Goal: Task Accomplishment & Management: Use online tool/utility

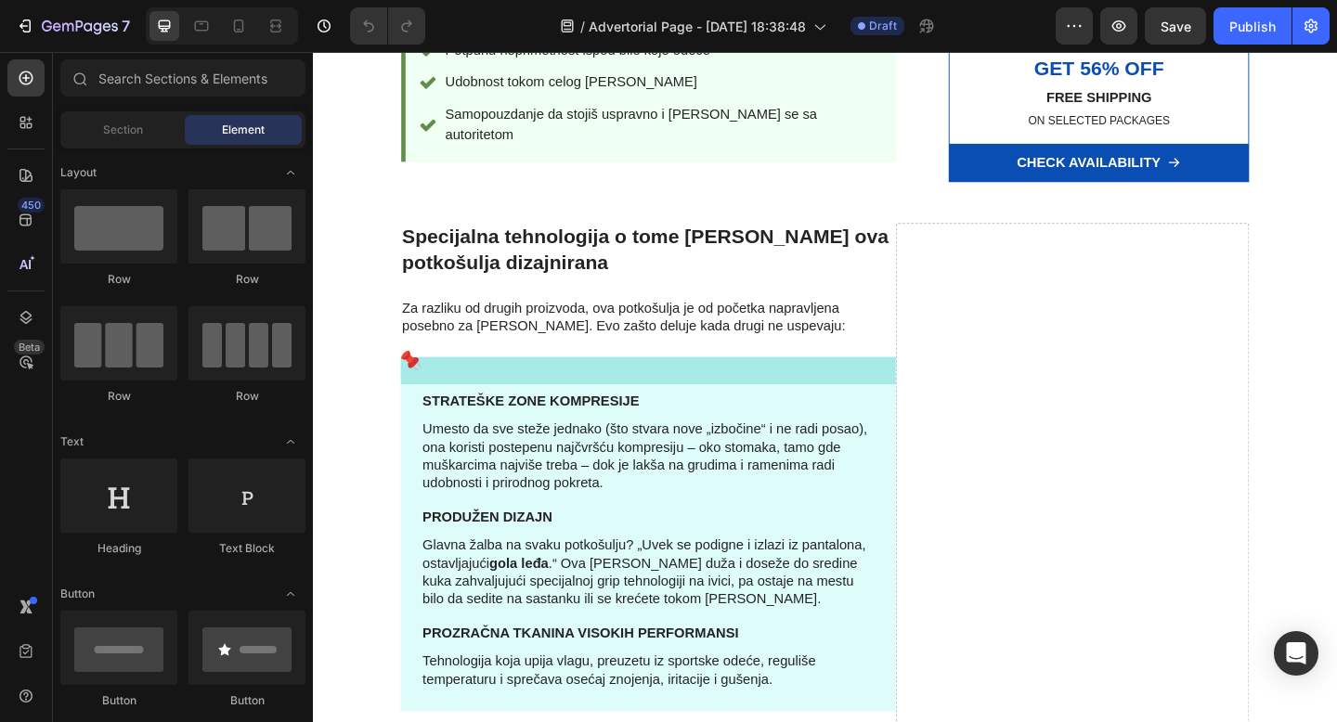
scroll to position [2150, 0]
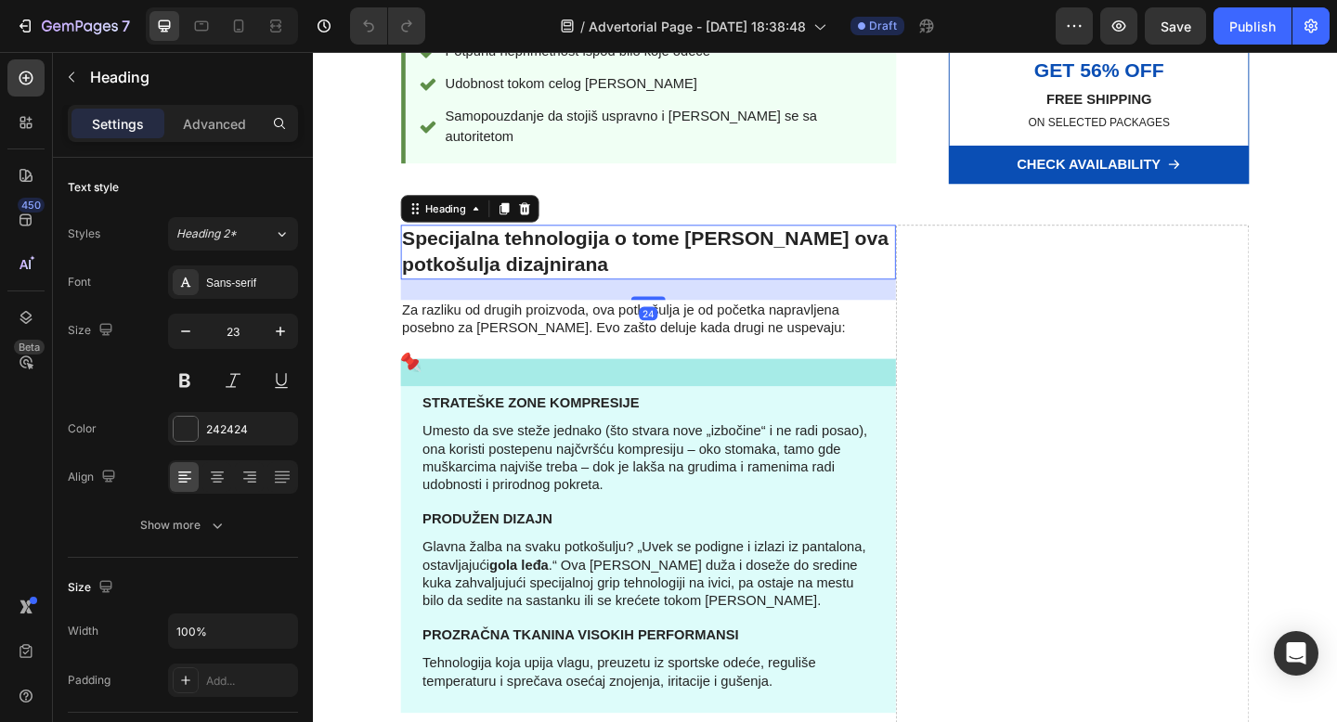
click at [796, 240] on h2 "Specijalna tehnologija o tome kako je ova potkošulja dizajnirana" at bounding box center [677, 269] width 538 height 59
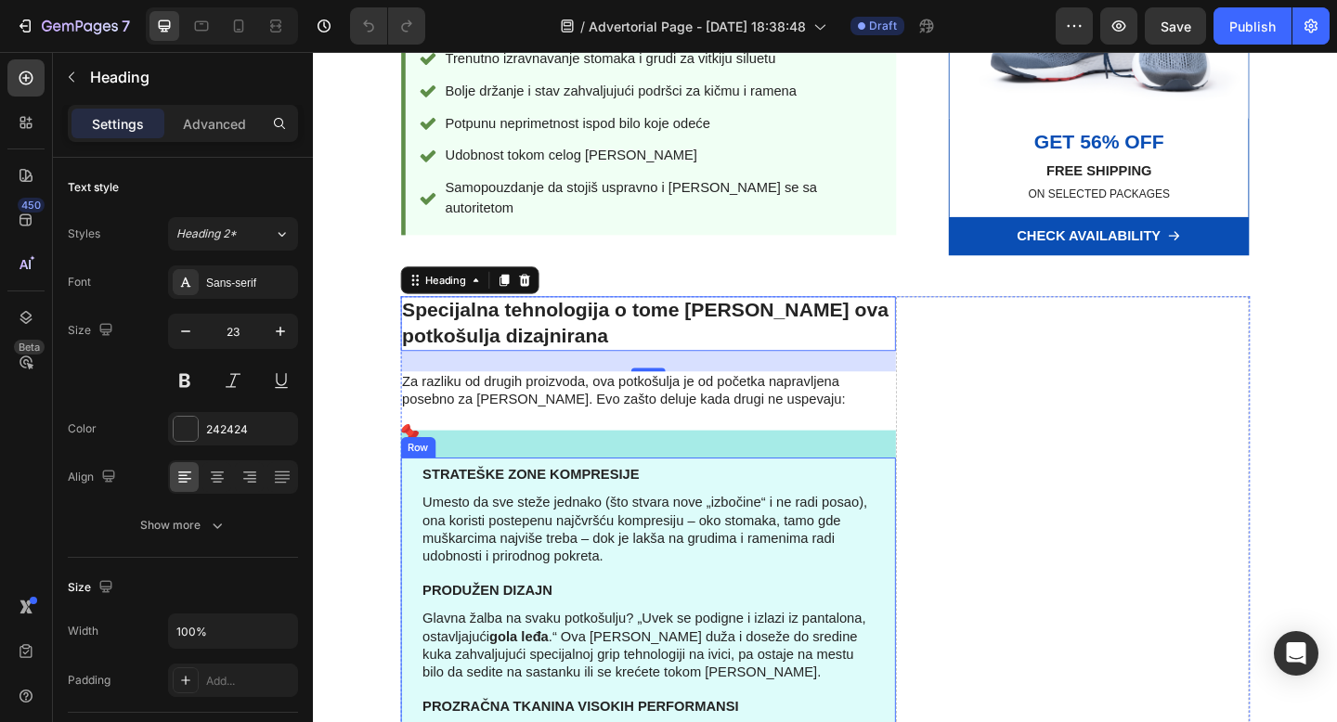
scroll to position [2090, 0]
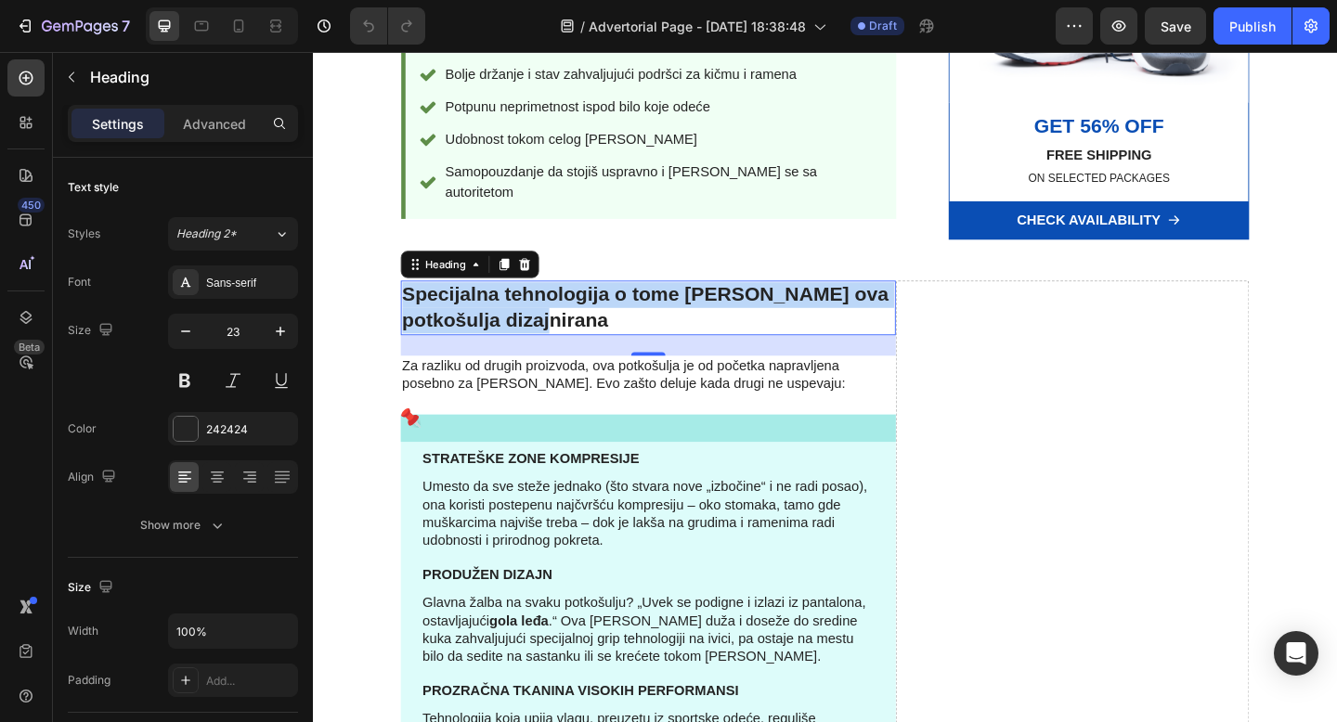
click at [524, 303] on p "Specijalna tehnologija o tome kako je ova potkošulja dizajnirana" at bounding box center [677, 331] width 535 height 56
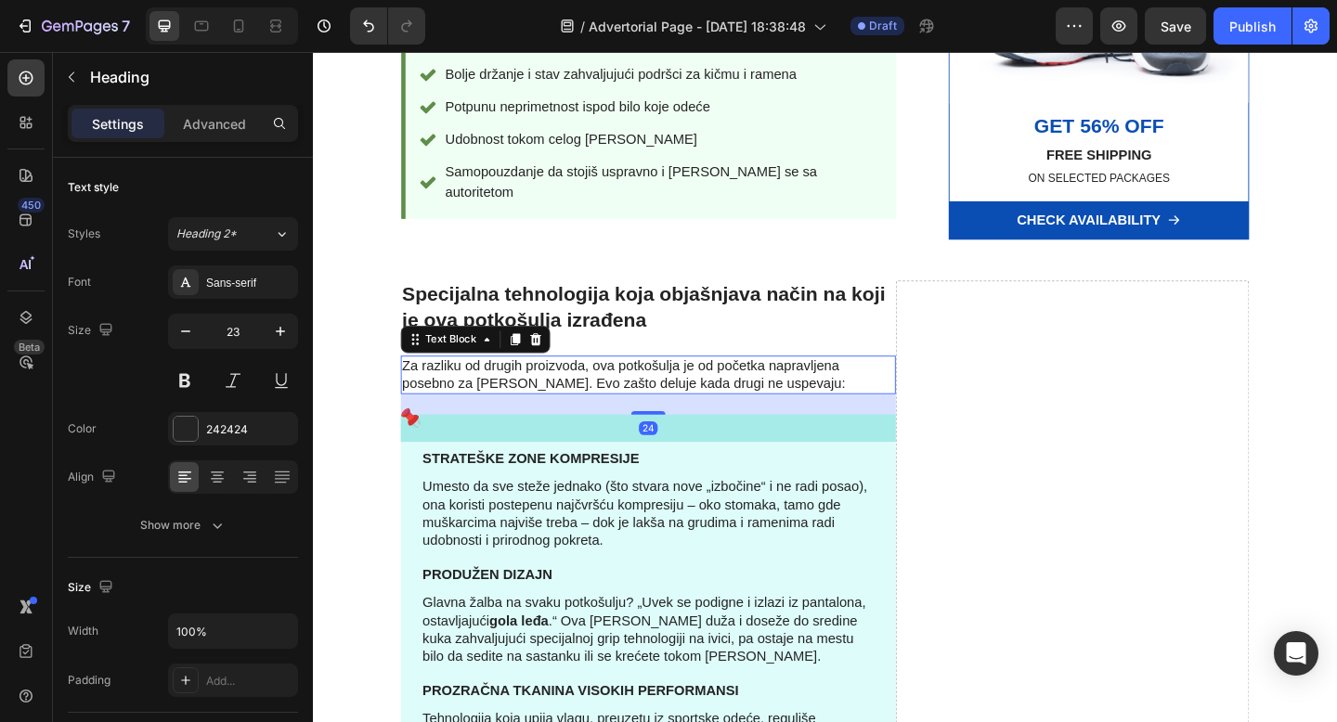
click at [820, 384] on p "Za razliku od drugih proizvoda, ova potkošulja je od početka napravljena posebn…" at bounding box center [677, 403] width 535 height 39
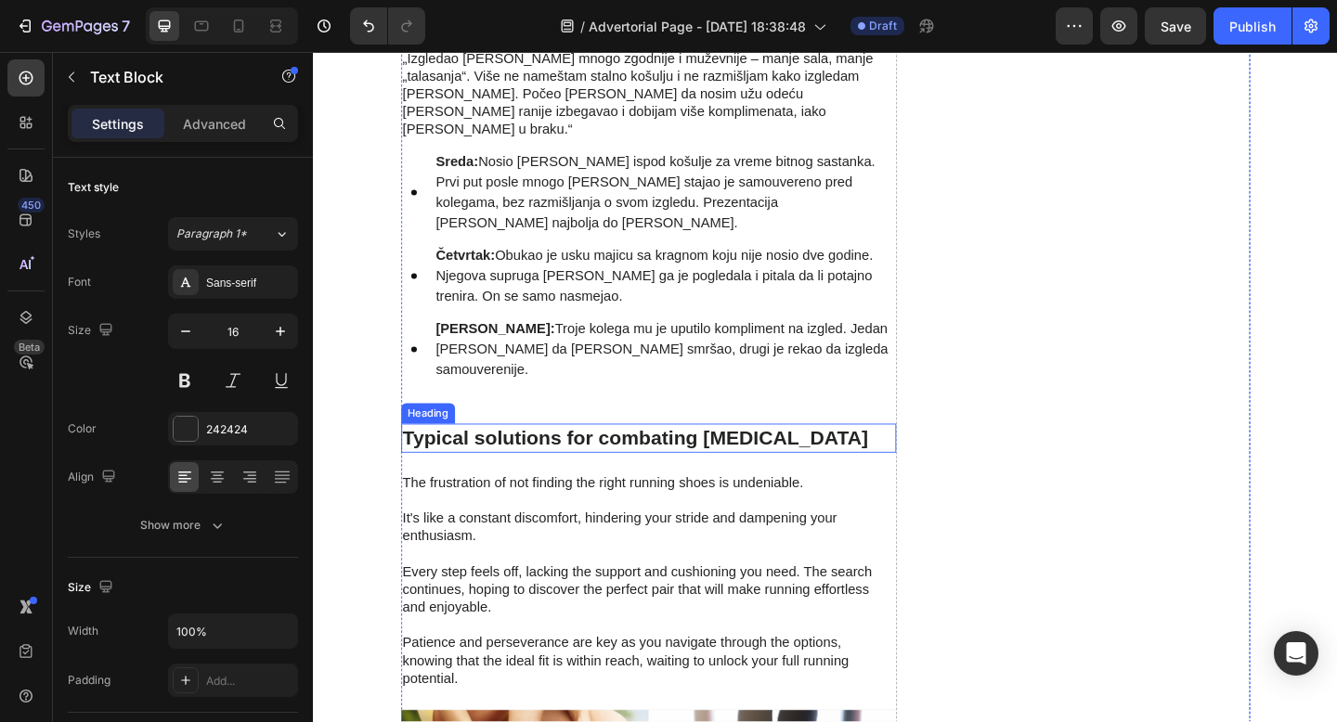
scroll to position [2926, 0]
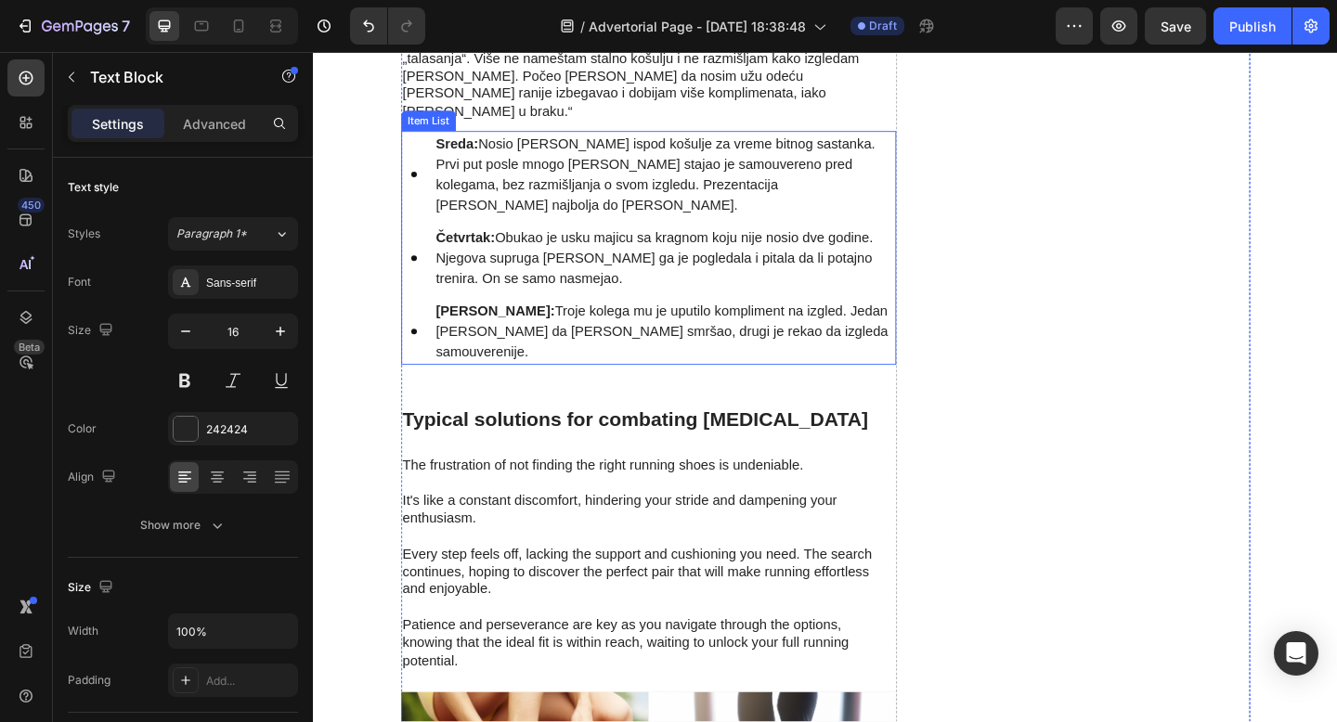
click at [584, 323] on p "Petak: Troje kolega mu je uputilo kompliment na izgled. Jedan je pitao da li je…" at bounding box center [696, 356] width 498 height 67
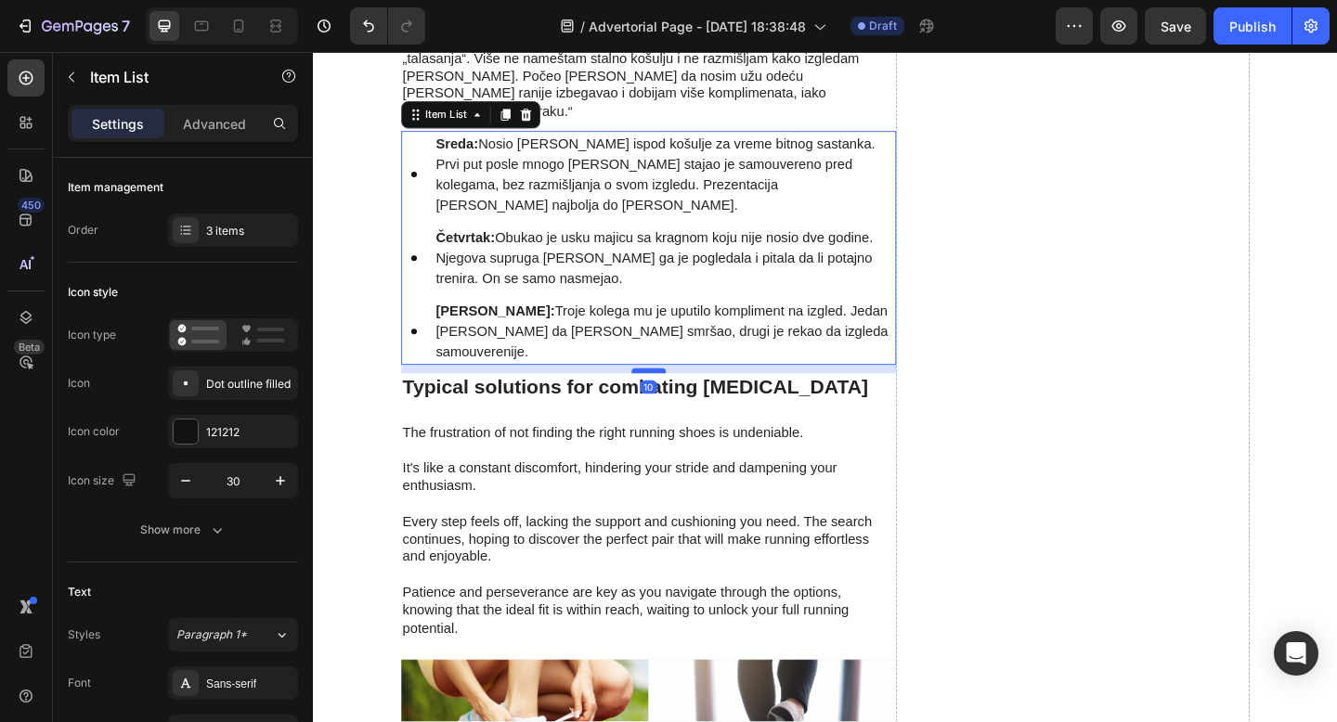
drag, startPoint x: 669, startPoint y: 369, endPoint x: 681, endPoint y: 334, distance: 37.3
click at [681, 396] on div at bounding box center [677, 399] width 37 height 6
type input "100%"
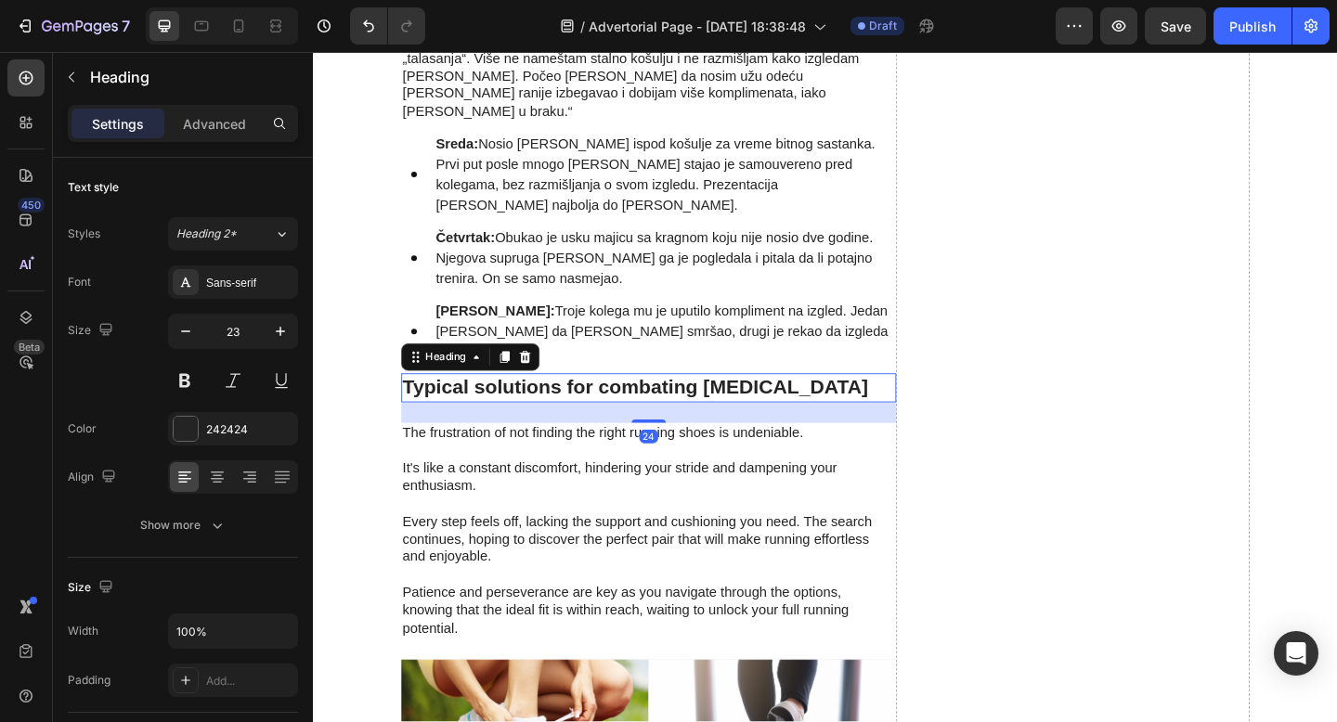
click at [602, 402] on h2 "Typical solutions for combating foot pain" at bounding box center [677, 418] width 538 height 32
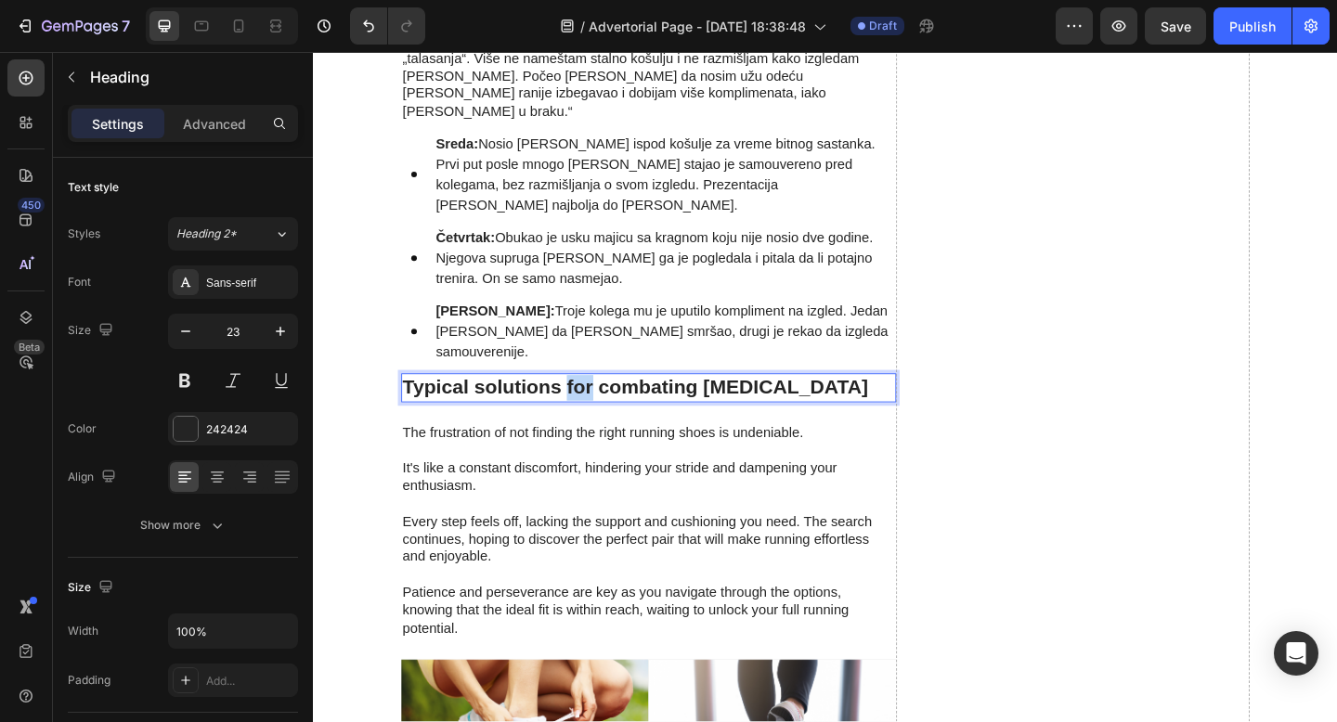
click at [602, 404] on p "Typical solutions for combating foot pain" at bounding box center [677, 418] width 535 height 28
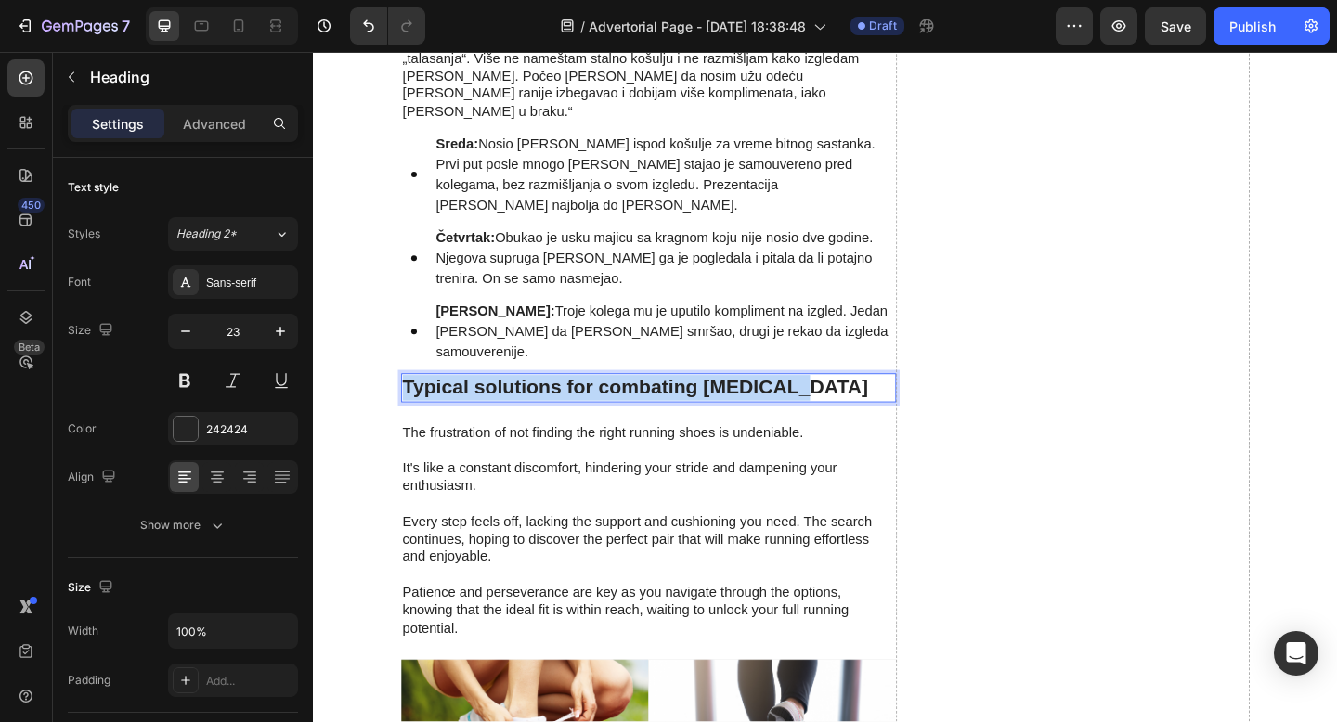
click at [602, 404] on p "Typical solutions for combating foot pain" at bounding box center [677, 418] width 535 height 28
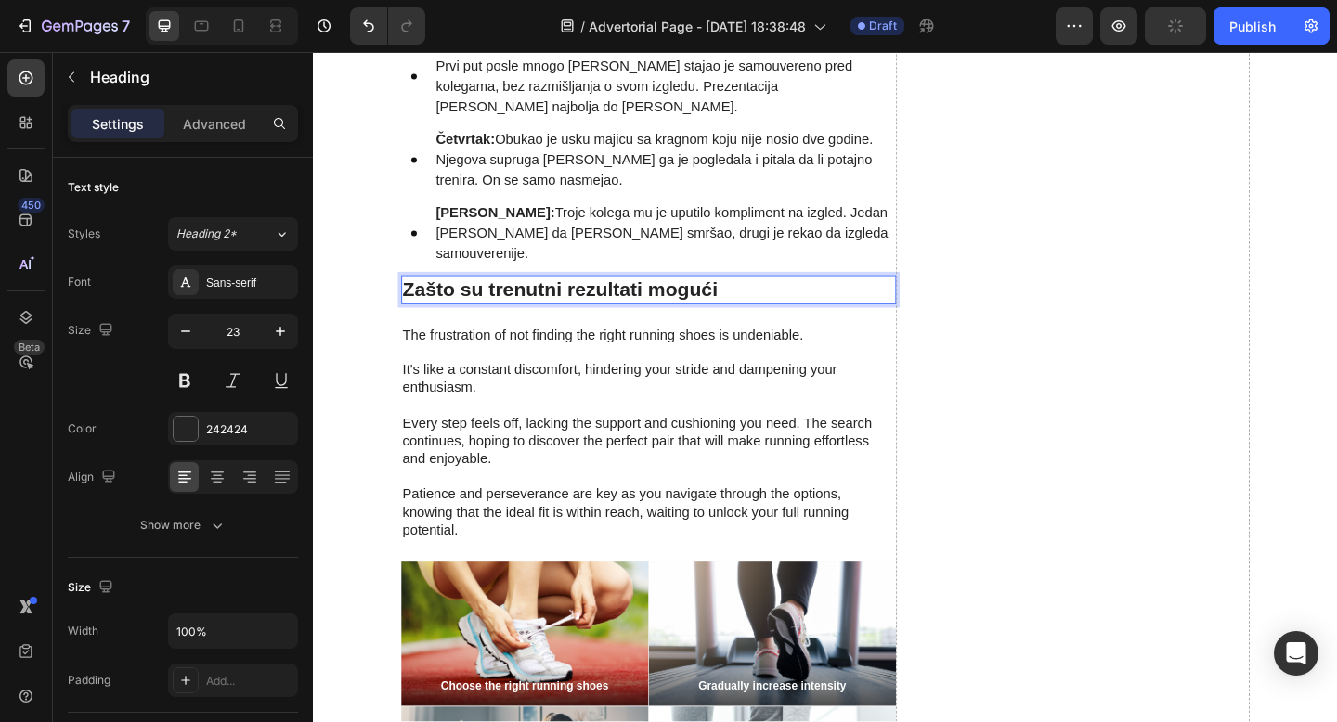
scroll to position [3035, 0]
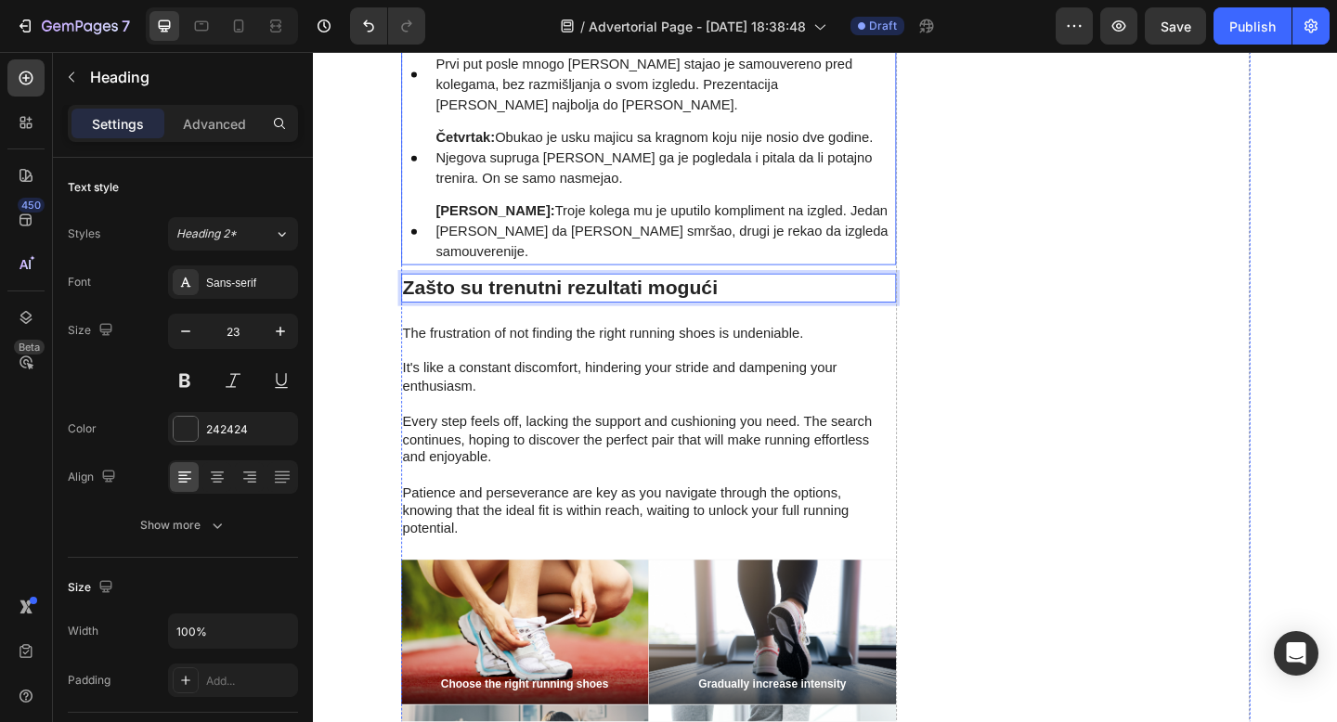
drag, startPoint x: 290, startPoint y: 302, endPoint x: 320, endPoint y: 154, distance: 150.7
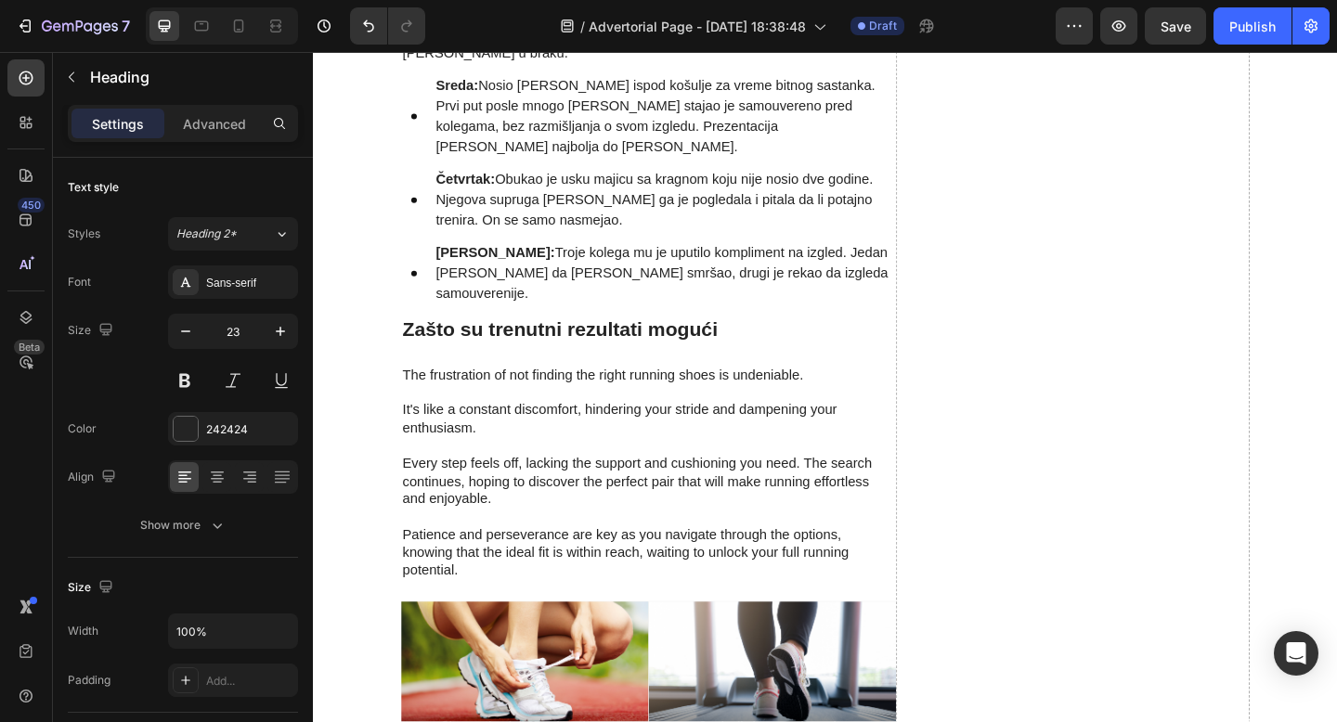
scroll to position [2988, 0]
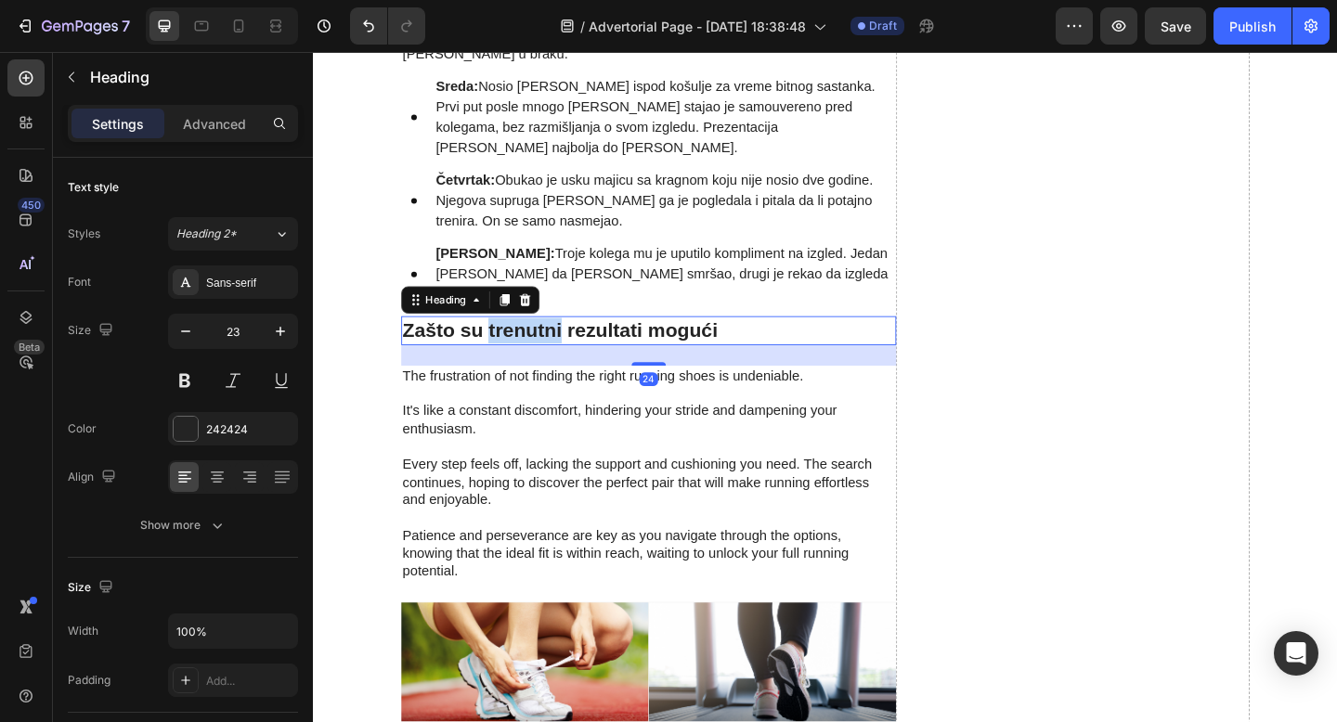
click at [542, 342] on p "Zašto su trenutni rezultati mogući" at bounding box center [677, 356] width 535 height 28
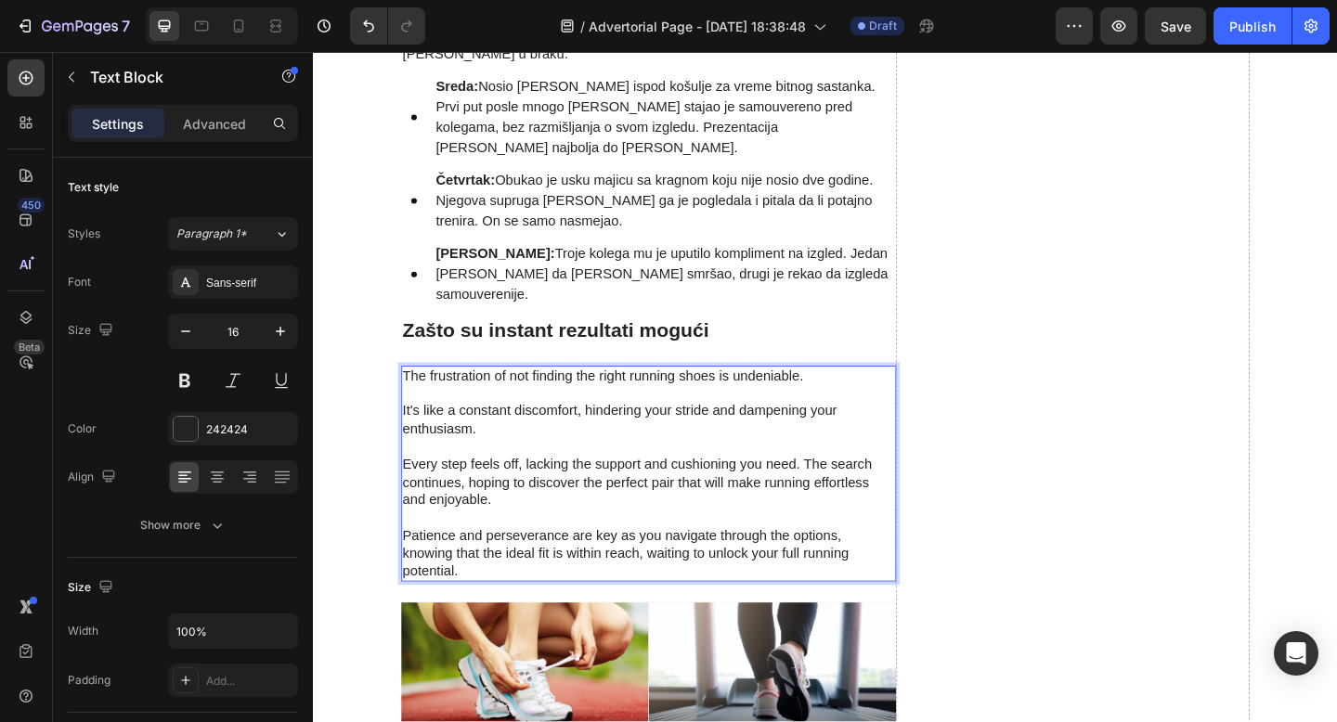
click at [503, 550] on p "Rich Text Editor. Editing area: main" at bounding box center [677, 559] width 535 height 19
click at [493, 569] on p "Patience and perseverance are key as you navigate through the options, knowing …" at bounding box center [677, 598] width 535 height 58
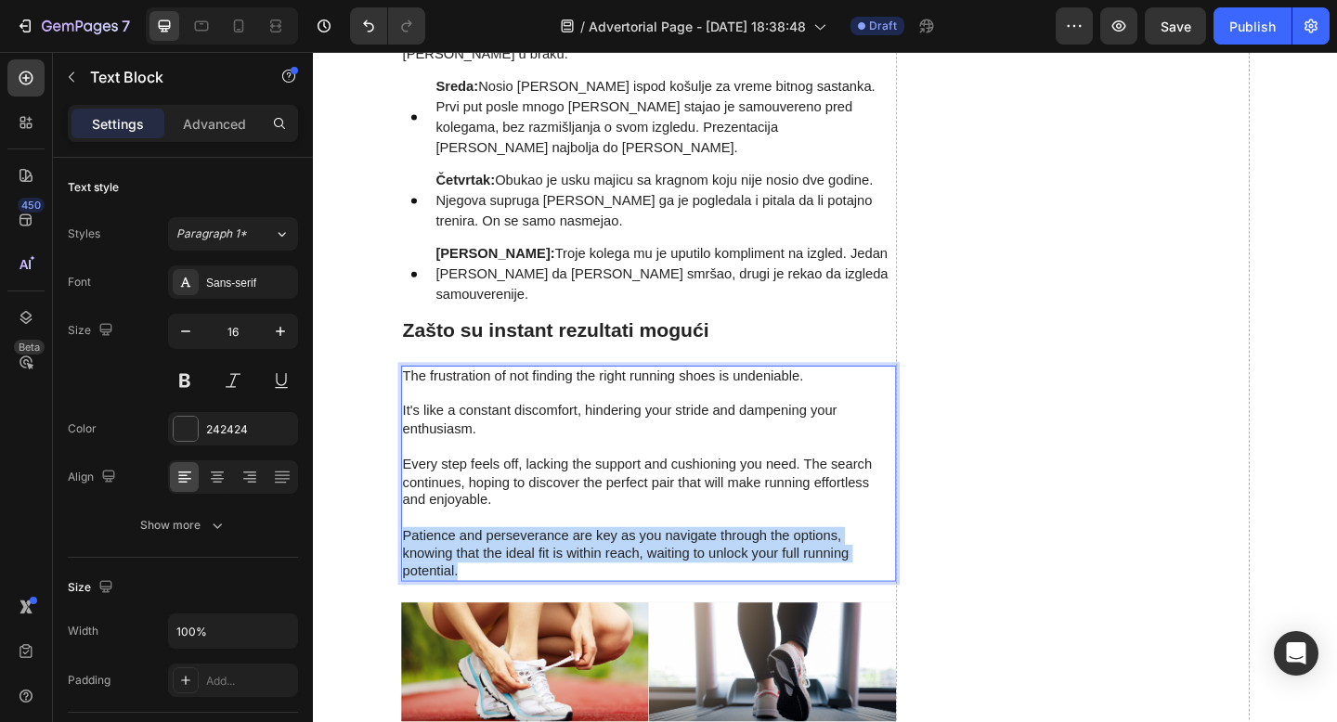
click at [493, 569] on p "Patience and perseverance are key as you navigate through the options, knowing …" at bounding box center [677, 598] width 535 height 58
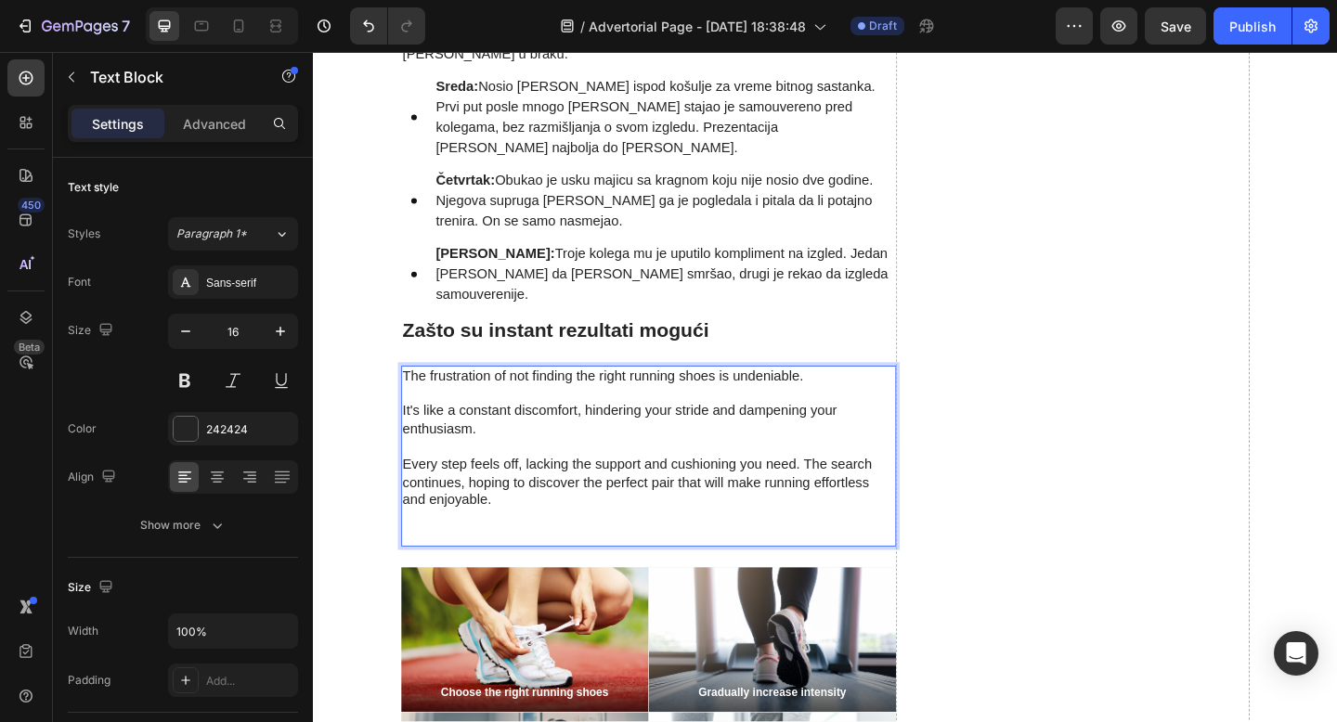
click at [497, 492] on p "Every step feels off, lacking the support and cushioning you need. The search c…" at bounding box center [677, 521] width 535 height 58
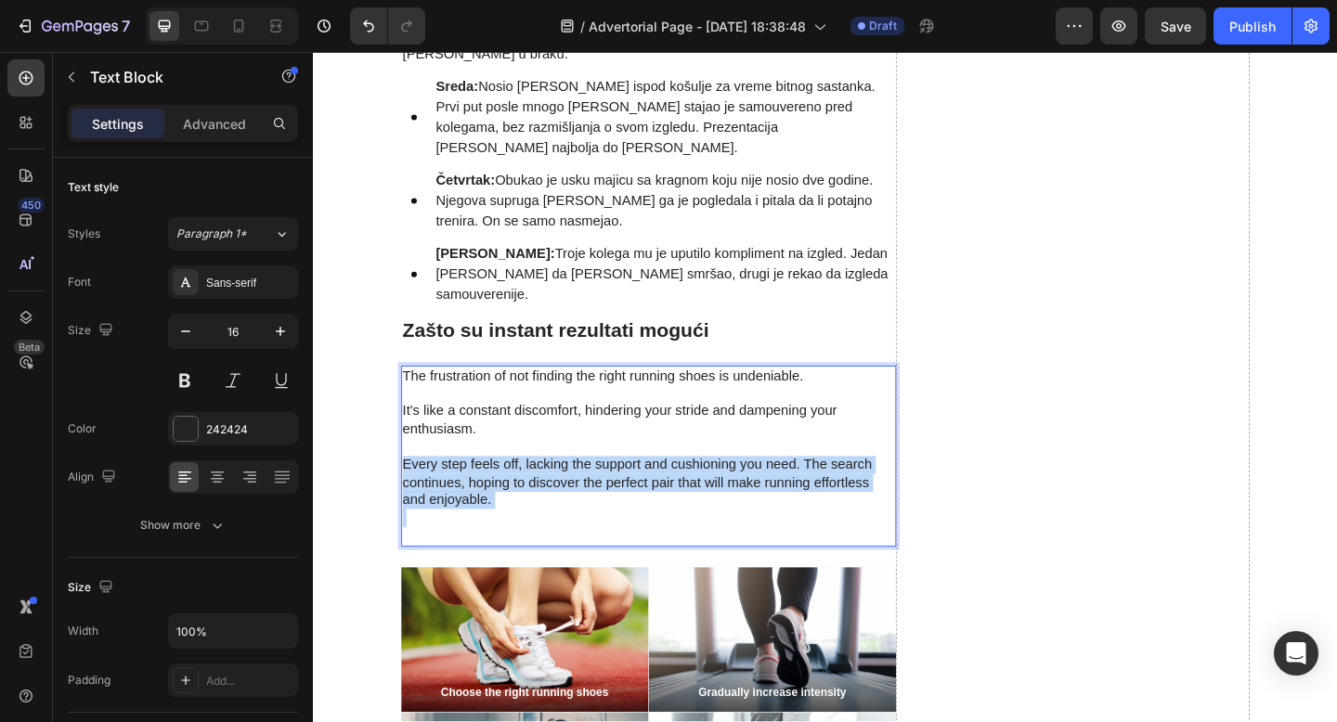
click at [497, 492] on p "Every step feels off, lacking the support and cushioning you need. The search c…" at bounding box center [677, 521] width 535 height 58
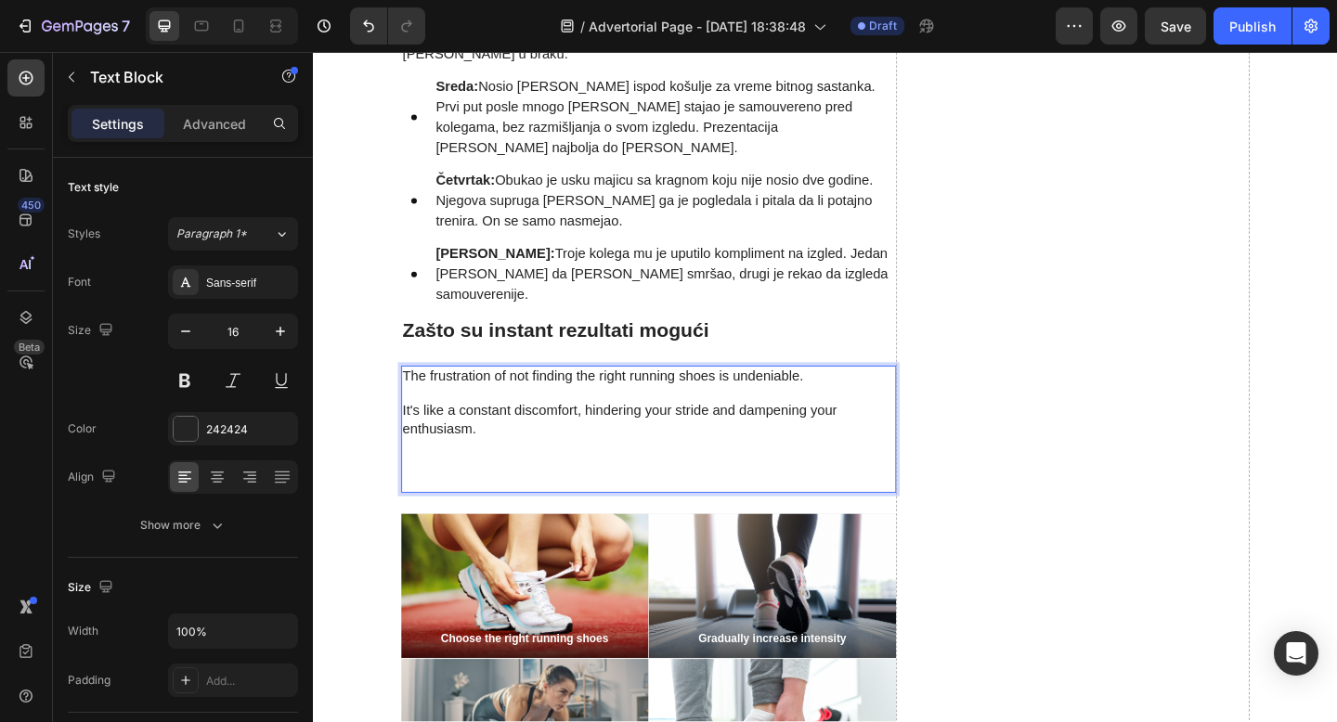
click at [458, 512] on p "Rich Text Editor. Editing area: main" at bounding box center [677, 521] width 535 height 19
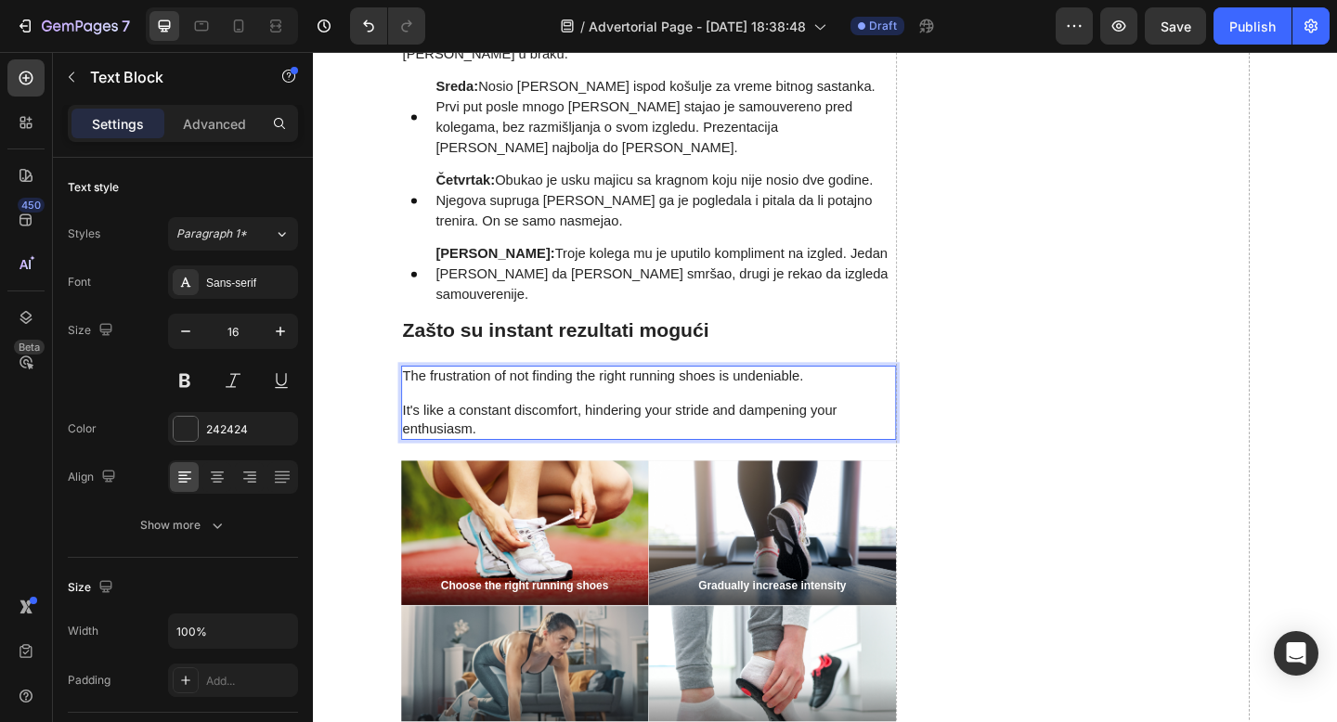
click at [448, 434] on p "It's like a constant discomfort, hindering your stride and dampening your enthu…" at bounding box center [677, 453] width 535 height 39
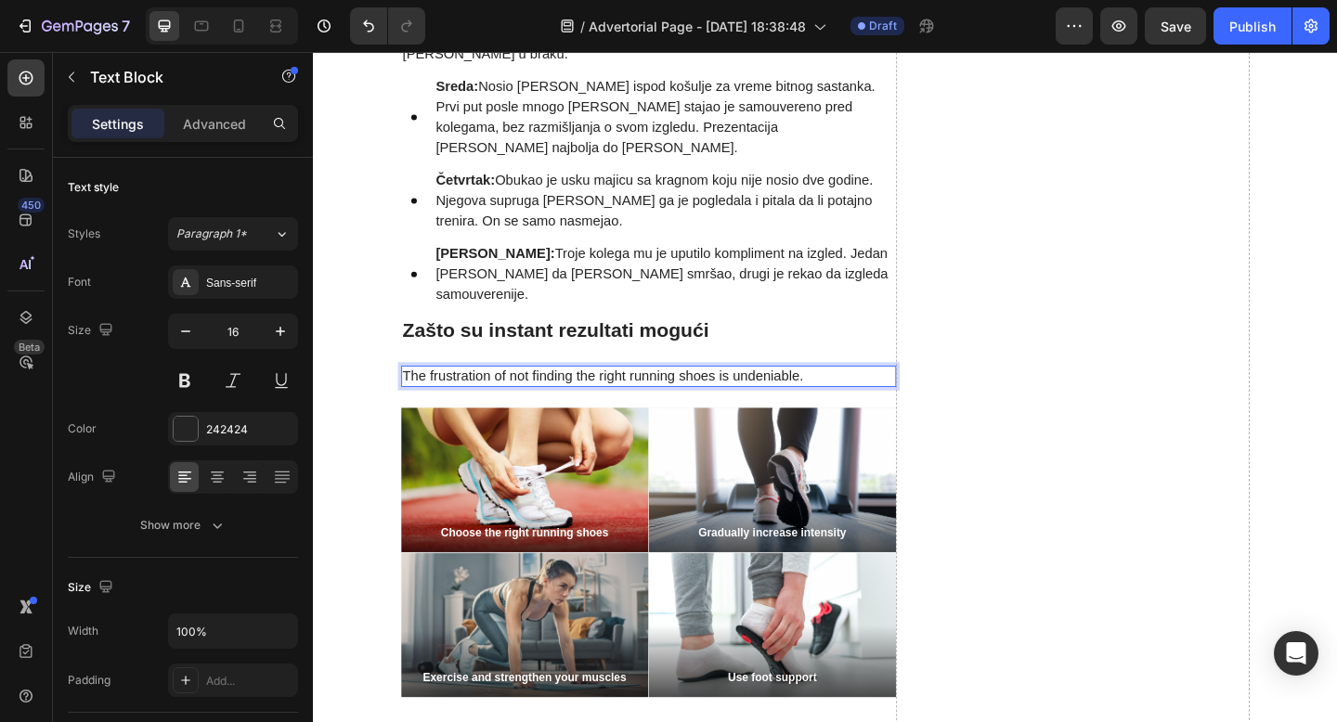
click at [482, 395] on p "The frustration of not finding the right running shoes is undeniable." at bounding box center [677, 404] width 535 height 19
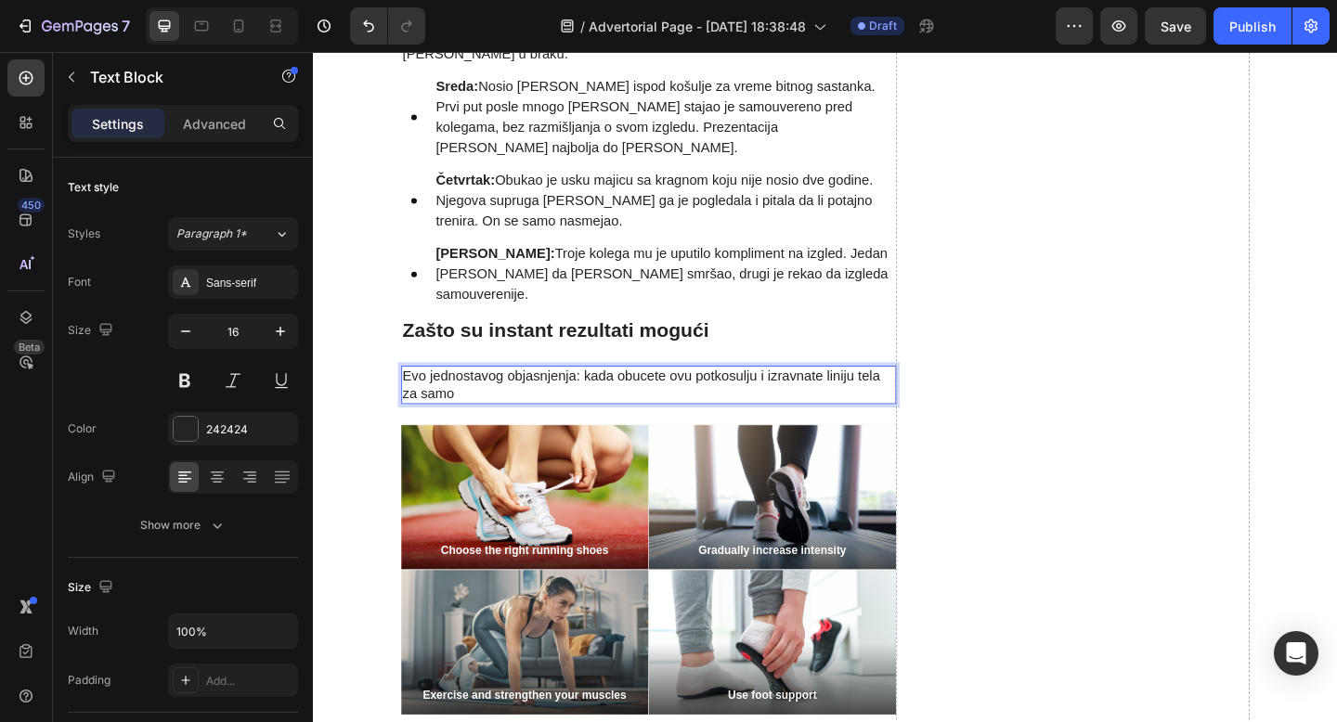
click at [799, 395] on p "Evo jednostavog objasnjenja: kada obucete ovu potkosulju i izravnate liniju tel…" at bounding box center [677, 414] width 535 height 39
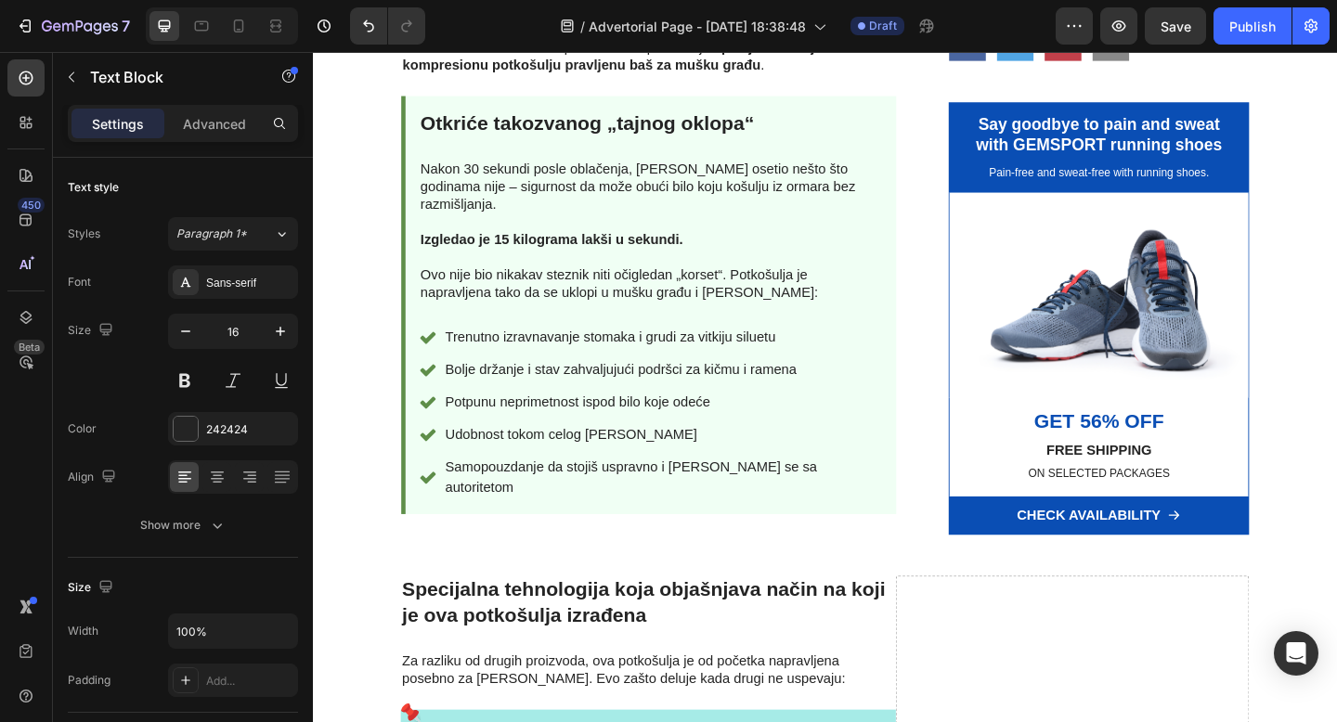
scroll to position [1781, 0]
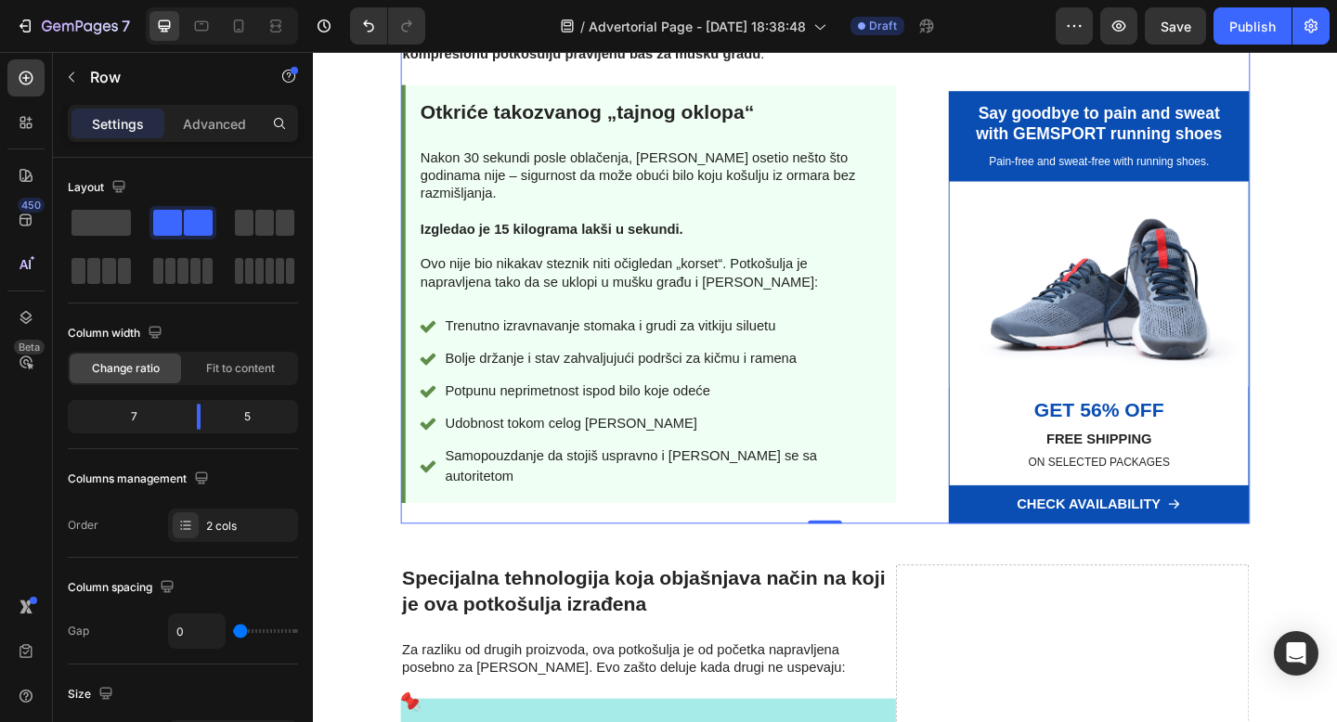
click at [215, 136] on div "Advanced" at bounding box center [214, 124] width 93 height 30
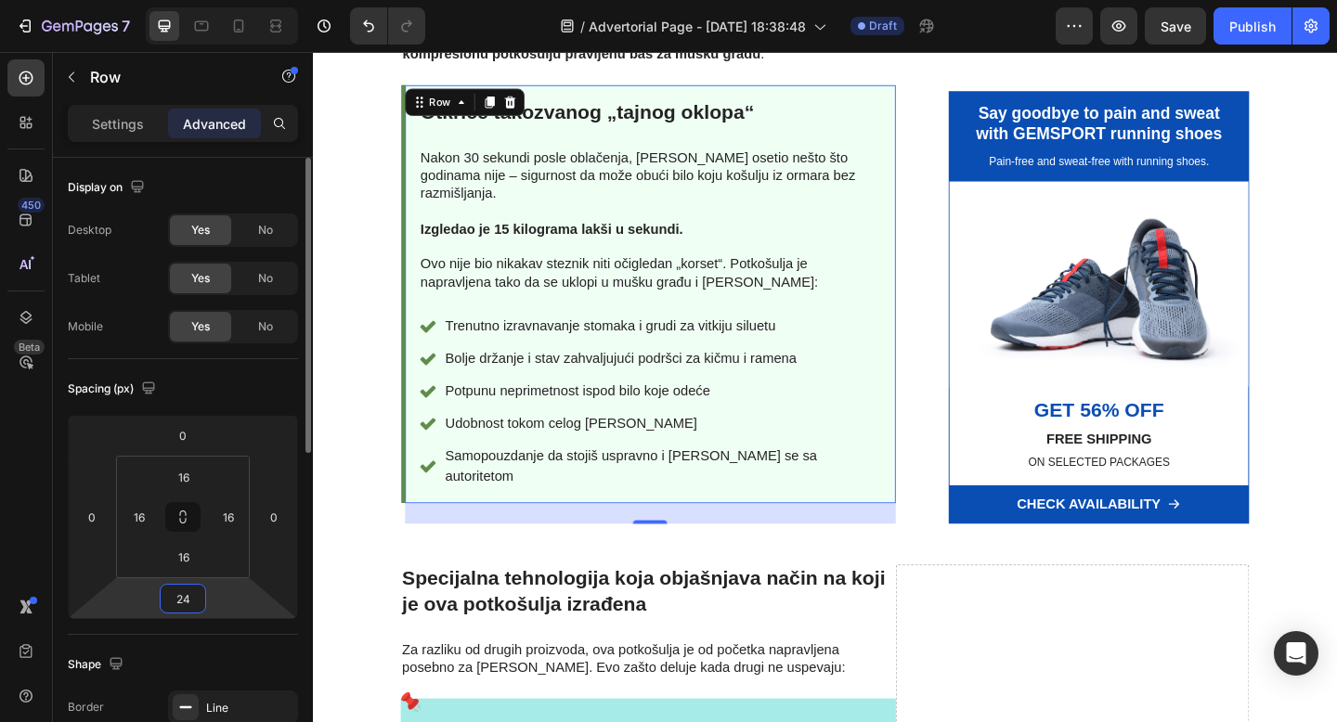
click at [180, 607] on input "24" at bounding box center [182, 599] width 37 height 28
type input "0"
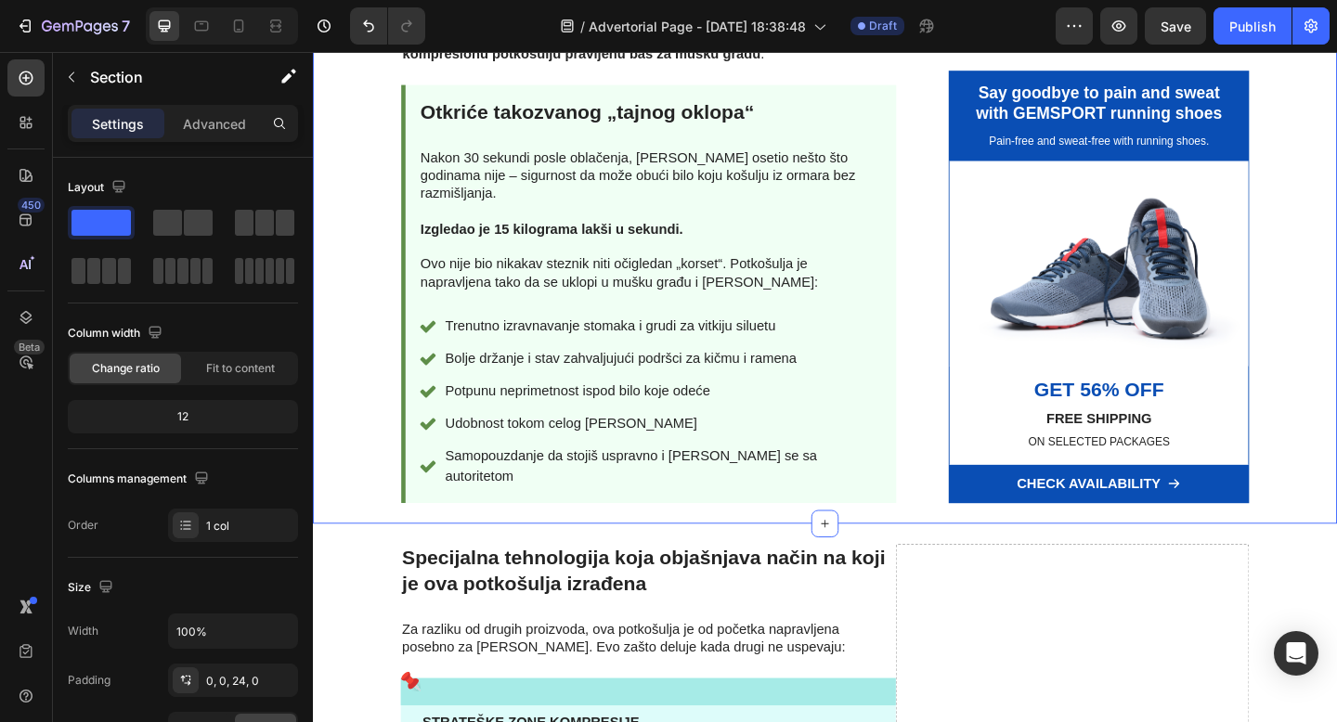
click at [226, 125] on p "Advanced" at bounding box center [214, 123] width 63 height 19
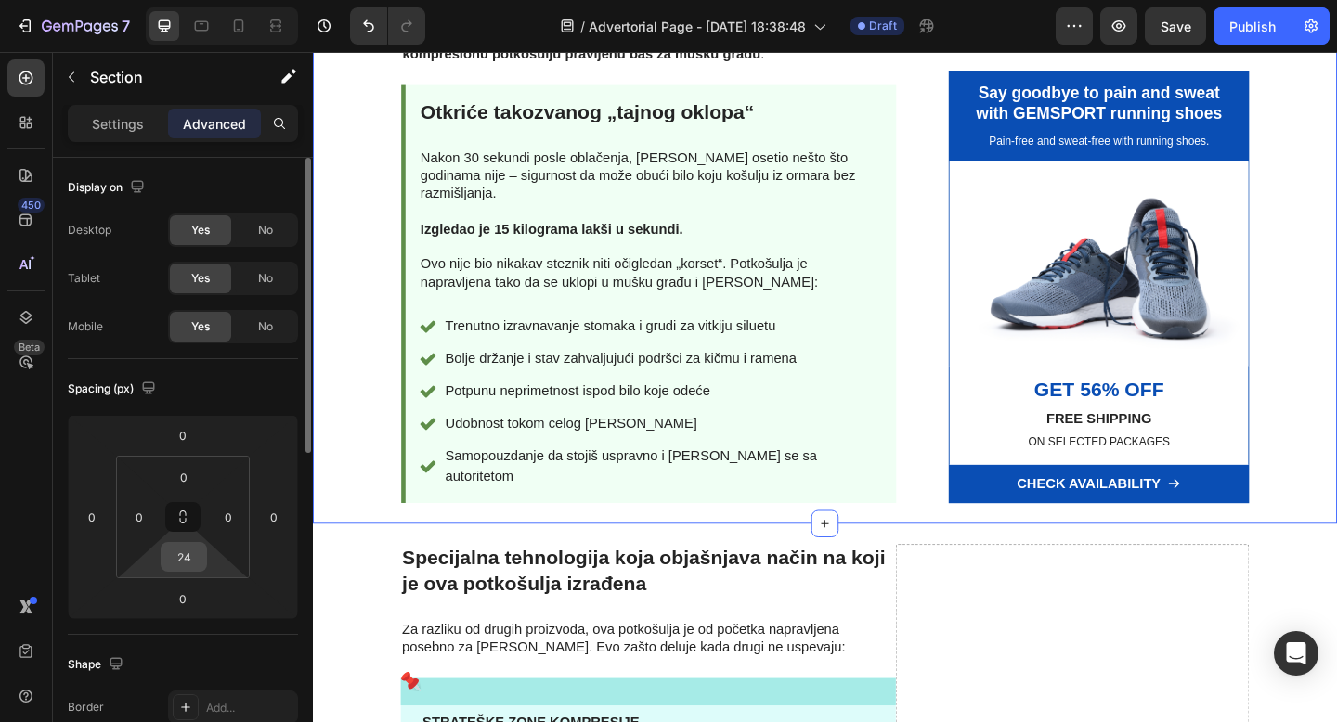
click at [190, 552] on input "24" at bounding box center [183, 557] width 37 height 28
type input "10"
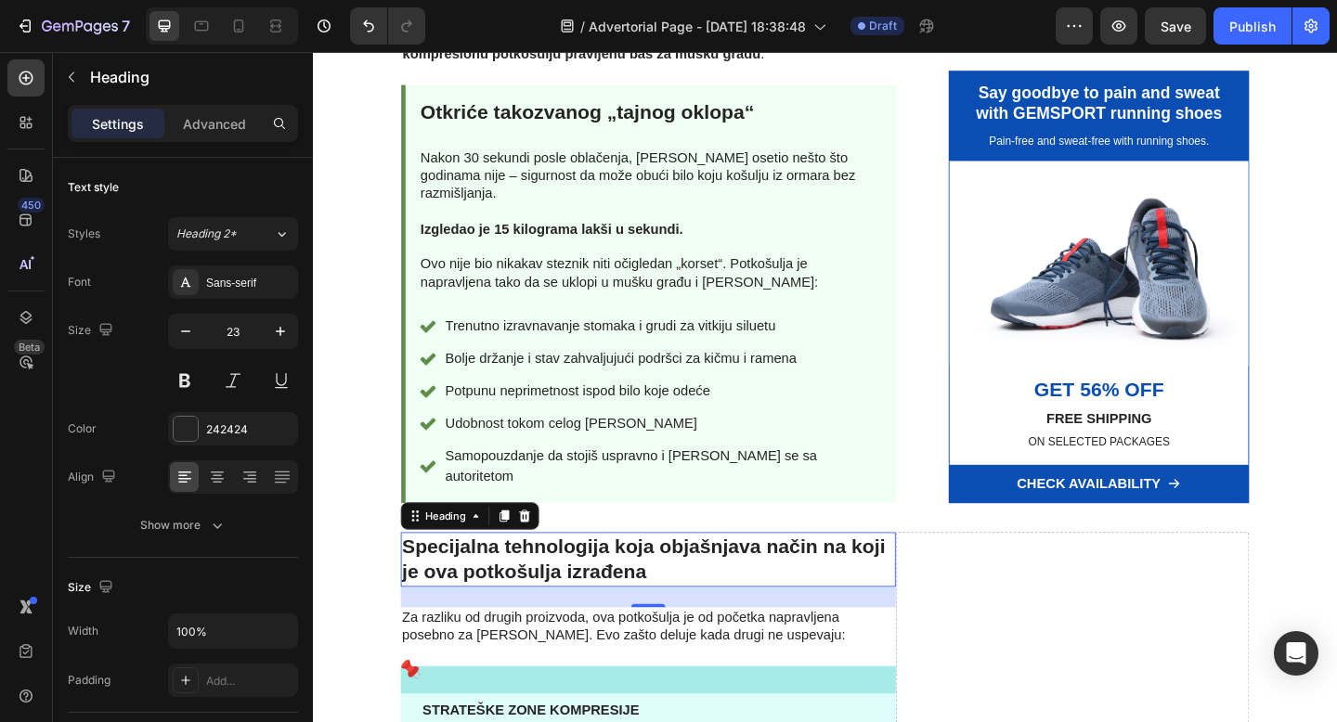
click at [509, 575] on h2 "Specijalna tehnologija koja objašnjava način na koji je ova potkošulja izrađena" at bounding box center [677, 604] width 538 height 59
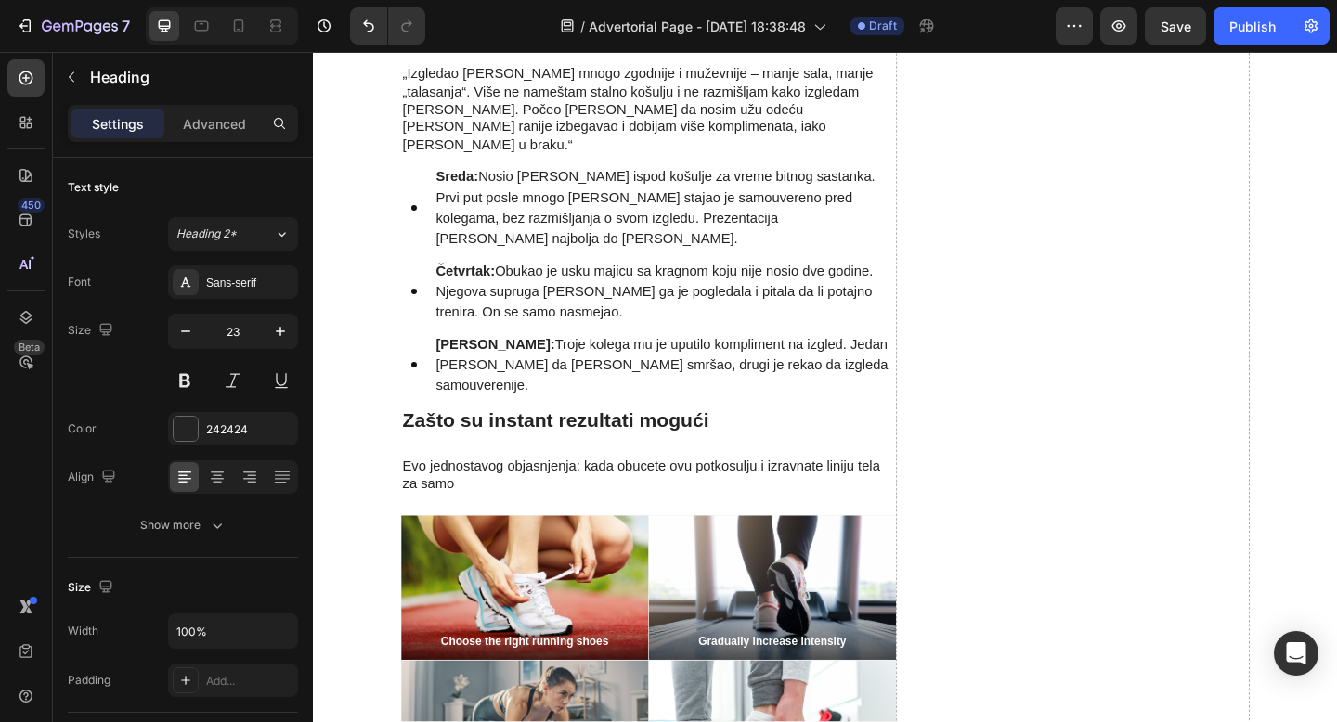
scroll to position [2853, 0]
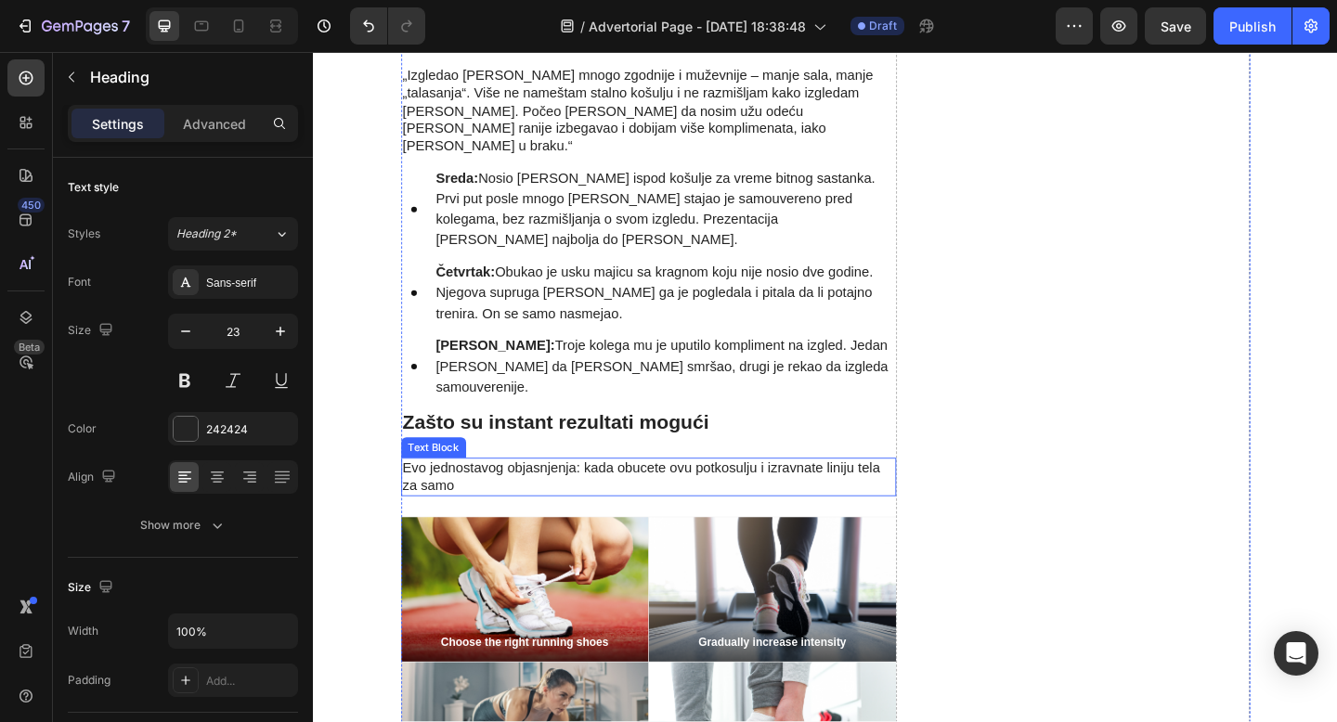
click at [635, 496] on p "Evo jednostavog objasnjenja: kada obucete ovu potkosulju i izravnate liniju tel…" at bounding box center [677, 515] width 535 height 39
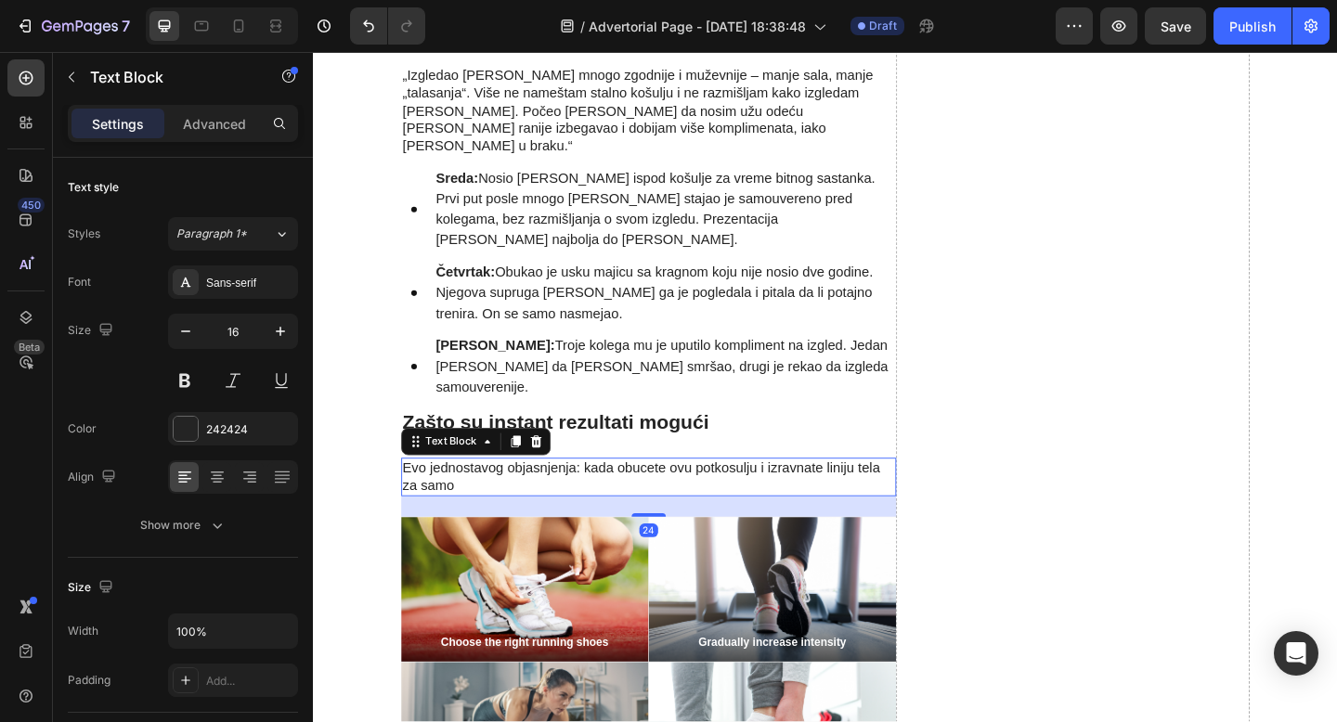
click at [680, 496] on p "Evo jednostavog objasnjenja: kada obucete ovu potkosulju i izravnate liniju tel…" at bounding box center [677, 515] width 535 height 39
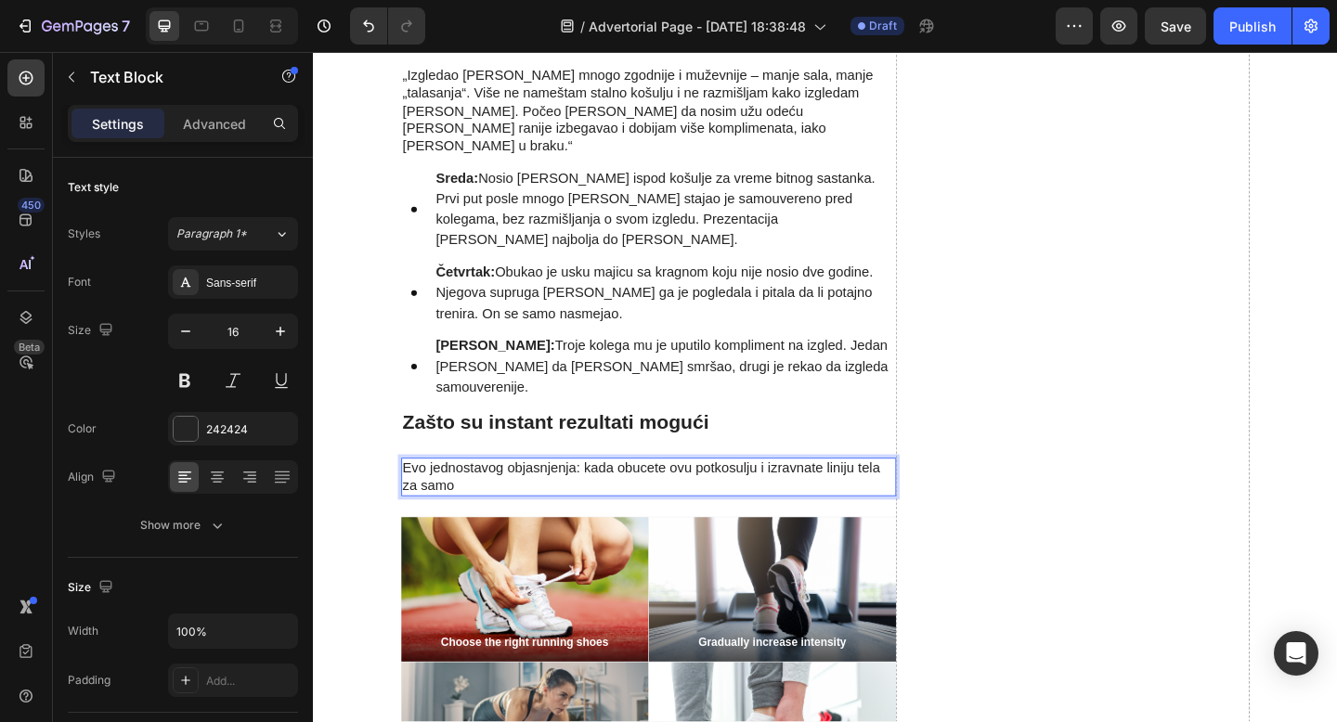
click at [798, 496] on p "Evo jednostavog objasnjenja: kada obucete ovu potkosulju i izravnate liniju tel…" at bounding box center [677, 515] width 535 height 39
click at [696, 496] on p "Evo jednostavog objasnjenja: kada obucete ovu potkosulju i izravnate liniju tel…" at bounding box center [677, 515] width 535 height 39
click at [794, 496] on p "Evo jednostavog objasnjenja: kada obuces ovu potkosulju i izravnate liniju tela…" at bounding box center [677, 515] width 535 height 39
click at [864, 496] on p "Evo jednostavog objasnjenja: kada obuces ovu potkosulju ti izravnate liniju tel…" at bounding box center [677, 515] width 535 height 39
click at [805, 496] on p "Evo jednostavog objasnjenja: kada obuces ovu potkosulju ti izravnas liniju tela…" at bounding box center [677, 515] width 535 height 39
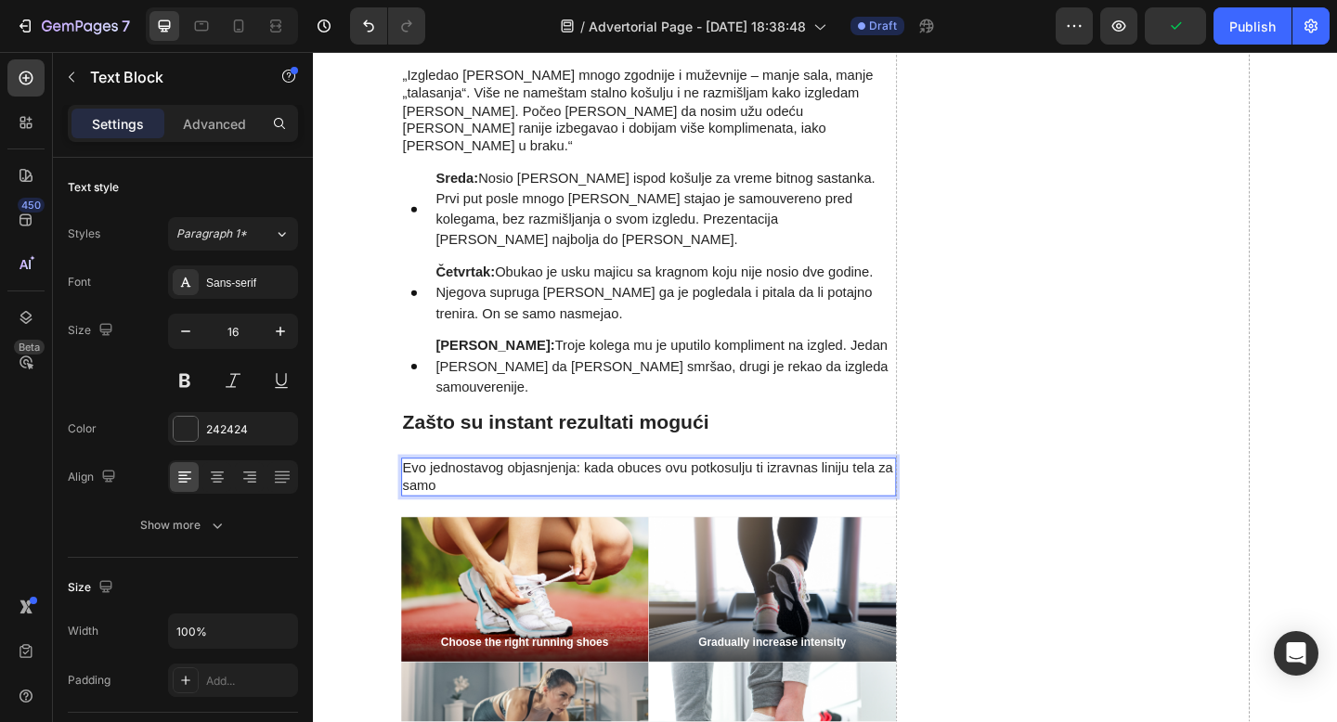
click at [784, 496] on p "Evo jednostavog objasnjenja: kada obuces ovu potkosulju ti izravnas liniju tela…" at bounding box center [677, 515] width 535 height 39
click at [796, 496] on p "Evo jednostavog objasnjenja: kada obuces ovu potkosulju ti izravnas liniju tela…" at bounding box center [677, 515] width 535 height 39
click at [789, 496] on p "Evo jednostavog objasnjenja: kada obuces ovu potkosulju ti izravnas liniju tela…" at bounding box center [677, 515] width 535 height 39
click at [602, 496] on p "Evo jednostavog objasnjenja: kada obuces ovu potkosulju automatski se postura t…" at bounding box center [677, 515] width 535 height 39
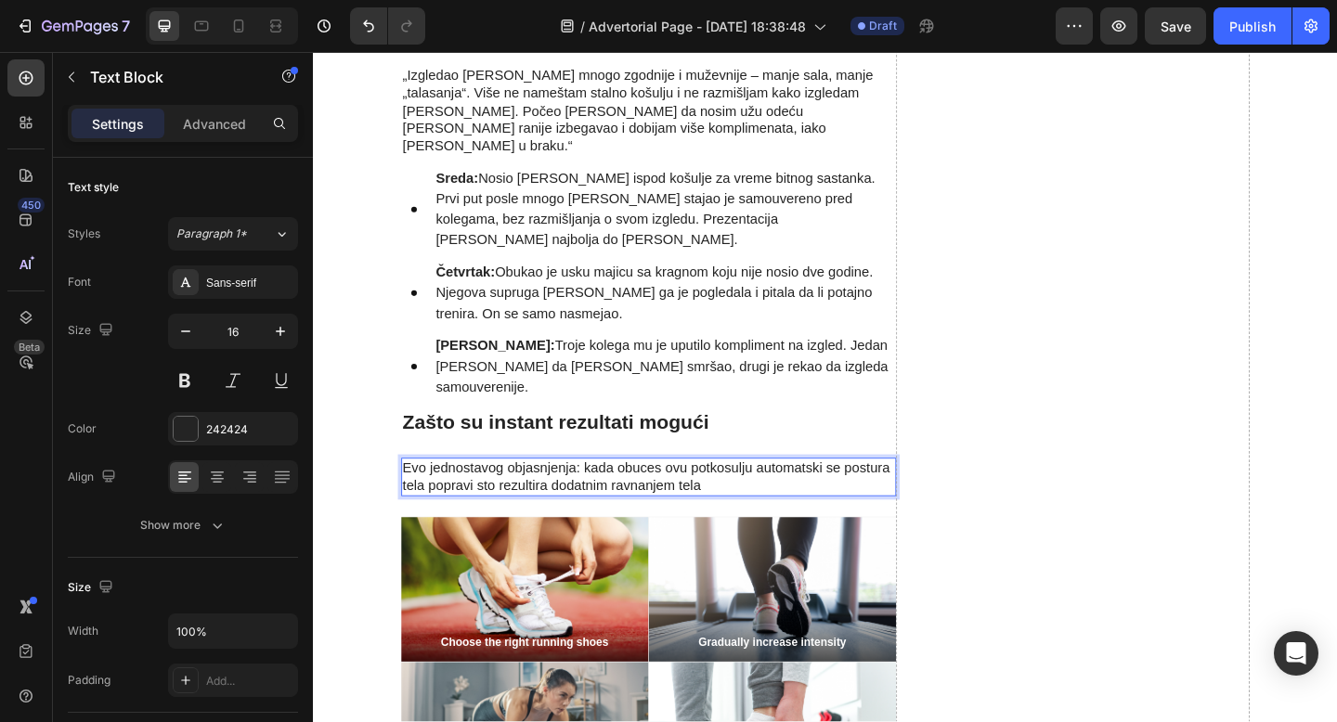
click at [707, 496] on p "Evo jednostavog objasnjenja: kada obuces ovu potkosulju automatski se postura t…" at bounding box center [677, 515] width 535 height 39
click at [716, 496] on p "Evo jednostavog objasnjenja: kada obuces ovu potkosulju automatski se postura t…" at bounding box center [677, 515] width 535 height 39
click at [802, 496] on p "Evo jednostavog objasnjenja: kada obuces ovu potkosulju automatski se postura t…" at bounding box center [677, 515] width 535 height 39
click at [862, 496] on p "Evo jednostavog objasnjenja: kada obuces ovu potkosulju automatski se postura t…" at bounding box center [677, 515] width 535 height 39
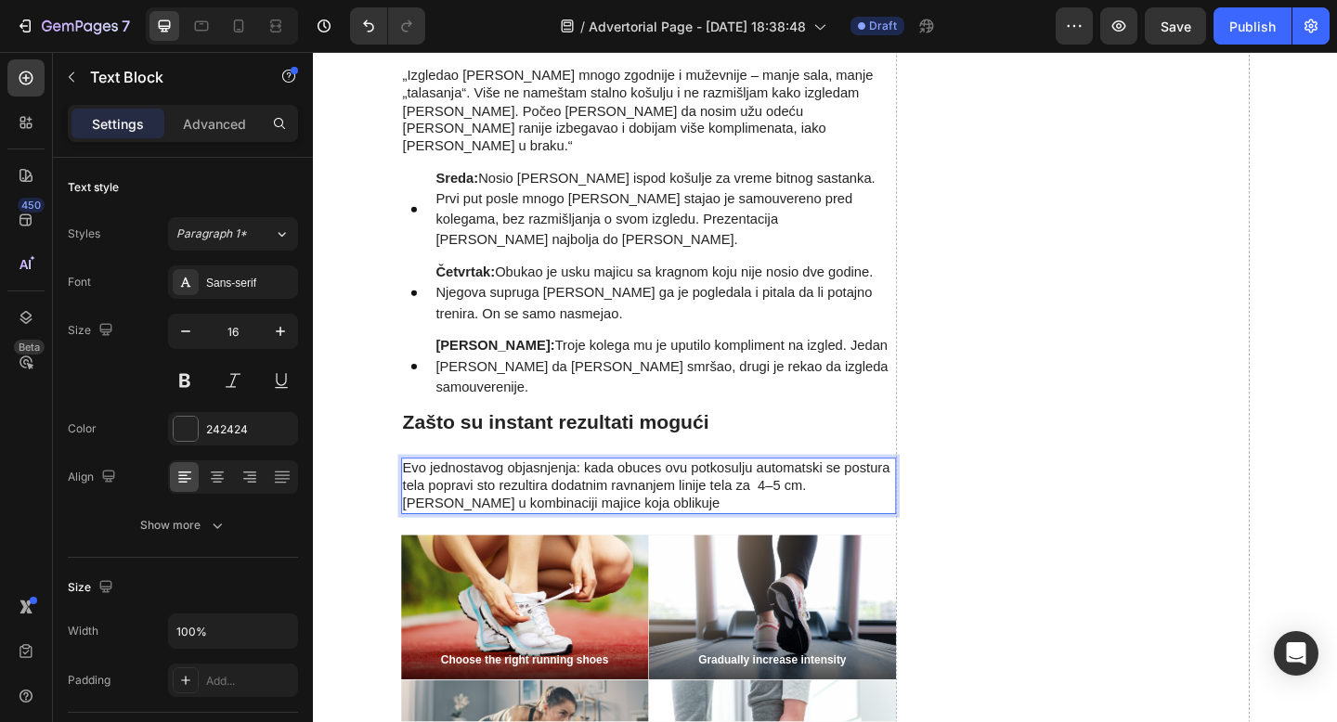
click at [498, 496] on p "Evo jednostavog objasnjenja: kada obuces ovu potkosulju automatski se postura t…" at bounding box center [677, 525] width 535 height 58
click at [661, 496] on p "Evo jednostavog objasnjenja: kada obuces ovu potkosulju automatski se postura t…" at bounding box center [677, 525] width 535 height 58
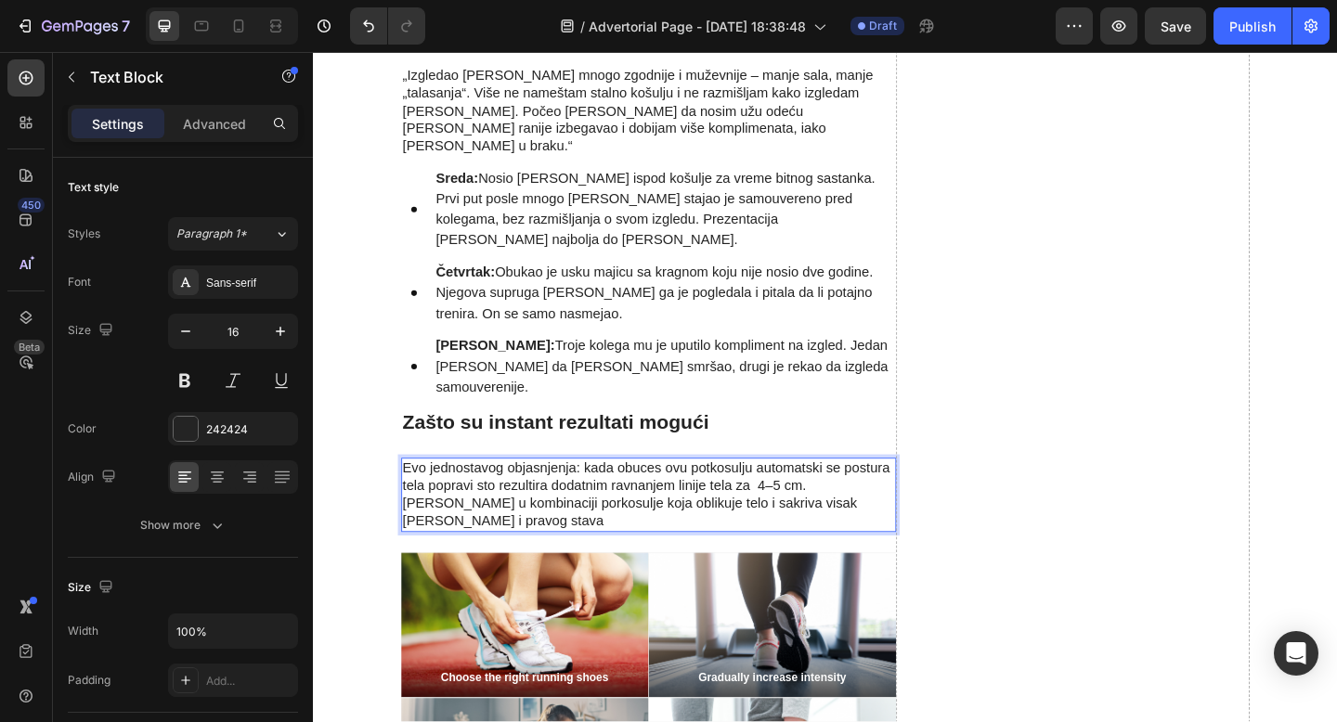
click at [788, 496] on p "Evo jednostavog objasnjenja: kada obuces ovu potkosulju automatski se postura t…" at bounding box center [677, 534] width 535 height 77
click at [850, 496] on p "Evo jednostavog objasnjenja: kada obuces ovu potkosulju automatski se postura t…" at bounding box center [677, 534] width 535 height 77
click at [752, 496] on p "Evo jednostavog objasnjenja: kada obuces ovu potkosulju automatski se postura t…" at bounding box center [677, 534] width 535 height 77
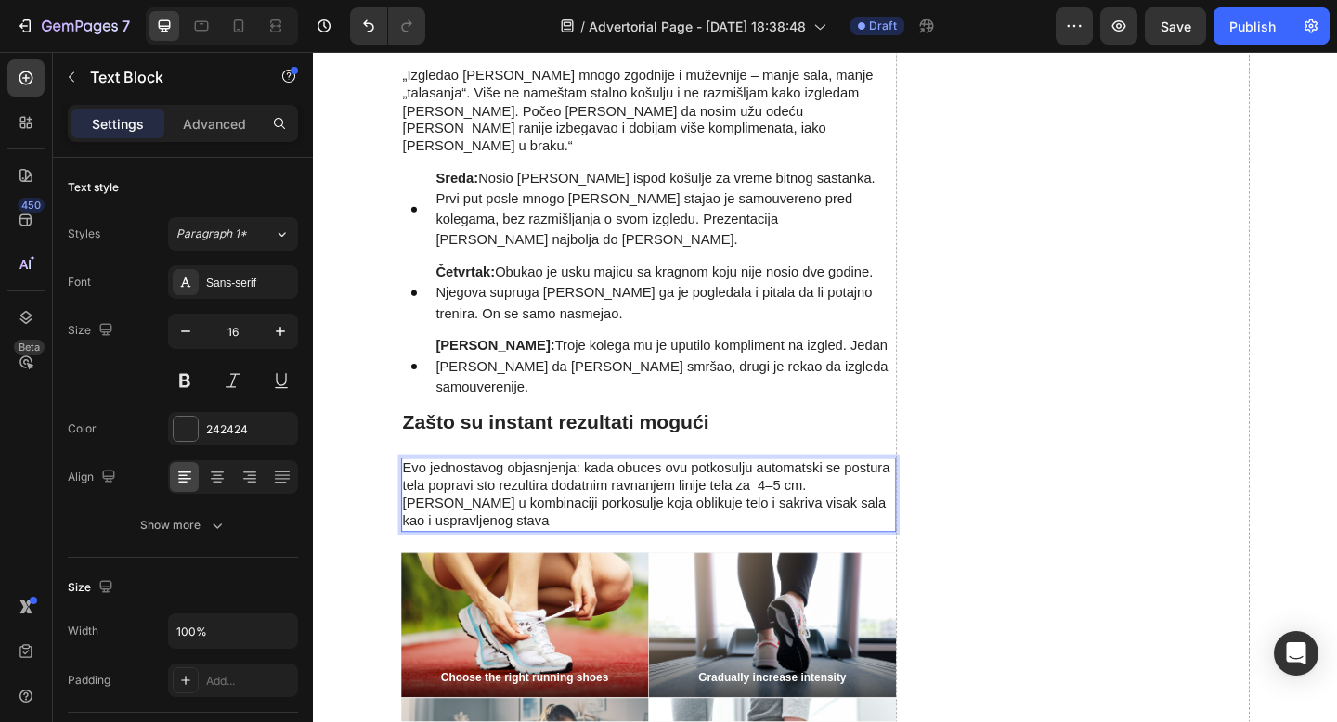
click at [507, 496] on p "Evo jednostavog objasnjenja: kada obuces ovu potkosulju automatski se postura t…" at bounding box center [677, 534] width 535 height 77
click at [513, 496] on p "Evo jednostavog objasnjenja: kada obuces ovu potkosulju automatski se postura t…" at bounding box center [677, 534] width 535 height 77
click at [512, 498] on p "Evo jednostavog objasnjenja: kada obuces ovu potkosulju automatski se postura t…" at bounding box center [677, 534] width 535 height 77
click at [878, 496] on p "Evo jednostavog objasnjenja: kada obuces ovu potkosulju automatski se postura t…" at bounding box center [677, 534] width 535 height 77
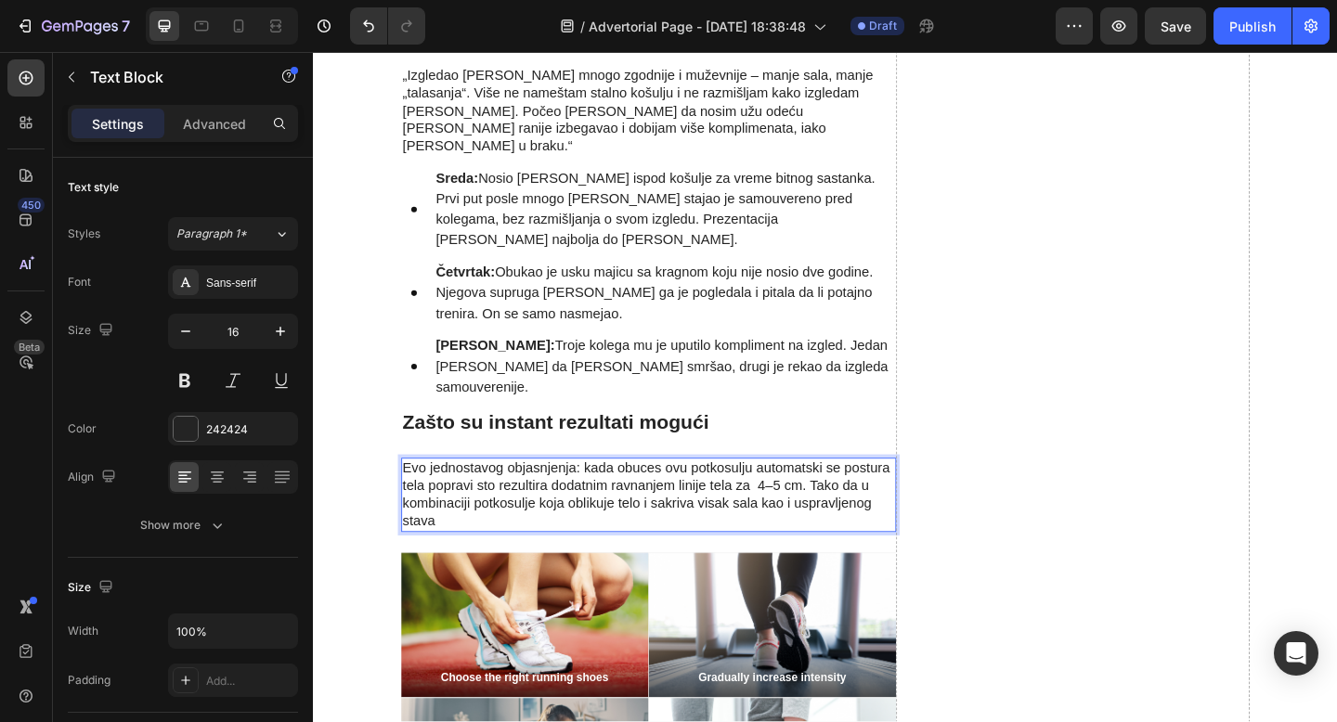
click at [649, 506] on p "Evo jednostavog objasnjenja: kada obuces ovu potkosulju automatski se postura t…" at bounding box center [677, 534] width 535 height 77
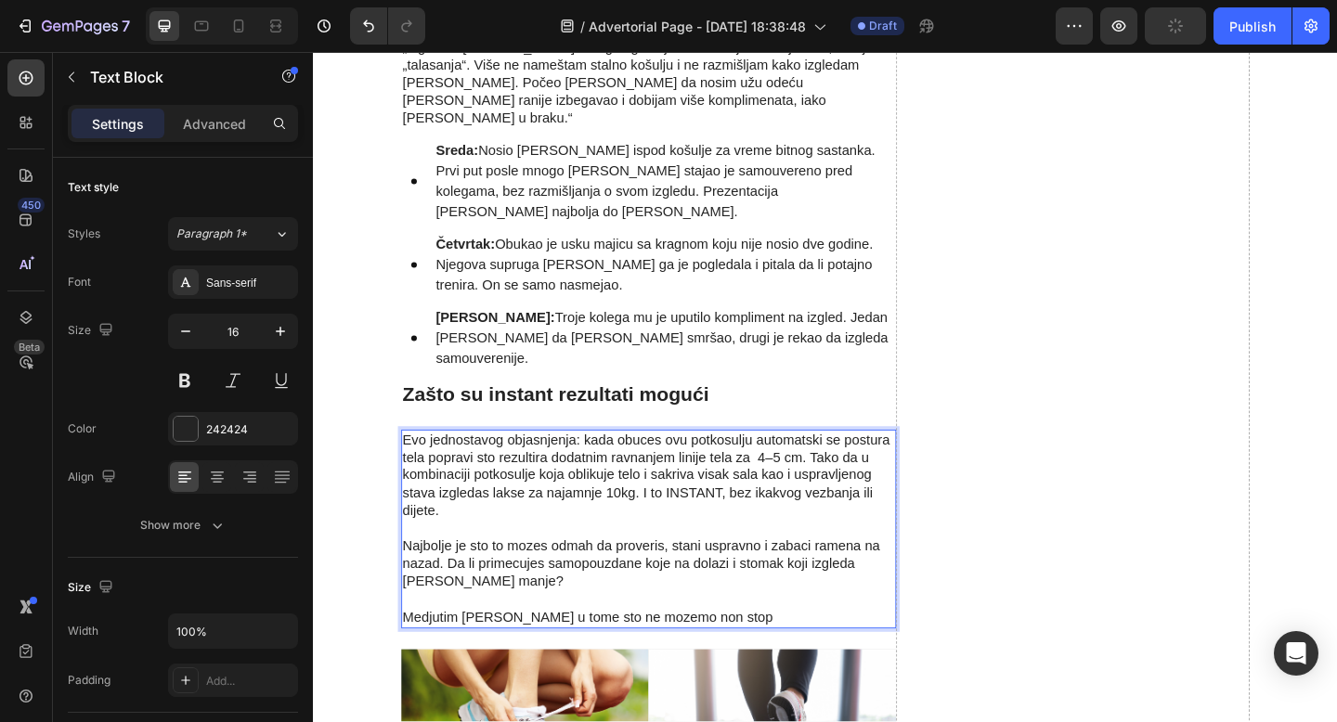
scroll to position [2890, 0]
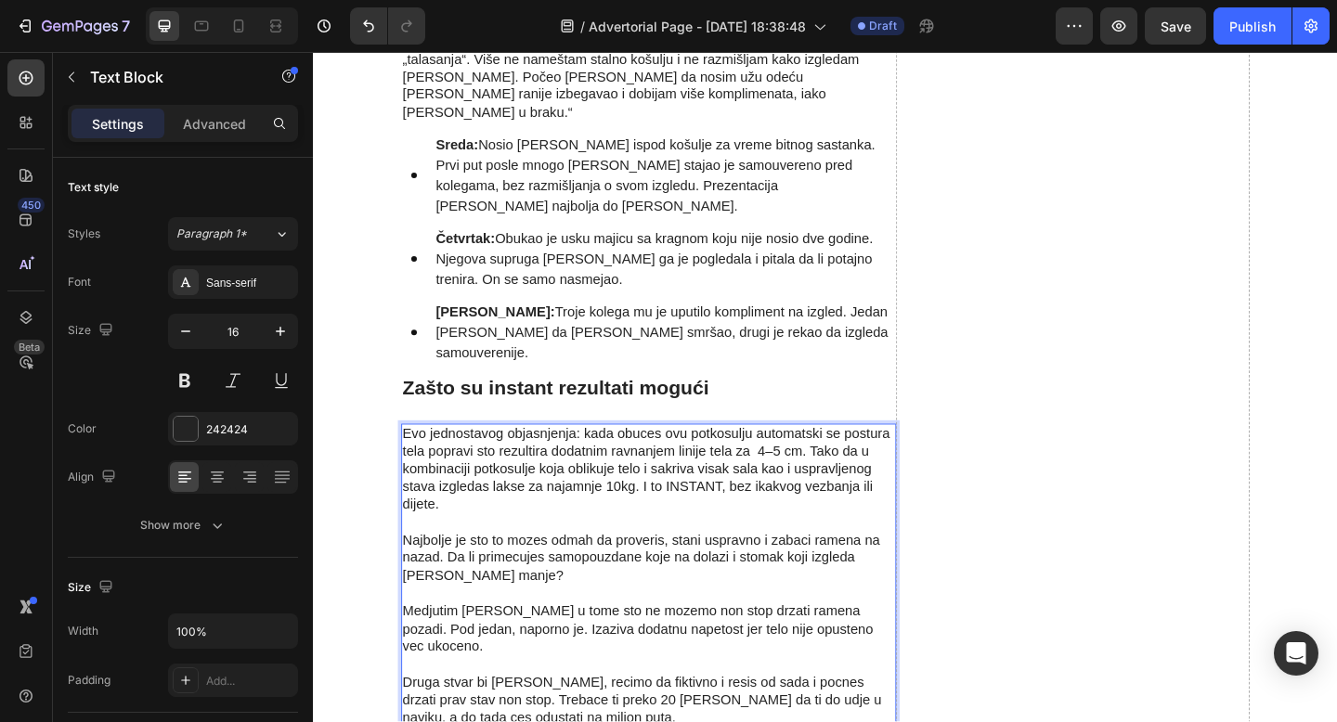
click at [813, 678] on p "Najbolje je sto to mozes odmah da proveris, stani uspravno i zabaci ramena na n…" at bounding box center [677, 681] width 535 height 213
click at [817, 677] on p "Najbolje je sto to mozes odmah da proveris, stani uspravno i zabaci ramena na n…" at bounding box center [677, 681] width 535 height 213
click at [702, 692] on p "Najbolje je sto to mozes odmah da proveris, stani uspravno i zabaci ramena na n…" at bounding box center [677, 681] width 535 height 213
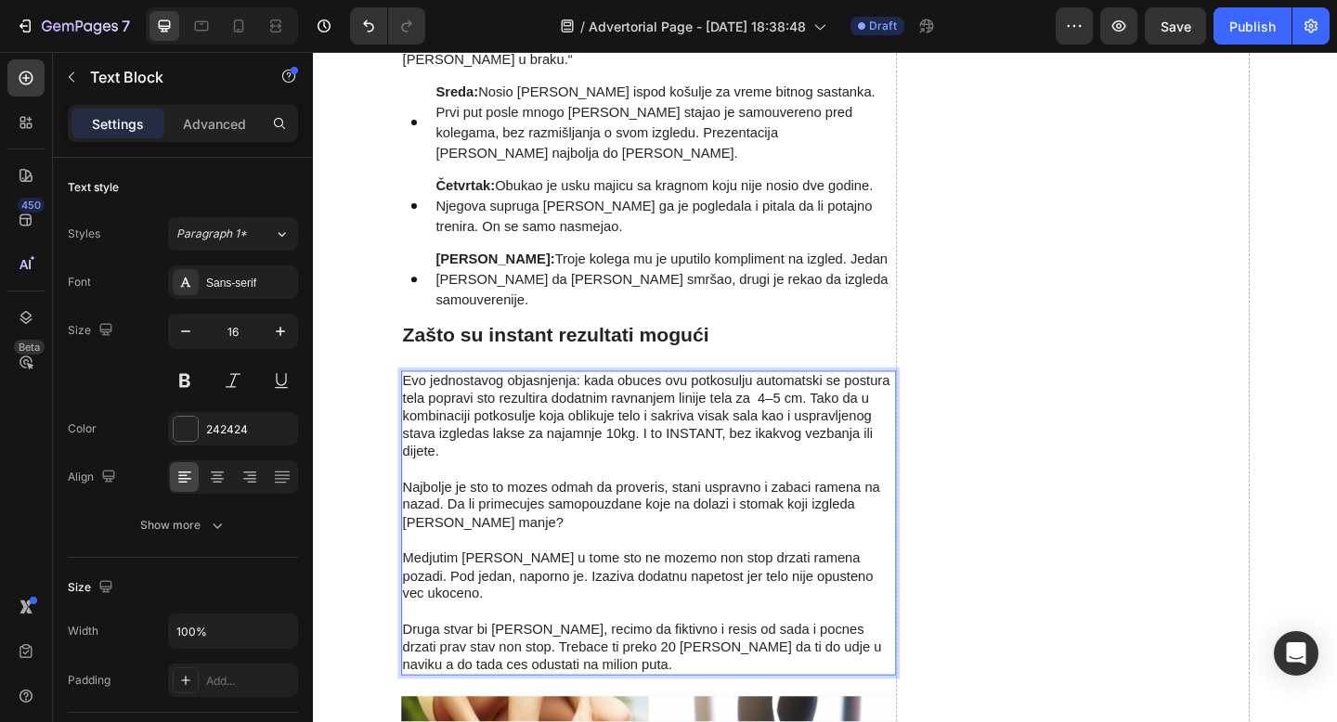
scroll to position [2949, 0]
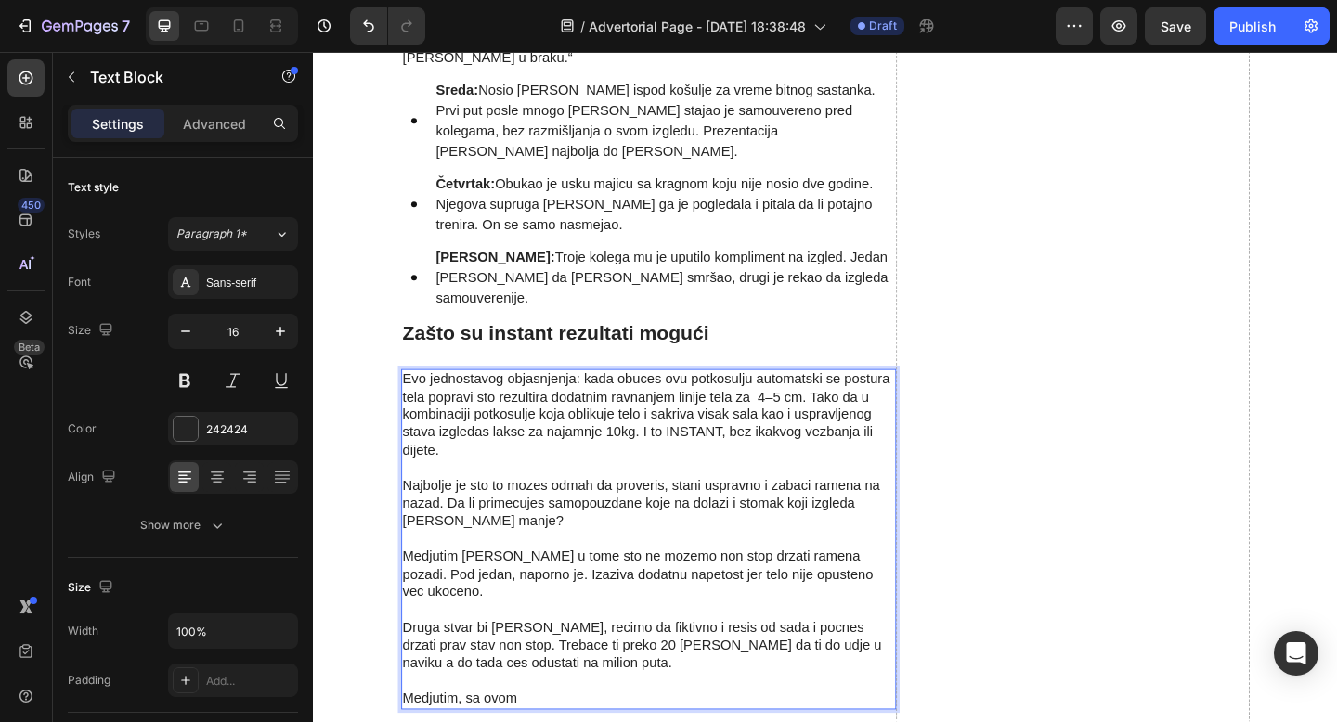
click at [458, 672] on p "Najbolje je sto to mozes odmah da proveris, stani uspravno i zabaci ramena na n…" at bounding box center [677, 640] width 535 height 251
click at [438, 532] on p "Najbolje je sto to mozes odmah da proveris, stani uspravno i zabaci ramena na n…" at bounding box center [677, 640] width 535 height 251
click at [419, 670] on p "Najbolje je sto to mozes odmah da proveris, stani uspravno i zabaci ramena na n…" at bounding box center [677, 640] width 535 height 251
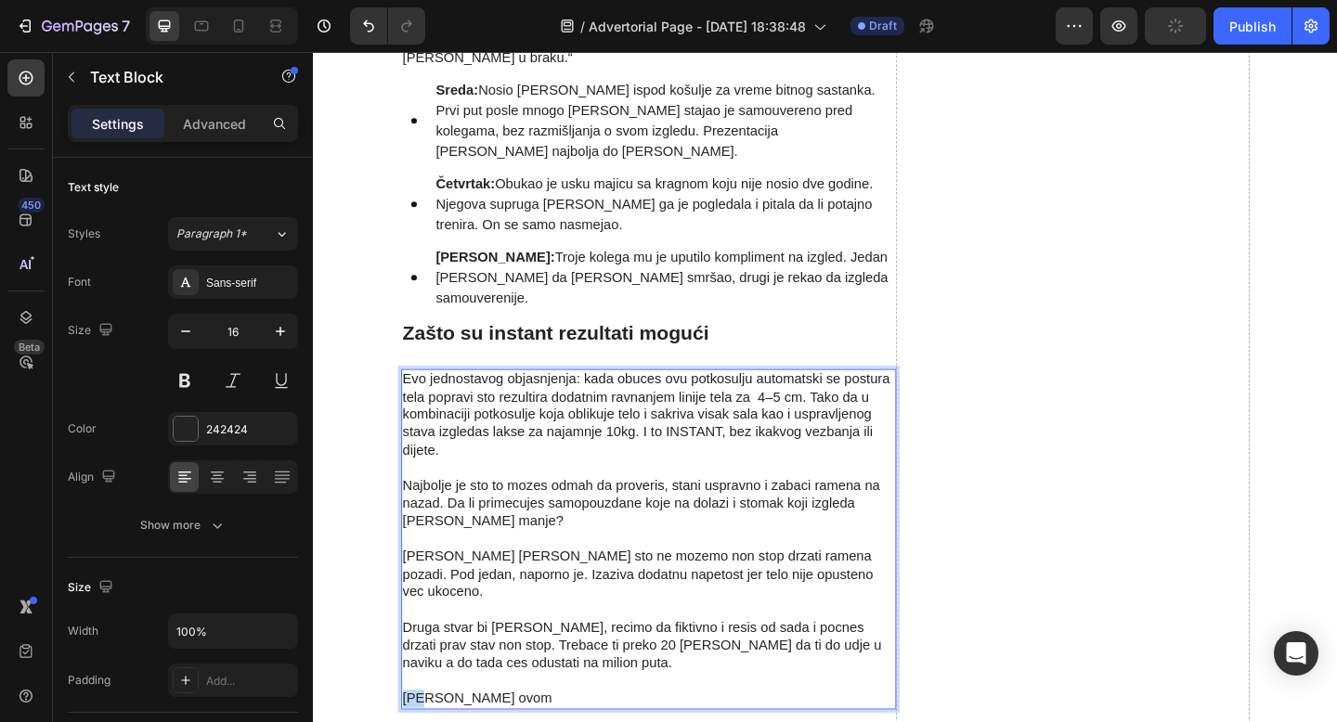
click at [419, 670] on p "Najbolje je sto to mozes odmah da proveris, stani uspravno i zabaci ramena na n…" at bounding box center [677, 640] width 535 height 251
click at [564, 670] on p "Najbolje je sto to mozes odmah da proveris, stani uspravno i zabaci ramena na n…" at bounding box center [677, 640] width 535 height 251
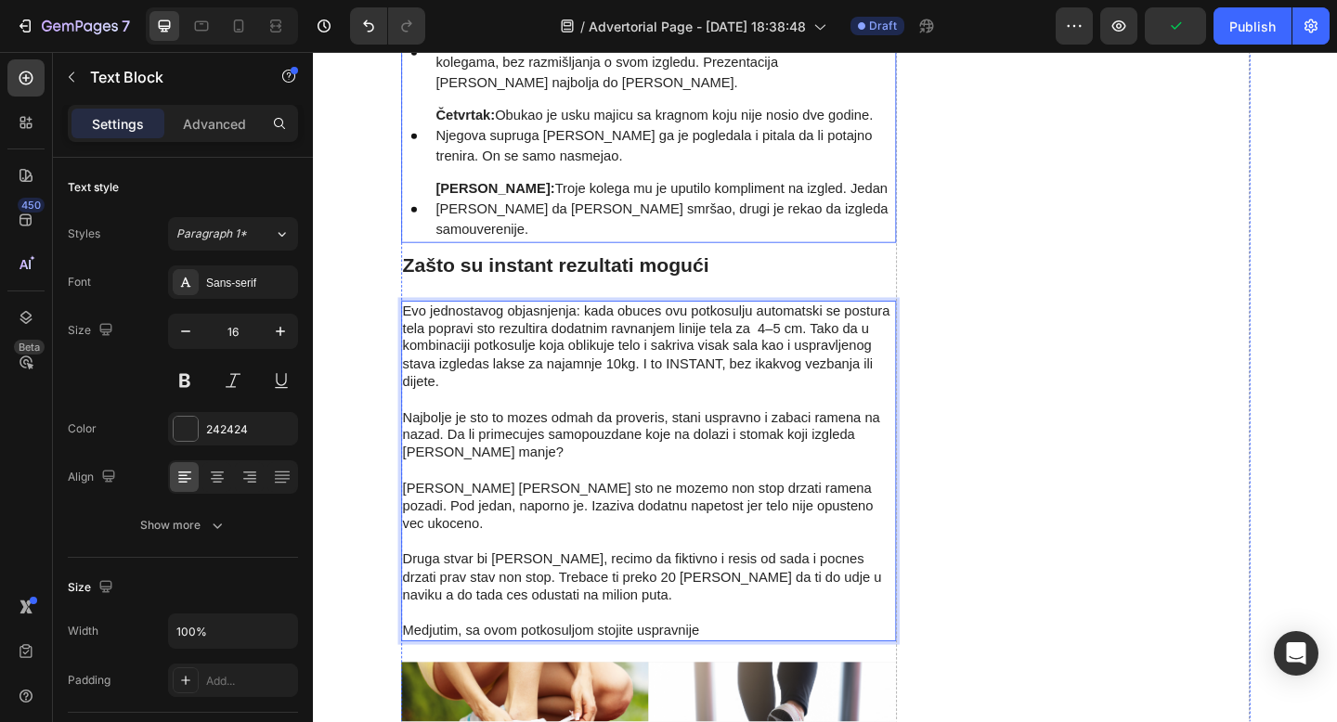
scroll to position [3025, 0]
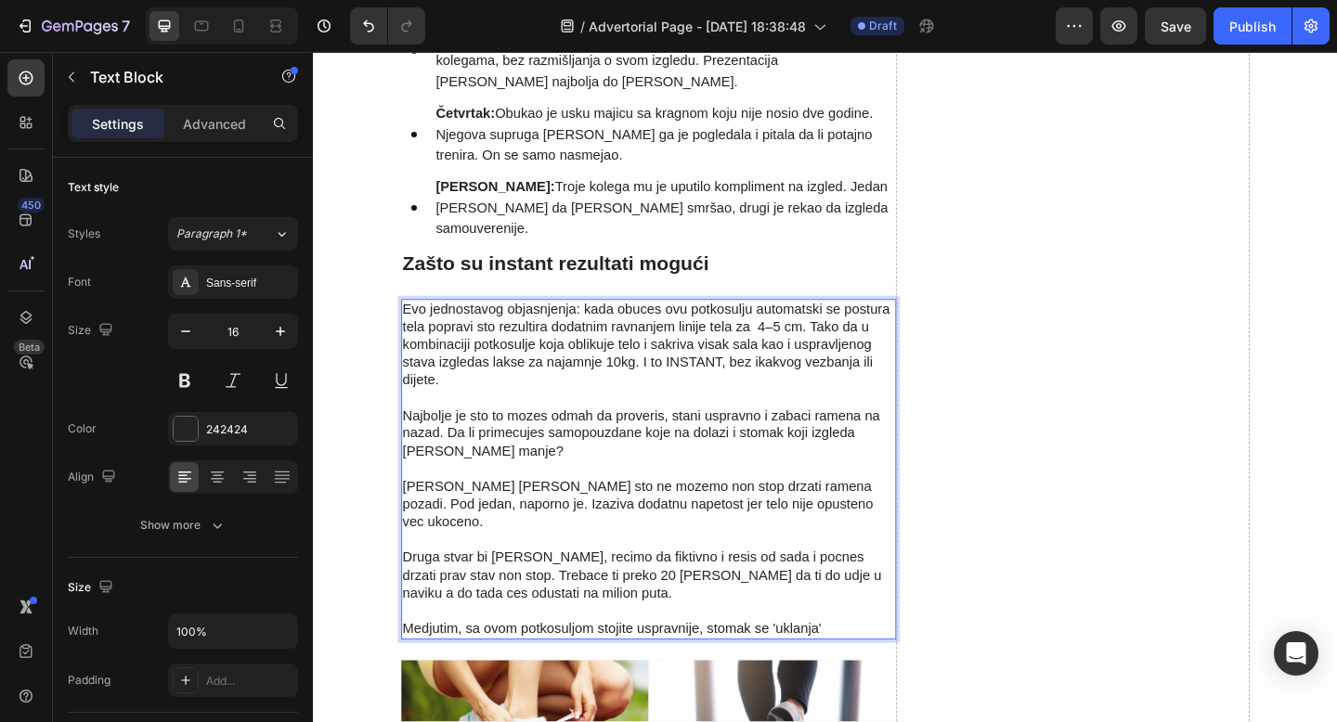
click at [770, 595] on p "Najbolje je sto to mozes odmah da proveris, stani uspravno i zabaci ramena na n…" at bounding box center [677, 564] width 535 height 251
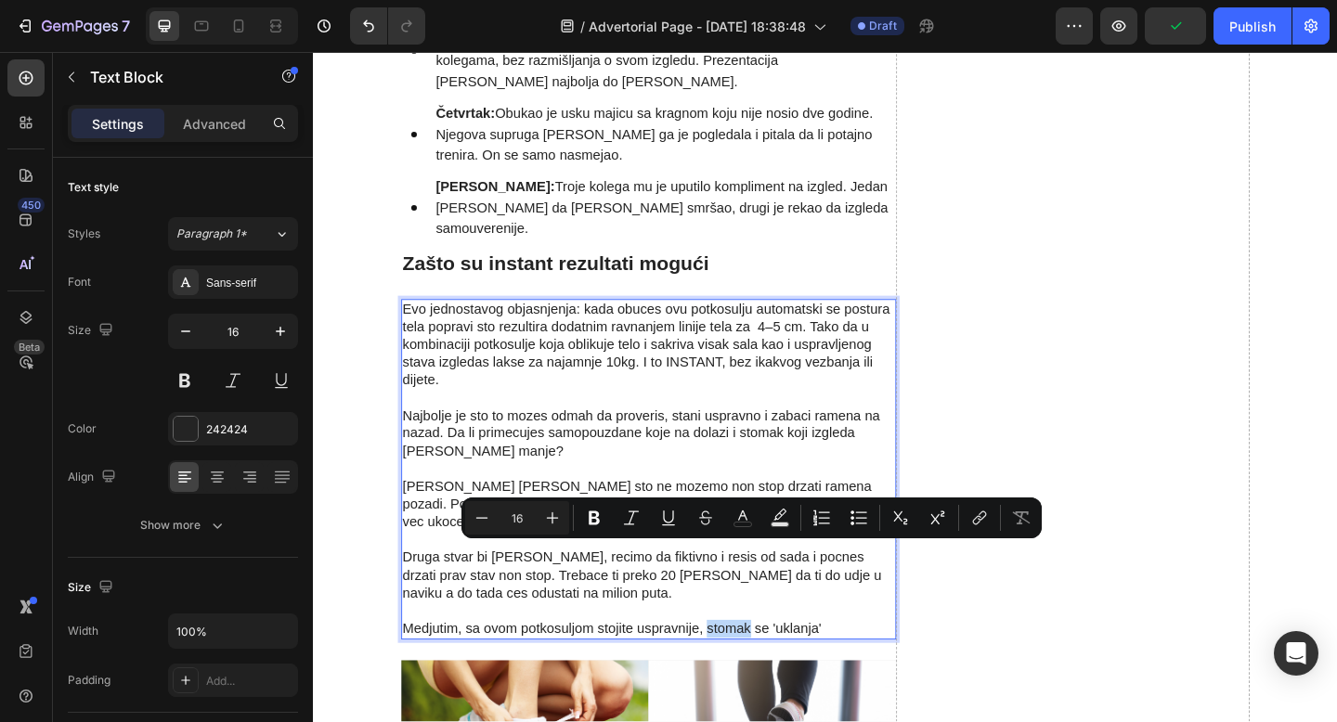
click at [746, 599] on p "Najbolje je sto to mozes odmah da proveris, stani uspravno i zabaci ramena na n…" at bounding box center [677, 564] width 535 height 251
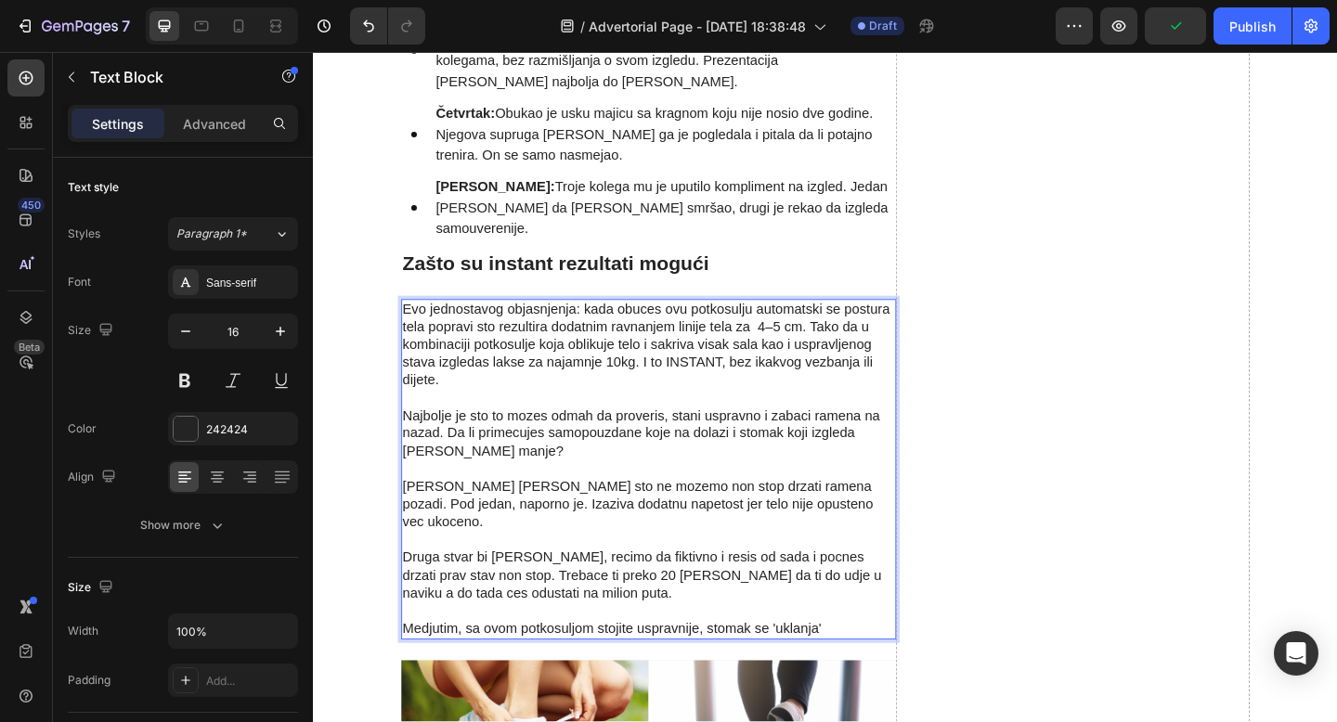
click at [738, 595] on p "Najbolje je sto to mozes odmah da proveris, stani uspravno i zabaci ramena na n…" at bounding box center [677, 564] width 535 height 251
click at [929, 593] on p "Najbolje je sto to mozes odmah da proveris, stani uspravno i zabaci ramena na n…" at bounding box center [677, 564] width 535 height 251
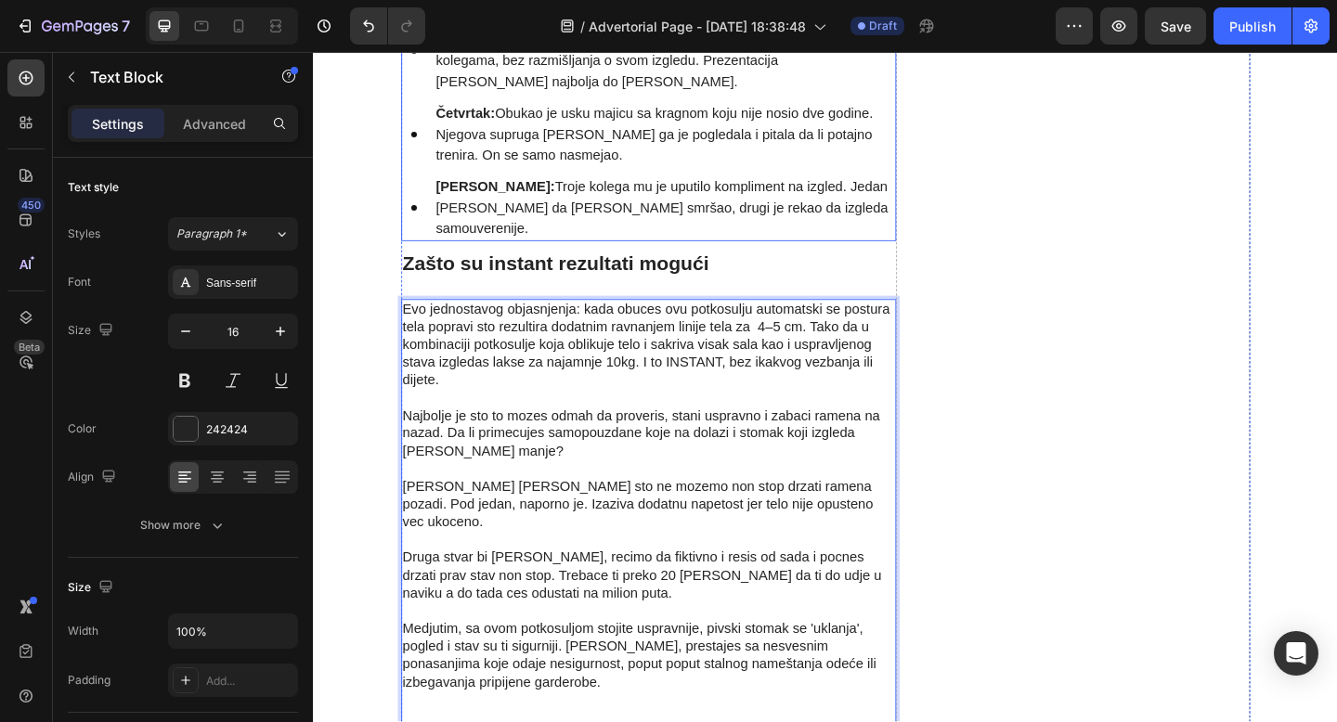
drag, startPoint x: 265, startPoint y: 586, endPoint x: 207, endPoint y: 140, distance: 449.4
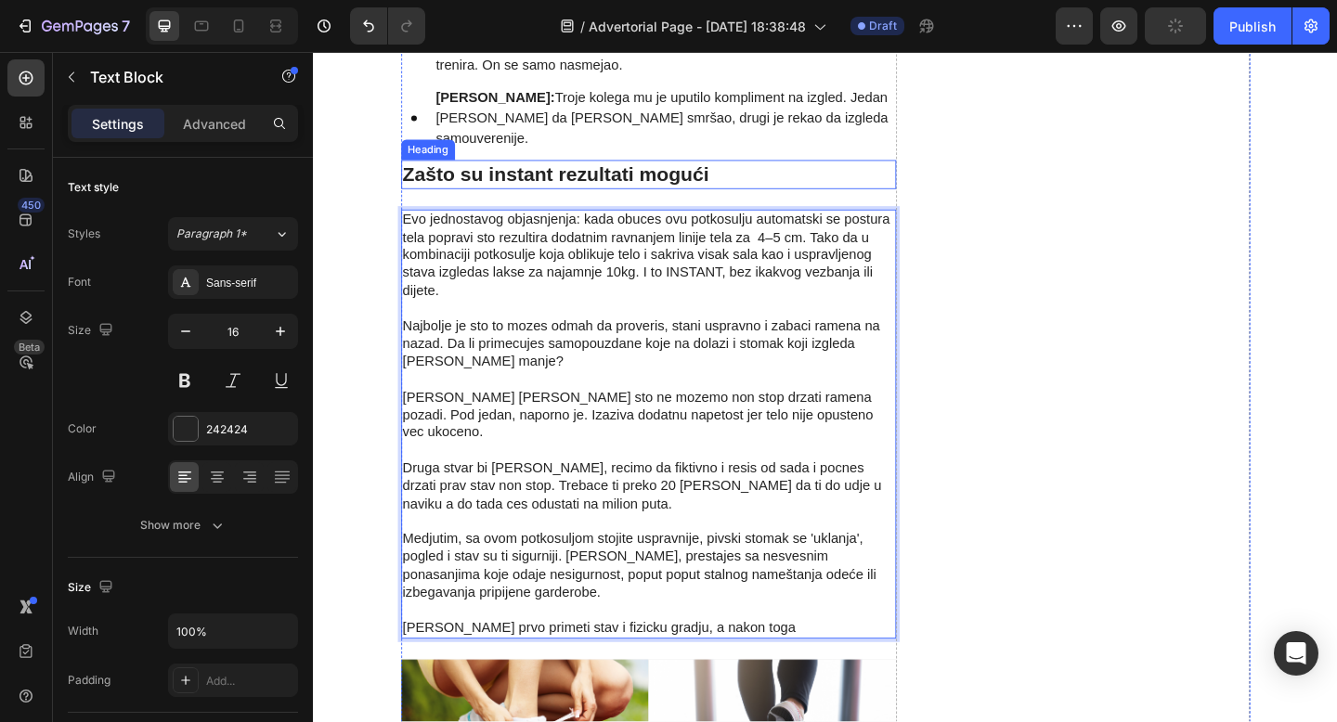
scroll to position [3125, 0]
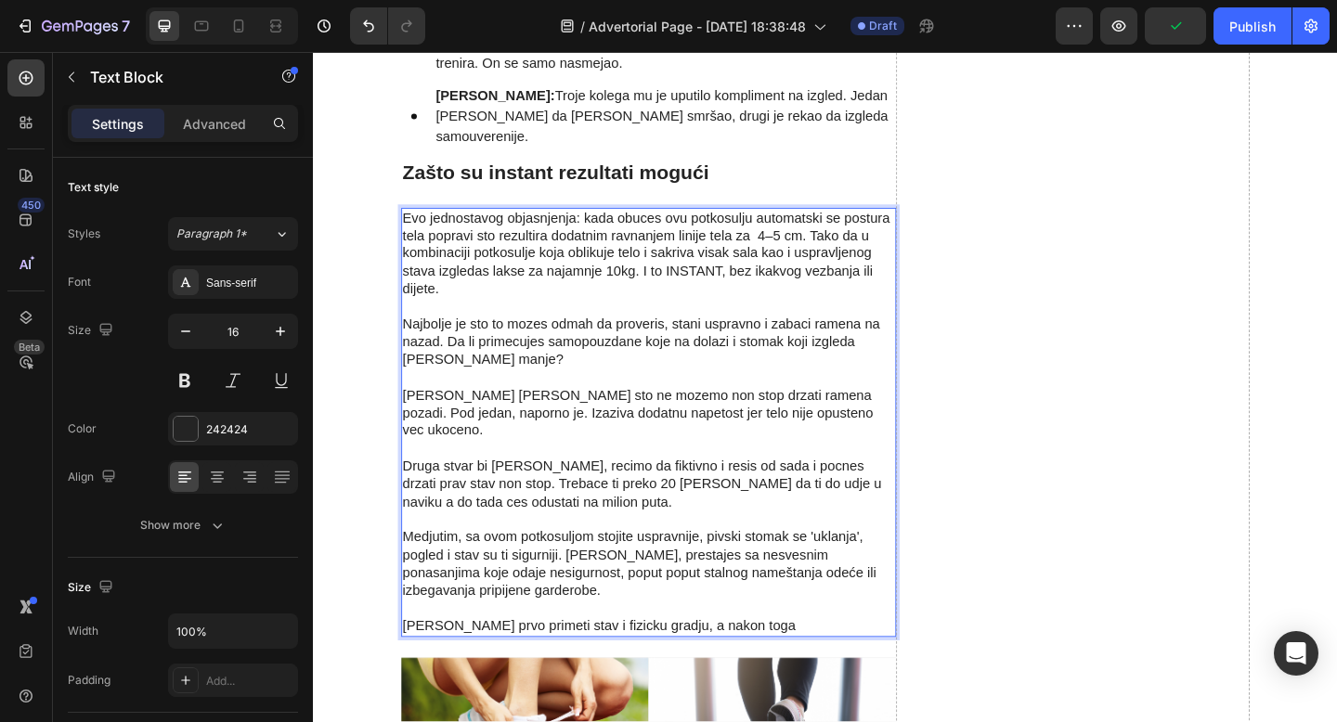
click at [598, 667] on p "Okolina prvo primeti stav i fizicku gradju, a nakon toga" at bounding box center [677, 676] width 535 height 19
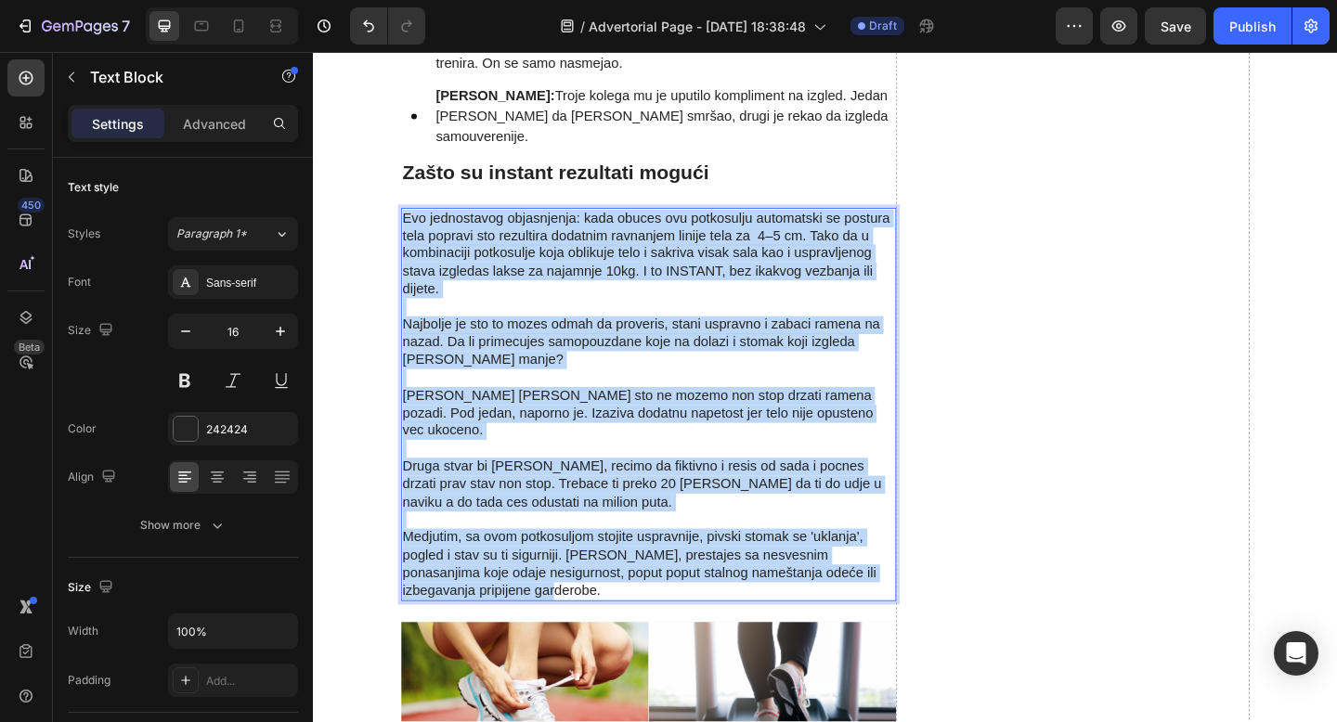
click at [410, 224] on p "Evo jednostavog objasnjenja: kada obuces ovu potkosulju automatski se postura t…" at bounding box center [677, 272] width 535 height 97
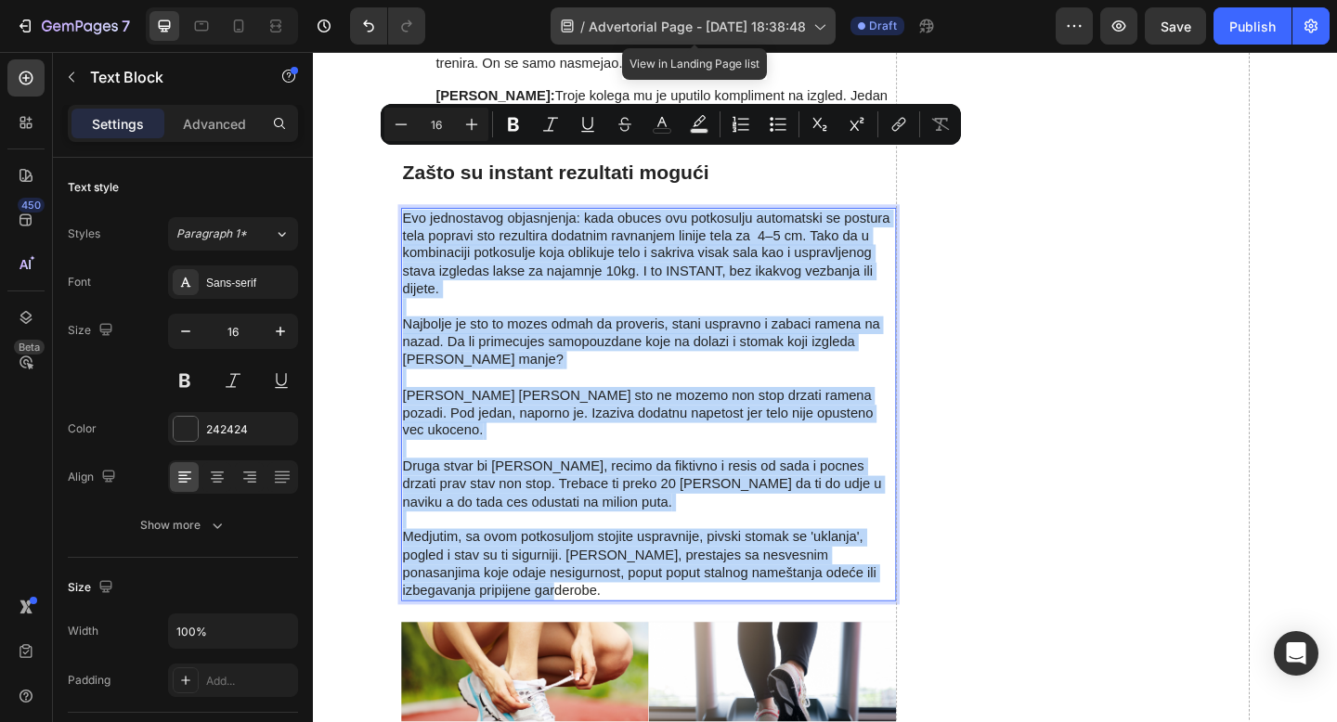
copy div "Evo jednostavog objasnjenja: kada obuces ovu potkosulju automatski se postura t…"
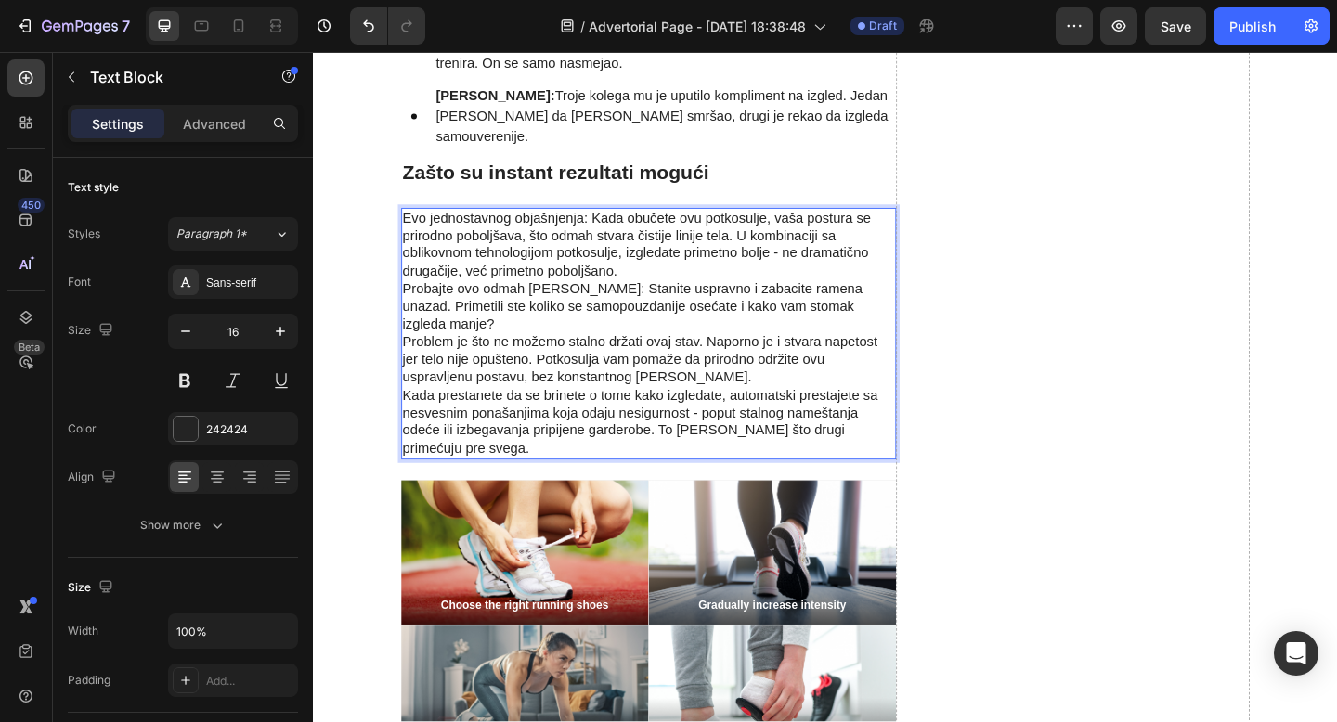
click at [667, 227] on p "Evo jednostavnog objašnjenja: Kada obučete ovu potkosulje, vaša postura se prir…" at bounding box center [677, 359] width 535 height 270
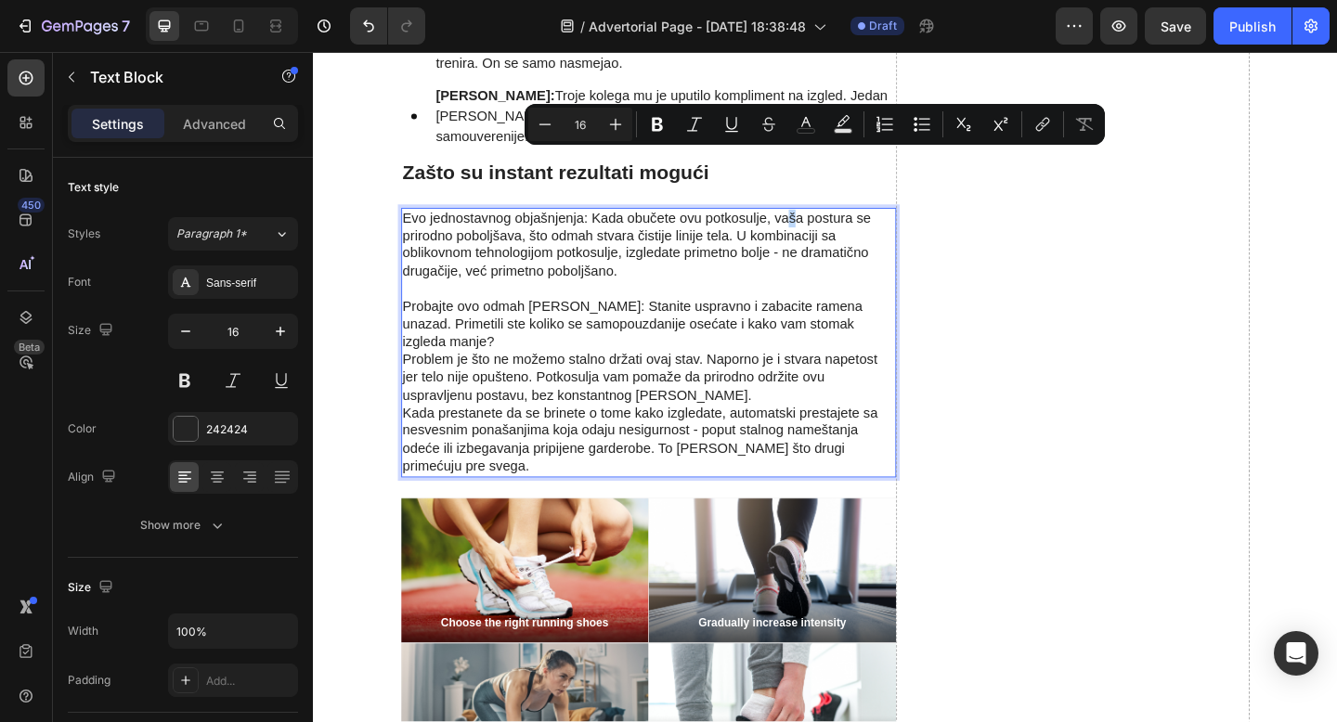
click at [831, 224] on p "Evo jednostavnog objašnjenja: Kada obučete ovu potkosulje, vaša postura se prir…" at bounding box center [677, 262] width 535 height 77
copy p "š"
click at [787, 224] on p "Evo jednostavnog objašnjenja: Kada obučete ovu potkosulje, vaša postura se prir…" at bounding box center [677, 262] width 535 height 77
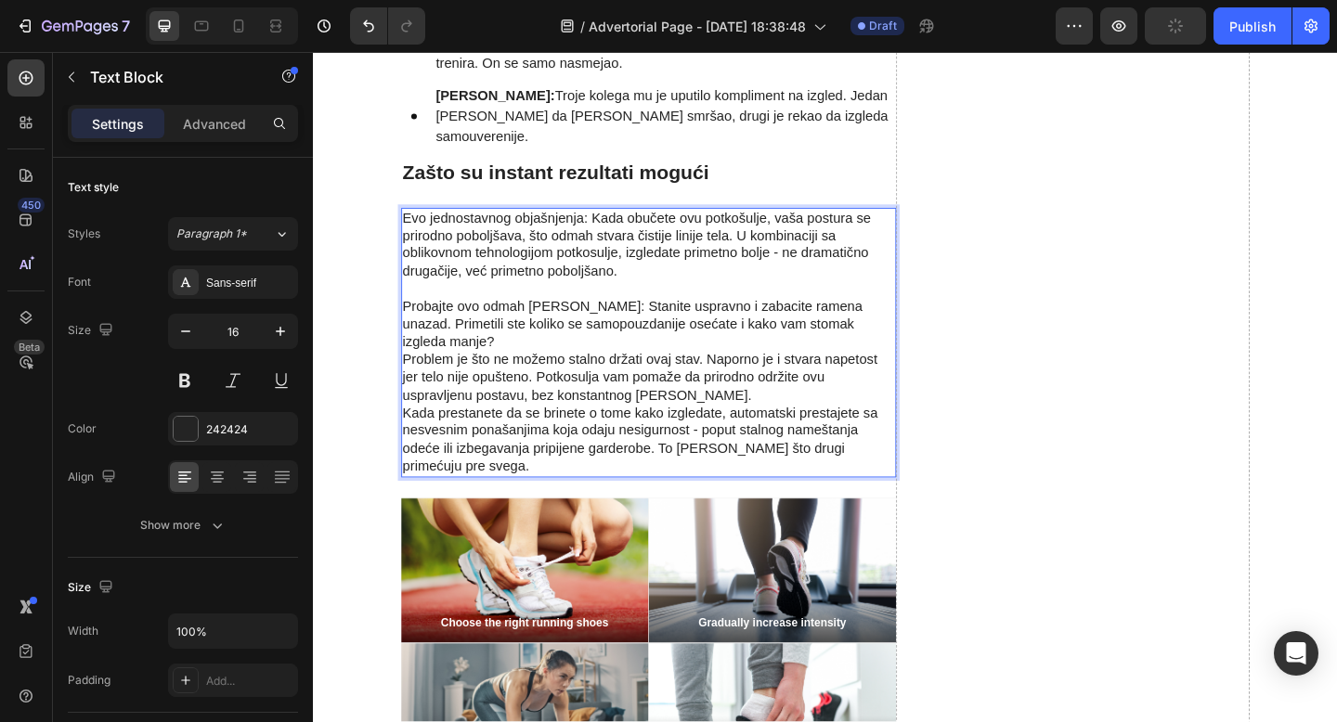
click at [804, 224] on p "Evo jednostavnog objašnjenja: Kada obučete ovu potkošulje, vaša postura se prir…" at bounding box center [677, 262] width 535 height 77
click at [447, 224] on p "Evo jednostavnog objašnjenja: Kada obučete ovu potkošulju, vaša postura se prir…" at bounding box center [677, 262] width 535 height 77
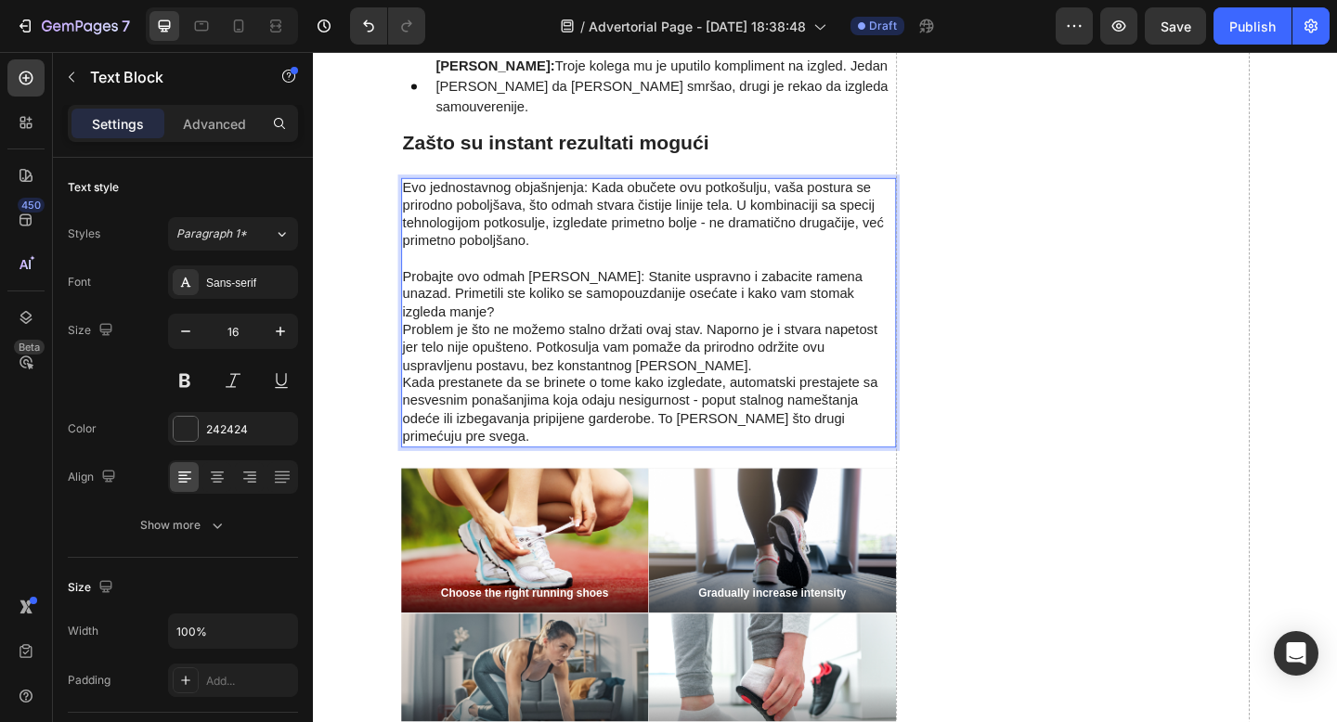
scroll to position [3127, 0]
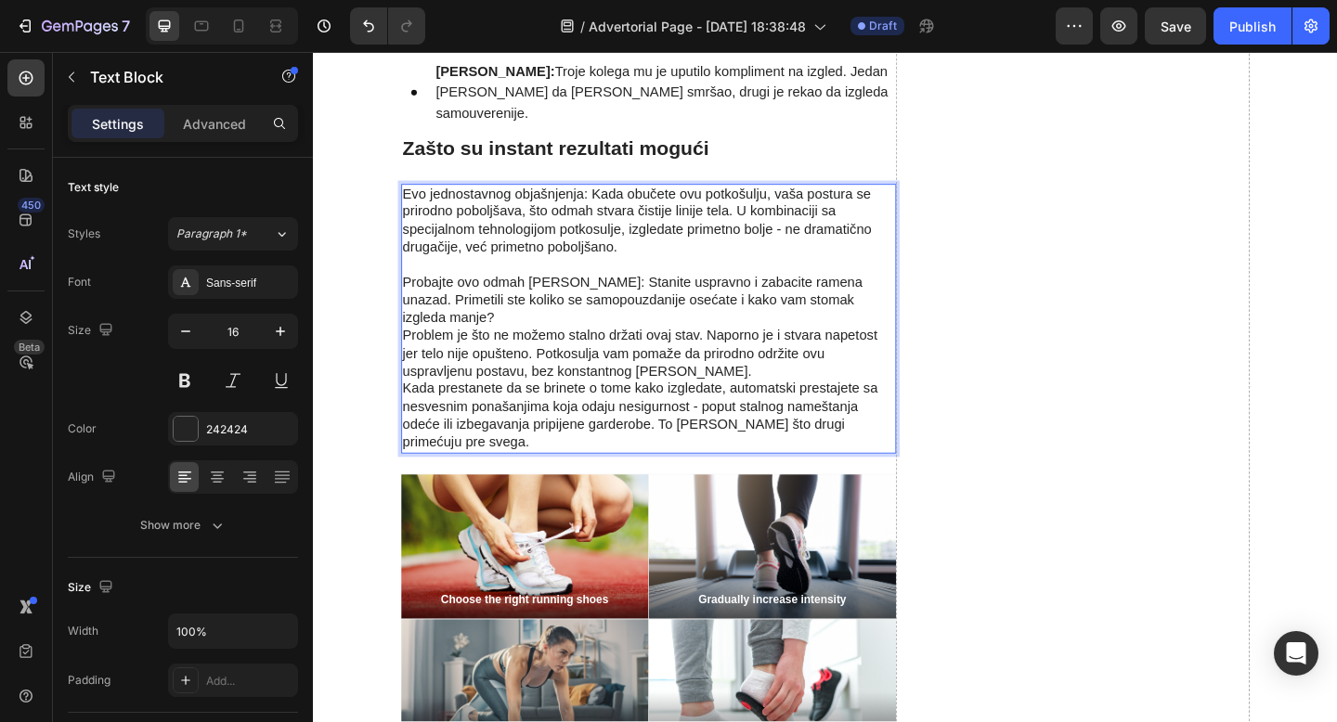
click at [583, 198] on p "Evo jednostavnog objašnjenja: Kada obučete ovu potkošulju, vaša postura se prir…" at bounding box center [677, 236] width 535 height 77
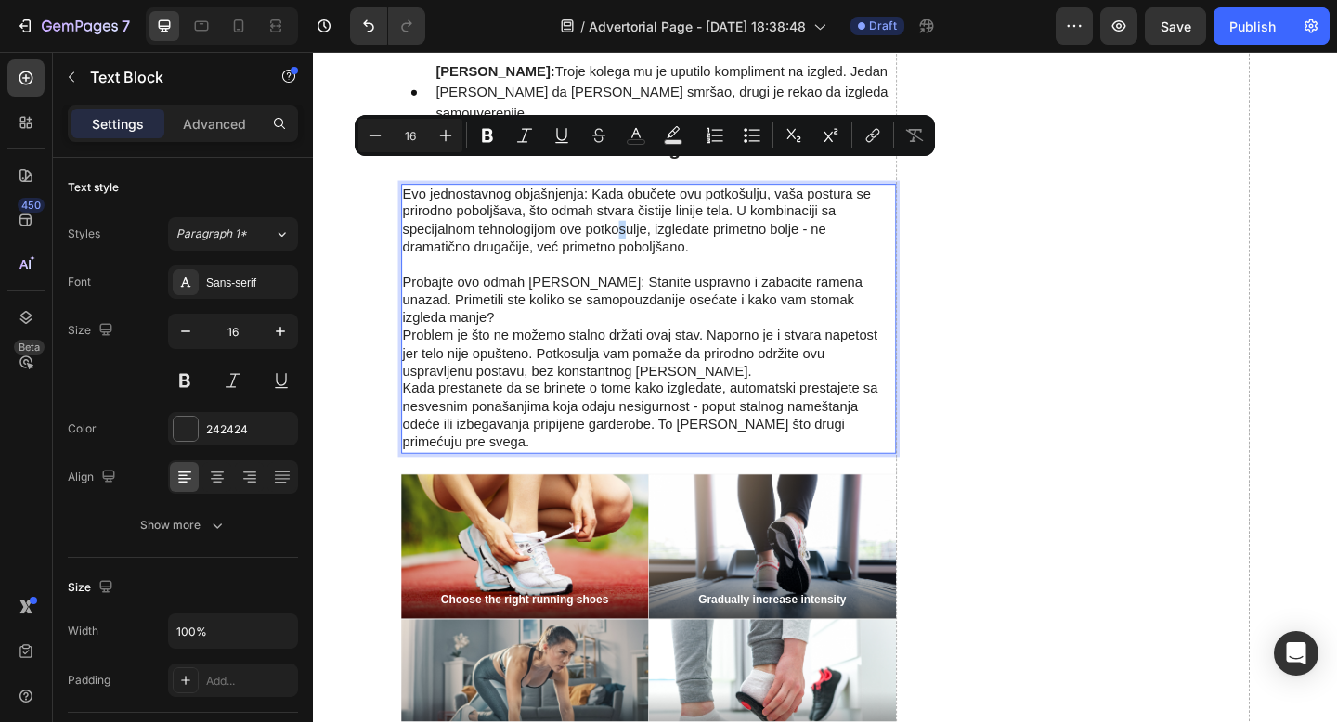
click at [646, 198] on p "Evo jednostavnog objašnjenja: Kada obučete ovu potkošulju, vaša postura se prir…" at bounding box center [677, 236] width 535 height 77
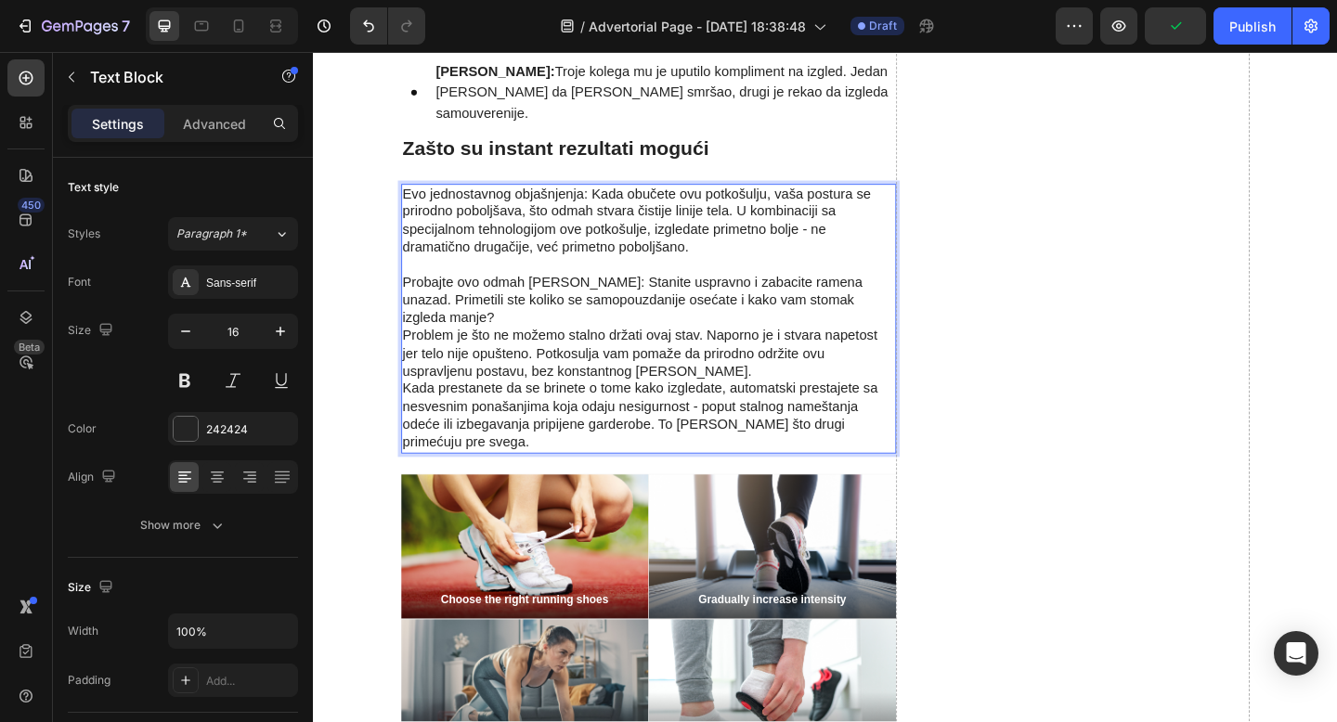
click at [746, 200] on p "Evo jednostavnog objašnjenja: Kada obučete ovu potkošulju, vaša postura se prir…" at bounding box center [677, 236] width 535 height 77
click at [788, 198] on p "Evo jednostavnog objašnjenja: Kada obučete ovu potkošulju, vaša postura se prir…" at bounding box center [677, 236] width 535 height 77
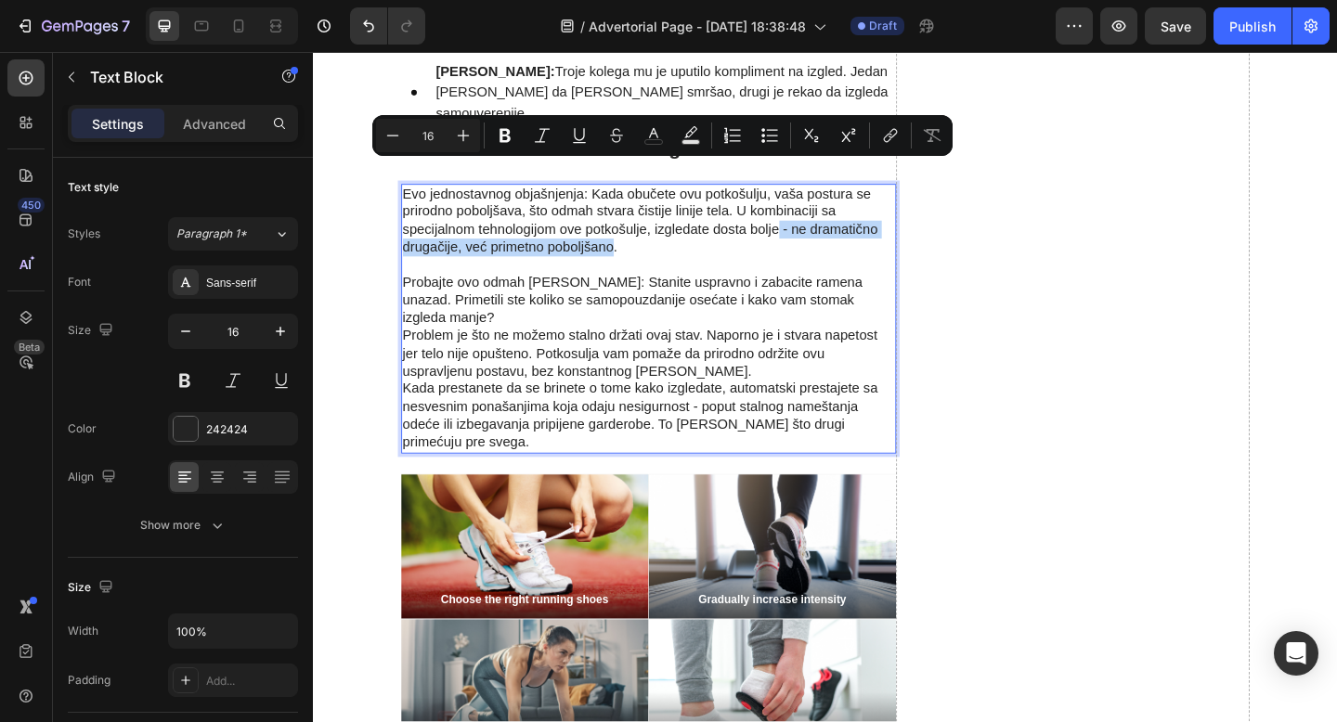
drag, startPoint x: 815, startPoint y: 184, endPoint x: 639, endPoint y: 196, distance: 176.8
click at [638, 198] on p "Evo jednostavnog objašnjenja: Kada obučete ovu potkošulju, vaša postura se prir…" at bounding box center [677, 236] width 535 height 77
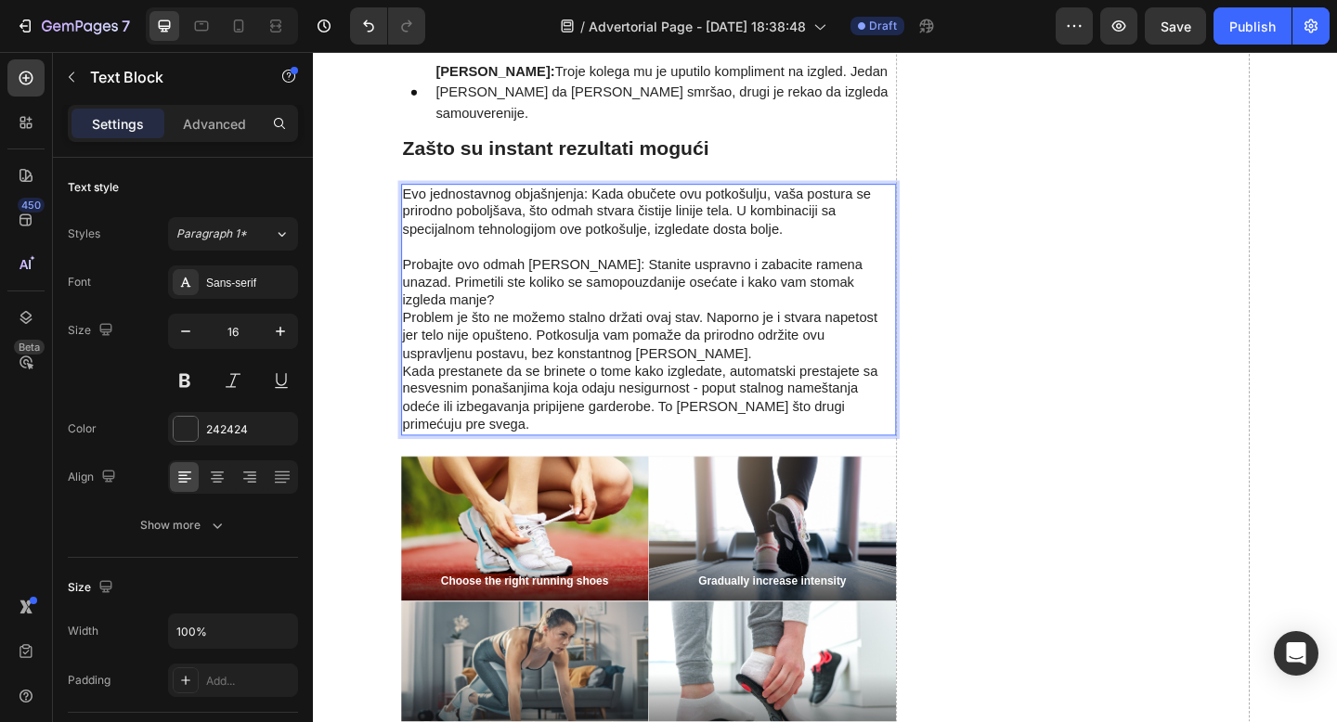
click at [672, 255] on p "Probajte ovo odmah sada: Stanite uspravno i zabacite ramena unazad. Primetili s…" at bounding box center [677, 361] width 535 height 213
click at [897, 255] on p "Probajte ovo odmah sada: Stanite uspravno i zabacite ramena unazad. Primetili s…" at bounding box center [677, 361] width 535 height 213
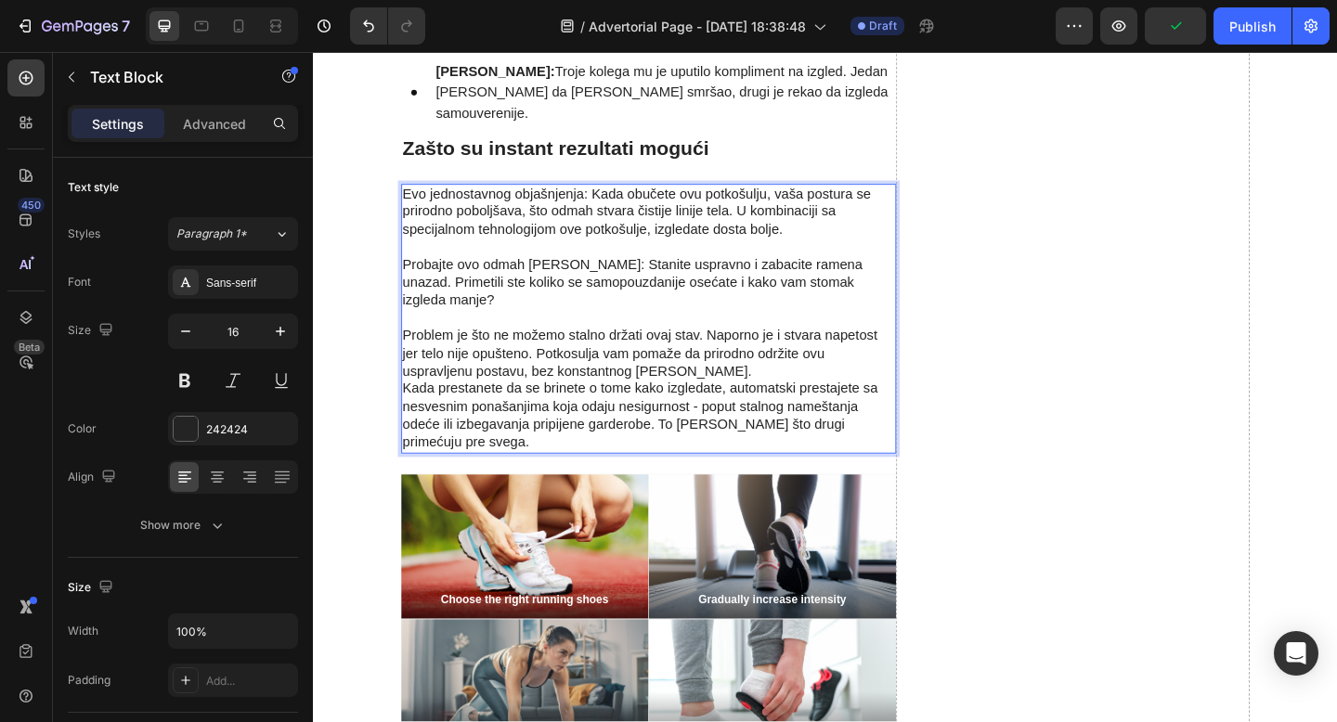
click at [780, 332] on p "⁠⁠⁠⁠⁠⁠⁠ Problem je što ne možemo stalno držati ovaj stav. Naporno je i stvara n…" at bounding box center [677, 409] width 535 height 154
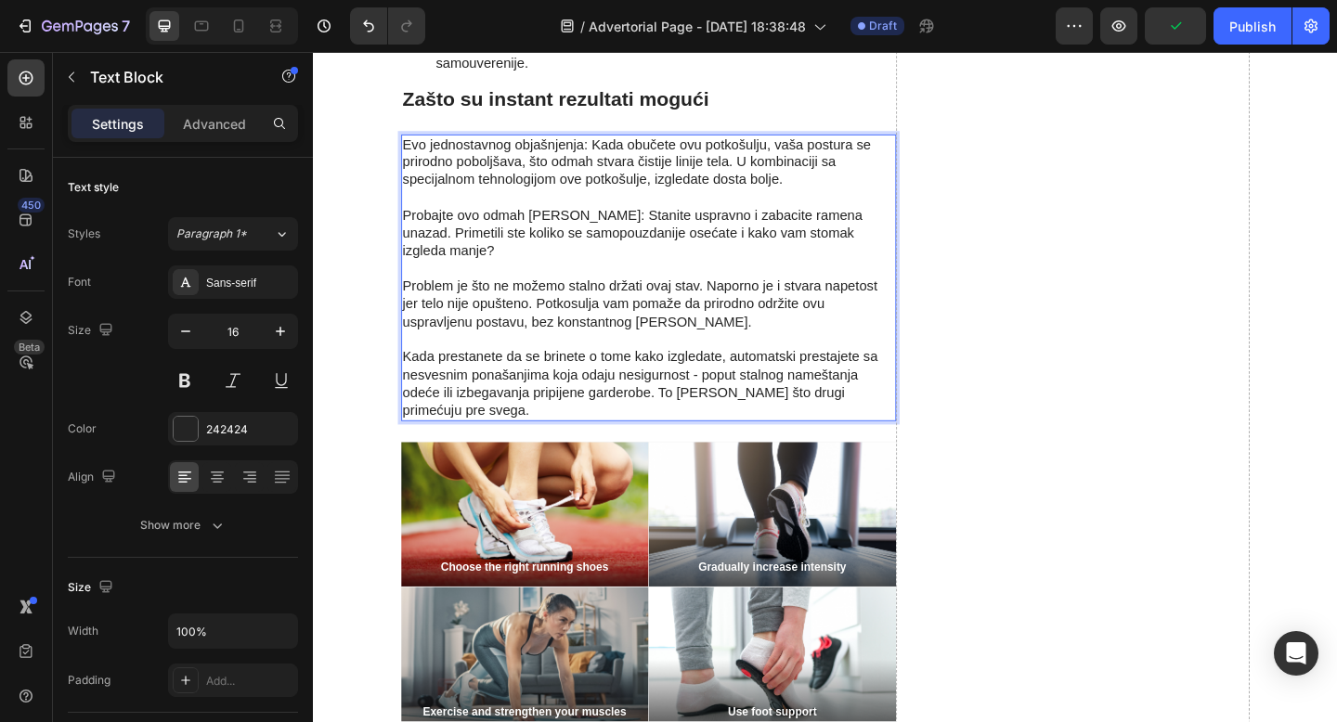
scroll to position [3135, 0]
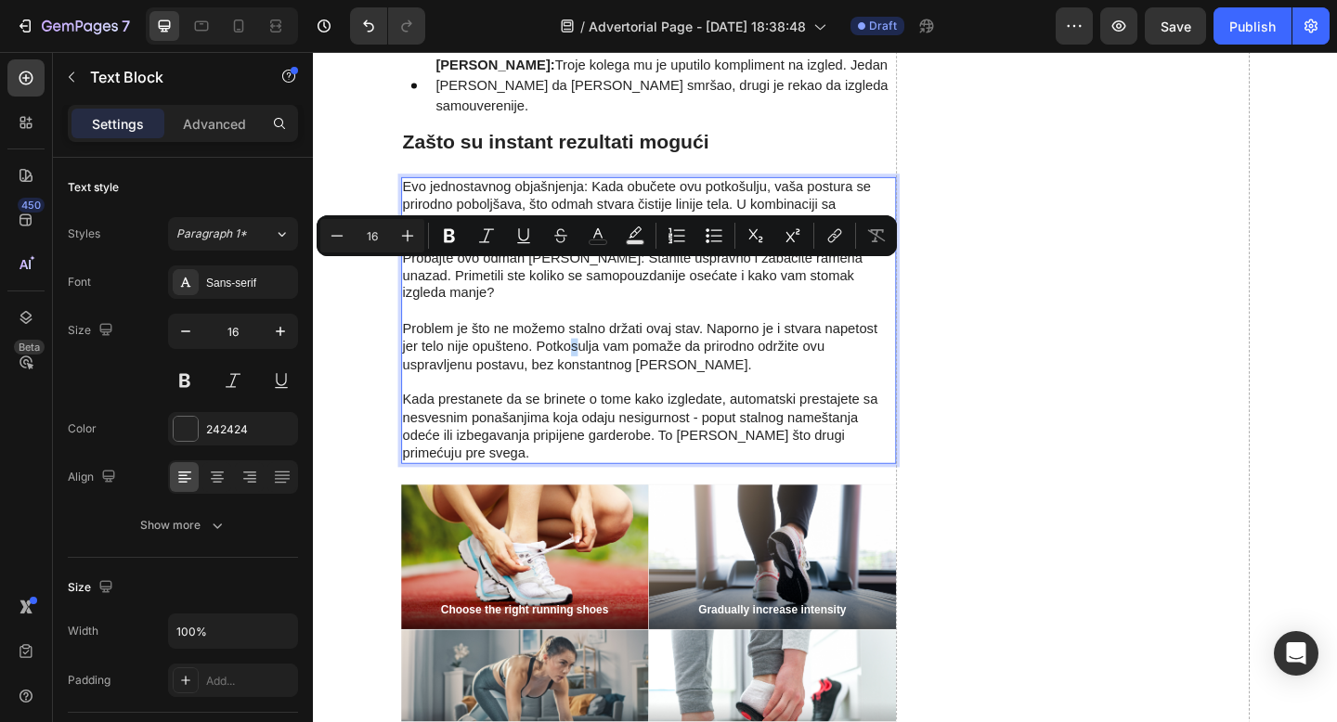
click at [594, 325] on p "Problem je što ne možemo stalno držati ovaj stav. Naporno je i stvara napetost …" at bounding box center [677, 363] width 535 height 77
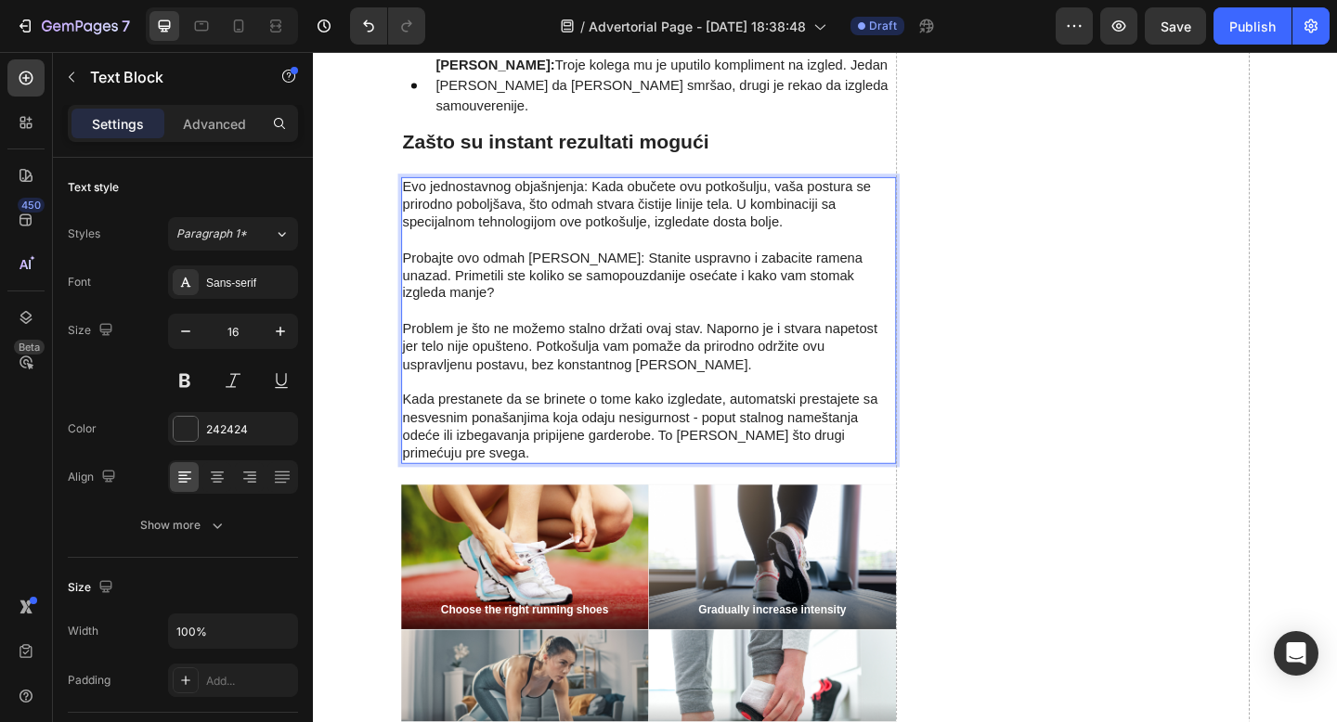
click at [622, 248] on p "Probajte ovo odmah [PERSON_NAME]: Stanite uspravno i zabacite ramena unazad. Pr…" at bounding box center [677, 286] width 535 height 77
click at [692, 402] on p "Kada prestanete da se brinete o tome kako izgledate, automatski prestajete sa n…" at bounding box center [677, 450] width 535 height 97
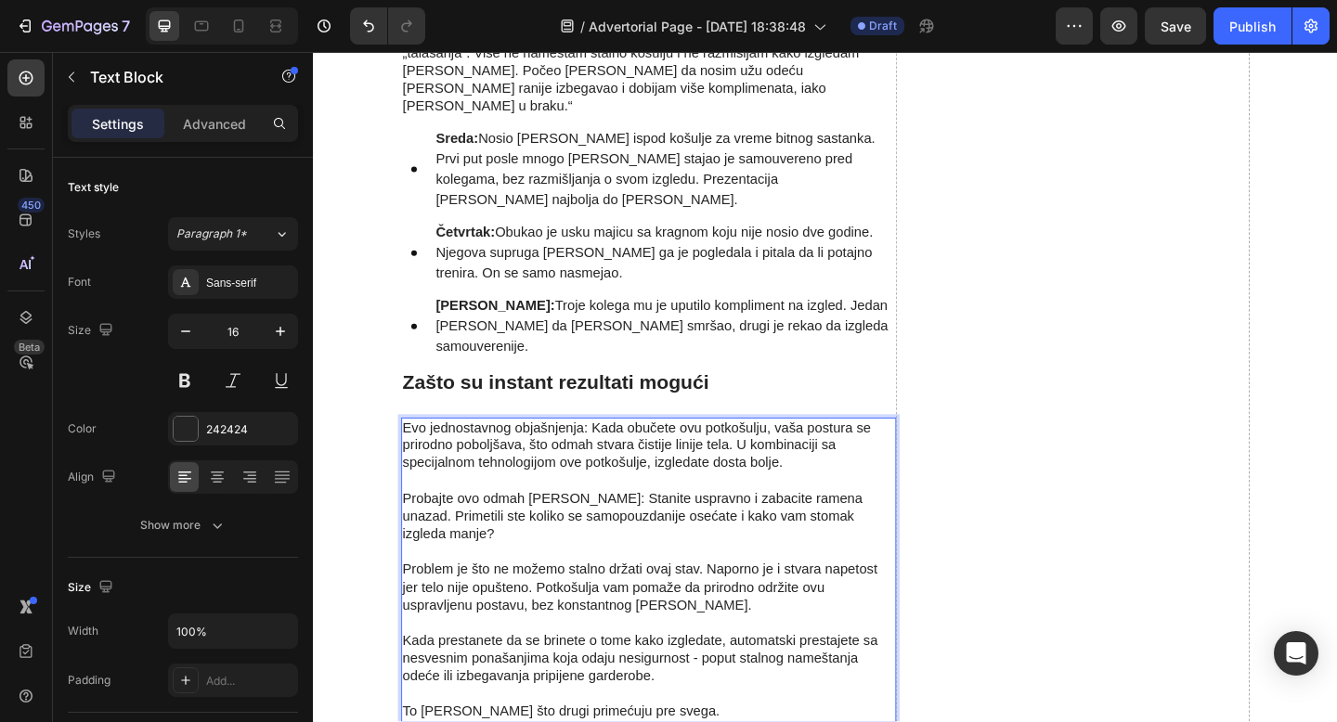
scroll to position [2872, 0]
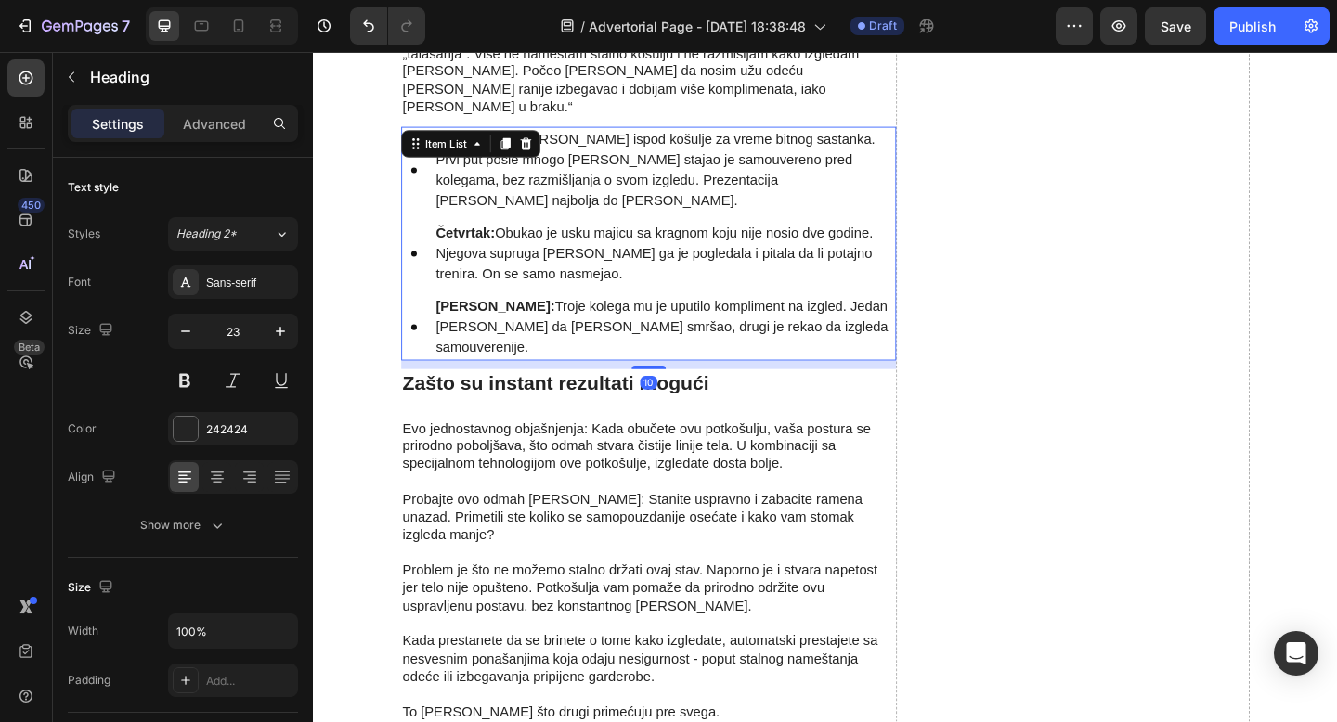
click at [712, 318] on p "Petak: Troje kolega mu je uputilo kompliment na izgled. Jedan je pitao da li je…" at bounding box center [696, 351] width 498 height 67
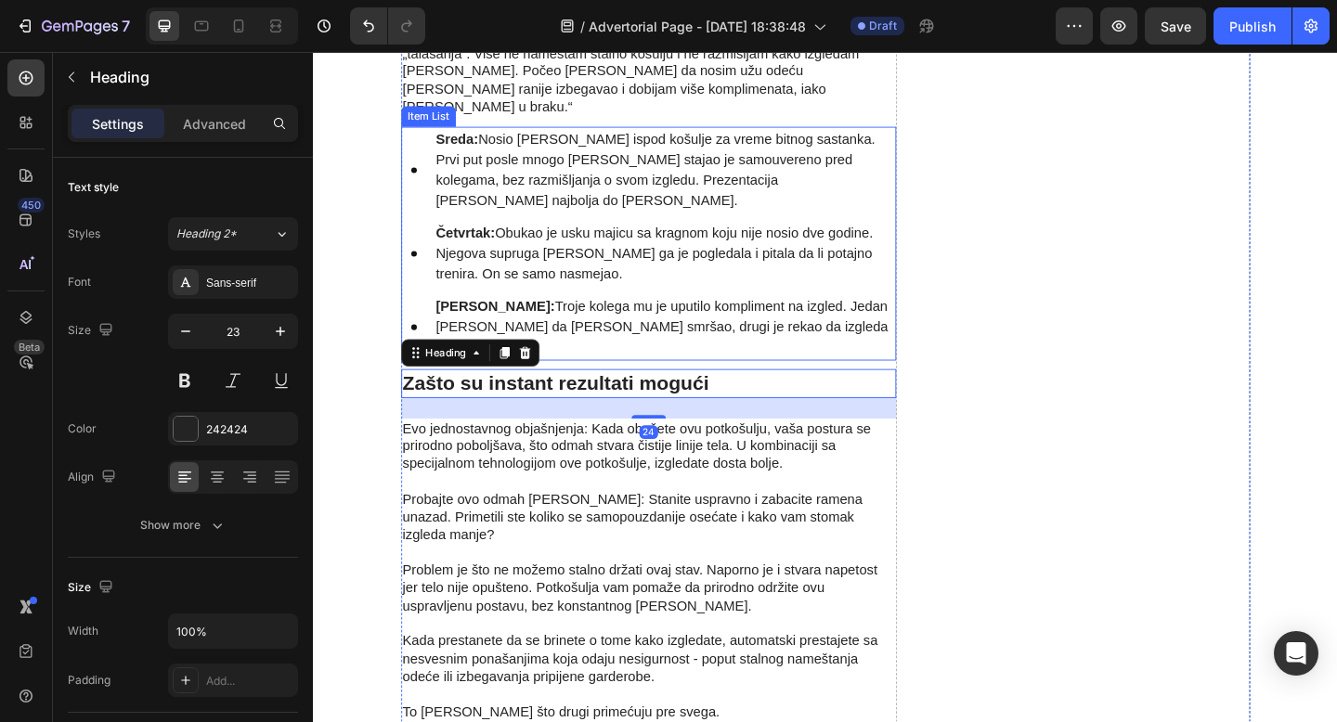
click at [693, 319] on p "Petak: Troje kolega mu je uputilo kompliment na izgled. Jedan je pitao da li je…" at bounding box center [696, 351] width 498 height 67
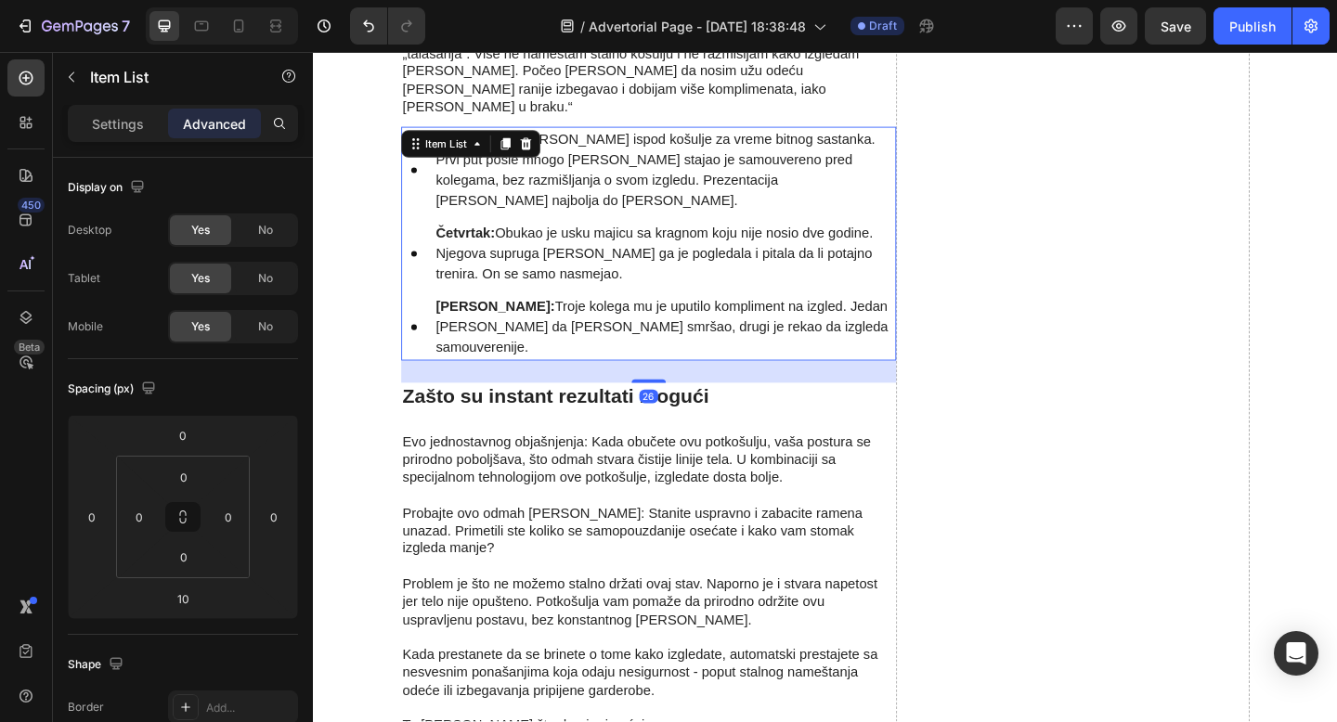
drag, startPoint x: 689, startPoint y: 331, endPoint x: 690, endPoint y: 346, distance: 14.9
click at [690, 408] on div at bounding box center [677, 410] width 37 height 4
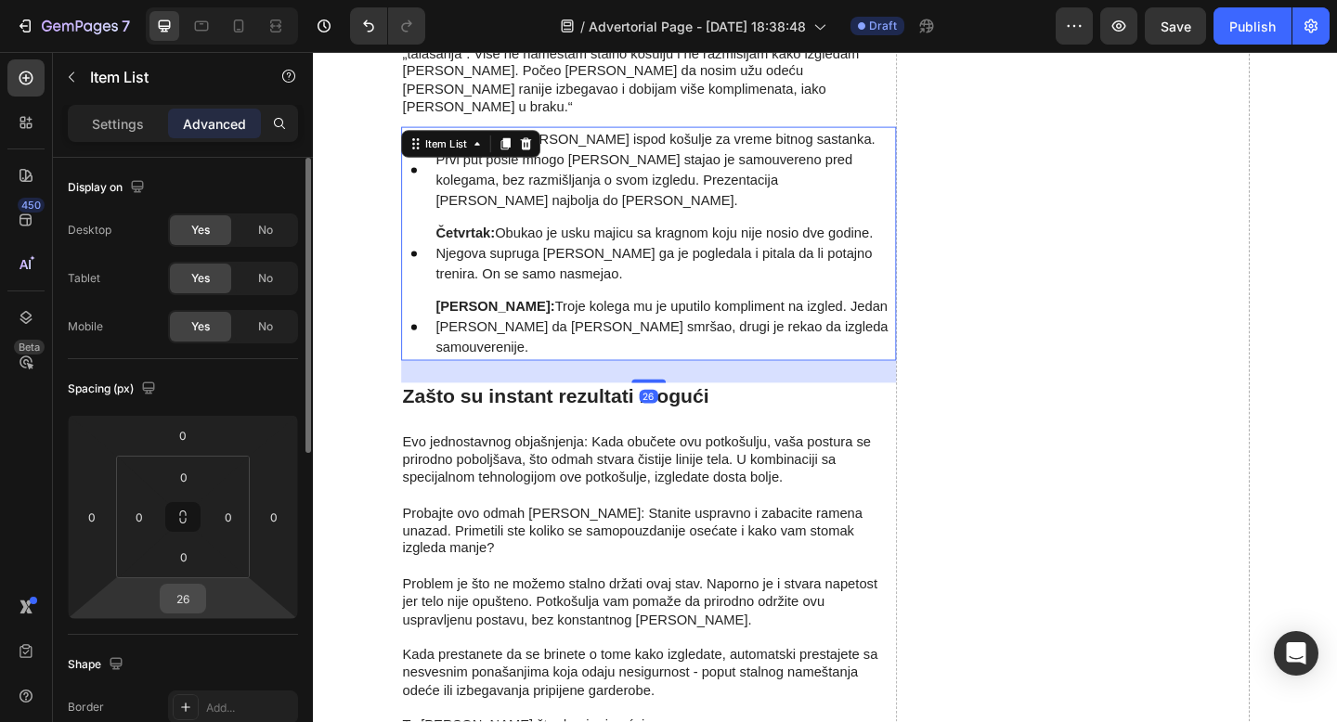
click at [187, 596] on input "26" at bounding box center [182, 599] width 37 height 28
type input "24"
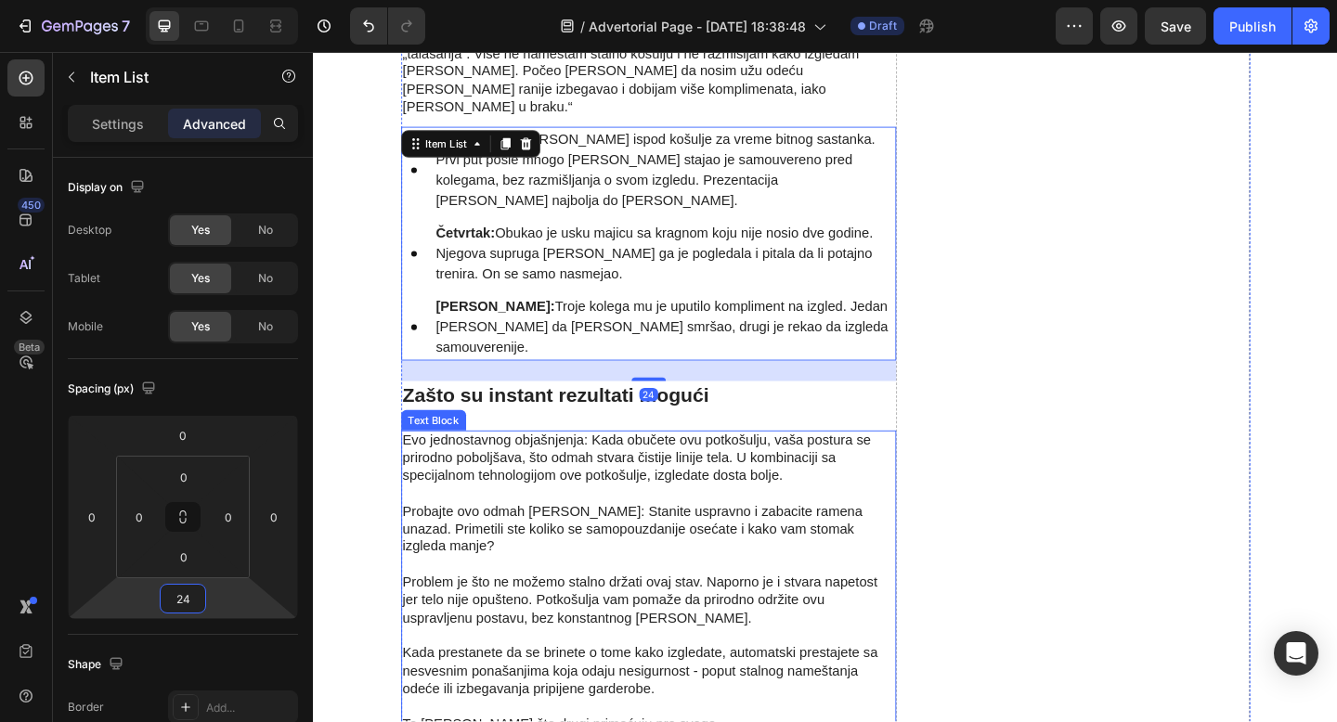
click at [583, 678] on p "Kada prestanete da se brinete o tome kako izgledate, automatski prestajete sa n…" at bounding box center [677, 716] width 535 height 77
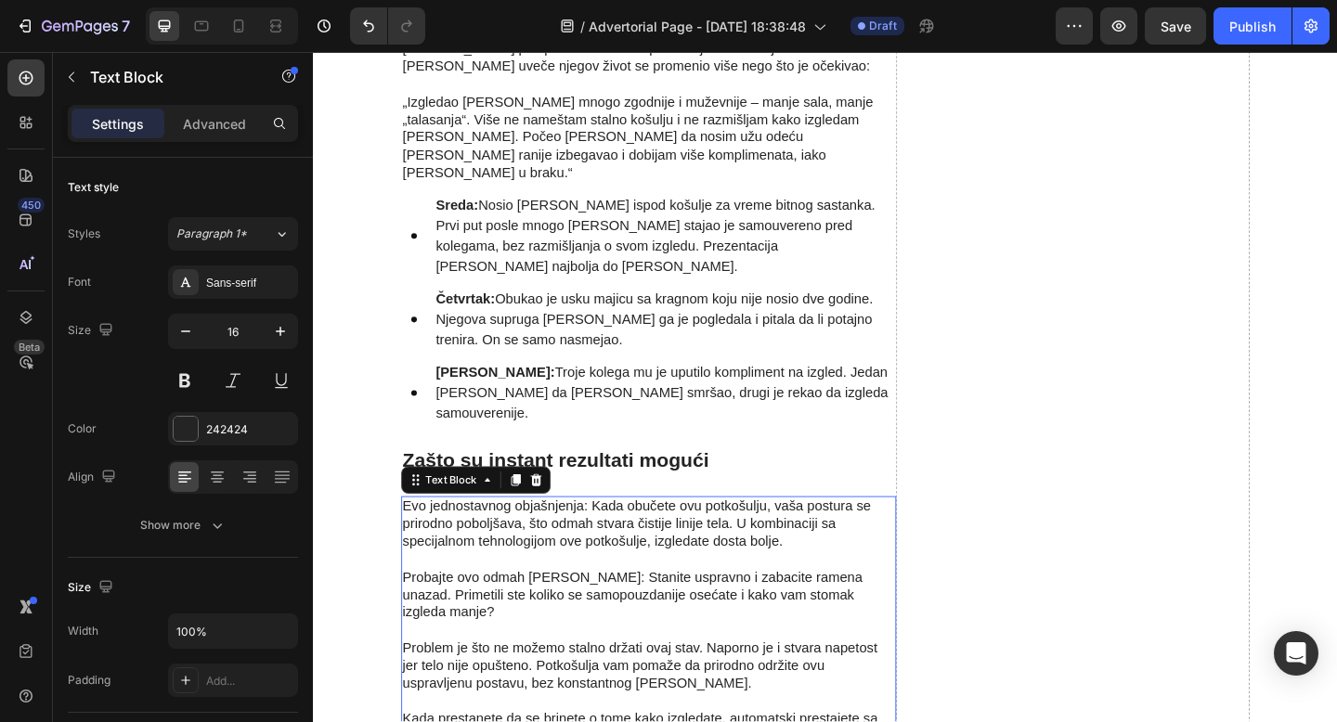
scroll to position [2790, 0]
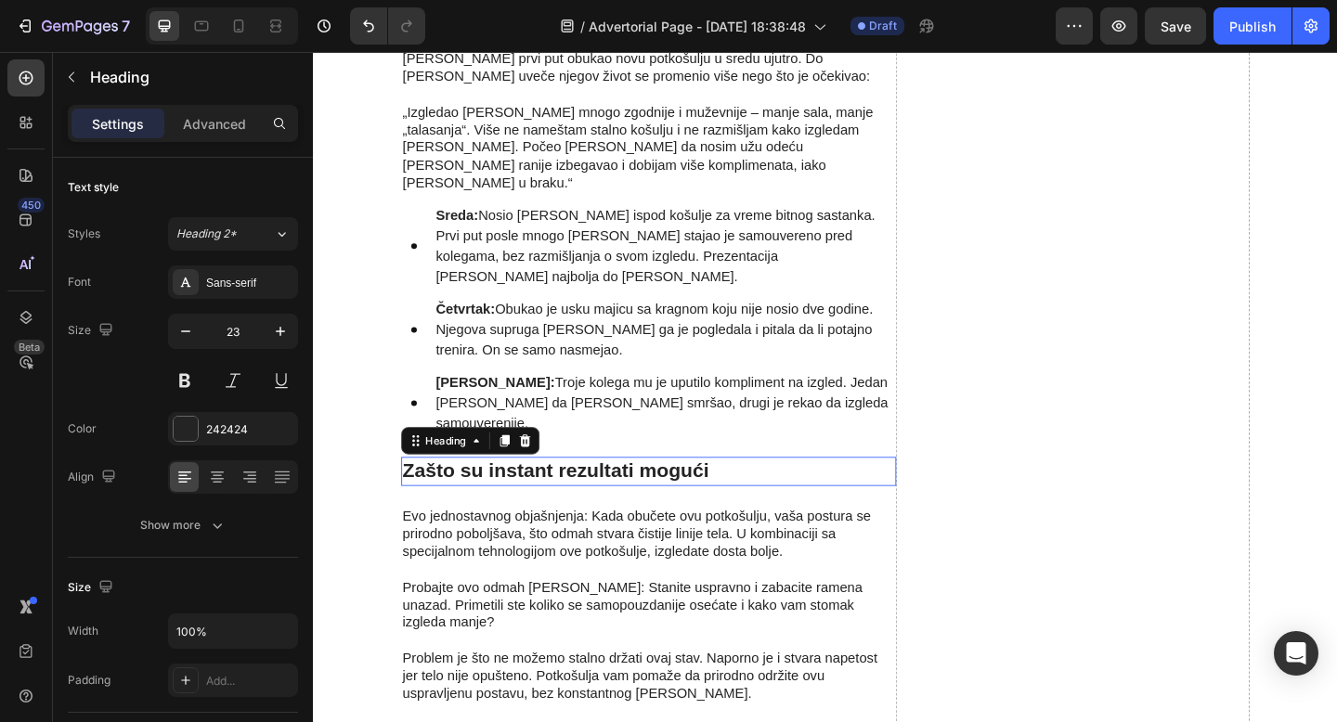
click at [737, 493] on h2 "Zašto su instant rezultati mogući" at bounding box center [677, 509] width 538 height 32
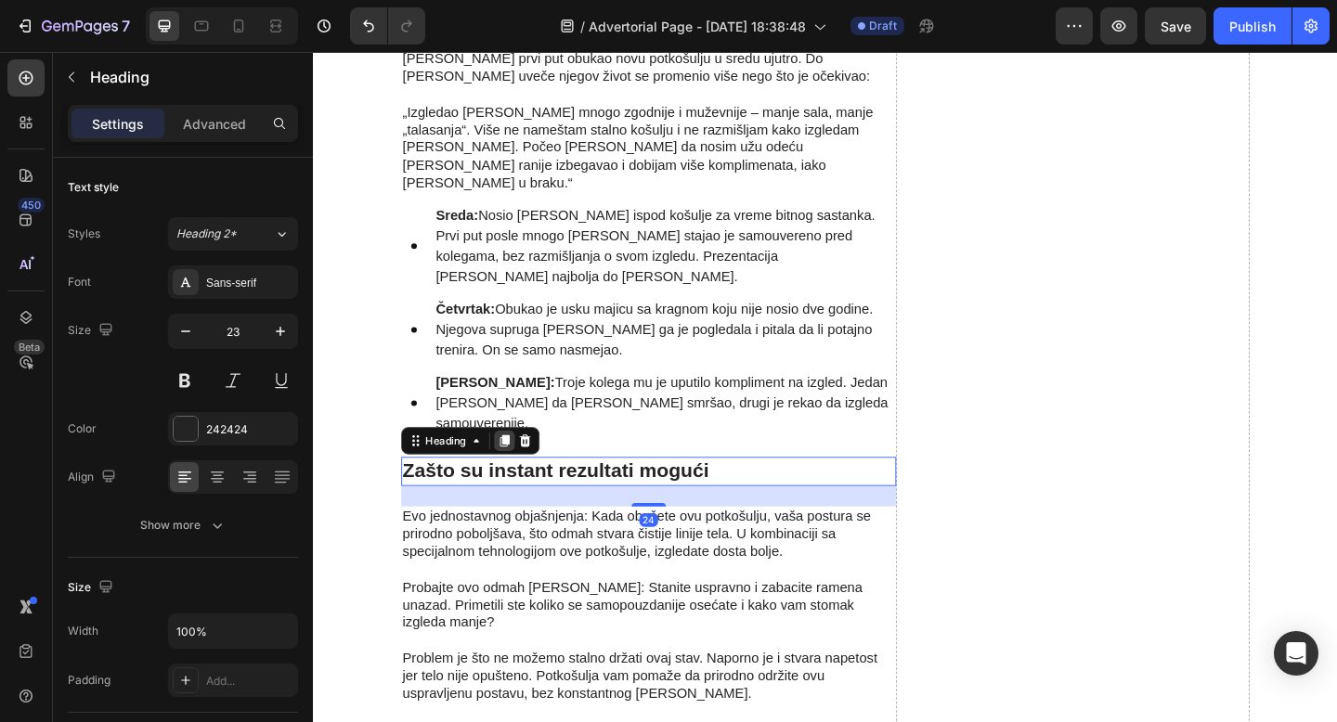
click at [523, 469] on icon at bounding box center [520, 475] width 10 height 13
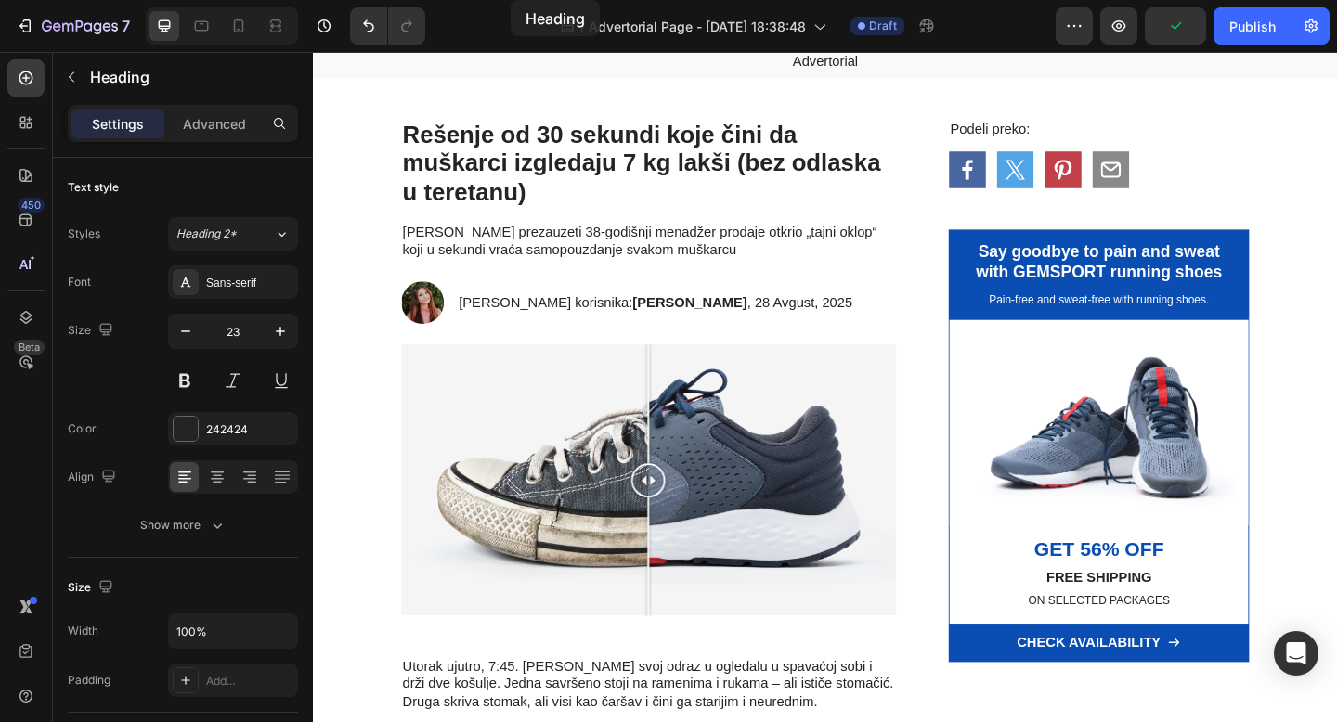
scroll to position [0, 0]
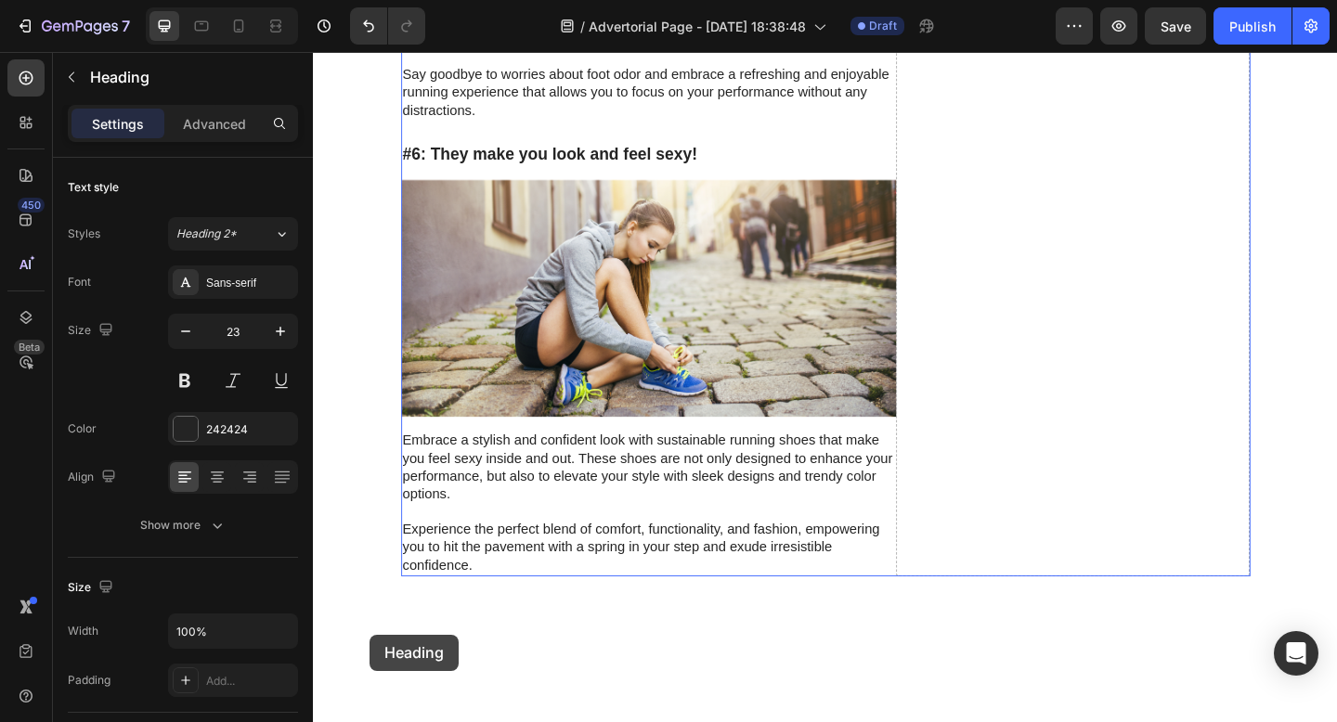
drag, startPoint x: 426, startPoint y: 461, endPoint x: 374, endPoint y: 686, distance: 230.6
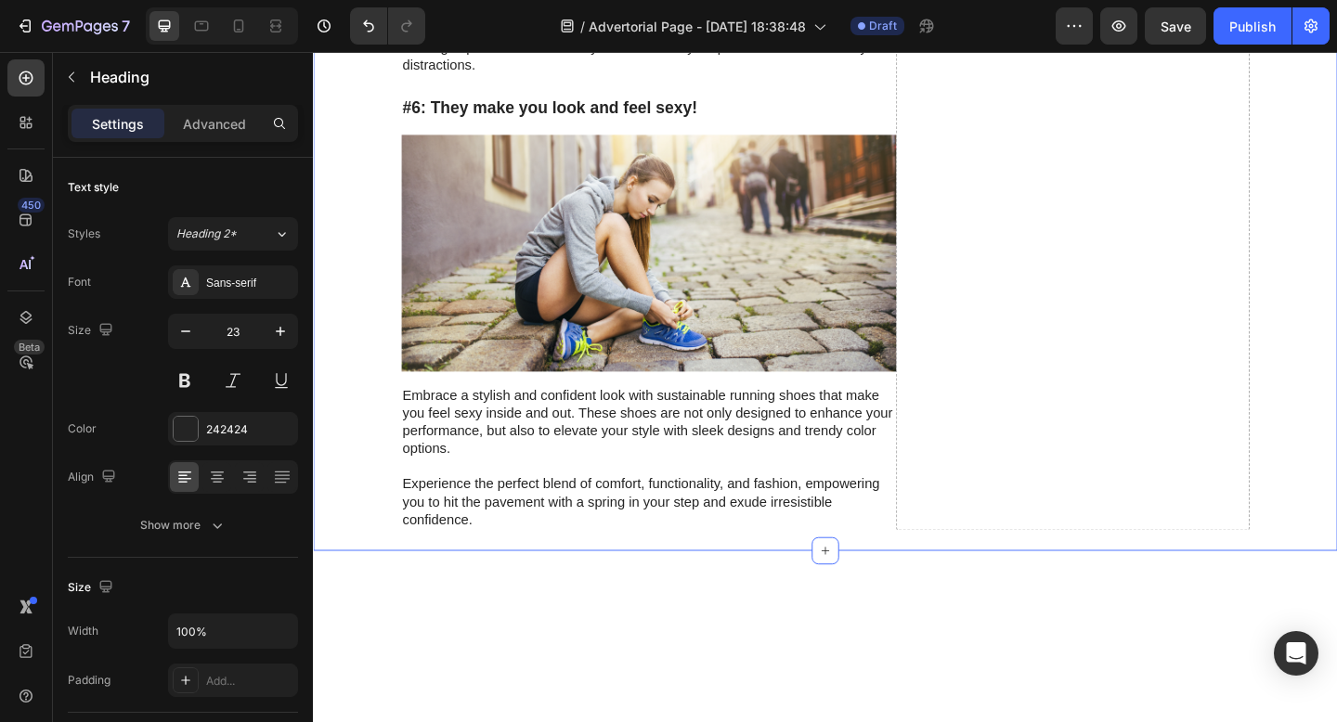
scroll to position [6041, 0]
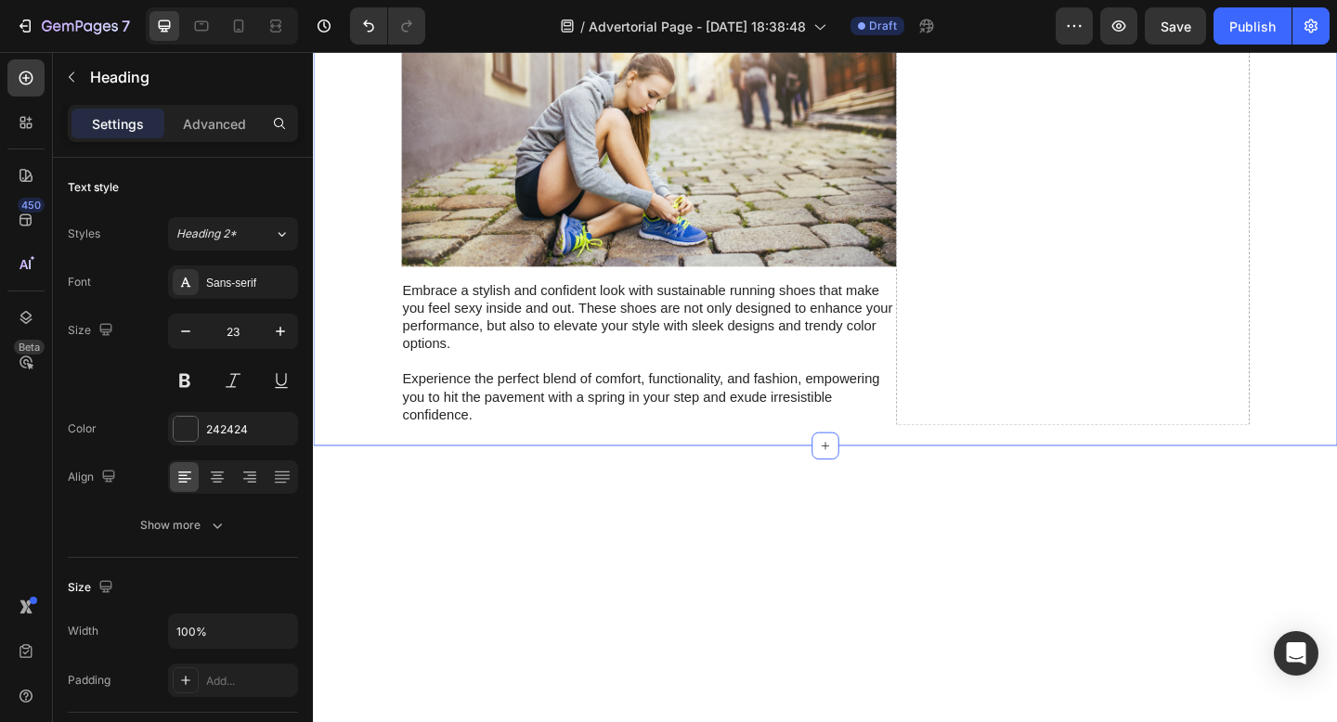
drag, startPoint x: 389, startPoint y: 596, endPoint x: 479, endPoint y: 335, distance: 276.0
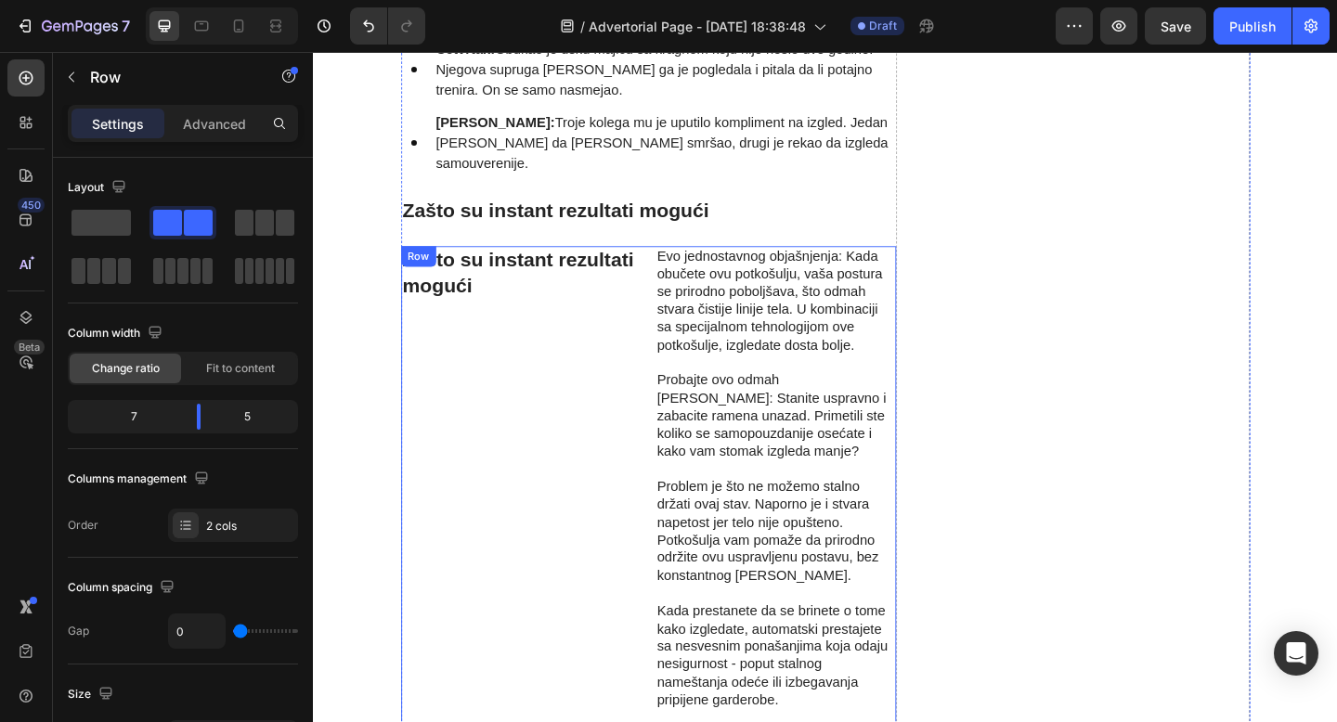
scroll to position [3100, 0]
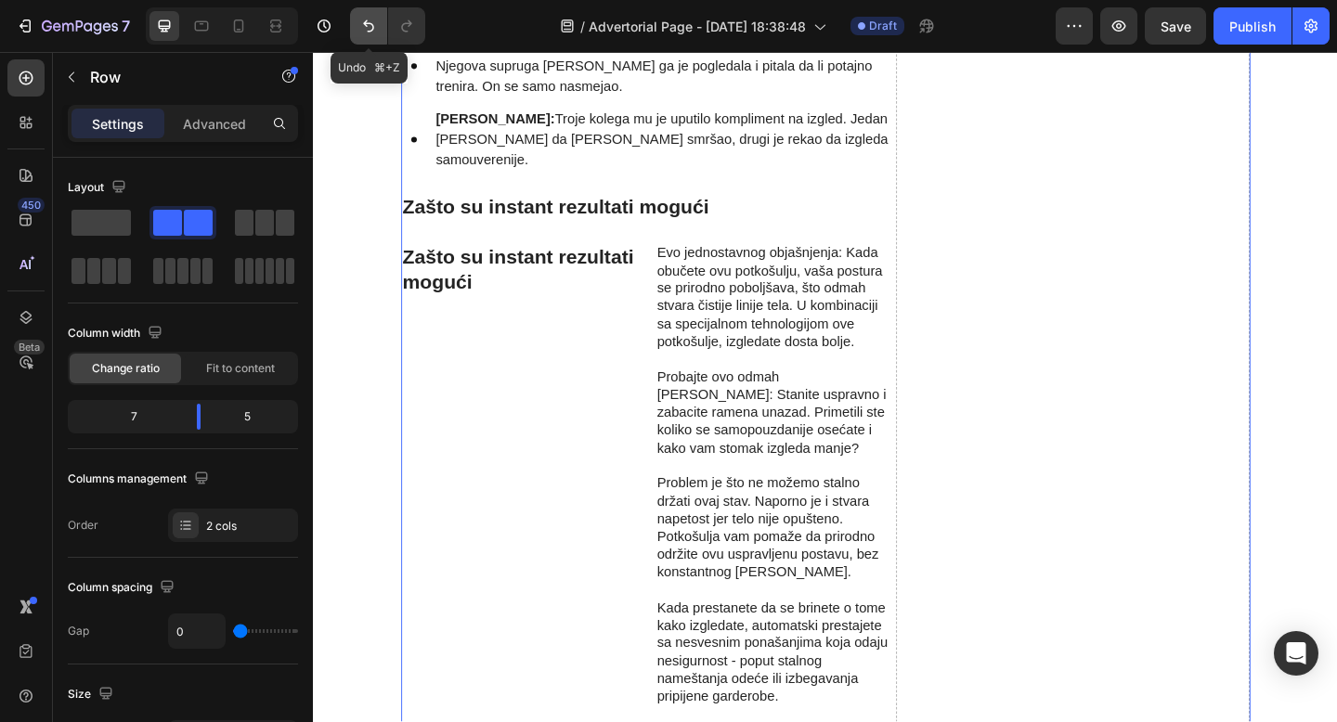
click at [374, 32] on icon "Undo/Redo" at bounding box center [368, 26] width 19 height 19
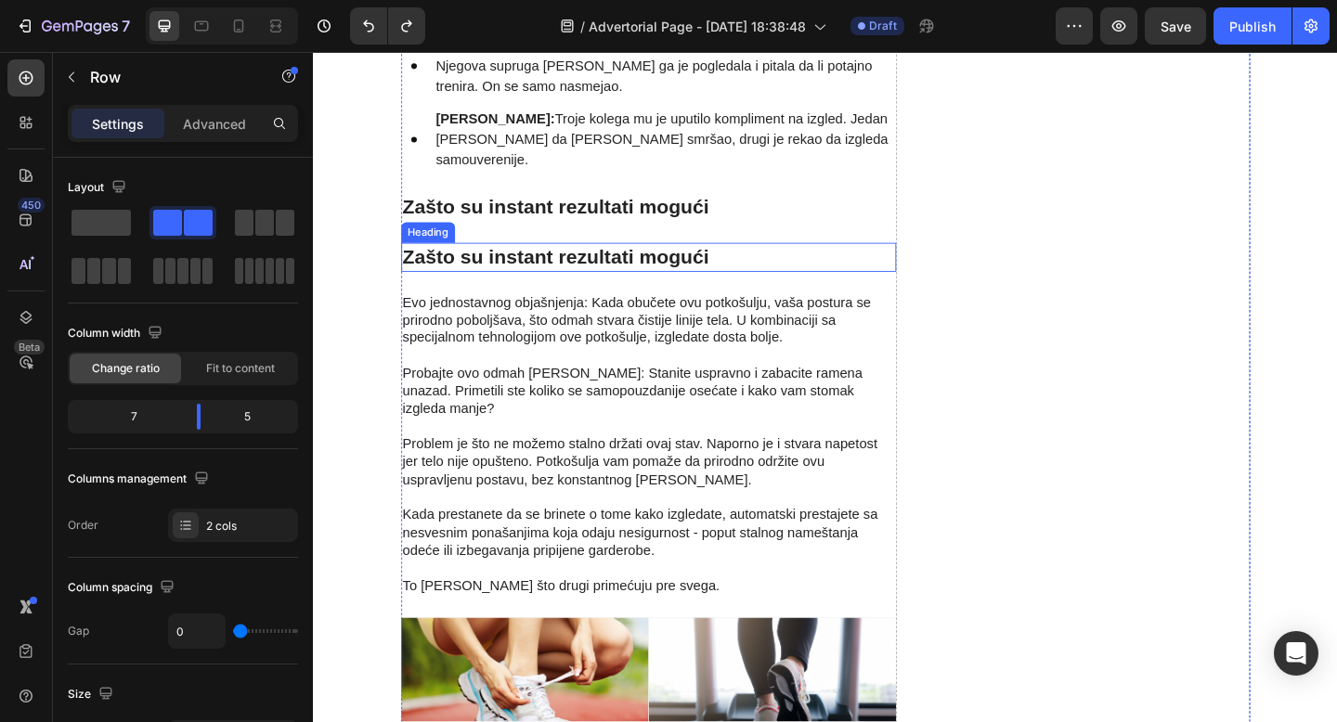
click at [702, 260] on h2 "Zašto su instant rezultati mogući" at bounding box center [677, 276] width 538 height 32
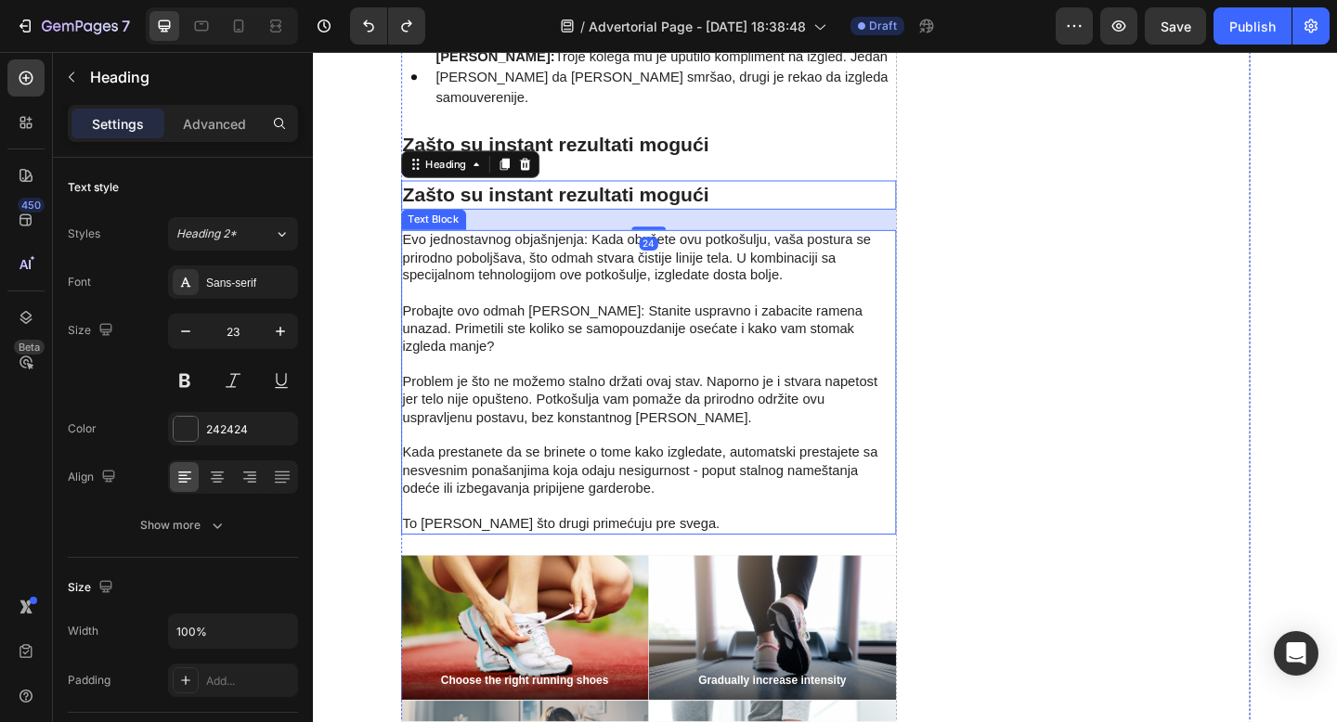
scroll to position [3171, 0]
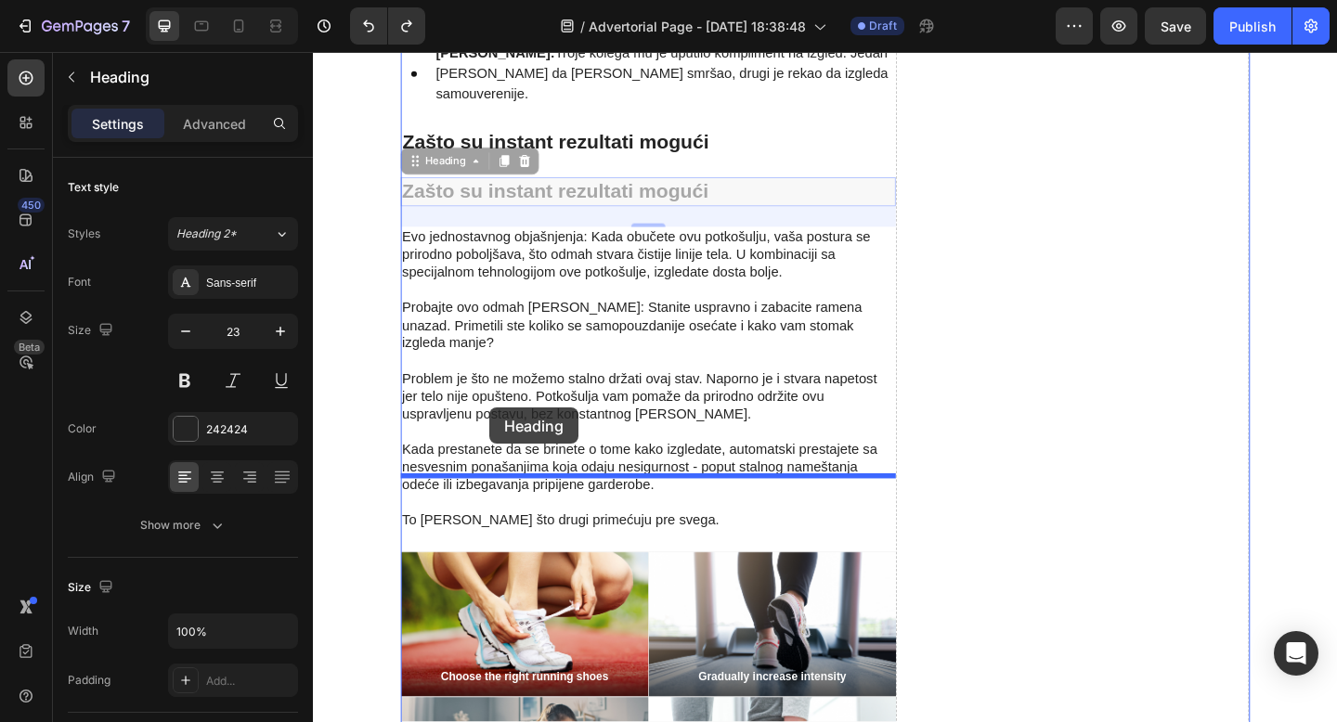
drag, startPoint x: 423, startPoint y: 106, endPoint x: 505, endPoint y: 439, distance: 343.1
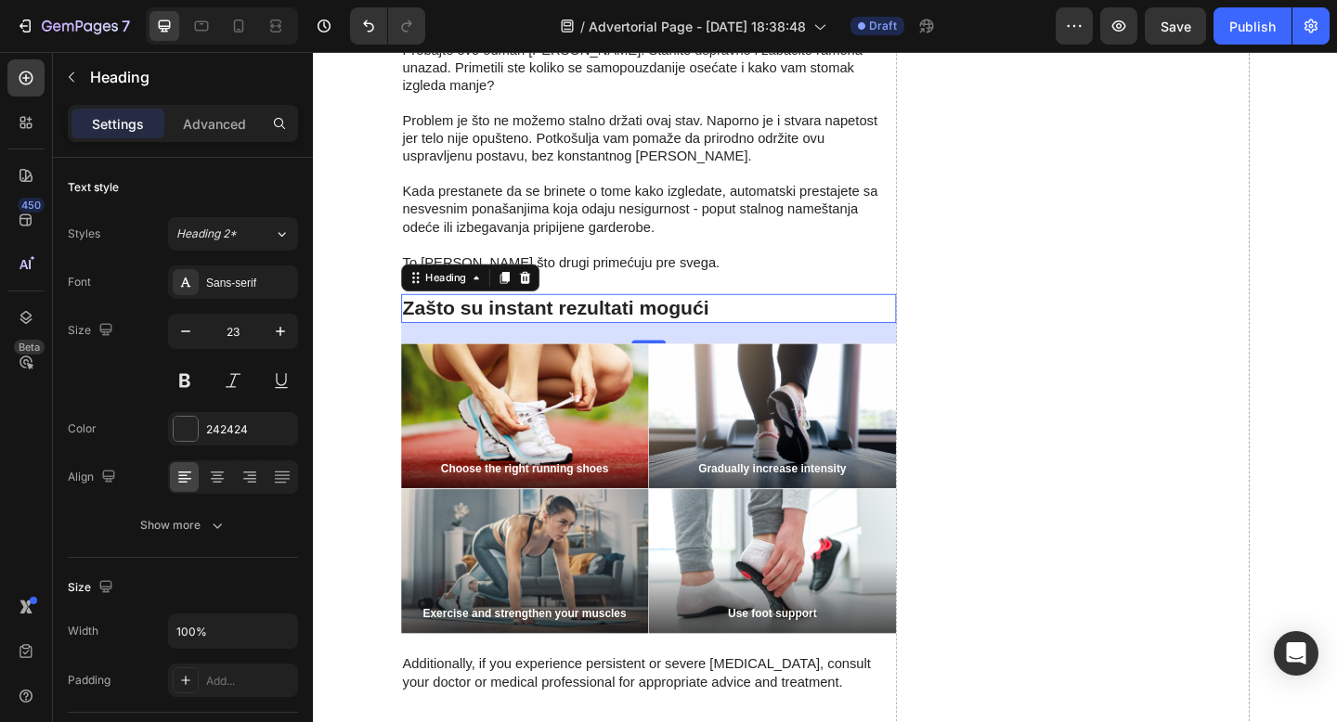
scroll to position [3415, 0]
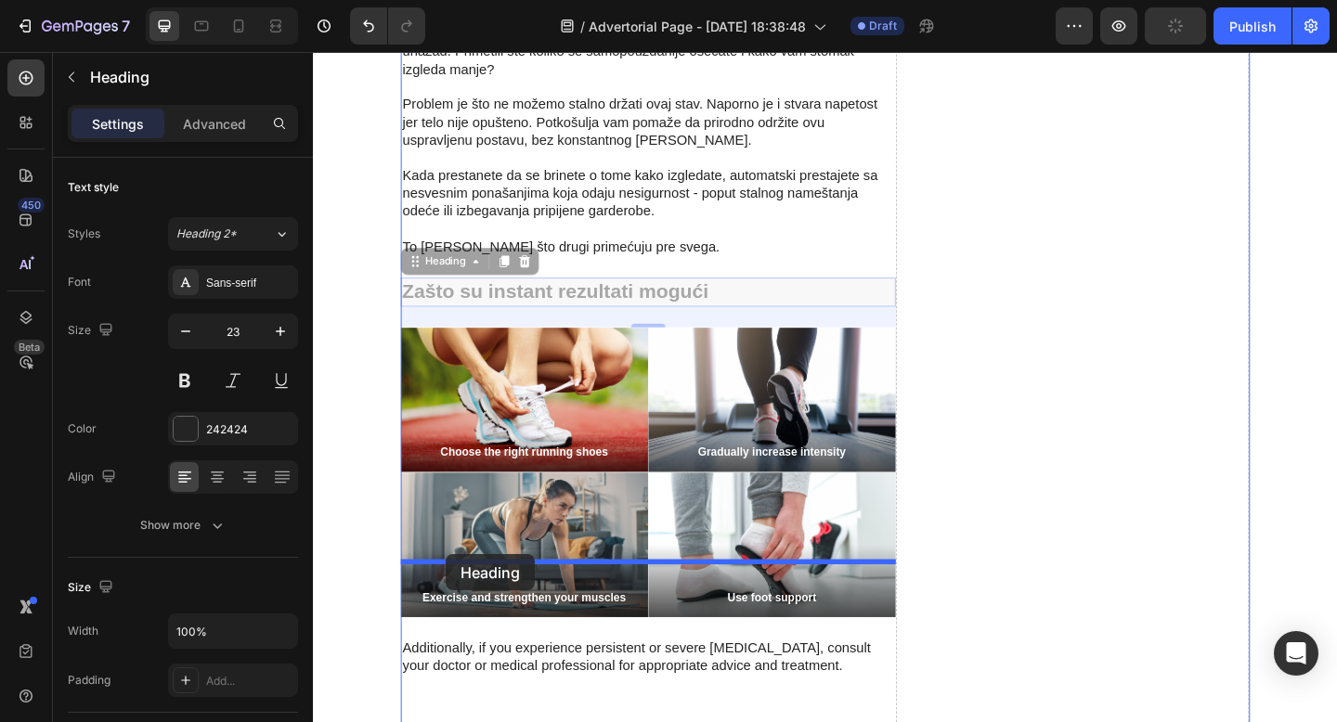
drag, startPoint x: 423, startPoint y: 188, endPoint x: 457, endPoint y: 598, distance: 411.7
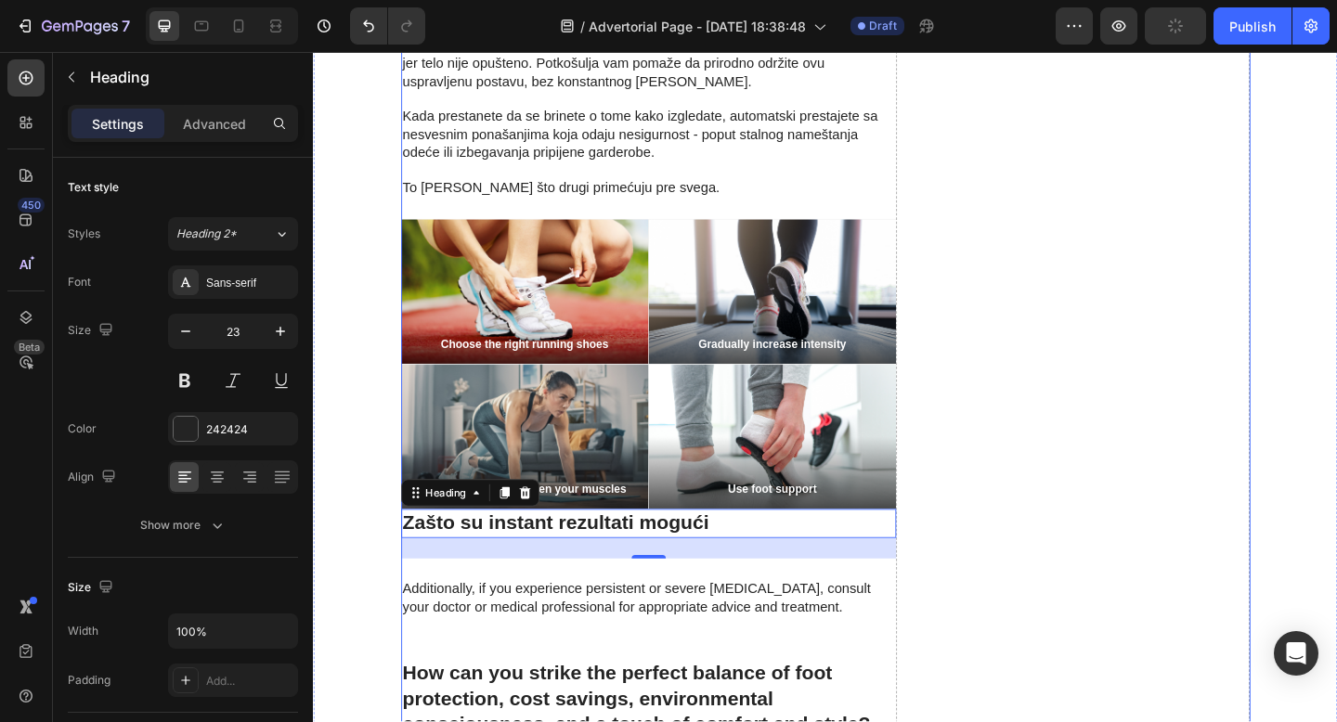
scroll to position [3480, 0]
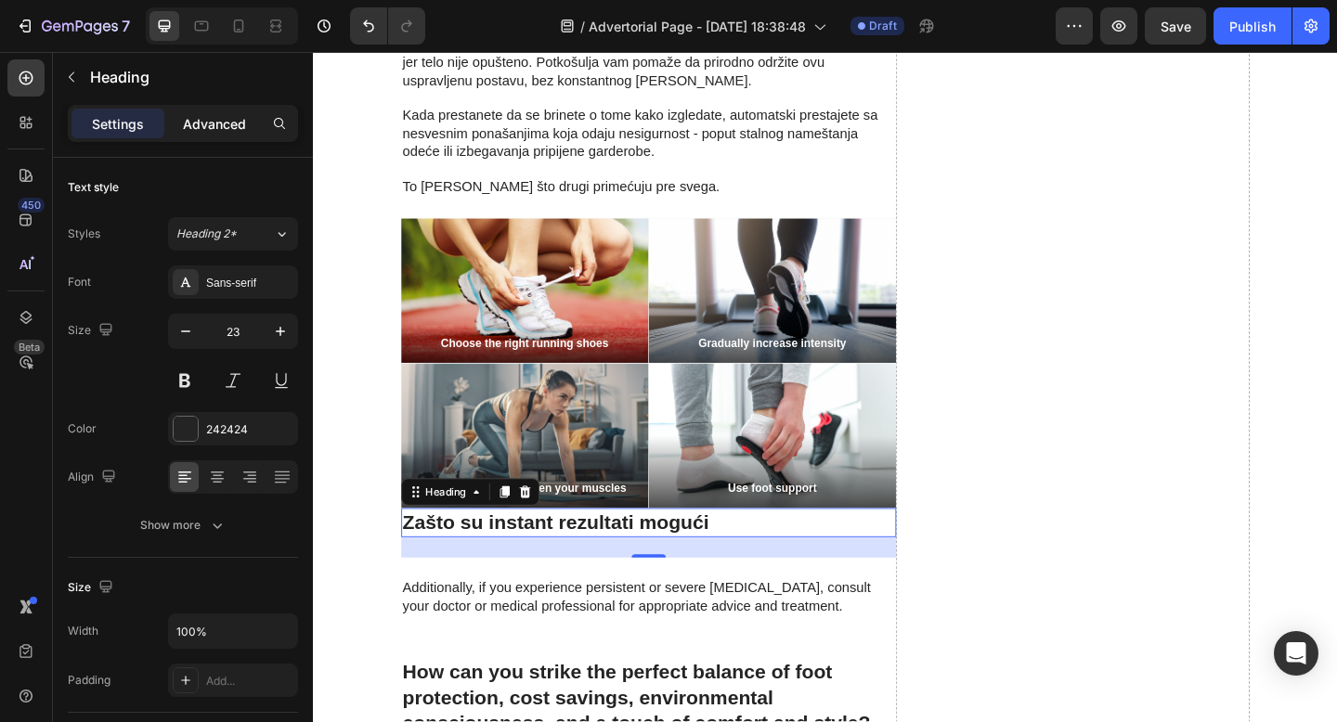
click at [207, 127] on p "Advanced" at bounding box center [214, 123] width 63 height 19
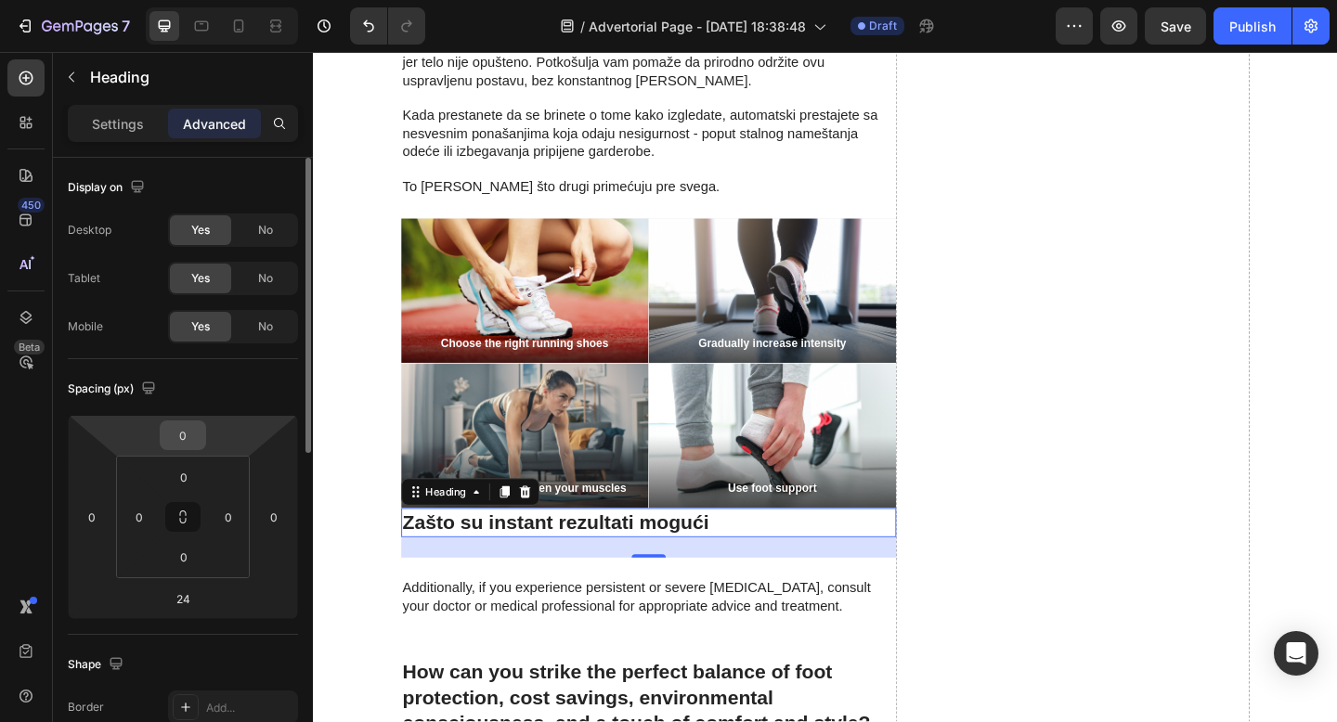
click at [188, 443] on input "0" at bounding box center [182, 435] width 37 height 28
type input "25"
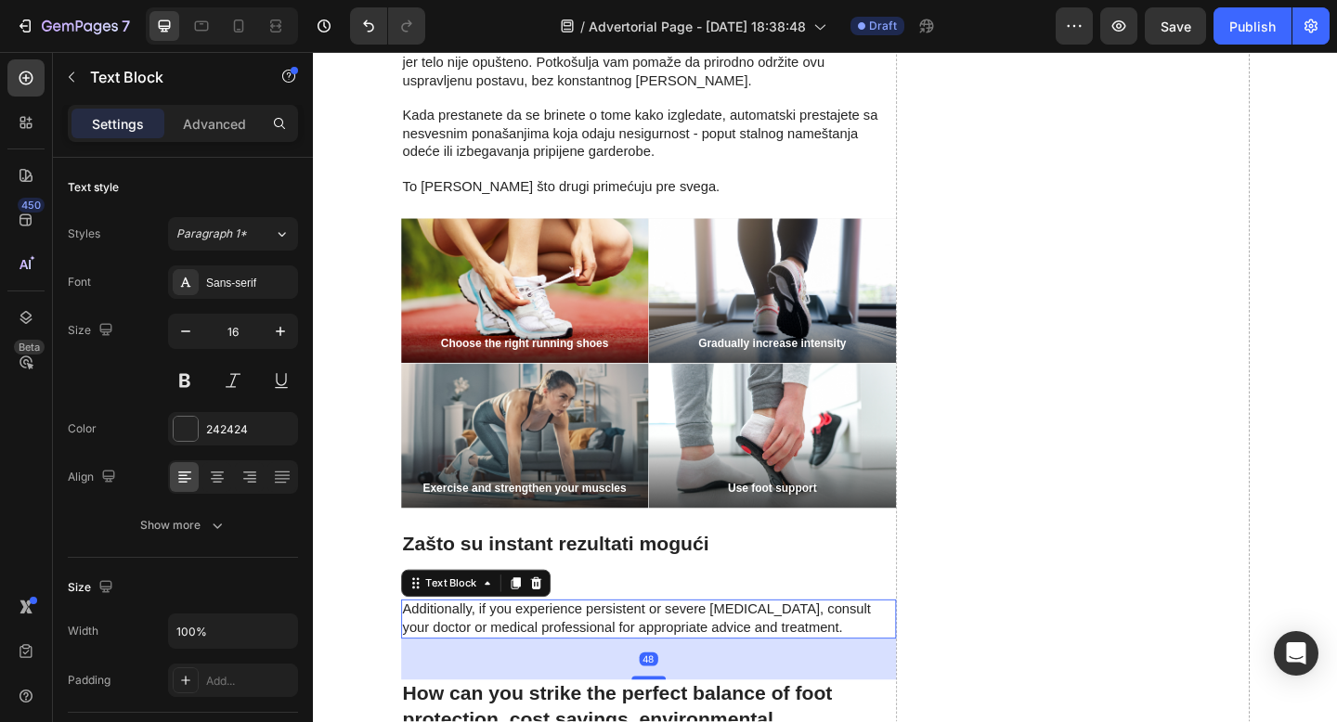
click at [575, 650] on p "Additionally, if you experience persistent or severe foot pain, consult your do…" at bounding box center [677, 669] width 535 height 39
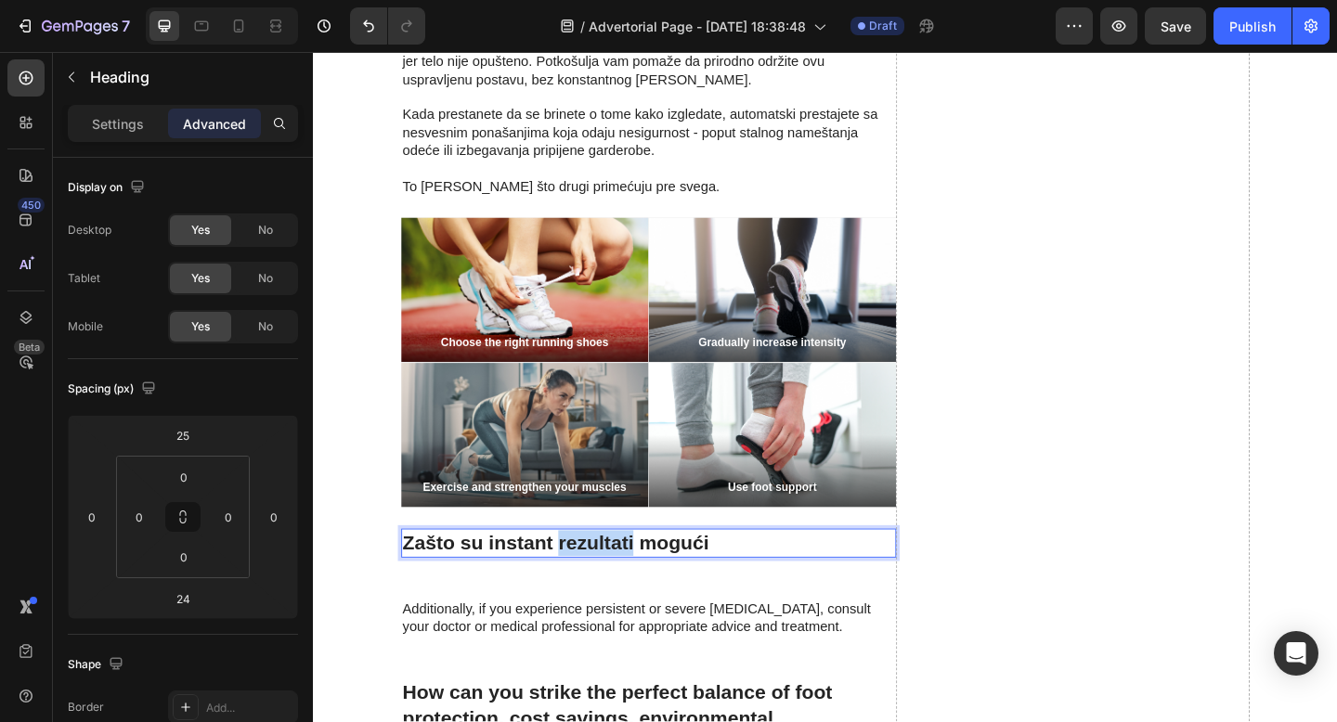
click at [591, 573] on p "Zašto su instant rezultati mogući" at bounding box center [677, 587] width 535 height 28
click at [527, 573] on p "Obećanje „Niko neće znati“" at bounding box center [677, 587] width 535 height 28
click at [568, 573] on p "Obećanje „Da Niko neće znati“" at bounding box center [677, 587] width 535 height 28
click at [535, 573] on p "Obećanje „Da niko neće znati“" at bounding box center [677, 587] width 535 height 28
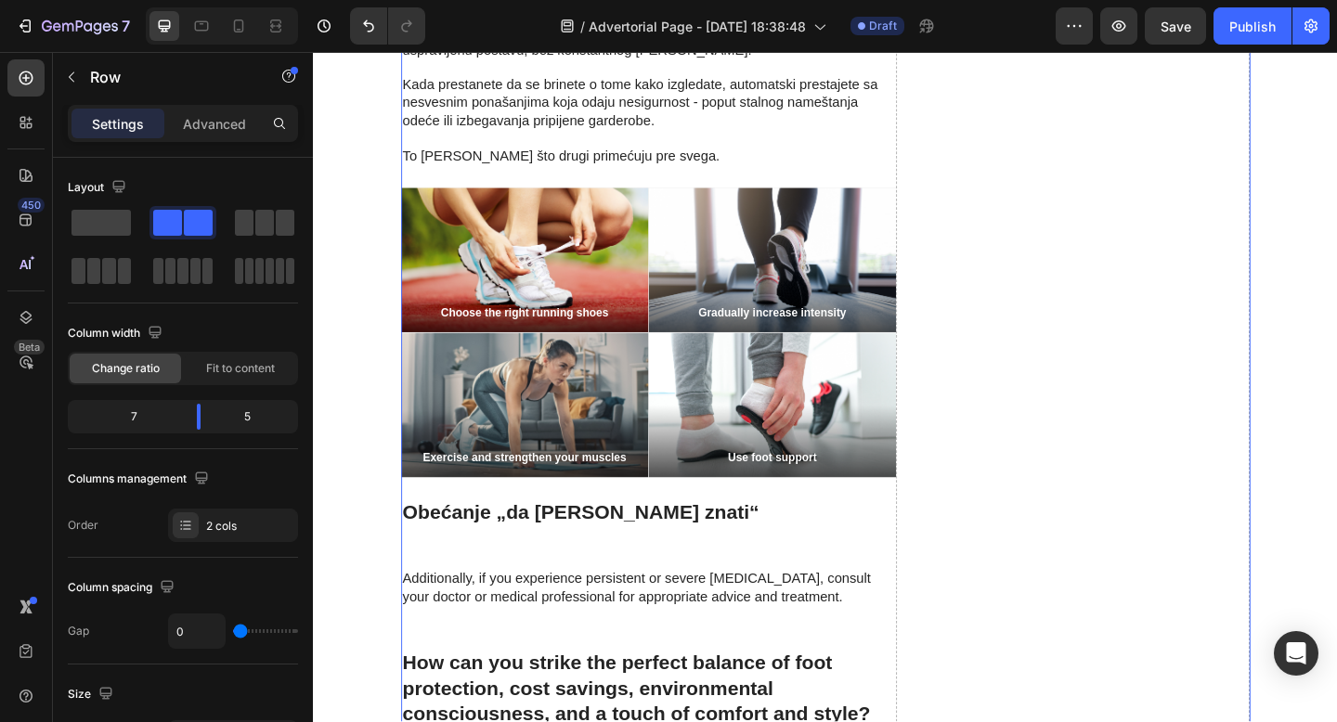
scroll to position [3515, 0]
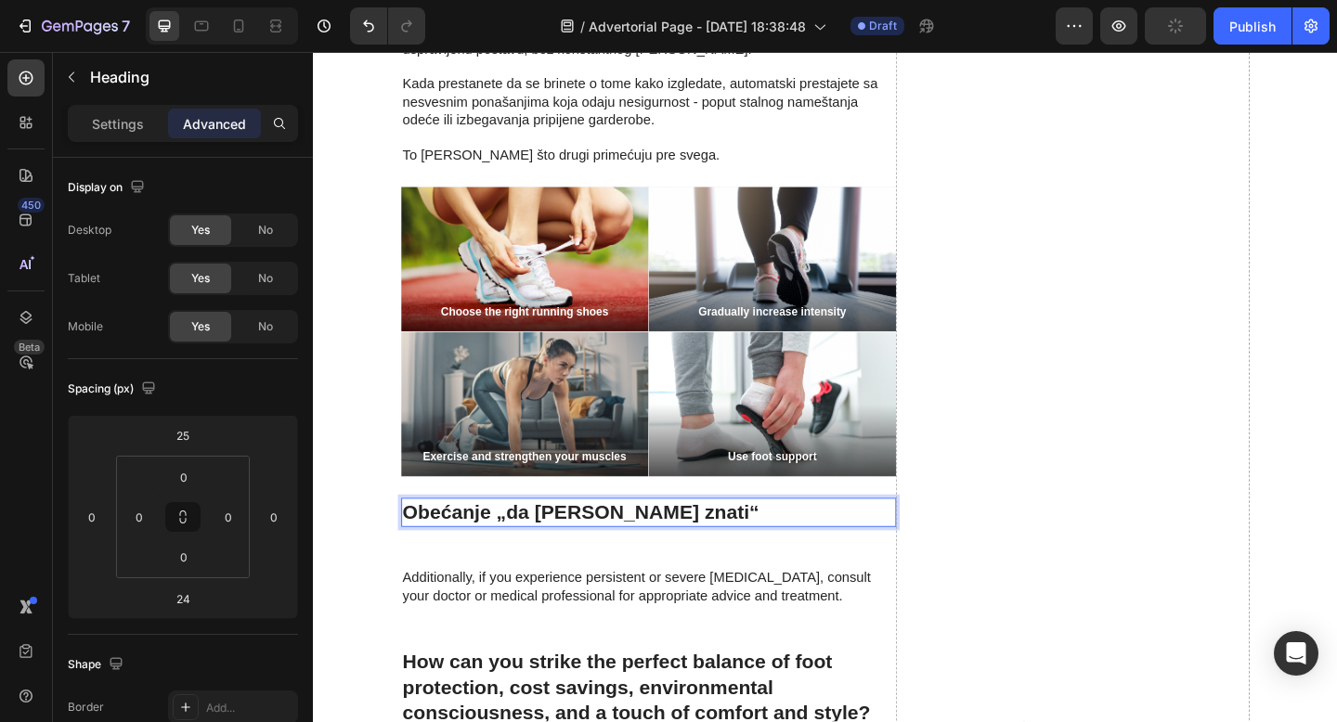
click at [556, 539] on p "Obećanje „da niko neće znati“" at bounding box center [677, 553] width 535 height 28
click at [512, 539] on p "Obećanje „niko neće znati“" at bounding box center [677, 553] width 535 height 28
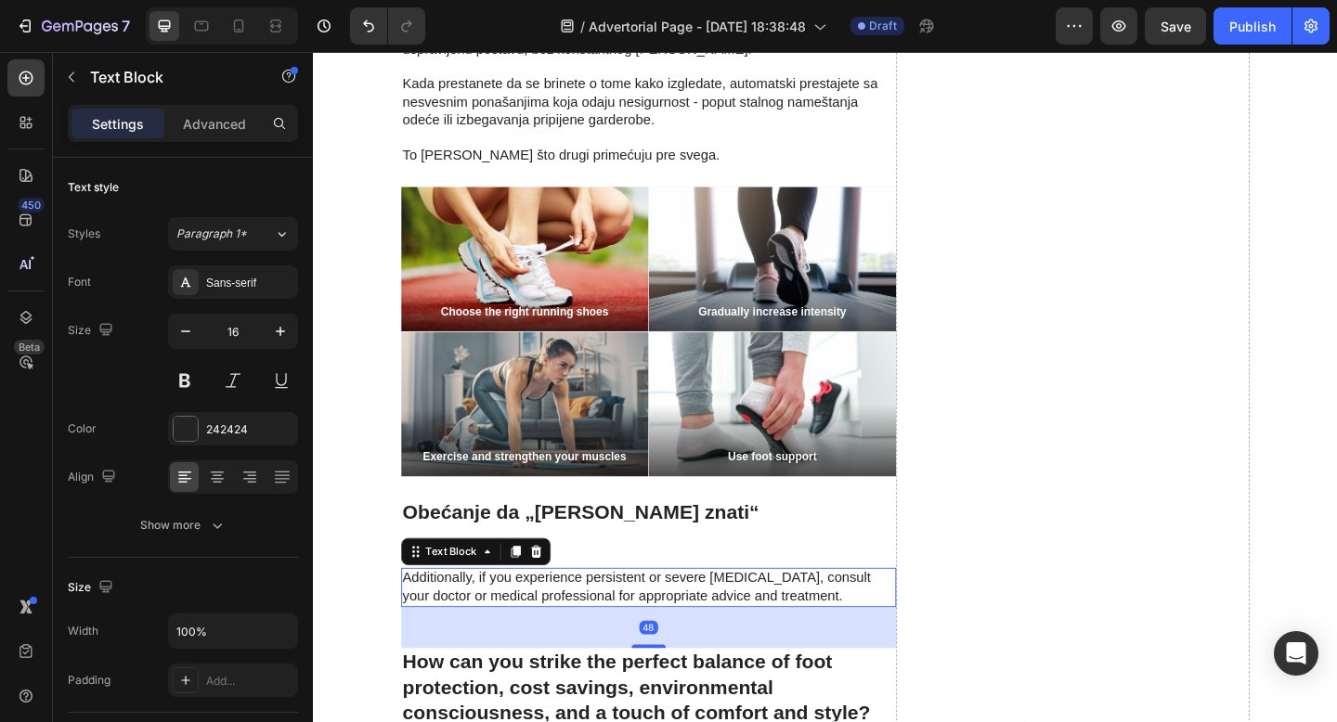
click at [532, 615] on p "Additionally, if you experience persistent or severe foot pain, consult your do…" at bounding box center [677, 634] width 535 height 39
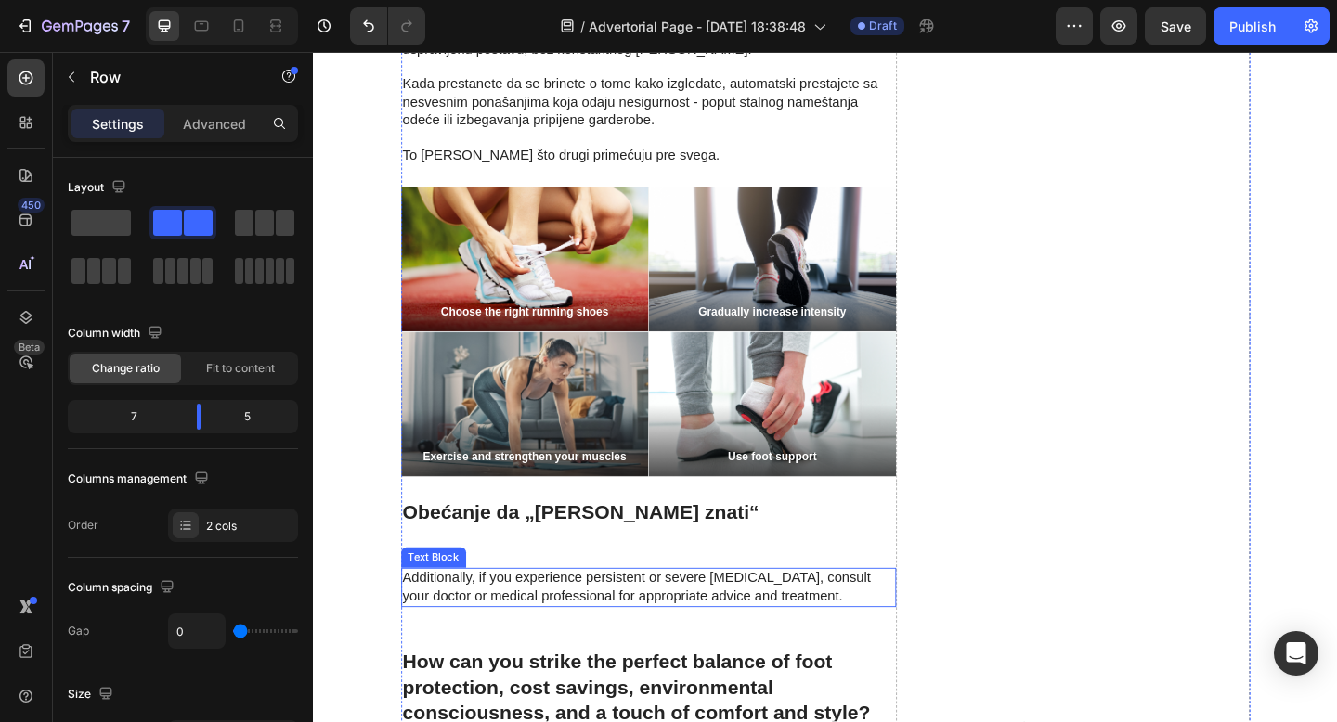
click at [636, 615] on p "Additionally, if you experience persistent or severe foot pain, consult your do…" at bounding box center [677, 634] width 535 height 39
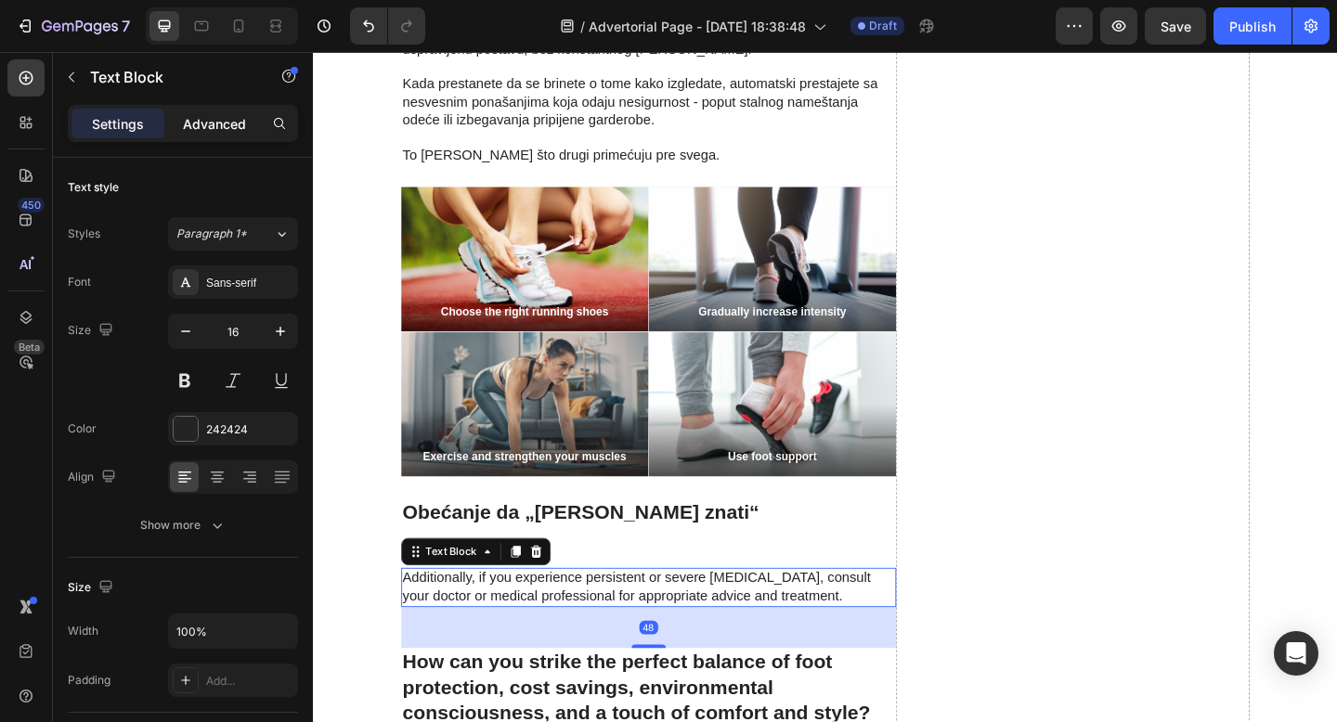
click at [212, 118] on p "Advanced" at bounding box center [214, 123] width 63 height 19
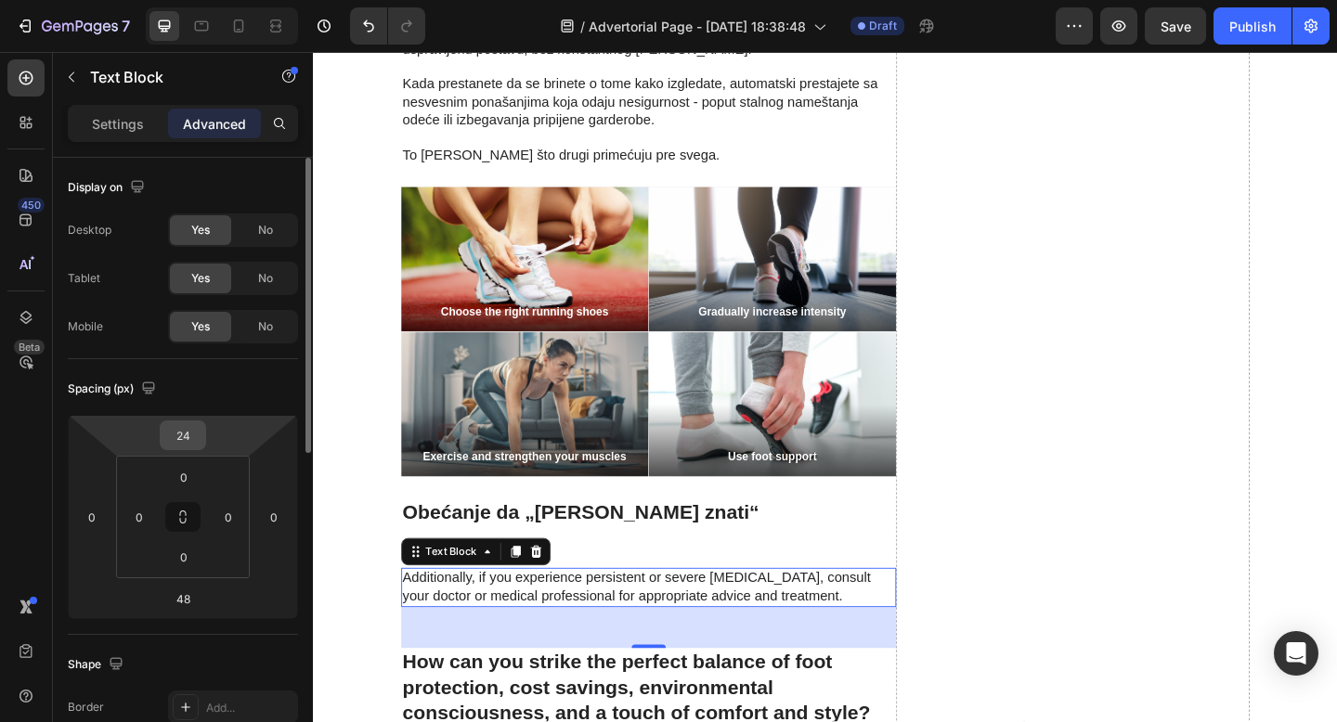
click at [175, 434] on input "24" at bounding box center [182, 435] width 37 height 28
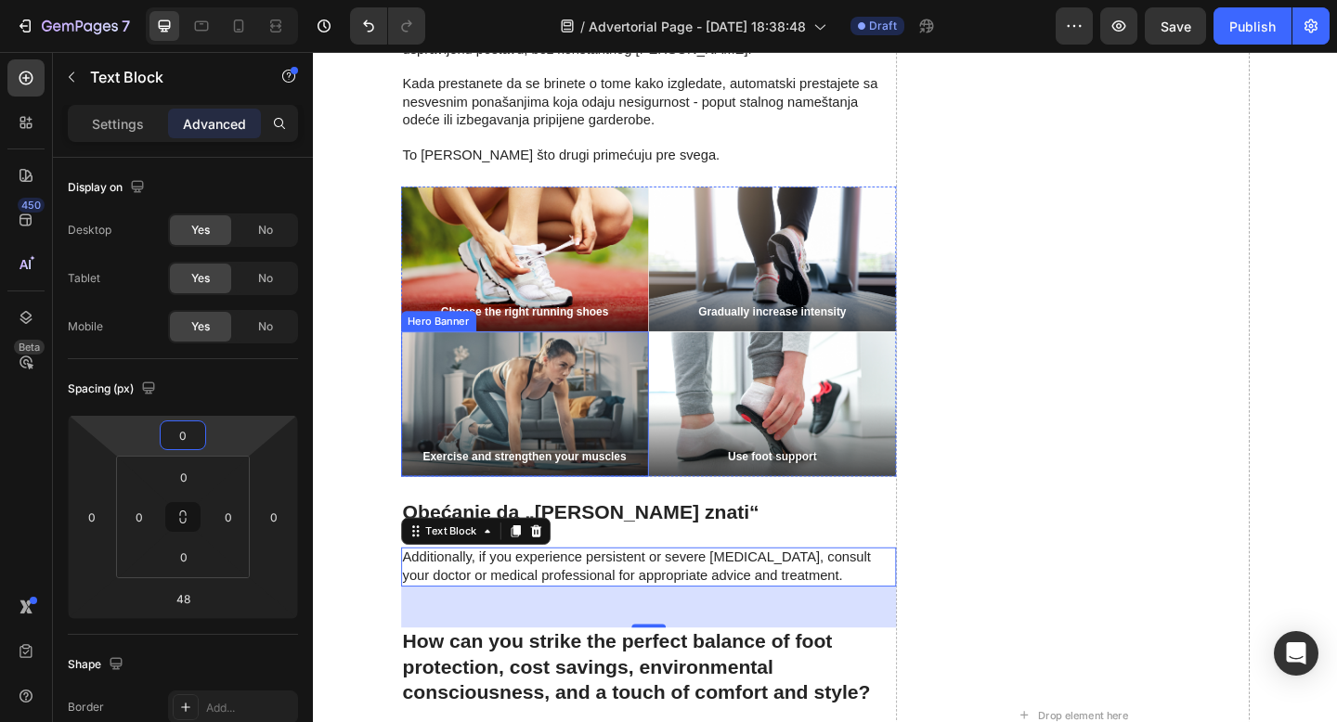
type input "0"
click at [653, 593] on p "Additionally, if you experience persistent or severe foot pain, consult your do…" at bounding box center [677, 612] width 535 height 39
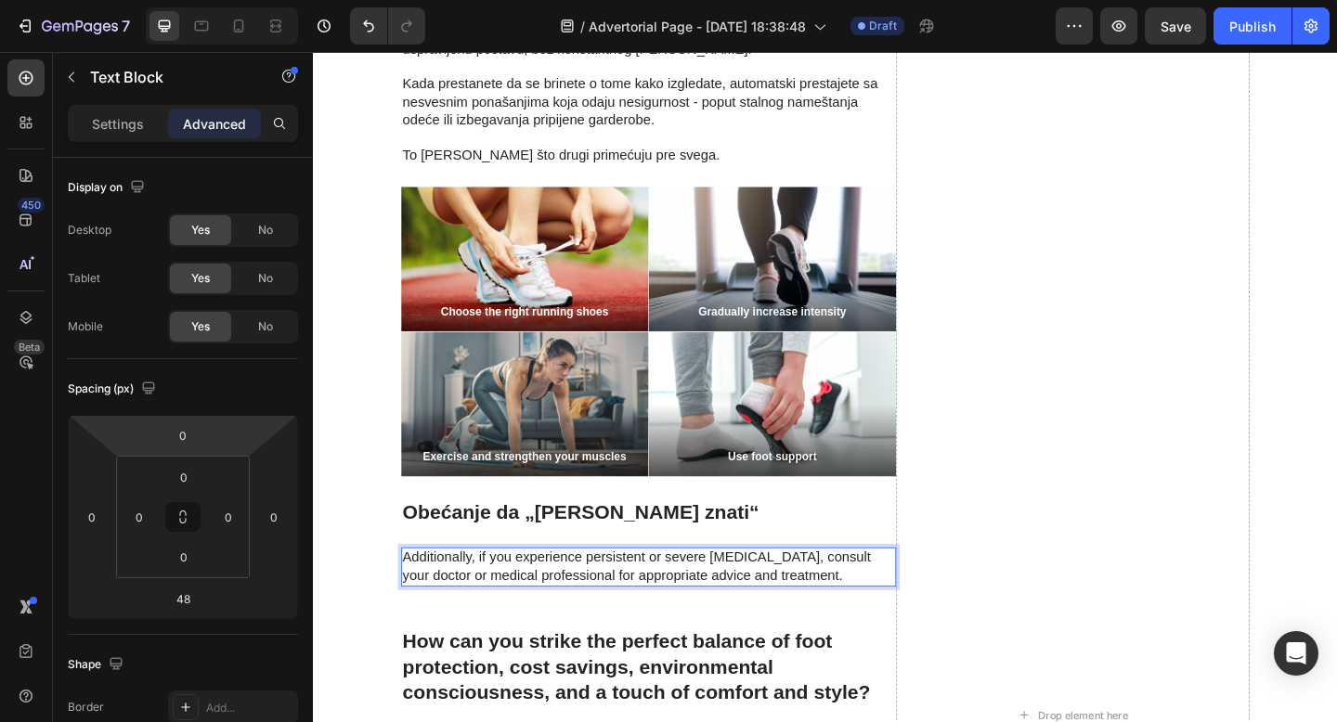
click at [653, 593] on p "Additionally, if you experience persistent or severe foot pain, consult your do…" at bounding box center [677, 612] width 535 height 39
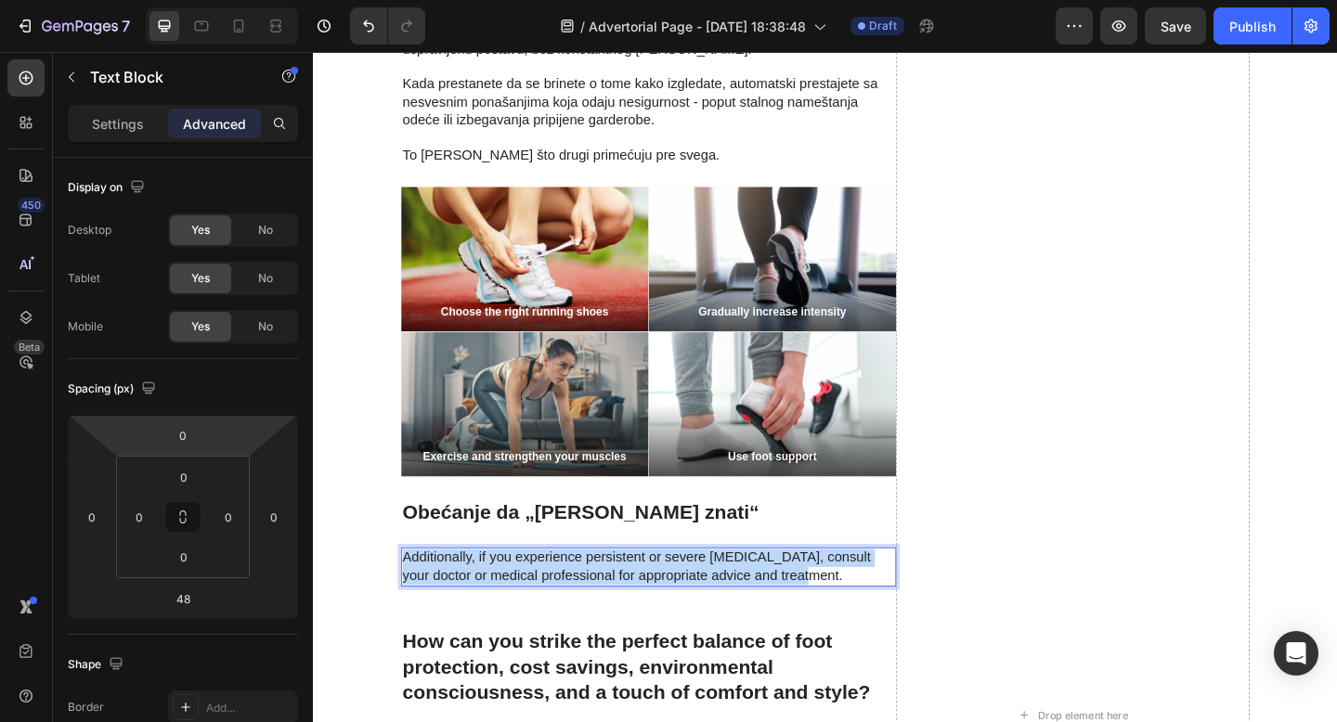
click at [653, 593] on p "Additionally, if you experience persistent or severe foot pain, consult your do…" at bounding box center [677, 612] width 535 height 39
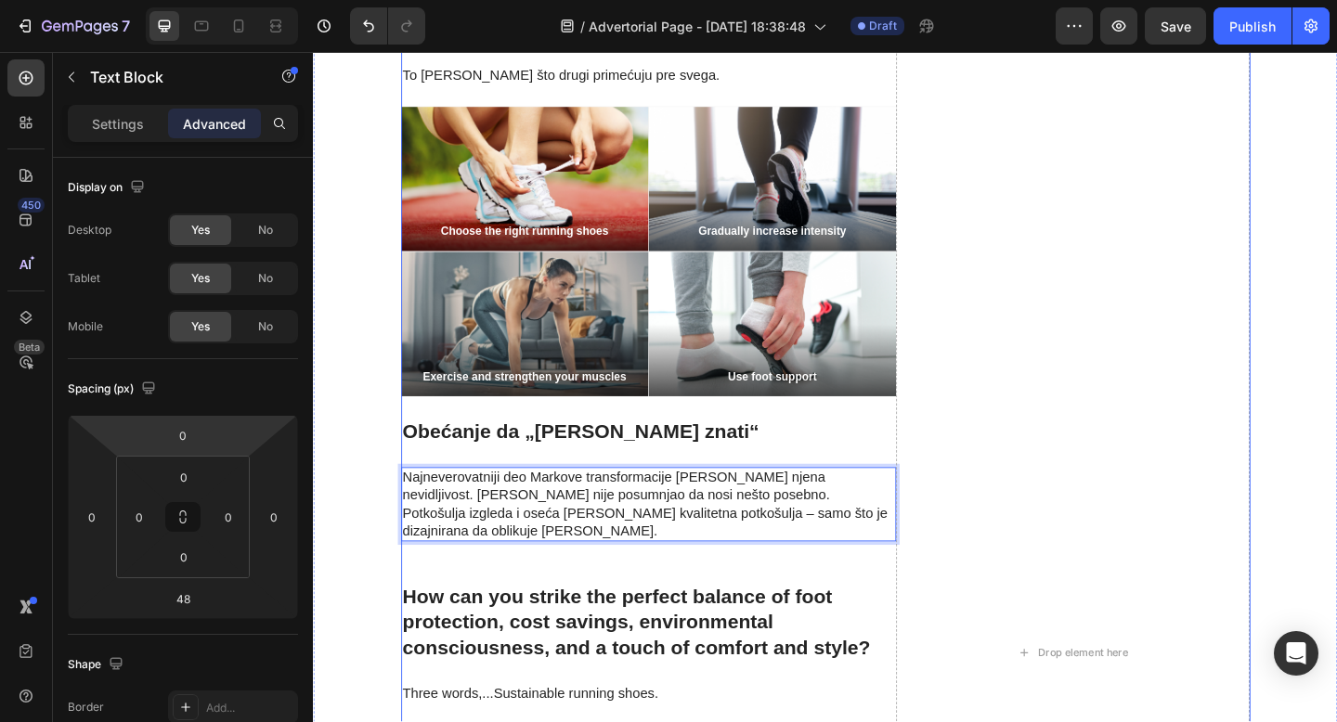
scroll to position [3603, 0]
click at [876, 505] on p "Najneverovatniji deo Markove transformacije bila je njena nevidljivost. Niko ni…" at bounding box center [677, 543] width 535 height 77
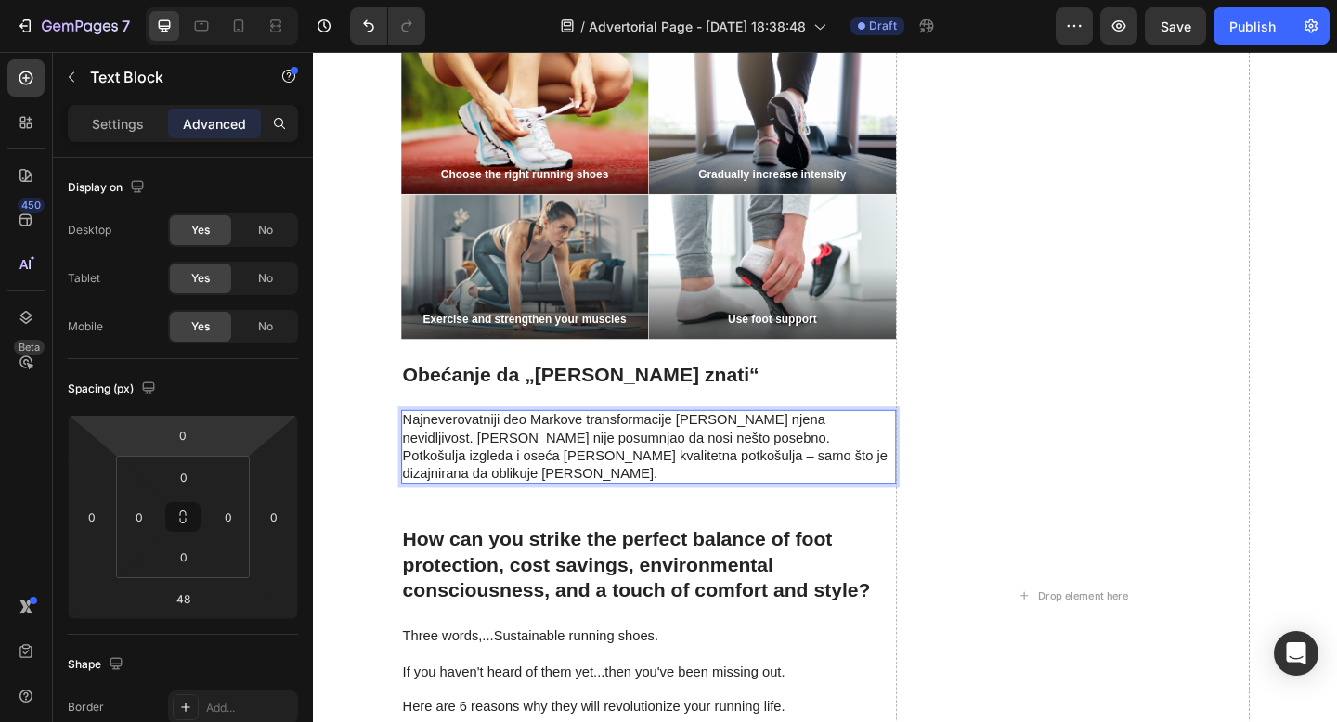
scroll to position [3660, 0]
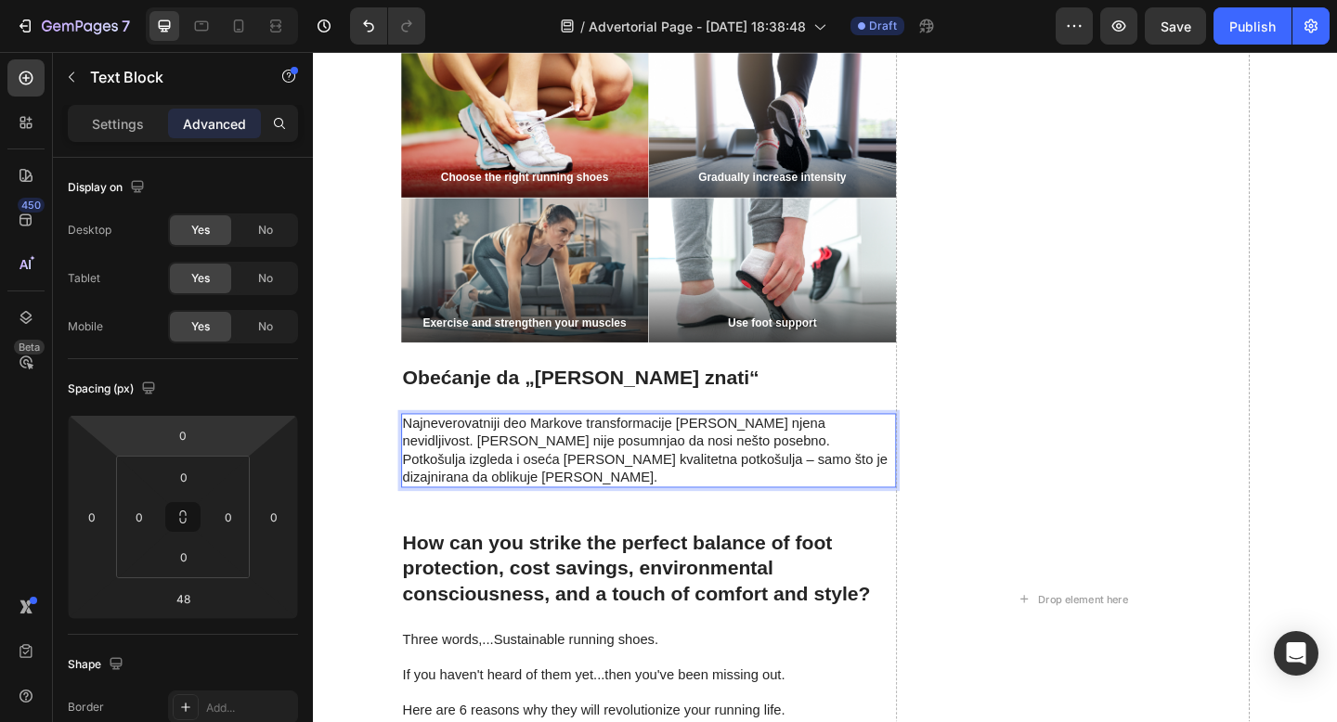
click at [575, 447] on p "Najneverovatniji deo Markove transformacije bila je njena nevidljivost. Niko ni…" at bounding box center [677, 485] width 535 height 77
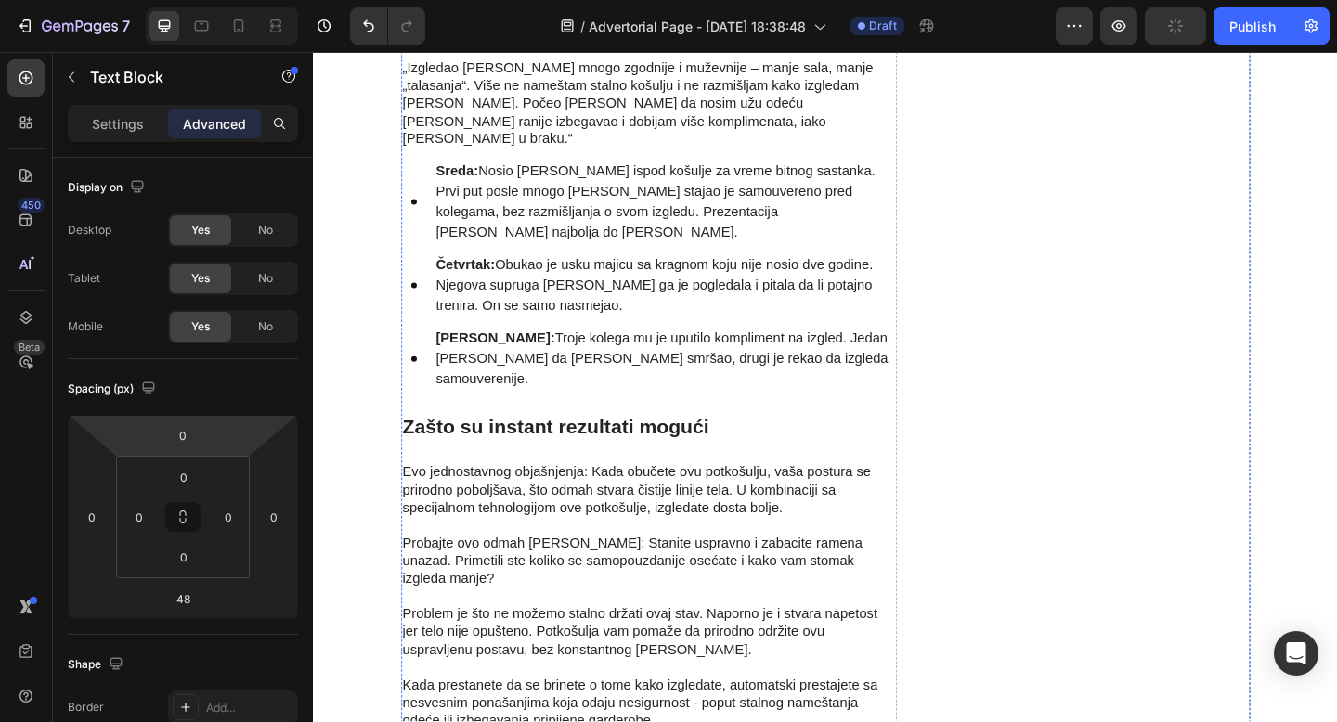
scroll to position [2530, 0]
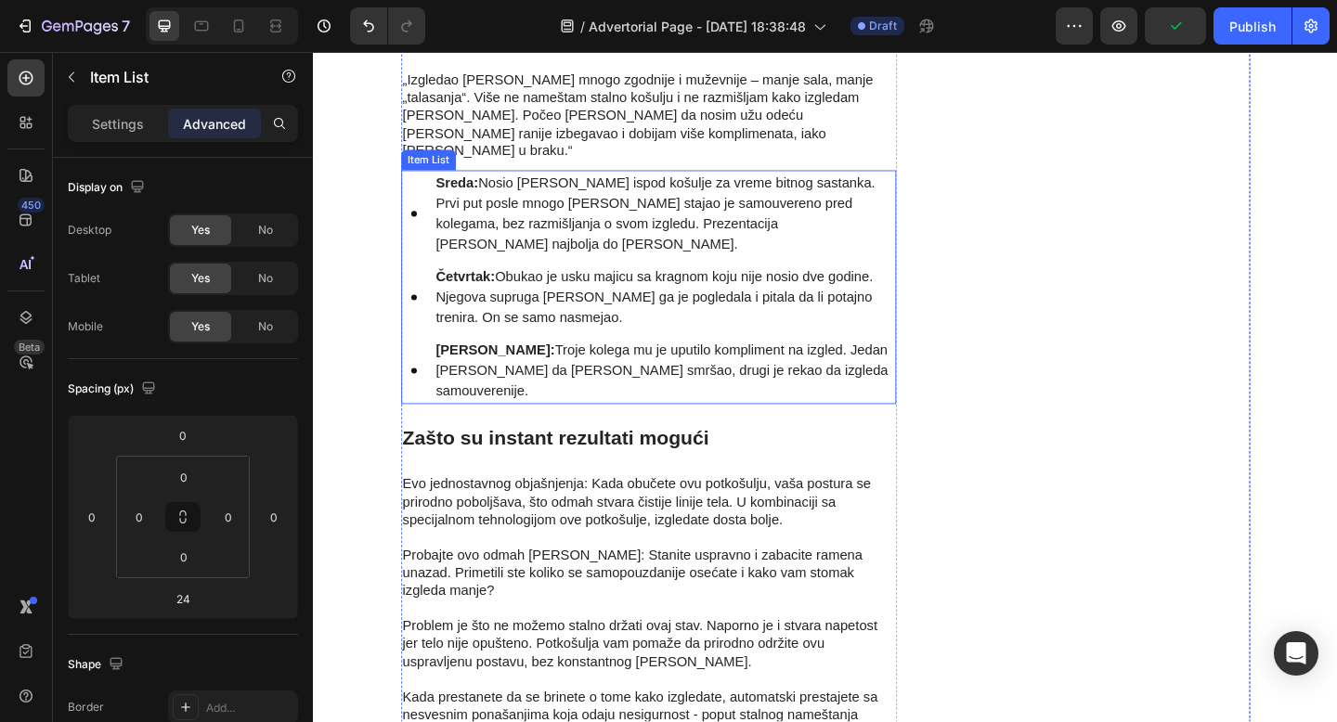
click at [438, 162] on div "Item List" at bounding box center [438, 170] width 52 height 17
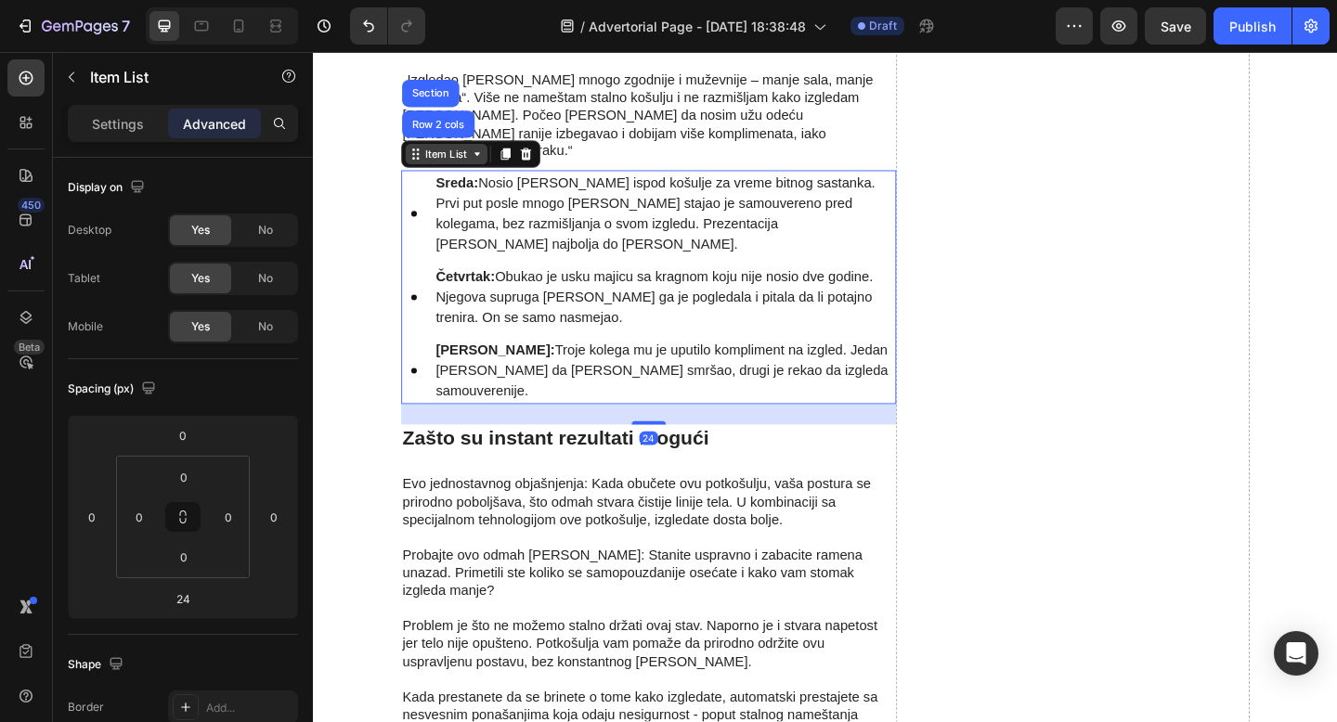
click at [428, 156] on icon at bounding box center [424, 163] width 15 height 15
click at [522, 157] on icon at bounding box center [521, 163] width 10 height 13
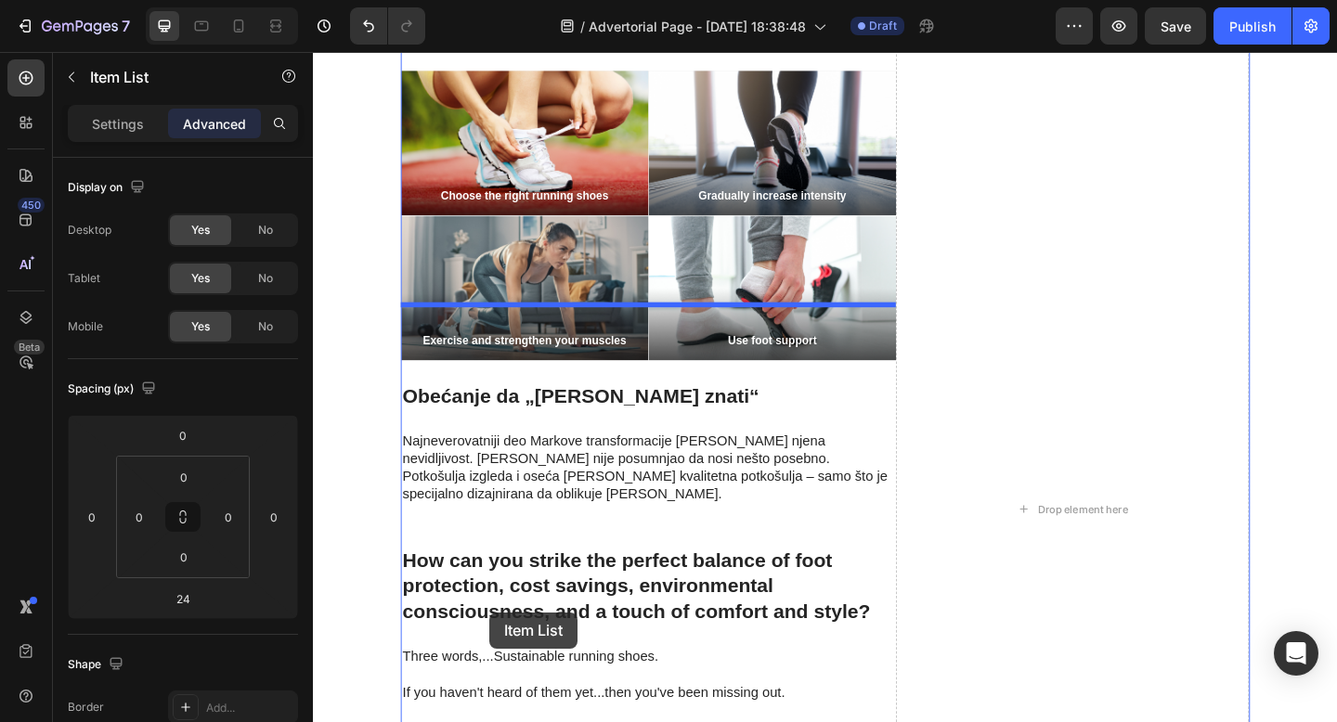
scroll to position [3560, 0]
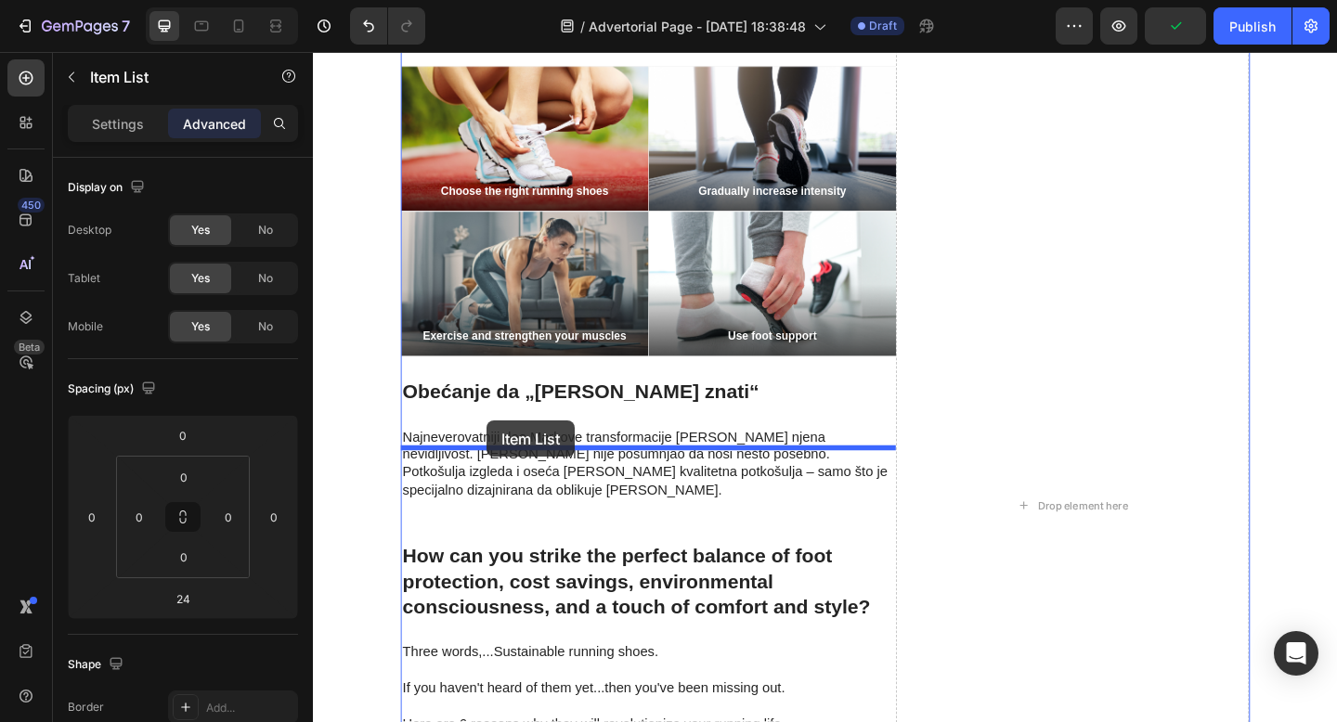
drag, startPoint x: 426, startPoint y: 382, endPoint x: 501, endPoint y: 453, distance: 103.1
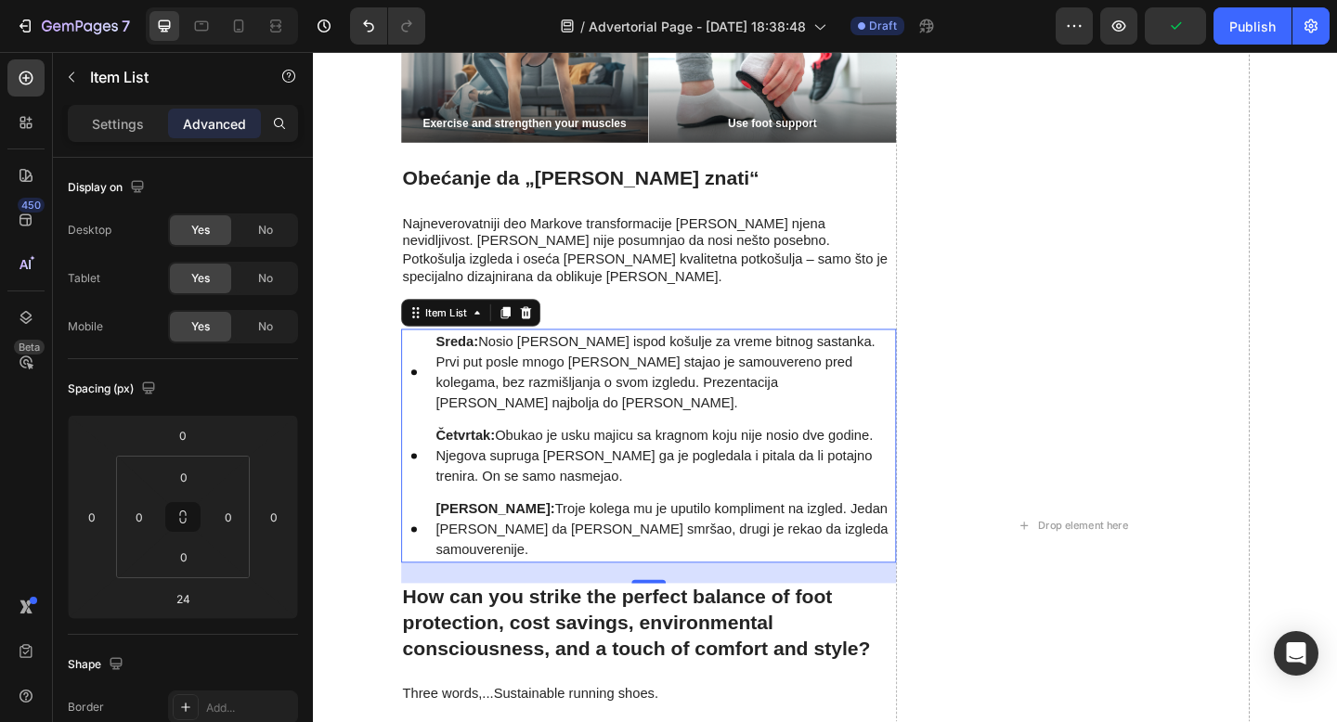
scroll to position [3328, 0]
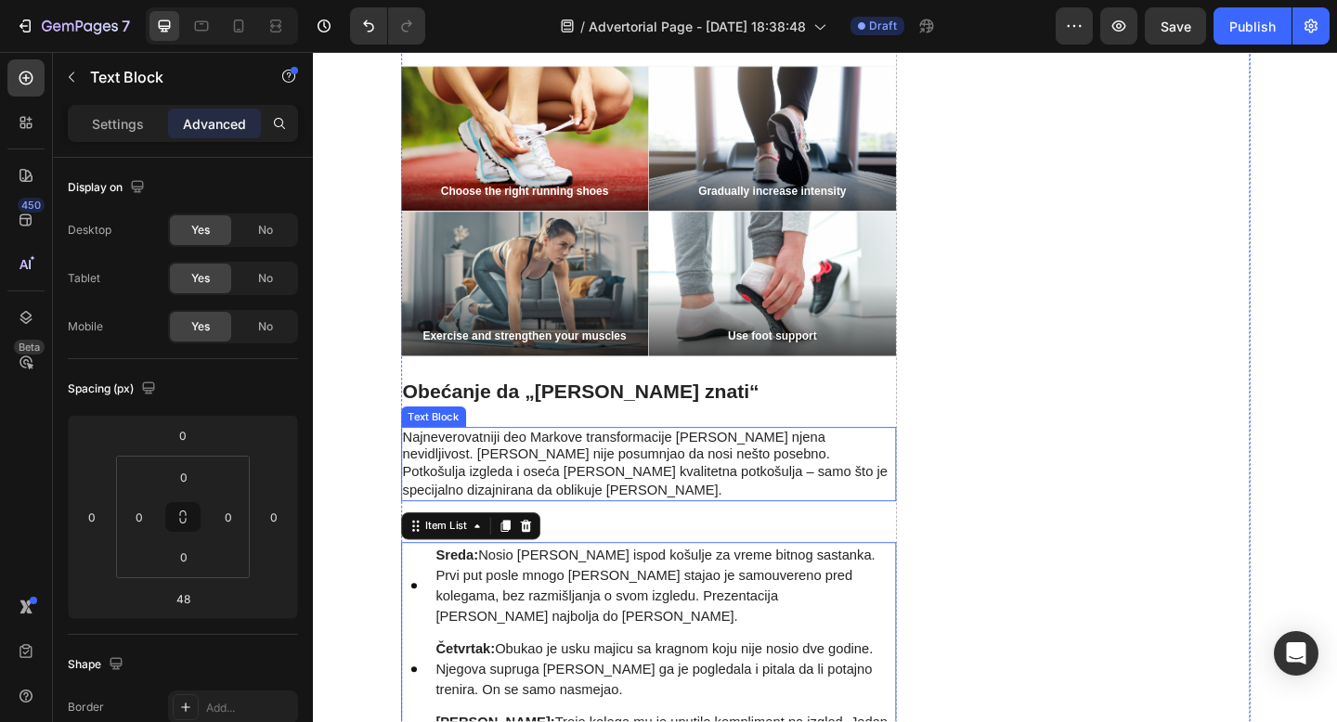
click at [537, 462] on p "Najneverovatniji deo Markove transformacije [PERSON_NAME] njena nevidljivost. […" at bounding box center [677, 500] width 535 height 77
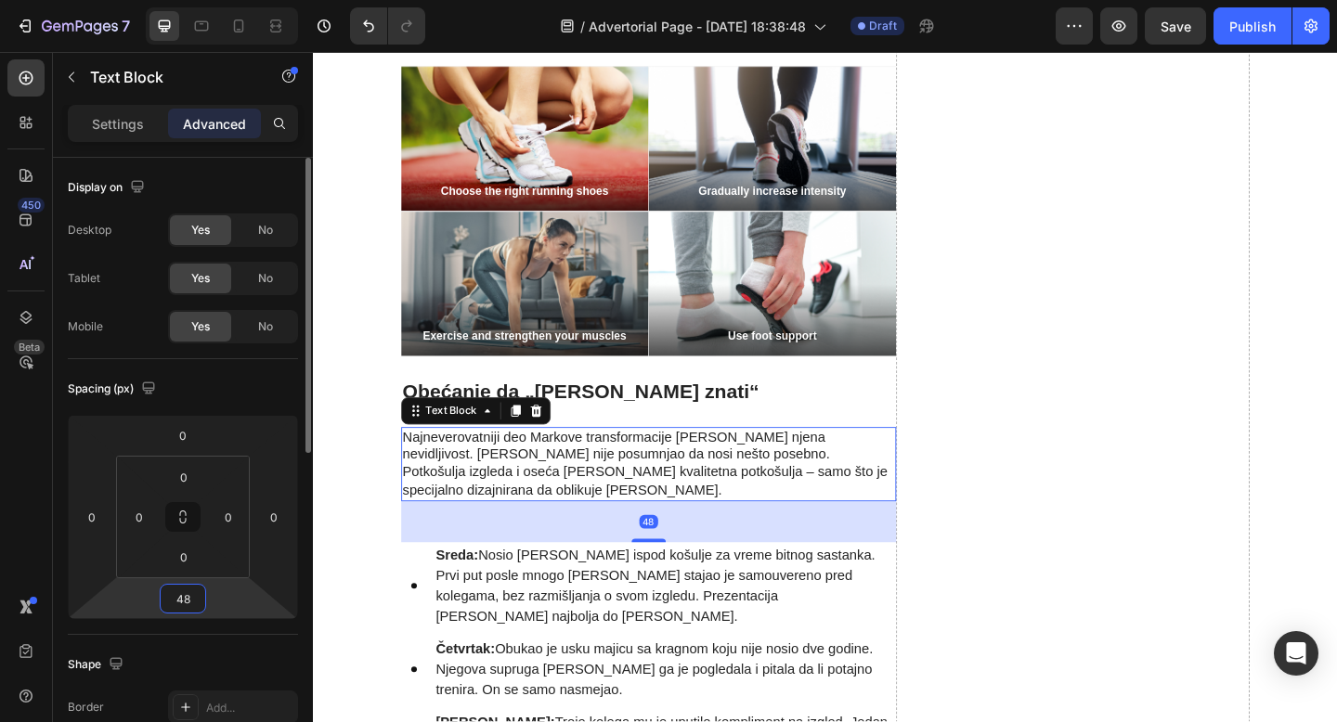
click at [184, 599] on input "48" at bounding box center [182, 599] width 37 height 28
type input "24"
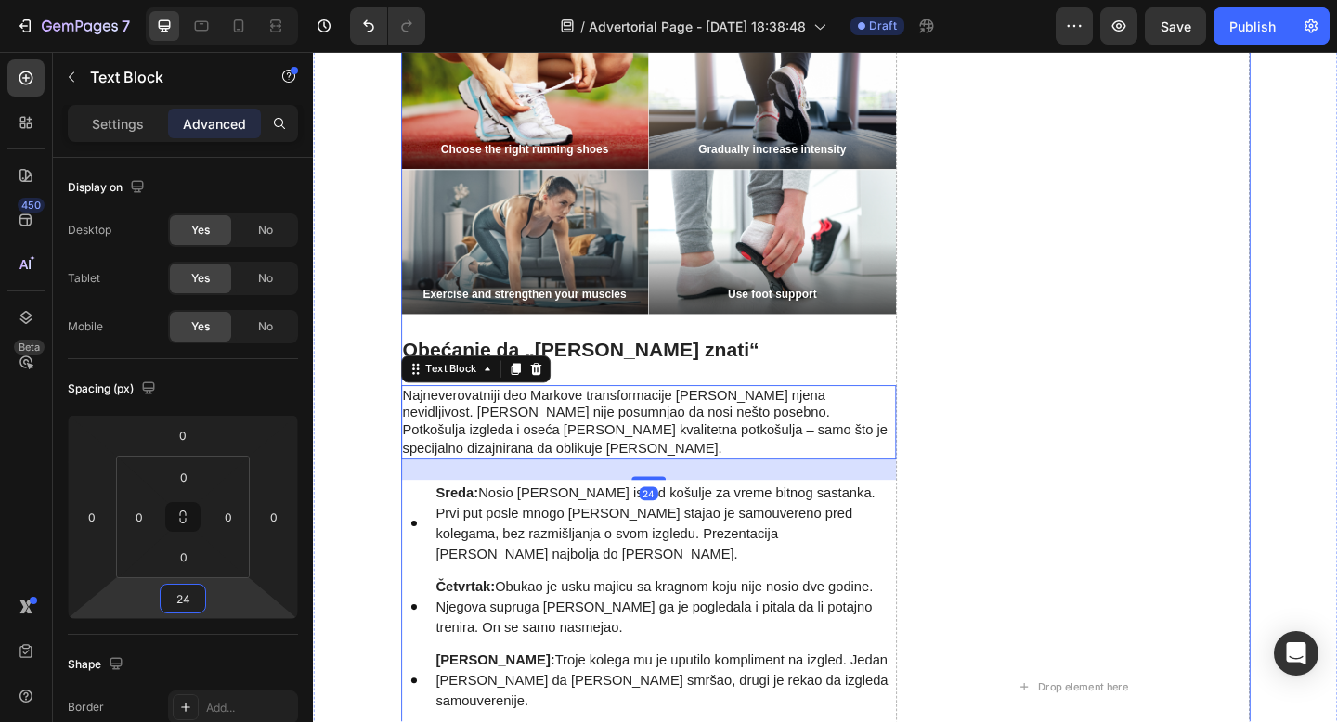
scroll to position [3374, 0]
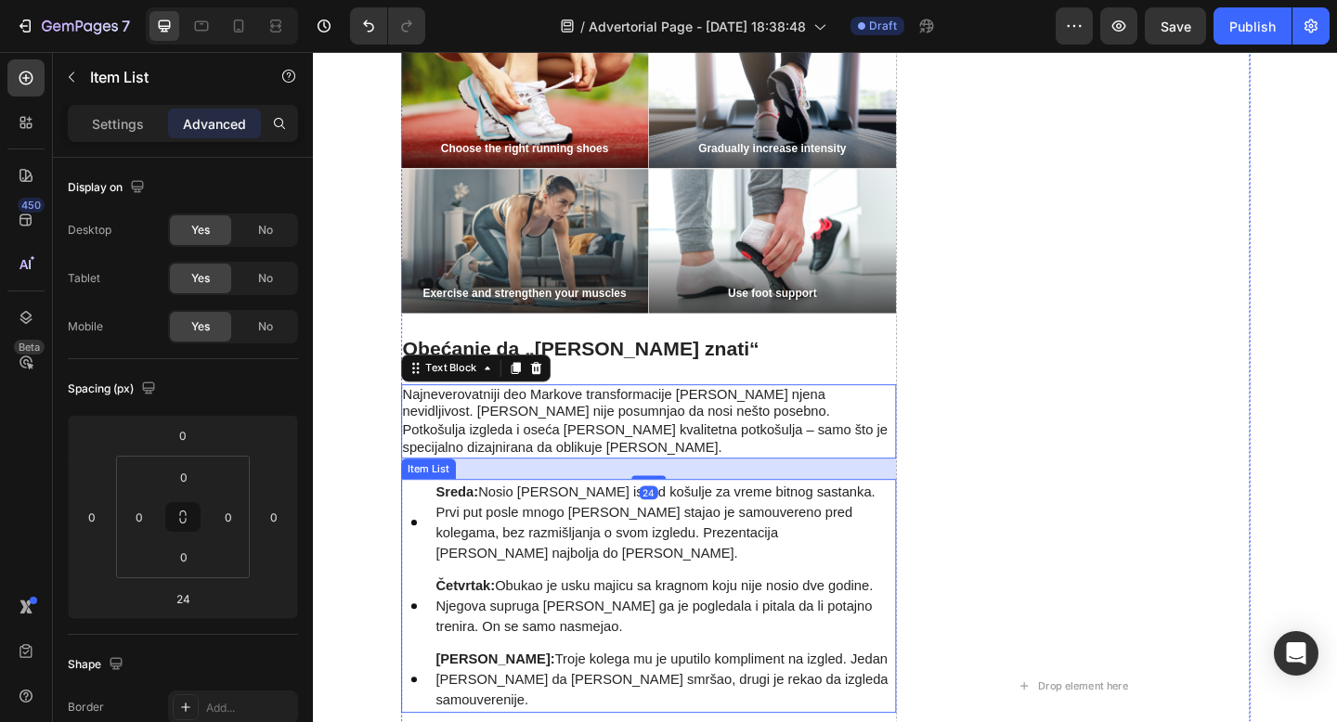
click at [558, 622] on p "Četvrtak: Obukao je usku majicu sa kragnom koju nije nosio dve godine. Njegova …" at bounding box center [696, 655] width 498 height 67
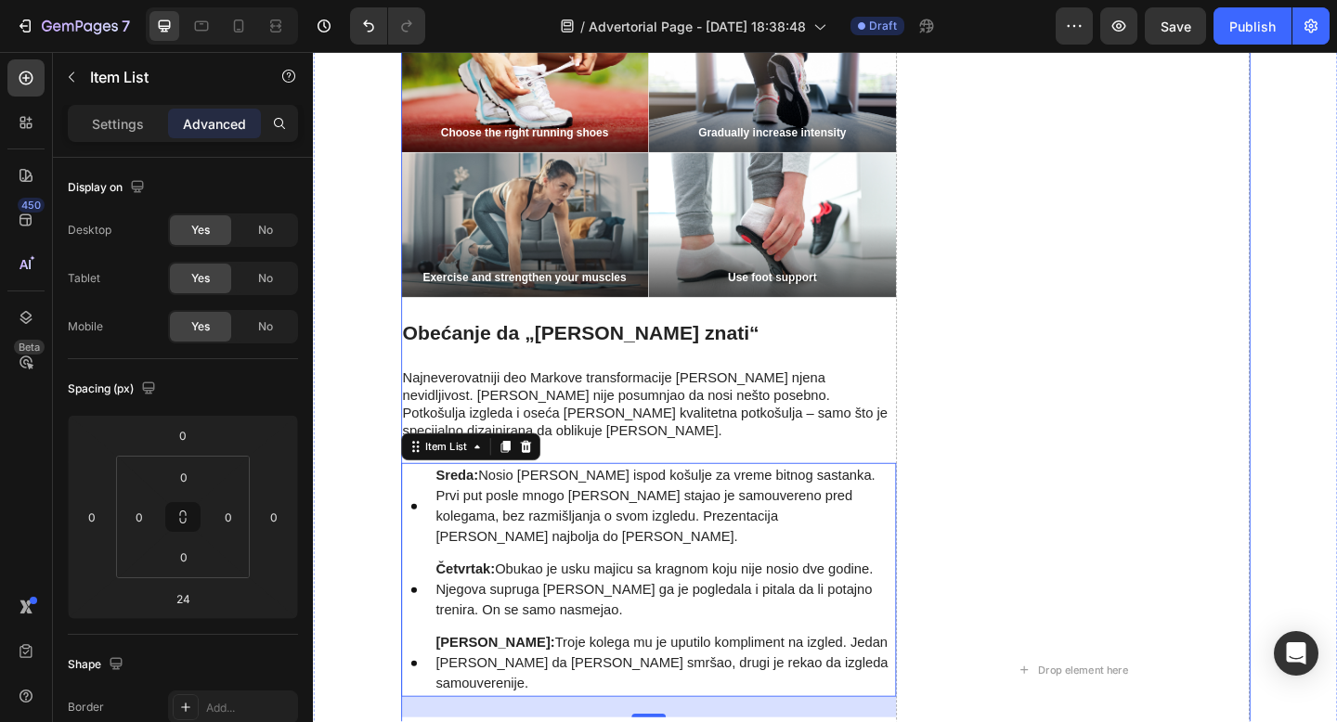
scroll to position [3399, 0]
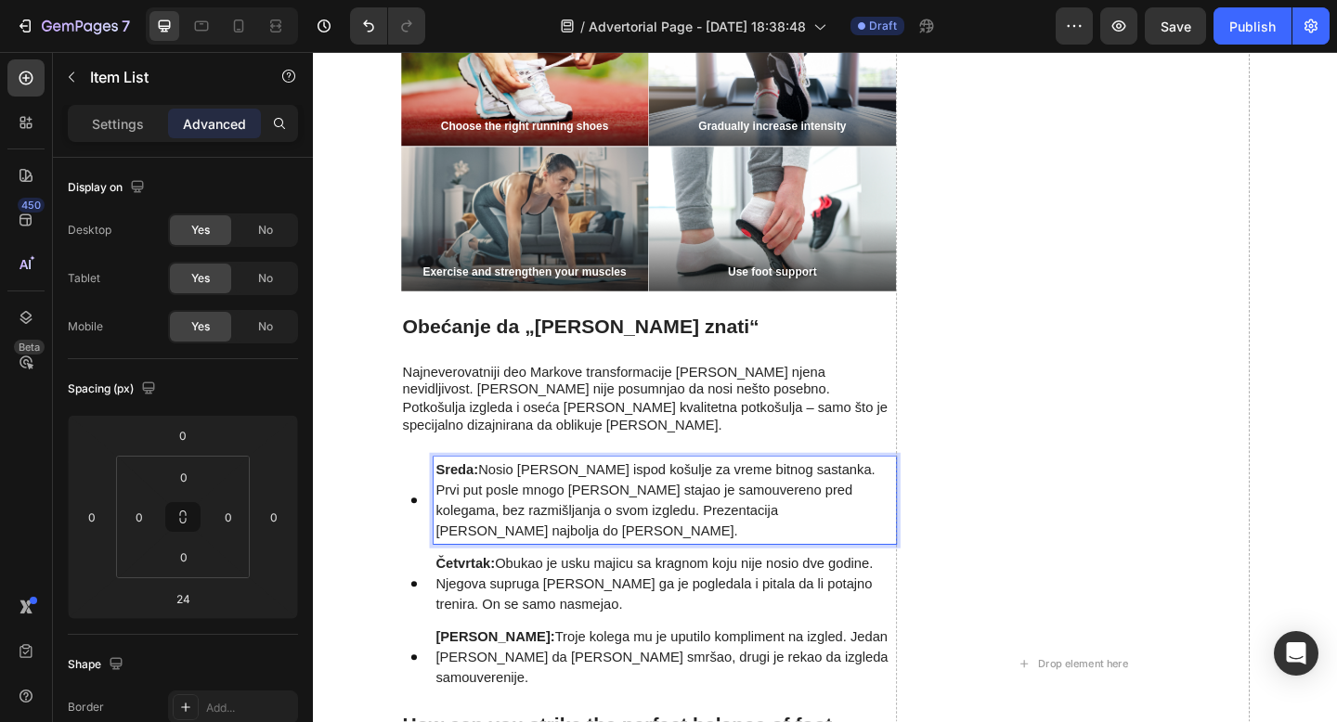
click at [640, 496] on p "Sreda: Nosio ju je ispod košulje za vreme bitnog sastanka. Prvi put posle mnogo…" at bounding box center [696, 540] width 498 height 89
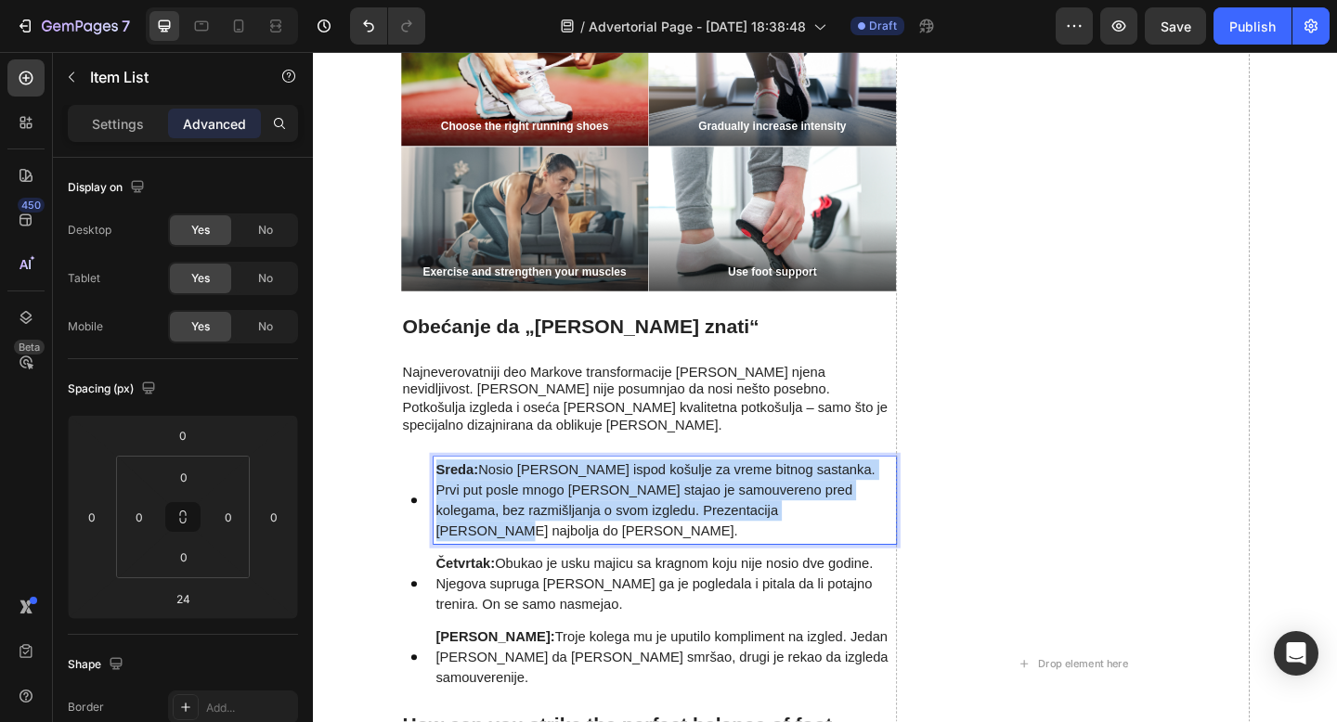
click at [640, 496] on p "Sreda: Nosio ju je ispod košulje za vreme bitnog sastanka. Prvi put posle mnogo…" at bounding box center [696, 540] width 498 height 89
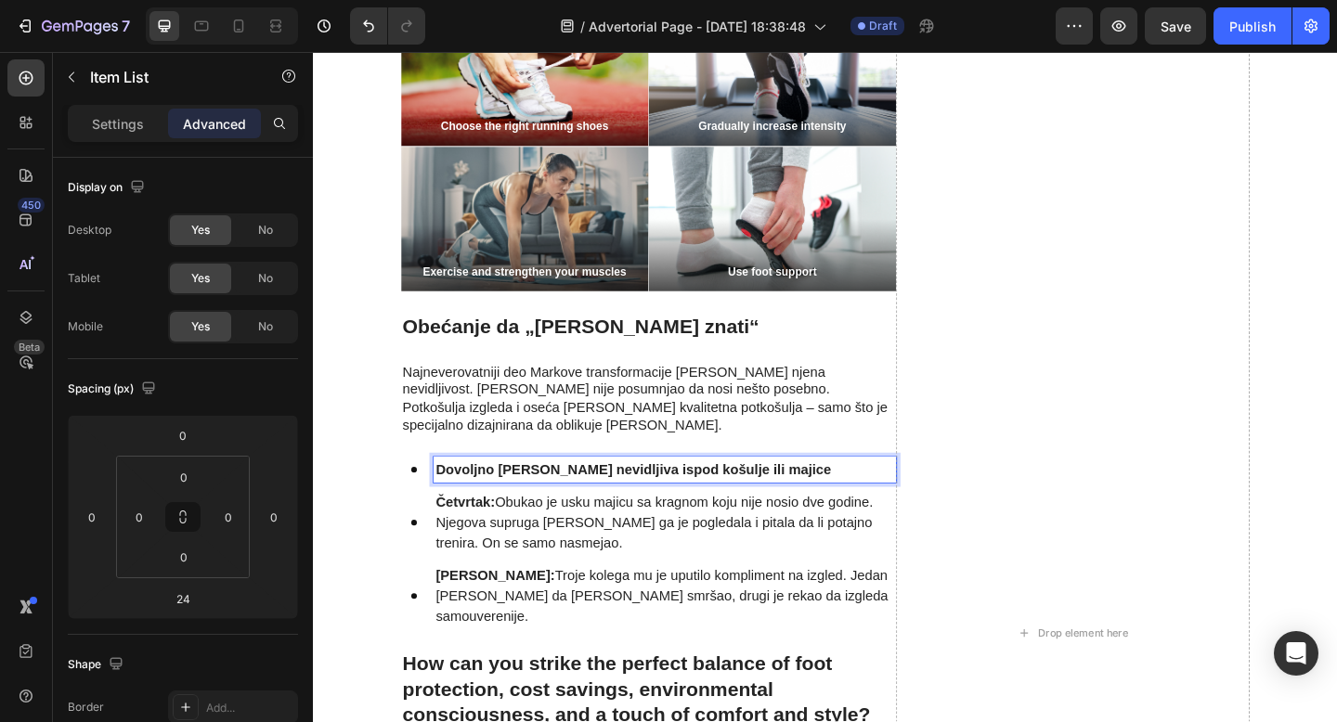
click at [711, 499] on strong "Dovoljno [PERSON_NAME] nevidljiva ispod košulje ili majice" at bounding box center [662, 507] width 430 height 16
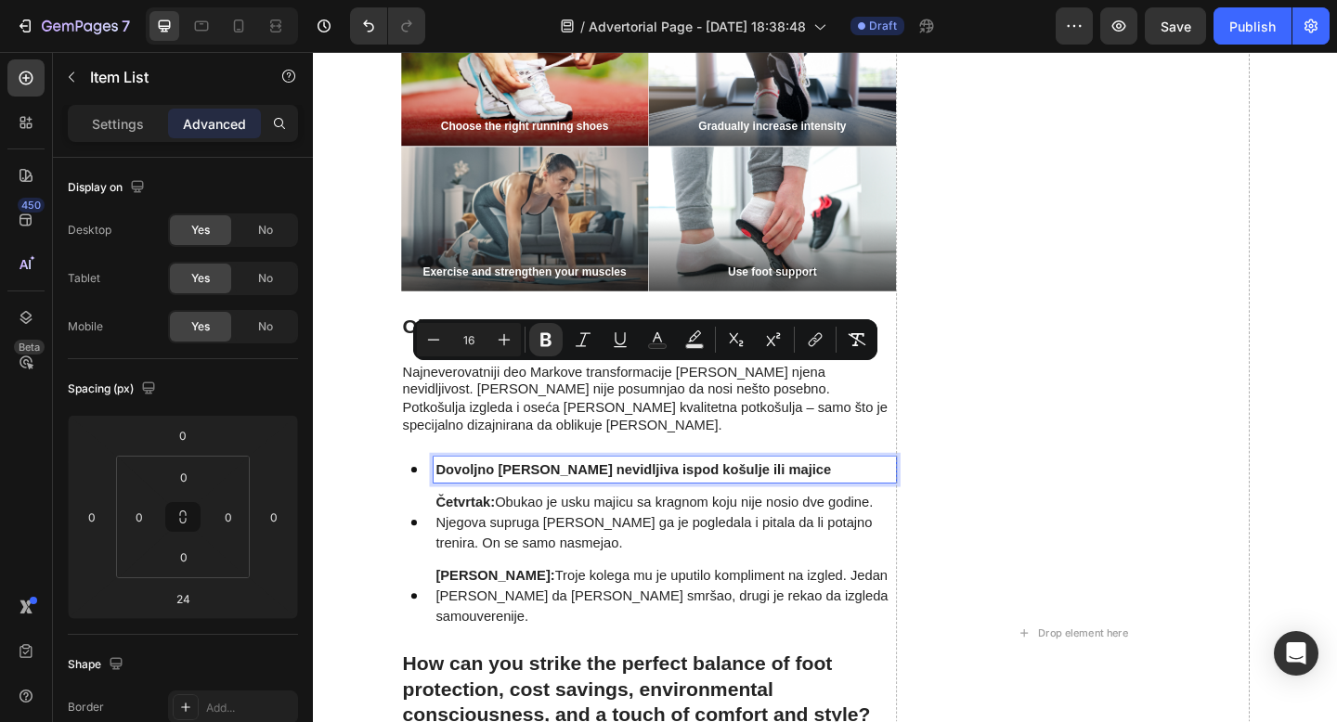
click at [472, 534] on strong "Četvrtak:" at bounding box center [479, 542] width 64 height 16
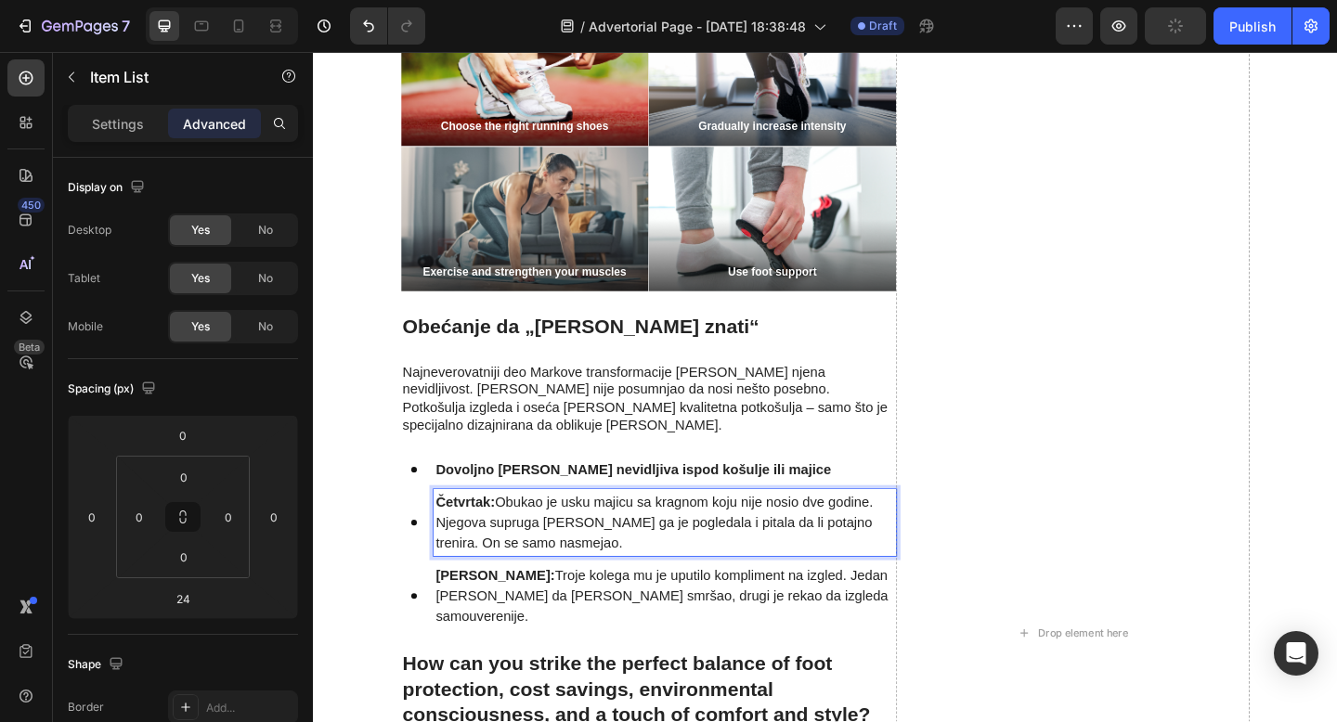
click at [531, 531] on p "Četvrtak: Obukao je usku majicu sa kragnom koju nije nosio dve godine. Njegova …" at bounding box center [696, 564] width 498 height 67
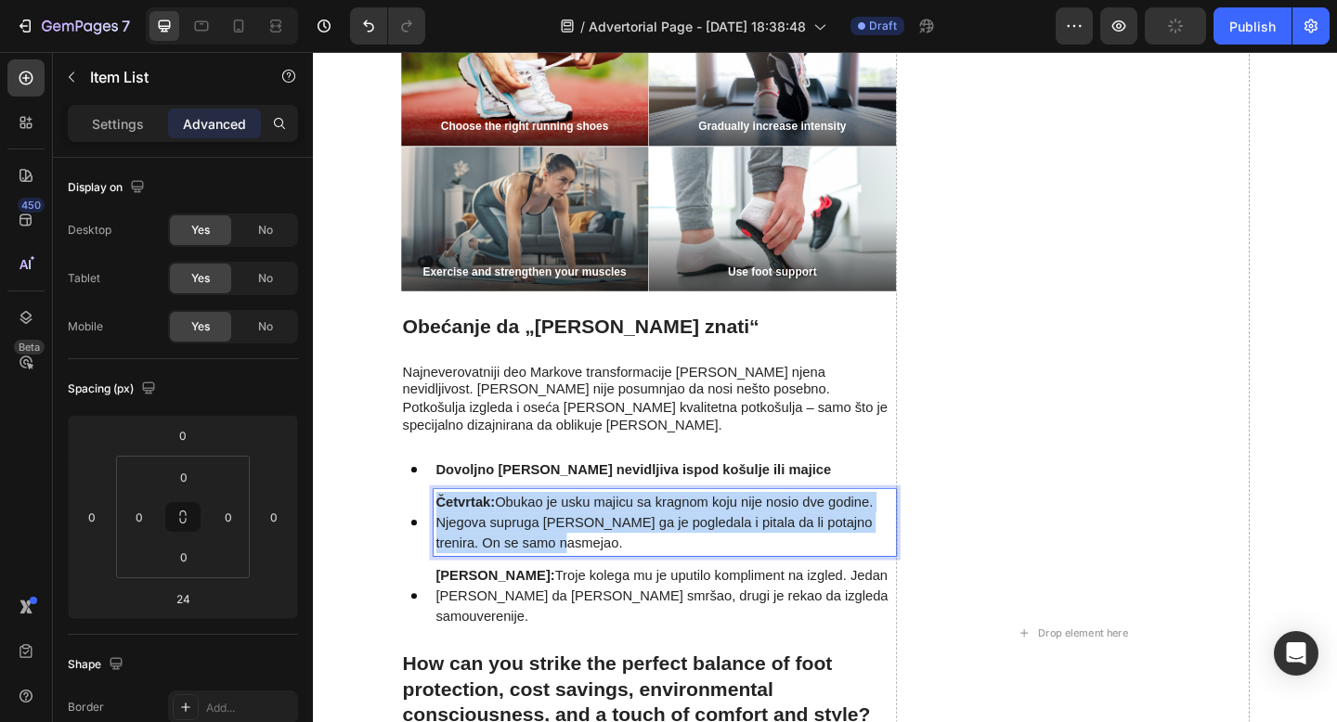
click at [531, 531] on p "Četvrtak: Obukao je usku majicu sa kragnom koju nije nosio dve godine. Njegova …" at bounding box center [696, 564] width 498 height 67
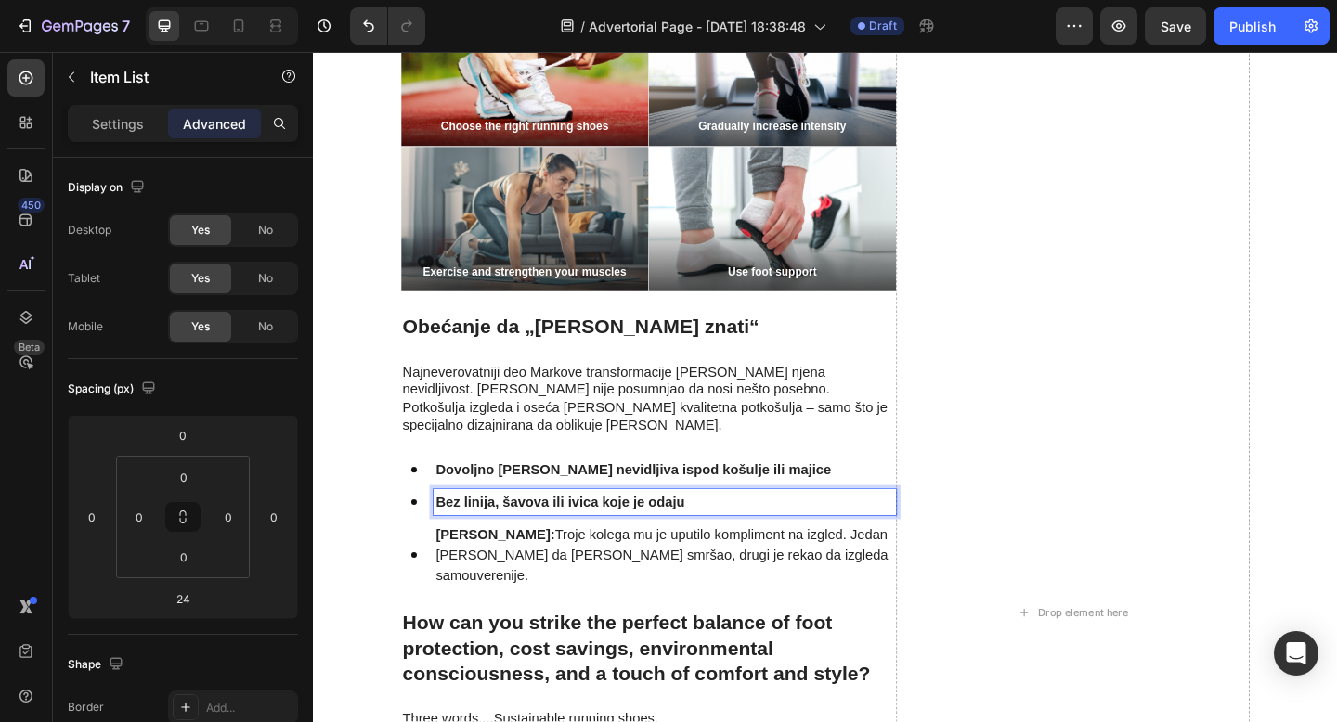
drag, startPoint x: 218, startPoint y: 390, endPoint x: 492, endPoint y: 19, distance: 461.4
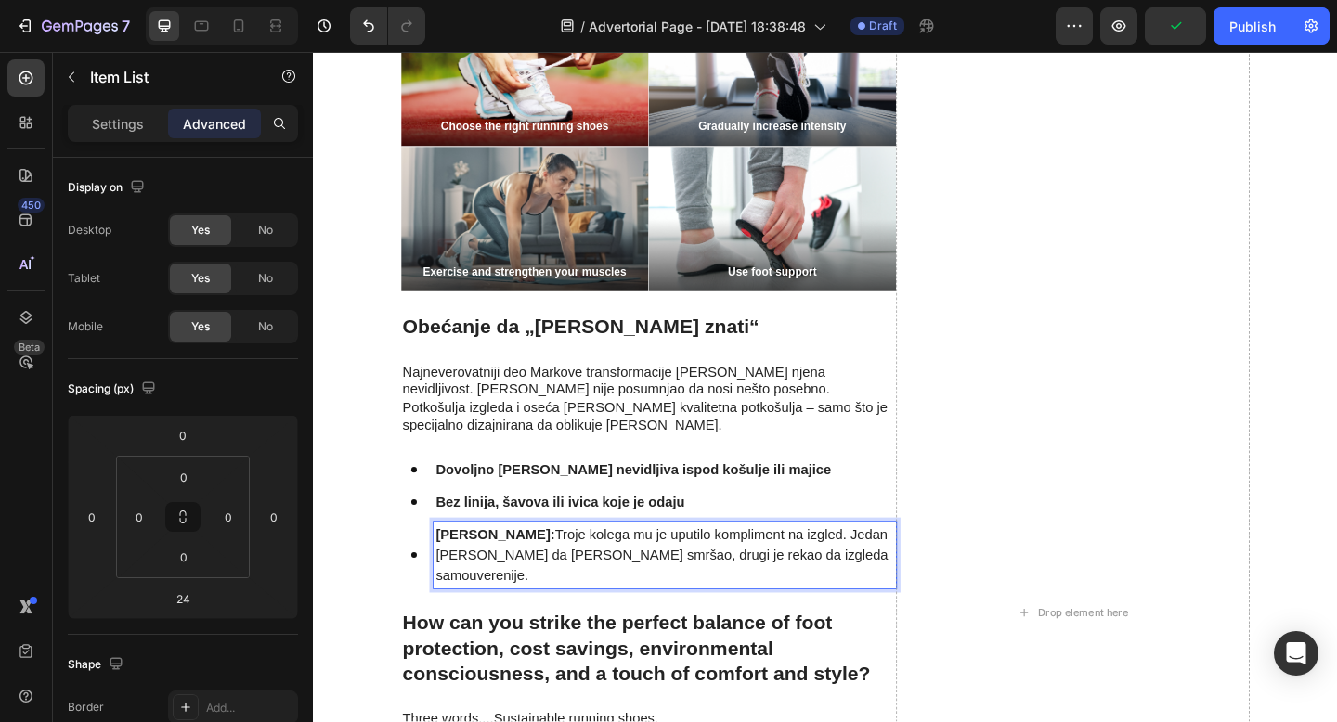
click at [527, 566] on p "Petak: Troje kolega mu je uputilo kompliment na izgled. Jedan je pitao da li je…" at bounding box center [696, 599] width 498 height 67
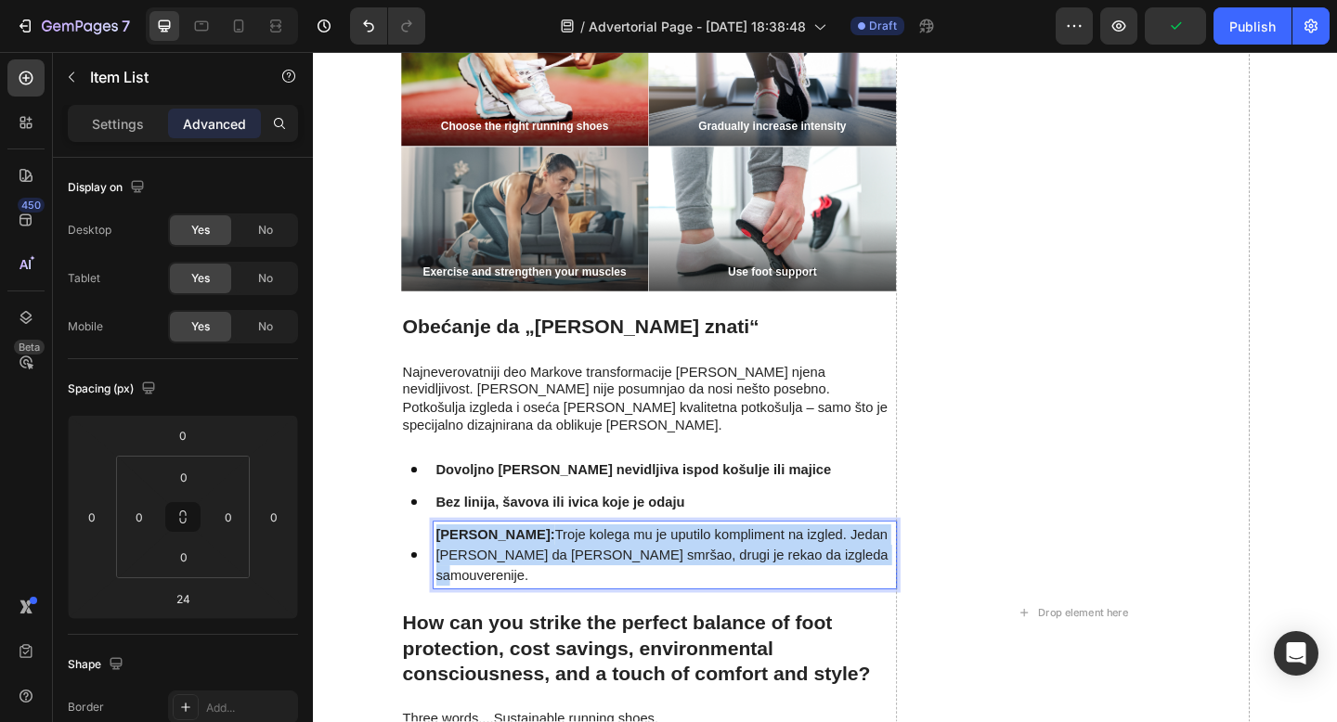
click at [527, 566] on p "Petak: Troje kolega mu je uputilo kompliment na izgled. Jedan je pitao da li je…" at bounding box center [696, 599] width 498 height 67
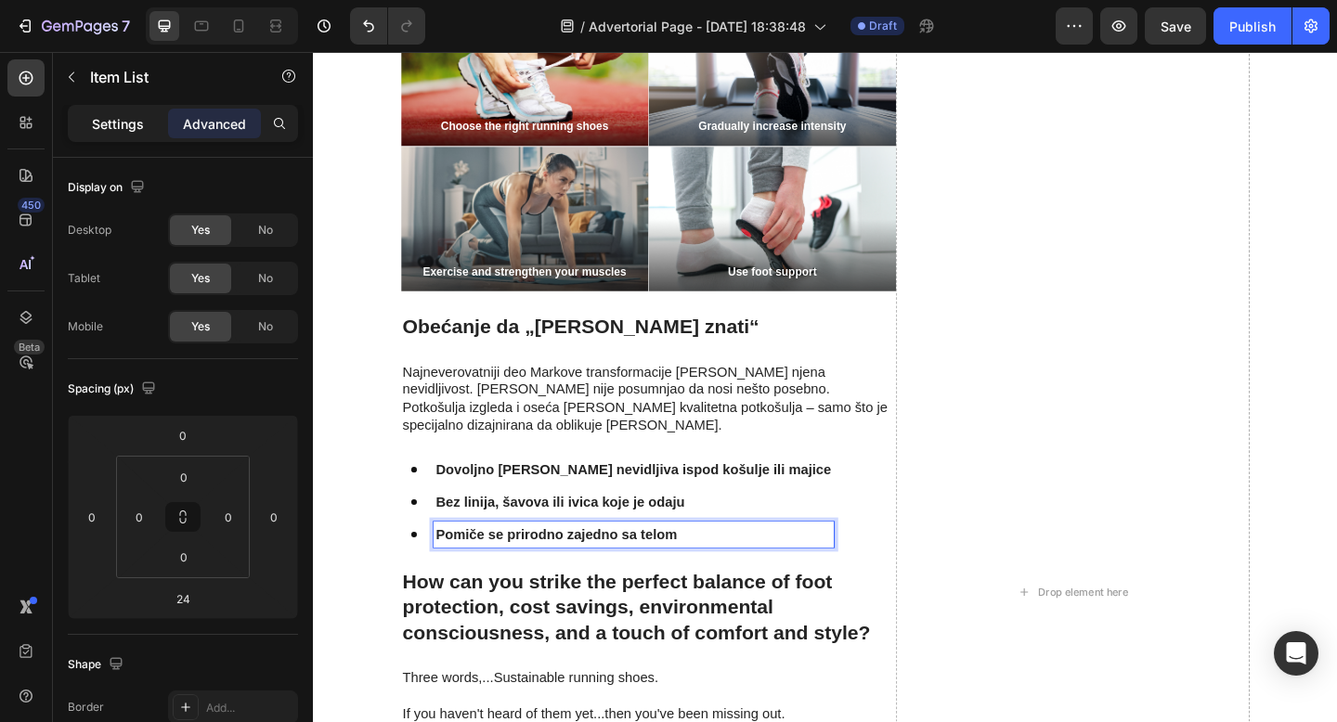
drag, startPoint x: 124, startPoint y: 128, endPoint x: 294, endPoint y: 305, distance: 245.6
click at [124, 128] on p "Settings" at bounding box center [118, 123] width 52 height 19
type input "8"
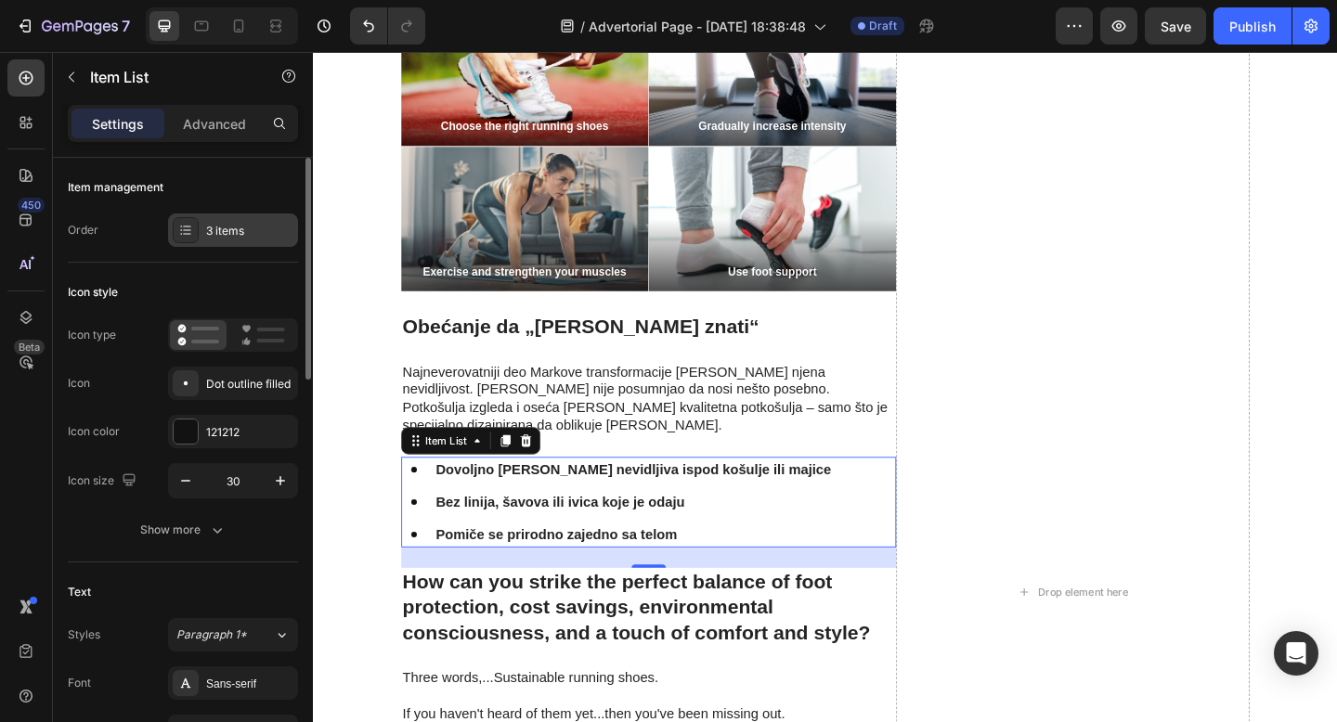
drag, startPoint x: 224, startPoint y: 237, endPoint x: 294, endPoint y: 305, distance: 98.5
click at [224, 237] on div "3 items" at bounding box center [249, 231] width 87 height 17
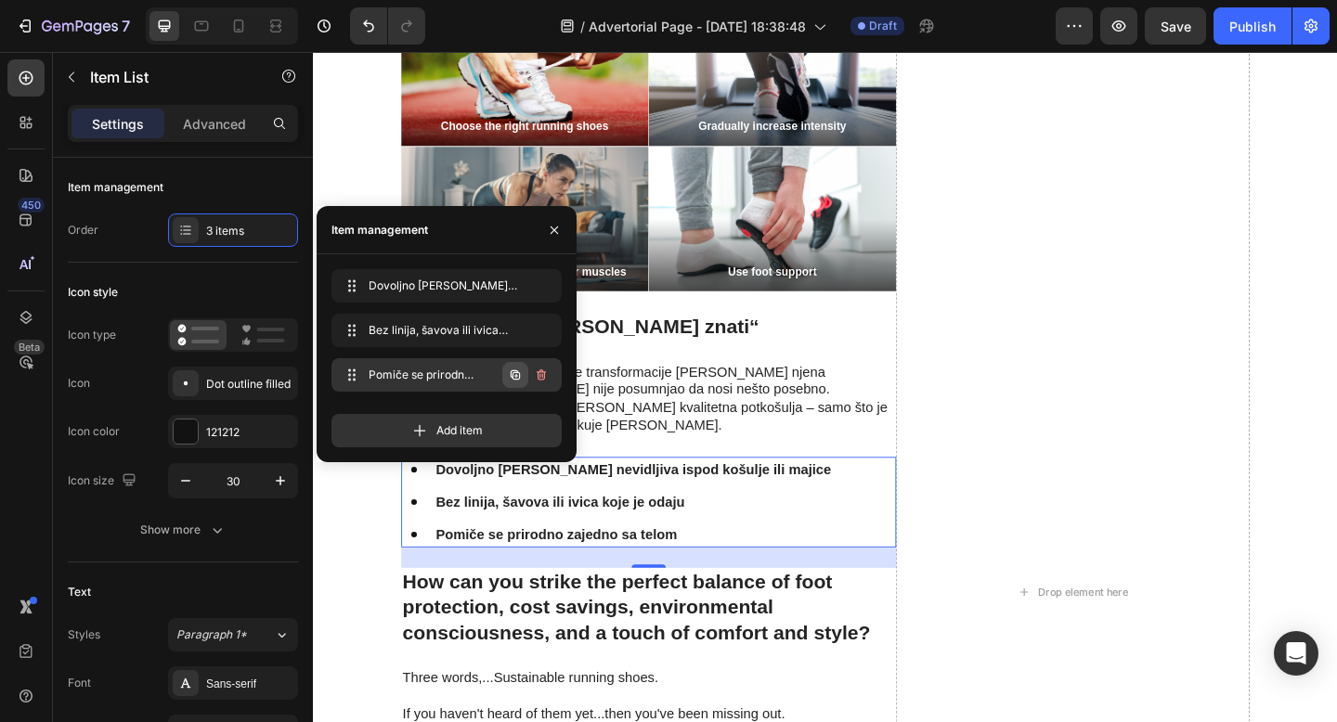
click at [516, 378] on icon "button" at bounding box center [515, 375] width 15 height 15
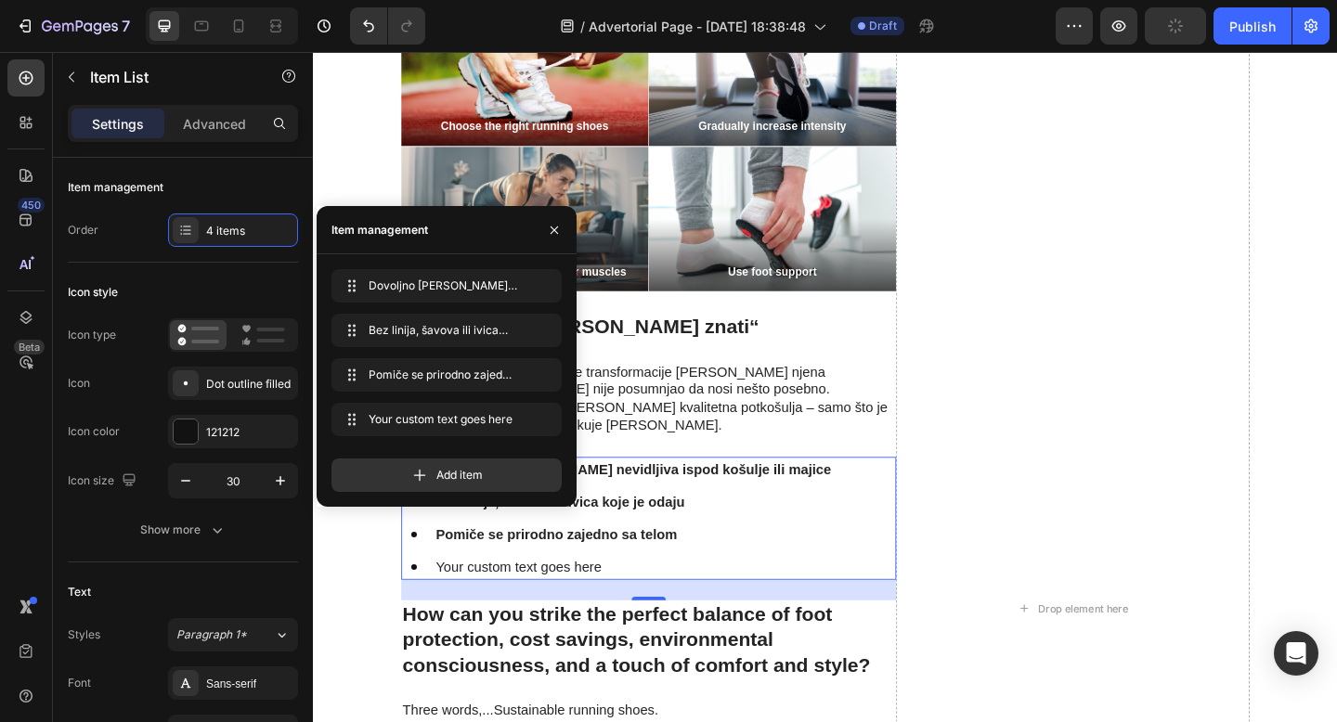
click at [648, 599] on div "Your custom text goes here" at bounding box center [661, 613] width 435 height 28
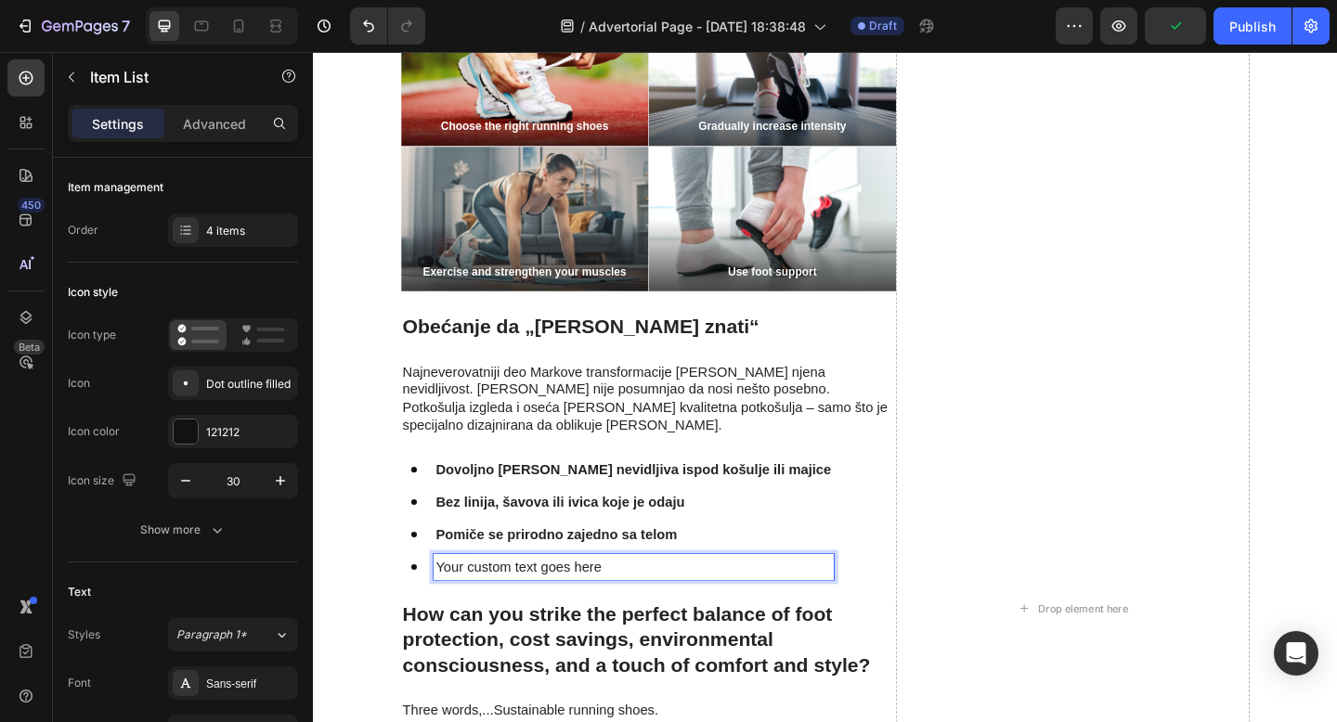
click at [603, 602] on p "Your custom text goes here" at bounding box center [662, 613] width 430 height 22
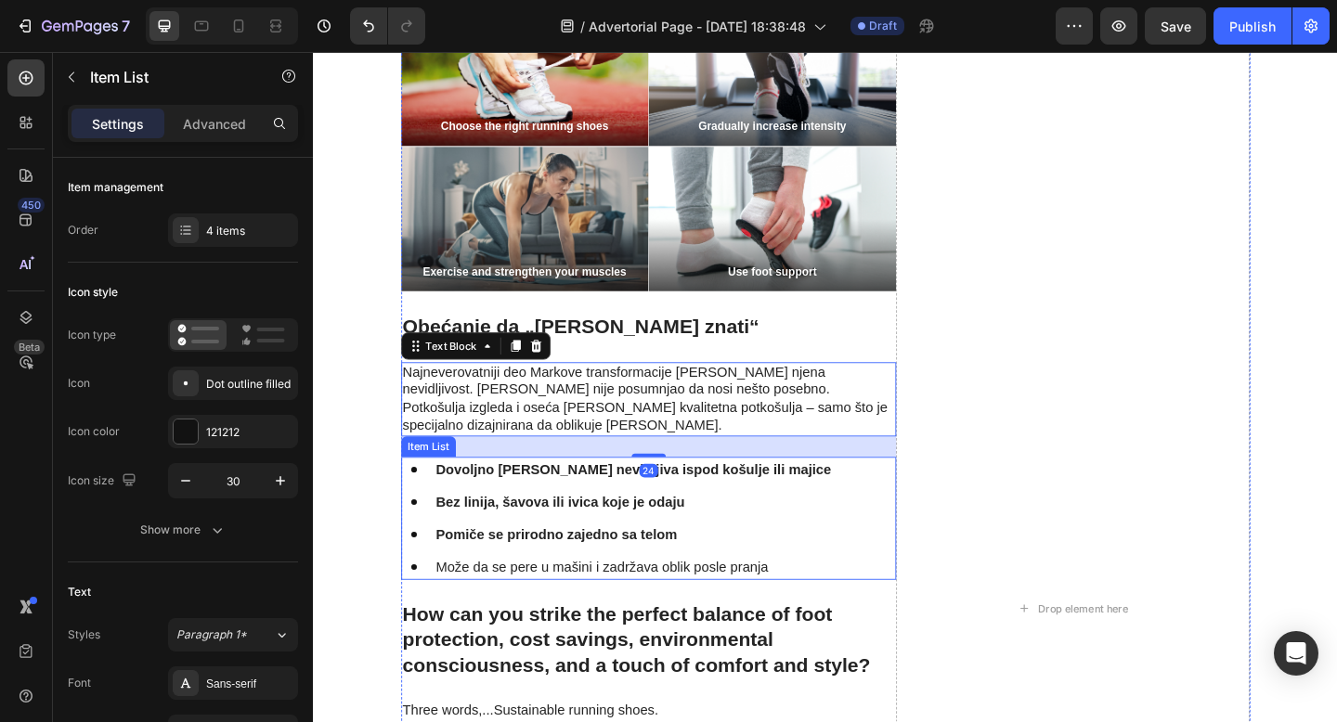
click at [821, 493] on div "Dovoljno tanka da ostane nevidljiva ispod košulje ili majice Bez linija, šavova…" at bounding box center [643, 560] width 471 height 134
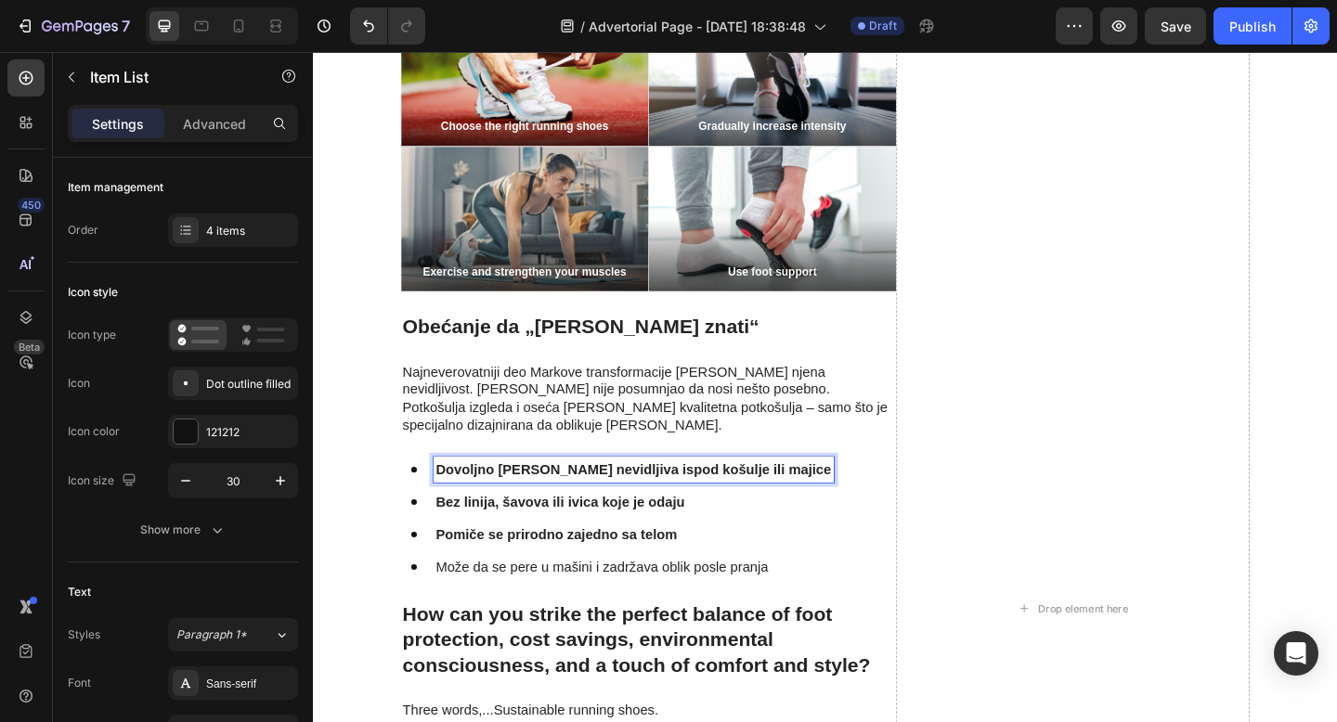
click at [824, 499] on strong "Dovoljno [PERSON_NAME] nevidljiva ispod košulje ili majice" at bounding box center [662, 507] width 430 height 16
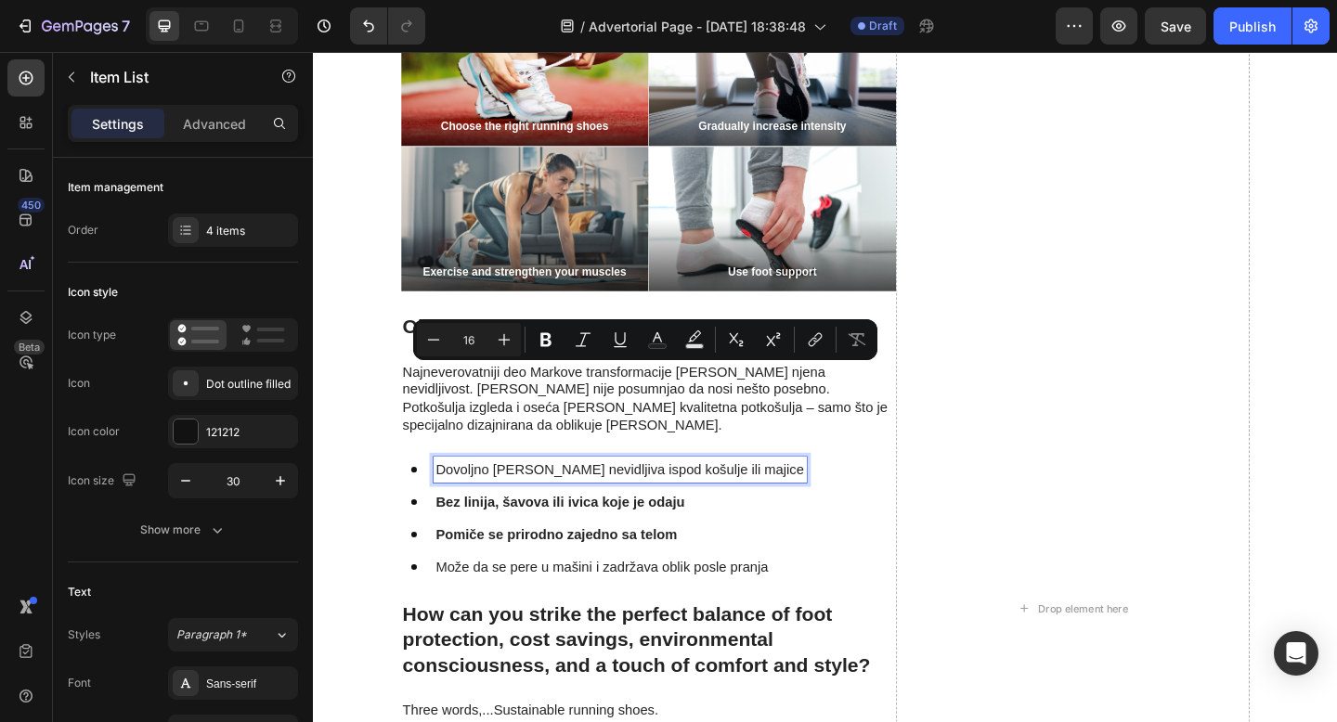
click at [703, 534] on strong "Bez linija, šavova ili ivica koje je odaju" at bounding box center [582, 542] width 271 height 16
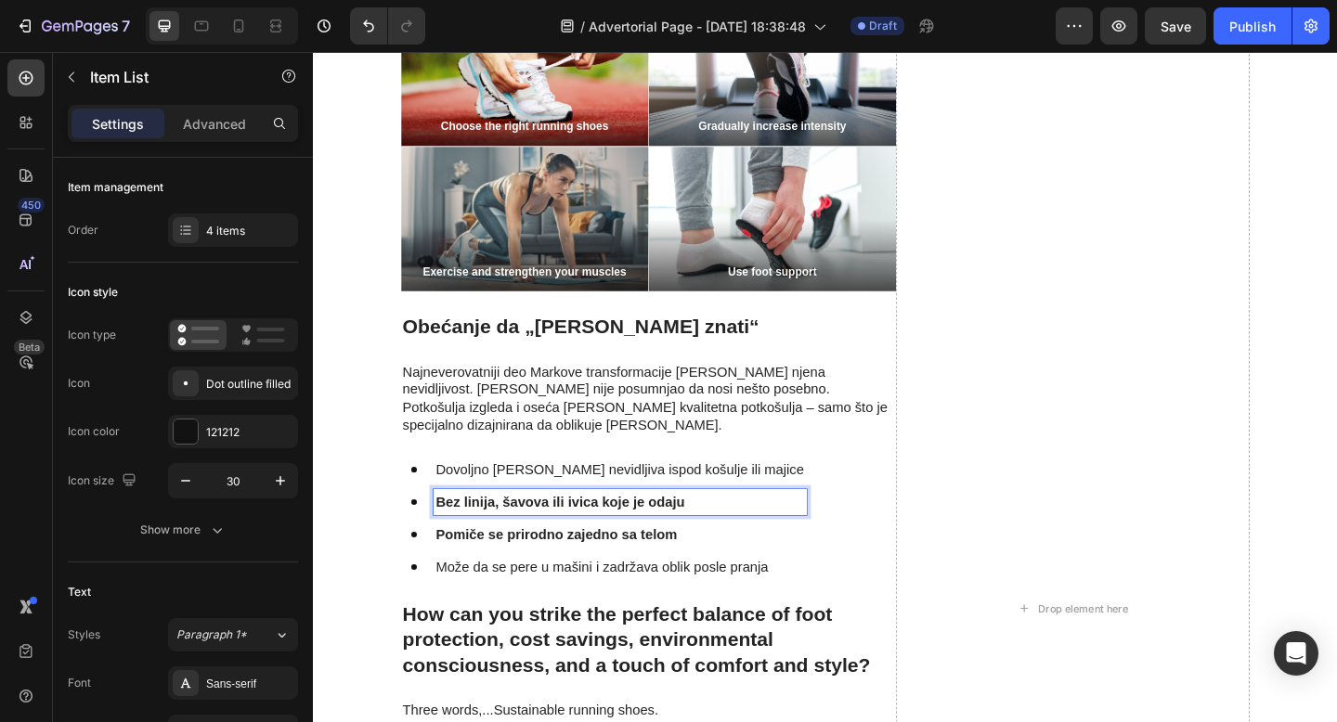
scroll to position [3368, 0]
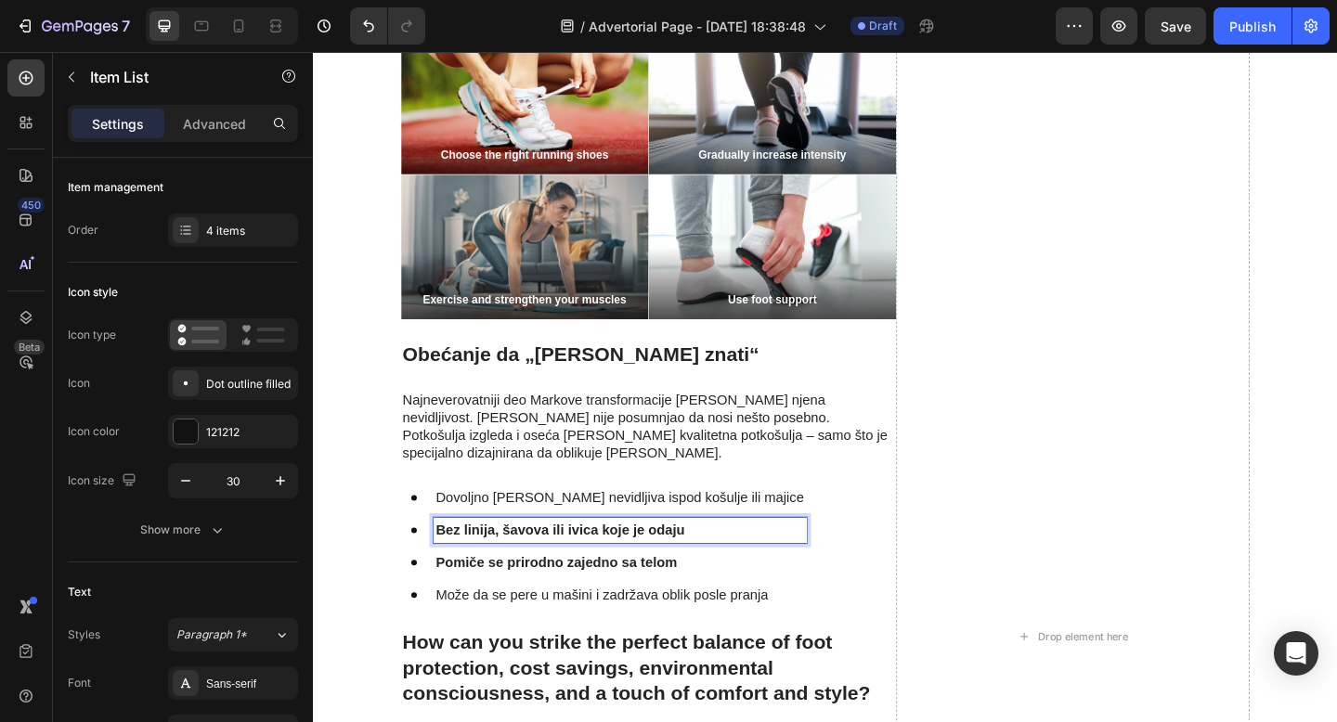
click at [662, 564] on strong "Bez linija, šavova ili ivica koje je odaju" at bounding box center [582, 572] width 271 height 16
click at [617, 564] on strong "Bez osecaja nelagodnosti ili iritacije" at bounding box center [574, 572] width 254 height 16
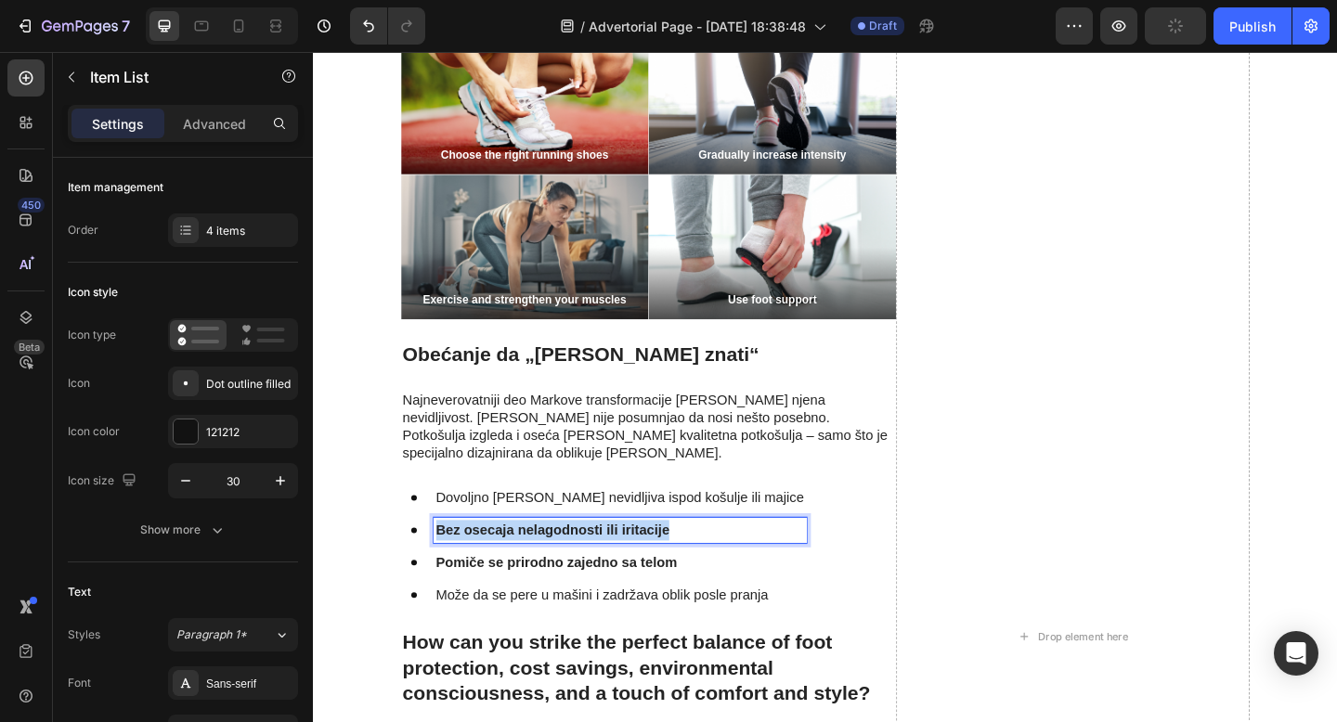
click at [617, 564] on strong "Bez osecaja nelagodnosti ili iritacije" at bounding box center [574, 572] width 254 height 16
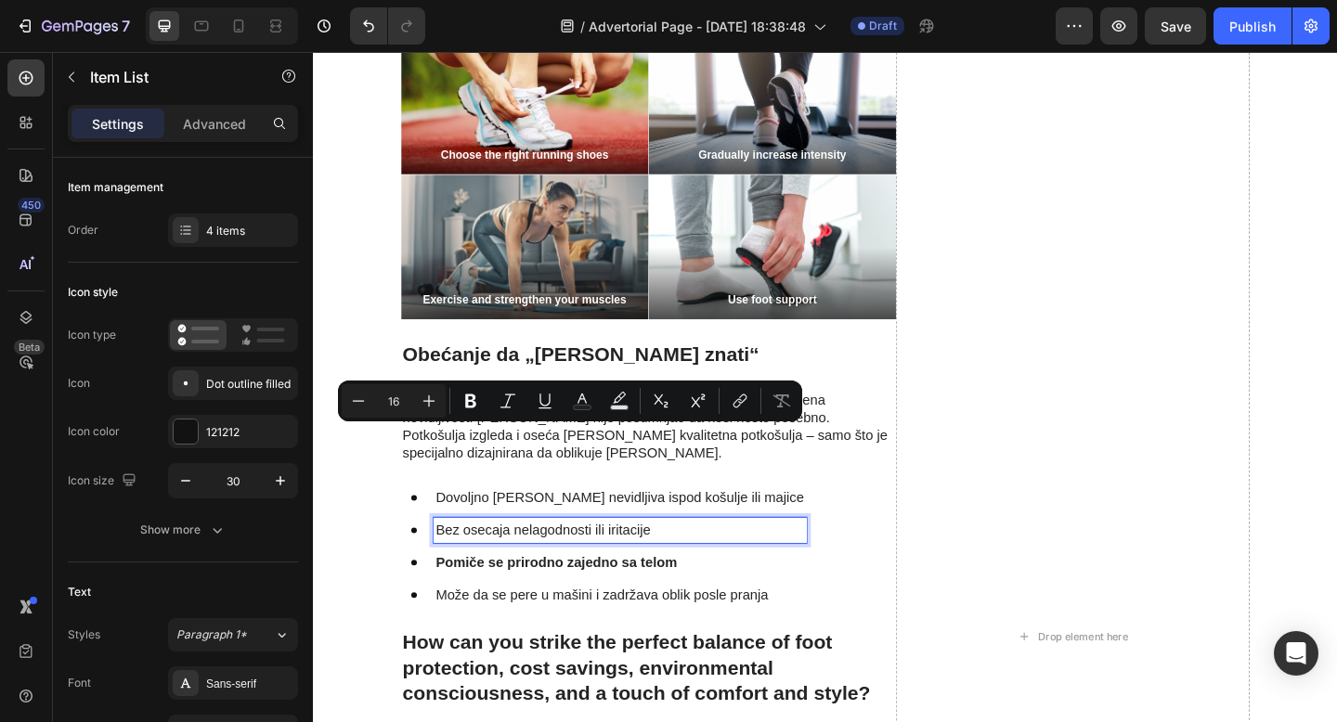
click at [600, 600] on strong "Pomiče se prirodno zajedno sa telom" at bounding box center [578, 608] width 263 height 16
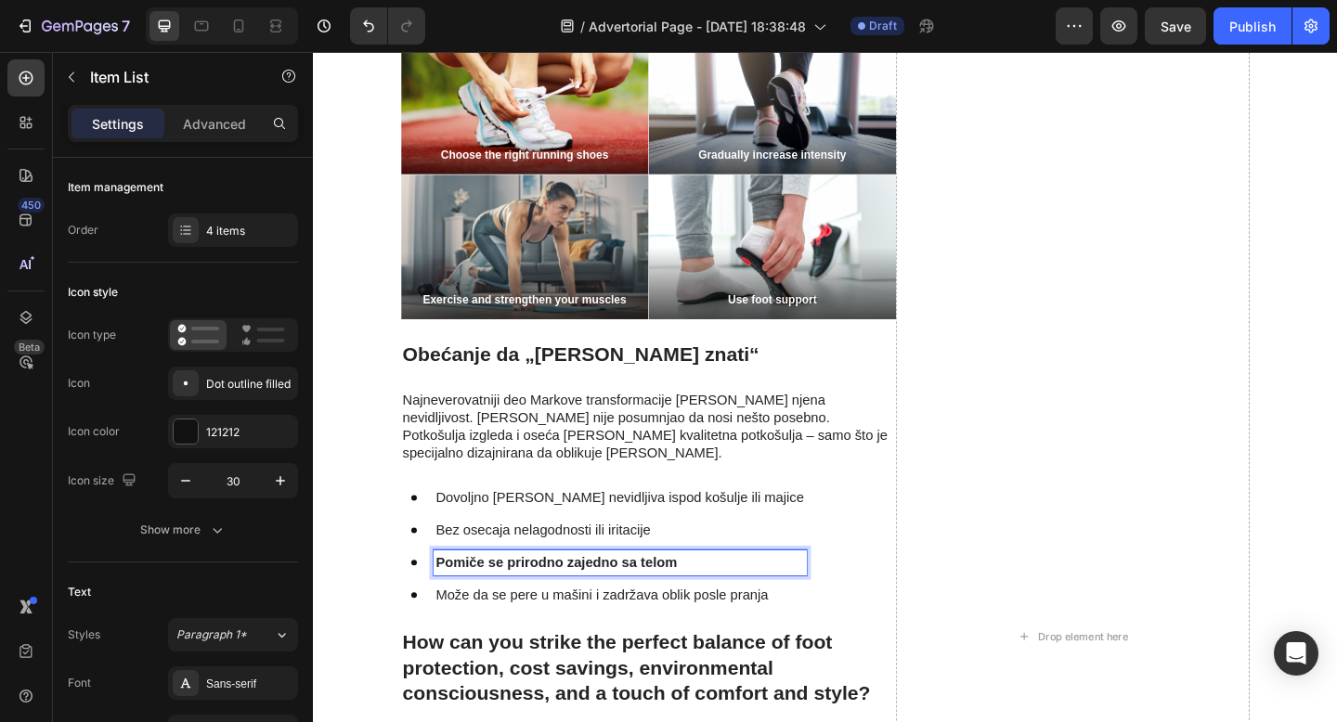
click at [700, 600] on strong "Pomiče se prirodno zajedno sa telom" at bounding box center [578, 608] width 263 height 16
click at [718, 597] on p "Pomiče se prirodno zajedno sa telom" at bounding box center [647, 608] width 400 height 22
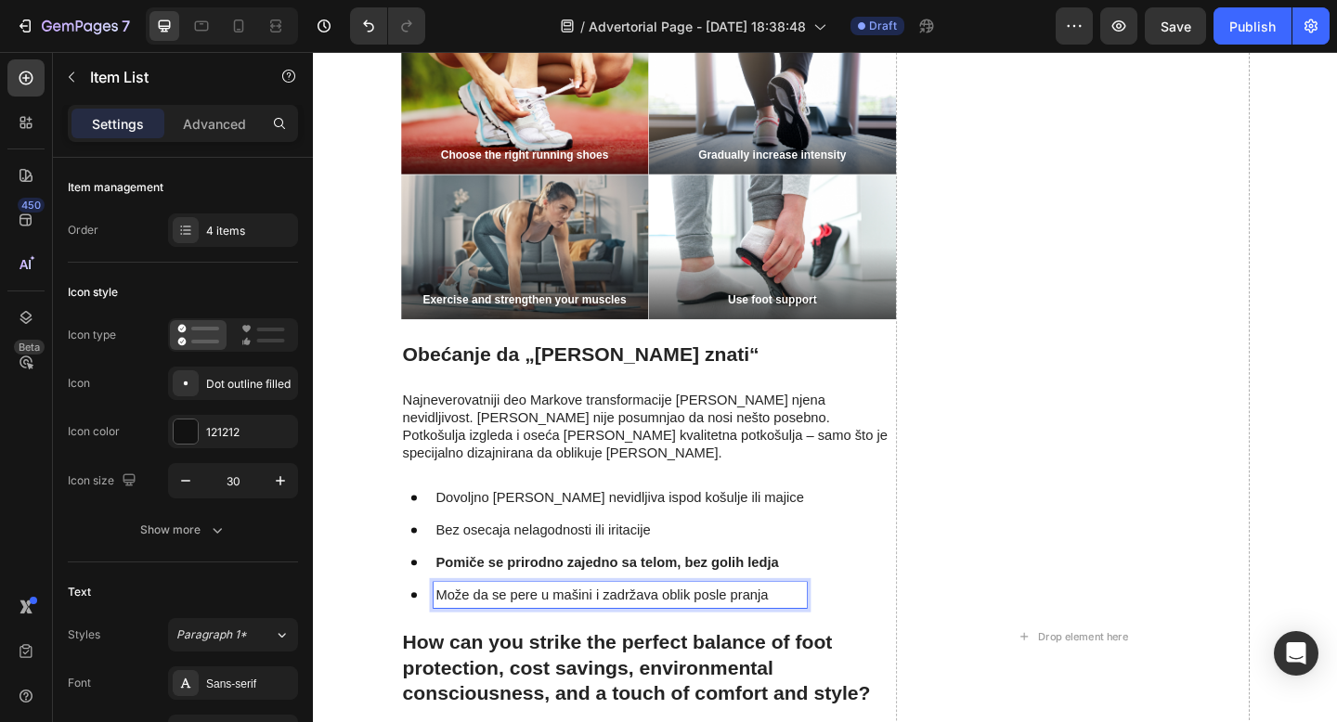
click at [680, 632] on p "Može da se pere u mašini i zadržava oblik posle pranja" at bounding box center [647, 643] width 400 height 22
click at [706, 600] on strong "Pomiče se prirodno zajedno sa telom, bez golih ledja" at bounding box center [633, 608] width 373 height 16
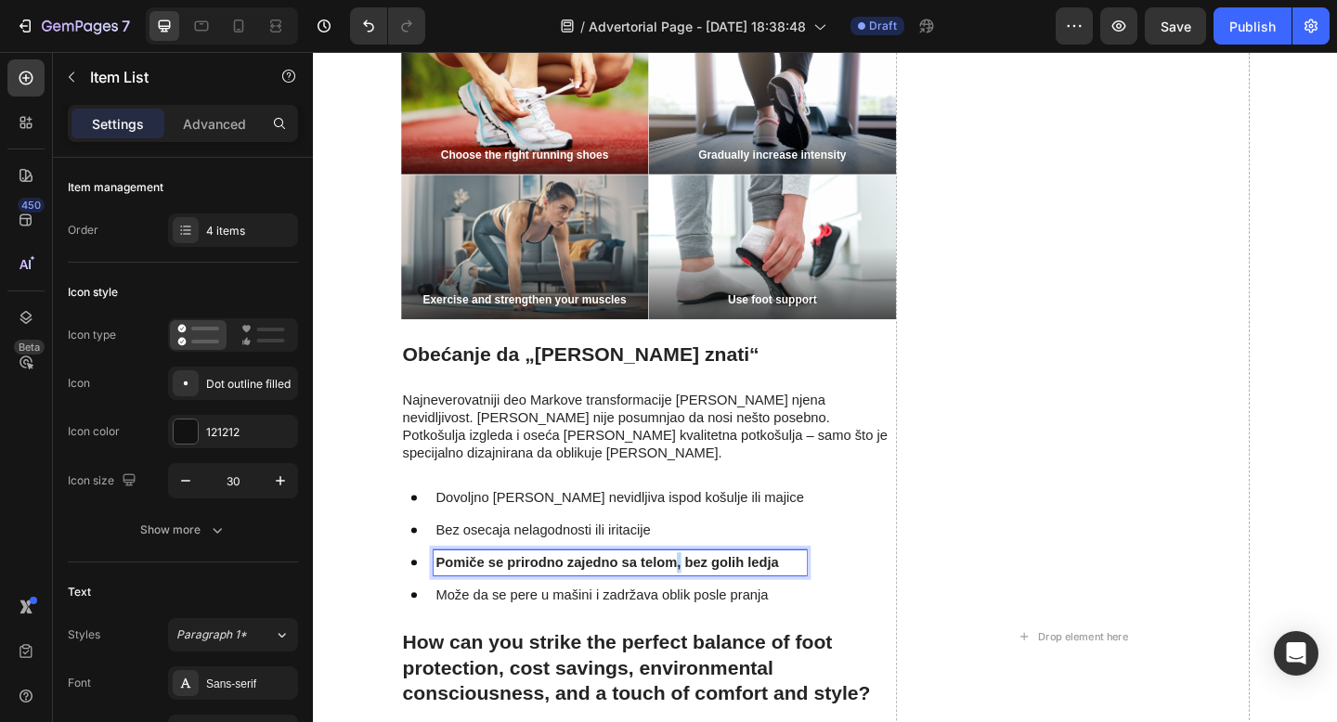
click at [706, 600] on strong "Pomiče se prirodno zajedno sa telom, bez golih ledja" at bounding box center [633, 608] width 373 height 16
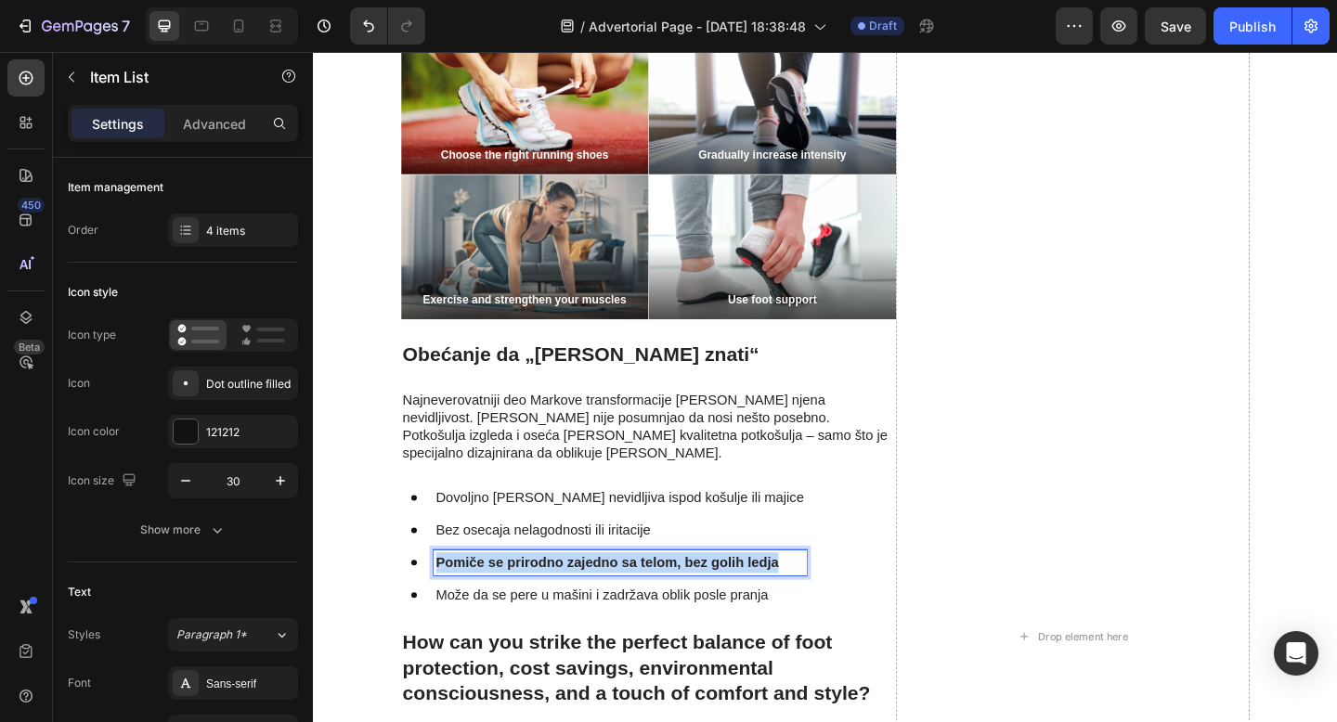
click at [706, 600] on strong "Pomiče se prirodno zajedno sa telom, bez golih ledja" at bounding box center [633, 608] width 373 height 16
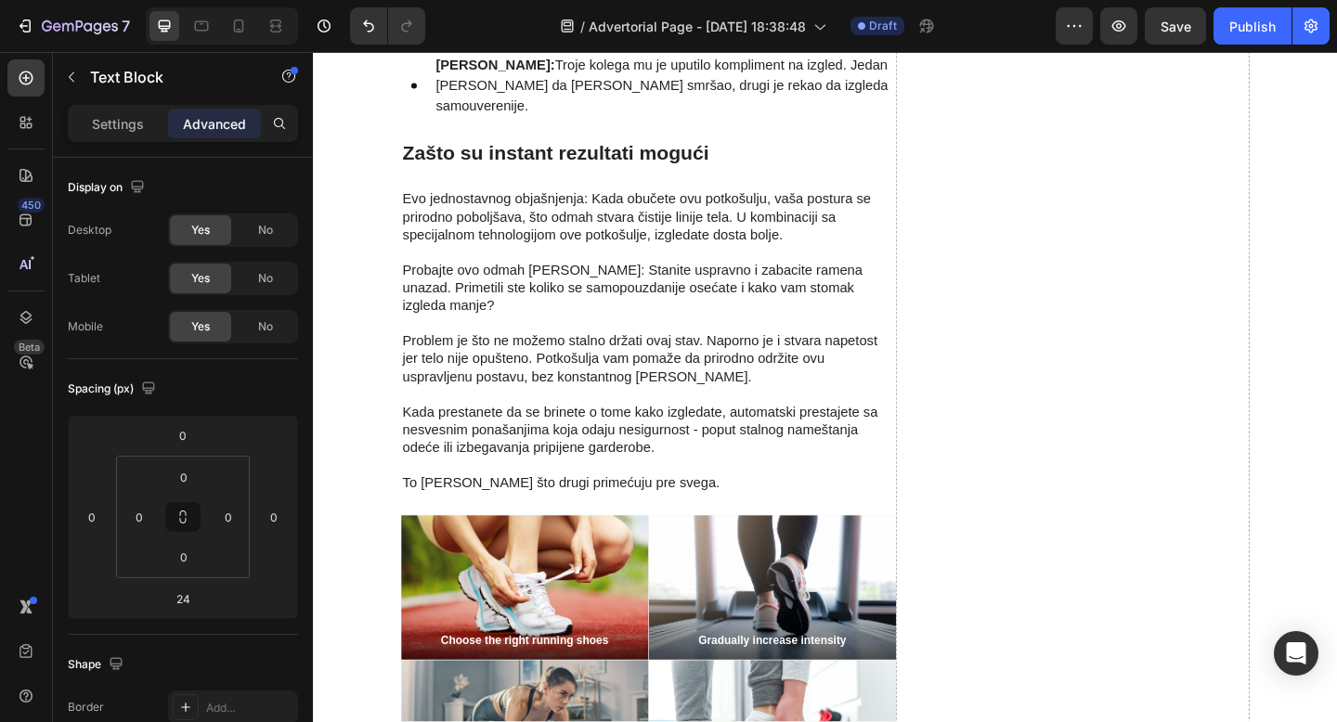
scroll to position [2834, 0]
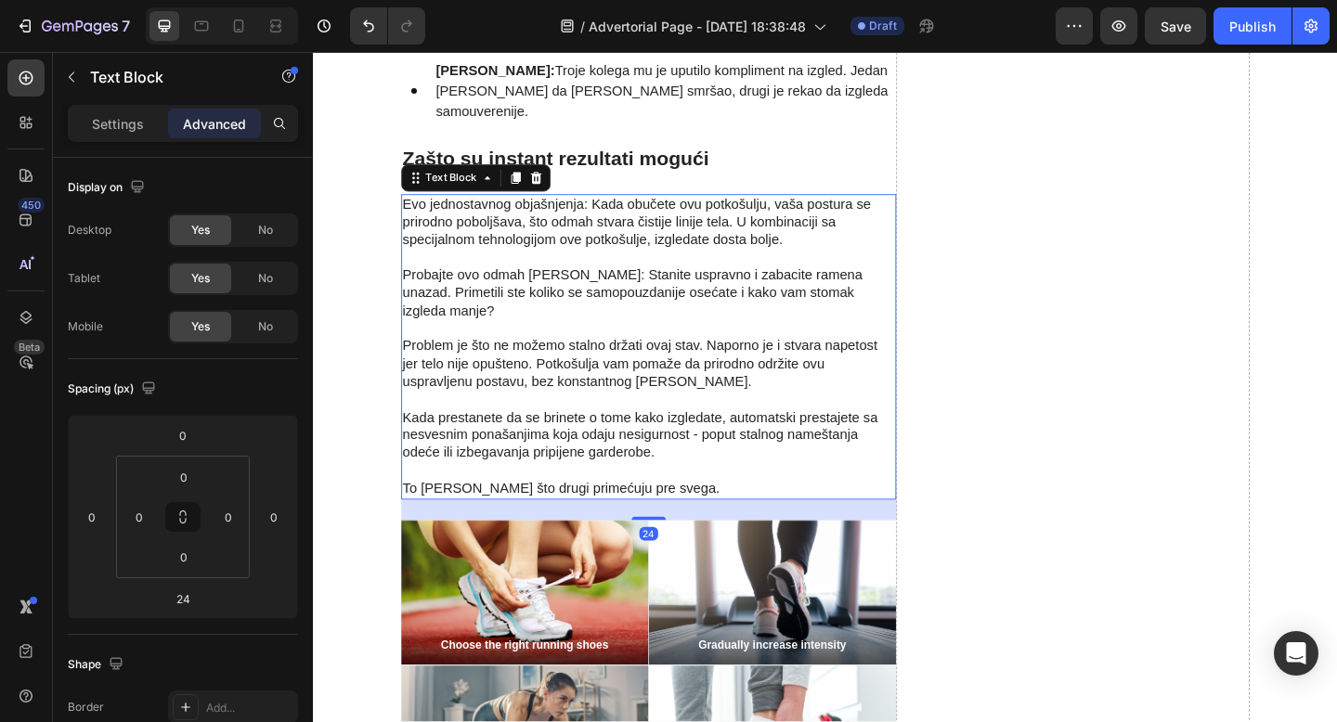
click at [585, 344] on p "Problem je što ne možemo stalno držati ovaj stav. Naporno je i stvara napetost …" at bounding box center [677, 382] width 535 height 77
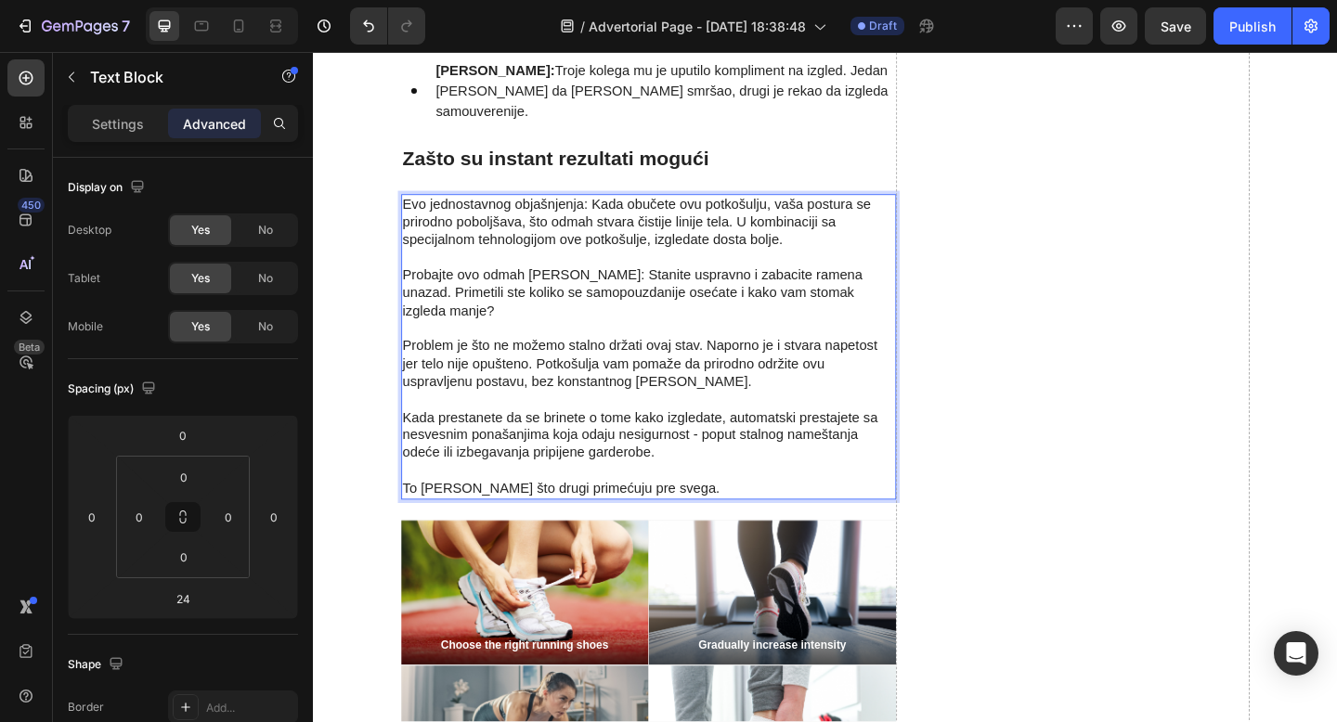
click at [585, 344] on p "Problem je što ne možemo stalno držati ovaj stav. Naporno je i stvara napetost …" at bounding box center [677, 382] width 535 height 77
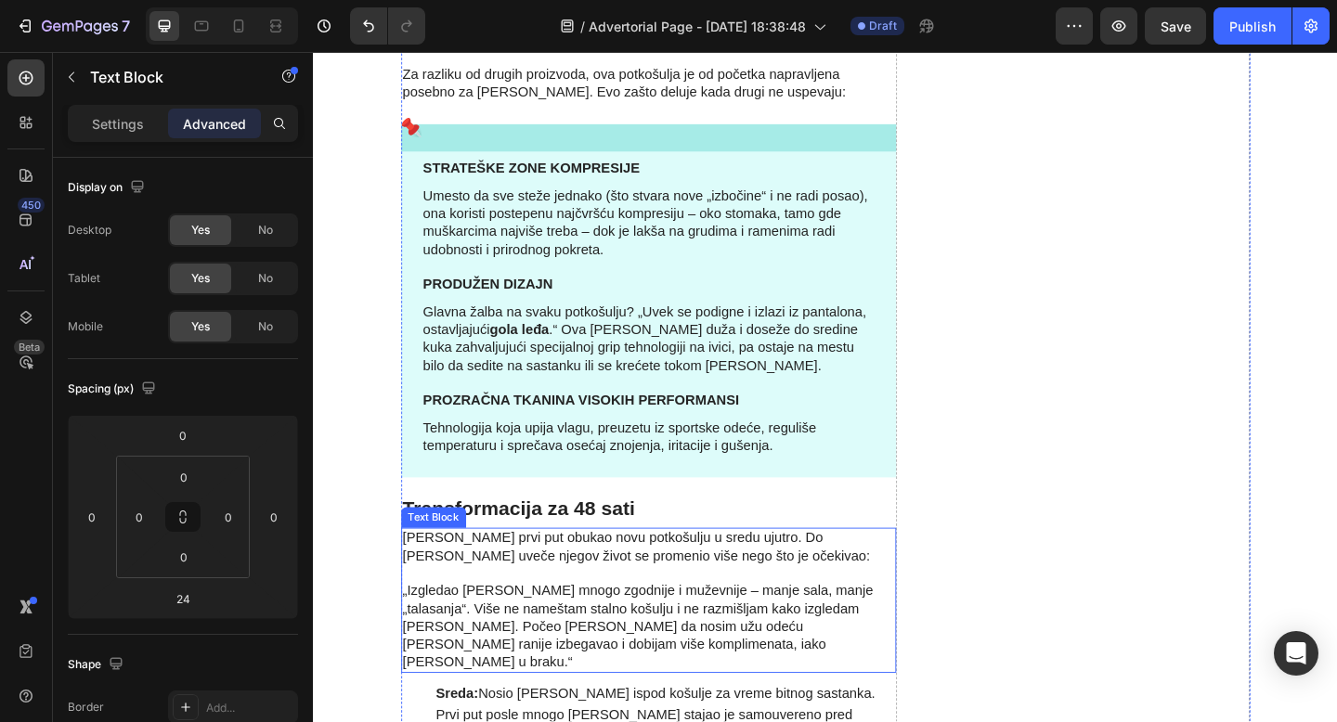
scroll to position [1937, 0]
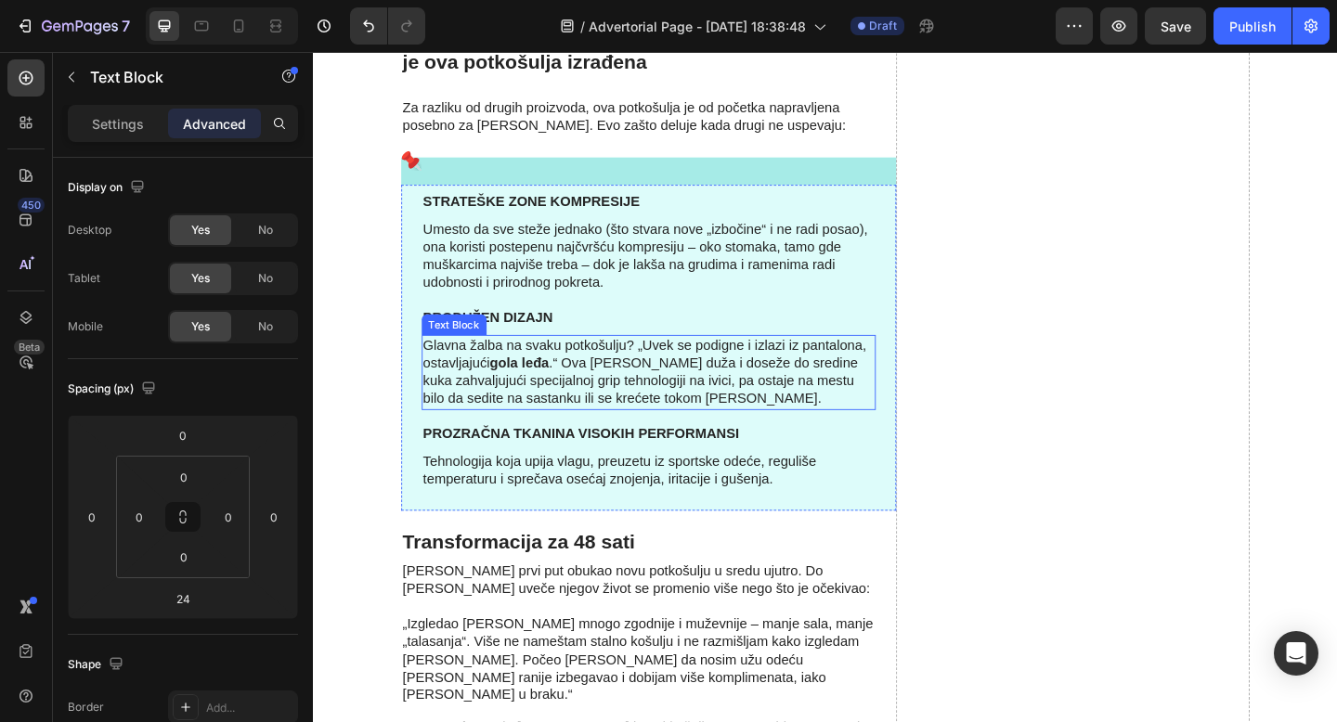
click at [570, 399] on p "Glavna žalba na svaku potkošulju? „Uvek se podigne i izlazi iz pantalona, ostav…" at bounding box center [678, 400] width 490 height 77
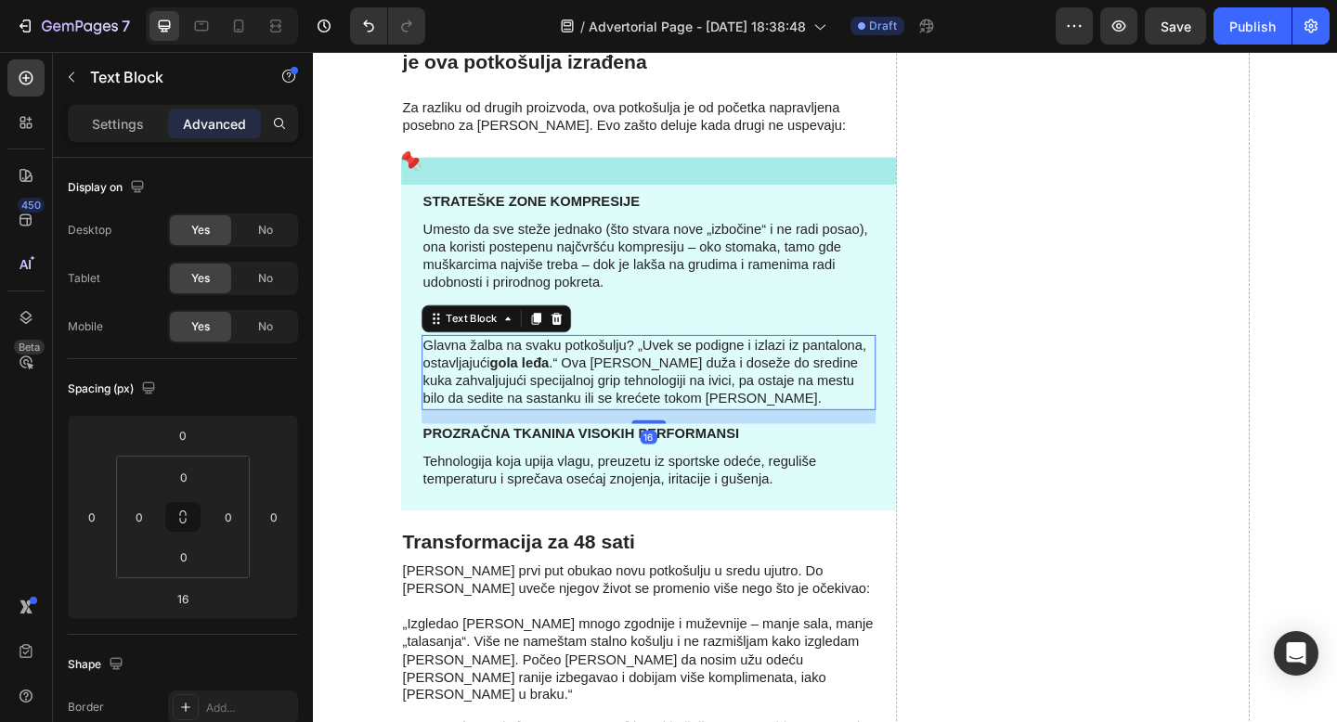
click at [563, 394] on strong "gola leđa" at bounding box center [537, 390] width 64 height 16
click at [558, 395] on strong "gola leđa" at bounding box center [537, 390] width 64 height 16
copy strong "đ"
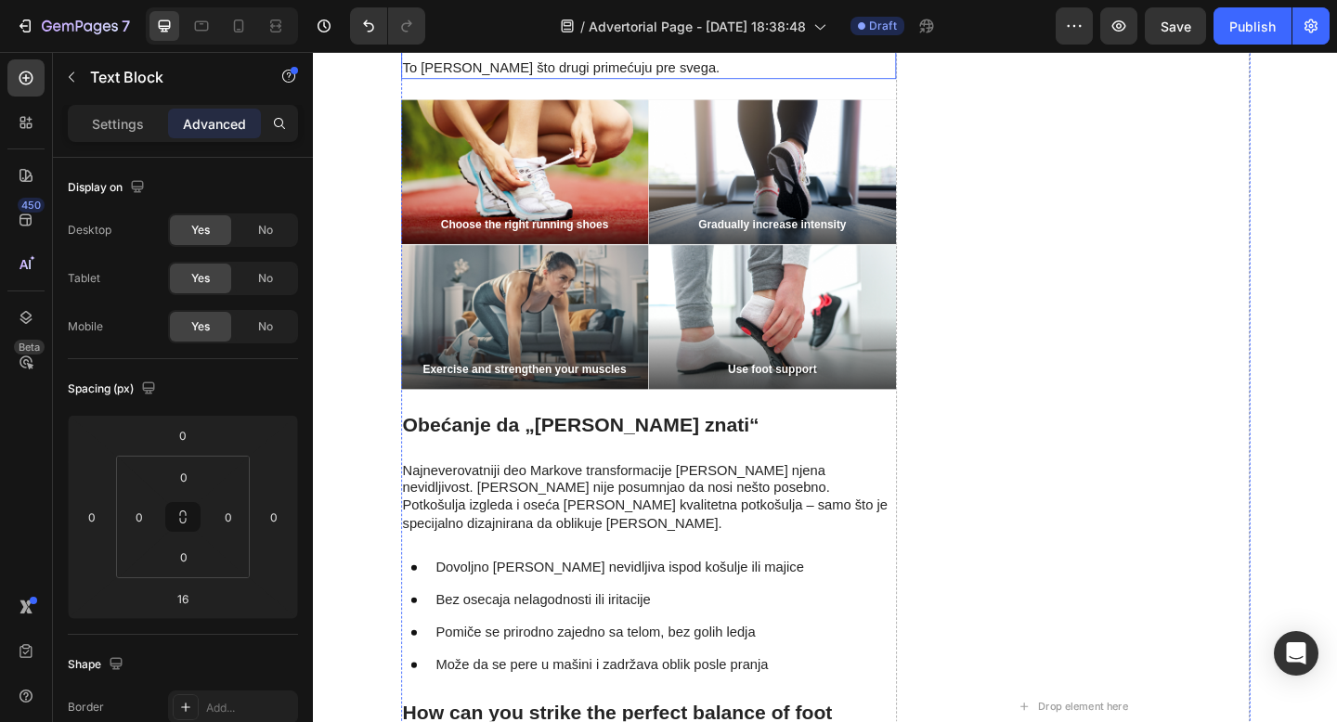
scroll to position [3297, 0]
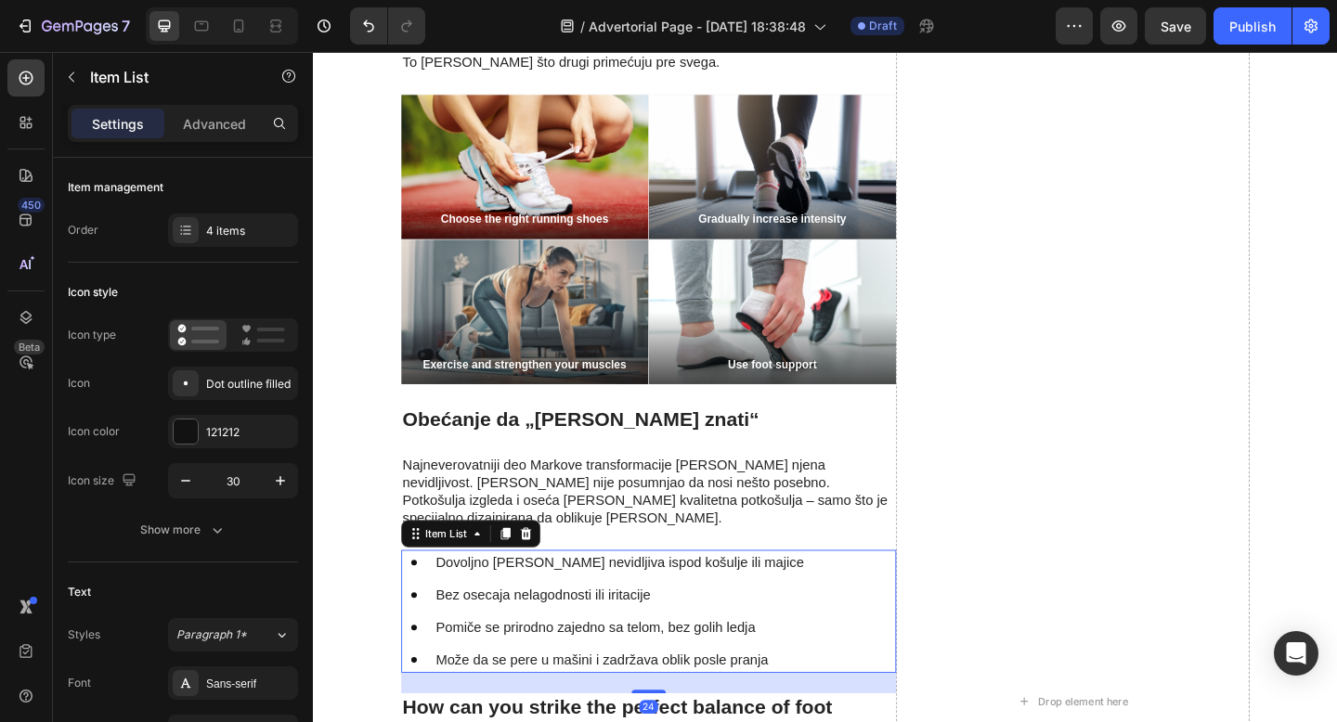
click at [782, 667] on p "Pomiče se prirodno zajedno sa telom, bez golih ledja" at bounding box center [647, 678] width 400 height 22
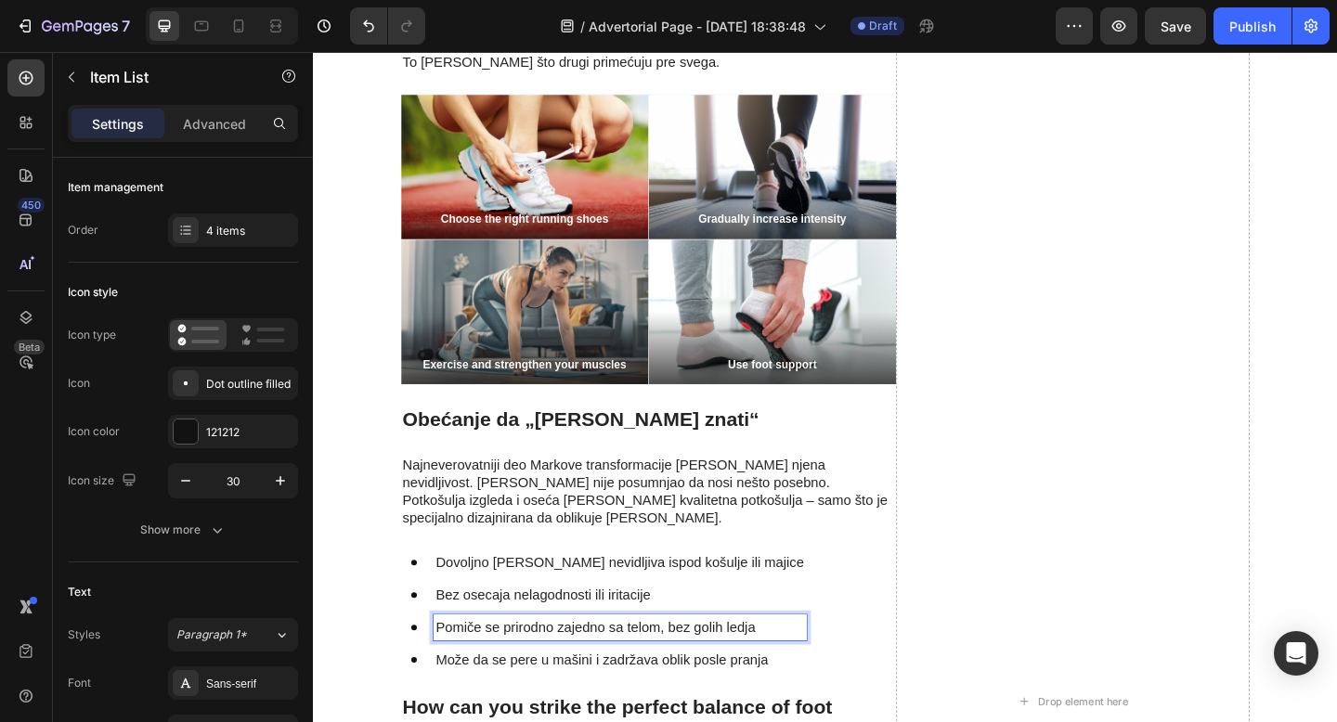
click at [782, 667] on p "Pomiče se prirodno zajedno sa telom, bez golih ledja" at bounding box center [647, 678] width 400 height 22
click at [784, 667] on p "Pomiče se prirodno zajedno sa telom, bez golih ledja" at bounding box center [647, 678] width 400 height 22
click at [774, 667] on p "Pomiče se prirodno zajedno sa telom, bez golih ledja" at bounding box center [647, 678] width 400 height 22
click at [775, 670] on strong "đ" at bounding box center [778, 678] width 9 height 16
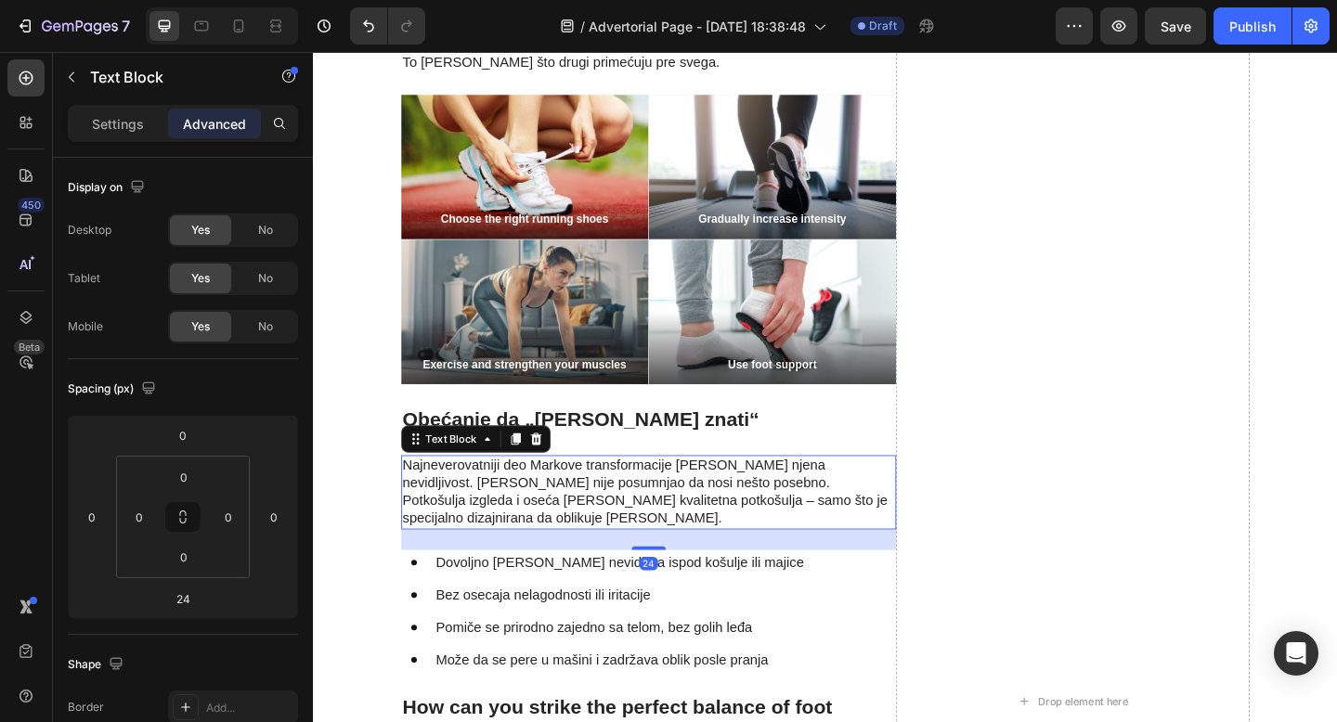
click at [767, 493] on p "Najneverovatniji deo Markove transformacije [PERSON_NAME] njena nevidljivost. […" at bounding box center [677, 531] width 535 height 77
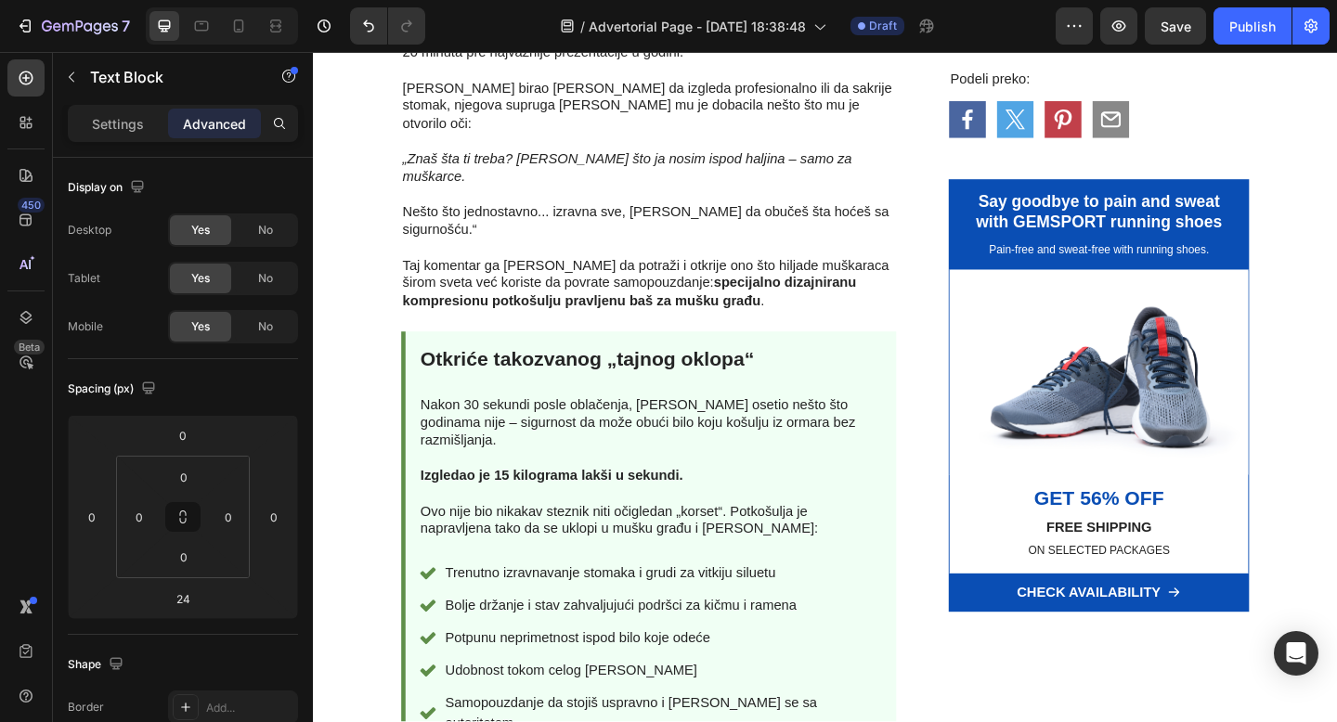
scroll to position [1295, 0]
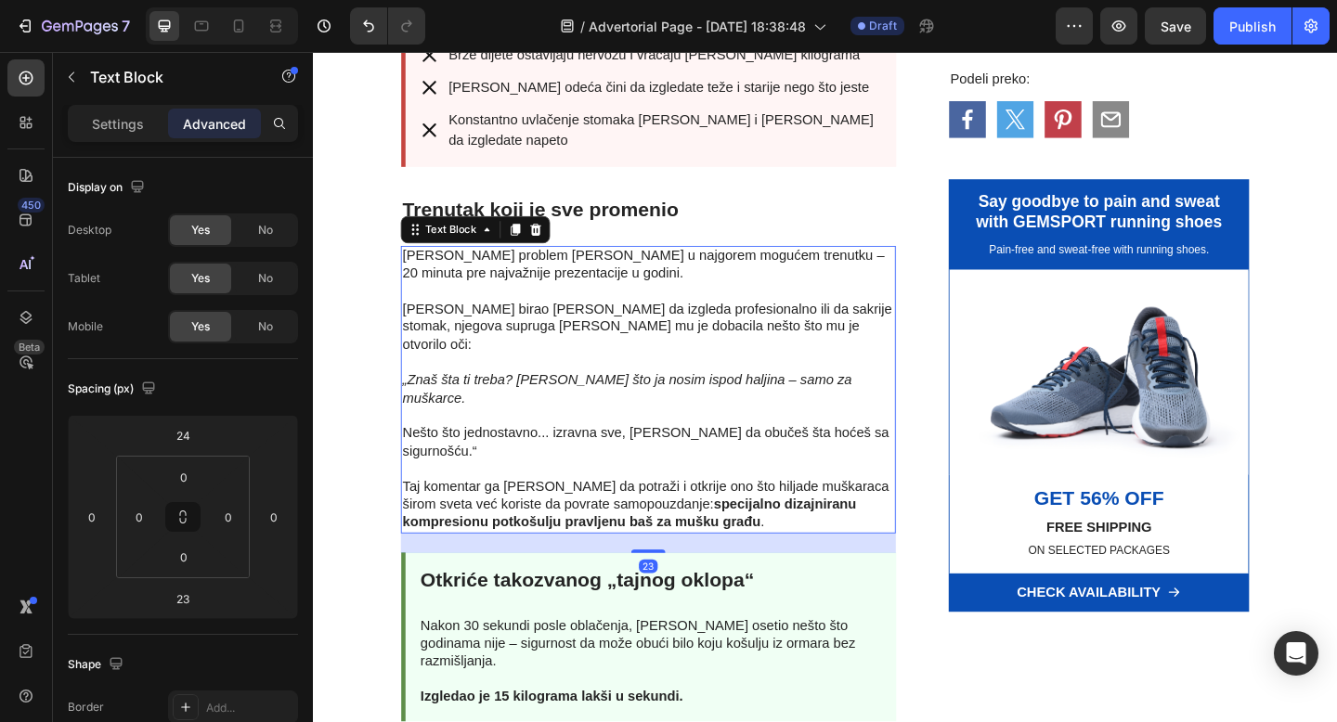
click at [698, 265] on p "[PERSON_NAME] problem [PERSON_NAME] u najgorem mogućem trenutku – 20 minuta pre…" at bounding box center [677, 284] width 535 height 39
click at [693, 265] on p "[PERSON_NAME] problem [PERSON_NAME] u najgorem mogućem trenutku – 20 minuta pre…" at bounding box center [677, 284] width 535 height 39
copy p "ć"
drag, startPoint x: 694, startPoint y: 253, endPoint x: 706, endPoint y: 253, distance: 11.1
click at [706, 265] on p "[PERSON_NAME] problem [PERSON_NAME] u najgorem mogućem trenutku – 20 minuta pre…" at bounding box center [677, 284] width 535 height 39
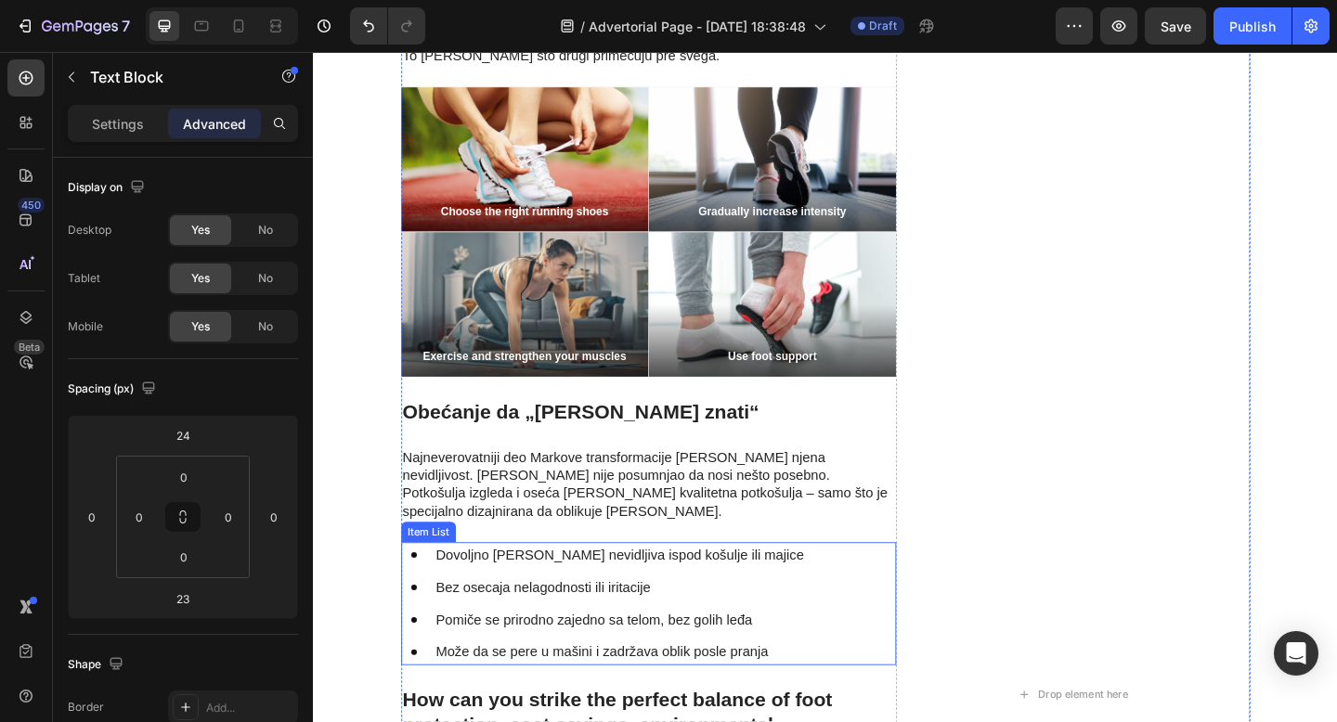
scroll to position [3635, 0]
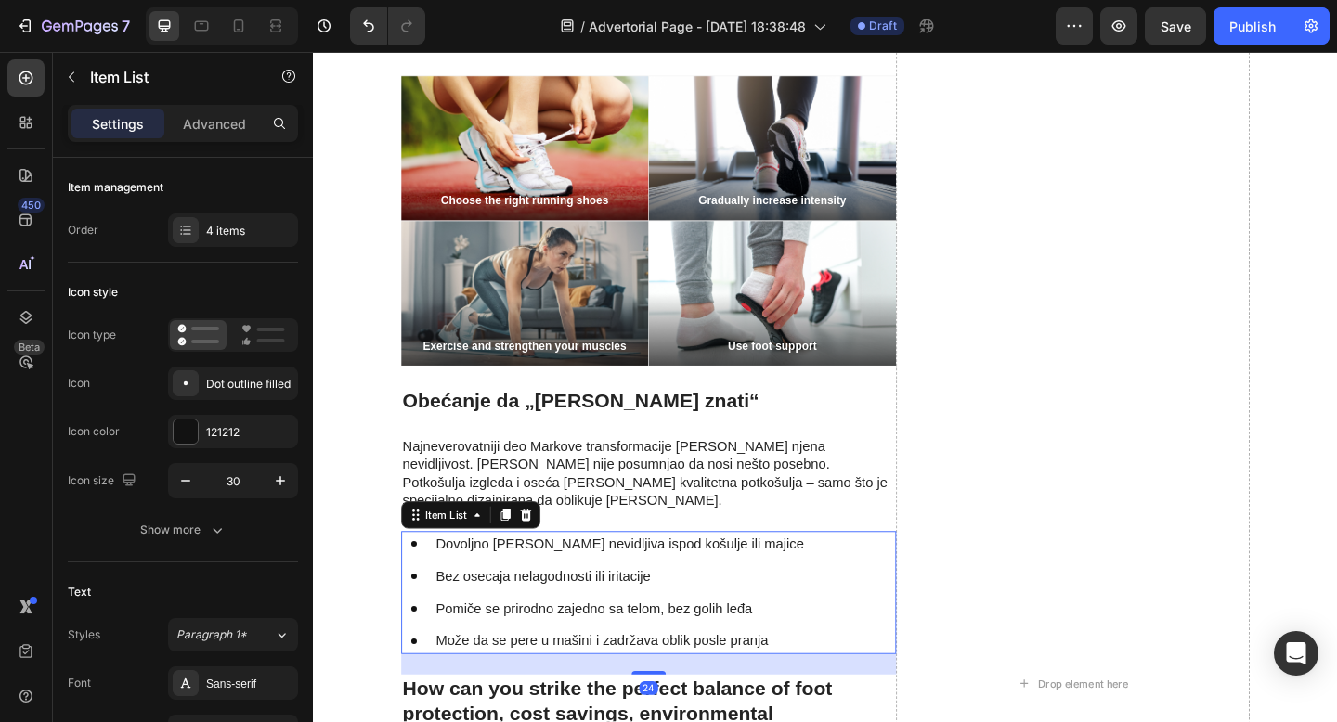
click at [638, 612] on p "Bez osecaja nelagodnosti ili iritacije" at bounding box center [647, 623] width 400 height 22
click at [505, 612] on p "Bez osecaja nelagodnosti ili iritacije" at bounding box center [647, 623] width 400 height 22
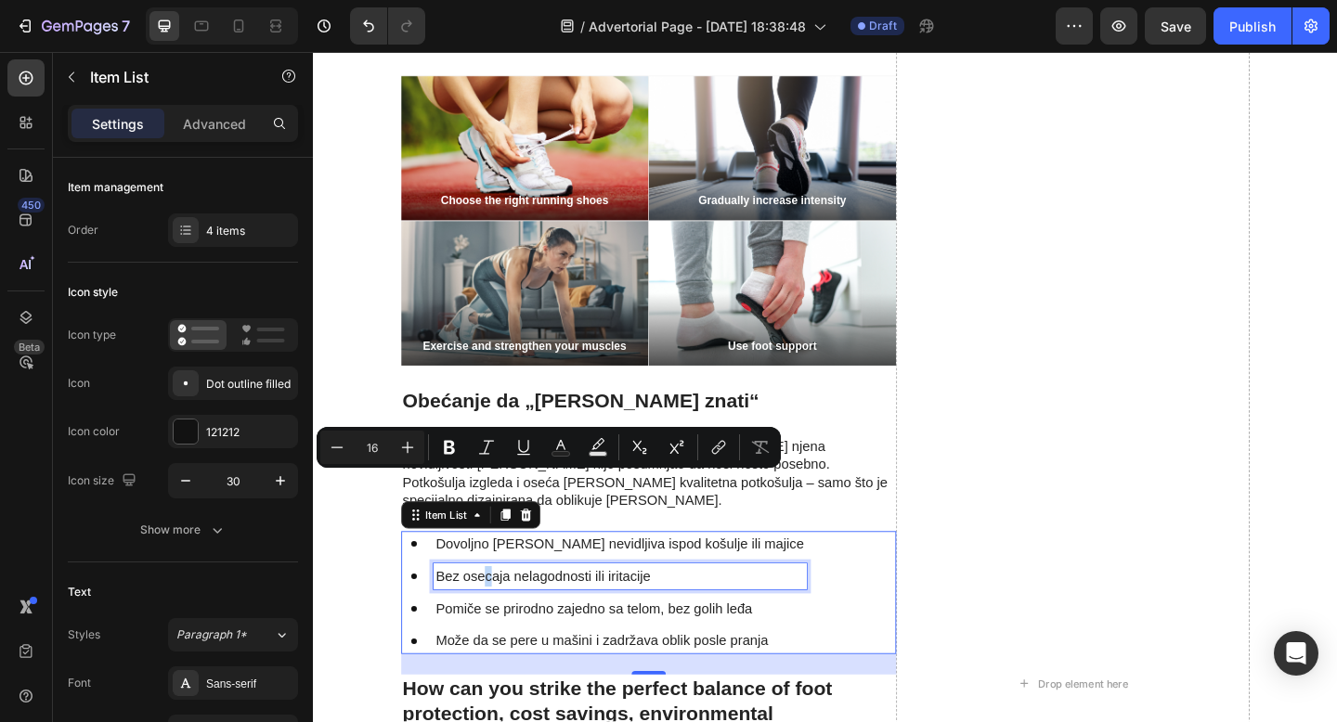
click at [499, 612] on p "Bez osecaja nelagodnosti ili iritacije" at bounding box center [647, 623] width 400 height 22
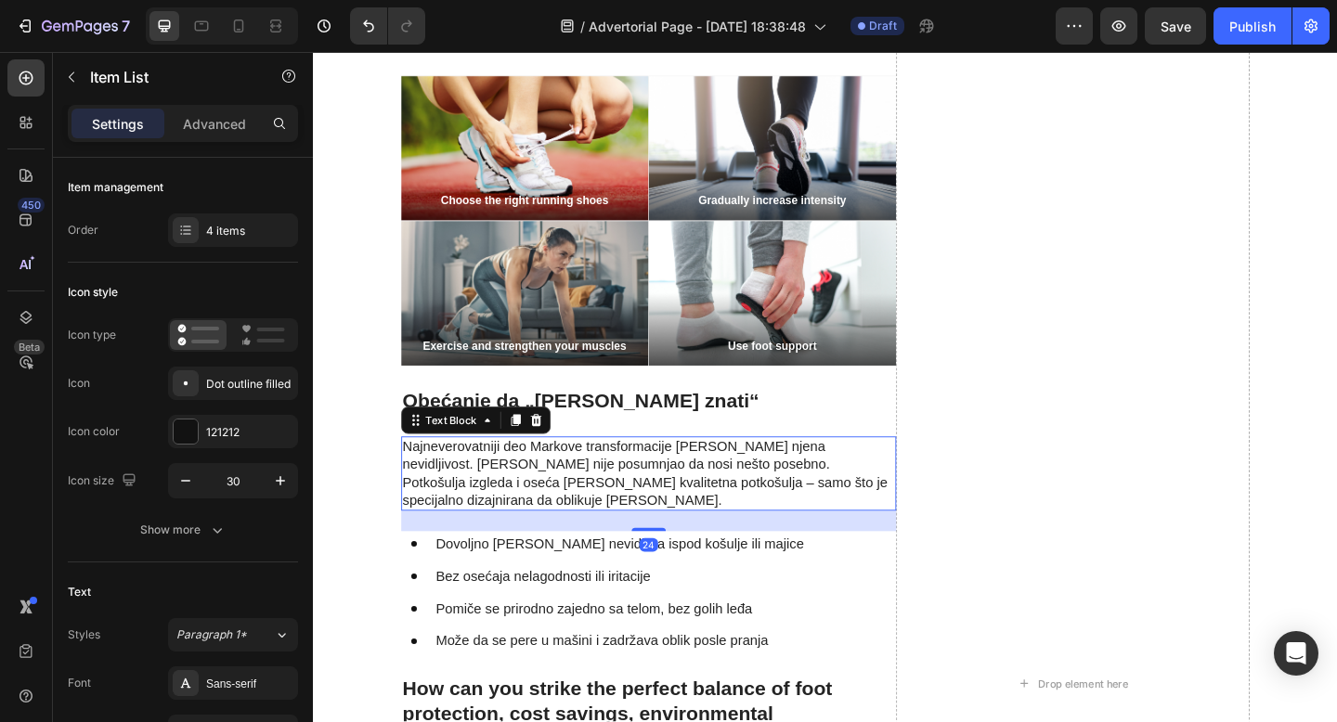
click at [639, 473] on p "Najneverovatniji deo Markove transformacije [PERSON_NAME] njena nevidljivost. […" at bounding box center [677, 511] width 535 height 77
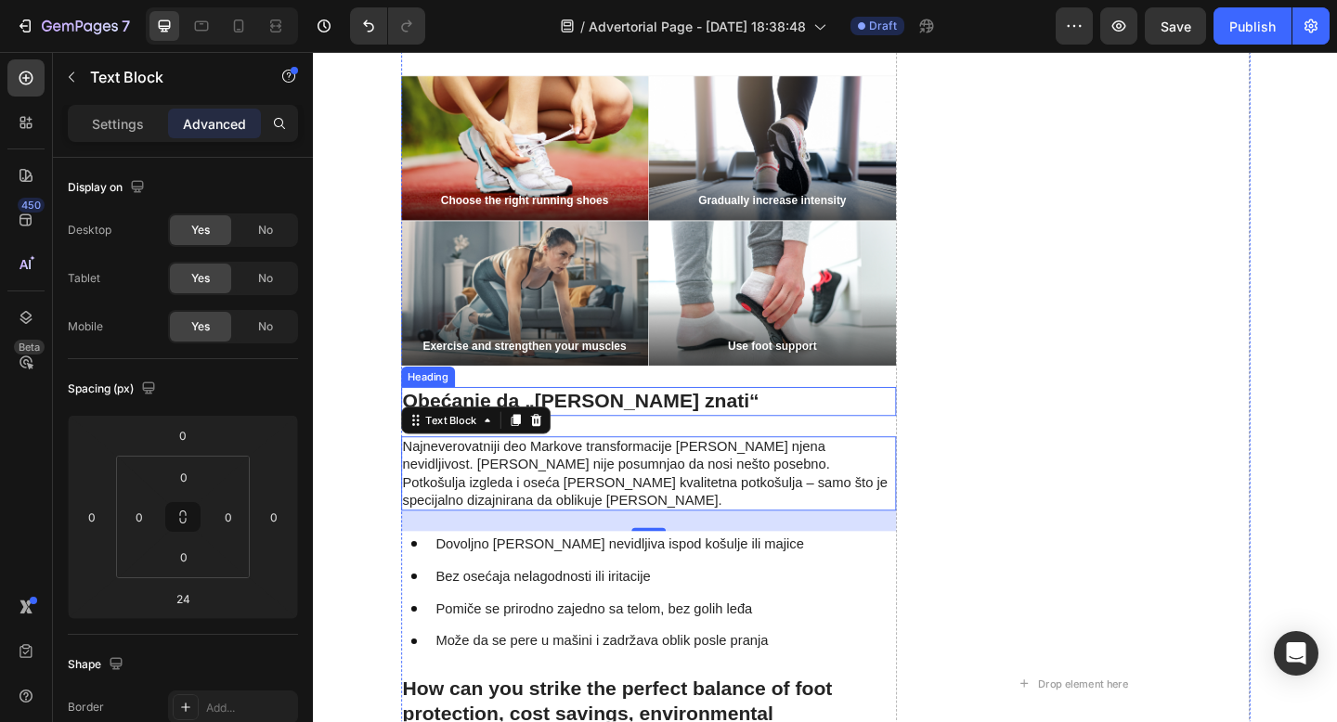
click at [845, 417] on h2 "Obećanje da „[PERSON_NAME] znati“" at bounding box center [677, 433] width 538 height 32
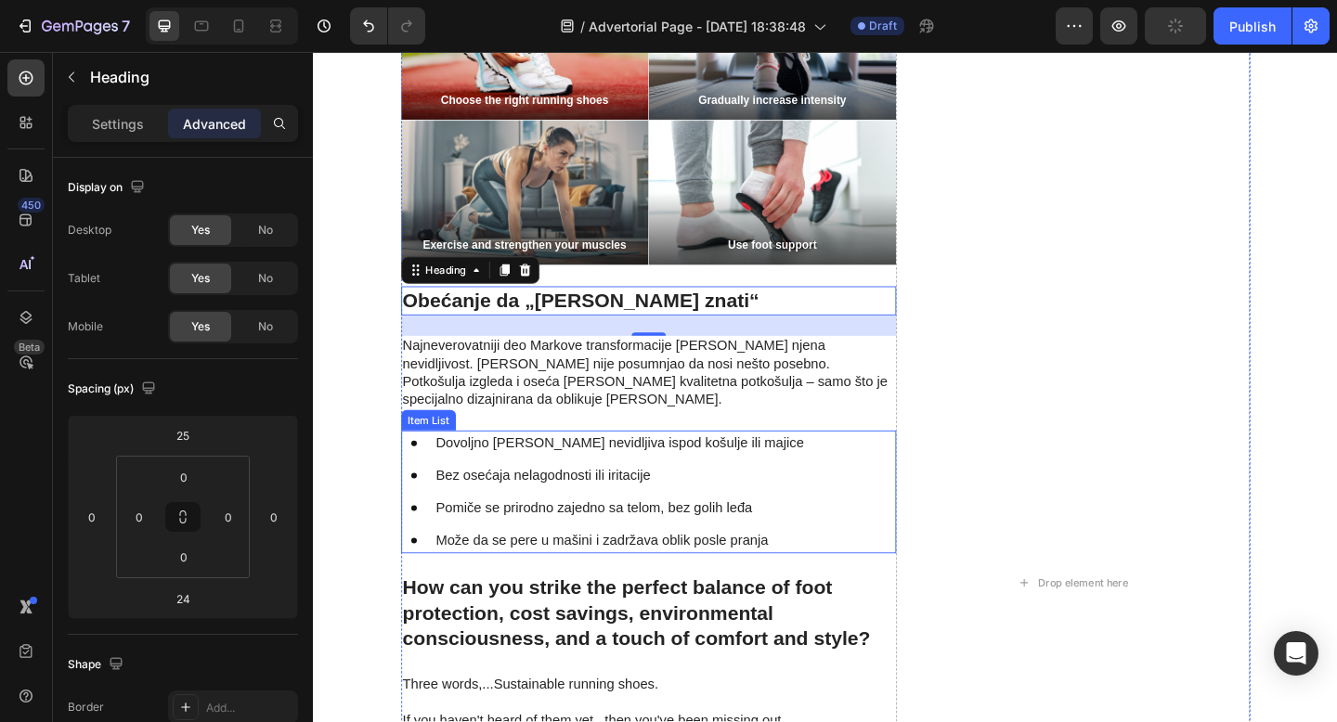
scroll to position [3759, 0]
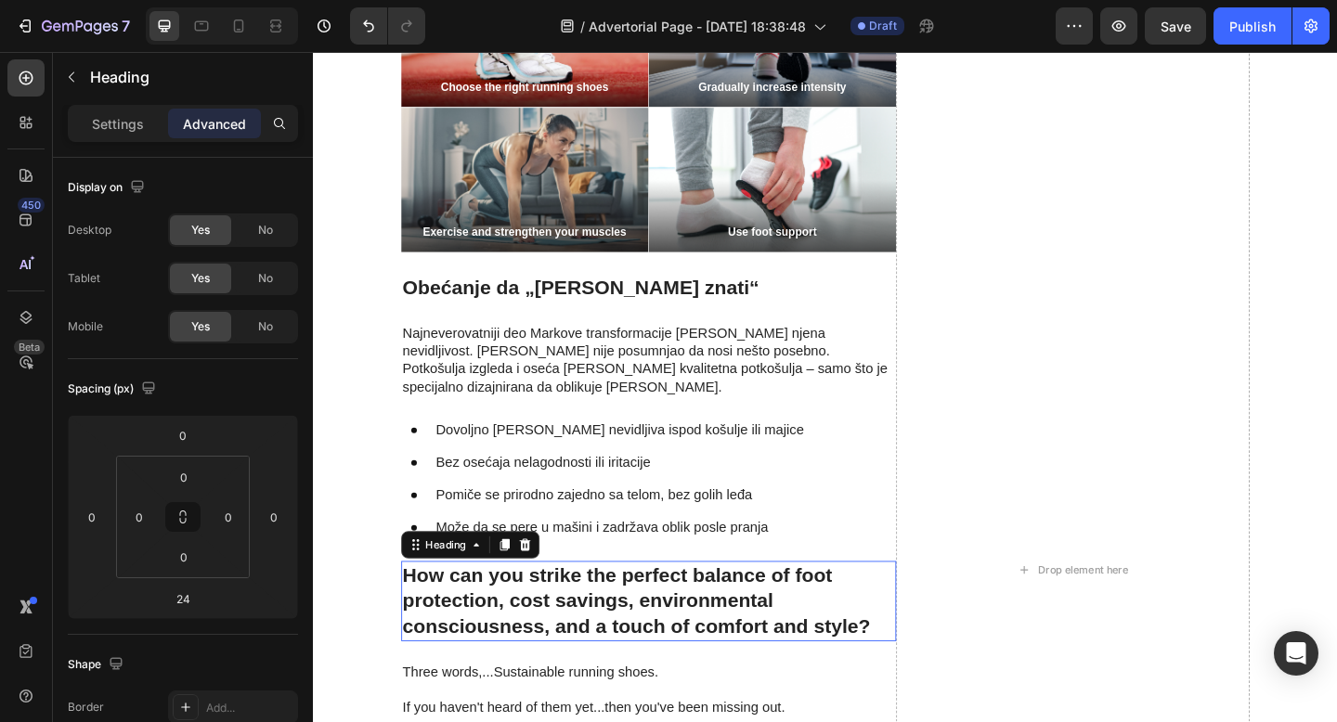
click at [620, 606] on h2 "How can you strike the perfect balance of foot protection, cost savings, enviro…" at bounding box center [677, 649] width 538 height 87
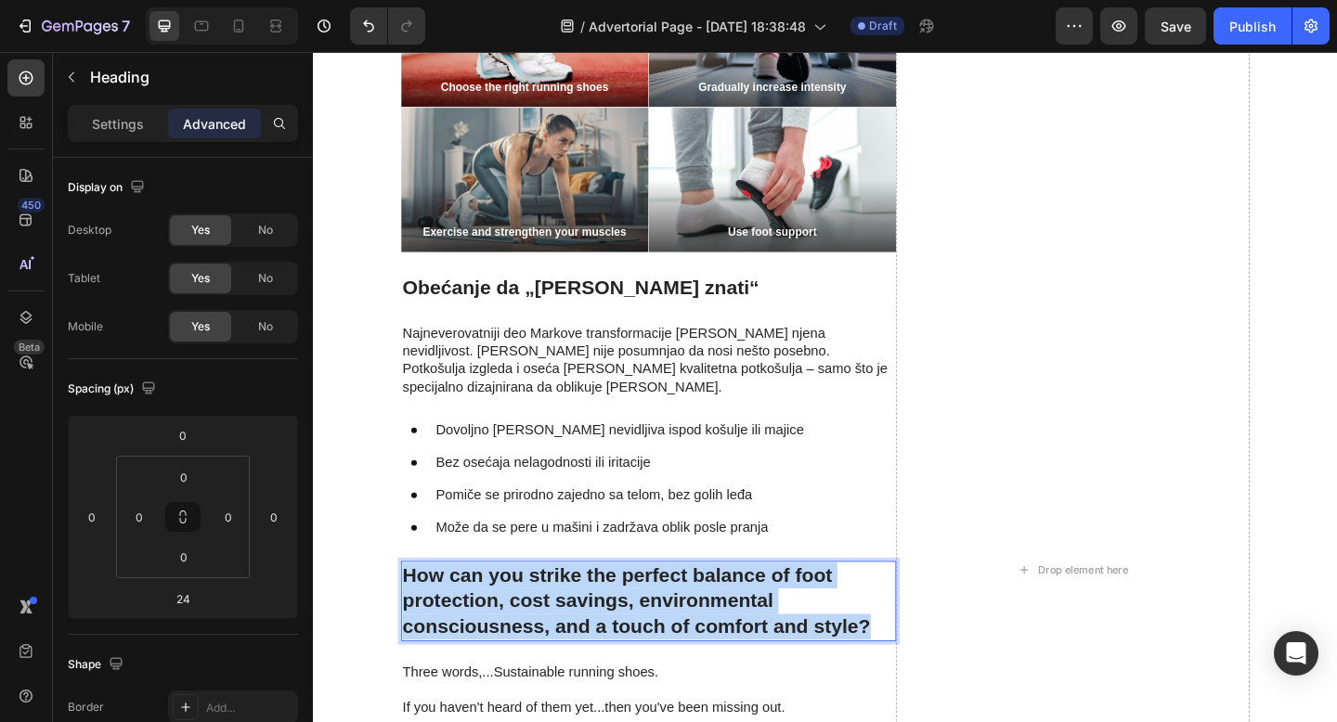
click at [620, 608] on p "How can you strike the perfect balance of foot protection, cost savings, enviro…" at bounding box center [677, 650] width 535 height 84
click at [524, 608] on p "How can you strike the perfect balance of foot protection, cost savings, enviro…" at bounding box center [677, 650] width 535 height 84
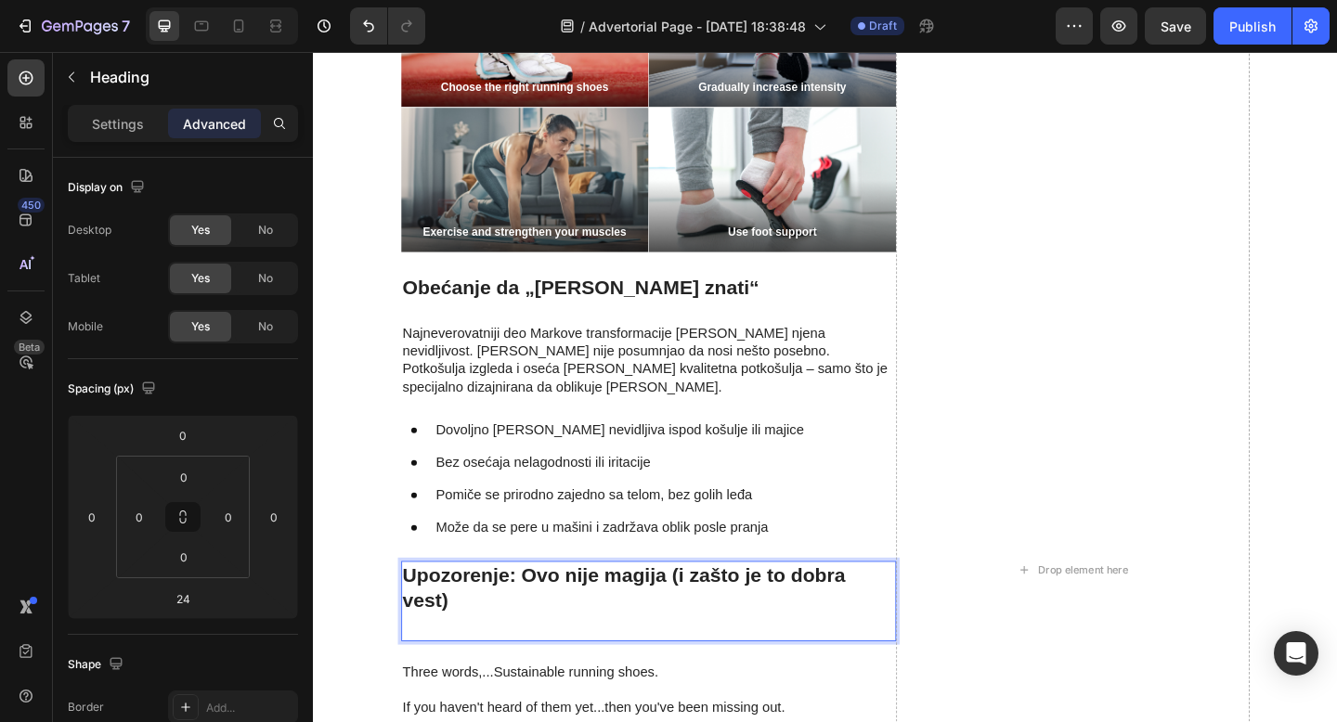
click at [464, 608] on p "Upozorenje: Ovo nije magija (i zašto je to dobra vest)" at bounding box center [677, 650] width 535 height 84
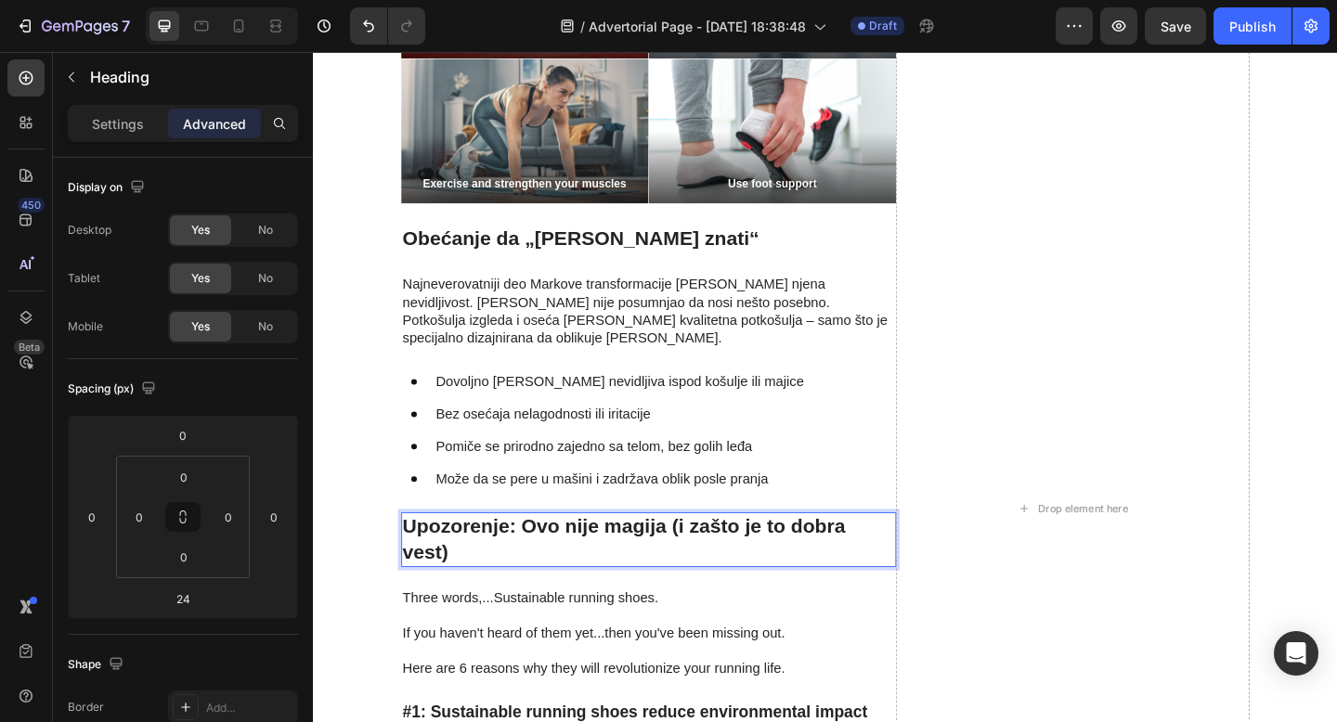
scroll to position [3851, 0]
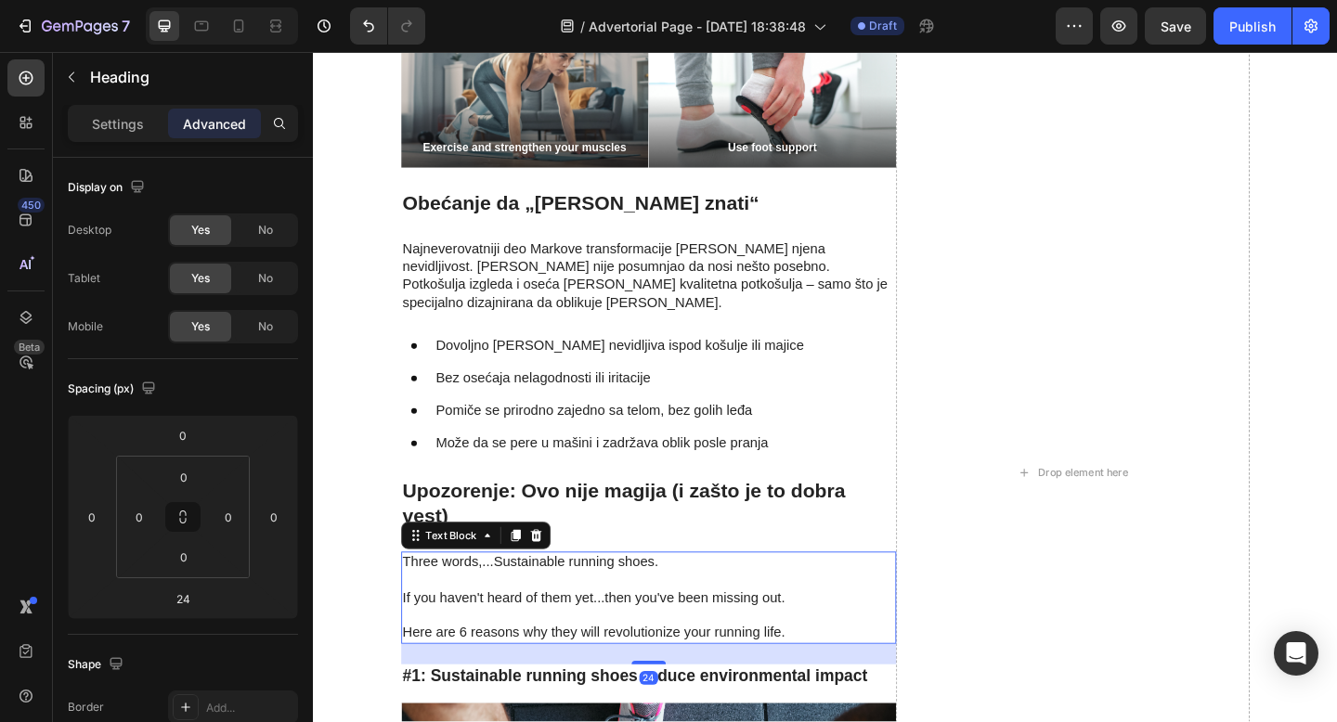
click at [555, 617] on p at bounding box center [677, 626] width 535 height 19
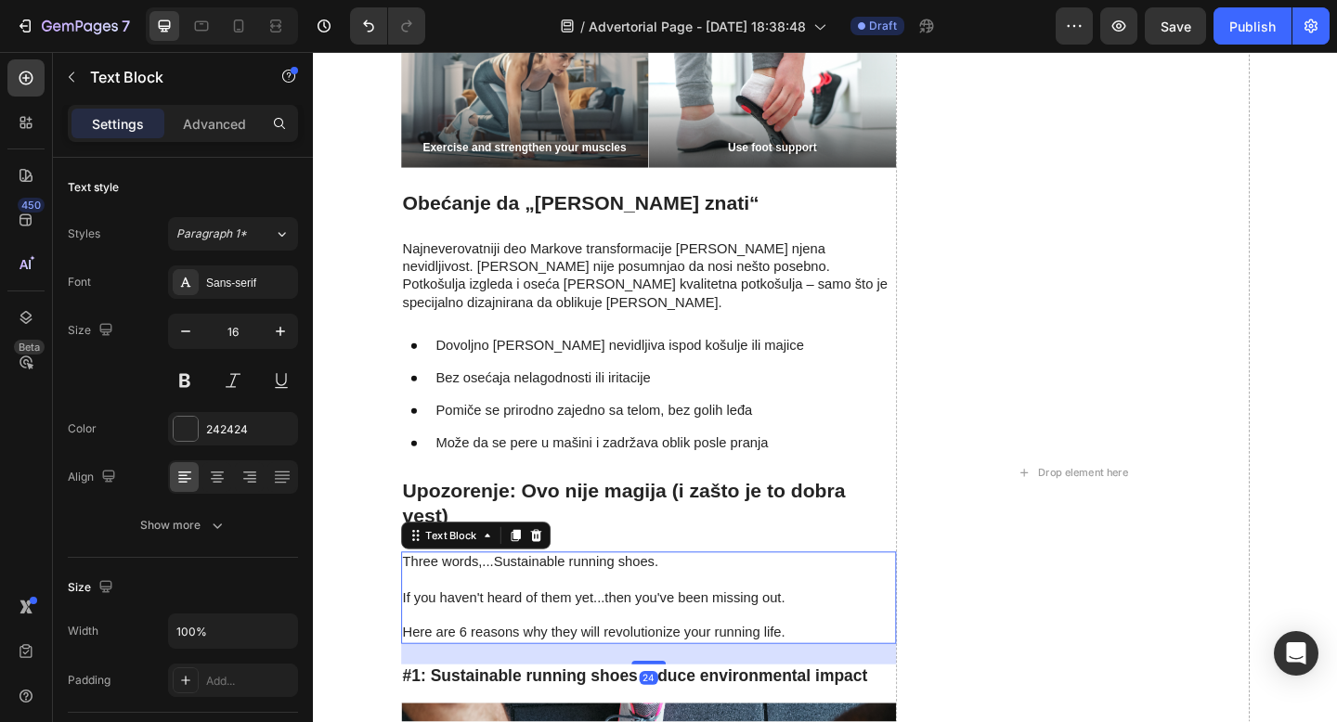
click at [555, 617] on p at bounding box center [677, 626] width 535 height 19
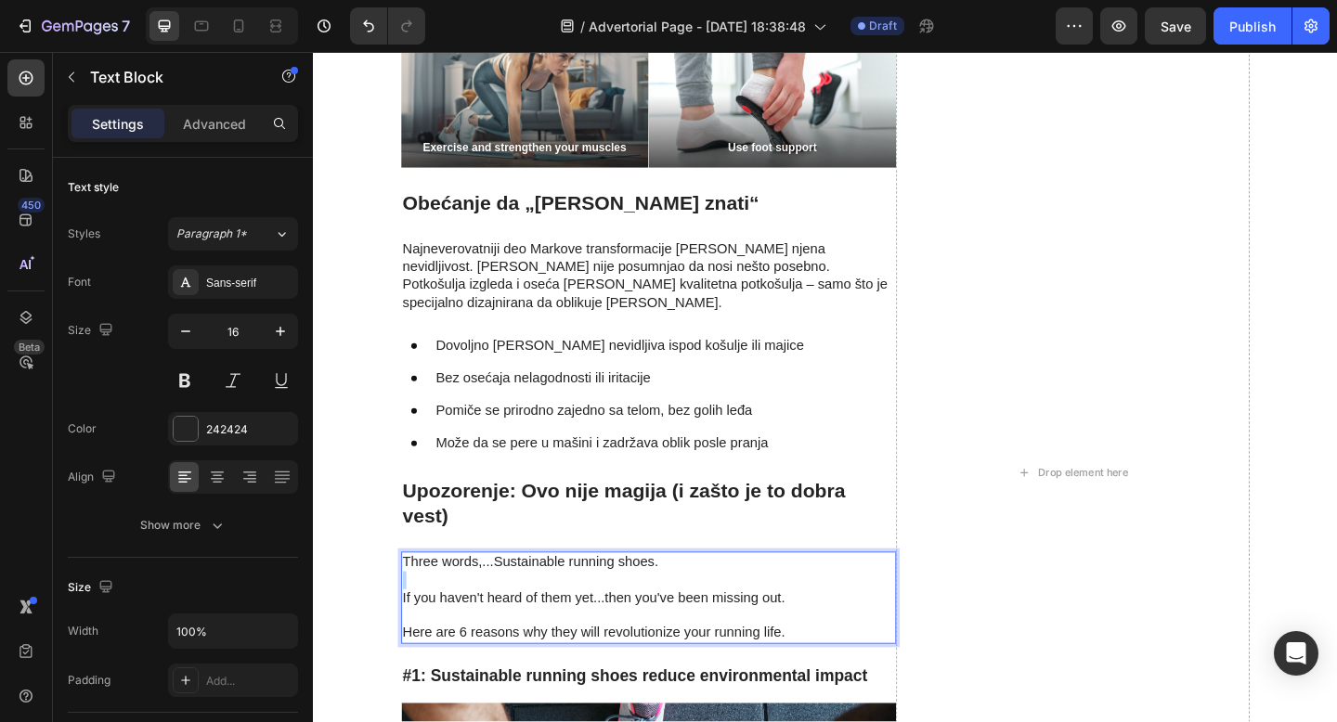
click at [555, 617] on p "Rich Text Editor. Editing area: main" at bounding box center [677, 626] width 535 height 19
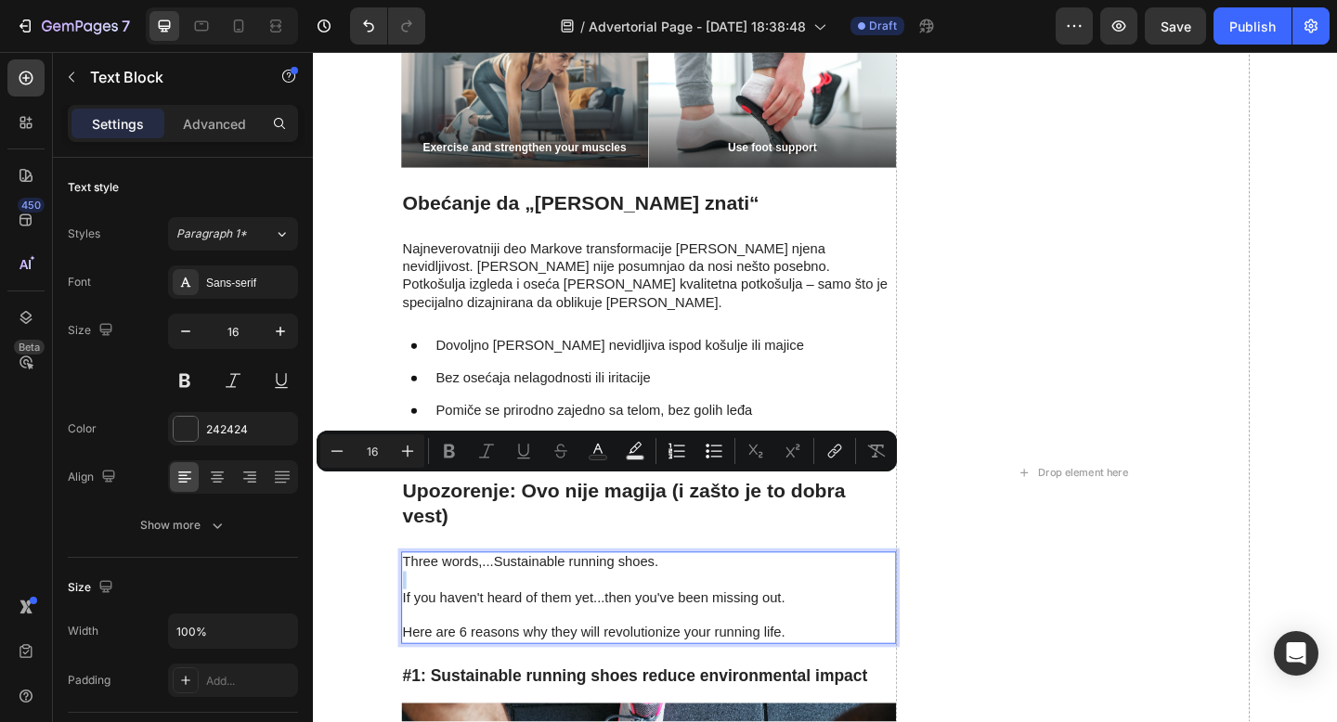
click at [551, 617] on p "Rich Text Editor. Editing area: main" at bounding box center [677, 626] width 535 height 19
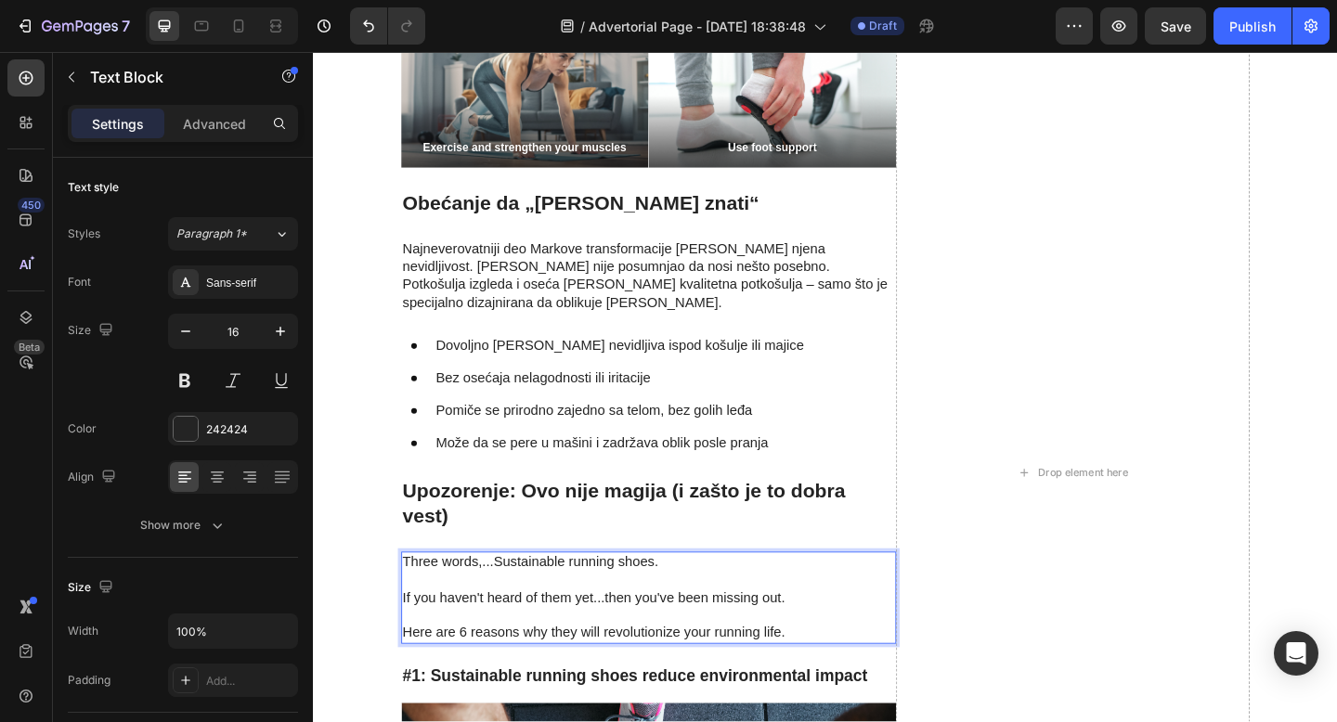
click at [551, 637] on p "If you haven't heard of them yet...then you've been missing out." at bounding box center [677, 646] width 535 height 19
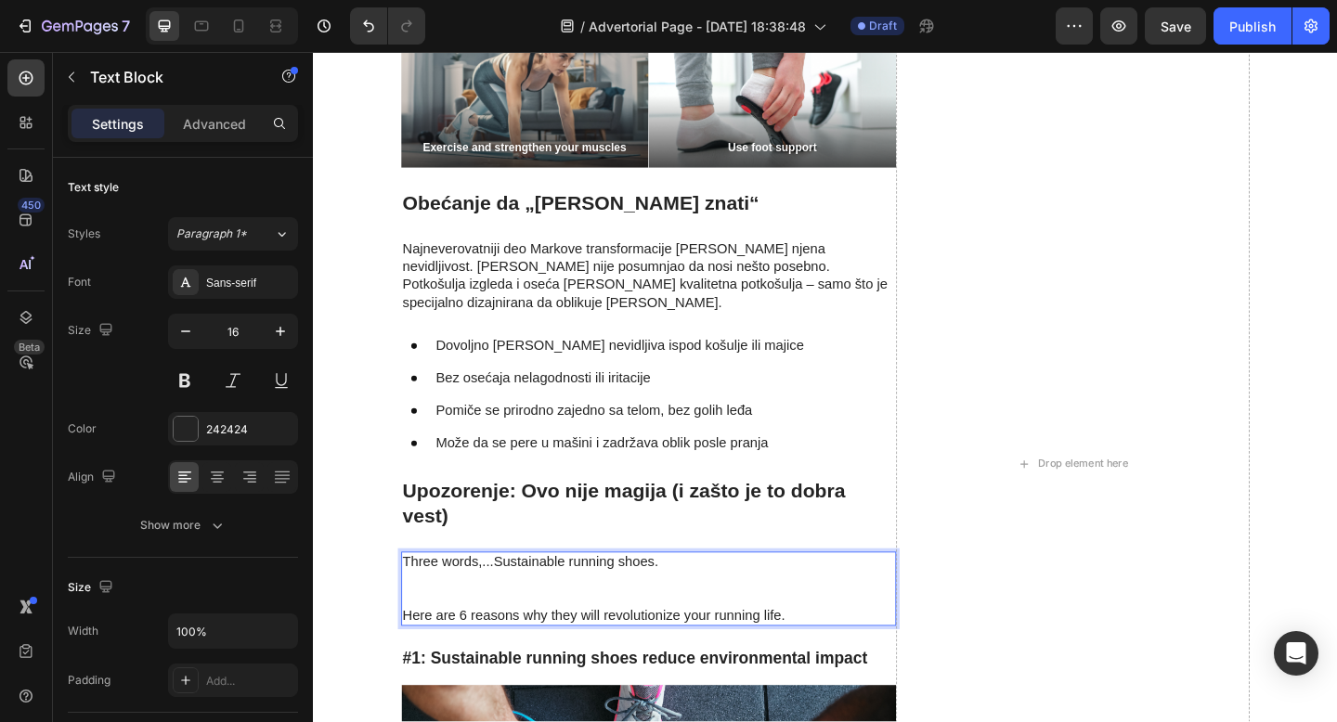
click at [553, 656] on p "Here are 6 reasons why they will revolutionize your running life." at bounding box center [677, 665] width 535 height 19
click at [552, 656] on p "Here are 6 reasons why they will revolutionize your running life." at bounding box center [677, 665] width 535 height 19
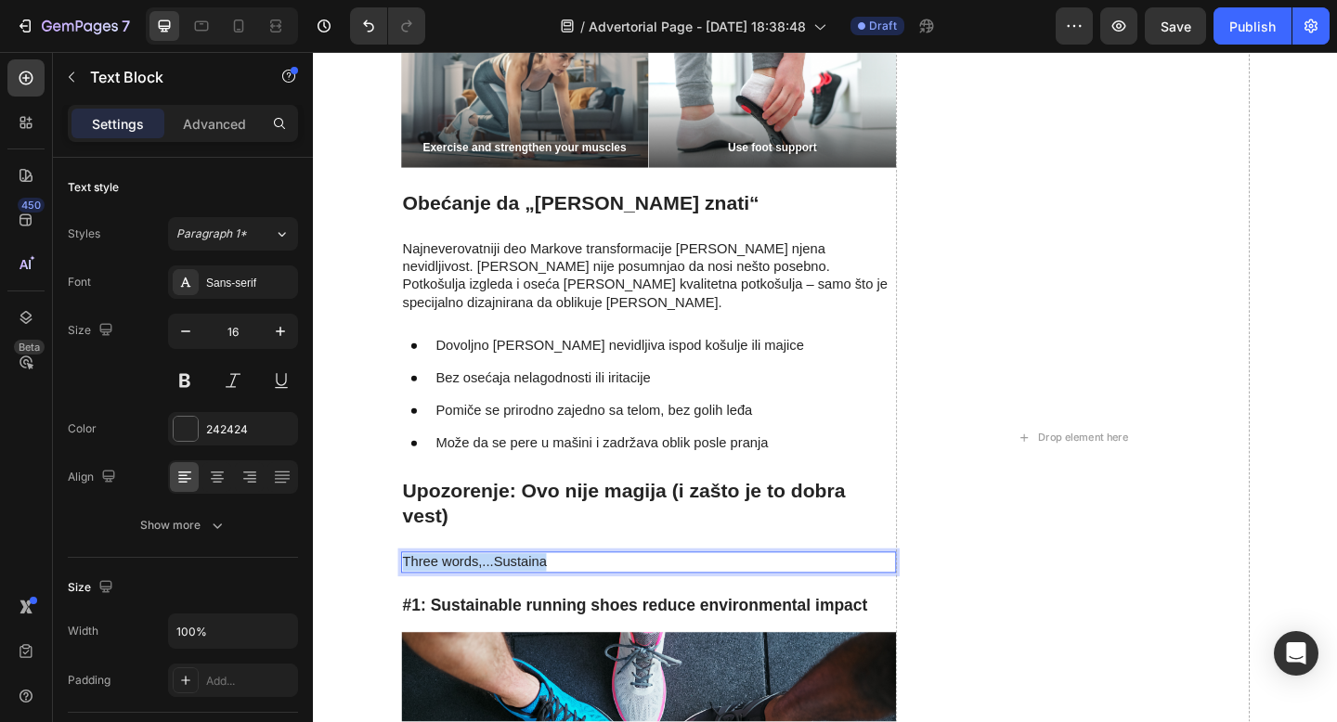
click at [413, 598] on p "Three words,...Sustaina" at bounding box center [677, 607] width 535 height 19
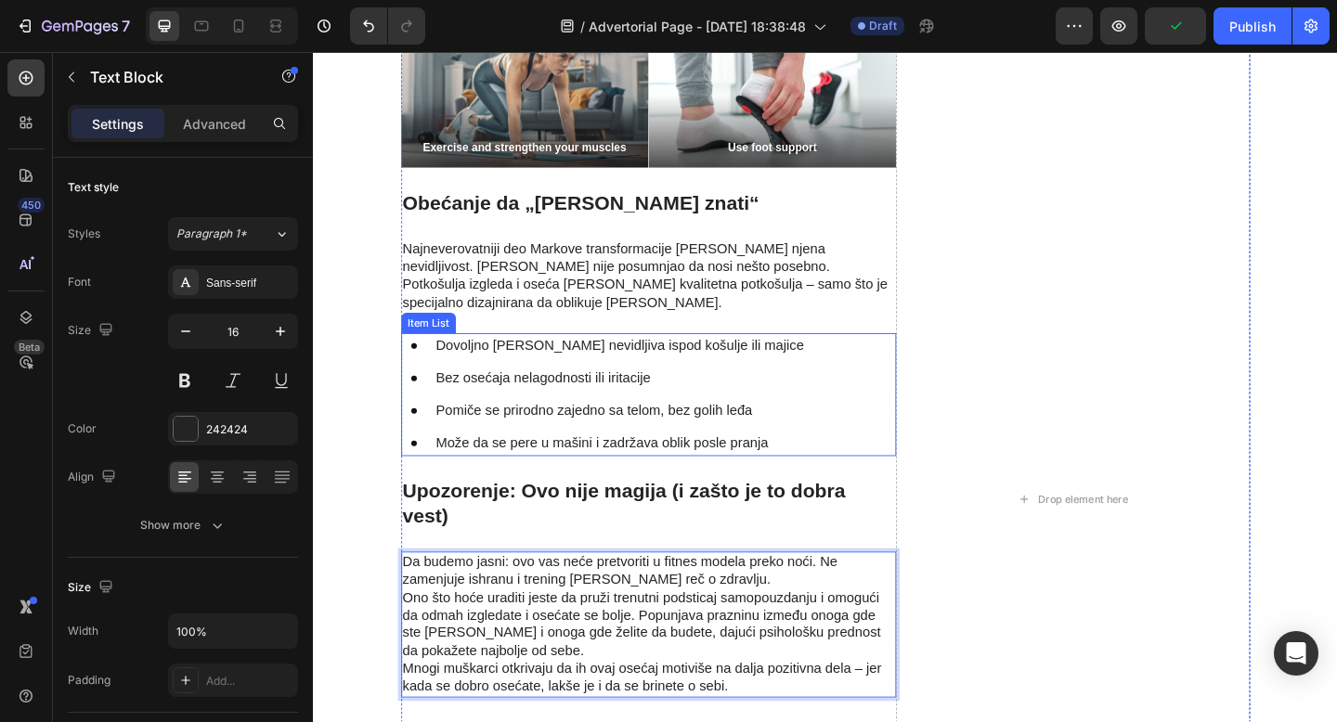
drag, startPoint x: 115, startPoint y: 453, endPoint x: 240, endPoint y: 217, distance: 266.6
click at [754, 598] on p "Da budemo jasni: ovo vas neće pretvoriti u fitnes modela preko noći. Ne zamenju…" at bounding box center [677, 675] width 535 height 154
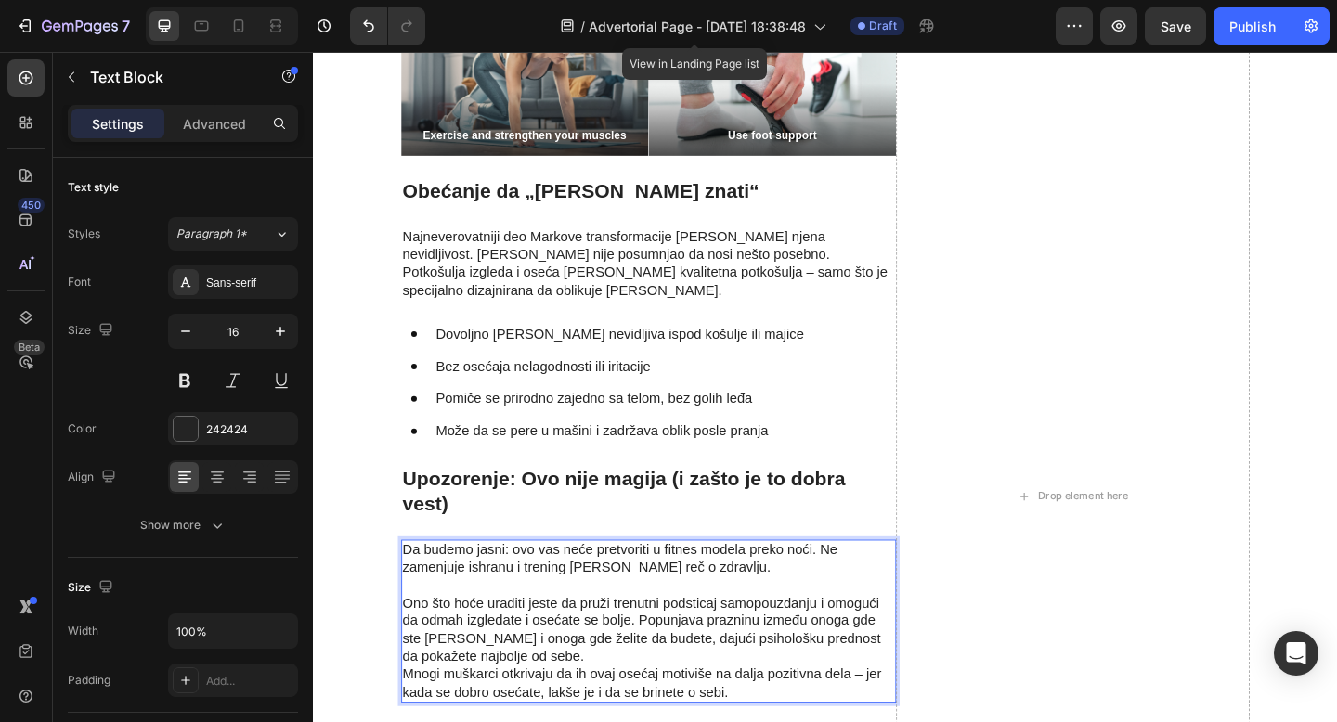
scroll to position [3867, 0]
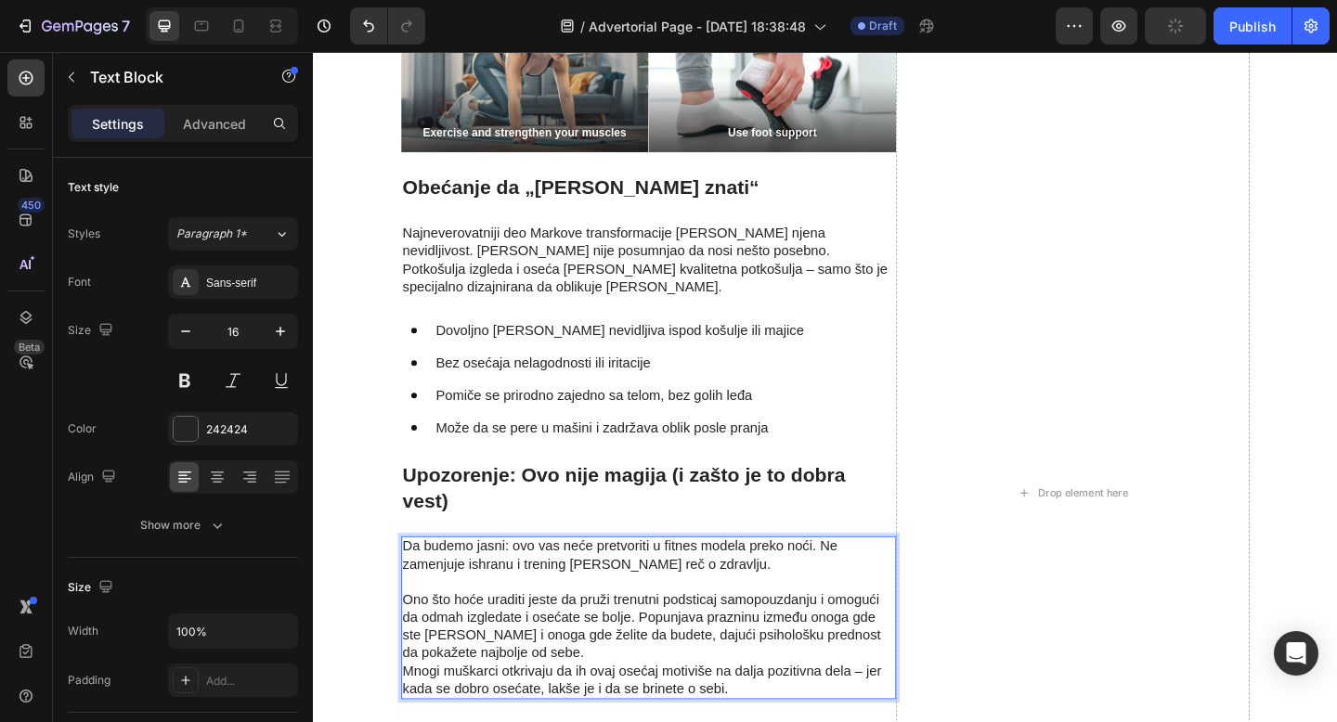
click at [576, 620] on p "⁠⁠⁠⁠⁠⁠⁠ Ono što hoće uraditi jeste da pruži trenutni podsticaj samopouzdanju i …" at bounding box center [677, 688] width 535 height 136
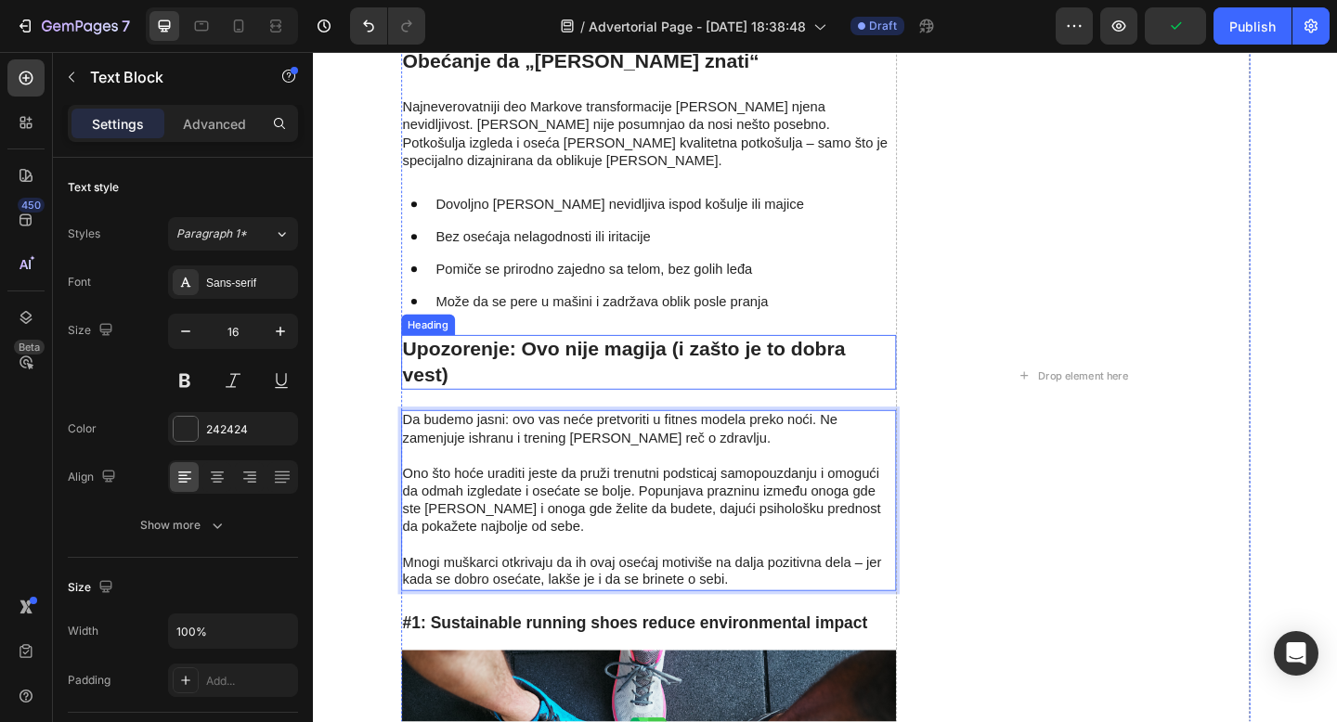
scroll to position [3807, 0]
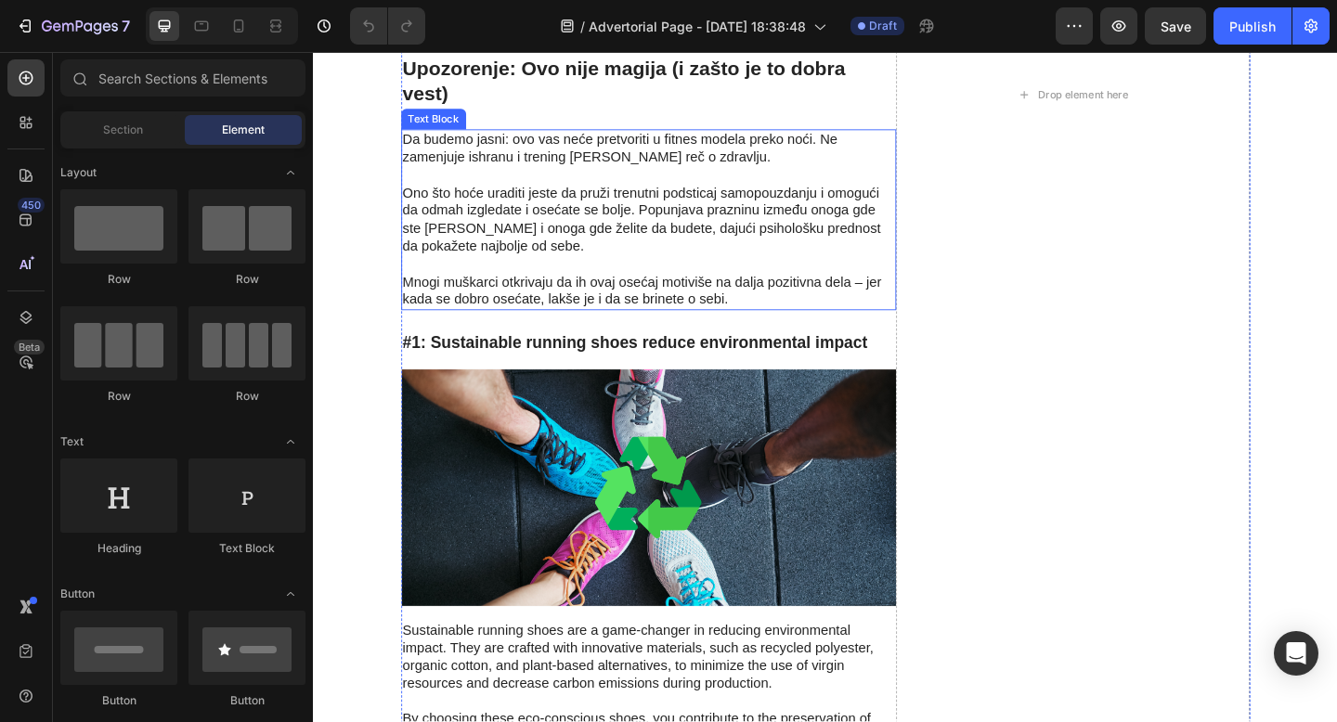
scroll to position [4298, 0]
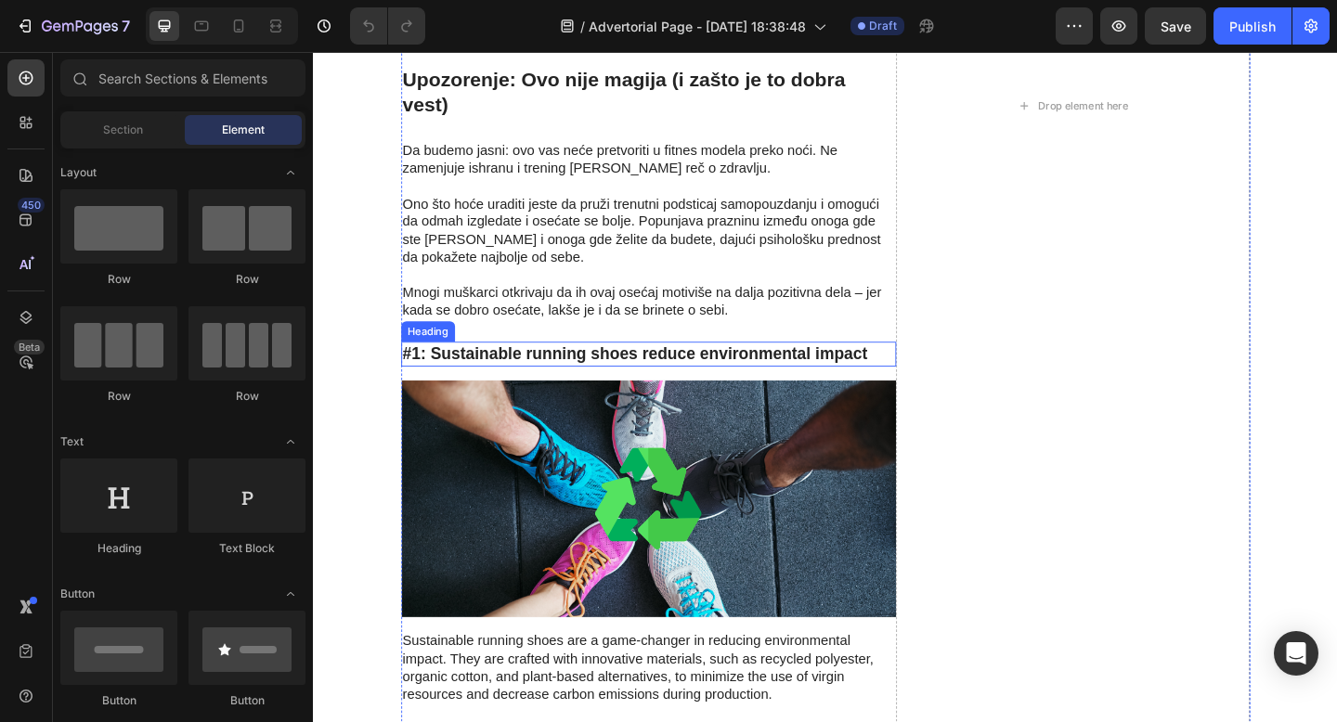
click at [606, 368] on h3 "#1: Sustainable running shoes reduce environmental impact" at bounding box center [677, 381] width 538 height 27
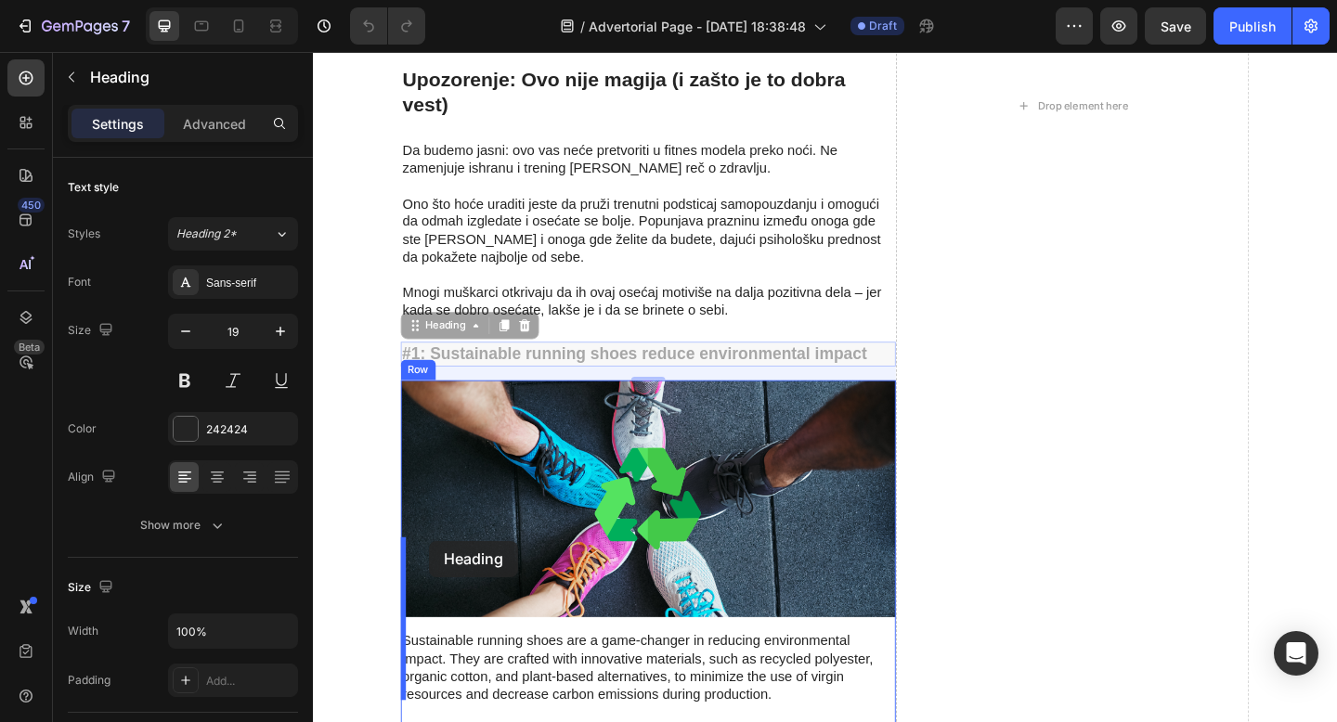
drag, startPoint x: 420, startPoint y: 252, endPoint x: 439, endPoint y: 584, distance: 332.9
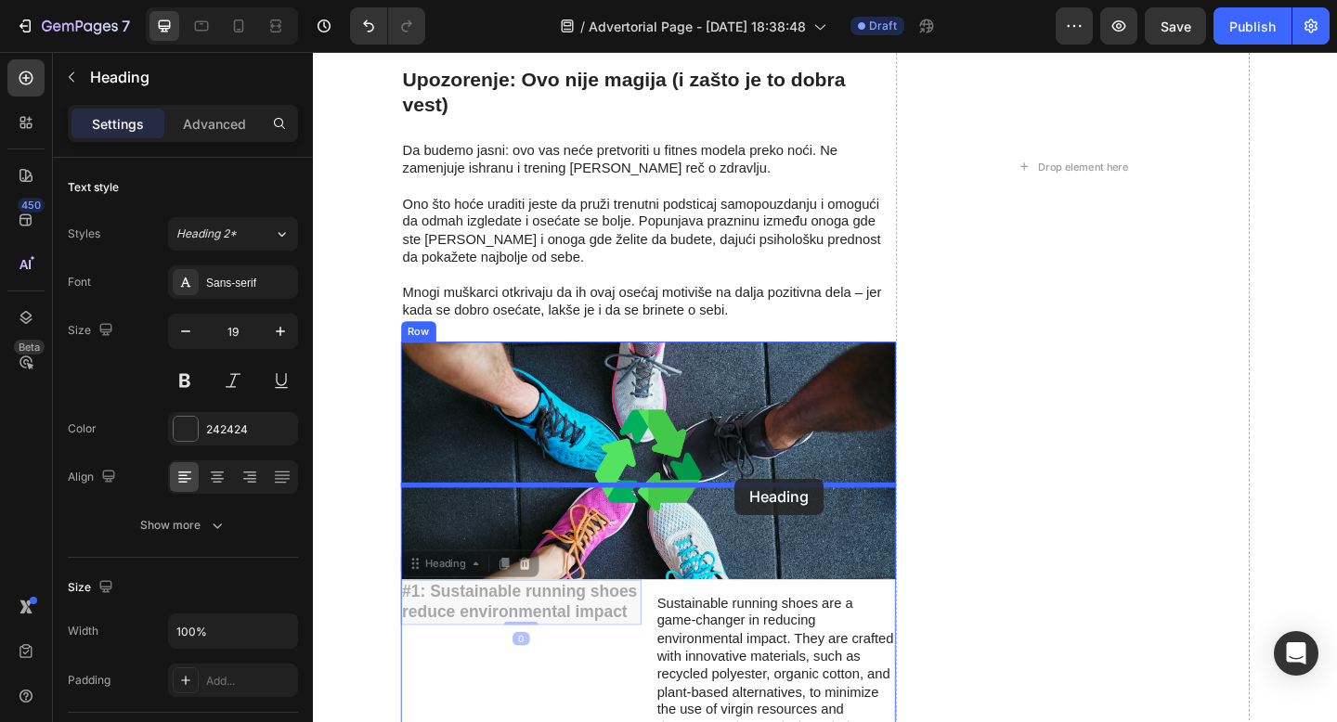
drag, startPoint x: 422, startPoint y: 510, endPoint x: 771, endPoint y: 516, distance: 348.2
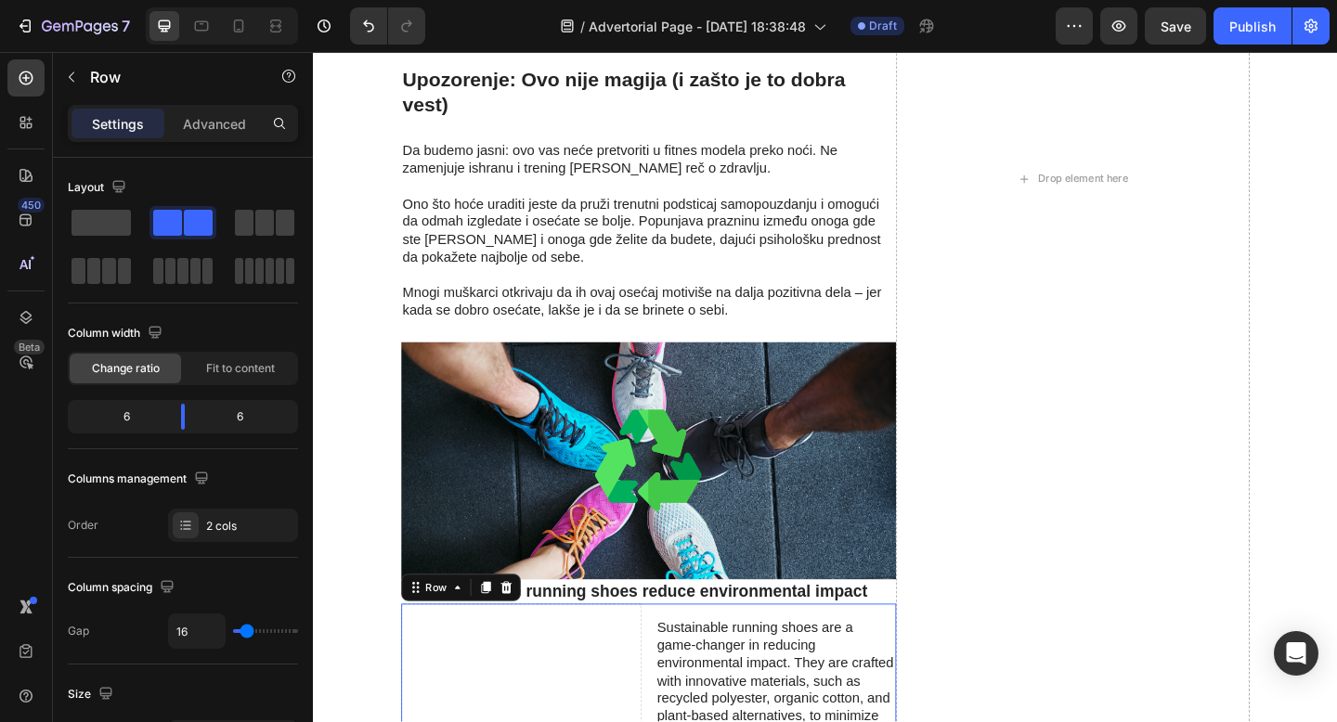
click at [115, 227] on span at bounding box center [100, 223] width 59 height 26
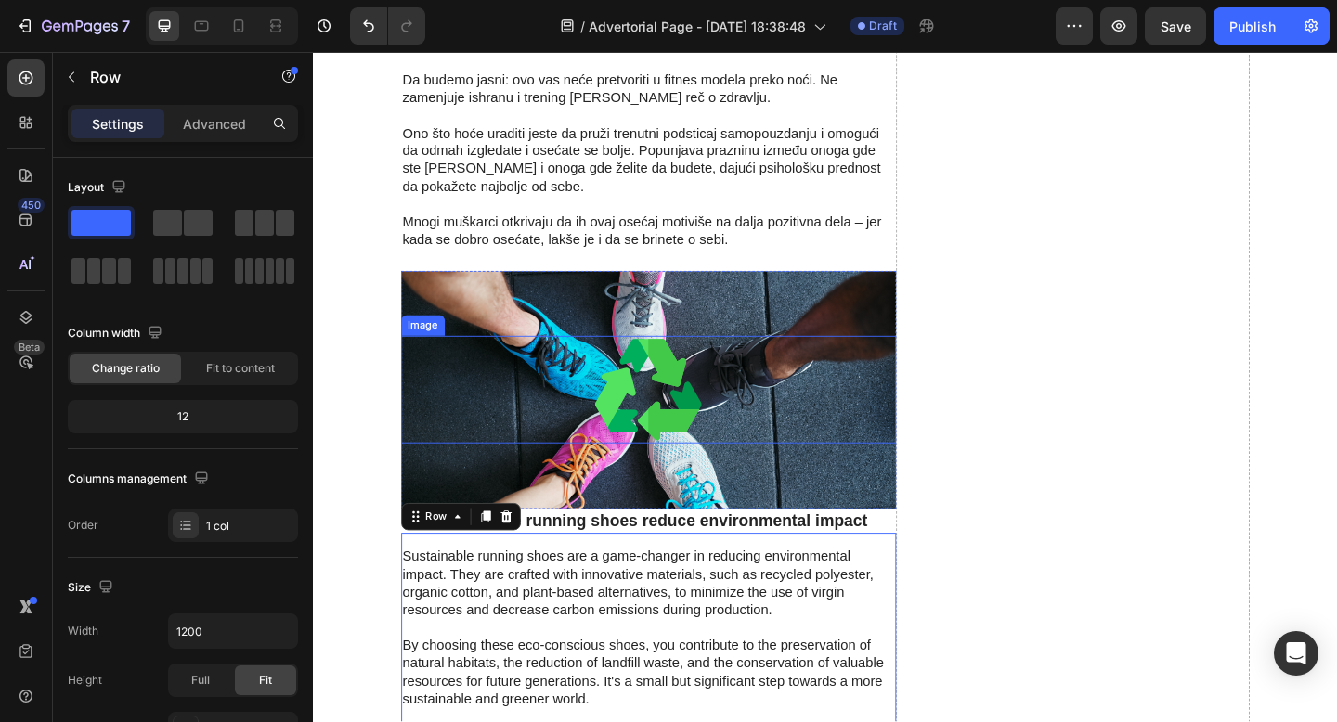
scroll to position [4376, 0]
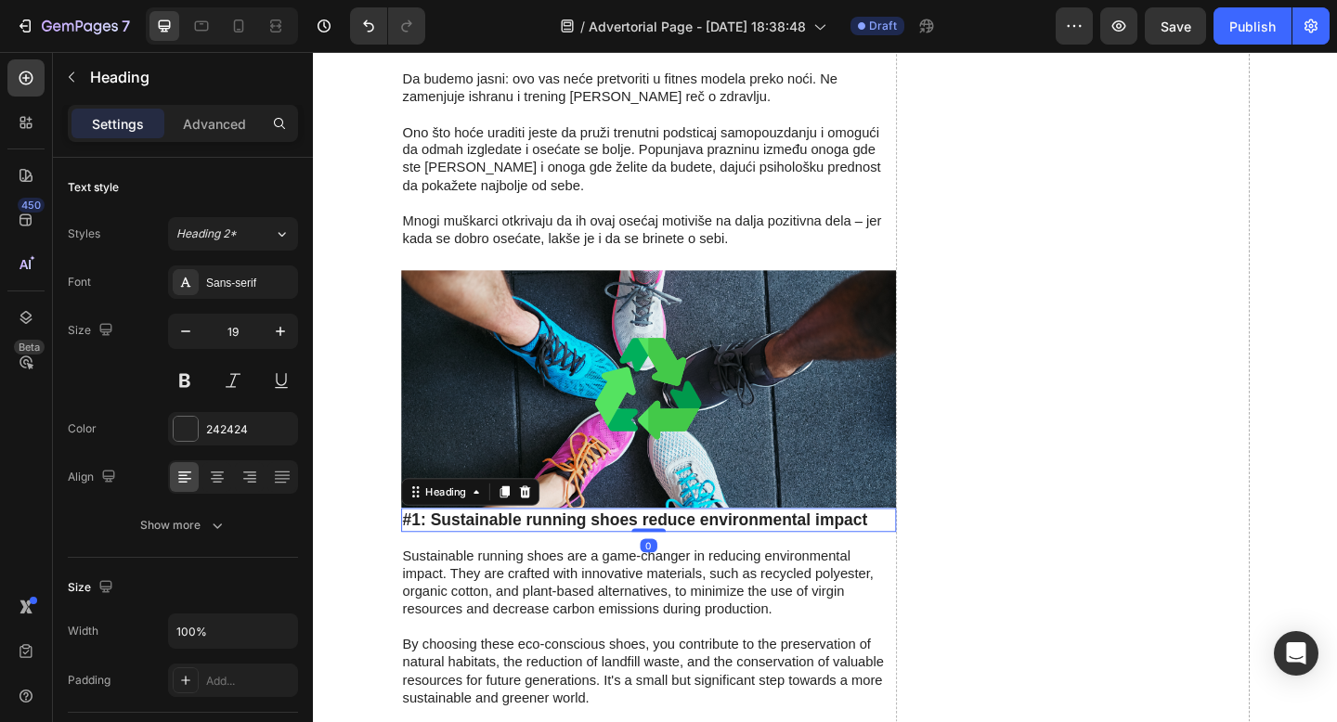
click at [601, 549] on h3 "#1: Sustainable running shoes reduce environmental impact" at bounding box center [677, 562] width 538 height 27
click at [220, 121] on p "Advanced" at bounding box center [214, 123] width 63 height 19
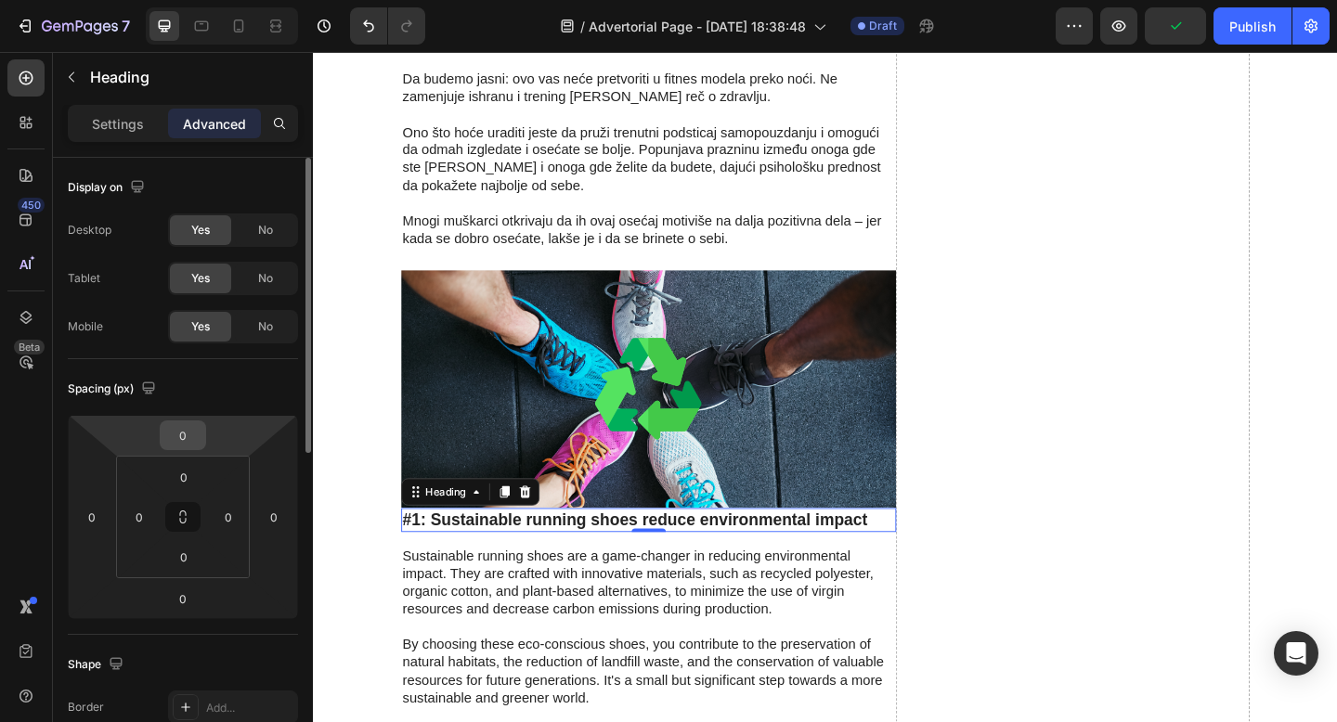
click at [188, 433] on input "0" at bounding box center [182, 435] width 37 height 28
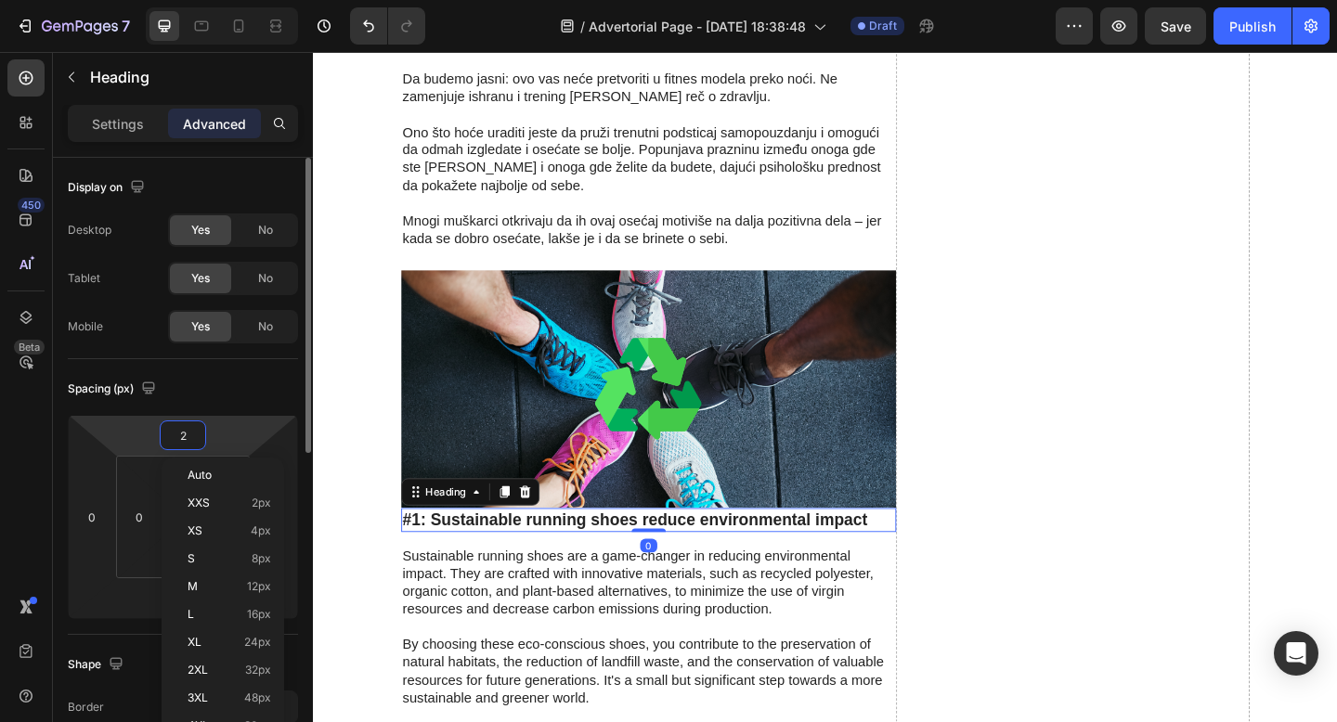
type input "20"
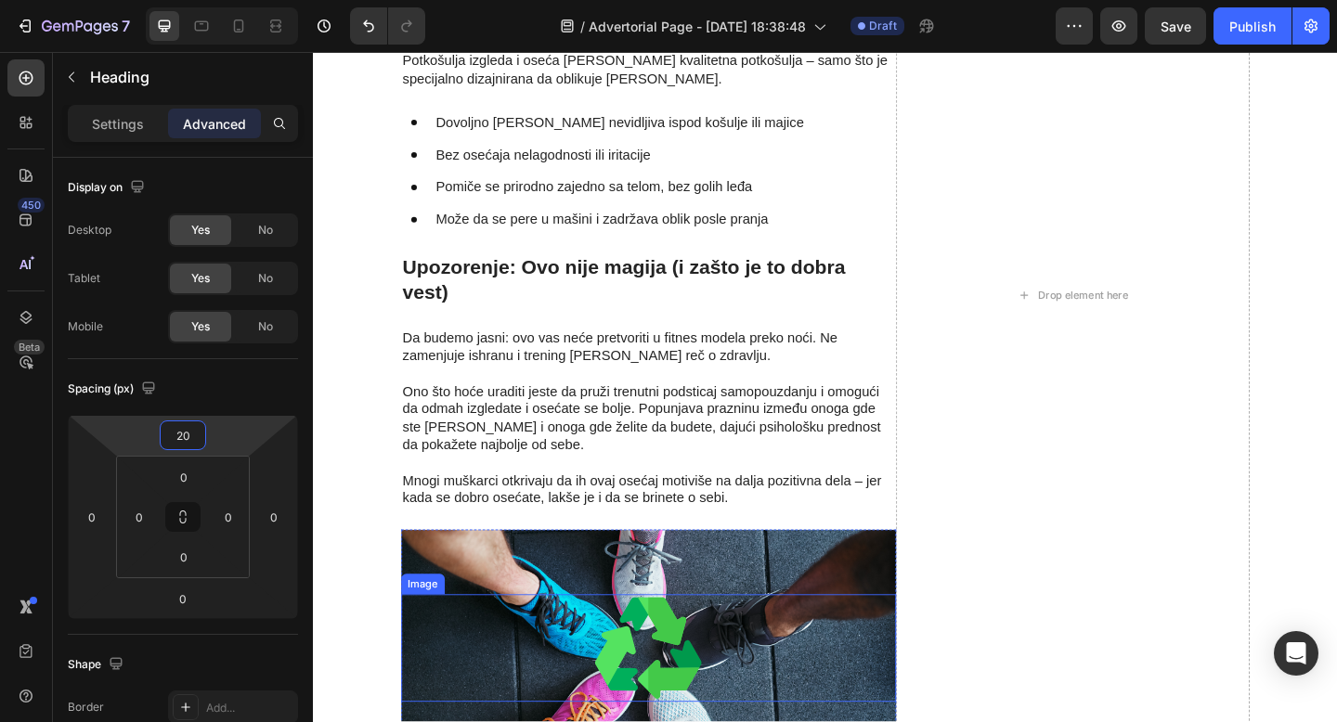
scroll to position [4077, 0]
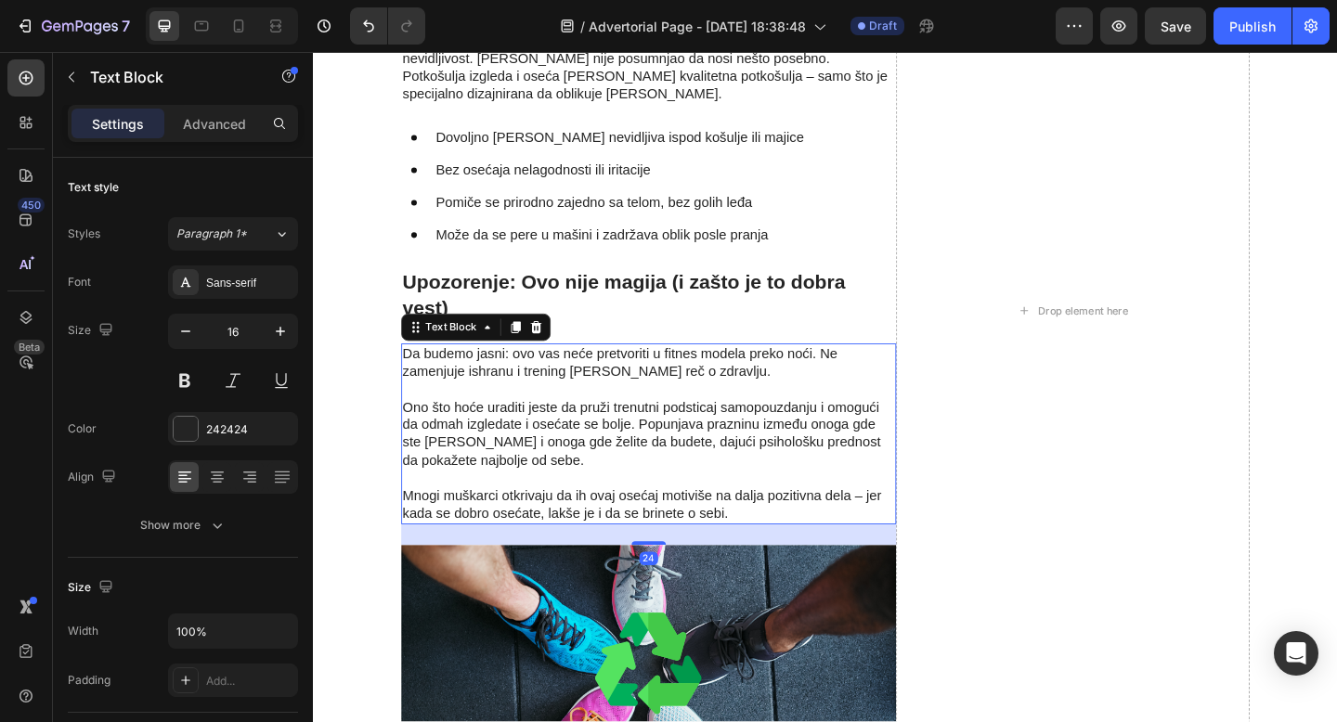
click at [697, 410] on p "Ono što hoće uraditi jeste da pruži trenutni podsticaj samopouzdanju i omogući …" at bounding box center [677, 458] width 535 height 97
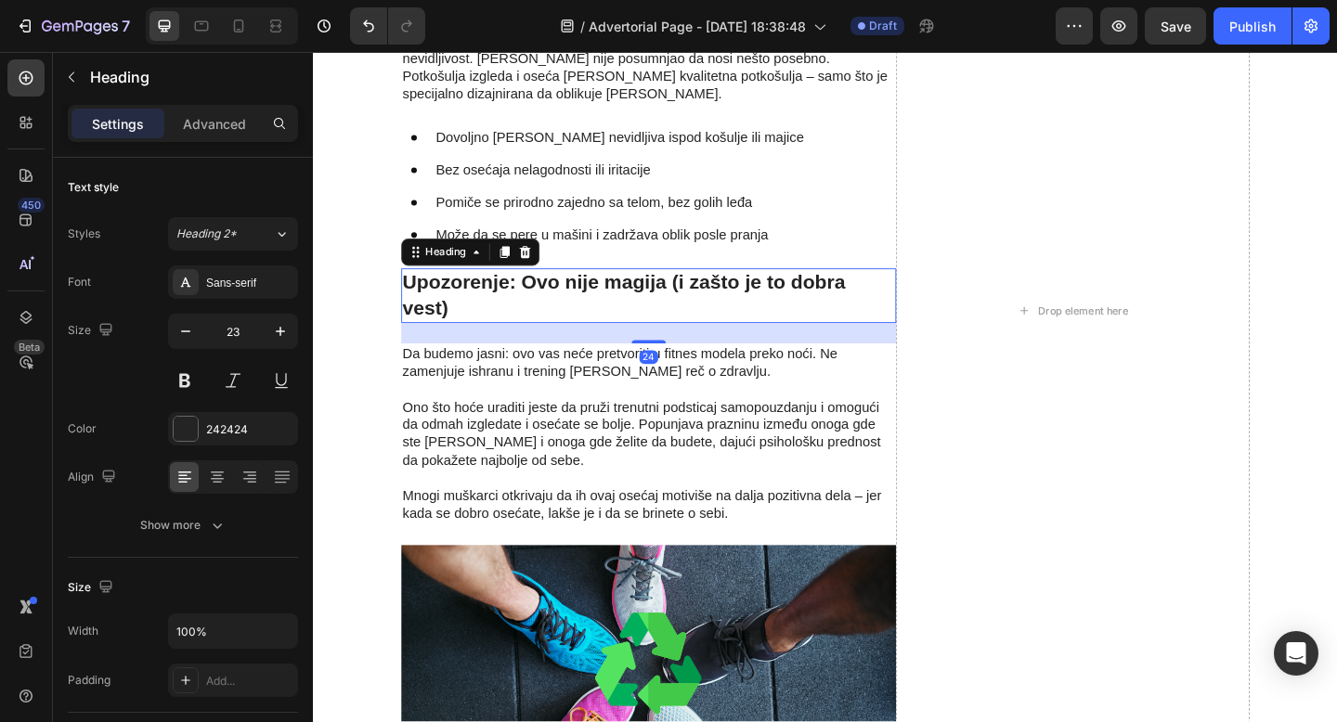
click at [543, 288] on h2 "Upozorenje: Ovo nije magija (i zašto je to dobra vest)" at bounding box center [677, 317] width 538 height 59
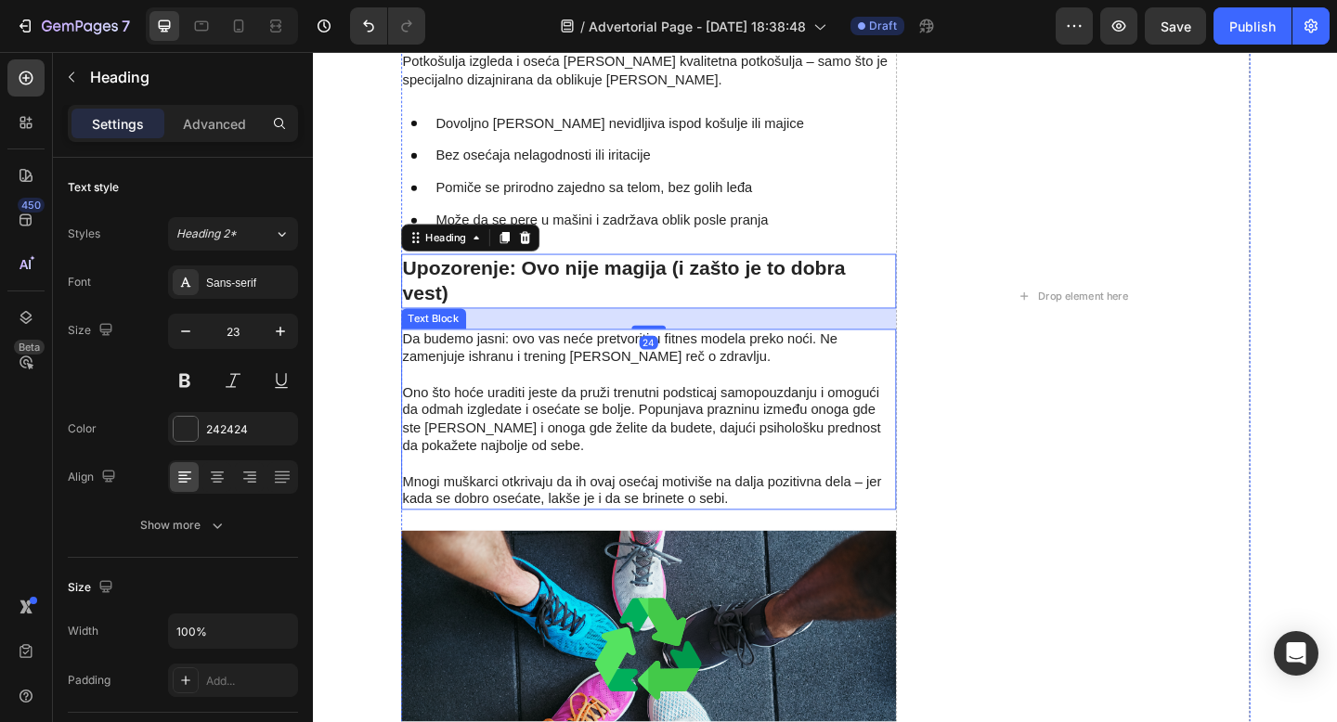
click at [645, 356] on p "Da budemo jasni: ovo vas neće pretvoriti u fitnes modela preko noći. Ne zamenju…" at bounding box center [677, 375] width 535 height 39
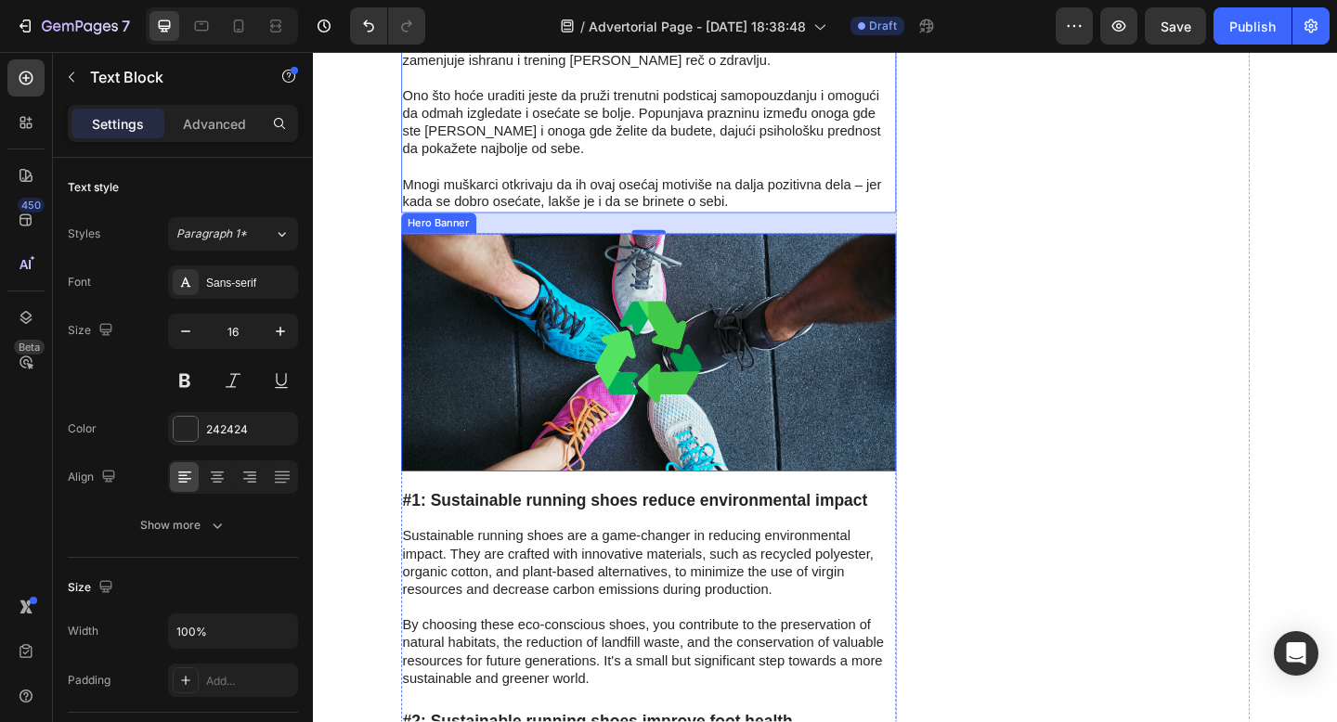
scroll to position [4420, 0]
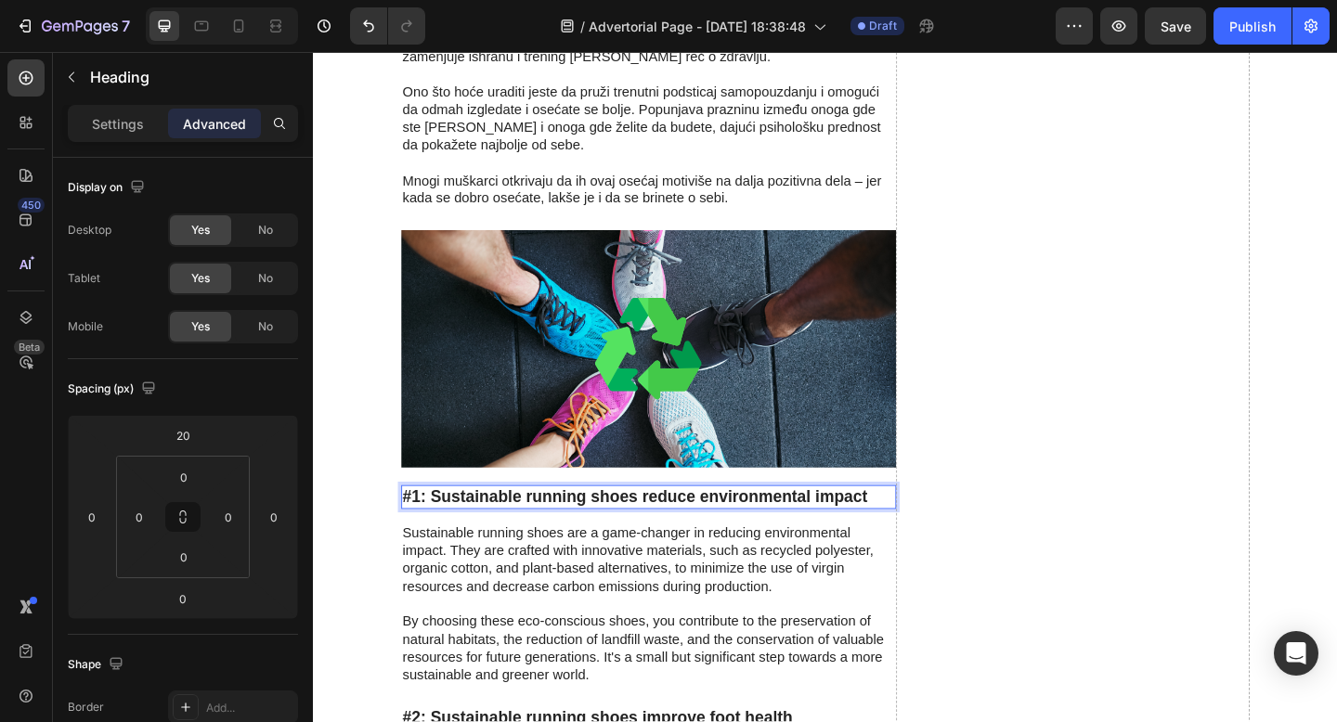
click at [610, 524] on h3 "#1: Sustainable running shoes reduce environmental impact" at bounding box center [677, 537] width 538 height 27
click at [610, 525] on p "#1: Sustainable running shoes reduce environmental impact" at bounding box center [677, 536] width 535 height 23
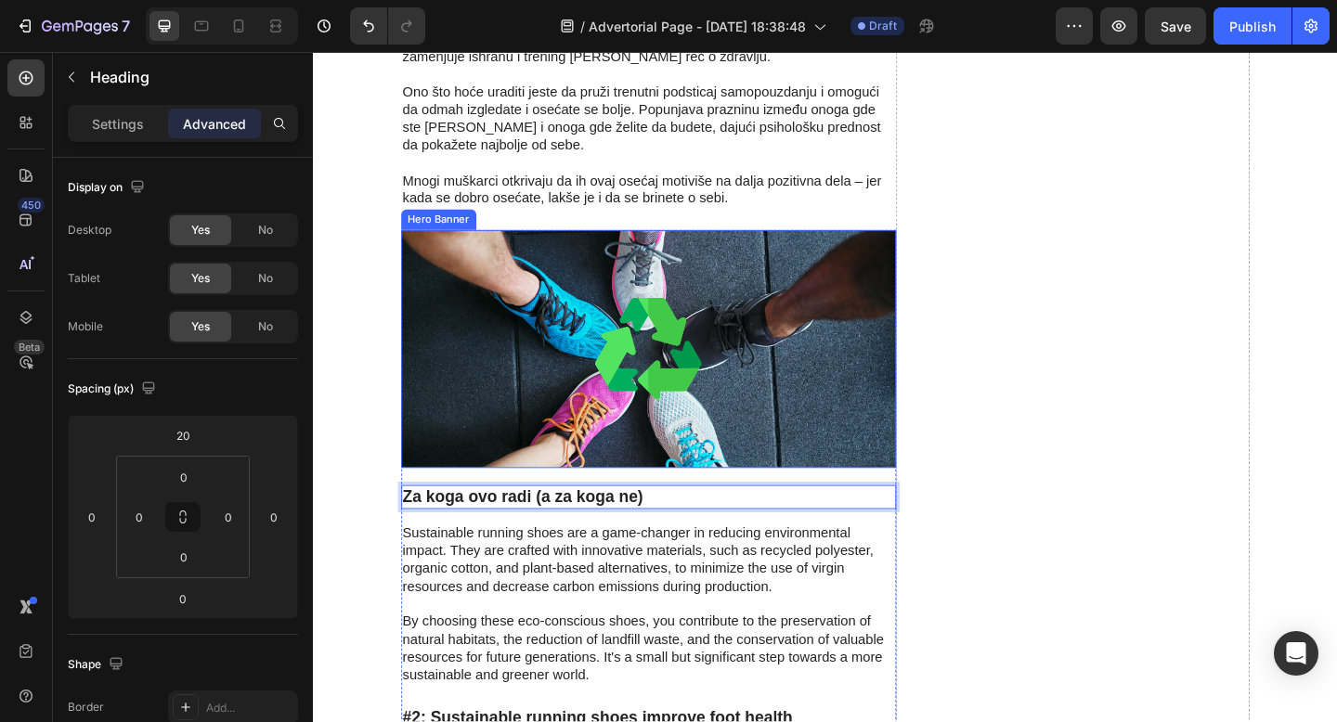
drag, startPoint x: 551, startPoint y: 6, endPoint x: 331, endPoint y: 159, distance: 268.1
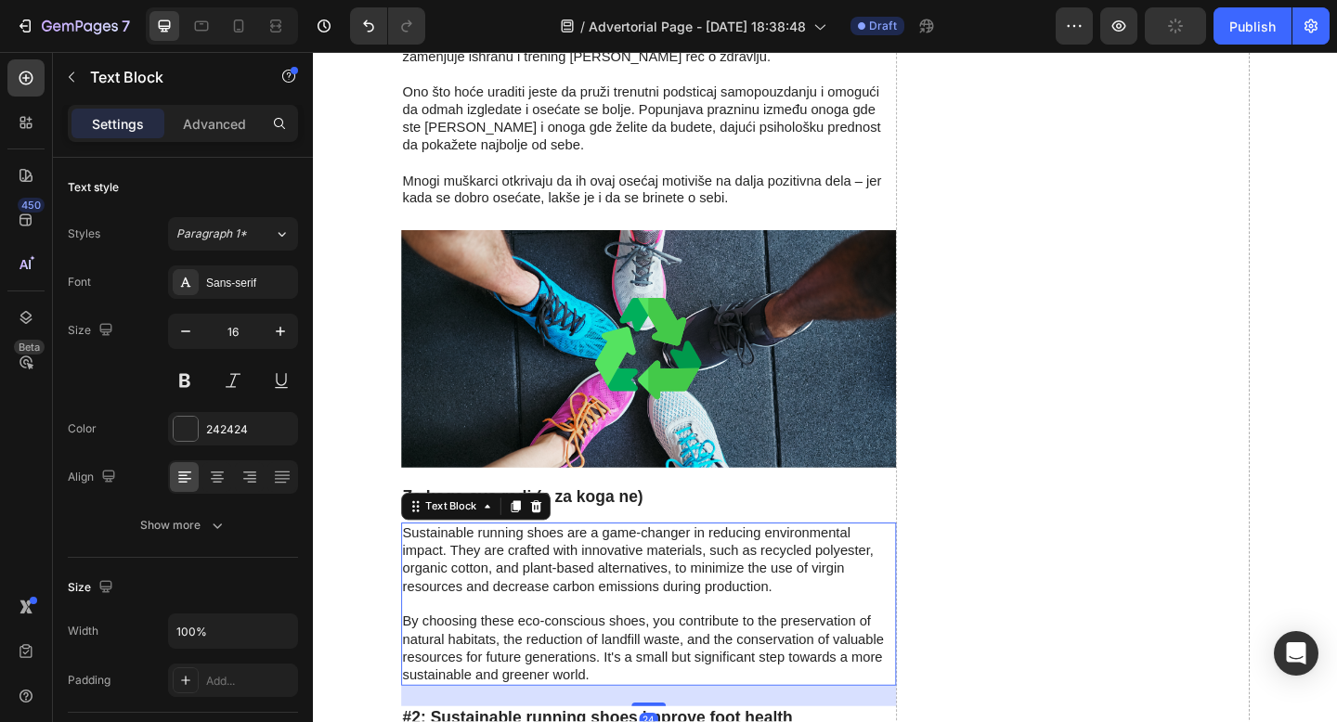
click at [589, 643] on p at bounding box center [677, 652] width 535 height 19
click at [632, 663] on p "By choosing these eco-conscious shoes, you contribute to the preservation of na…" at bounding box center [677, 701] width 535 height 77
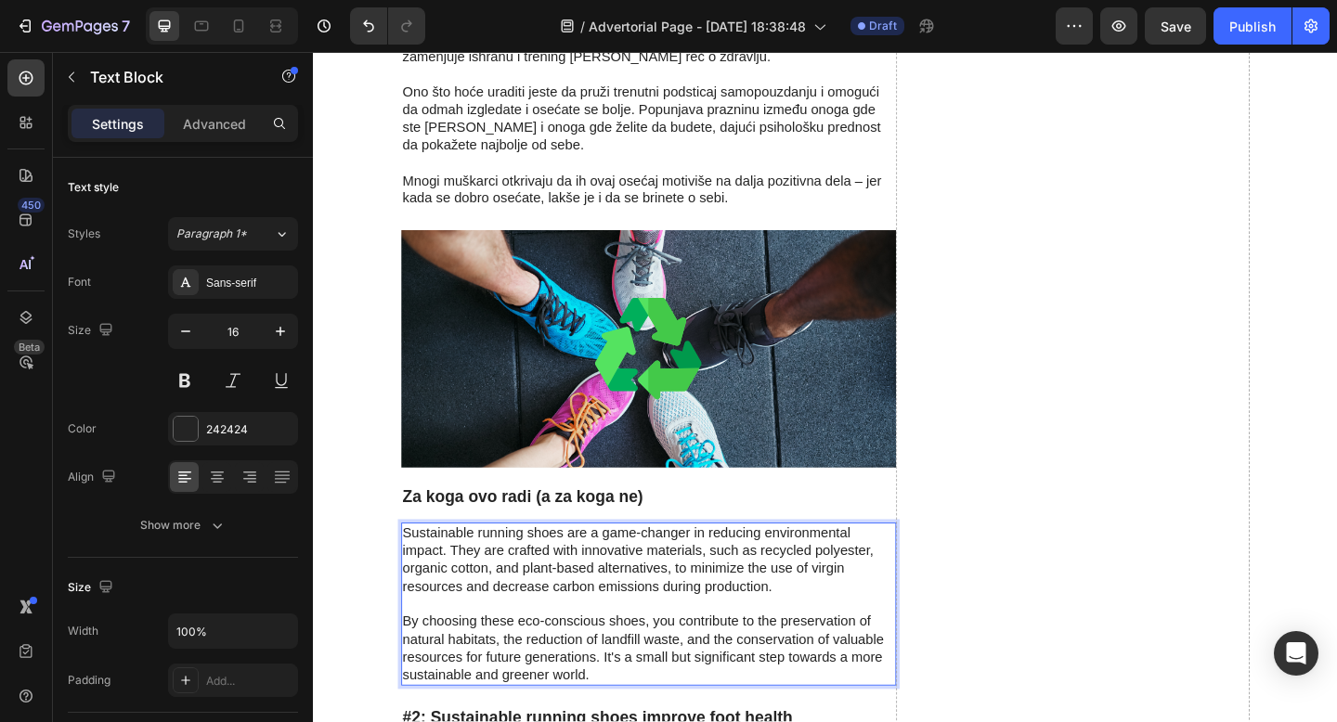
click at [613, 663] on p "By choosing these eco-conscious shoes, you contribute to the preservation of na…" at bounding box center [677, 701] width 535 height 77
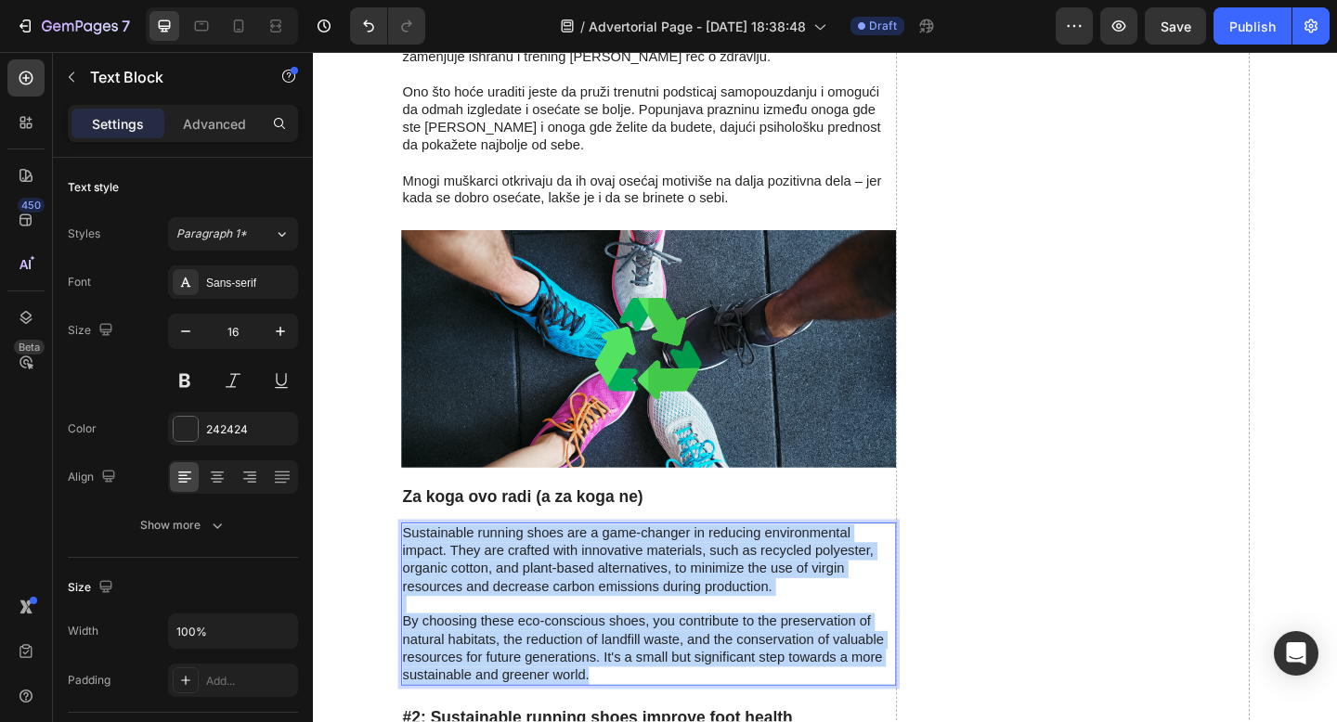
click at [411, 566] on p "Sustainable running shoes are a game-changer in reducing environmental impact. …" at bounding box center [677, 604] width 535 height 77
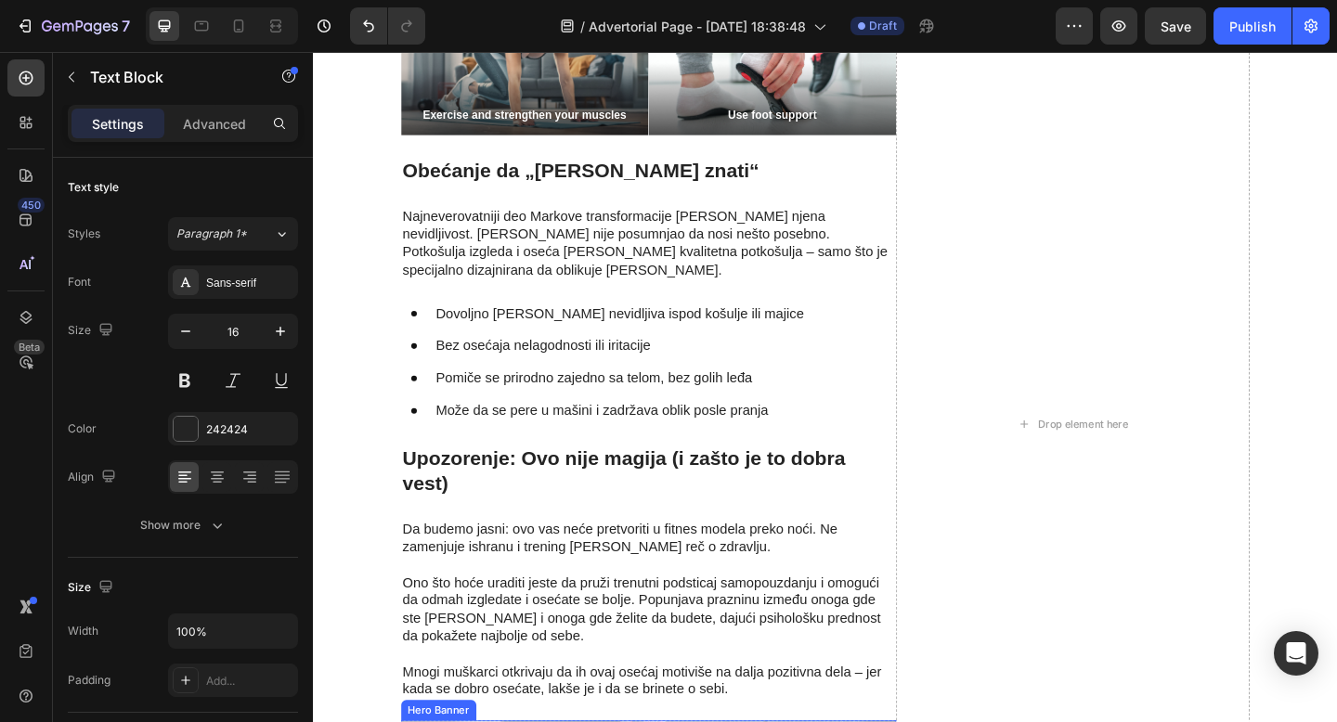
scroll to position [3865, 0]
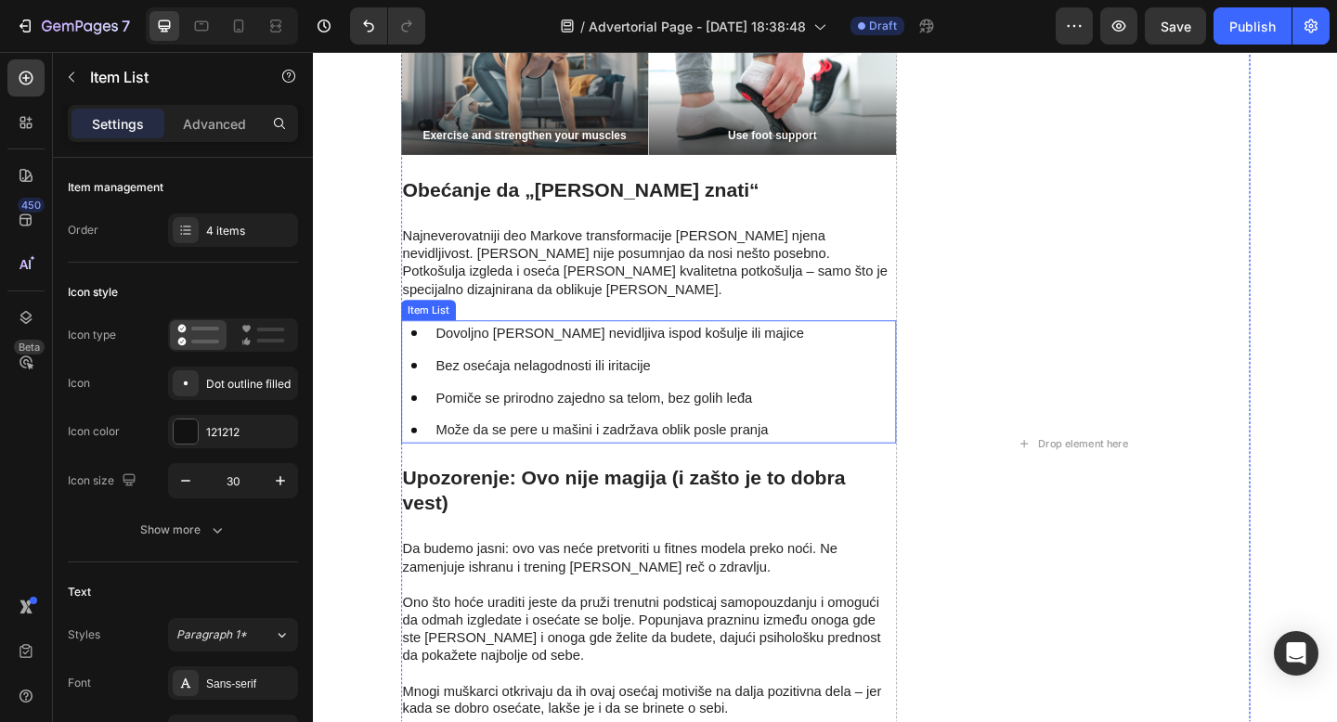
click at [420, 461] on icon at bounding box center [422, 464] width 6 height 6
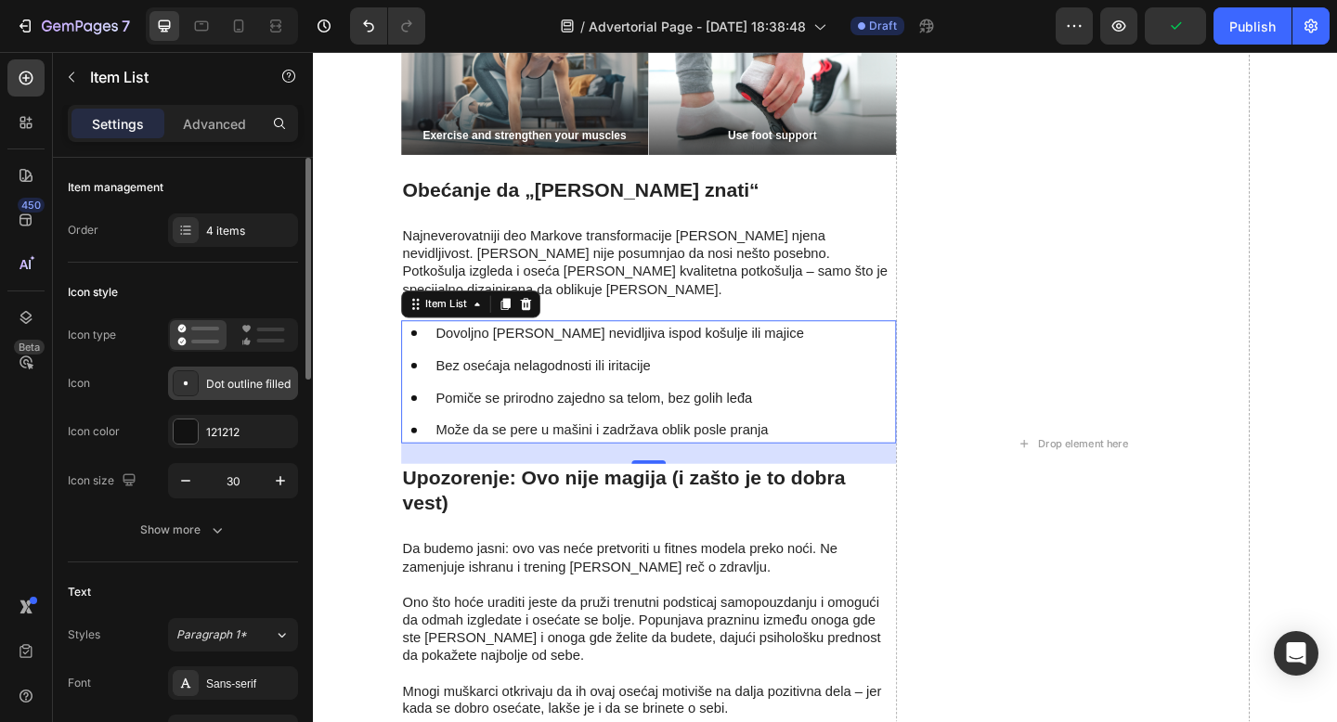
click at [218, 382] on div "Dot outline filled" at bounding box center [249, 384] width 87 height 17
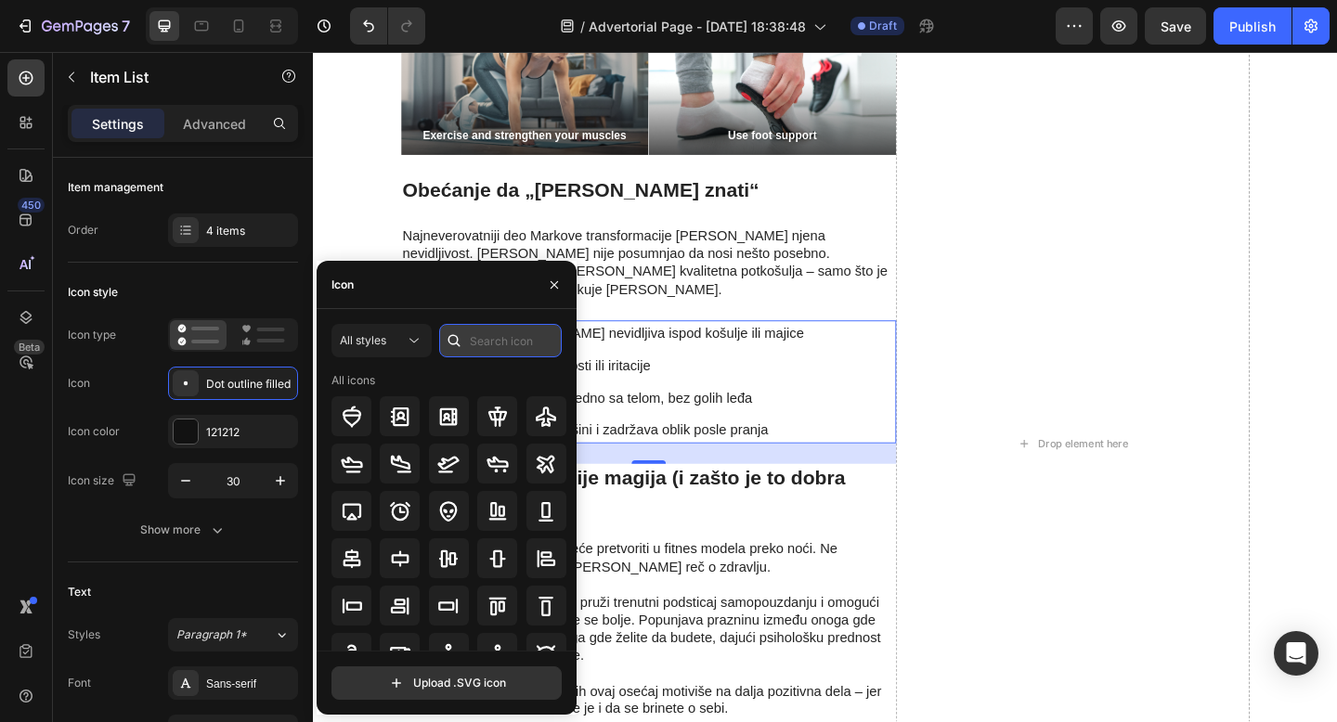
click at [476, 333] on input "text" at bounding box center [500, 340] width 123 height 33
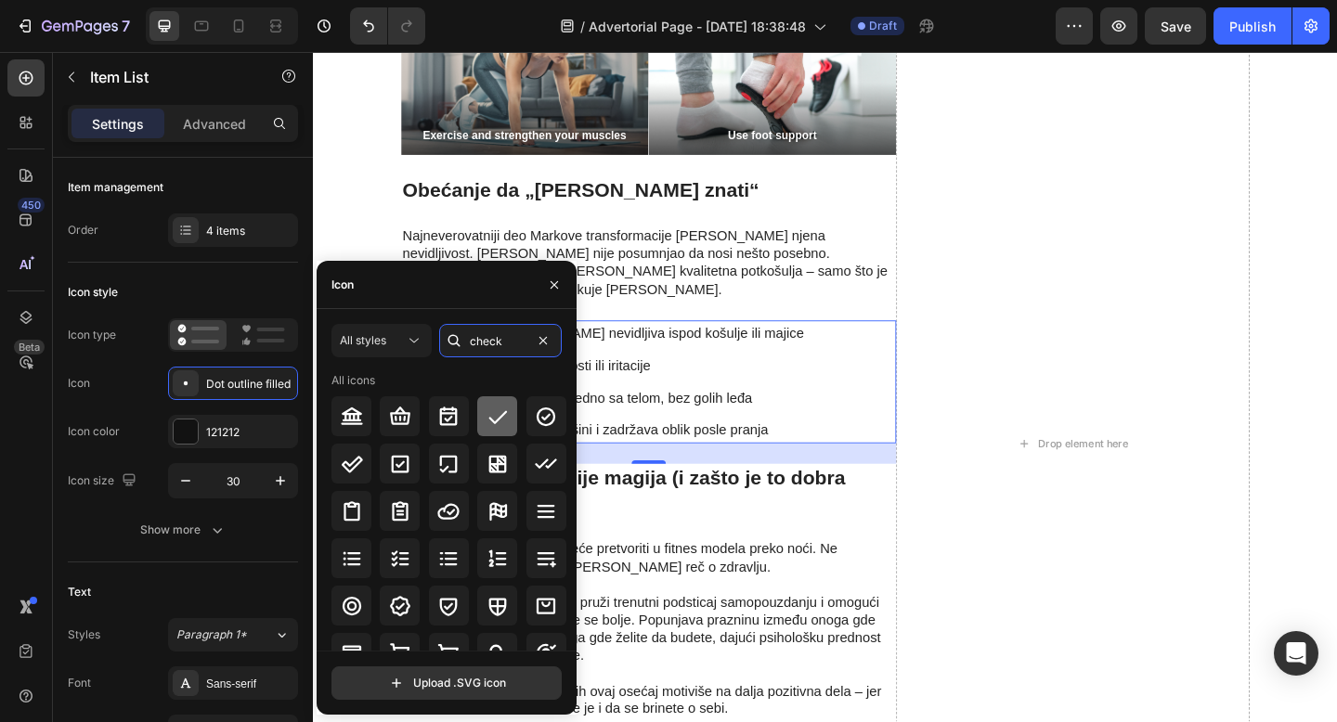
type input "check"
click at [492, 429] on div at bounding box center [497, 416] width 40 height 40
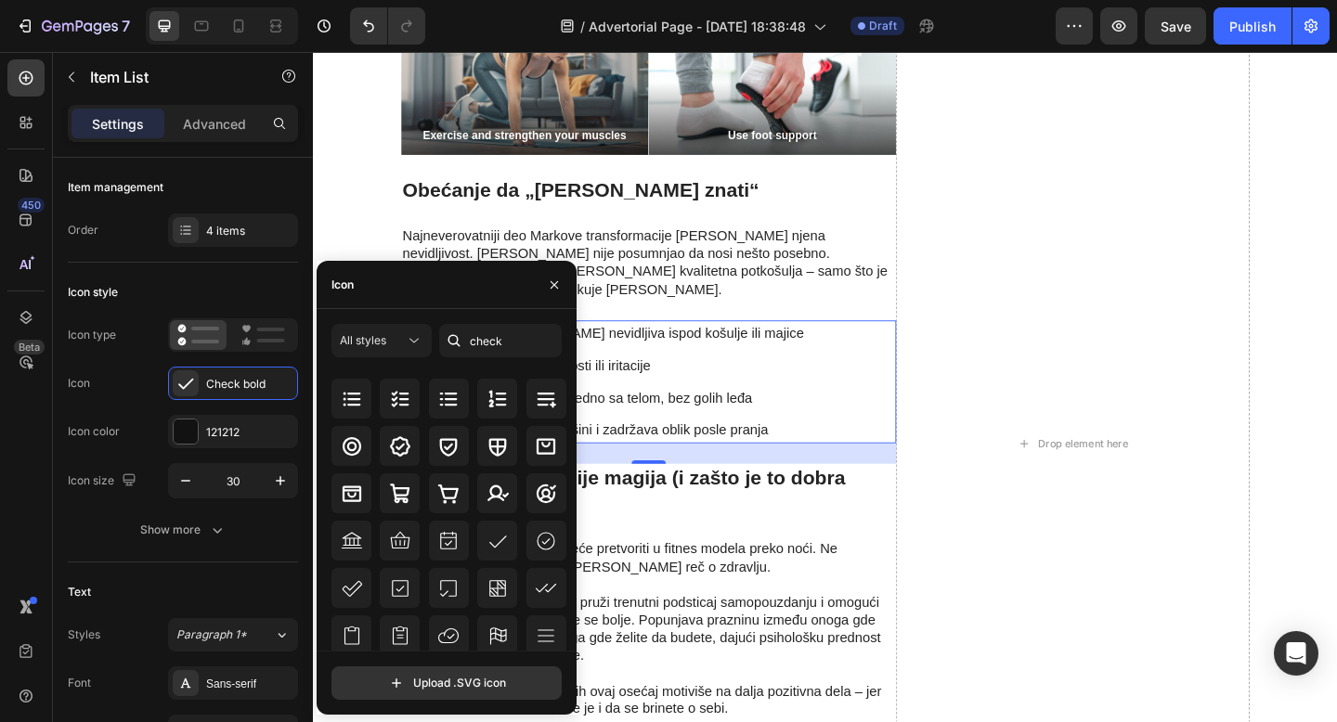
scroll to position [204, 0]
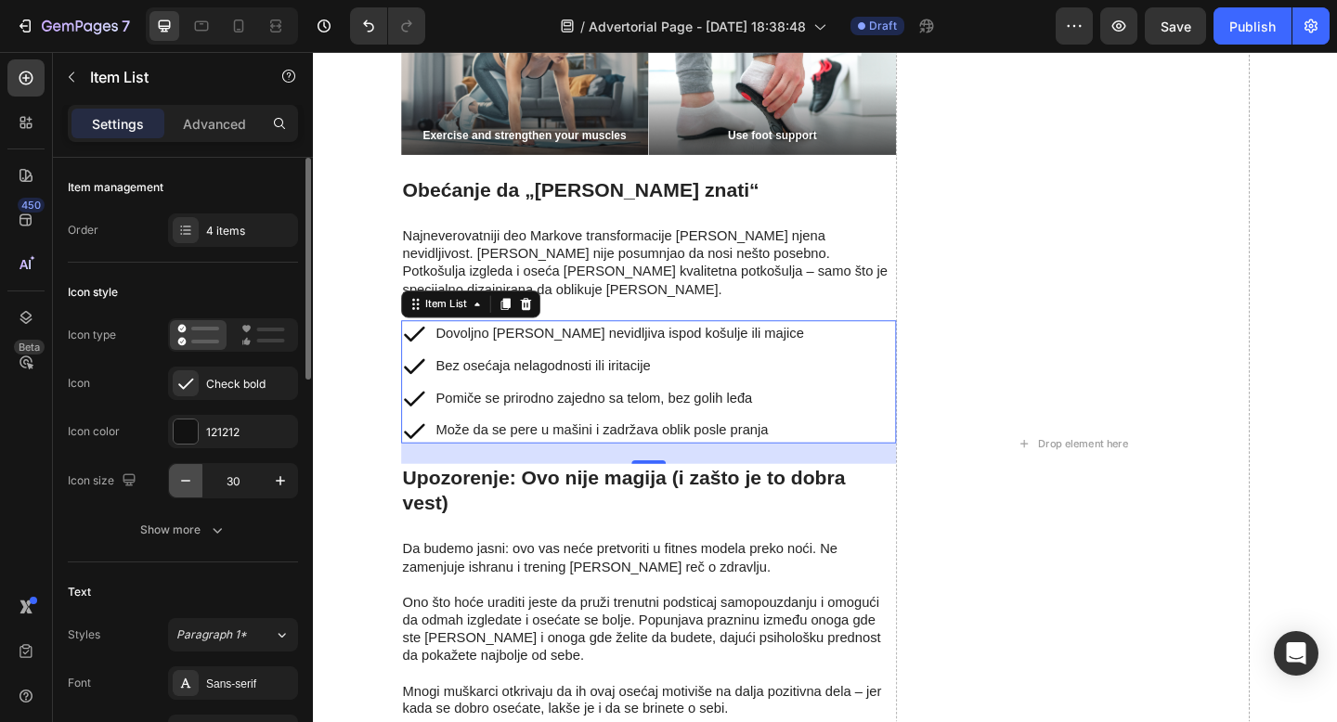
click at [188, 483] on icon "button" at bounding box center [185, 481] width 19 height 19
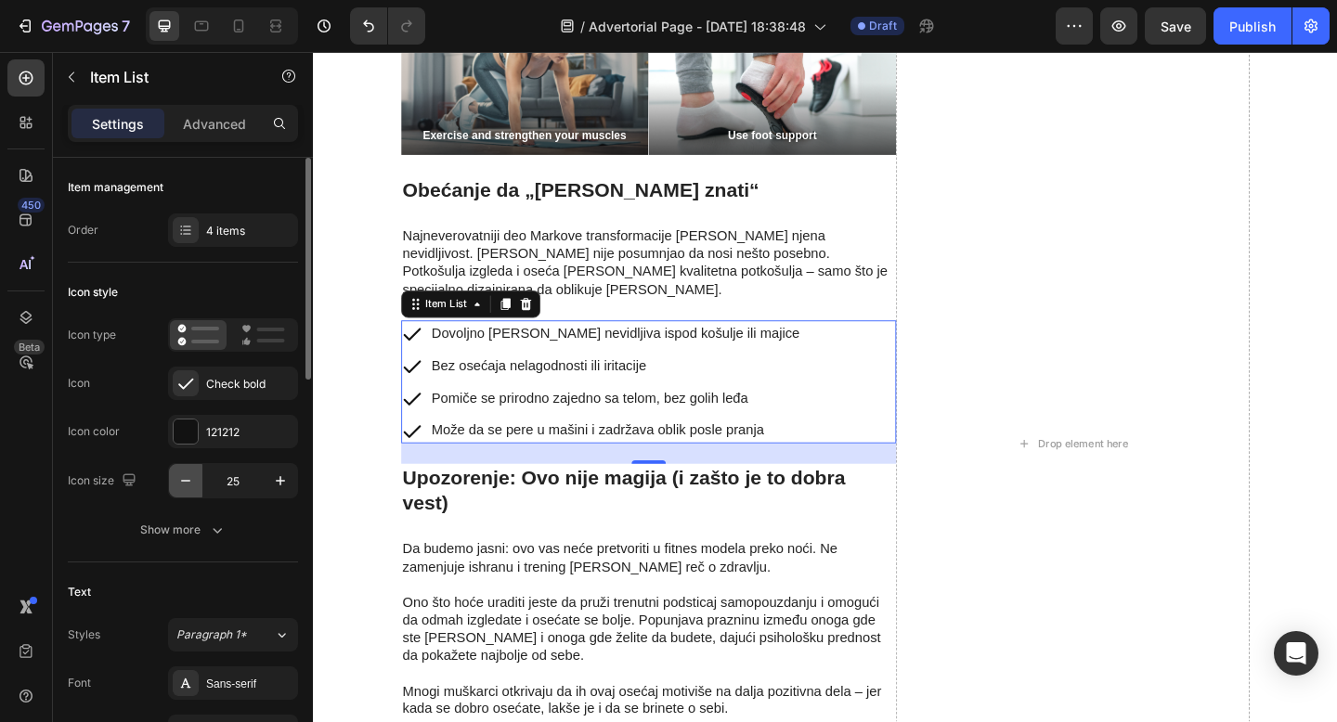
click at [188, 483] on icon "button" at bounding box center [185, 481] width 19 height 19
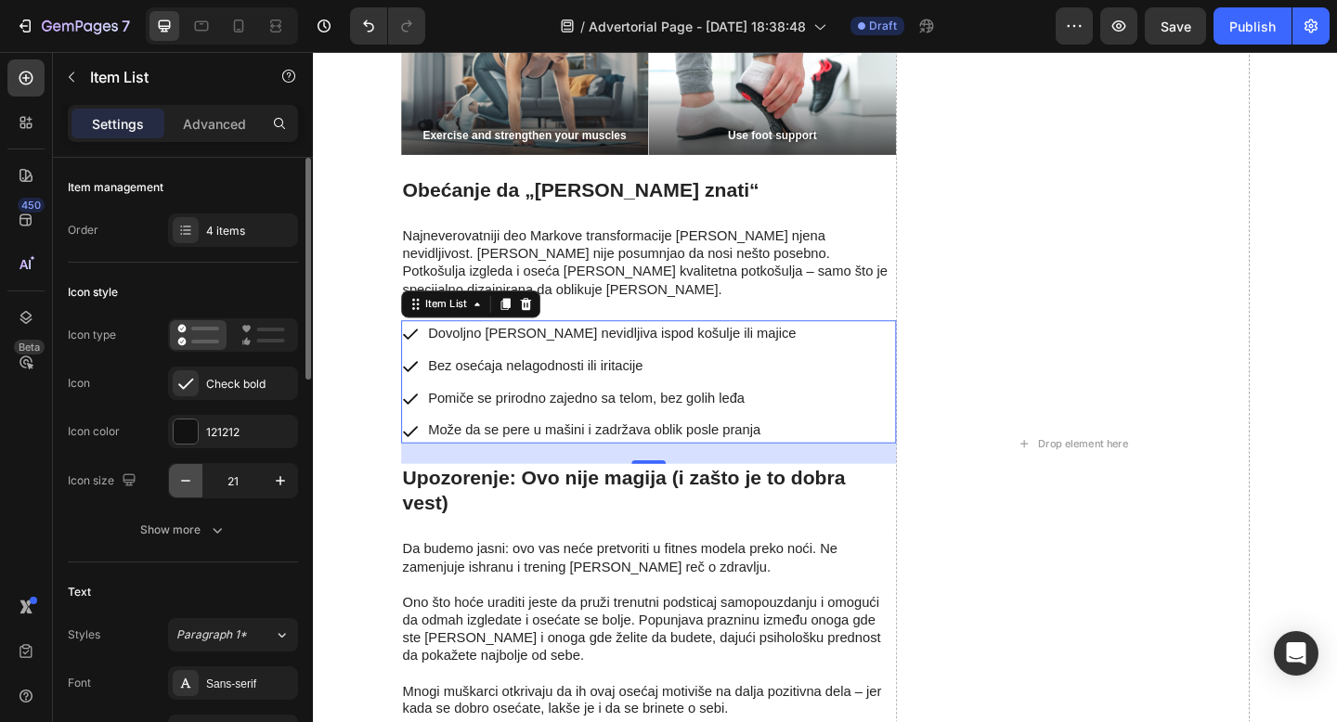
type input "20"
click at [189, 437] on div at bounding box center [186, 432] width 24 height 24
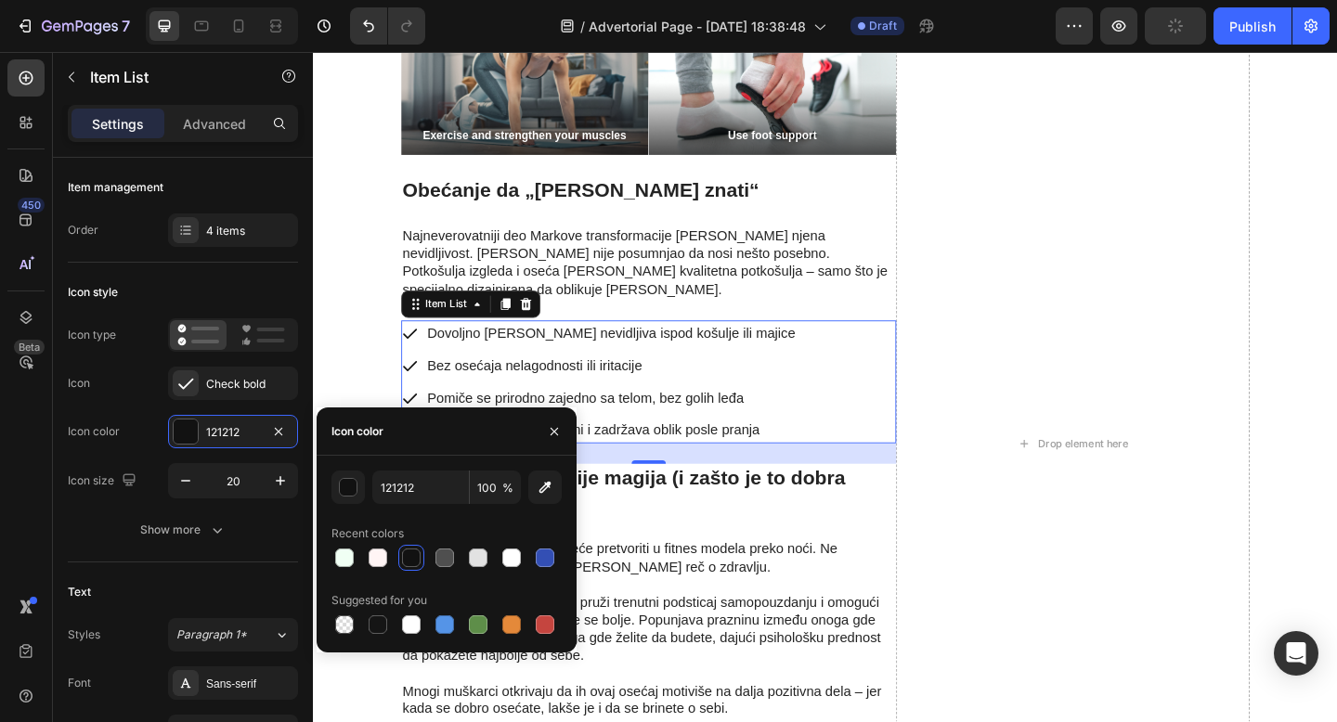
drag, startPoint x: 470, startPoint y: 629, endPoint x: 500, endPoint y: 599, distance: 43.3
click at [470, 629] on div at bounding box center [478, 624] width 19 height 19
type input "5E8E49"
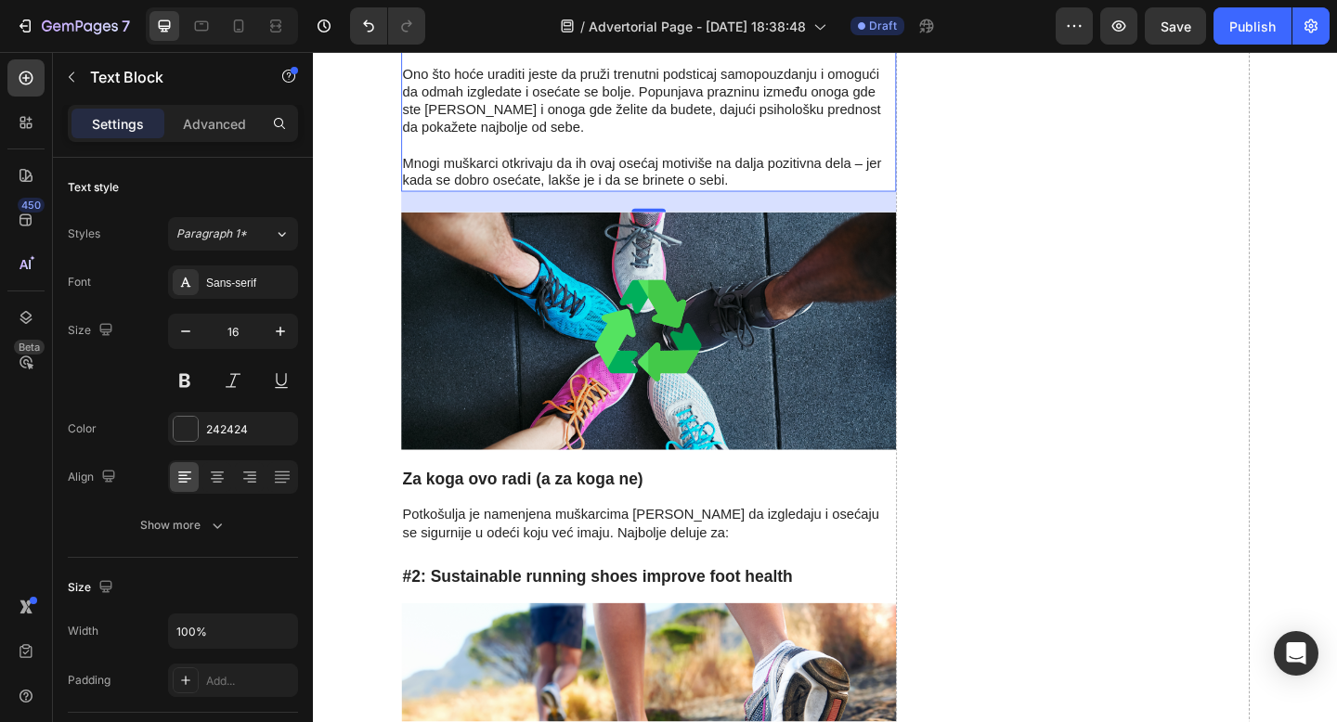
scroll to position [4446, 0]
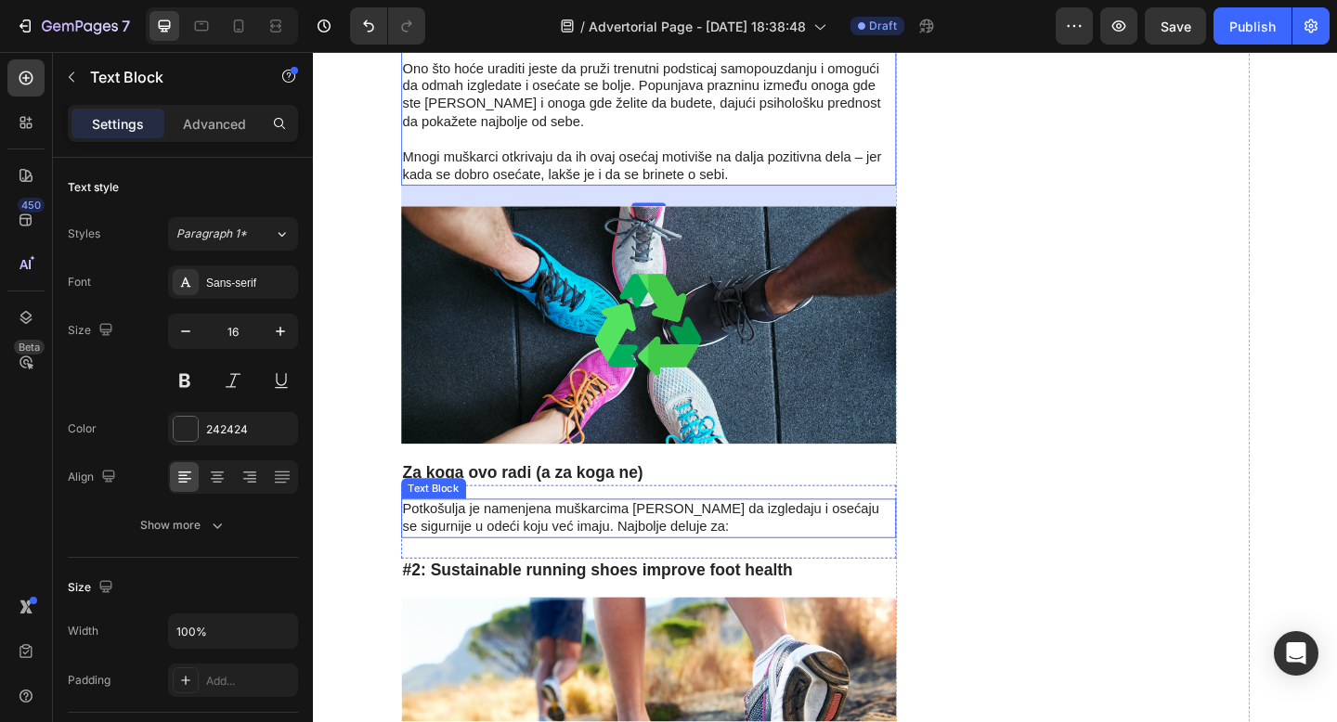
click at [660, 540] on p "Potkošulja je namenjena muškarcima [PERSON_NAME] da izgledaju i osećaju se sigu…" at bounding box center [677, 559] width 535 height 39
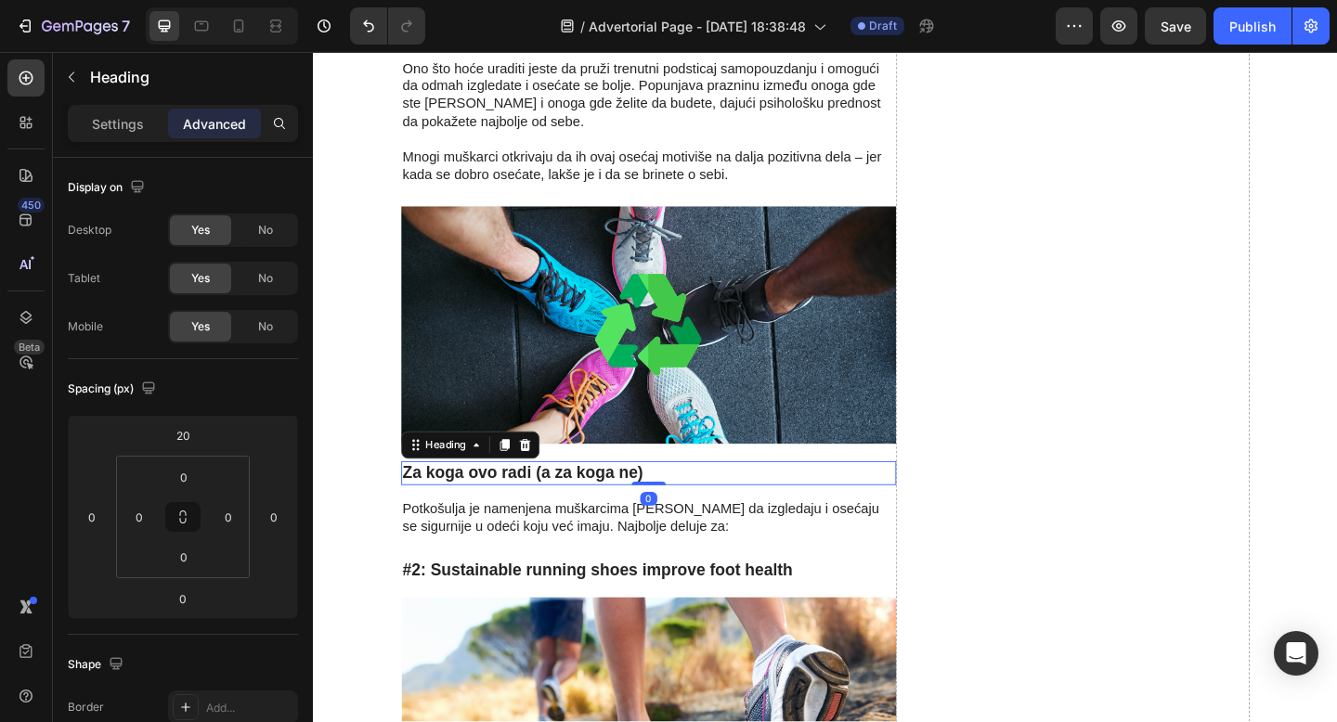
click at [685, 499] on p "Za koga ovo radi (a za koga ne)" at bounding box center [677, 510] width 535 height 23
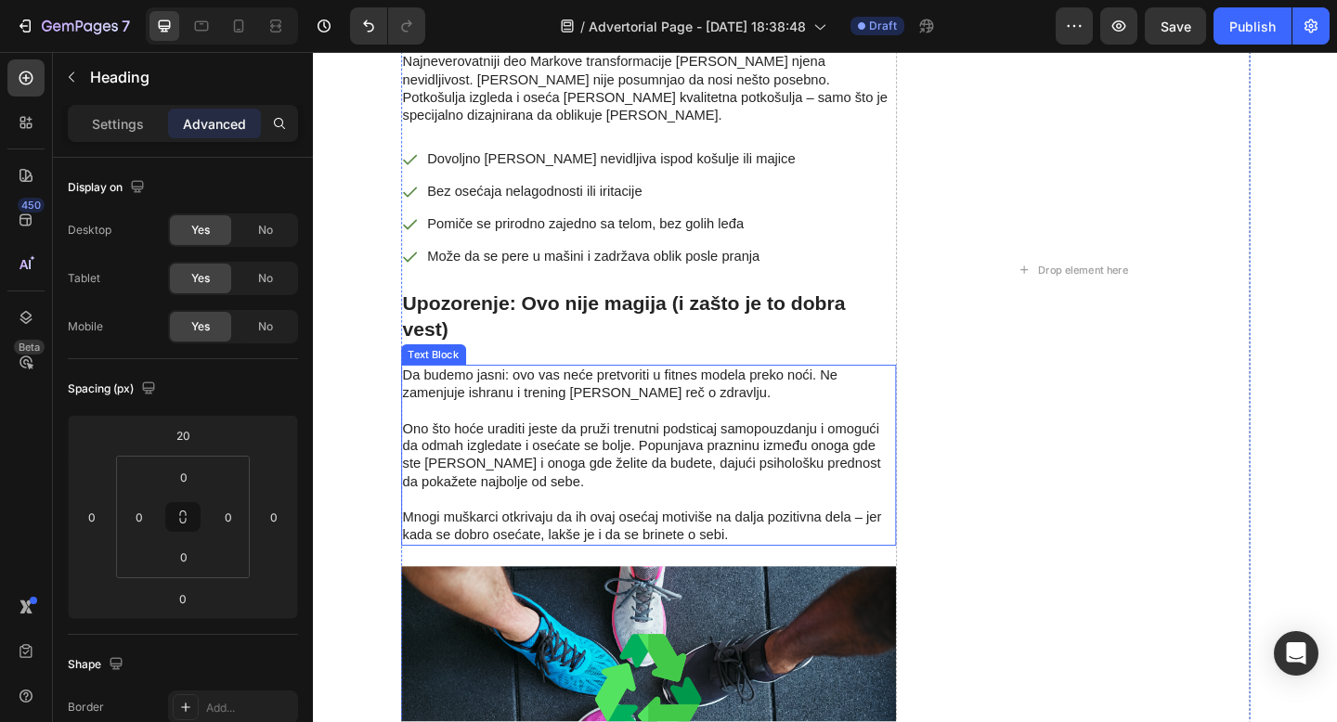
scroll to position [3881, 0]
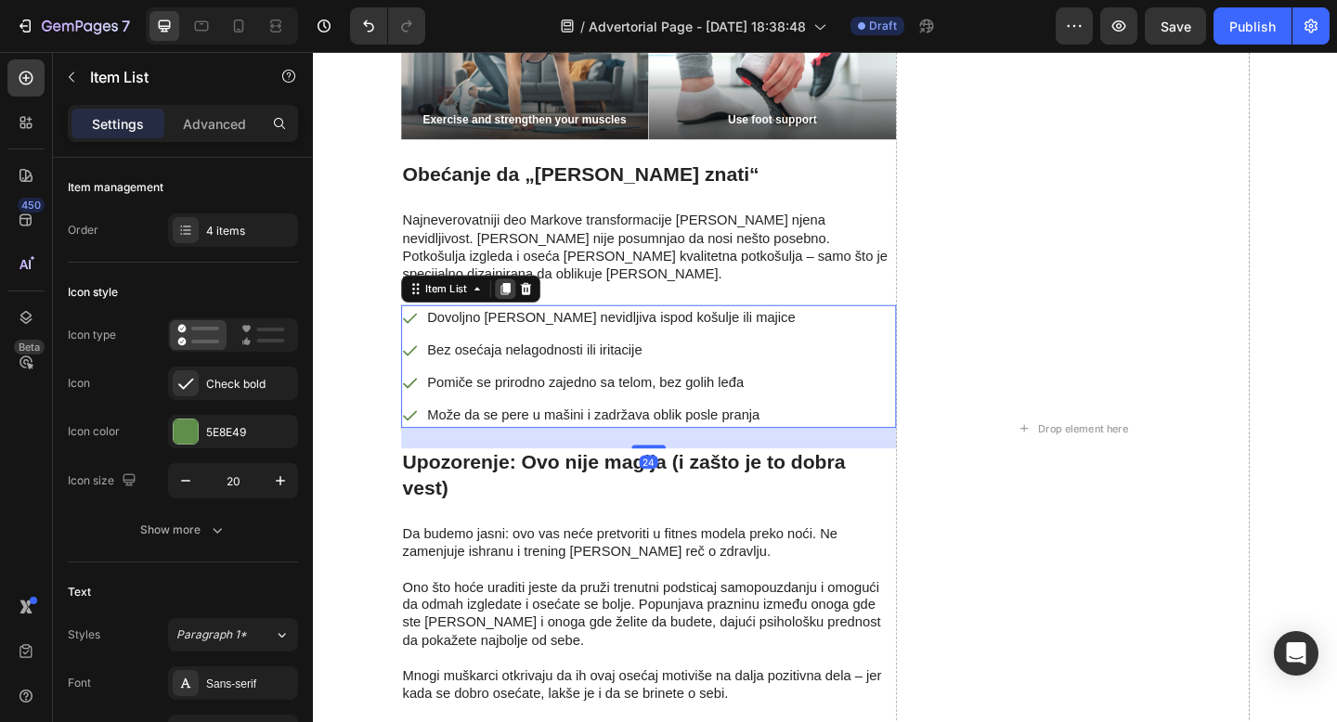
drag, startPoint x: 522, startPoint y: 212, endPoint x: 854, endPoint y: 84, distance: 356.2
click at [522, 304] on icon at bounding box center [521, 310] width 10 height 13
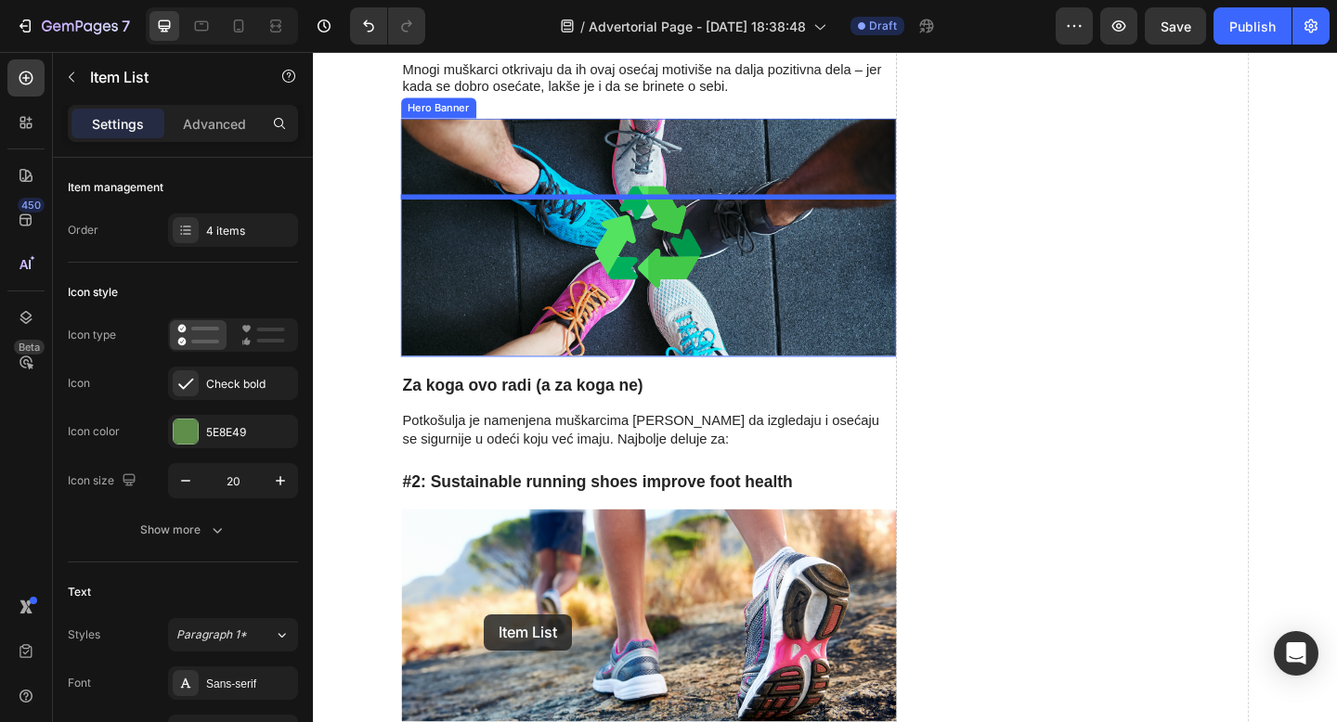
scroll to position [4708, 0]
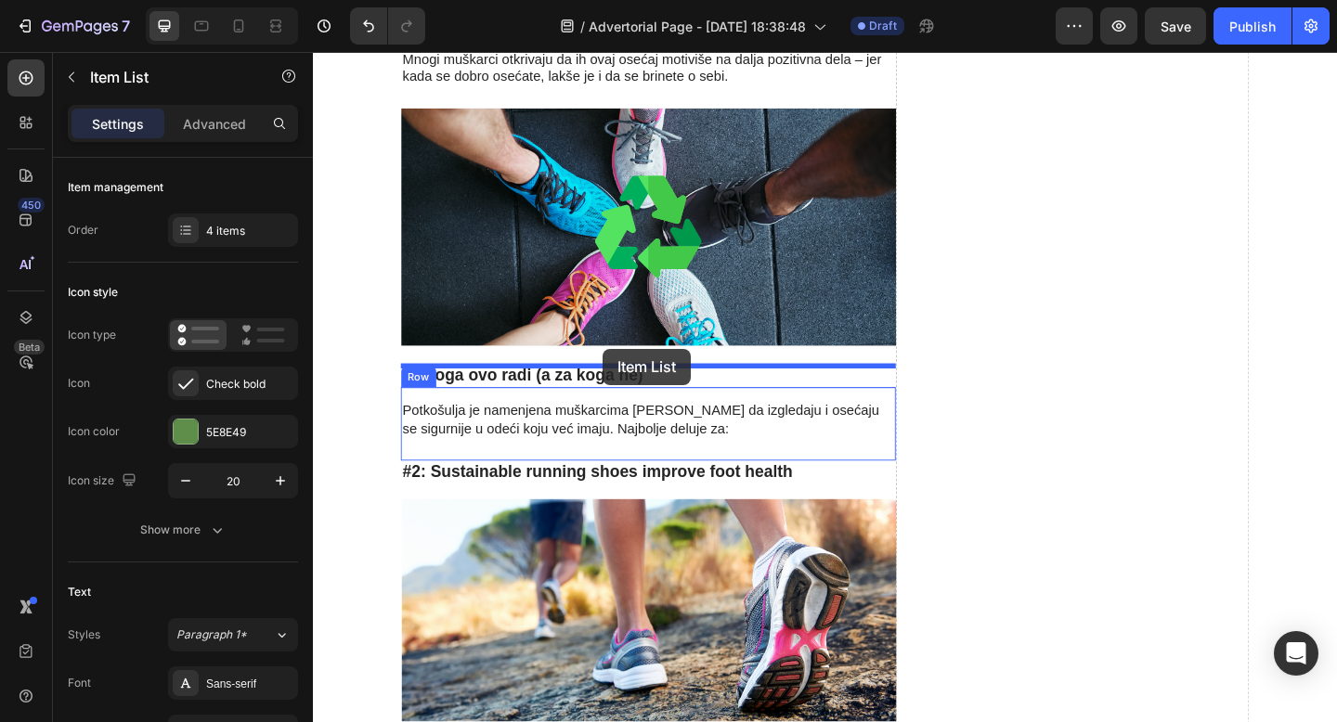
drag, startPoint x: 424, startPoint y: 372, endPoint x: 628, endPoint y: 375, distance: 203.3
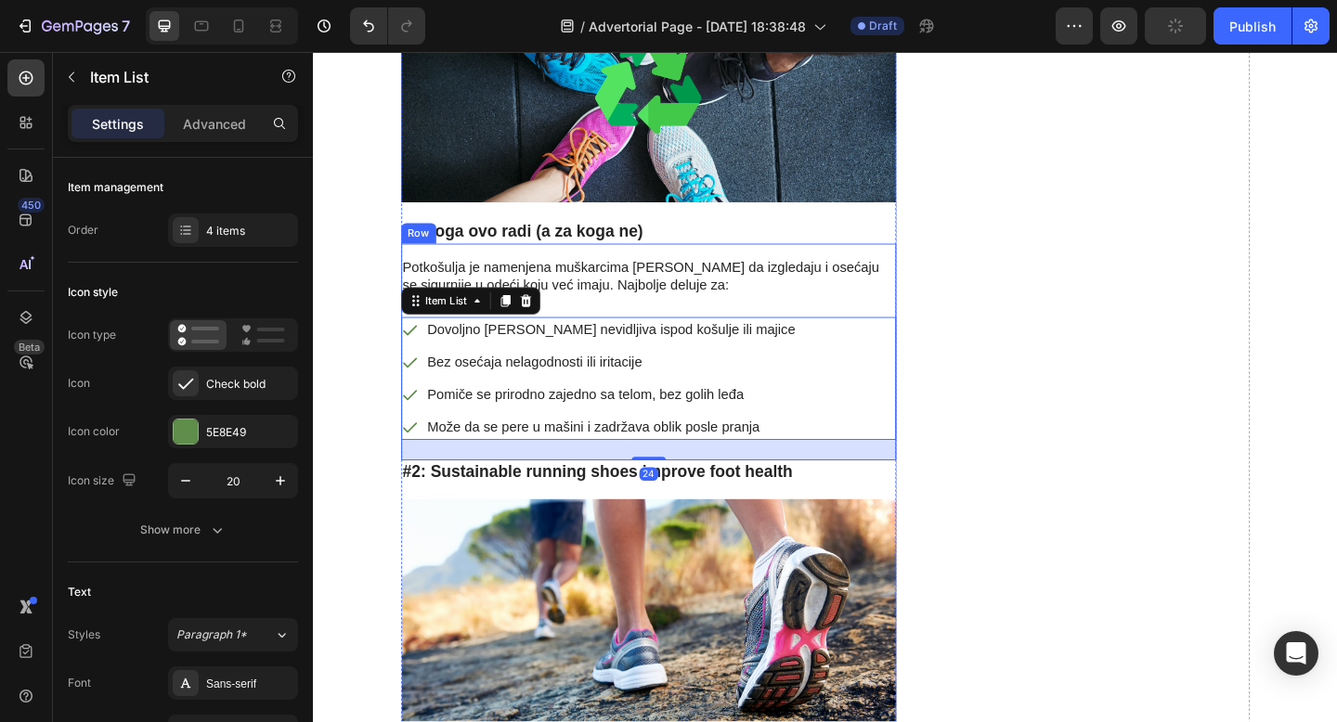
scroll to position [4552, 0]
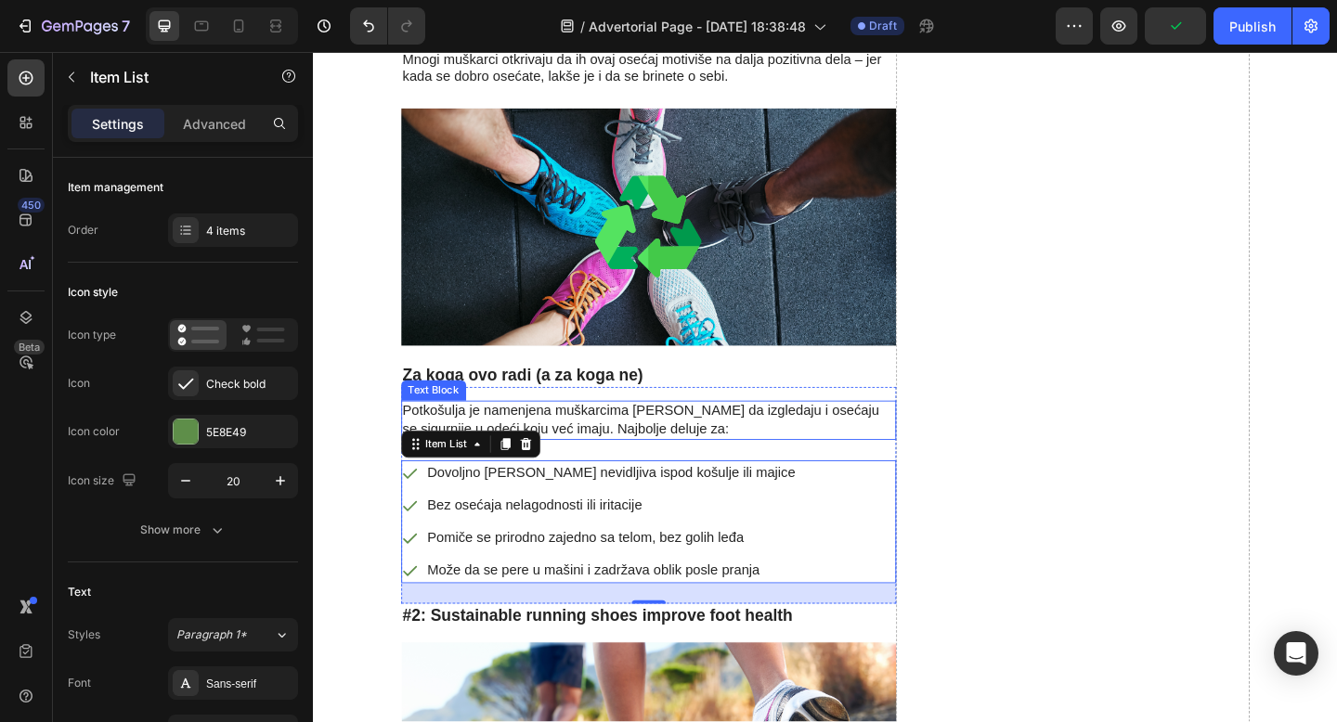
click at [634, 434] on p "Potkošulja je namenjena muškarcima [PERSON_NAME] da izgledaju i osećaju se sigu…" at bounding box center [677, 453] width 535 height 39
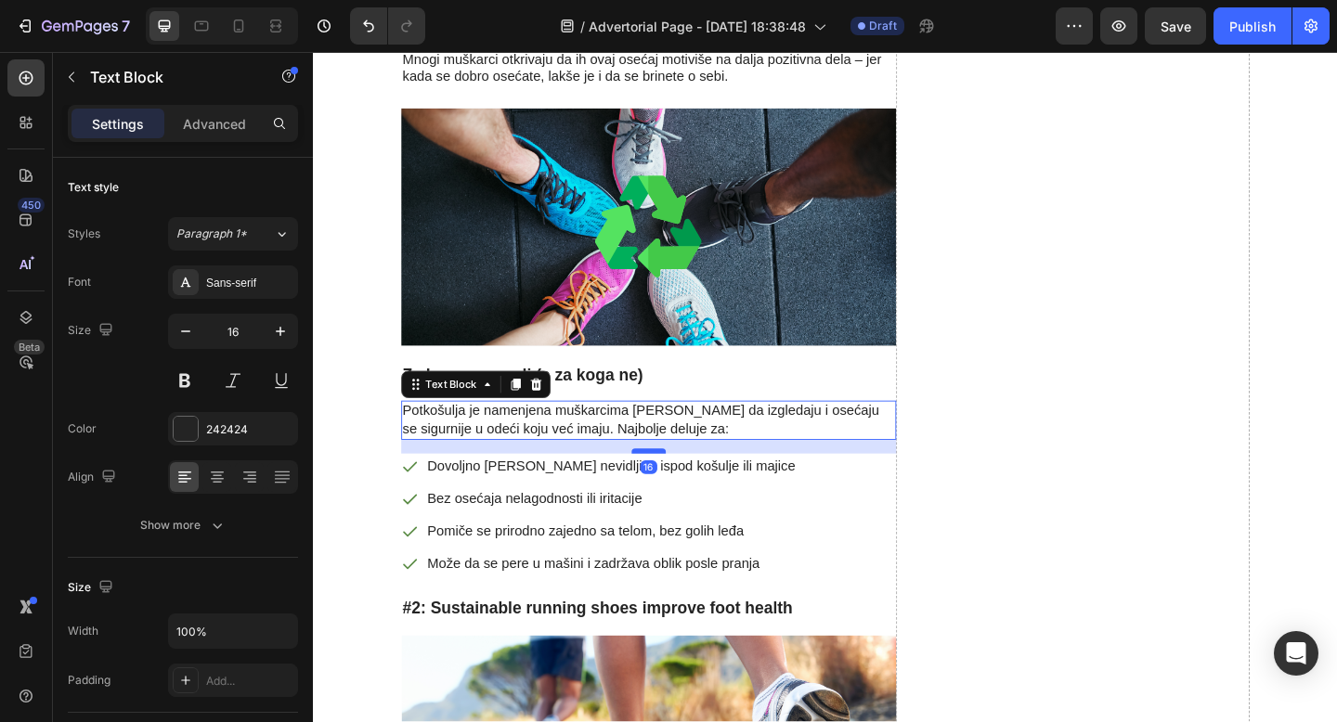
click at [678, 484] on div at bounding box center [677, 487] width 37 height 6
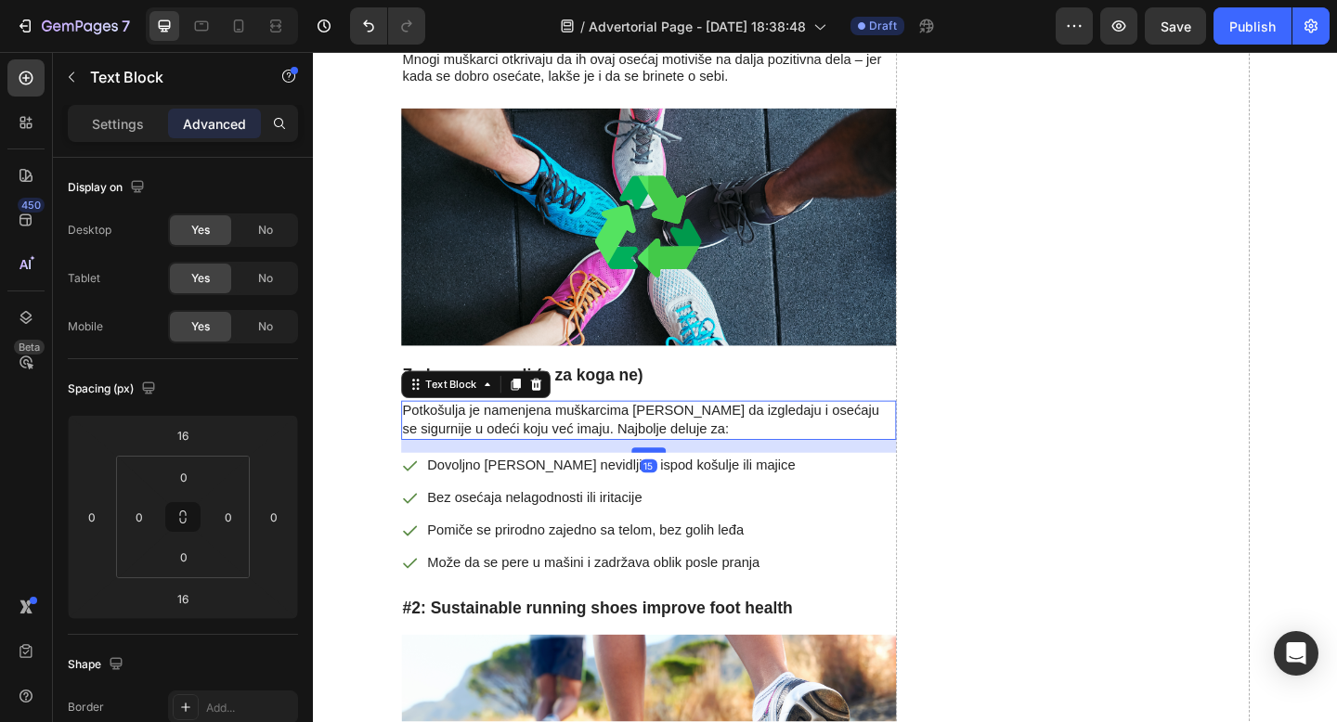
click at [679, 483] on div at bounding box center [677, 486] width 37 height 6
type input "15"
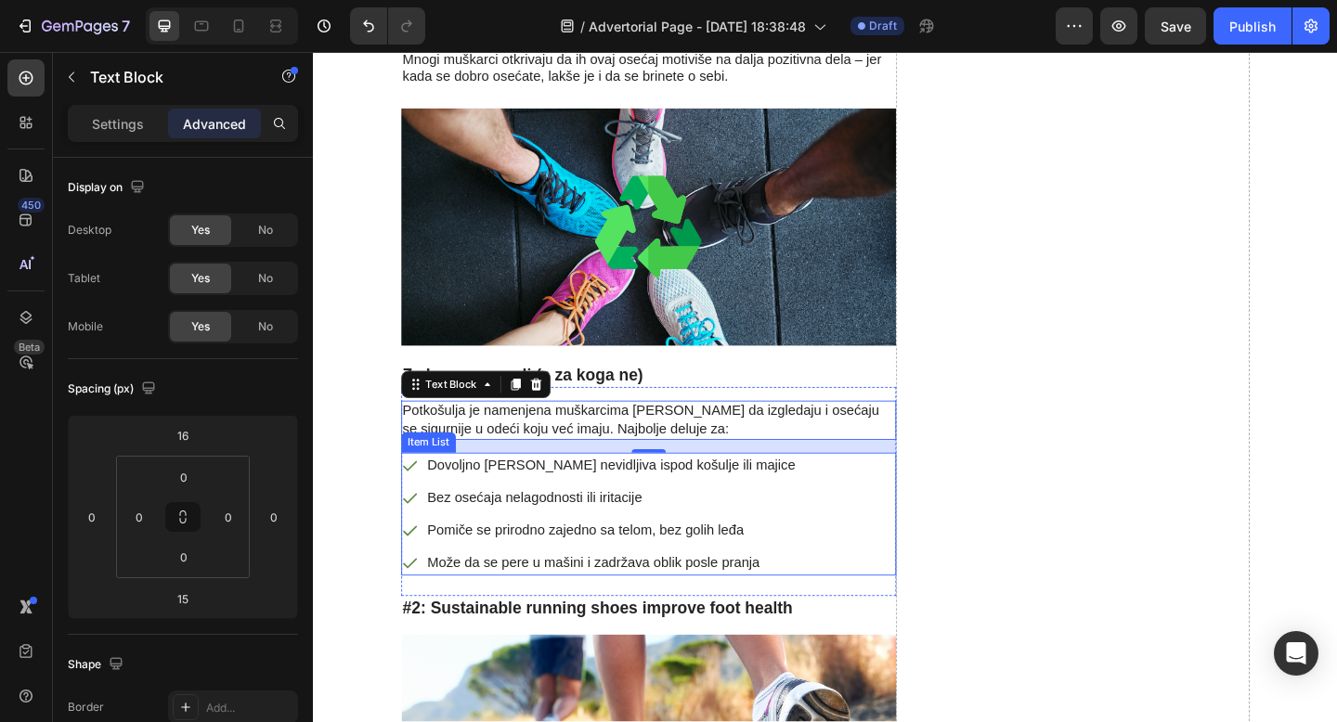
click at [552, 491] on p "Dovoljno [PERSON_NAME] nevidljiva ispod košulje ili majice" at bounding box center [637, 502] width 400 height 22
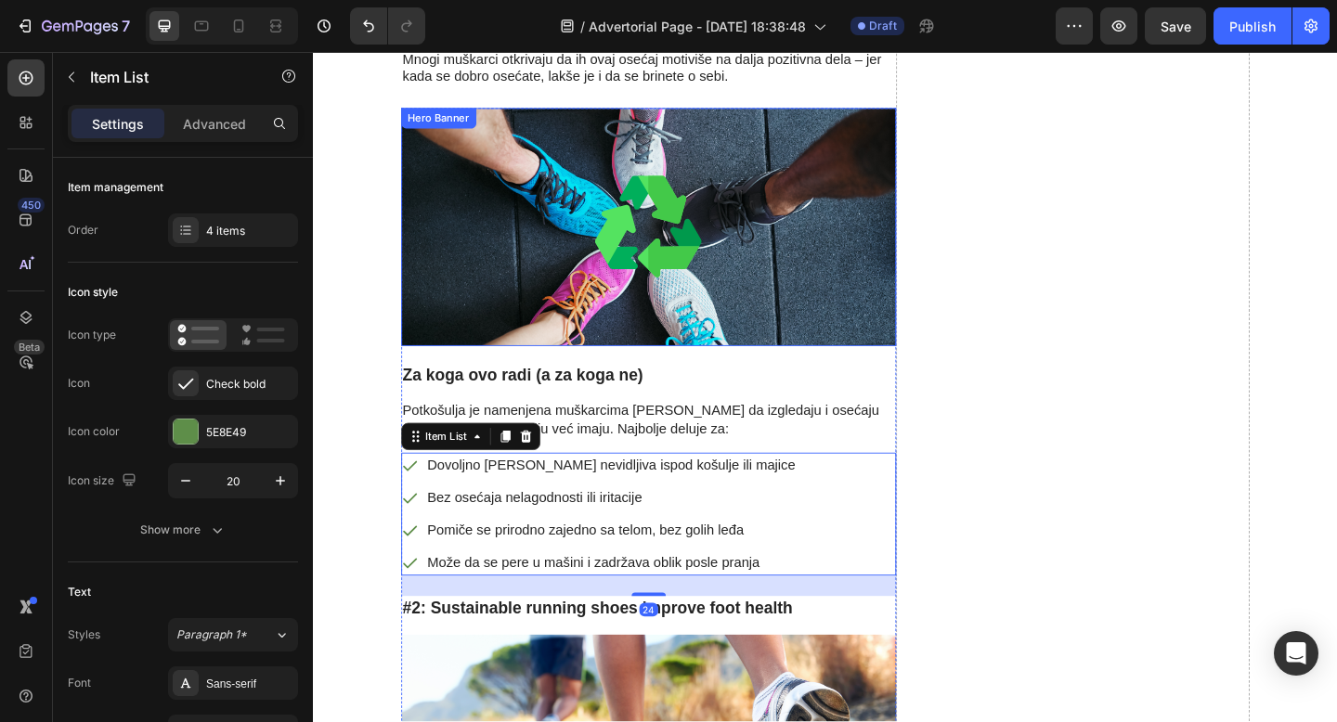
click at [552, 491] on p "Dovoljno [PERSON_NAME] nevidljiva ispod košulje ili majice" at bounding box center [637, 502] width 400 height 22
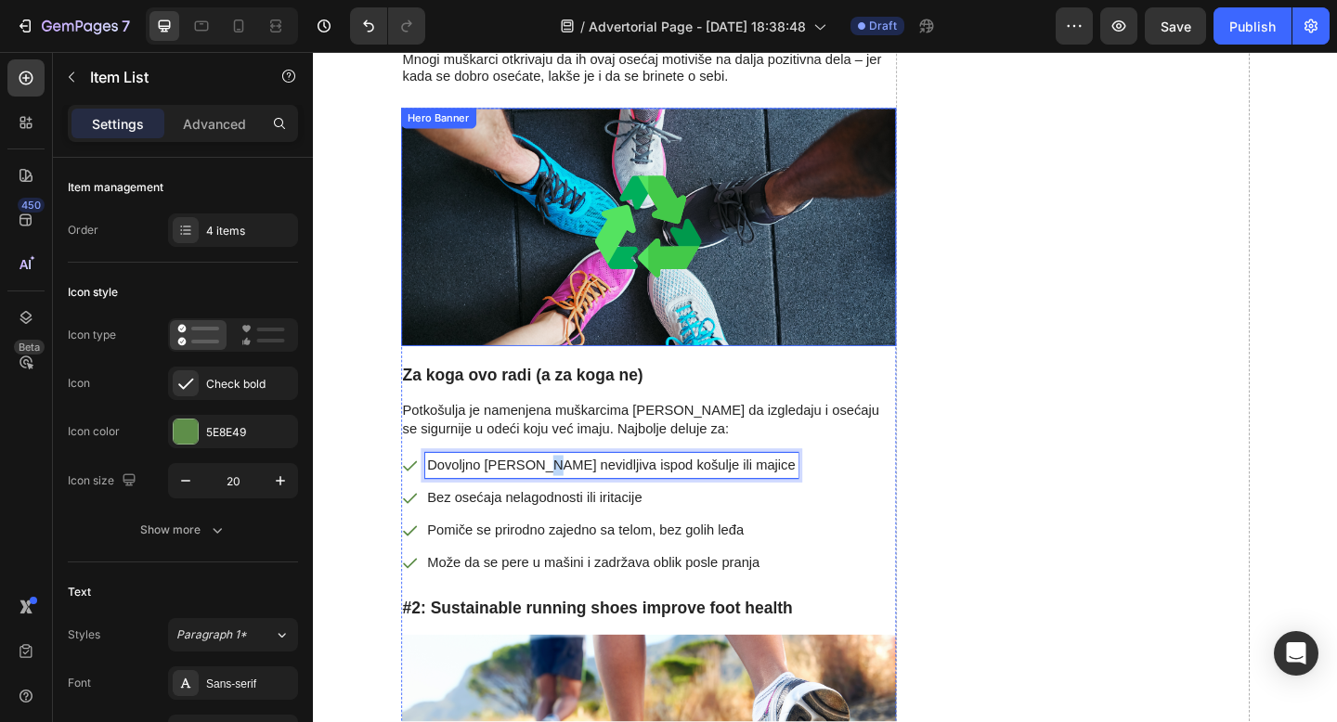
click at [552, 491] on p "Dovoljno [PERSON_NAME] nevidljiva ispod košulje ili majice" at bounding box center [637, 502] width 400 height 22
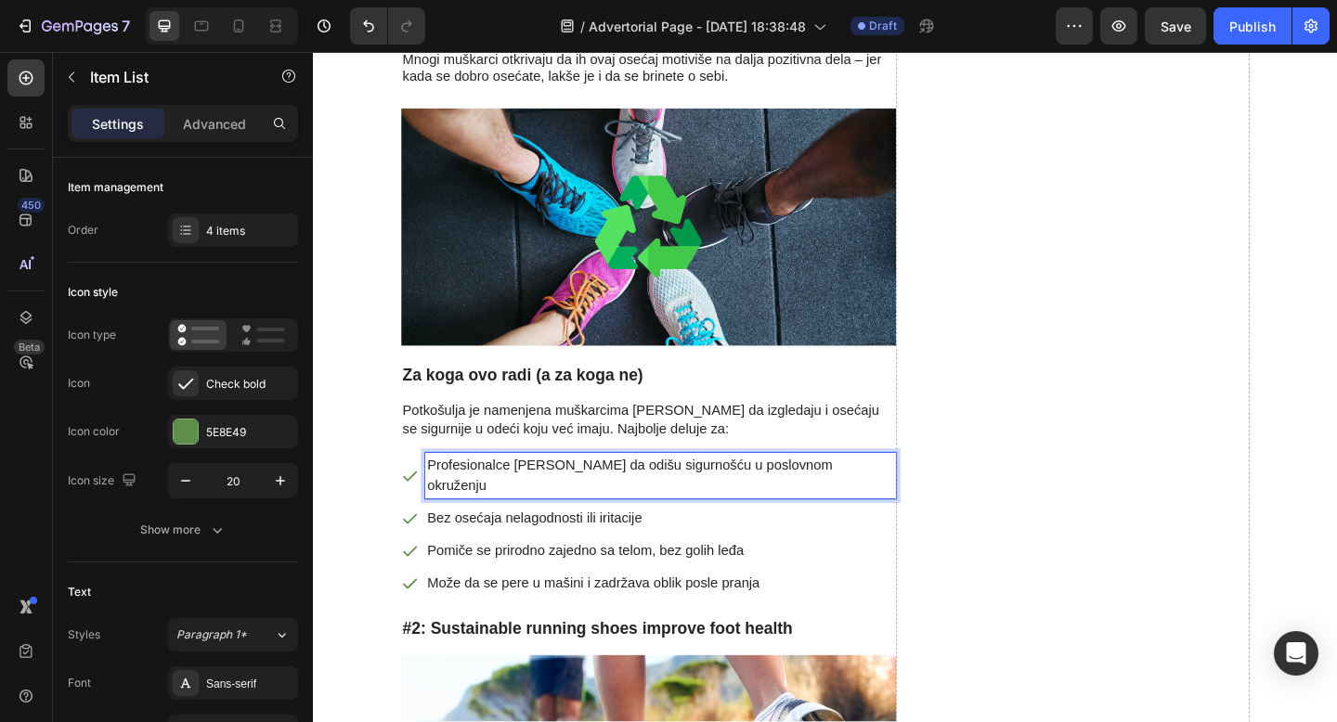
click at [476, 491] on p "Profesionalce koji žele da odišu sigurnošću u poslovnom okruženju" at bounding box center [690, 513] width 507 height 45
click at [584, 549] on p "Bez osećaja nelagodnosti ili iritacije" at bounding box center [690, 560] width 507 height 22
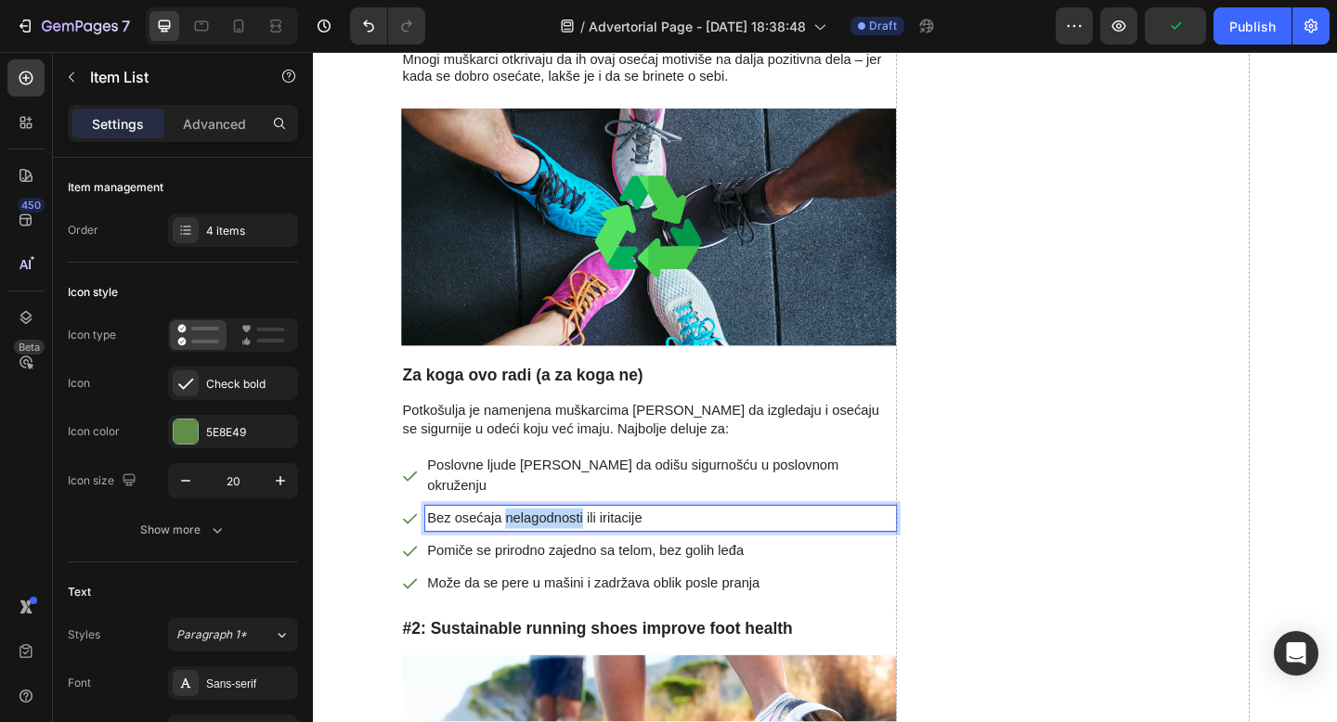
click at [584, 549] on p "Bez osećaja nelagodnosti ili iritacije" at bounding box center [690, 560] width 507 height 22
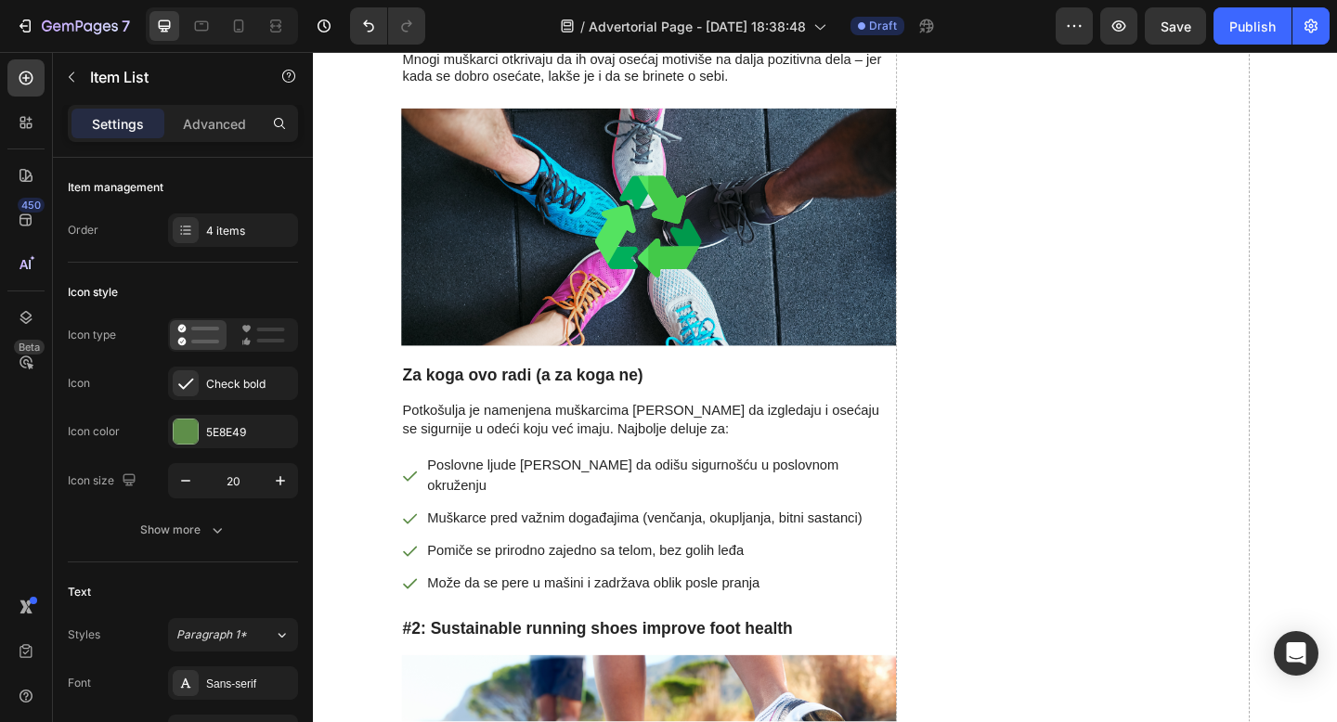
drag, startPoint x: 271, startPoint y: 381, endPoint x: 302, endPoint y: 196, distance: 187.3
click at [592, 584] on p "Pomiče se prirodno zajedno sa telom, bez golih leđa" at bounding box center [690, 595] width 507 height 22
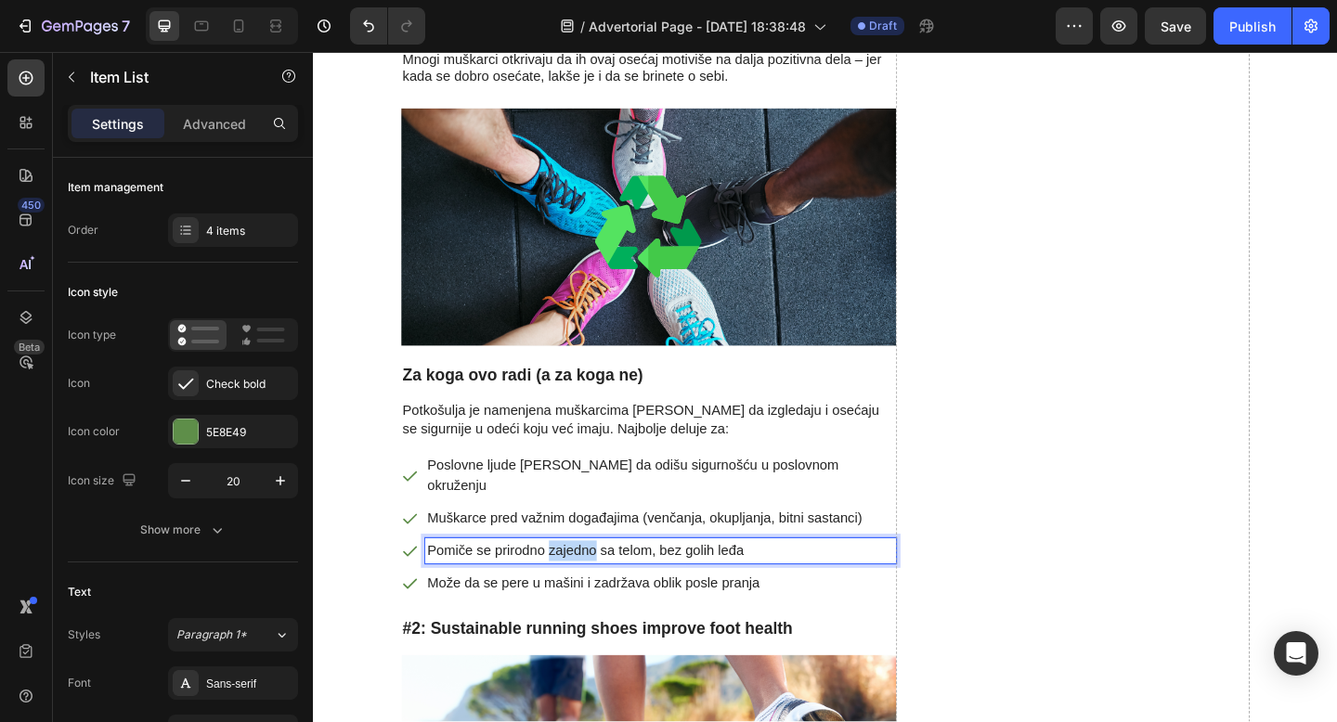
click at [592, 584] on p "Pomiče se prirodno zajedno sa telom, bez golih leđa" at bounding box center [690, 595] width 507 height 22
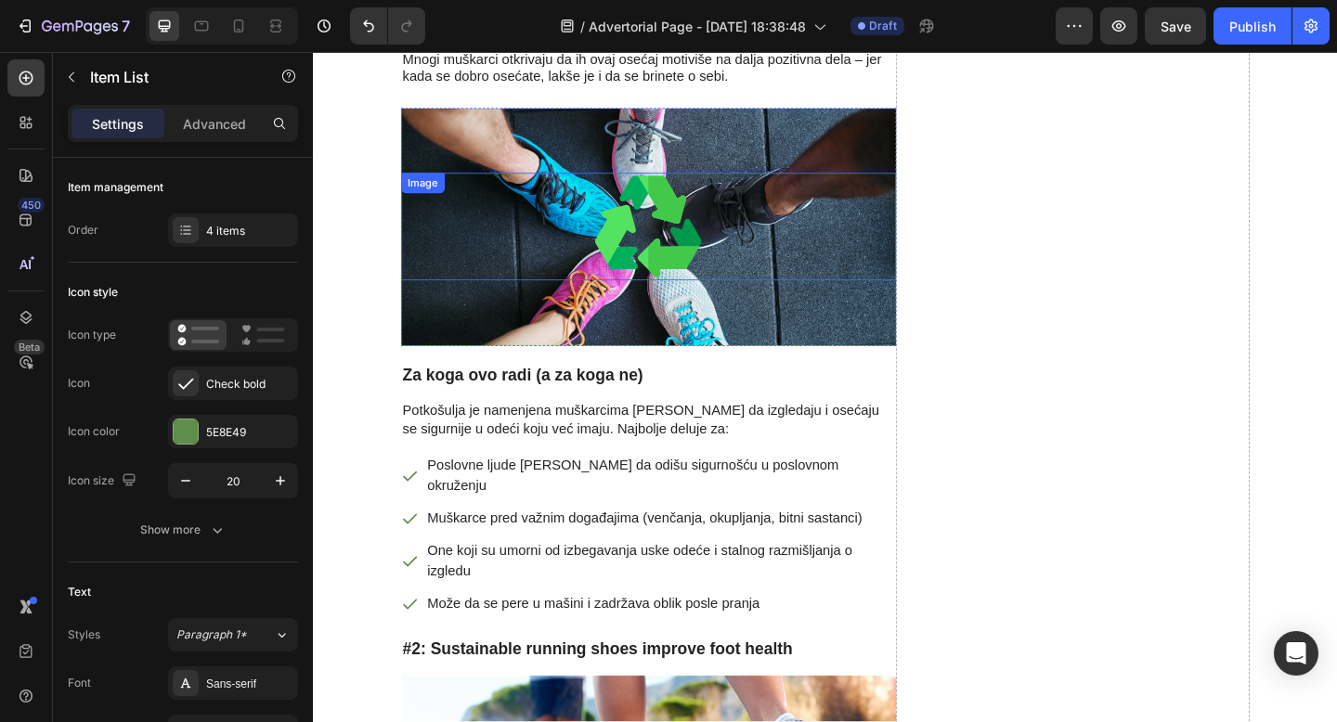
drag, startPoint x: 289, startPoint y: 414, endPoint x: 315, endPoint y: 84, distance: 331.5
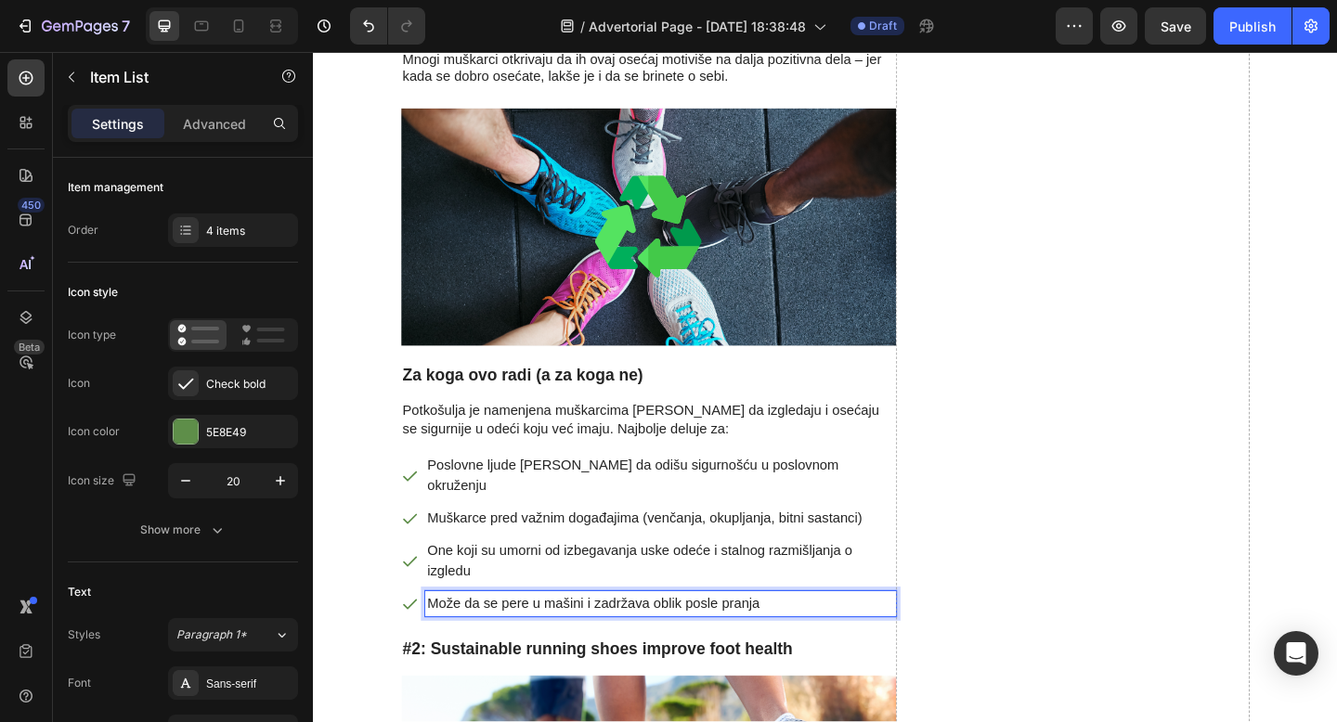
click at [573, 641] on p "Može da se pere u mašini i zadržava oblik posle pranja" at bounding box center [690, 652] width 507 height 22
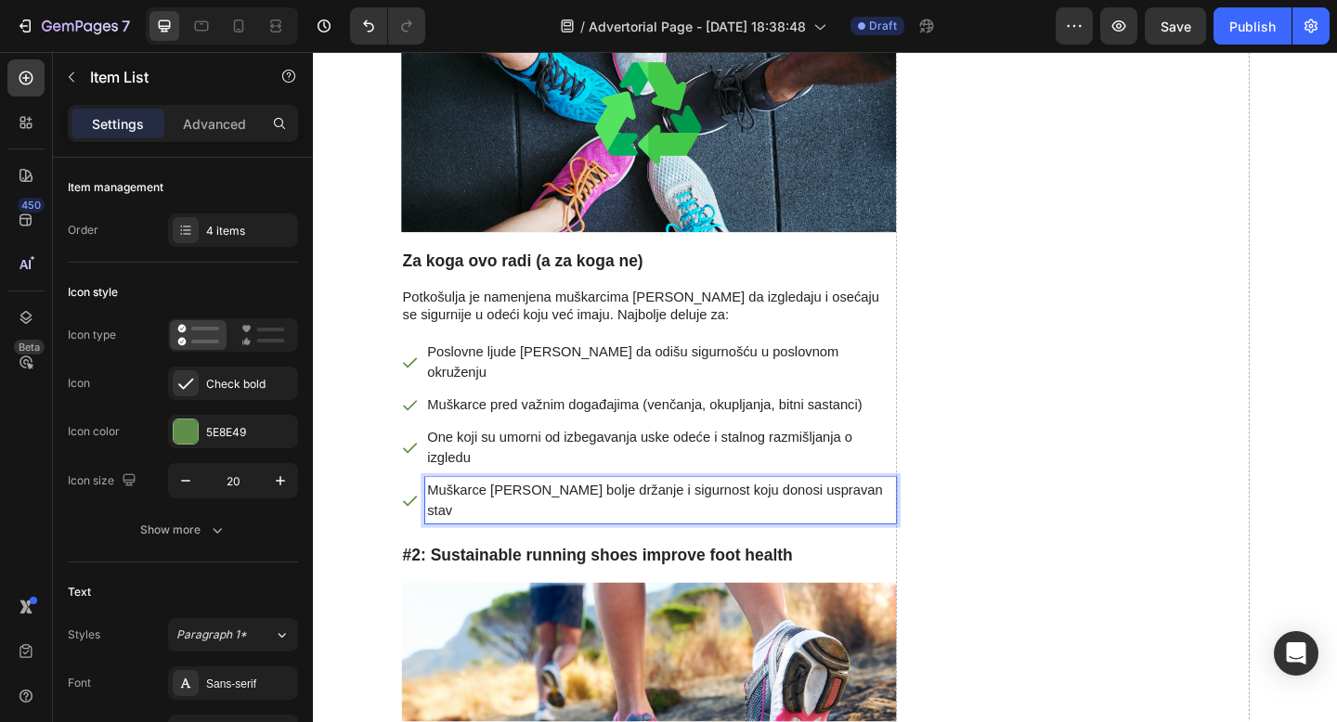
scroll to position [4697, 0]
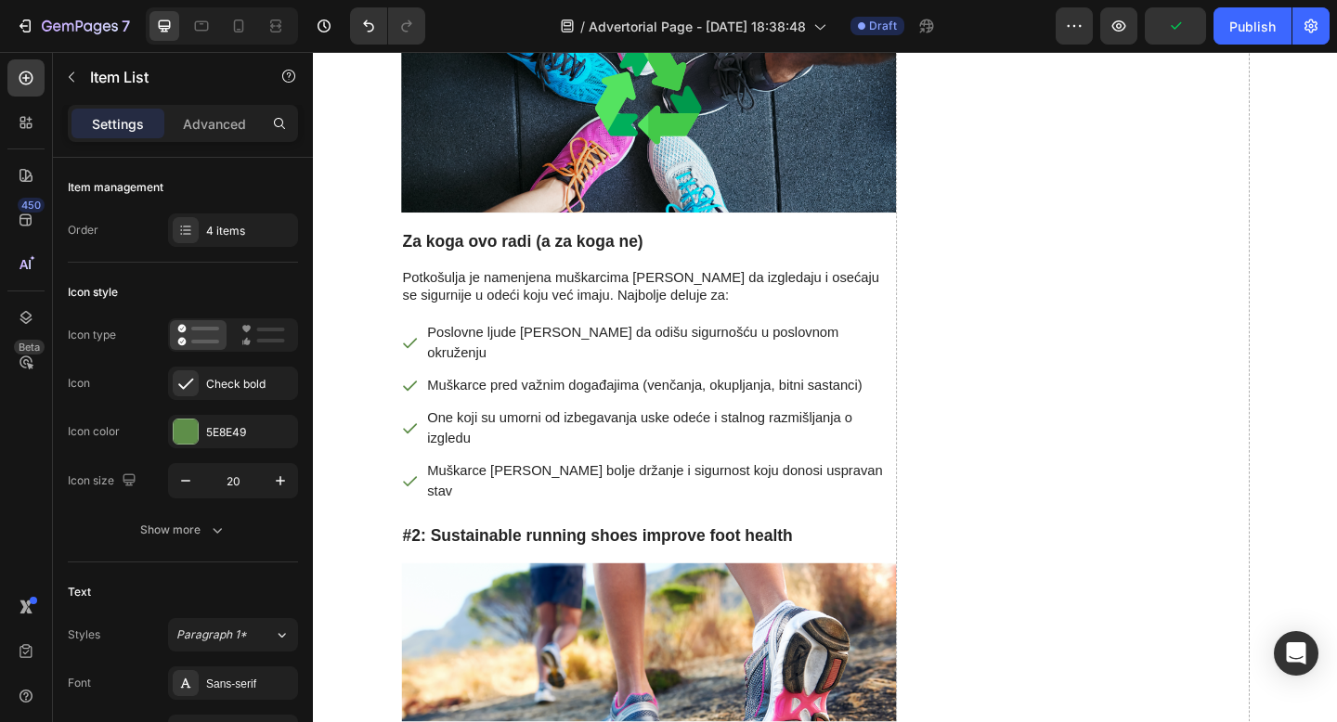
drag, startPoint x: 286, startPoint y: 4, endPoint x: 501, endPoint y: 30, distance: 216.9
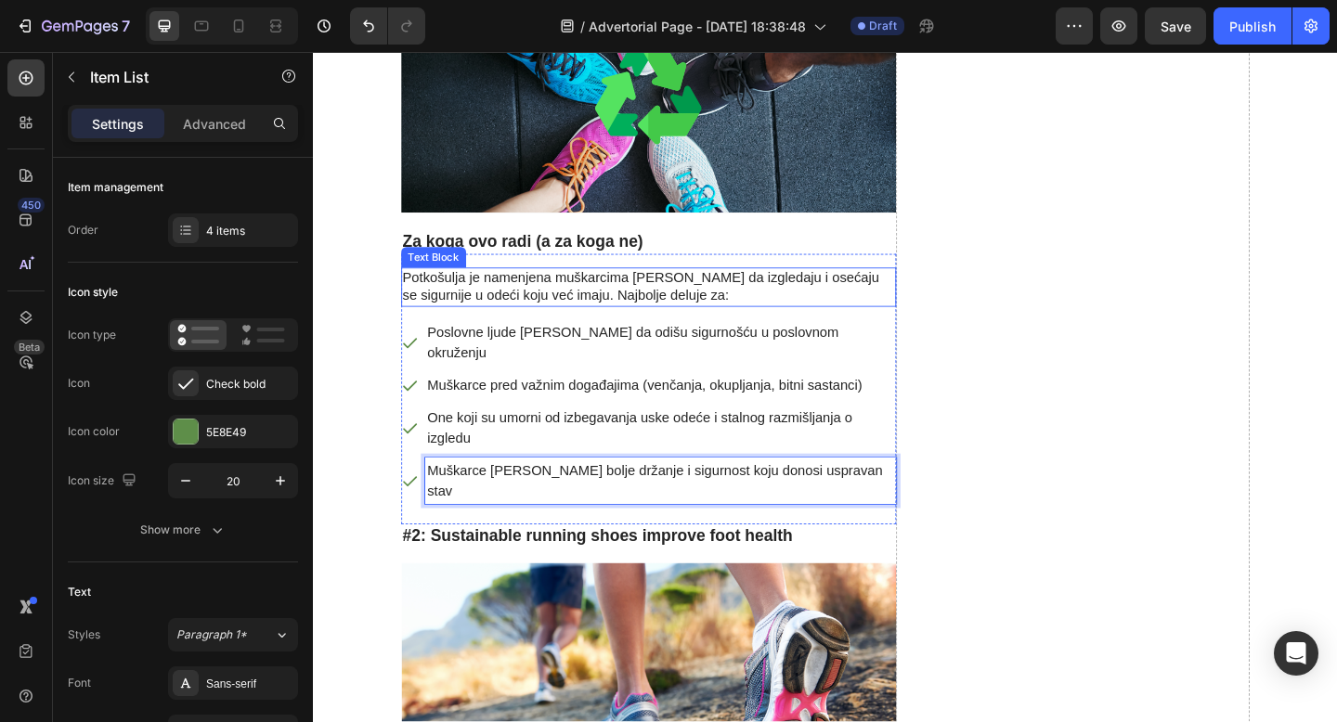
click at [616, 289] on p "Potkošulja je namenjena muškarcima [PERSON_NAME] da izgledaju i osećaju se sigu…" at bounding box center [677, 308] width 535 height 39
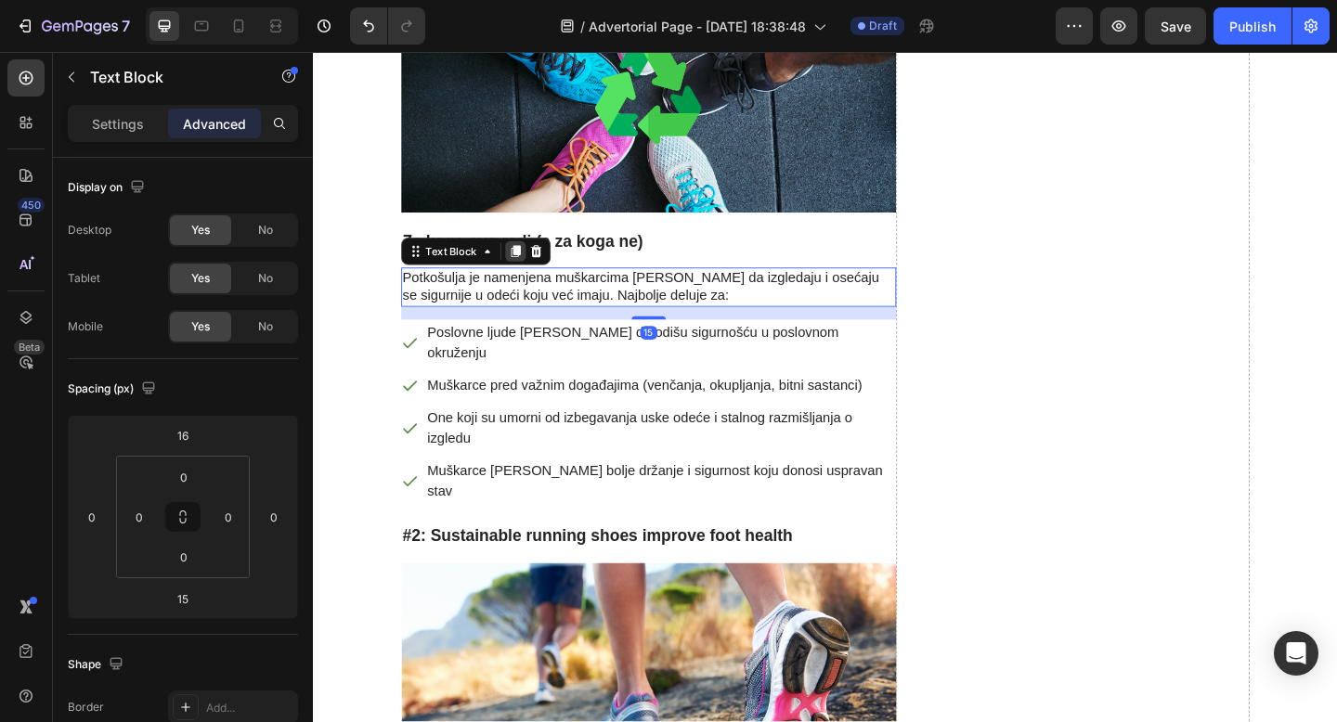
click at [530, 263] on icon at bounding box center [532, 269] width 10 height 13
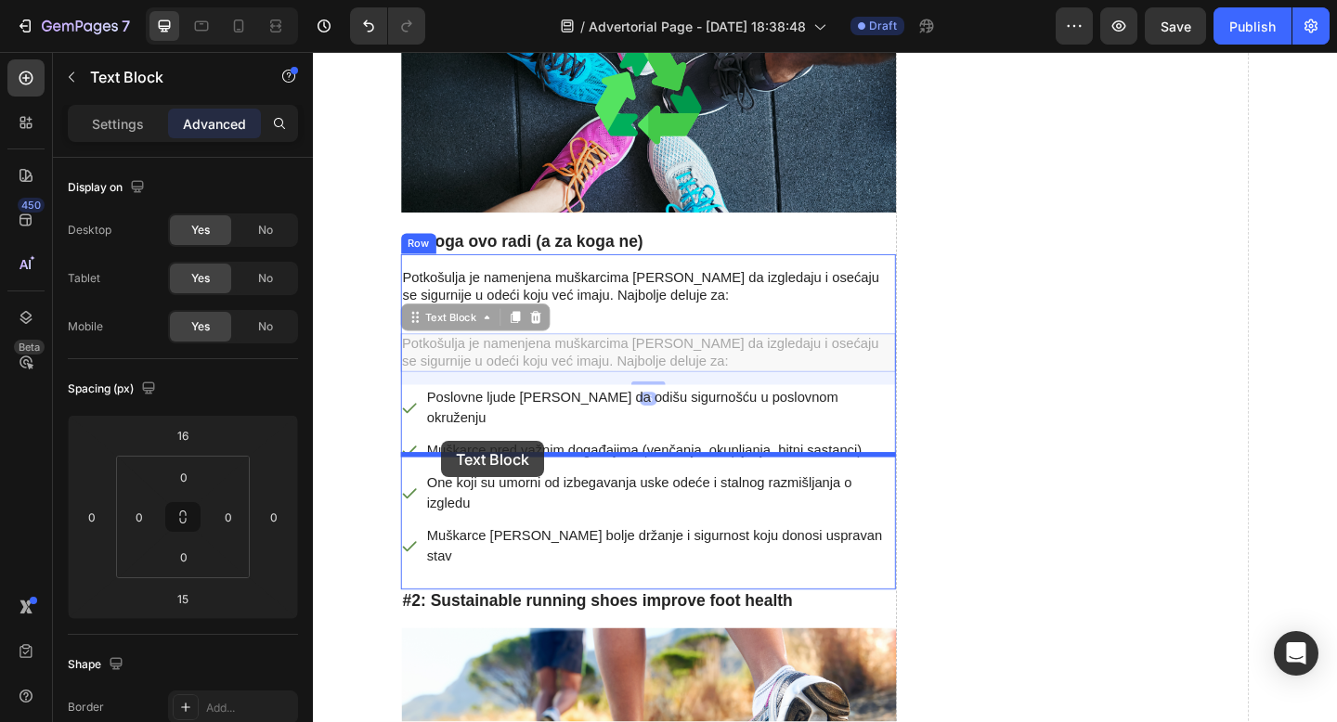
drag, startPoint x: 427, startPoint y: 243, endPoint x: 452, endPoint y: 475, distance: 233.4
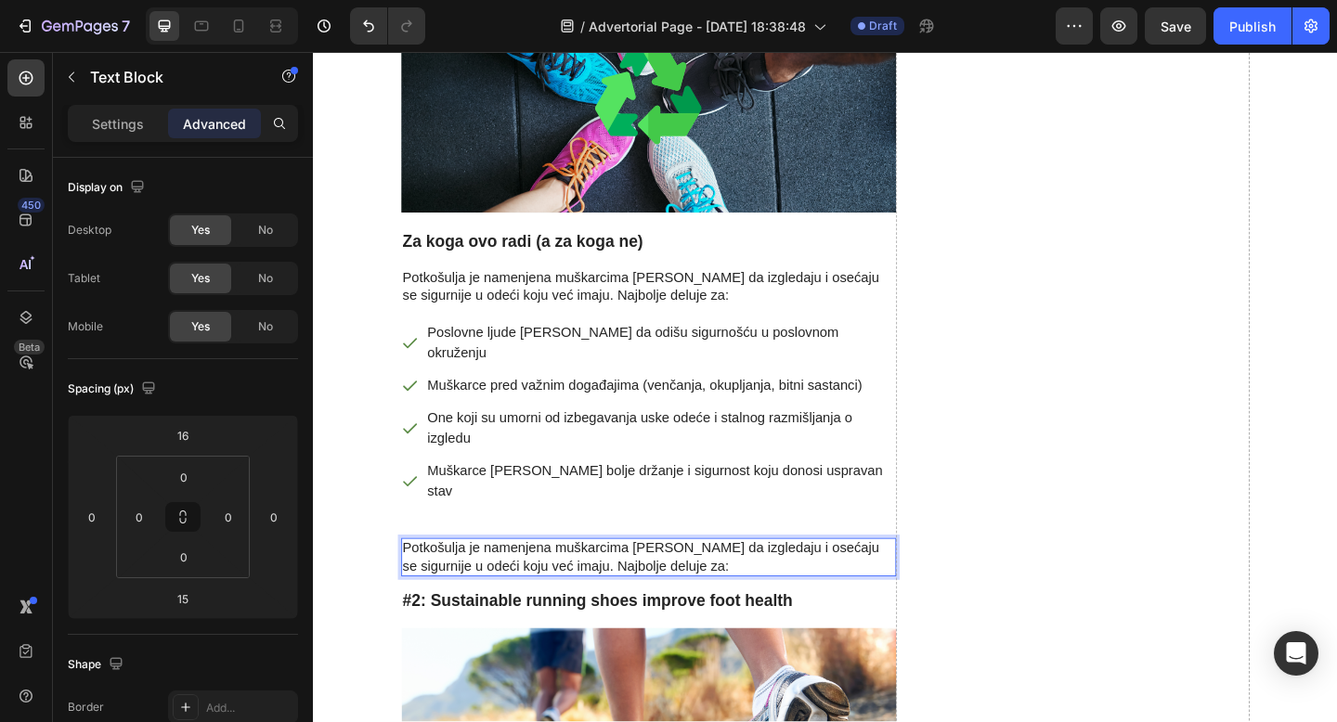
click at [482, 583] on p "Potkošulja je namenjena muškarcima [PERSON_NAME] da izgledaju i osećaju se sigu…" at bounding box center [677, 602] width 535 height 39
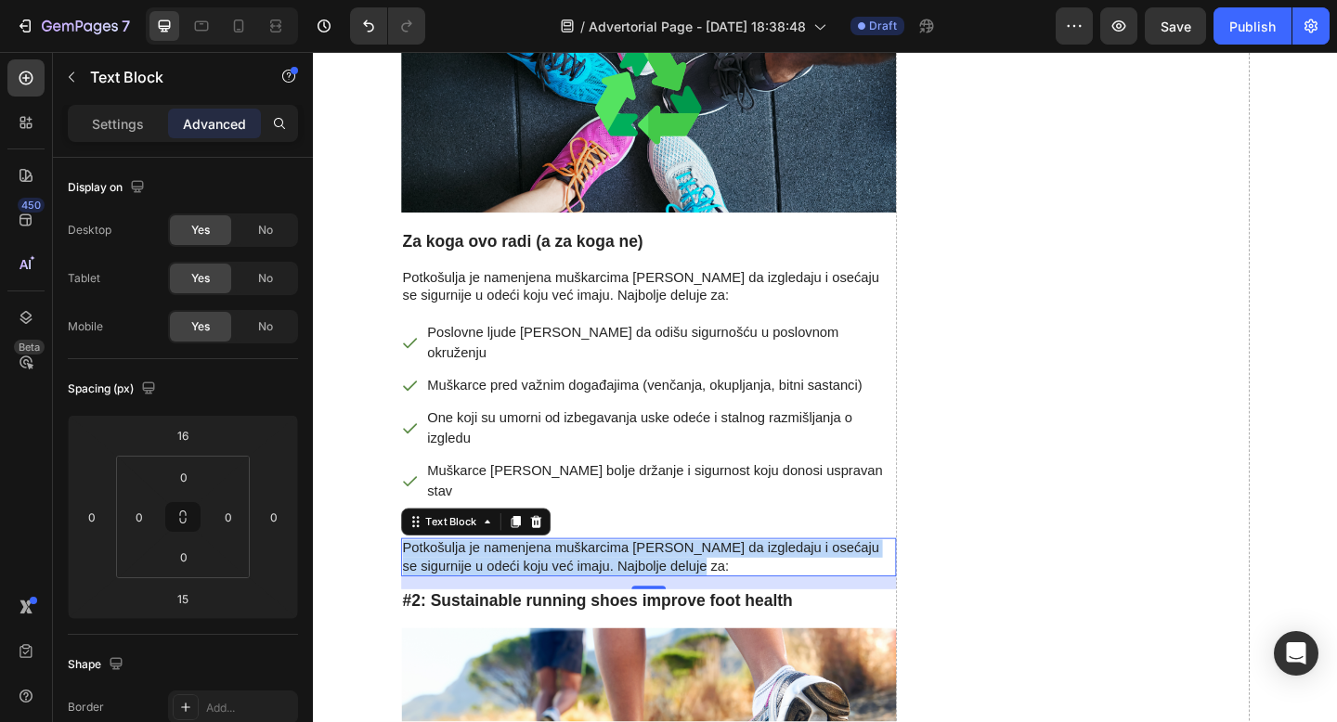
click at [482, 583] on p "Potkošulja je namenjena muškarcima [PERSON_NAME] da izgledaju i osećaju se sigu…" at bounding box center [677, 602] width 535 height 39
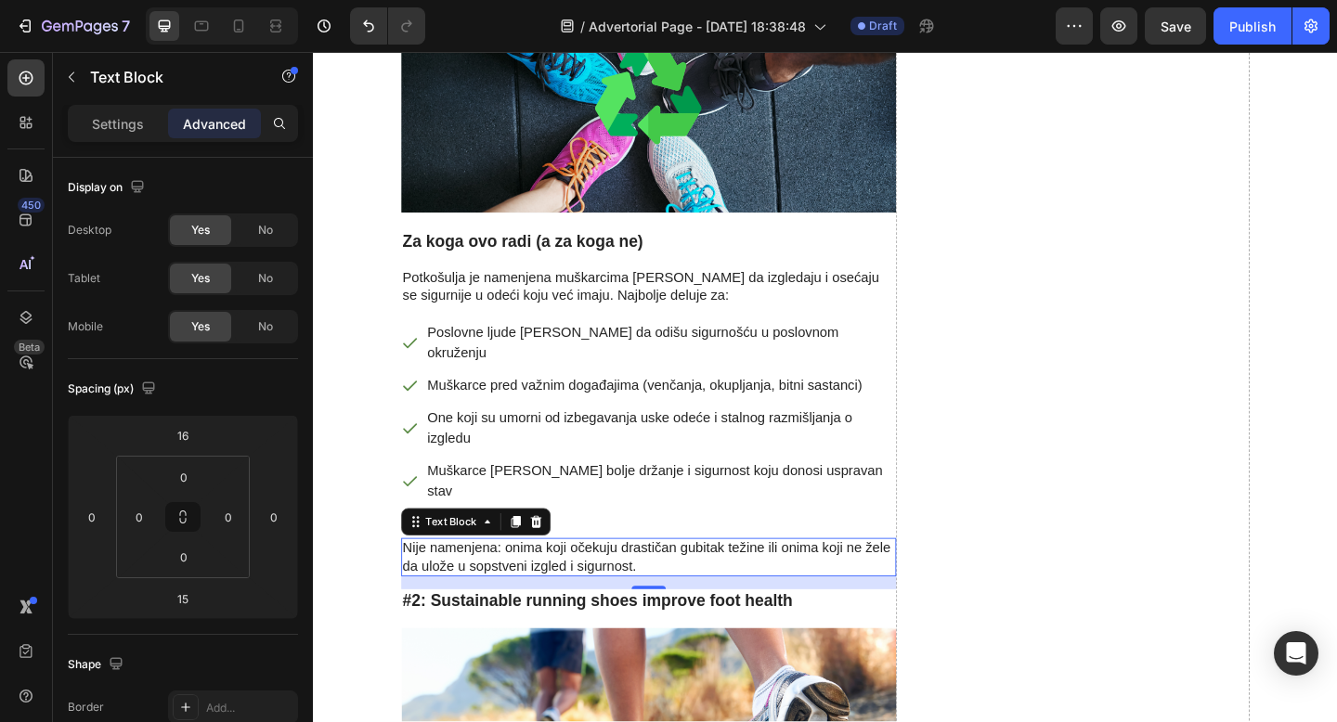
click at [516, 583] on p "Nije namenjena: onima koji očekuju drastičan gubitak težine ili onima koji ne ž…" at bounding box center [677, 602] width 535 height 39
click at [412, 583] on p "Nije namenjena: onima koji očekuju drastičan gubitak težine ili onima koji ne ž…" at bounding box center [677, 602] width 535 height 39
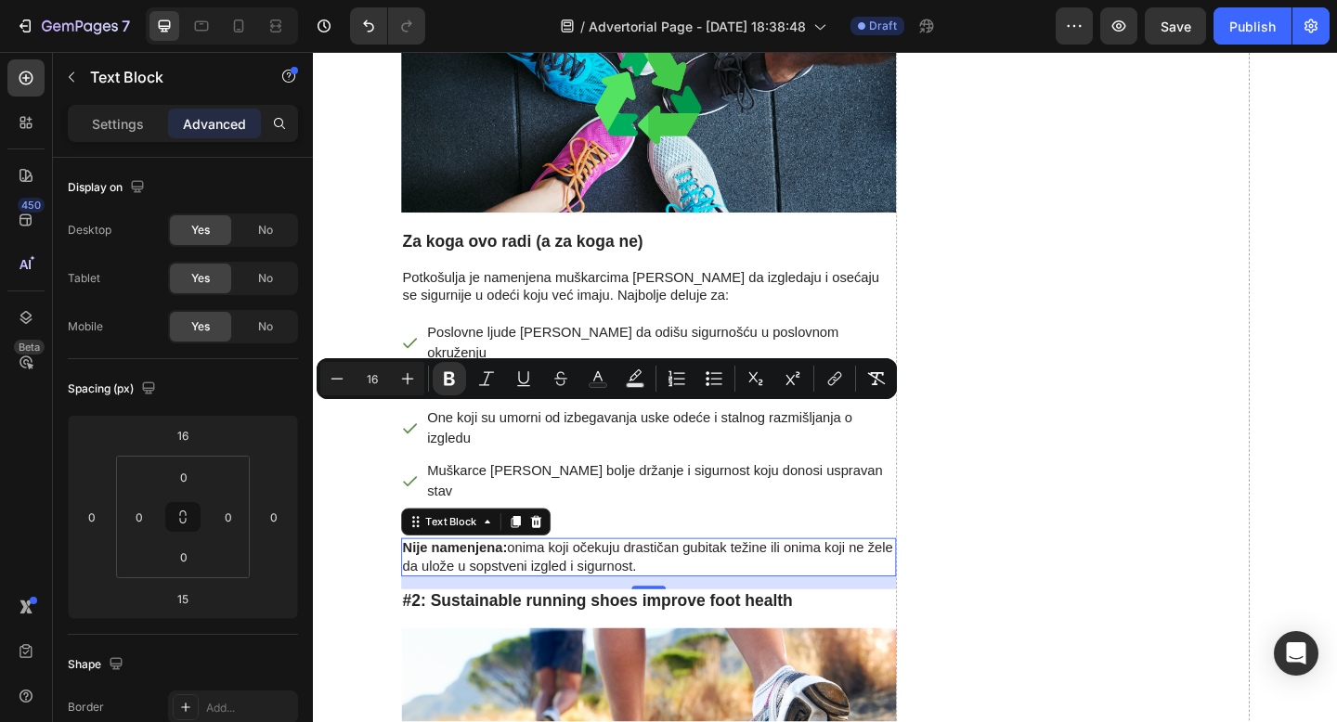
click at [585, 583] on p "Nije namenjena: onima koji očekuju drastičan gubitak težine ili onima koji ne ž…" at bounding box center [677, 602] width 535 height 39
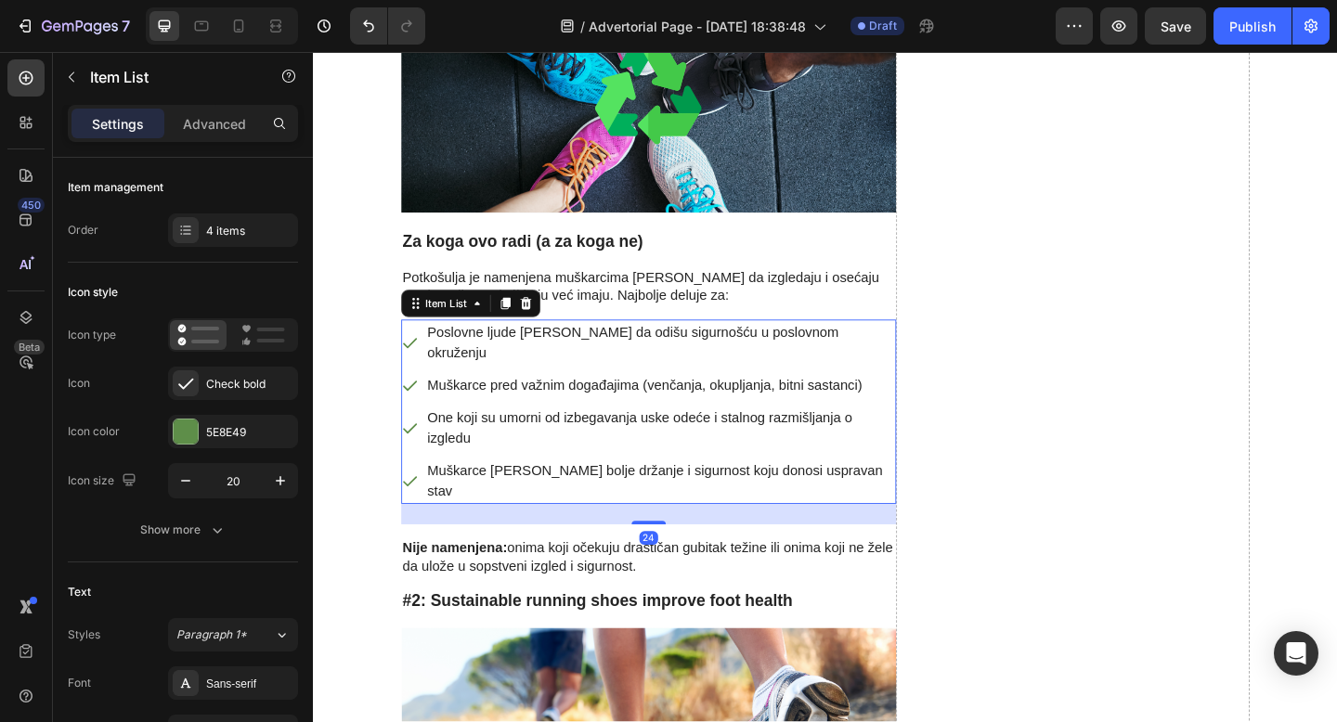
click at [831, 439] on p "One koji su umorni od izbegavanja uske odeće i stalnog razmišljanja o izgledu" at bounding box center [690, 461] width 507 height 45
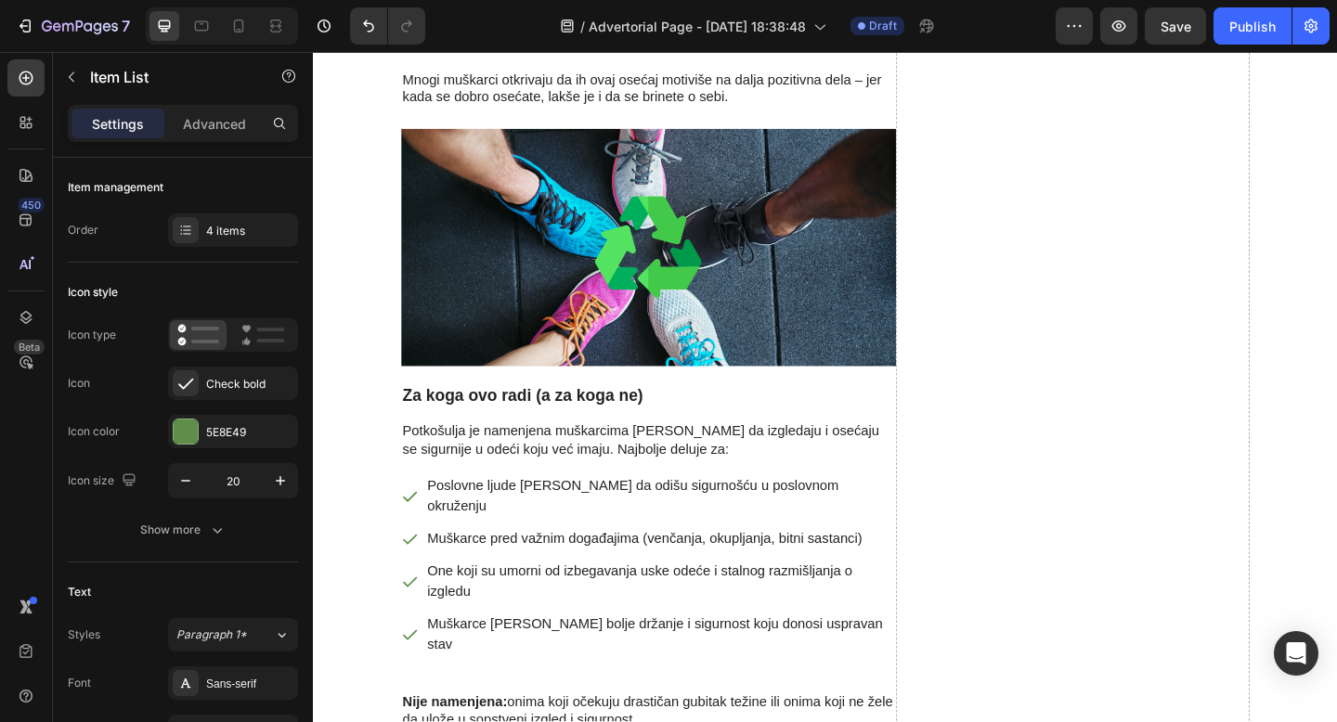
scroll to position [4533, 0]
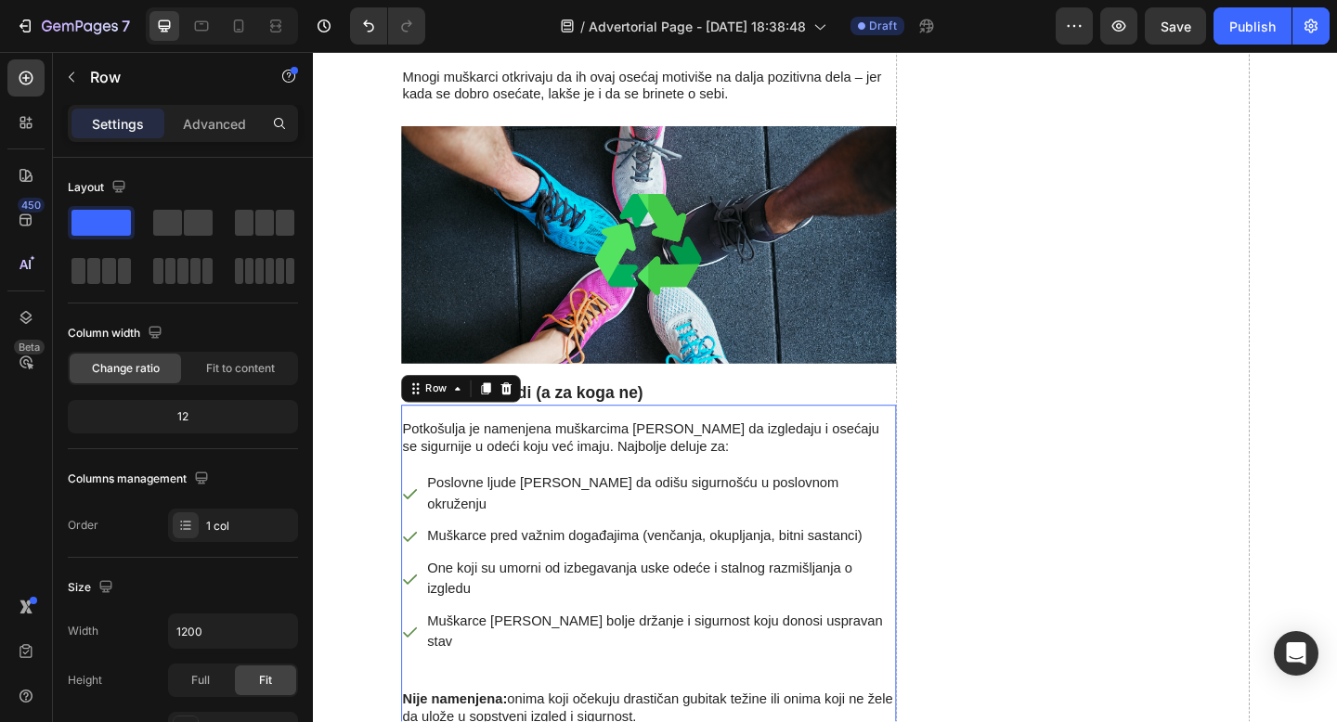
click at [556, 572] on div "Potkošulja je namenjena muškarcima koji žele da izgledaju i osećaju se sigurnij…" at bounding box center [677, 618] width 538 height 365
click at [214, 137] on div "Advanced" at bounding box center [214, 124] width 93 height 30
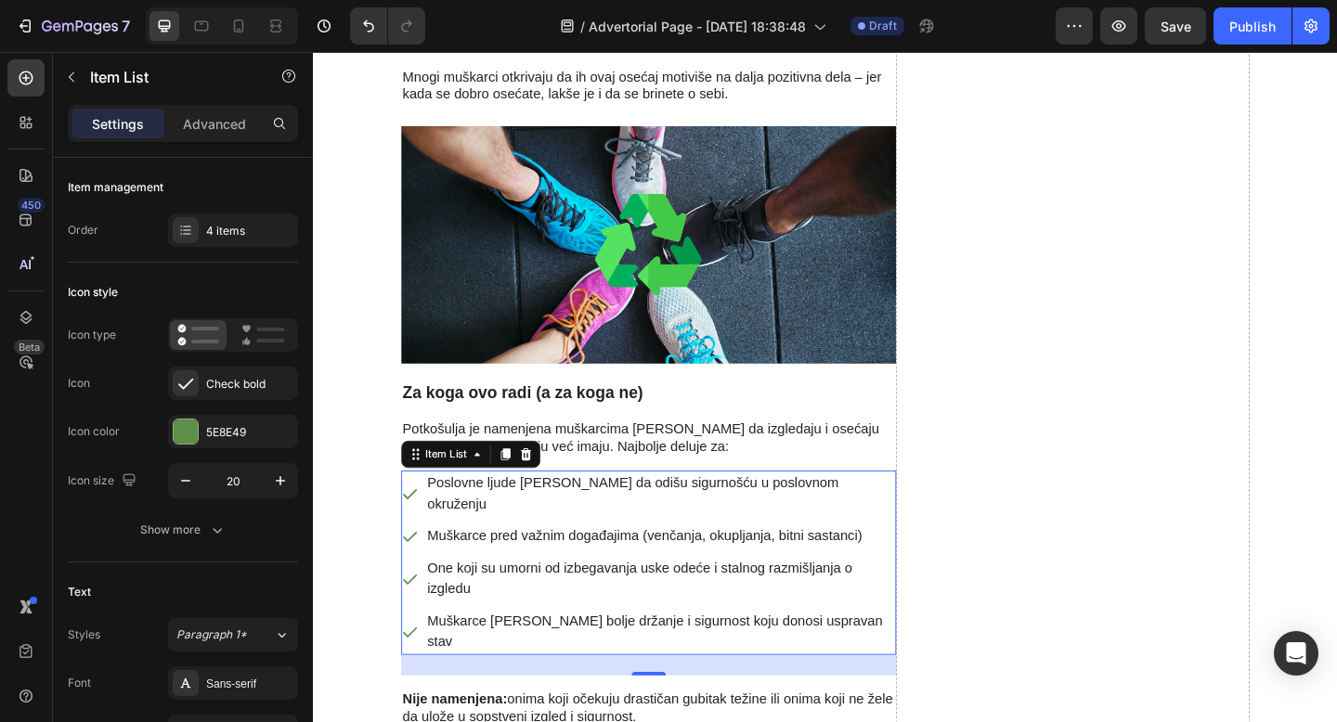
click at [460, 601] on div "One koji su umorni od izbegavanja uske odeće i stalnog razmišljanja o izgledu" at bounding box center [690, 626] width 512 height 50
click at [214, 124] on p "Advanced" at bounding box center [214, 123] width 63 height 19
type input "100%"
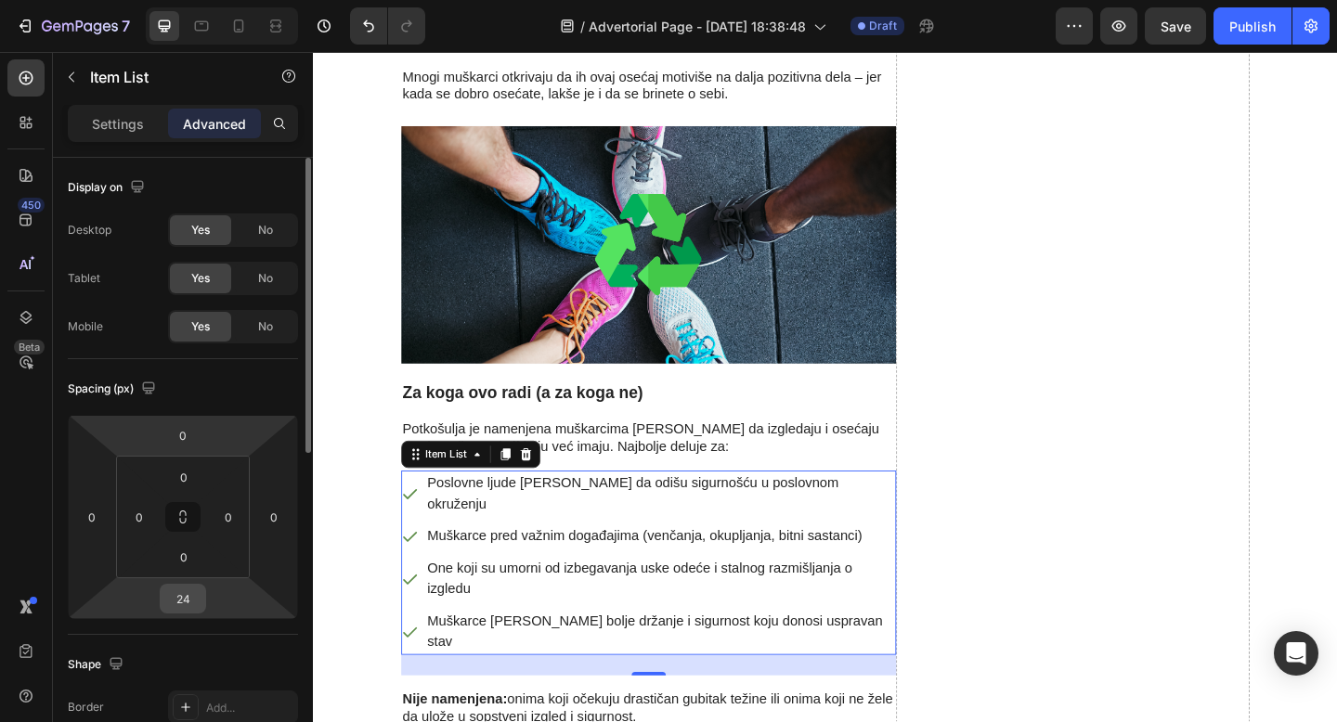
click at [187, 611] on input "24" at bounding box center [182, 599] width 37 height 28
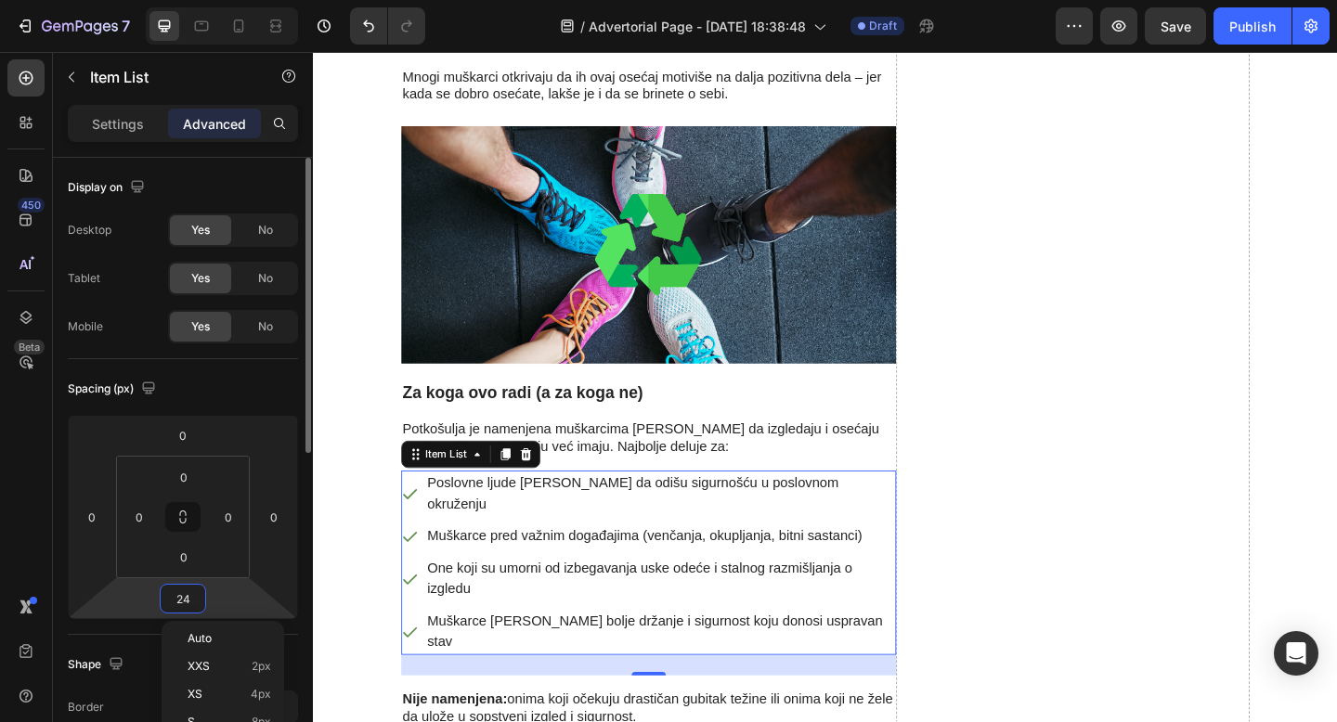
type input "0"
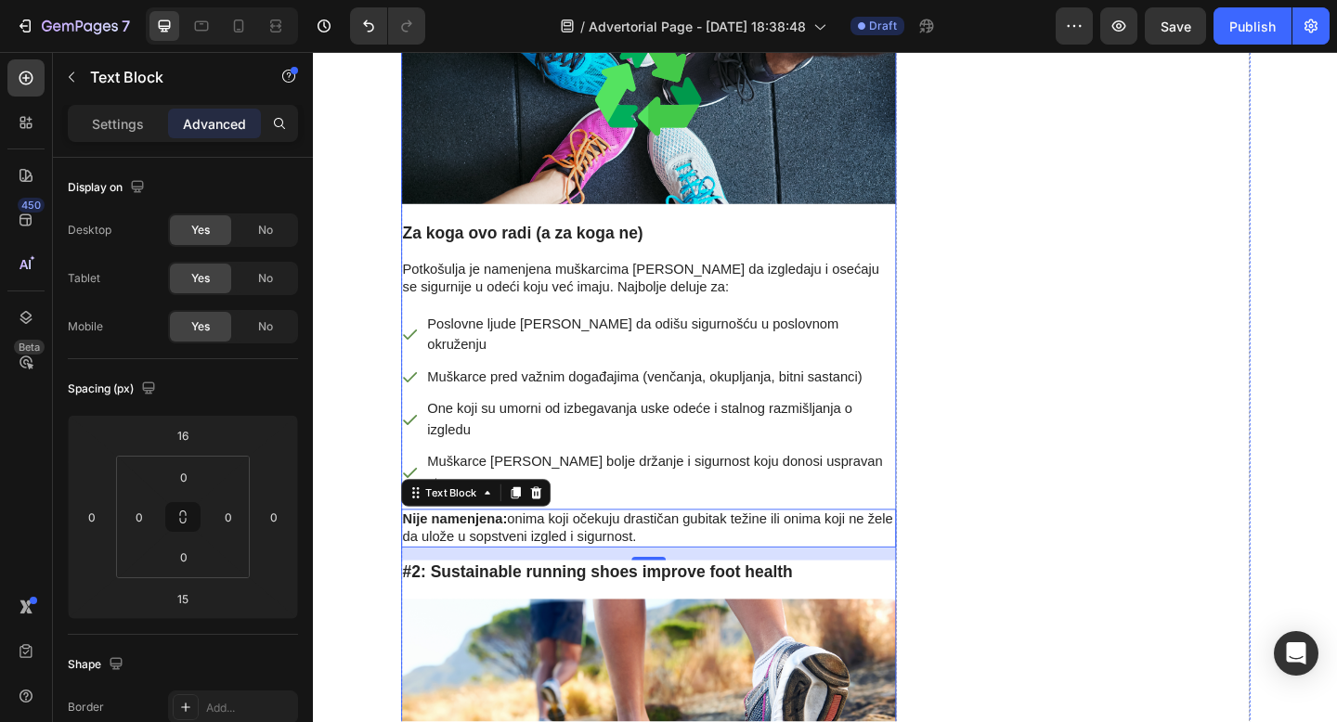
scroll to position [4800, 0]
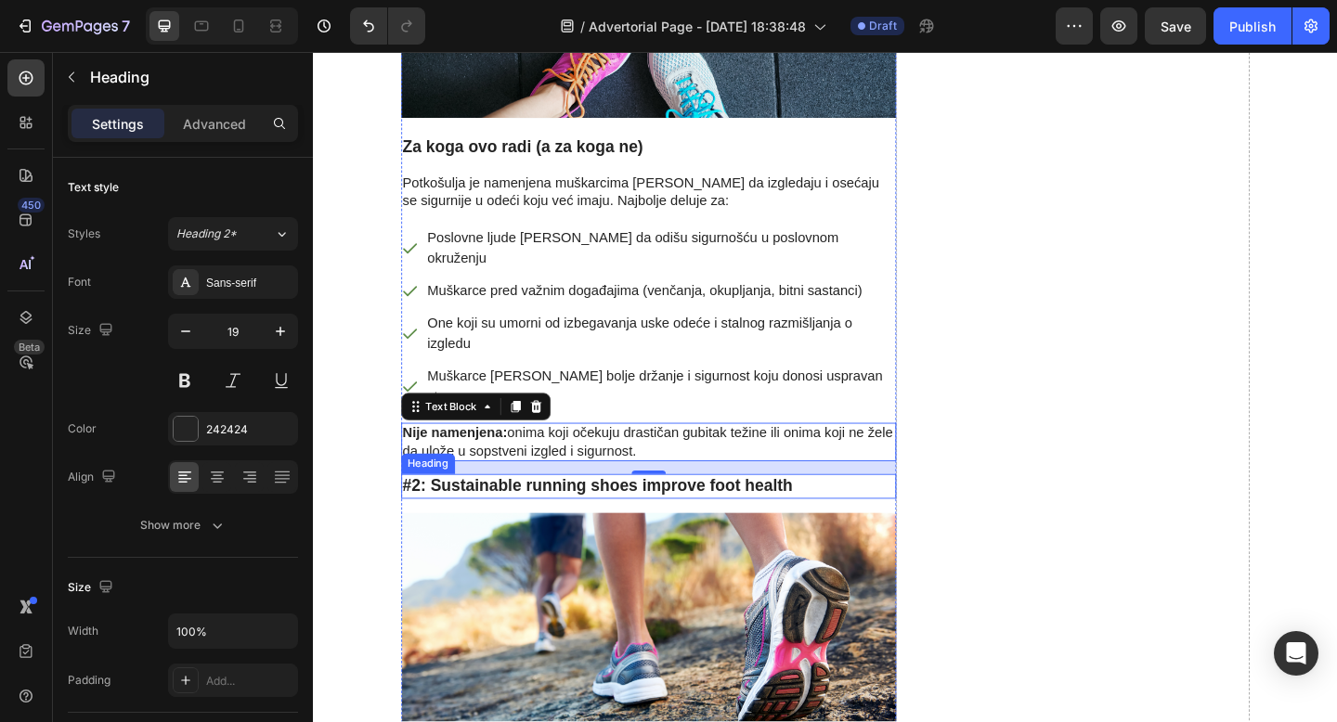
click at [537, 512] on h3 "#2: Sustainable running shoes improve foot health" at bounding box center [677, 525] width 538 height 27
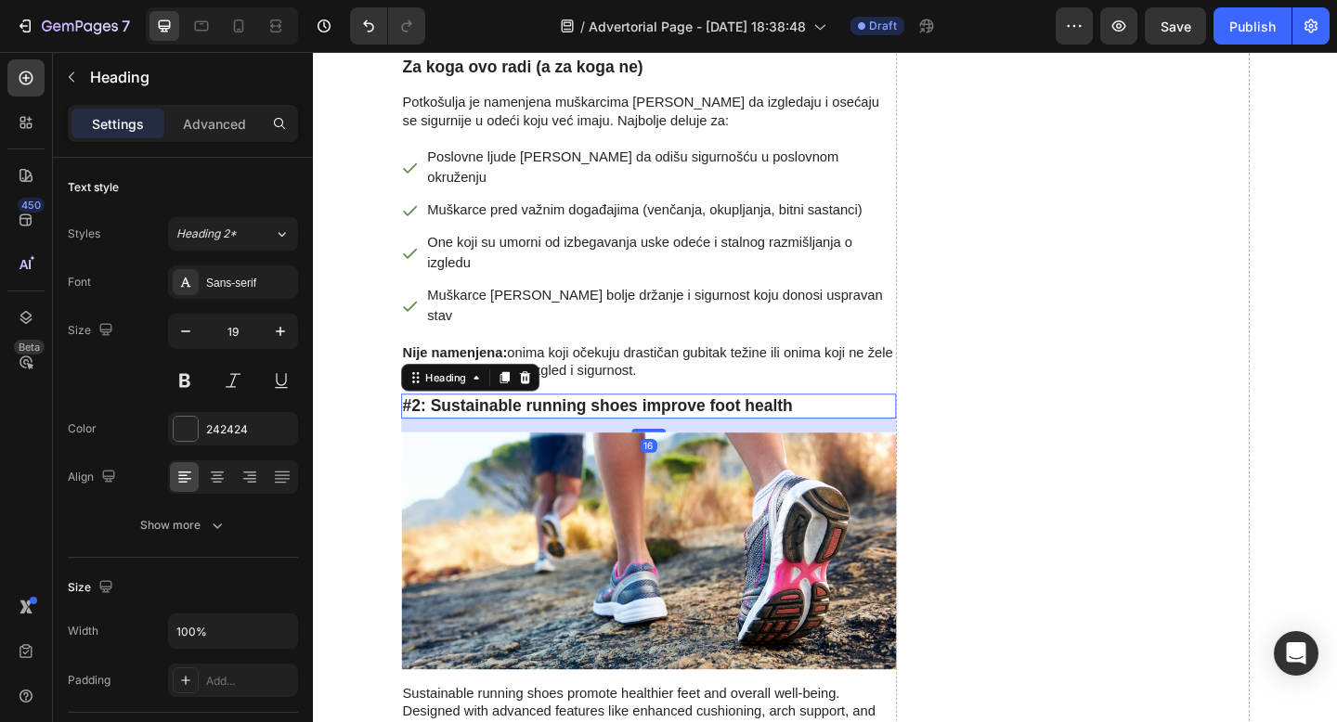
scroll to position [4902, 0]
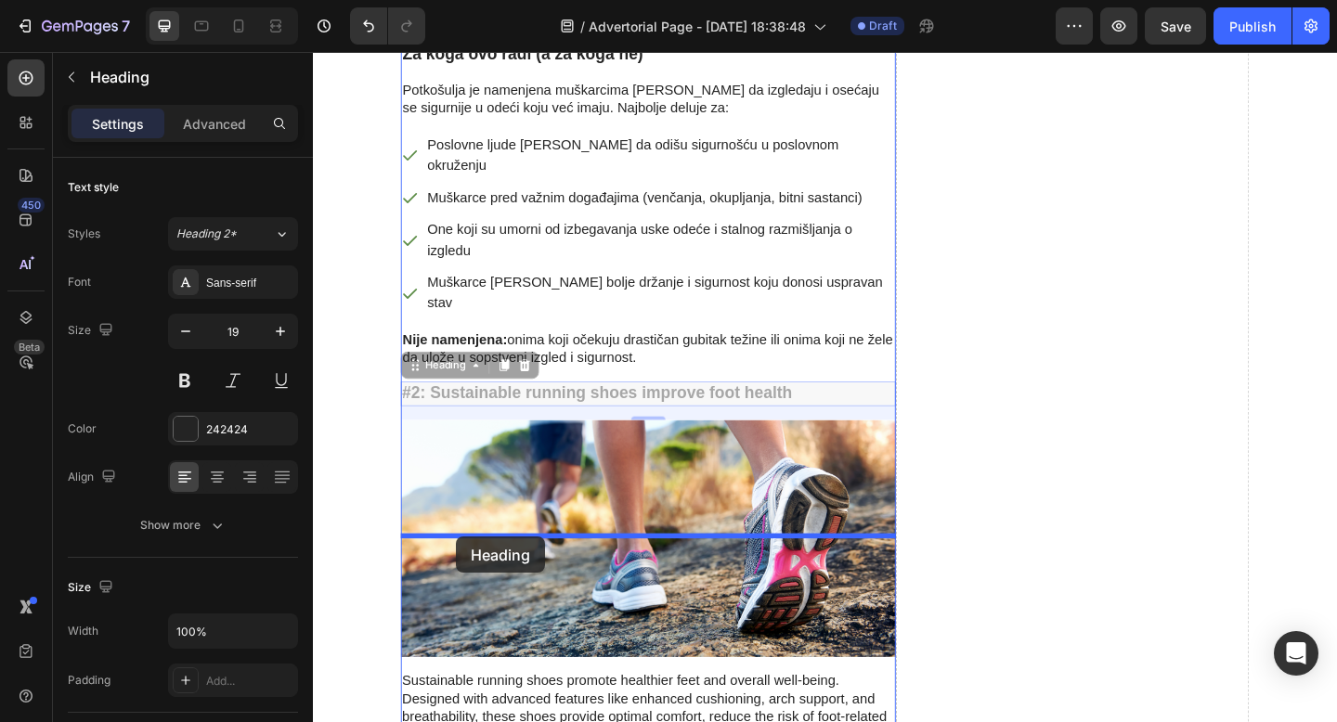
drag, startPoint x: 421, startPoint y: 242, endPoint x: 468, endPoint y: 579, distance: 340.3
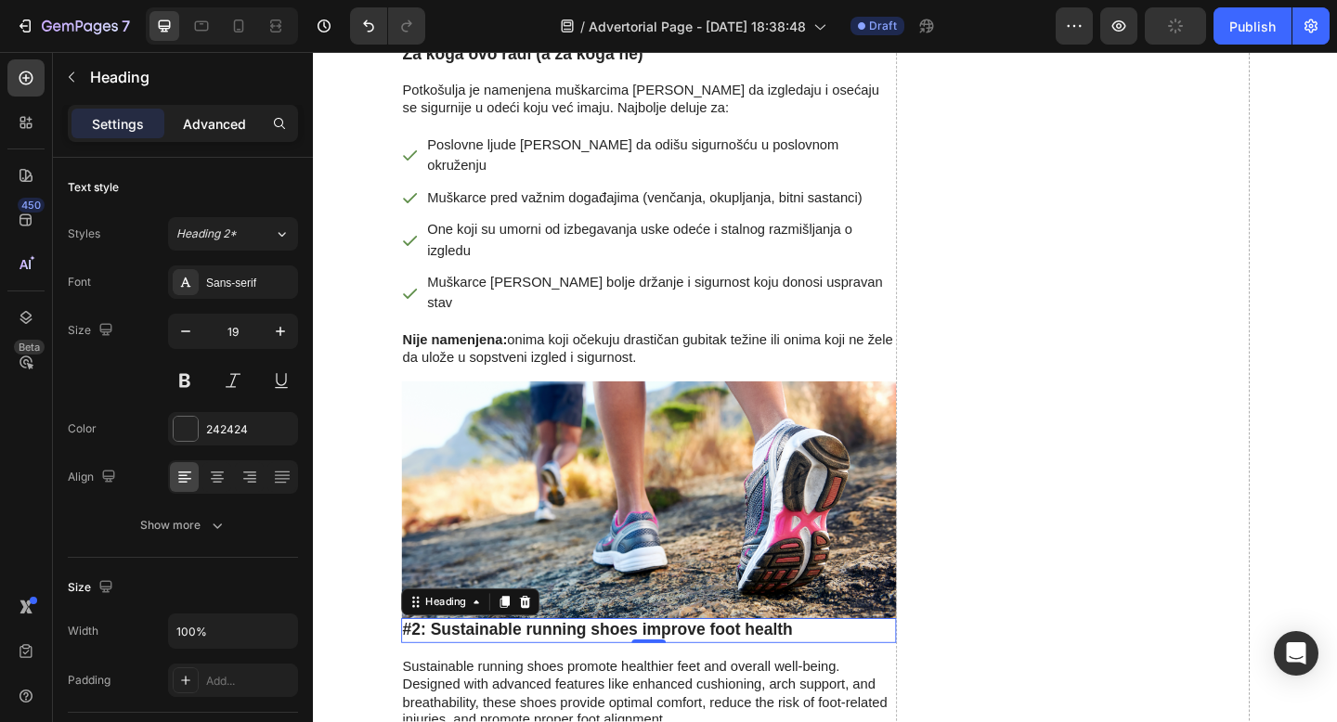
click at [215, 137] on div "Advanced" at bounding box center [214, 124] width 93 height 30
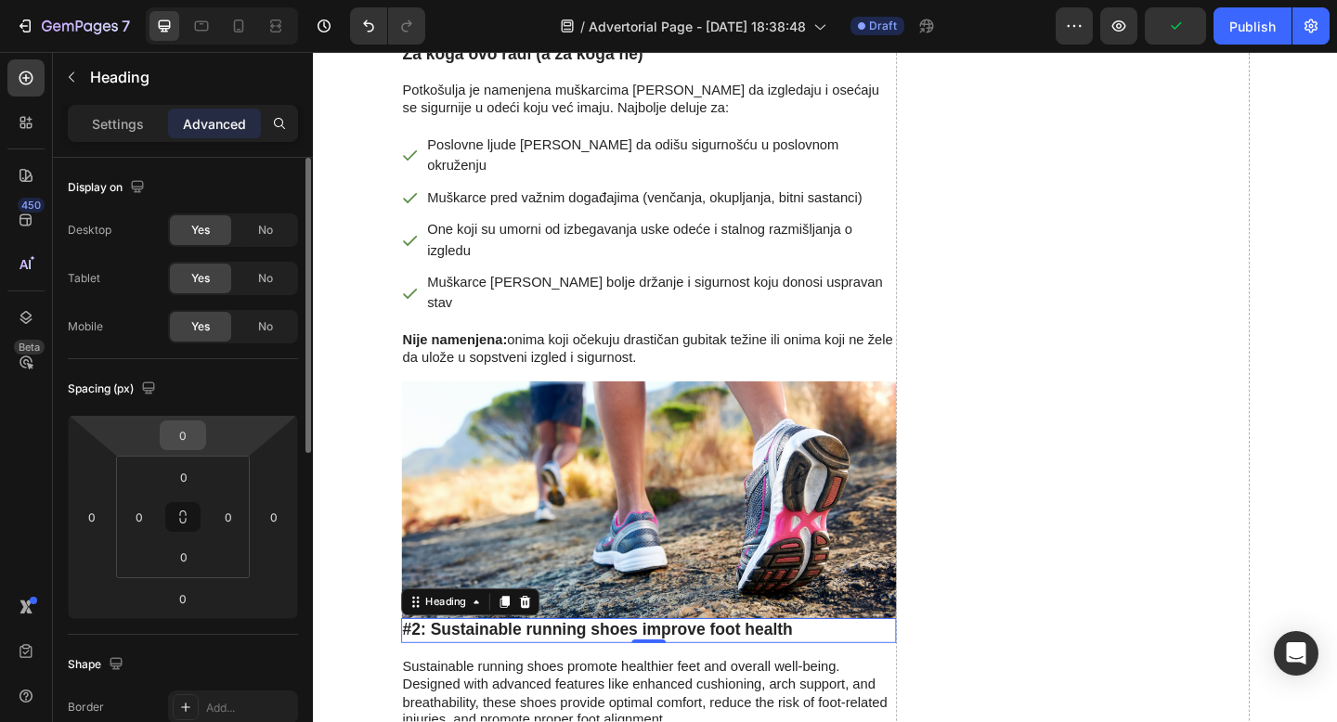
click at [177, 439] on input "0" at bounding box center [182, 435] width 37 height 28
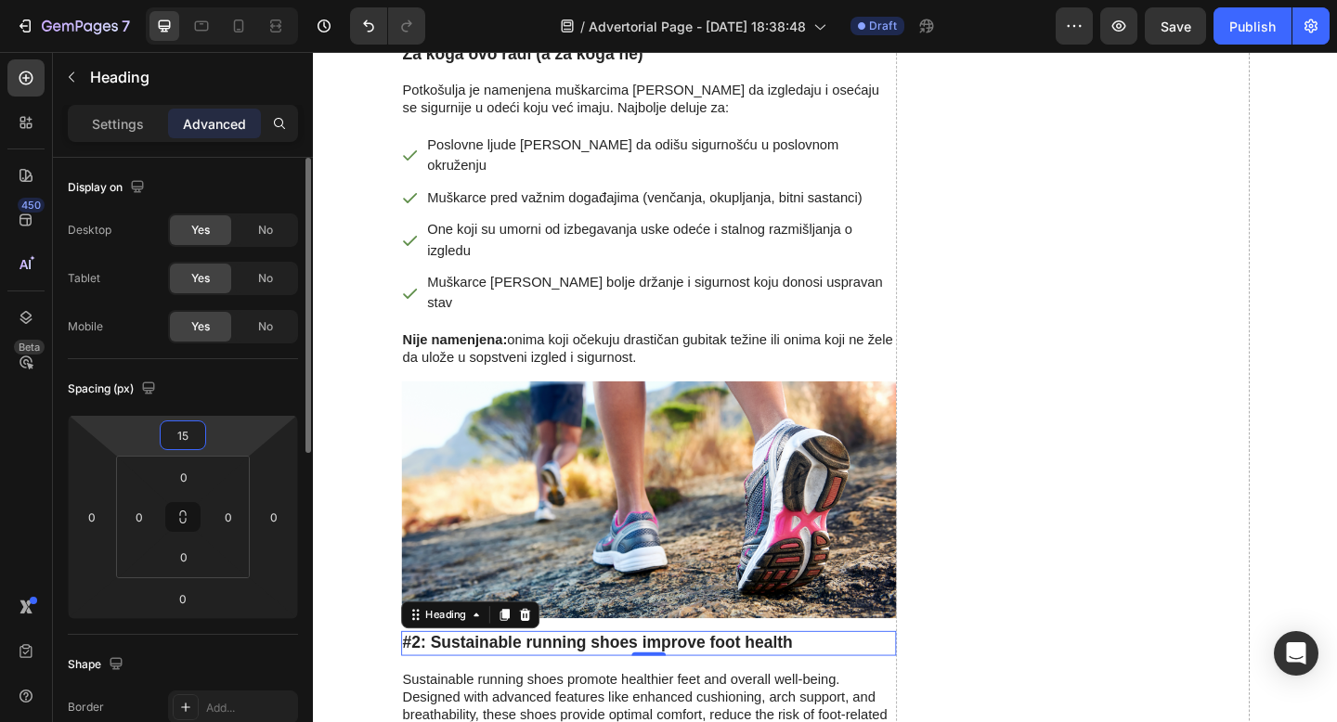
type input "15"
click at [618, 682] on h3 "#2: Sustainable running shoes improve foot health" at bounding box center [677, 695] width 538 height 27
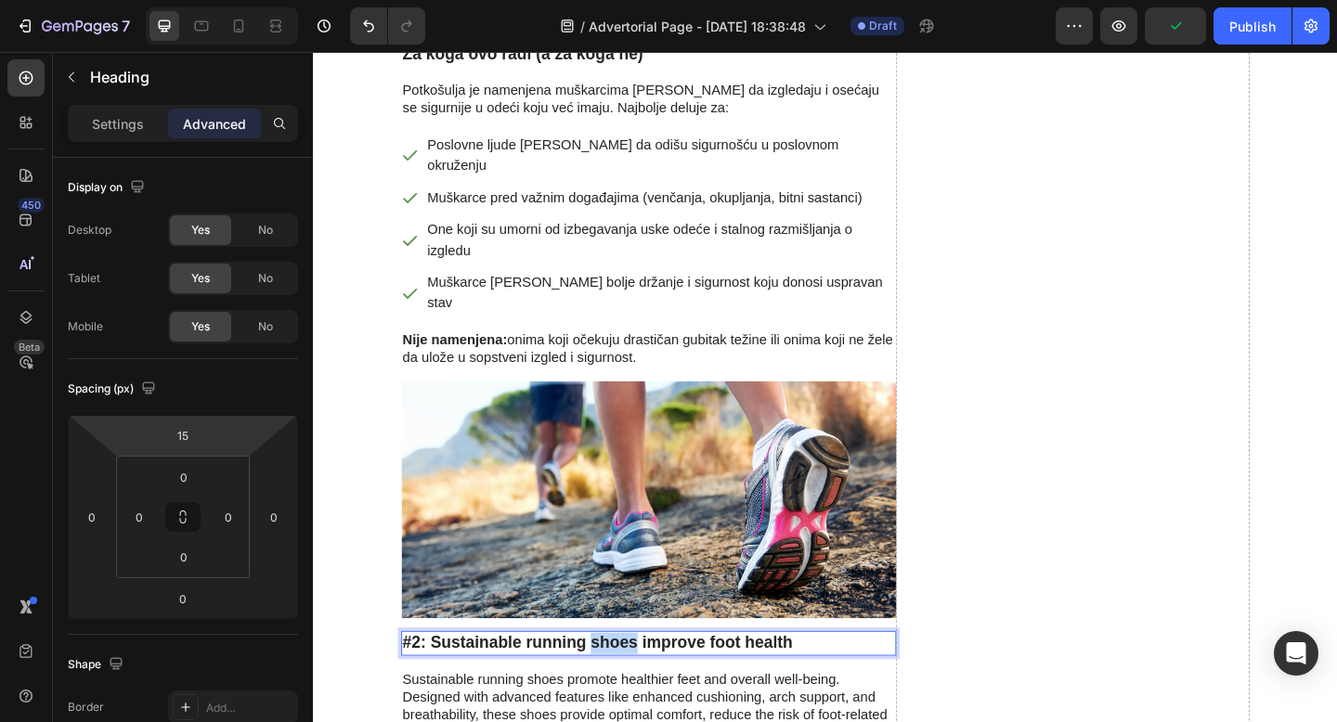
click at [618, 684] on p "#2: Sustainable running shoes improve foot health" at bounding box center [677, 695] width 535 height 23
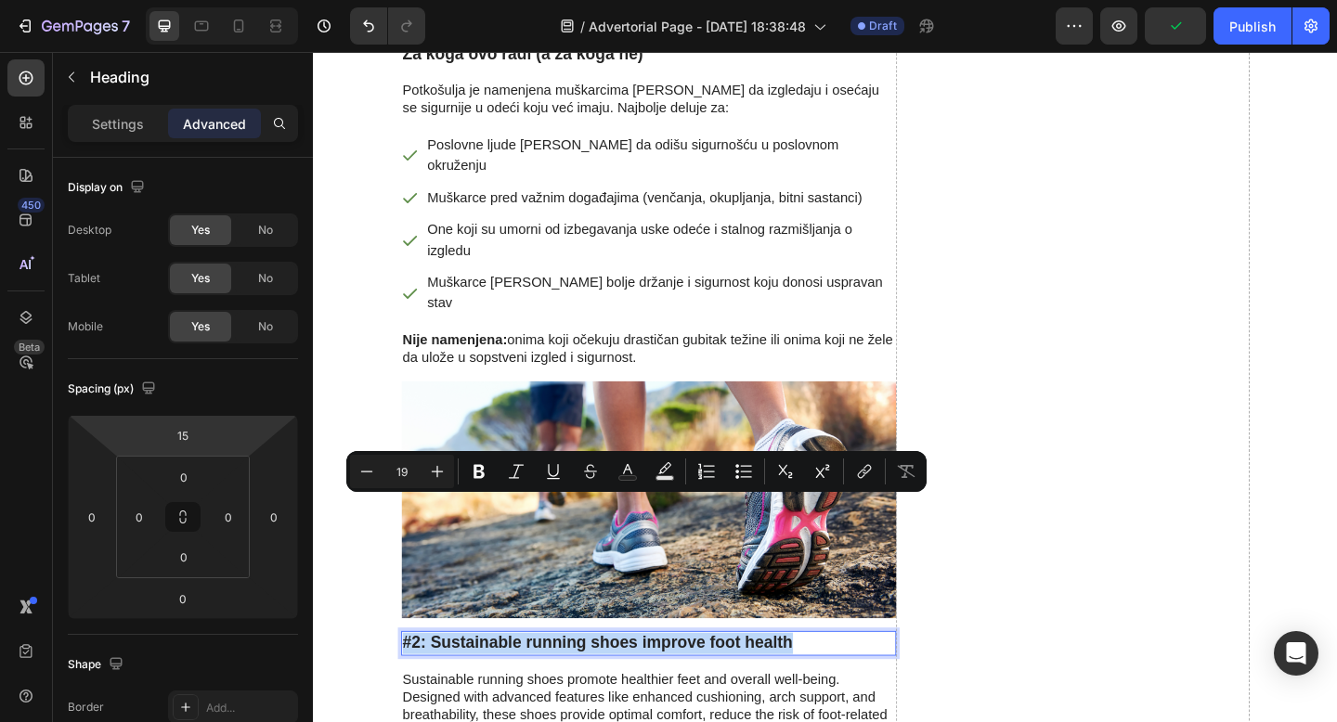
click at [618, 684] on p "#2: Sustainable running shoes improve foot health" at bounding box center [677, 695] width 535 height 23
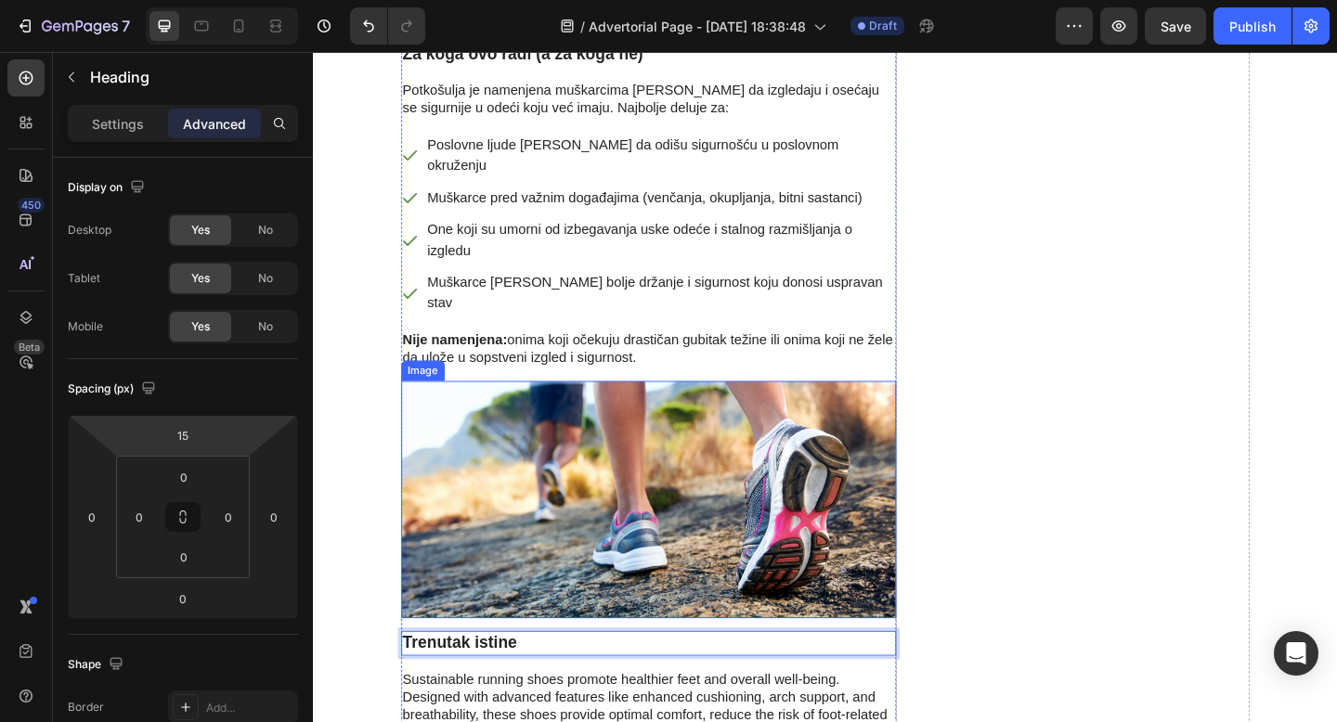
scroll to position [4967, 0]
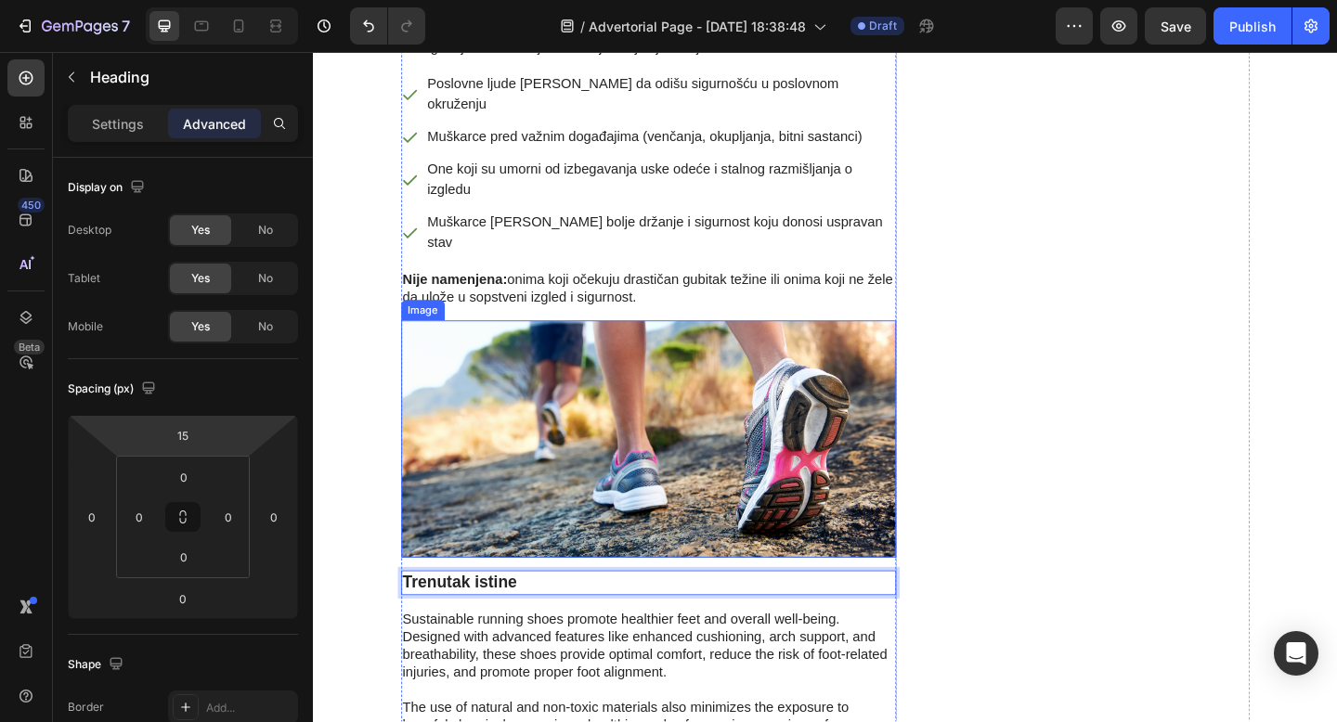
drag, startPoint x: 305, startPoint y: 490, endPoint x: 330, endPoint y: 163, distance: 327.7
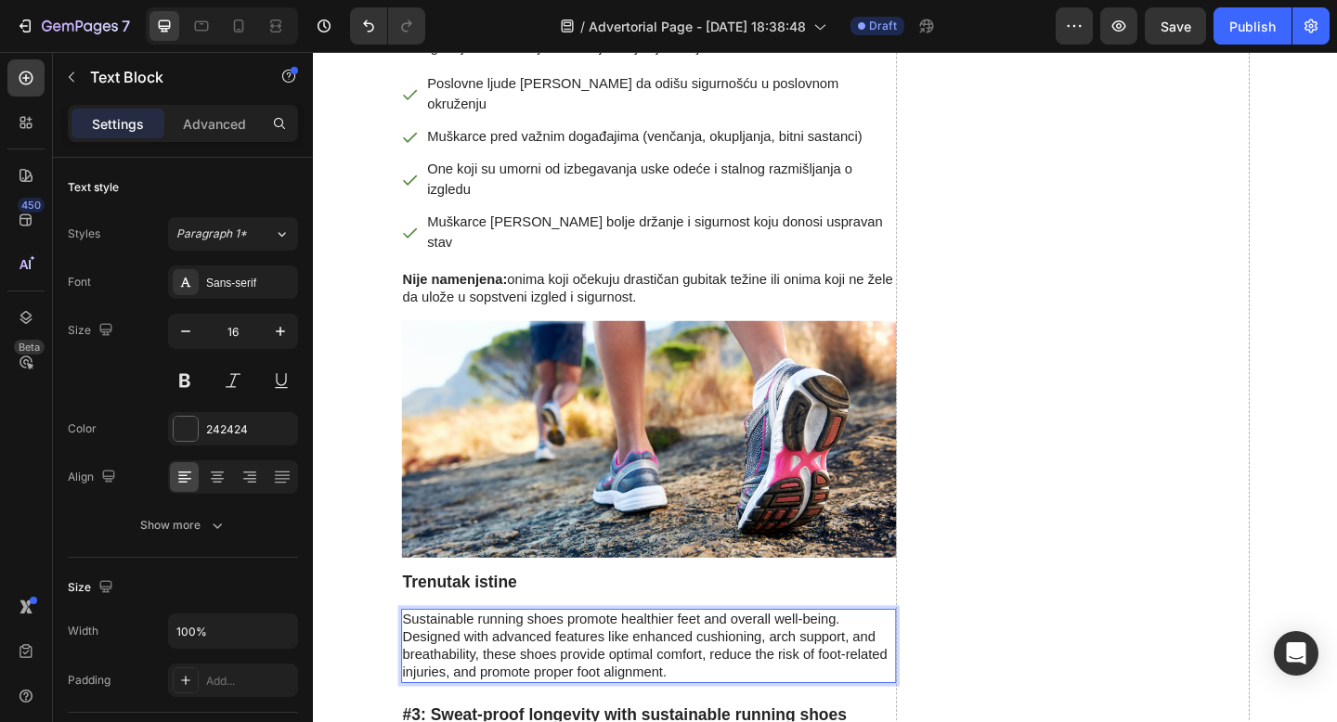
click at [615, 660] on p "Sustainable running shoes promote healthier feet and overall well-being. Design…" at bounding box center [677, 698] width 535 height 77
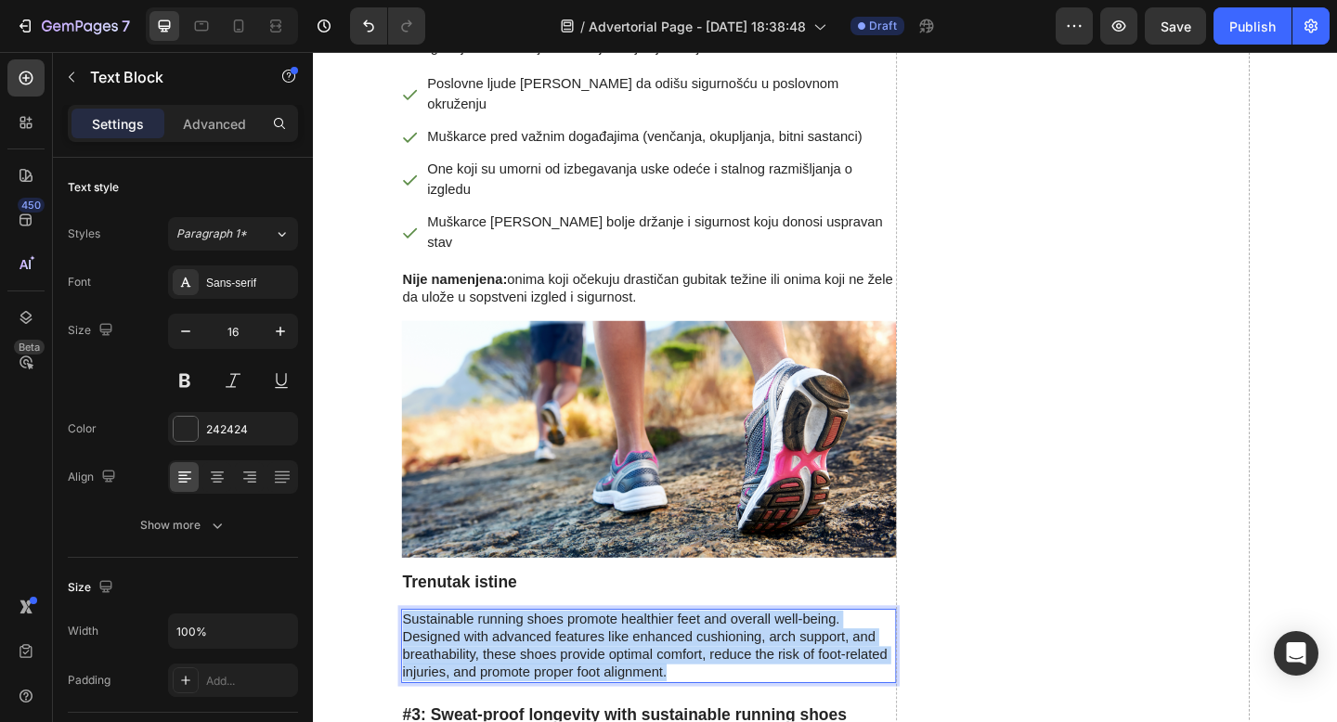
click at [615, 660] on p "Sustainable running shoes promote healthier feet and overall well-being. Design…" at bounding box center [677, 698] width 535 height 77
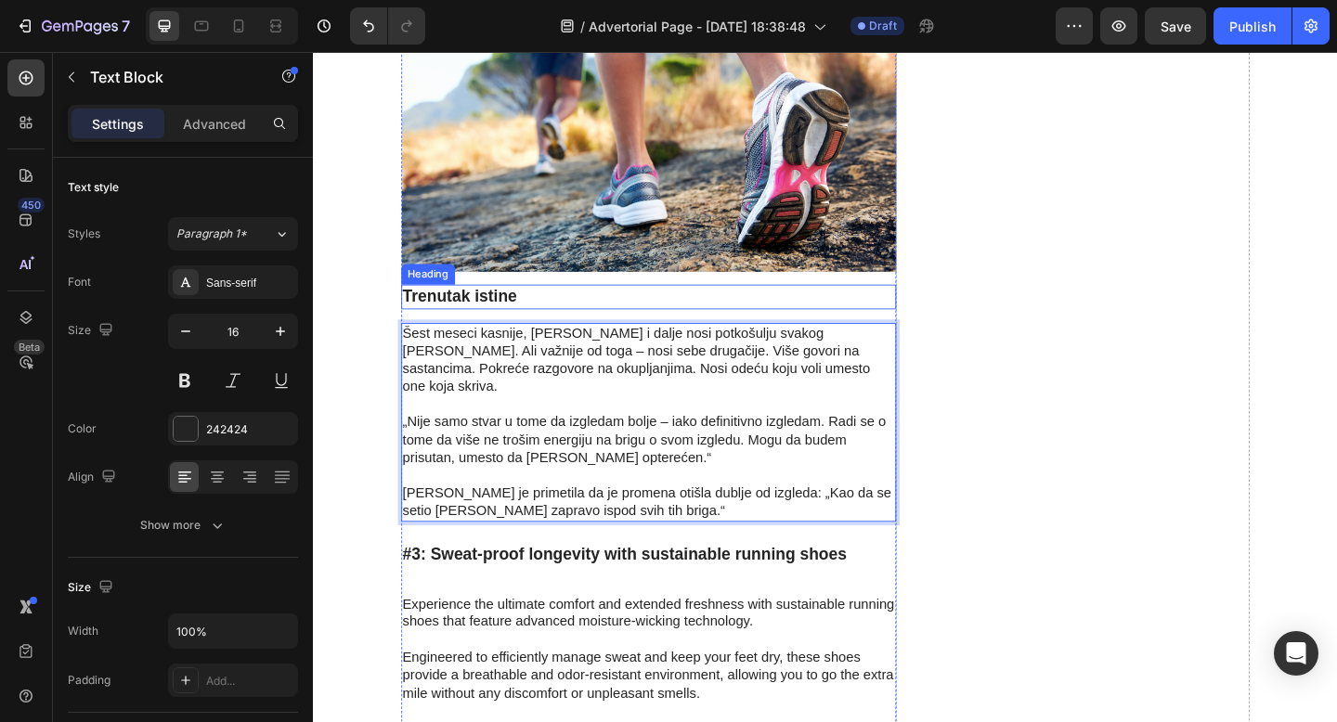
scroll to position [5280, 0]
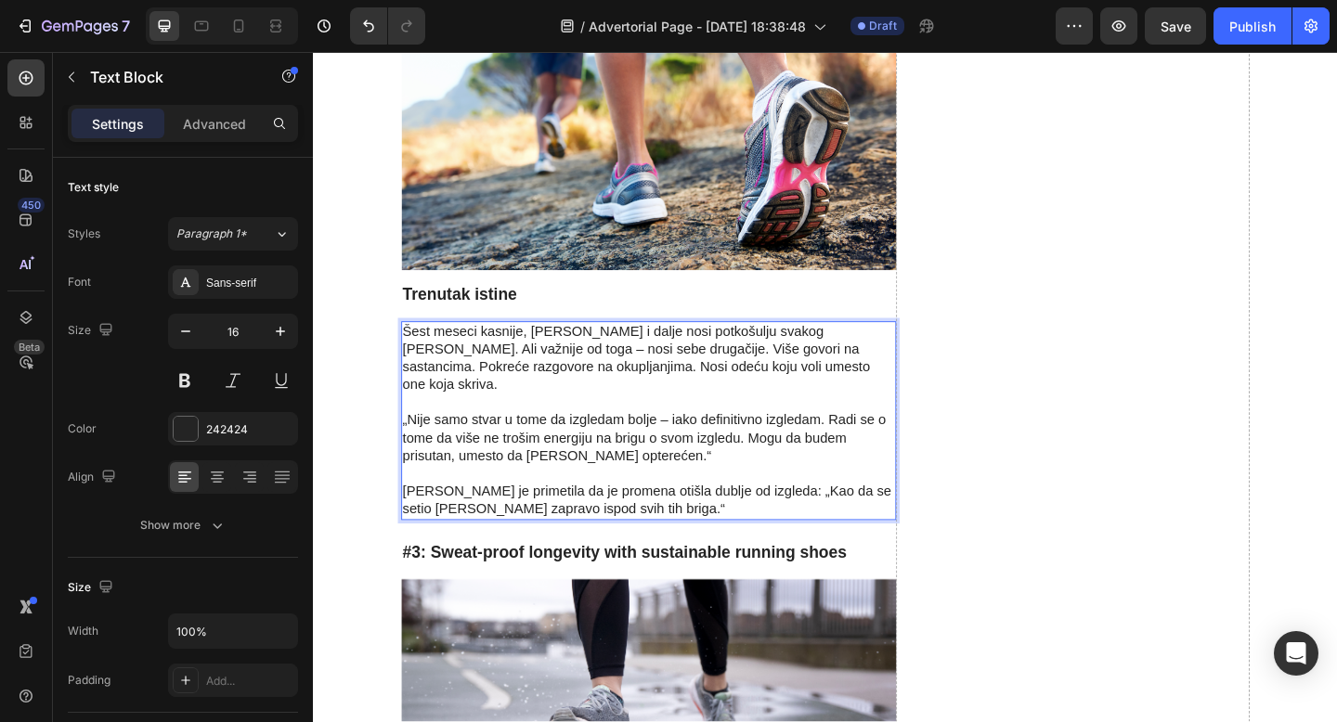
click at [456, 347] on p "Šest meseci kasnije, Marko i dalje nosi potkošulju svakog dana. Ali važnije od …" at bounding box center [677, 385] width 535 height 77
click at [488, 347] on p "Šest meseci kasnije, Marko i dalje nosi potkošulju svakog dana. Ali važnije od …" at bounding box center [677, 385] width 535 height 77
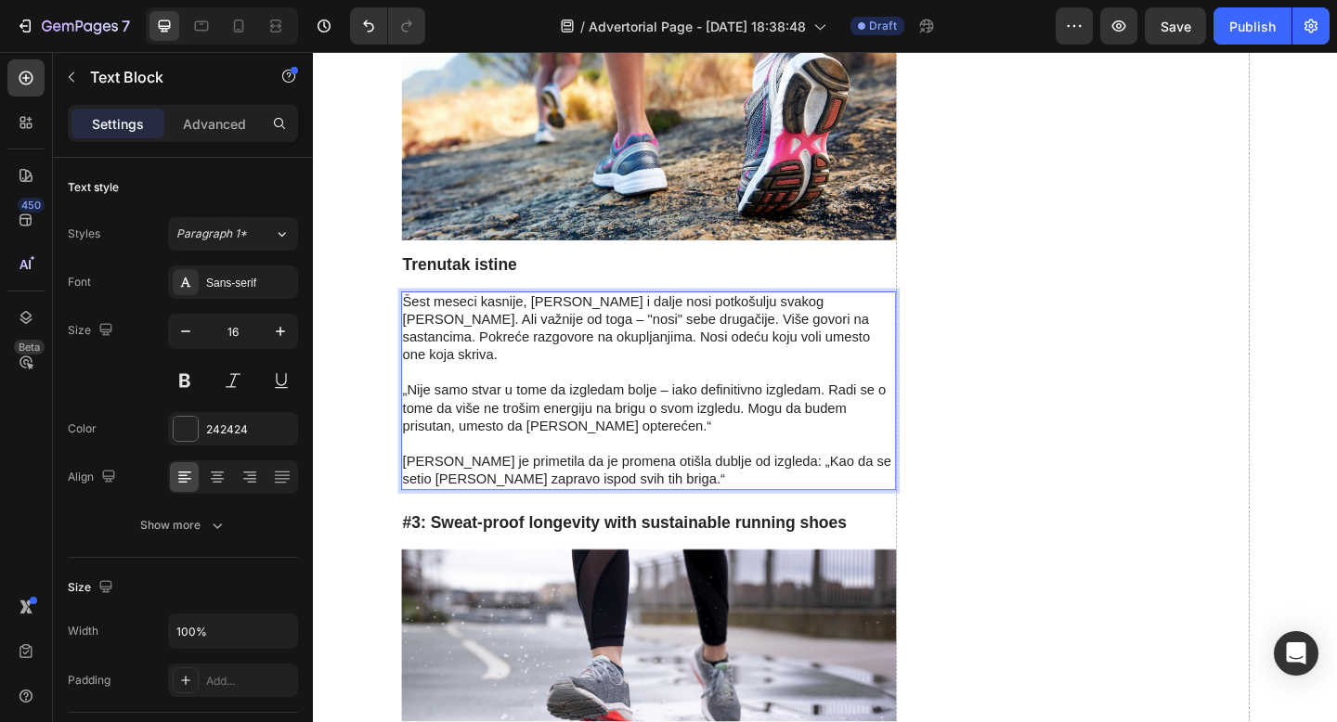
scroll to position [5315, 0]
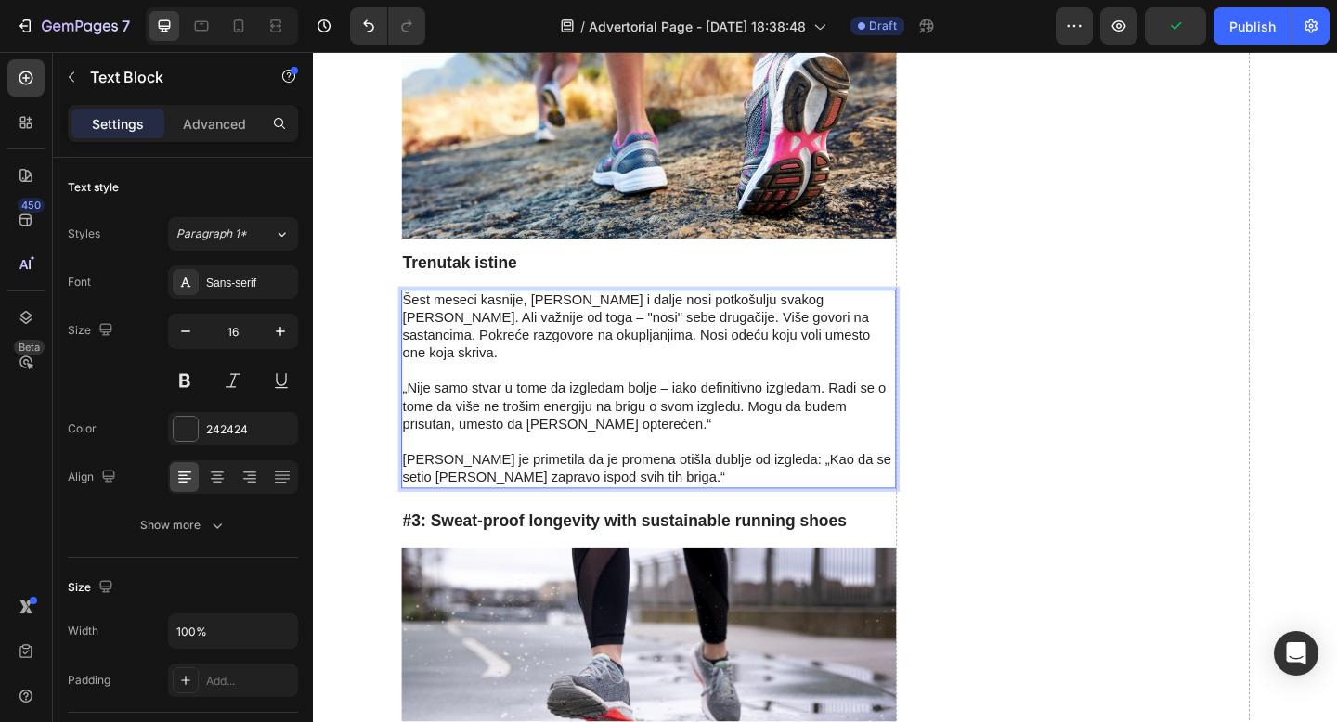
click at [703, 390] on p "„Nije samo stvar u tome da izgledam bolje – iako definitivno izgledam. Radi se …" at bounding box center [677, 428] width 535 height 77
click at [864, 390] on p "„Nije samo stvar u tome da izgledam bolje – iako definitivno izgledam. Radi se …" at bounding box center [677, 428] width 535 height 77
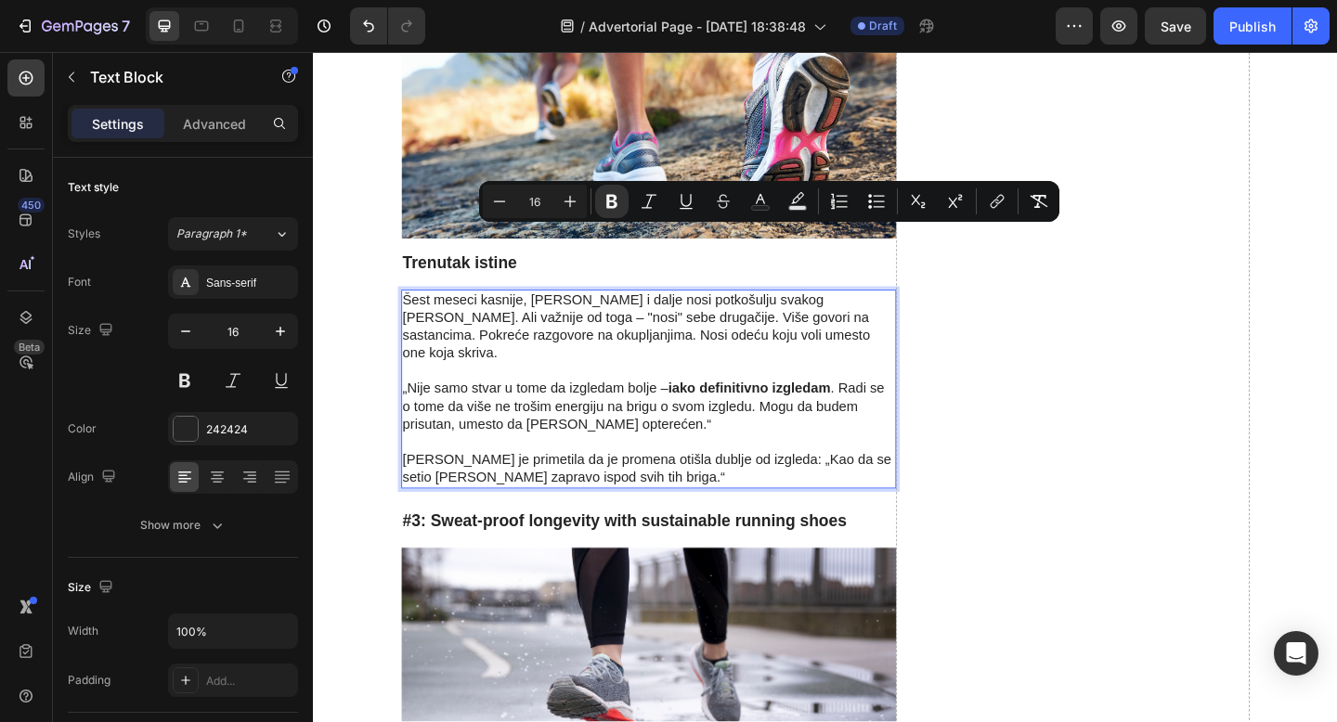
click at [898, 390] on p "„Nije samo stvar u tome da izgledam bolje – iako definitivno izgledam . Radi se…" at bounding box center [677, 428] width 535 height 77
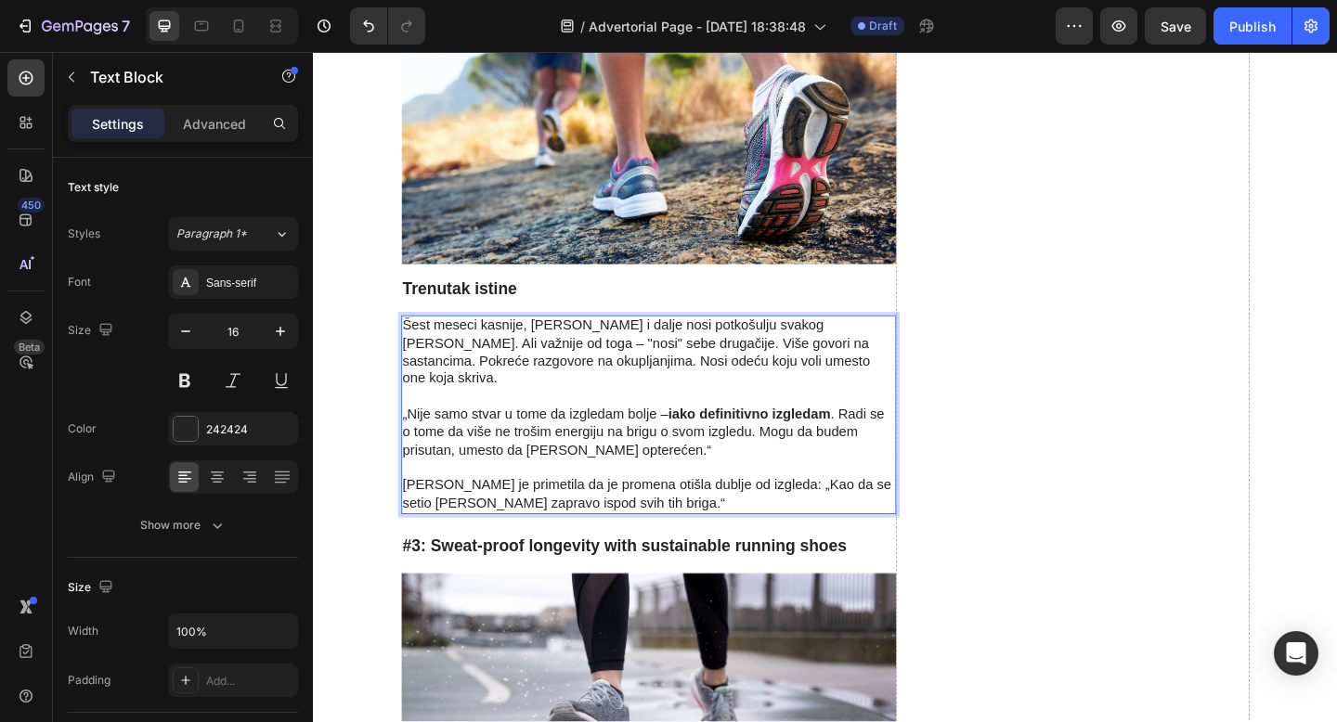
scroll to position [5301, 0]
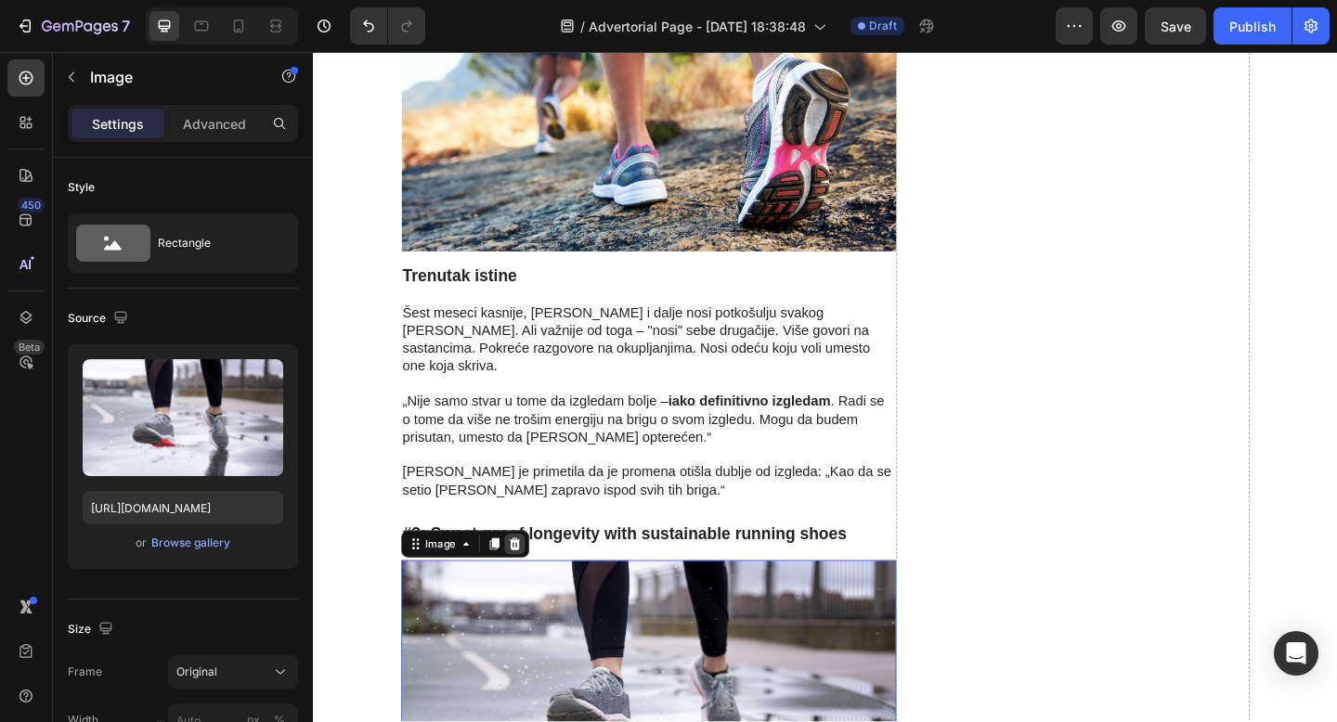
click at [532, 580] on icon at bounding box center [531, 587] width 15 height 15
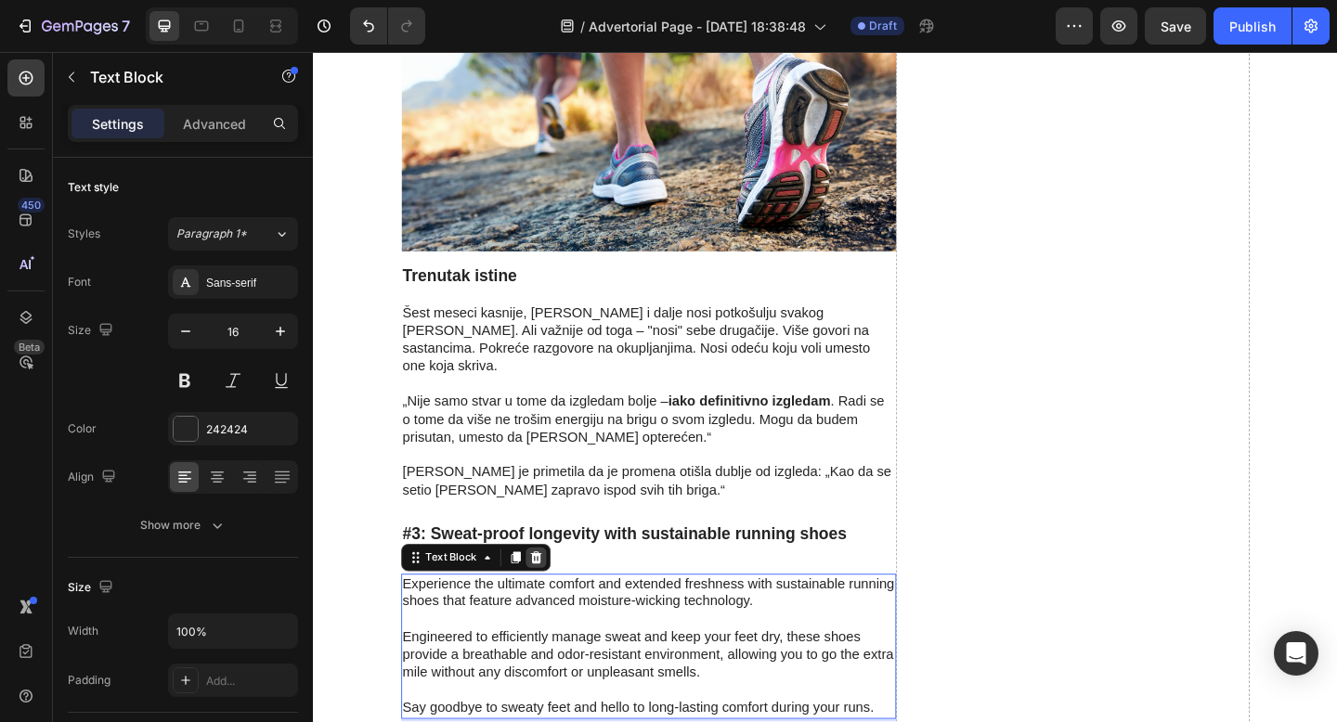
click at [554, 595] on icon at bounding box center [555, 601] width 12 height 13
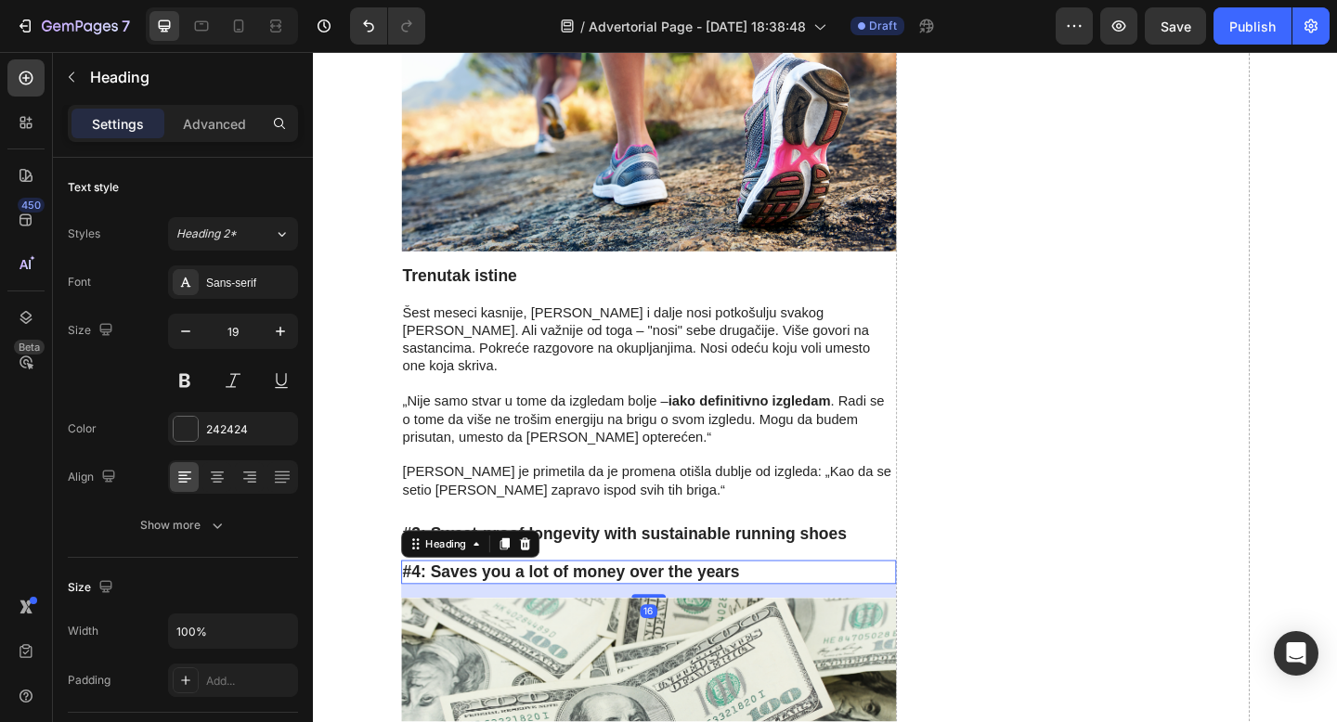
click at [566, 605] on h3 "#4: Saves you a lot of money over the years" at bounding box center [677, 618] width 538 height 27
click at [539, 580] on icon at bounding box center [543, 586] width 12 height 13
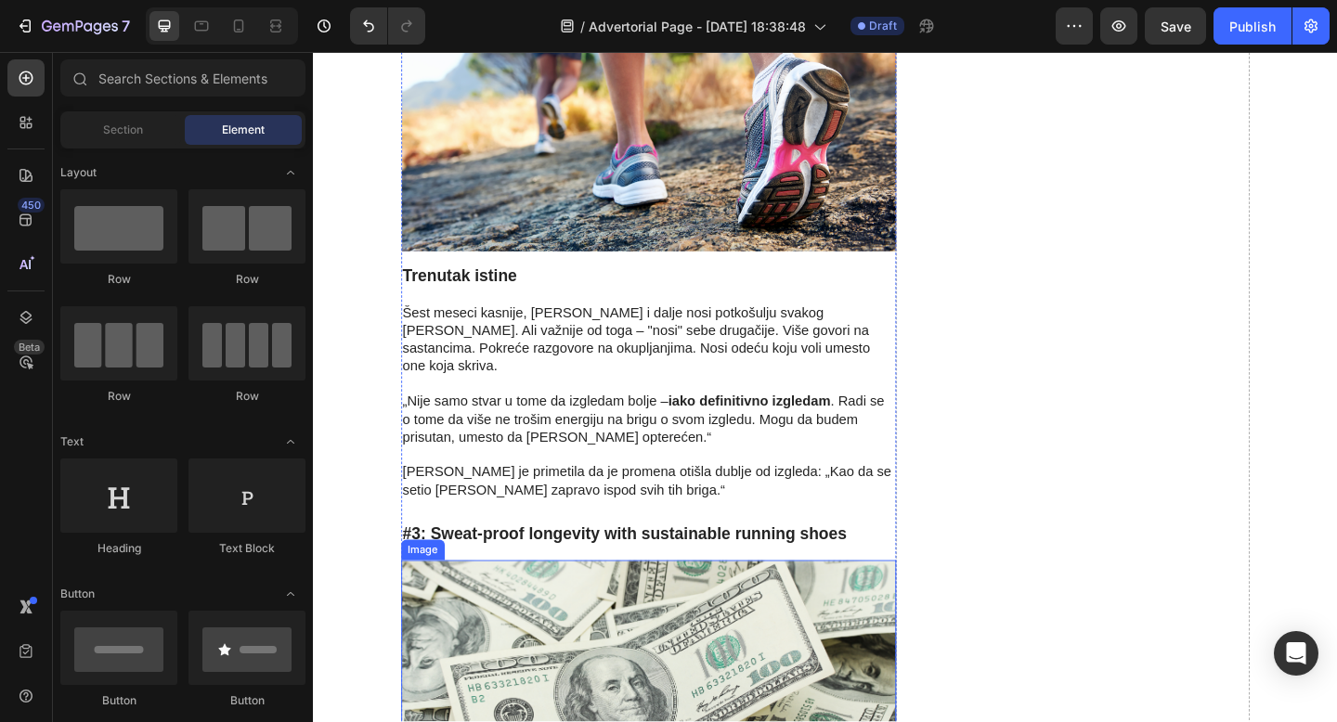
click at [560, 605] on img at bounding box center [677, 734] width 538 height 258
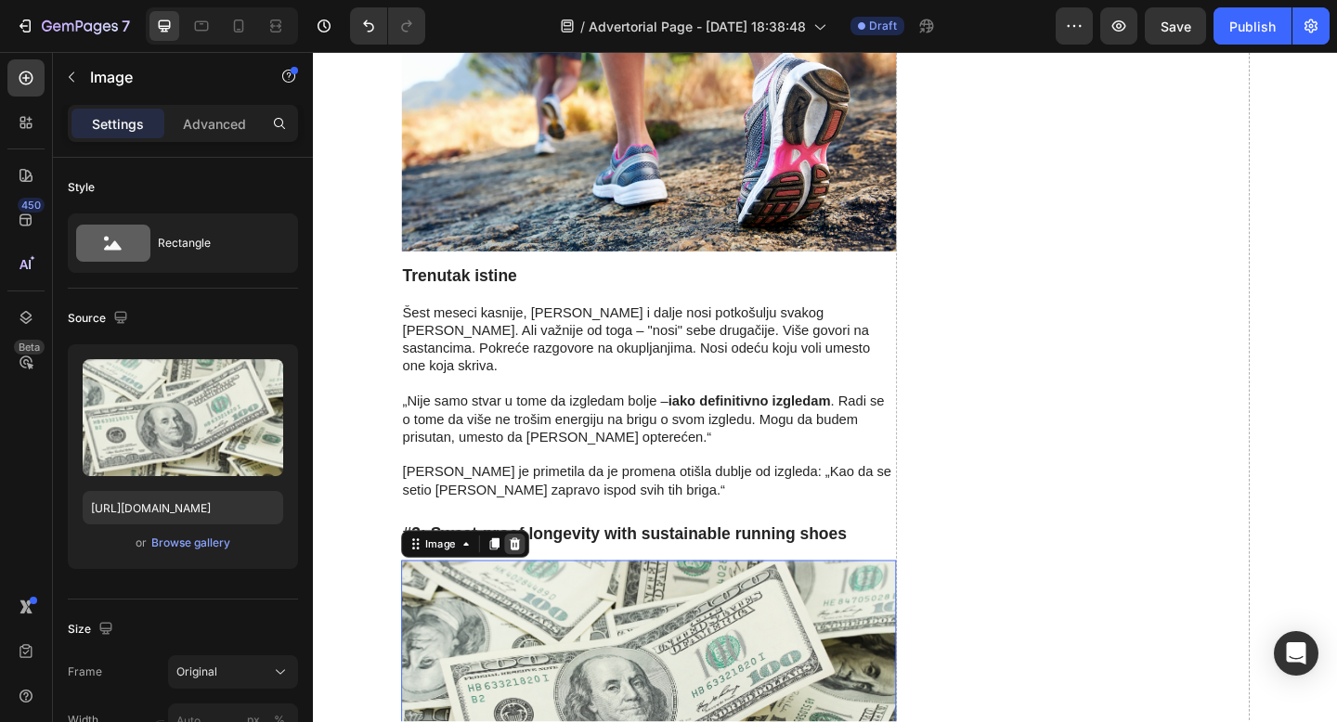
click at [531, 580] on icon at bounding box center [531, 586] width 12 height 13
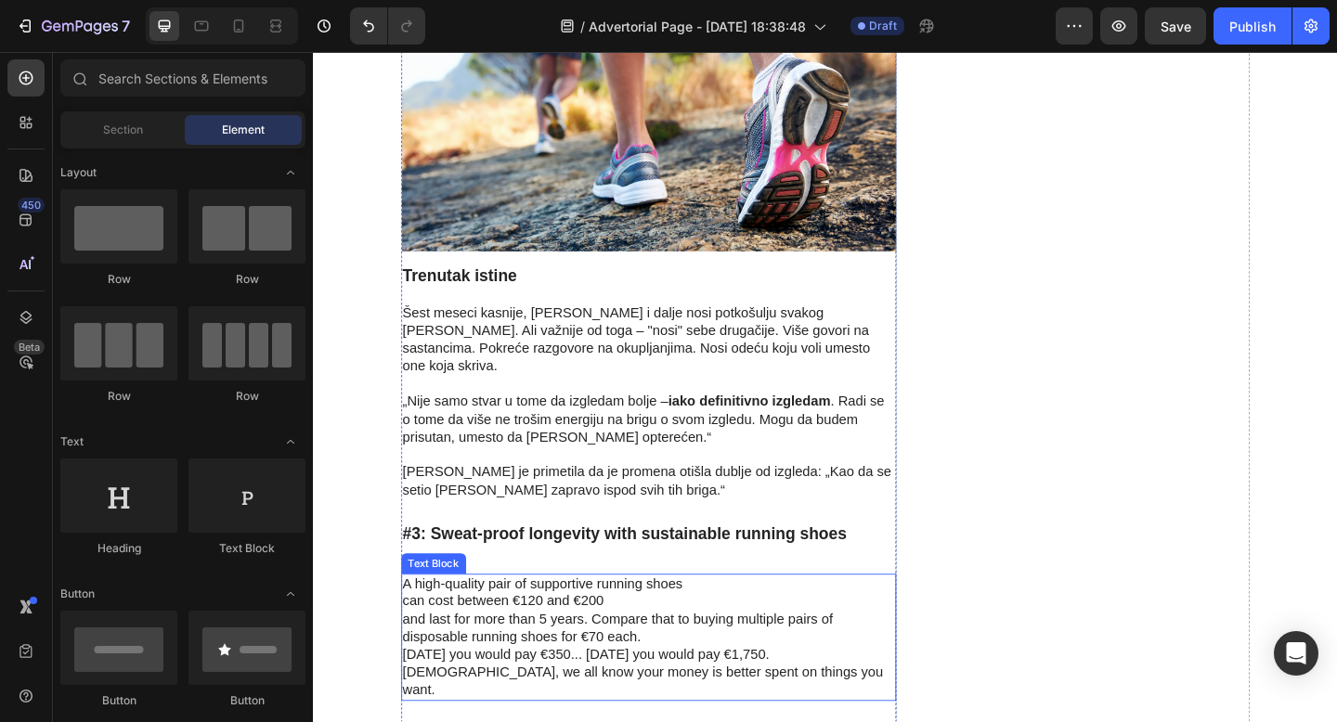
click at [568, 622] on p "A high-quality pair of supportive running shoes can cost between €120 and €200 …" at bounding box center [677, 690] width 535 height 136
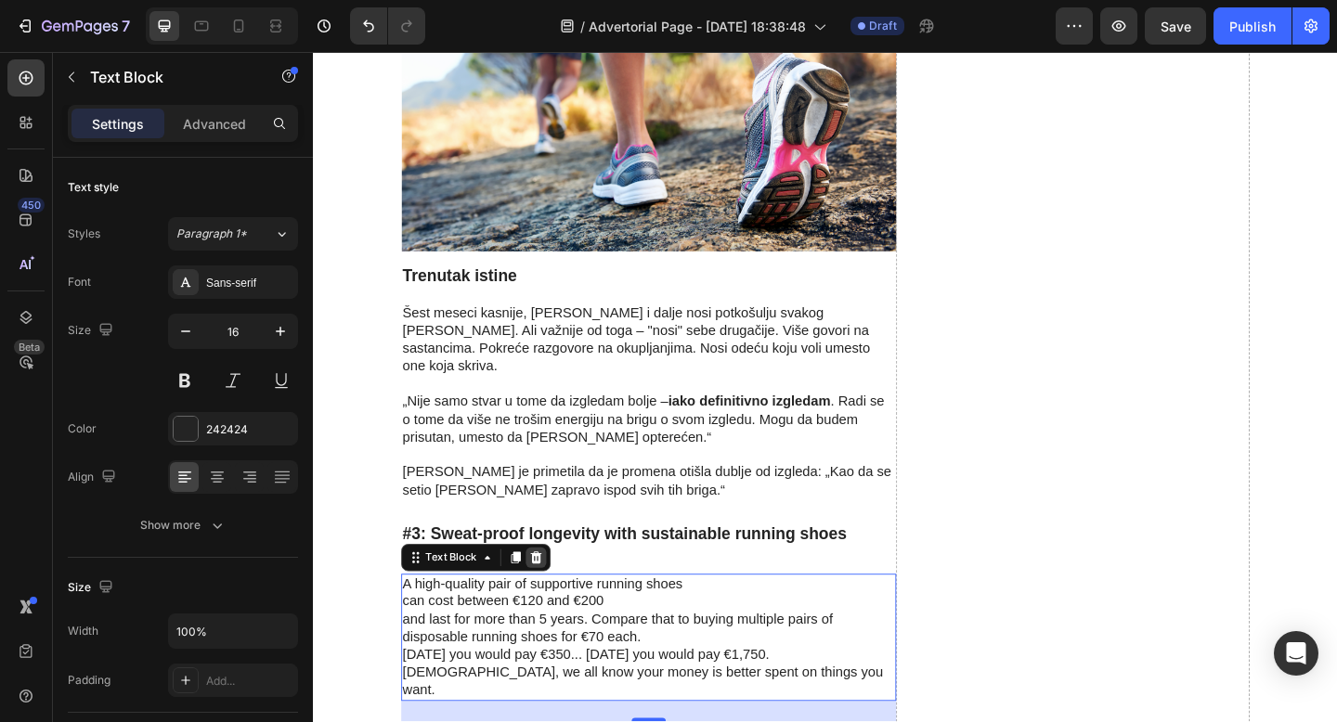
click at [552, 595] on icon at bounding box center [555, 601] width 12 height 13
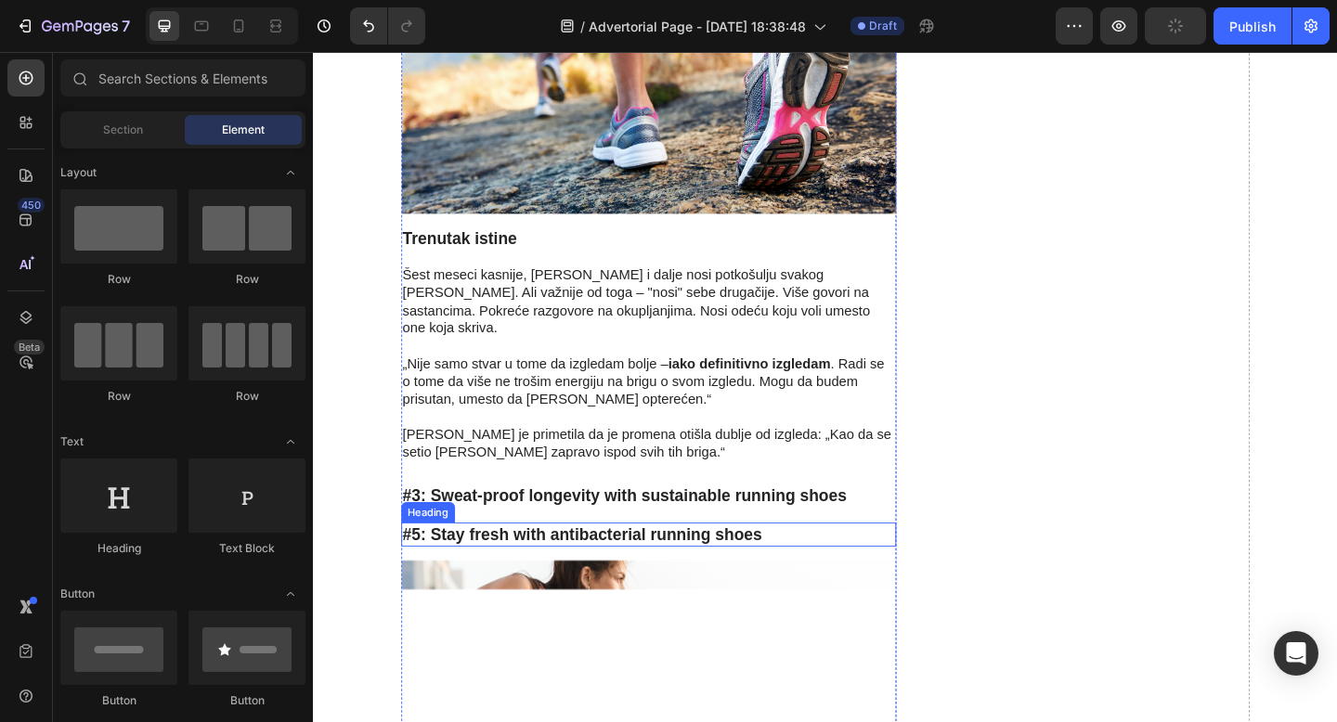
scroll to position [5342, 0]
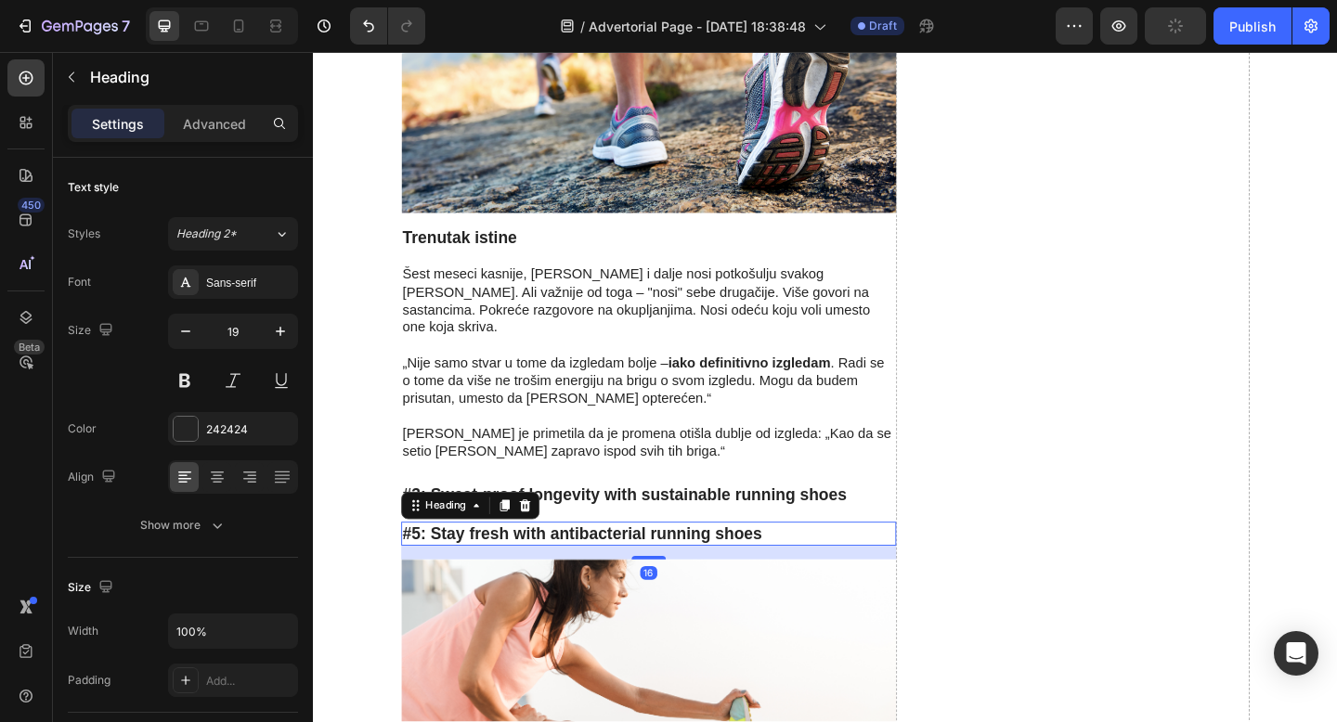
click at [557, 563] on h3 "#5: Stay fresh with antibacterial running shoes" at bounding box center [677, 576] width 538 height 27
click at [546, 538] on icon at bounding box center [543, 545] width 15 height 15
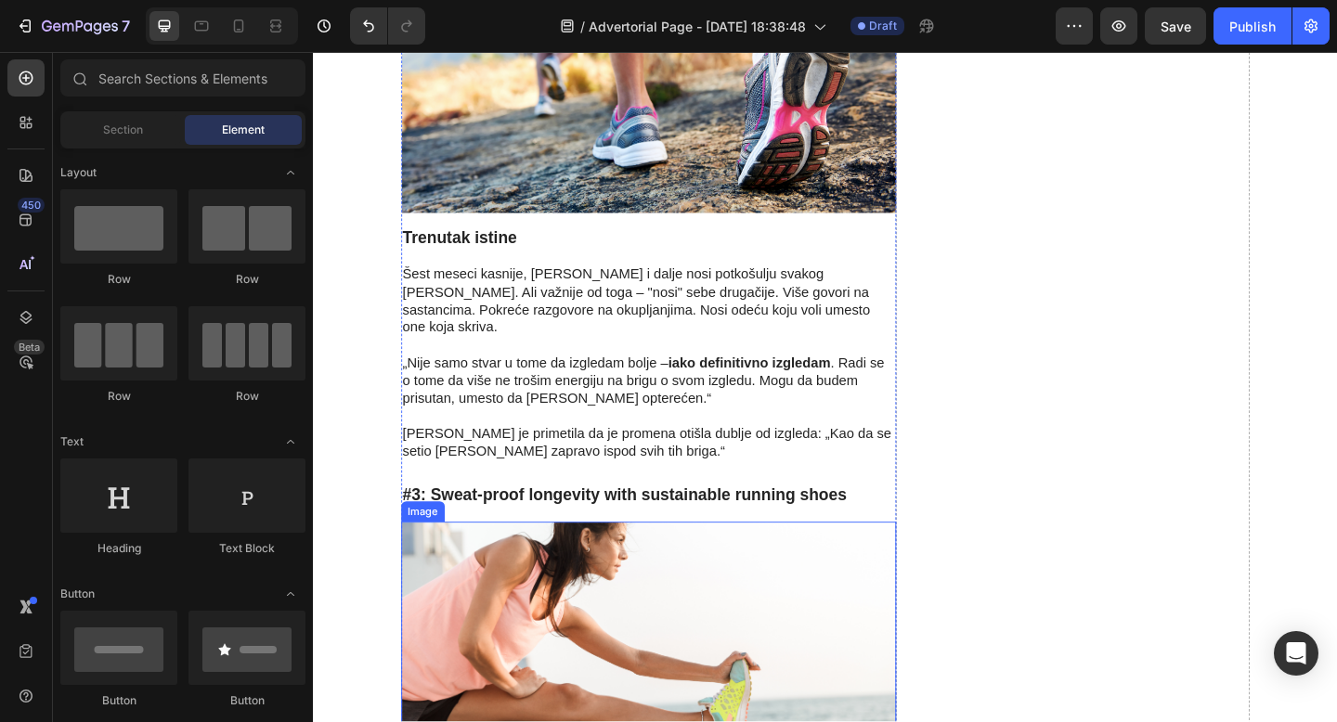
click at [556, 563] on img at bounding box center [677, 692] width 538 height 258
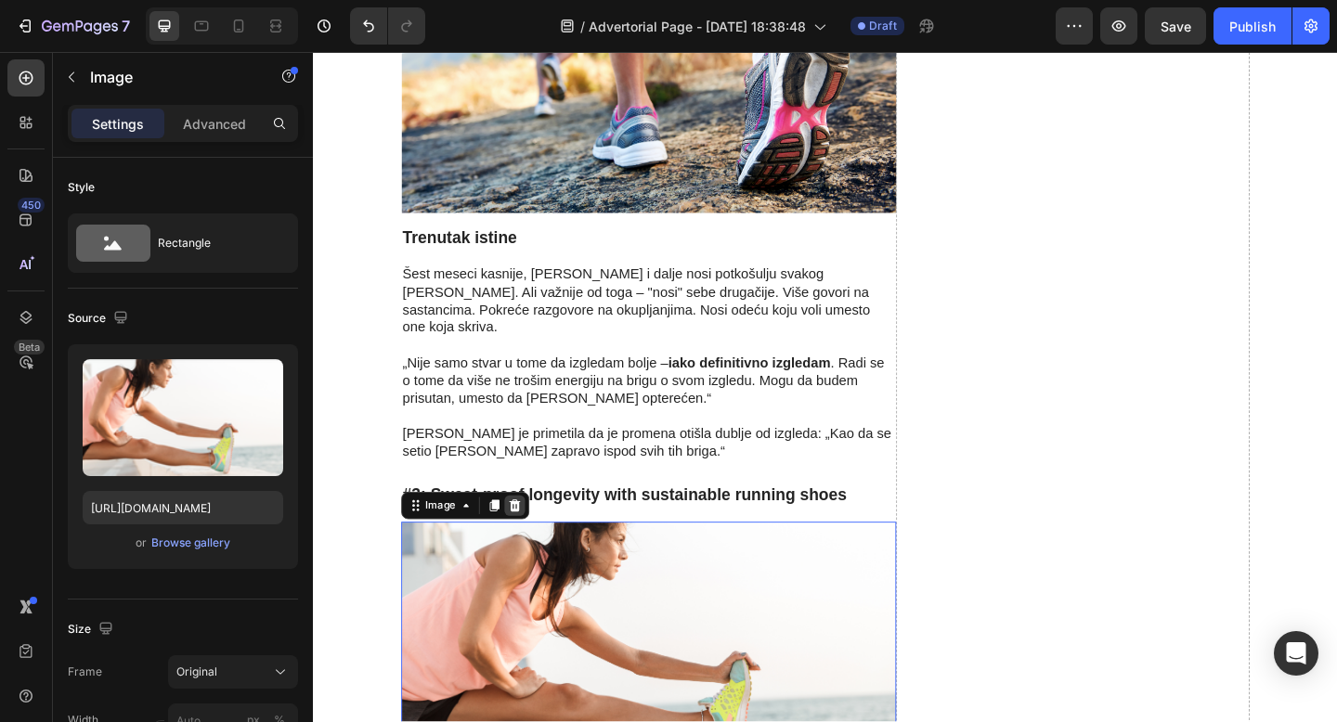
click at [531, 535] on div at bounding box center [532, 546] width 22 height 22
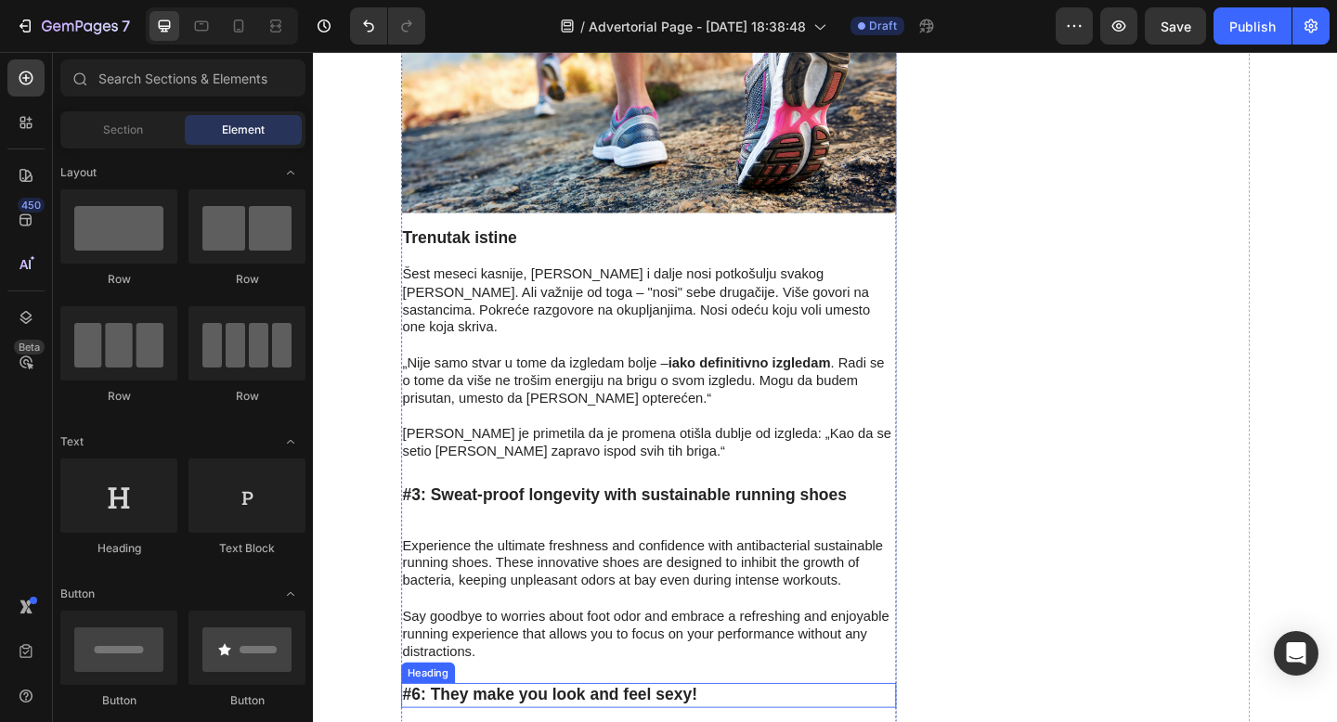
scroll to position [5379, 0]
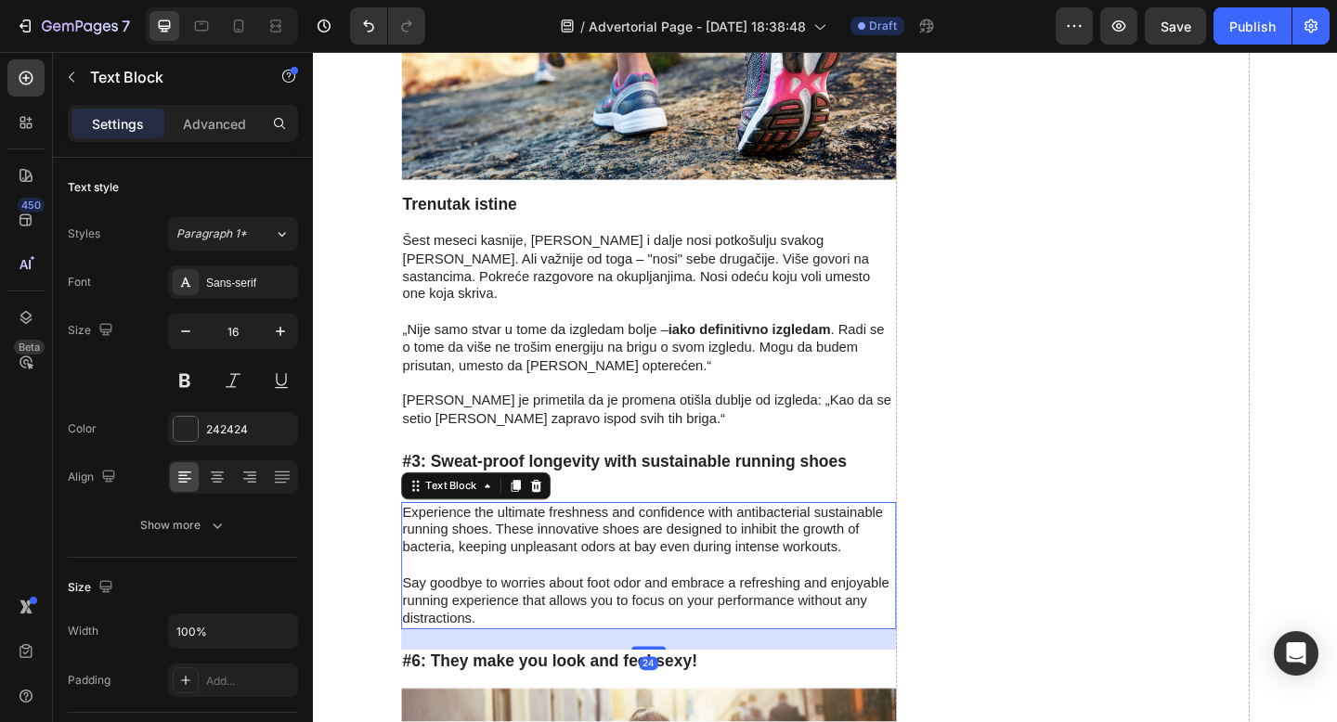
click at [593, 602] on p at bounding box center [677, 611] width 535 height 19
click at [551, 517] on icon at bounding box center [555, 523] width 12 height 13
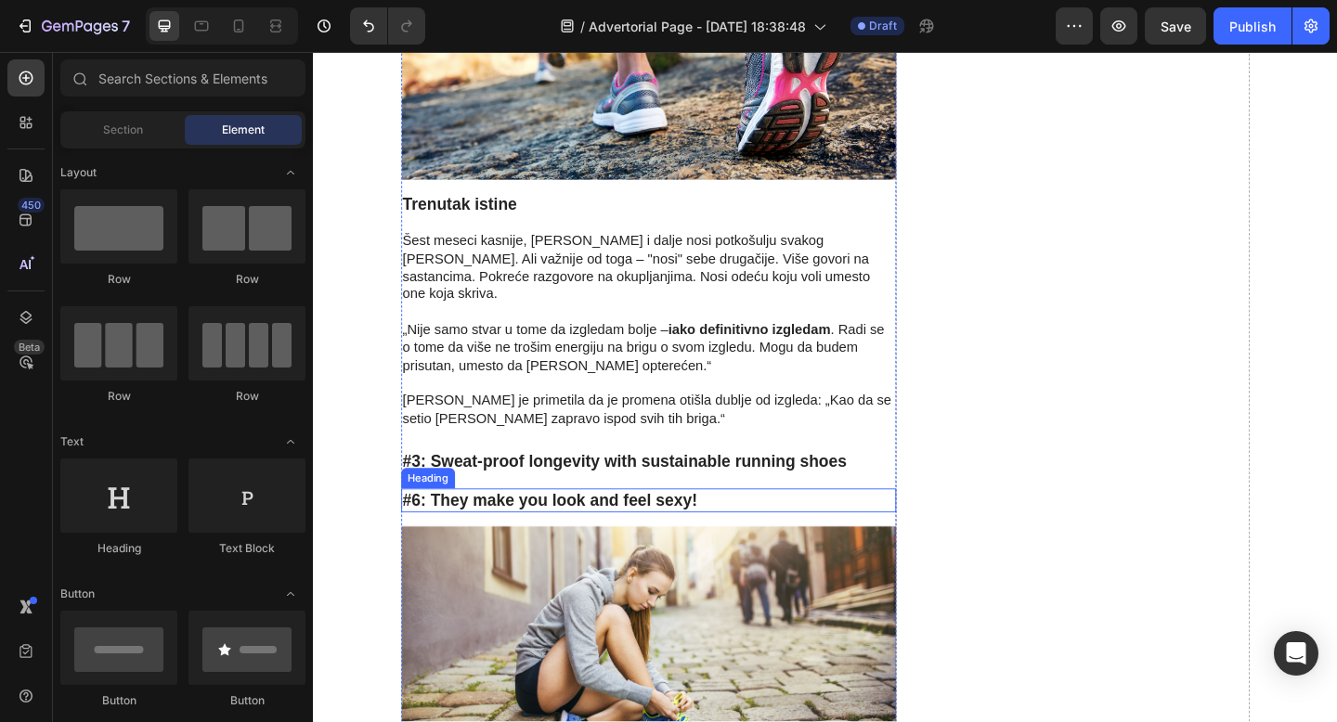
click at [549, 527] on h3 "#6: They make you look and feel sexy!" at bounding box center [677, 540] width 538 height 27
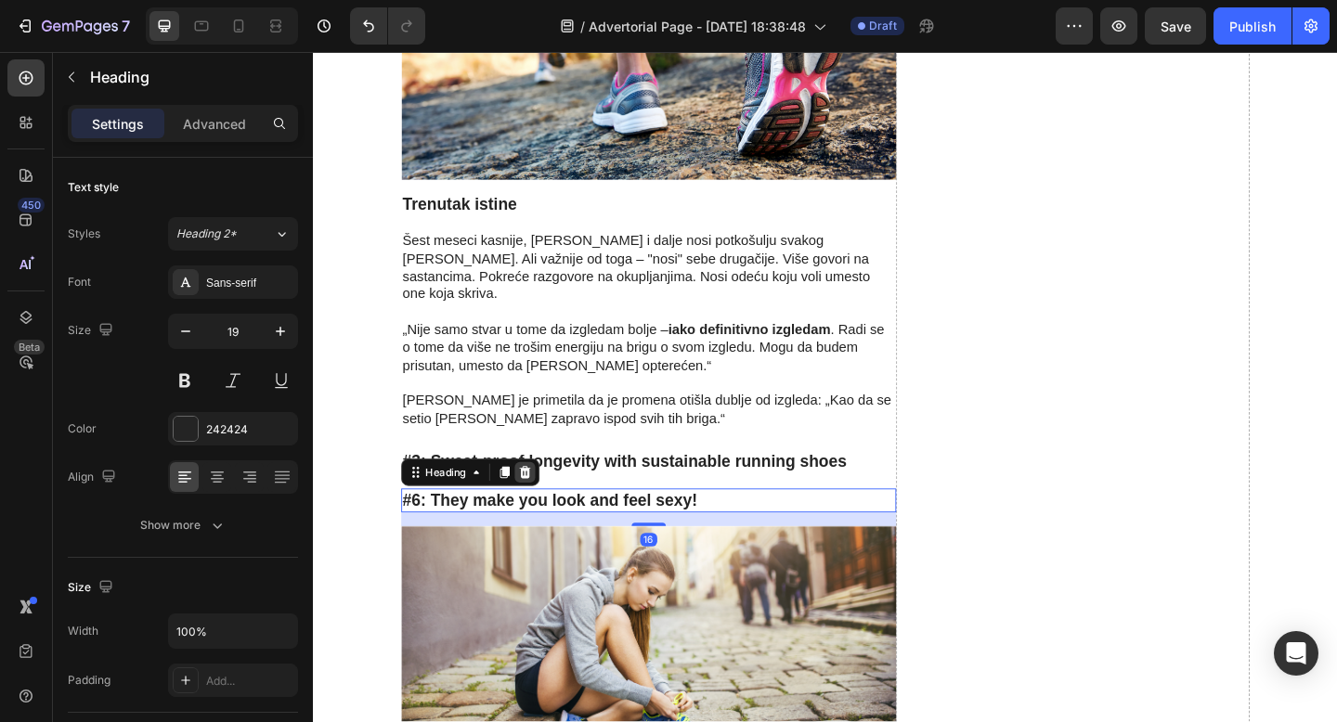
click at [542, 502] on icon at bounding box center [543, 509] width 15 height 15
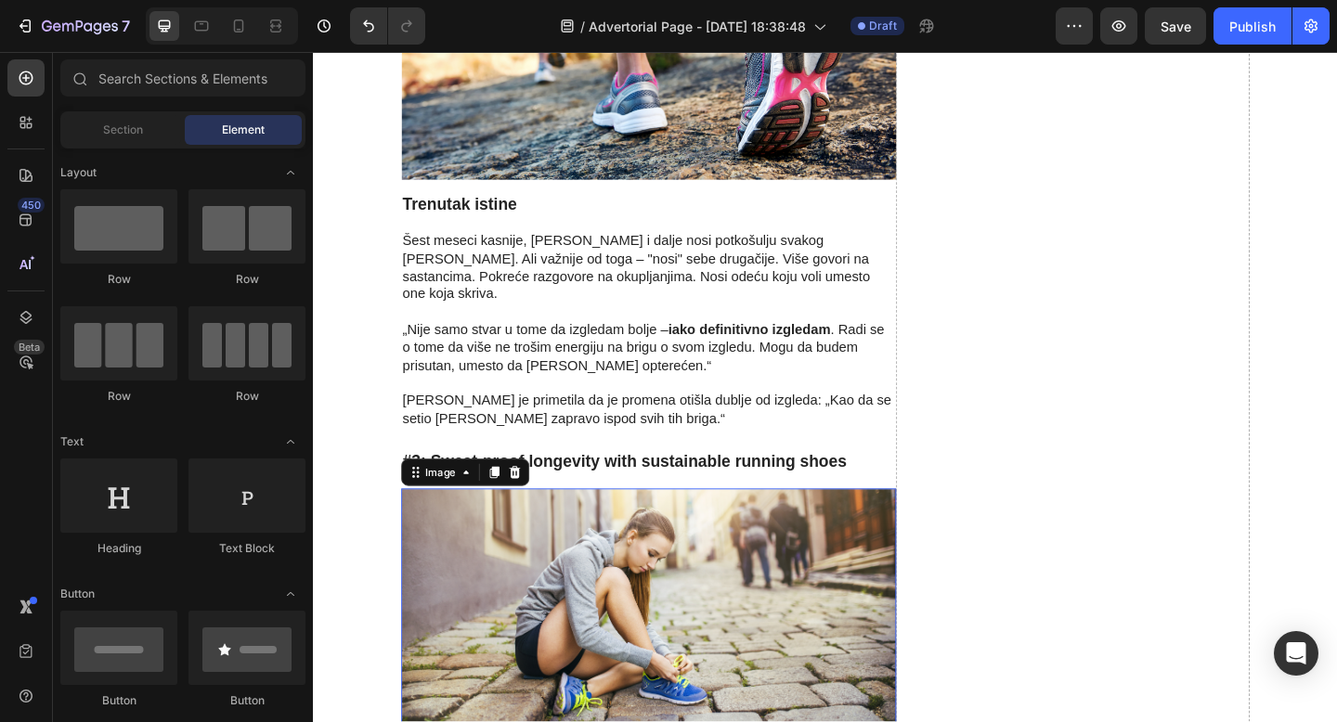
click at [557, 527] on img at bounding box center [677, 656] width 538 height 258
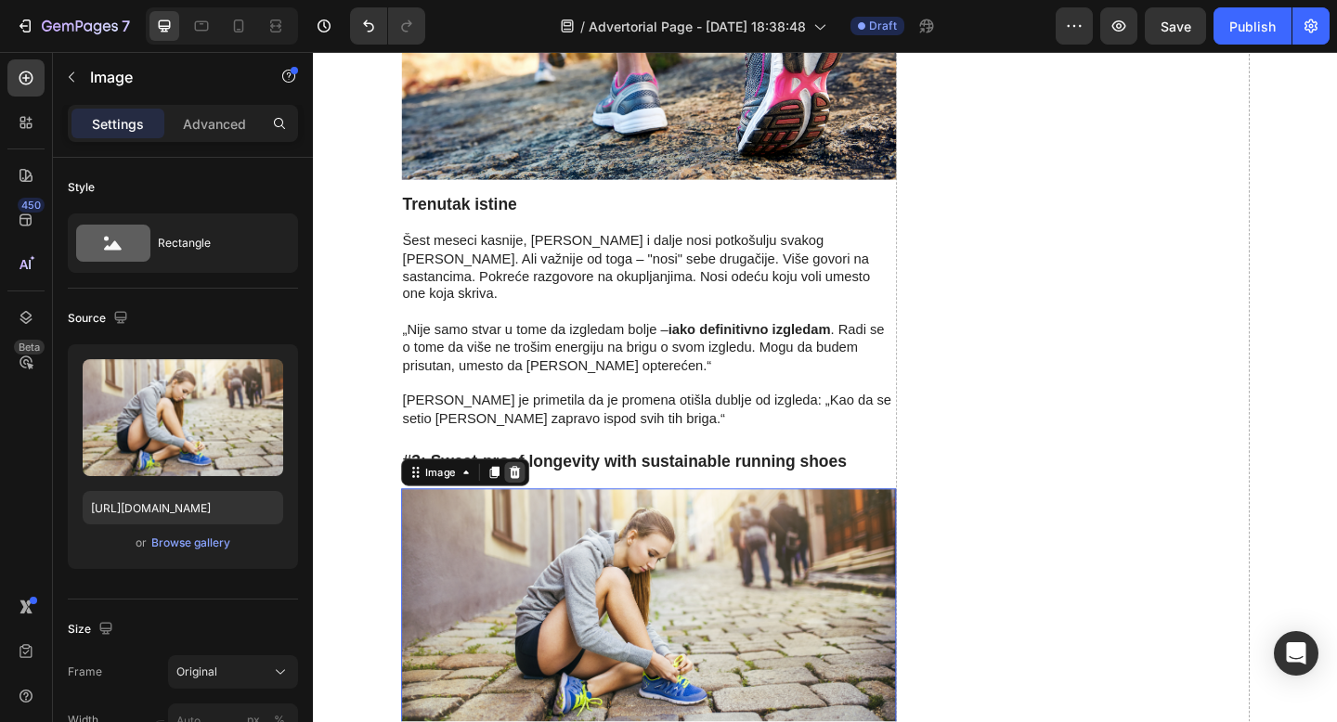
click at [524, 502] on icon at bounding box center [531, 509] width 15 height 15
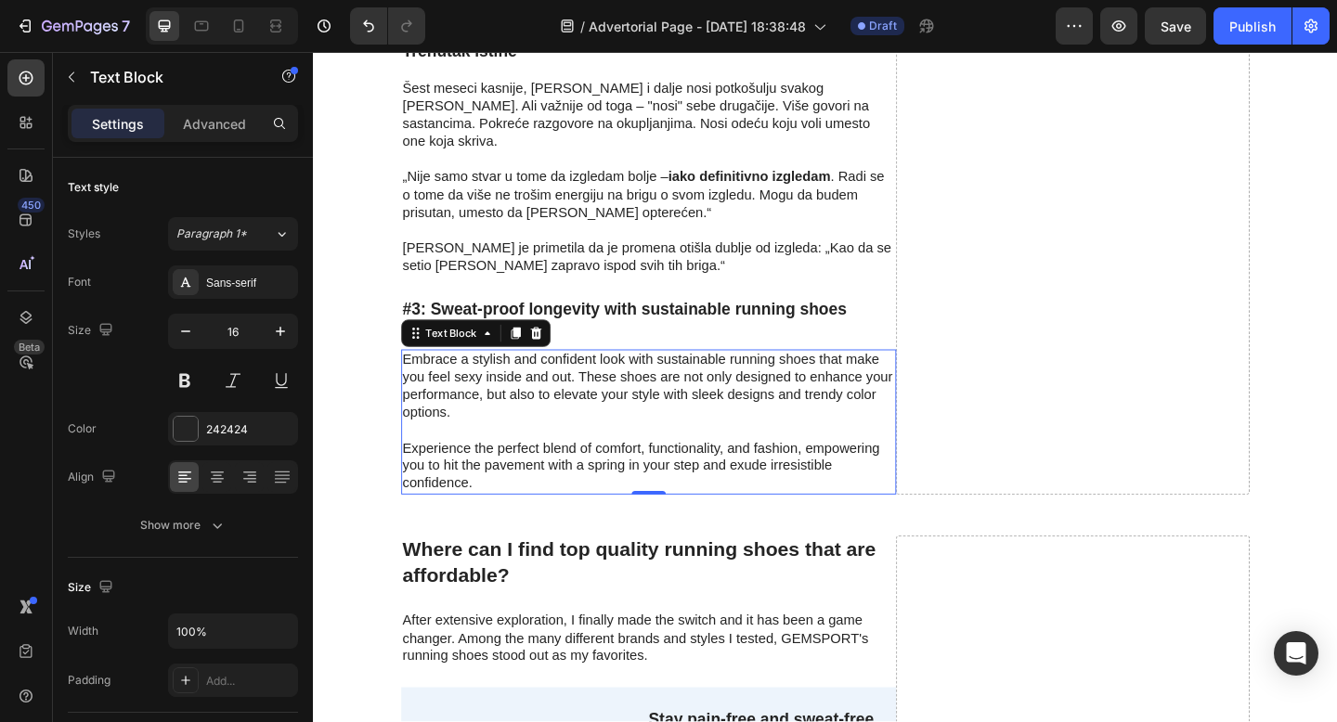
scroll to position [5387, 0]
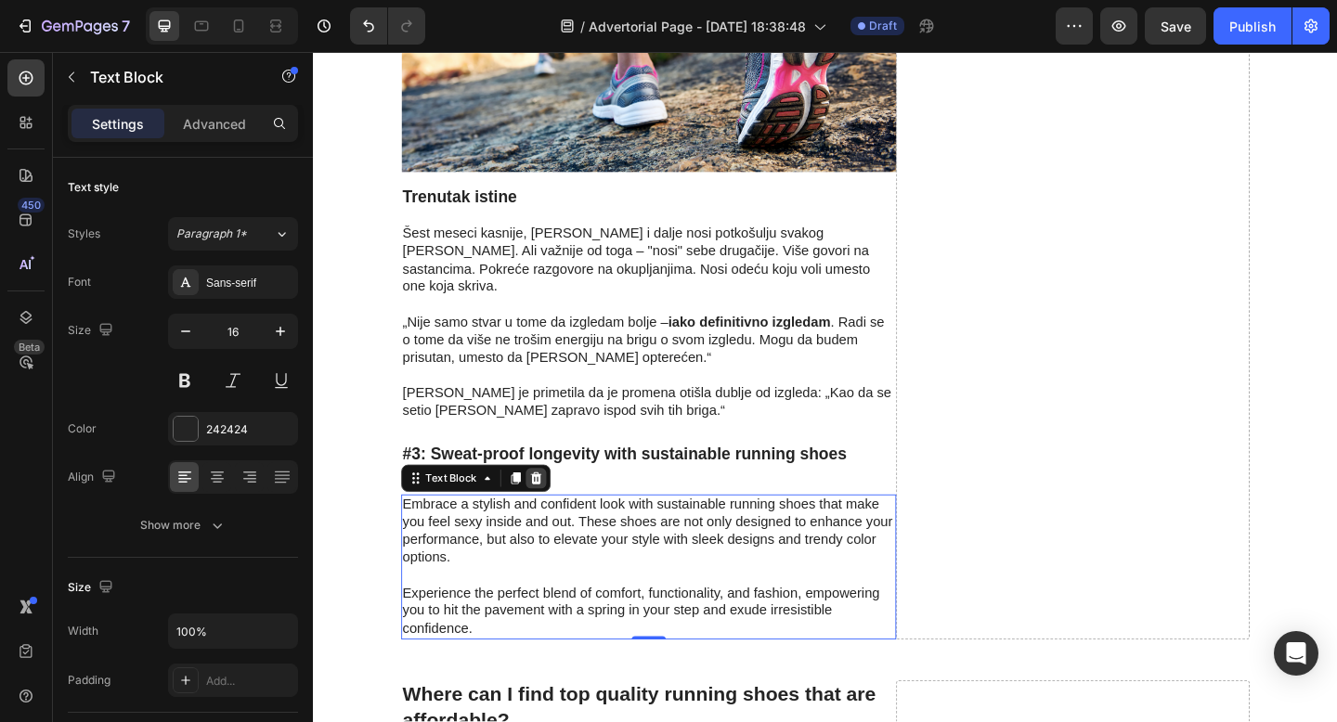
click at [551, 509] on icon at bounding box center [555, 515] width 12 height 13
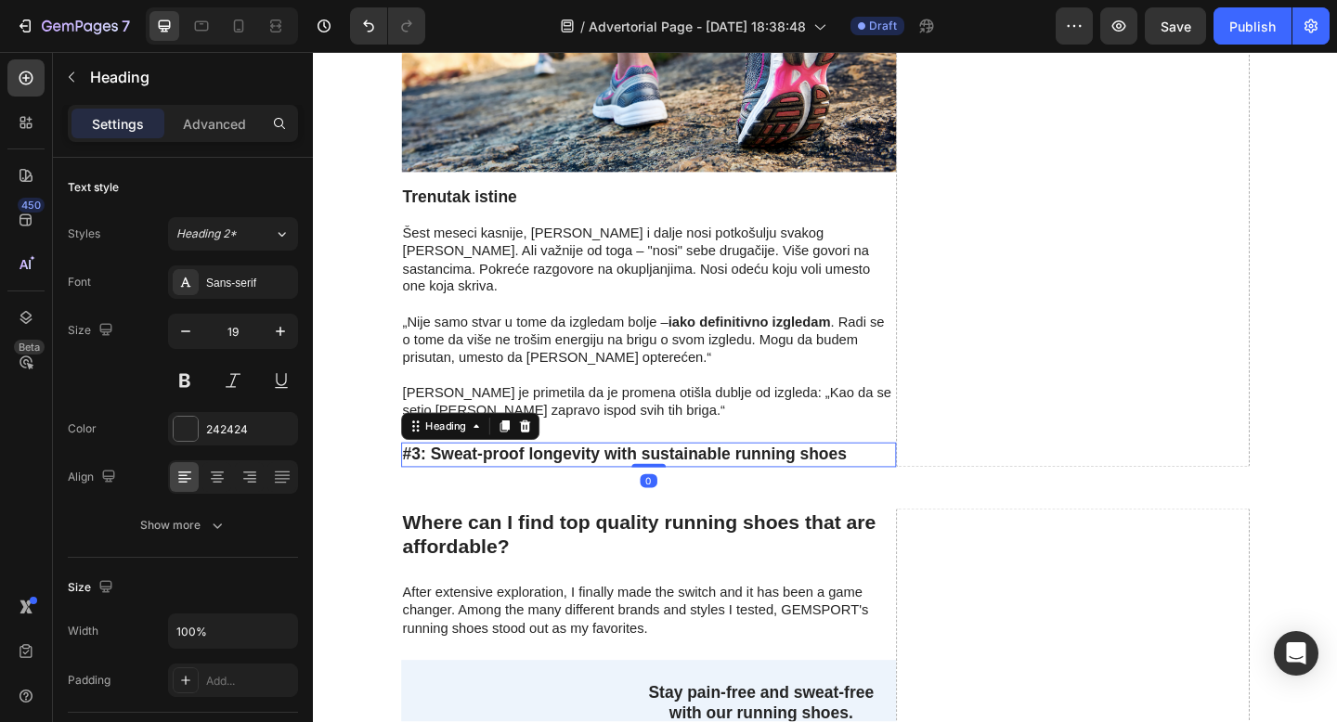
click at [556, 477] on h3 "#3: Sweat-proof longevity with sustainable running shoes" at bounding box center [677, 490] width 538 height 27
click at [542, 453] on icon at bounding box center [543, 459] width 12 height 13
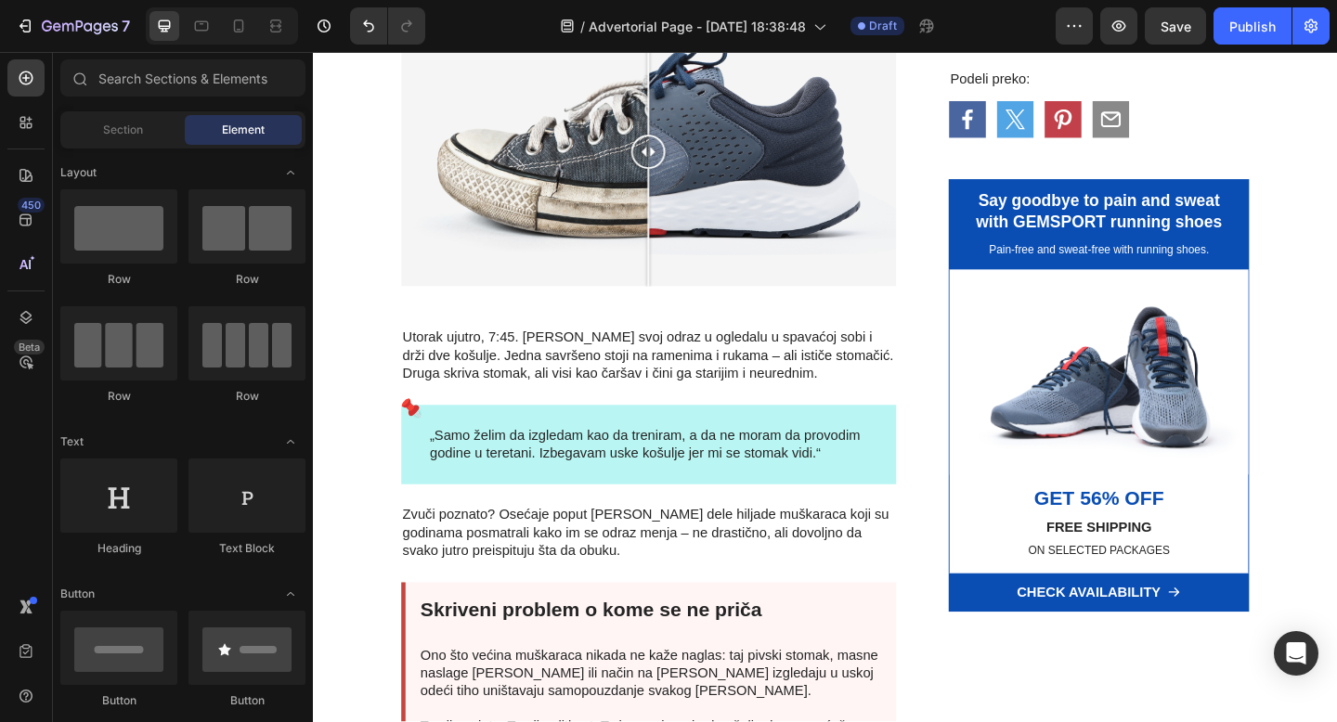
scroll to position [377, 0]
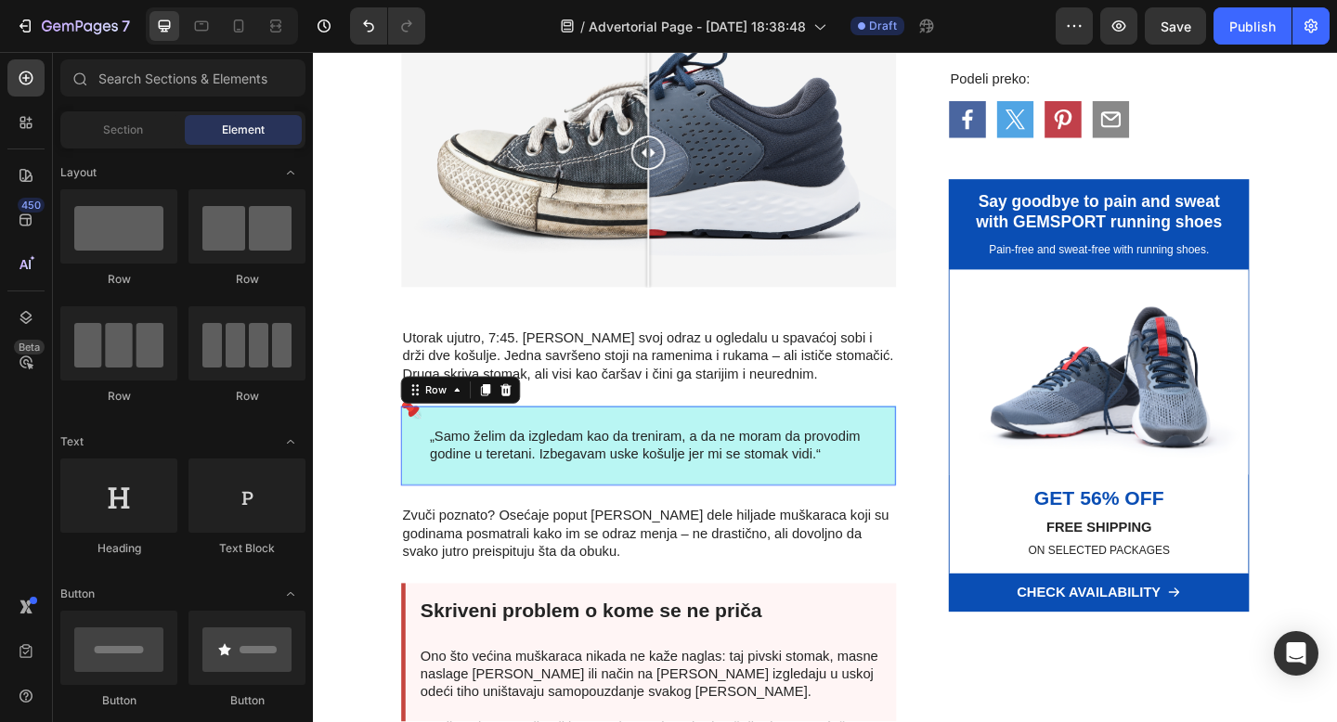
click at [420, 519] on div "„Samo želim da izgledam kao da treniram, a da ne moram da provodim godine u ter…" at bounding box center [677, 480] width 538 height 87
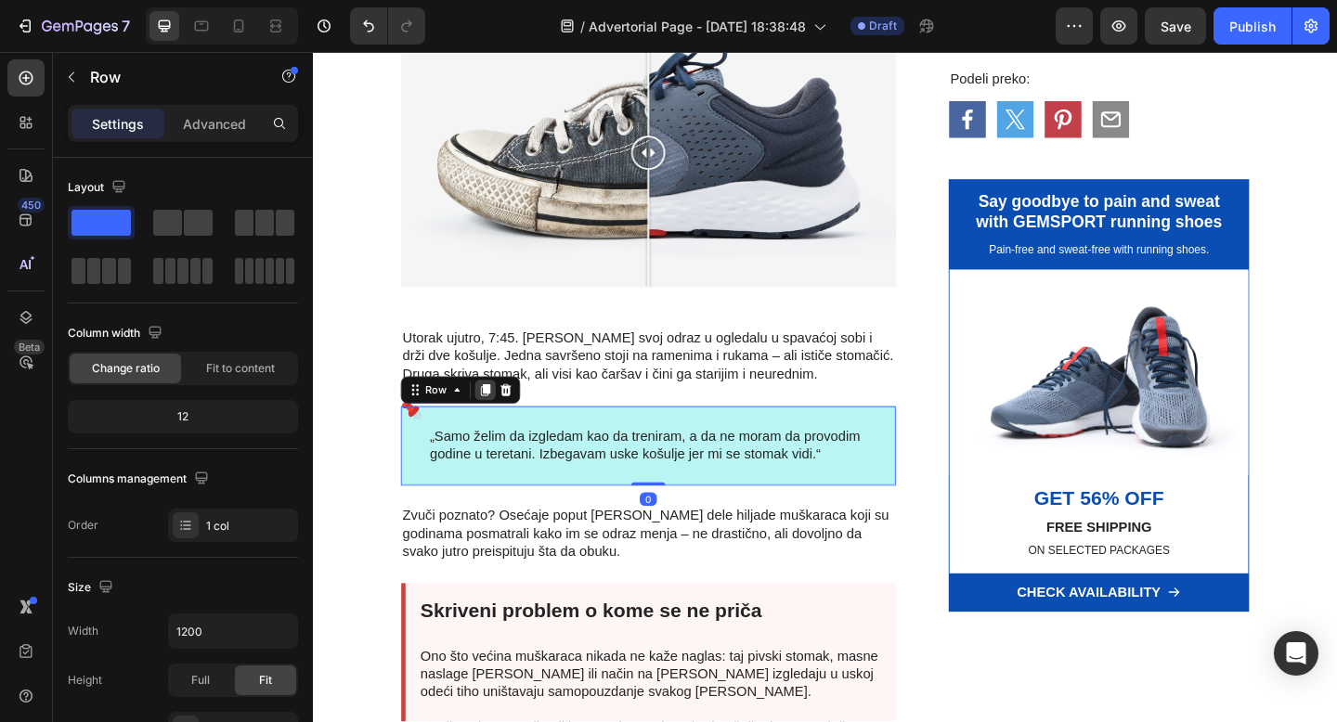
click at [499, 426] on icon at bounding box center [500, 419] width 10 height 13
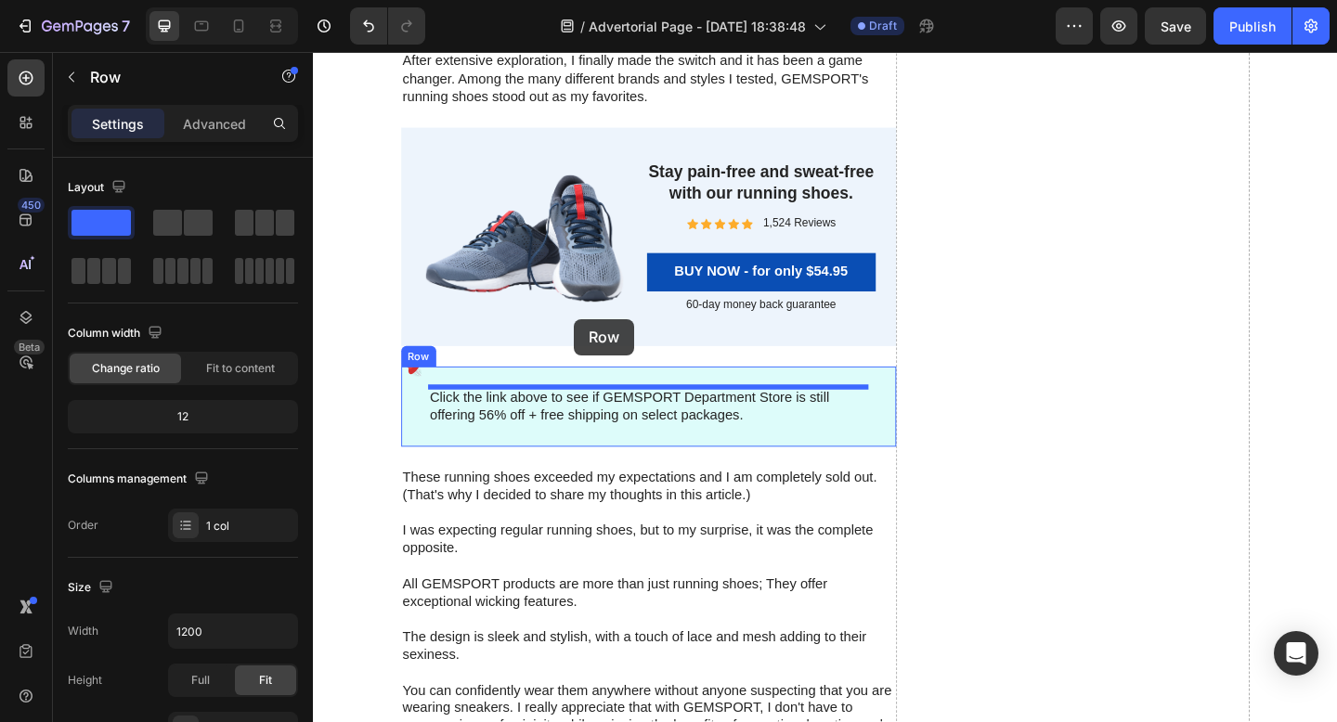
scroll to position [5954, 0]
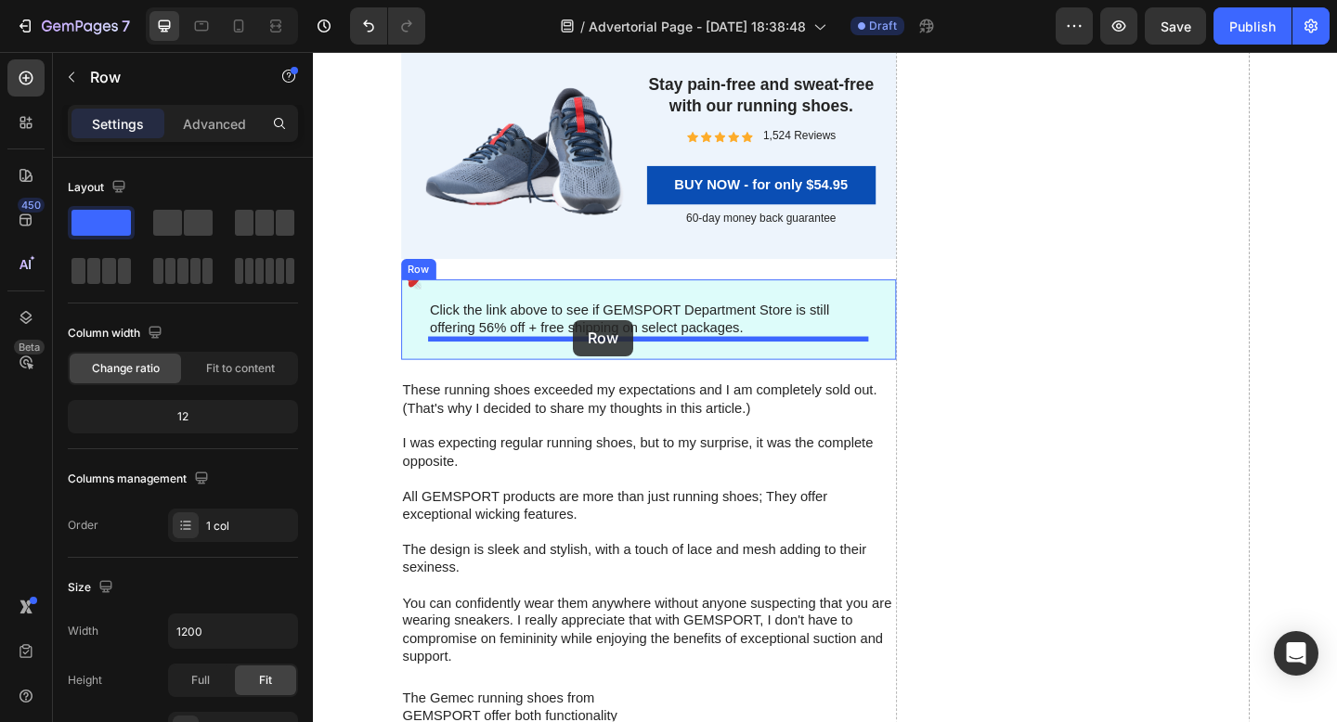
drag, startPoint x: 426, startPoint y: 535, endPoint x: 596, endPoint y: 343, distance: 255.8
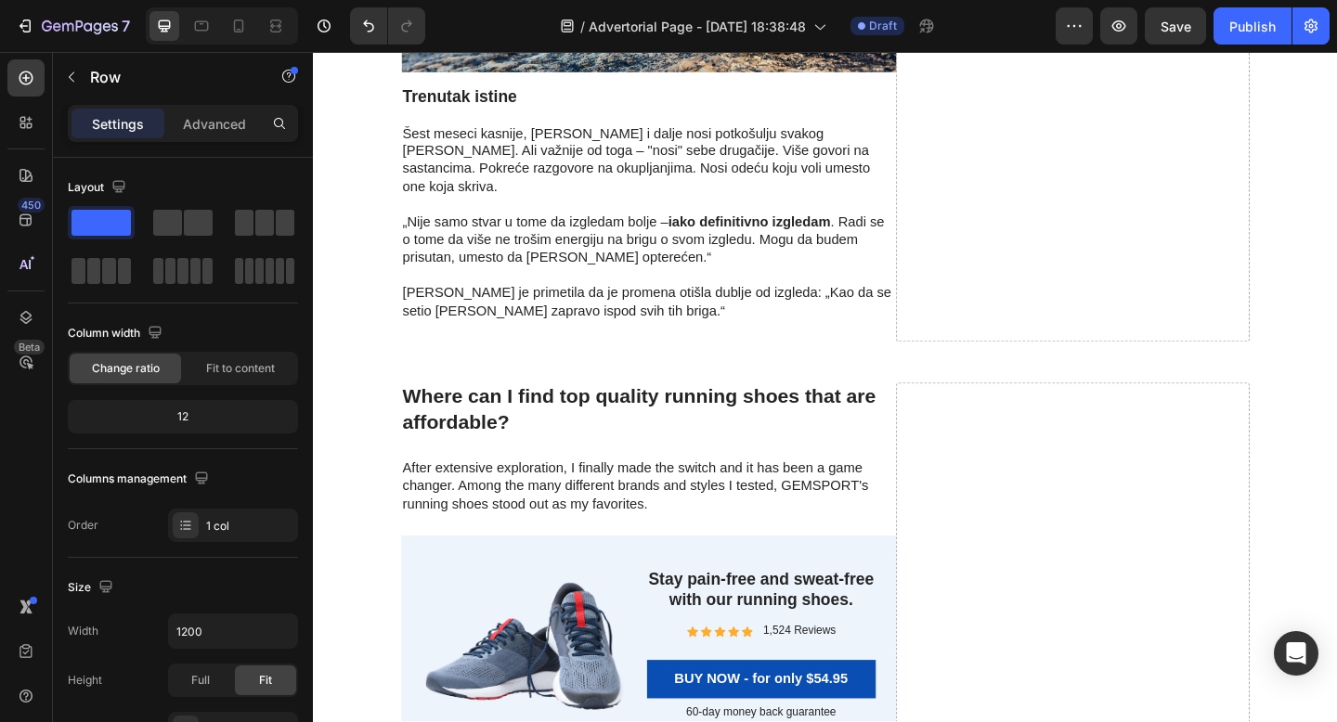
scroll to position [5582, 0]
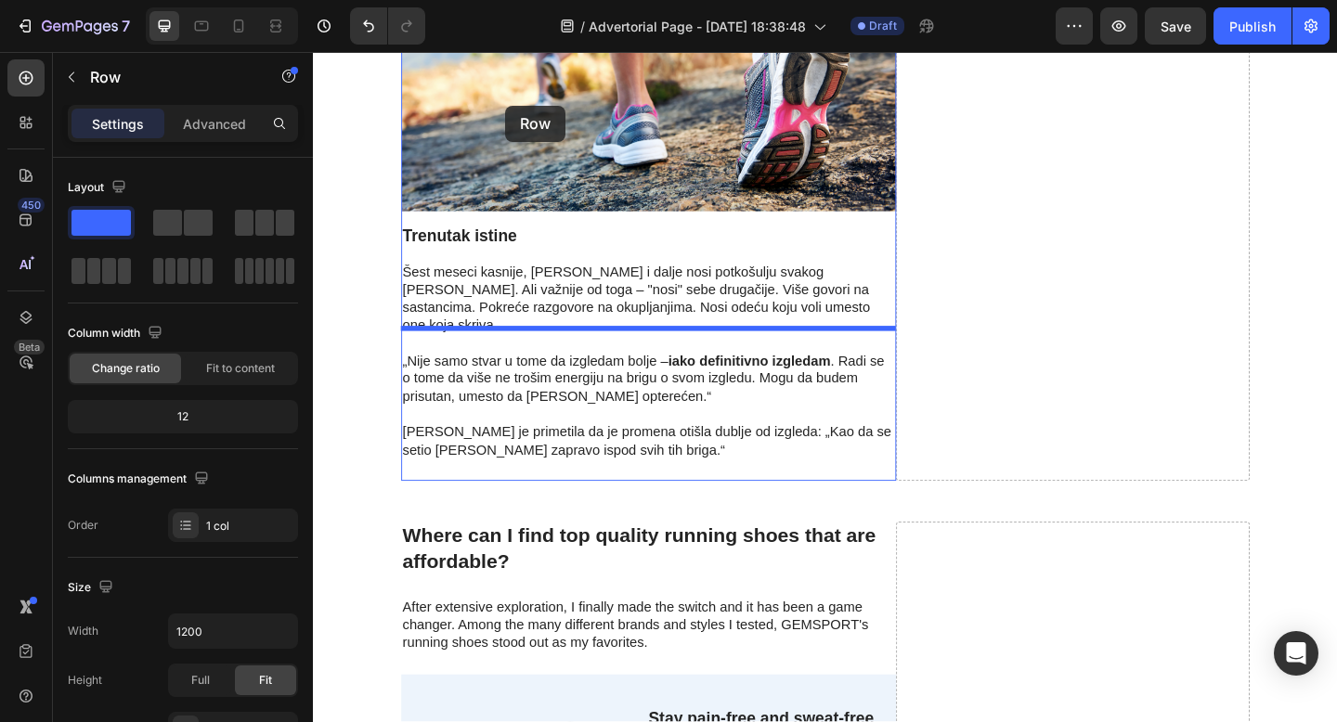
drag, startPoint x: 451, startPoint y: 724, endPoint x: 521, endPoint y: 111, distance: 616.6
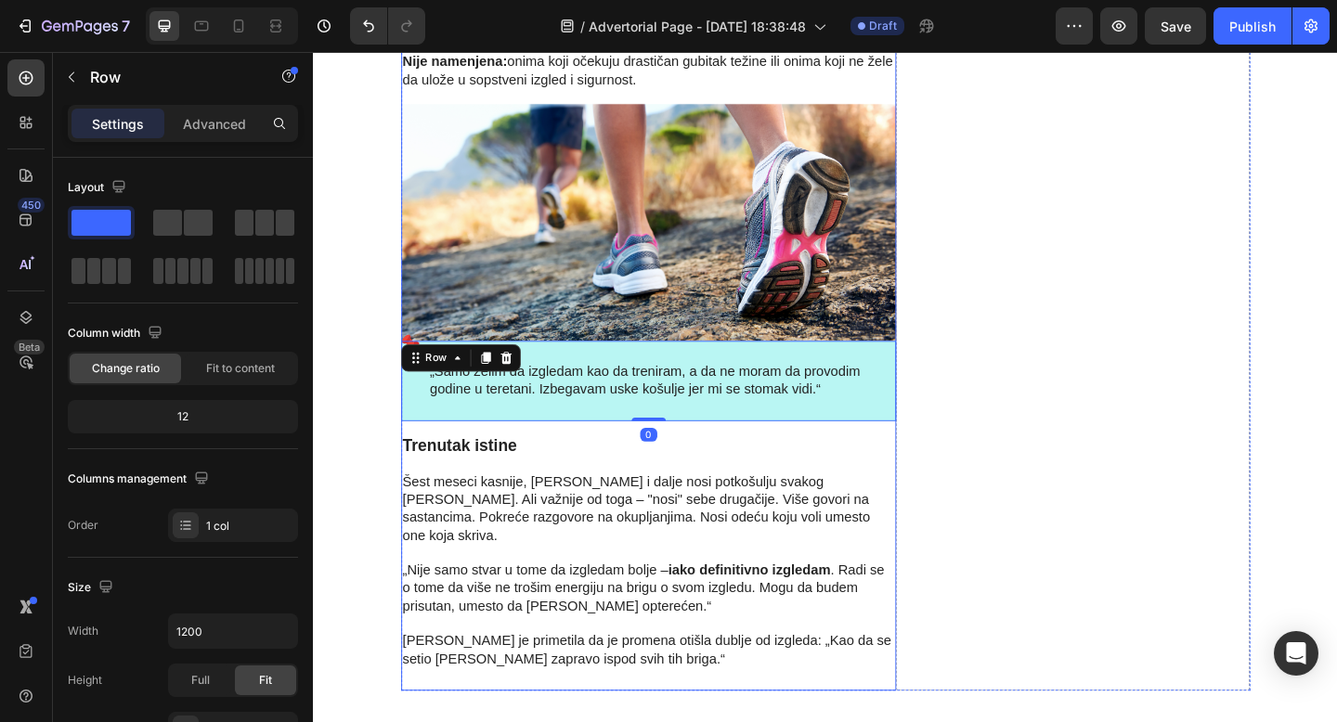
scroll to position [5266, 0]
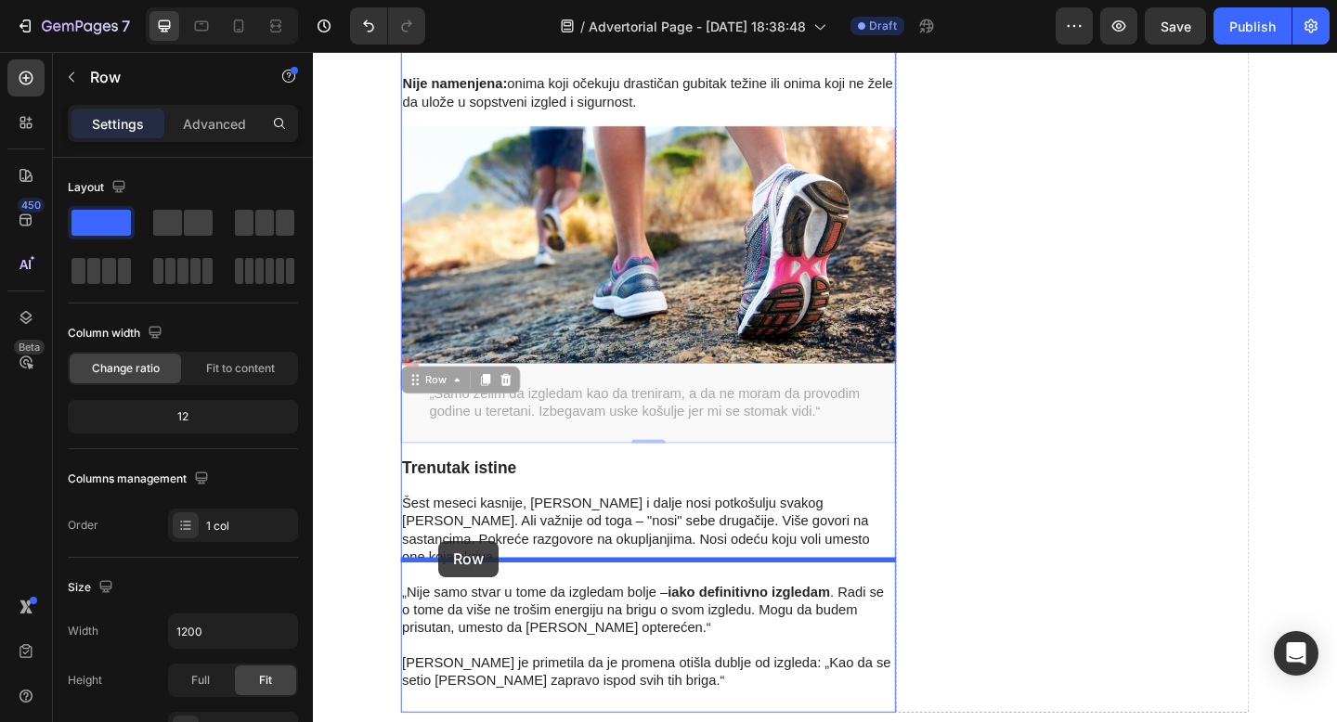
drag, startPoint x: 423, startPoint y: 263, endPoint x: 449, endPoint y: 584, distance: 322.2
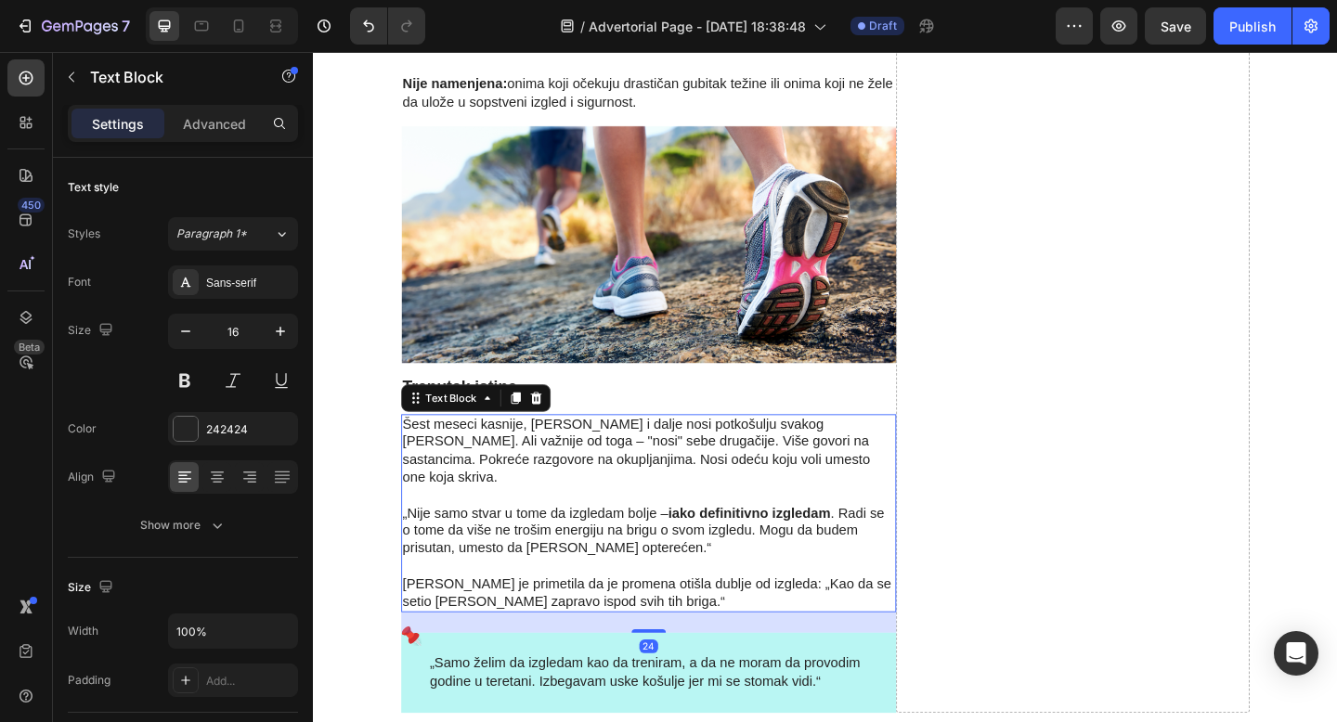
click at [561, 602] on p "[PERSON_NAME] je primetila da je promena otišla dublje od izgleda: „Kao da se s…" at bounding box center [677, 631] width 535 height 58
click at [541, 525] on p "„Nije samo stvar u tome da izgledam bolje – iako definitivno izgledam . Radi se…" at bounding box center [677, 563] width 535 height 77
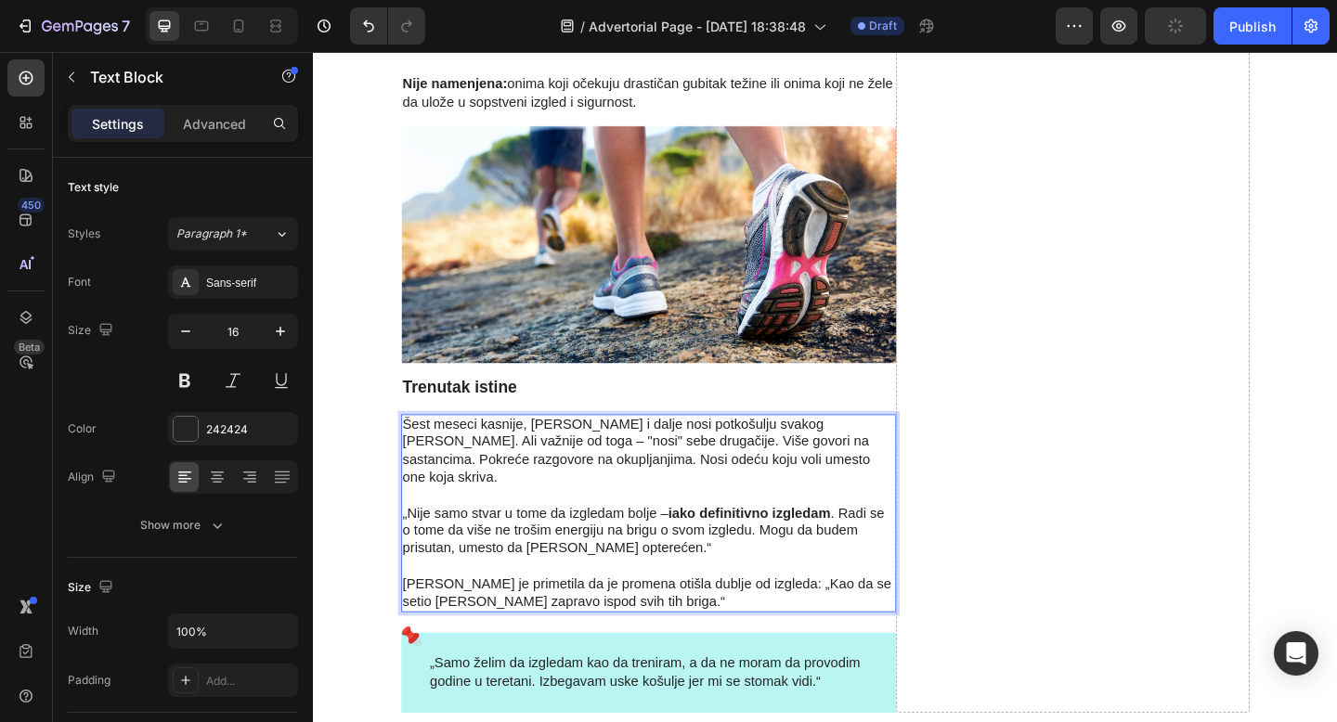
click at [541, 525] on p "„Nije samo stvar u tome da izgledam bolje – iako definitivno izgledam . Radi se…" at bounding box center [677, 563] width 535 height 77
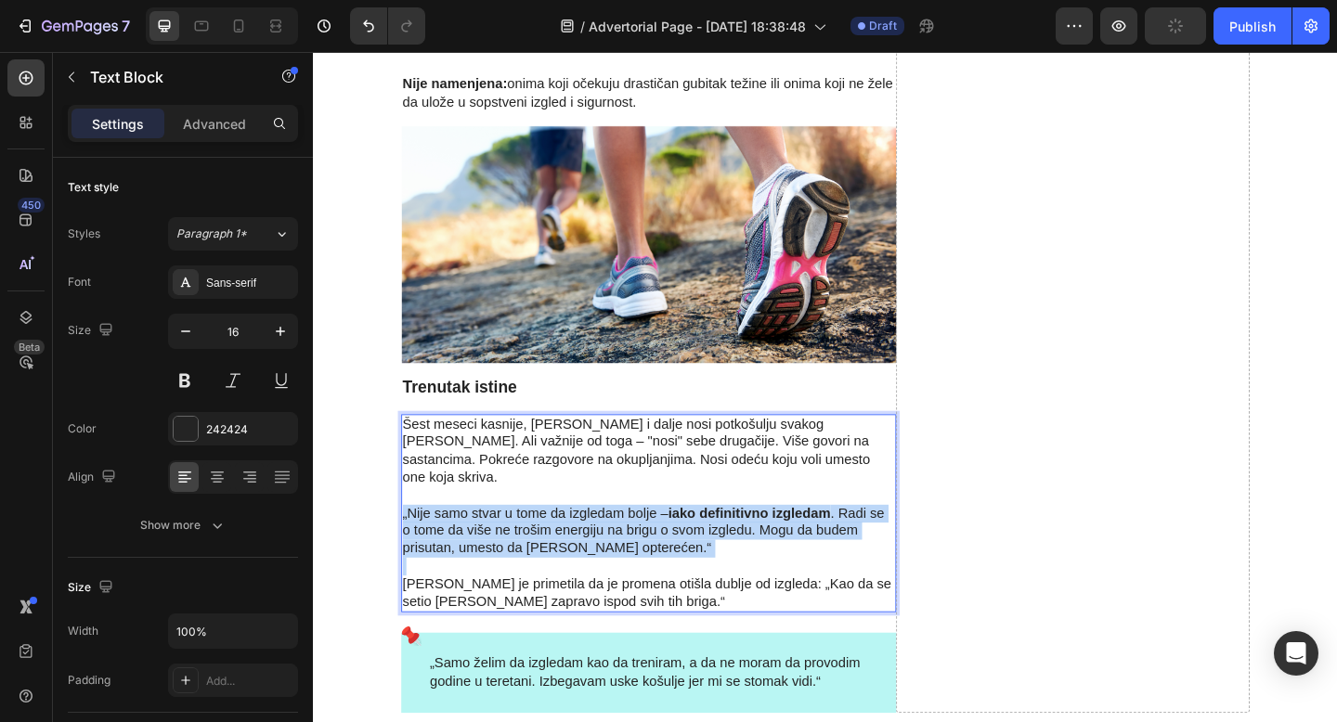
click at [541, 525] on p "„Nije samo stvar u tome da izgledam bolje – iako definitivno izgledam . Radi se…" at bounding box center [677, 563] width 535 height 77
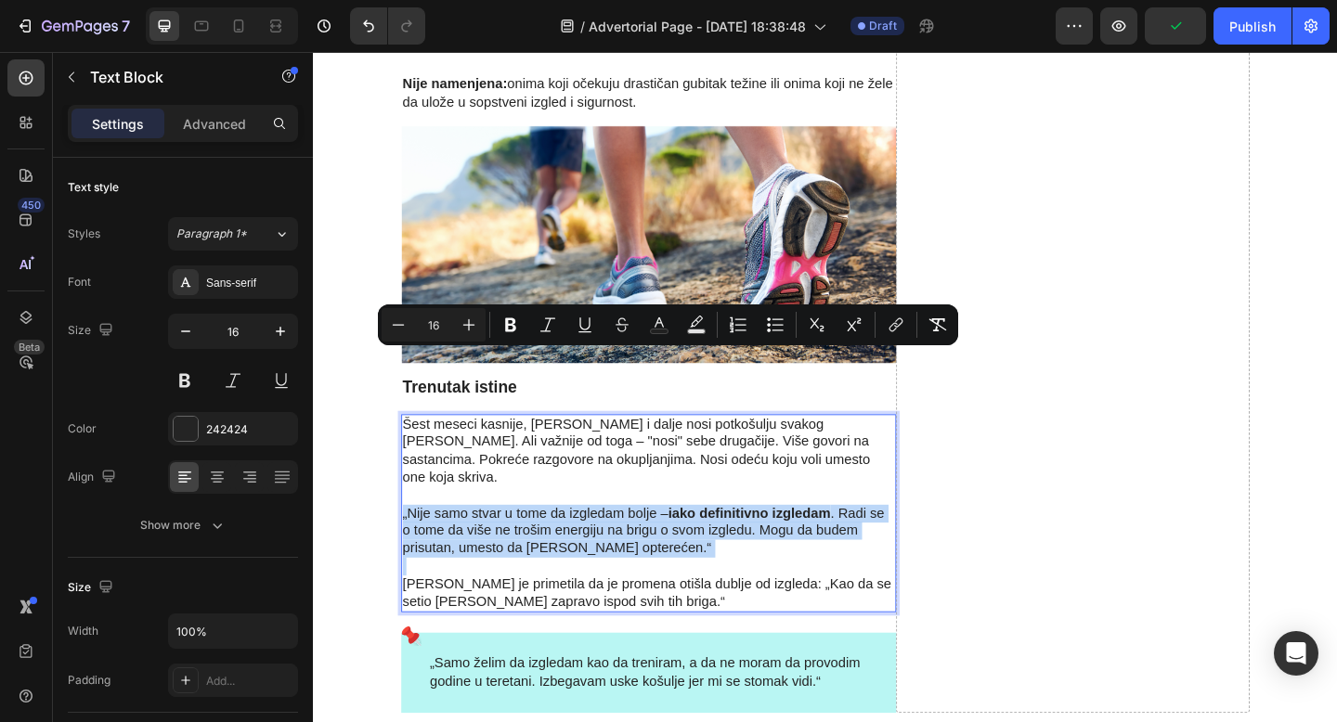
copy p "„Nije samo stvar u tome da izgledam bolje – iako definitivno izgledam . Radi se…"
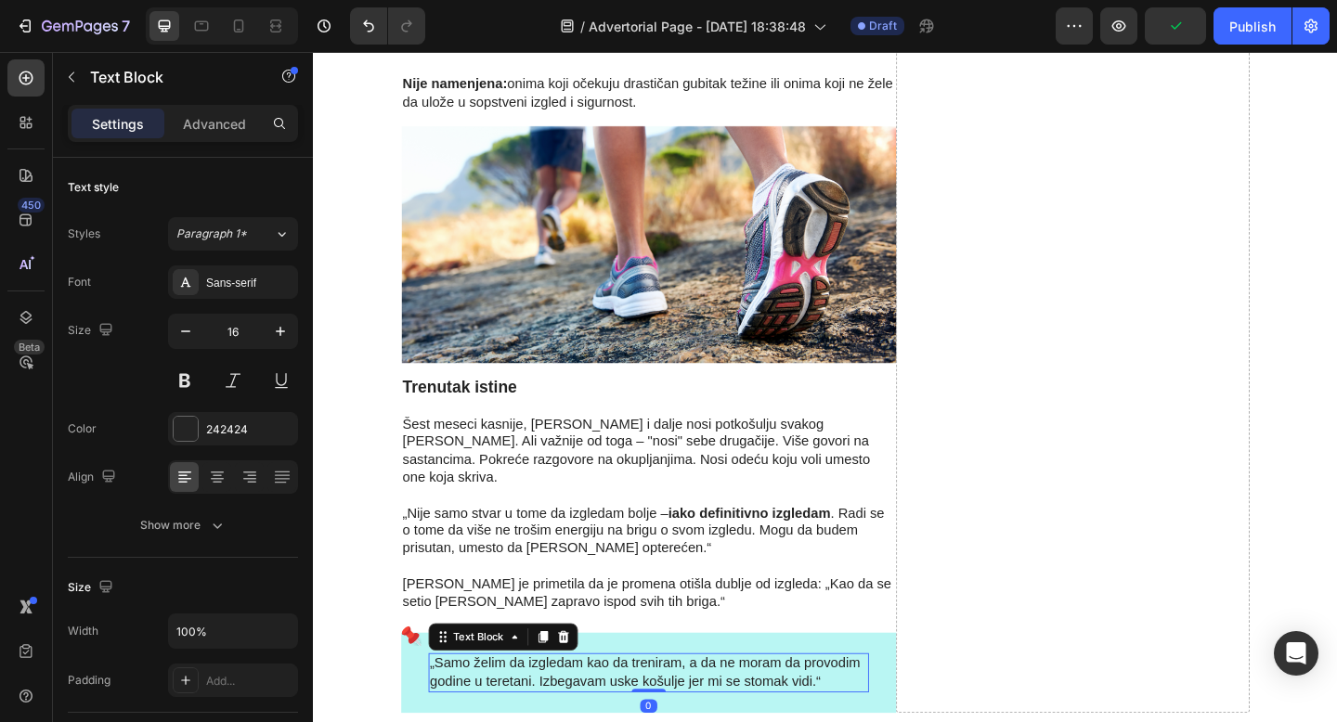
click at [547, 708] on p "„Samo želim da izgledam kao da treniram, a da ne moram da provodim godine u ter…" at bounding box center [677, 727] width 475 height 39
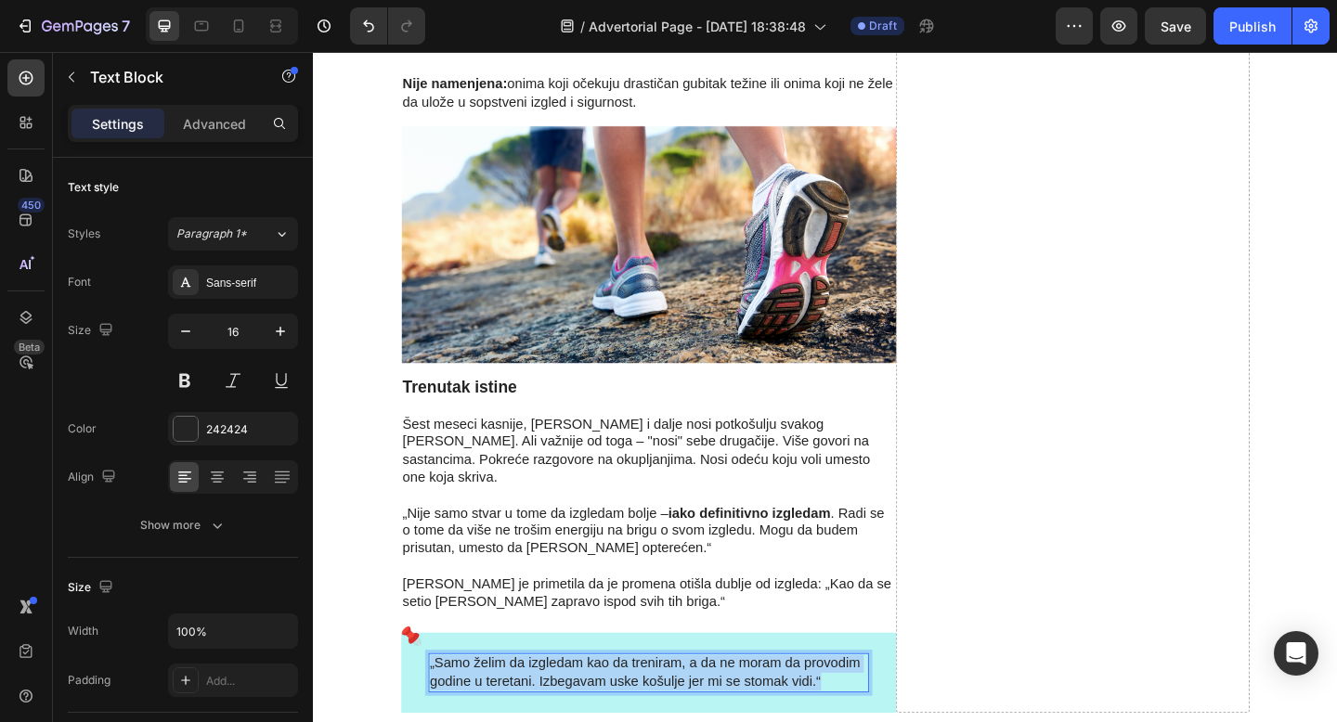
click at [547, 708] on p "„Samo želim da izgledam kao da treniram, a da ne moram da provodim godine u ter…" at bounding box center [677, 727] width 475 height 39
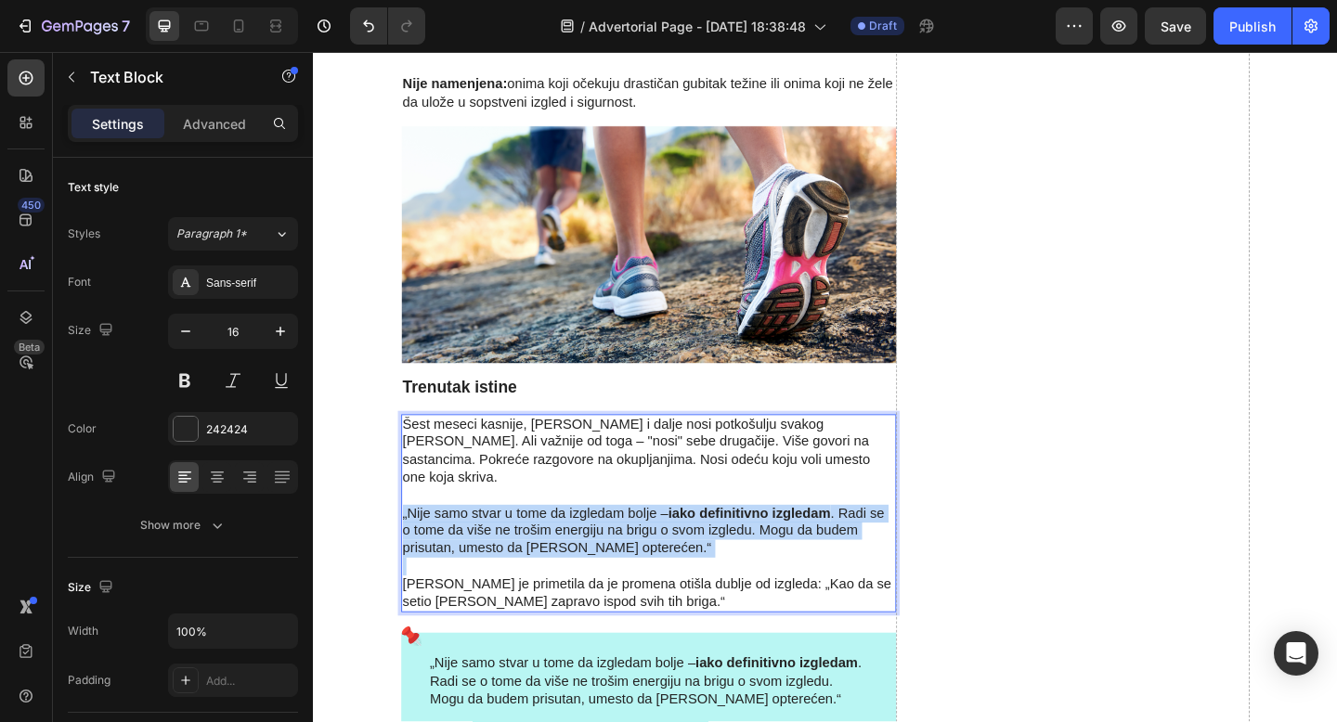
click at [576, 525] on p "„Nije samo stvar u tome da izgledam bolje – iako definitivno izgledam . Radi se…" at bounding box center [677, 563] width 535 height 77
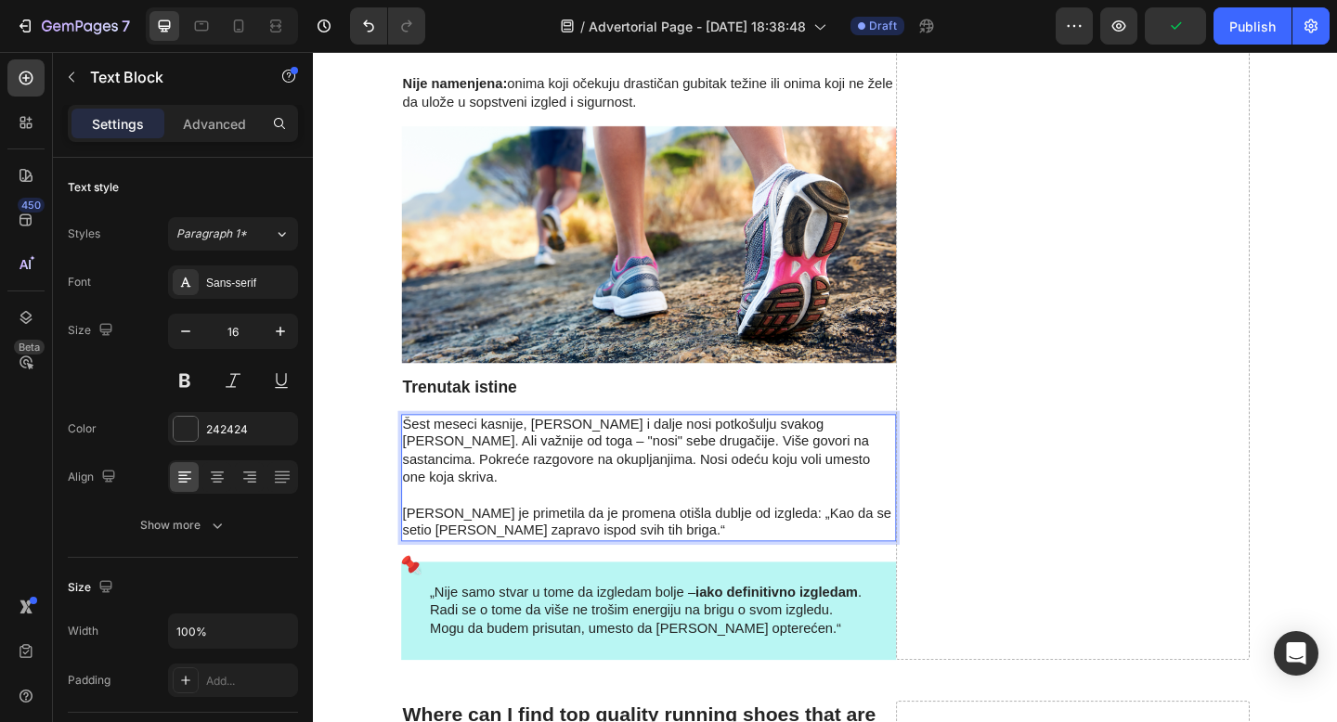
click at [631, 525] on p "[PERSON_NAME] je primetila da je promena otišla dublje od izgleda: „Kao da se s…" at bounding box center [677, 554] width 535 height 58
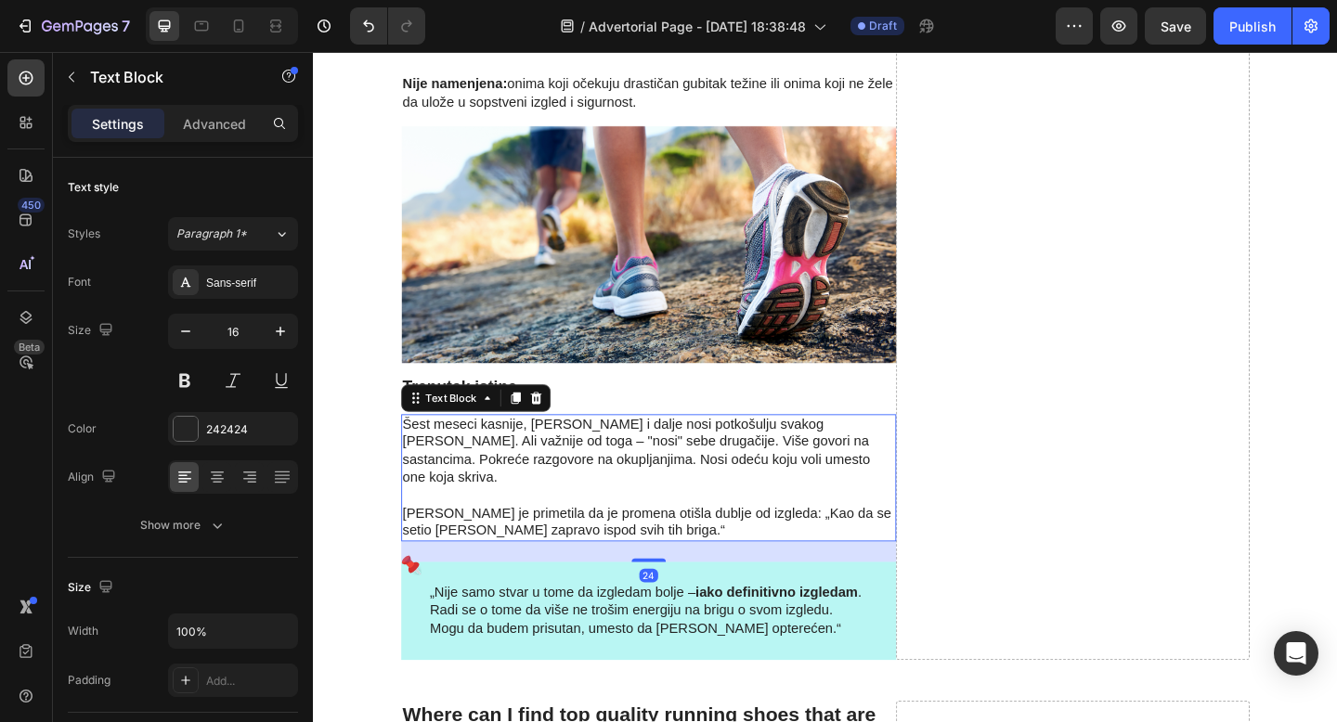
click at [674, 448] on p "Šest meseci kasnije, [PERSON_NAME] i dalje nosi potkošulju svakog [PERSON_NAME]…" at bounding box center [677, 486] width 535 height 77
click at [535, 422] on icon at bounding box center [532, 428] width 10 height 13
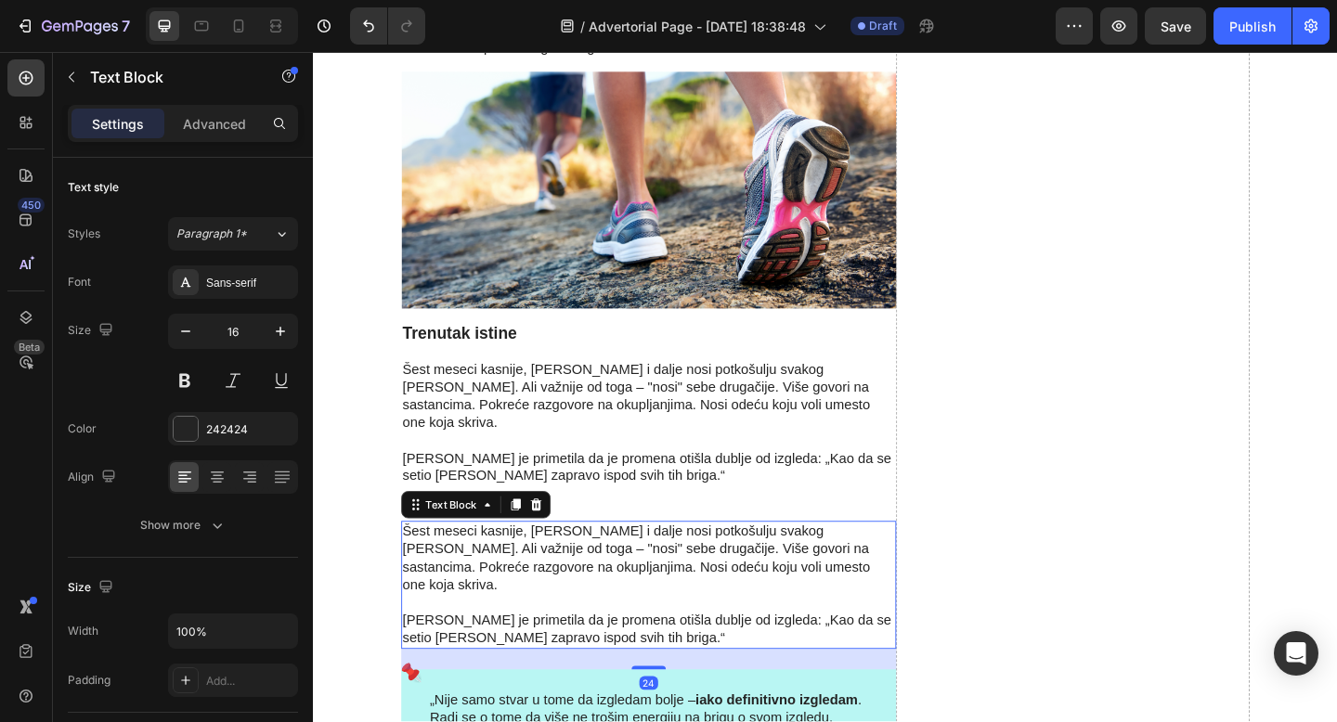
scroll to position [5342, 0]
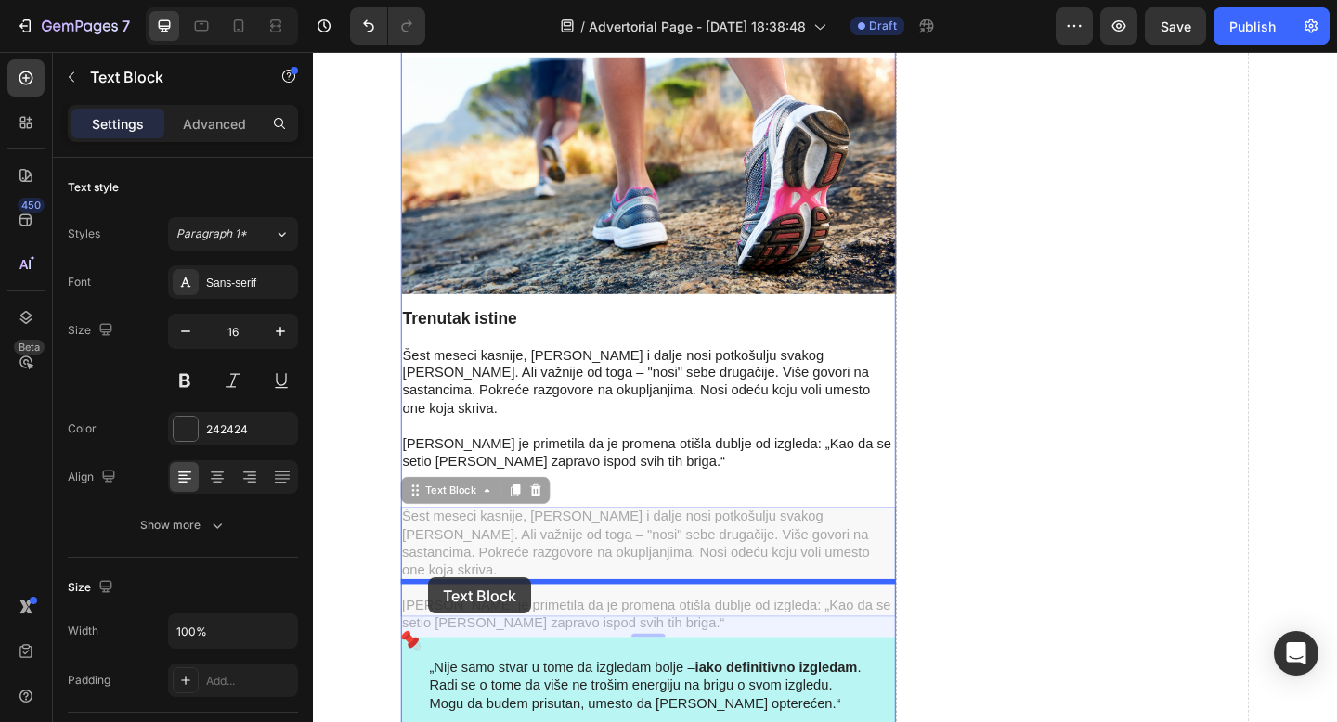
drag, startPoint x: 421, startPoint y: 358, endPoint x: 438, endPoint y: 624, distance: 266.0
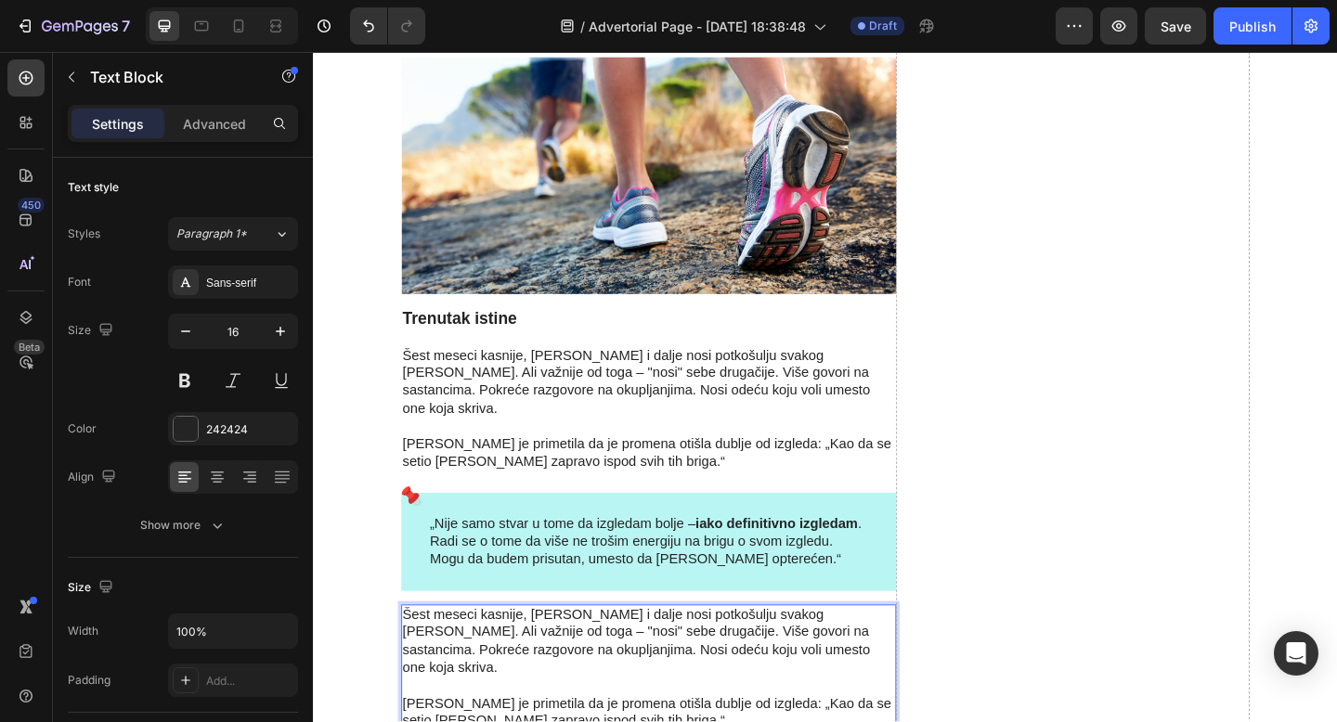
click at [536, 655] on p "Šest meseci kasnije, [PERSON_NAME] i dalje nosi potkošulju svakog [PERSON_NAME]…" at bounding box center [677, 693] width 535 height 77
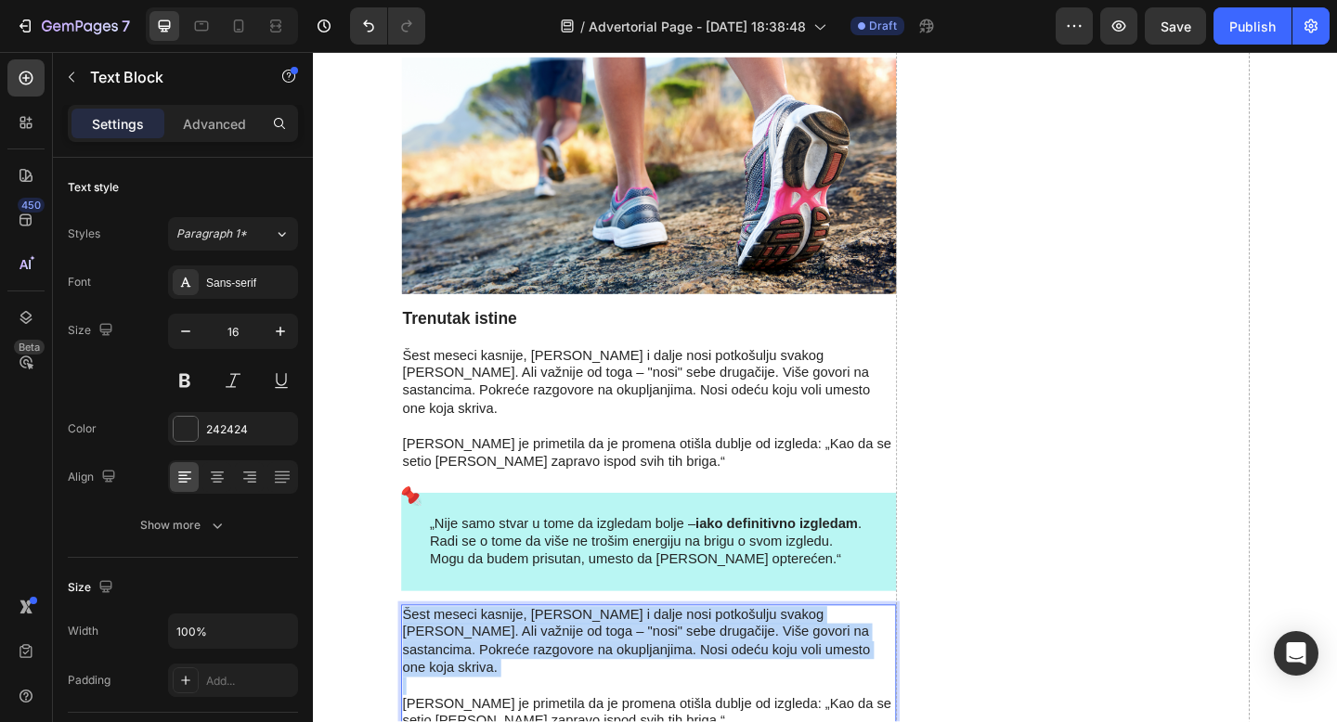
click at [536, 655] on p "Šest meseci kasnije, [PERSON_NAME] i dalje nosi potkošulju svakog [PERSON_NAME]…" at bounding box center [677, 693] width 535 height 77
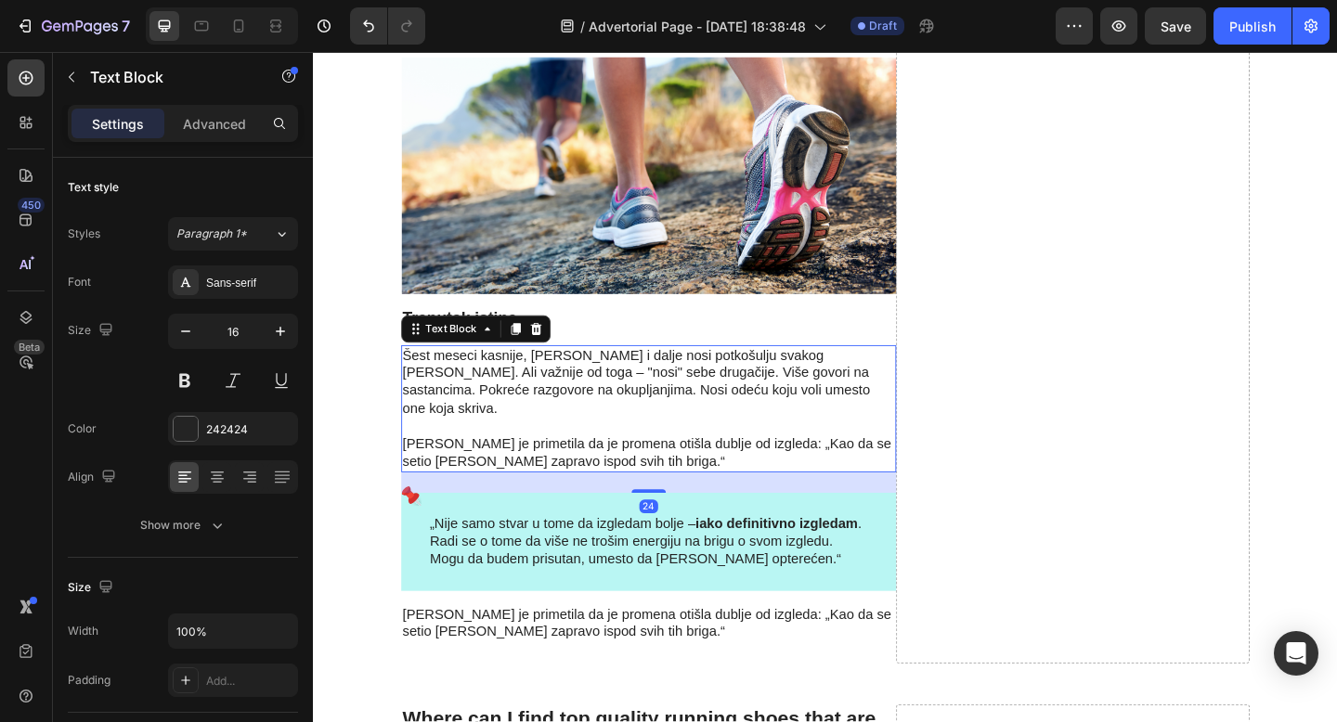
click at [661, 450] on p "[PERSON_NAME] je primetila da je promena otišla dublje od izgleda: „Kao da se s…" at bounding box center [677, 479] width 535 height 58
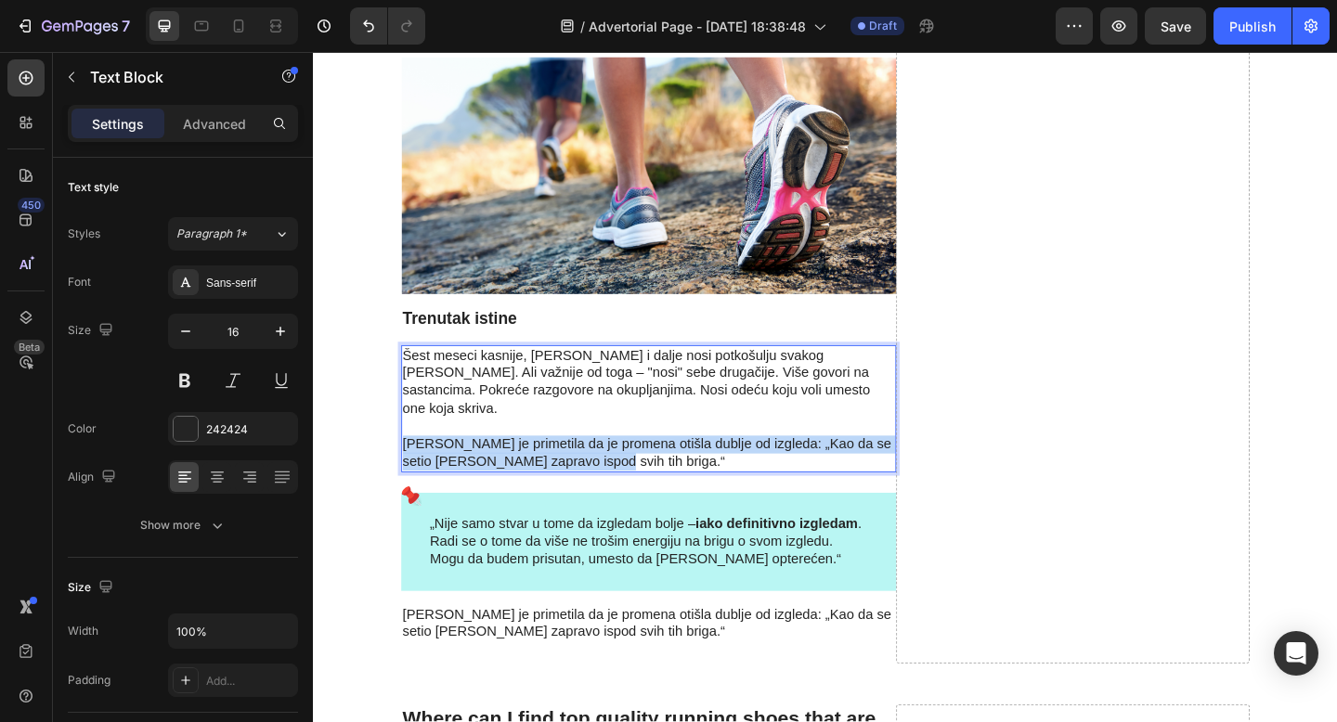
click at [661, 450] on p "[PERSON_NAME] je primetila da je promena otišla dublje od izgleda: „Kao da se s…" at bounding box center [677, 479] width 535 height 58
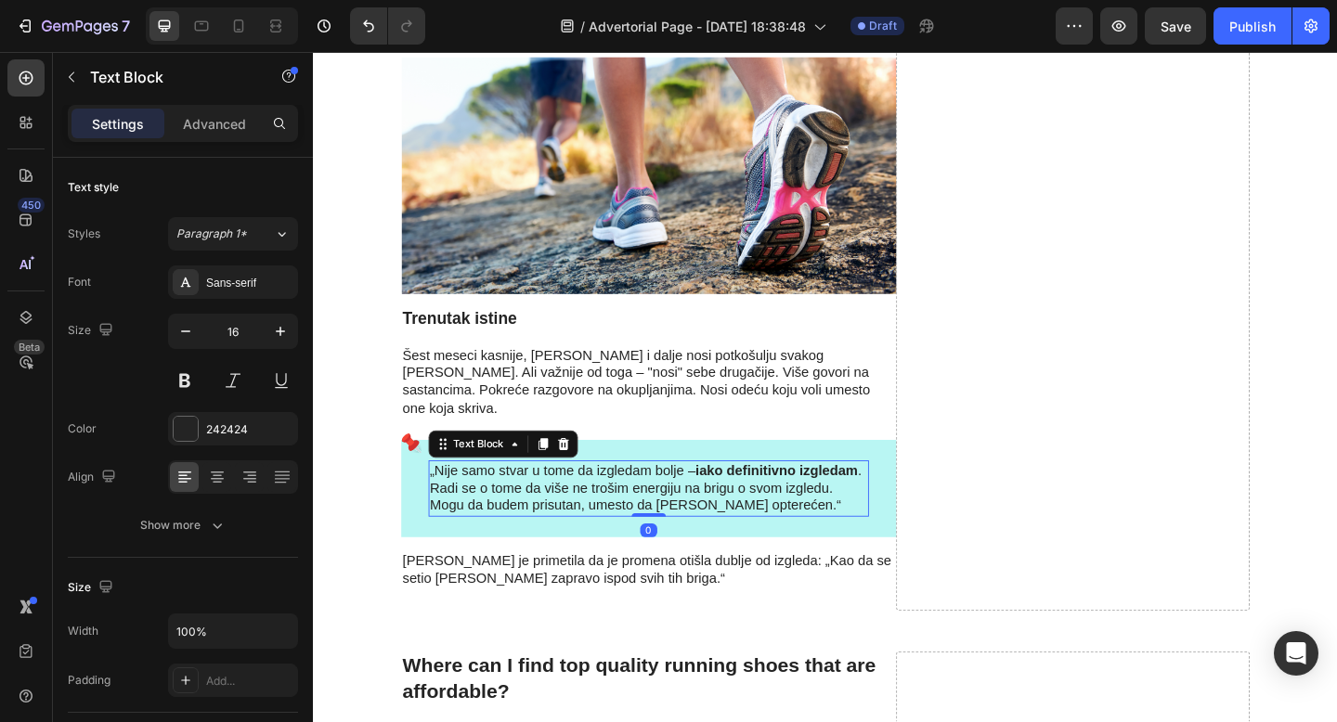
click at [667, 499] on p "„Nije samo stvar u tome da izgledam bolje – iako definitivno izgledam . Radi se…" at bounding box center [677, 528] width 475 height 58
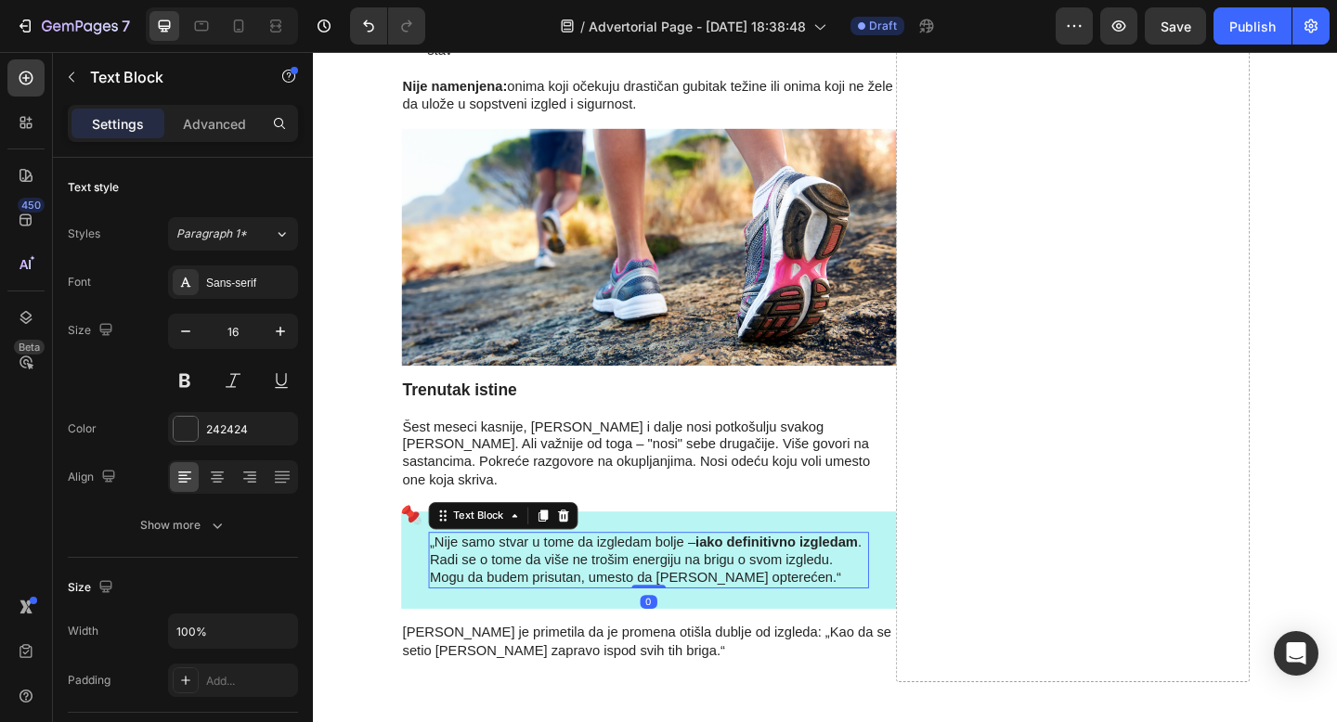
scroll to position [5259, 0]
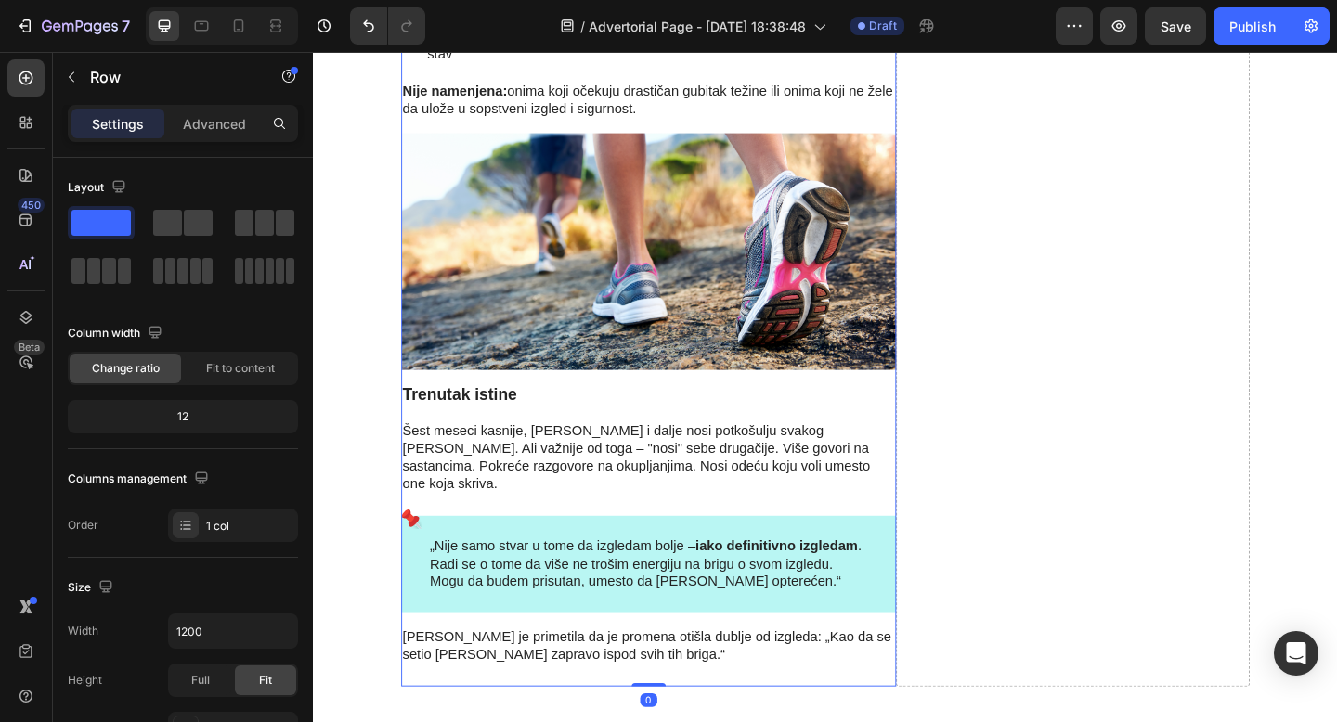
click at [718, 572] on div "Image Hero Banner Za koga ovo radi (a za koga ne) Heading Potkošulja je namenje…" at bounding box center [677, 118] width 538 height 1249
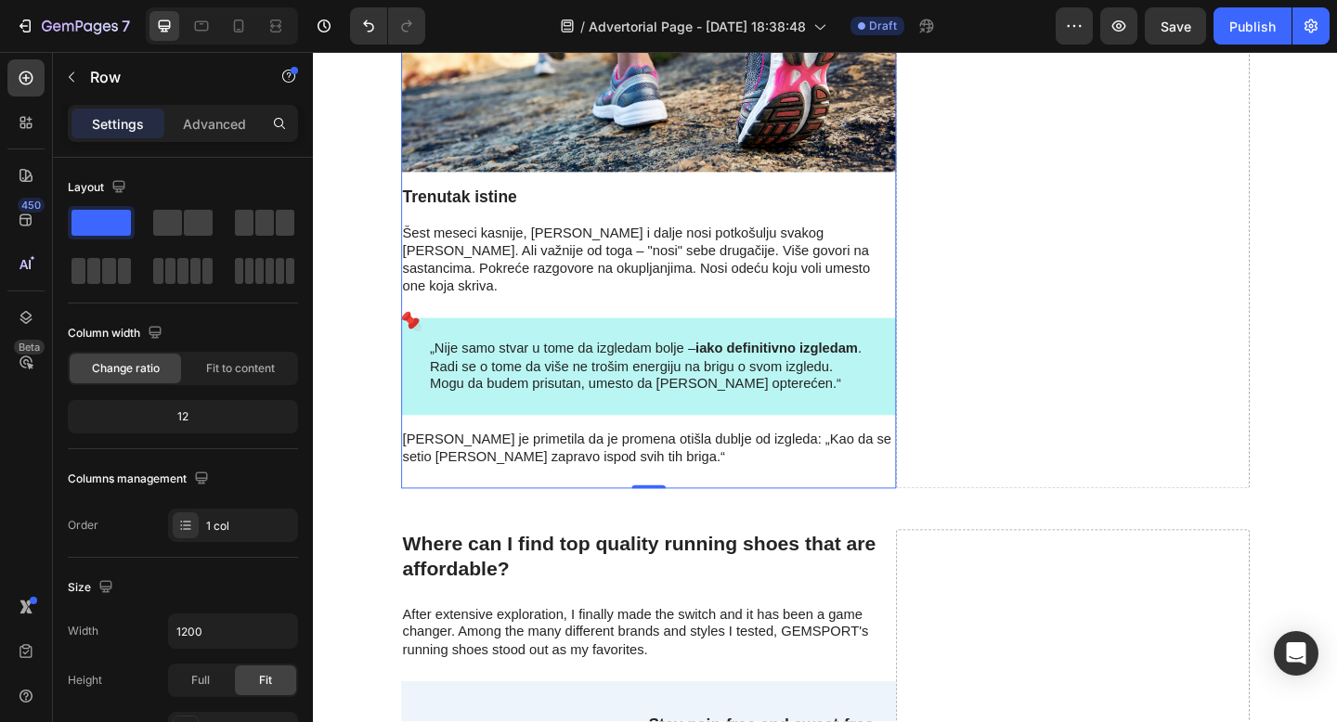
scroll to position [5486, 0]
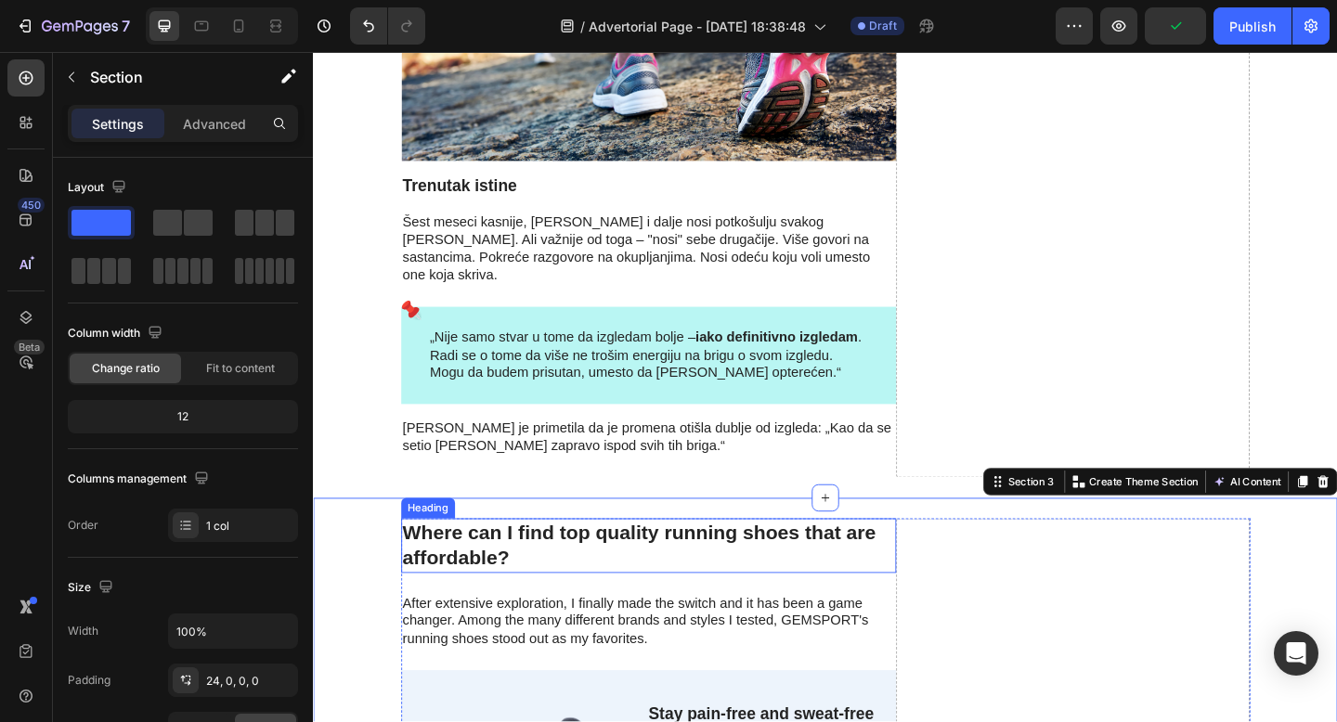
click at [476, 560] on h2 "Where can I find top quality running shoes that are affordable?" at bounding box center [677, 589] width 538 height 59
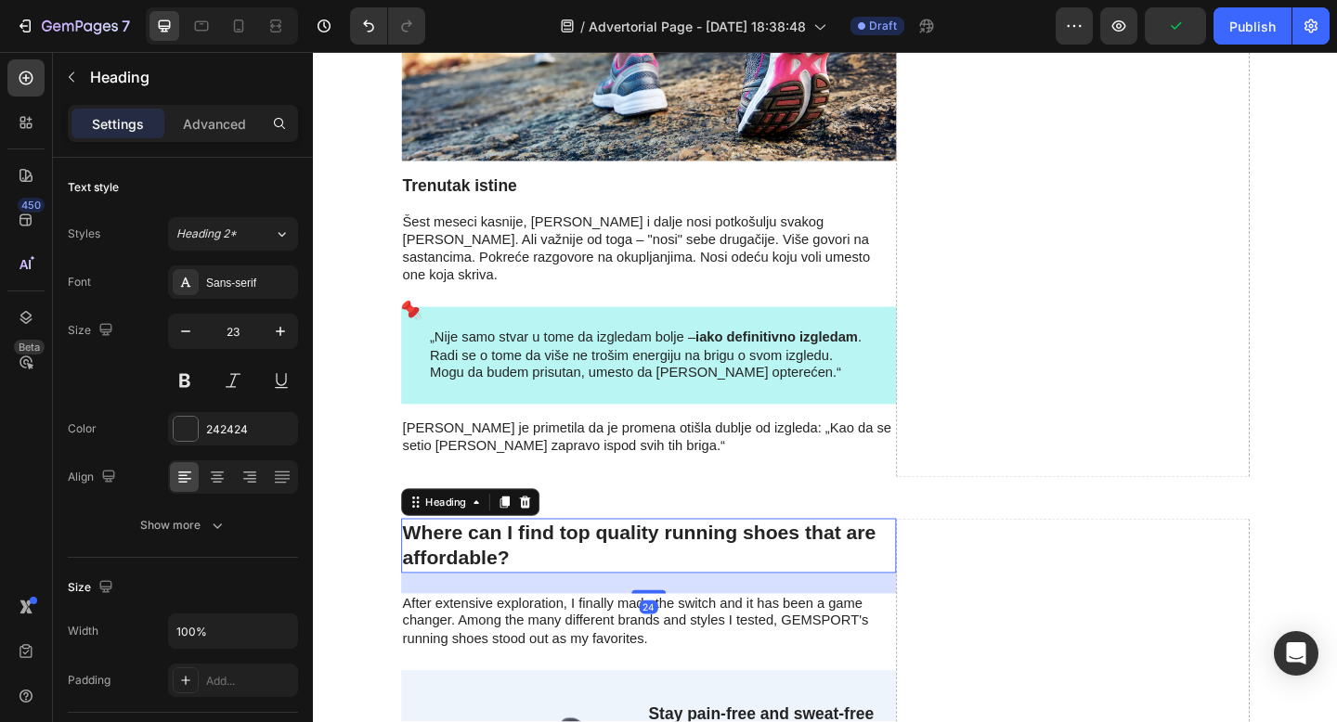
click at [476, 560] on h2 "Where can I find top quality running shoes that are affordable?" at bounding box center [677, 589] width 538 height 59
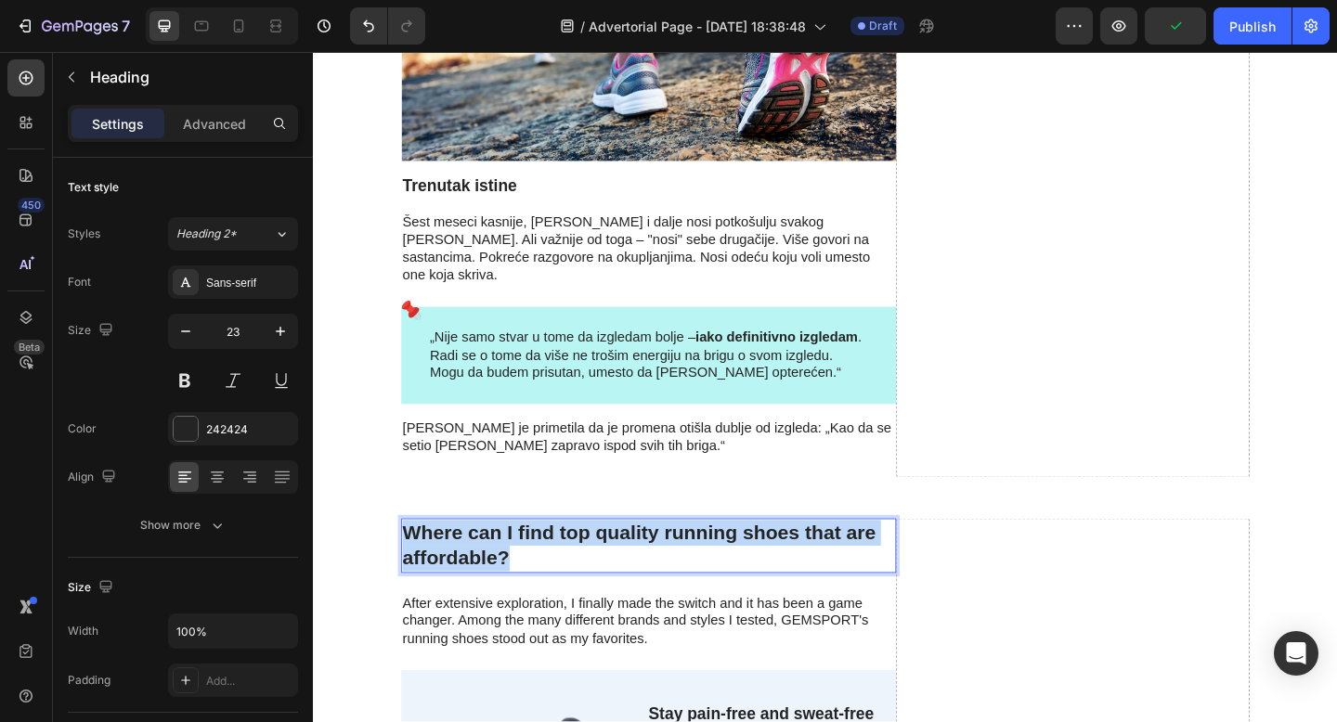
click at [476, 562] on p "Where can I find top quality running shoes that are affordable?" at bounding box center [677, 590] width 535 height 56
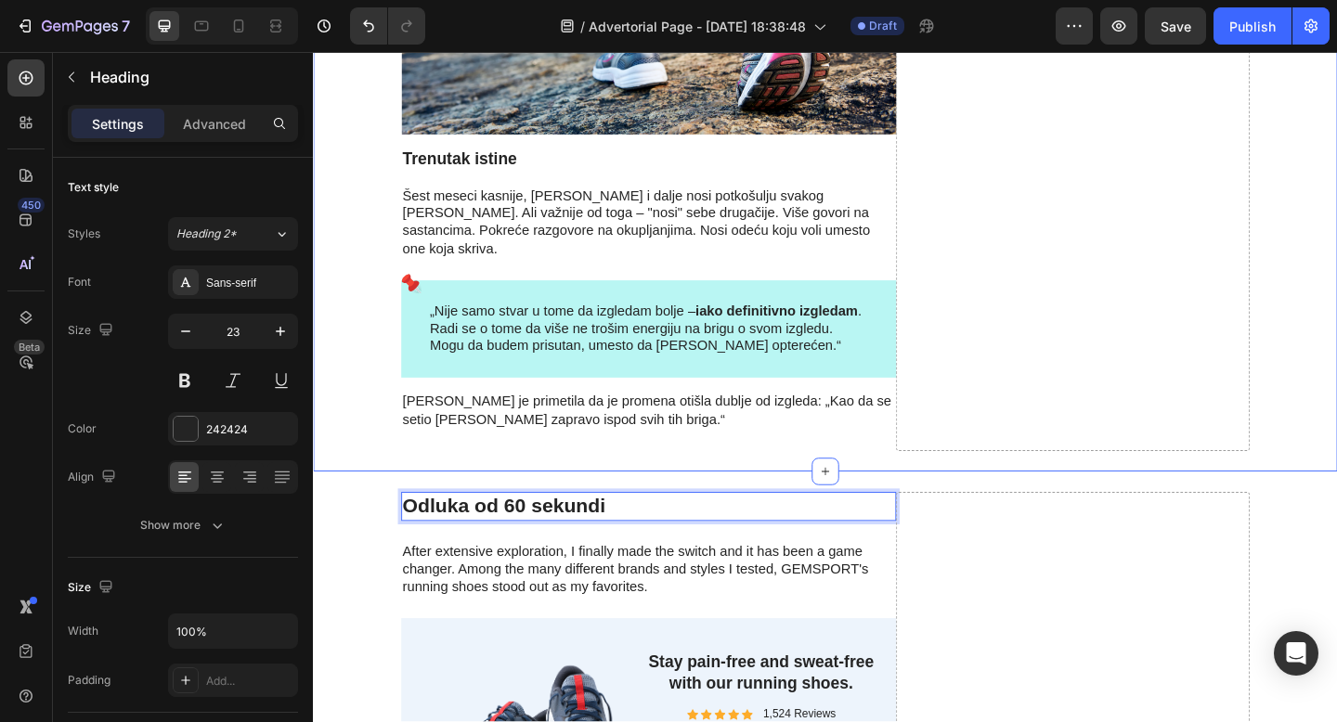
scroll to position [5527, 0]
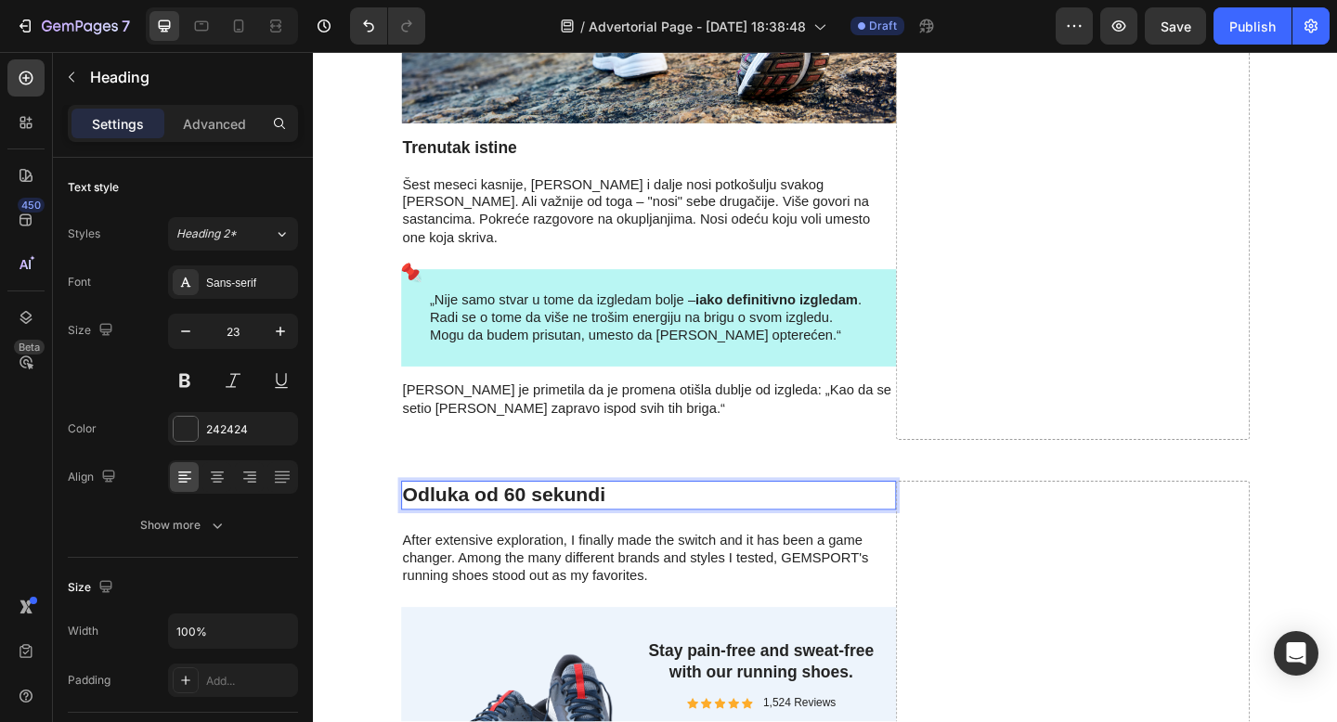
drag, startPoint x: 267, startPoint y: 364, endPoint x: 536, endPoint y: 25, distance: 432.2
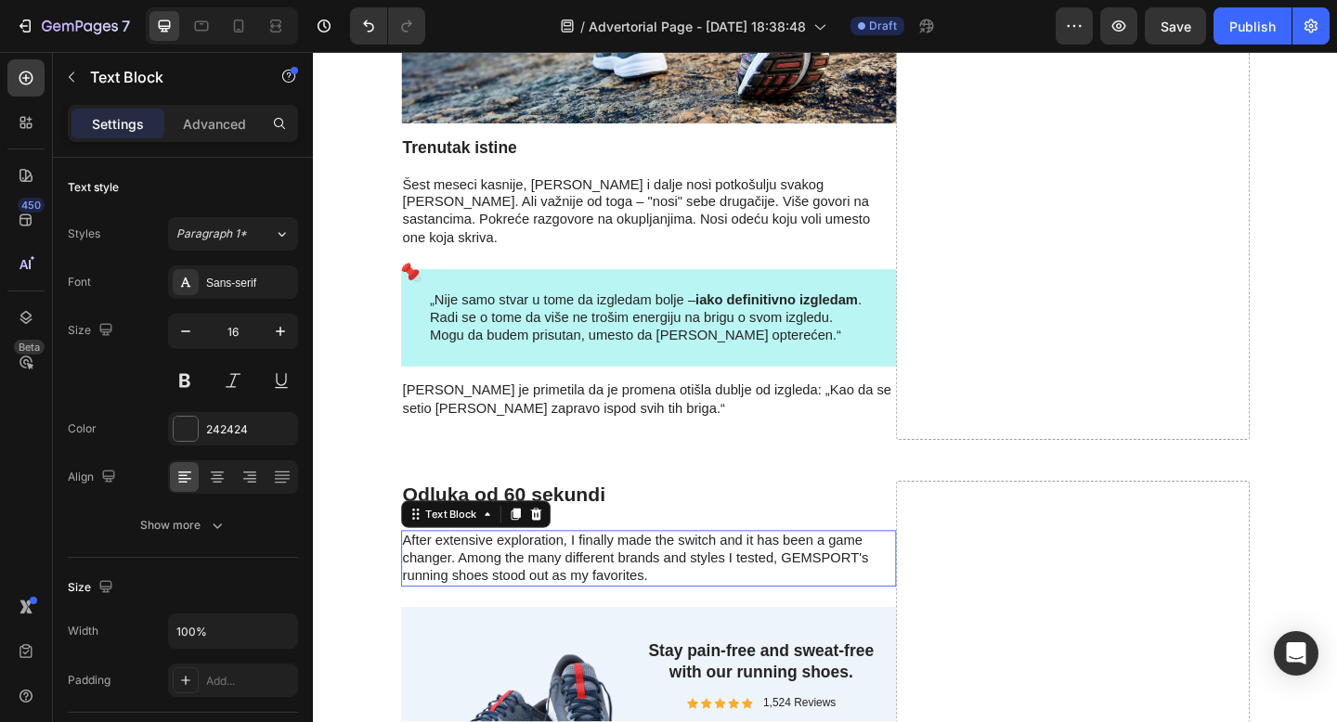
click at [538, 575] on p "After extensive exploration, I finally made the switch and it has been a game c…" at bounding box center [677, 604] width 535 height 58
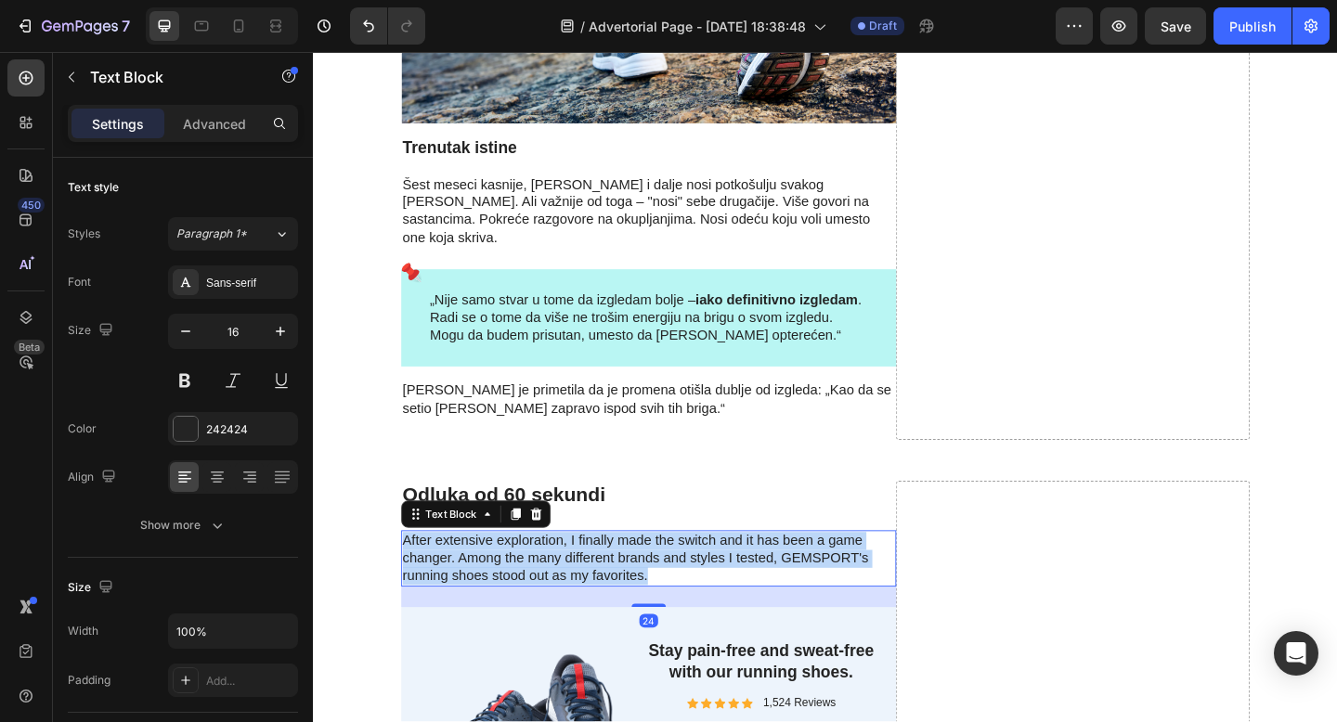
click at [538, 575] on p "After extensive exploration, I finally made the switch and it has been a game c…" at bounding box center [677, 604] width 535 height 58
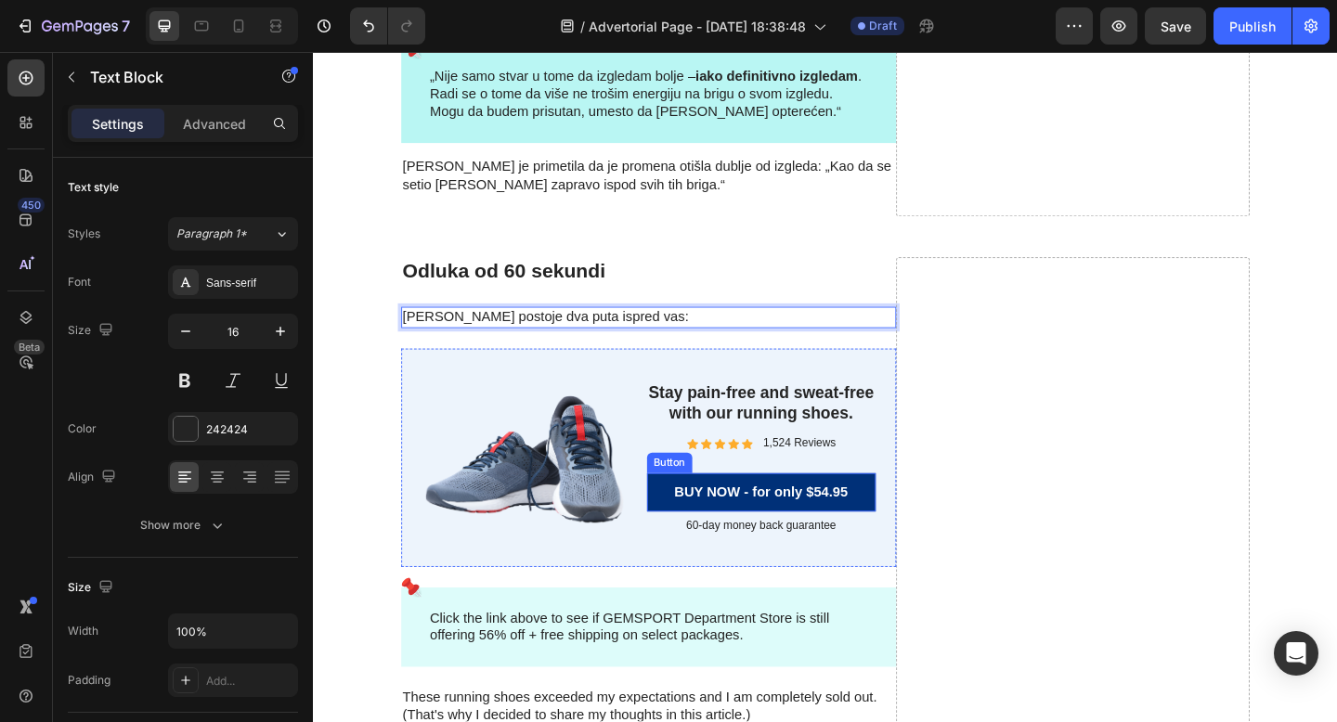
scroll to position [5794, 0]
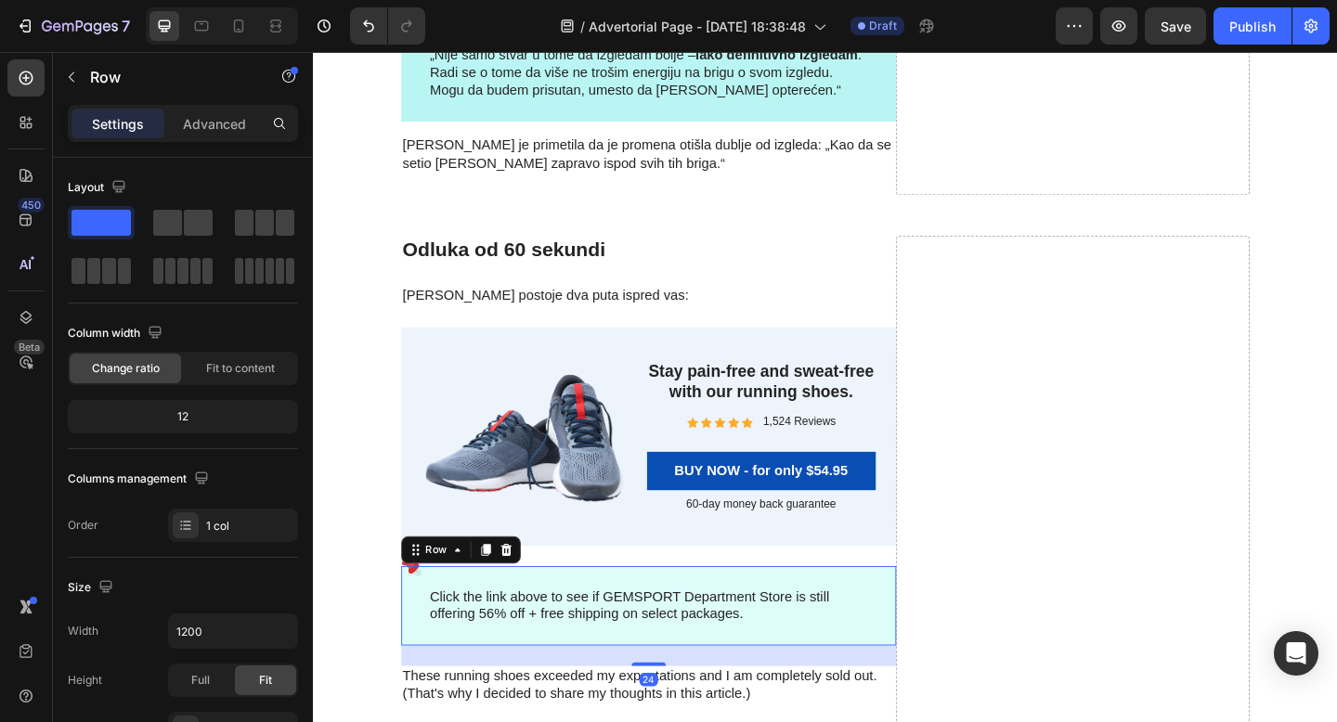
click at [927, 612] on div "Click the link above to see if GEMSPORT Department Store is still offering 56% …" at bounding box center [677, 655] width 538 height 87
click at [521, 587] on icon at bounding box center [522, 594] width 15 height 15
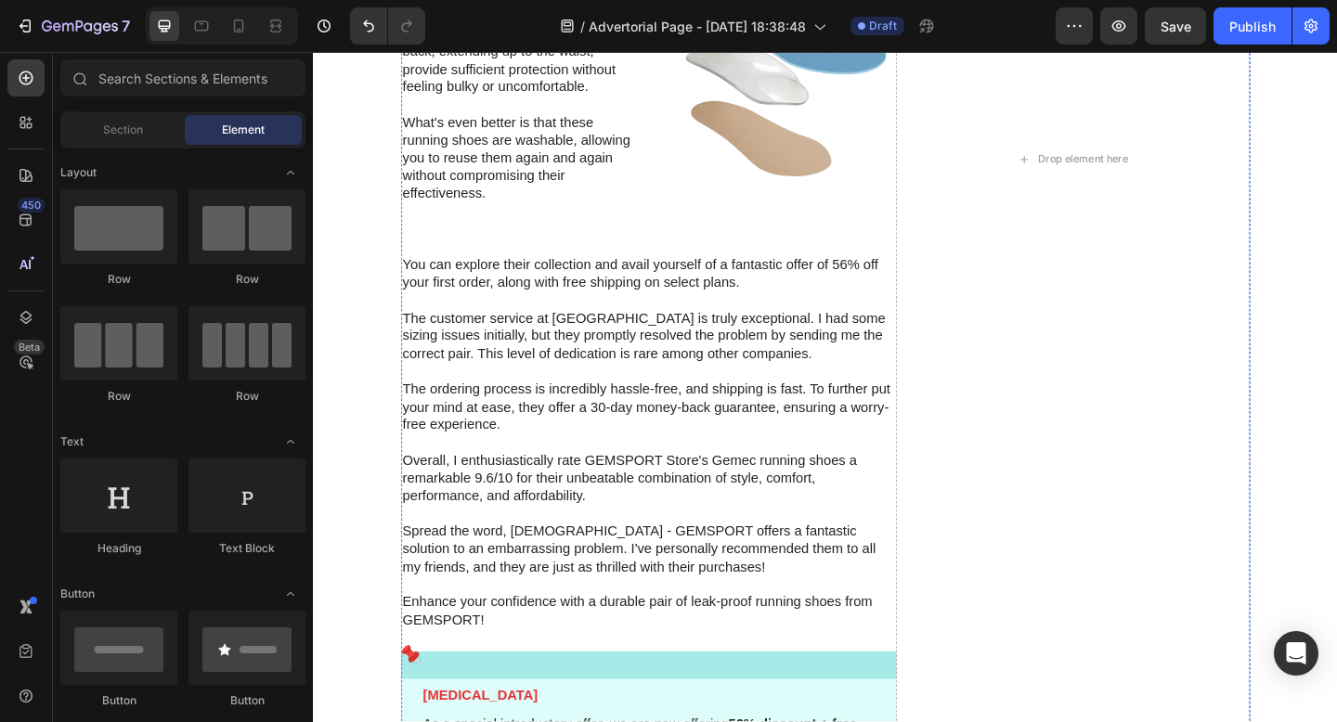
scroll to position [6384, 0]
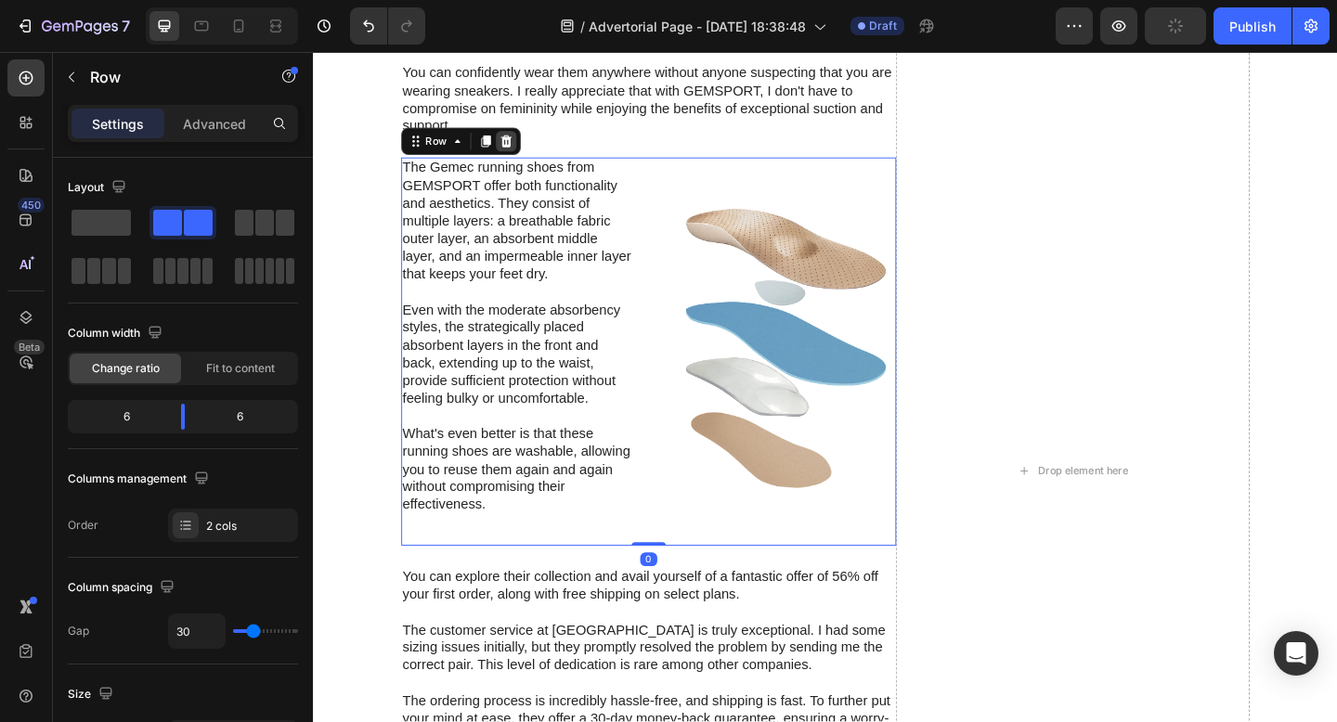
click at [523, 149] on icon at bounding box center [522, 149] width 15 height 15
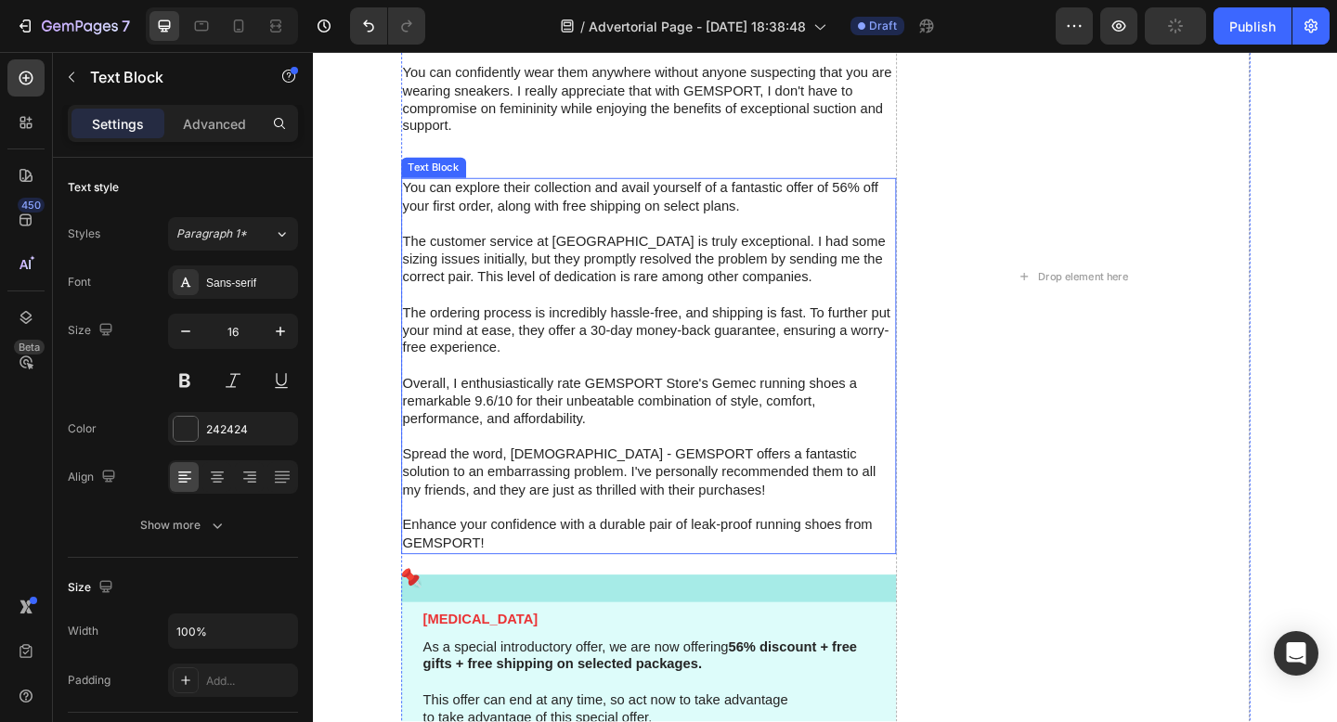
click at [573, 302] on p "The customer service at GEMSPORT is truly exceptional. I had some sizing issues…" at bounding box center [677, 279] width 535 height 58
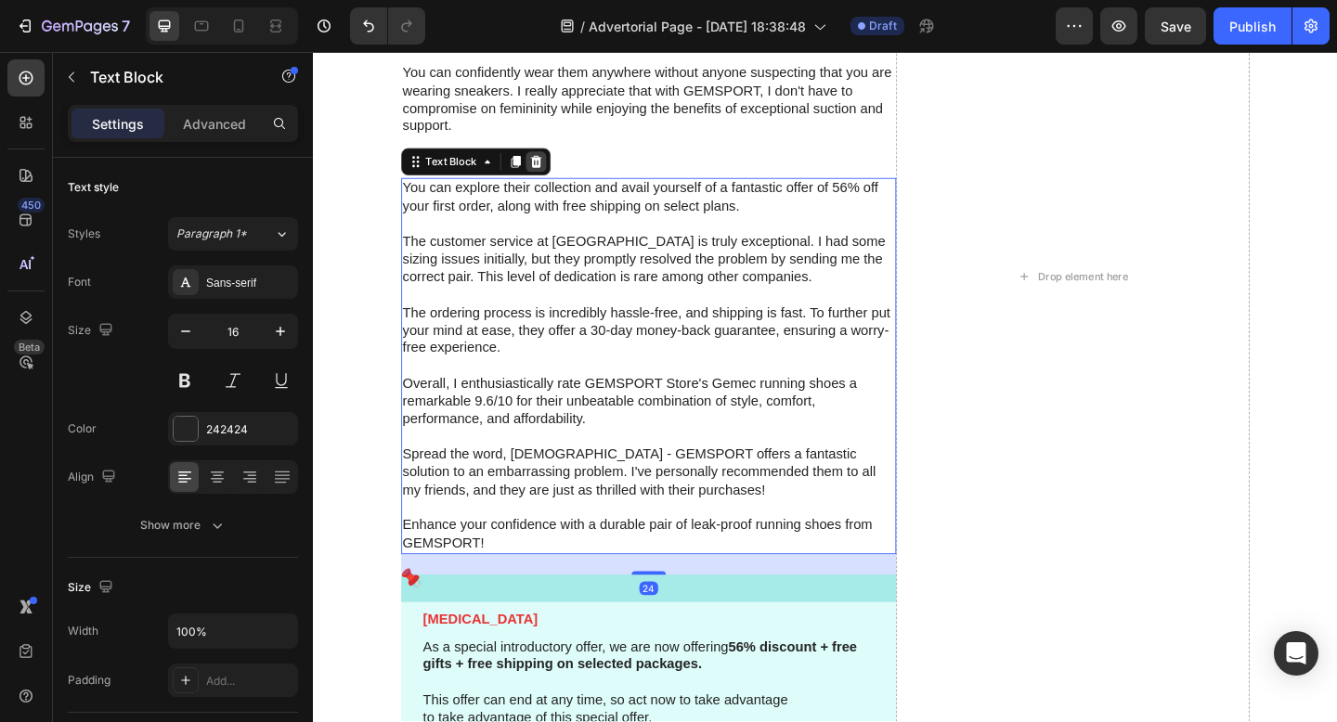
click at [545, 170] on div at bounding box center [555, 172] width 22 height 22
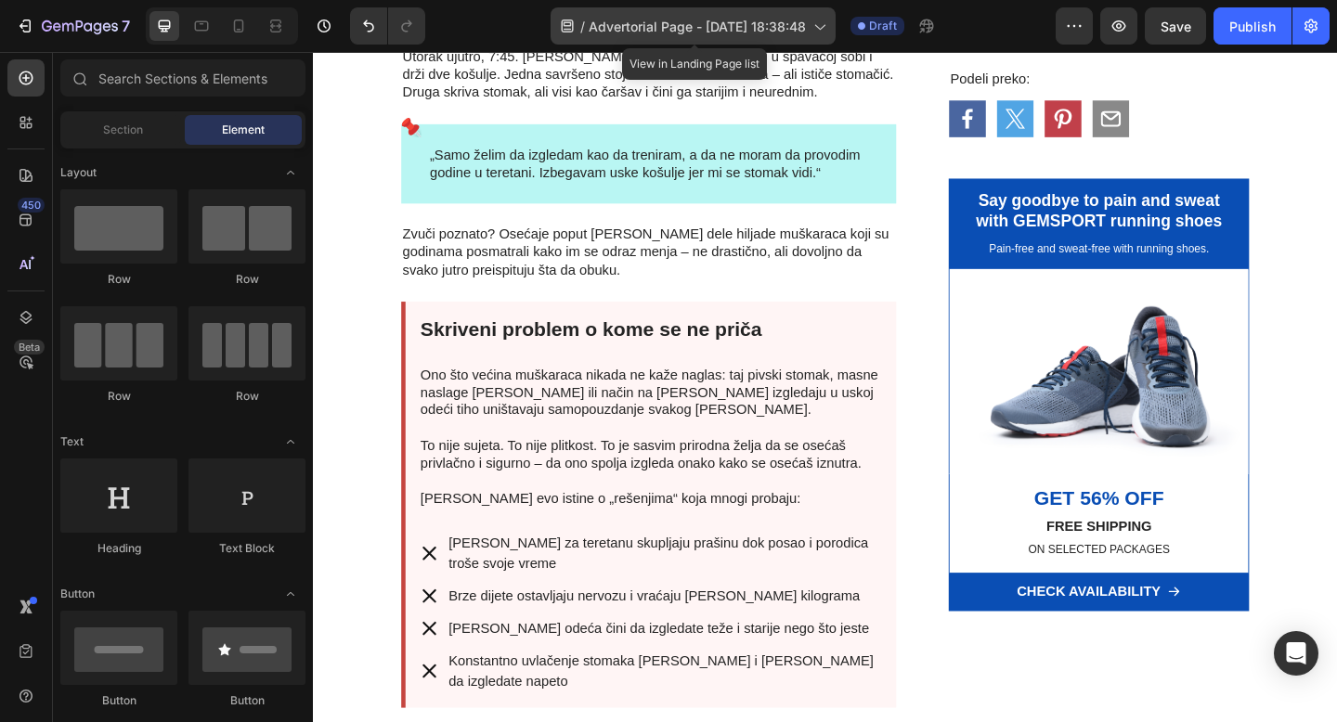
scroll to position [856, 0]
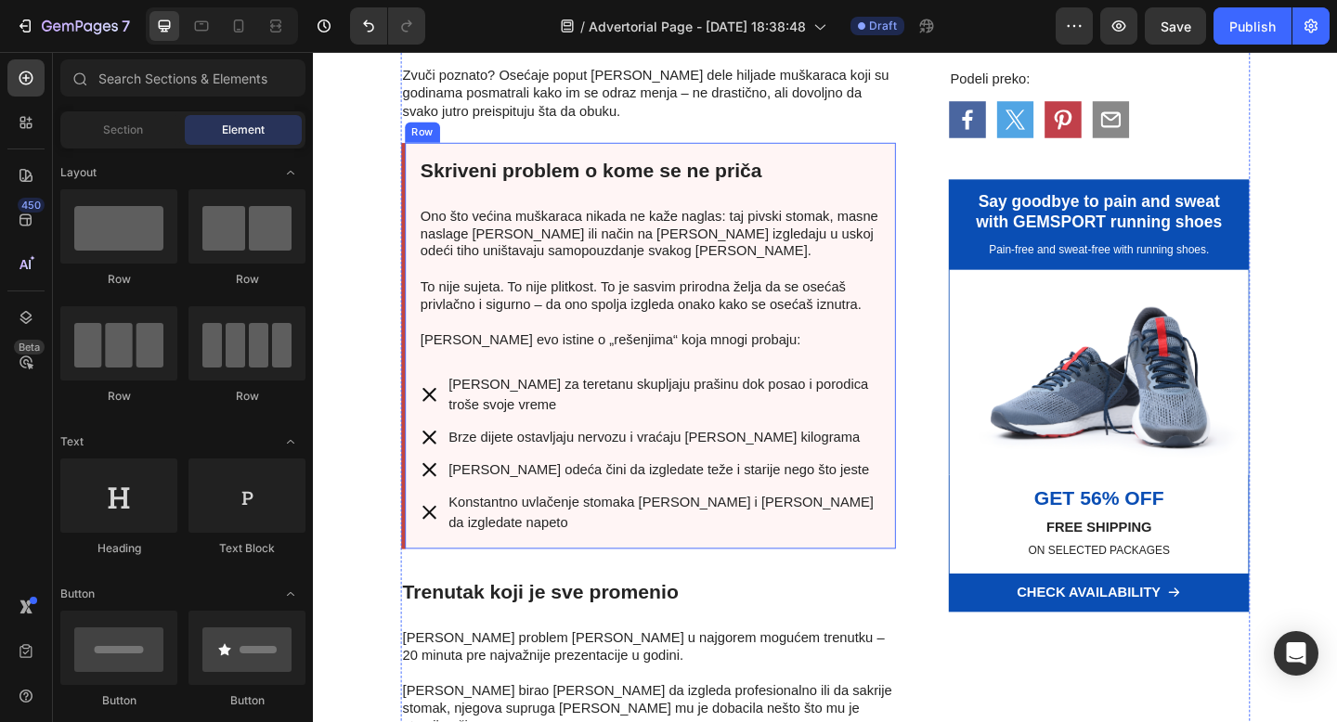
click at [474, 588] on div "Skriveni problem o kome se ne priča Heading Ono što većina muškaraca nikada ne …" at bounding box center [677, 372] width 538 height 442
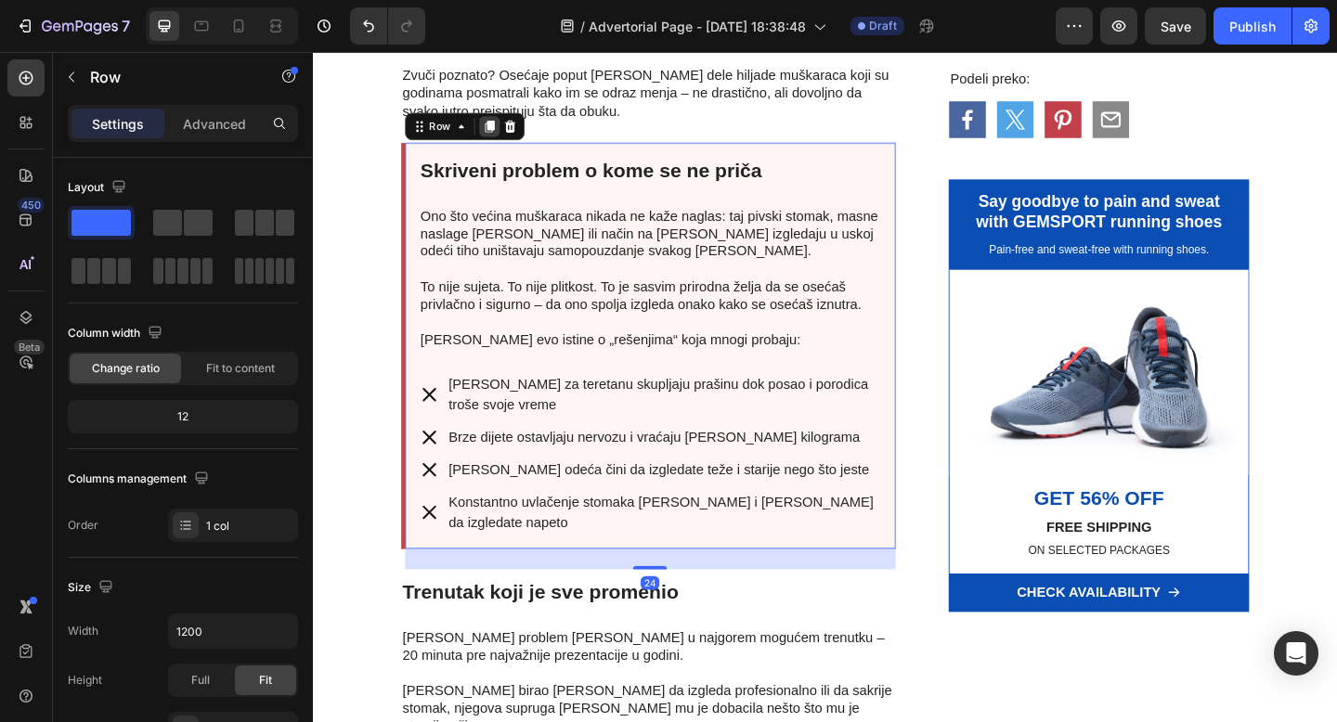
click at [501, 140] on icon at bounding box center [504, 133] width 10 height 13
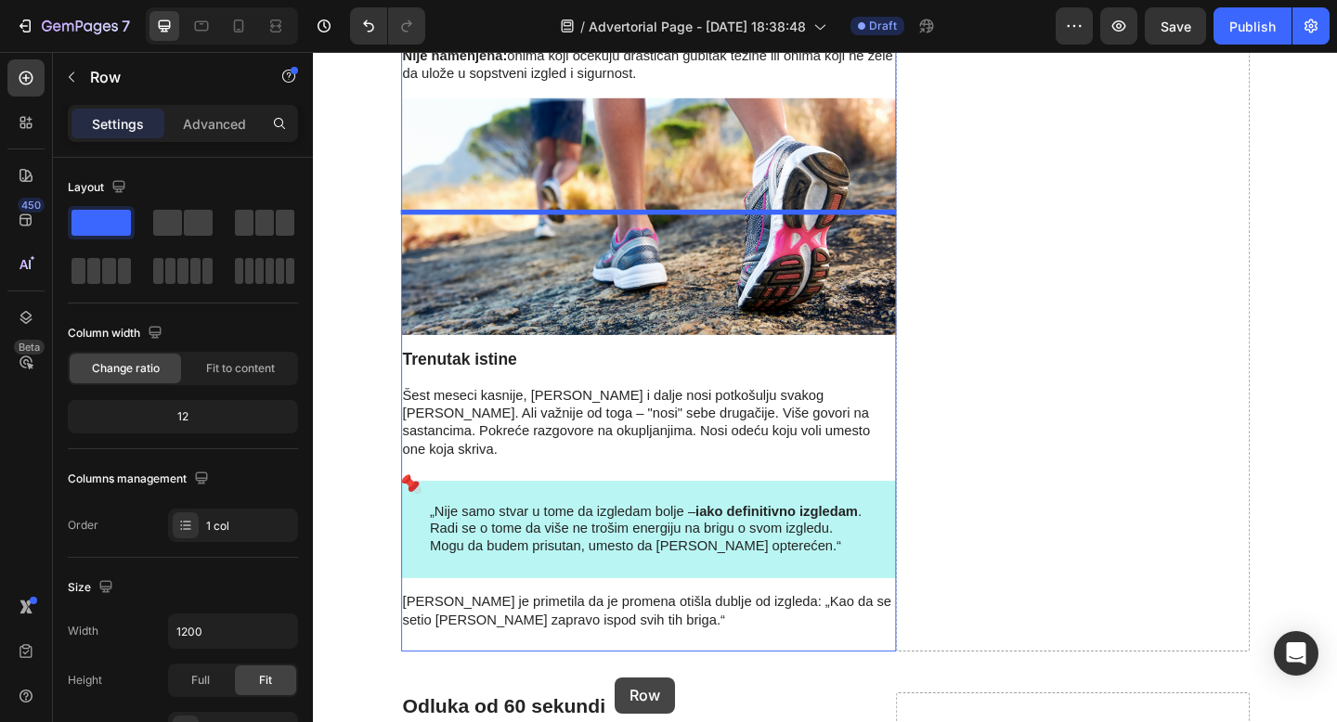
scroll to position [5836, 0]
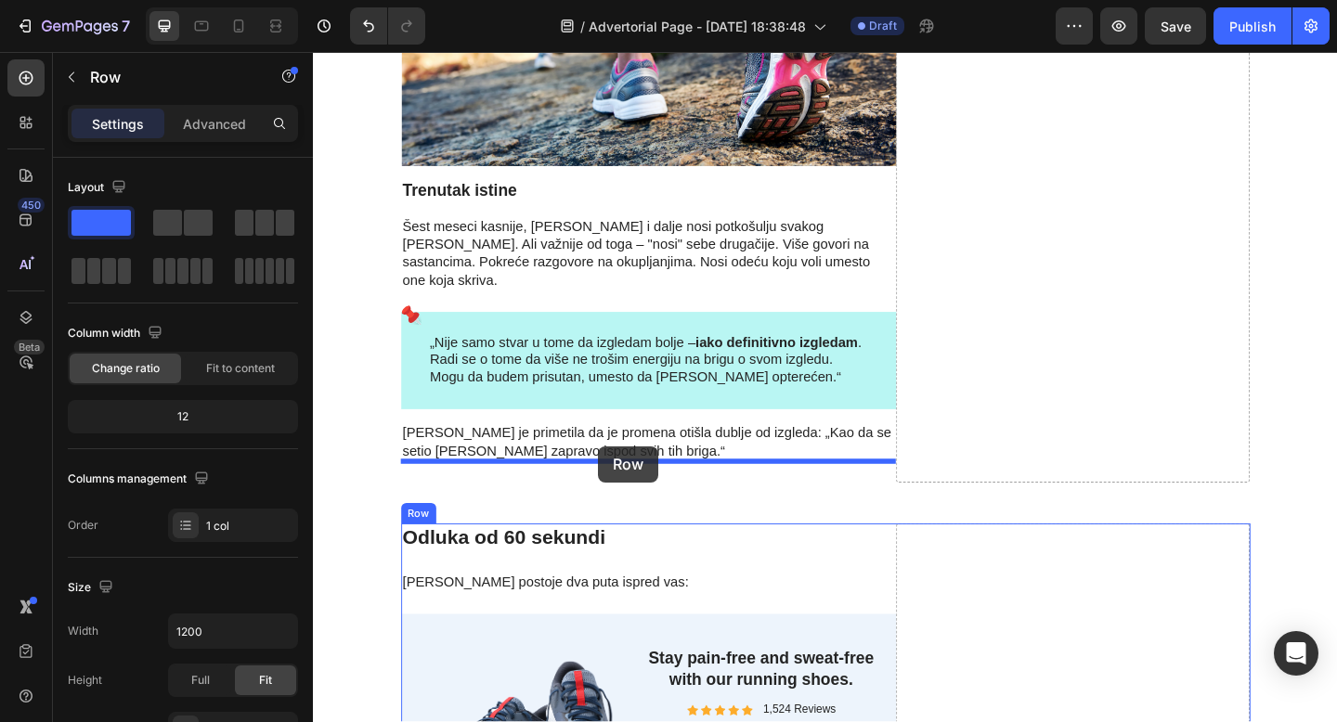
drag, startPoint x: 429, startPoint y: 105, endPoint x: 623, endPoint y: 481, distance: 423.1
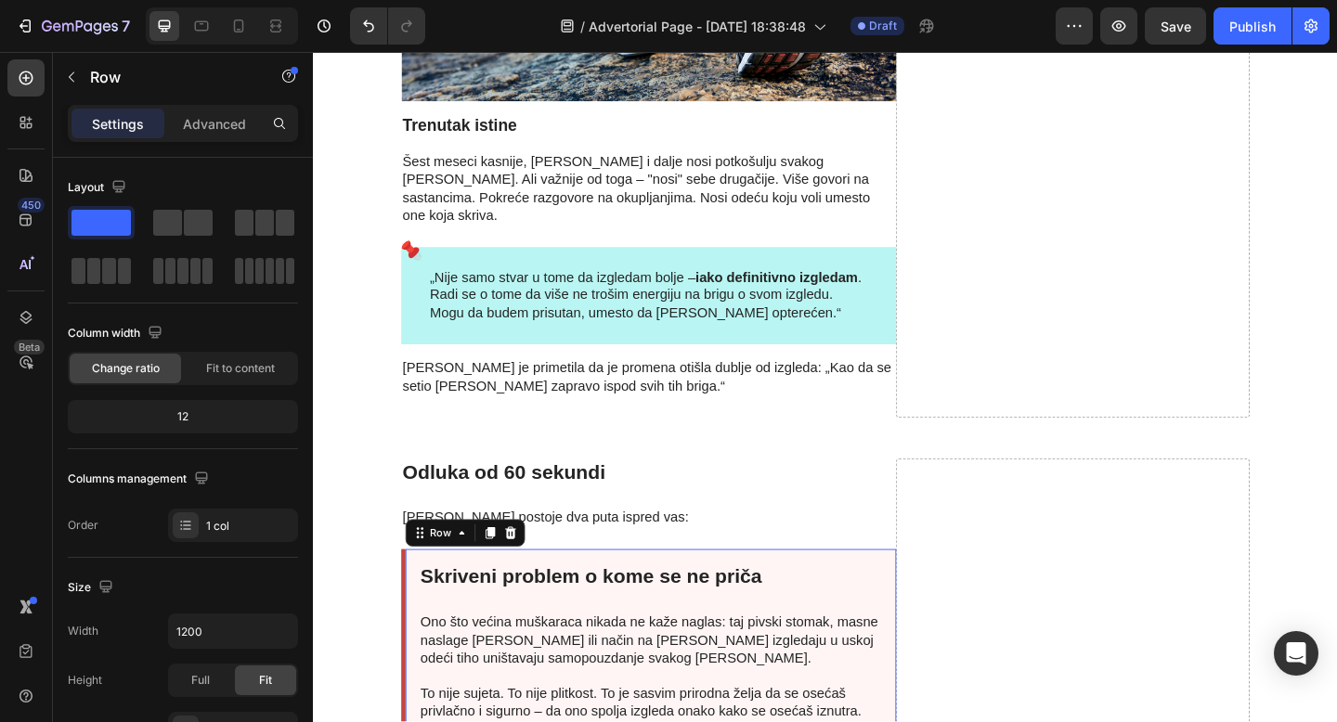
scroll to position [6049, 0]
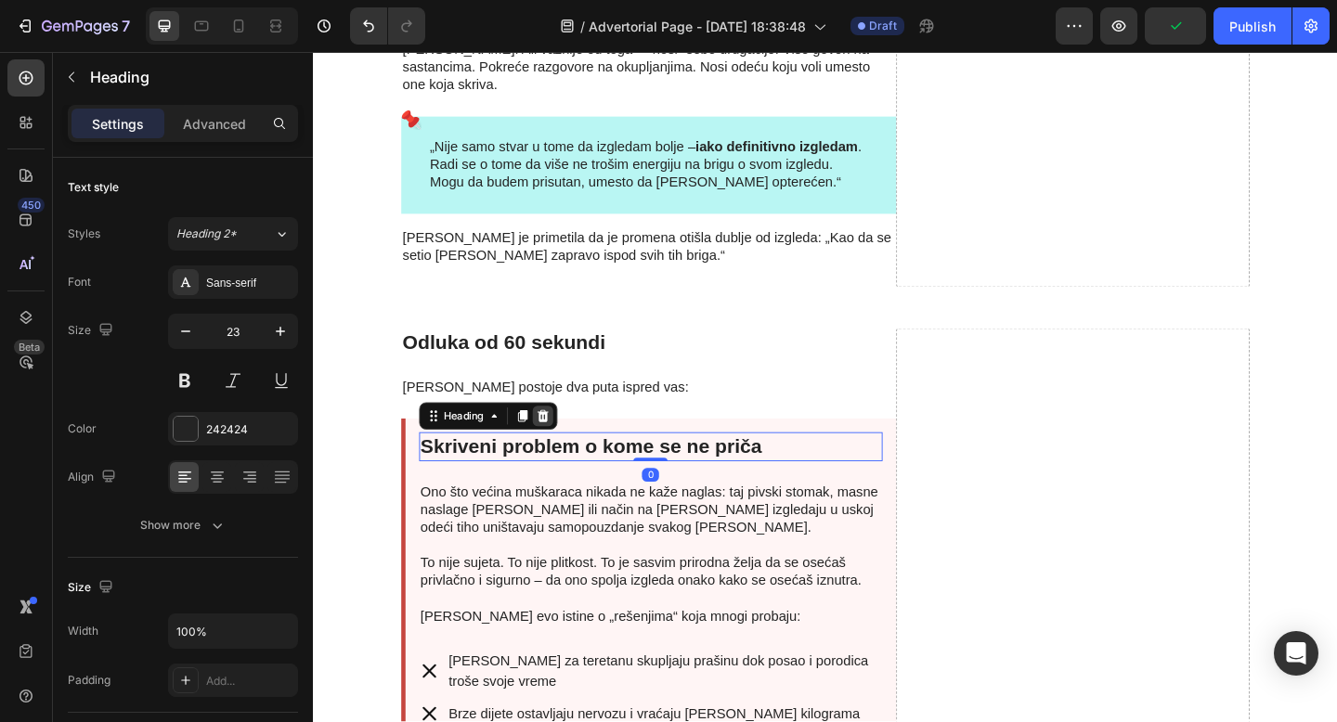
click at [558, 441] on icon at bounding box center [562, 448] width 15 height 15
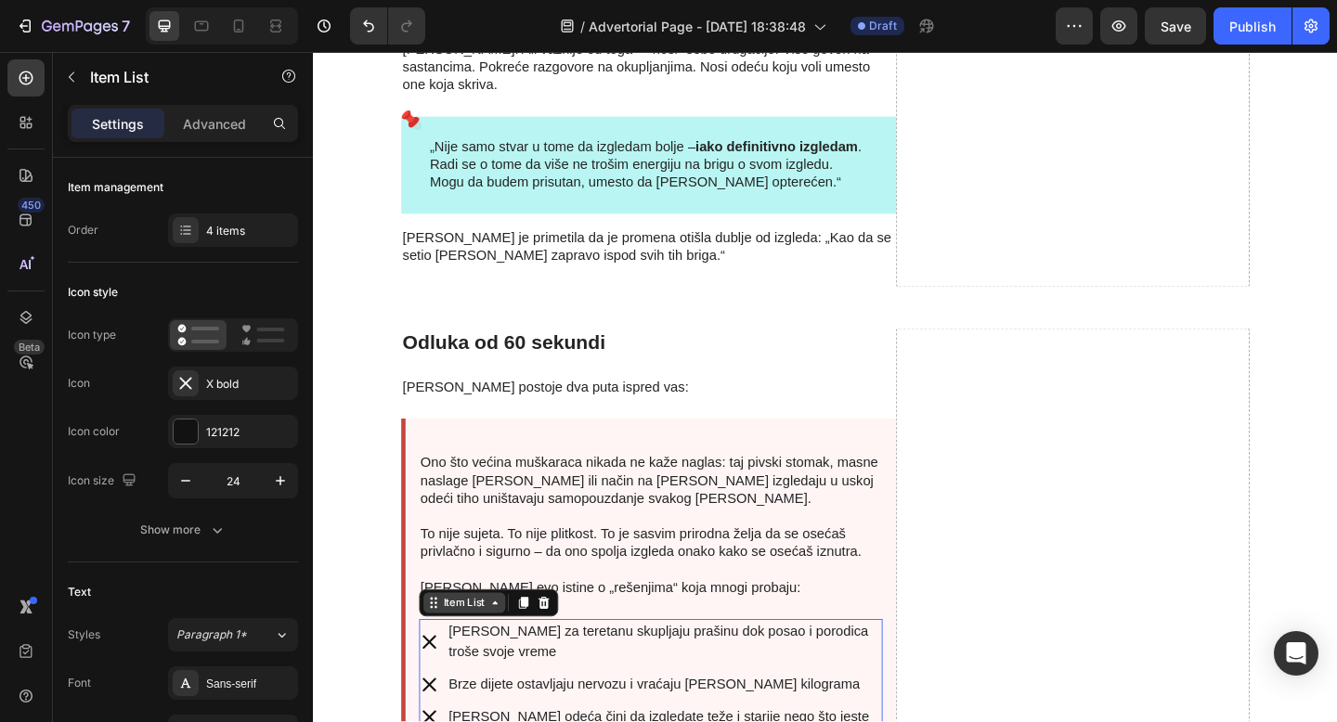
click at [465, 643] on div "Item List" at bounding box center [477, 651] width 52 height 17
click at [572, 641] on div at bounding box center [563, 652] width 22 height 22
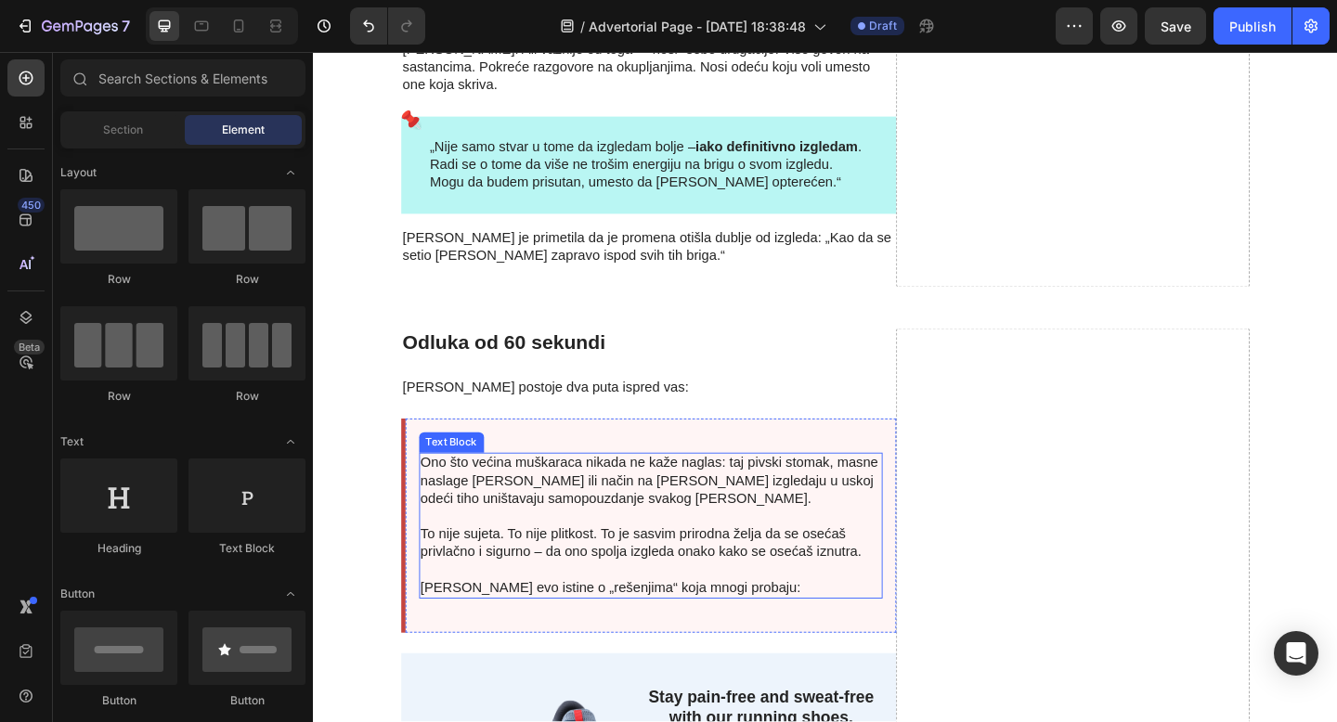
click at [566, 490] on p "Ono što većina muškaraca nikada ne kaže naglas: taj pivski stomak, masne naslag…" at bounding box center [680, 528] width 500 height 77
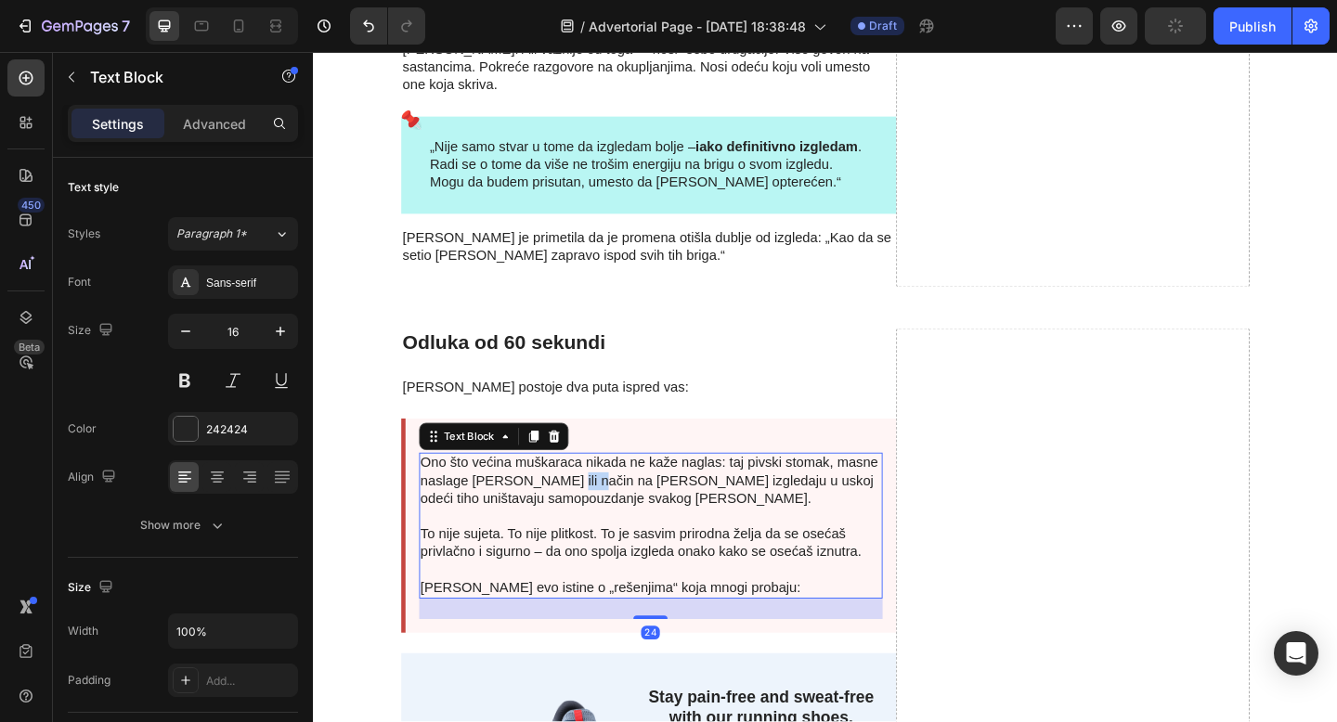
click at [566, 490] on p "Ono što većina muškaraca nikada ne kaže naglas: taj pivski stomak, masne naslag…" at bounding box center [680, 528] width 500 height 77
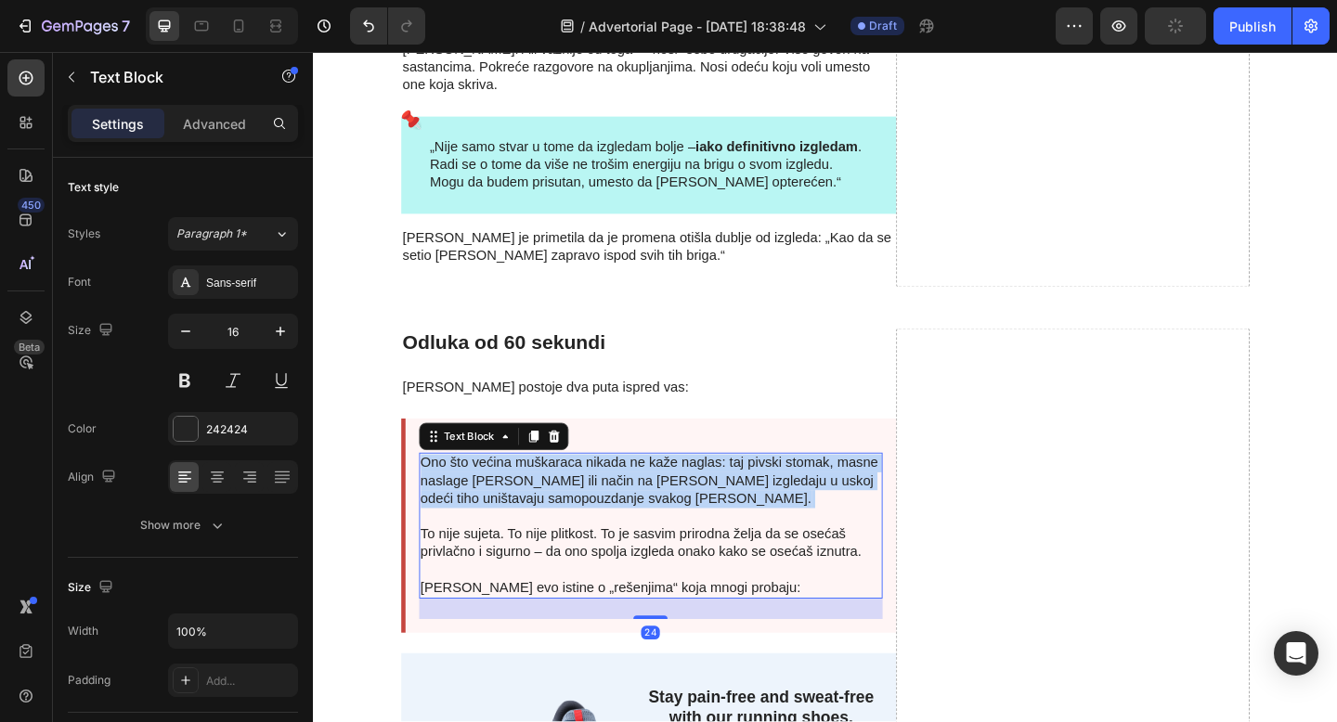
click at [566, 490] on p "Ono što većina muškaraca nikada ne kaže naglas: taj pivski stomak, masne naslag…" at bounding box center [680, 528] width 500 height 77
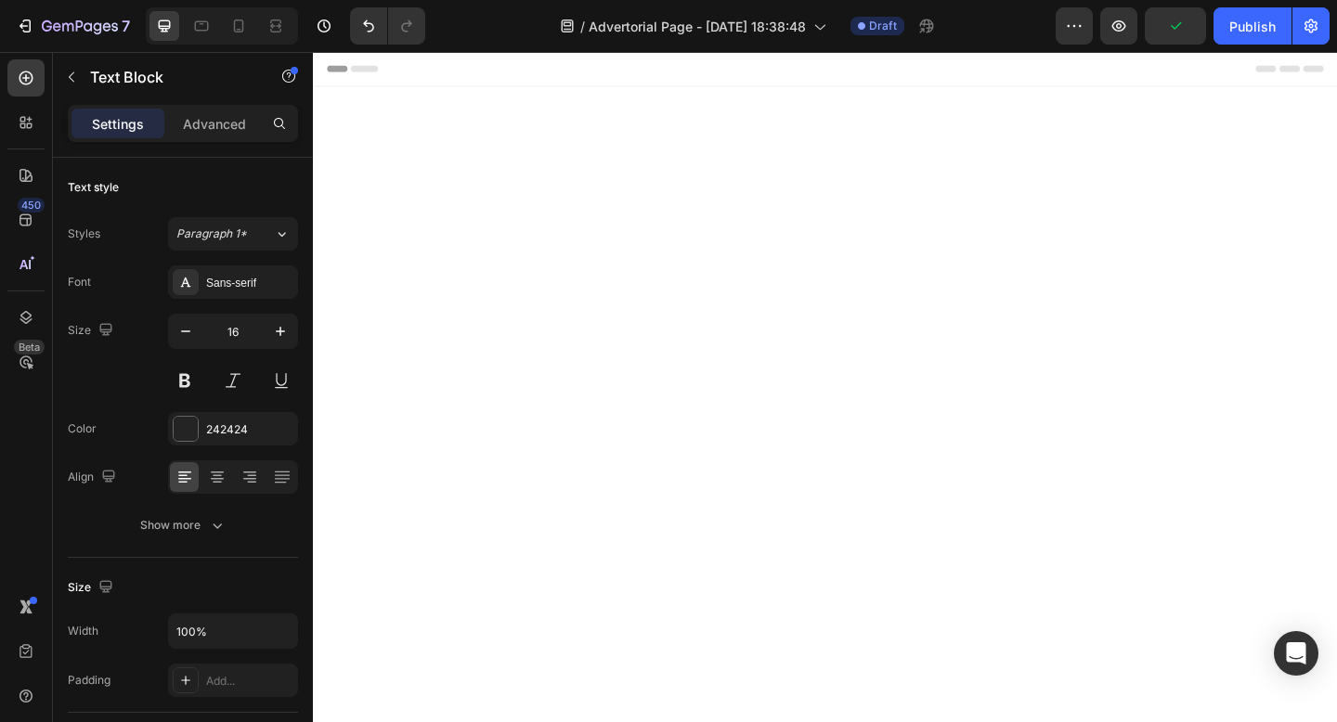
scroll to position [6049, 0]
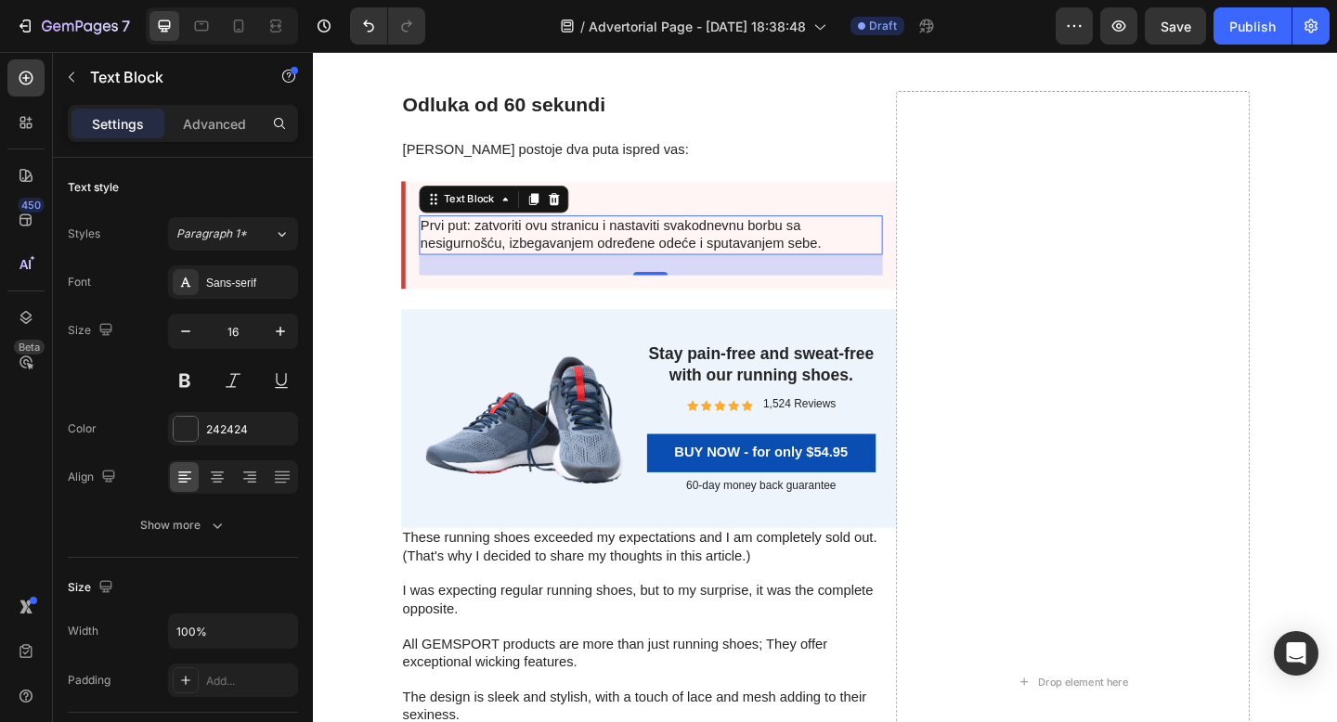
click at [486, 271] on p "Prvi put: zatvoriti ovu stranicu i nastaviti svakodnevnu borbu sa nesigurnošću,…" at bounding box center [680, 251] width 500 height 39
click at [434, 271] on p "Prvi put: zatvoriti ovu stranicu i nastaviti svakodnevnu borbu sa nesigurnošću,…" at bounding box center [680, 251] width 500 height 39
click at [577, 271] on p "Prvi put: zatvoriti ovu stranicu i nastaviti svakodnevnu borbu sa nesigurnošću,…" at bounding box center [680, 251] width 500 height 39
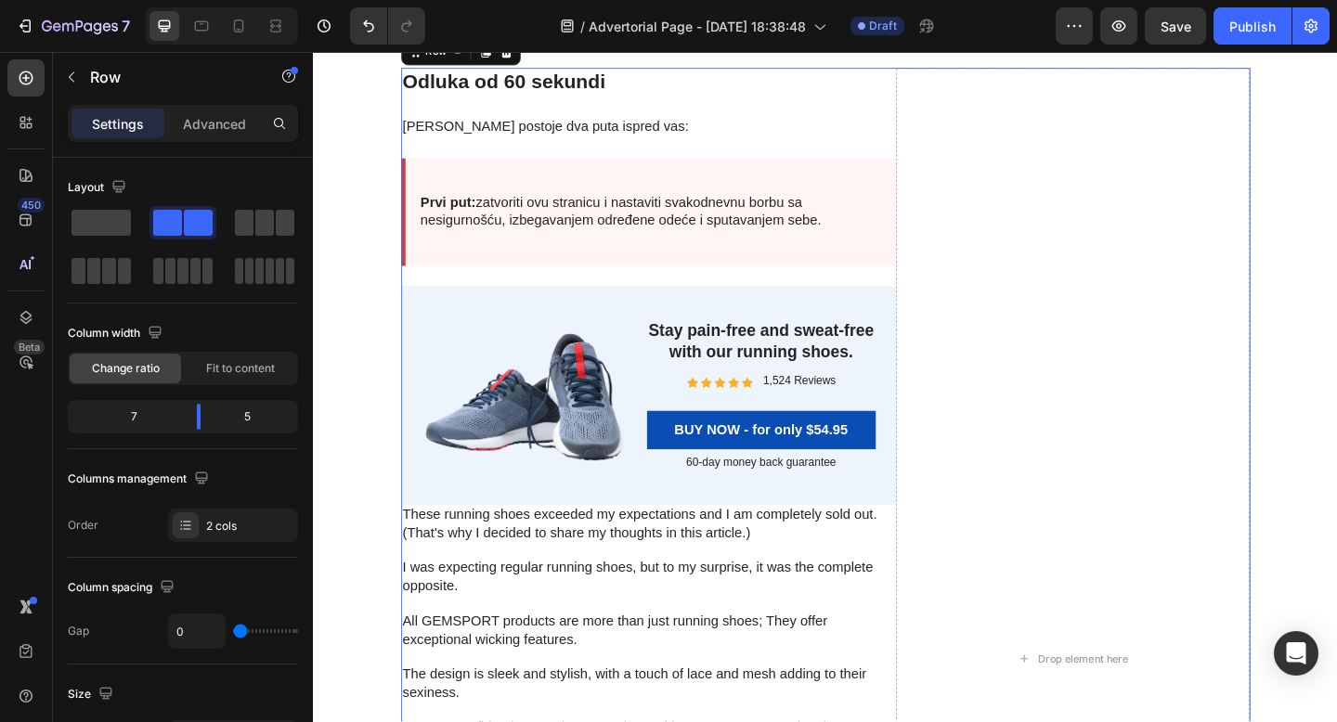
scroll to position [6080, 0]
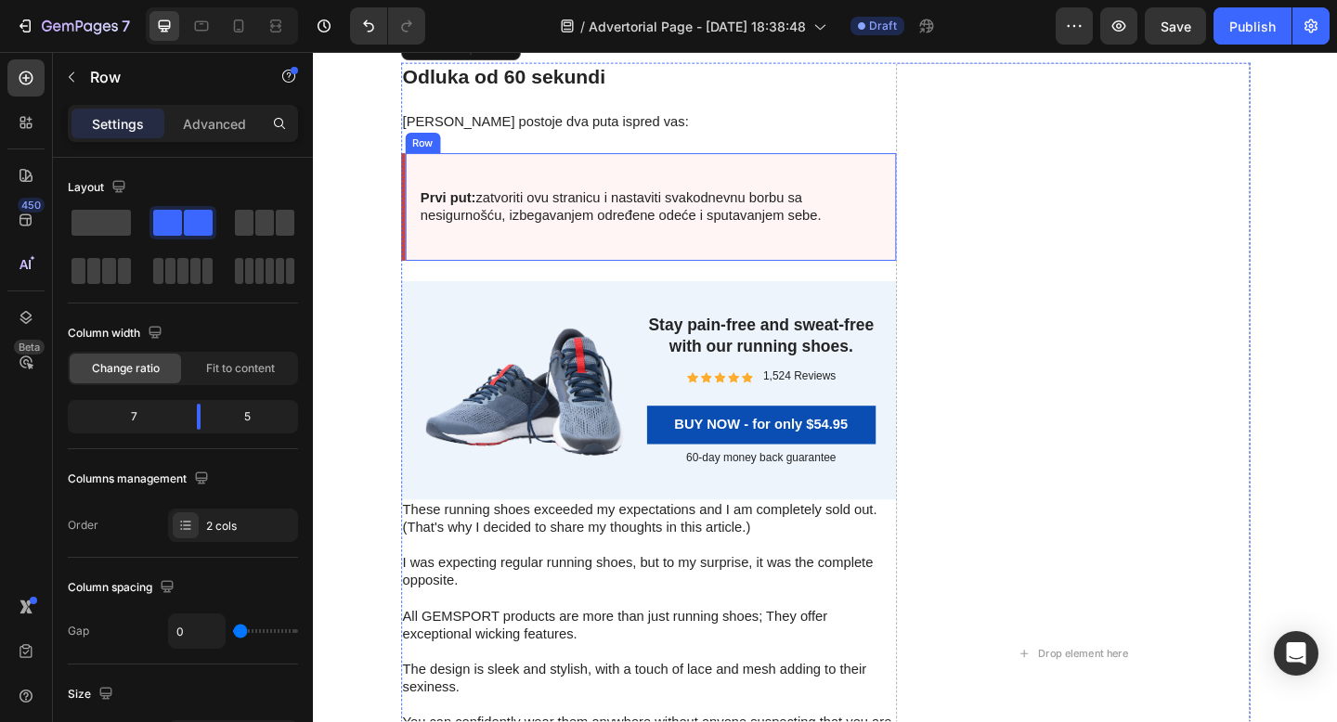
click at [627, 279] on div "Prvi put: zatvoriti ovu stranicu i nastaviti svakodnevnu borbu sa nesigurnošću,…" at bounding box center [677, 220] width 538 height 117
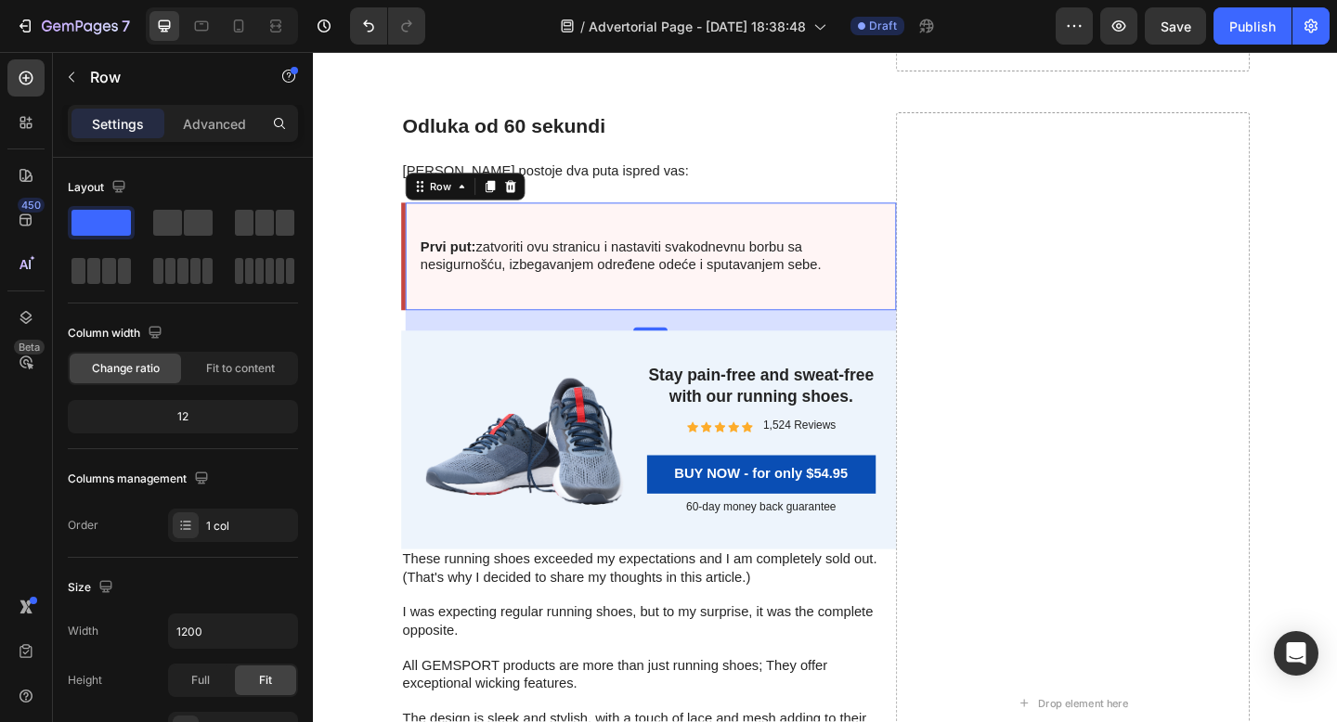
scroll to position [6025, 0]
click at [503, 206] on icon at bounding box center [504, 199] width 10 height 13
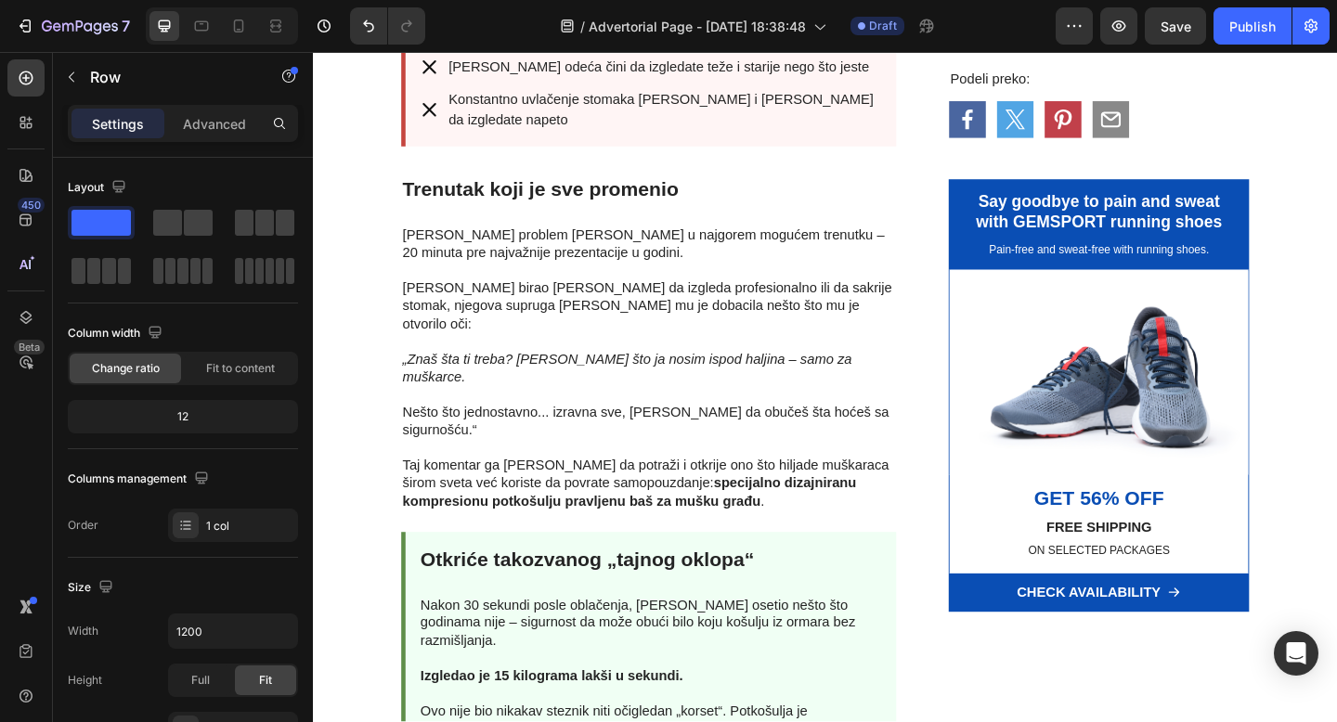
scroll to position [1513, 0]
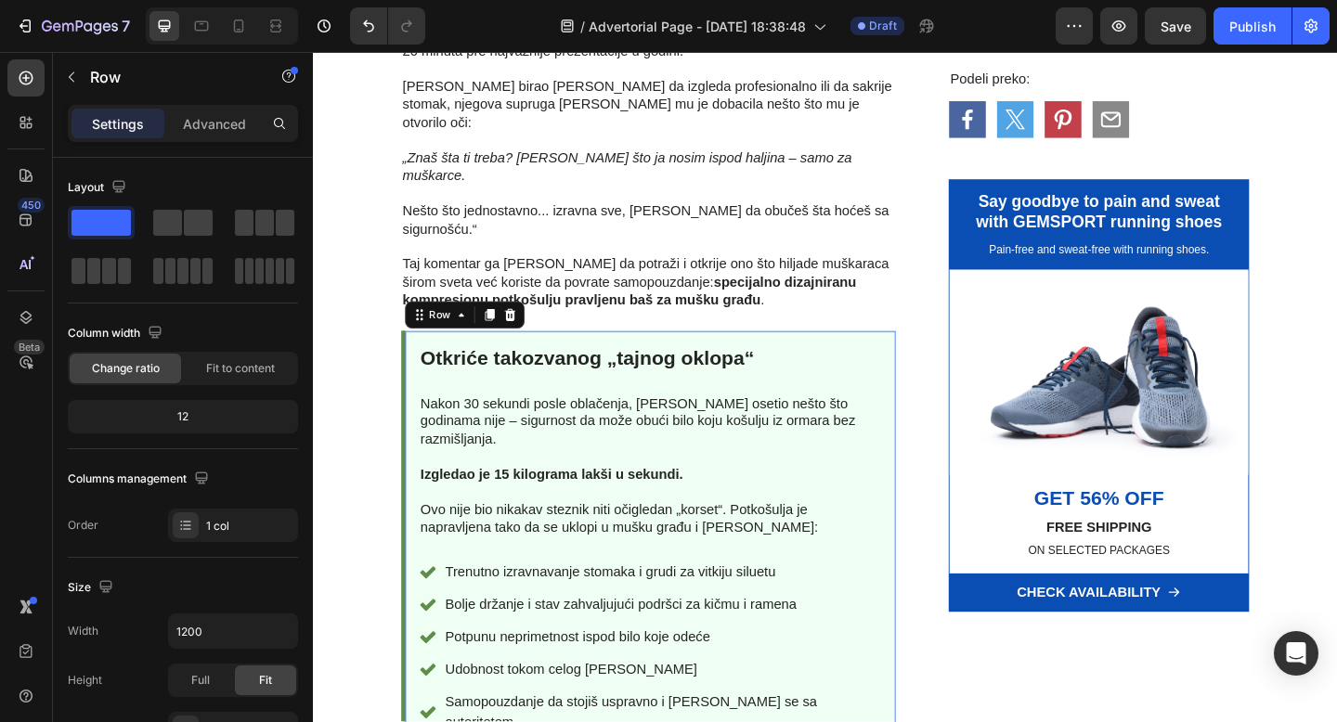
click at [933, 356] on div "Otkriće takozvanog „tajnog oklopa“ Heading Nakon 30 sekundi posle oblačenja, [P…" at bounding box center [677, 583] width 538 height 455
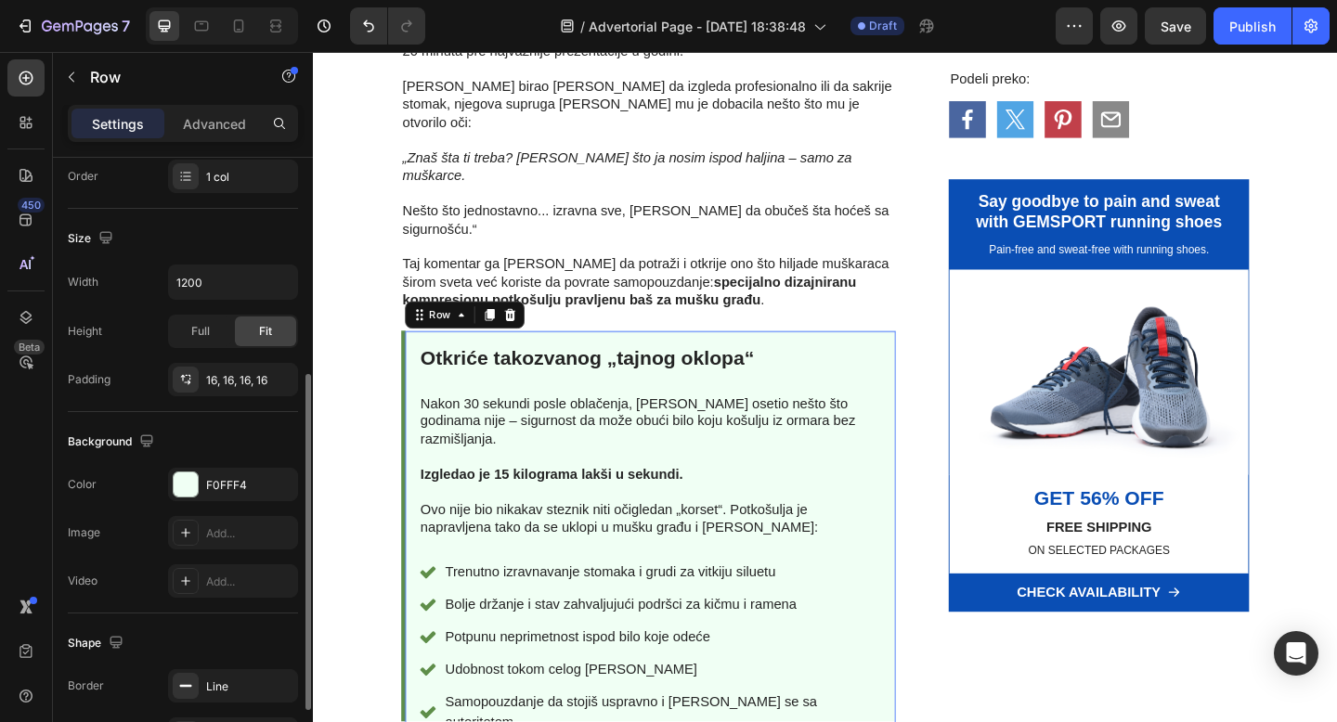
scroll to position [515, 0]
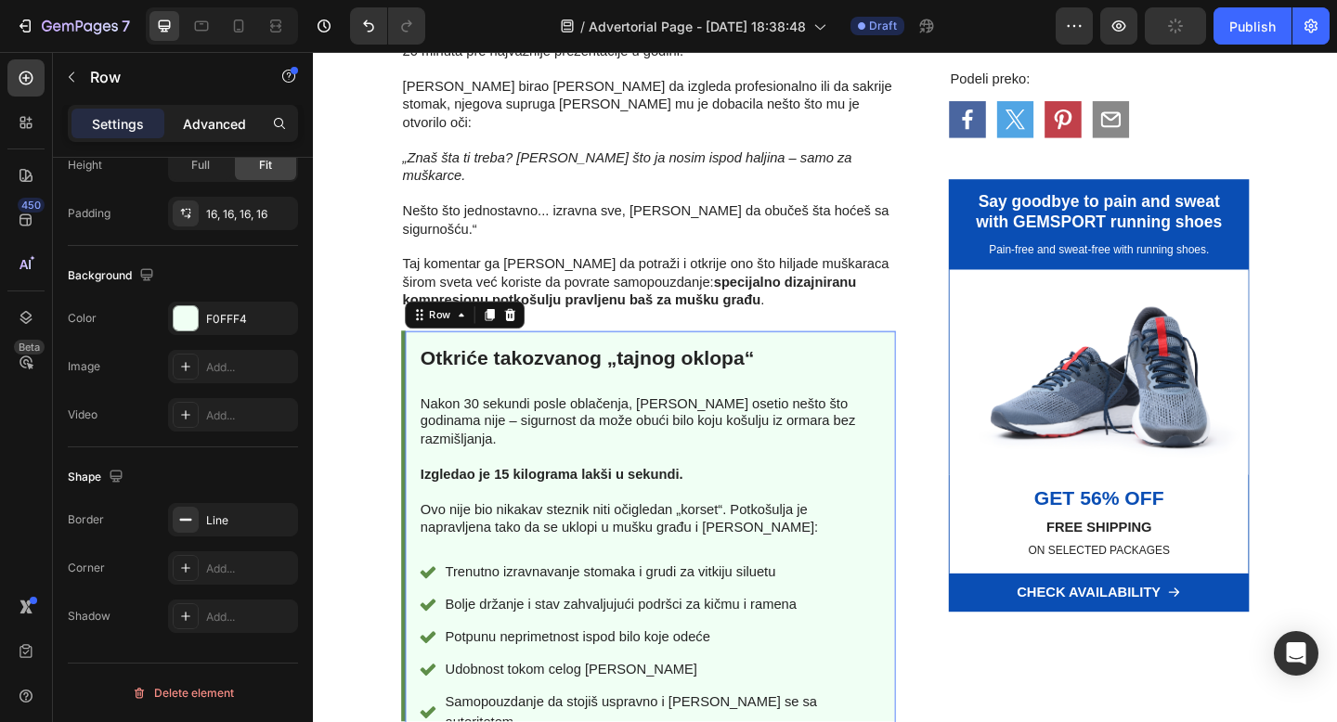
click at [229, 136] on div "Advanced" at bounding box center [214, 124] width 93 height 30
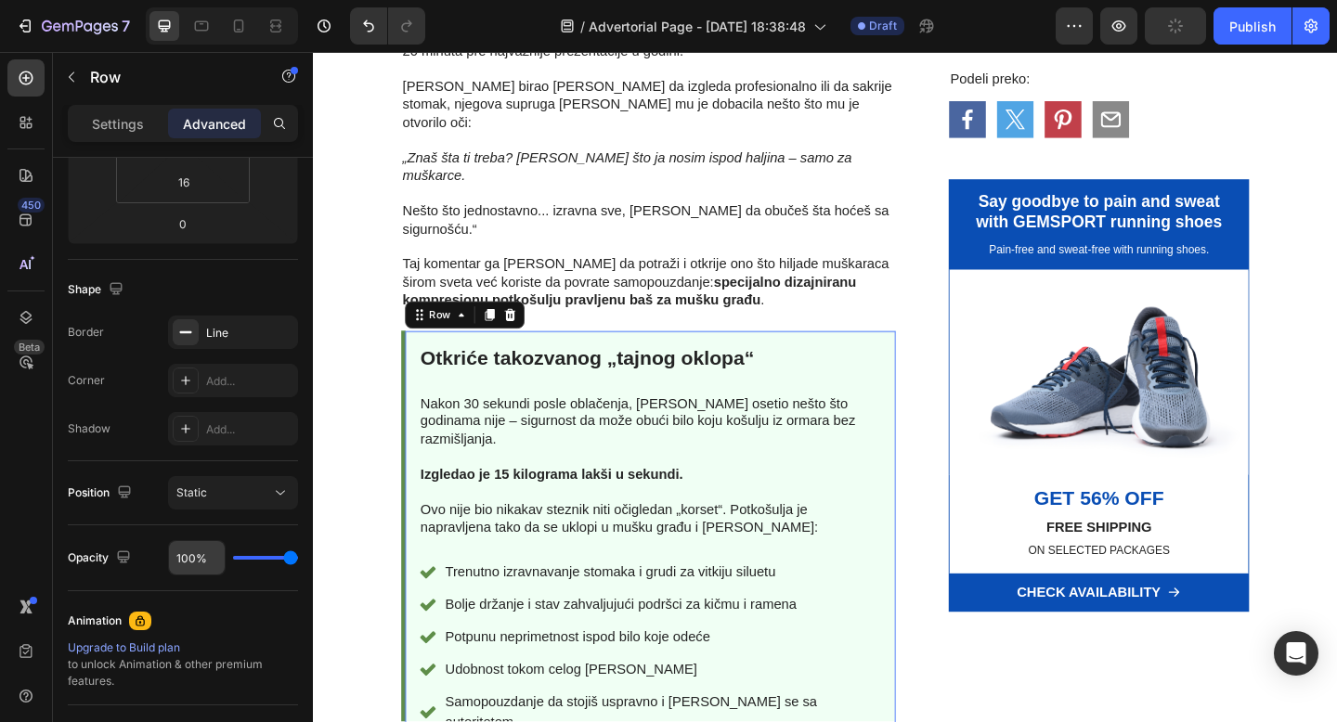
scroll to position [0, 0]
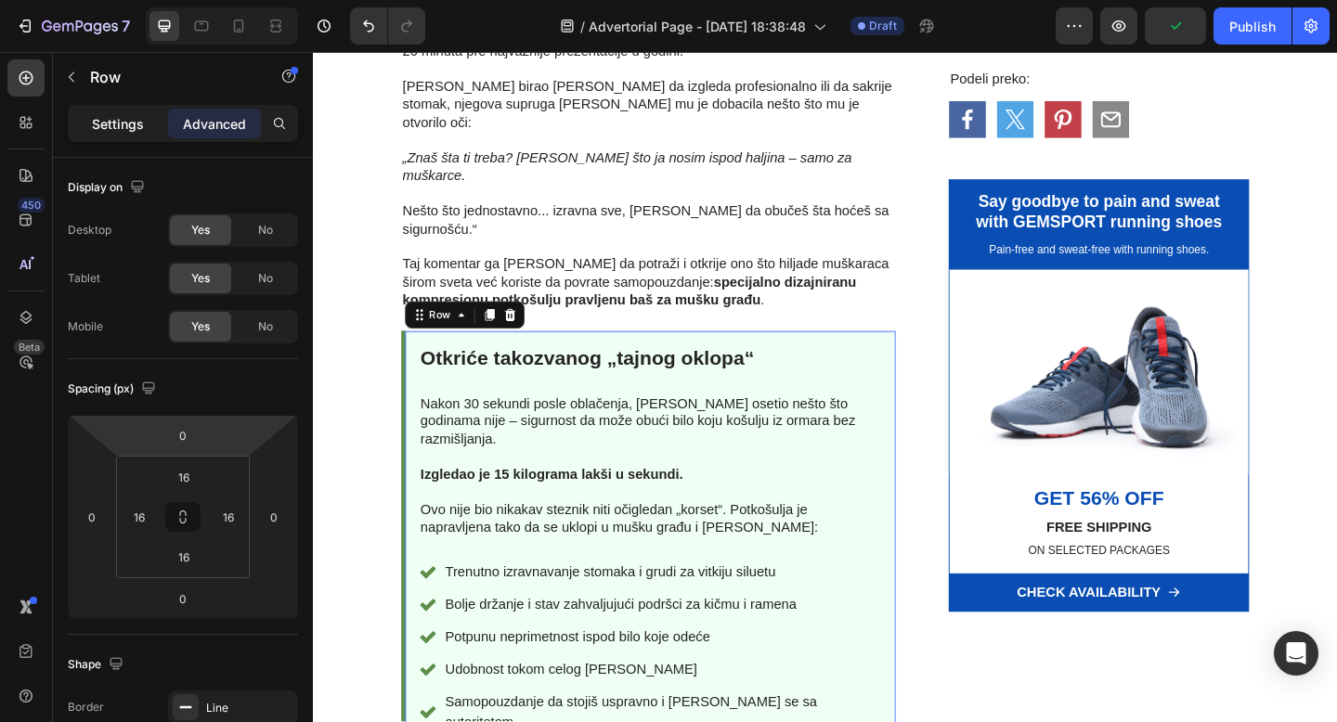
click at [122, 132] on p "Settings" at bounding box center [118, 123] width 52 height 19
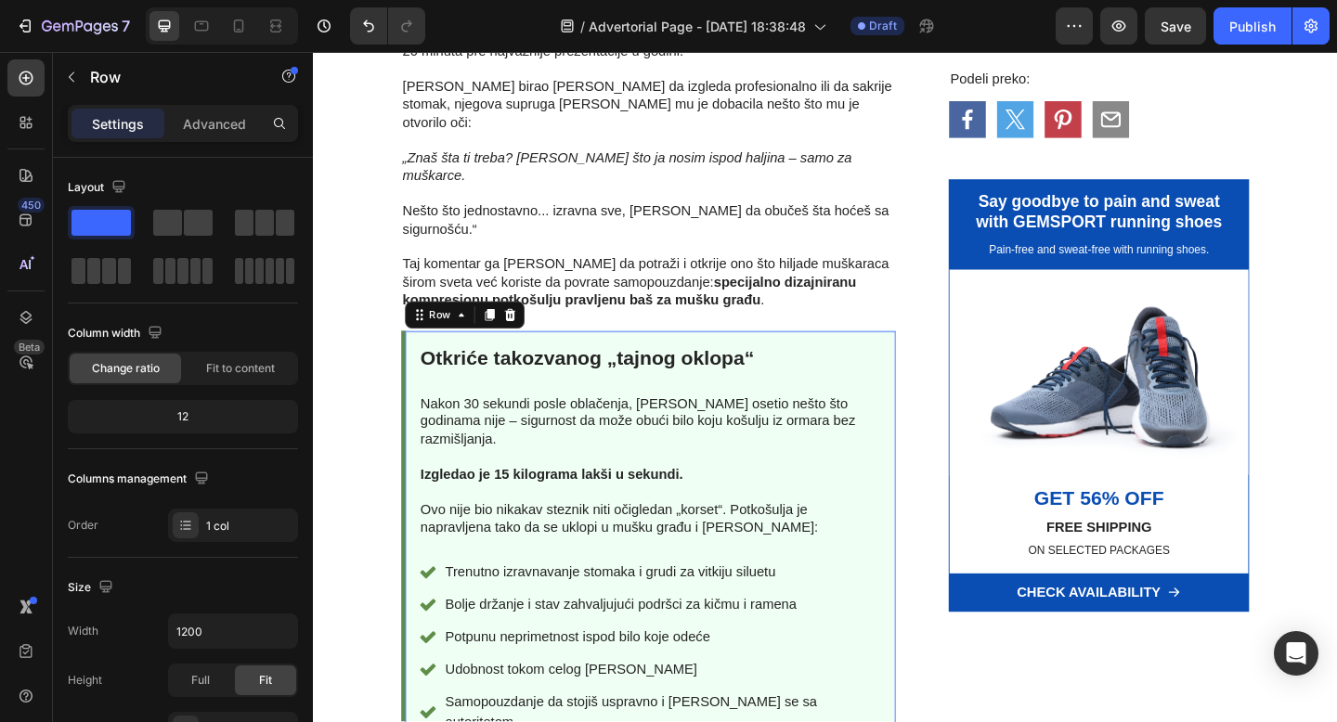
click at [429, 371] on div "Otkriće takozvanog „tajnog oklopa“ Heading Nakon 30 sekundi posle oblačenja, [P…" at bounding box center [680, 582] width 504 height 425
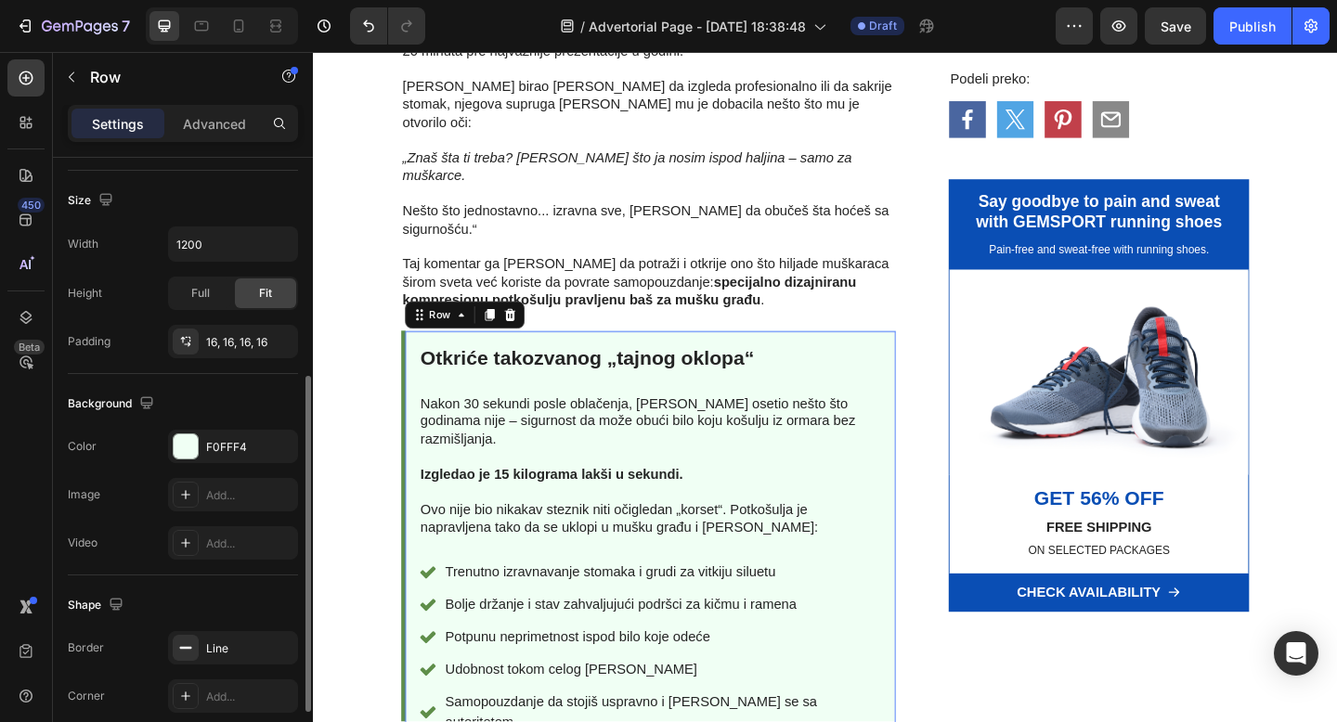
scroll to position [392, 0]
click at [225, 444] on div "F0FFF4" at bounding box center [233, 442] width 54 height 17
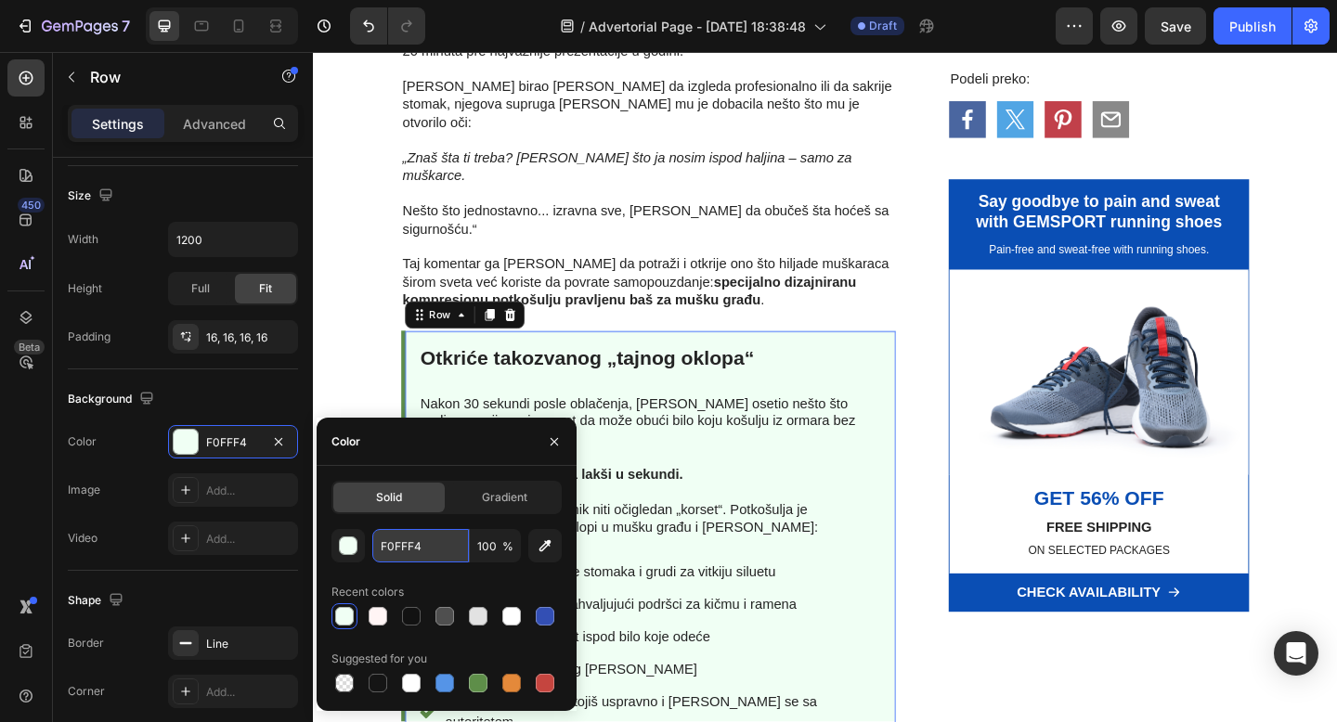
click at [386, 547] on input "F0FFF4" at bounding box center [420, 545] width 97 height 33
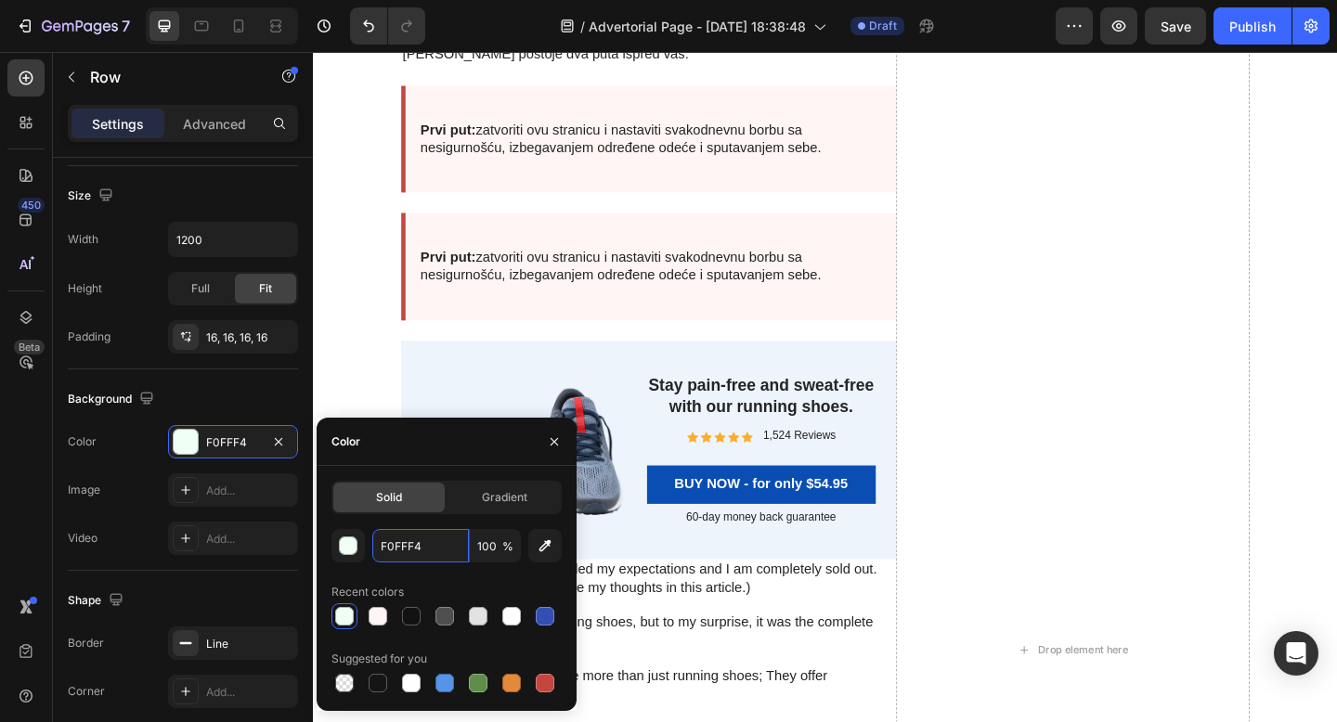
scroll to position [5774, 0]
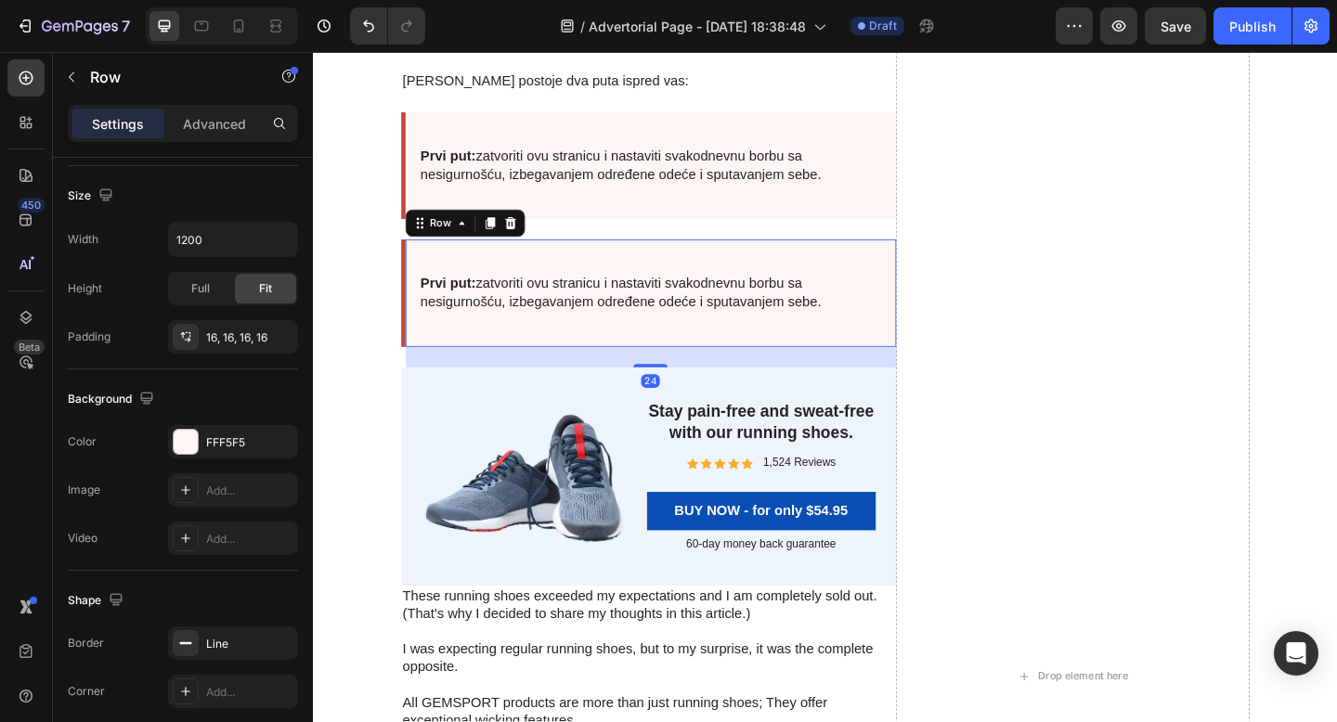
click at [920, 355] on div "Prvi put: zatvoriti ovu stranicu i nastaviti svakodnevnu borbu sa nesigurnošću,…" at bounding box center [680, 314] width 504 height 87
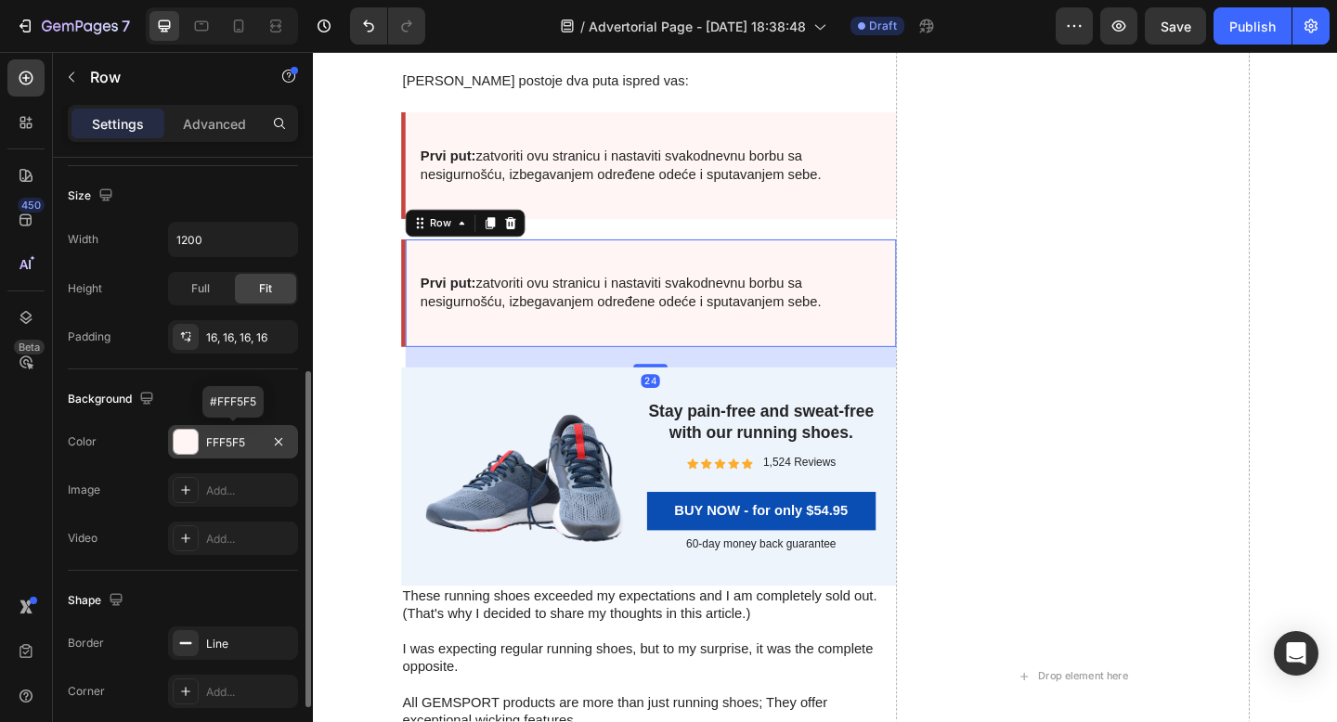
click at [221, 442] on div "FFF5F5" at bounding box center [233, 442] width 54 height 17
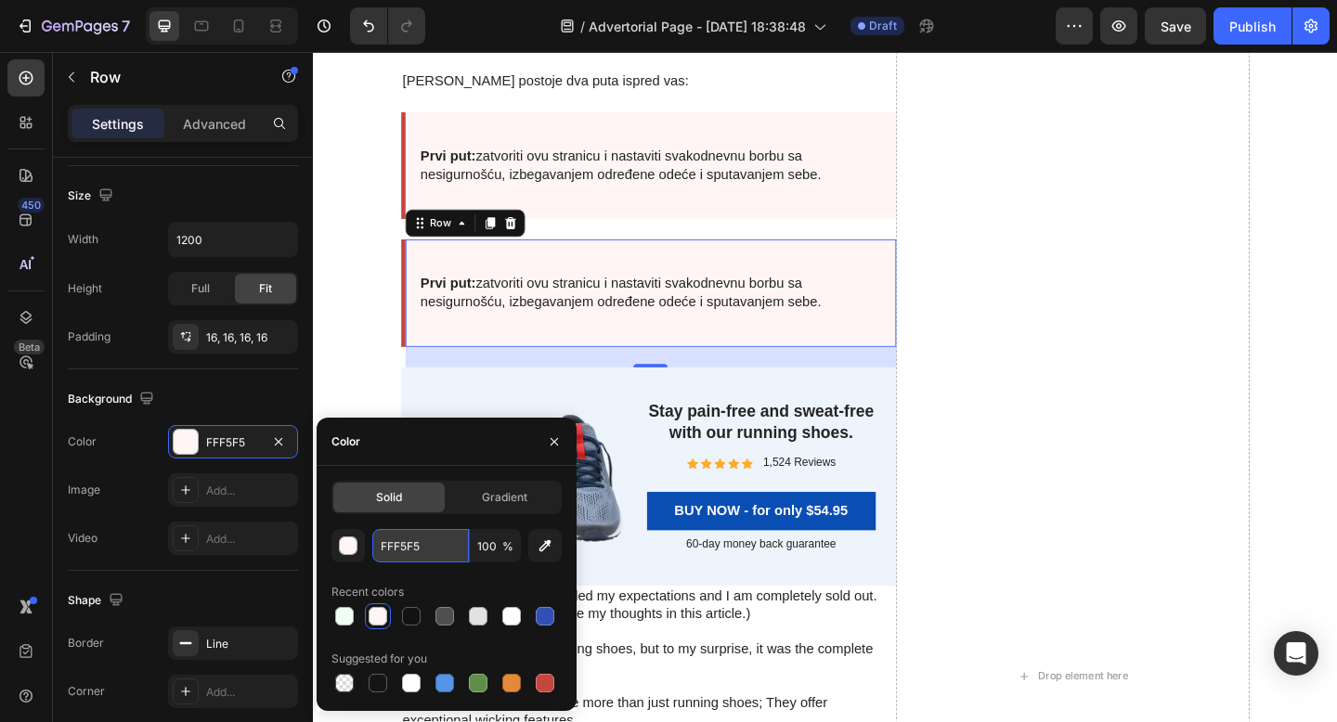
click at [408, 538] on input "FFF5F5" at bounding box center [420, 545] width 97 height 33
paste input "0FFF4"
type input "F0FFF4"
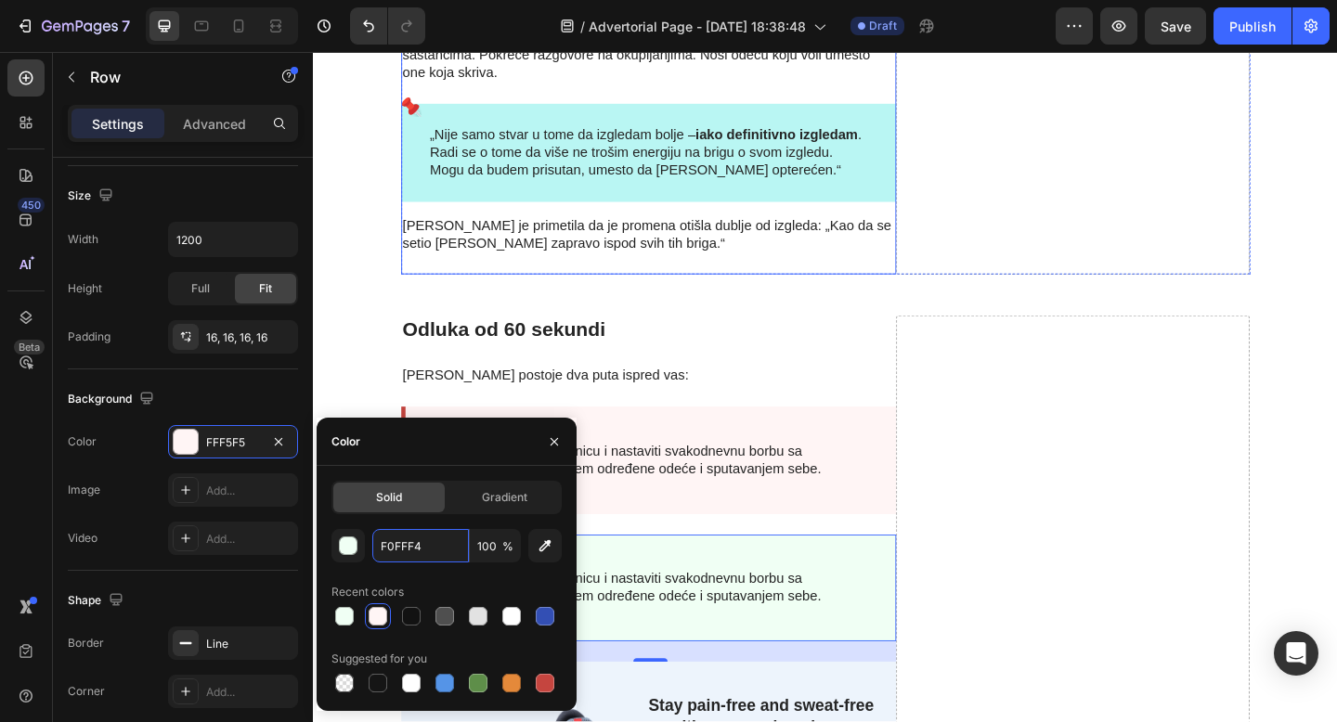
scroll to position [5376, 0]
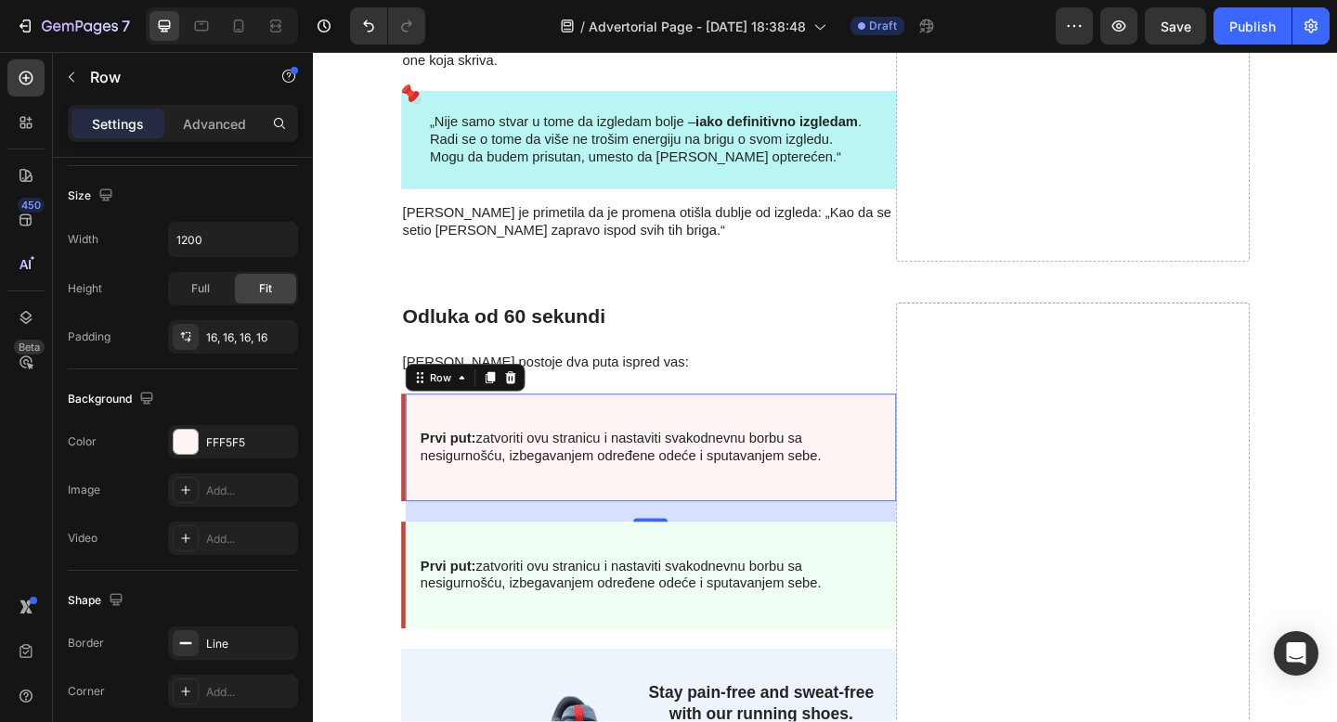
click at [720, 526] on div "Prvi put: zatvoriti ovu stranicu i nastaviti svakodnevnu borbu sa nesigurnošću,…" at bounding box center [677, 482] width 538 height 117
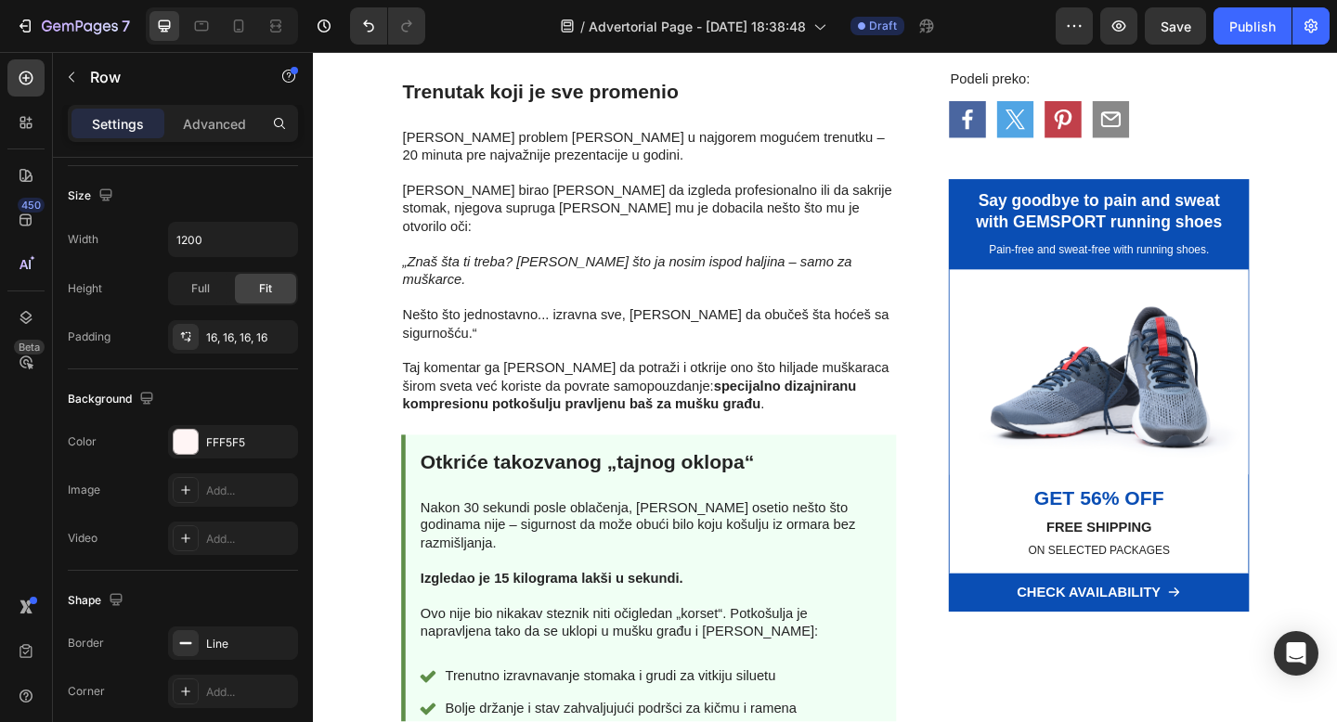
scroll to position [1556, 0]
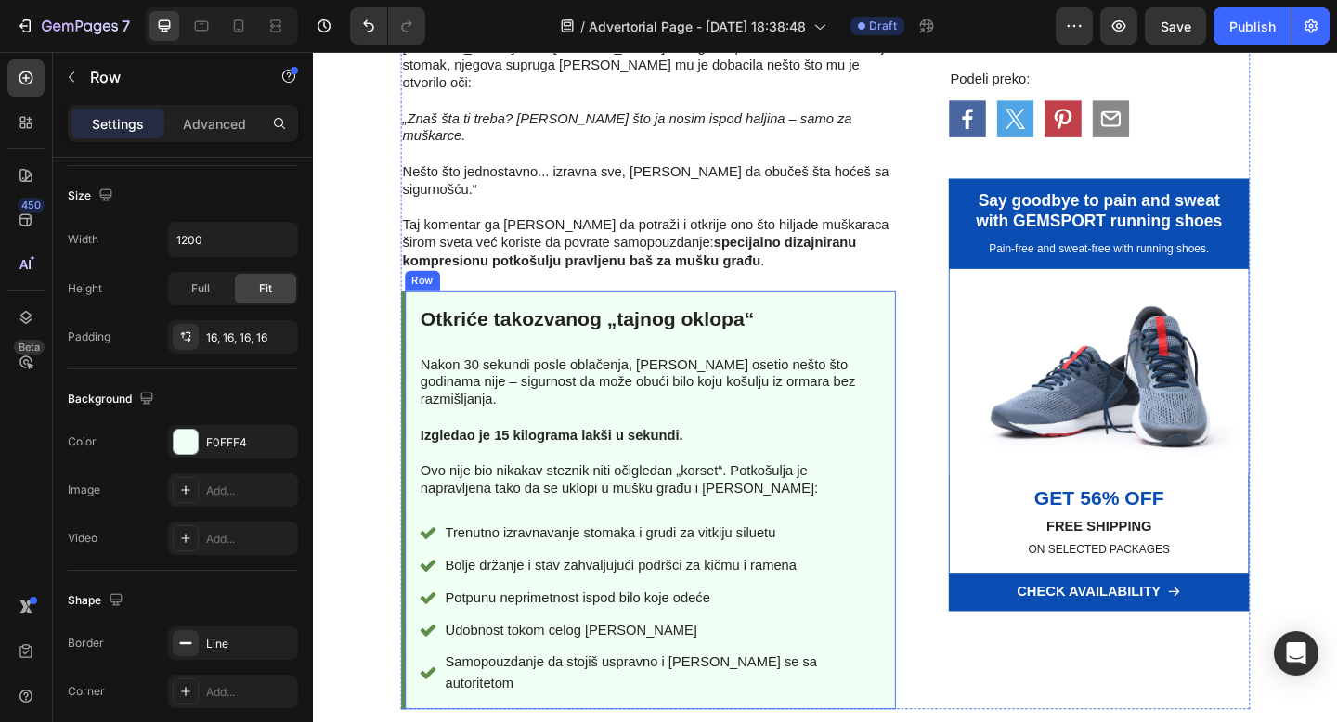
click at [408, 499] on div "Otkriće takozvanog „tajnog oklopa“ Heading Nakon 30 sekundi posle oblačenja, [P…" at bounding box center [677, 540] width 538 height 455
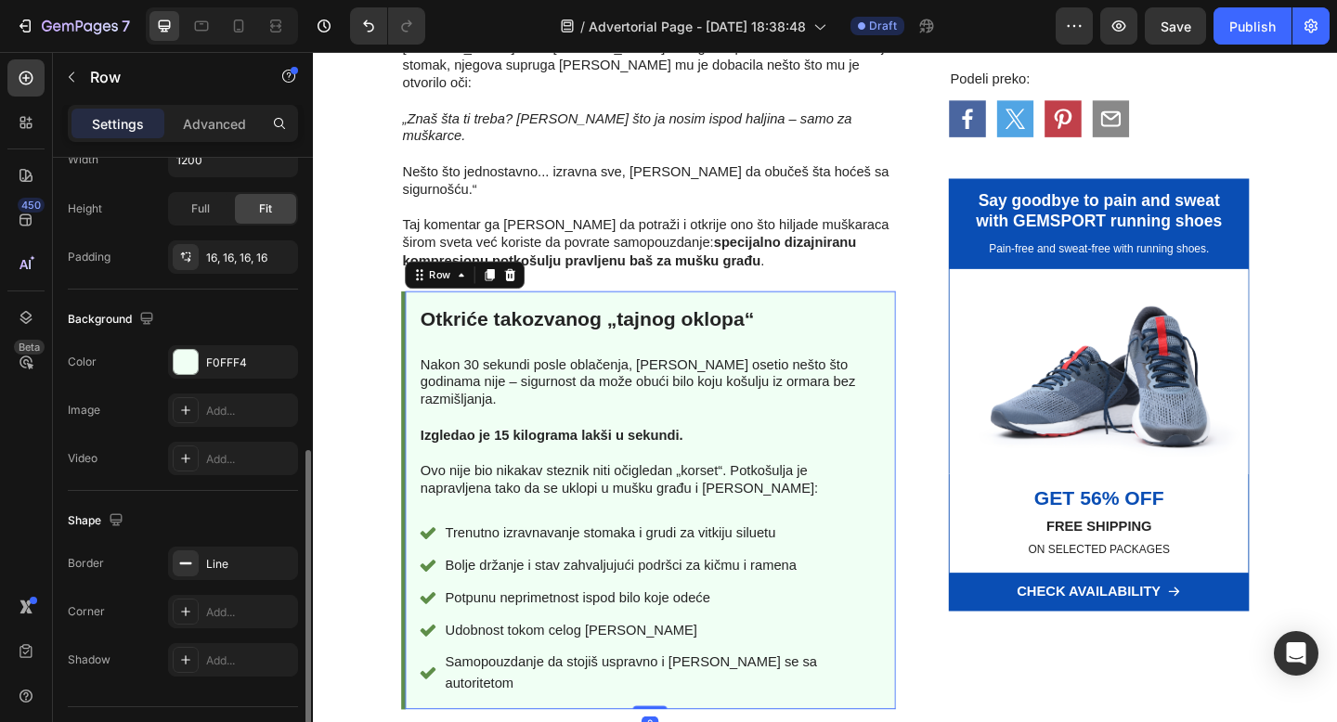
scroll to position [515, 0]
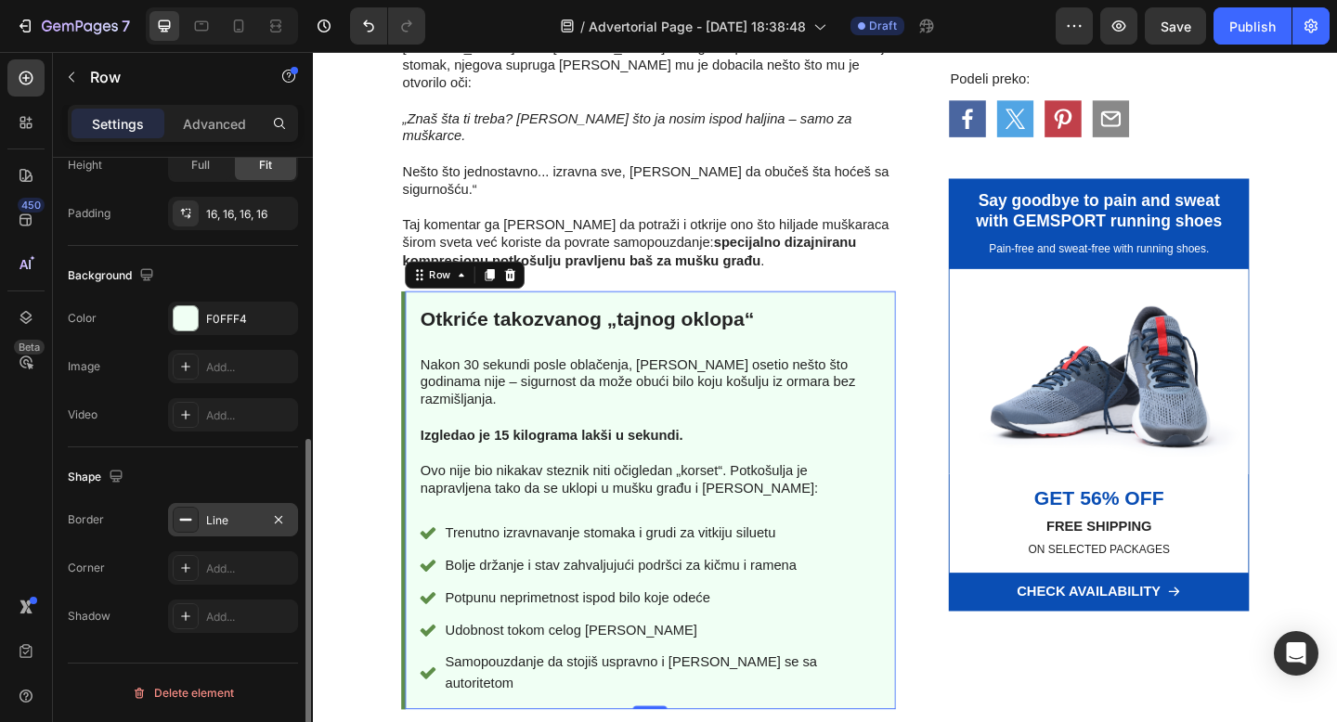
click at [229, 519] on div "Line" at bounding box center [233, 520] width 54 height 17
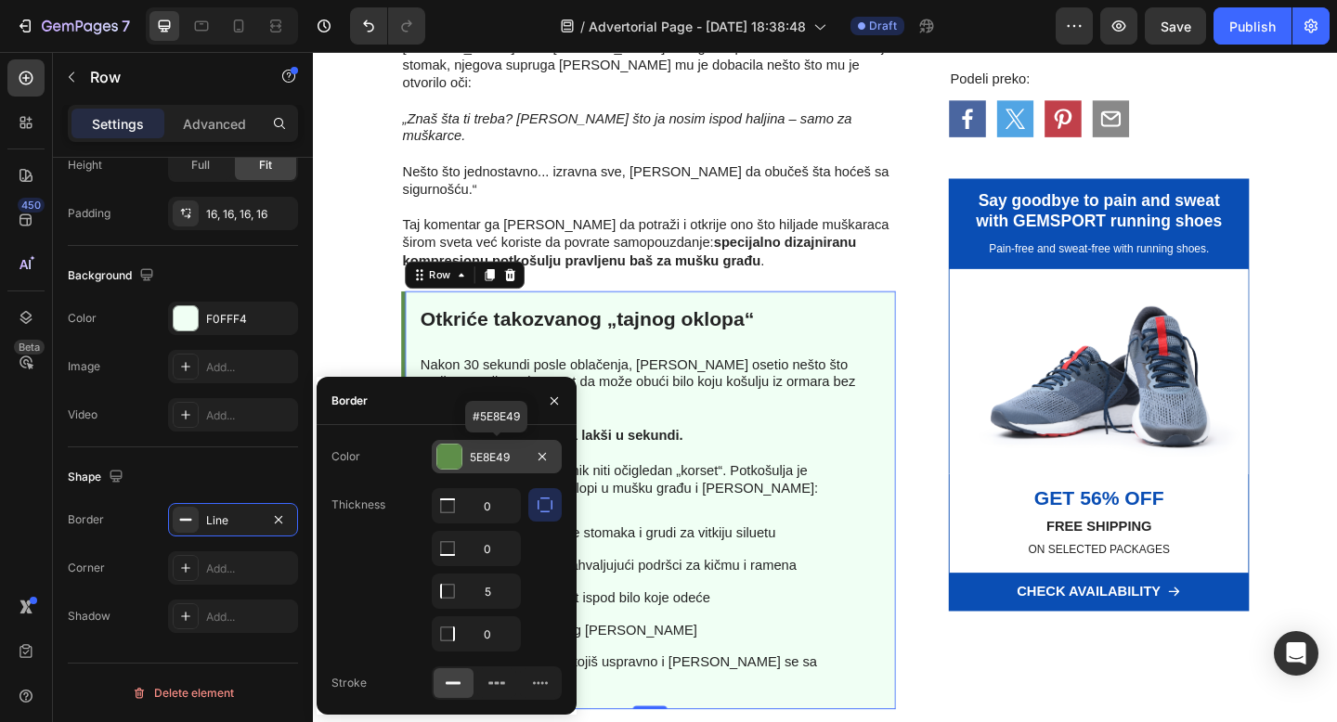
click at [481, 459] on div "5E8E49" at bounding box center [497, 457] width 54 height 17
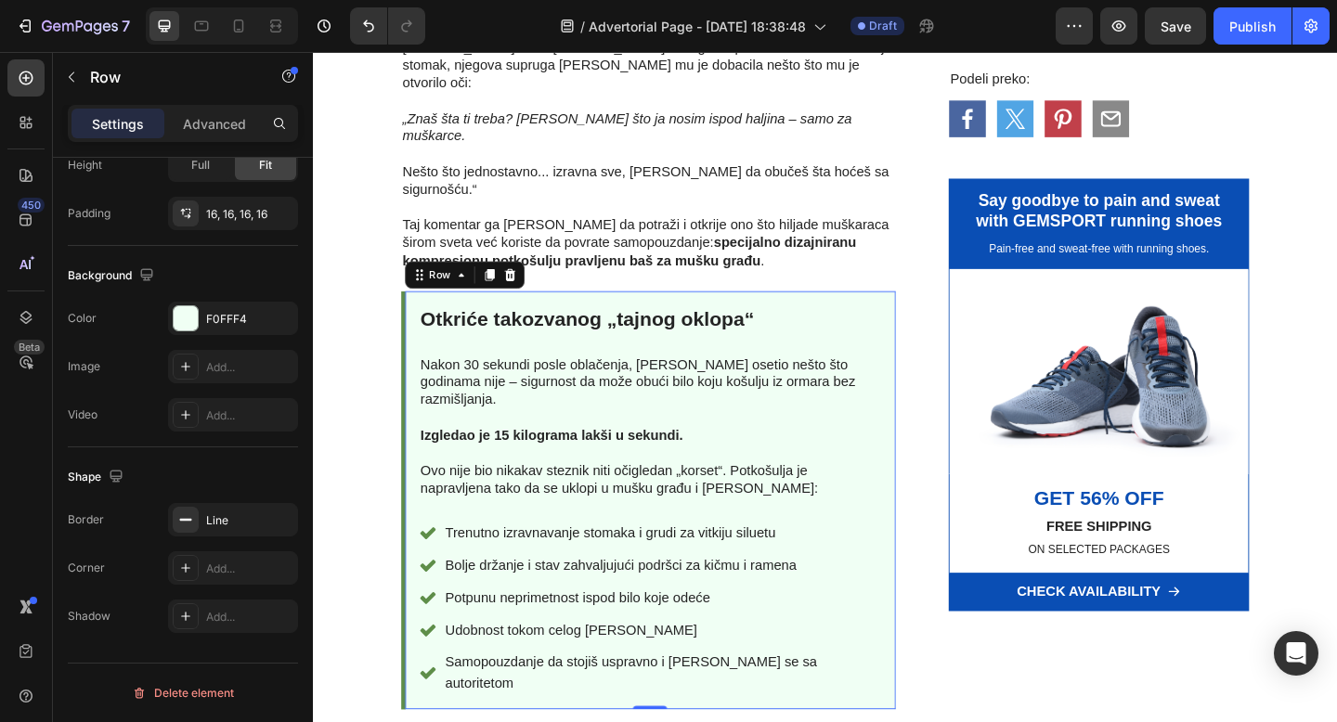
click at [496, 495] on div "Otkriće takozvanog „tajnog oklopa“ Heading Nakon 30 sekundi posle oblačenja, [P…" at bounding box center [680, 540] width 504 height 425
click at [239, 533] on div "Line" at bounding box center [233, 519] width 130 height 33
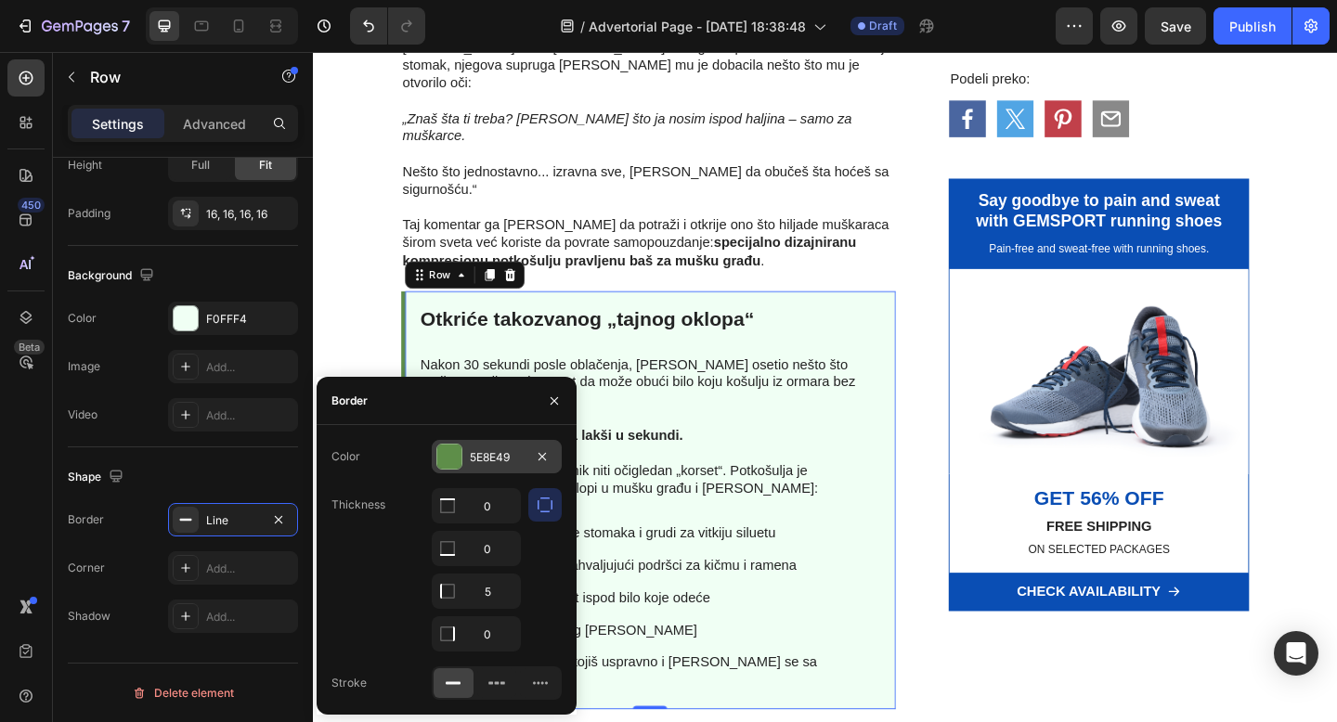
click at [500, 457] on div "5E8E49" at bounding box center [497, 457] width 54 height 17
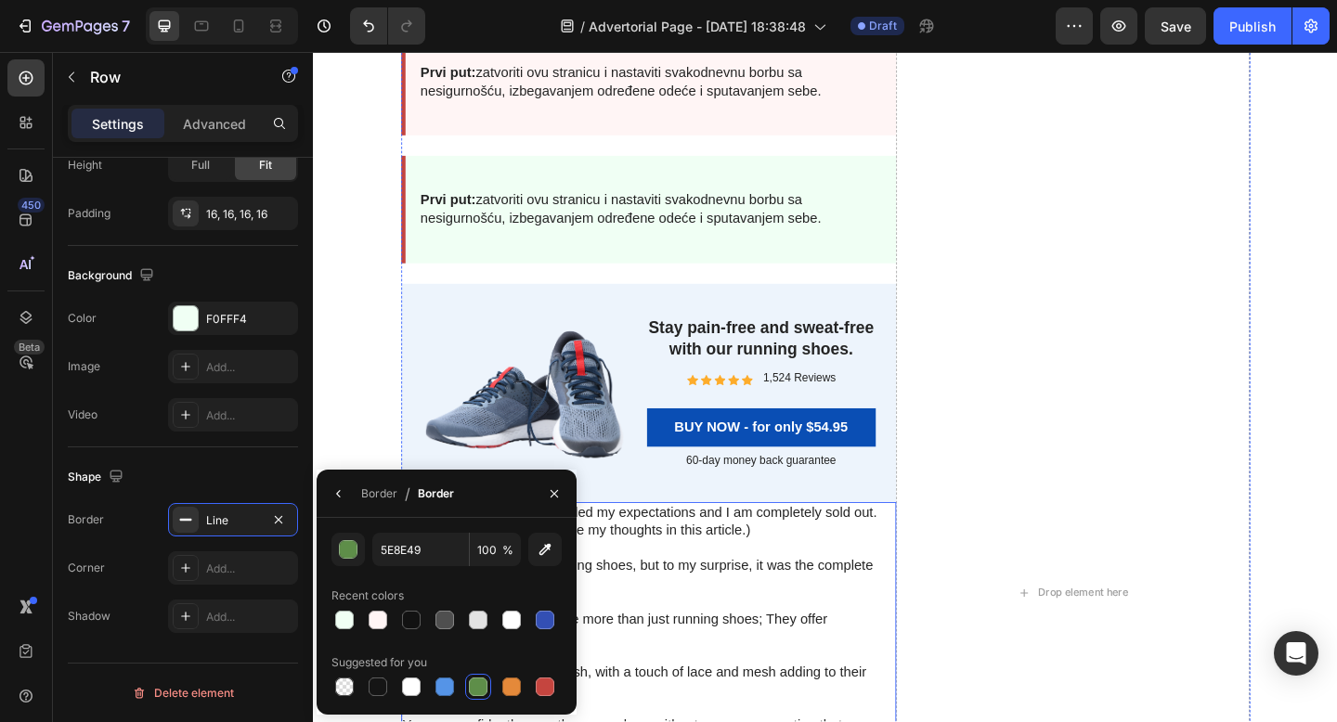
scroll to position [5821, 0]
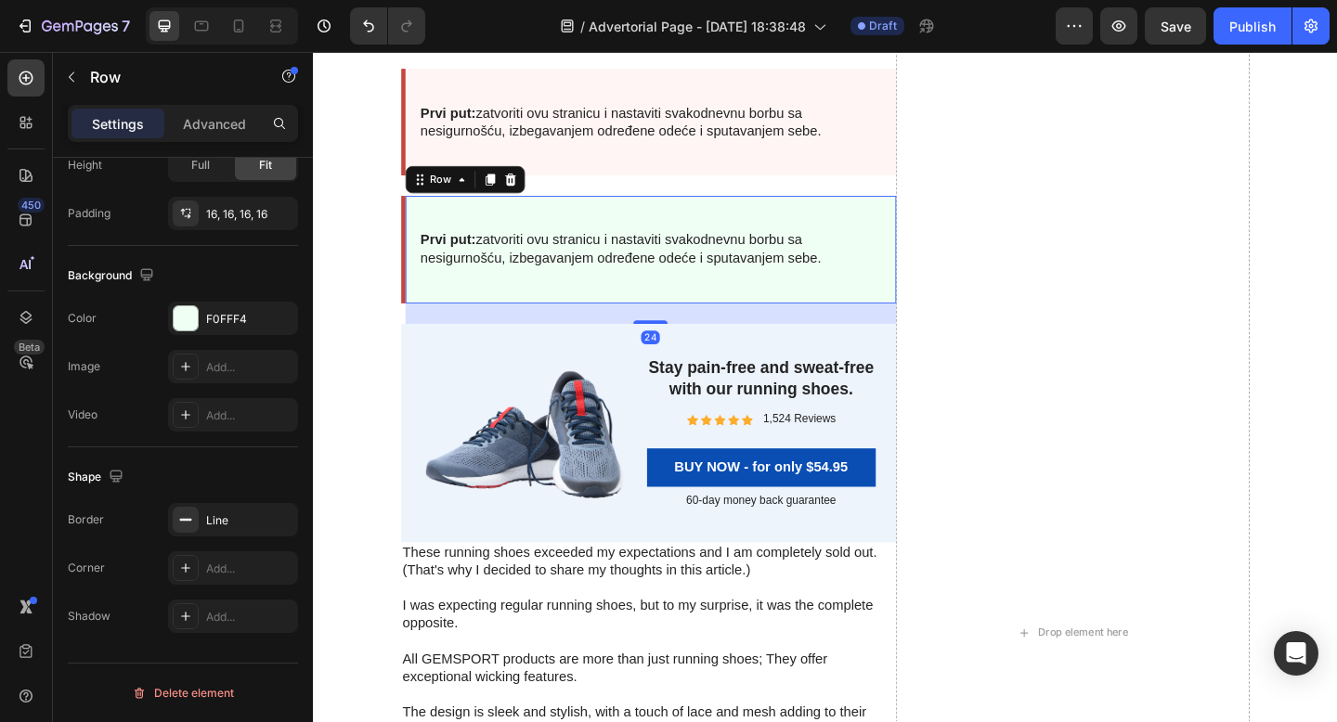
click at [651, 304] on div "Prvi put: zatvoriti ovu stranicu i nastaviti svakodnevnu borbu sa nesigurnošću,…" at bounding box center [680, 267] width 504 height 87
click at [217, 312] on div "F0FFF4" at bounding box center [233, 319] width 54 height 17
click at [226, 516] on div "Line" at bounding box center [233, 520] width 54 height 17
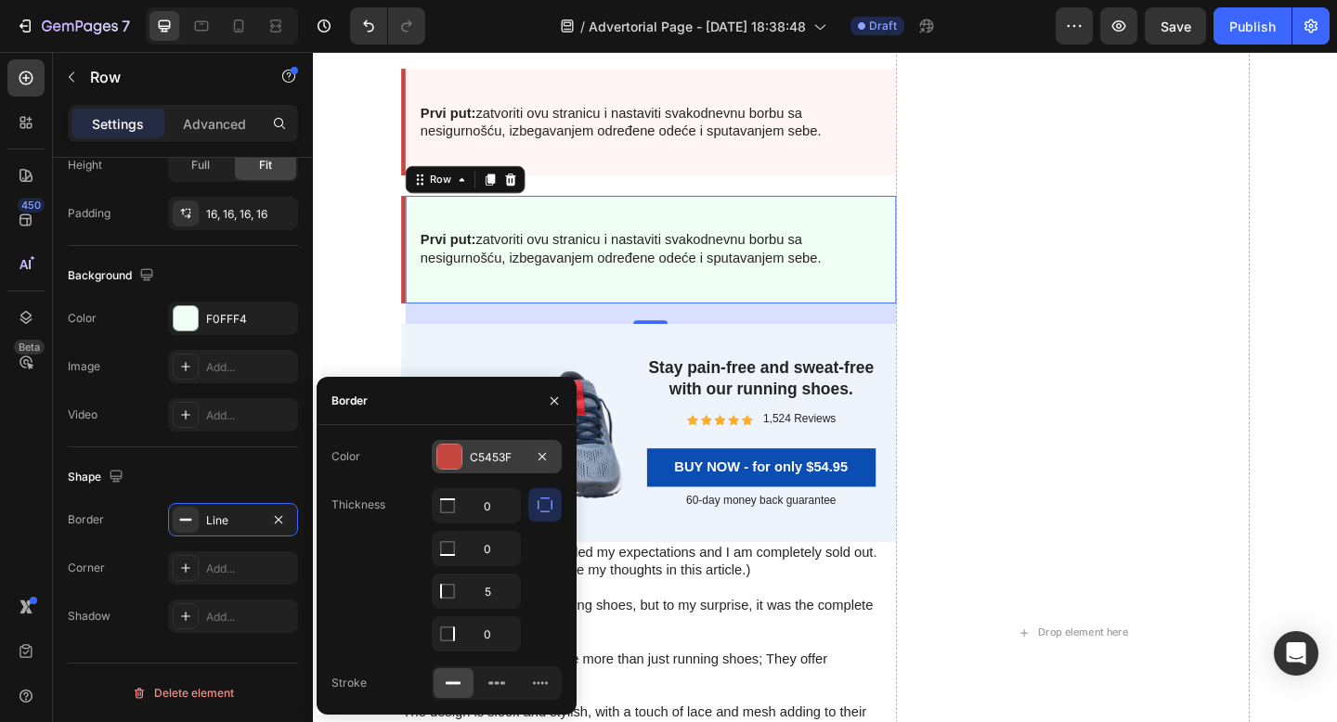
click at [455, 454] on div at bounding box center [449, 457] width 24 height 24
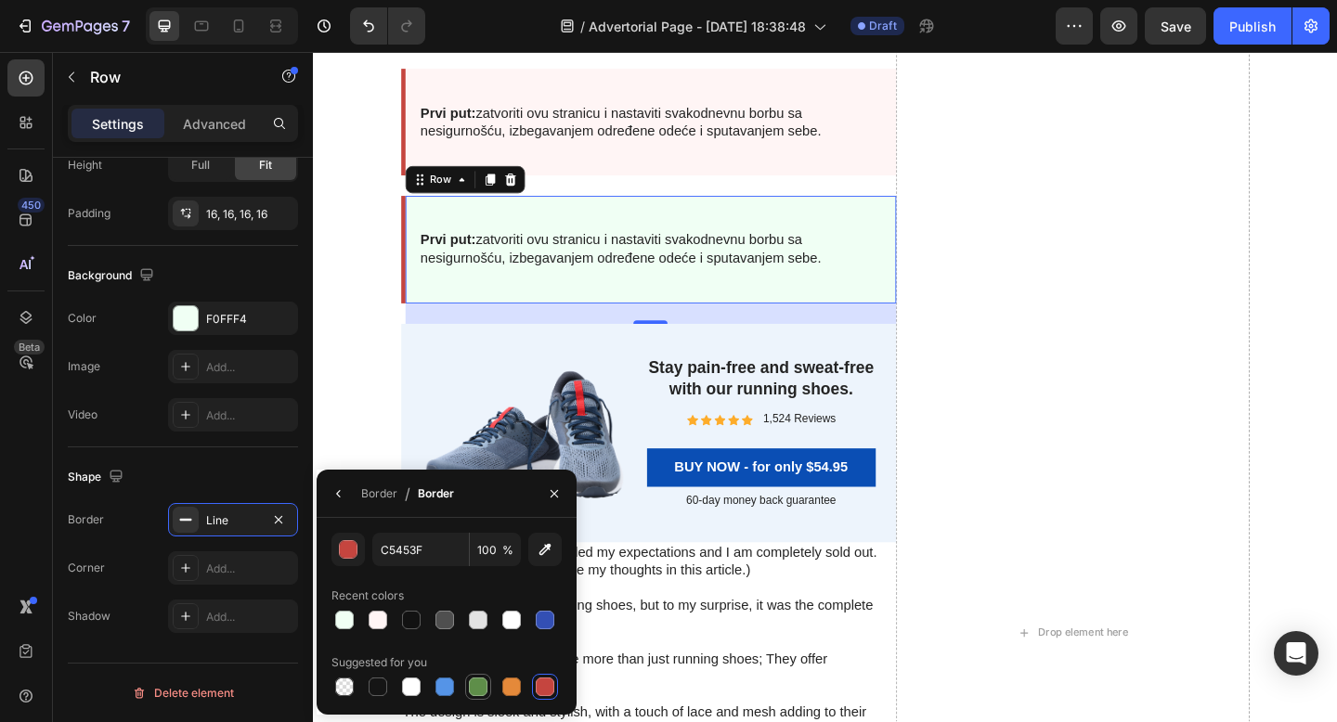
click at [482, 688] on div at bounding box center [478, 687] width 19 height 19
type input "5E8E49"
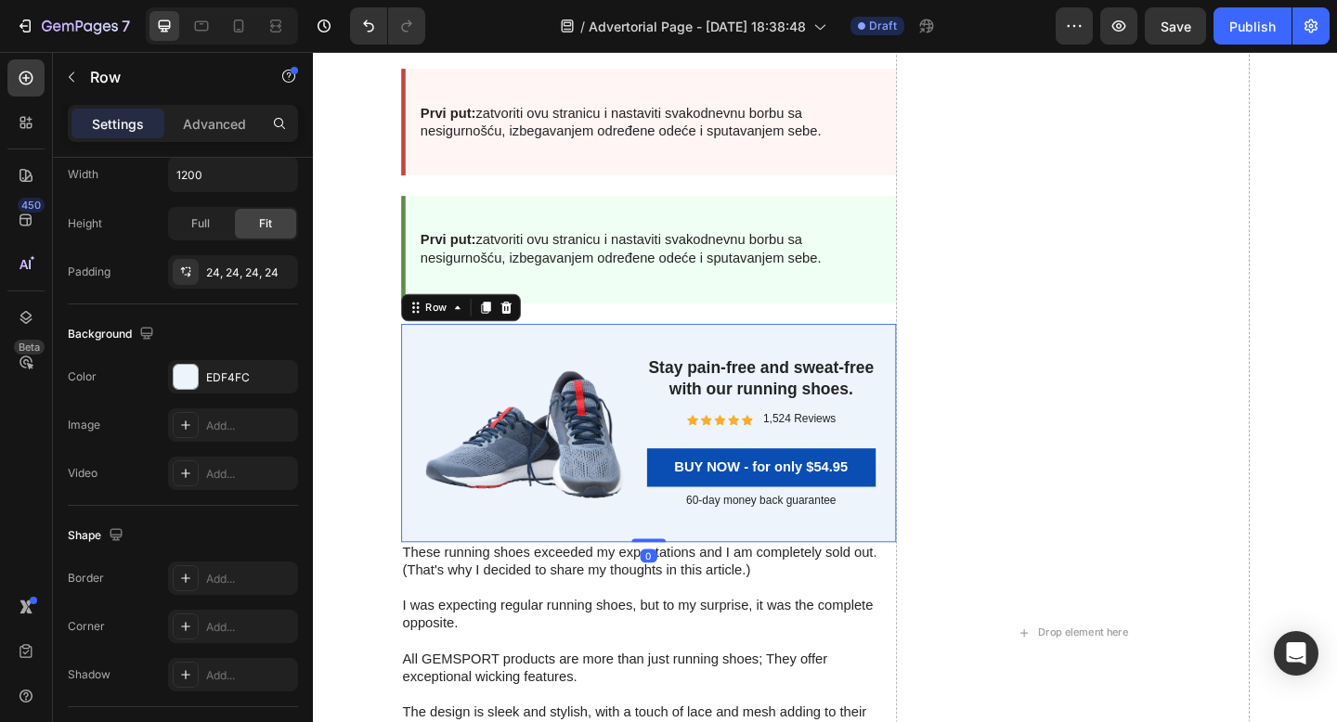
click at [735, 362] on div "Image Stay pain-free and sweat-free with our running shoes. Heading Icon Icon I…" at bounding box center [677, 467] width 538 height 238
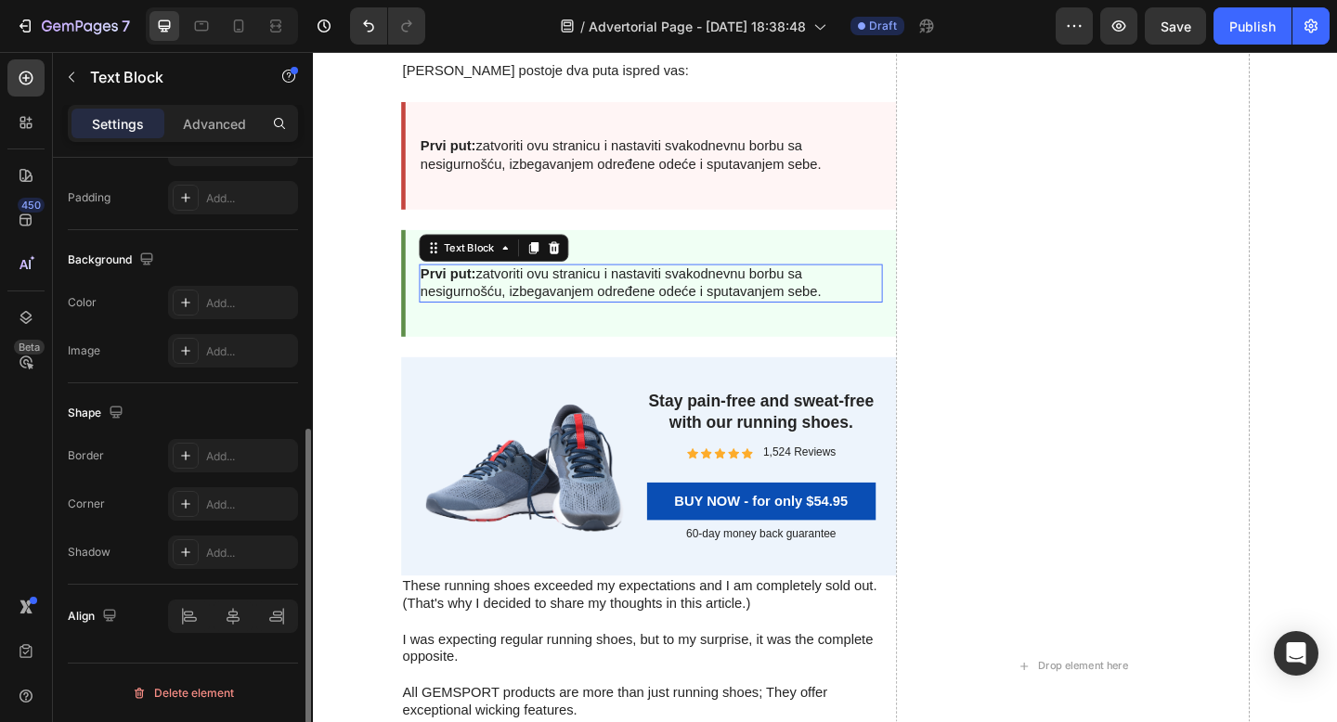
click at [549, 324] on p "Prvi put: zatvoriti ovu stranicu i nastaviti svakodnevnu borbu sa nesigurnošću,…" at bounding box center [680, 304] width 500 height 39
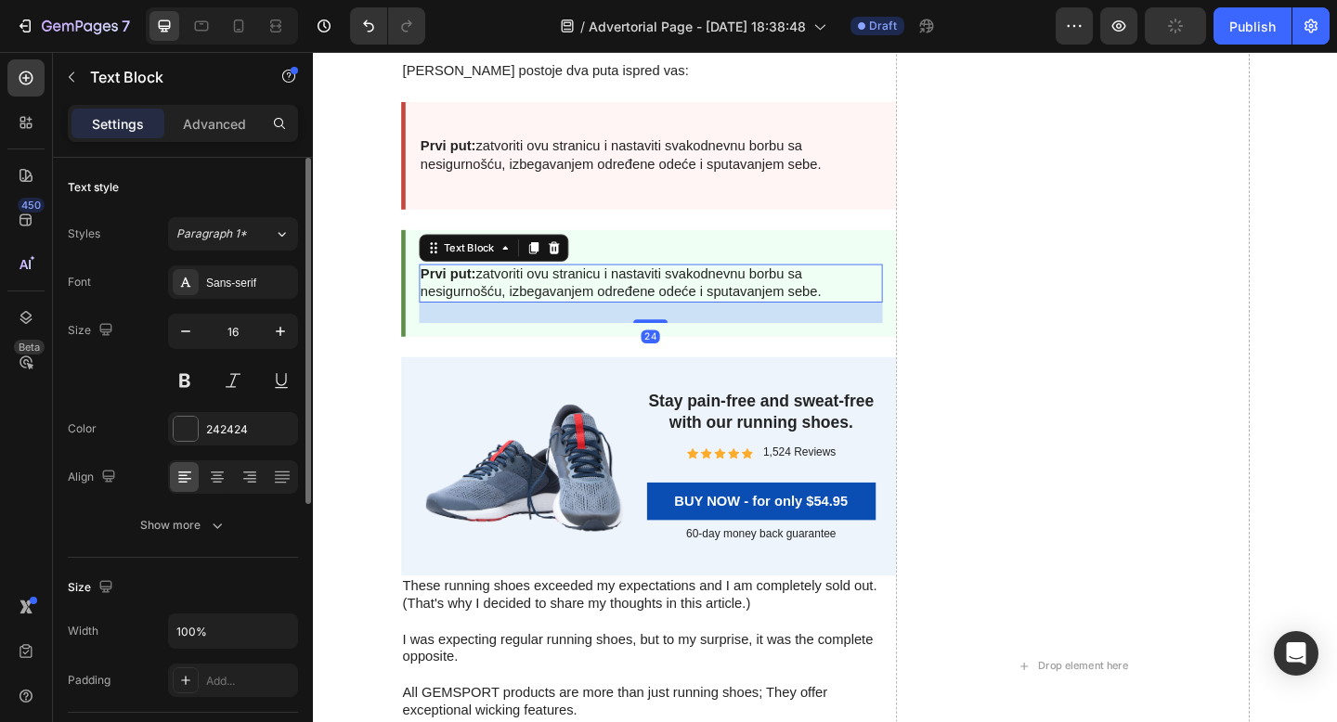
click at [549, 324] on p "Prvi put: zatvoriti ovu stranicu i nastaviti svakodnevnu borbu sa nesigurnošću,…" at bounding box center [680, 304] width 500 height 39
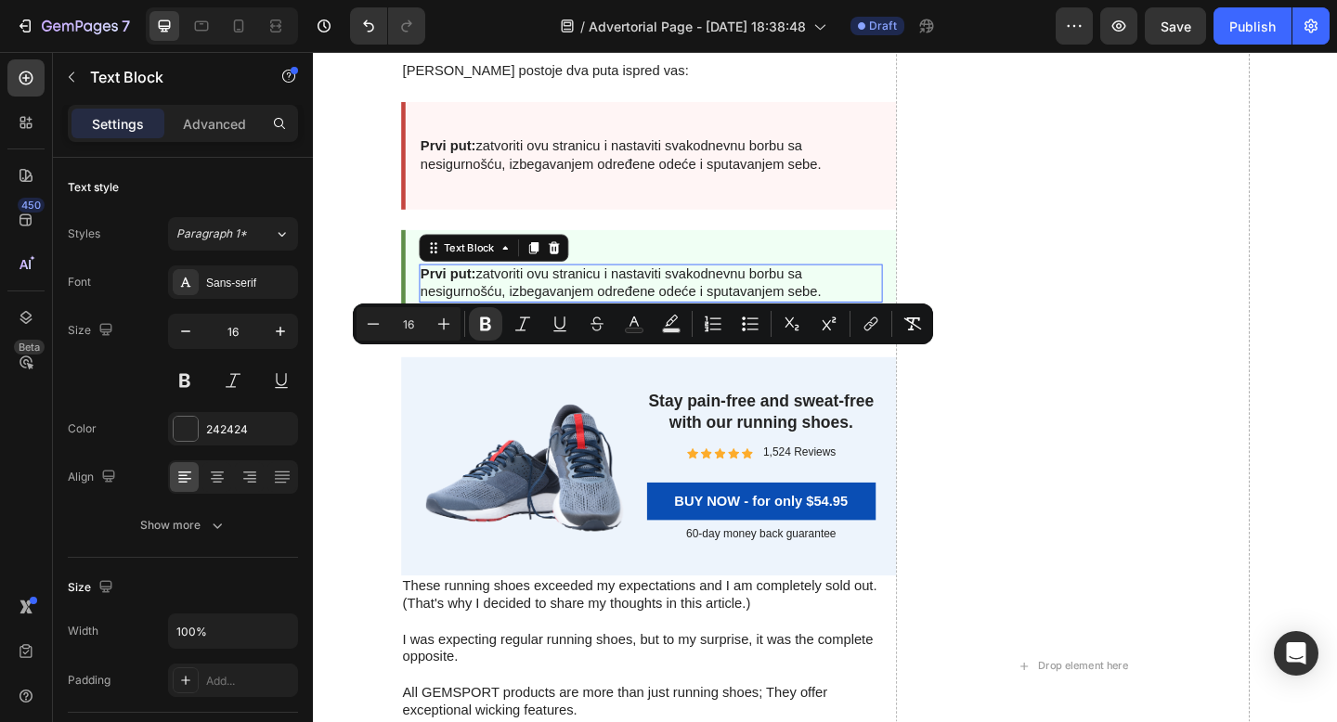
click at [613, 324] on p "Prvi put: zatvoriti ovu stranicu i nastaviti svakodnevnu borbu sa nesigurnošću,…" at bounding box center [680, 304] width 500 height 39
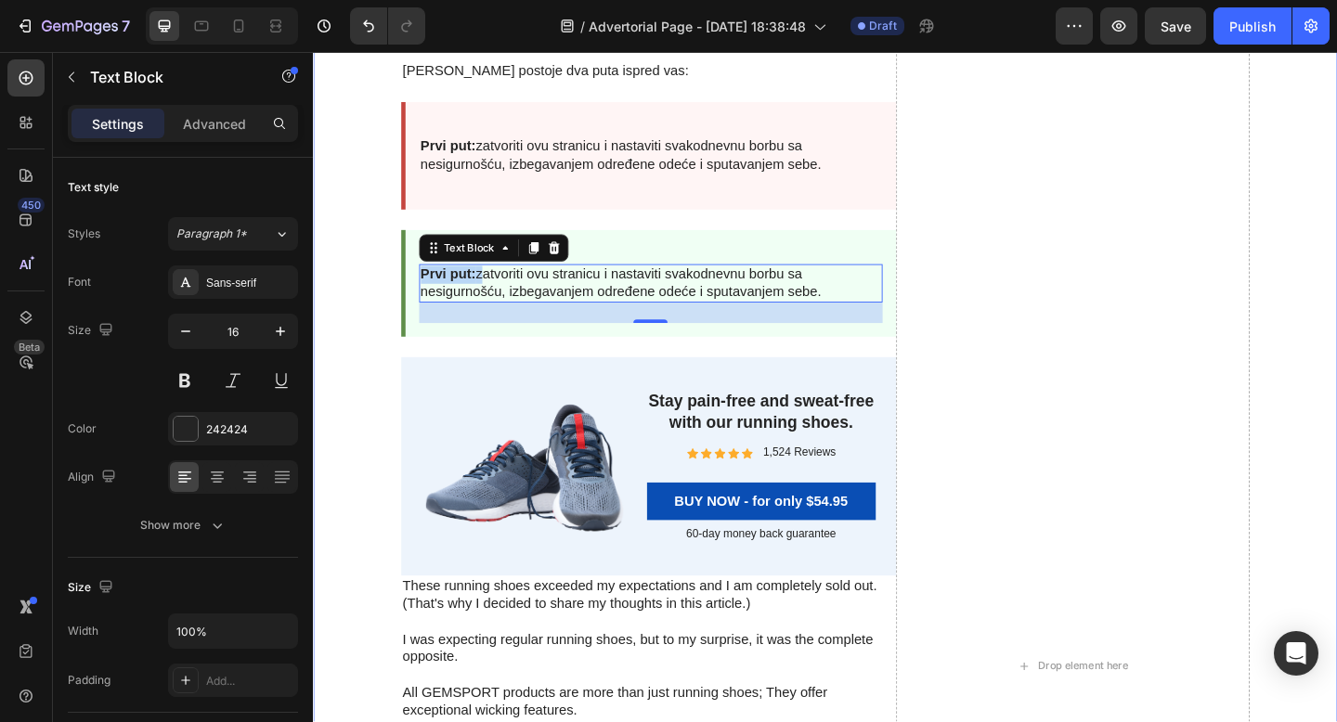
drag, startPoint x: 495, startPoint y: 387, endPoint x: 397, endPoint y: 383, distance: 97.5
click at [491, 324] on p "zatvoriti ovu stranicu i nastaviti svakodnevnu borbu sa nesigurnošću, izbegavan…" at bounding box center [680, 304] width 500 height 39
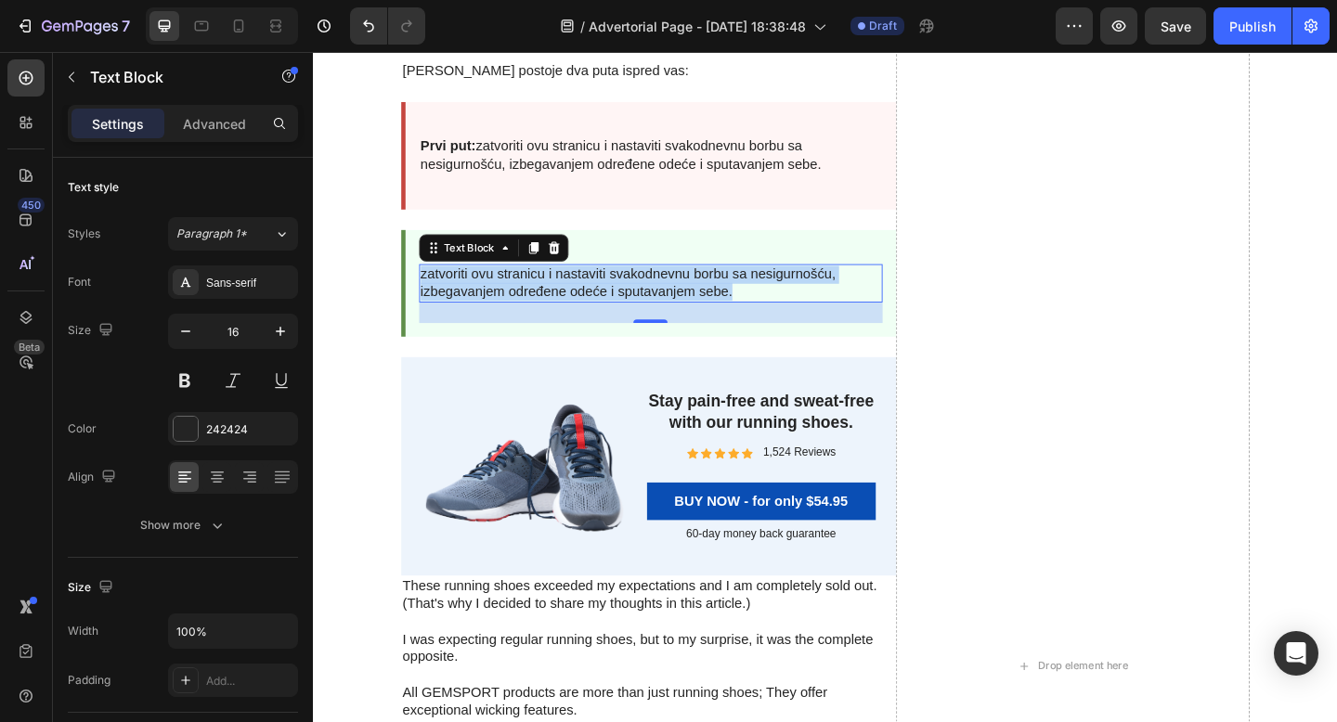
click at [491, 324] on p "zatvoriti ovu stranicu i nastaviti svakodnevnu borbu sa nesigurnošću, izbegavan…" at bounding box center [680, 304] width 500 height 39
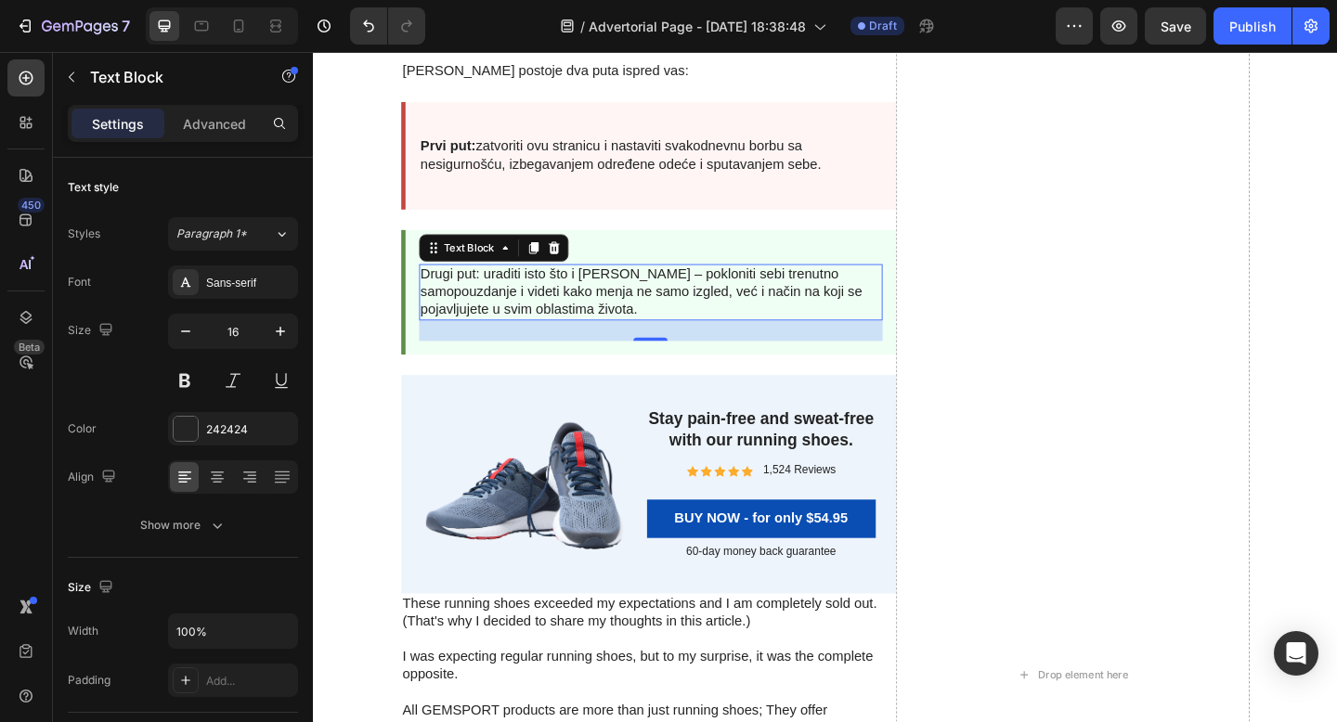
click at [493, 343] on p "Drugi put: uraditi isto što i [PERSON_NAME] – pokloniti sebi trenutno samopouzd…" at bounding box center [680, 314] width 500 height 58
click at [433, 343] on p "Drugi put: uraditi isto što i [PERSON_NAME] – pokloniti sebi trenutno samopouzd…" at bounding box center [680, 314] width 500 height 58
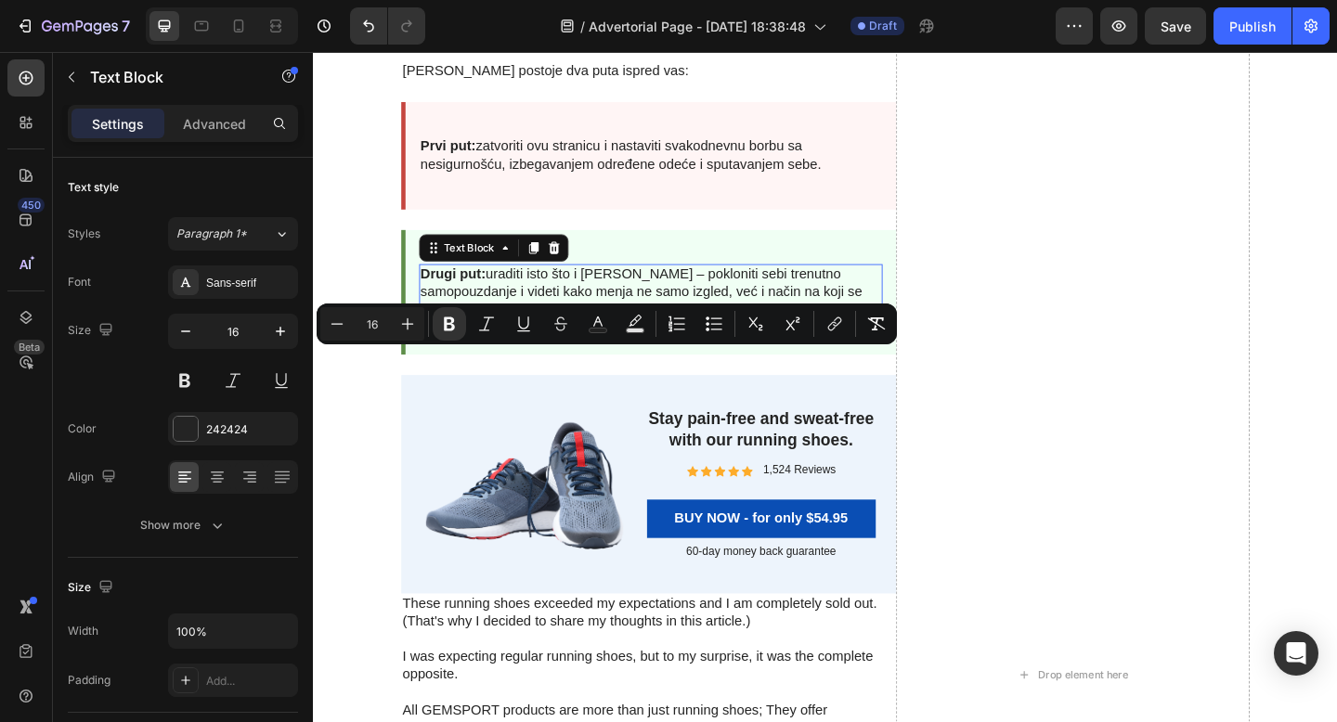
click at [539, 343] on p "Drugi put: uraditi isto što i [PERSON_NAME] – pokloniti sebi trenutno samopouzd…" at bounding box center [680, 314] width 500 height 58
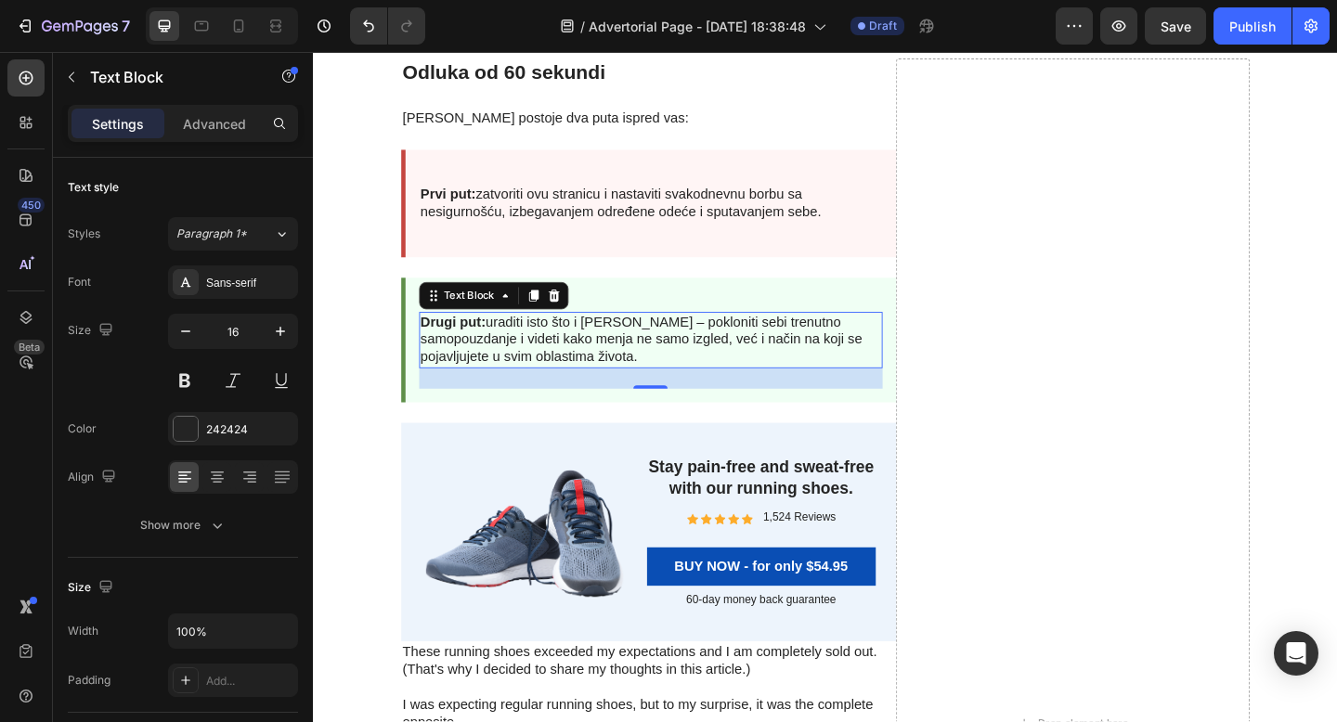
scroll to position [5625, 0]
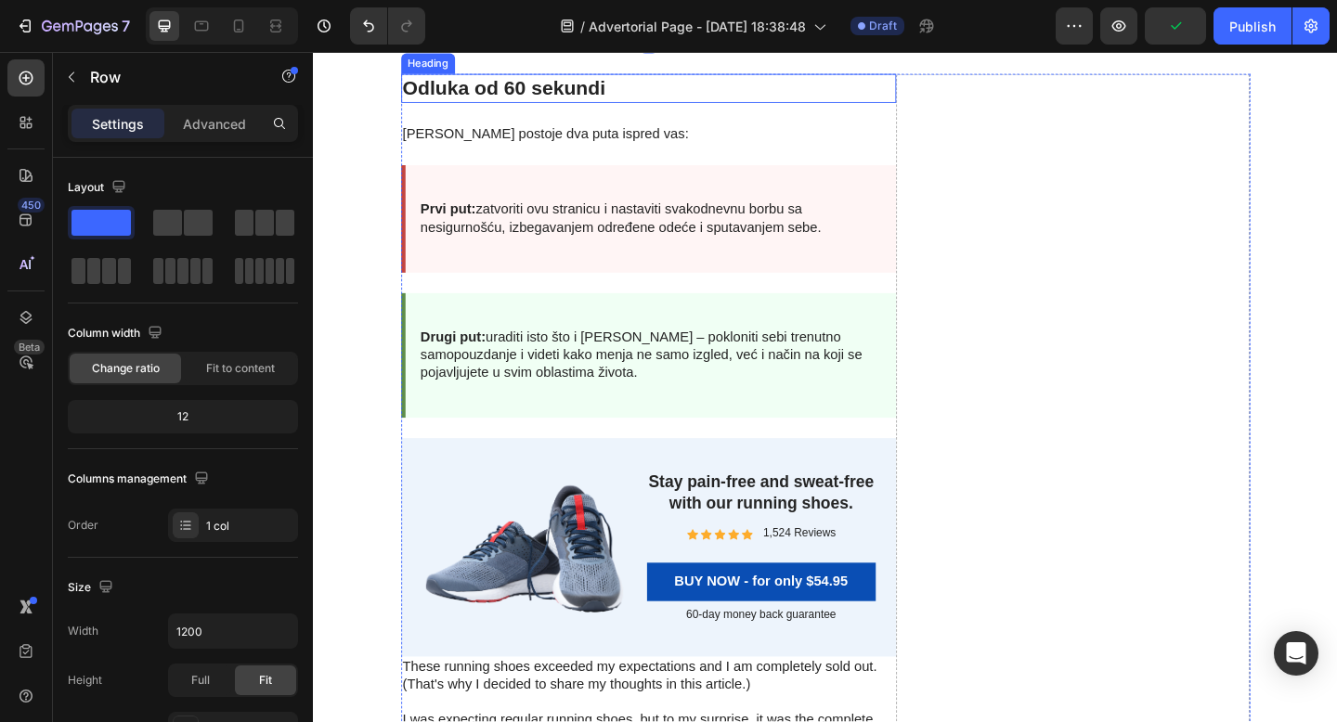
click at [590, 108] on h2 "Odluka od 60 sekundi" at bounding box center [677, 92] width 538 height 32
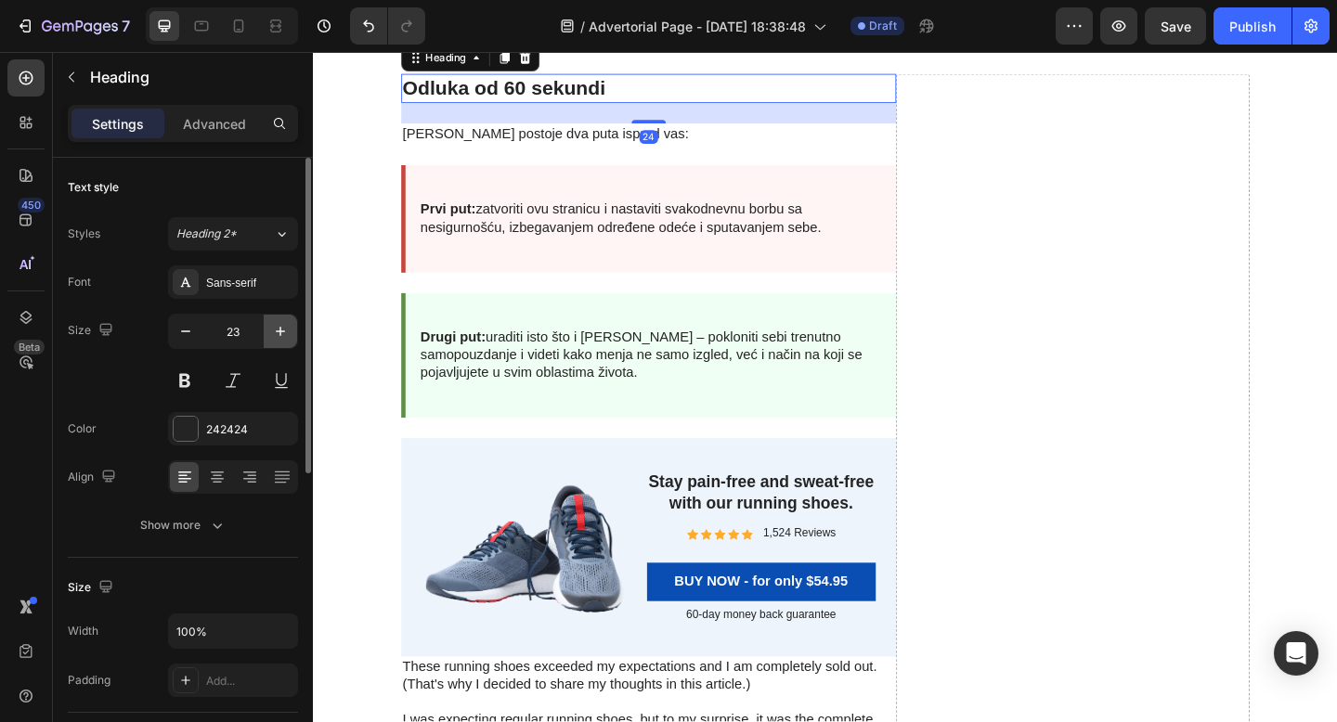
click at [279, 334] on icon "button" at bounding box center [280, 331] width 19 height 19
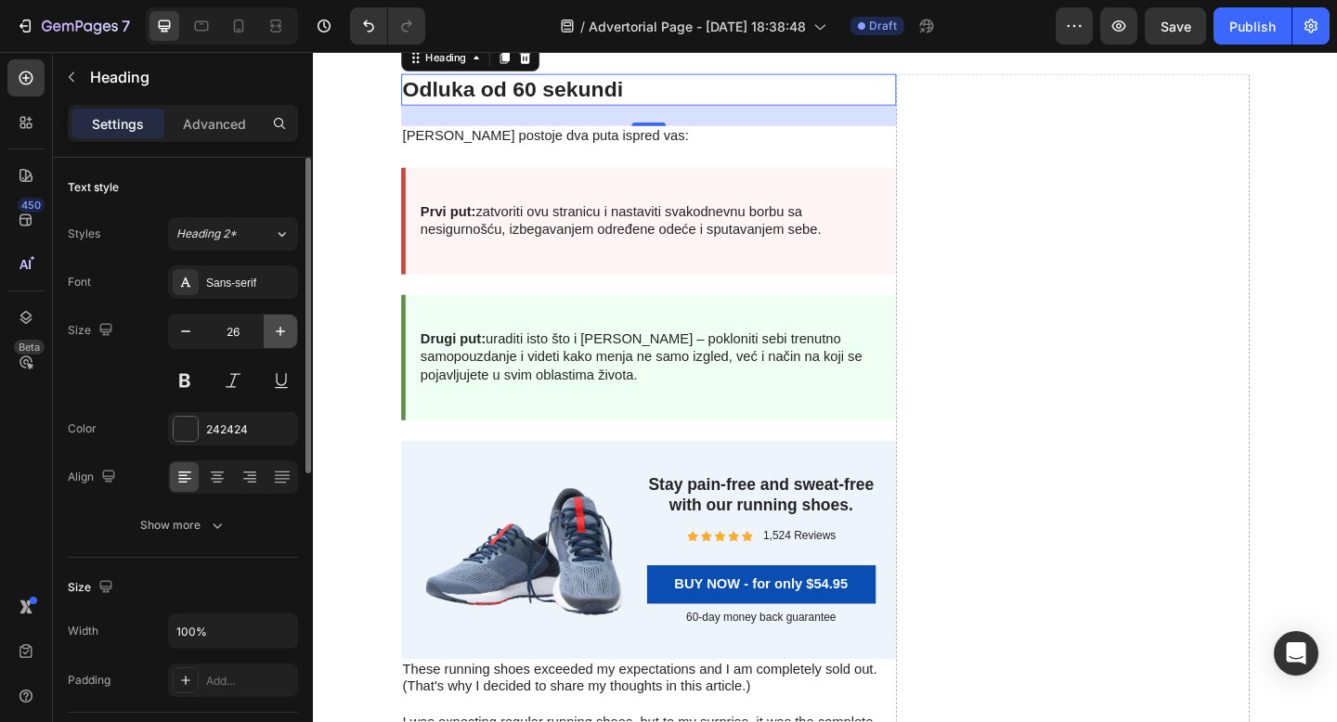
click at [279, 334] on icon "button" at bounding box center [280, 331] width 19 height 19
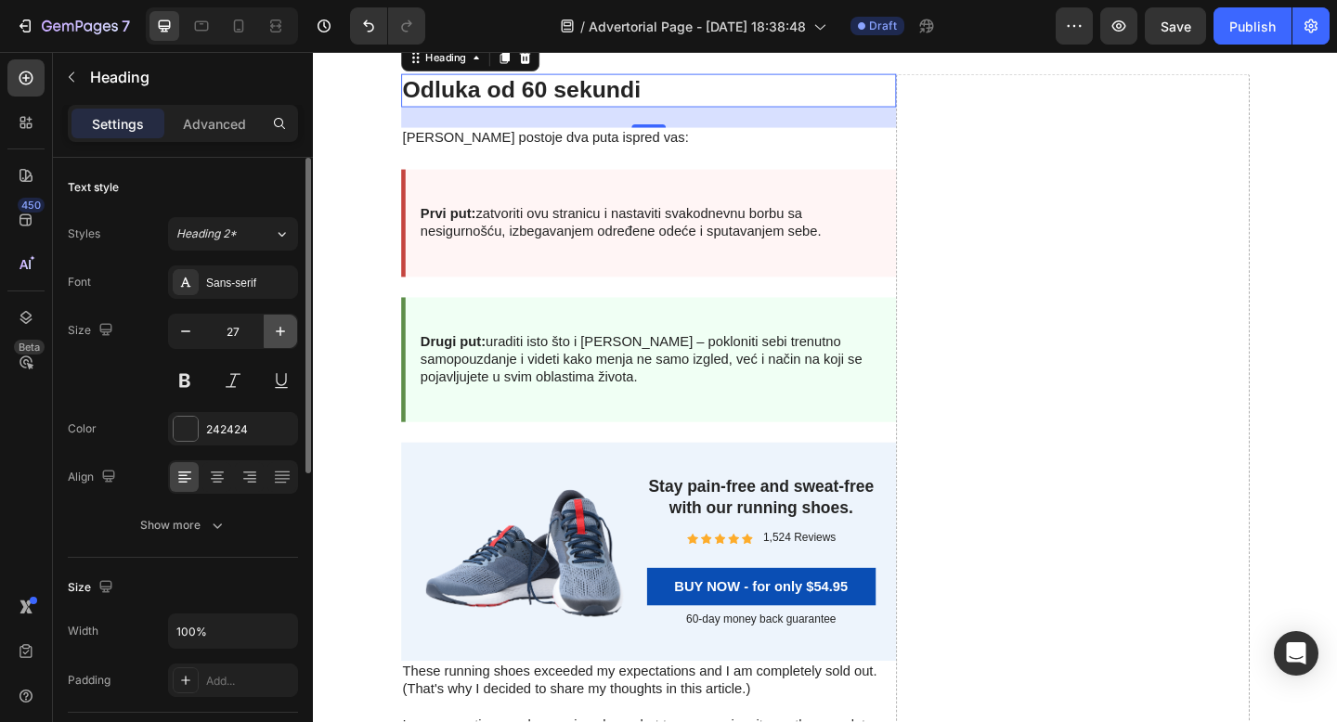
click at [279, 334] on icon "button" at bounding box center [280, 331] width 19 height 19
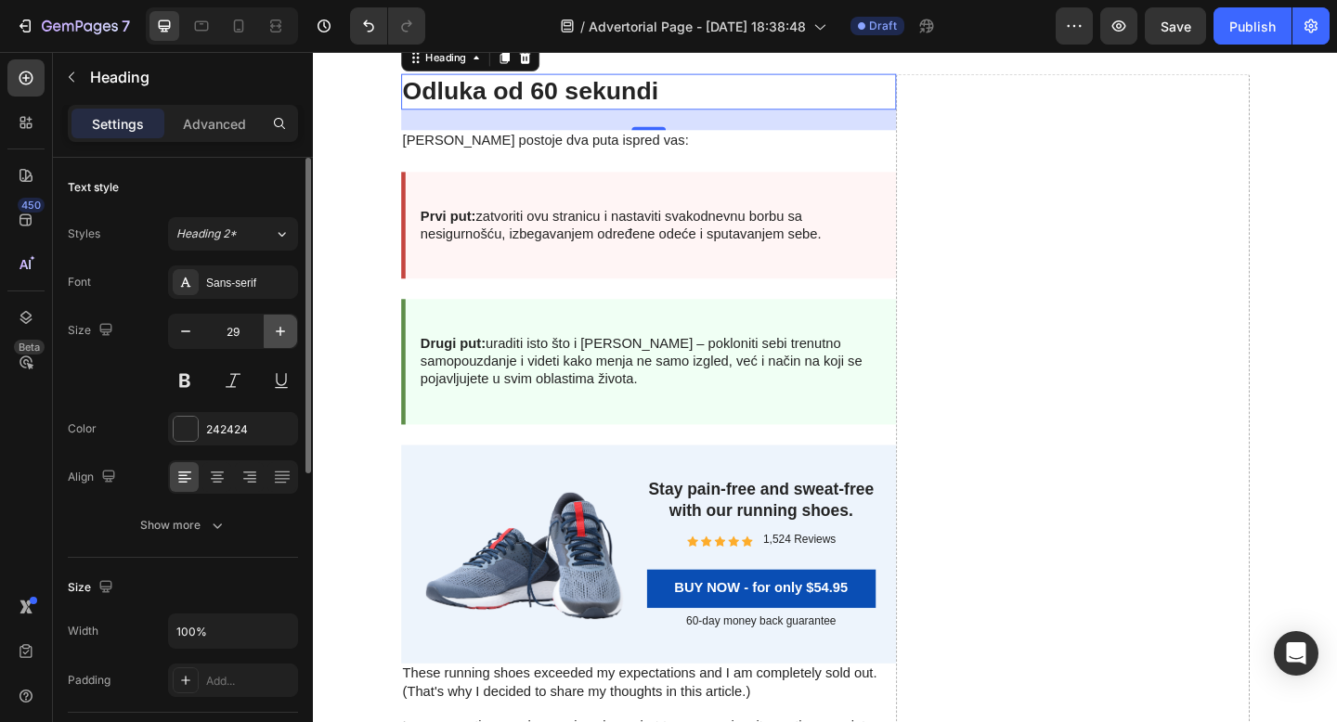
click at [279, 334] on icon "button" at bounding box center [280, 331] width 19 height 19
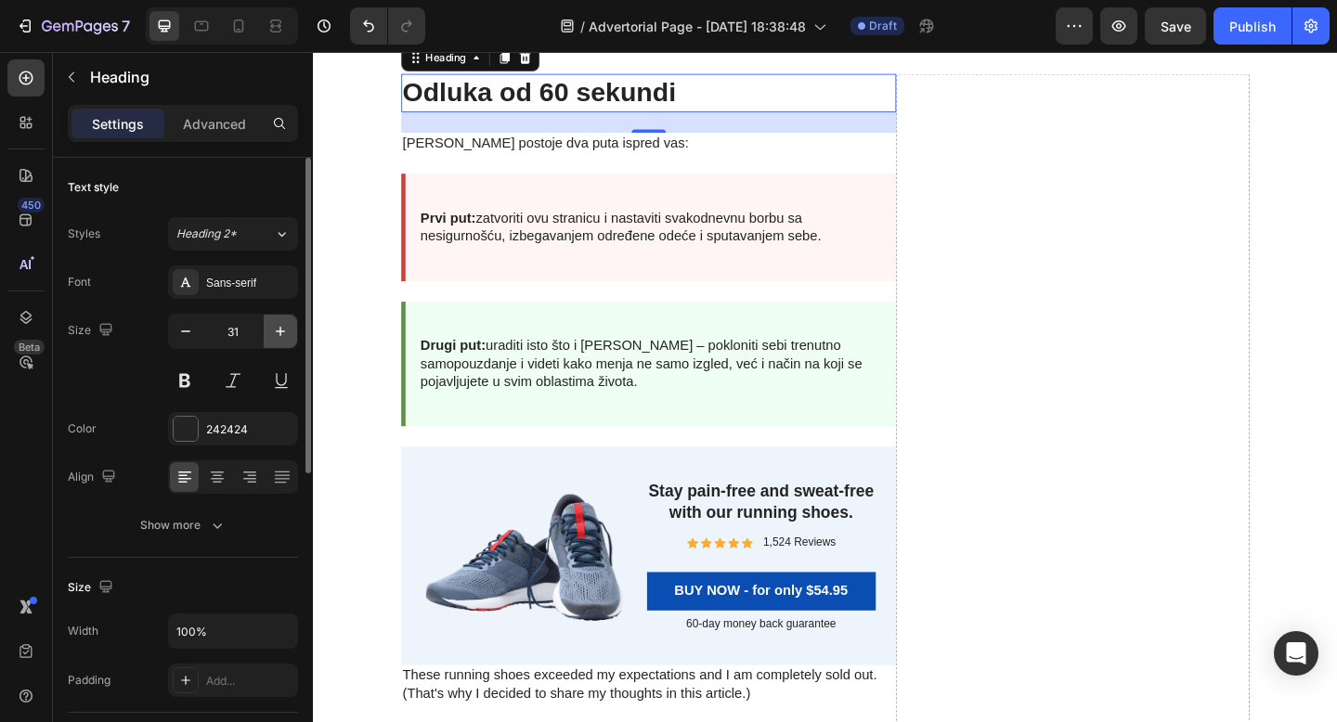
click at [279, 334] on icon "button" at bounding box center [280, 331] width 19 height 19
type input "32"
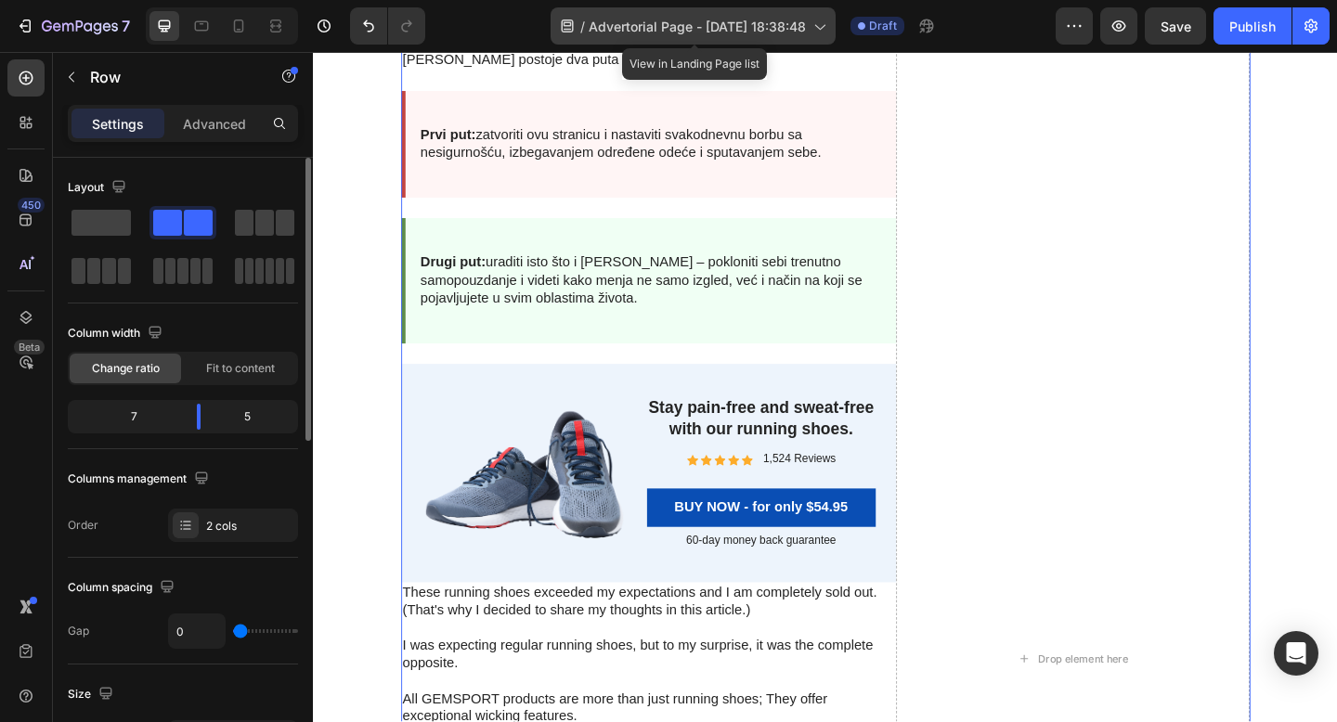
scroll to position [5623, 0]
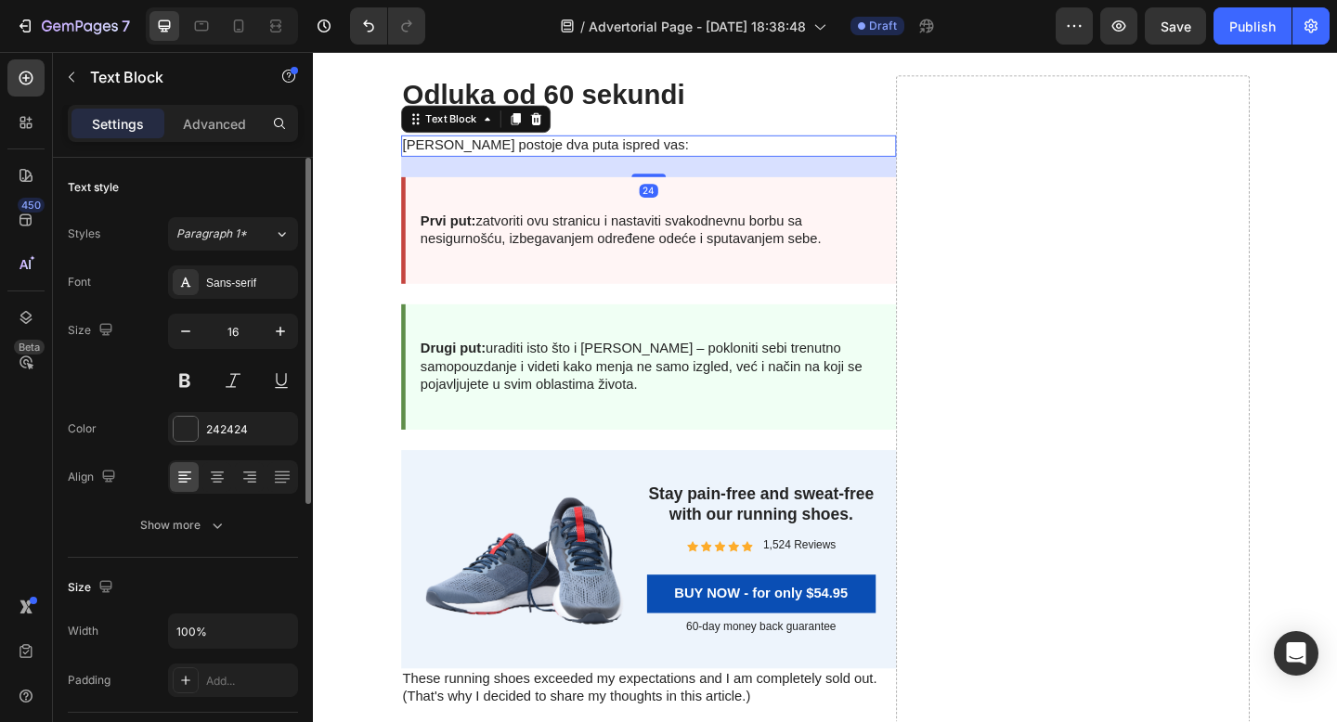
click at [597, 164] on p "[PERSON_NAME] postoje dva puta ispred vas:" at bounding box center [677, 154] width 535 height 19
click at [533, 132] on icon at bounding box center [532, 125] width 10 height 13
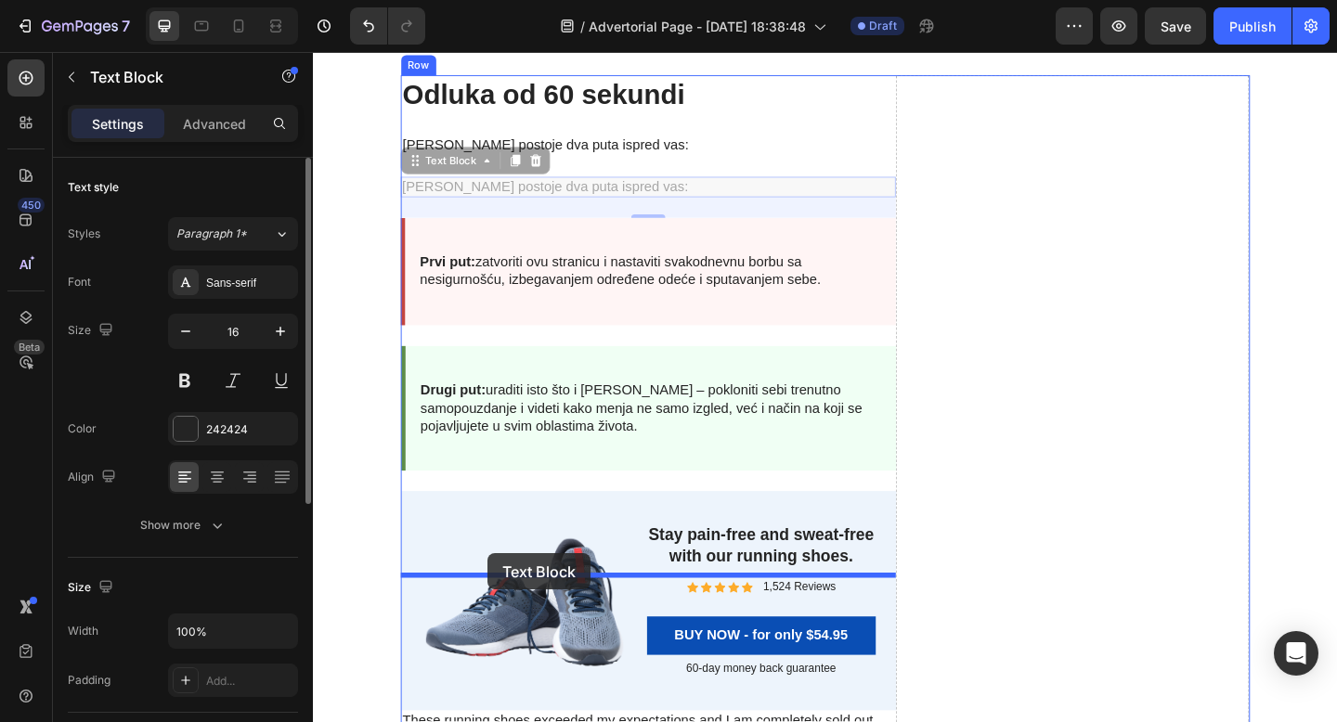
drag, startPoint x: 416, startPoint y: 262, endPoint x: 502, endPoint y: 598, distance: 347.0
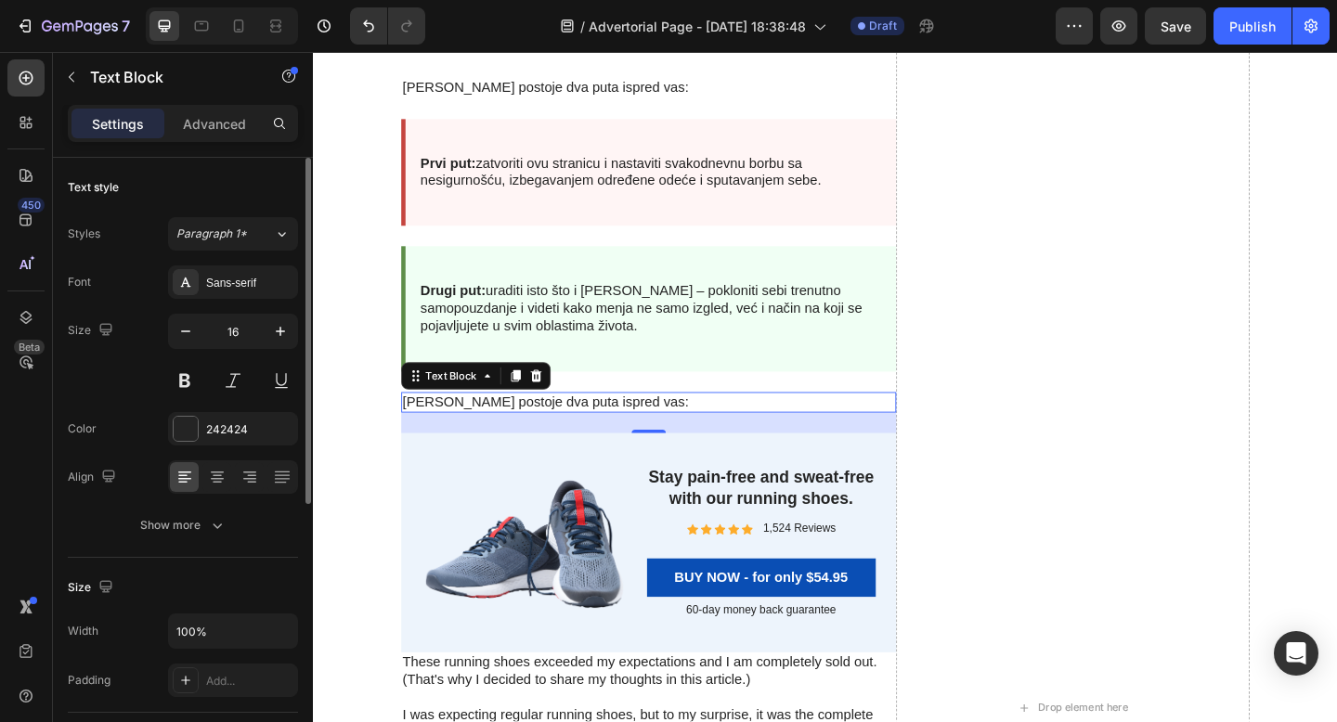
scroll to position [5689, 0]
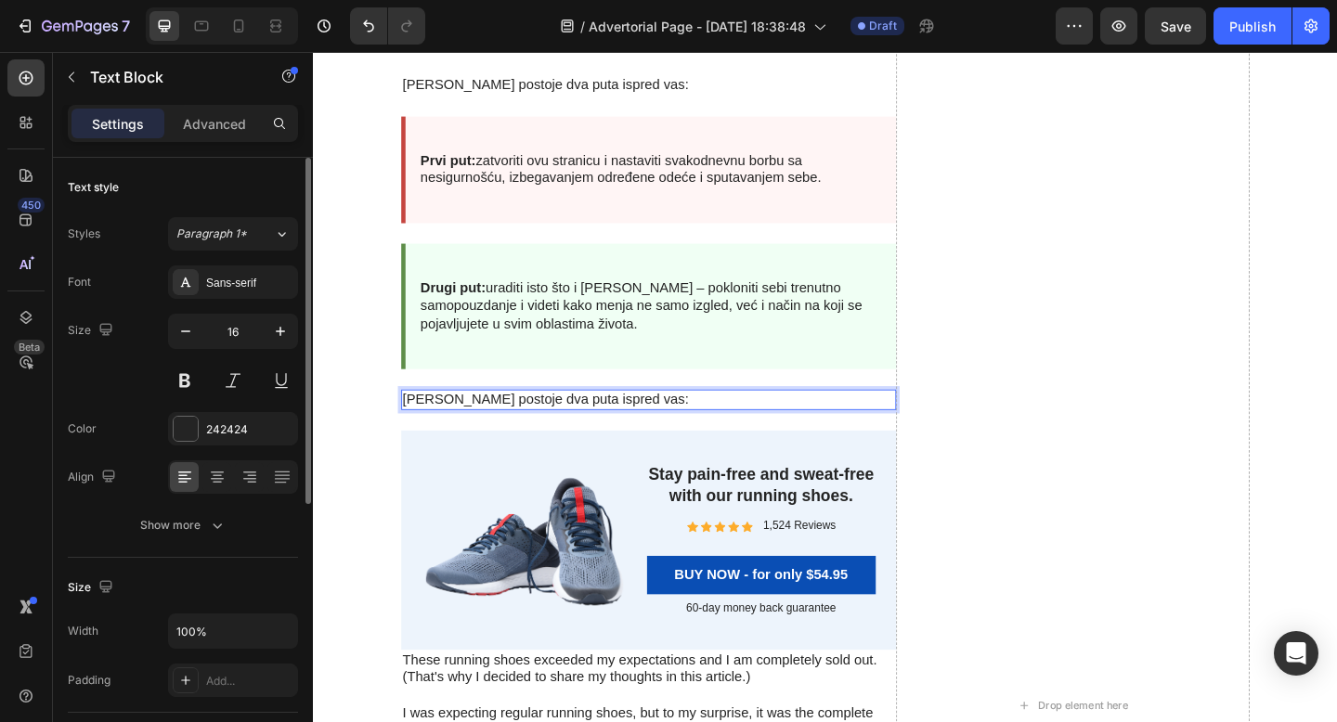
click at [542, 441] on p "[PERSON_NAME] postoje dva puta ispred vas:" at bounding box center [677, 430] width 535 height 19
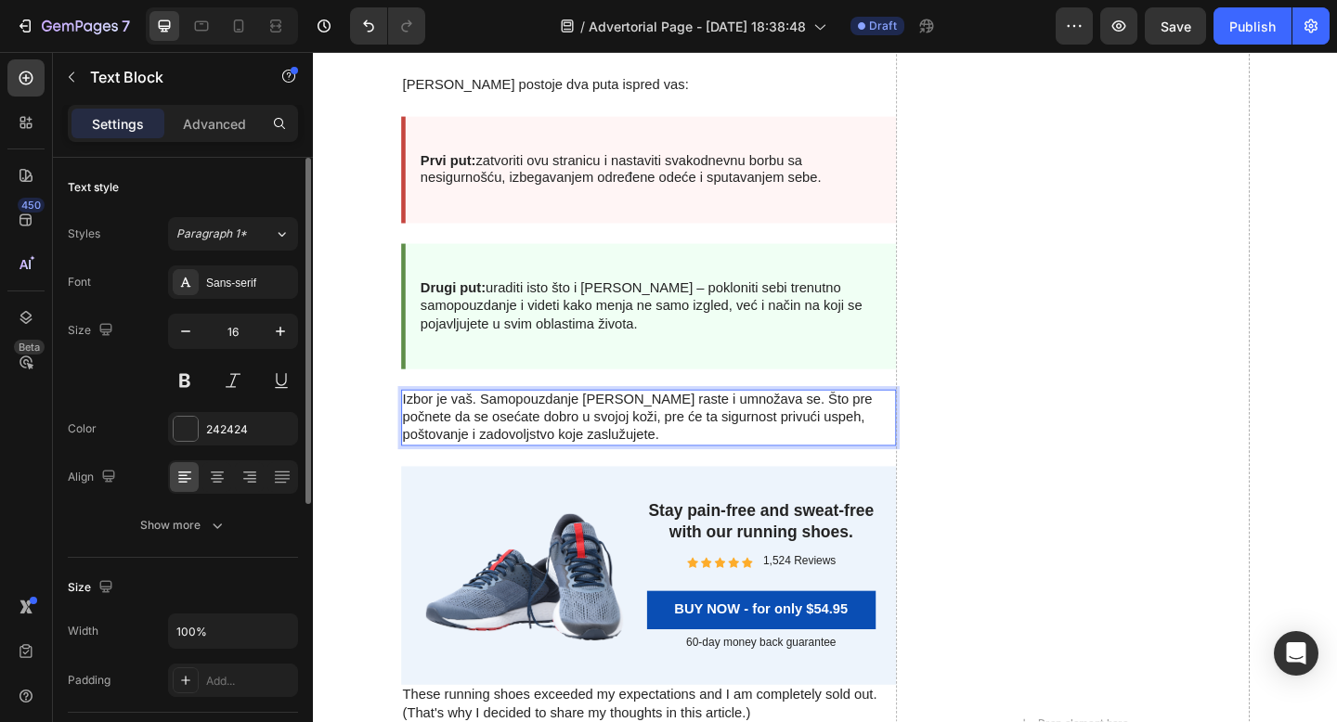
click at [573, 479] on p "Izbor je vaš. Samopouzdanje [PERSON_NAME] raste i umnožava se. Što pre počnete …" at bounding box center [677, 450] width 535 height 58
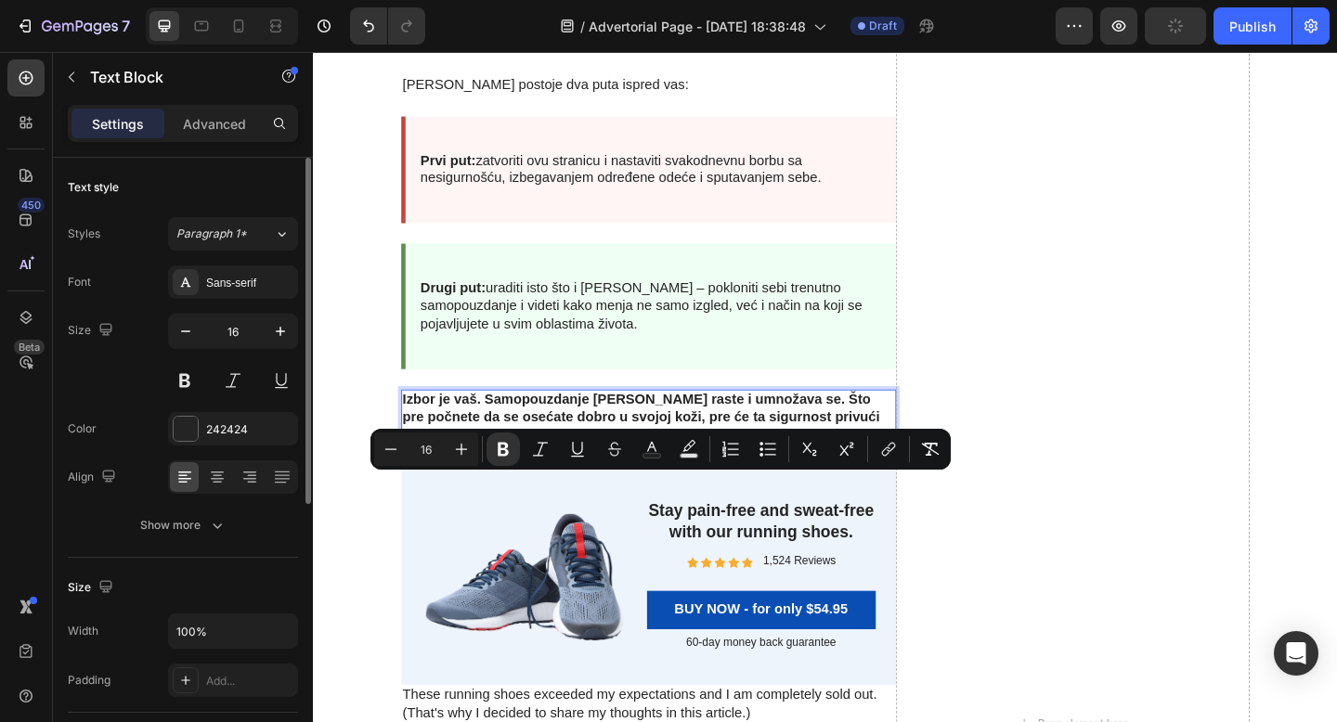
click at [726, 477] on strong "Izbor je vaš. Samopouzdanje [PERSON_NAME] raste i umnožava se. Što pre počnete …" at bounding box center [669, 449] width 519 height 55
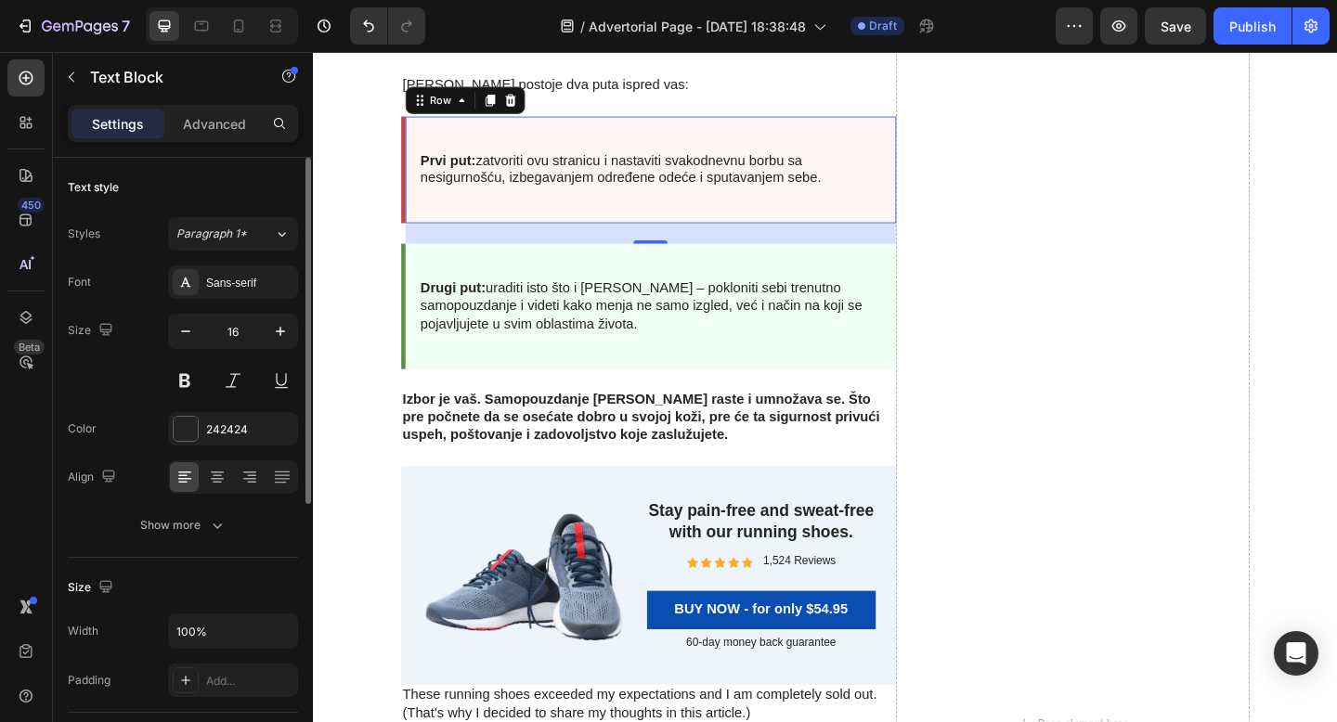
click at [759, 225] on div "Prvi put: zatvoriti ovu stranicu i nastaviti svakodnevnu borbu sa nesigurnošću,…" at bounding box center [680, 180] width 504 height 87
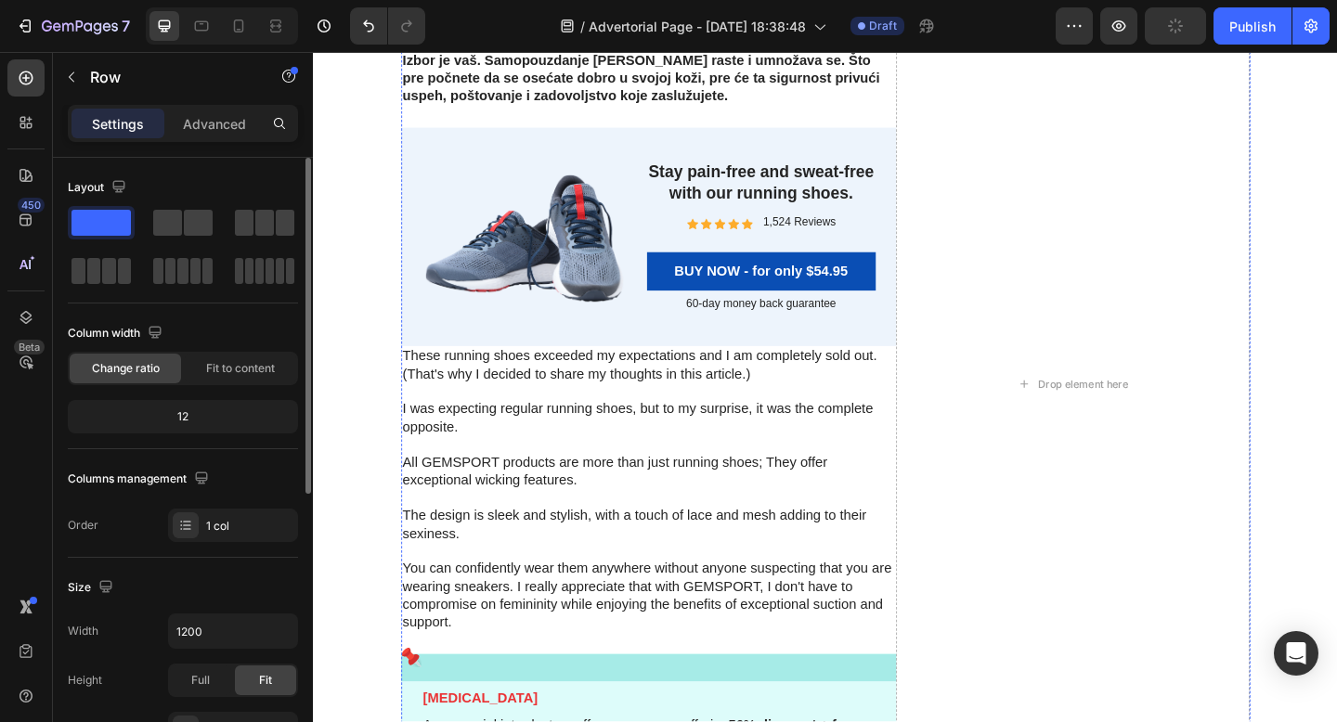
scroll to position [6326, 0]
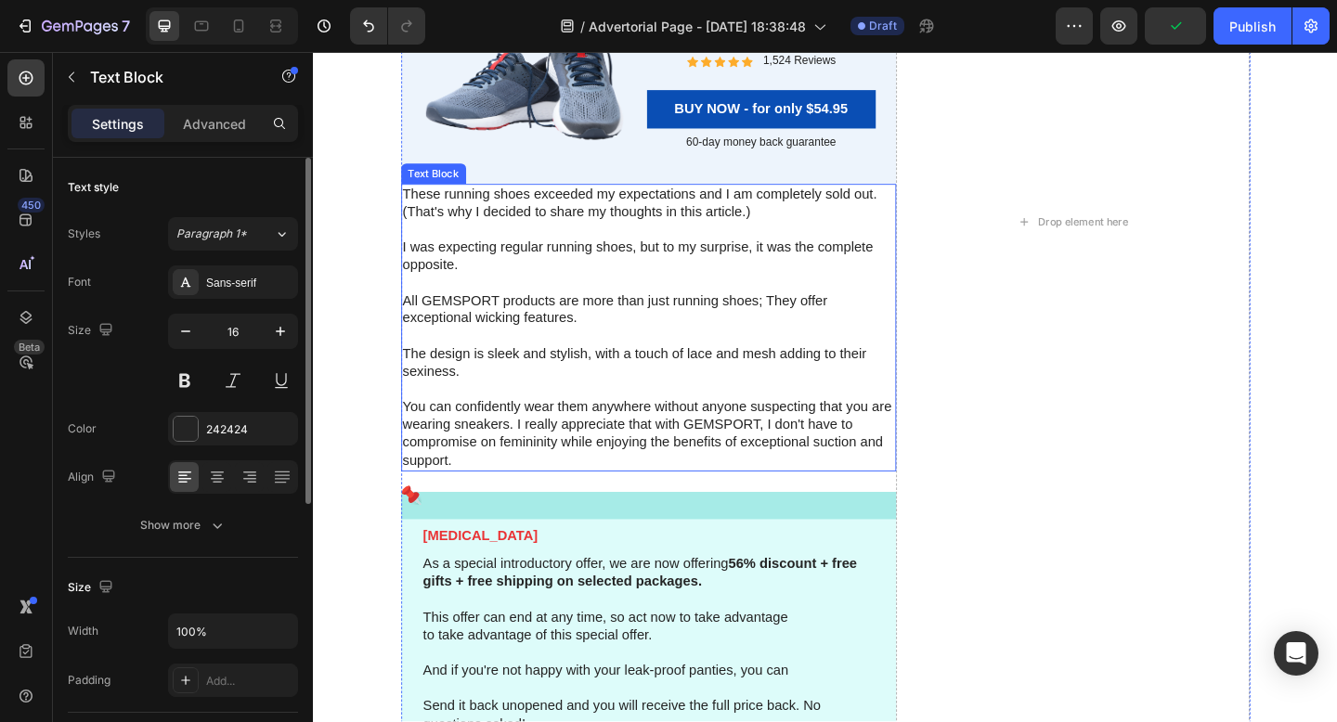
click at [617, 449] on p "You can confidently wear them anywhere without anyone suspecting that you are w…" at bounding box center [677, 467] width 535 height 77
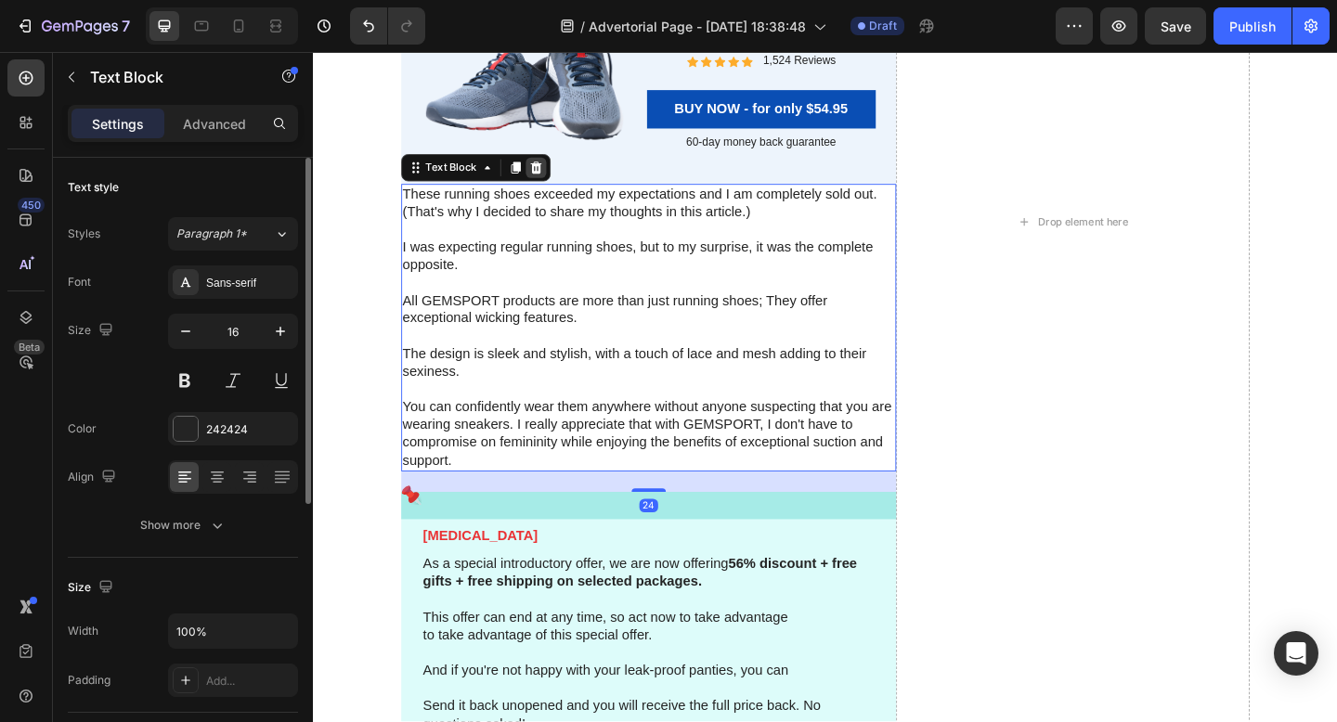
click at [553, 182] on icon at bounding box center [555, 178] width 12 height 13
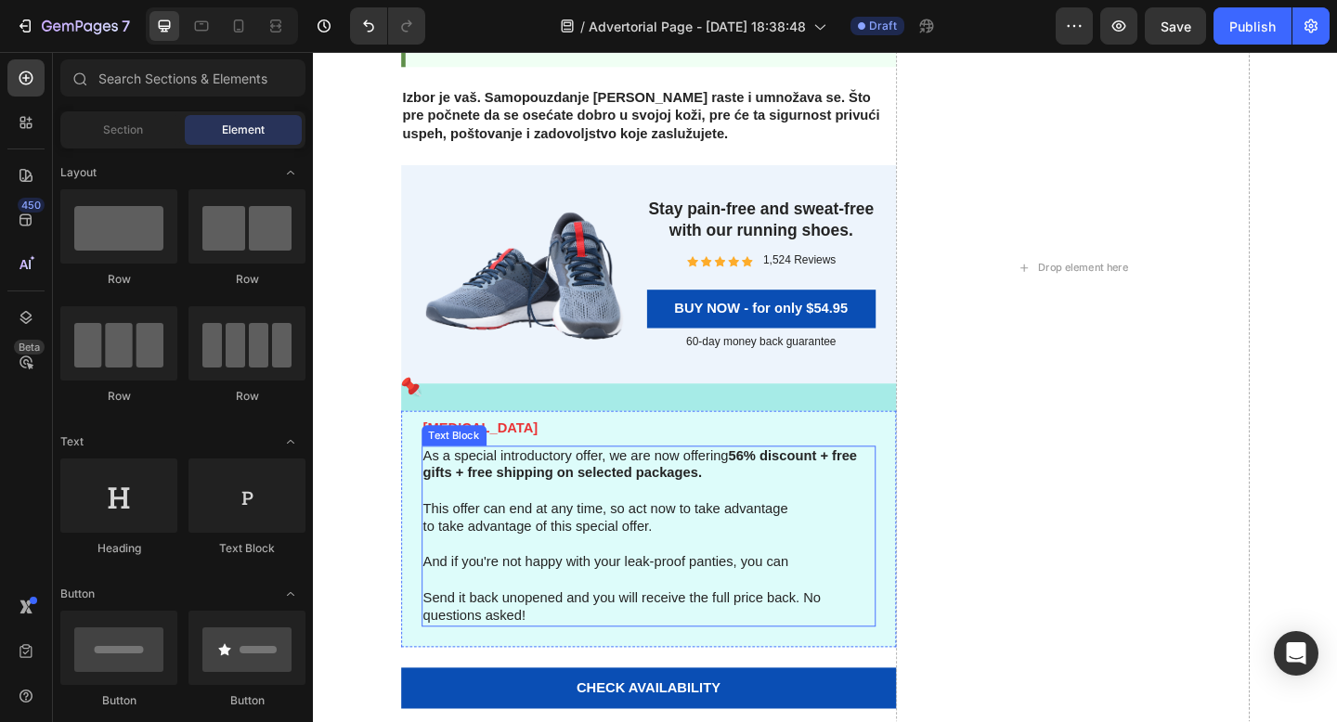
scroll to position [6106, 0]
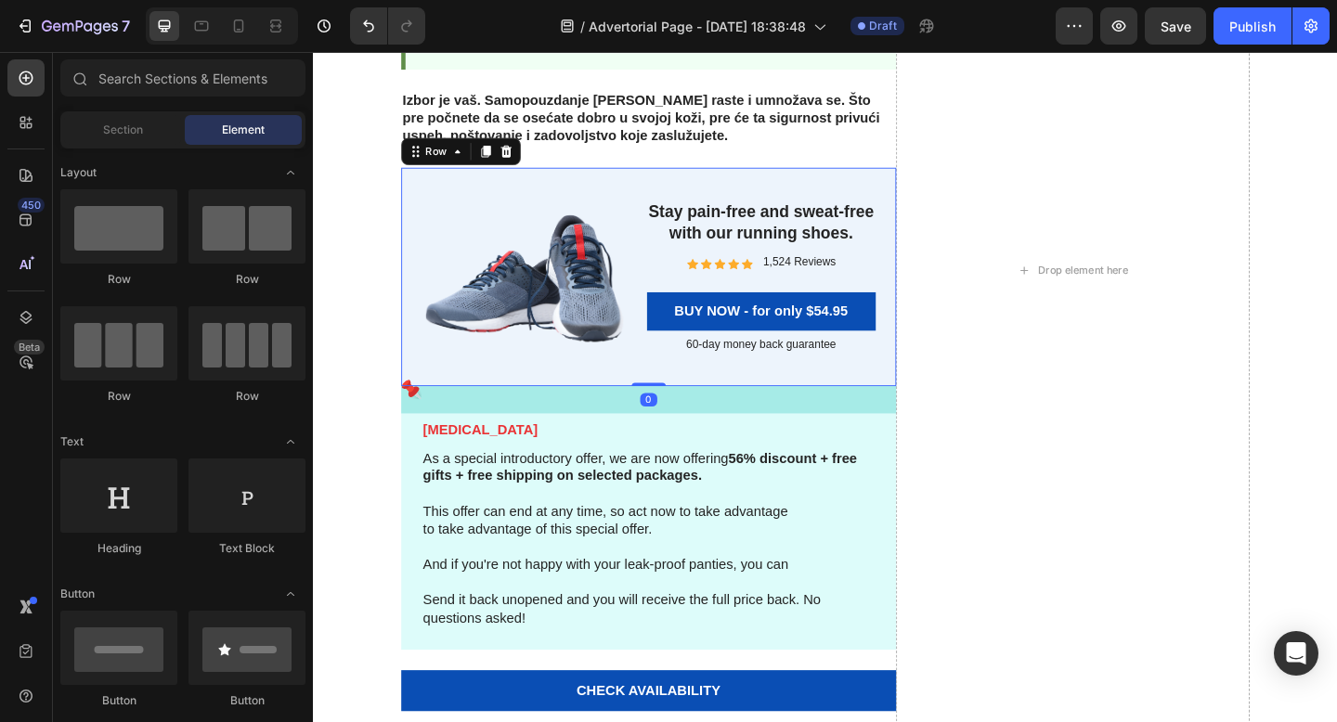
click at [681, 389] on div "Stay pain-free and sweat-free with our running shoes. Heading Icon Icon Icon Ic…" at bounding box center [800, 297] width 249 height 193
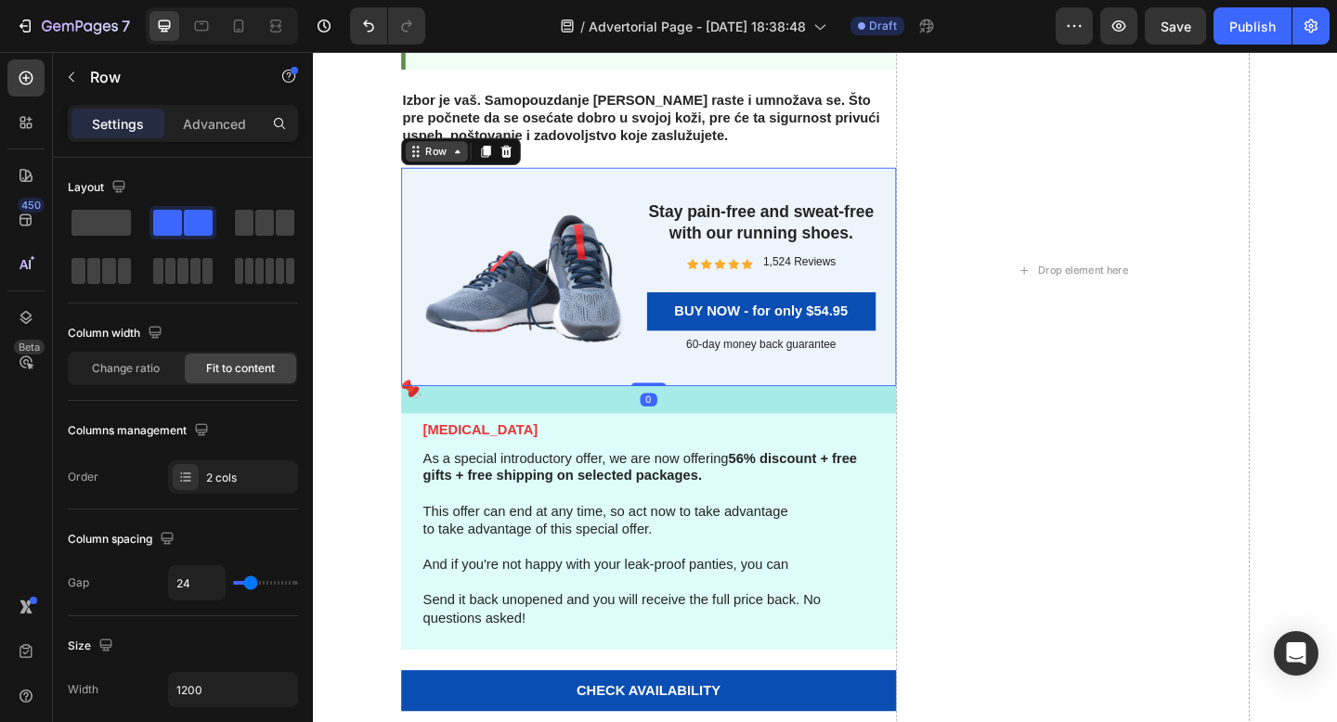
click at [475, 166] on icon at bounding box center [469, 160] width 15 height 15
click at [450, 168] on div "Row" at bounding box center [447, 160] width 68 height 22
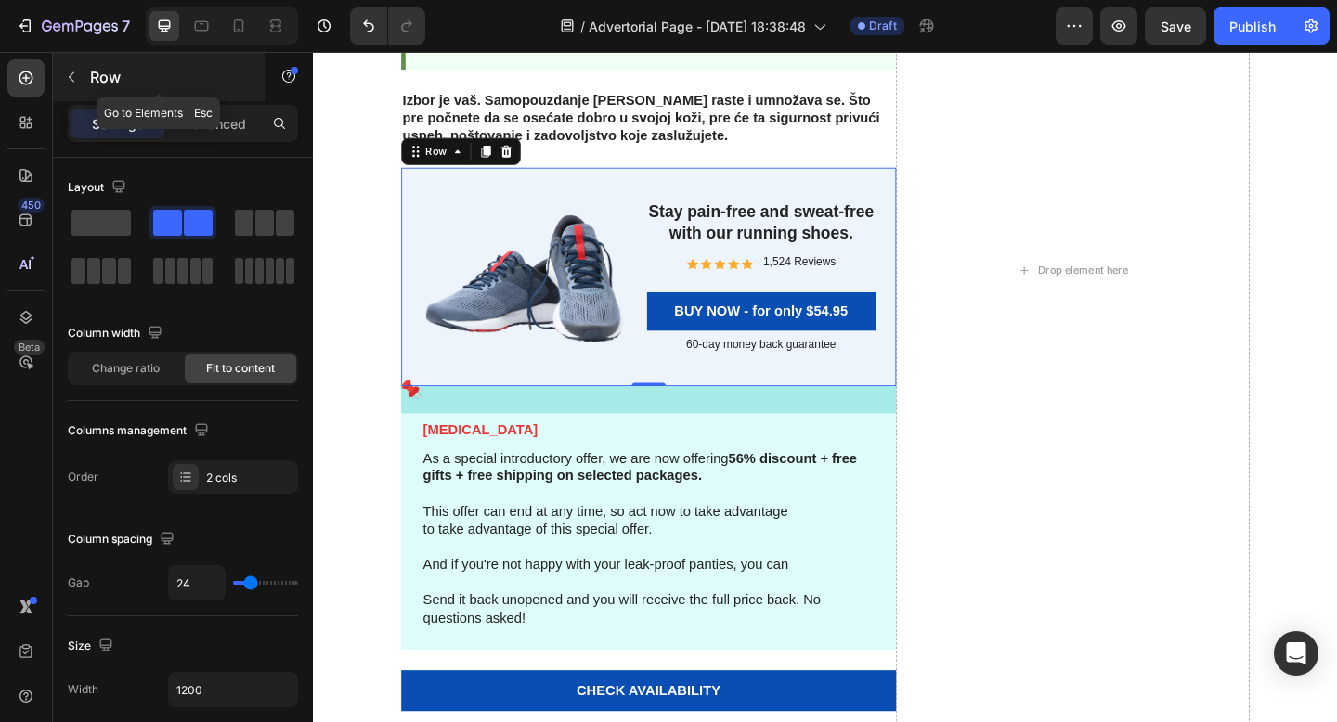
click at [63, 70] on button "button" at bounding box center [72, 77] width 30 height 30
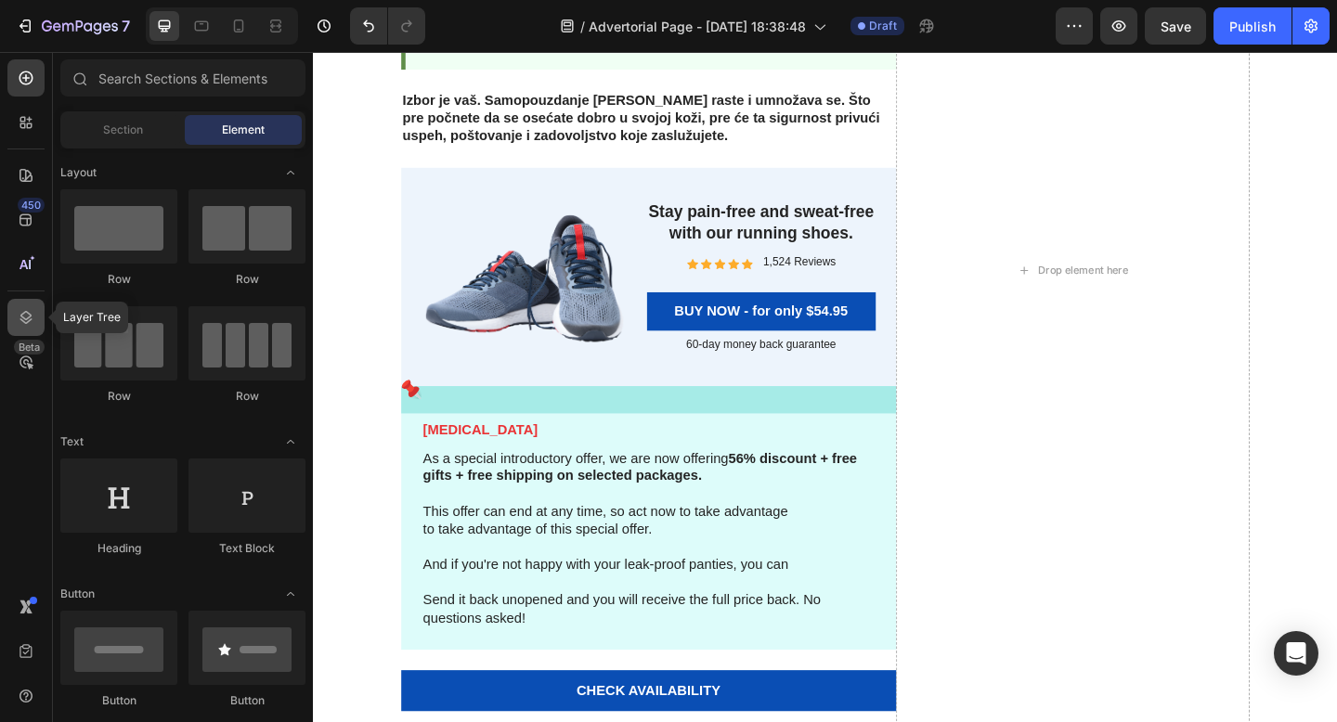
click at [33, 331] on div at bounding box center [25, 317] width 37 height 37
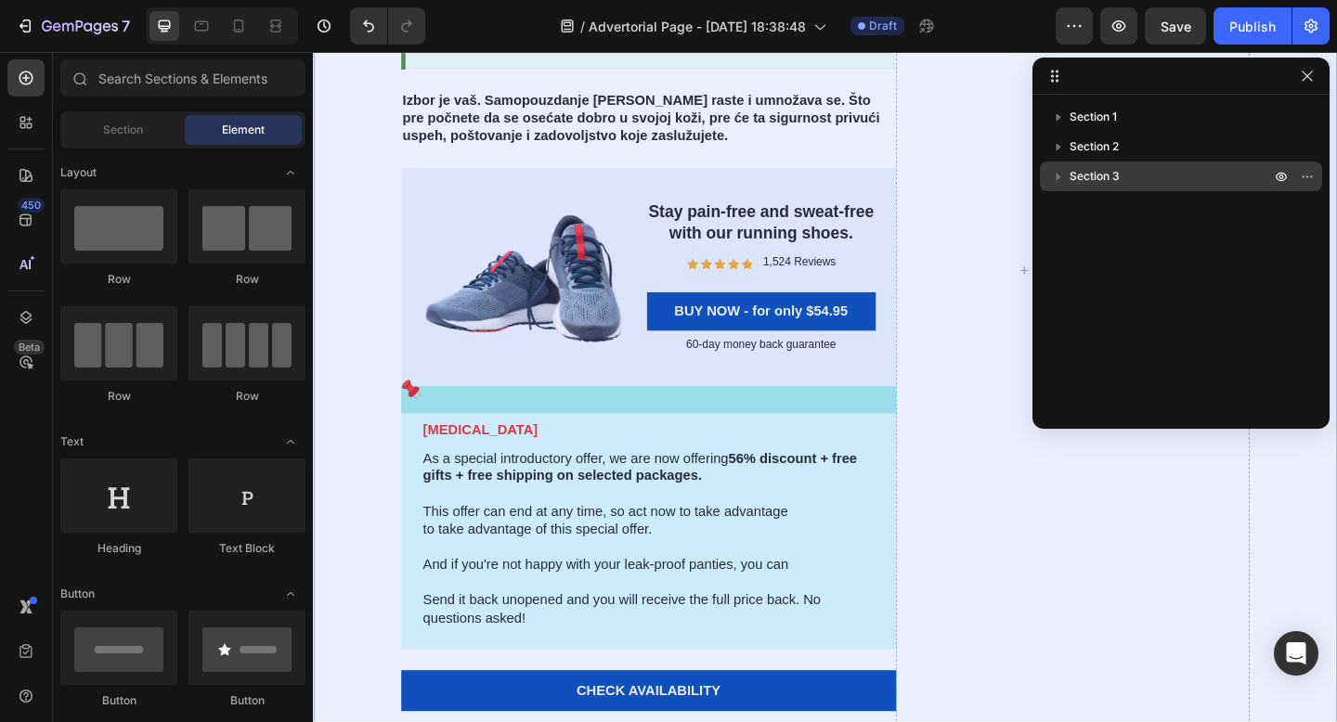
click at [1057, 180] on icon "button" at bounding box center [1058, 176] width 19 height 19
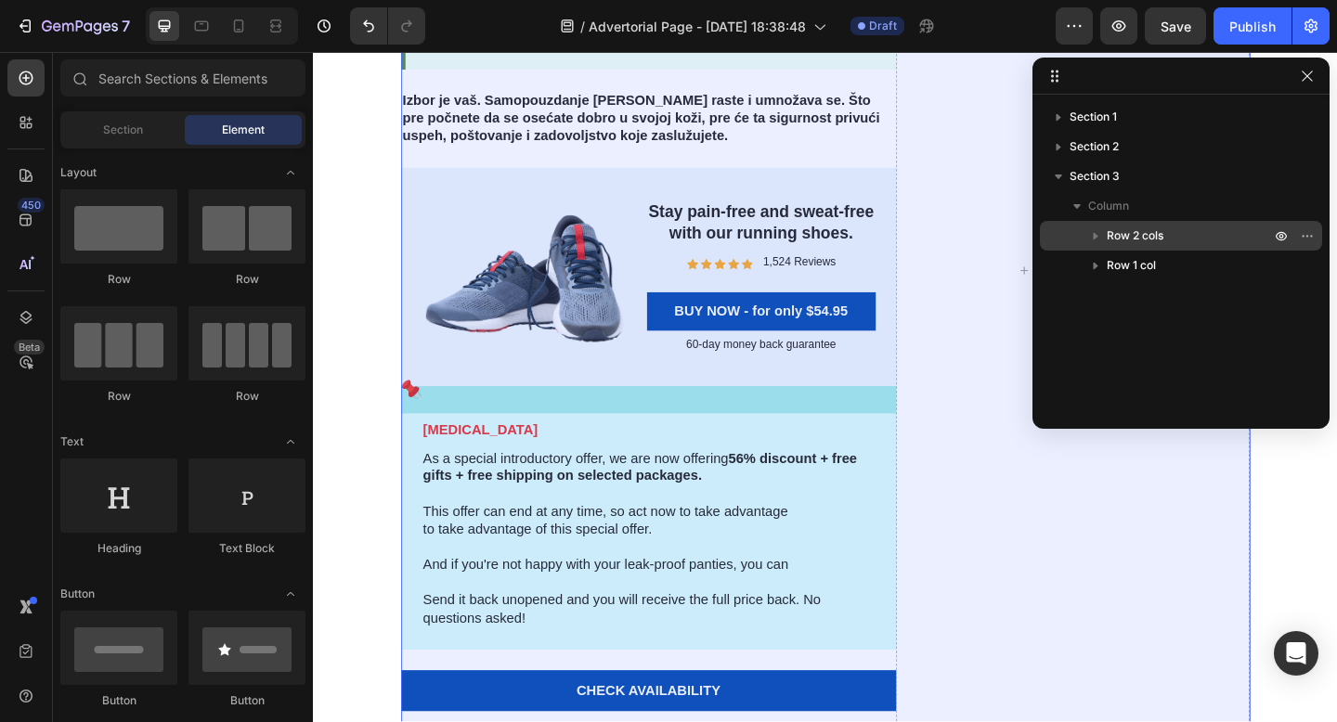
click at [1091, 240] on icon "button" at bounding box center [1095, 236] width 19 height 19
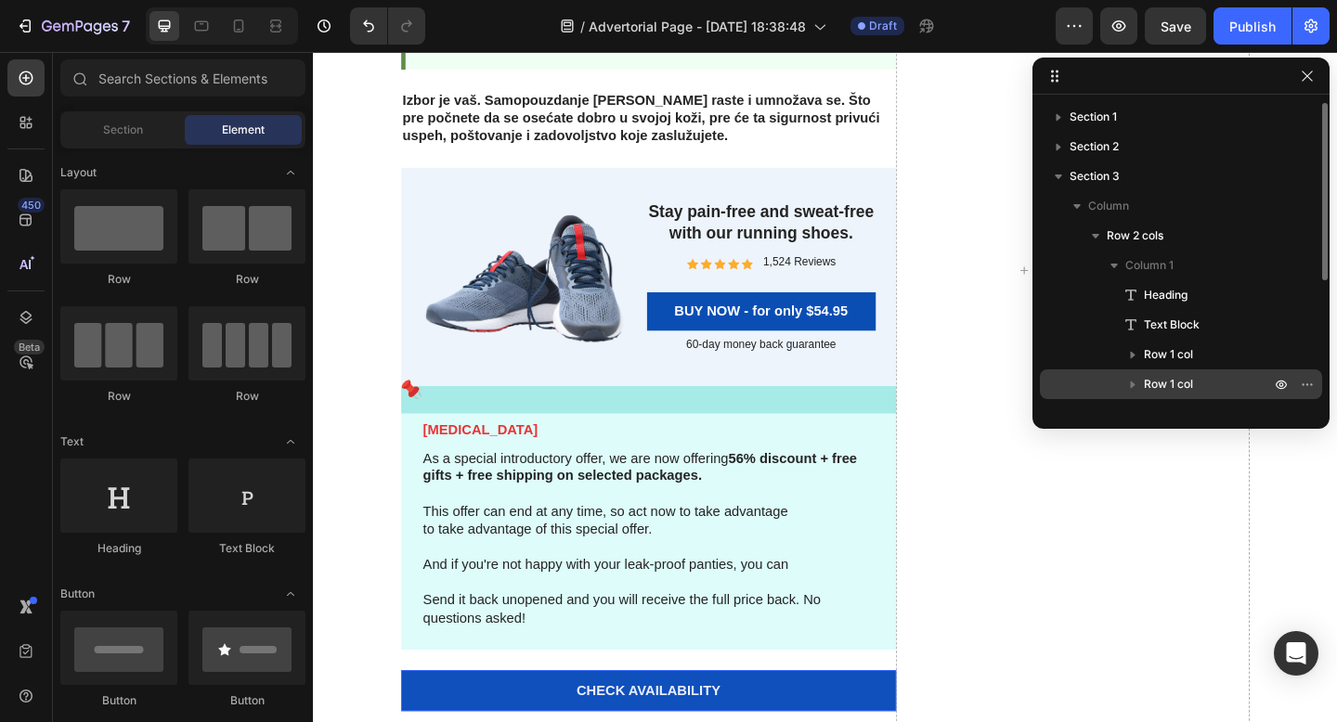
scroll to position [221, 0]
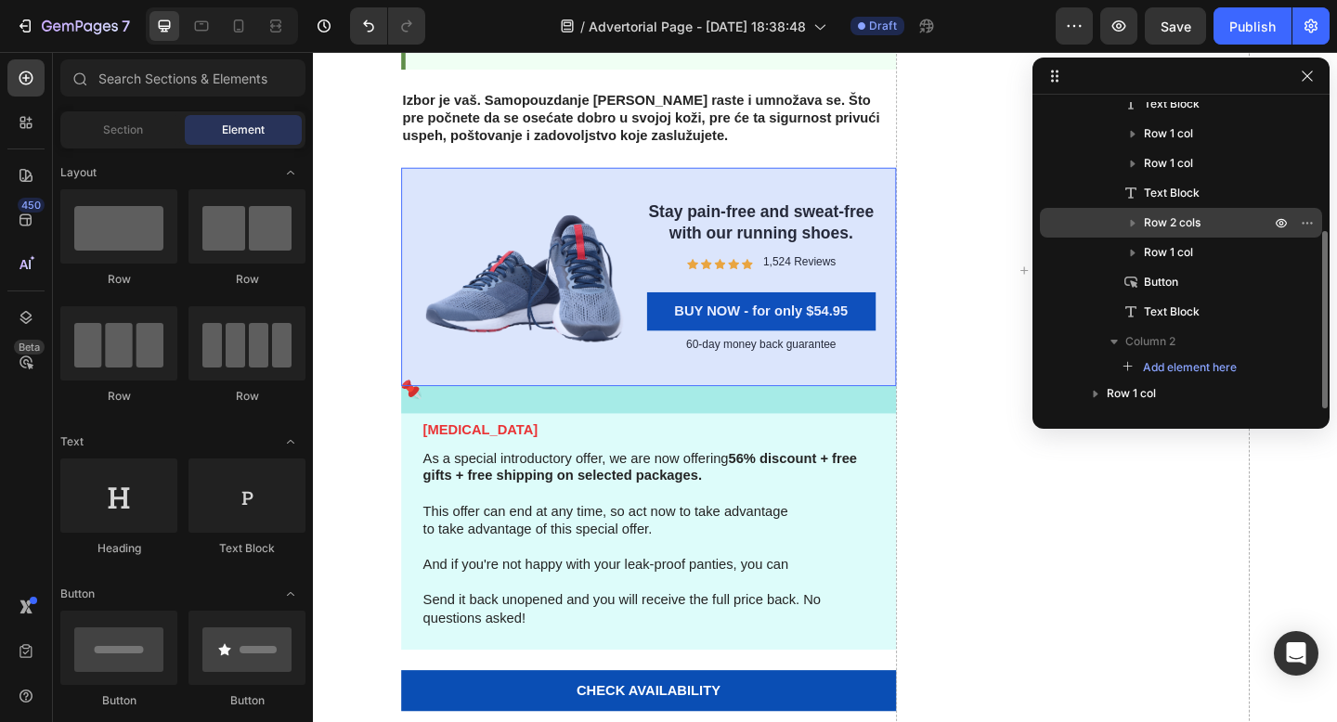
click at [1168, 223] on span "Row 2 cols" at bounding box center [1172, 223] width 57 height 19
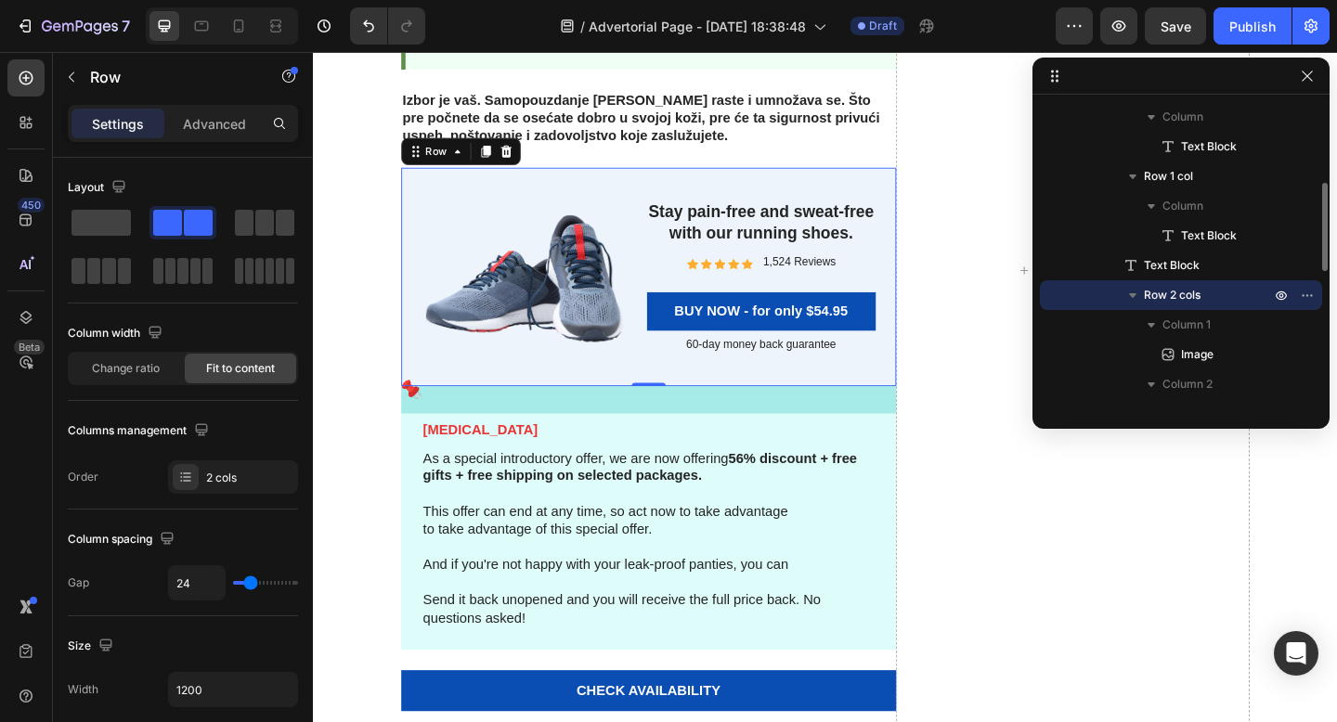
scroll to position [270, 0]
click at [1133, 292] on icon "button" at bounding box center [1132, 293] width 7 height 5
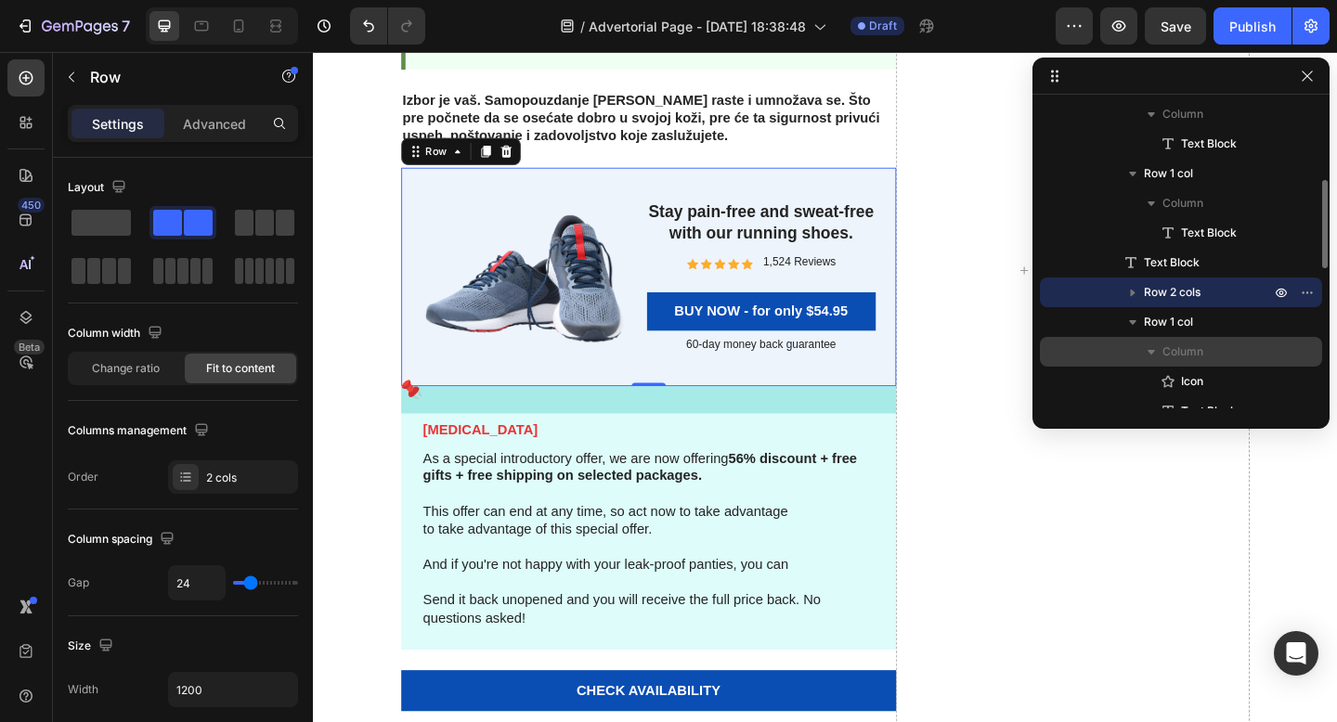
drag, startPoint x: 1110, startPoint y: 294, endPoint x: 1111, endPoint y: 337, distance: 42.7
click at [1111, 337] on div "Heading Text Block Row 1 col Column Text Block Row 1 col Column Text Block Text…" at bounding box center [1181, 262] width 282 height 505
click at [1310, 291] on icon "button" at bounding box center [1307, 292] width 15 height 15
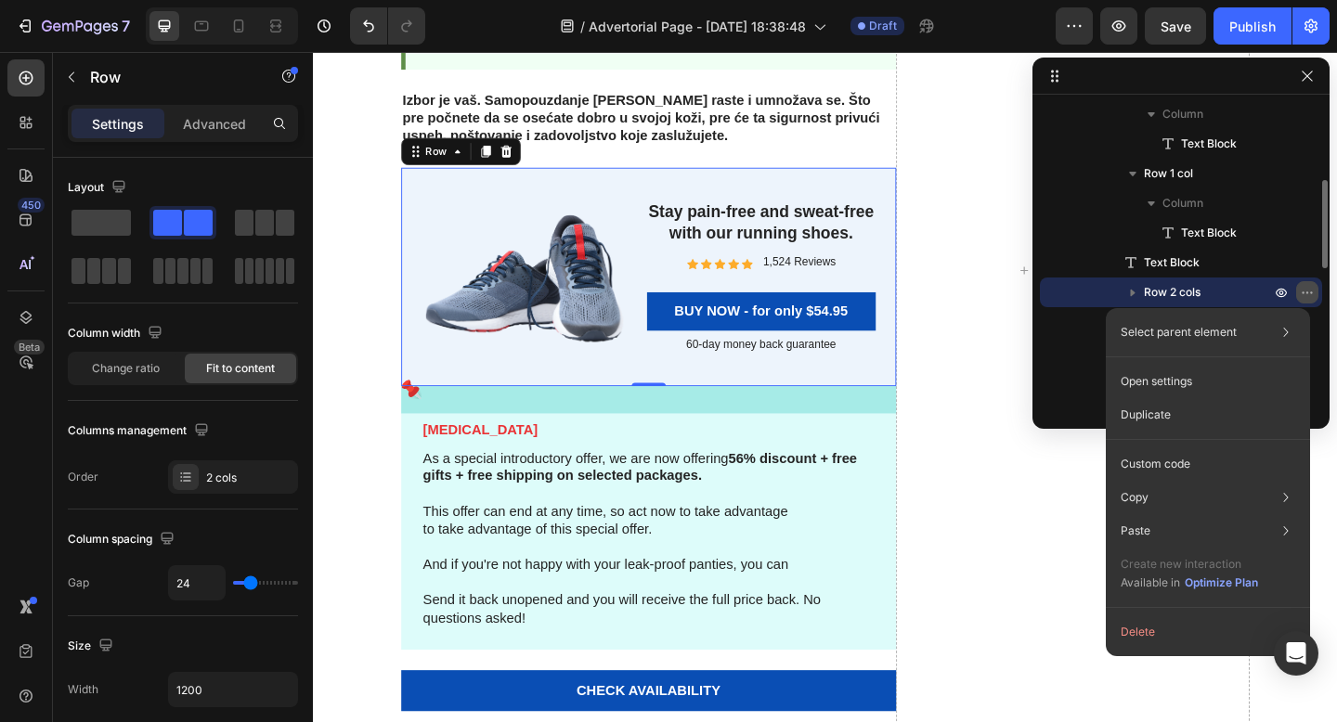
click at [1310, 291] on icon "button" at bounding box center [1307, 292] width 15 height 15
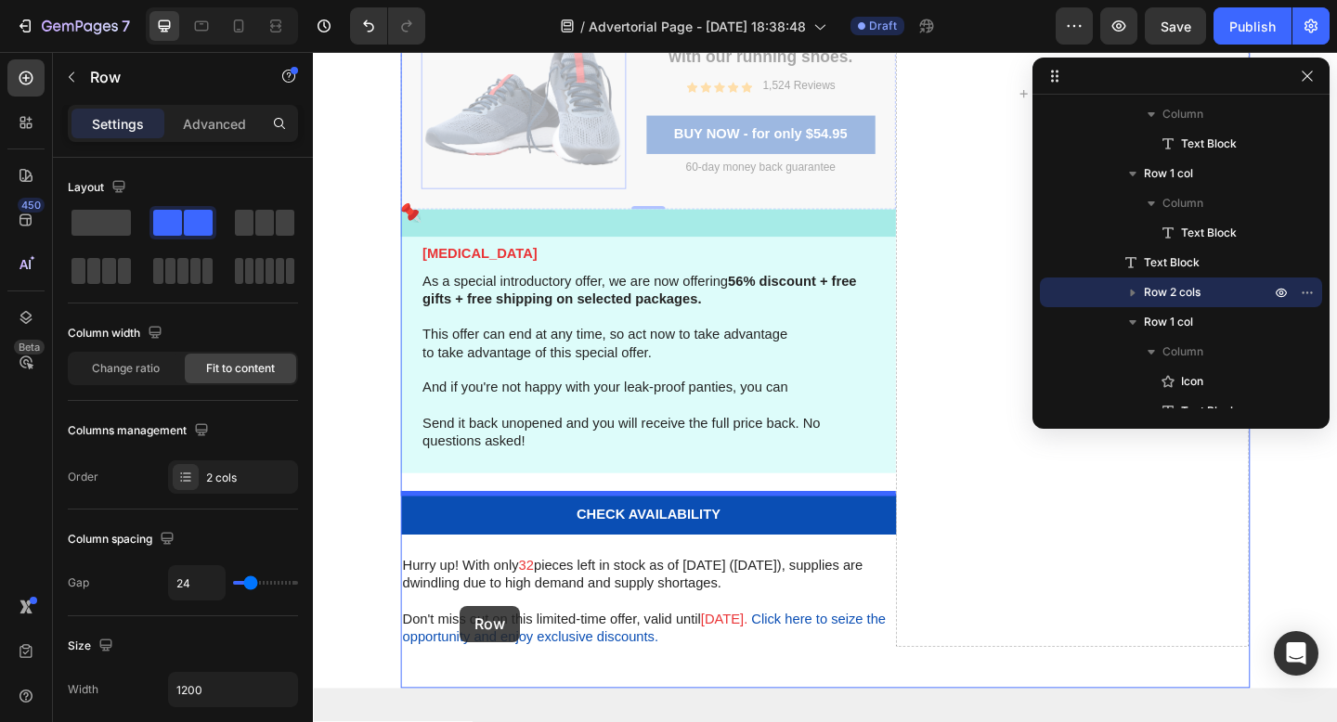
scroll to position [6314, 0]
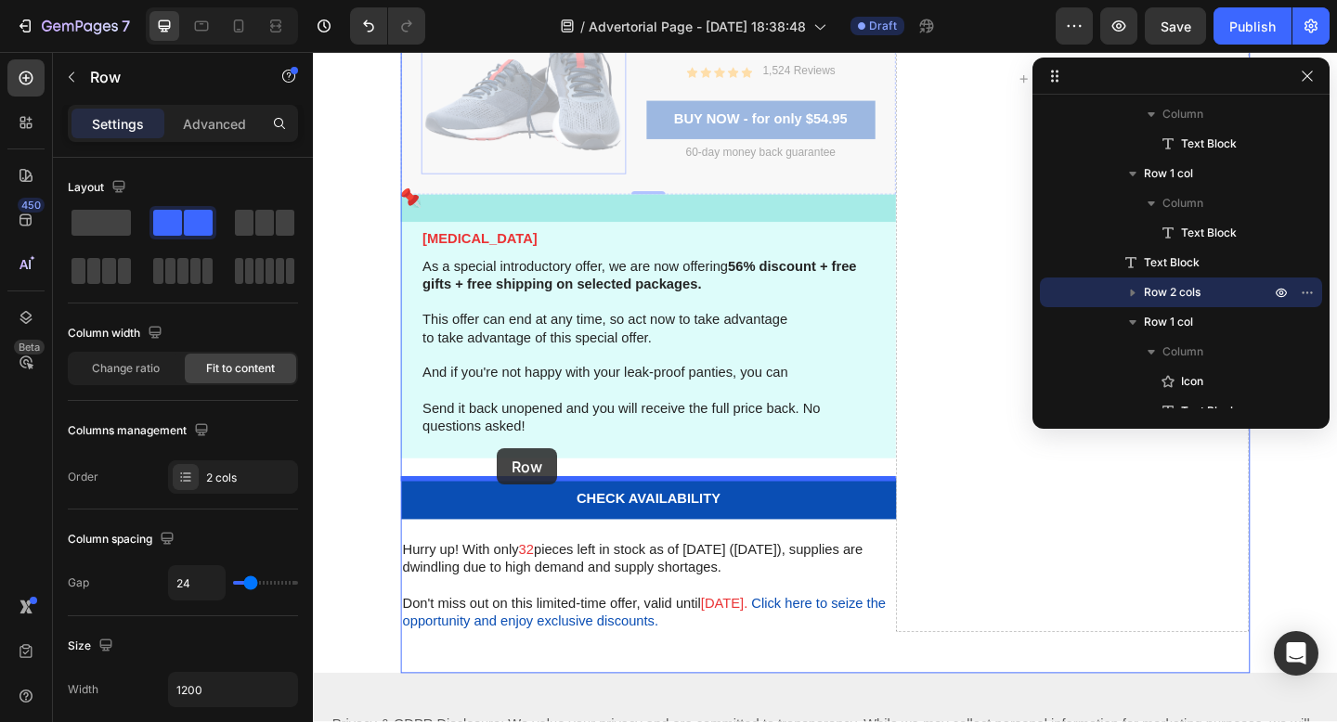
drag, startPoint x: 416, startPoint y: 164, endPoint x: 512, endPoint y: 484, distance: 333.6
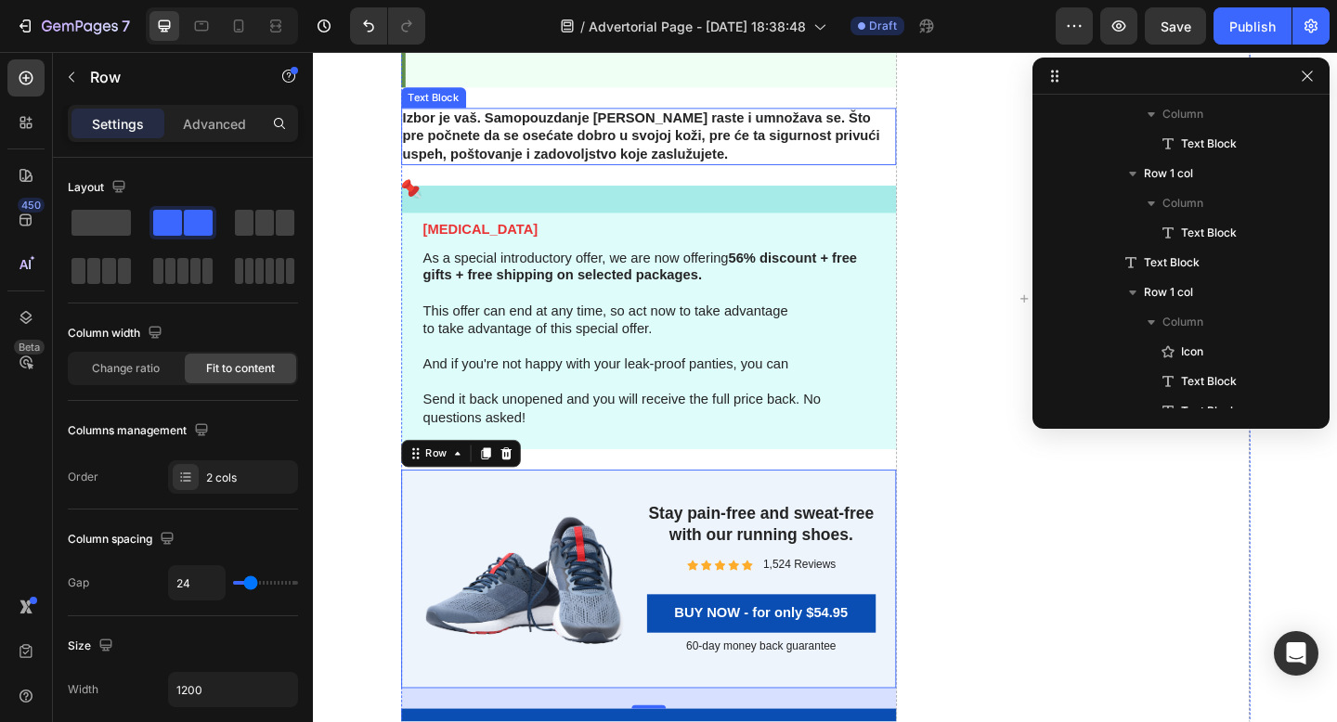
scroll to position [6066, 0]
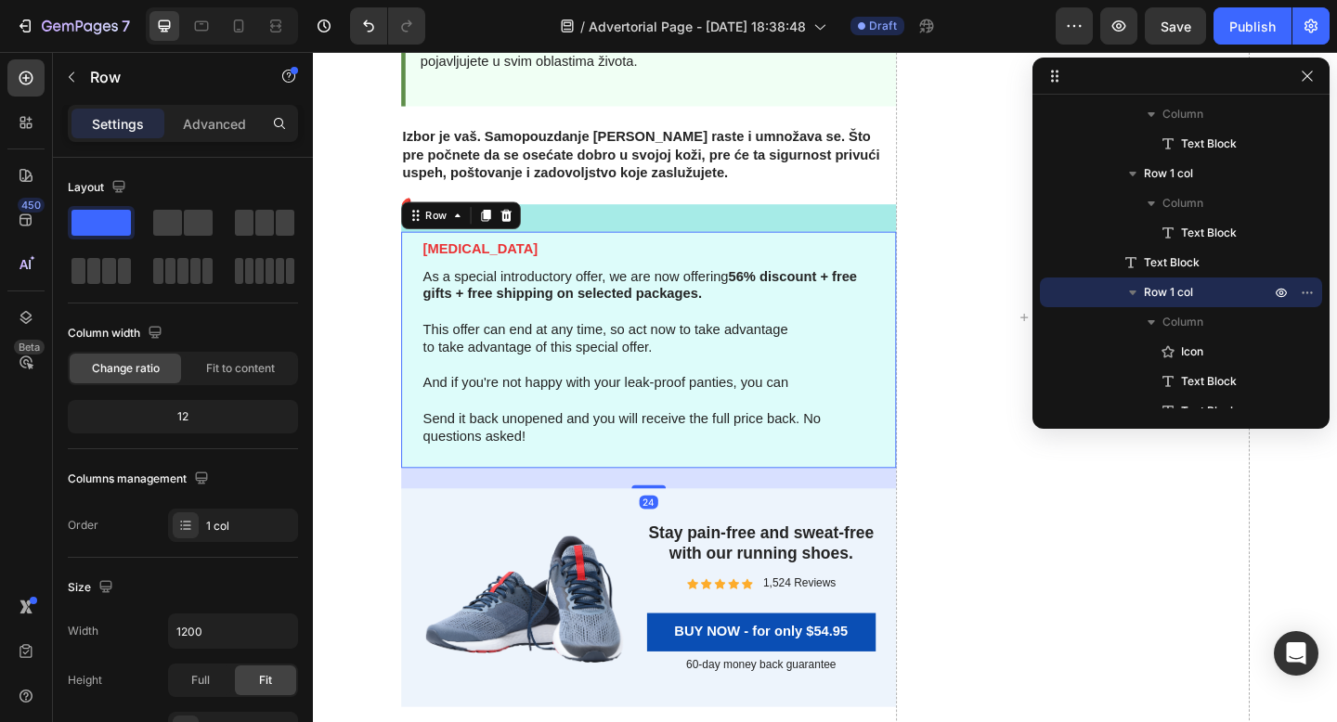
click at [627, 488] on div "Icon [MEDICAL_DATA] Text Block As a special introductory offer, we are now offe…" at bounding box center [677, 361] width 538 height 287
click at [518, 221] on div at bounding box center [523, 230] width 22 height 22
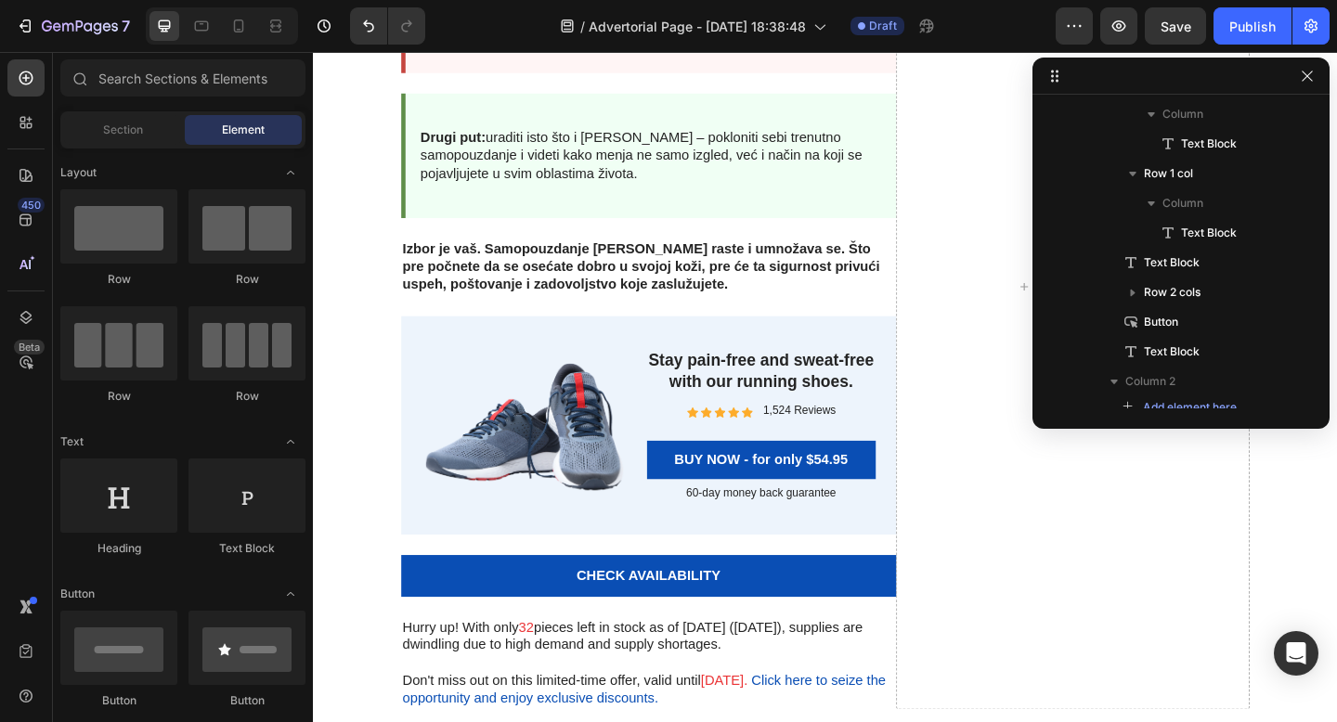
scroll to position [5890, 0]
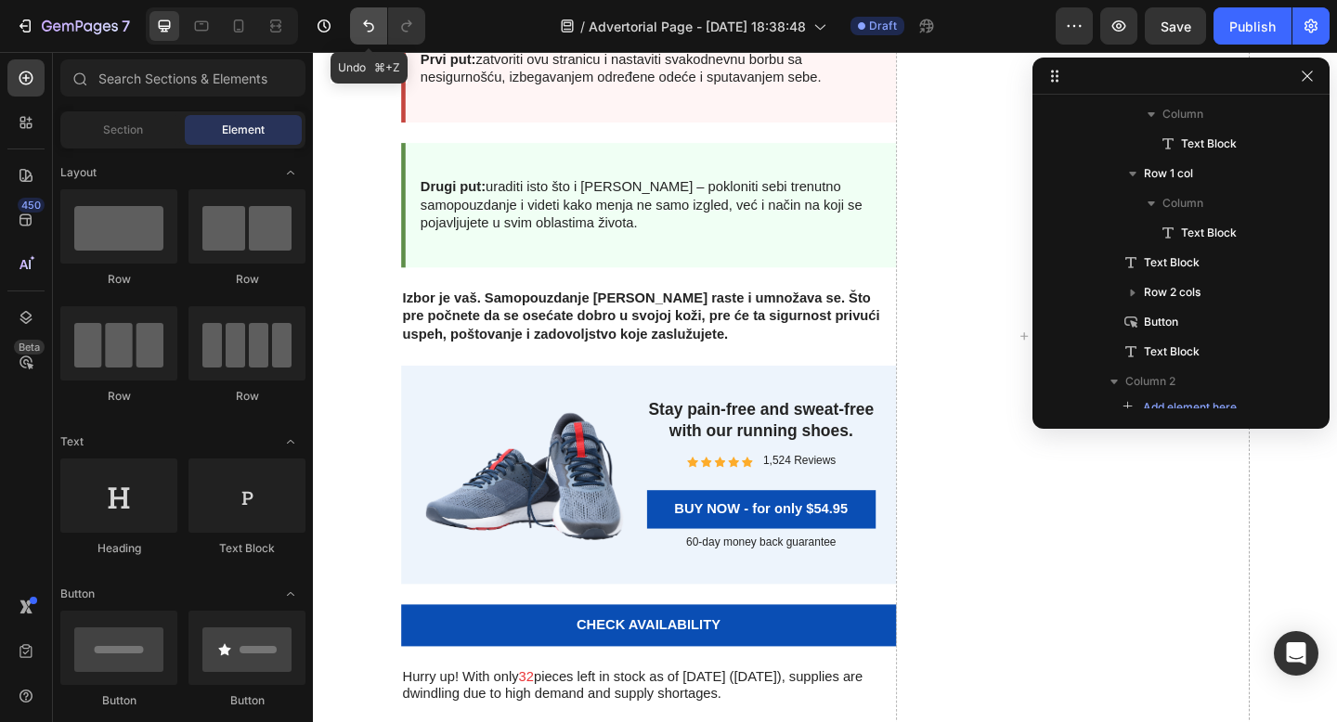
click at [369, 29] on icon "Undo/Redo" at bounding box center [368, 26] width 19 height 19
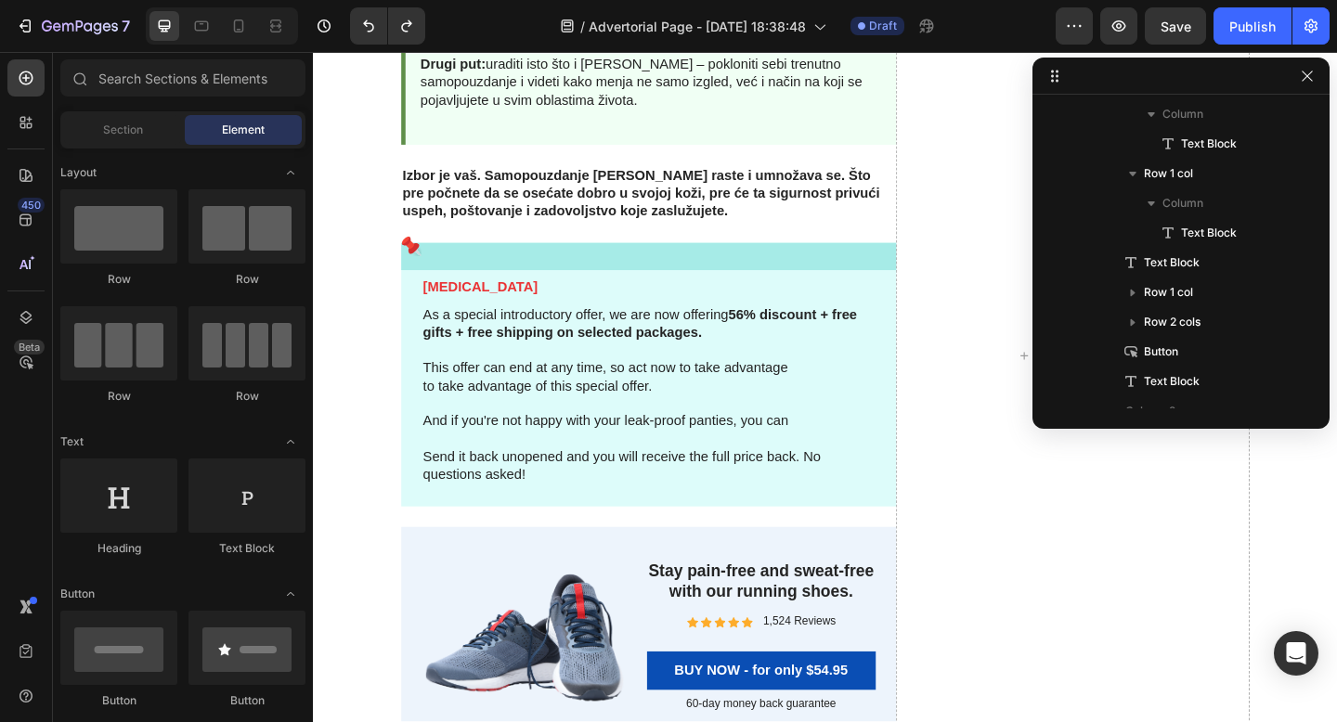
scroll to position [6026, 0]
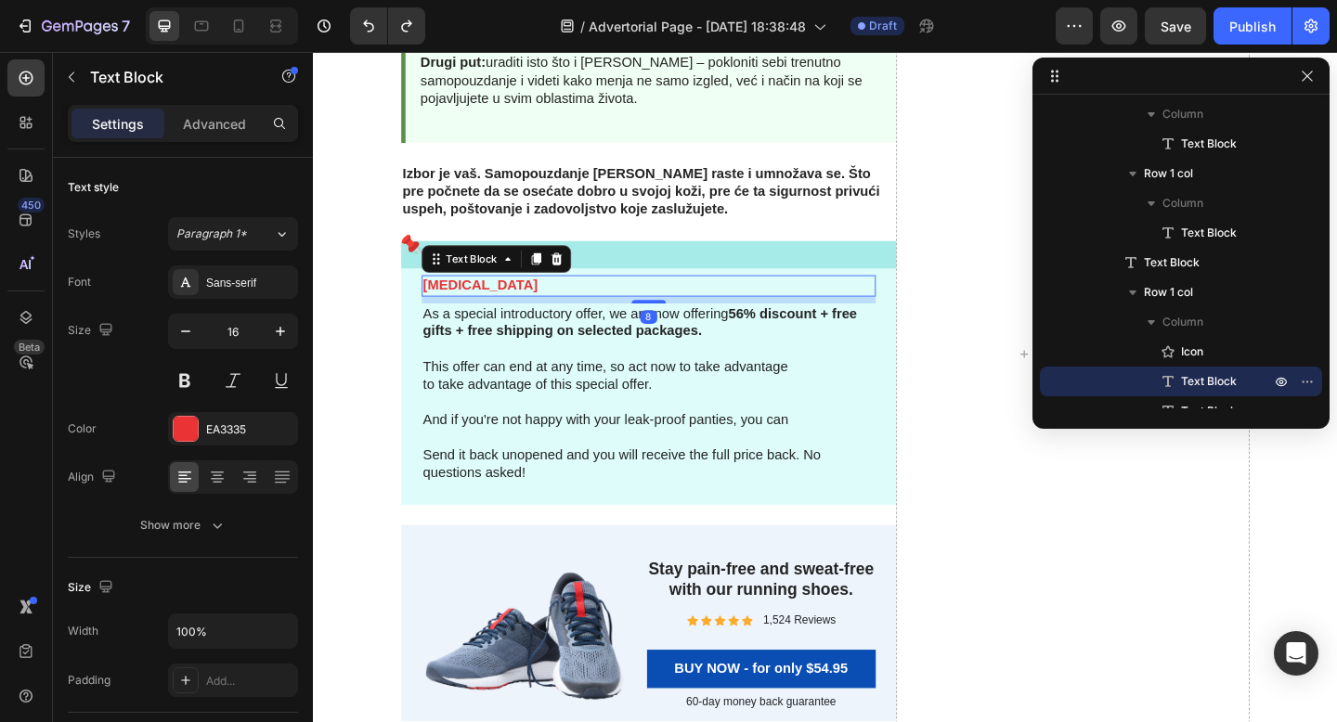
click at [590, 295] on div "[MEDICAL_DATA]" at bounding box center [678, 306] width 494 height 23
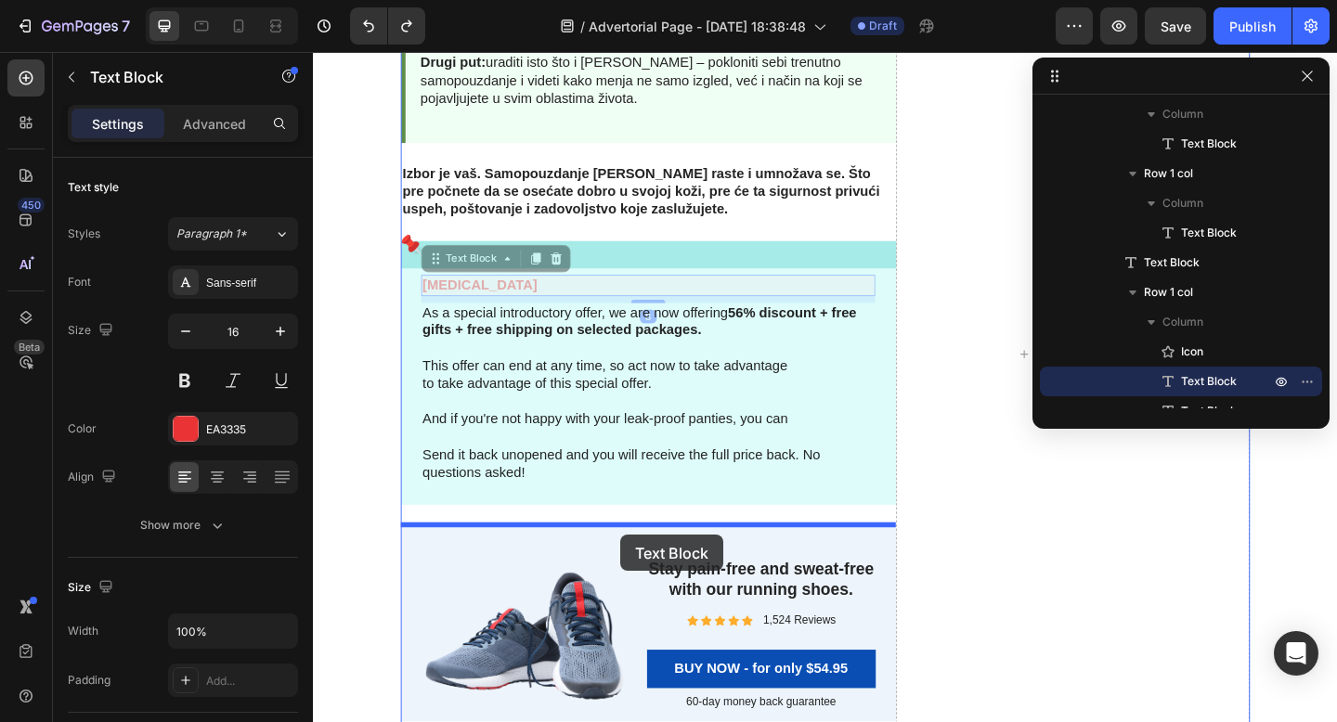
drag, startPoint x: 447, startPoint y: 280, endPoint x: 647, endPoint y: 577, distance: 358.4
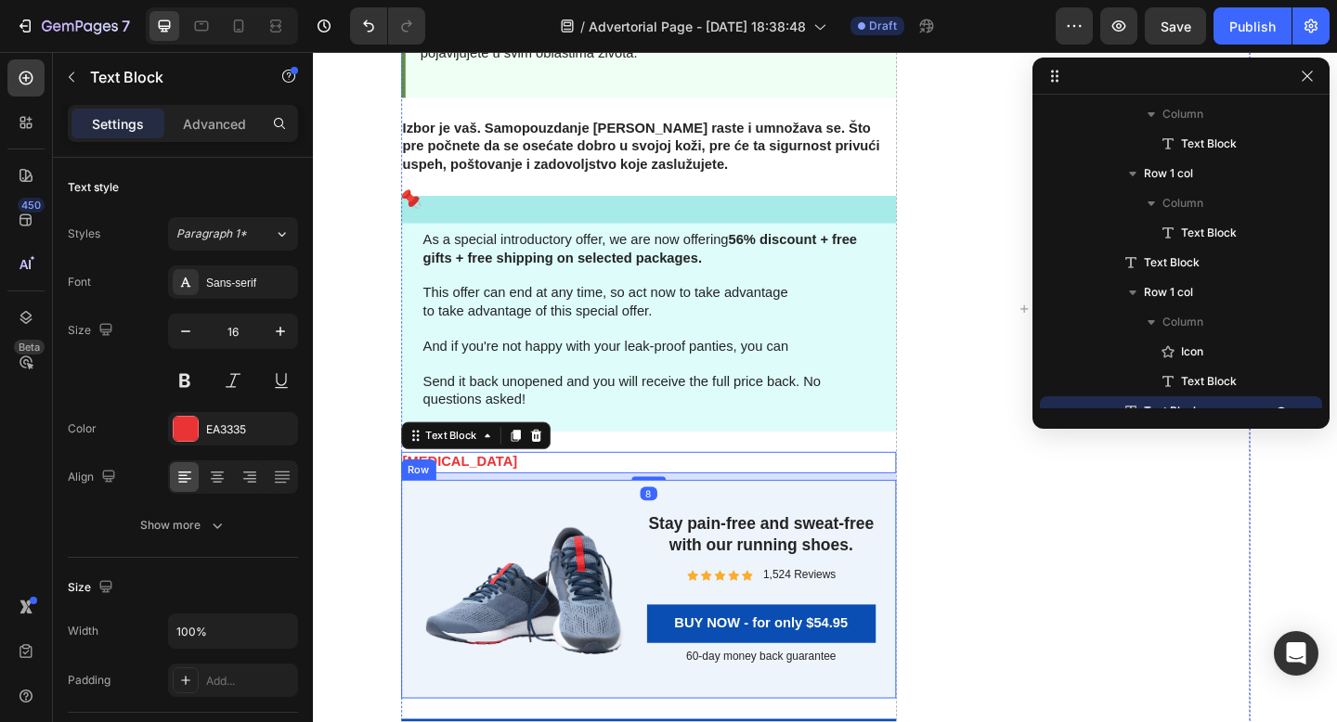
scroll to position [6078, 0]
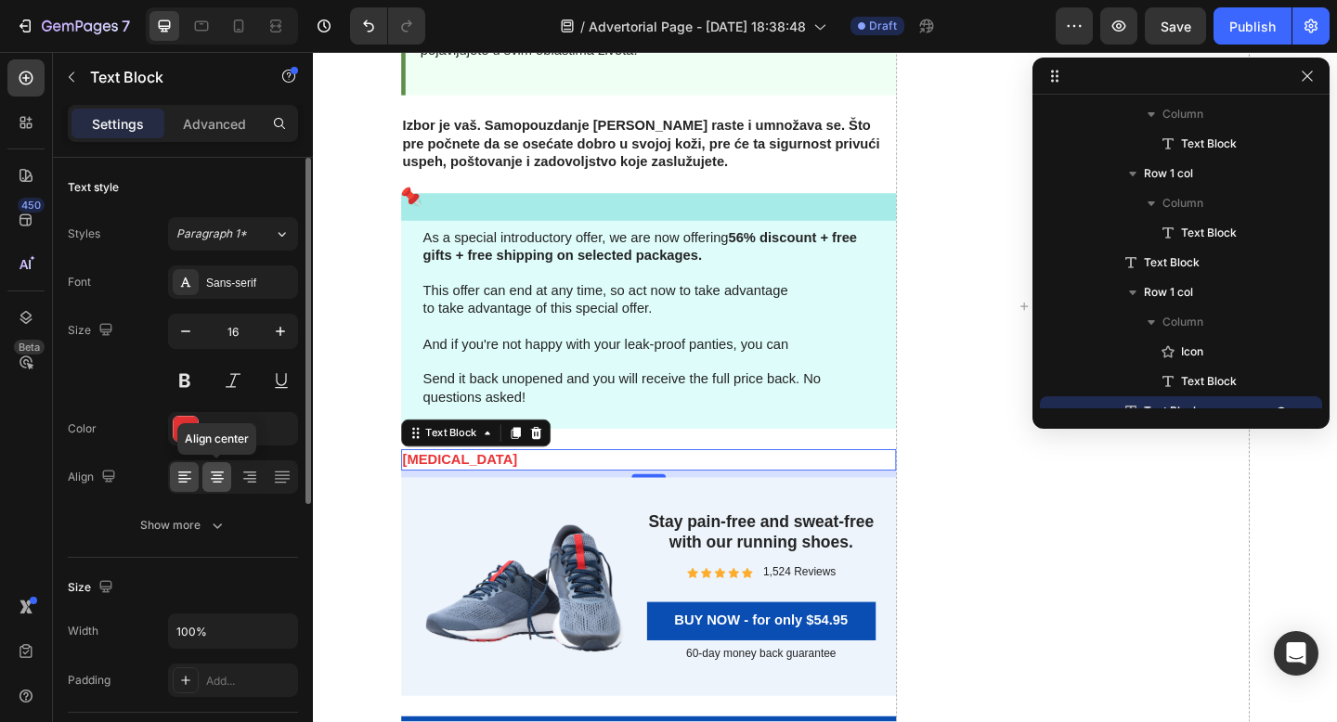
click at [217, 471] on icon at bounding box center [217, 477] width 19 height 19
click at [217, 420] on div "EA3335" at bounding box center [233, 428] width 130 height 33
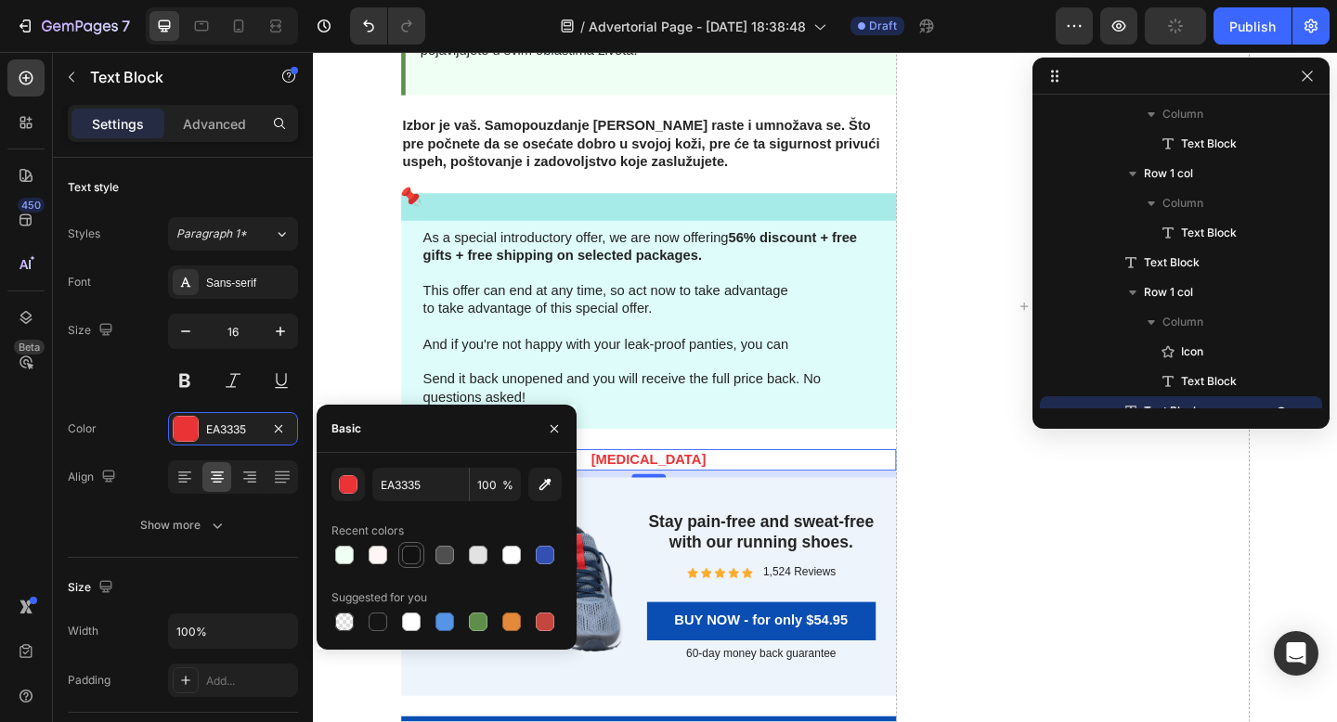
click at [409, 554] on div at bounding box center [411, 555] width 19 height 19
type input "121212"
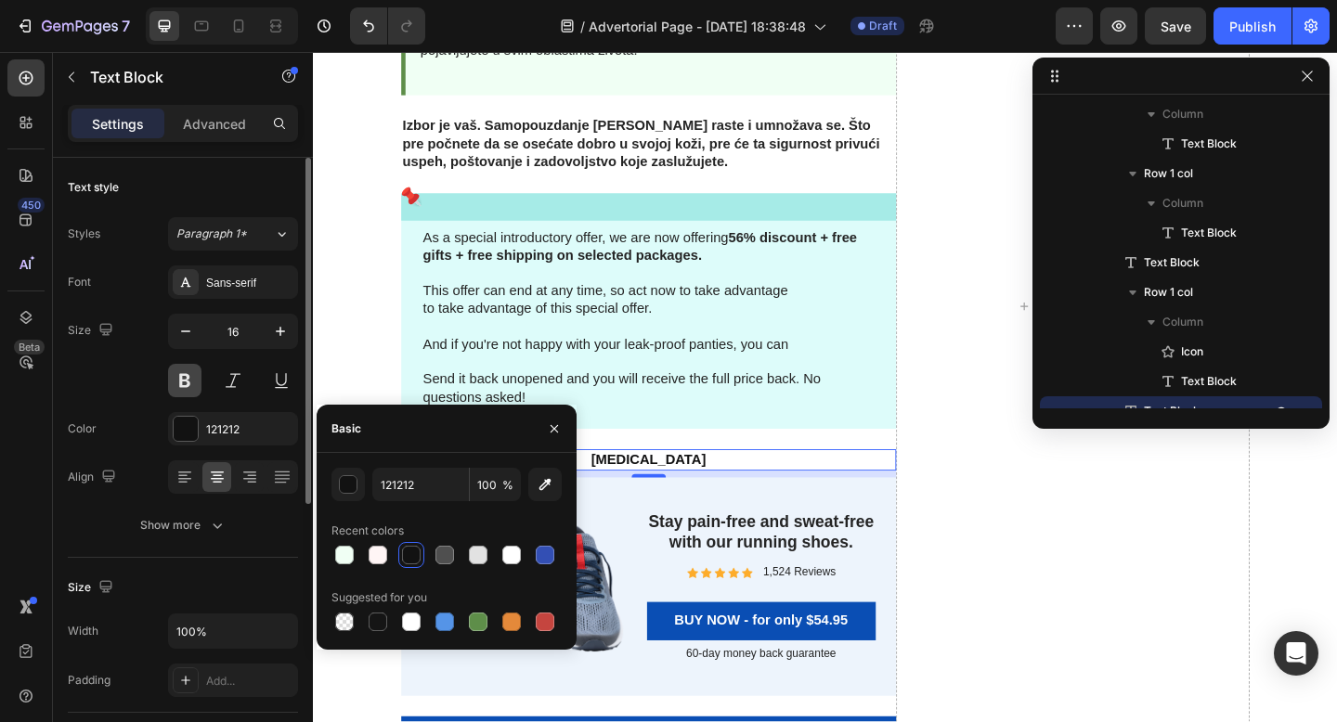
click at [190, 381] on button at bounding box center [184, 380] width 33 height 33
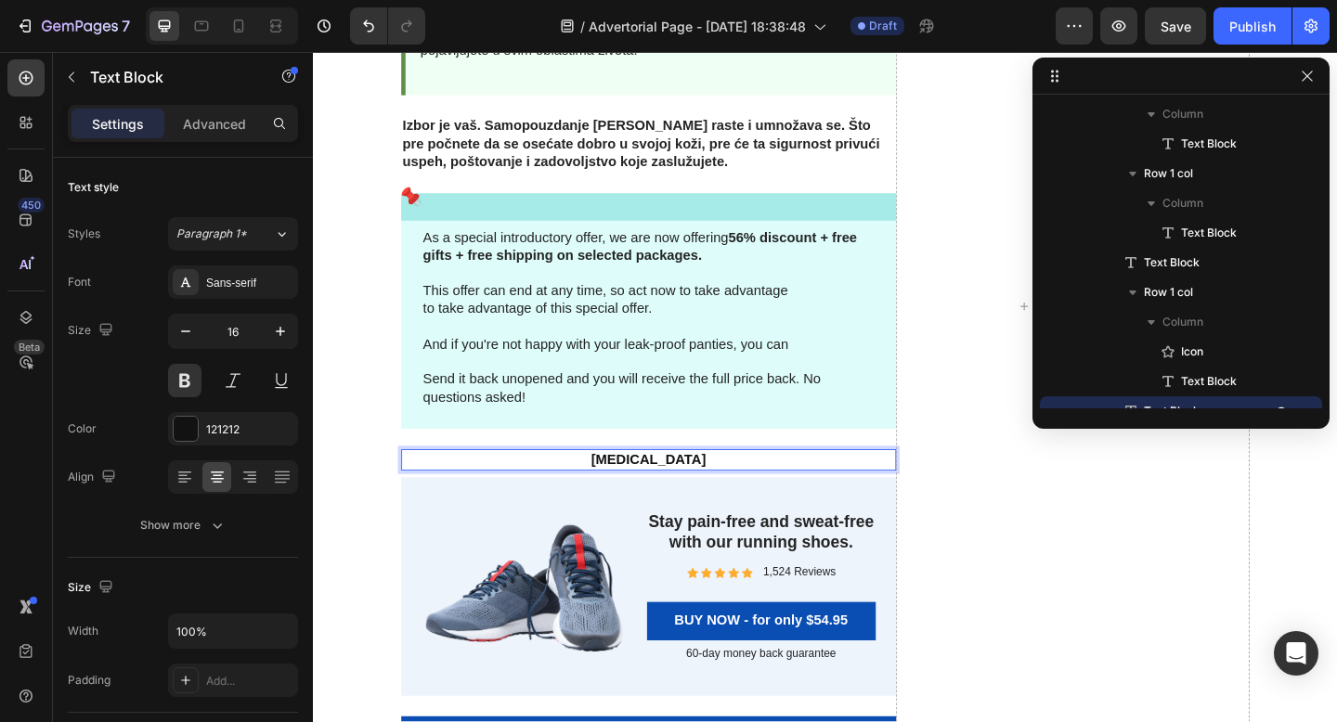
click at [692, 494] on p "[MEDICAL_DATA]" at bounding box center [677, 495] width 535 height 19
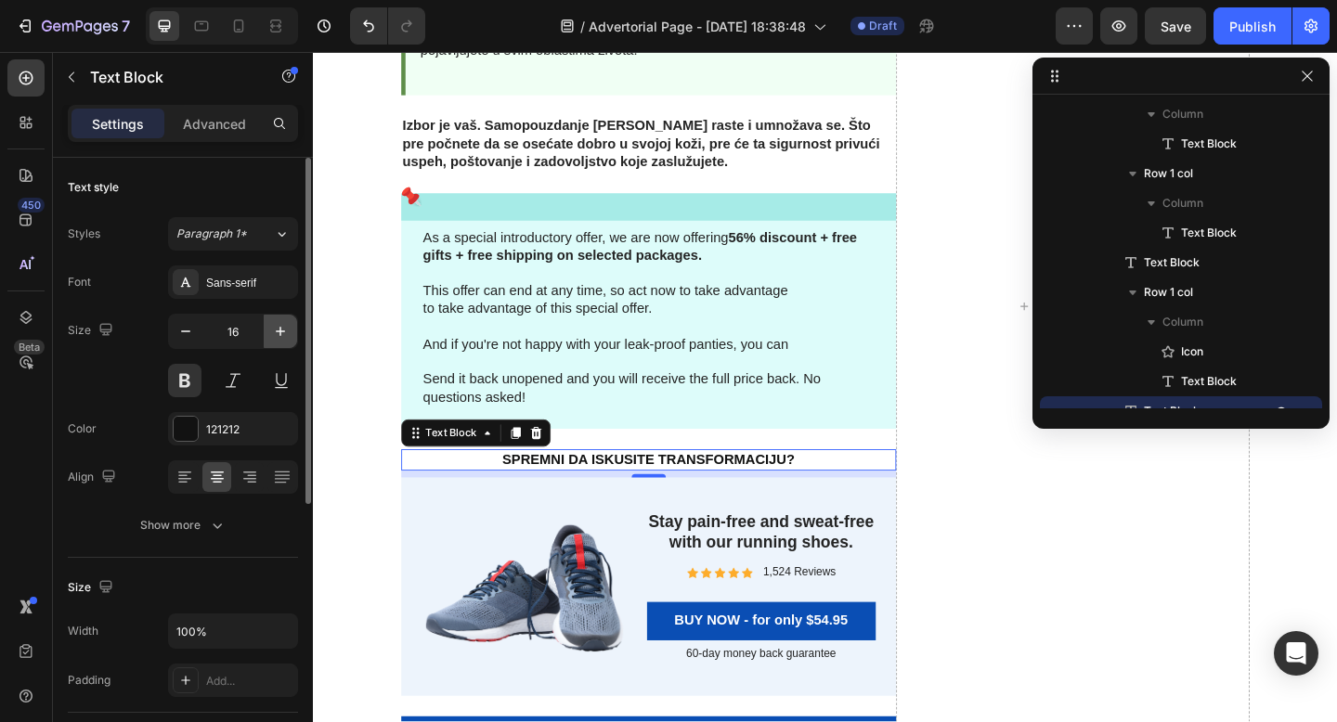
click at [273, 326] on icon "button" at bounding box center [280, 331] width 19 height 19
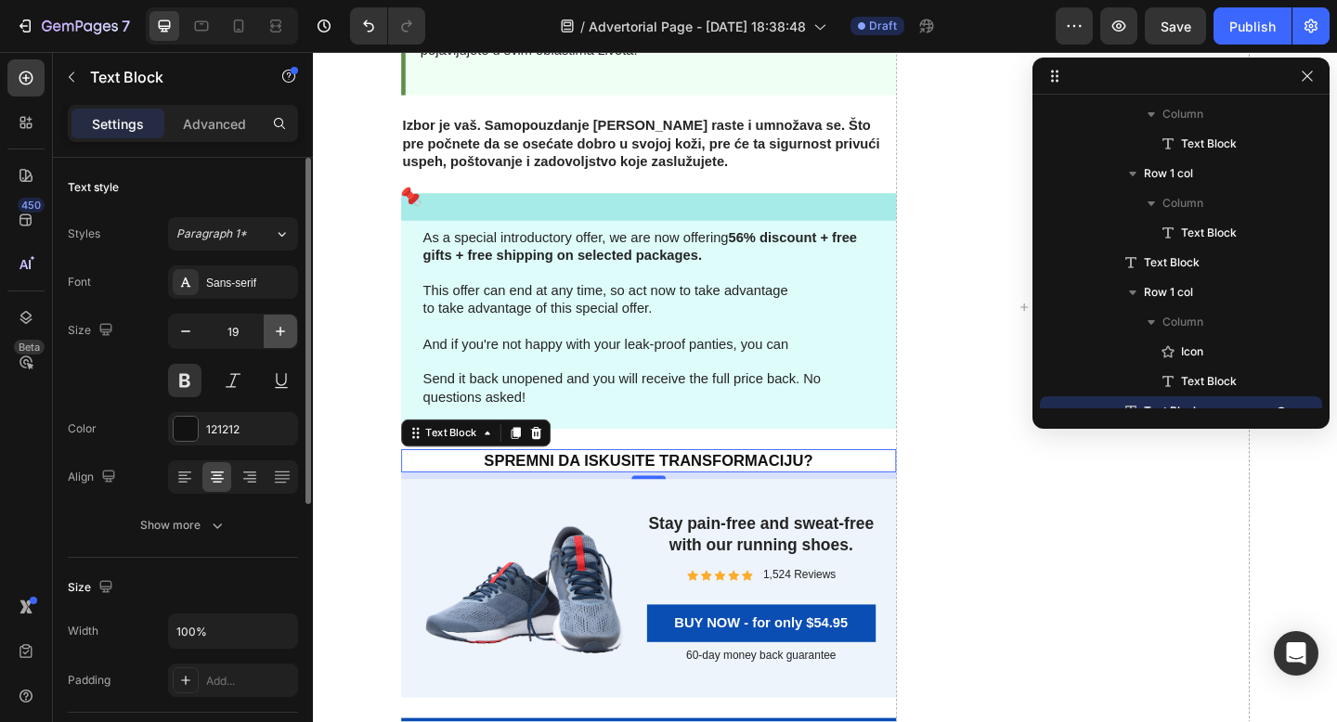
click at [273, 326] on icon "button" at bounding box center [280, 331] width 19 height 19
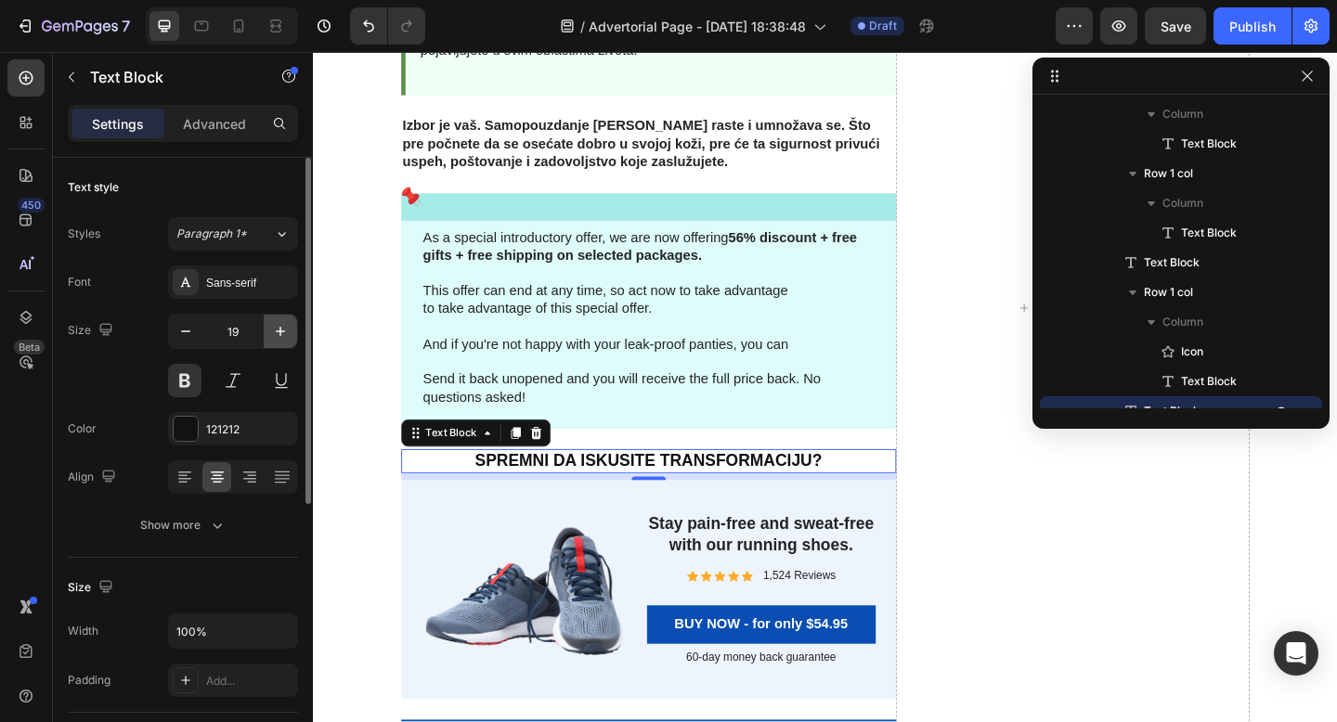
click at [273, 326] on icon "button" at bounding box center [280, 331] width 19 height 19
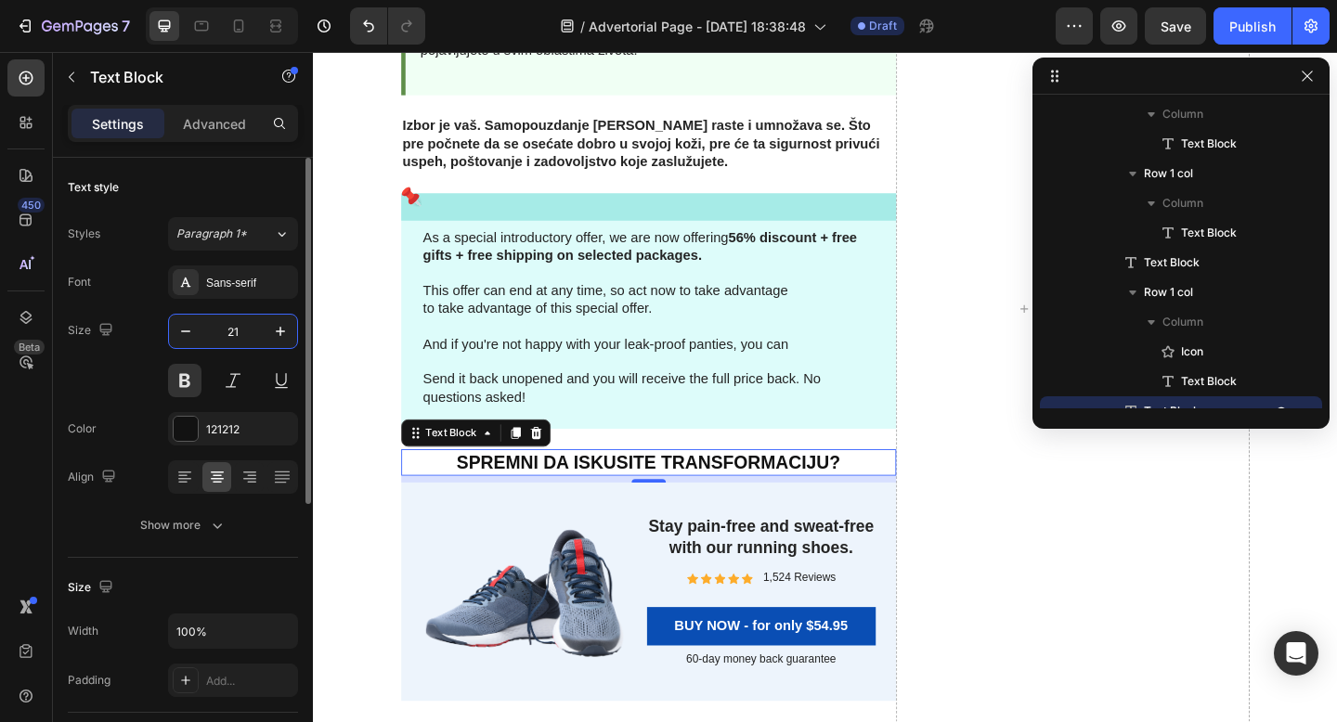
click at [220, 329] on input "21" at bounding box center [232, 331] width 61 height 33
type input "30"
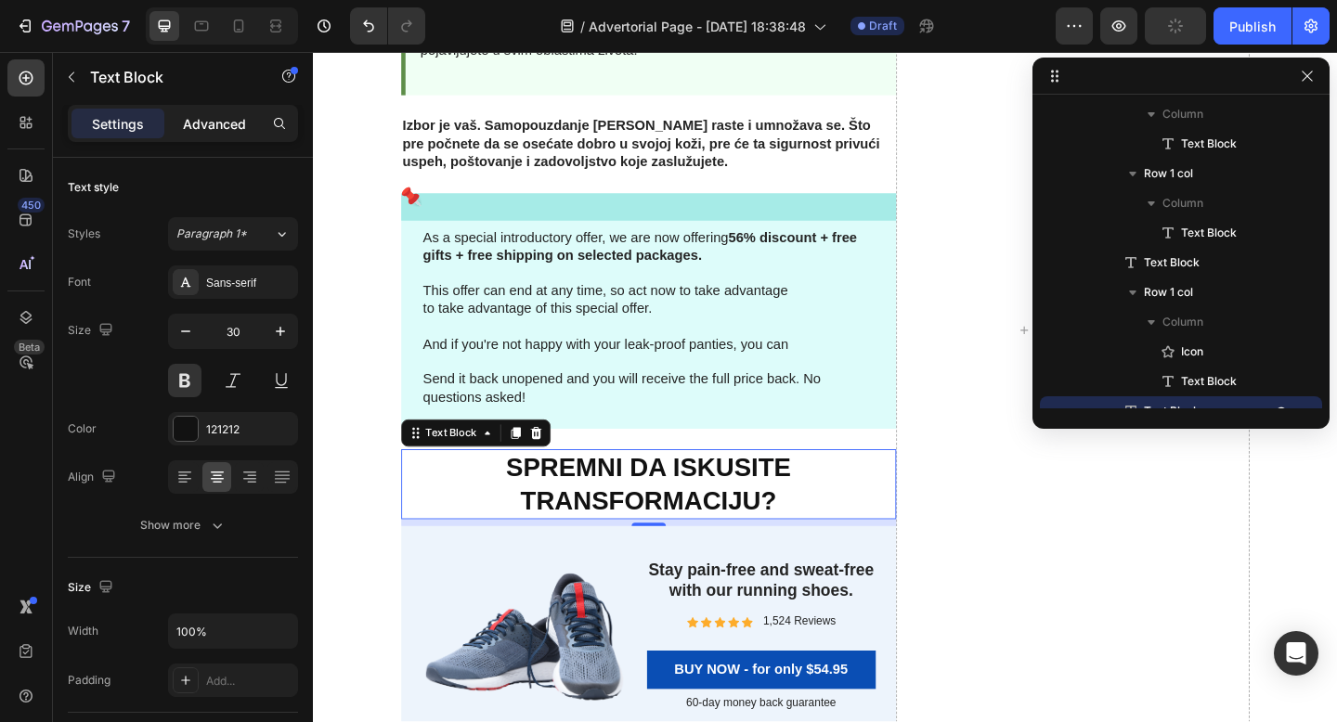
click at [218, 119] on p "Advanced" at bounding box center [214, 123] width 63 height 19
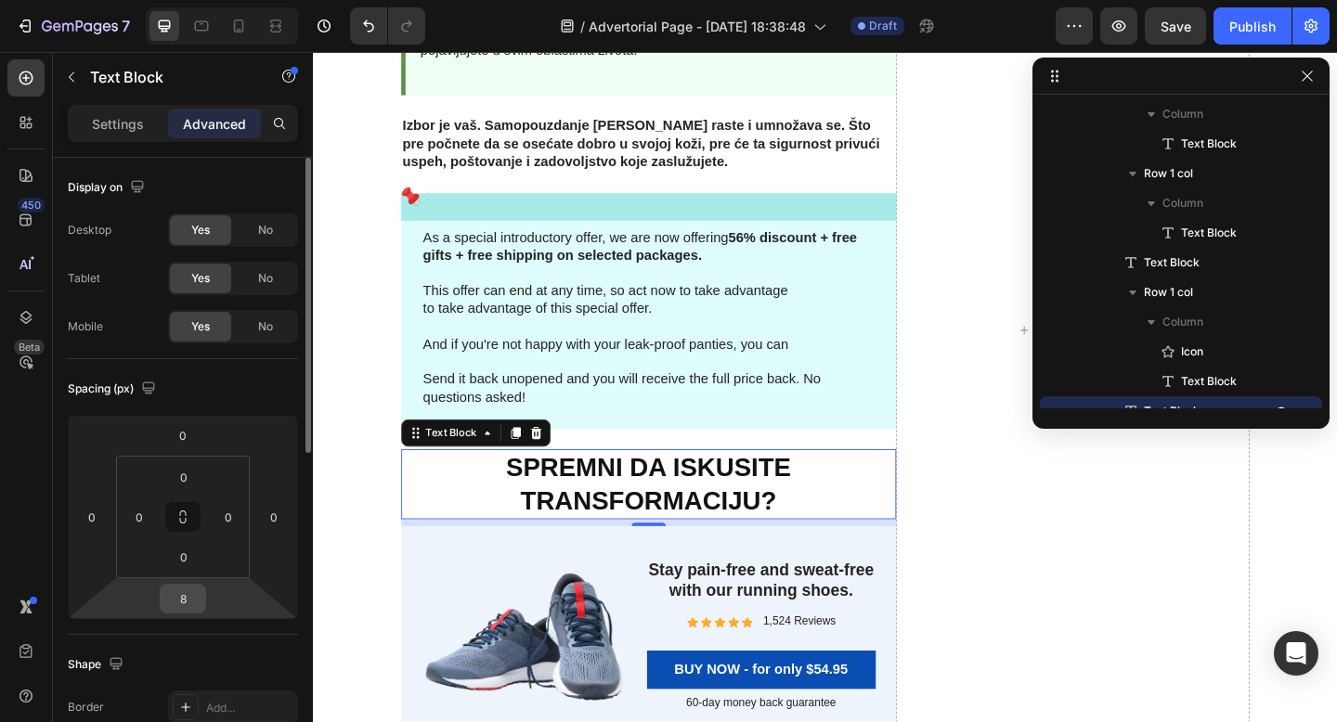
click at [185, 602] on input "8" at bounding box center [182, 599] width 37 height 28
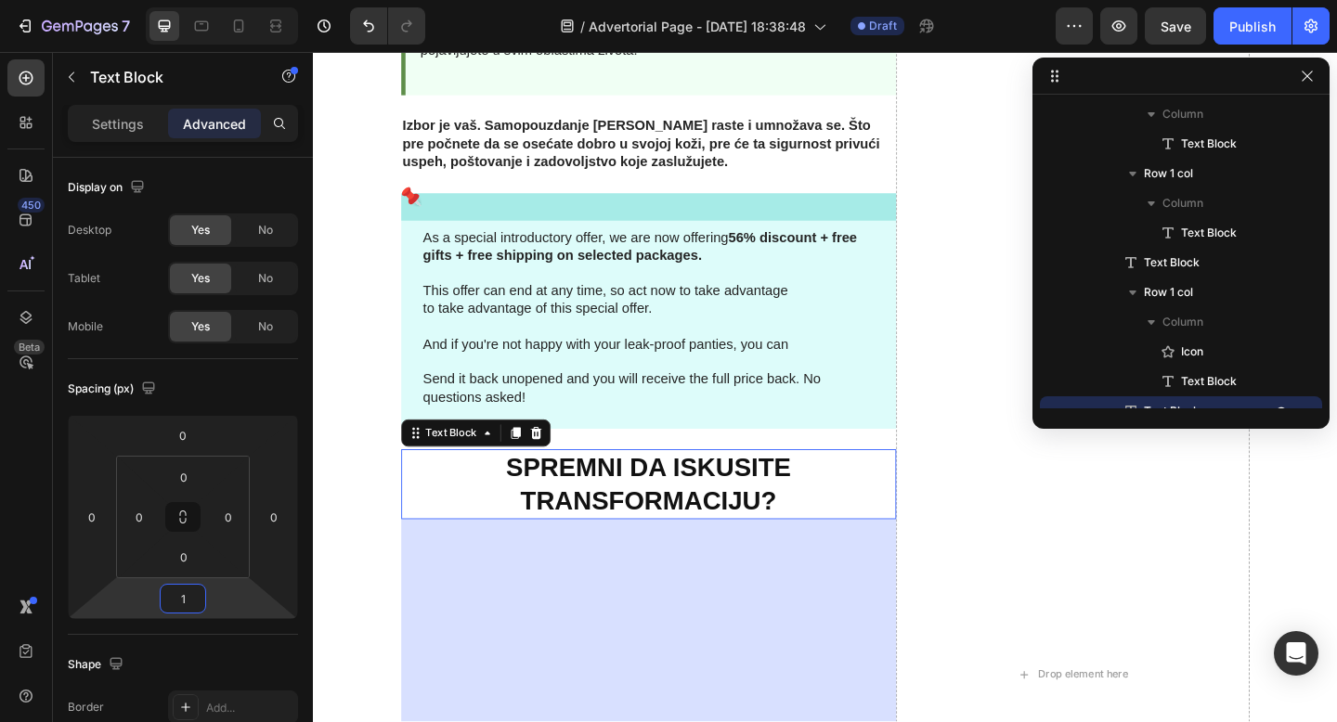
type input "15"
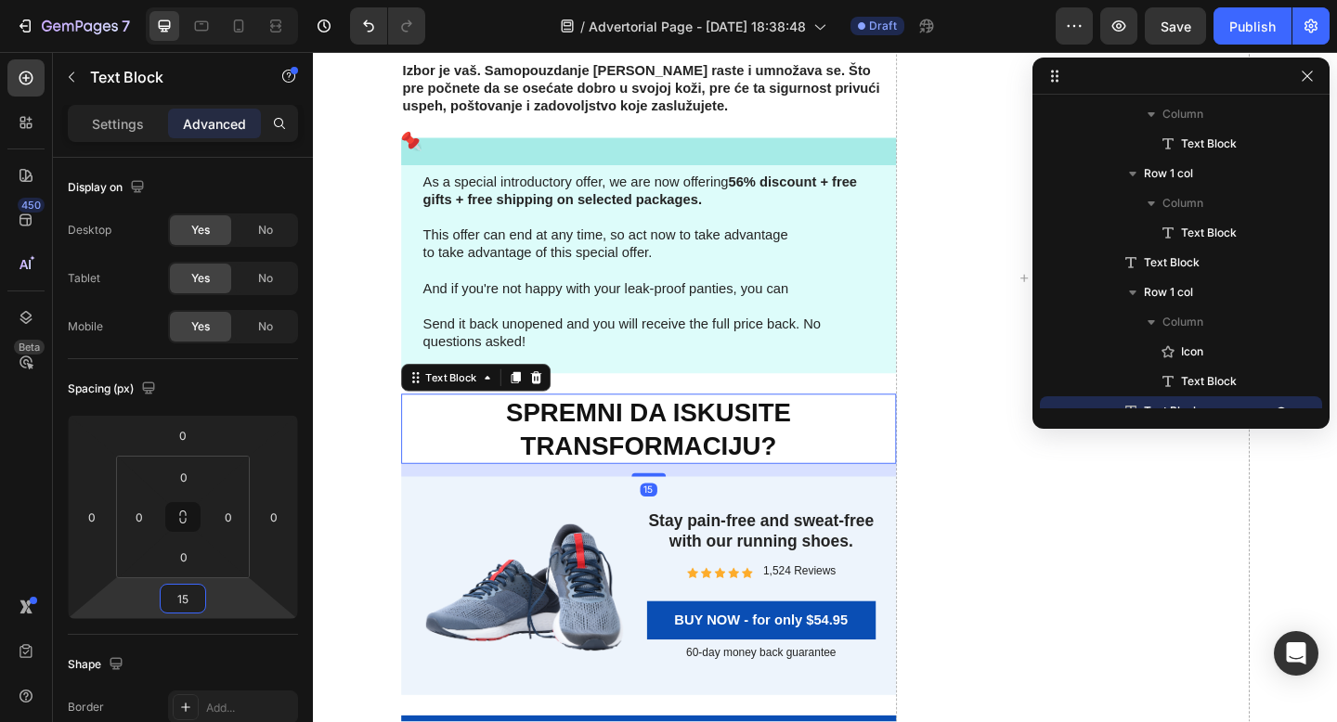
scroll to position [6143, 0]
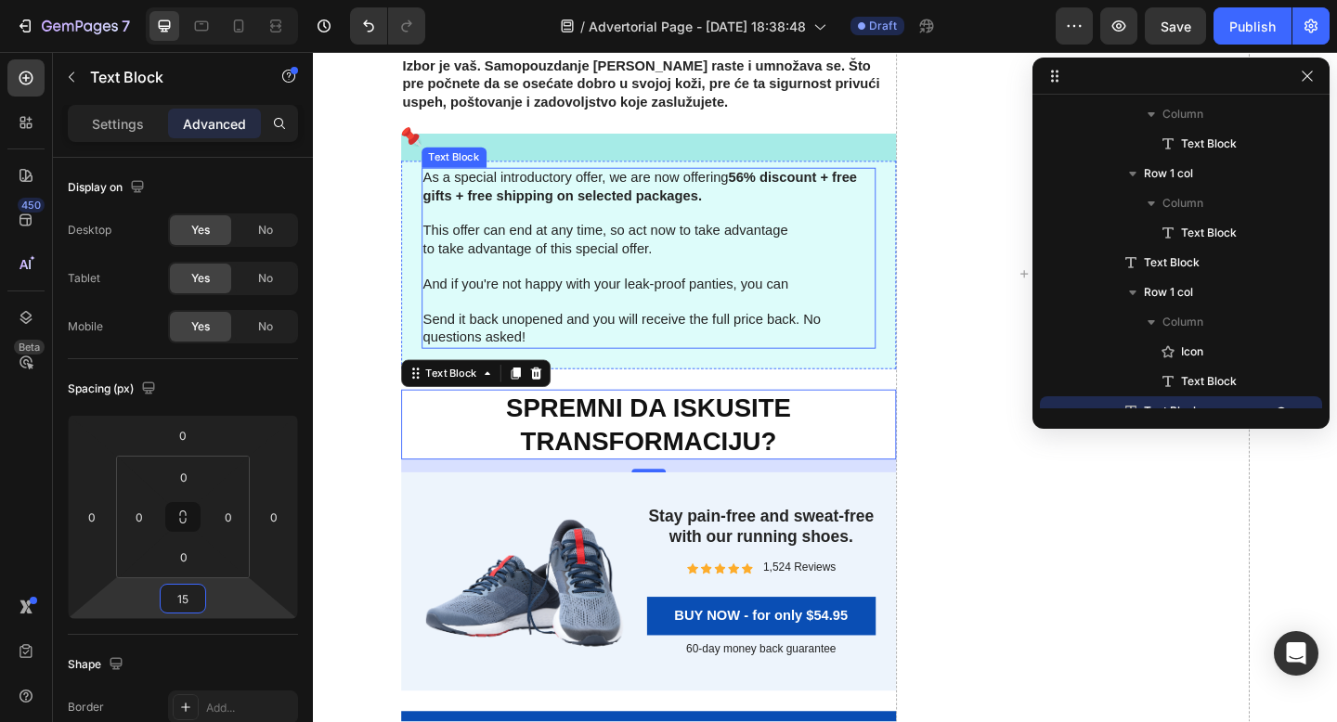
click at [623, 341] on p "Send it back unopened and you will receive the full price back. No questions as…" at bounding box center [678, 353] width 490 height 39
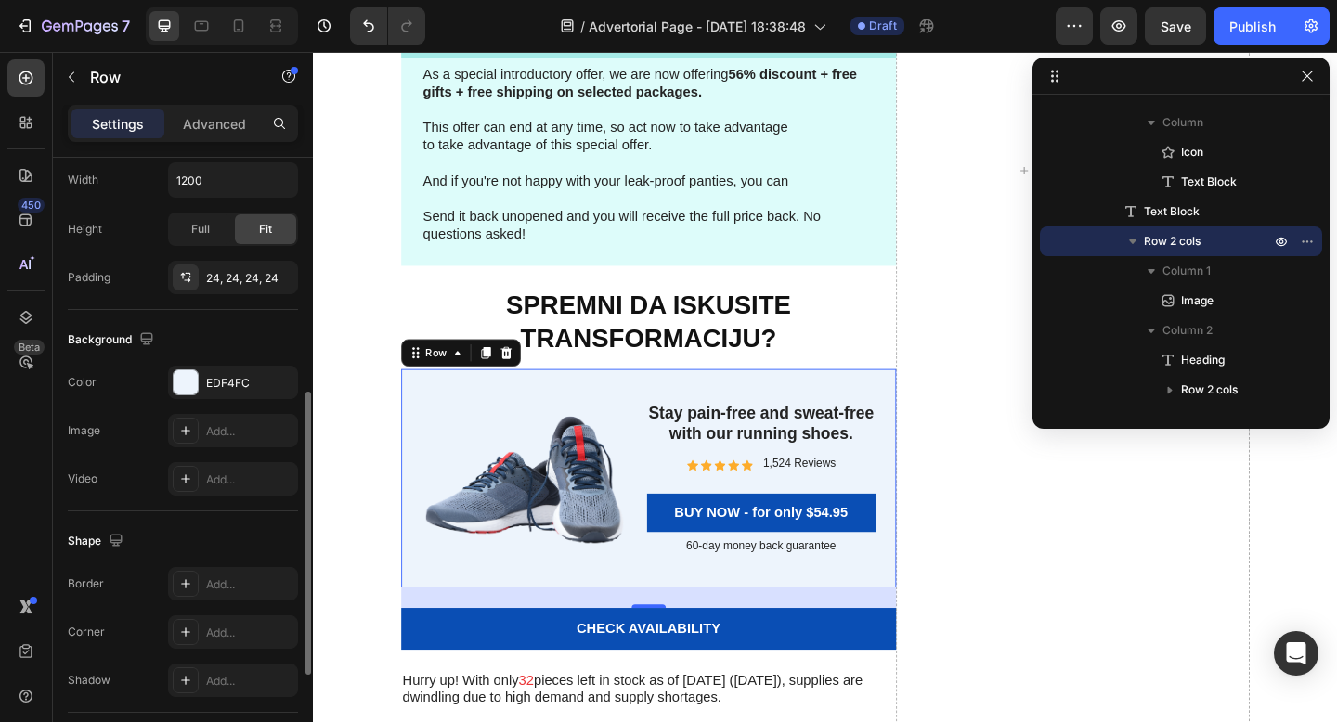
scroll to position [512, 0]
click at [224, 390] on div "EDF4FC" at bounding box center [233, 380] width 130 height 33
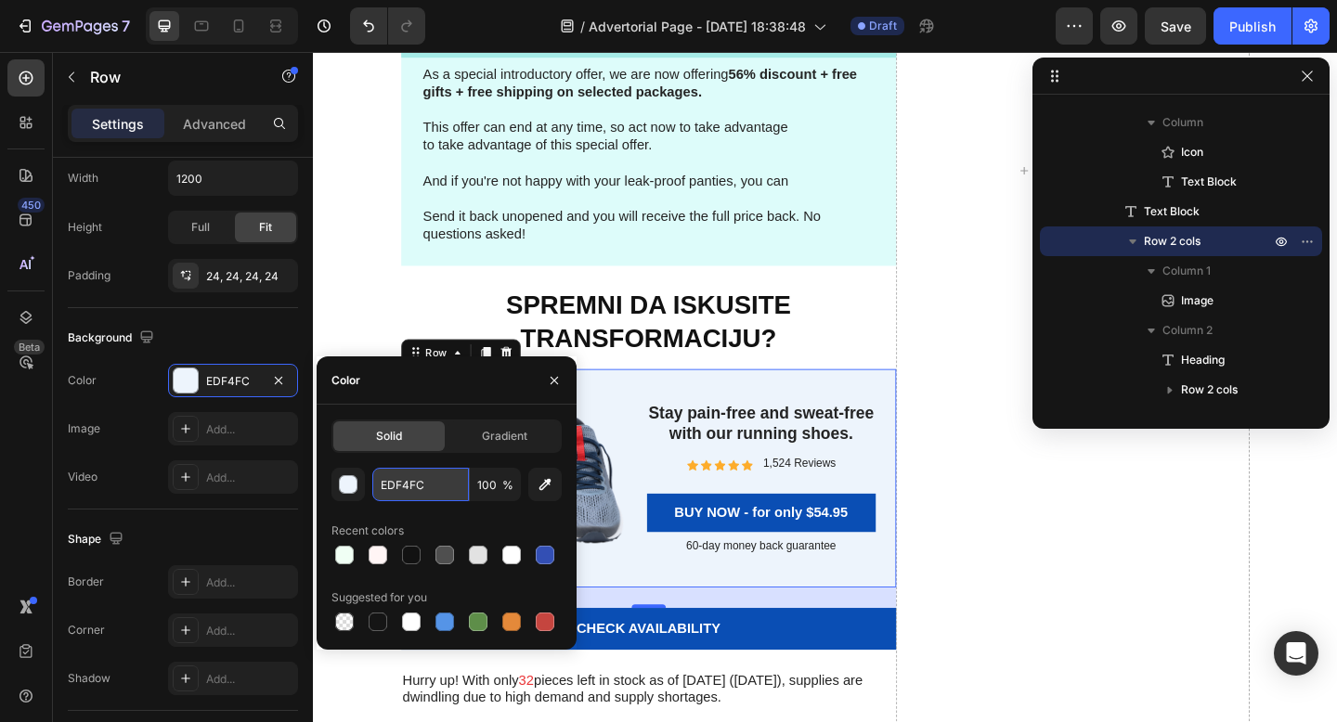
click at [406, 479] on input "EDF4FC" at bounding box center [420, 484] width 97 height 33
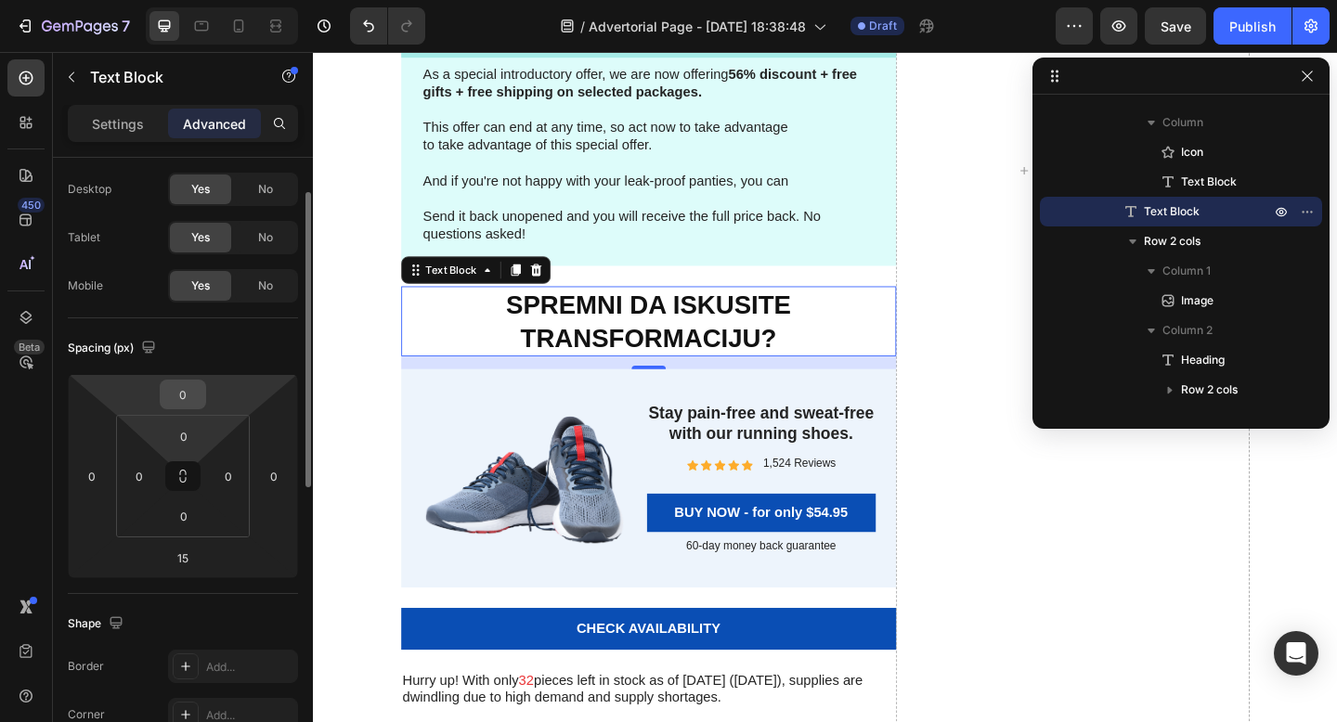
scroll to position [225, 0]
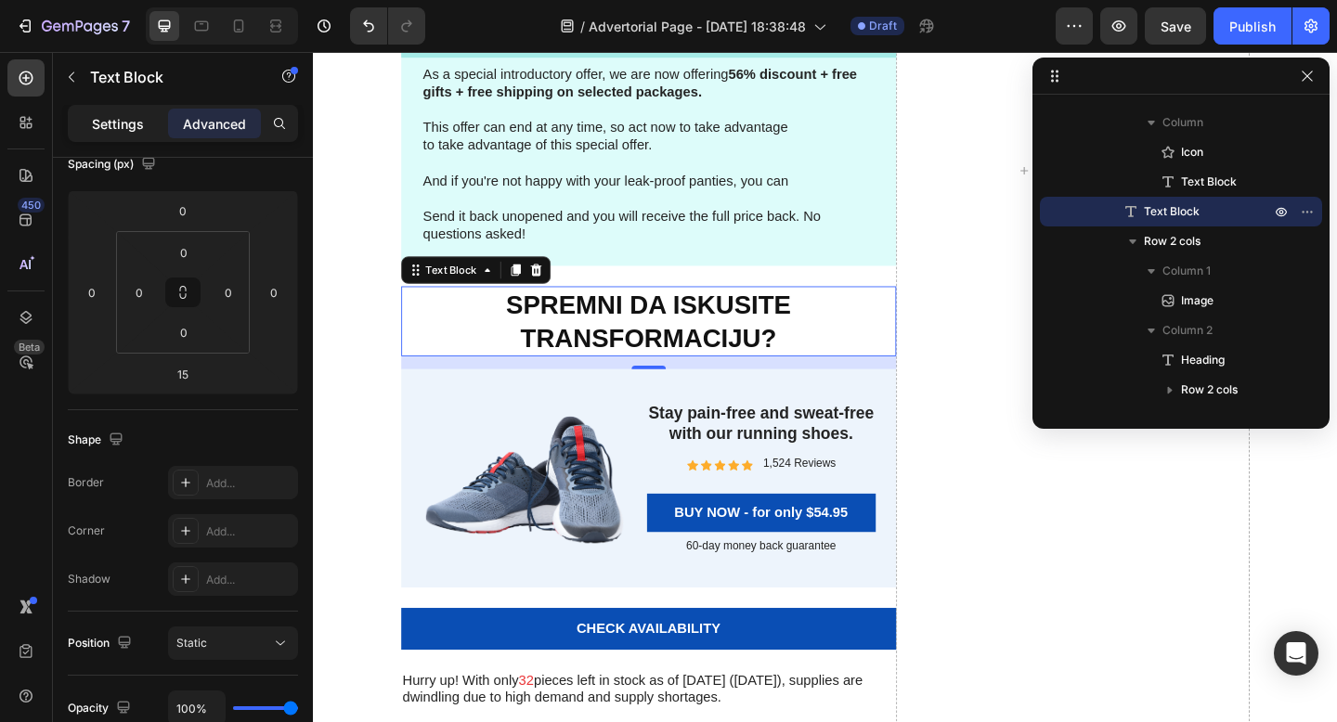
click at [128, 128] on p "Settings" at bounding box center [118, 123] width 52 height 19
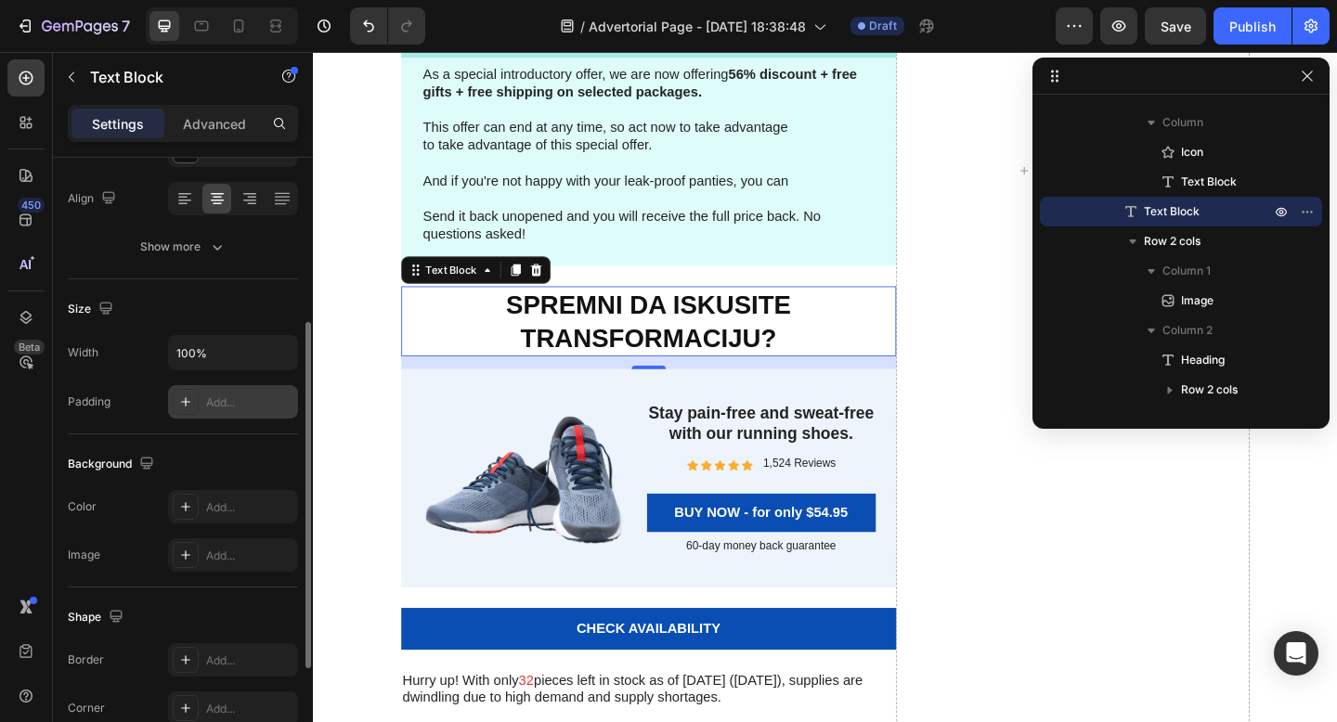
scroll to position [287, 0]
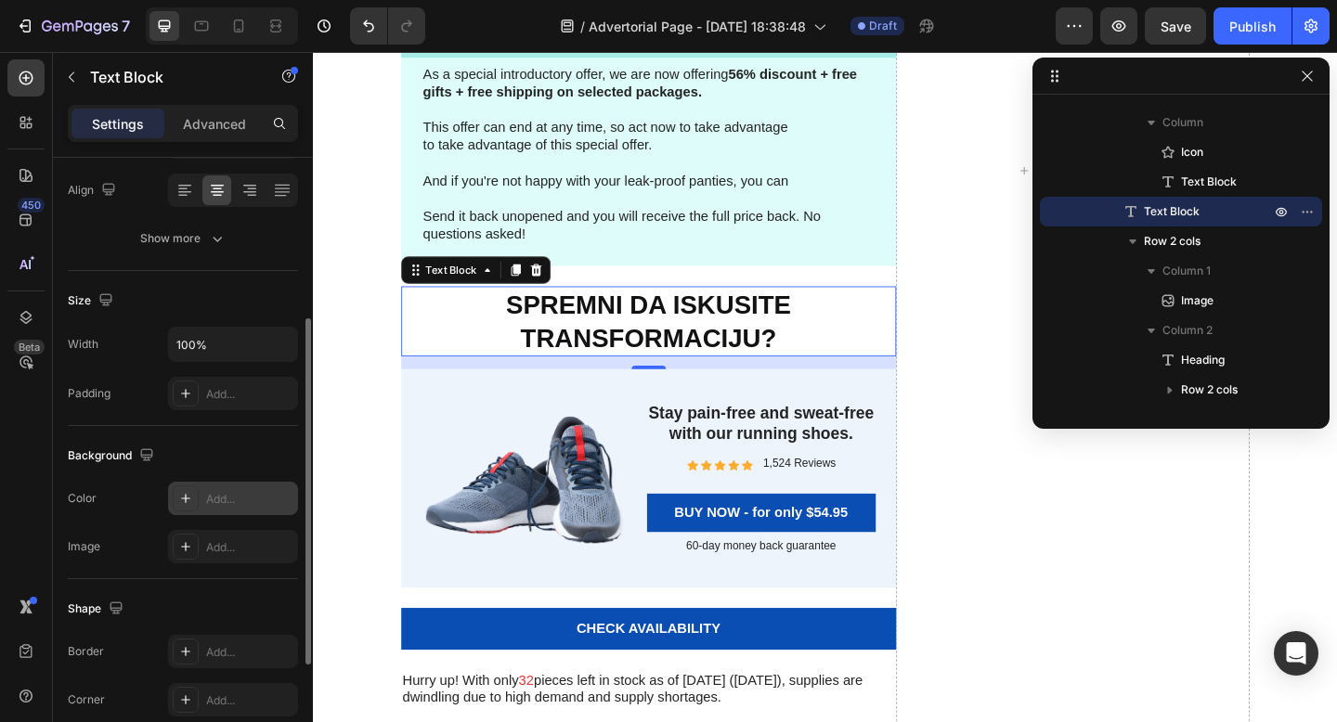
click at [233, 505] on div "Add..." at bounding box center [249, 499] width 87 height 17
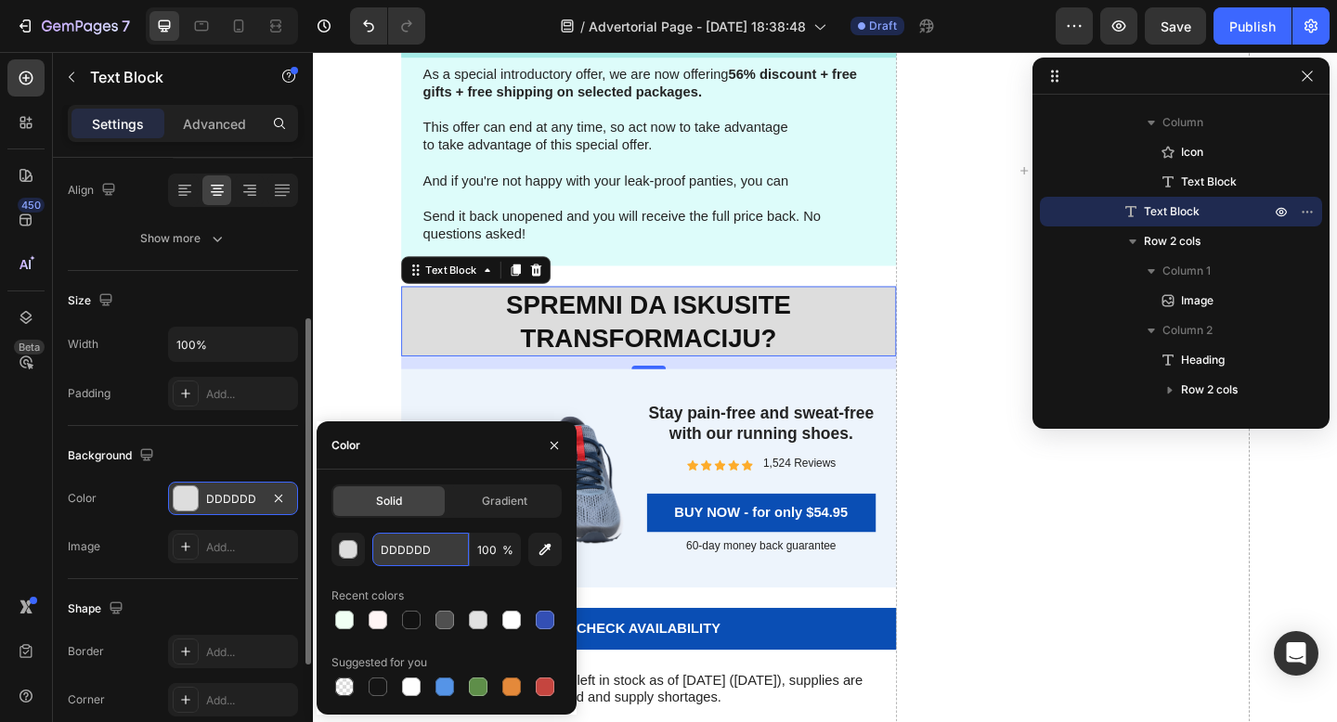
click at [398, 550] on input "DDDDDD" at bounding box center [420, 549] width 97 height 33
paste input "EDF4FC"
click at [398, 550] on input "EDF4FCDDDD" at bounding box center [420, 549] width 97 height 33
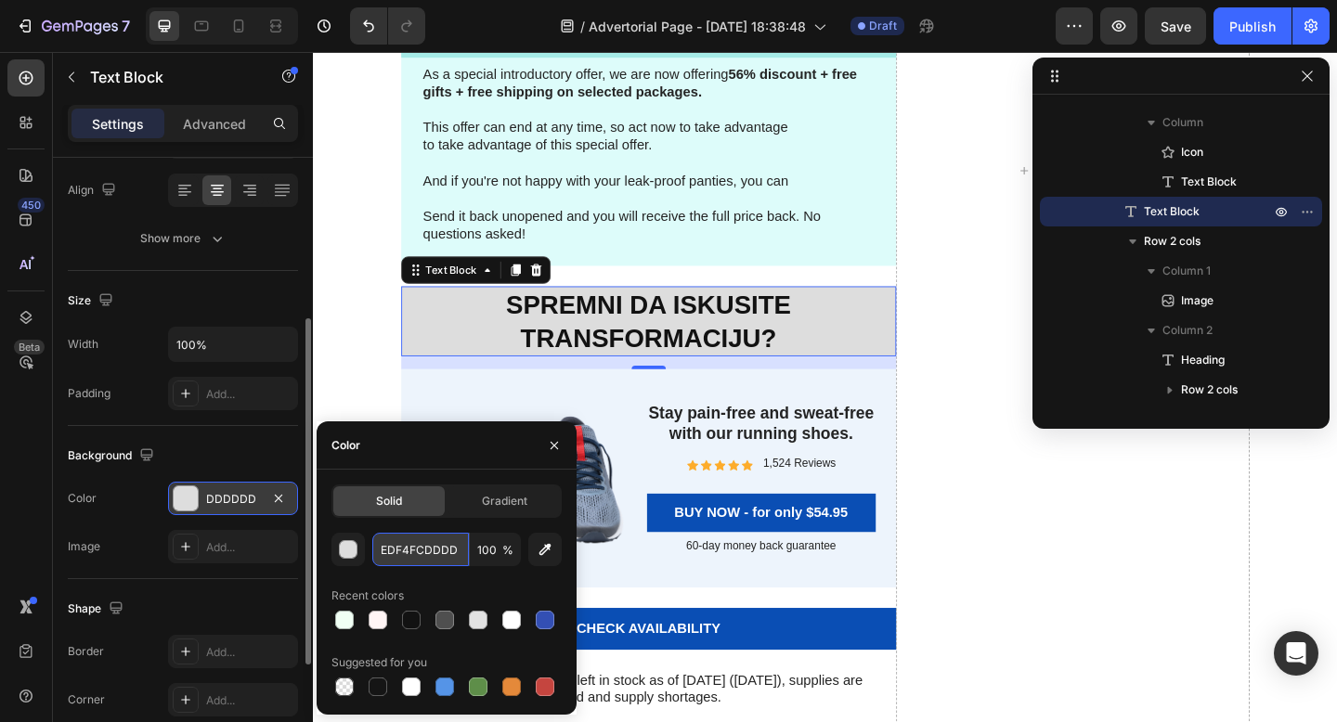
click at [398, 550] on input "EDF4FCDDDD" at bounding box center [420, 549] width 97 height 33
paste input "text"
type input "EDF4FC"
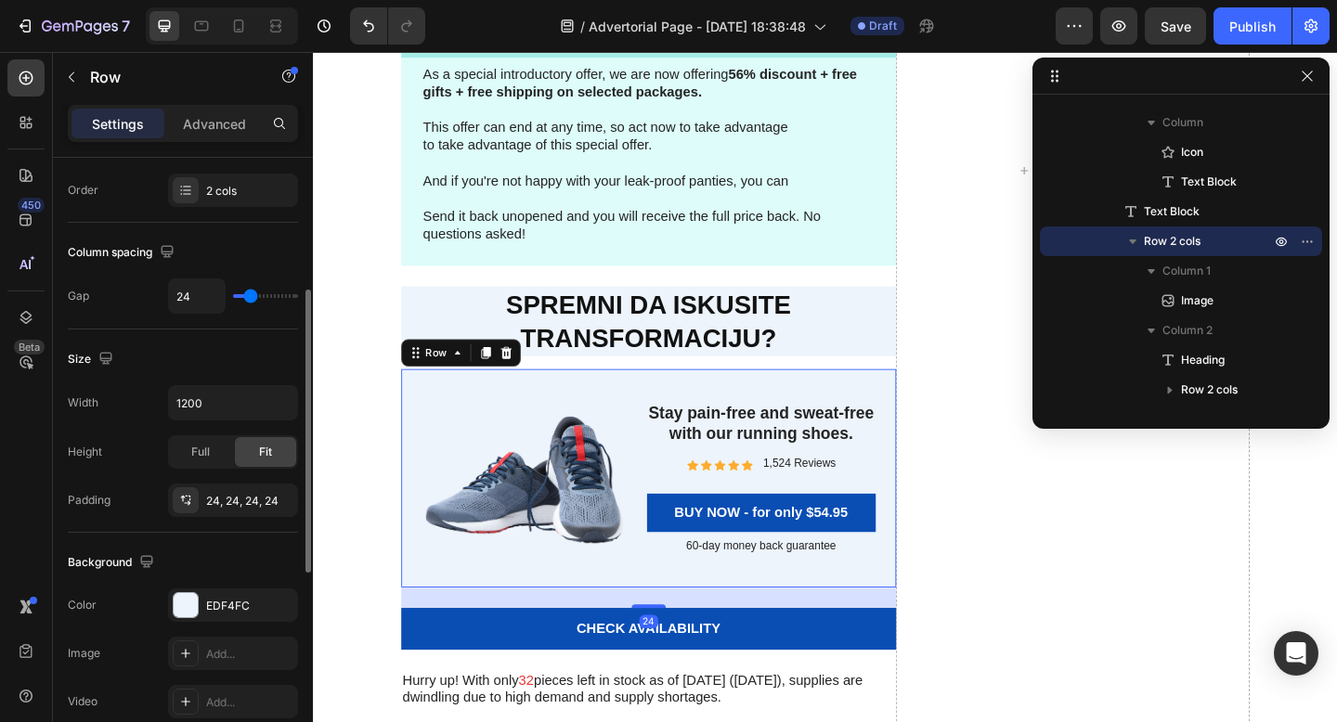
click at [469, 410] on div "Image Stay pain-free and sweat-free with our running shoes. Heading Icon Icon I…" at bounding box center [677, 516] width 538 height 238
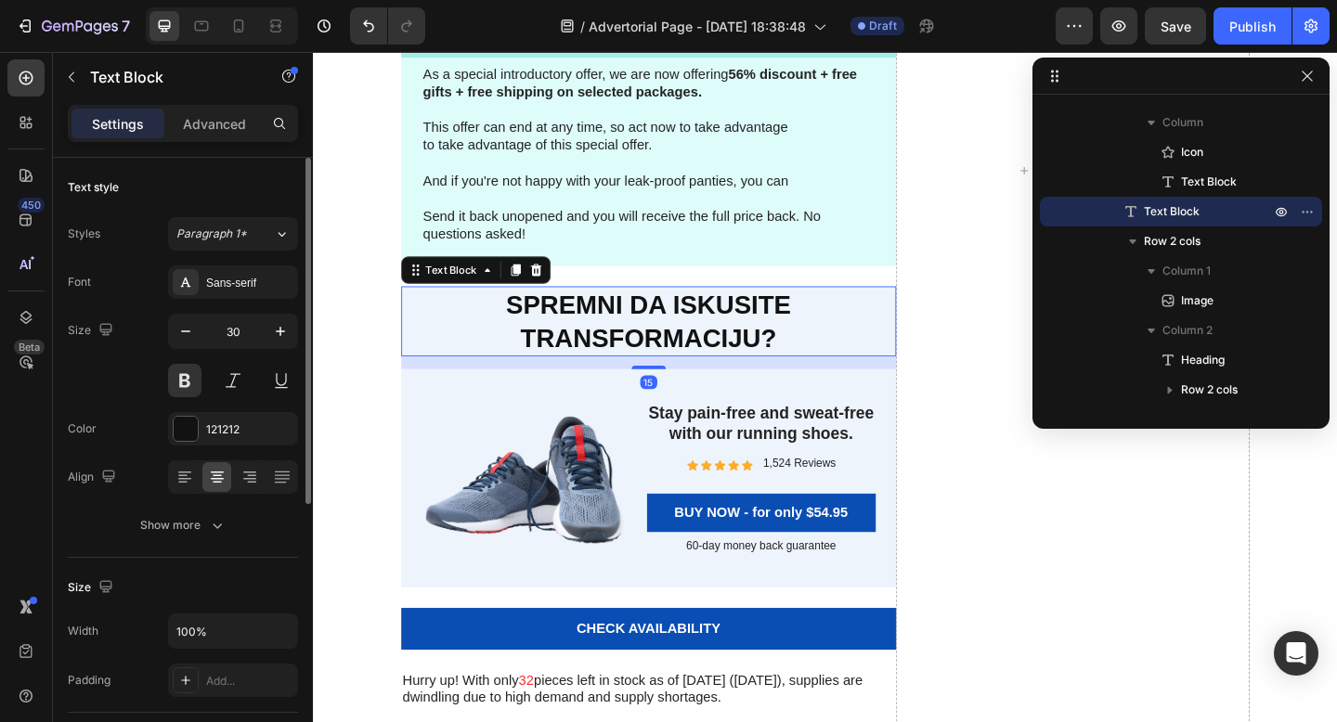
click at [901, 353] on p "Spremni da iskusite transformaciju?" at bounding box center [677, 345] width 535 height 72
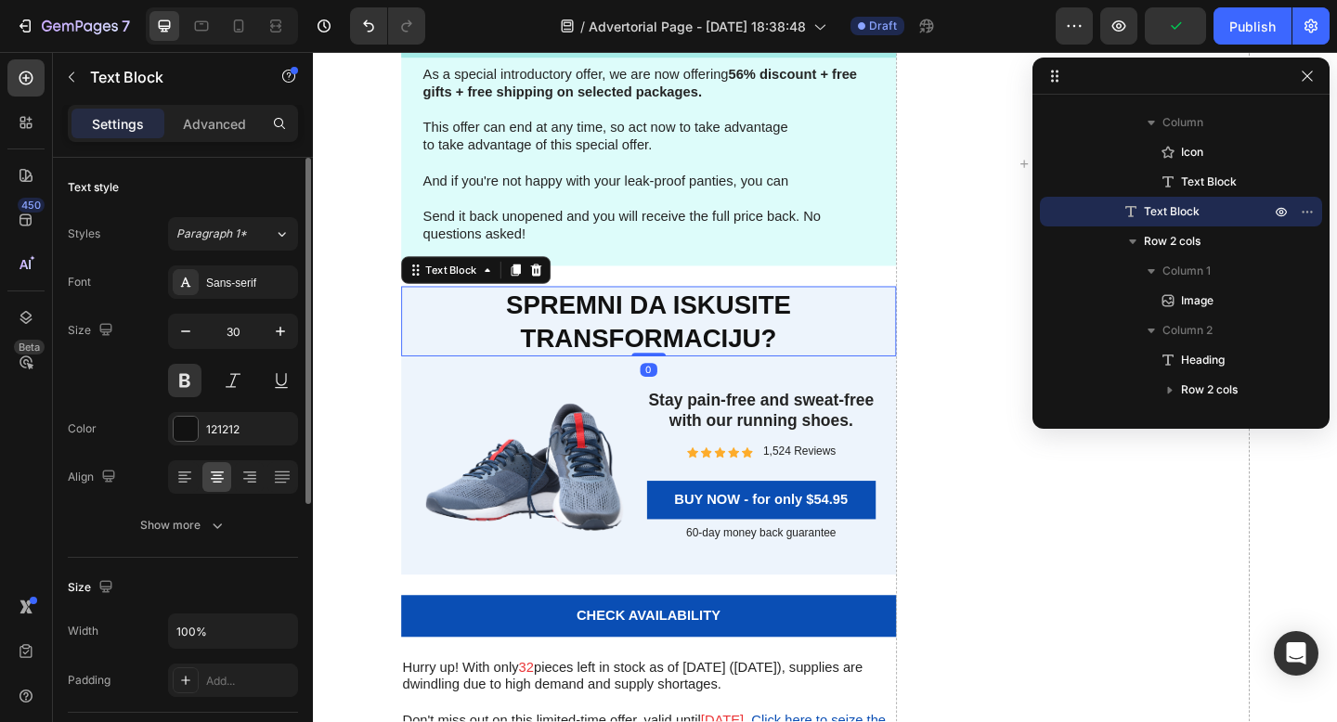
drag, startPoint x: 678, startPoint y: 393, endPoint x: 678, endPoint y: 377, distance: 15.8
click at [678, 380] on div at bounding box center [677, 382] width 37 height 4
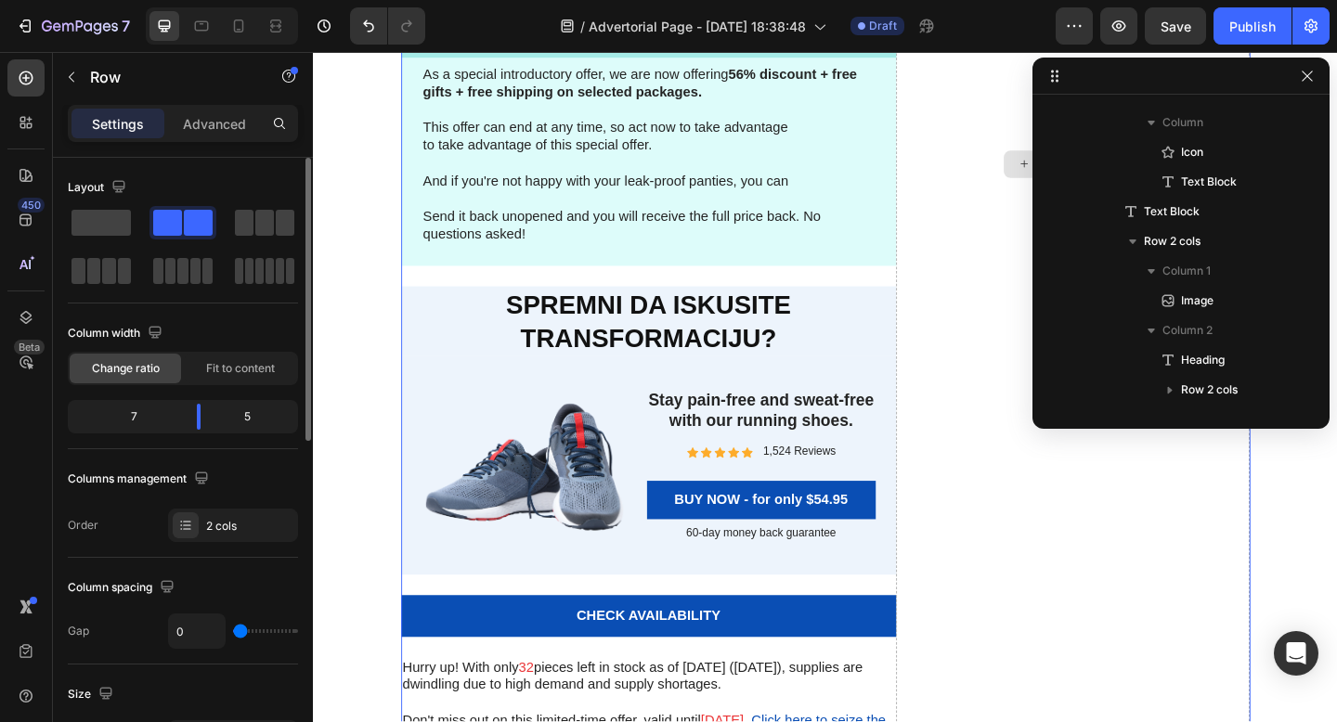
click at [1003, 511] on div "Drop element here" at bounding box center [1139, 175] width 385 height 1274
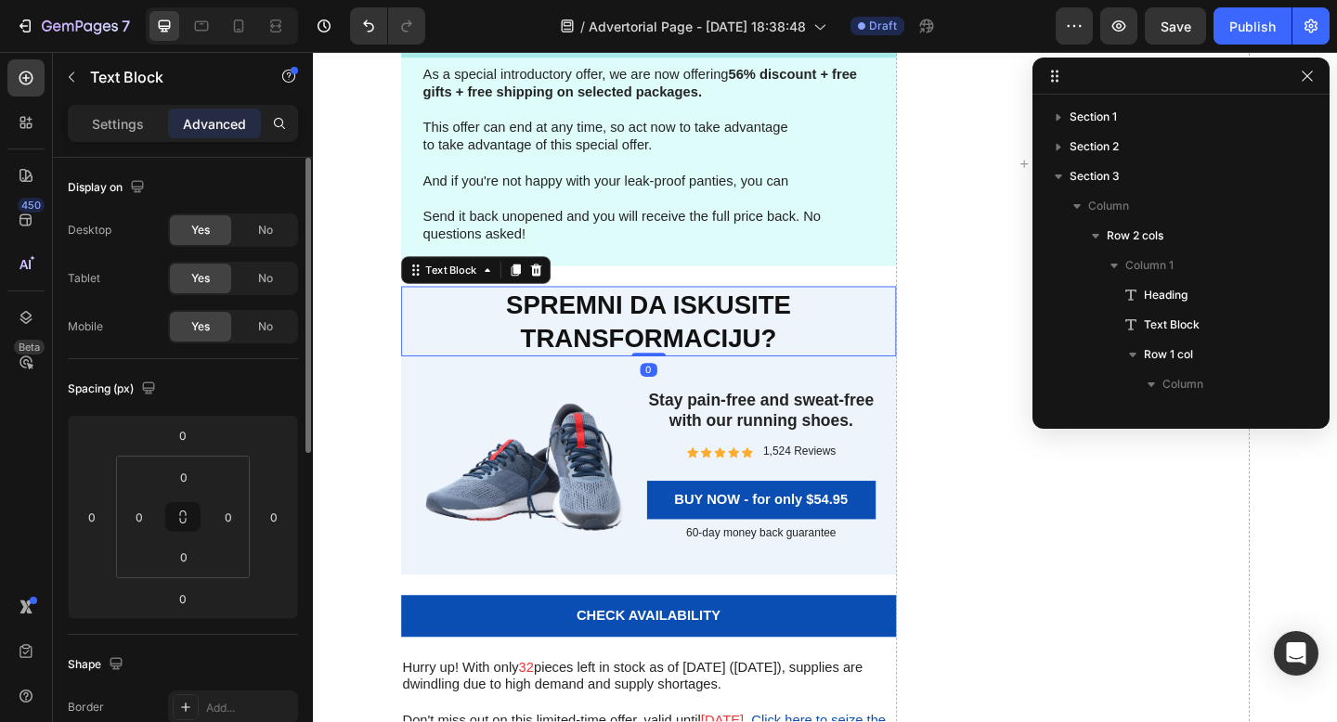
scroll to position [440, 0]
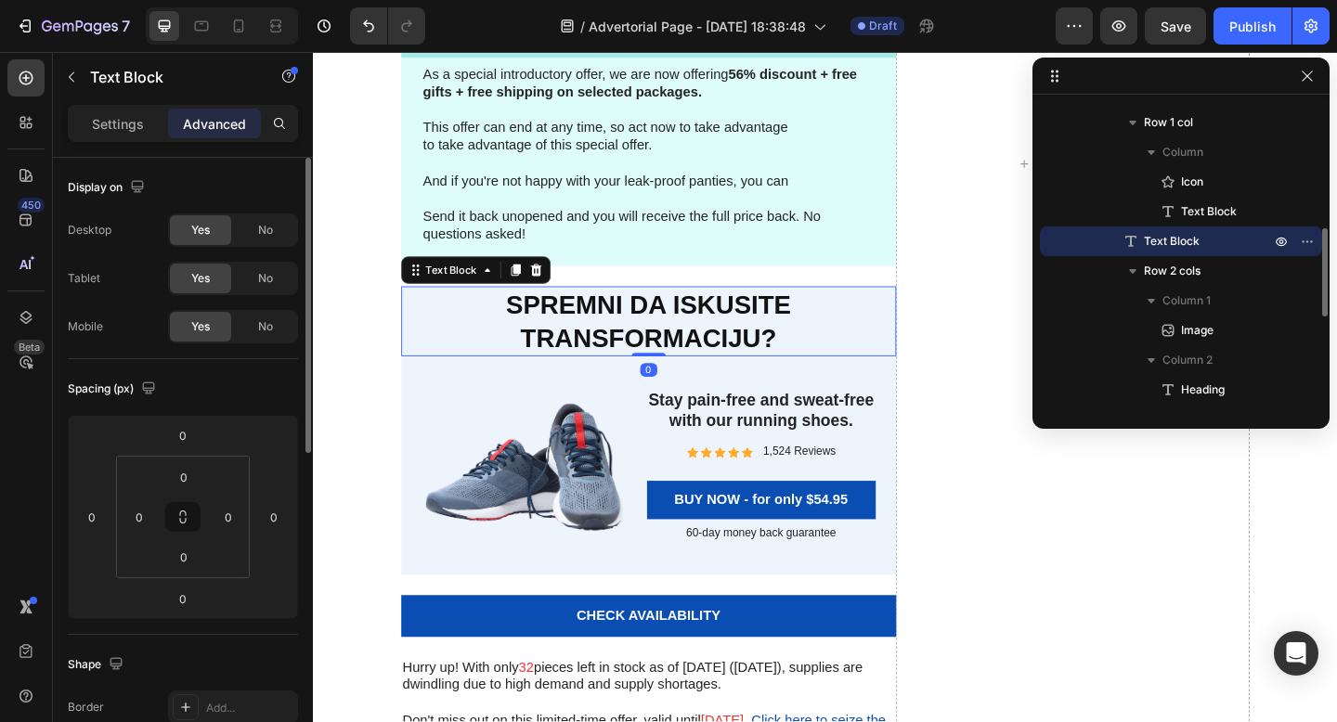
click at [797, 335] on p "Spremni da iskusite transformaciju?" at bounding box center [677, 345] width 535 height 72
click at [175, 467] on input "0" at bounding box center [183, 477] width 37 height 28
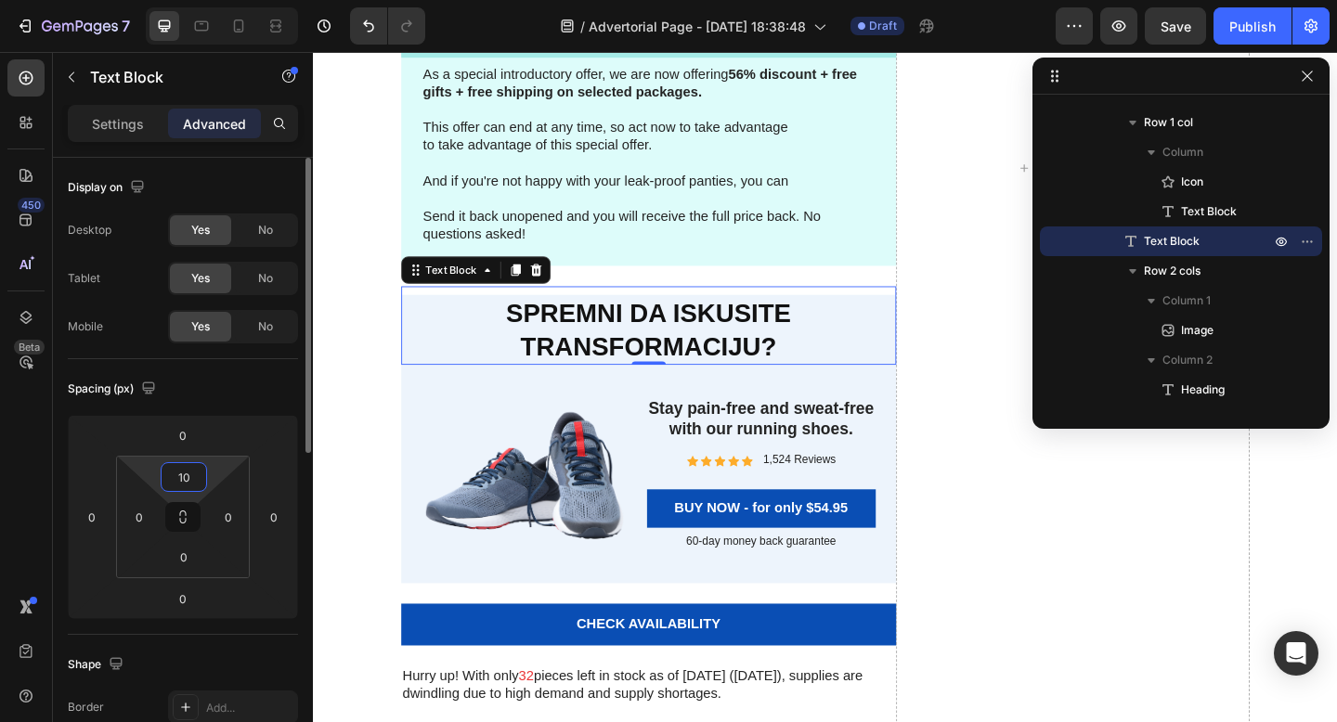
type input "1"
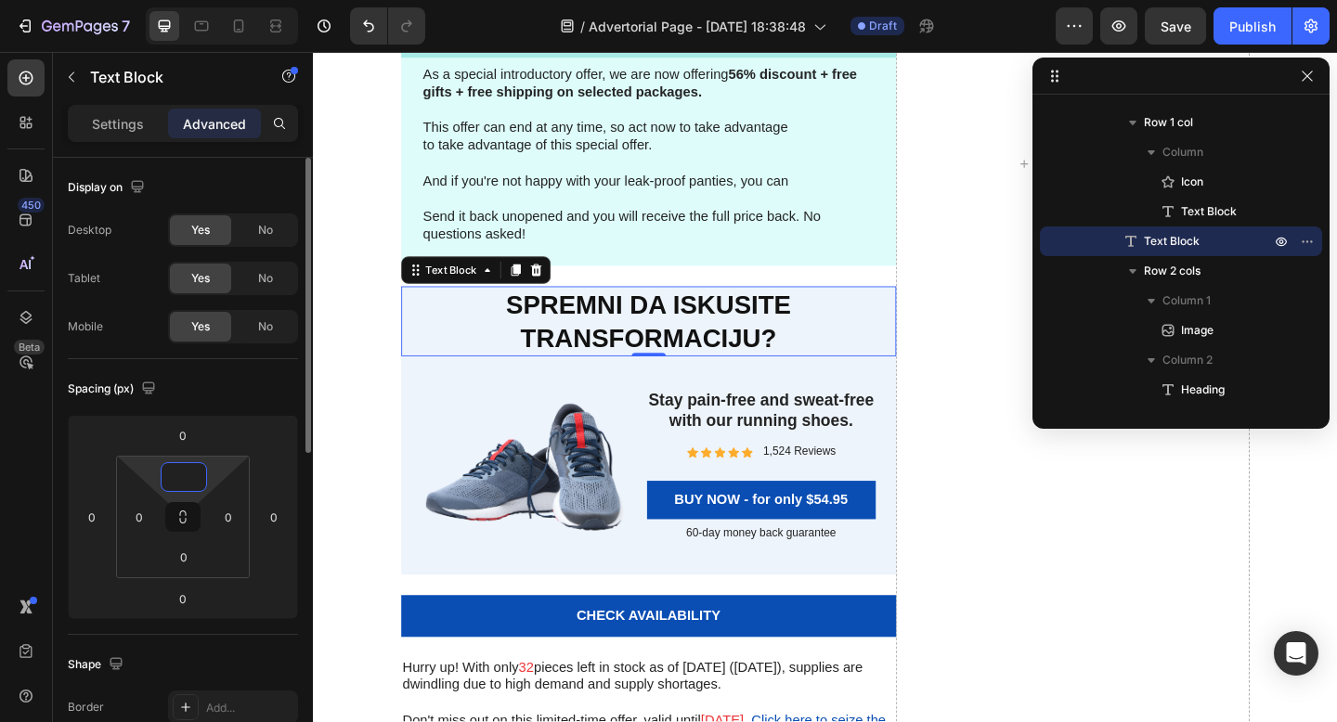
type input "5"
type input "0"
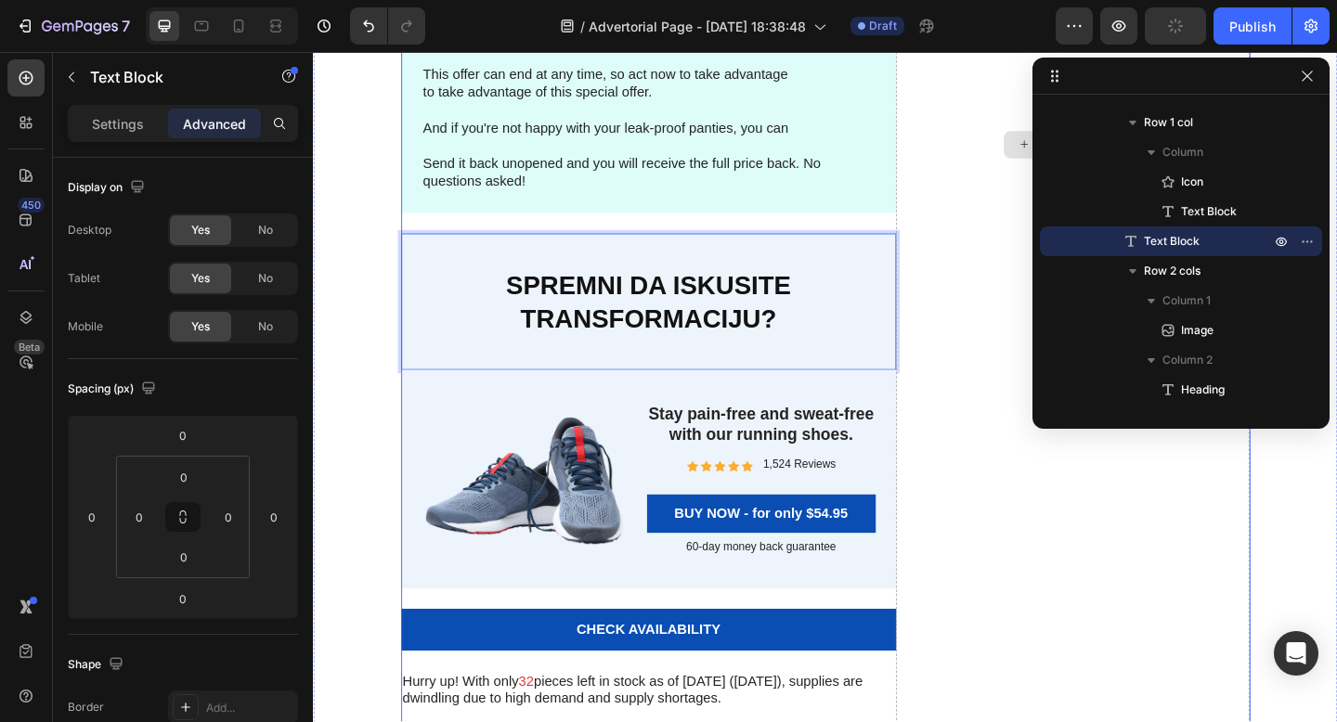
scroll to position [0, 0]
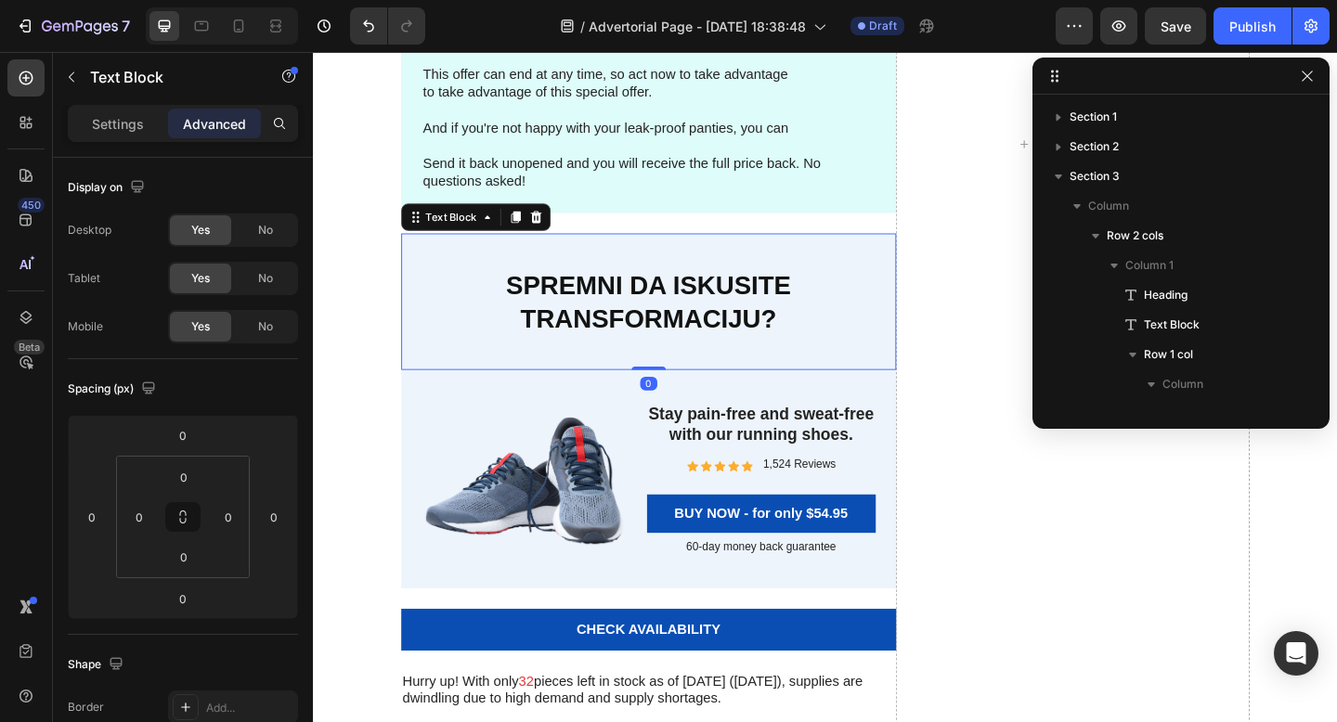
click at [772, 362] on p "Rich Text Editor. Editing area: main" at bounding box center [677, 378] width 535 height 36
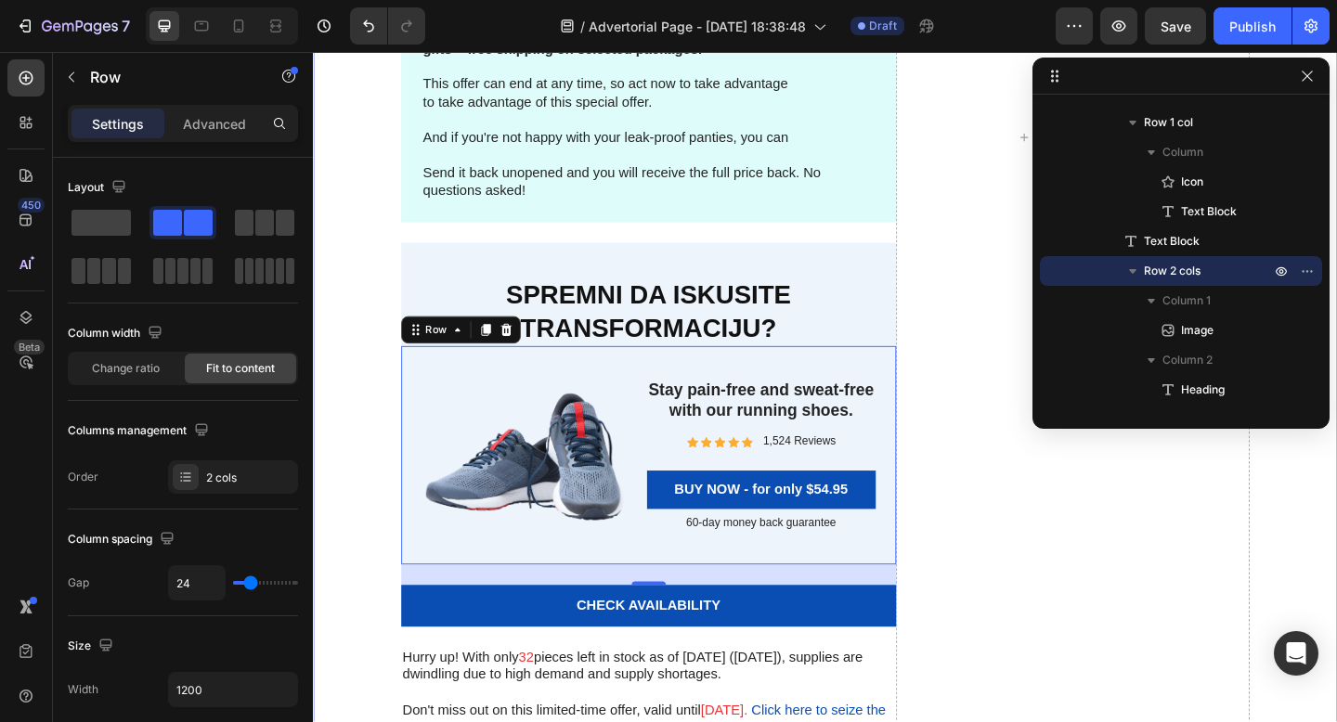
scroll to position [6292, 0]
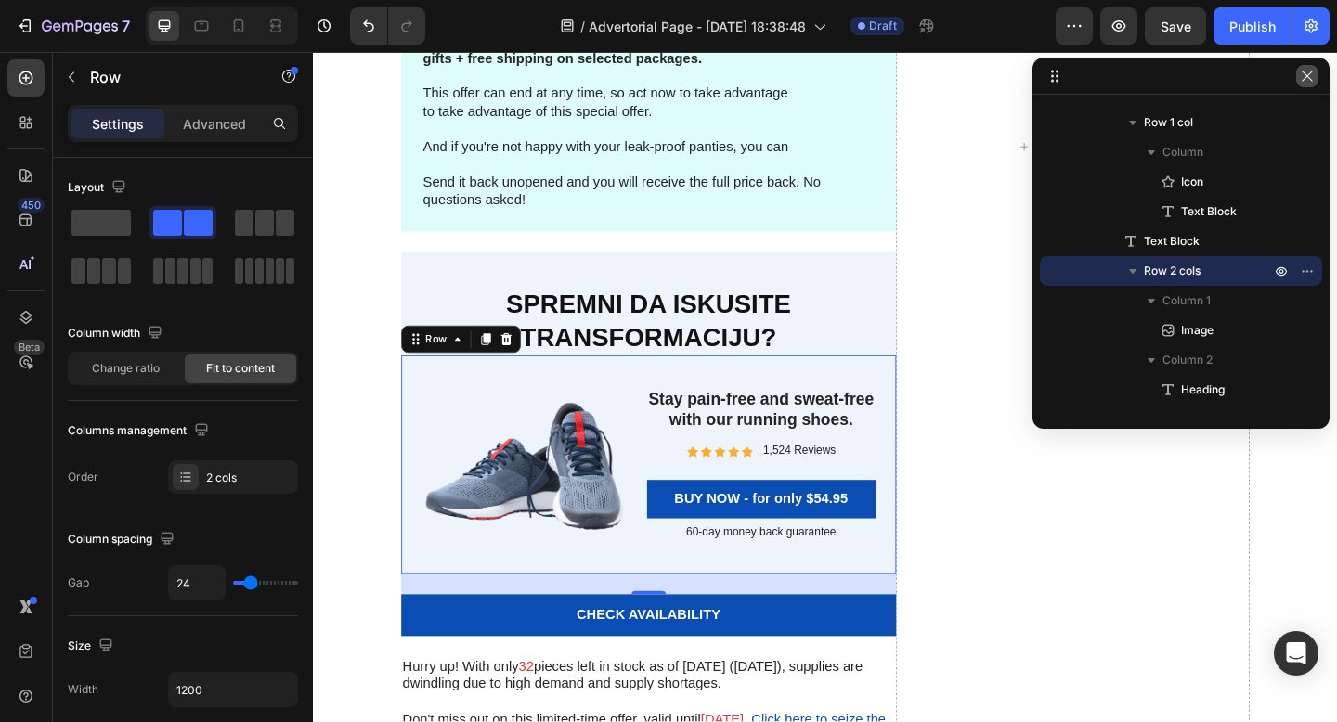
drag, startPoint x: 1305, startPoint y: 74, endPoint x: 1030, endPoint y: 56, distance: 276.3
click at [1305, 74] on icon "button" at bounding box center [1306, 76] width 10 height 10
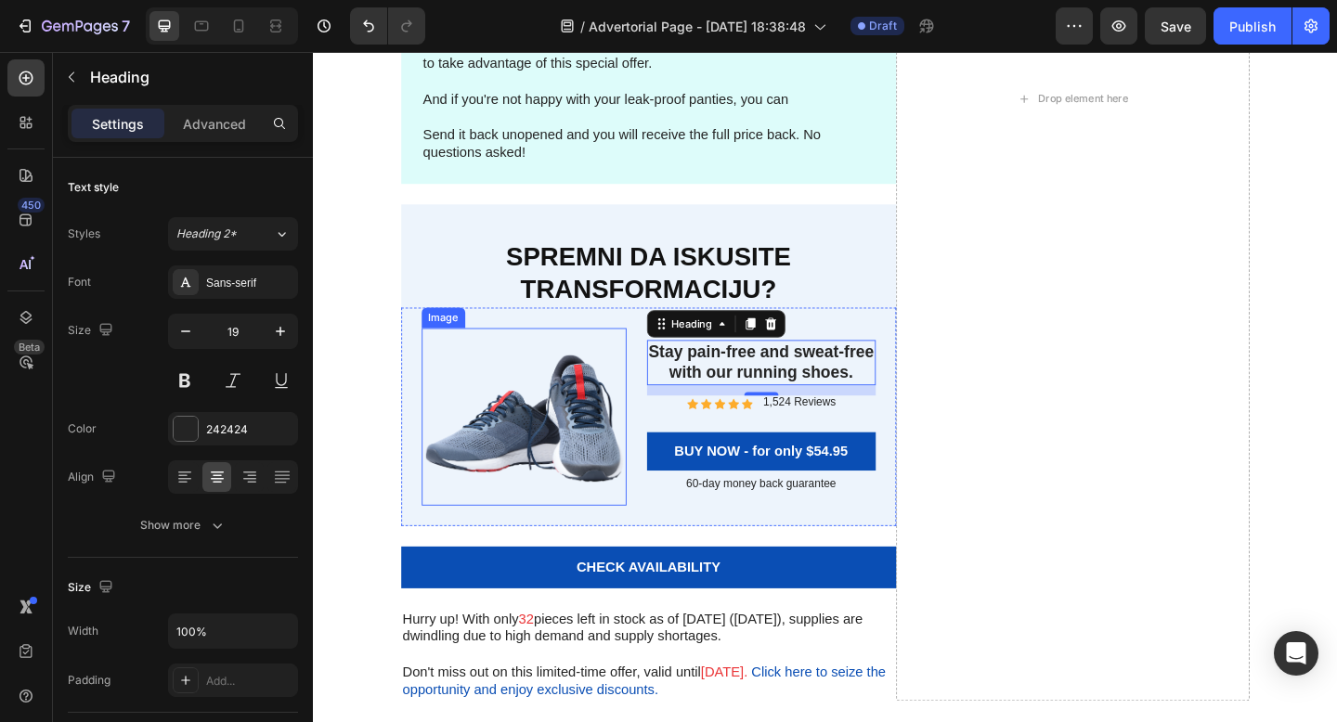
scroll to position [6351, 0]
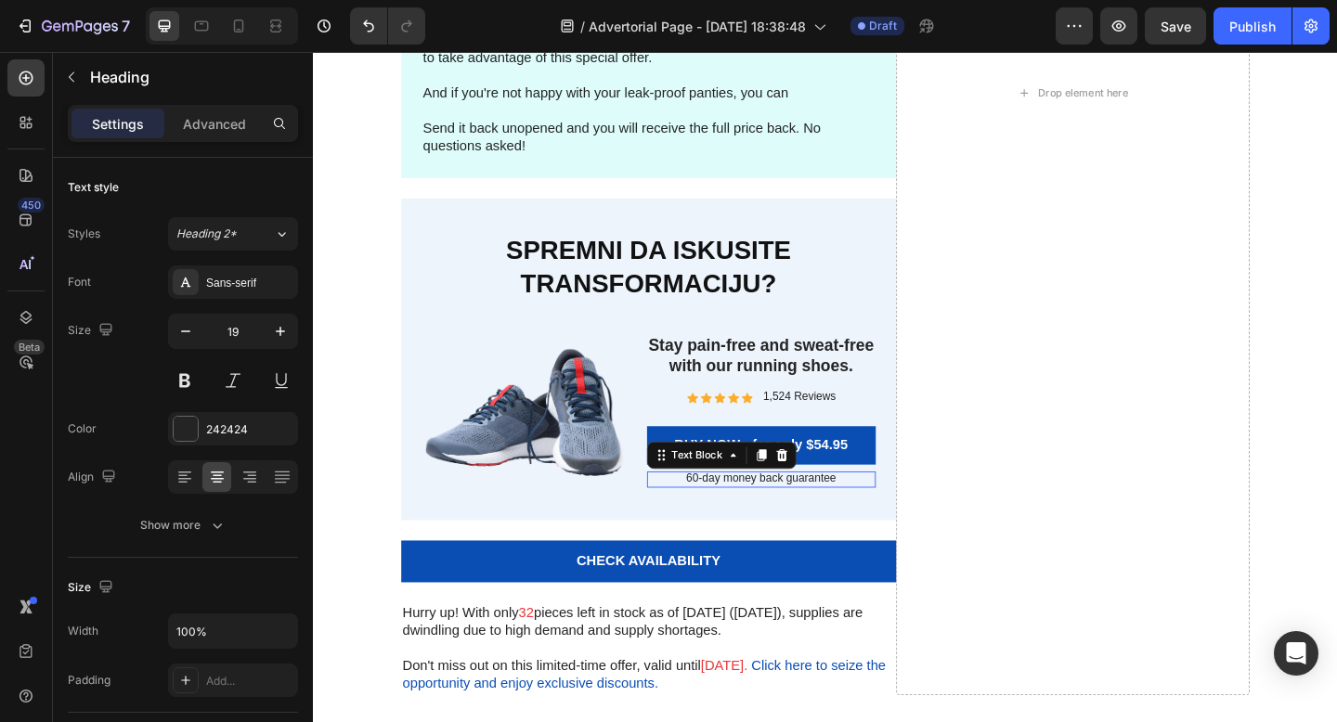
click at [804, 512] on p "60-day money back guarantee" at bounding box center [800, 517] width 249 height 16
click at [796, 492] on icon at bounding box center [800, 491] width 10 height 13
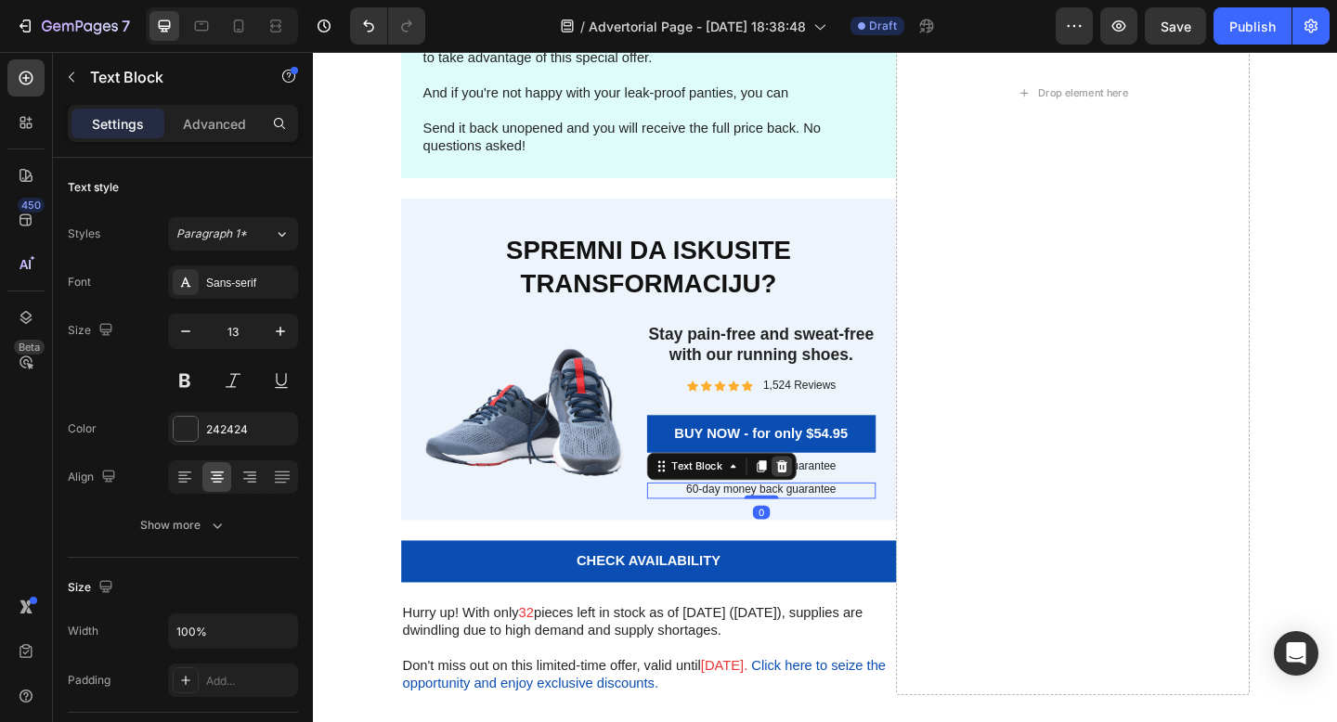
click at [817, 510] on icon at bounding box center [822, 503] width 15 height 15
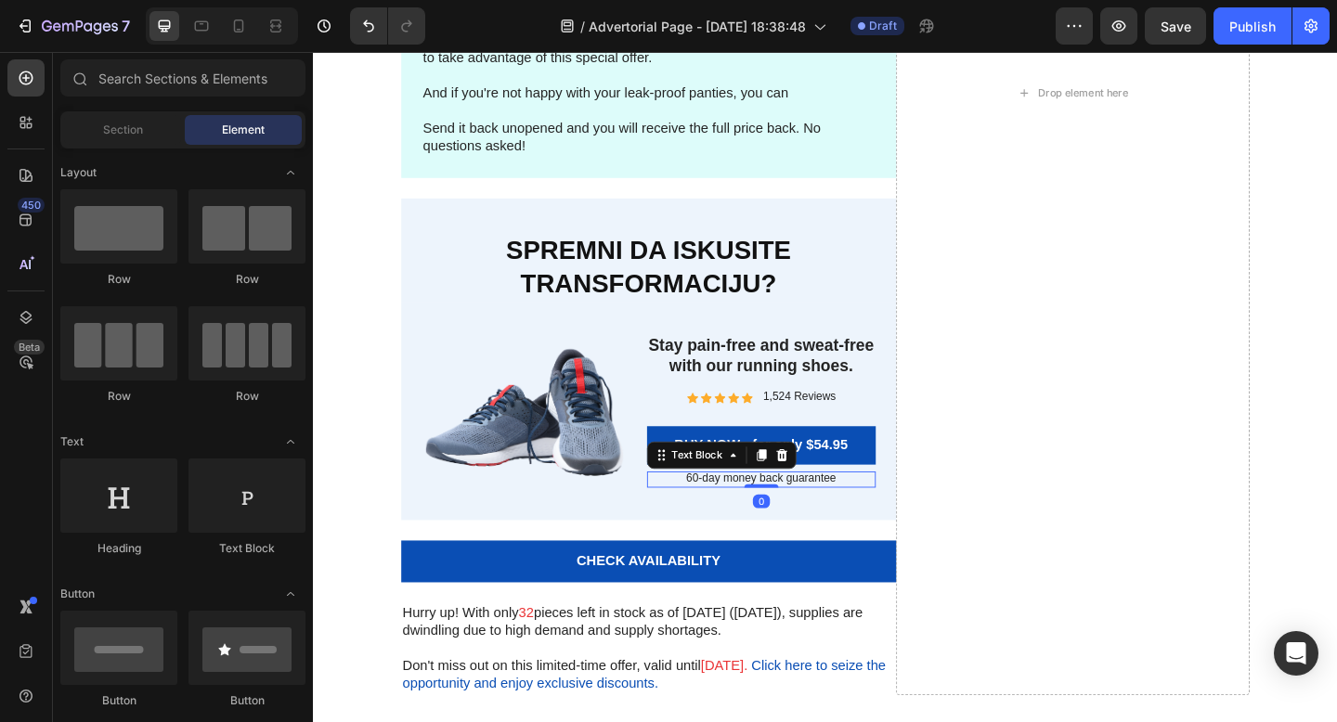
click at [817, 517] on p "60-day money back guarantee" at bounding box center [800, 517] width 249 height 16
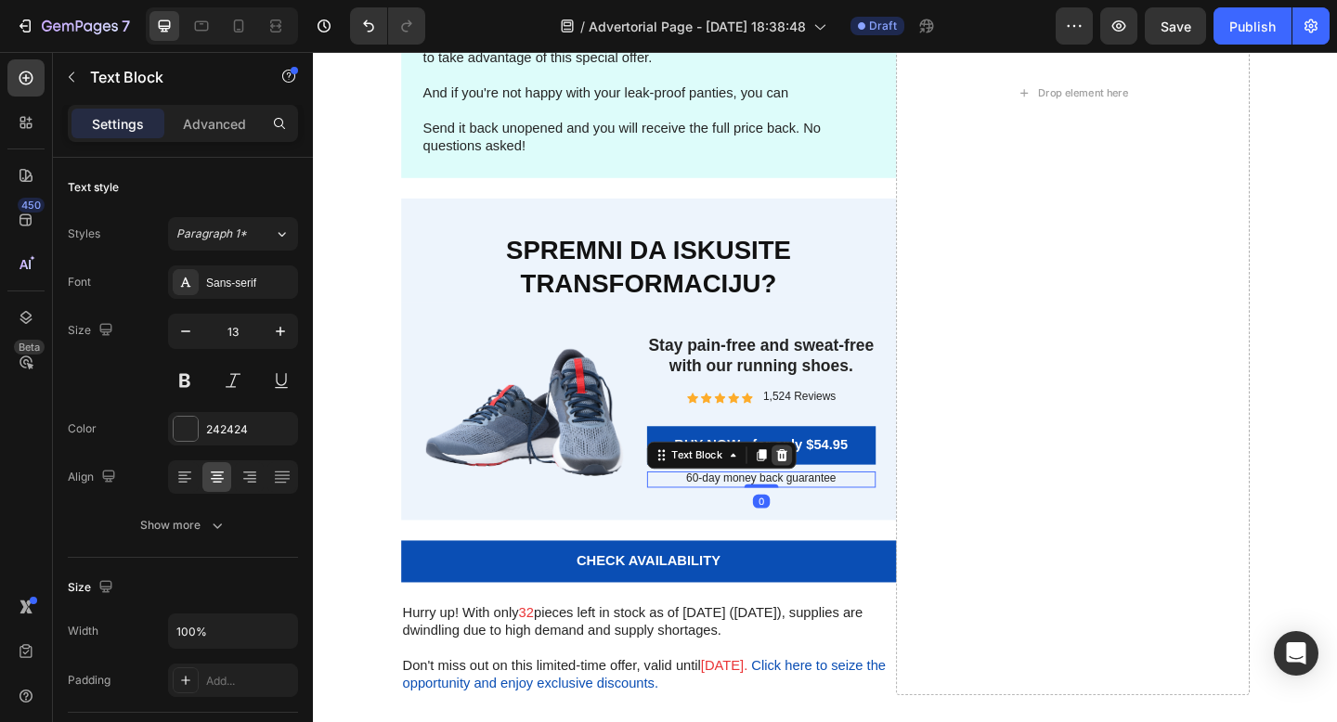
click at [822, 495] on icon at bounding box center [822, 491] width 12 height 13
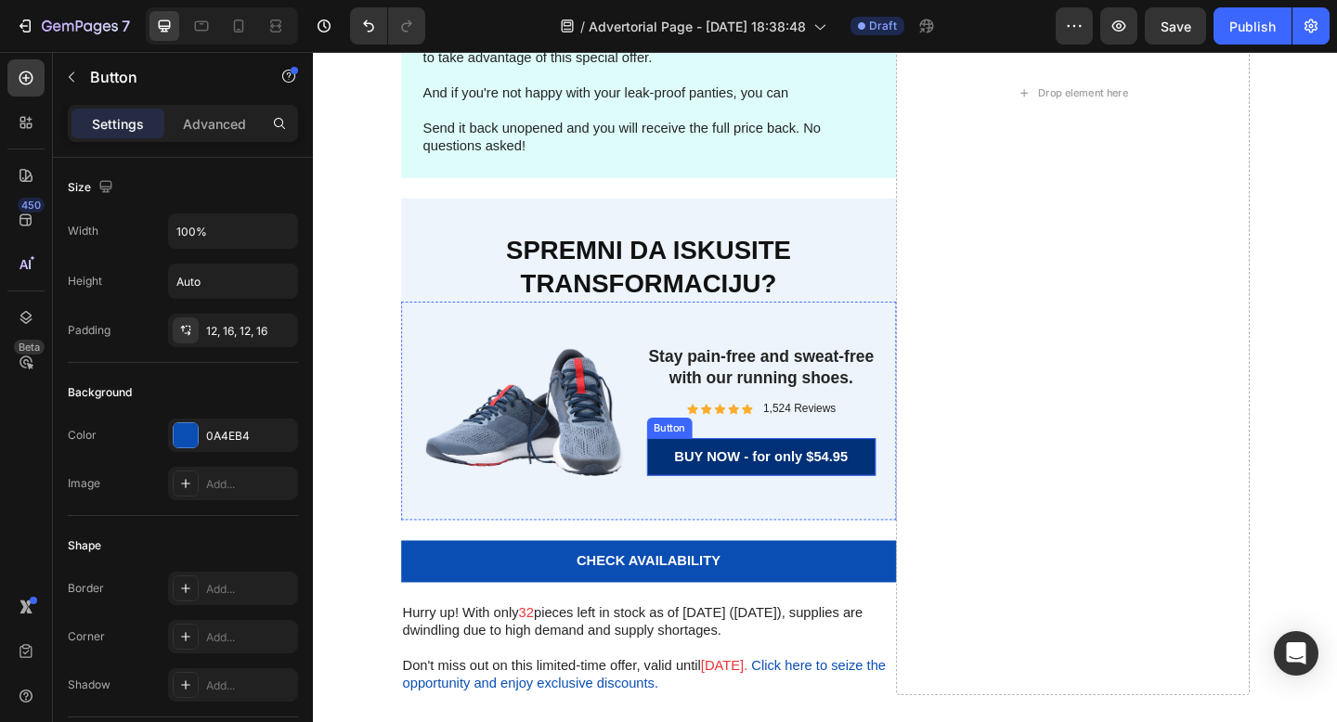
click at [919, 493] on link "BUY NOW - for only $54.95" at bounding box center [800, 494] width 249 height 42
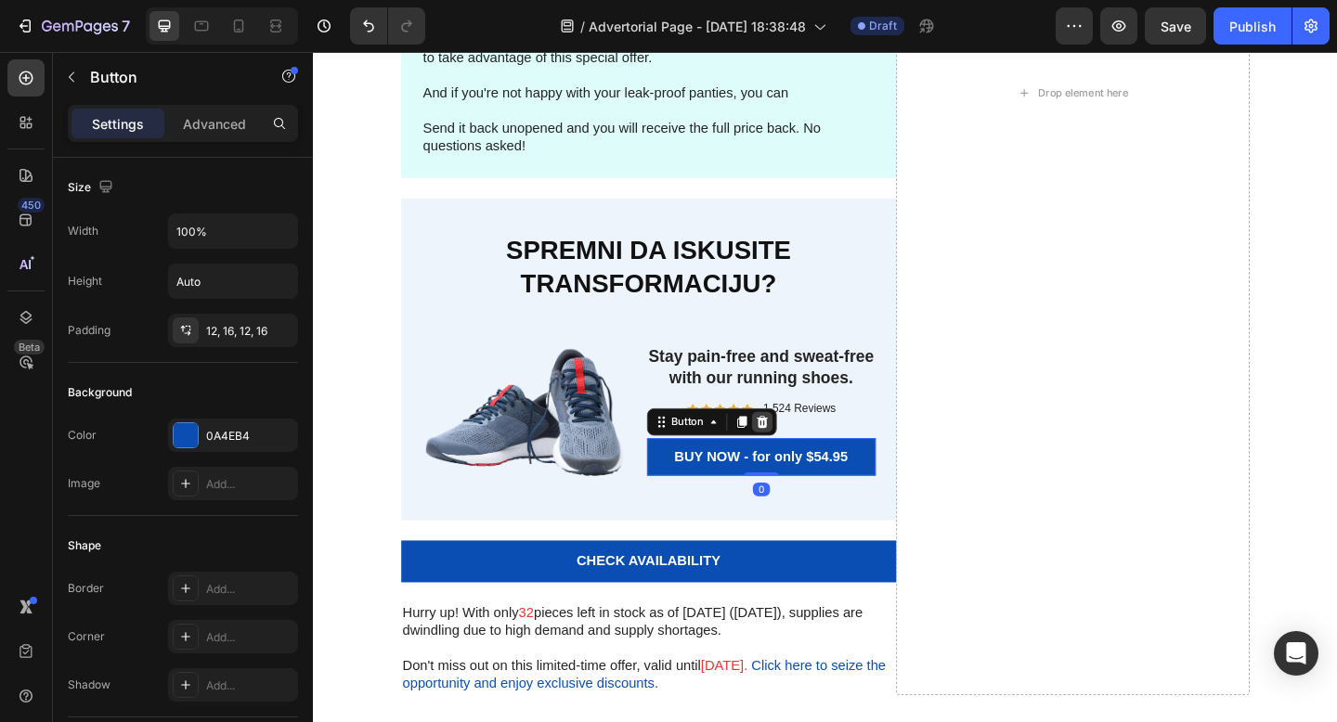
click at [799, 453] on icon at bounding box center [801, 454] width 15 height 15
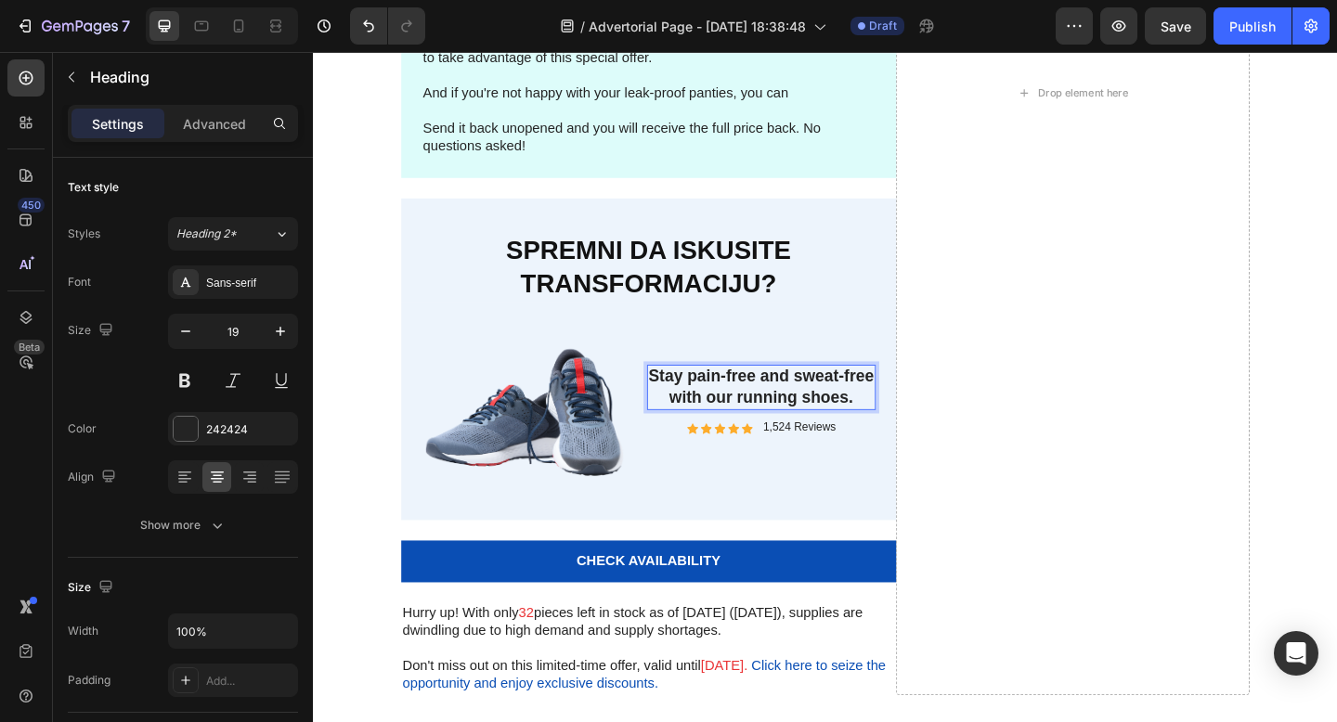
click at [868, 415] on h3 "Stay pain-free and sweat-free with our running shoes." at bounding box center [800, 417] width 249 height 49
click at [868, 415] on p "Stay pain-free and sweat-free with our running shoes." at bounding box center [800, 417] width 245 height 45
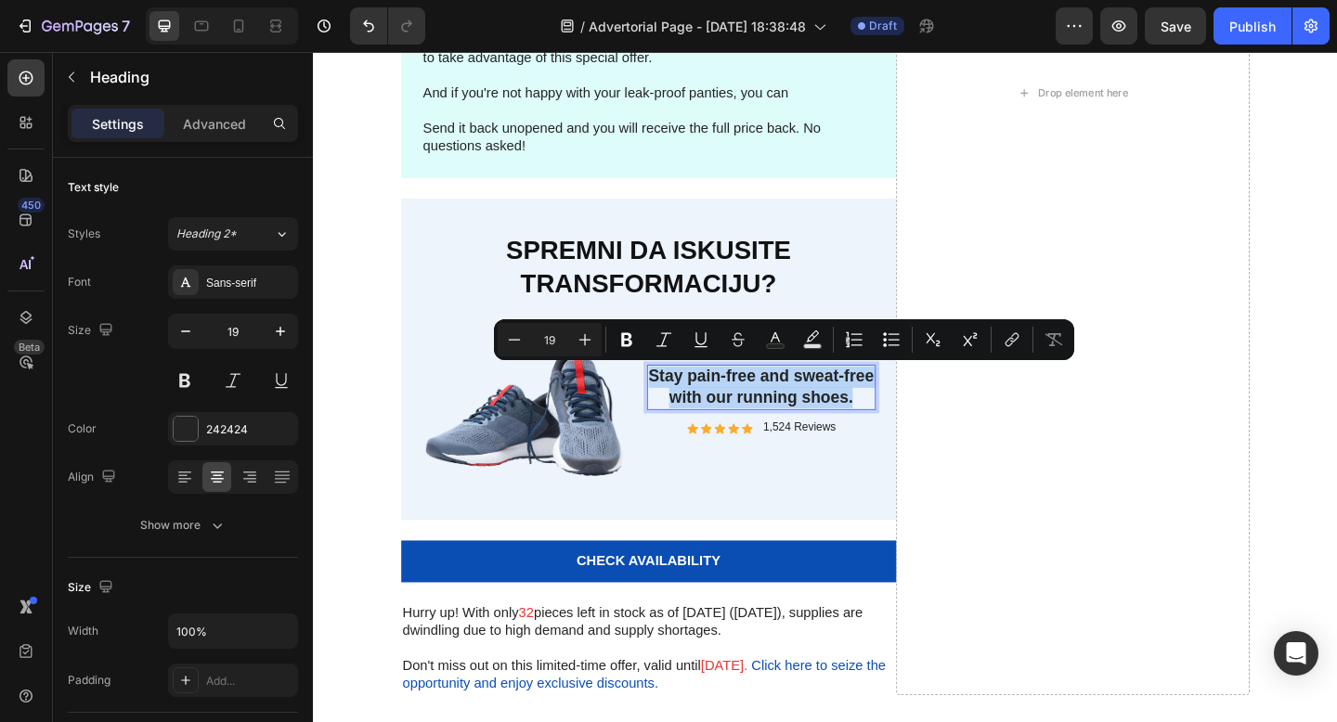
click at [868, 415] on p "Stay pain-free and sweat-free with our running shoes." at bounding box center [800, 417] width 245 height 45
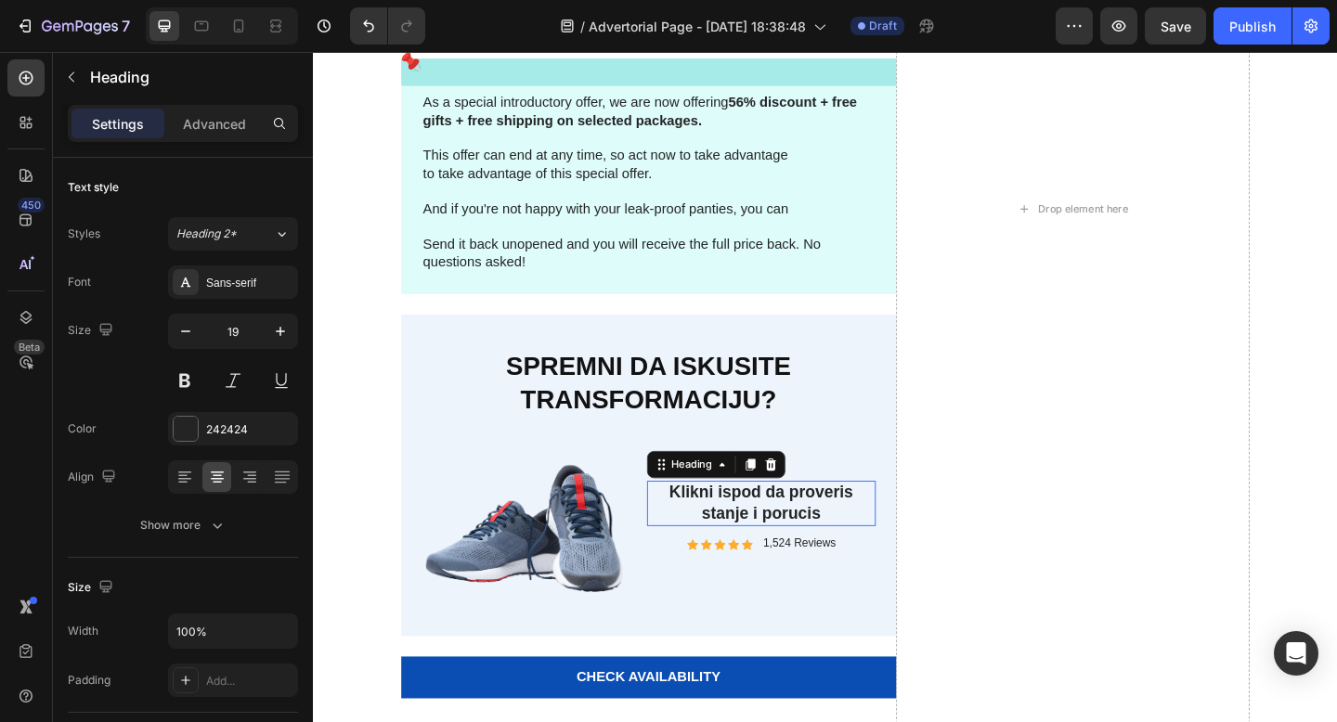
scroll to position [6194, 0]
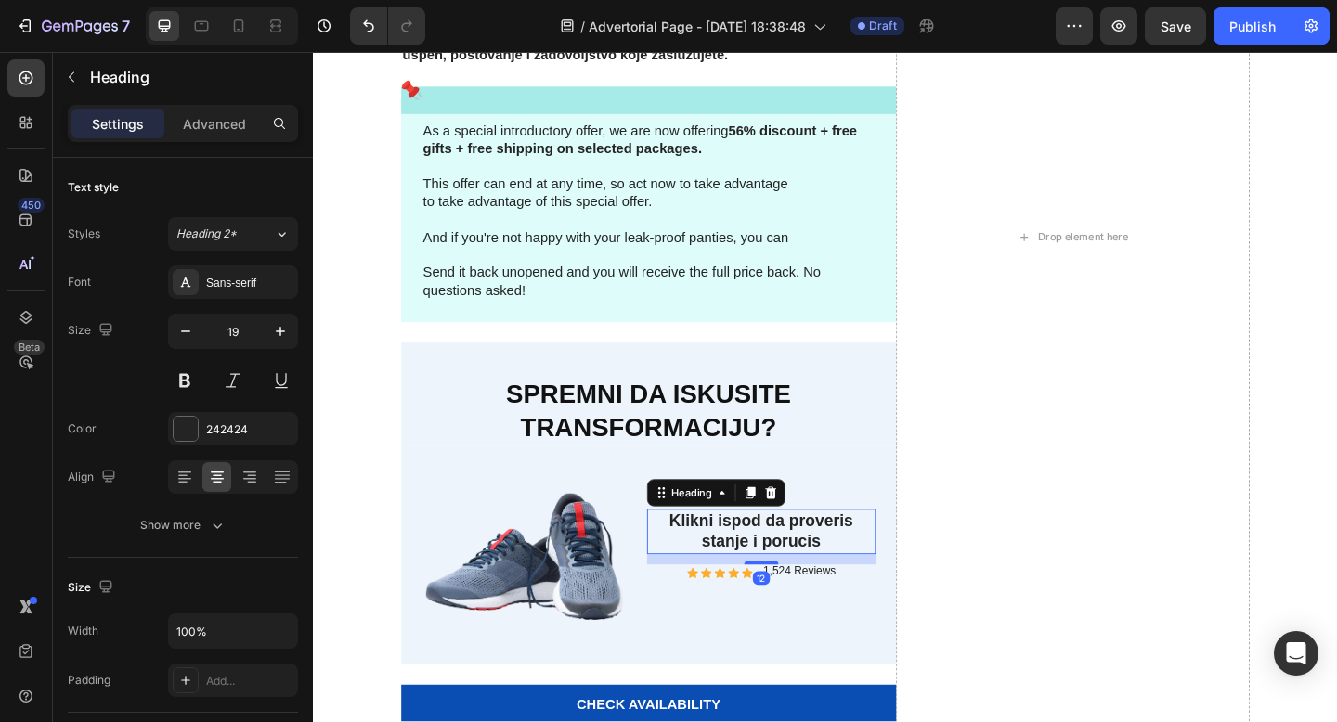
click at [864, 584] on p "Klikni ispod da proveris stanje i porucis" at bounding box center [800, 573] width 245 height 45
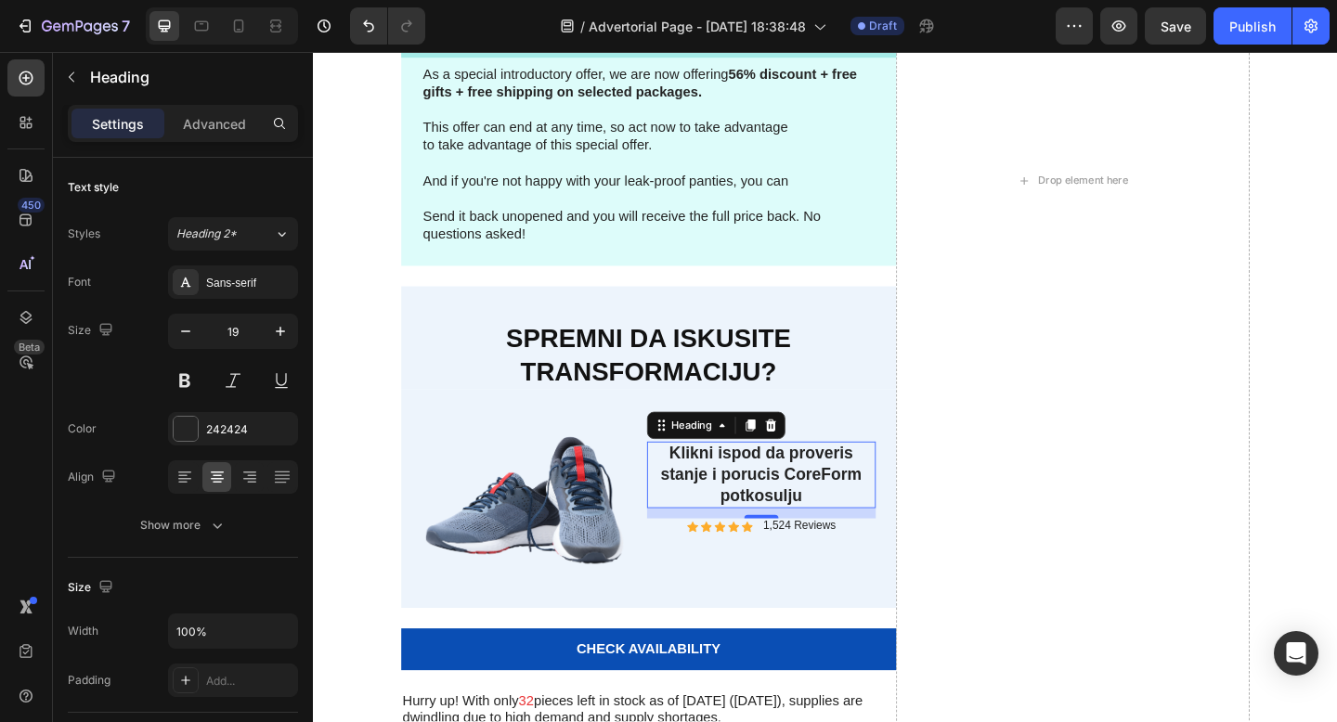
scroll to position [6257, 0]
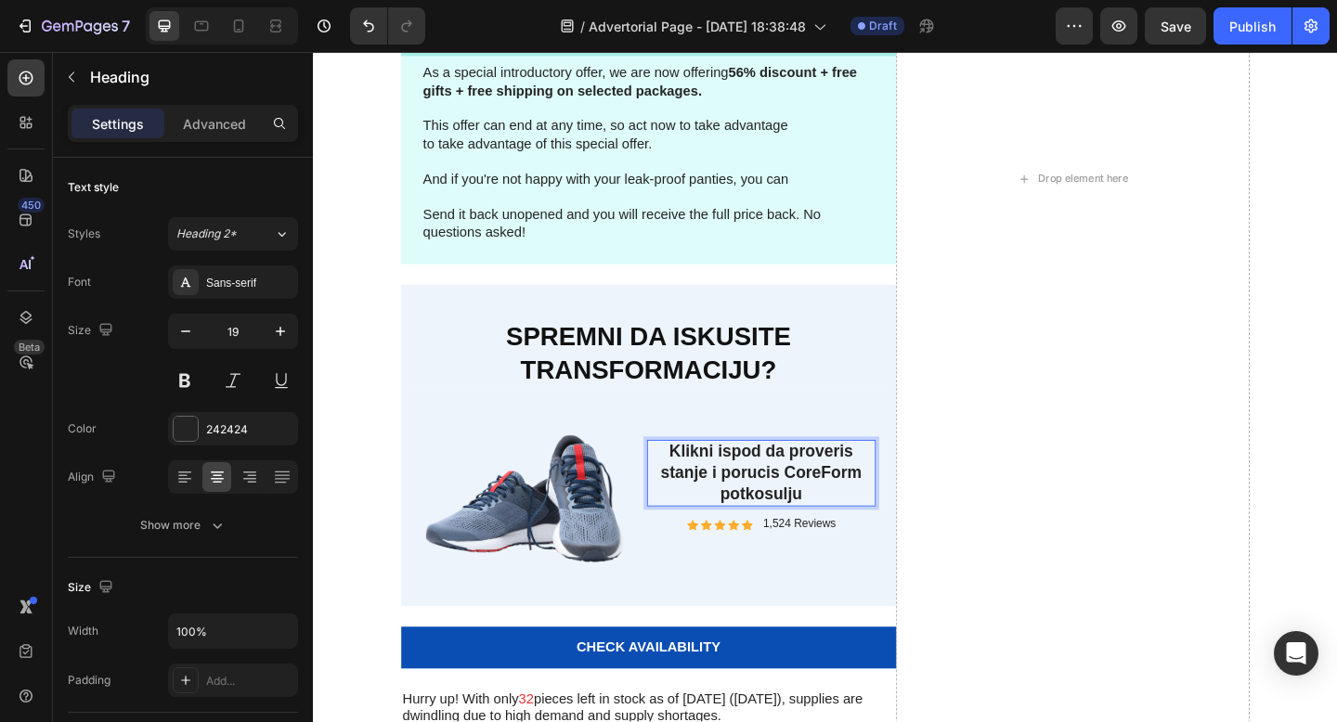
click at [729, 514] on p "Klikni ispod da proveris stanje i porucis CoreForm potkosulju" at bounding box center [800, 510] width 245 height 69
click at [817, 496] on p "Klikni ispod da proveris stanje i porucis CoreForm potkosulju" at bounding box center [800, 510] width 245 height 69
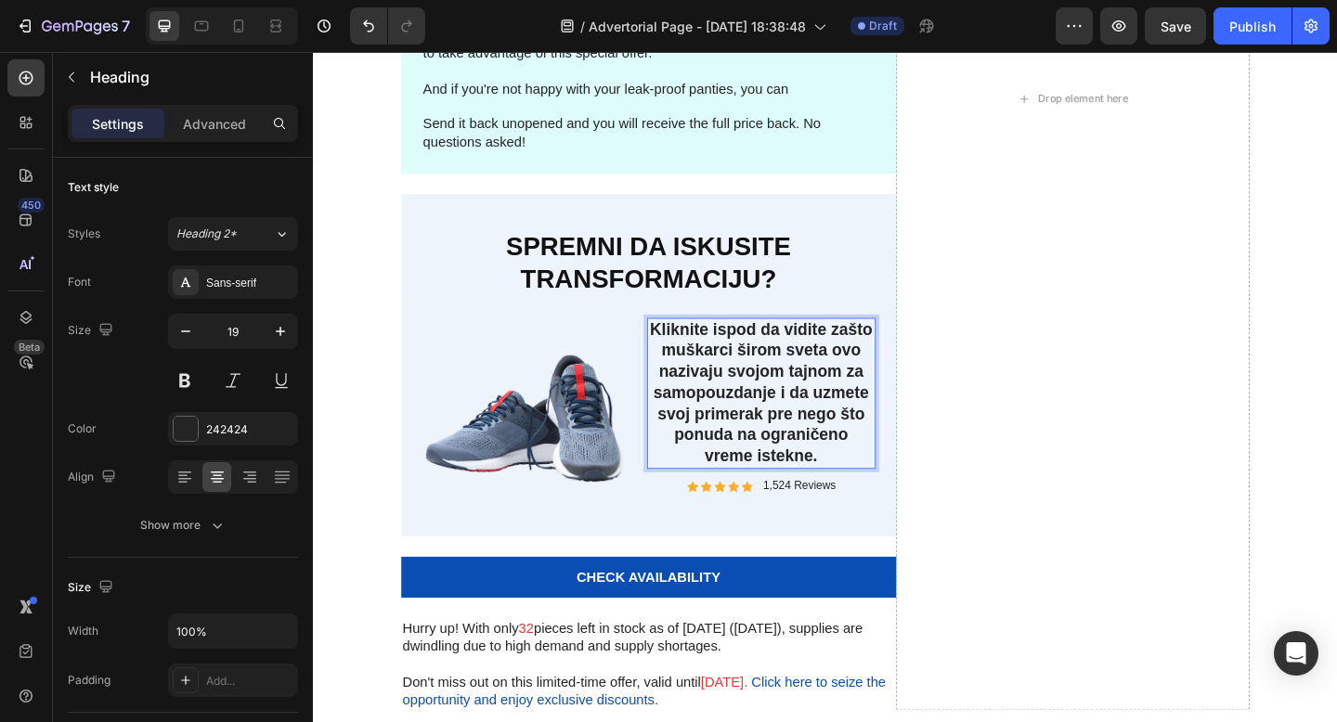
scroll to position [6369, 0]
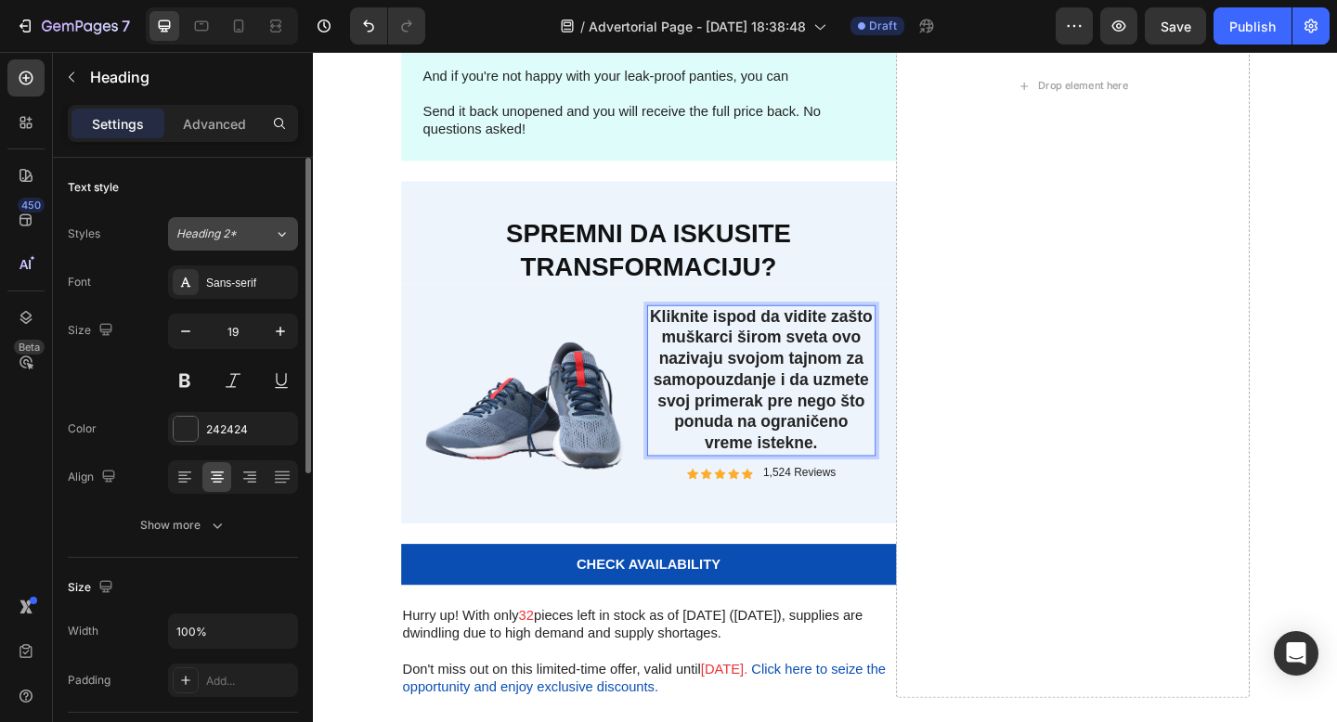
click at [210, 228] on span "Heading 2*" at bounding box center [206, 234] width 60 height 17
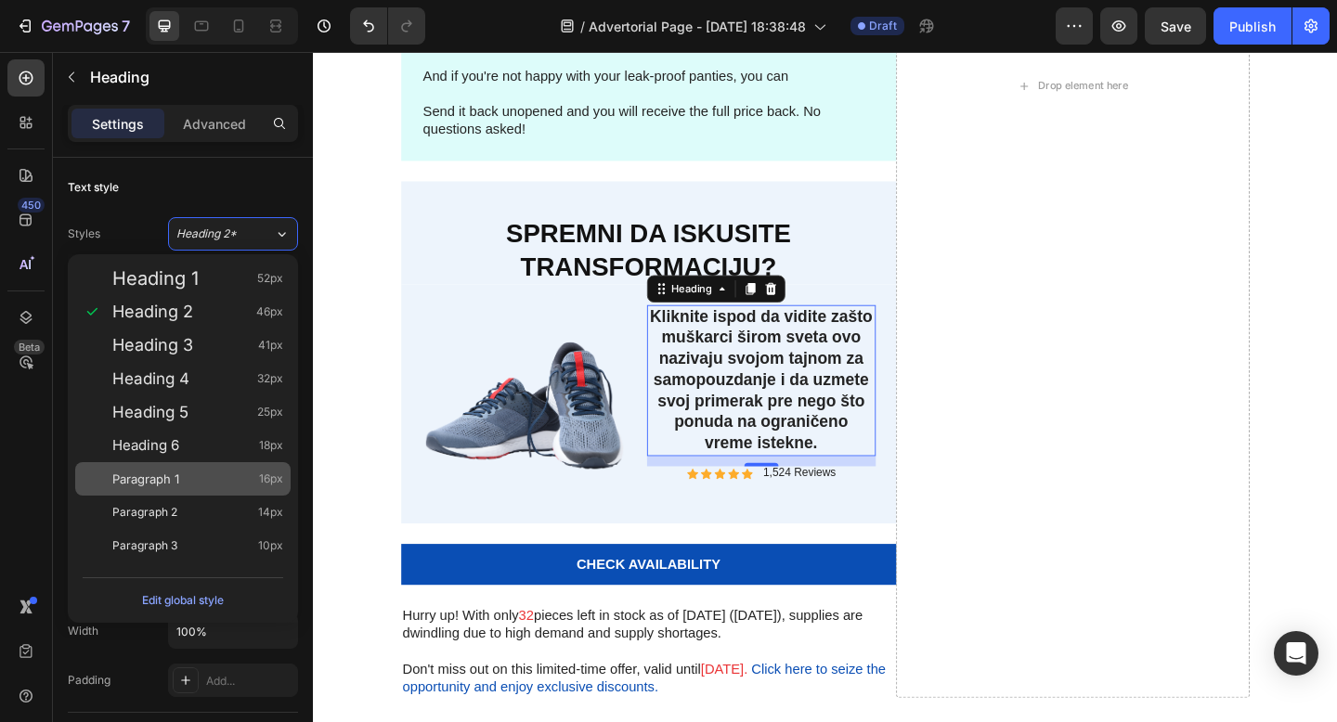
click at [189, 477] on div "Paragraph 1 16px" at bounding box center [197, 479] width 171 height 19
type input "16"
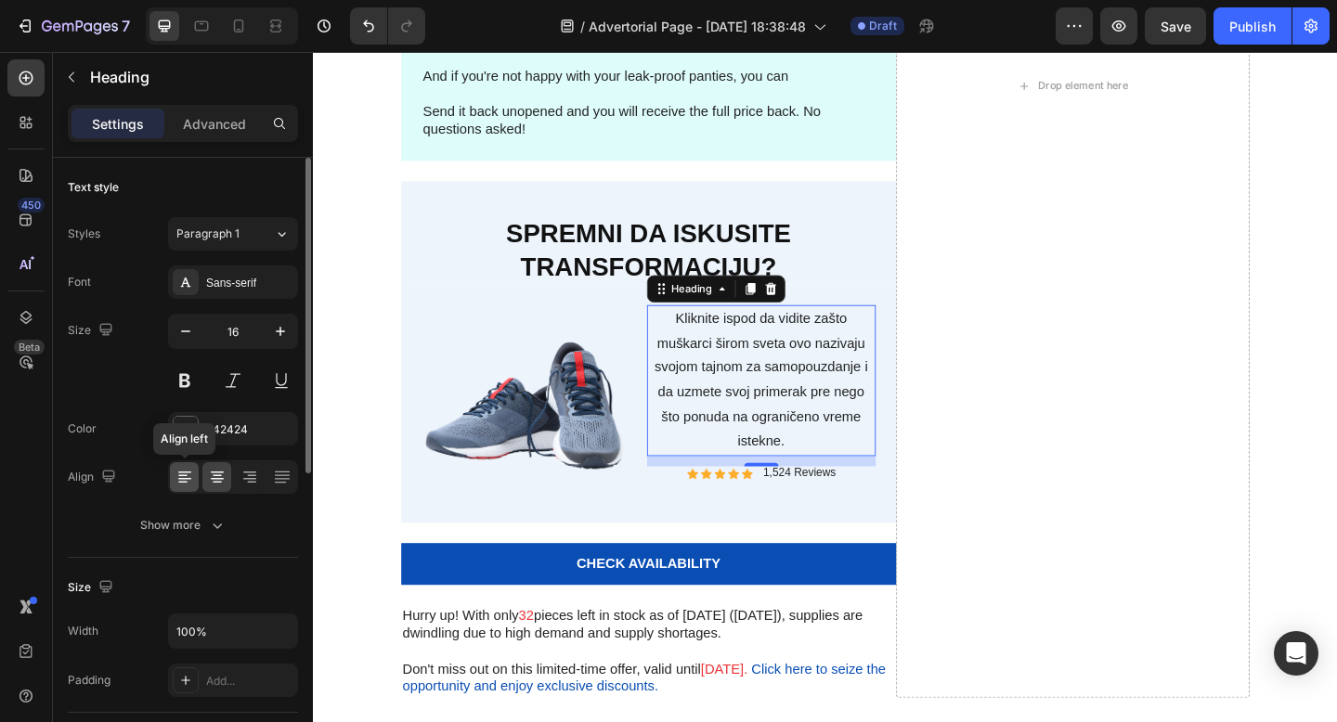
click at [188, 479] on icon at bounding box center [184, 479] width 13 height 2
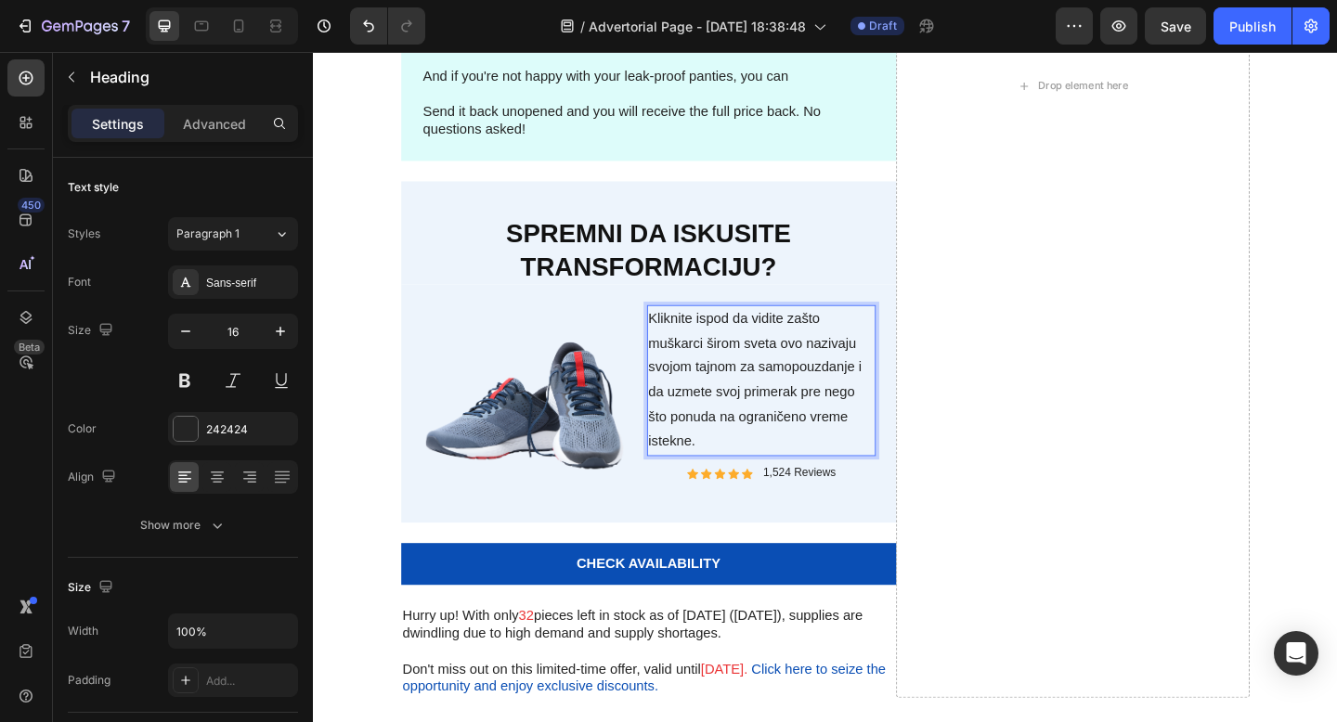
click at [698, 369] on p "Kliknite ispod da vidite zašto muškarci širom sveta ovo nazivaju svojom tajnom …" at bounding box center [800, 410] width 245 height 161
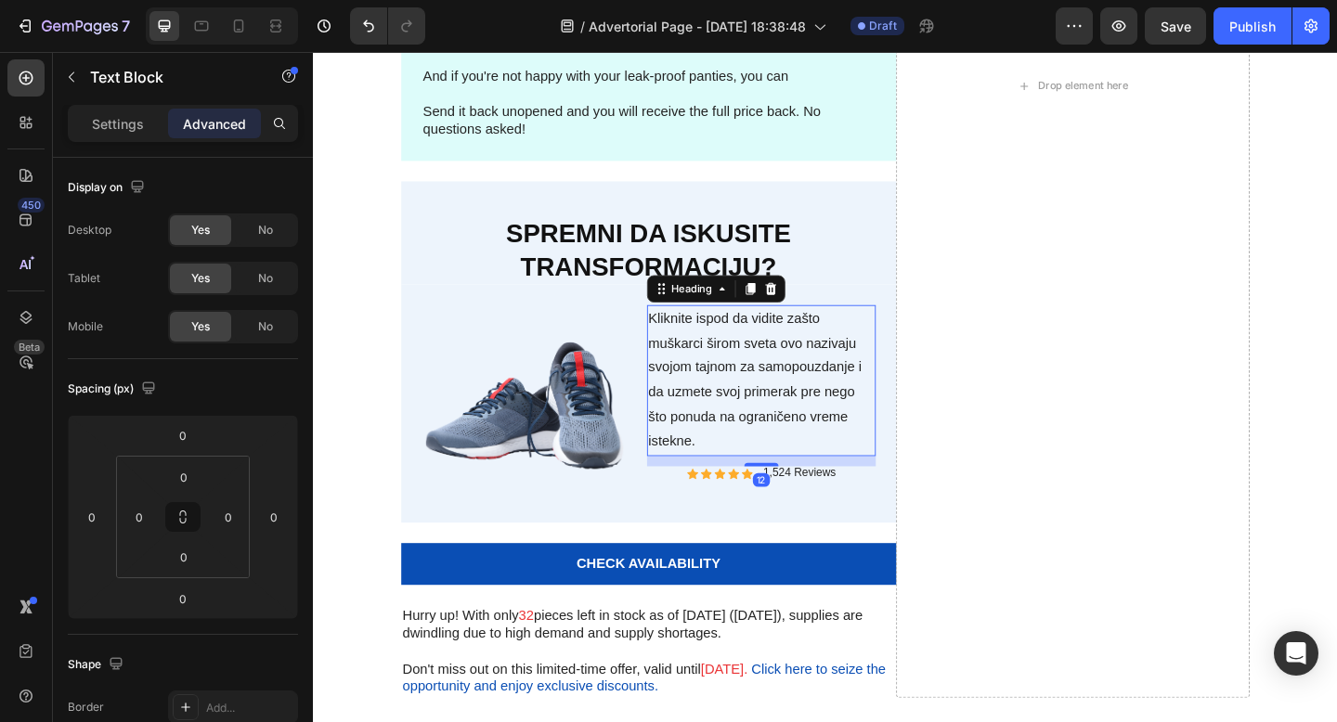
click at [724, 394] on p "Kliknite ispod da vidite zašto muškarci širom sveta ovo nazivaju svojom tajnom …" at bounding box center [800, 410] width 245 height 161
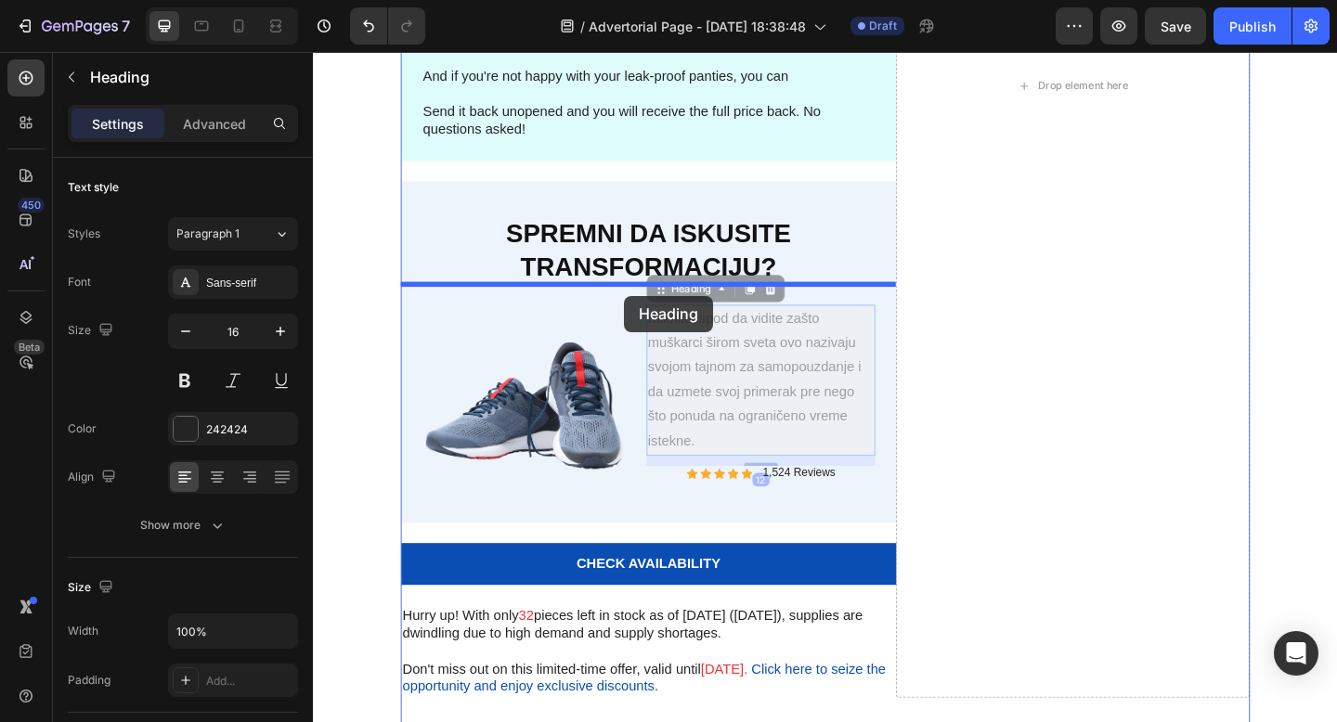
drag, startPoint x: 692, startPoint y: 312, endPoint x: 652, endPoint y: 319, distance: 40.6
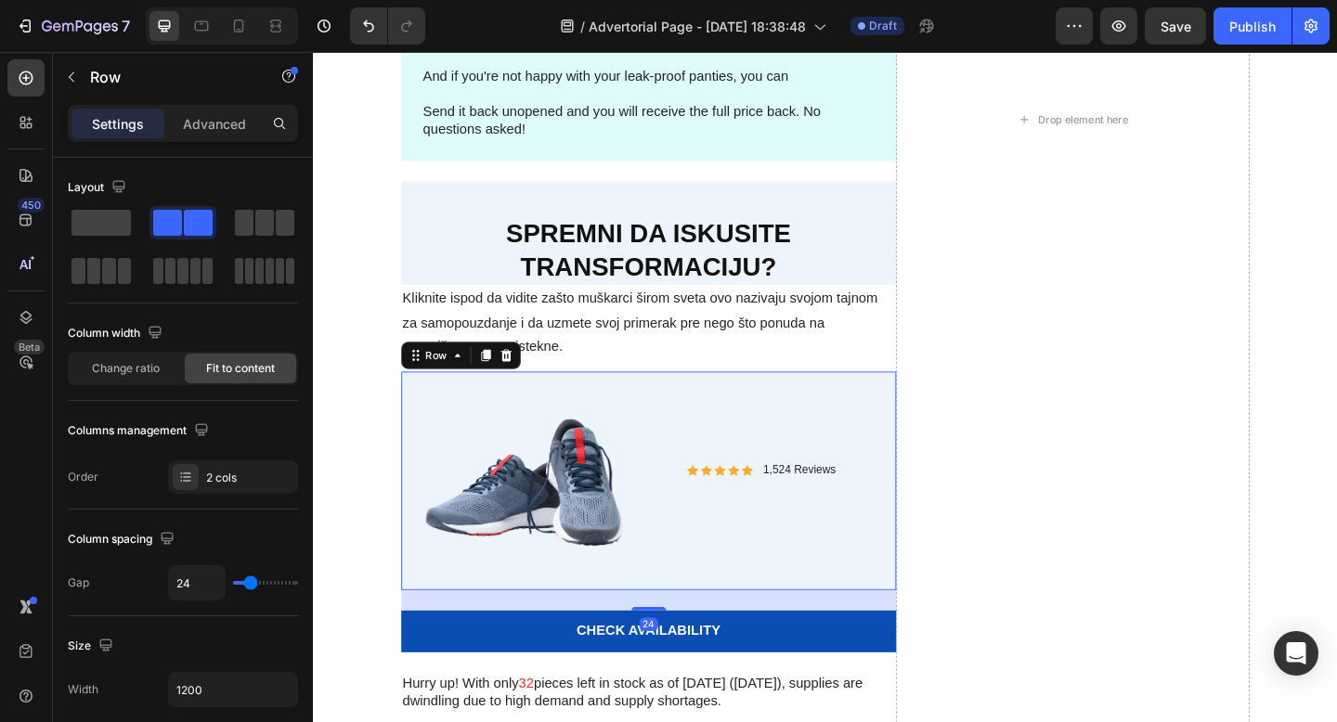
click at [736, 573] on div "Icon Icon Icon Icon Icon Icon List 1,524 Reviews Text Block Row" at bounding box center [800, 518] width 249 height 193
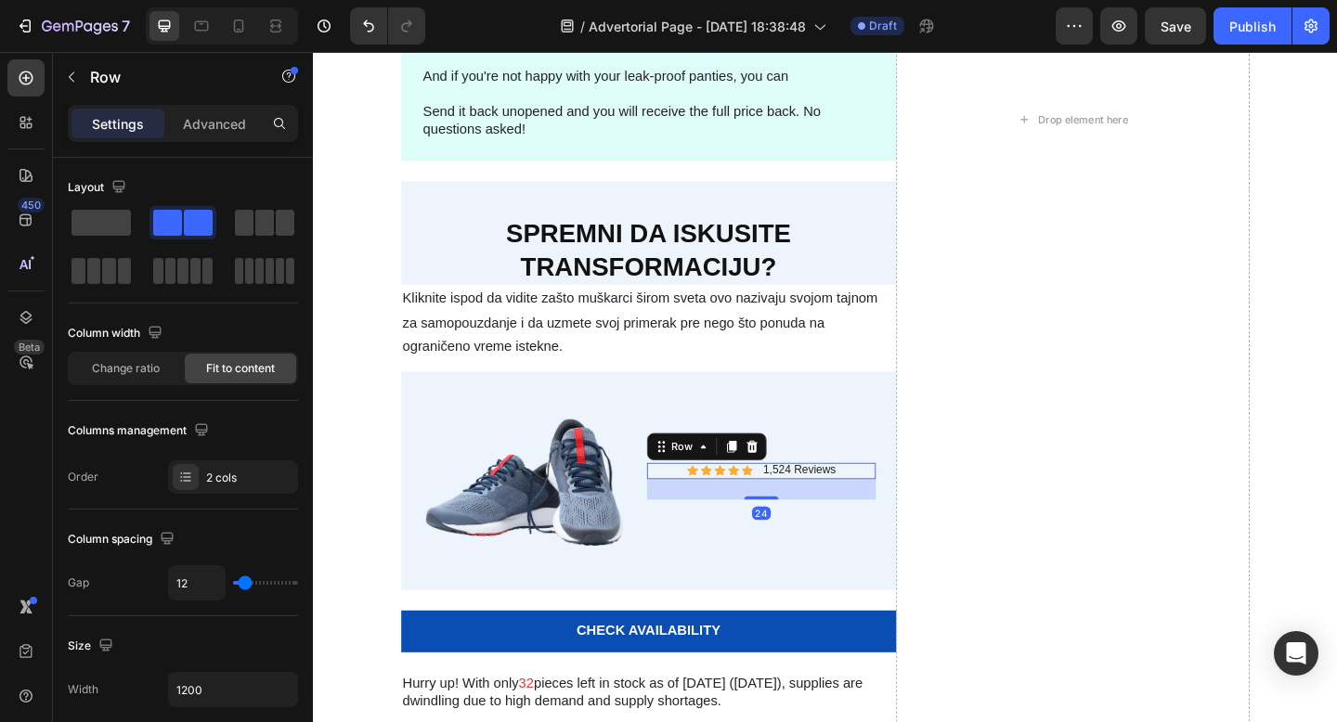
click at [710, 512] on div "Icon Icon Icon Icon Icon Icon List 1,524 Reviews Text Block Row 24" at bounding box center [800, 508] width 249 height 18
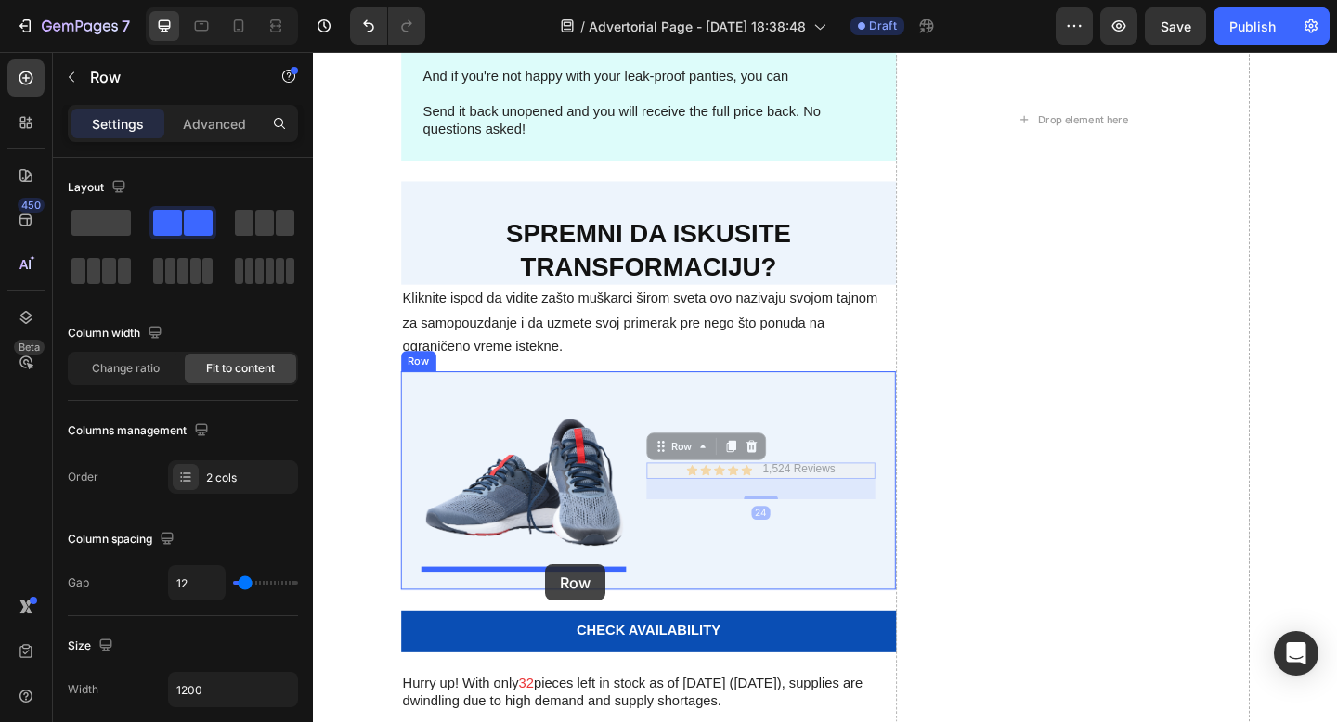
drag, startPoint x: 685, startPoint y: 485, endPoint x: 565, endPoint y: 610, distance: 173.3
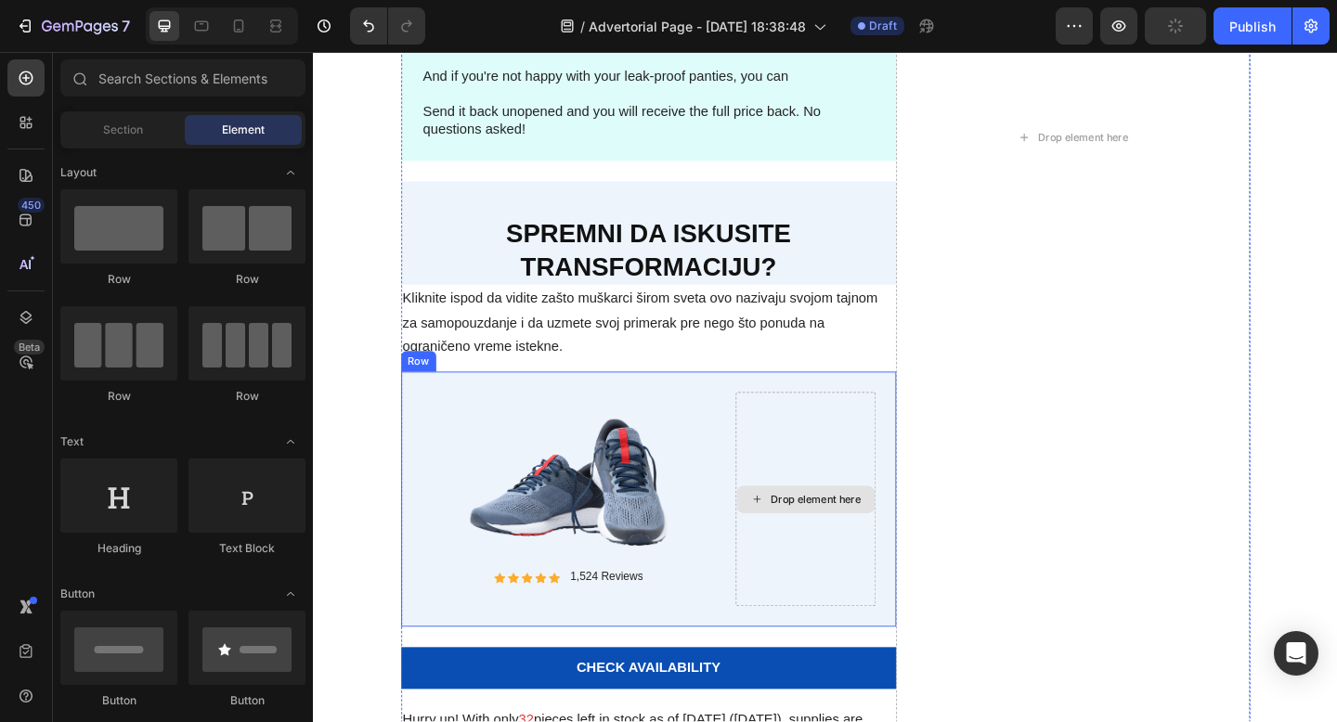
click at [815, 528] on div "Drop element here" at bounding box center [848, 539] width 150 height 30
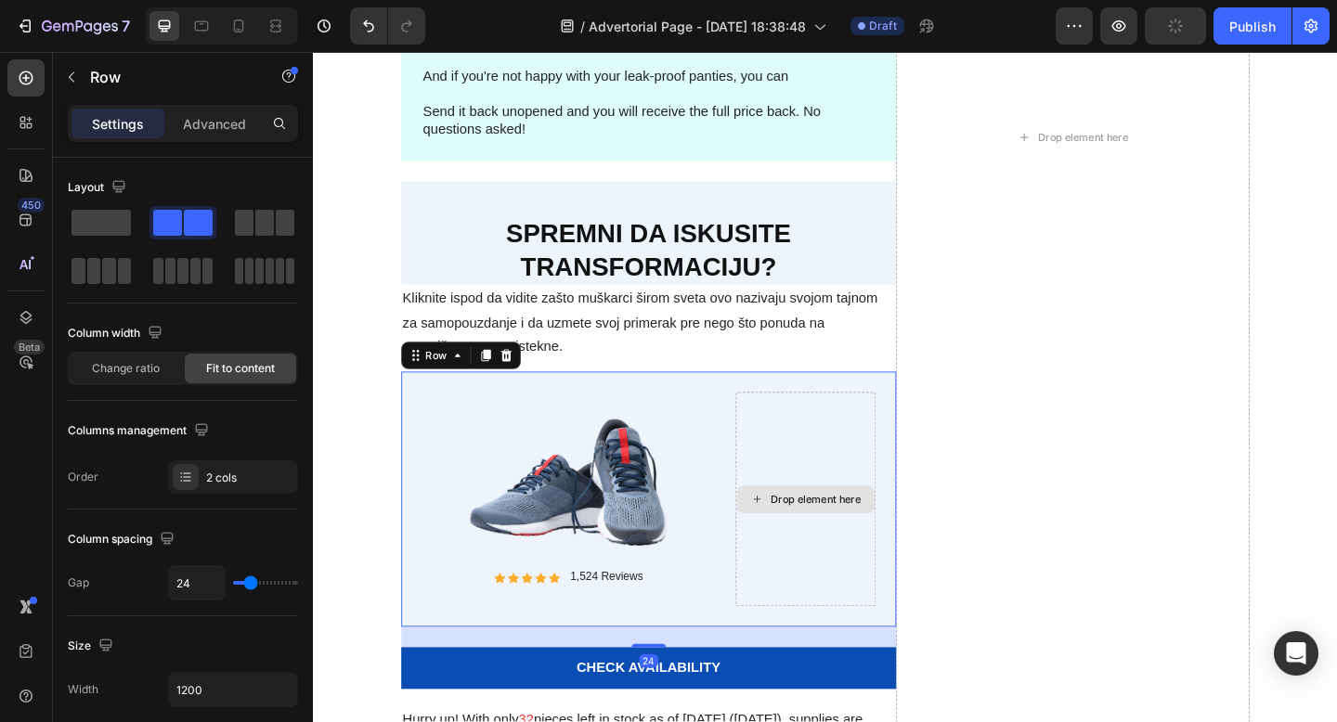
click at [817, 477] on div "Drop element here" at bounding box center [848, 538] width 152 height 233
click at [114, 224] on span at bounding box center [100, 223] width 59 height 26
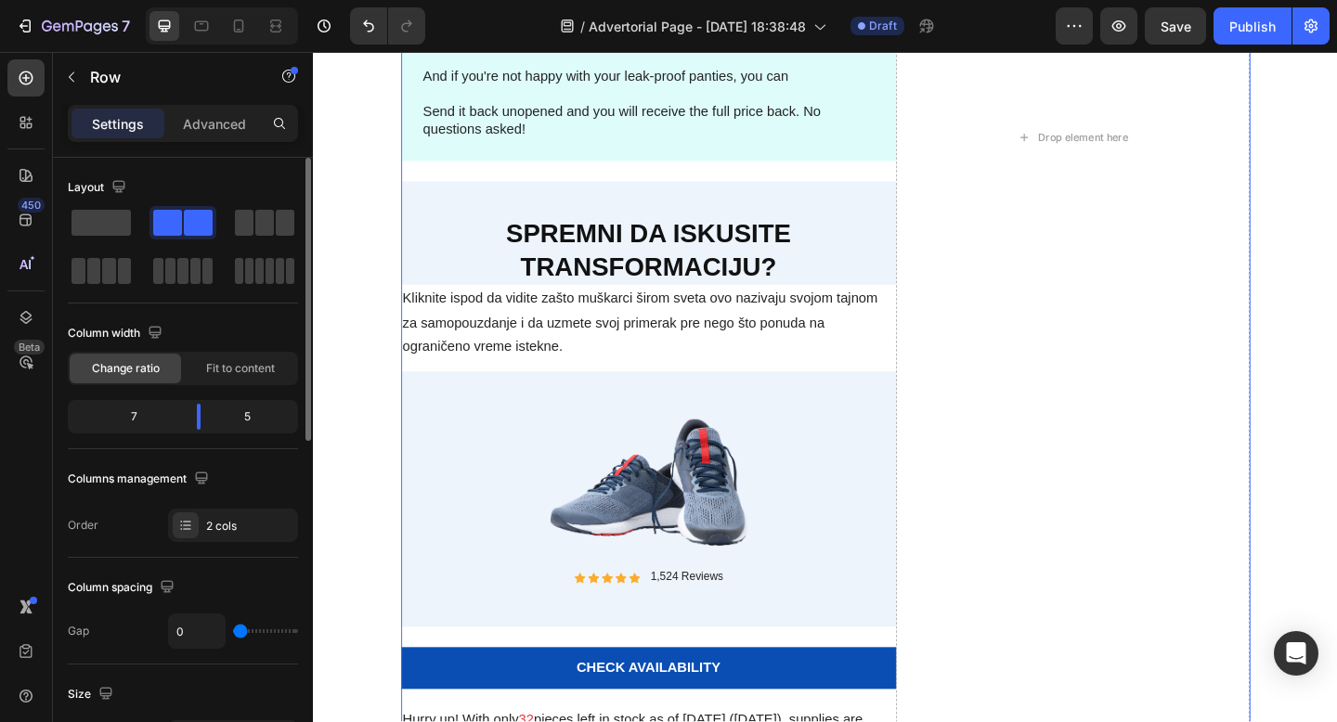
click at [757, 393] on div "Odluka od 60 sekundi Heading [PERSON_NAME] postoje dva puta ispred vas: Text Bl…" at bounding box center [677, 146] width 538 height 1444
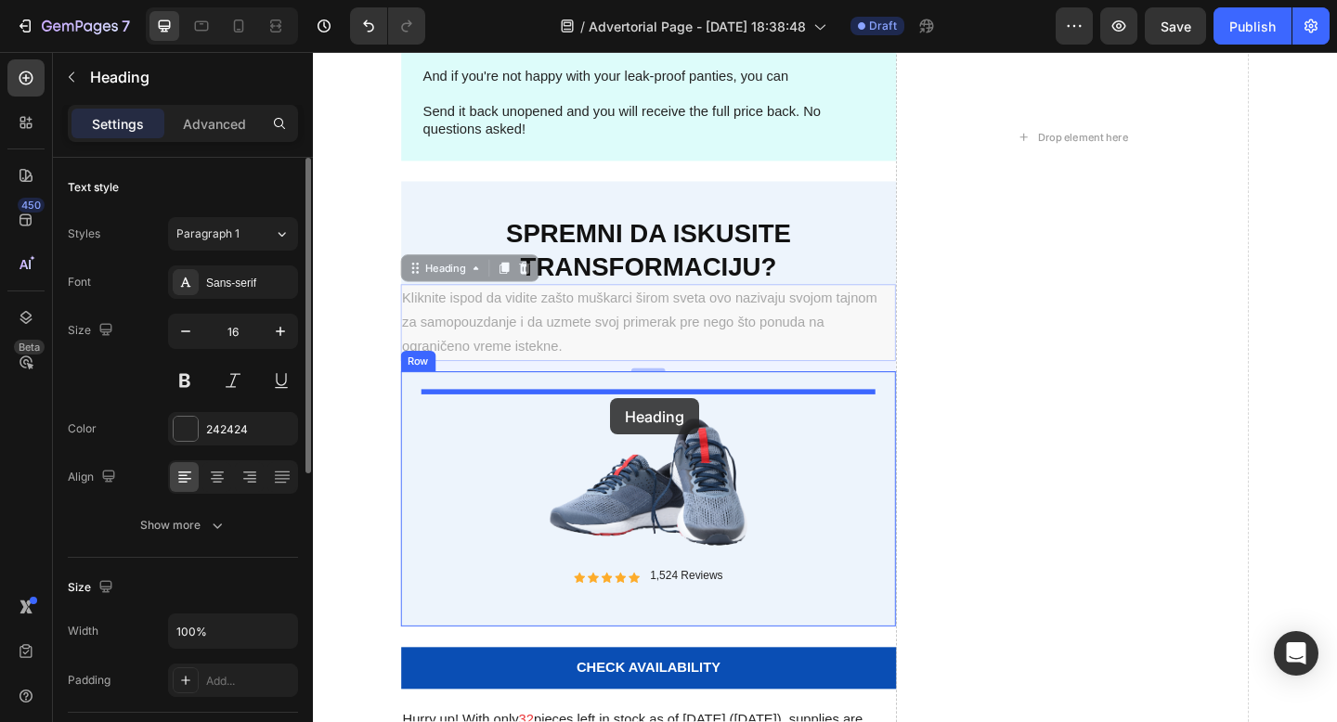
drag, startPoint x: 416, startPoint y: 284, endPoint x: 636, endPoint y: 429, distance: 263.4
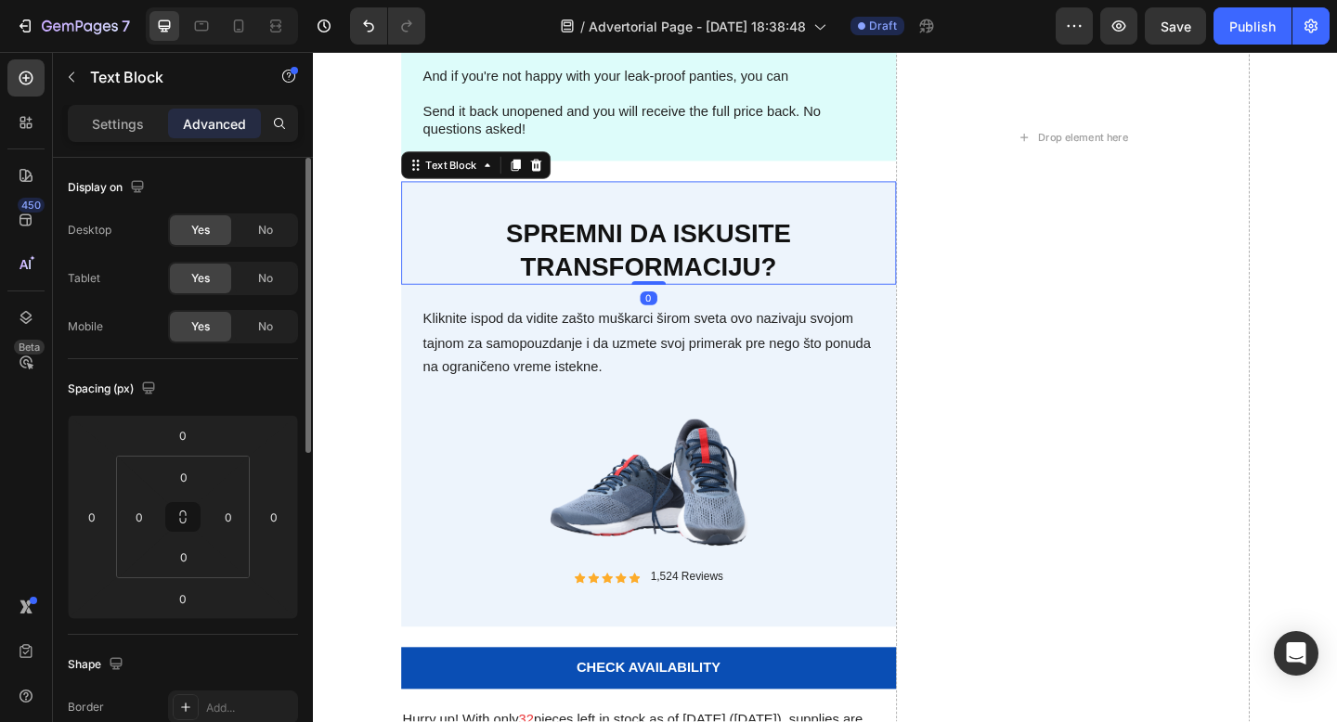
click at [893, 235] on p "Spremni da iskusite transformaciju?" at bounding box center [677, 267] width 535 height 72
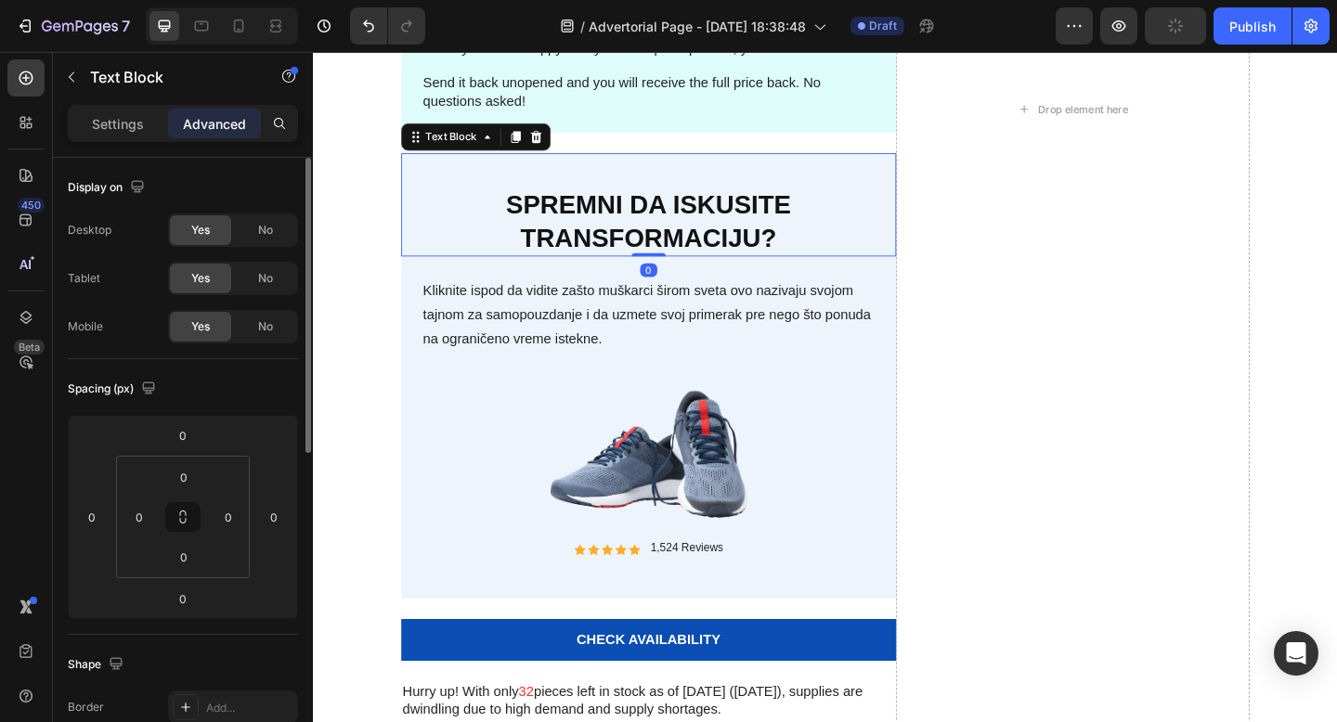
scroll to position [6402, 0]
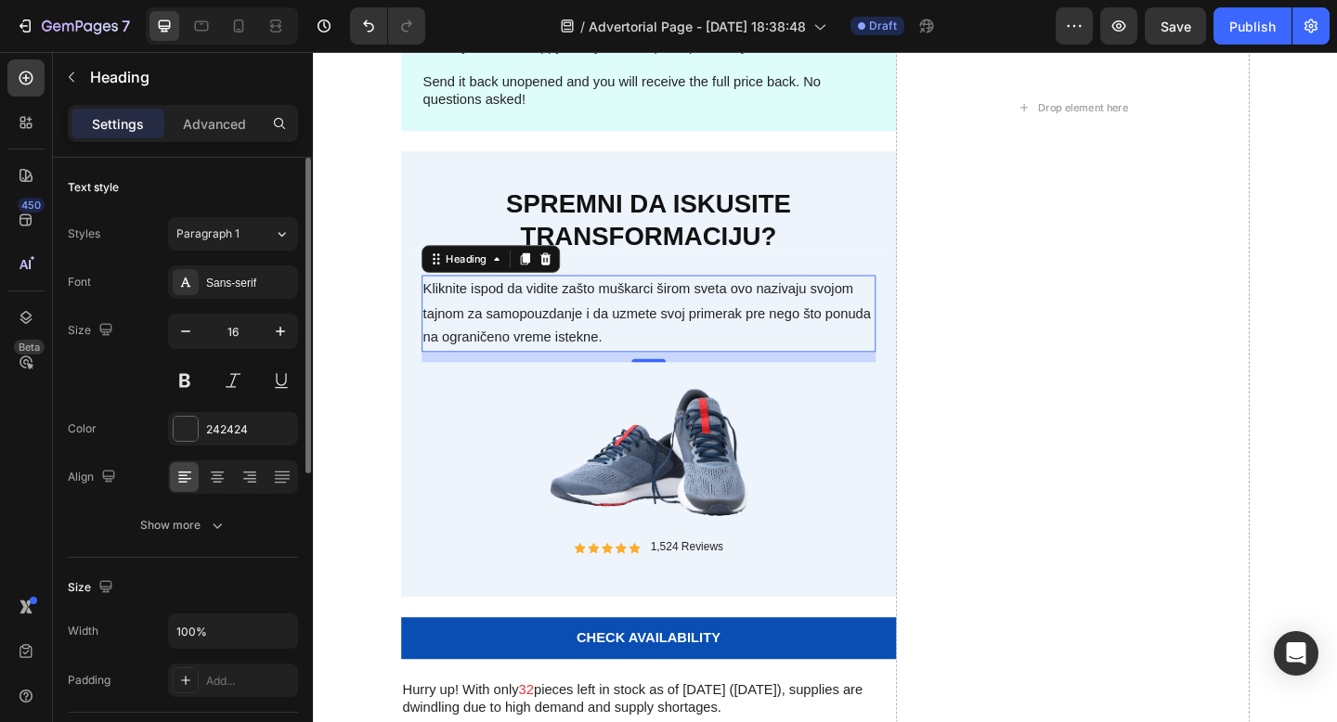
click at [775, 309] on p "Kliknite ispod da vidite zašto muškarci širom sveta ovo nazivaju svojom tajnom …" at bounding box center [678, 337] width 490 height 80
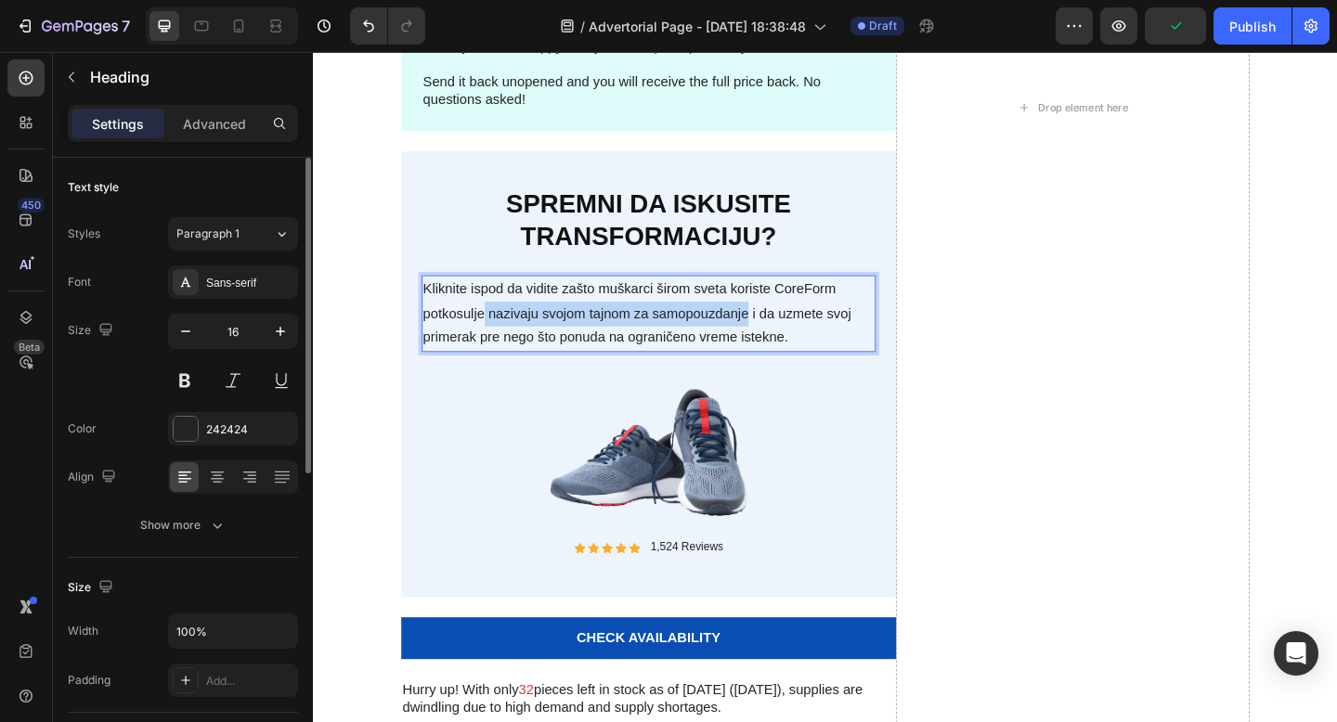
click at [786, 343] on p "Kliknite ispod da vidite zašto muškarci širom sveta koriste CoreForm potkosulje…" at bounding box center [678, 337] width 490 height 80
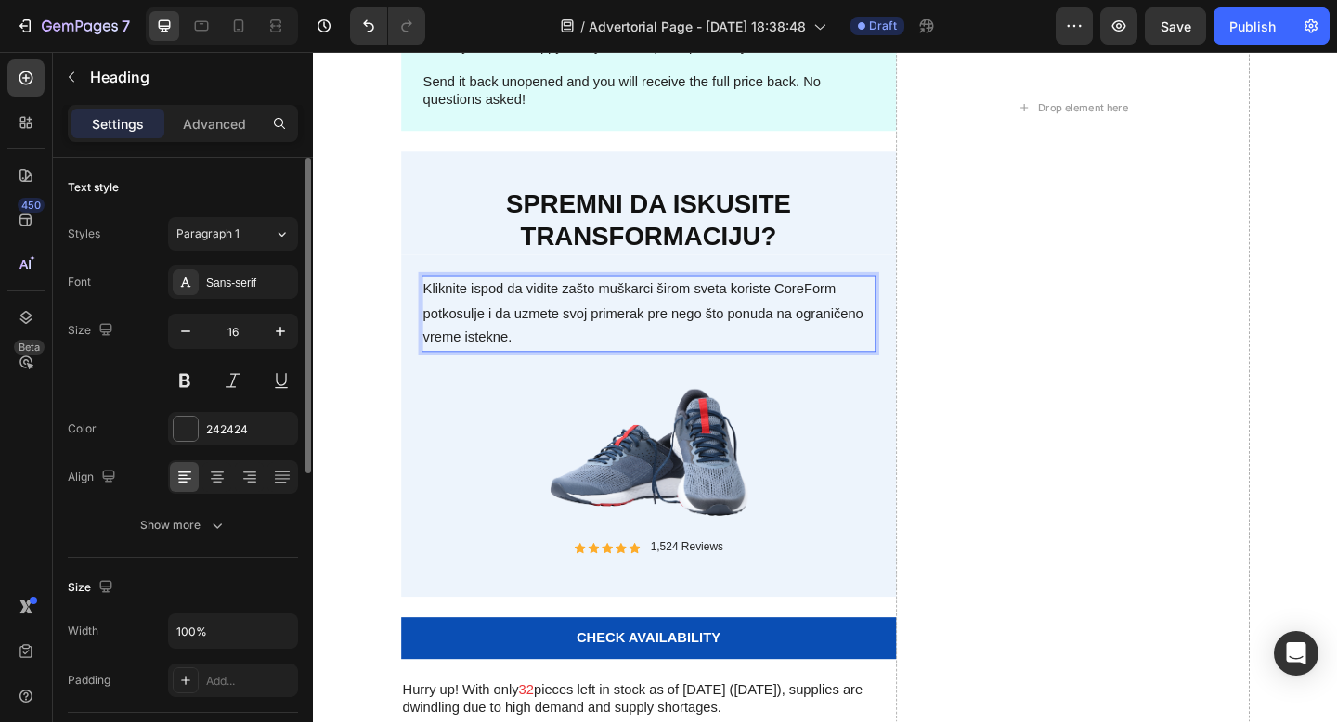
click at [562, 337] on p "Kliknite ispod da vidite zašto muškarci širom sveta koriste CoreForm potkosulje…" at bounding box center [678, 337] width 490 height 80
click at [738, 350] on p "Kliknite ispod da vidite zašto muškarci širom sveta koriste CoreForm potkosulje…" at bounding box center [678, 337] width 490 height 80
click at [881, 344] on p "Kliknite ispod da vidite zašto muškarci širom sveta koriste CoreForm potkosulje…" at bounding box center [678, 337] width 490 height 80
click at [882, 345] on p "Kliknite ispod da vidite zašto muškarci širom sveta koriste CoreForm potkosulje…" at bounding box center [678, 337] width 490 height 80
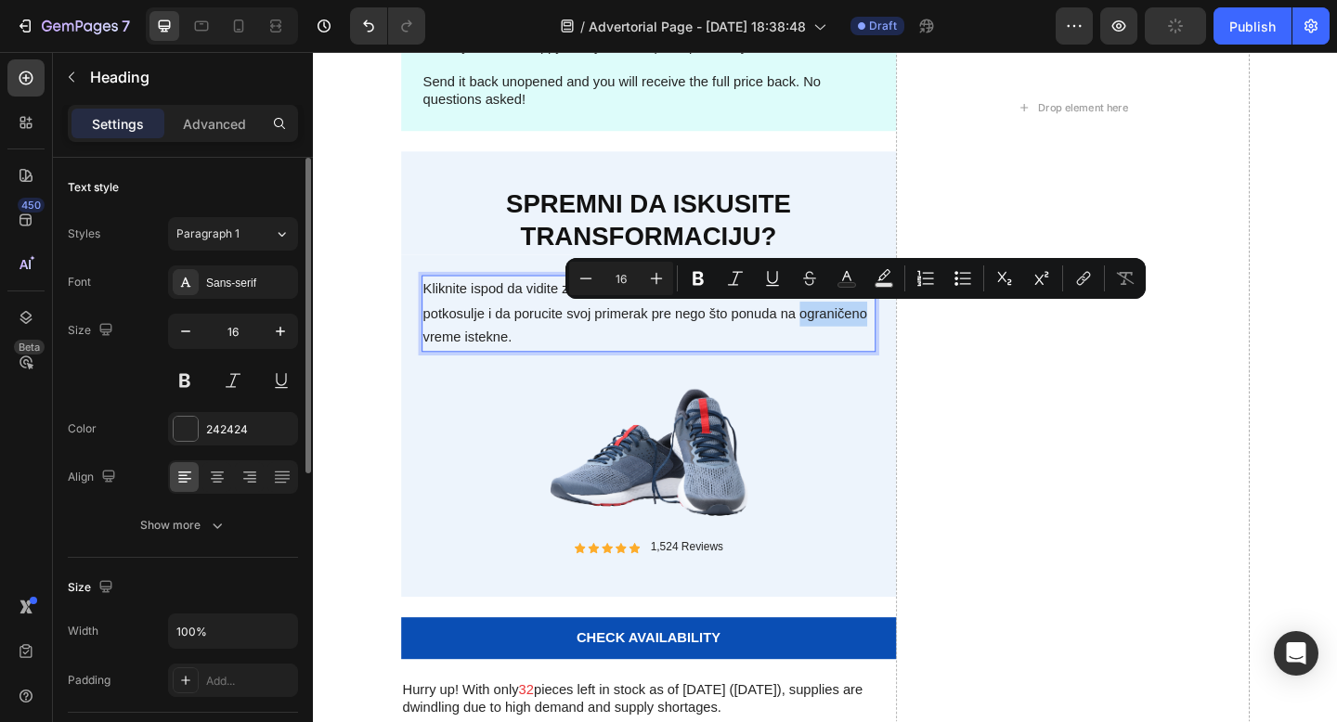
copy p "ograničeno"
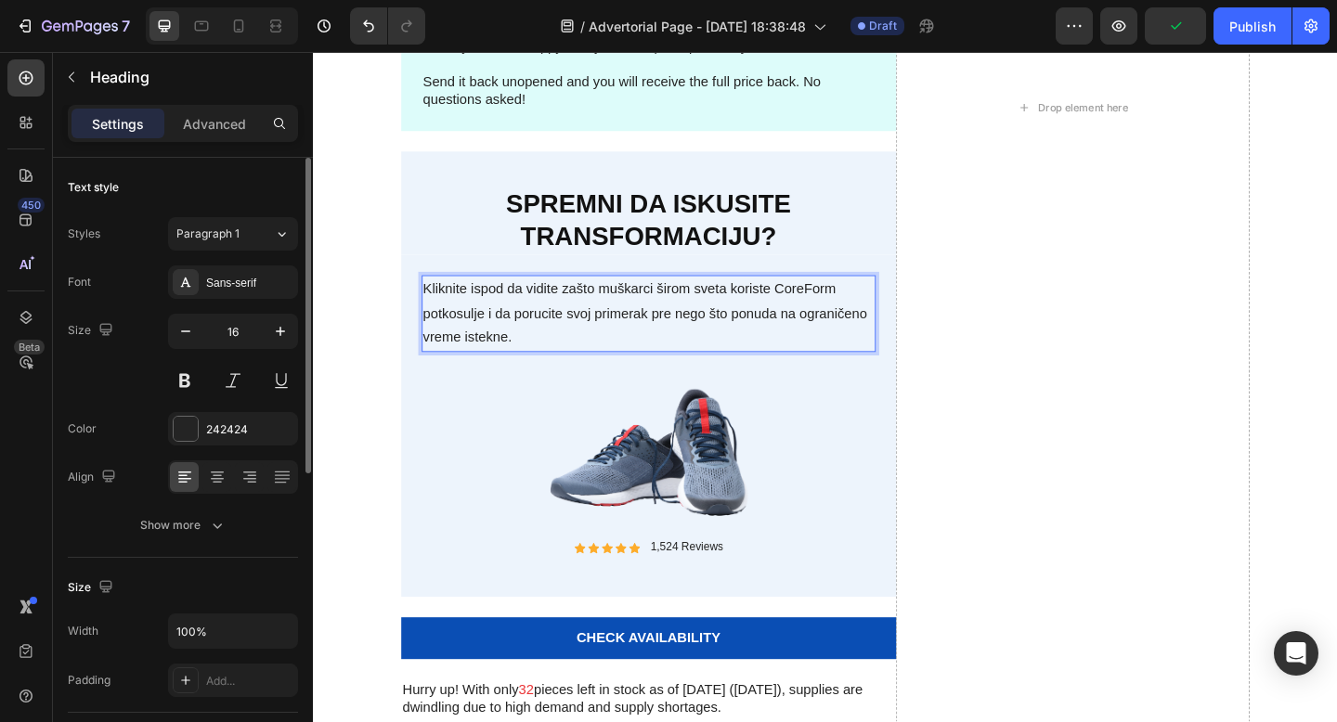
click at [766, 339] on p "Kliknite ispod da vidite zašto muškarci širom sveta koriste CoreForm potkosulje…" at bounding box center [678, 337] width 490 height 80
click at [891, 335] on p "Kliknite ispod da vidite zašto muškarci širom sveta koriste CoreForm potkosulje…" at bounding box center [678, 337] width 490 height 80
click at [550, 366] on p "Kliknite ispod da vidite zašto muškarci širom sveta koriste CoreForm potkosulje…" at bounding box center [678, 337] width 490 height 80
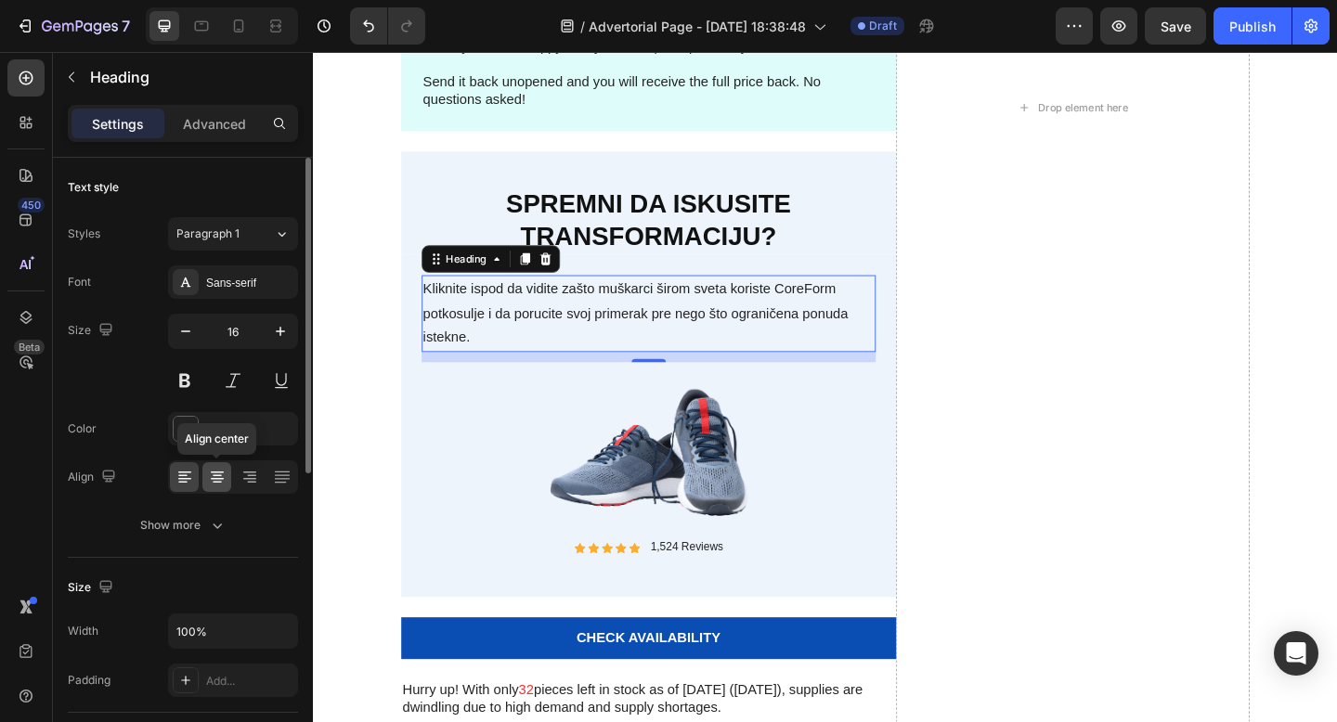
click at [216, 488] on div at bounding box center [216, 477] width 29 height 30
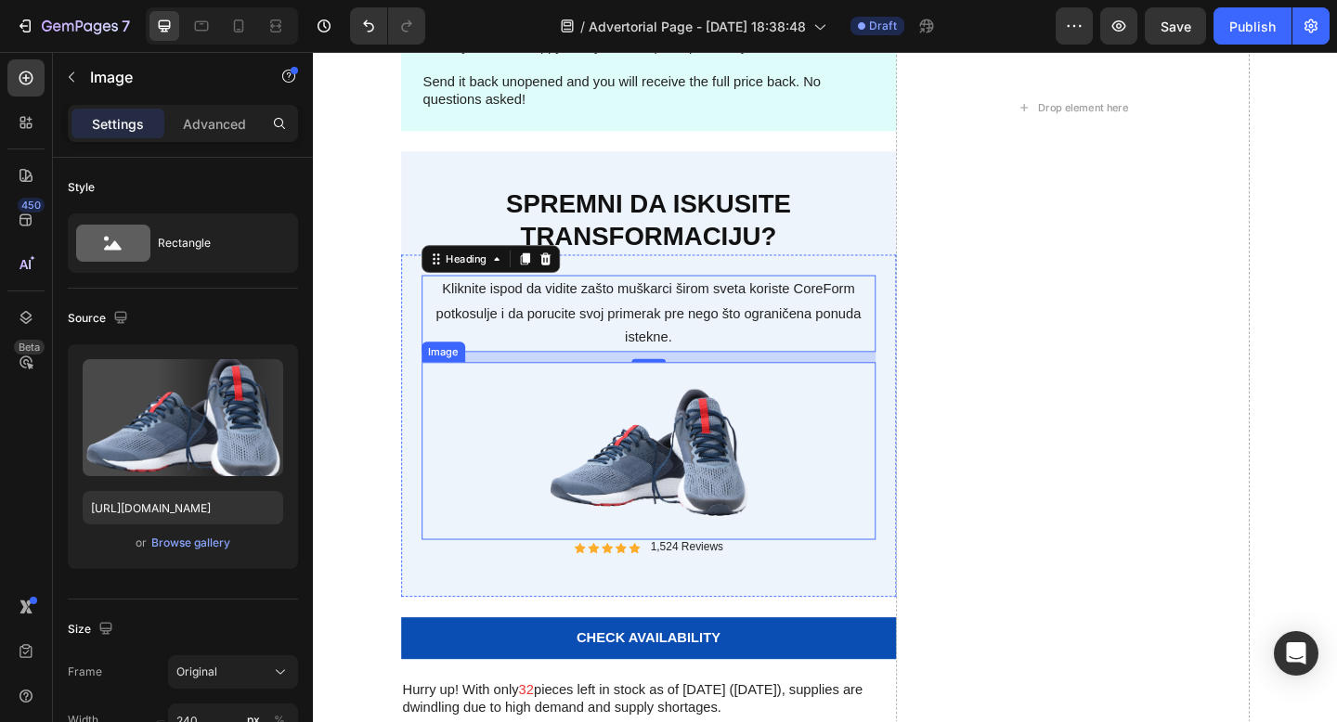
click at [872, 569] on div at bounding box center [678, 486] width 494 height 193
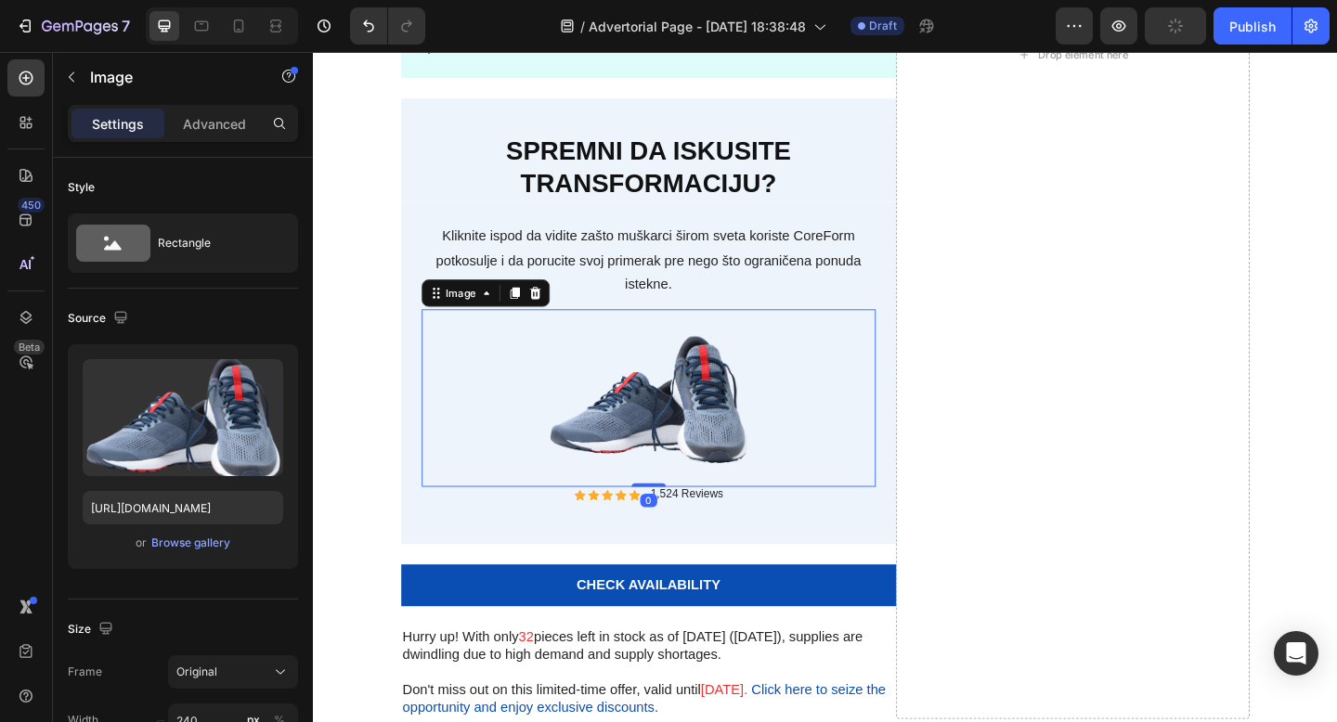
scroll to position [6469, 0]
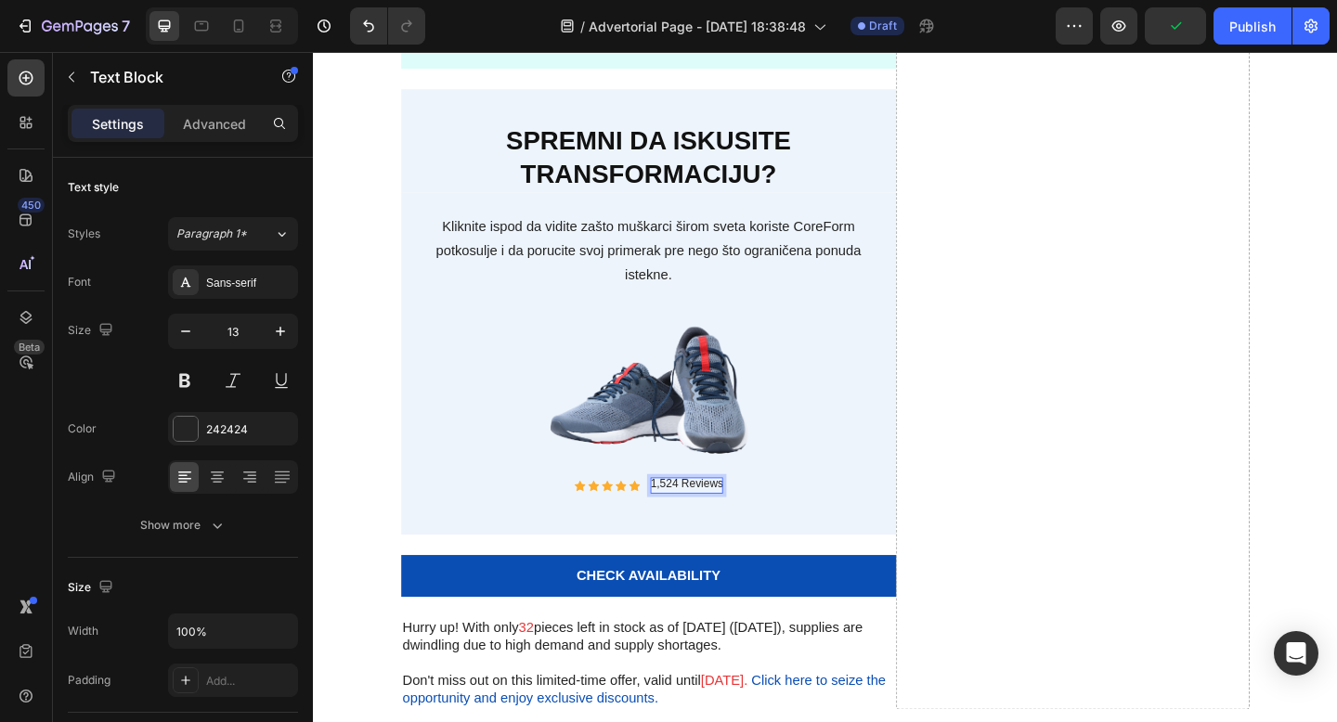
click at [753, 524] on p "1,524 Reviews" at bounding box center [719, 523] width 79 height 16
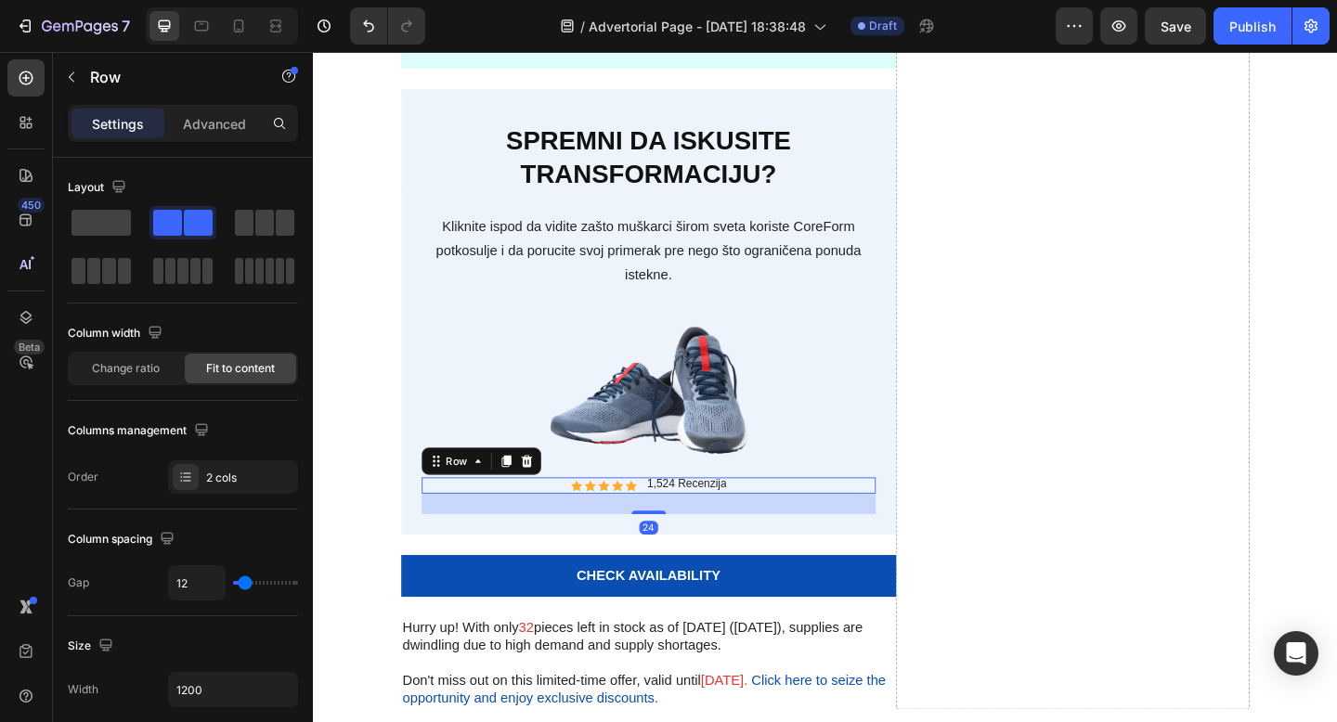
click at [824, 522] on div "Icon Icon Icon Icon Icon Icon List 1,524 Recenzija Text Block Row 24" at bounding box center [678, 524] width 494 height 18
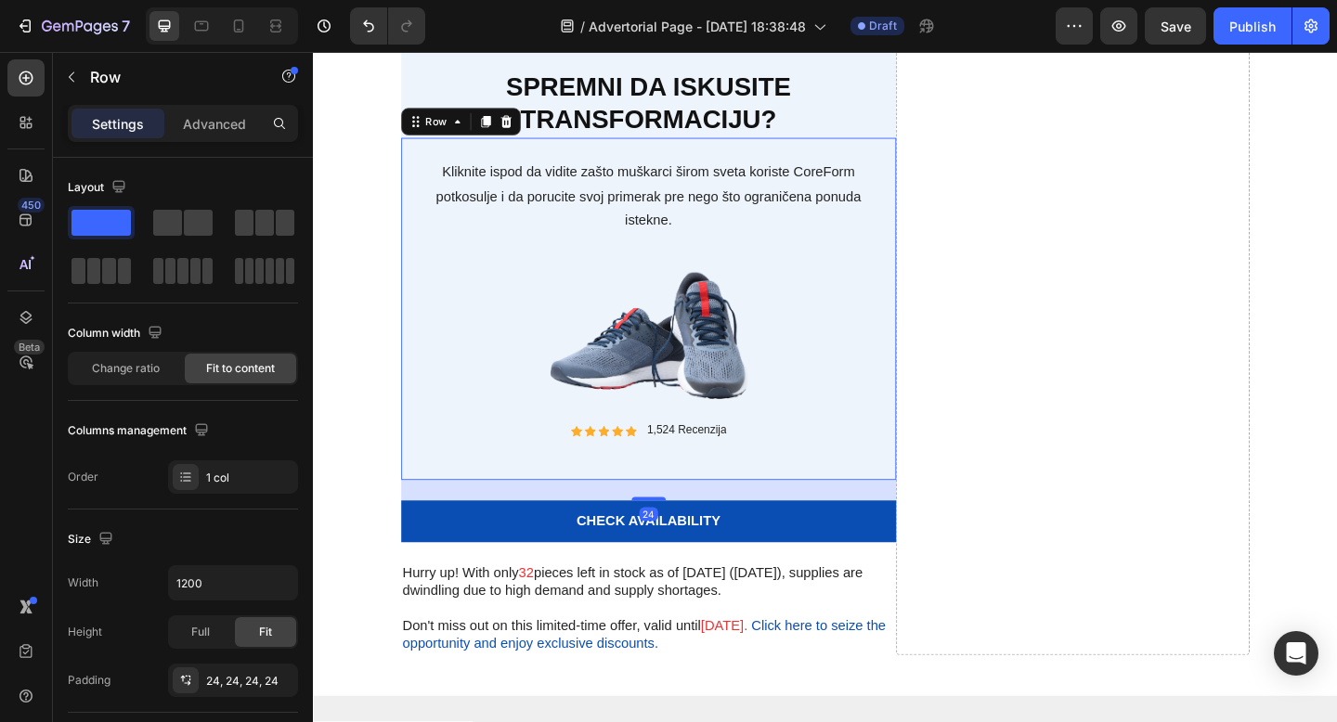
scroll to position [6548, 0]
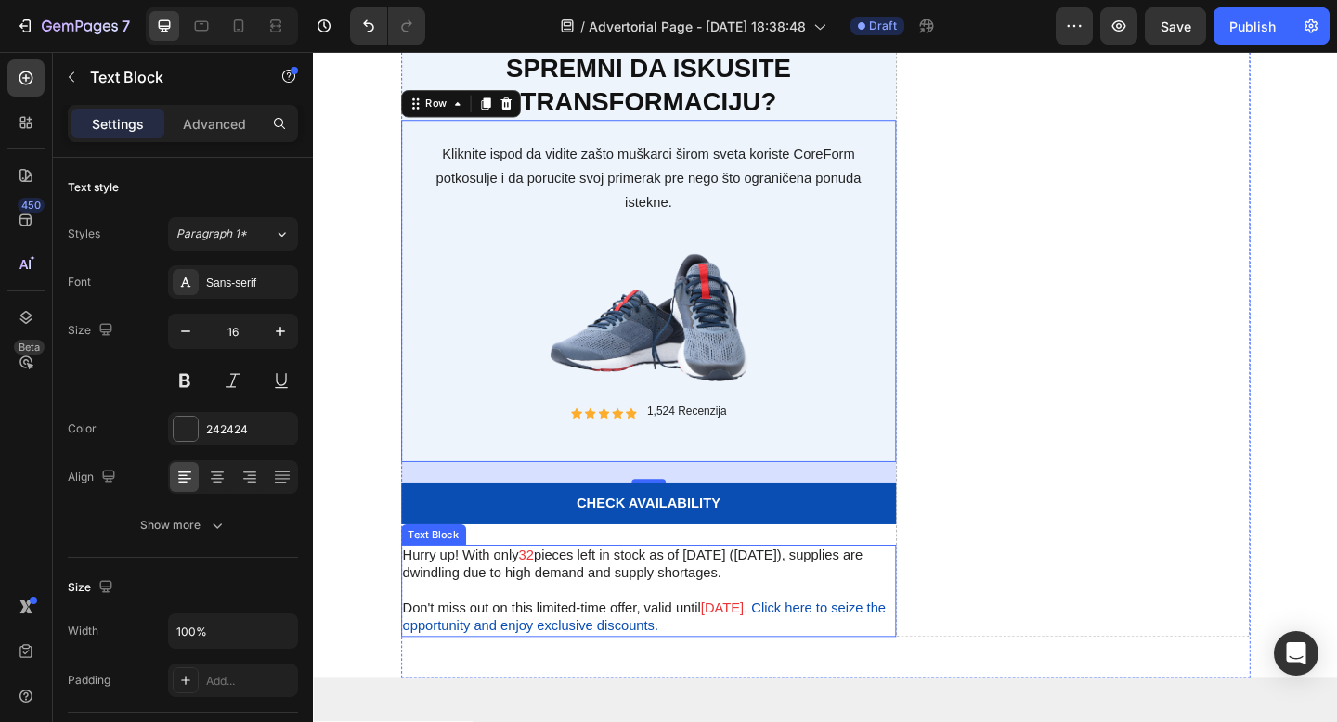
click at [845, 627] on p "Hurry up! With only 32 pieces left in stock as of today (5/23/2024), supplies a…" at bounding box center [677, 609] width 535 height 39
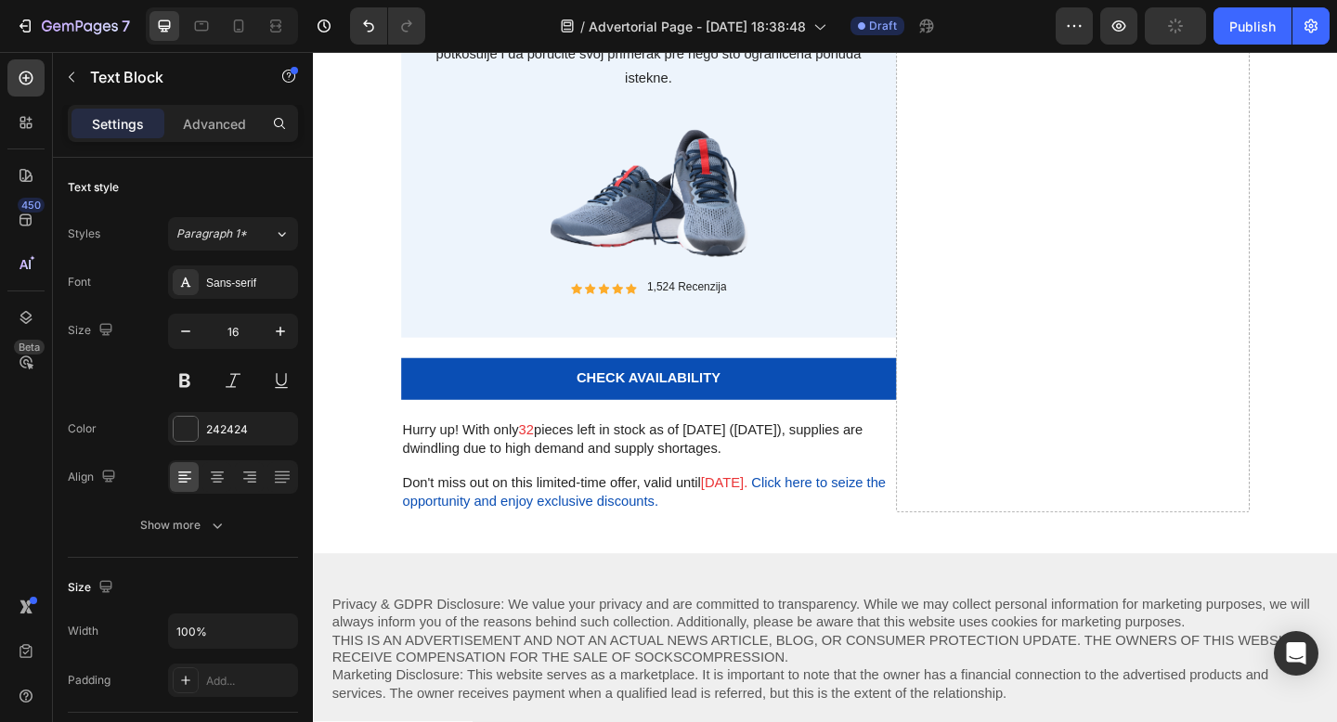
scroll to position [6681, 0]
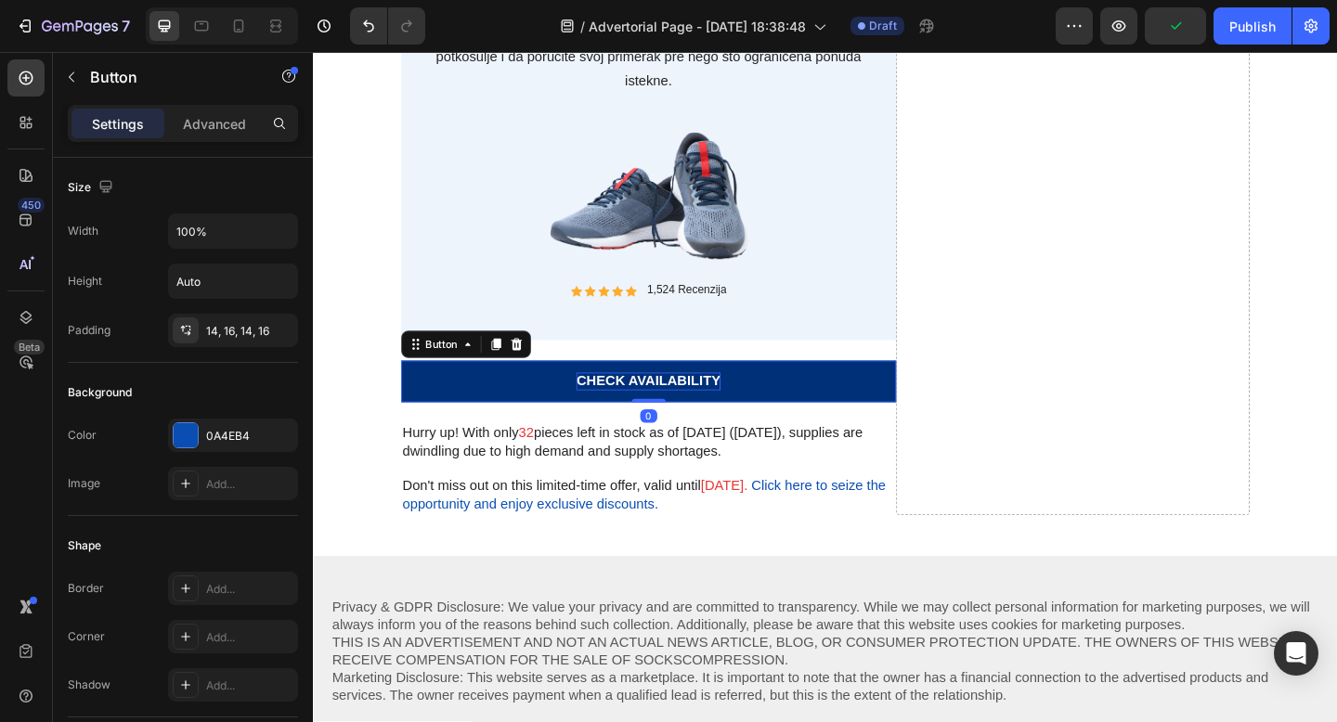
click at [704, 404] on div "CHECK AVAILABILITY" at bounding box center [677, 410] width 157 height 19
click at [704, 404] on p "CHECK AVAILABILITY" at bounding box center [677, 410] width 157 height 19
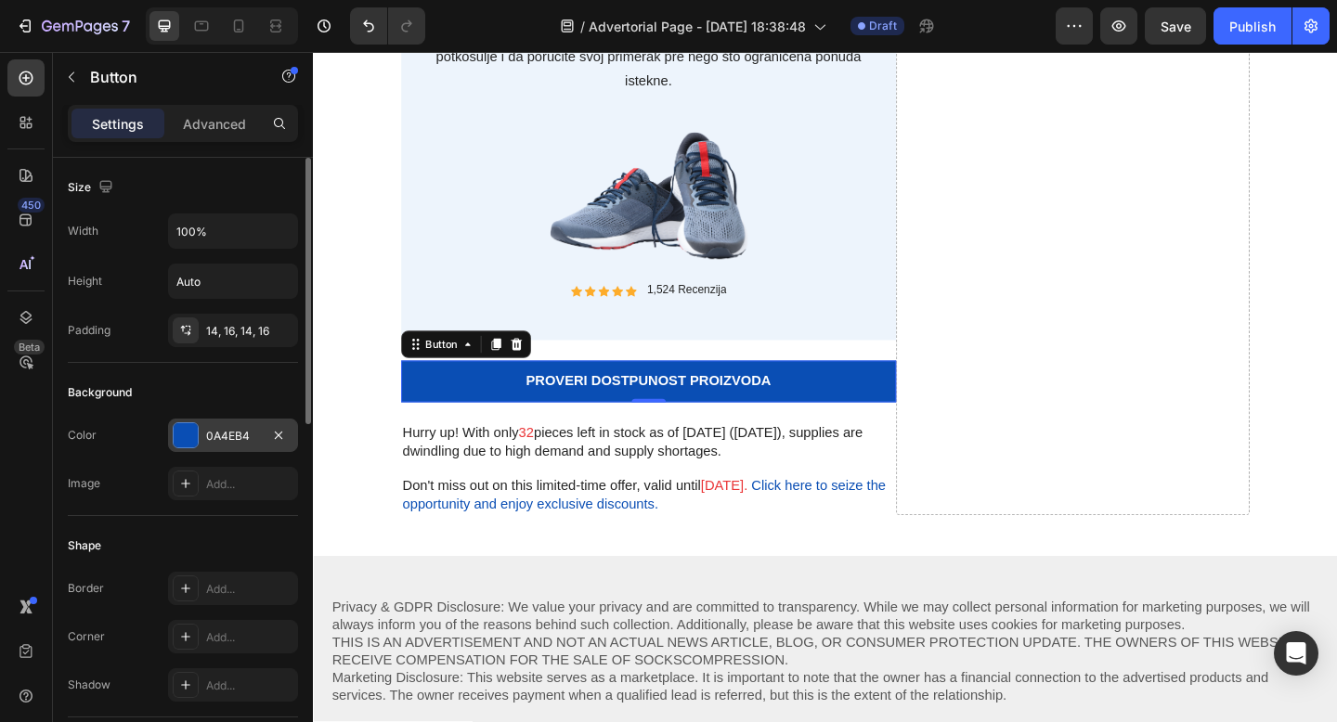
click at [258, 436] on div "0A4EB4" at bounding box center [233, 436] width 54 height 17
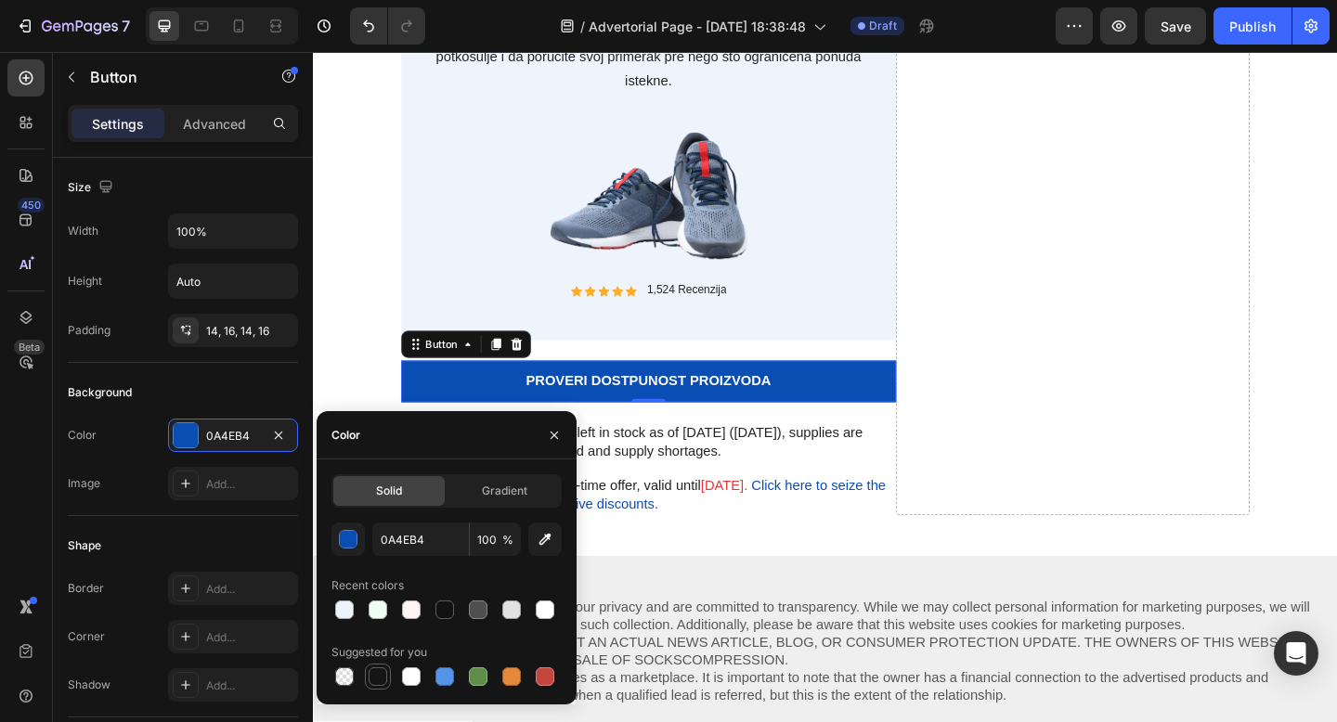
click at [384, 675] on div at bounding box center [378, 676] width 19 height 19
type input "151515"
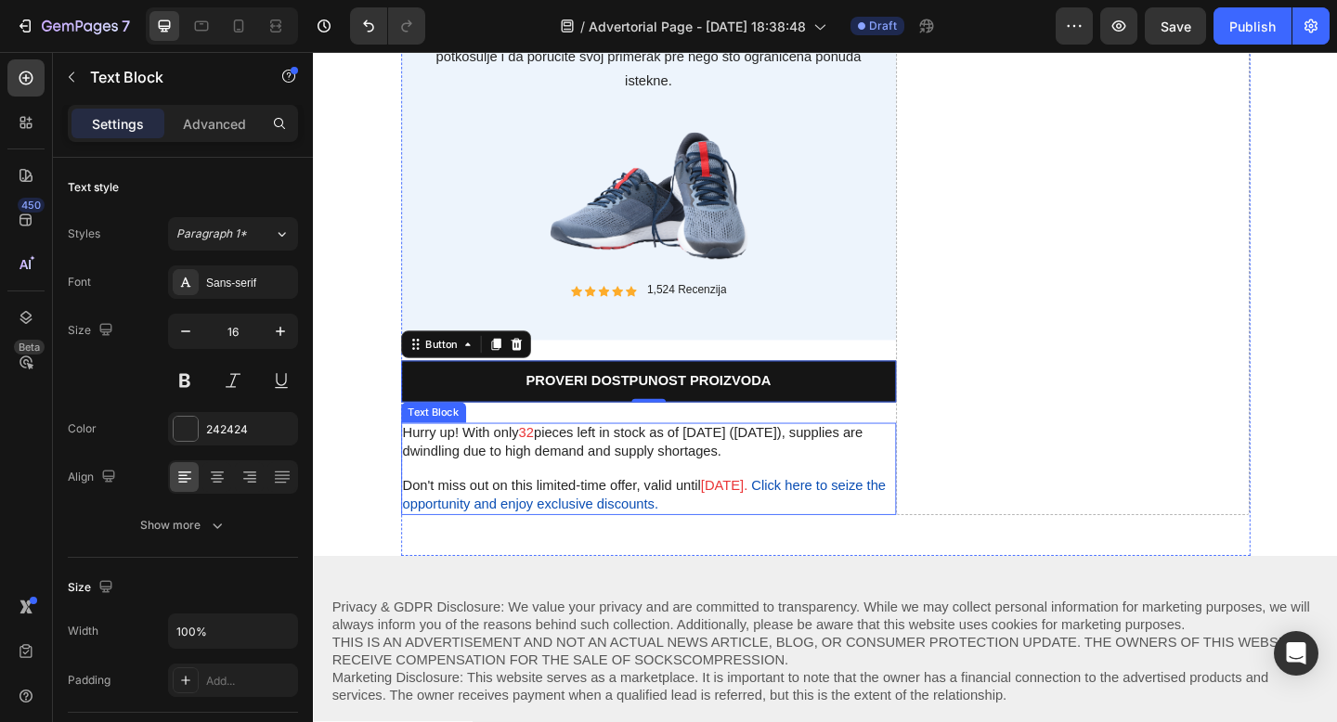
click at [828, 473] on p "Hurry up! With only 32 pieces left in stock as of today (5/23/2024), supplies a…" at bounding box center [677, 477] width 535 height 39
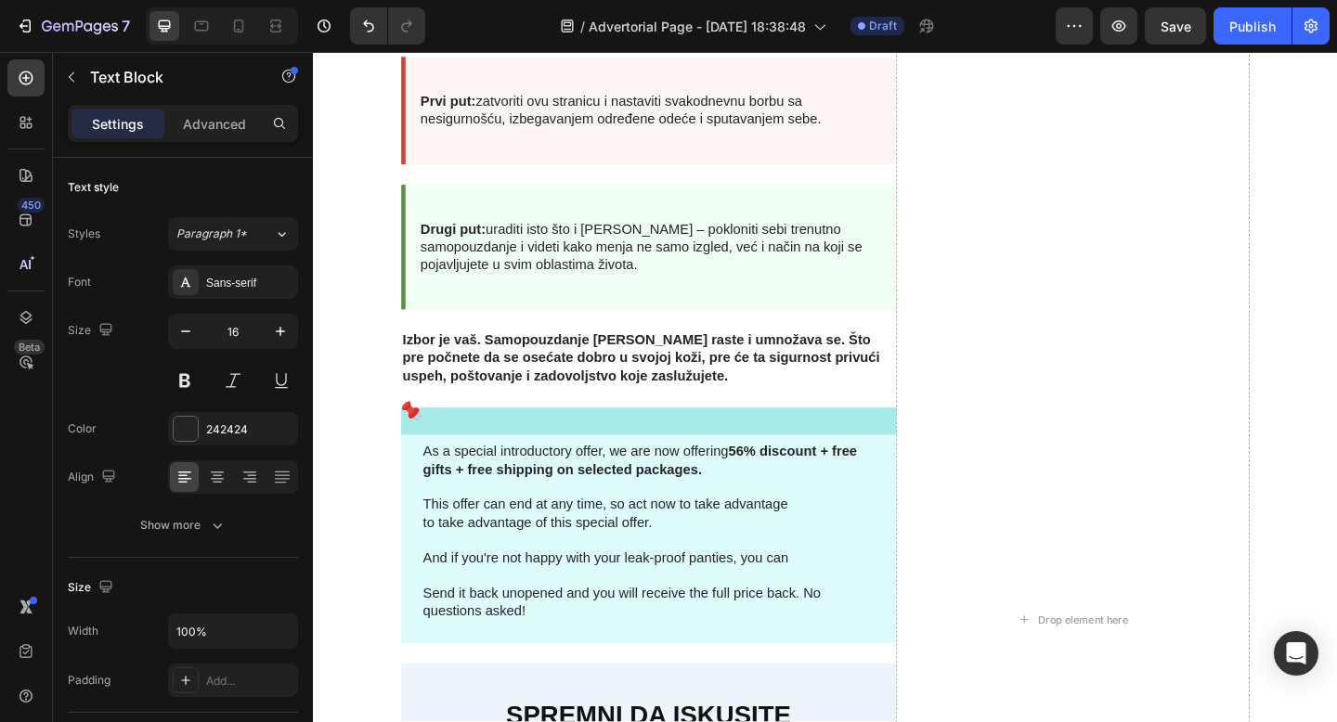
scroll to position [5846, 0]
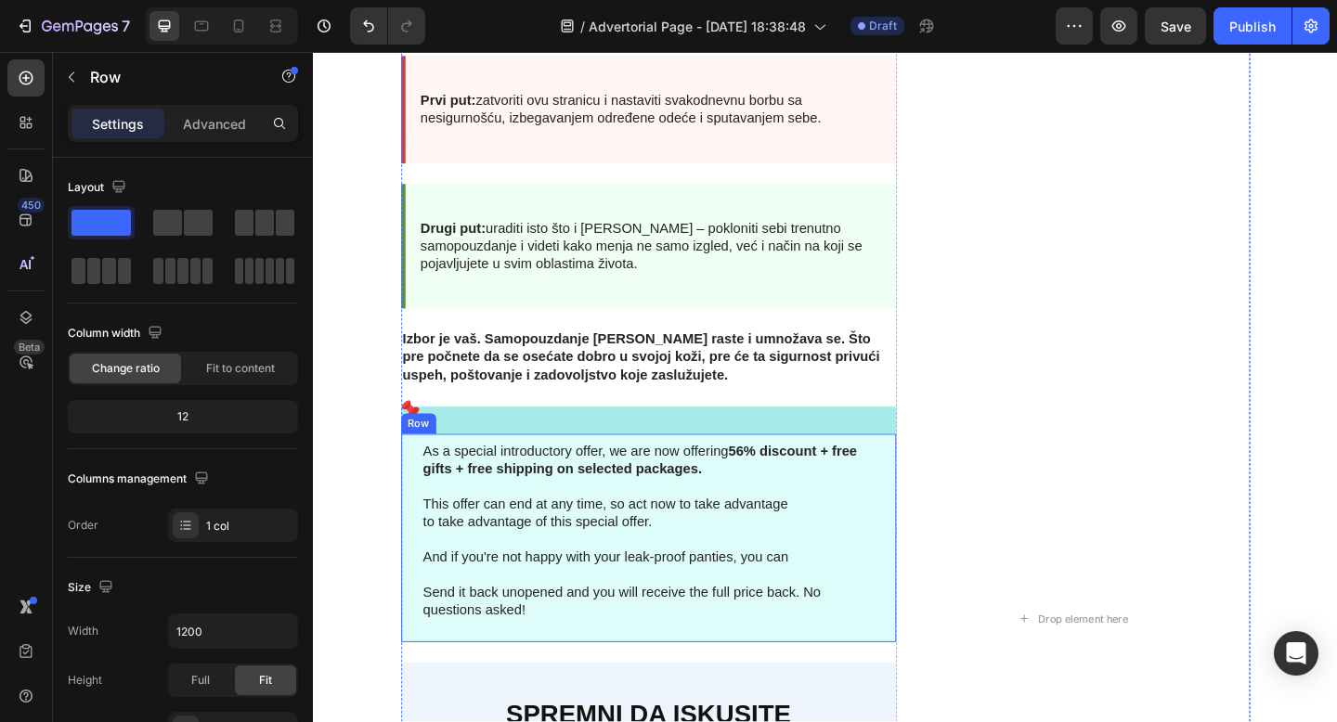
click at [933, 472] on div "Icon As a special introductory offer, we are now offering 56% discount + free g…" at bounding box center [677, 566] width 538 height 256
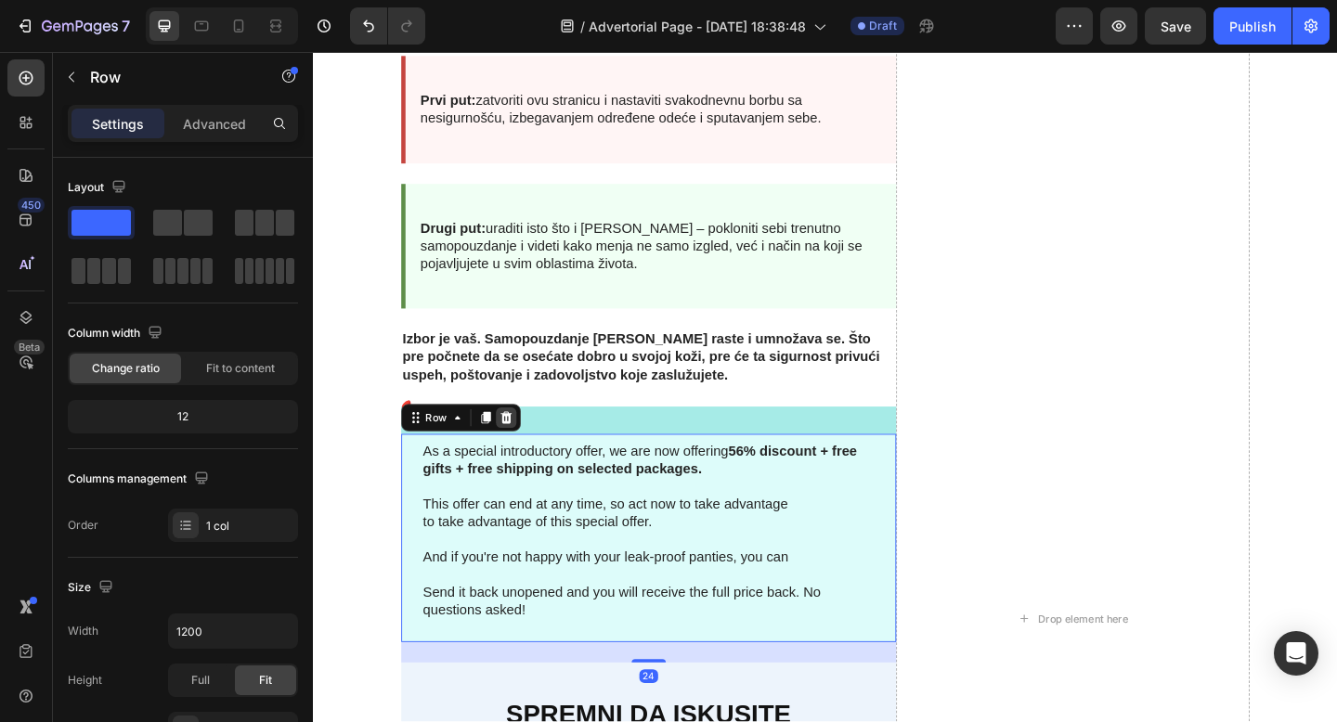
click at [522, 455] on icon at bounding box center [522, 450] width 12 height 13
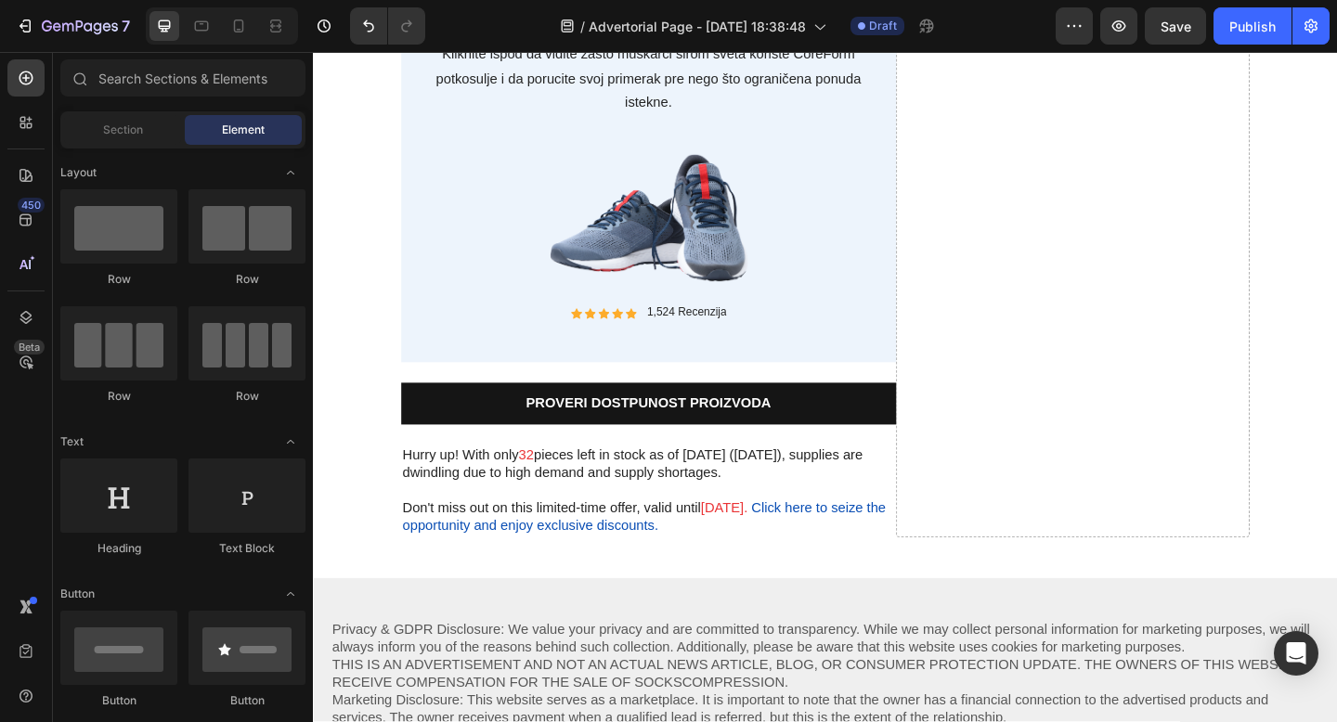
scroll to position [6395, 0]
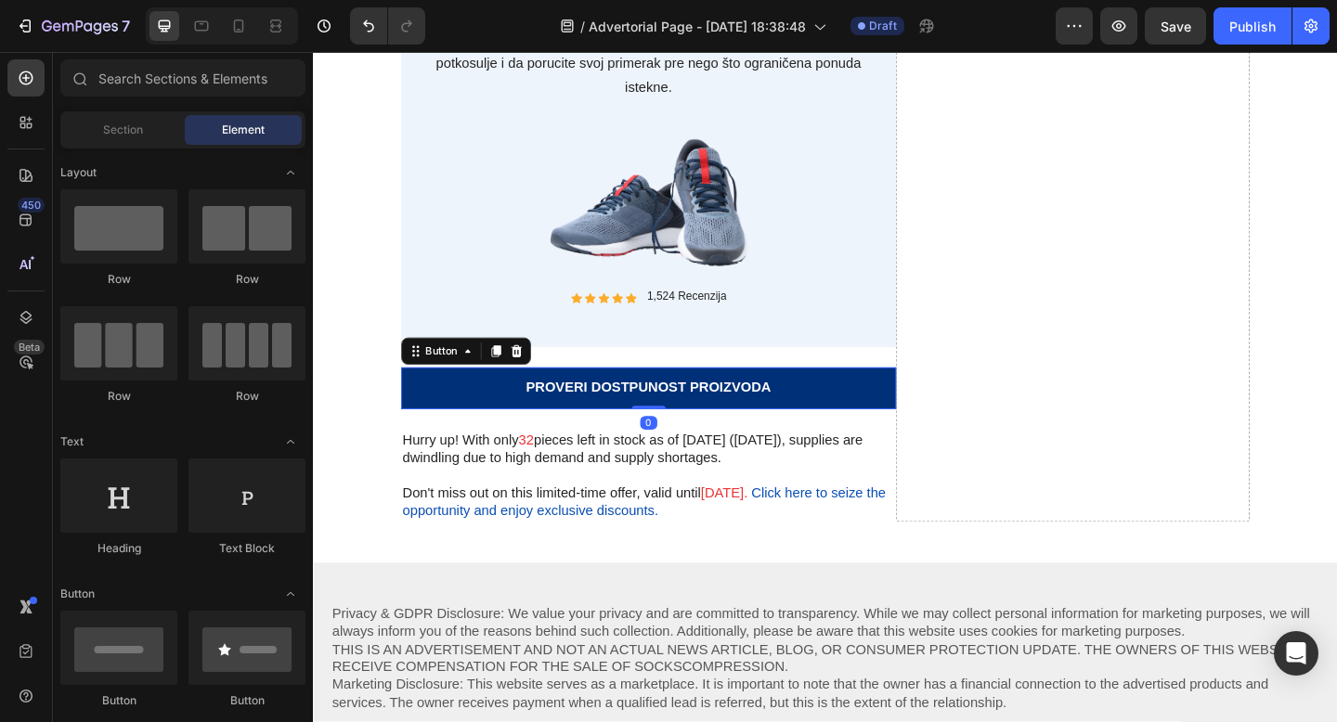
click at [654, 432] on link "Proveri dostpunost proizvoda" at bounding box center [677, 417] width 538 height 45
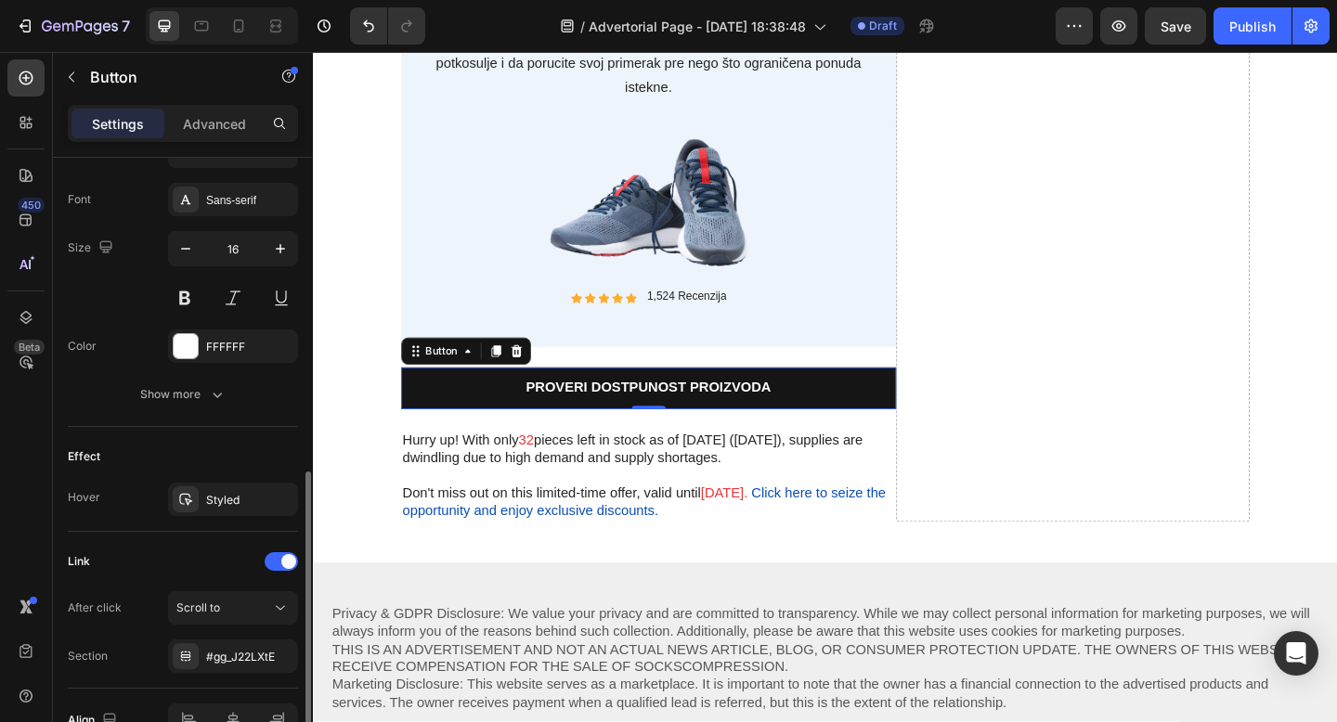
scroll to position [715, 0]
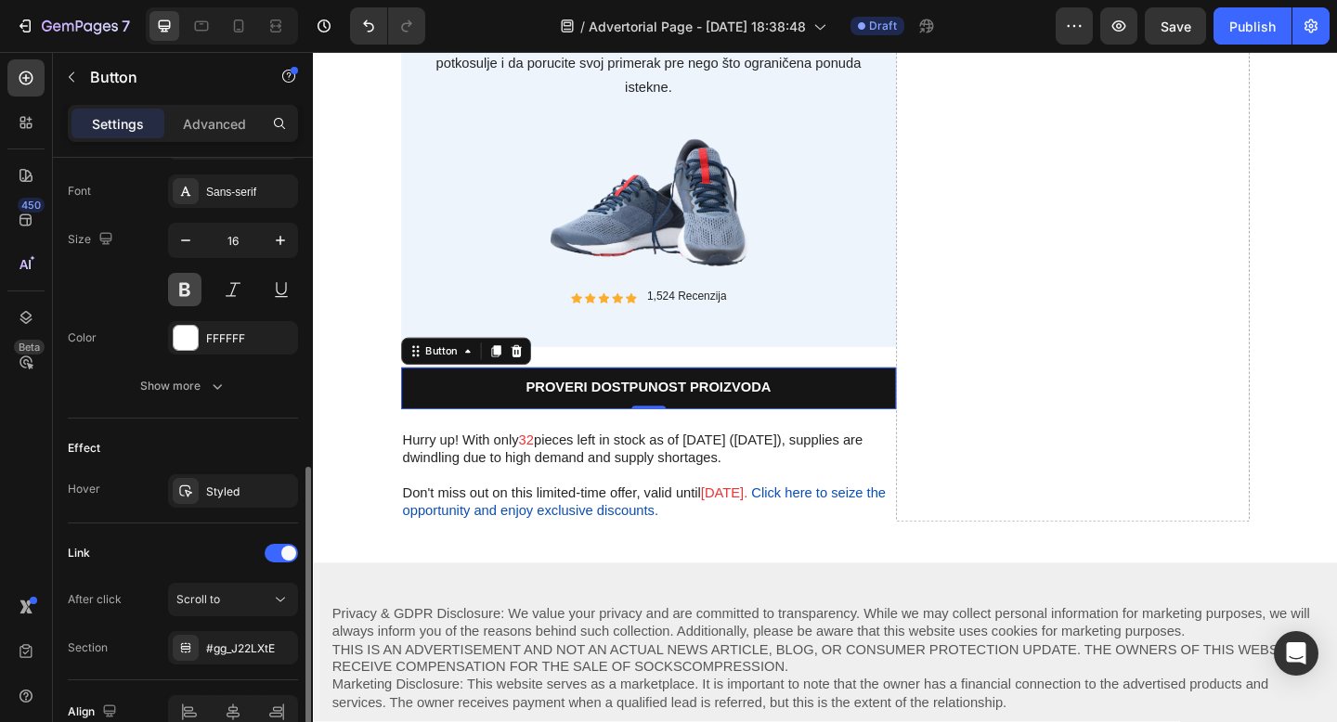
click at [184, 296] on button at bounding box center [184, 289] width 33 height 33
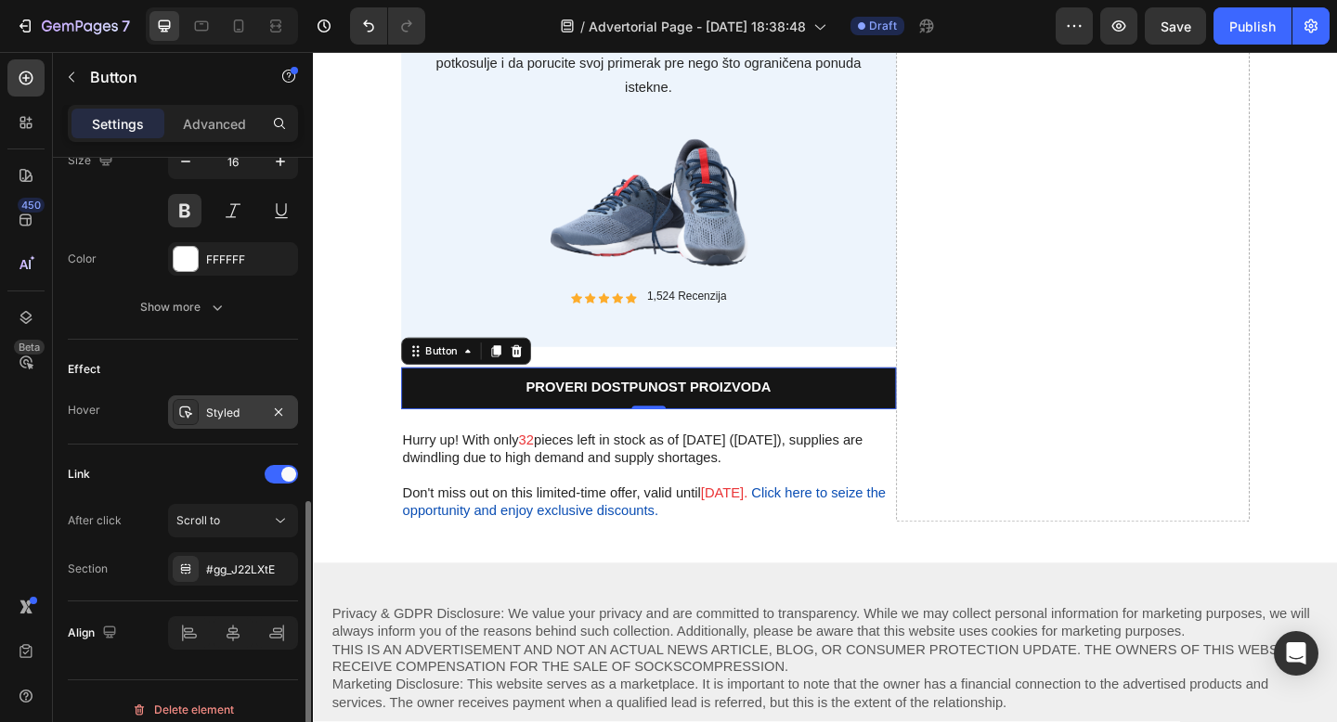
scroll to position [810, 0]
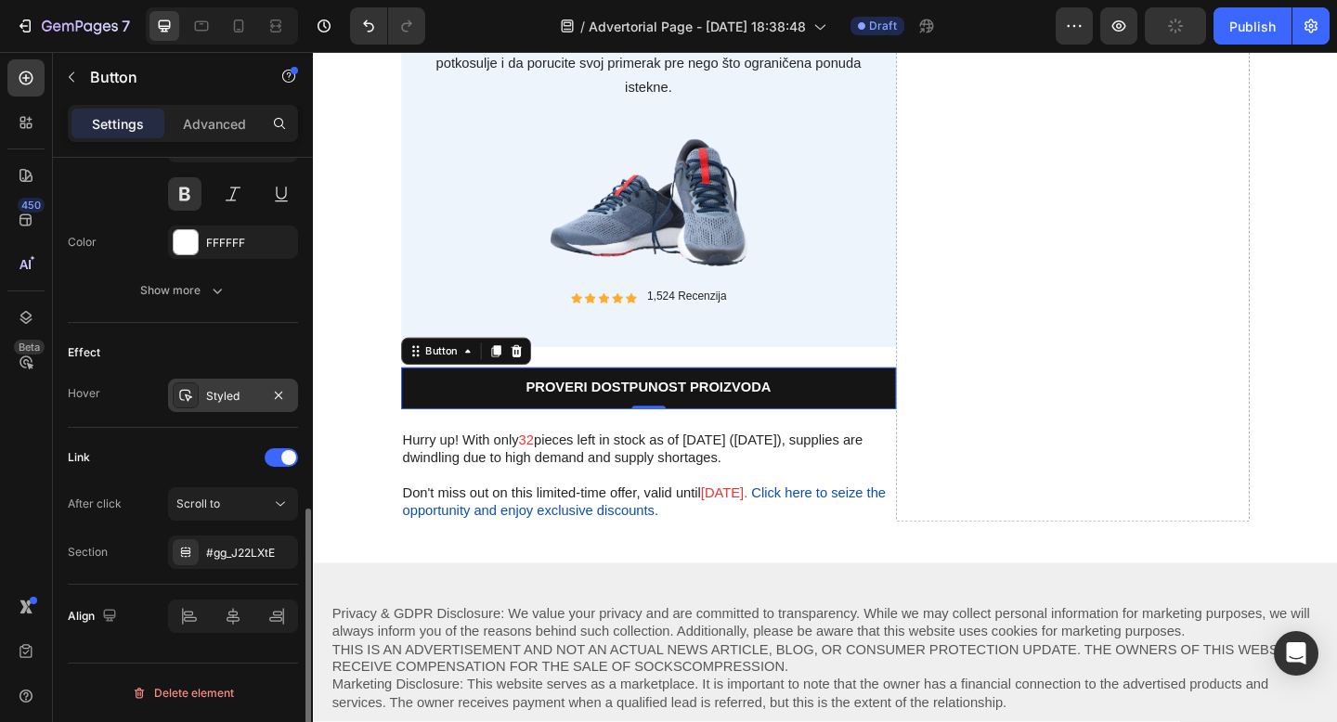
click at [221, 400] on div "Styled" at bounding box center [233, 396] width 54 height 17
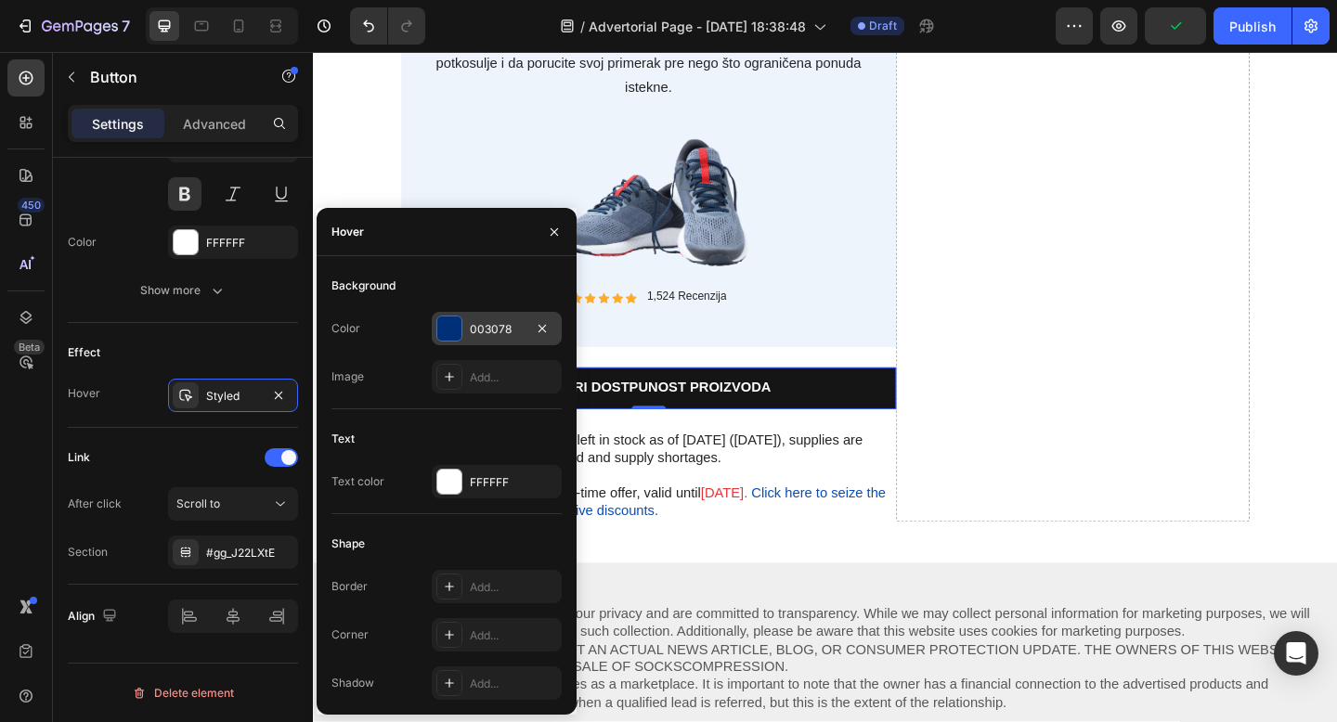
click at [521, 318] on div "003078" at bounding box center [497, 328] width 130 height 33
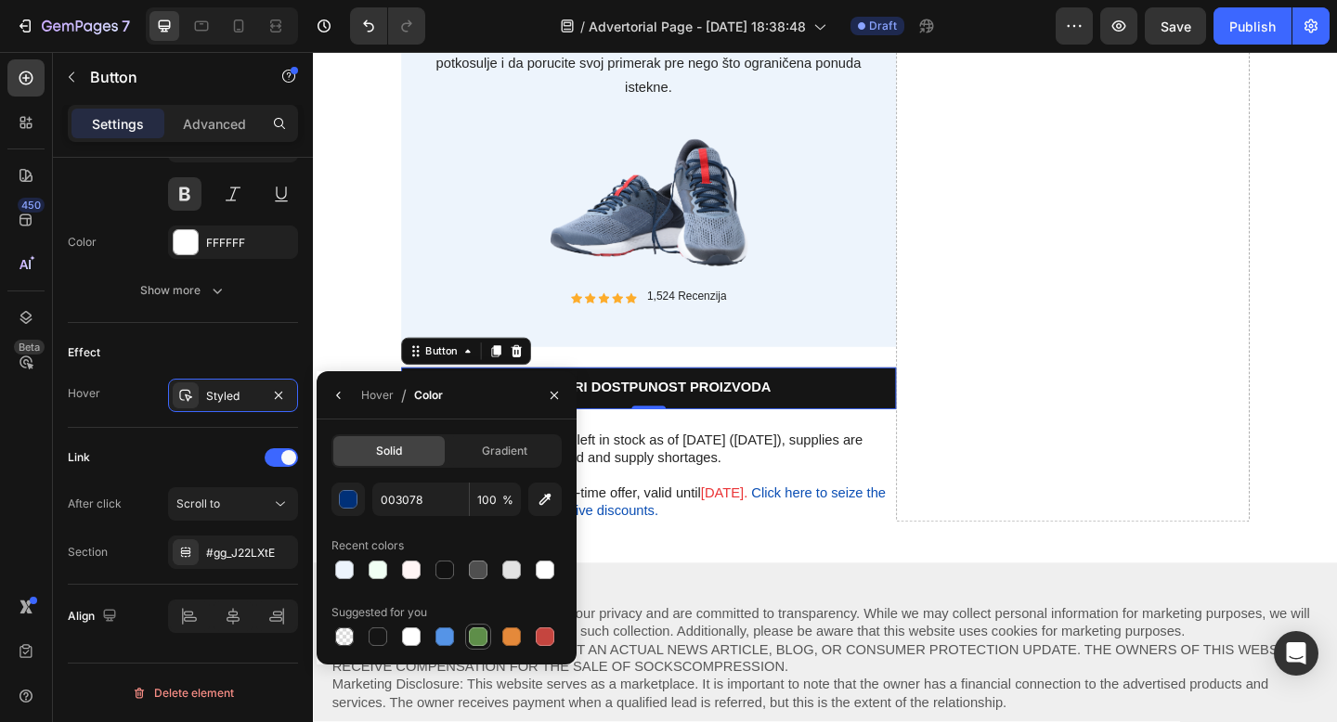
click at [477, 640] on div at bounding box center [478, 637] width 19 height 19
type input "5E8E49"
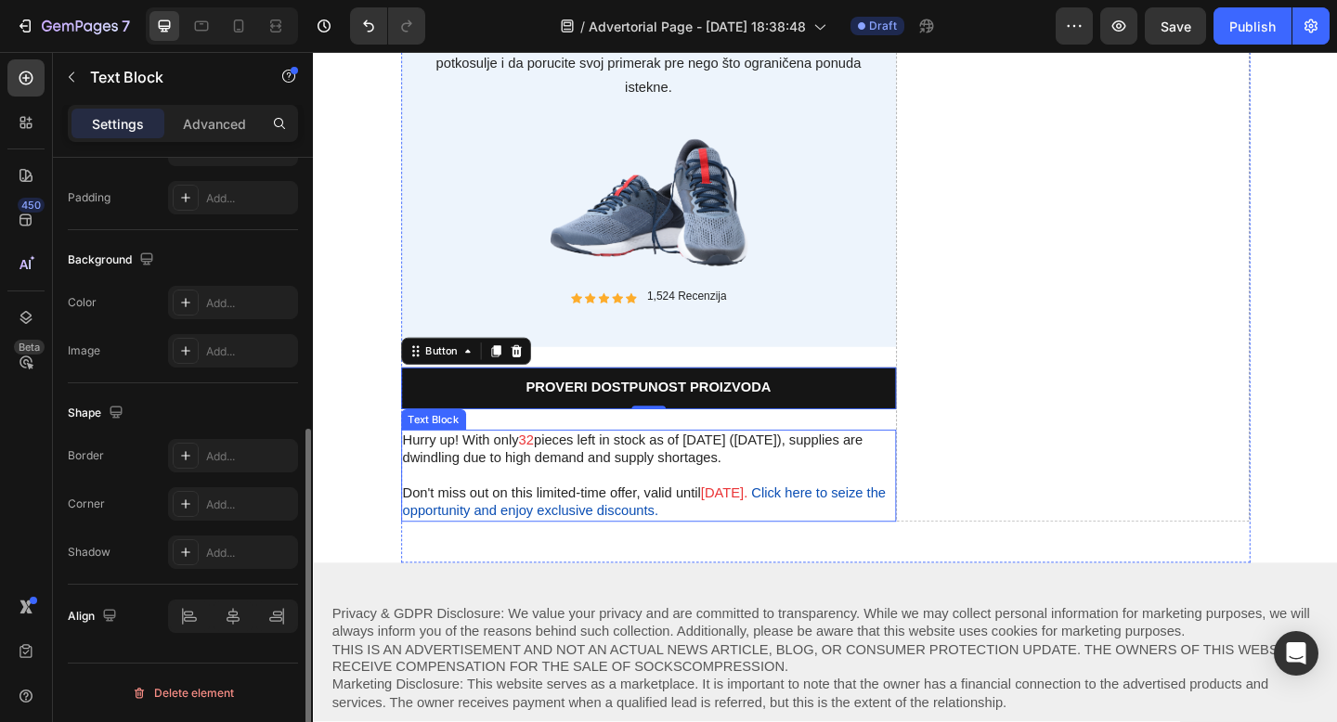
click at [844, 487] on p "Hurry up! With only 32 pieces left in stock as of today (5/23/2024), supplies a…" at bounding box center [677, 484] width 535 height 39
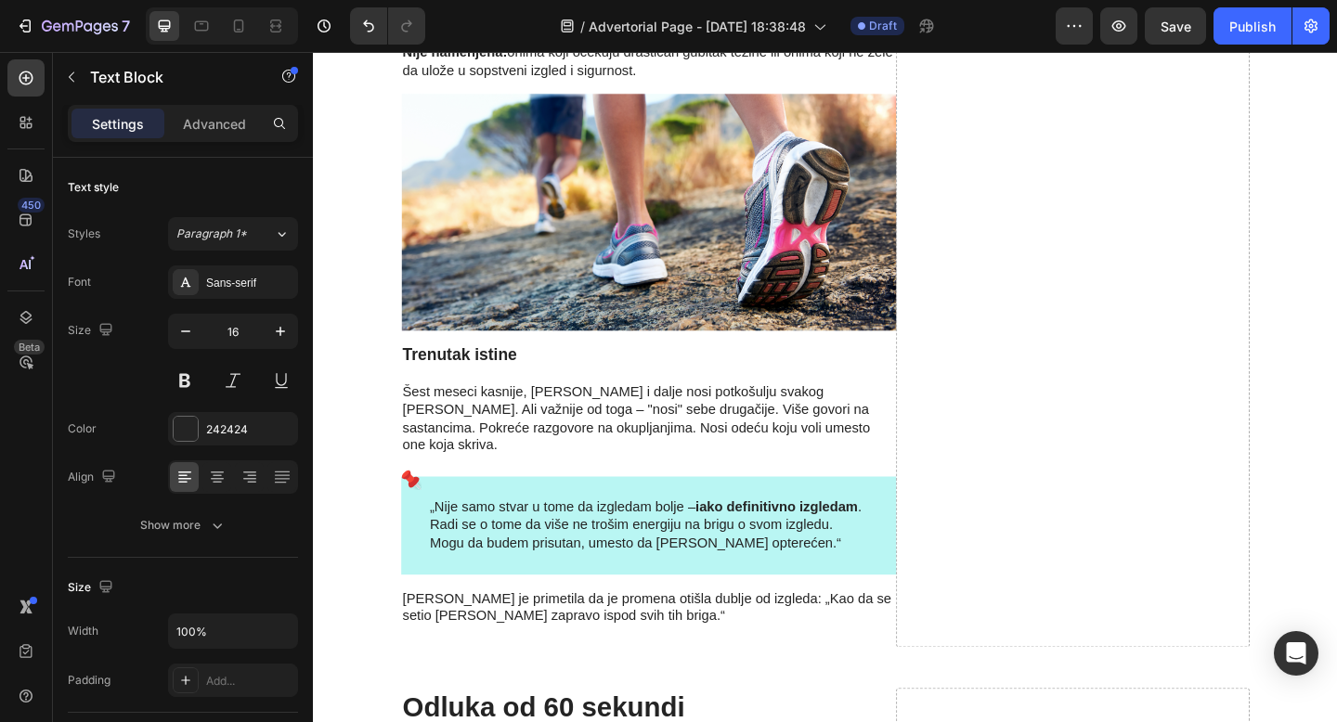
scroll to position [5157, 0]
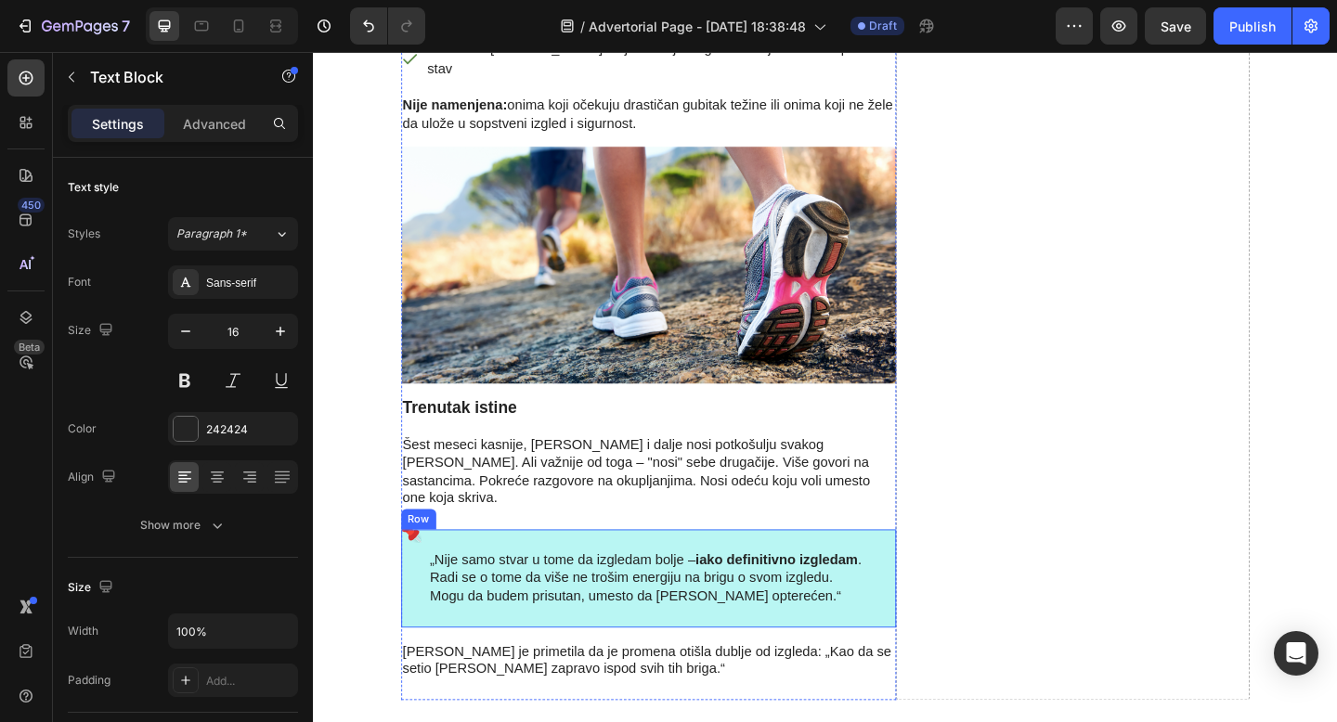
click at [923, 572] on div "„Nije samo stvar u tome da izgledam bolje – iako definitivno izgledam . Radi se…" at bounding box center [677, 625] width 538 height 106
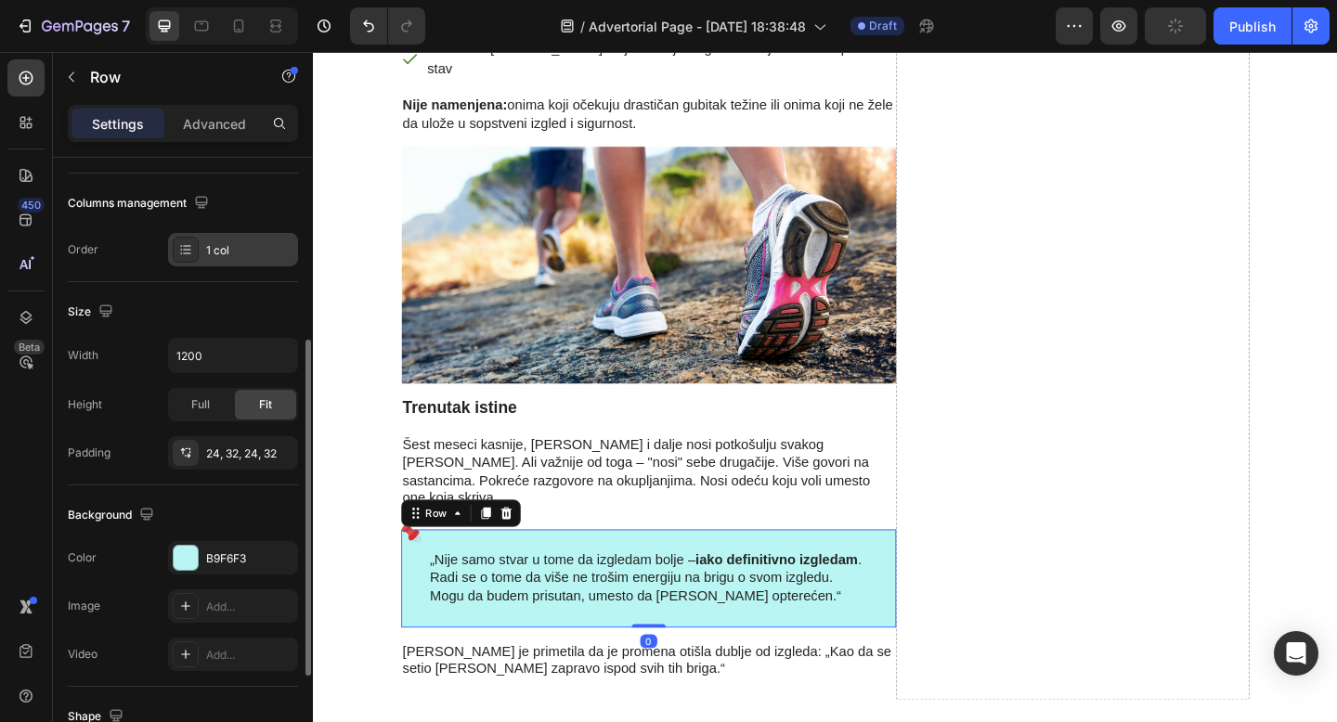
scroll to position [298, 0]
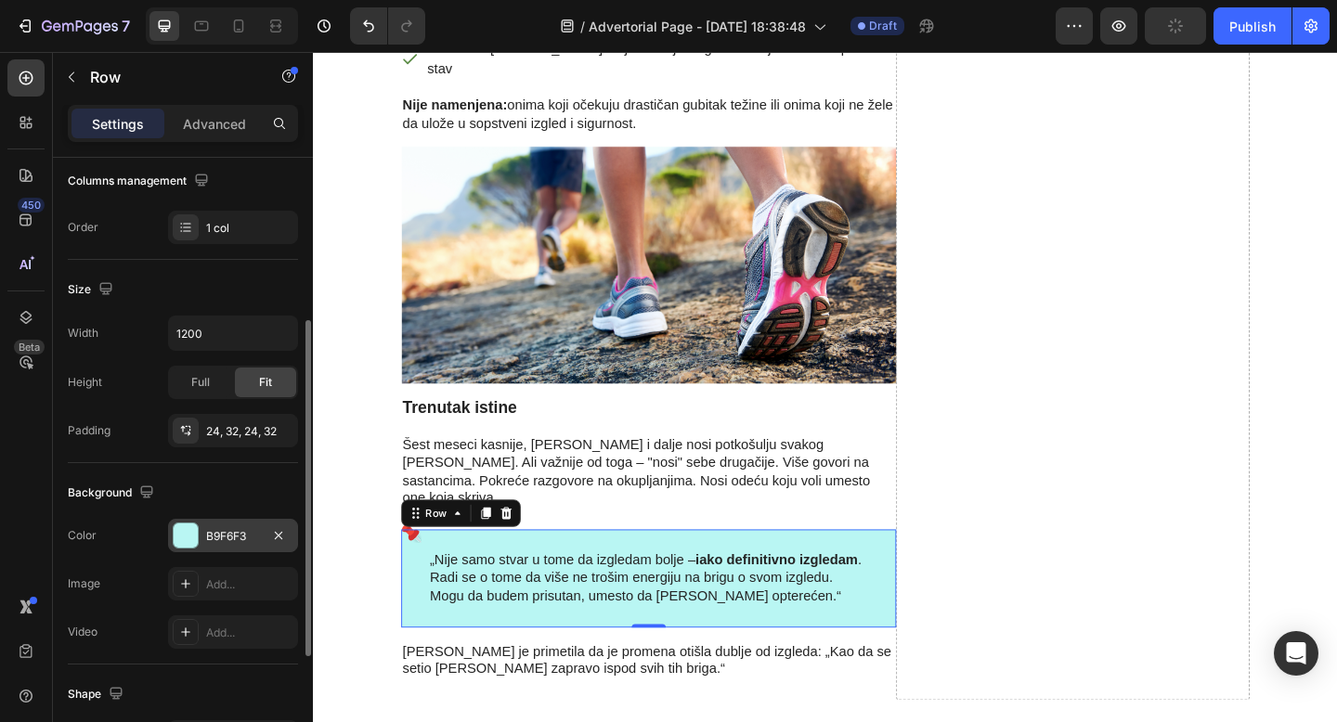
click at [214, 524] on div "B9F6F3" at bounding box center [233, 535] width 130 height 33
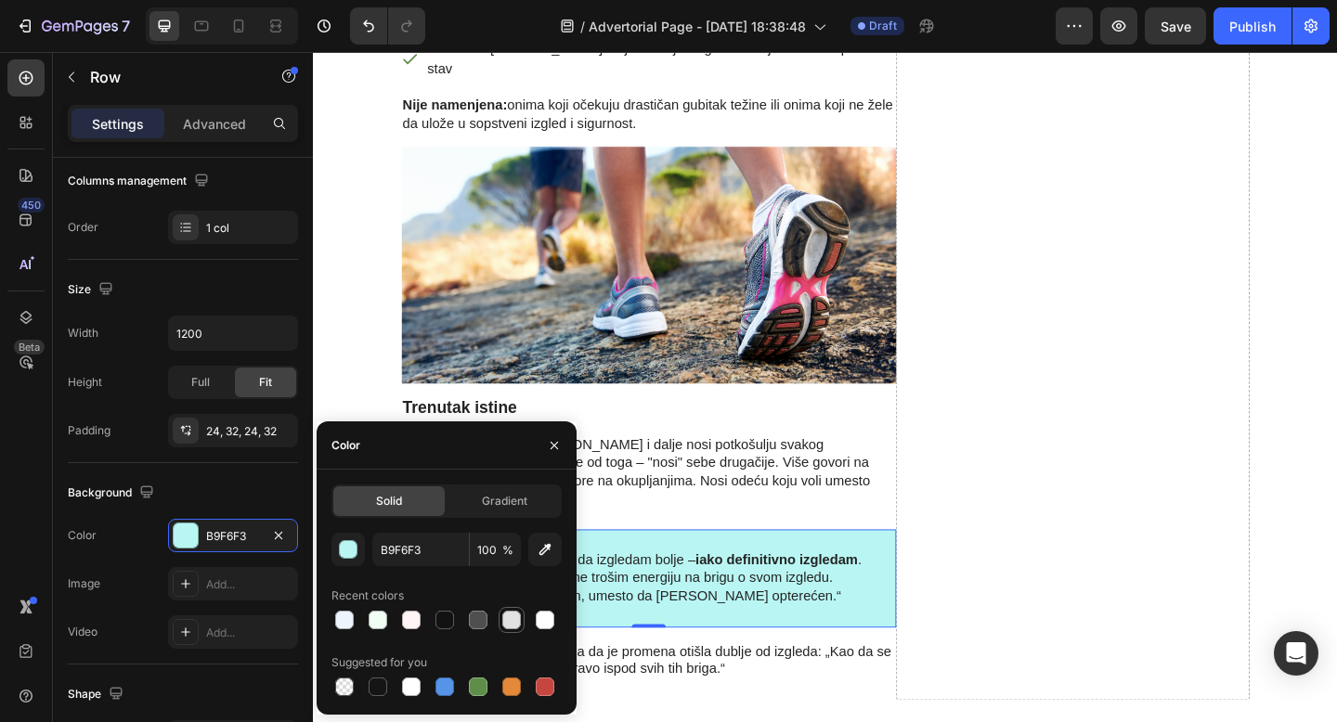
click at [511, 615] on div at bounding box center [511, 620] width 19 height 19
type input "E2E2E2"
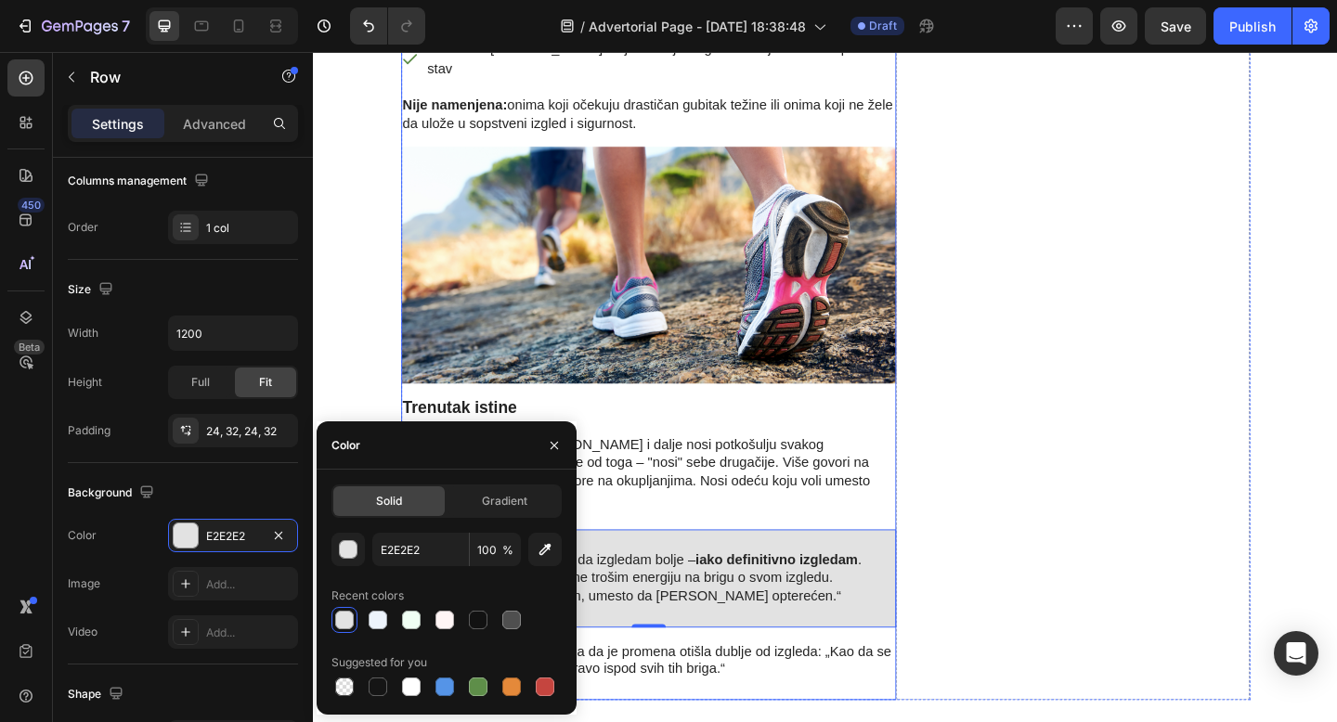
click at [672, 311] on div "Image Hero Banner Za koga ovo radi (a za koga ne) Heading Potkošulja je namenje…" at bounding box center [677, 133] width 538 height 1249
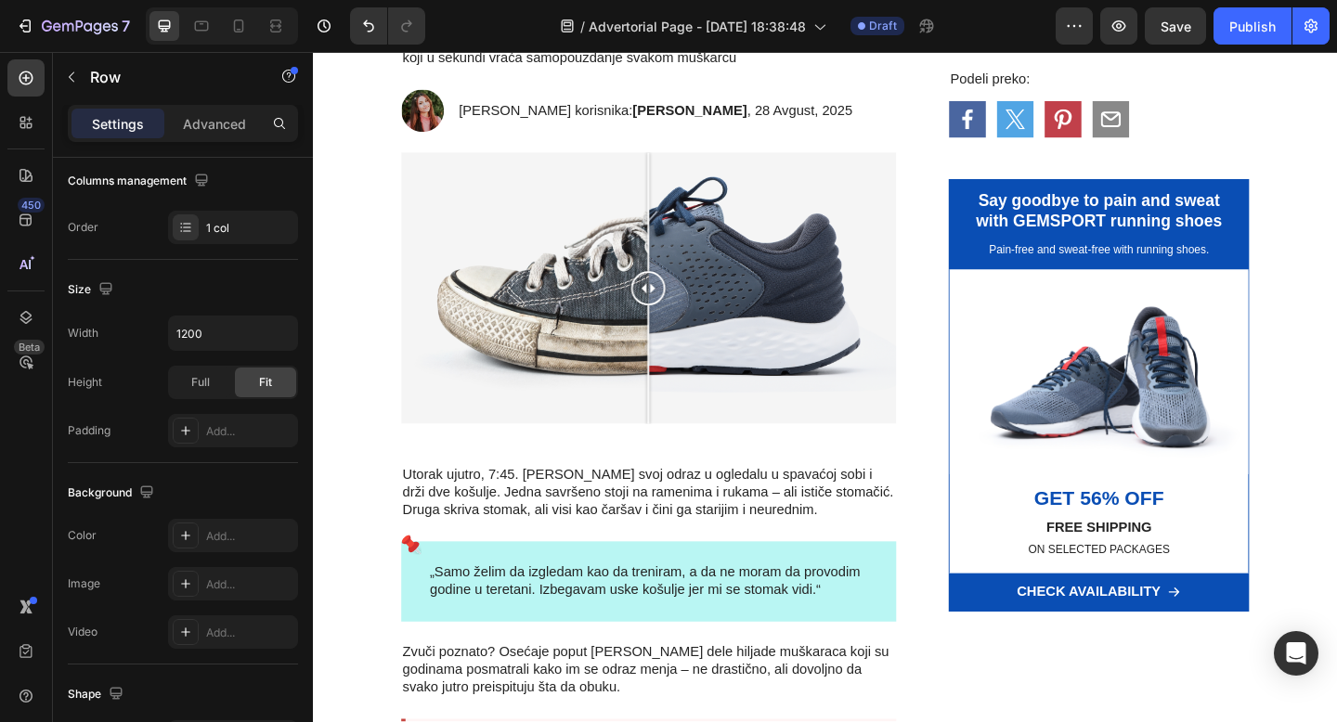
scroll to position [300, 0]
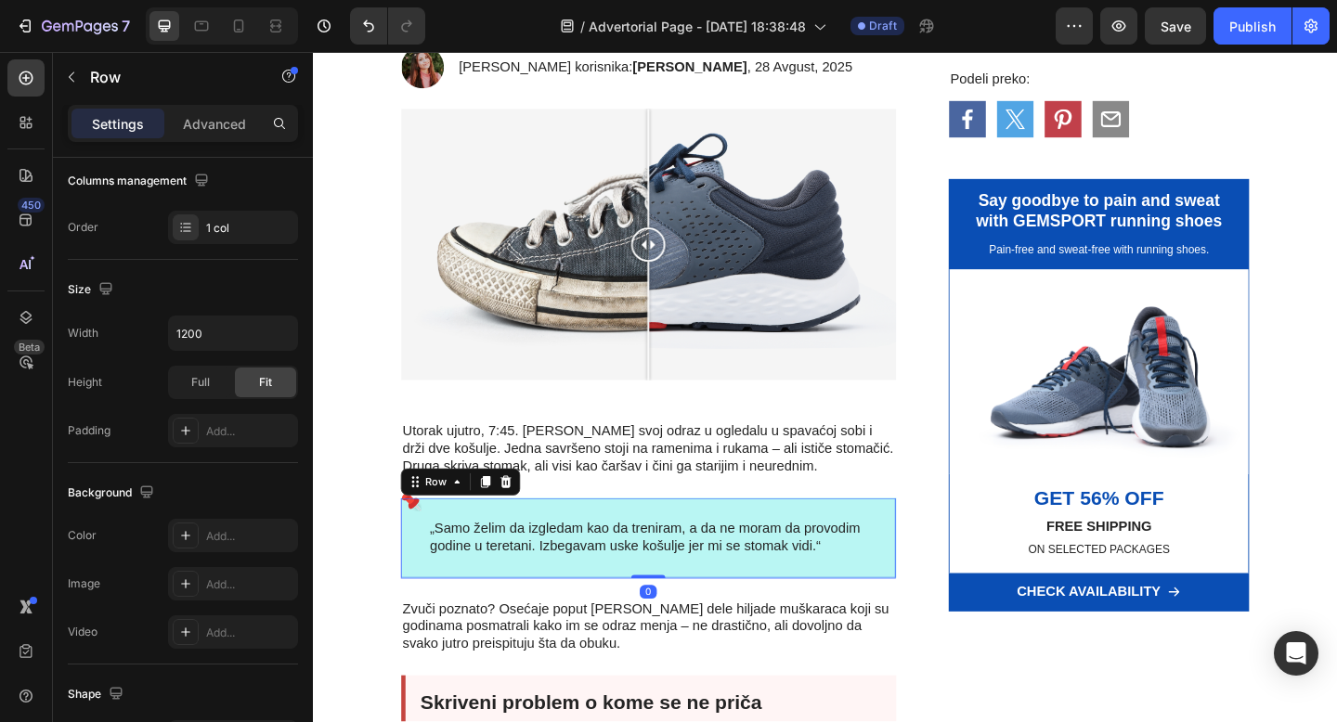
click at [435, 613] on div "„Samo želim da izgledam kao da treniram, a da ne moram da provodim godine u ter…" at bounding box center [677, 580] width 538 height 87
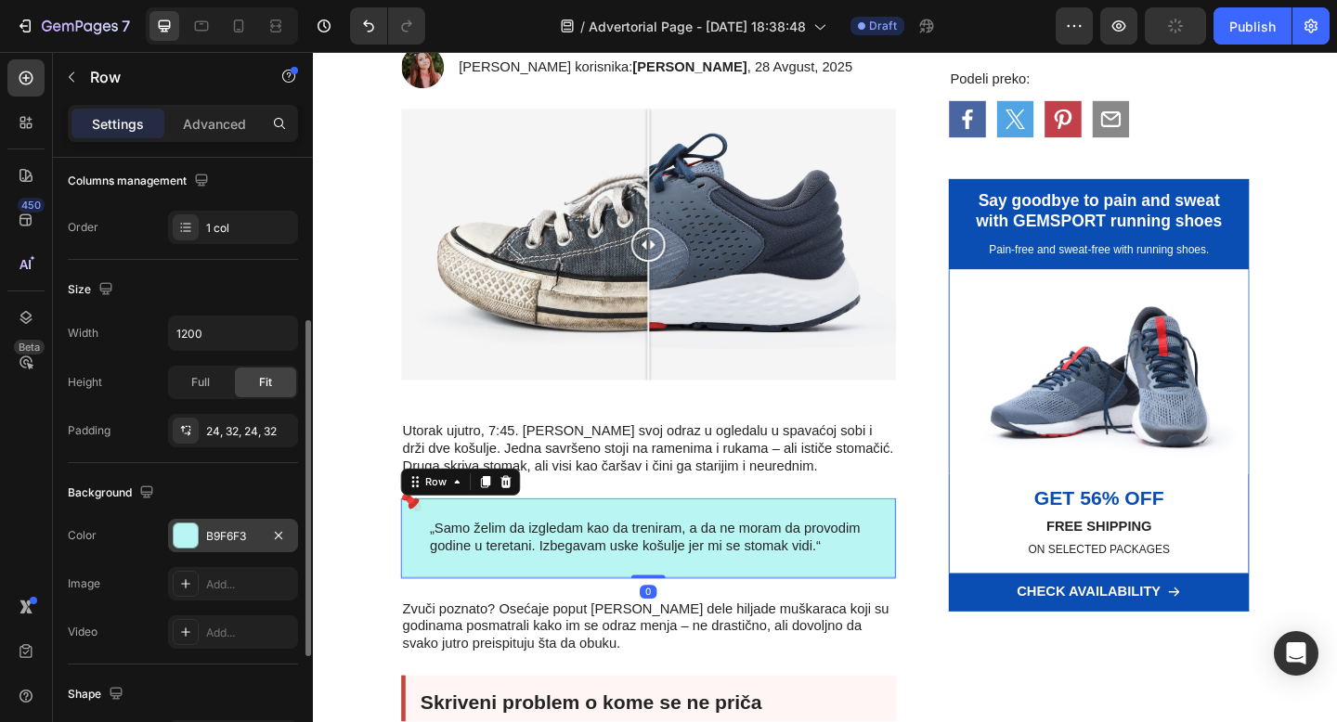
click at [203, 540] on div "B9F6F3" at bounding box center [233, 535] width 130 height 33
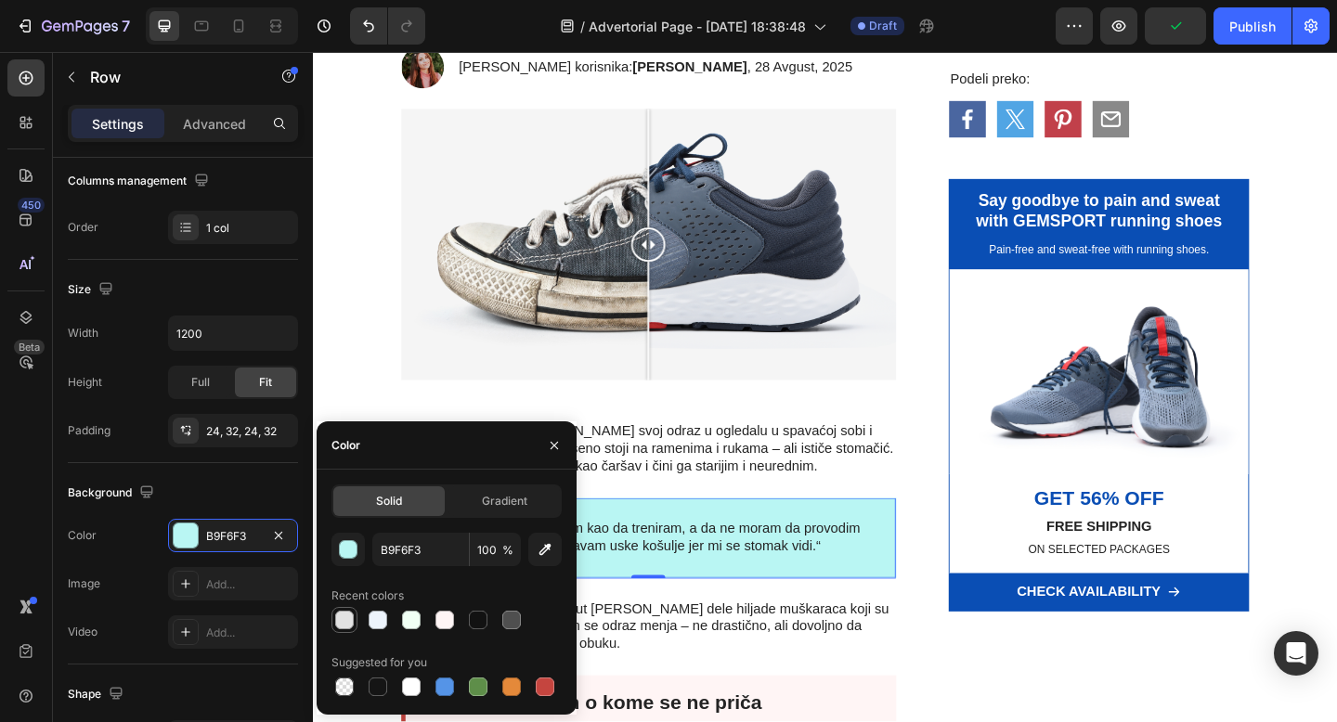
click at [352, 620] on div at bounding box center [344, 620] width 19 height 19
type input "E2E2E2"
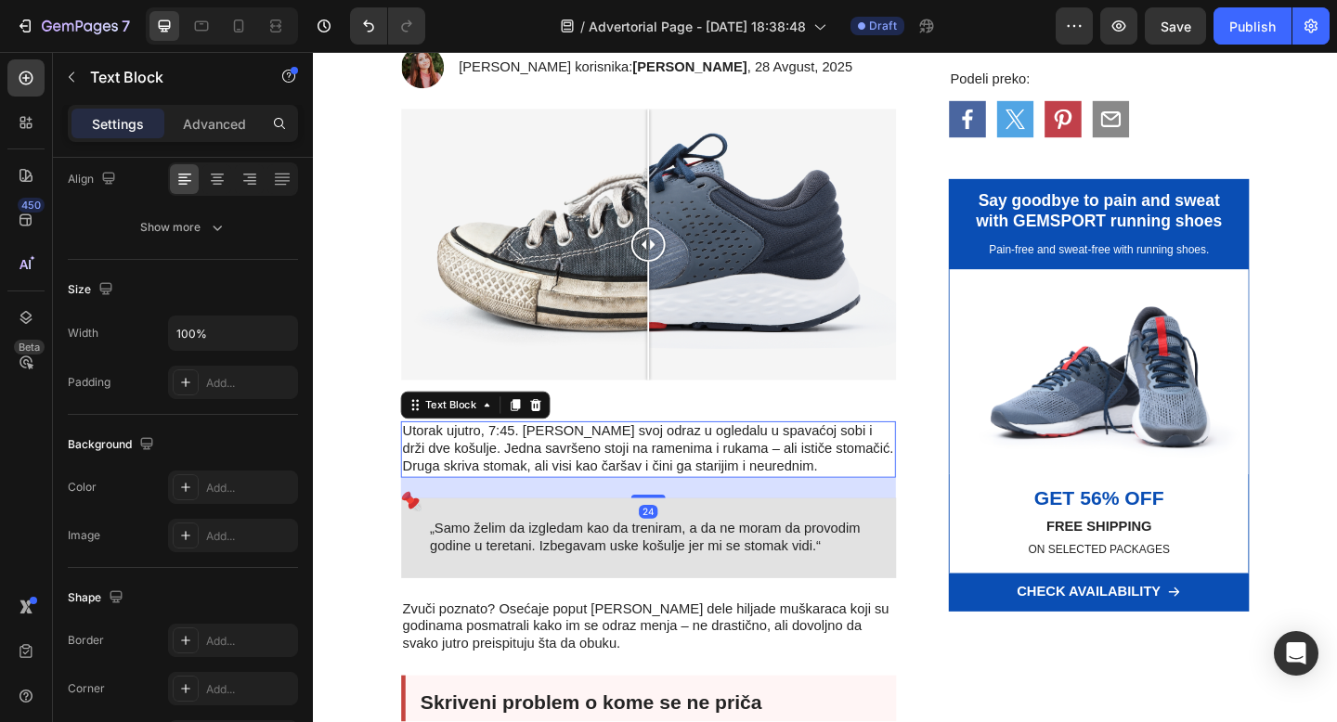
click at [848, 469] on p "Utorak ujutro, 7:45. Marko gleda svoj odraz u ogledalu u spavaćoj sobi i drži d…" at bounding box center [677, 485] width 535 height 58
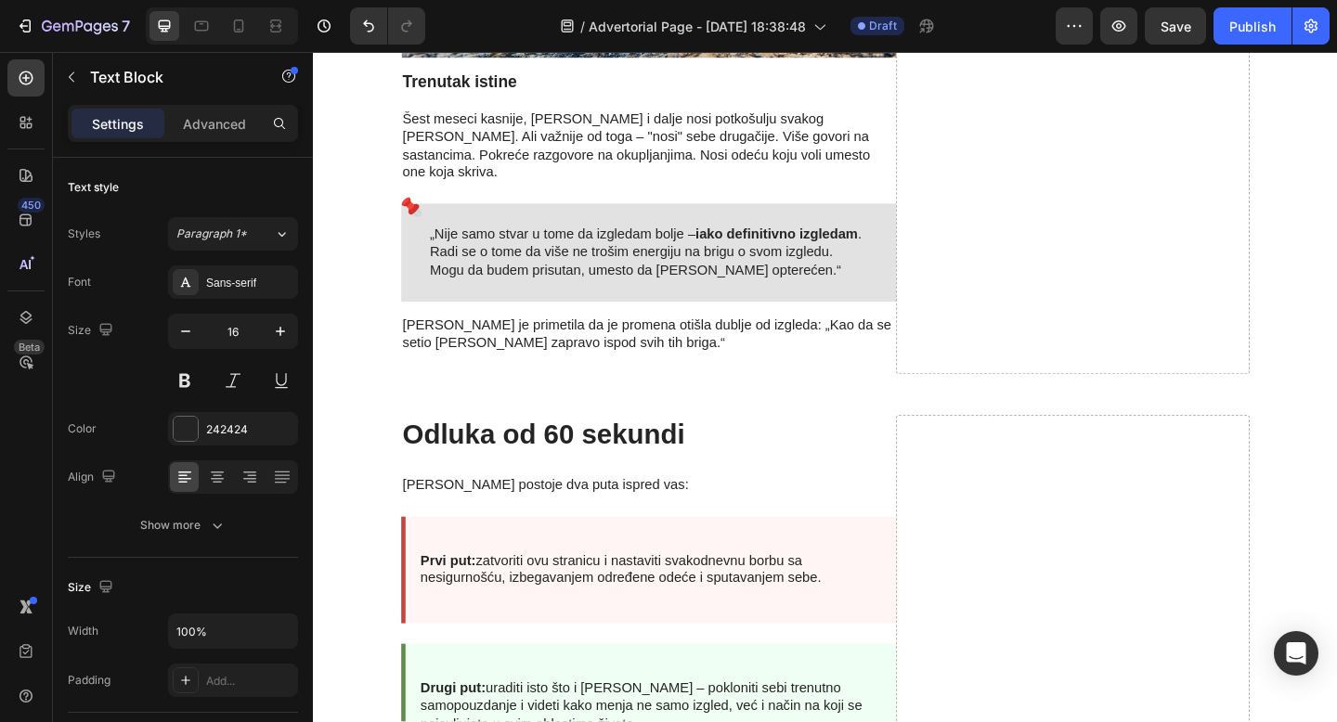
scroll to position [5512, 0]
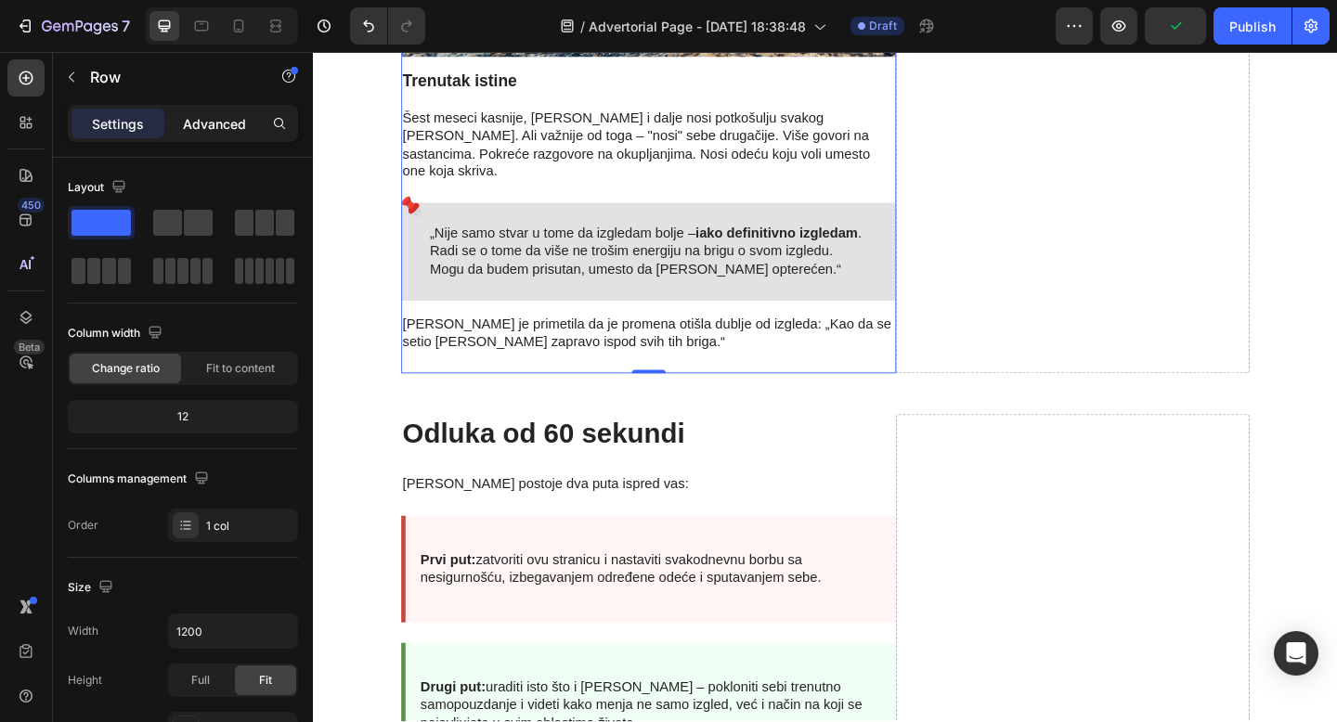
click at [215, 118] on p "Advanced" at bounding box center [214, 123] width 63 height 19
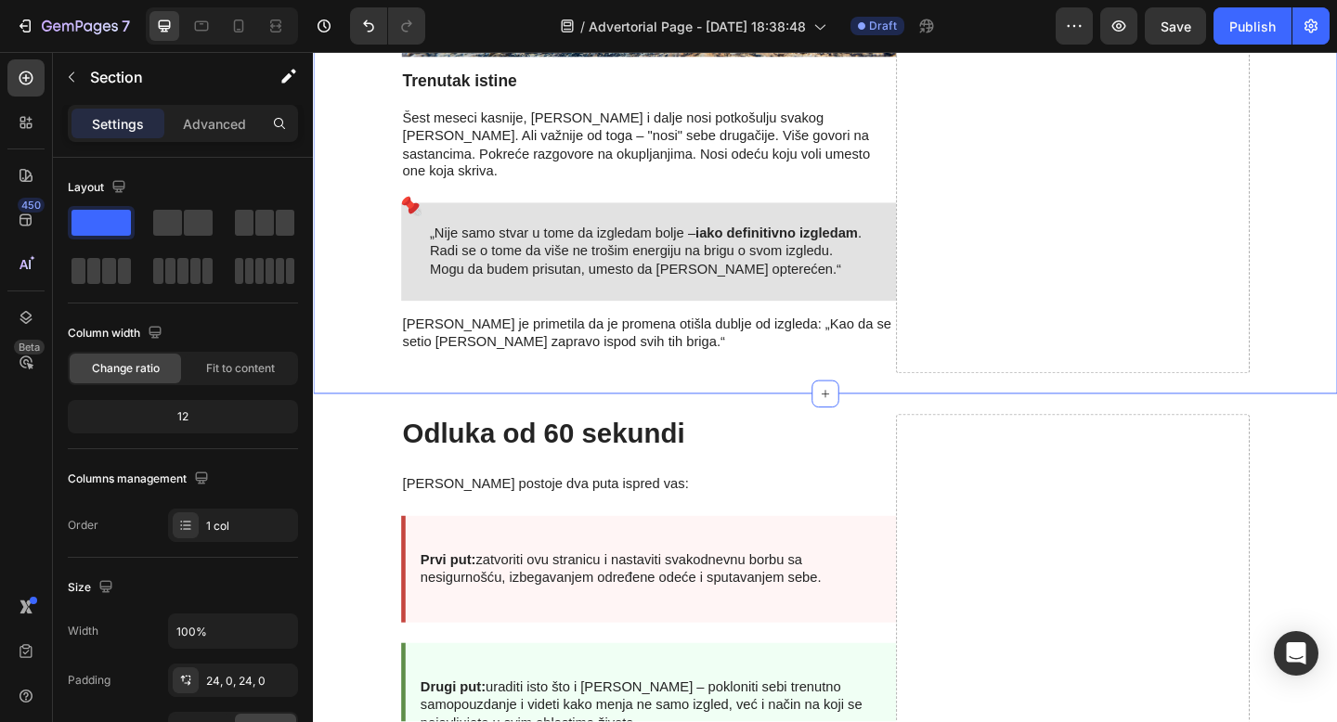
click at [207, 124] on p "Advanced" at bounding box center [214, 123] width 63 height 19
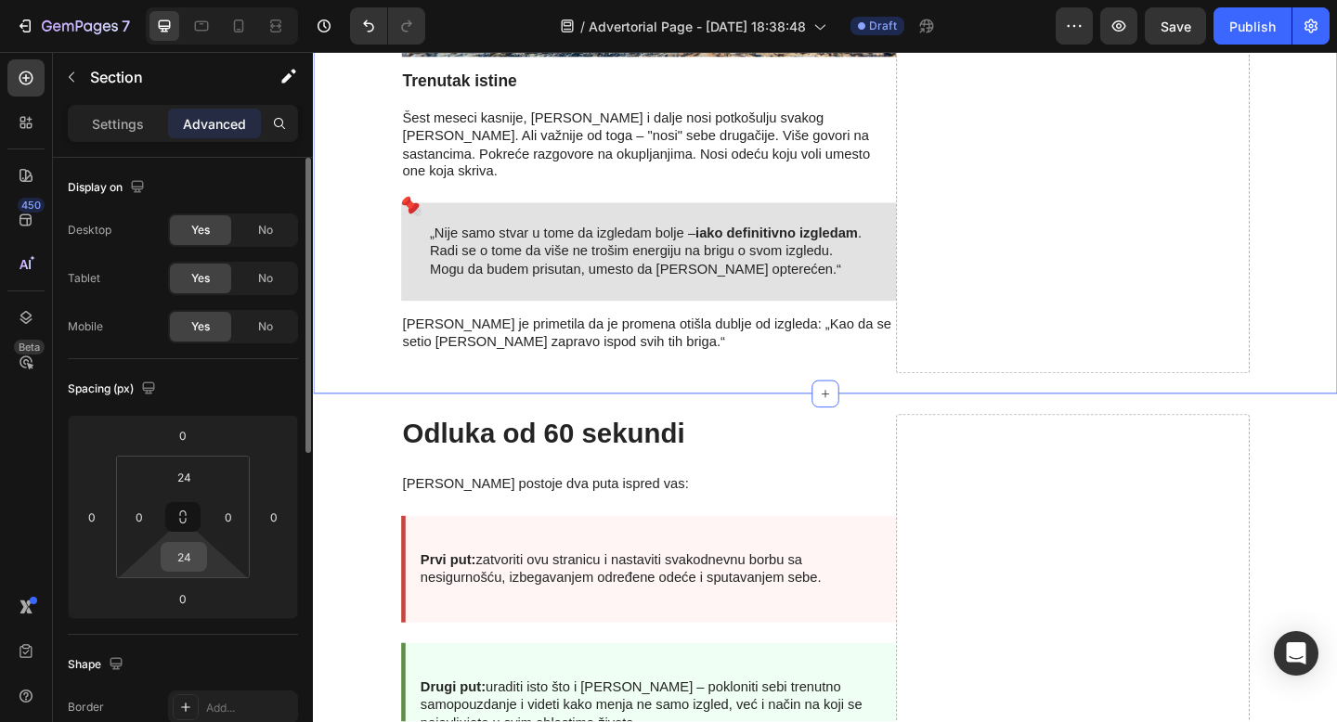
click at [176, 560] on input "24" at bounding box center [183, 557] width 37 height 28
type input "0"
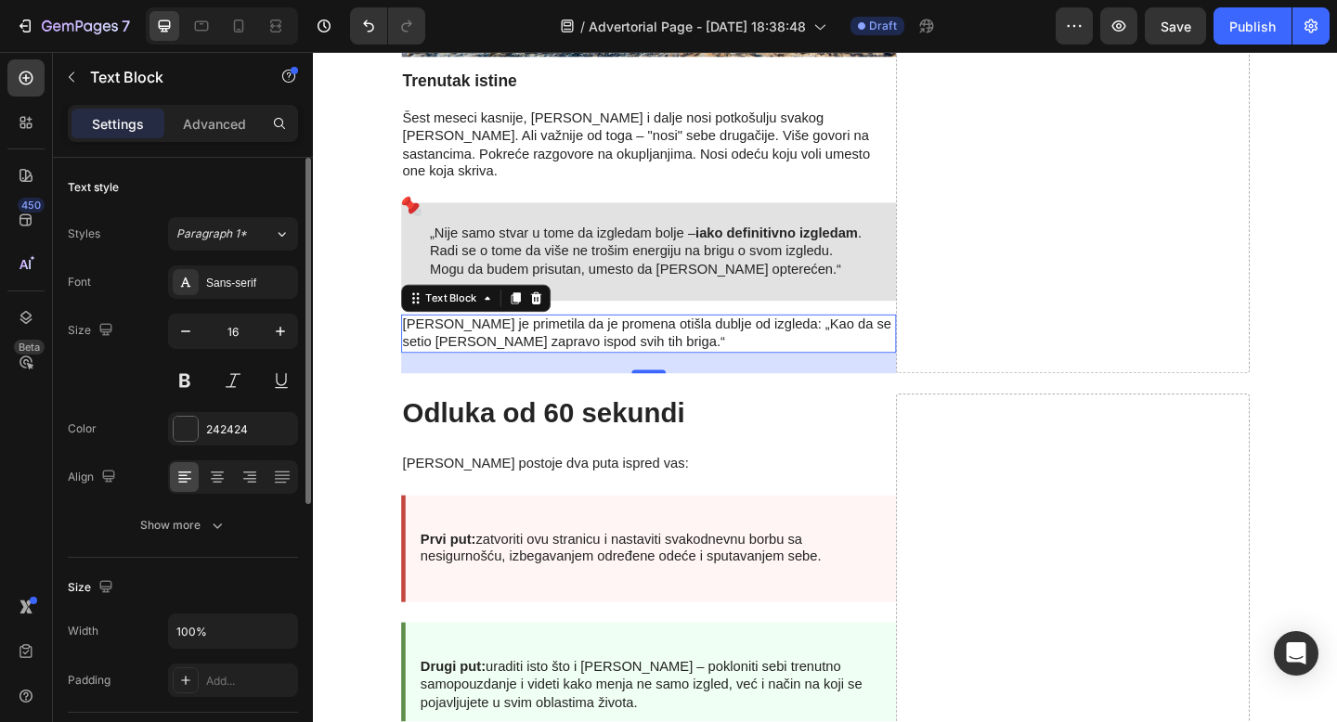
click at [778, 340] on p "[PERSON_NAME] je primetila da je promena otišla dublje od izgleda: „Kao da se s…" at bounding box center [677, 359] width 535 height 39
click at [238, 119] on p "Advanced" at bounding box center [214, 123] width 63 height 19
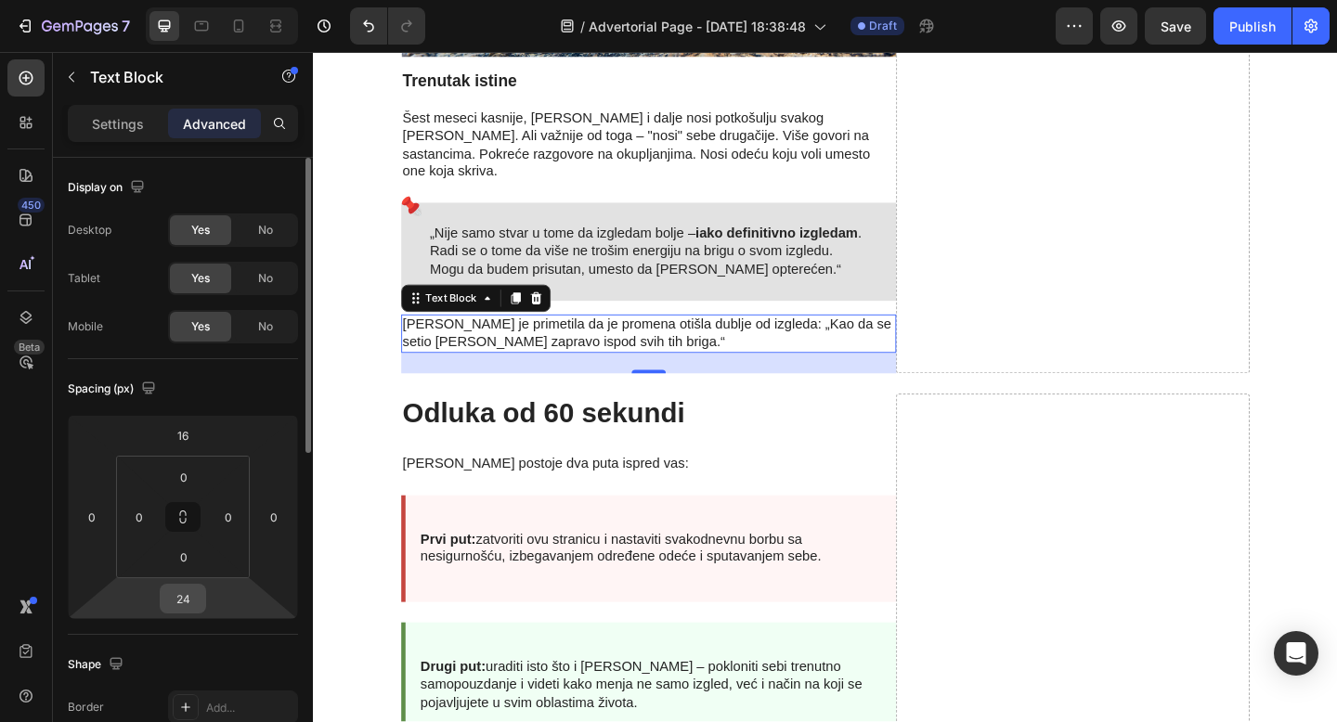
click at [177, 600] on input "24" at bounding box center [182, 599] width 37 height 28
type input "0"
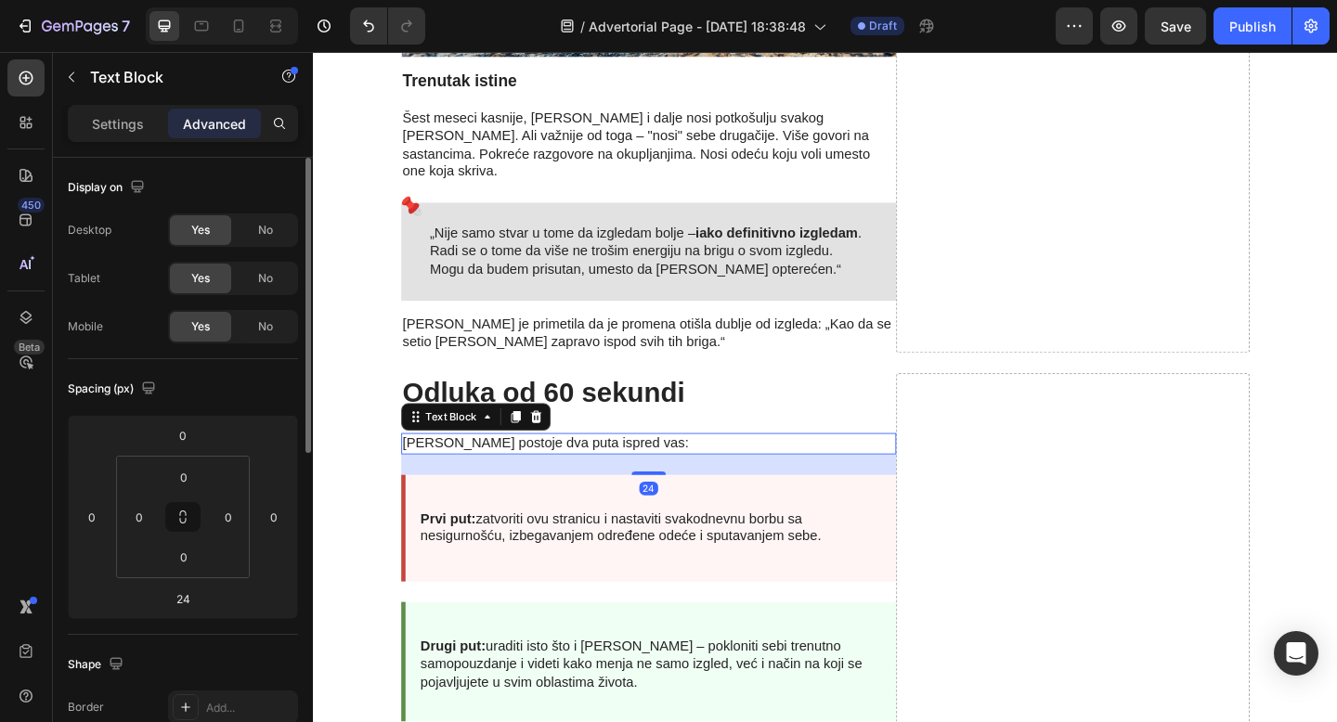
click at [863, 469] on p "[PERSON_NAME] postoje dva puta ispred vas:" at bounding box center [677, 478] width 535 height 19
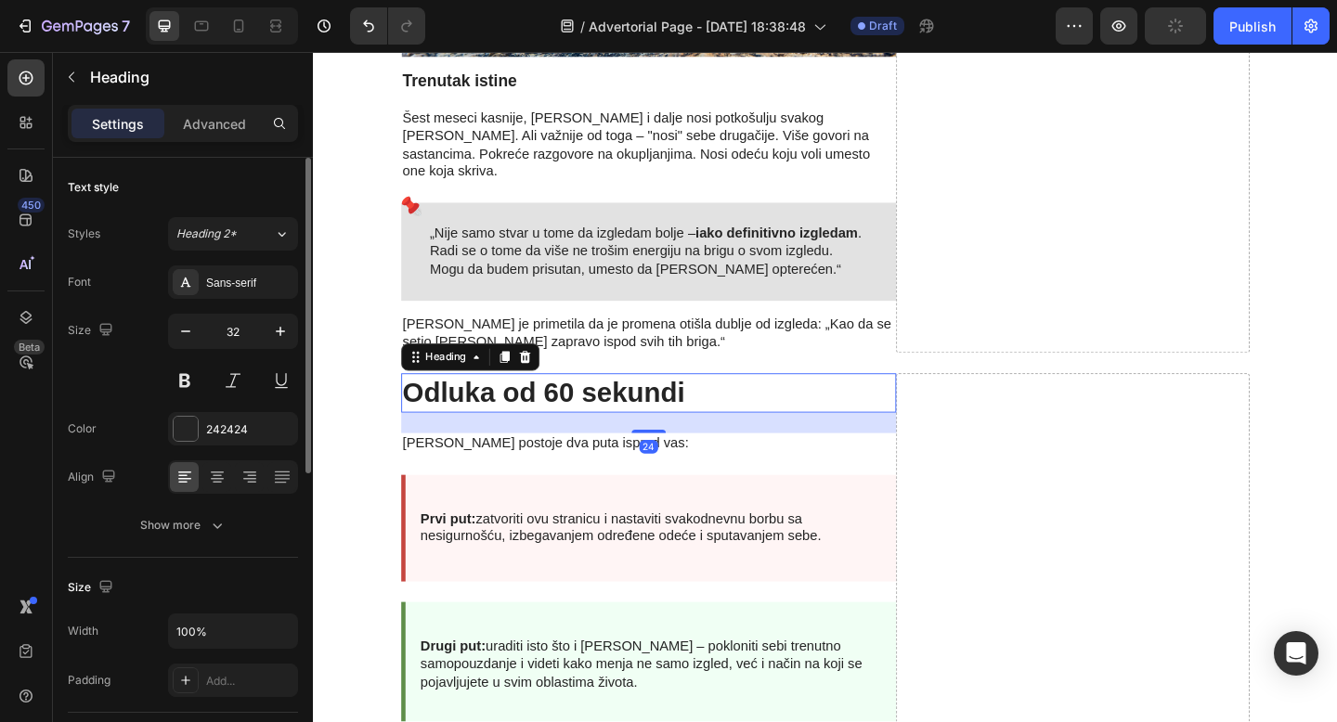
click at [714, 402] on h2 "Odluka od 60 sekundi" at bounding box center [677, 423] width 538 height 43
click at [209, 120] on p "Advanced" at bounding box center [214, 123] width 63 height 19
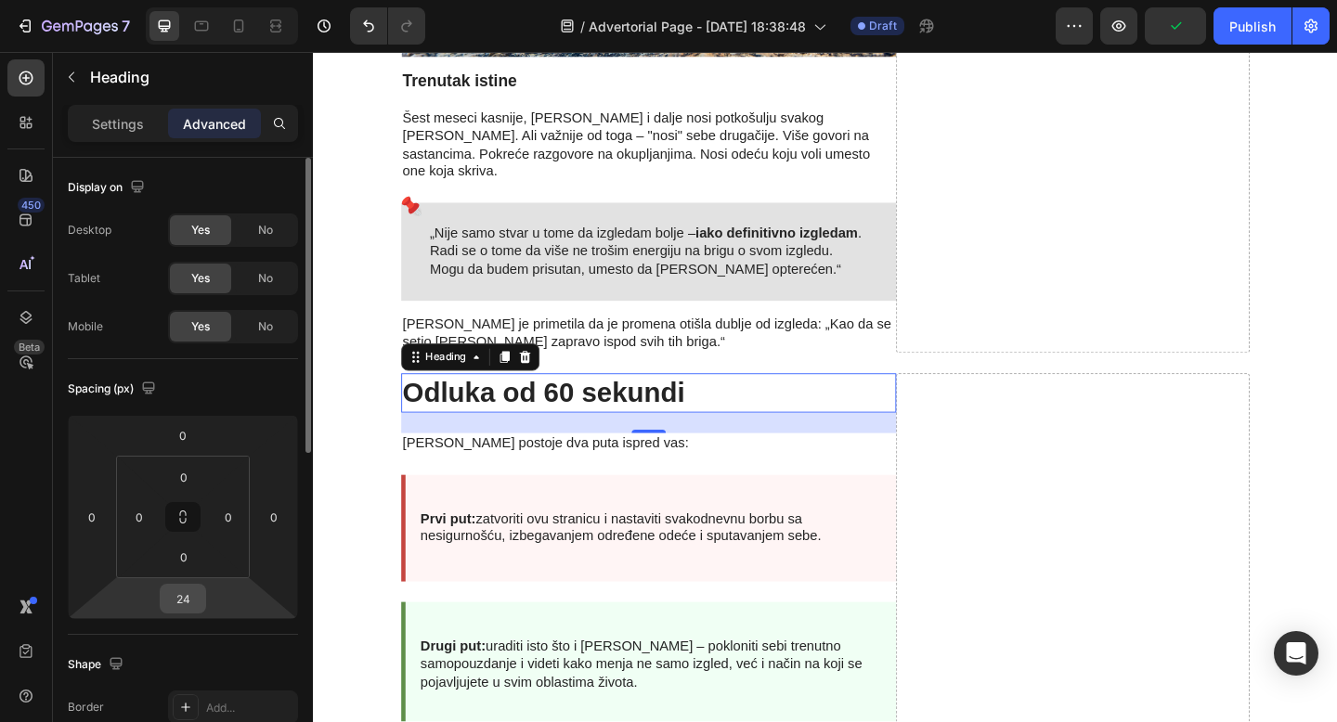
click at [187, 604] on input "24" at bounding box center [182, 599] width 37 height 28
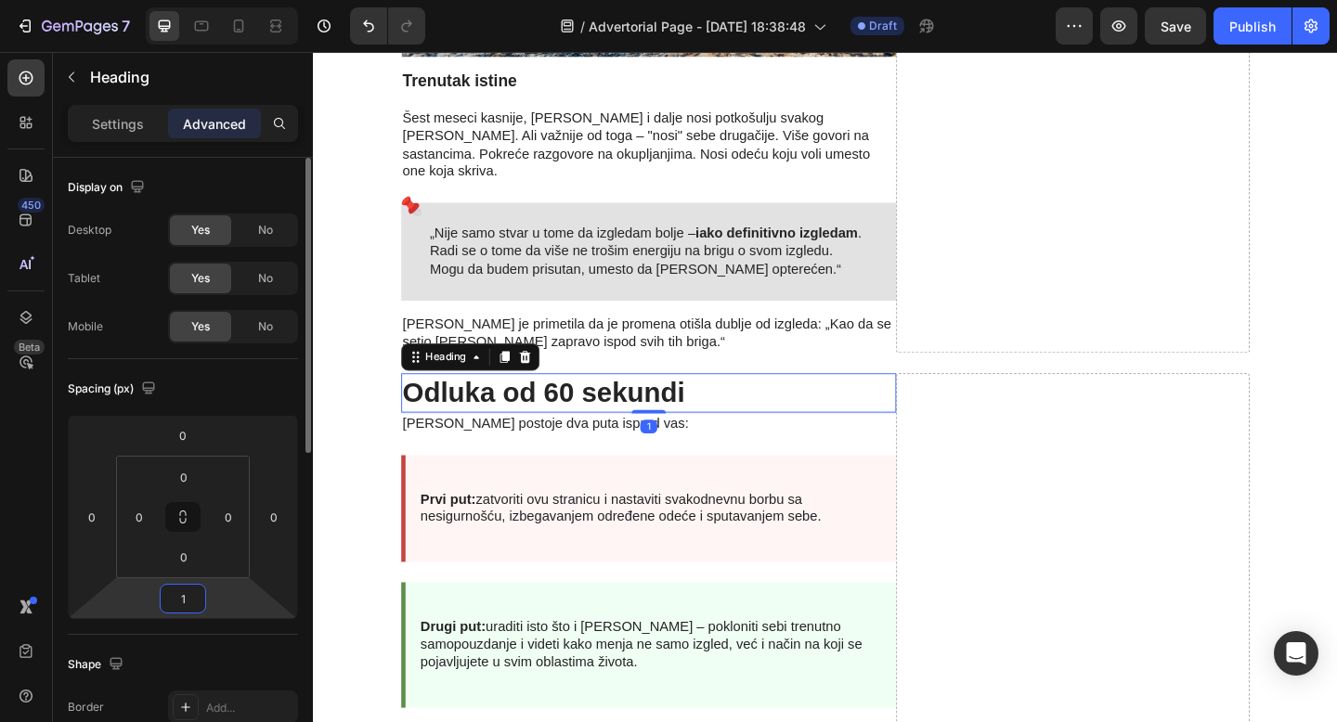
type input "10"
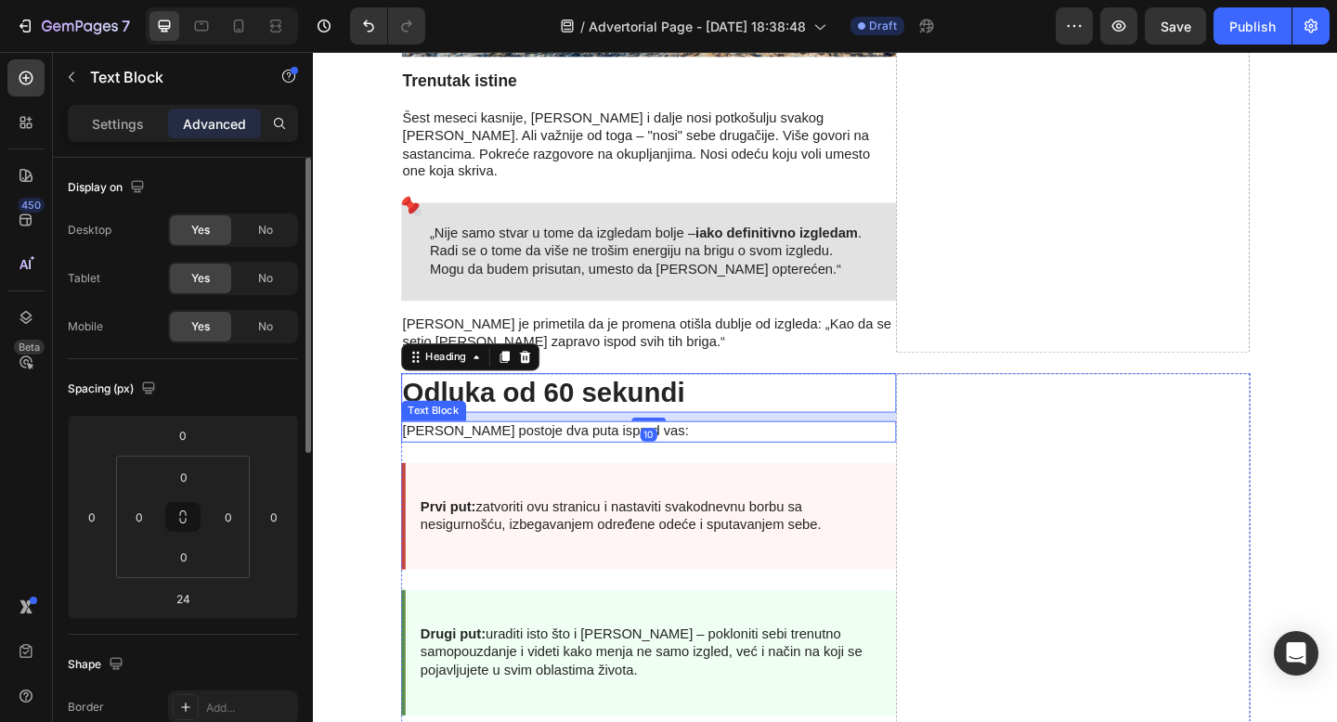
click at [597, 456] on p "[PERSON_NAME] postoje dva puta ispred vas:" at bounding box center [677, 465] width 535 height 19
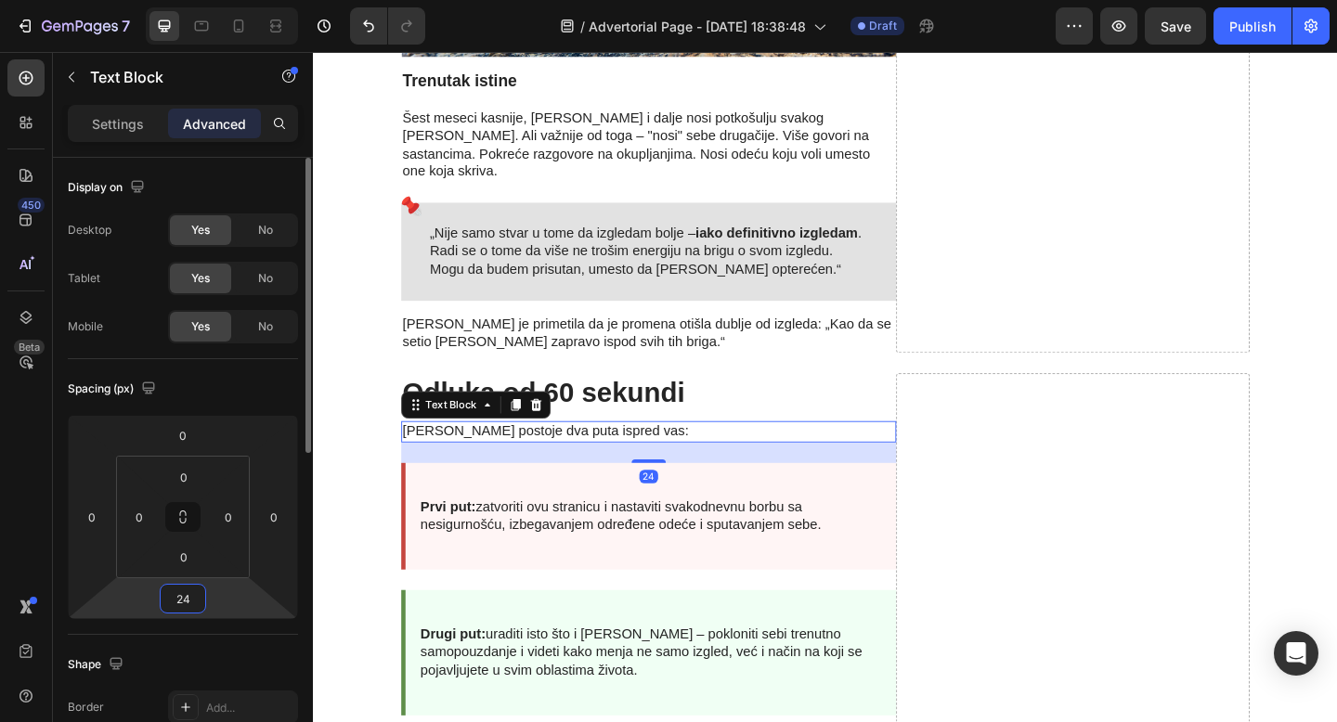
click at [185, 605] on input "24" at bounding box center [182, 599] width 37 height 28
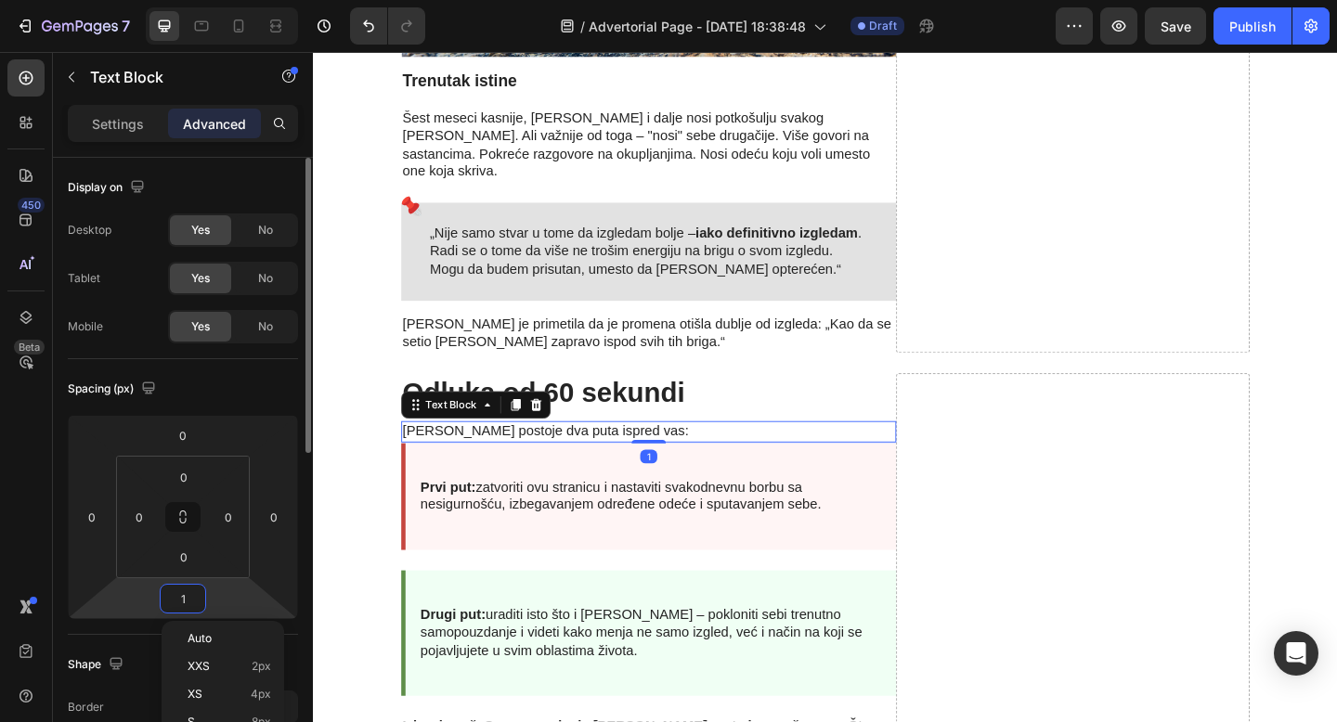
type input "10"
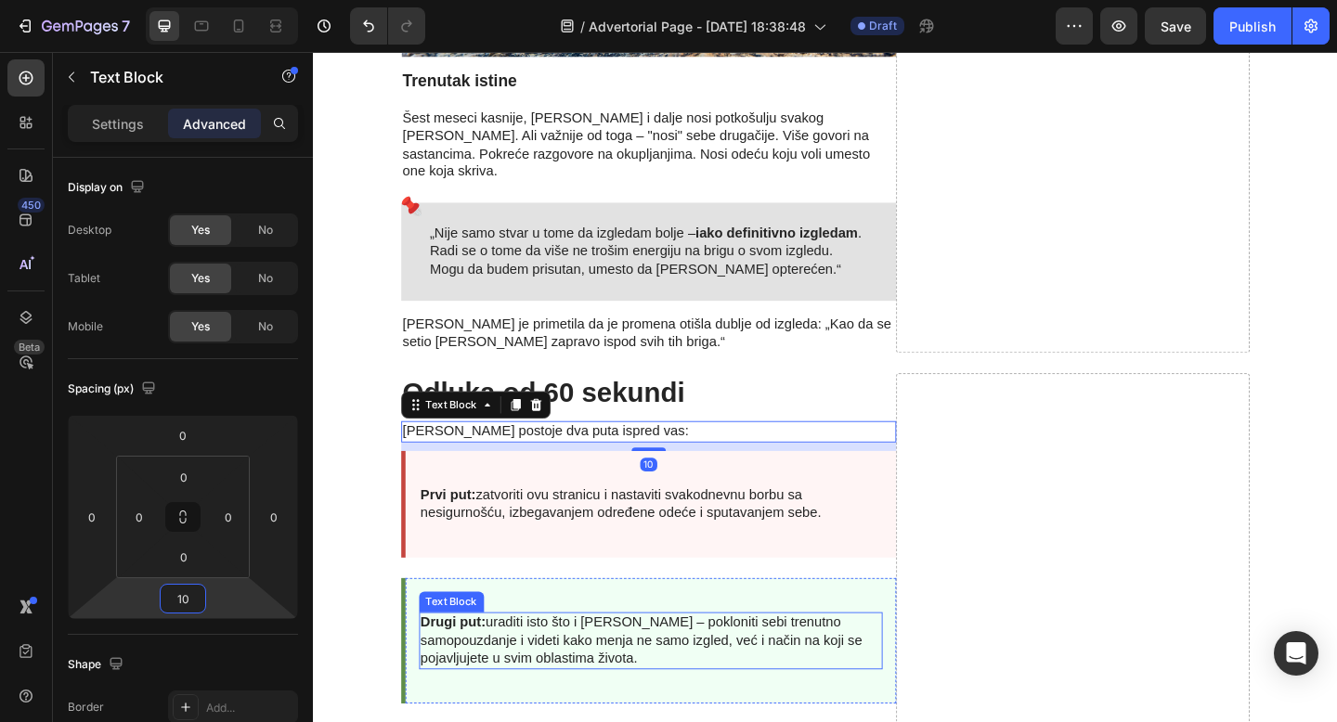
click at [802, 664] on p "Drugi put: uraditi isto što i [PERSON_NAME] – pokloniti sebi trenutno samopouzd…" at bounding box center [680, 693] width 500 height 58
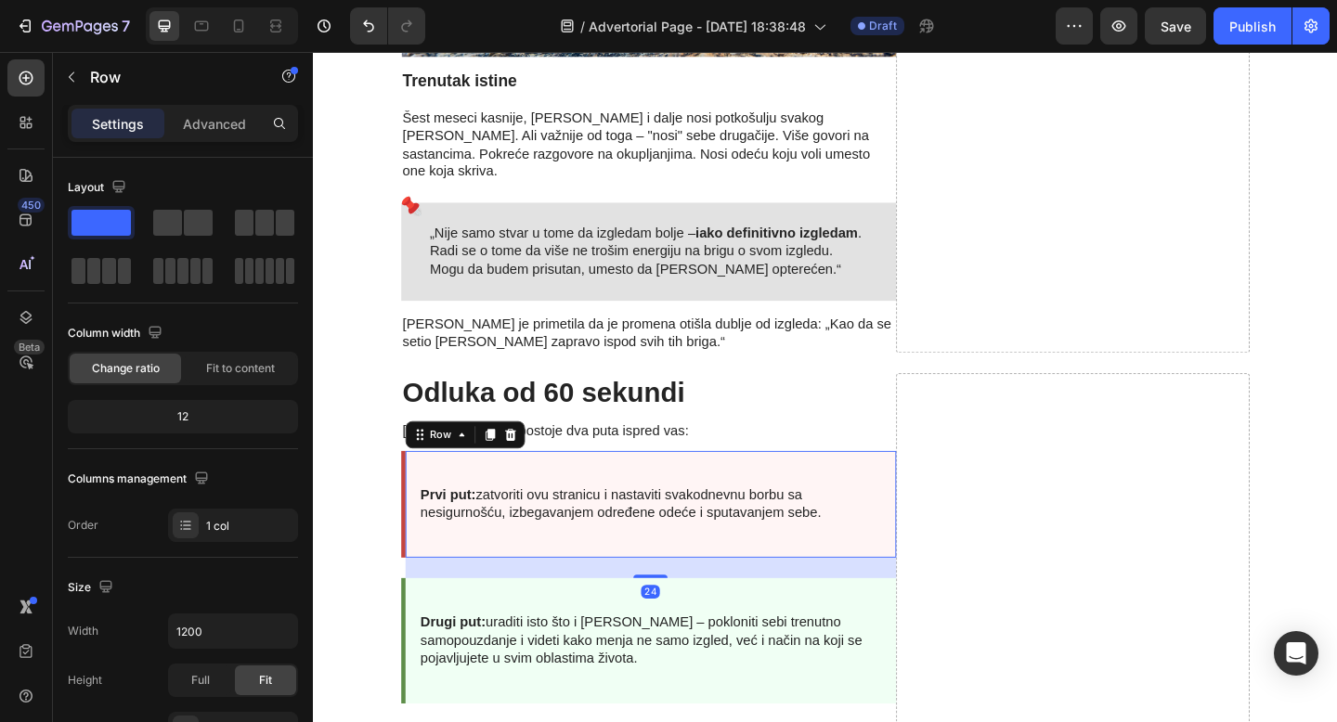
click at [780, 486] on div "Prvi put: zatvoriti ovu stranicu i nastaviti svakodnevnu borbu sa nesigurnošću,…" at bounding box center [677, 544] width 538 height 117
click at [194, 118] on p "Advanced" at bounding box center [214, 123] width 63 height 19
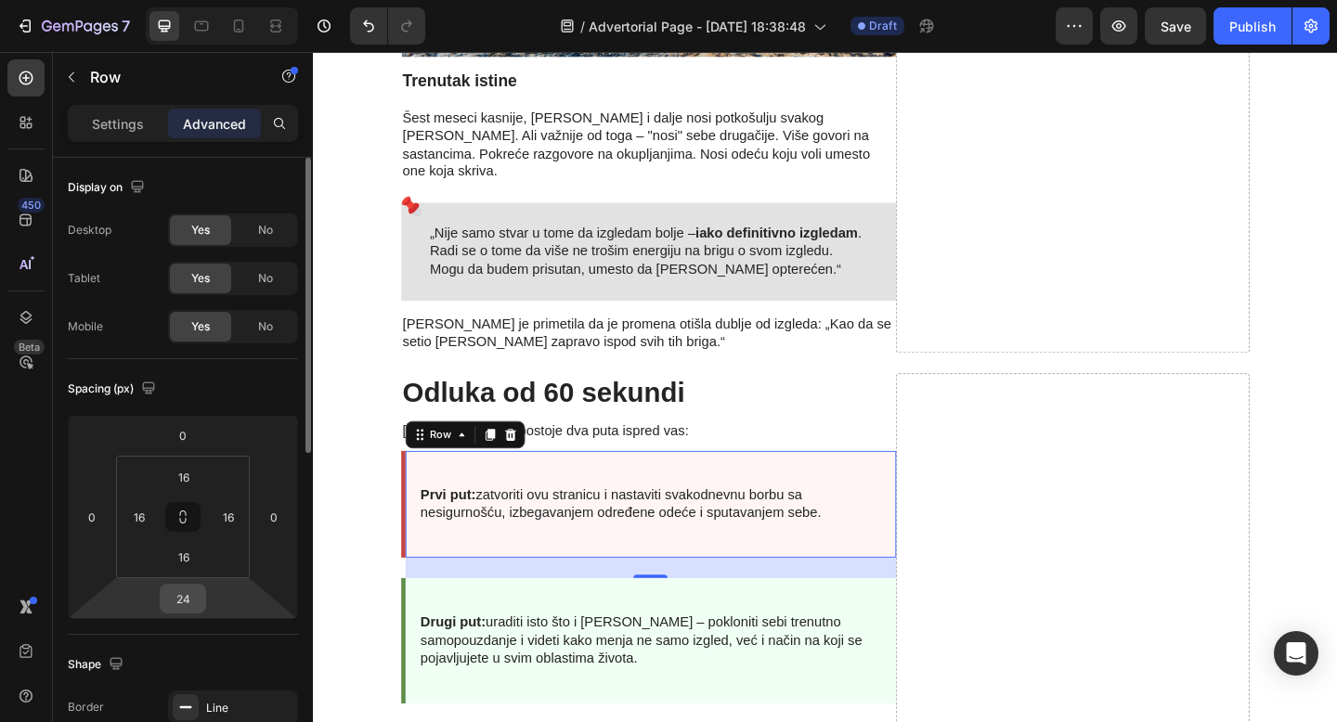
click at [186, 603] on input "24" at bounding box center [182, 599] width 37 height 28
type input "0"
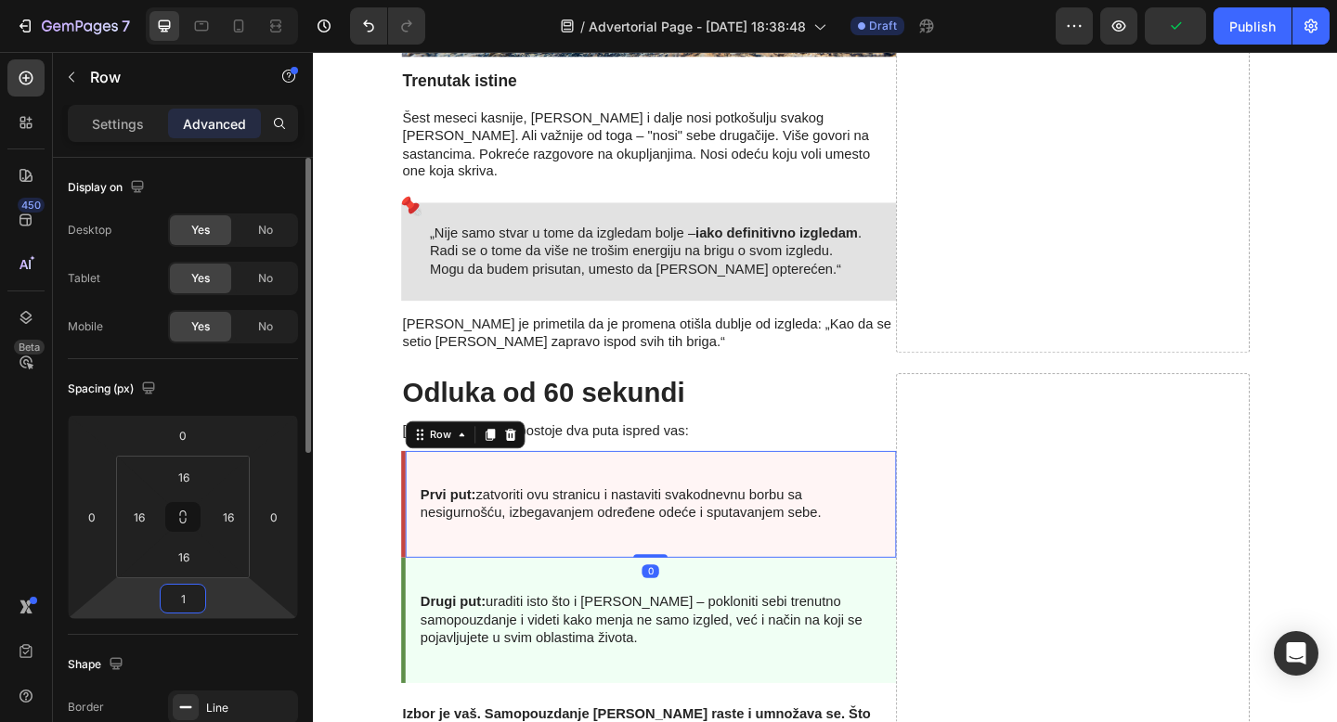
type input "10"
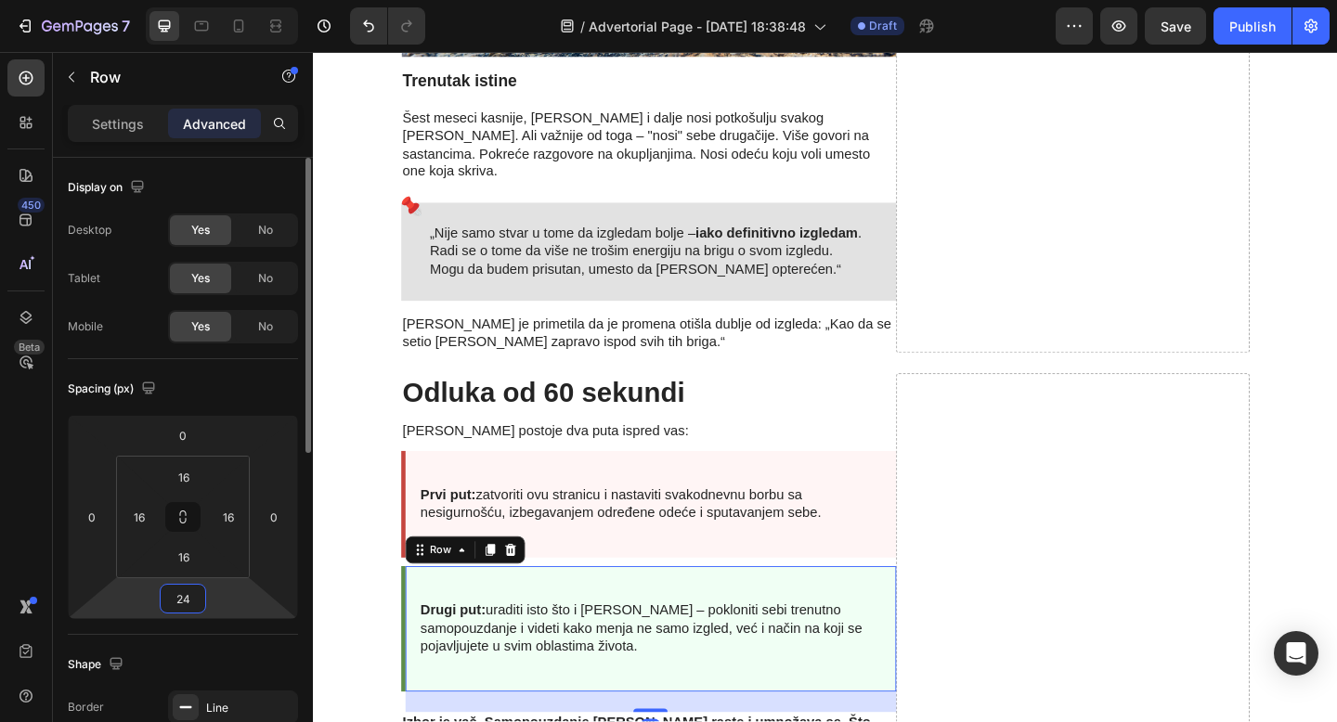
click at [181, 597] on input "24" at bounding box center [182, 599] width 37 height 28
type input "10"
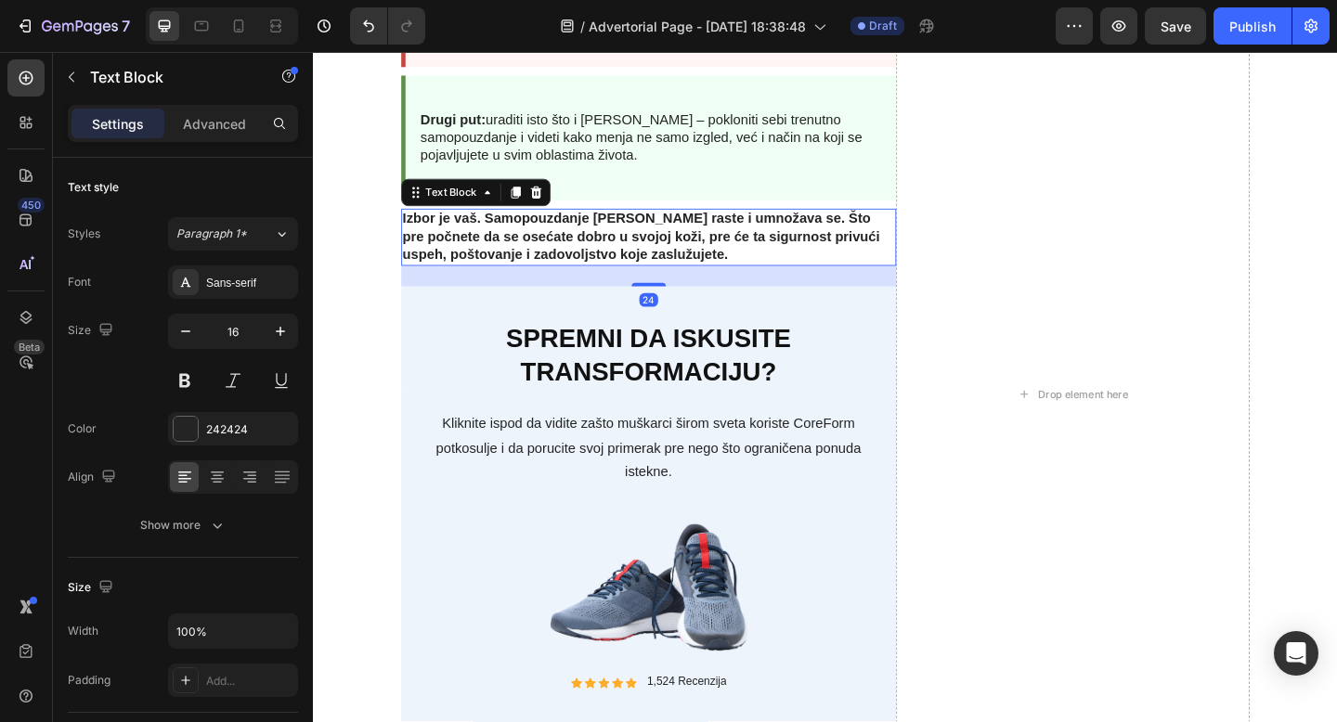
scroll to position [5881, 0]
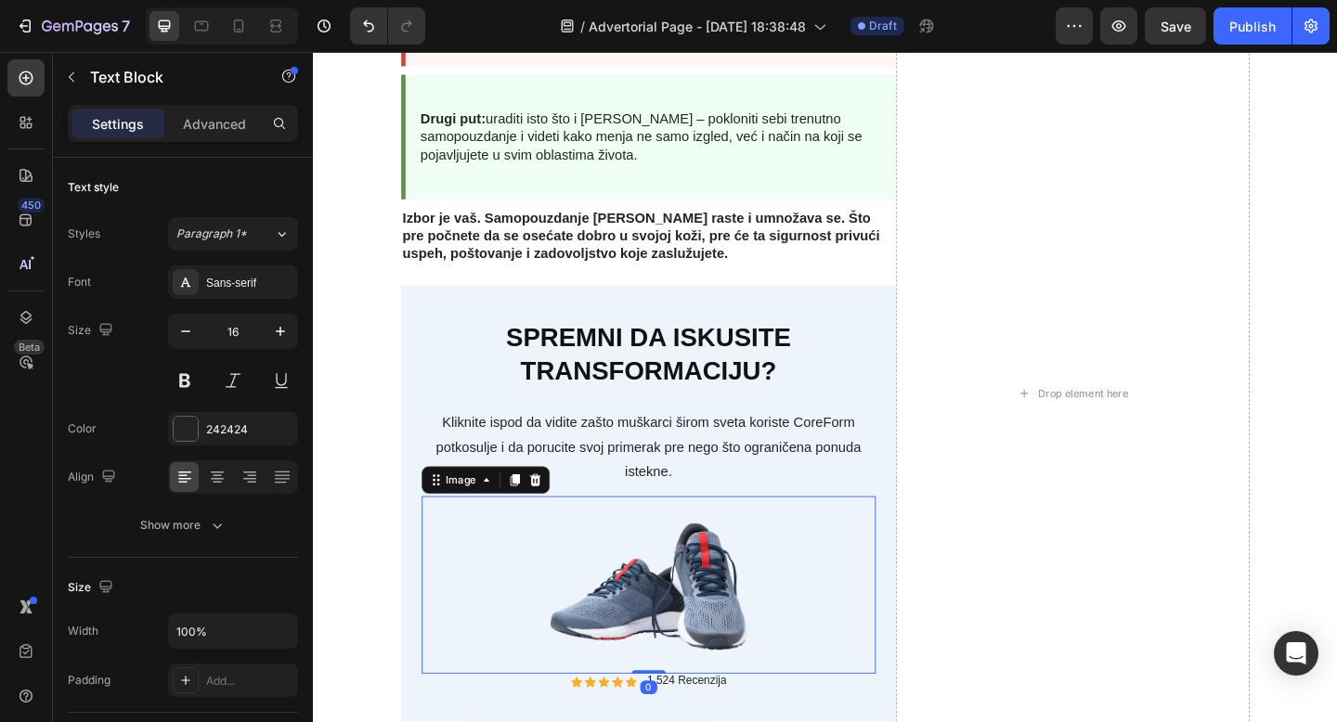
click at [612, 621] on img at bounding box center [677, 632] width 223 height 193
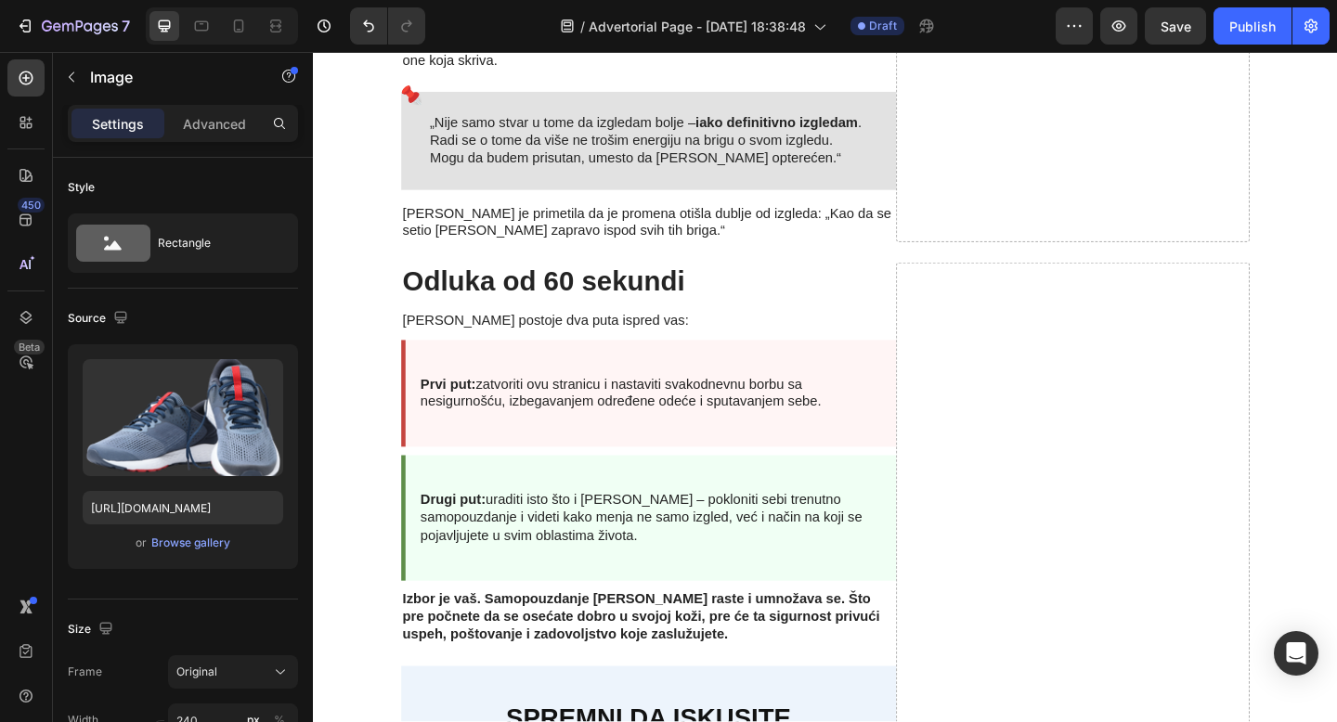
scroll to position [5628, 0]
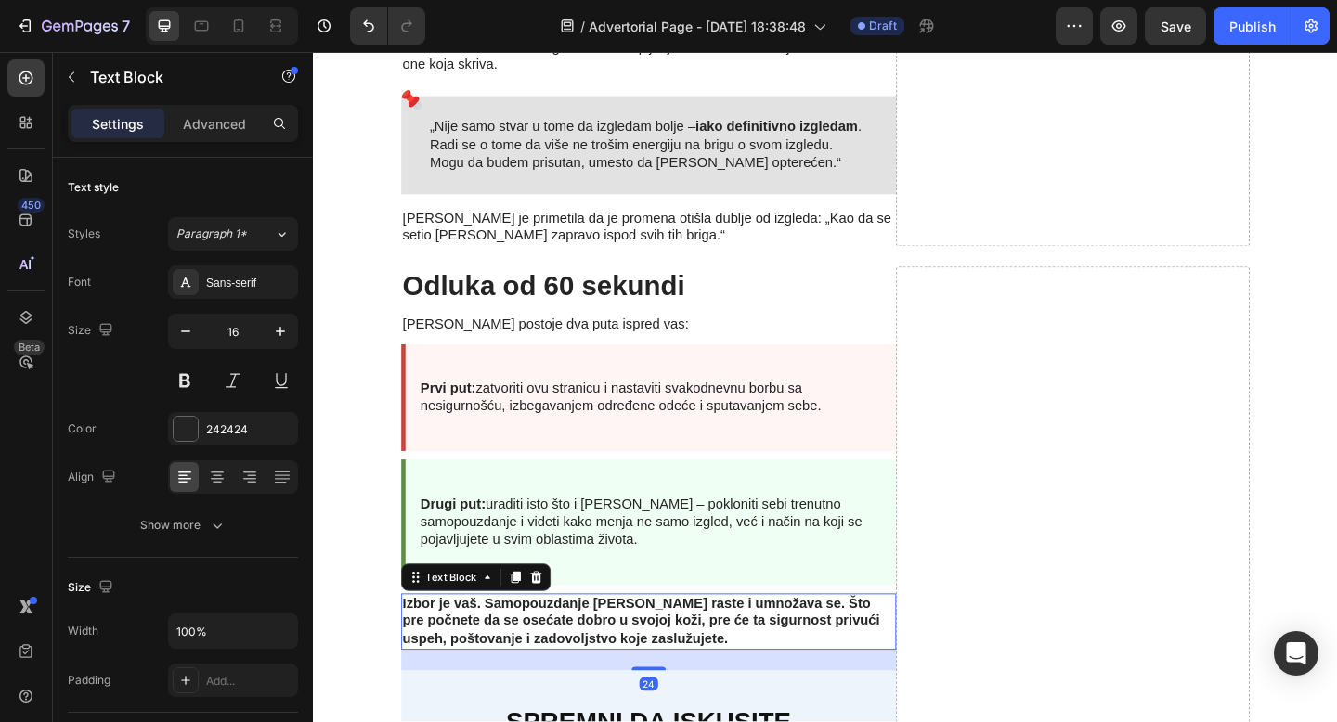
click at [609, 644] on strong "Izbor je vaš. Samopouzdanje [PERSON_NAME] raste i umnožava se. Što pre počnete …" at bounding box center [669, 671] width 519 height 55
click at [224, 110] on div "Advanced" at bounding box center [214, 124] width 93 height 30
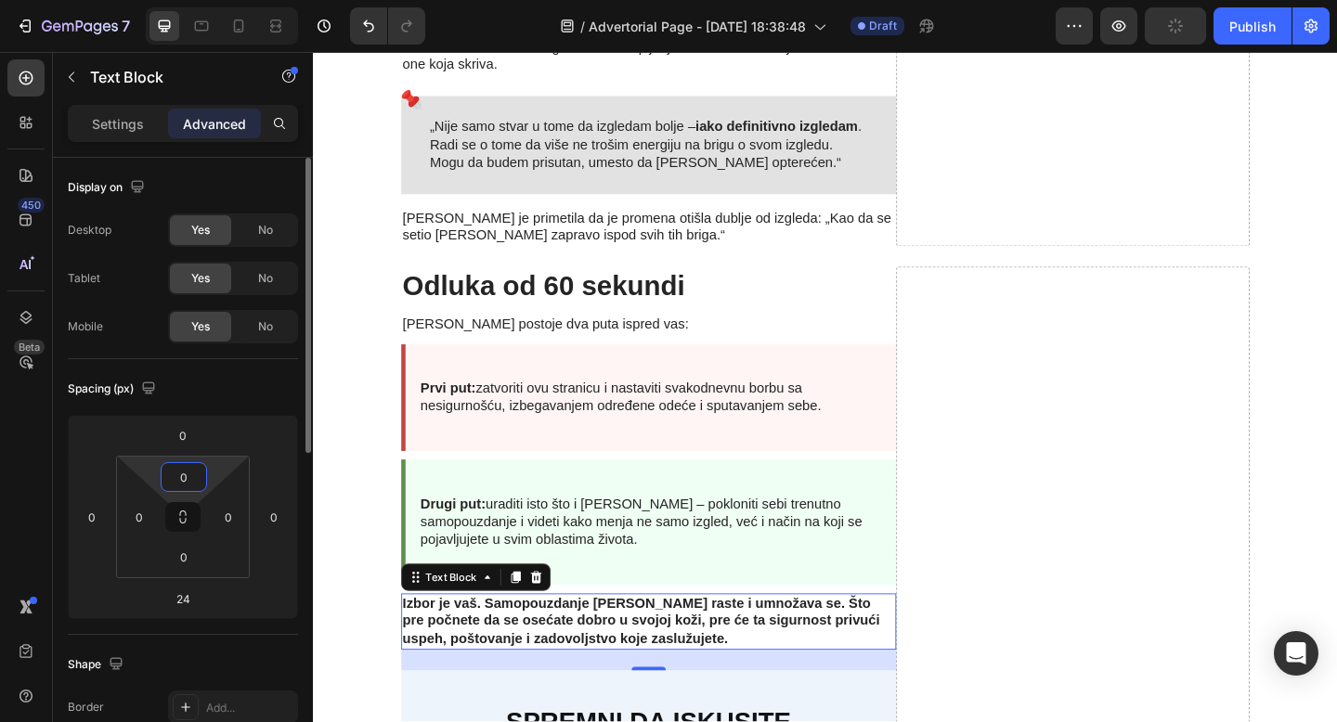
click at [182, 475] on input "0" at bounding box center [183, 477] width 37 height 28
click at [181, 433] on input "0" at bounding box center [182, 435] width 37 height 28
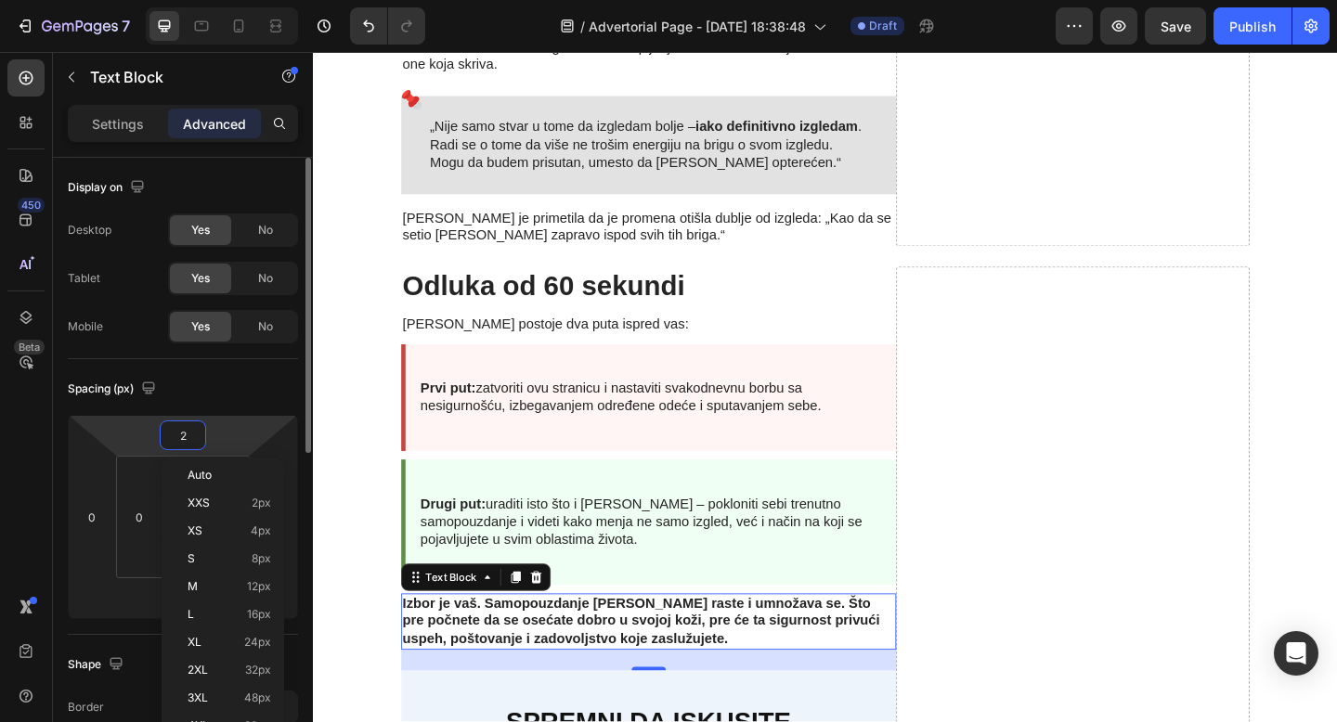
type input "24"
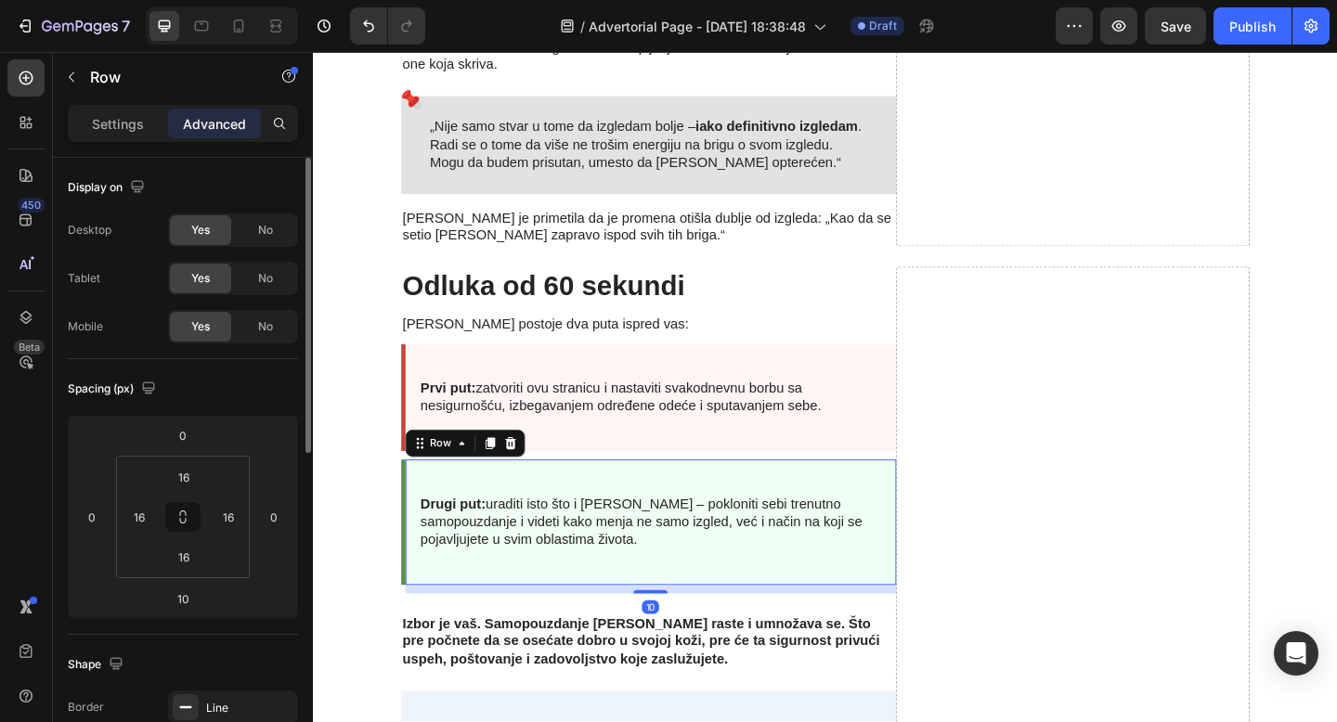
click at [697, 511] on div "Drugi put: uraditi isto što i [PERSON_NAME] – pokloniti sebi trenutno samopouzd…" at bounding box center [680, 564] width 504 height 106
click at [183, 606] on input "10" at bounding box center [182, 599] width 37 height 28
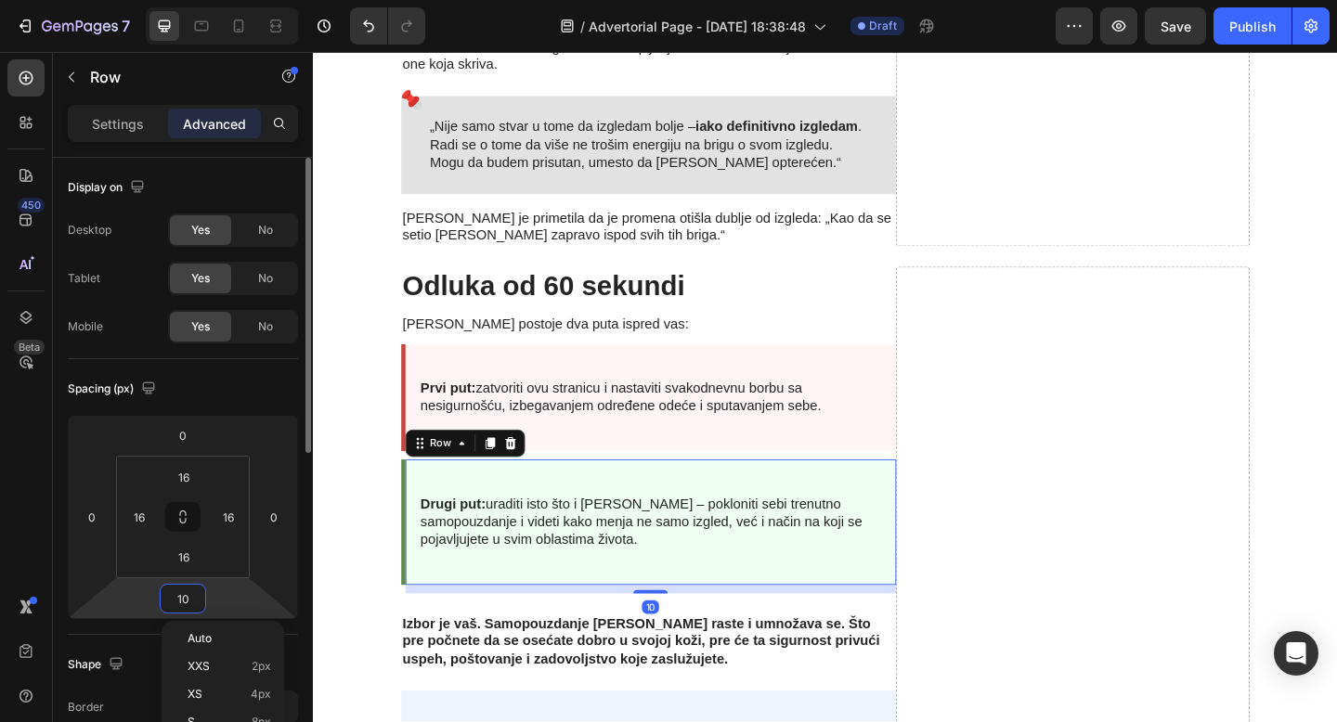
type input "0"
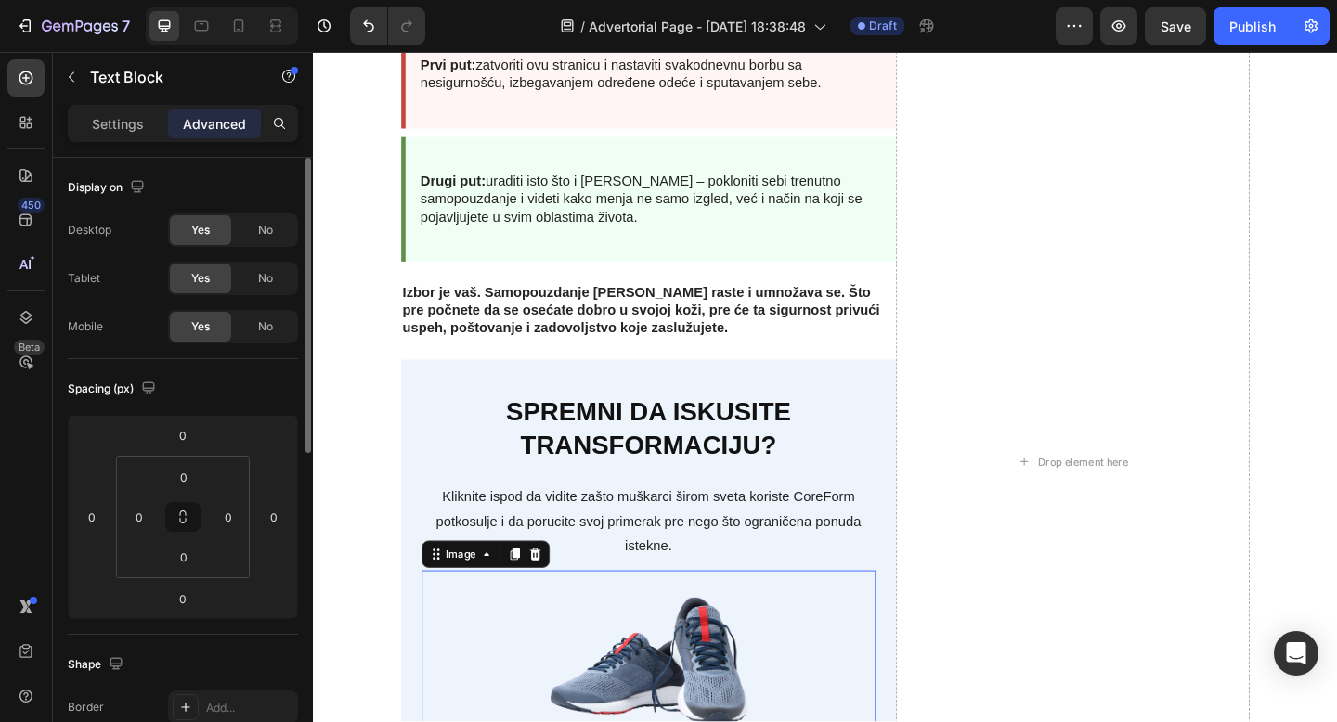
click at [518, 623] on div at bounding box center [678, 712] width 494 height 193
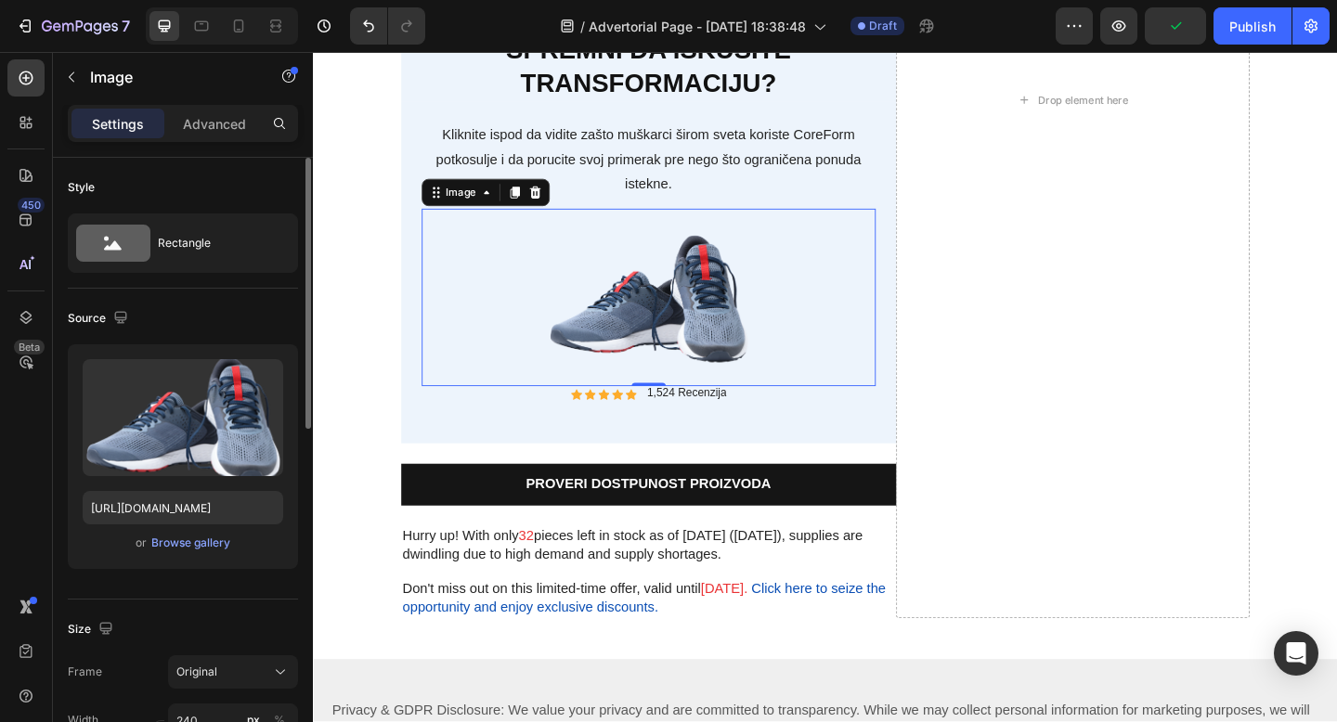
scroll to position [6219, 0]
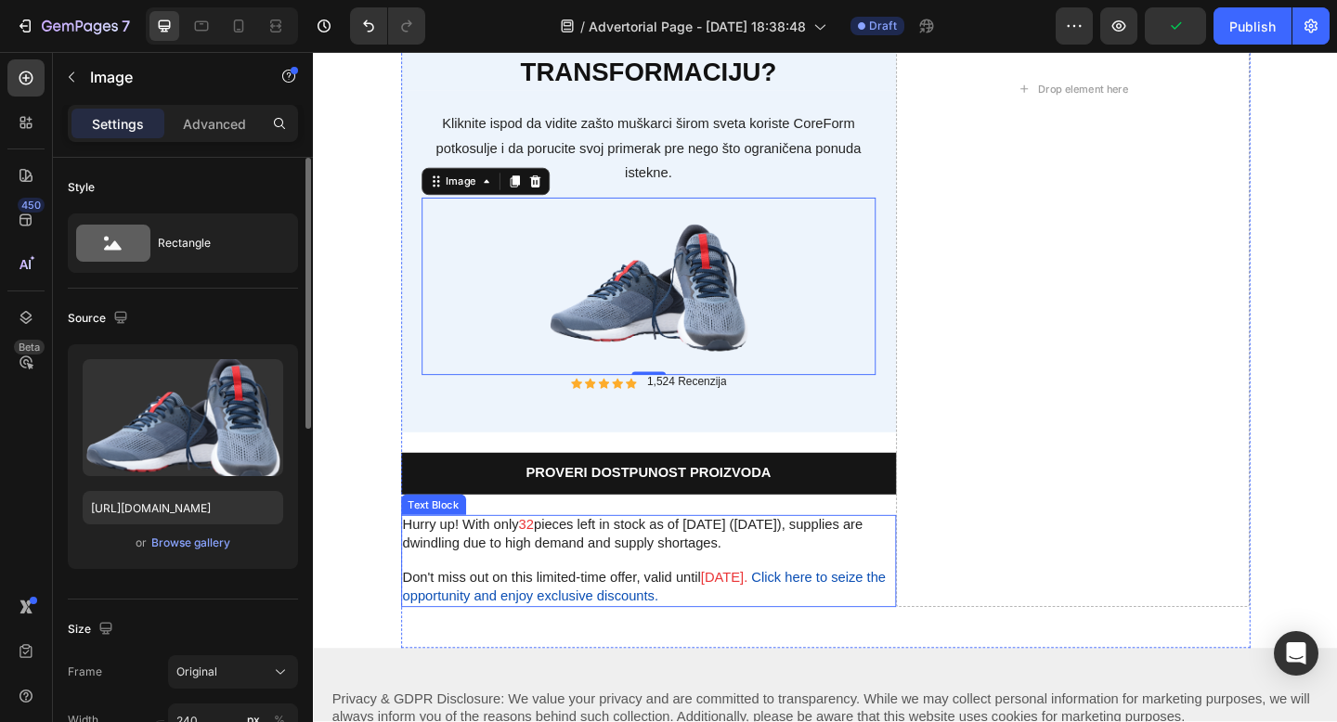
click at [551, 581] on p "Hurry up! With only 32 pieces left in stock as of today (5/23/2024), supplies a…" at bounding box center [677, 577] width 535 height 39
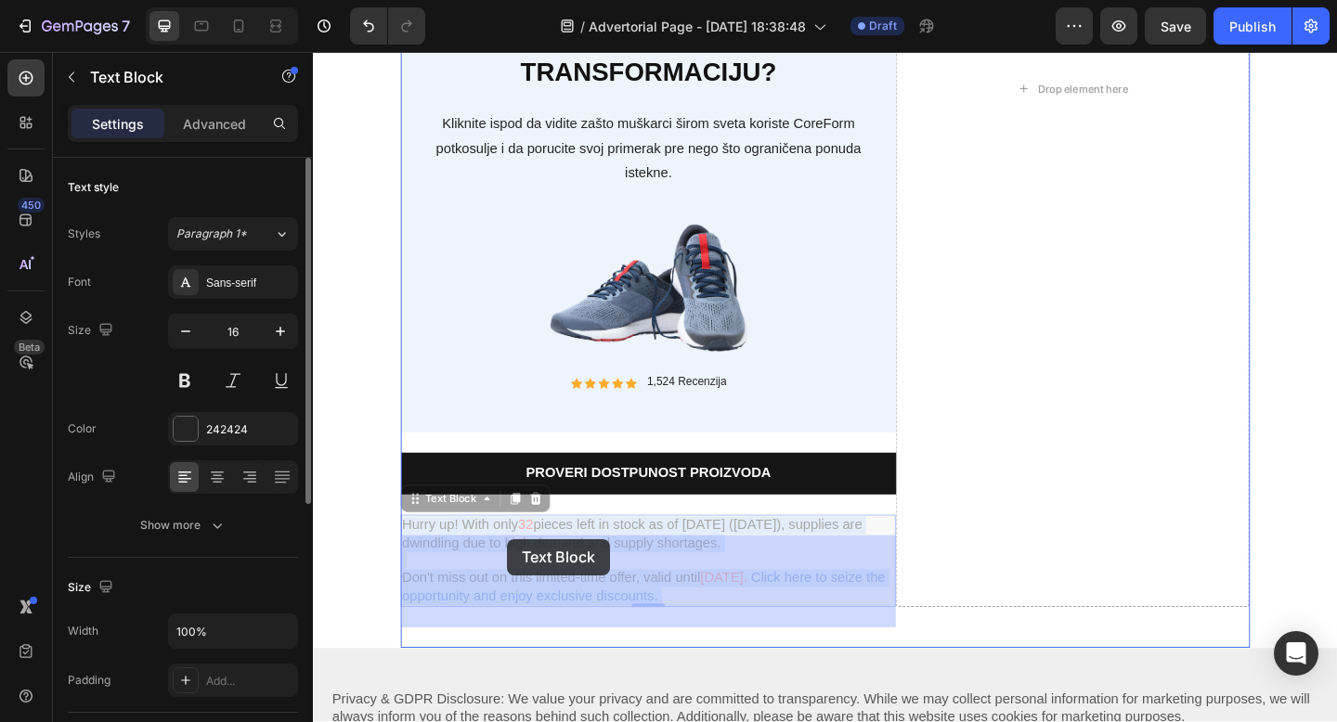
drag, startPoint x: 412, startPoint y: 571, endPoint x: 524, endPoint y: 582, distance: 112.0
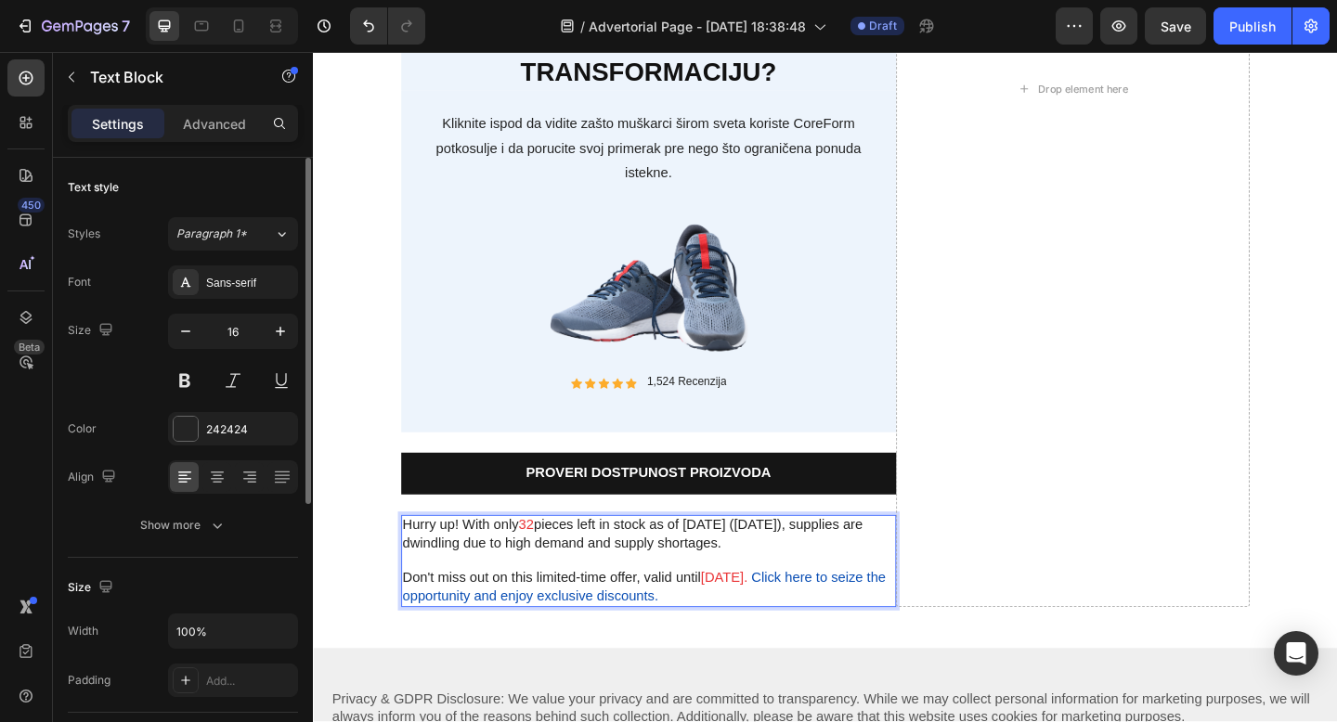
click at [412, 563] on p "Hurry up! With only 32 pieces left in stock as of today (5/23/2024), supplies a…" at bounding box center [677, 577] width 535 height 39
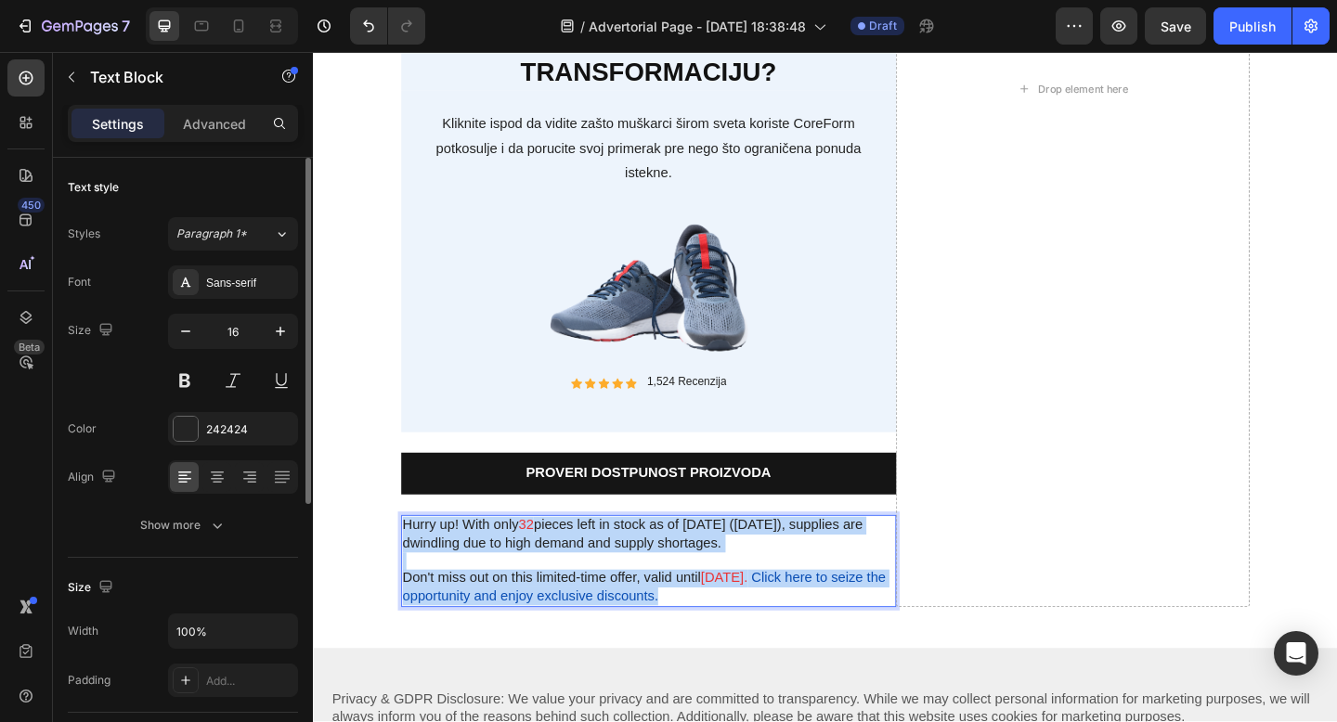
click at [718, 647] on p "Don't miss out on this limited-time offer, valid until 5/23/2024. Click here to…" at bounding box center [677, 634] width 535 height 39
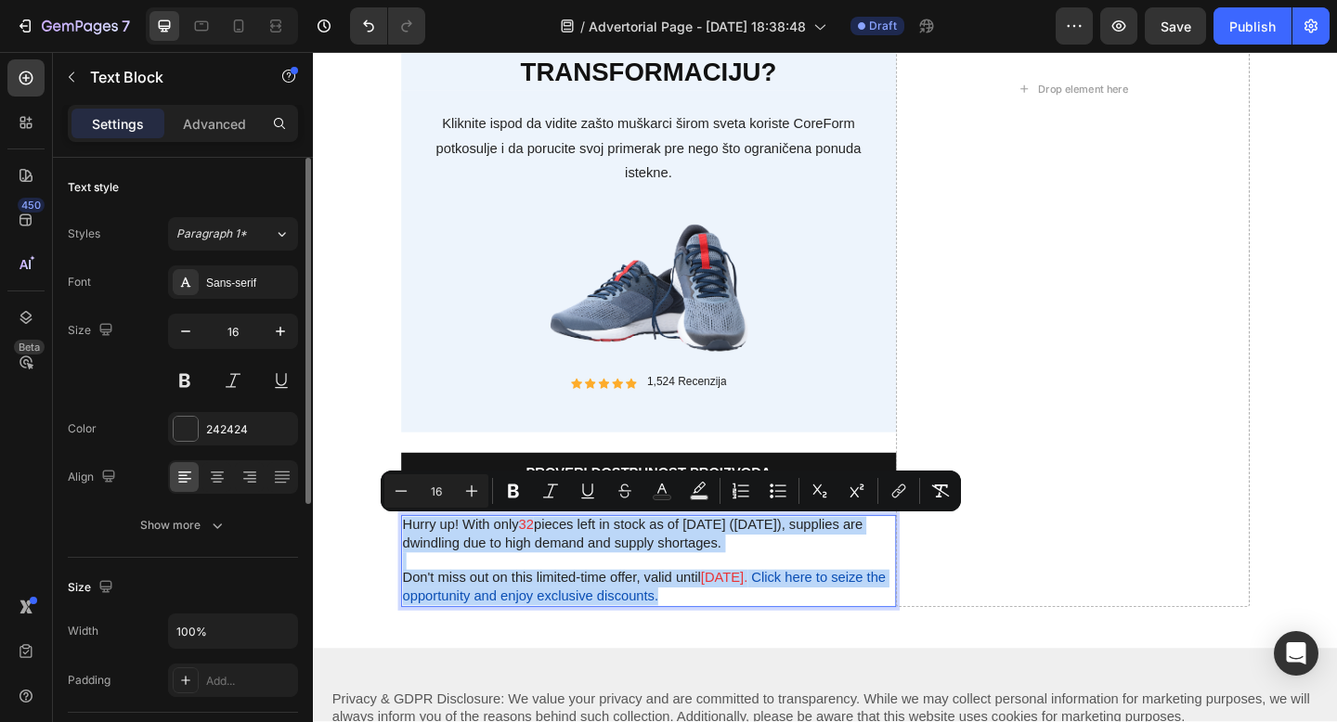
copy div "Hurry up! With only 32 pieces left in stock as of today (5/23/2024), supplies a…"
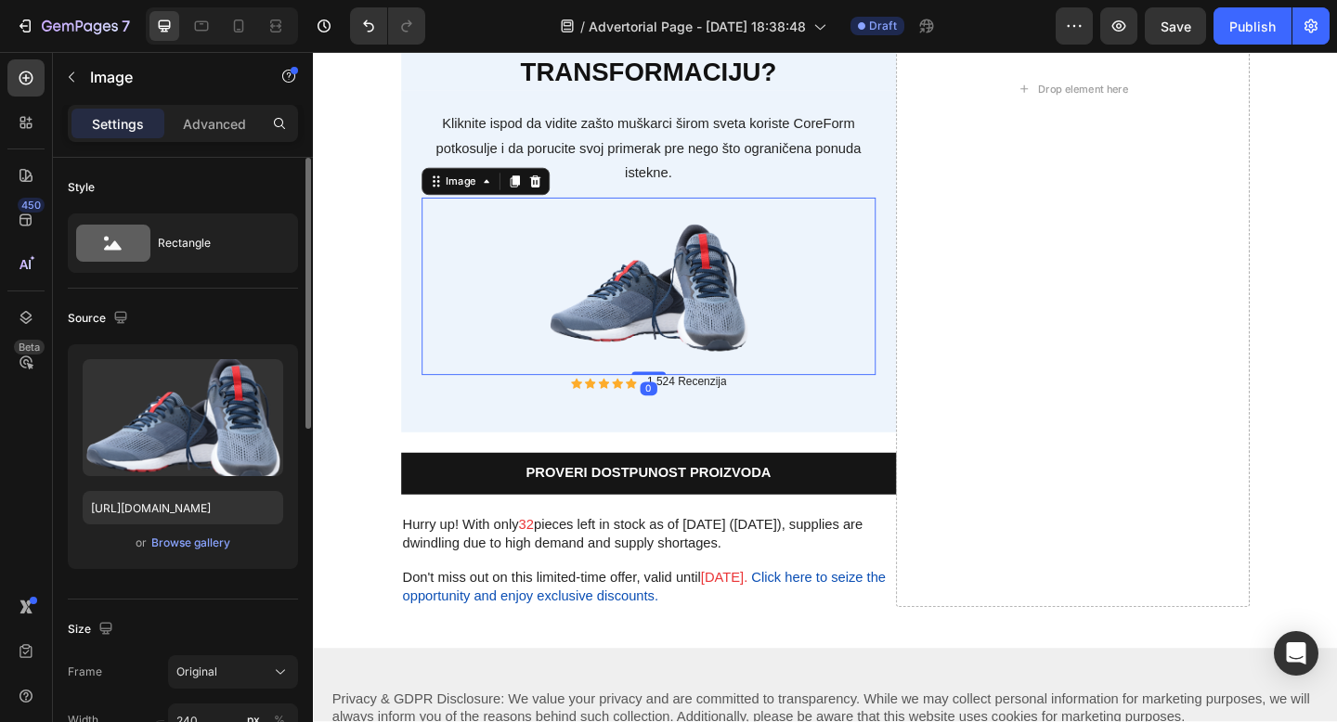
scroll to position [6155, 0]
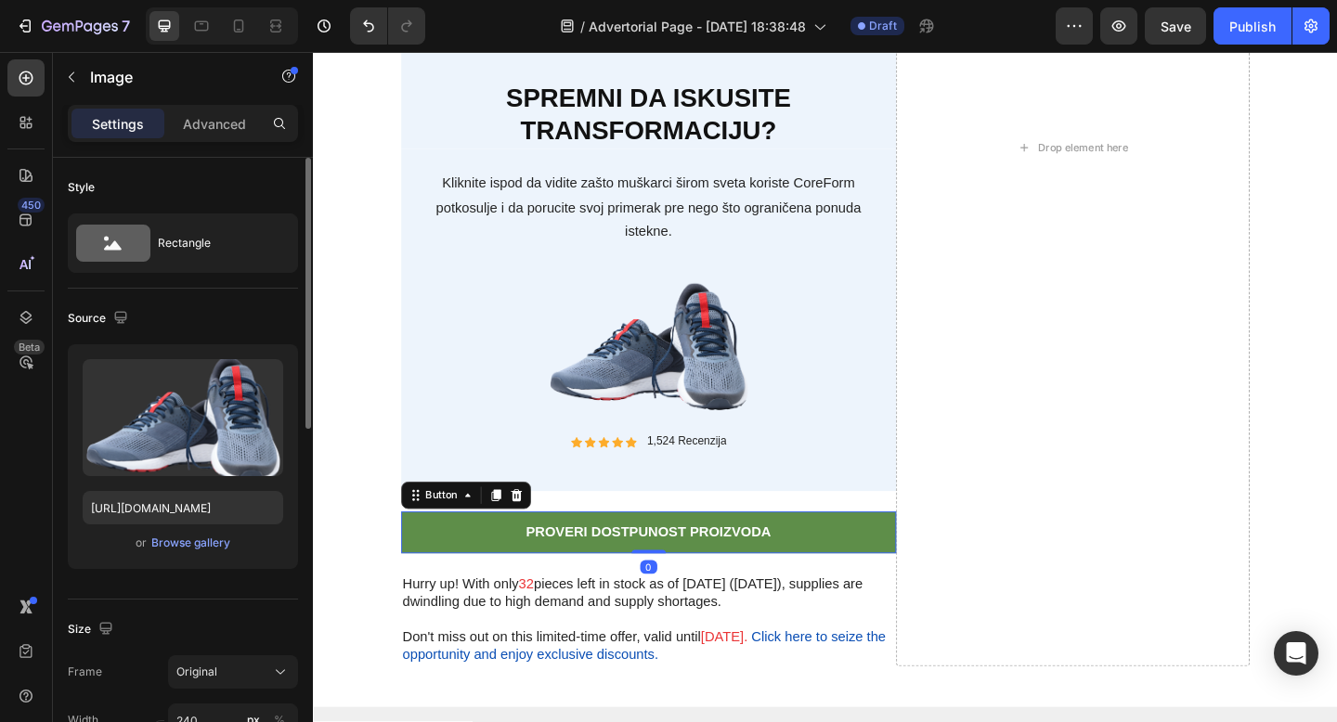
click at [925, 579] on link "Proveri dostpunost proizvoda" at bounding box center [677, 574] width 538 height 45
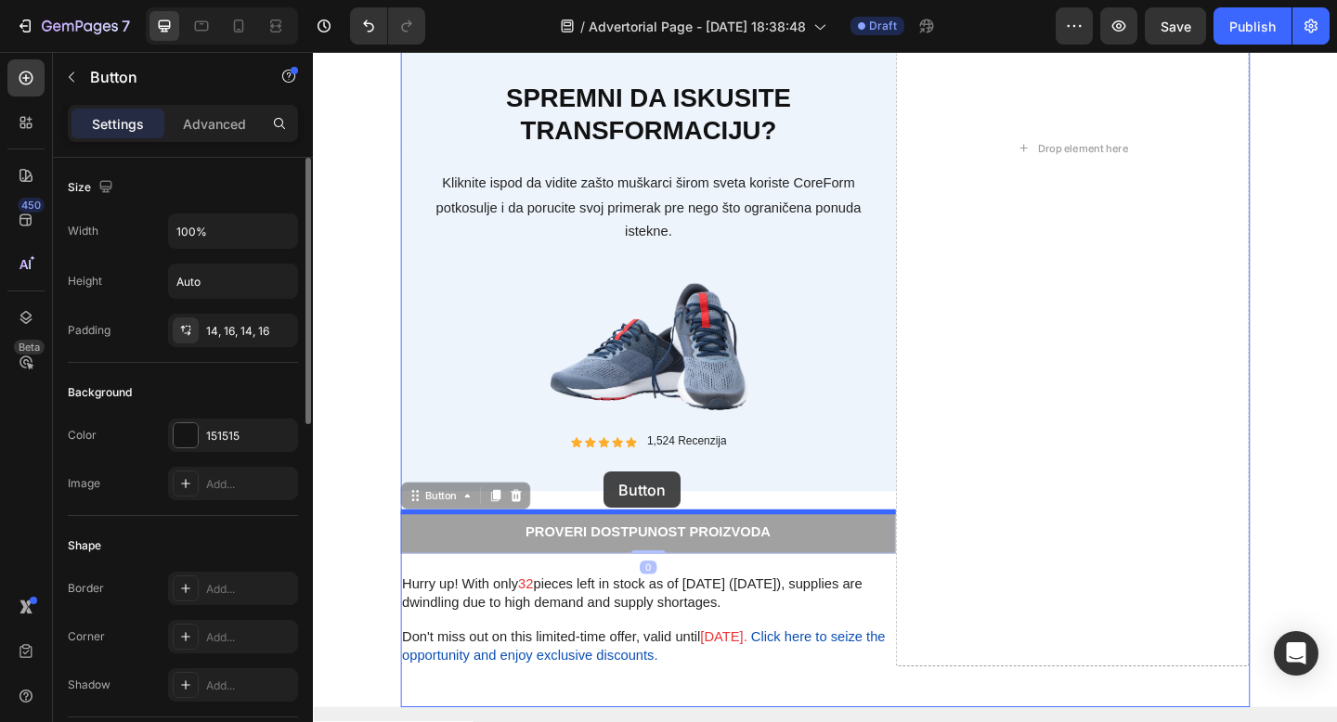
drag, startPoint x: 419, startPoint y: 535, endPoint x: 628, endPoint y: 509, distance: 211.4
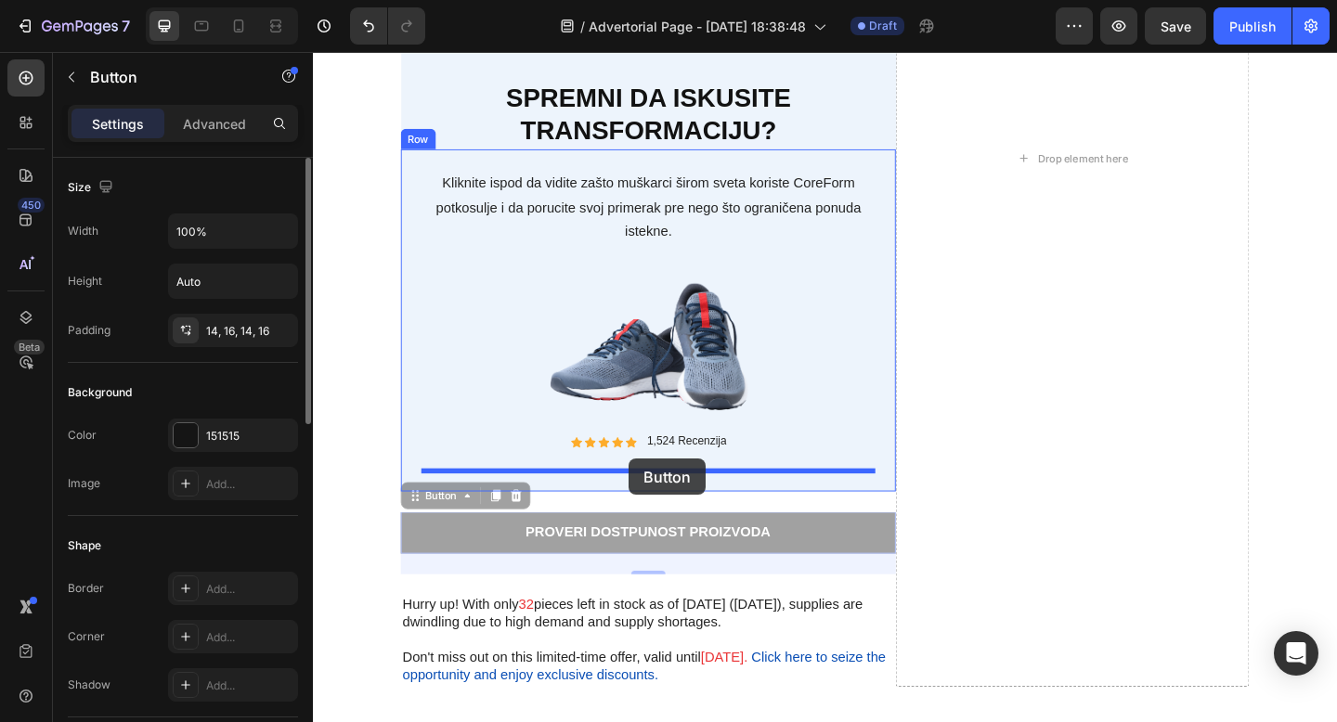
drag, startPoint x: 423, startPoint y: 538, endPoint x: 656, endPoint y: 495, distance: 237.1
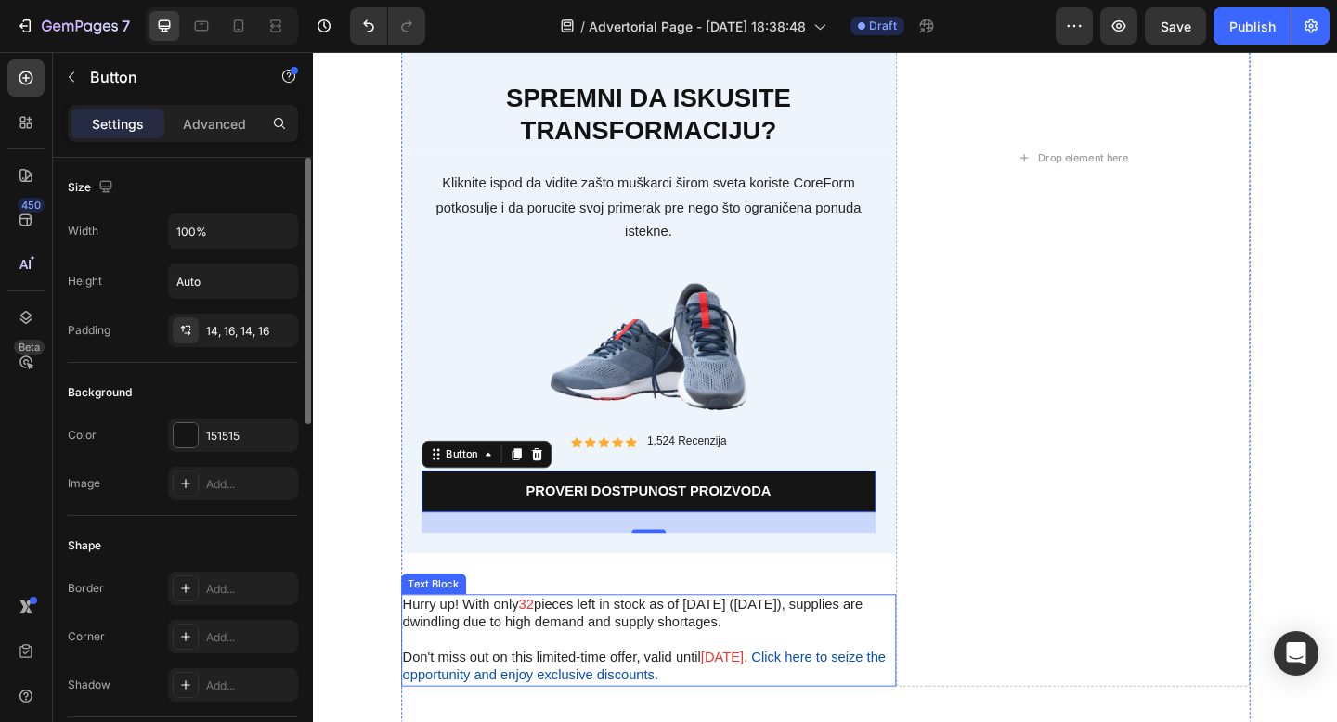
click at [754, 672] on p "Hurry up! With only 32 pieces left in stock as of today (5/23/2024), supplies a…" at bounding box center [677, 663] width 535 height 39
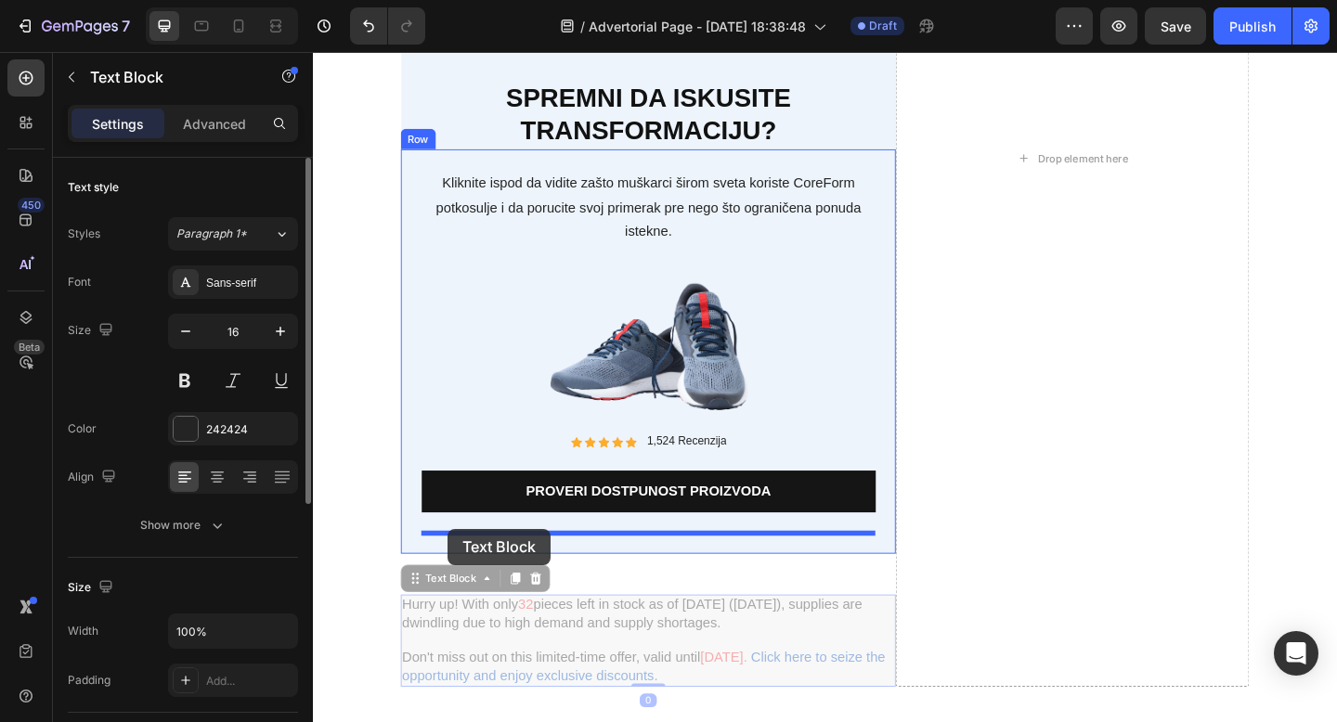
drag, startPoint x: 420, startPoint y: 622, endPoint x: 460, endPoint y: 571, distance: 64.8
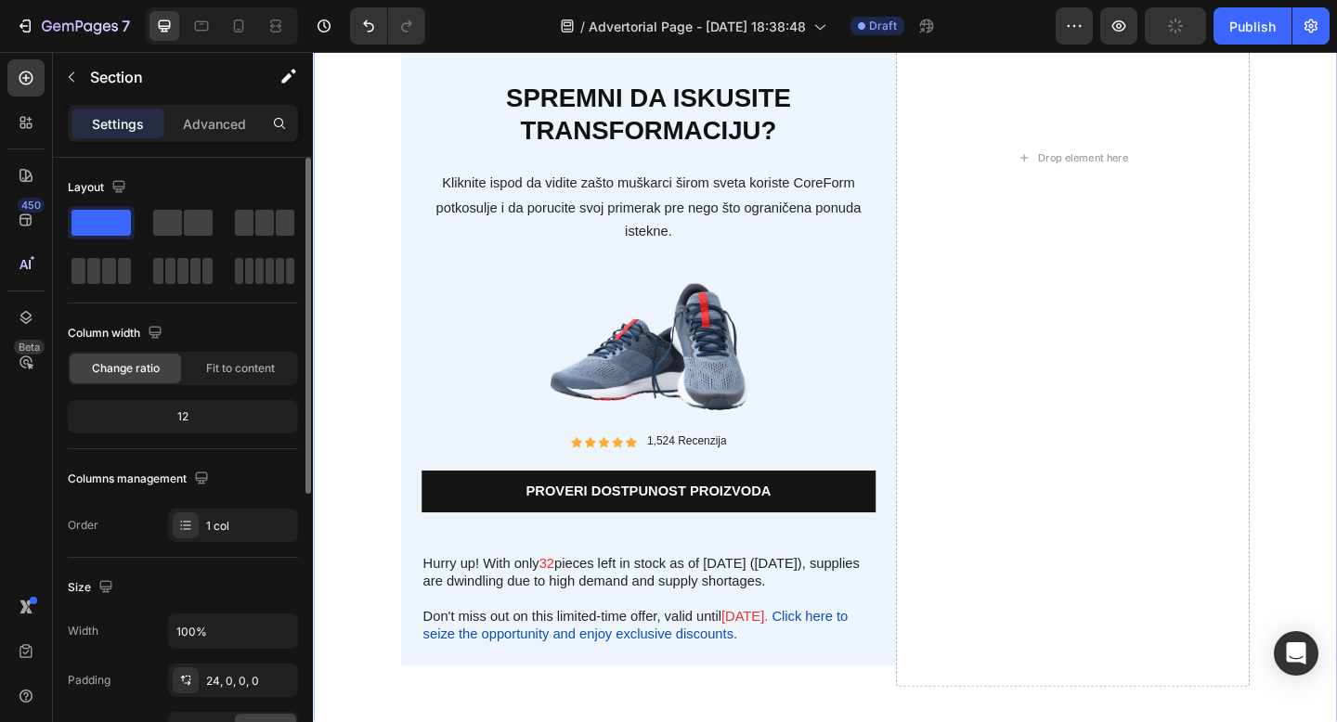
click at [369, 447] on div "Odluka od 60 sekundi Heading Sada postoje dva puta ispred vas: Text Block Prvi …" at bounding box center [870, 315] width 1114 height 1444
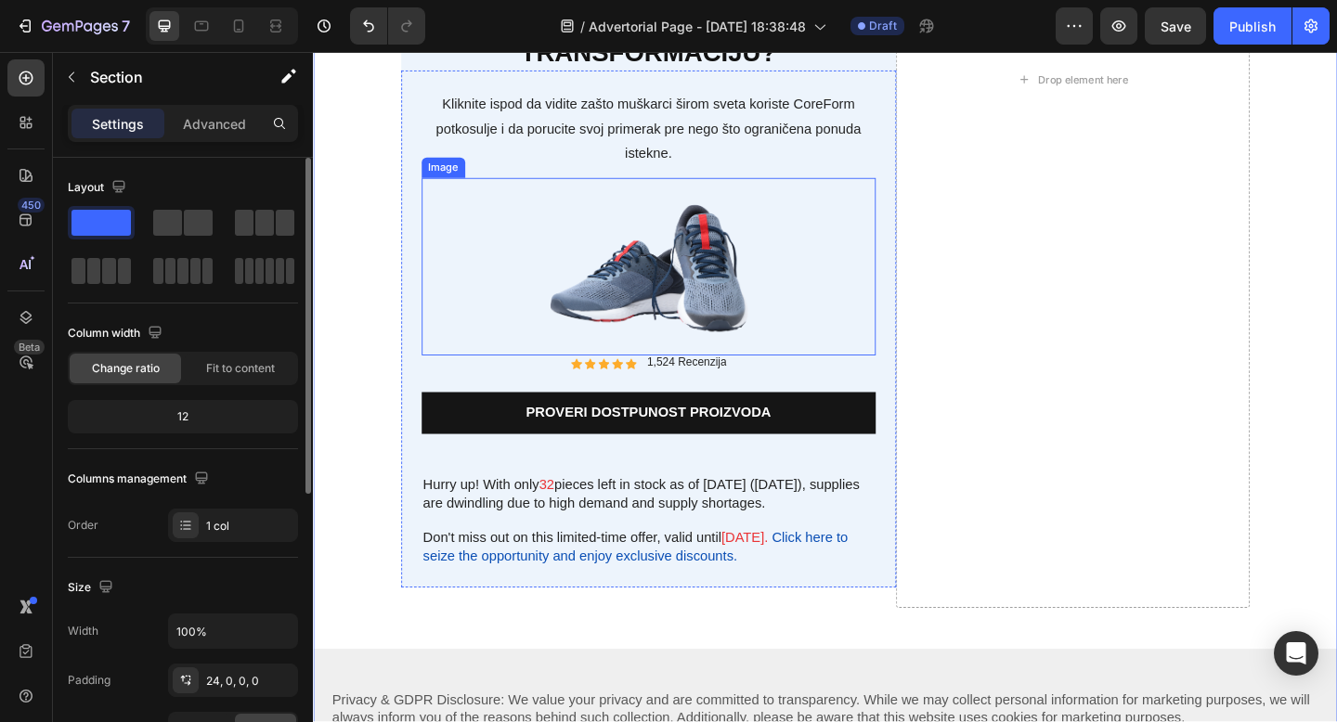
scroll to position [6233, 0]
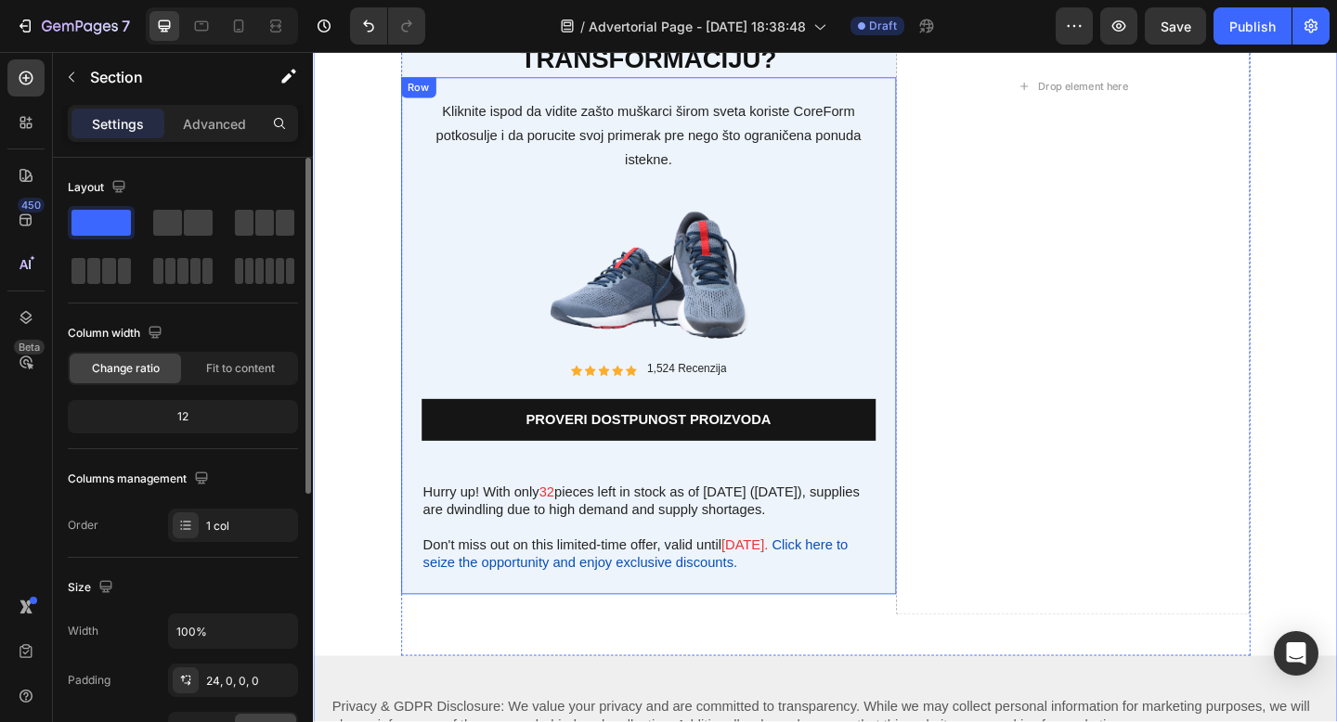
click at [413, 607] on div "Kliknite ispod da vidite zašto muškarci širom sveta koriste CoreForm potkosulje…" at bounding box center [677, 361] width 538 height 563
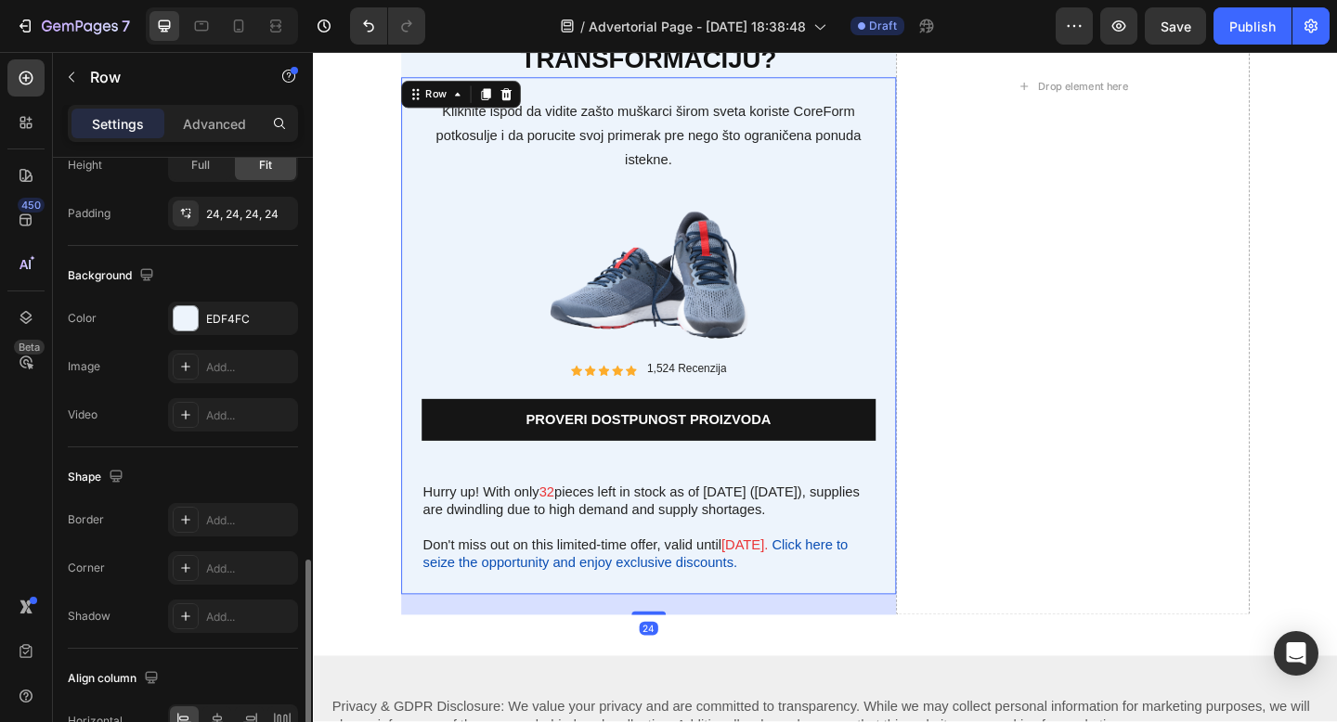
scroll to position [572, 0]
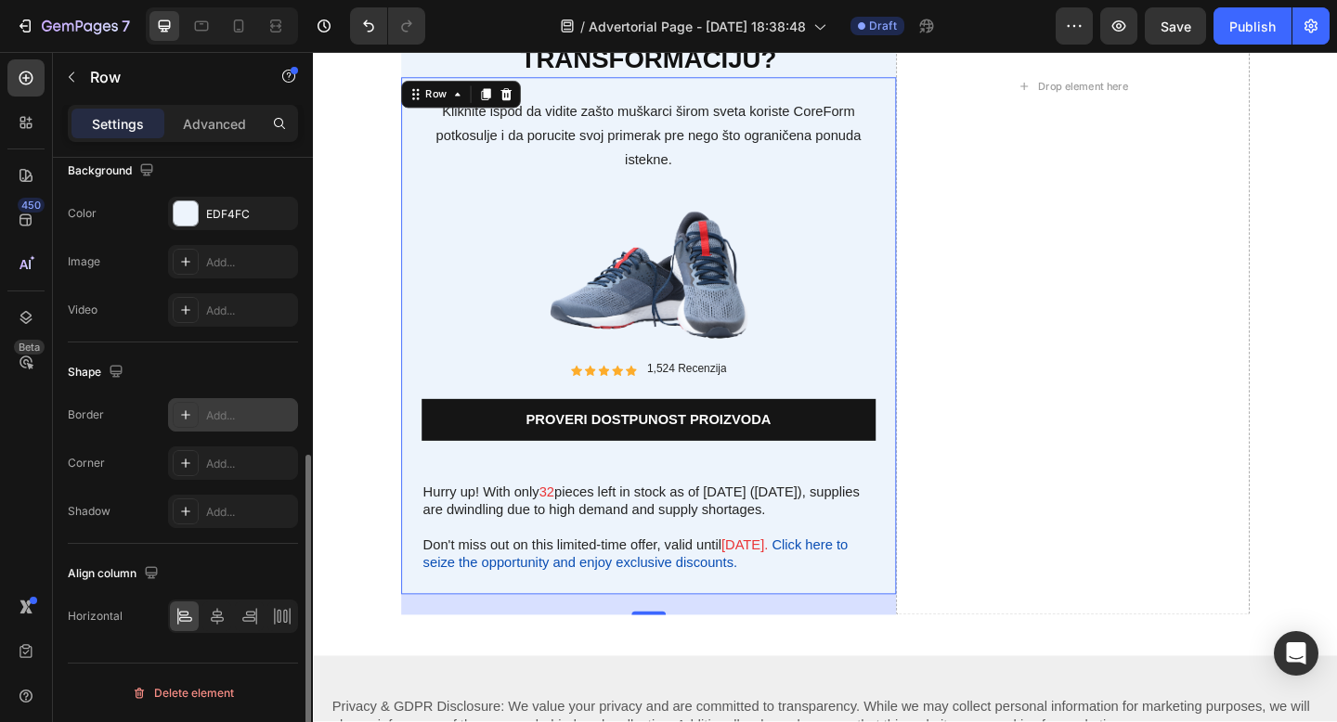
click at [216, 410] on div "Add..." at bounding box center [249, 416] width 87 height 17
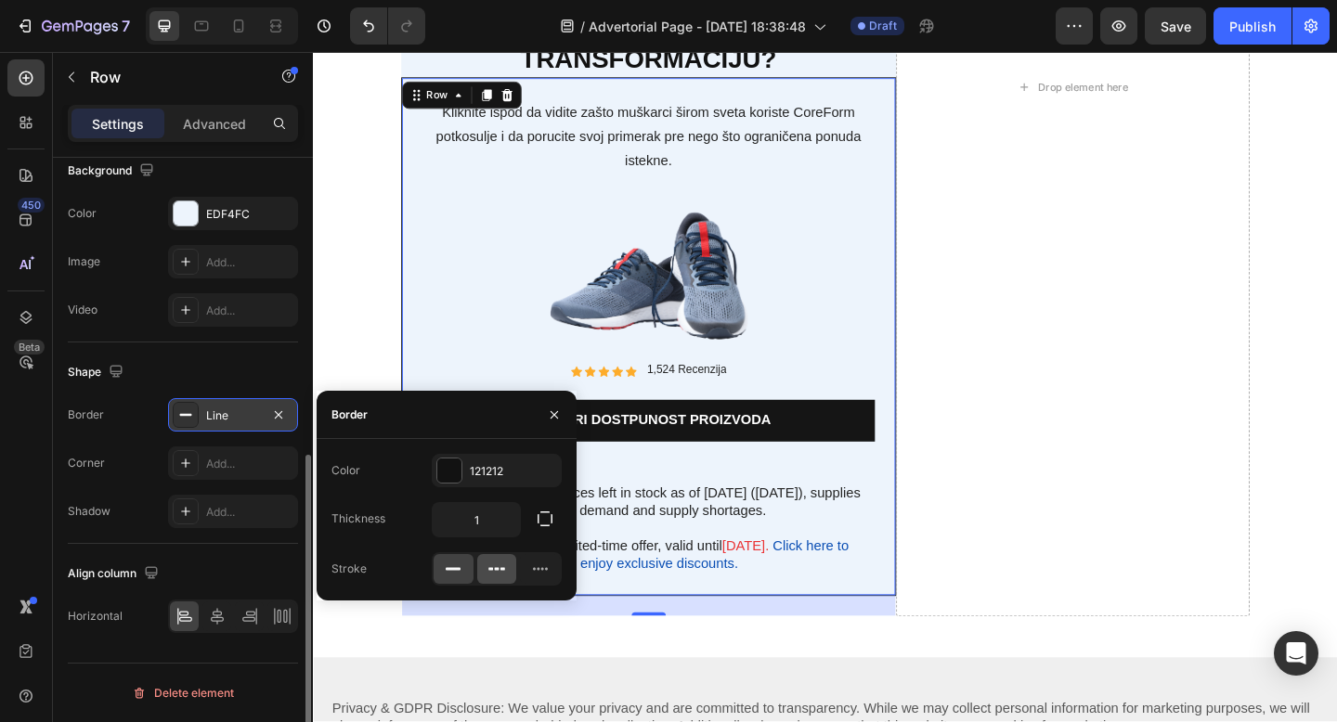
click at [501, 574] on icon at bounding box center [496, 569] width 19 height 19
click at [453, 466] on div at bounding box center [449, 471] width 24 height 24
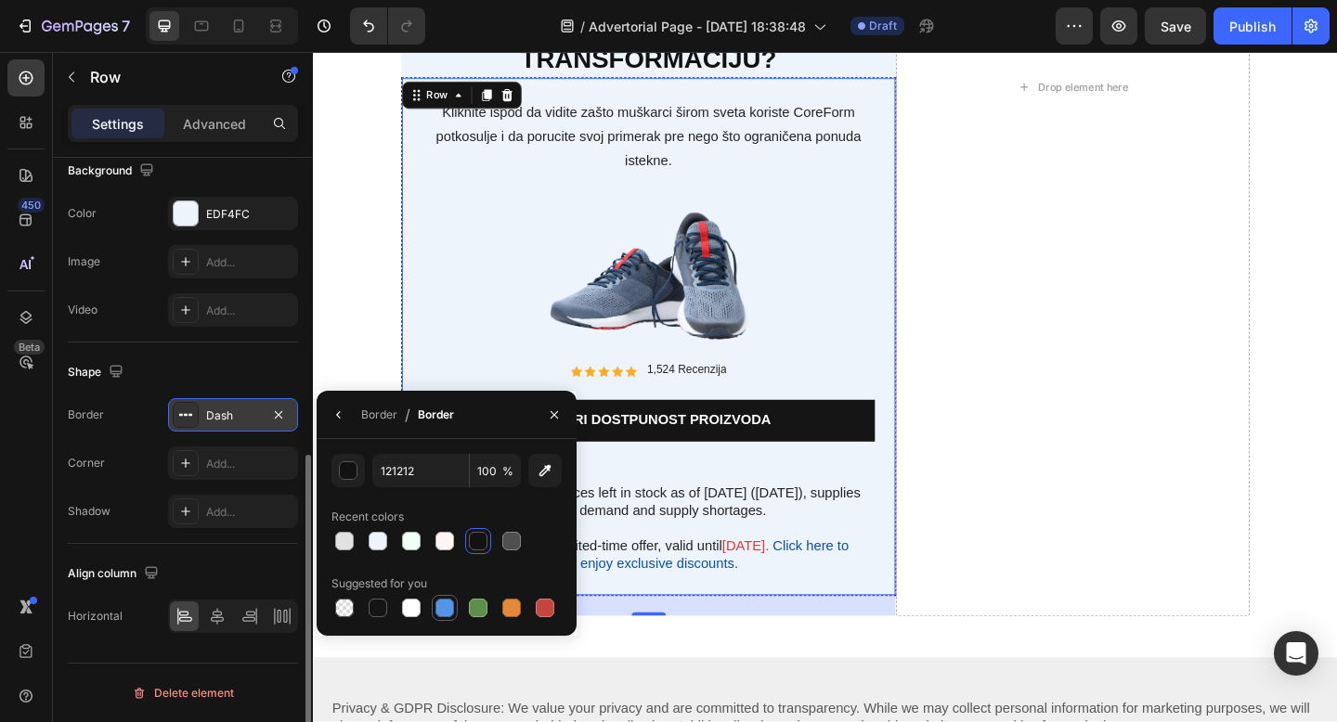
click at [445, 606] on div at bounding box center [444, 608] width 19 height 19
type input "5594E7"
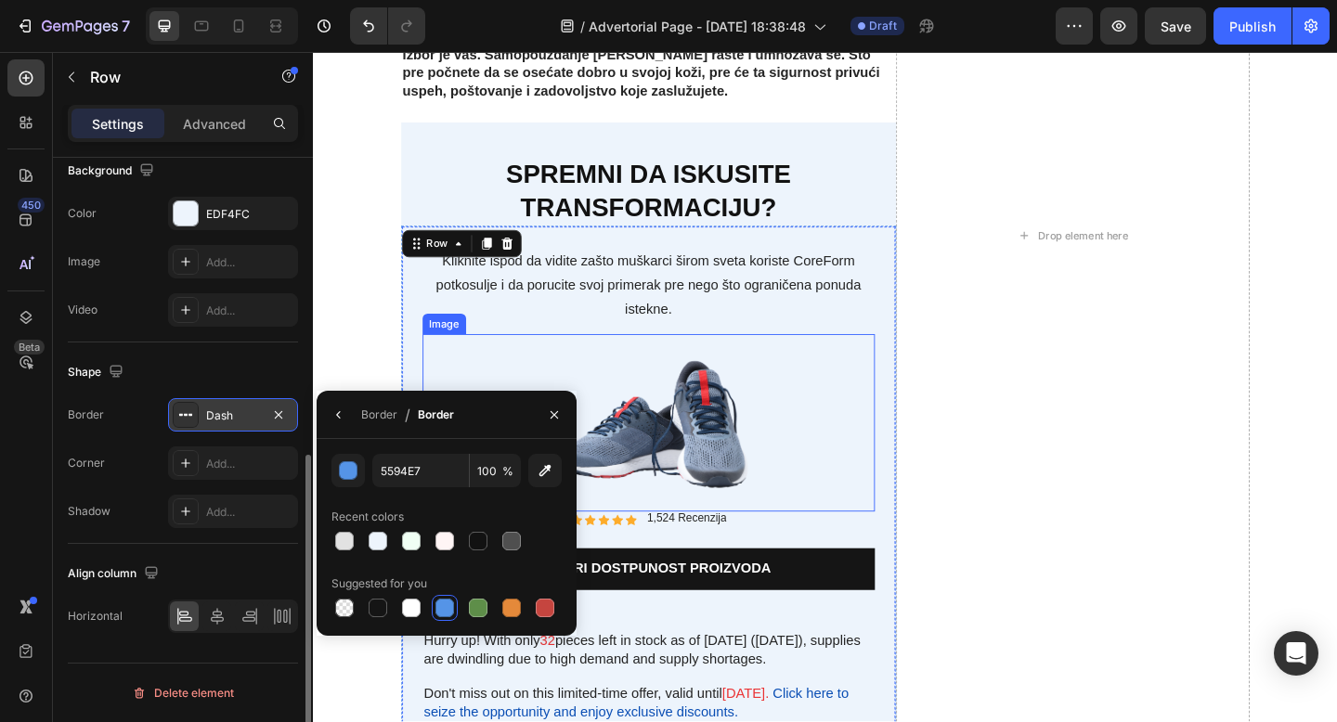
scroll to position [6065, 0]
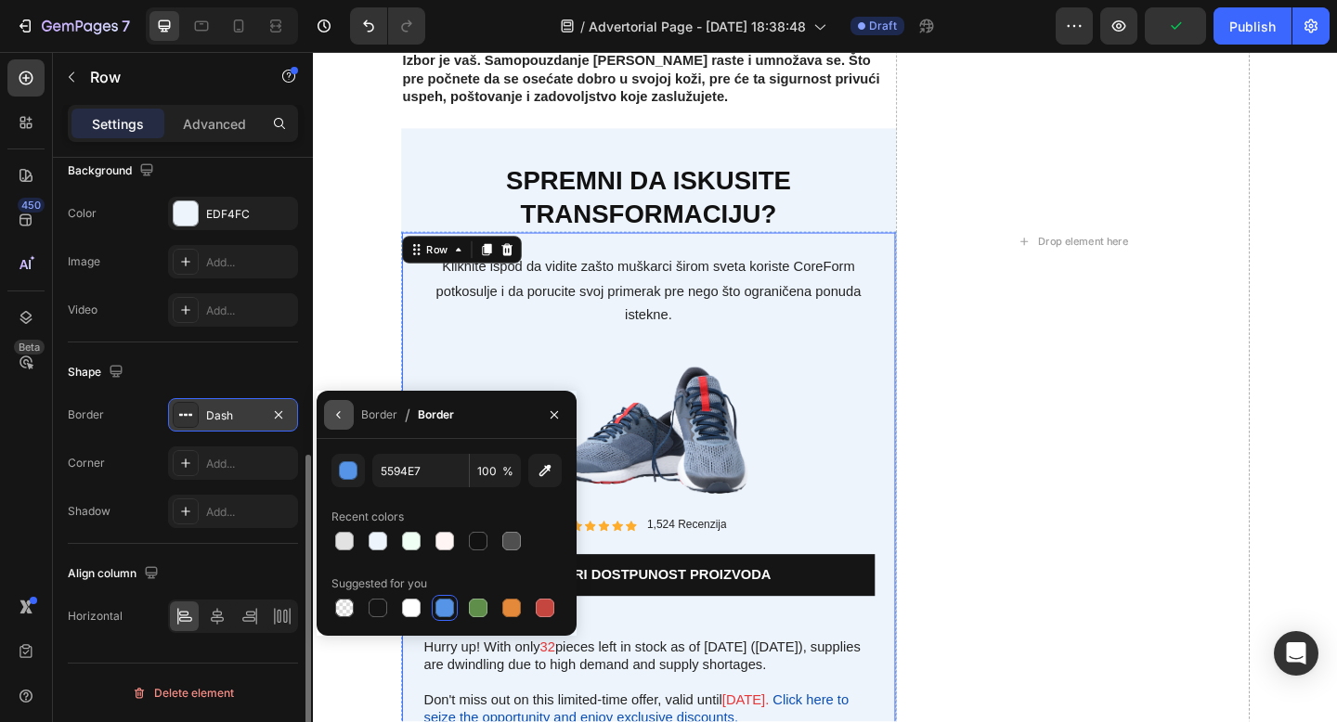
click at [336, 416] on icon "button" at bounding box center [338, 415] width 15 height 15
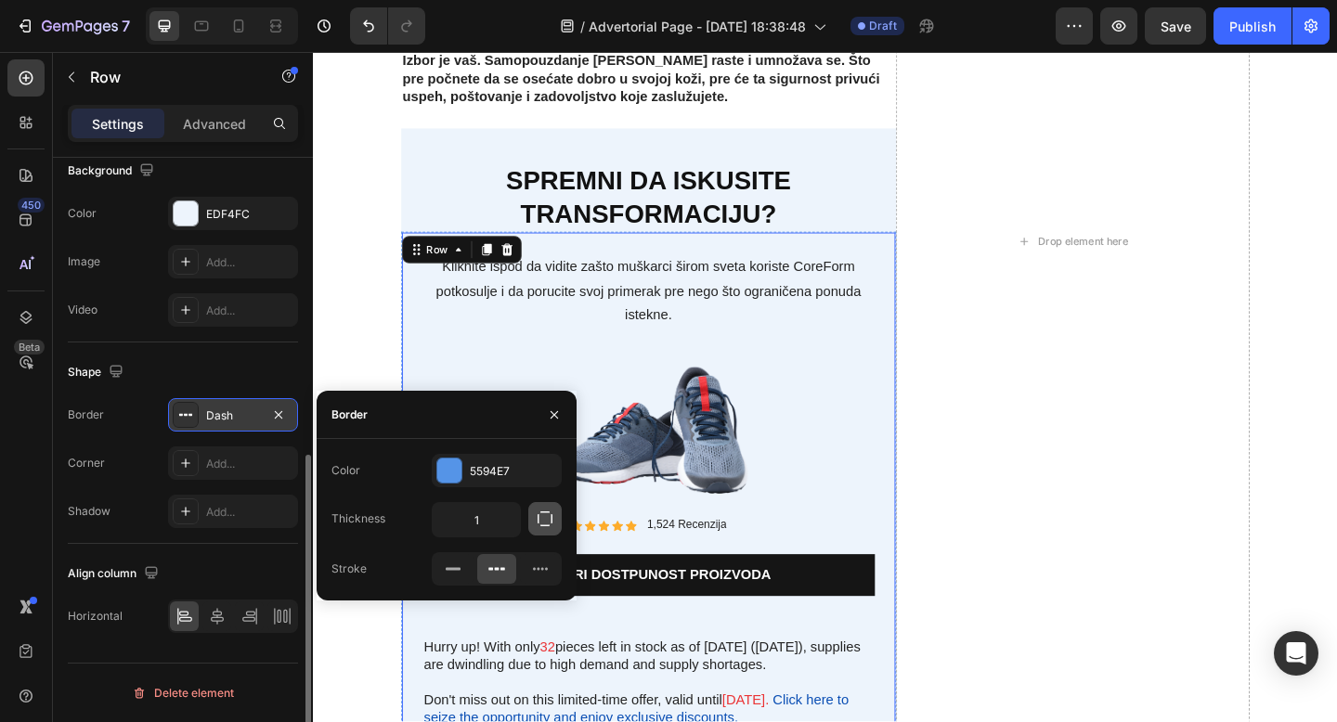
click at [544, 515] on icon "button" at bounding box center [545, 519] width 19 height 19
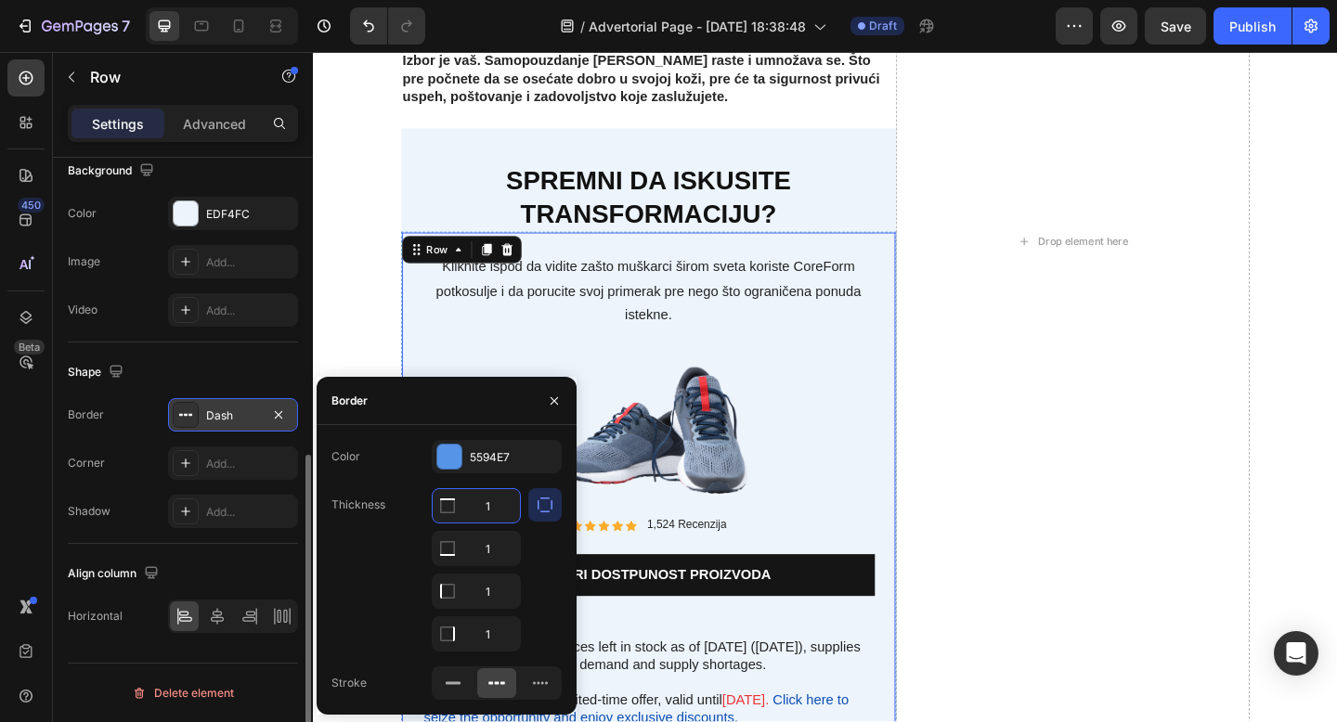
click at [490, 509] on input "1" at bounding box center [476, 505] width 87 height 33
type input "0"
click at [377, 565] on div "Thickness 0 1 1 1" at bounding box center [446, 569] width 230 height 163
click at [495, 547] on input "1" at bounding box center [476, 548] width 87 height 33
type input "3"
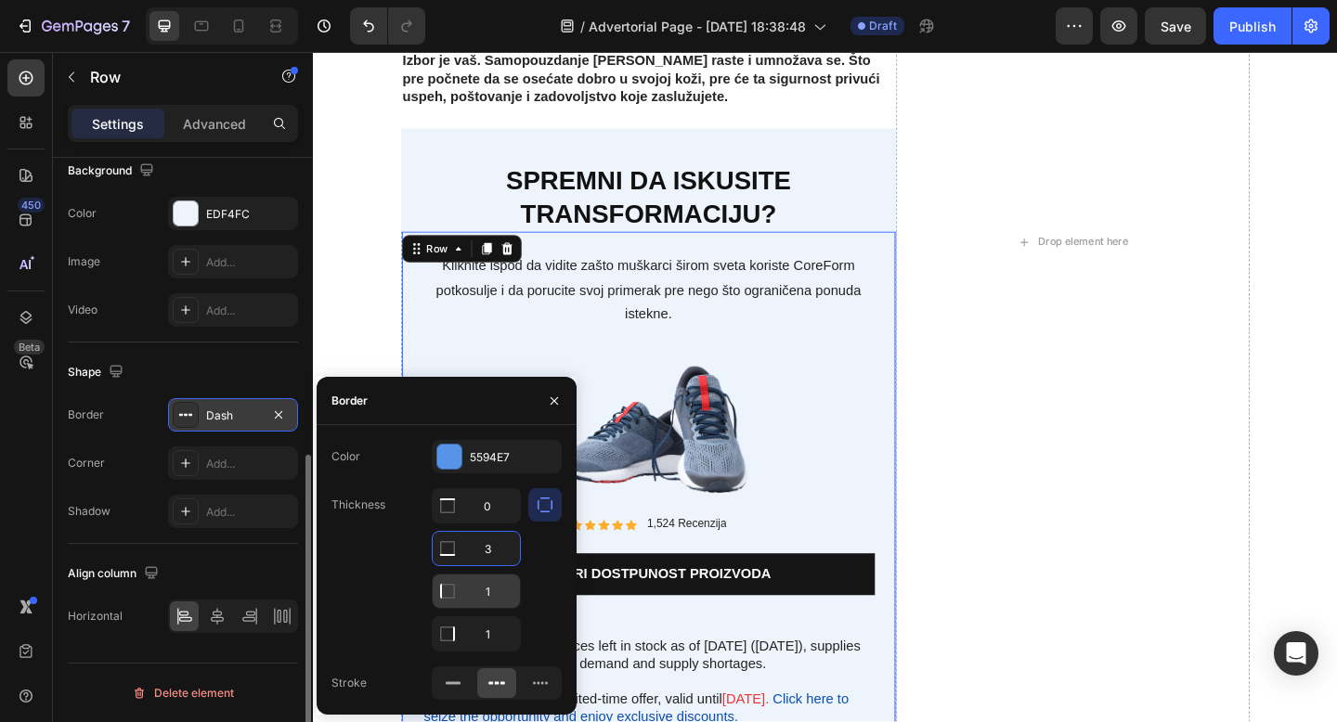
click at [491, 523] on input "1" at bounding box center [476, 505] width 87 height 33
type input "3"
click at [490, 523] on input "1" at bounding box center [476, 505] width 87 height 33
type input "3"
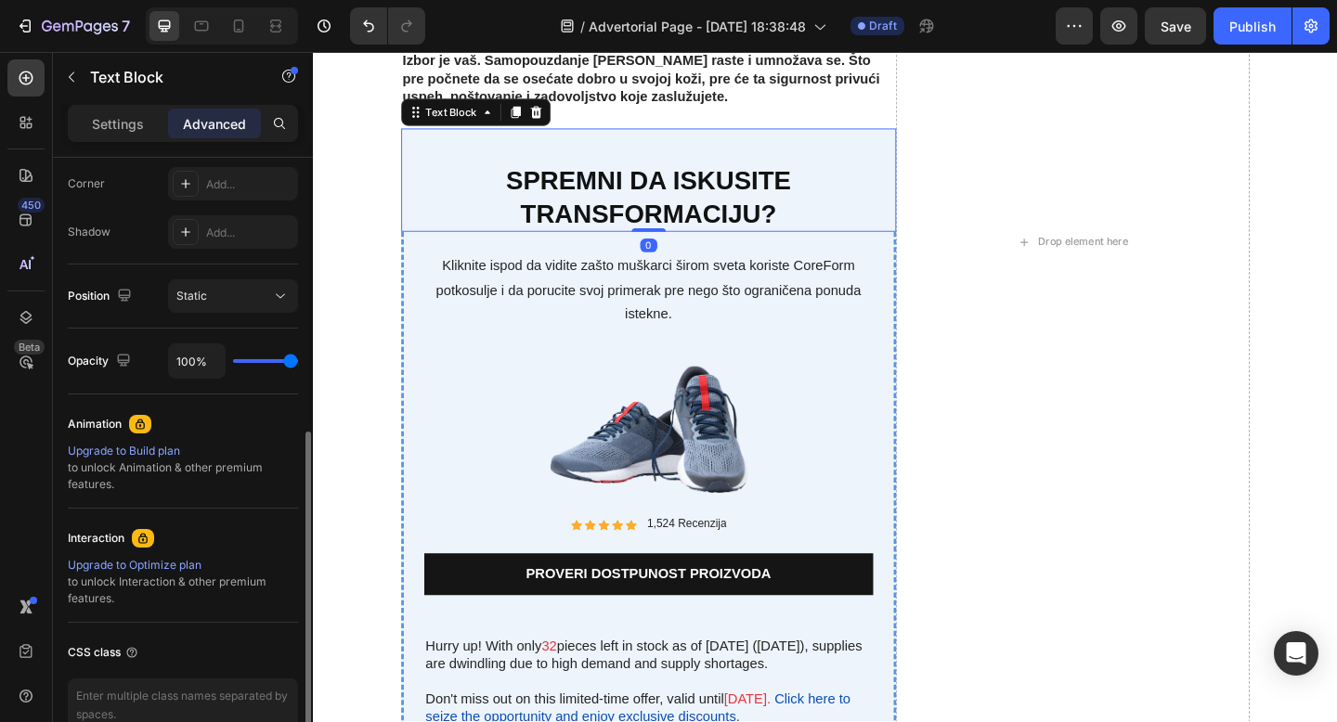
click at [432, 181] on p "Spremni da iskusite transformaciju?" at bounding box center [677, 210] width 535 height 72
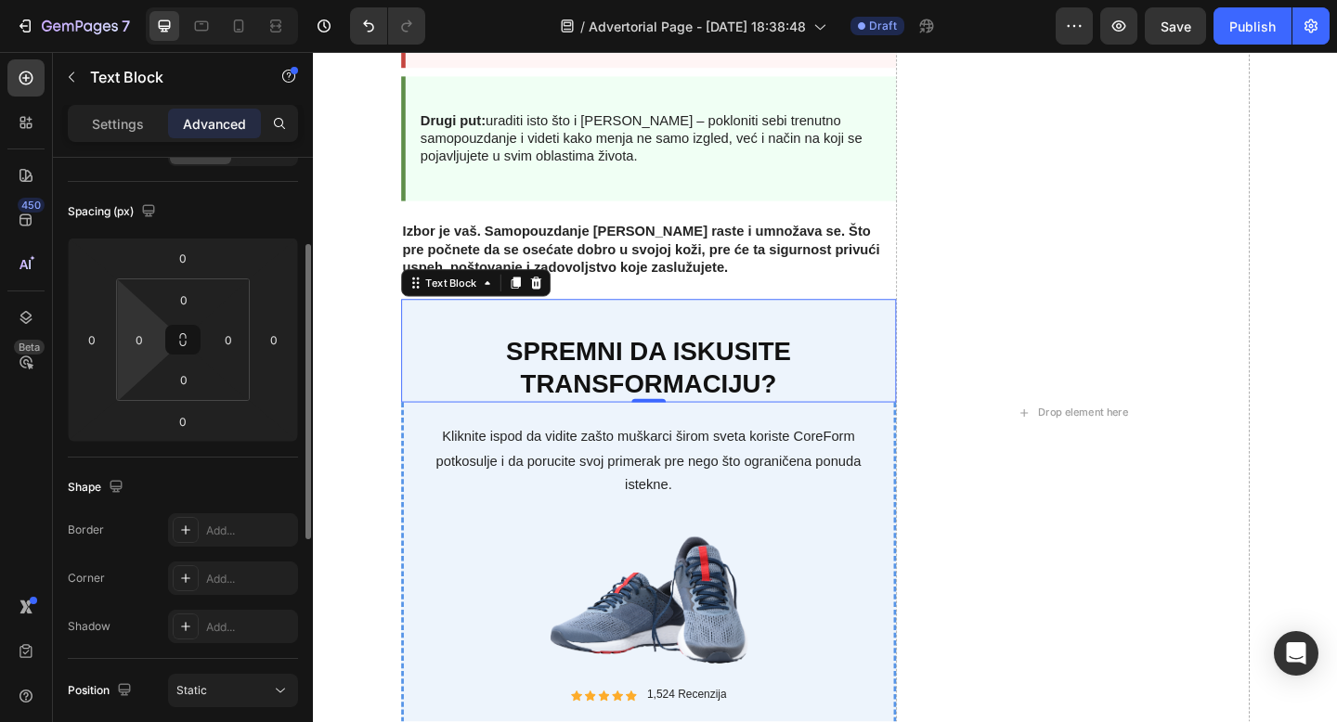
scroll to position [178, 0]
click at [187, 528] on icon at bounding box center [185, 528] width 9 height 9
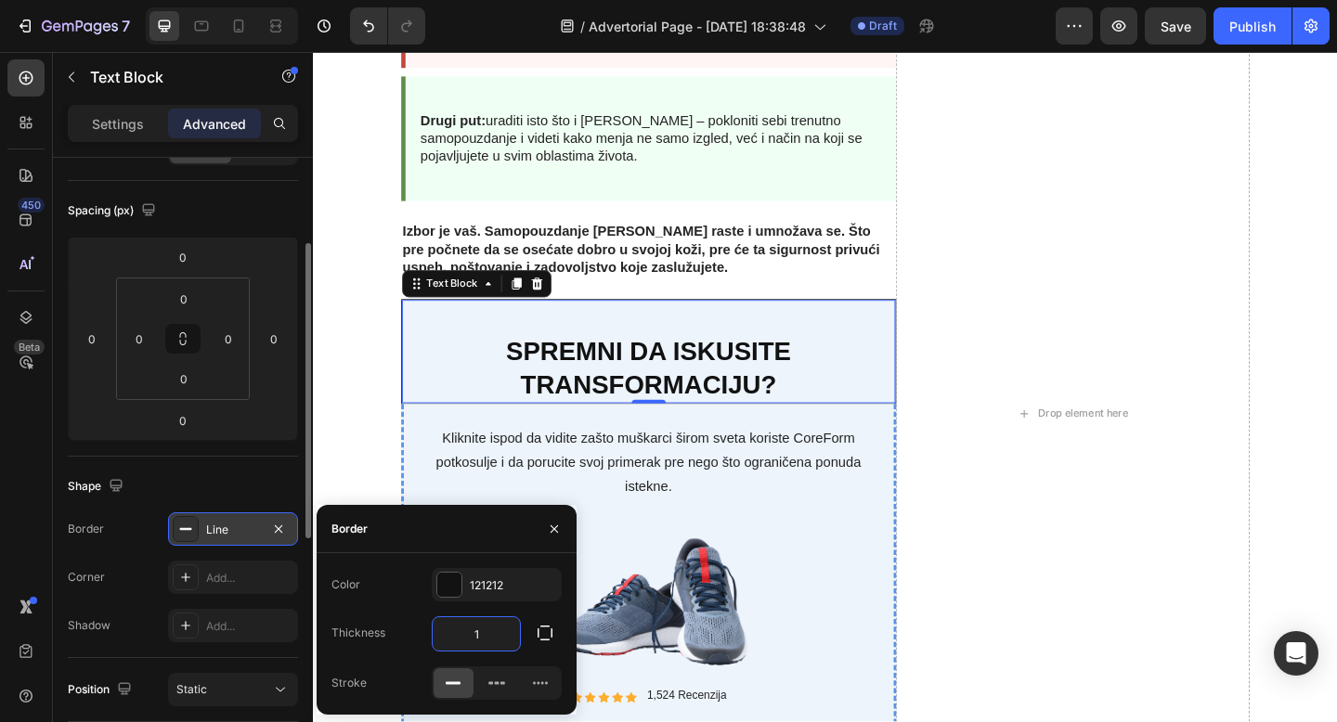
click at [484, 636] on input "1" at bounding box center [476, 633] width 87 height 33
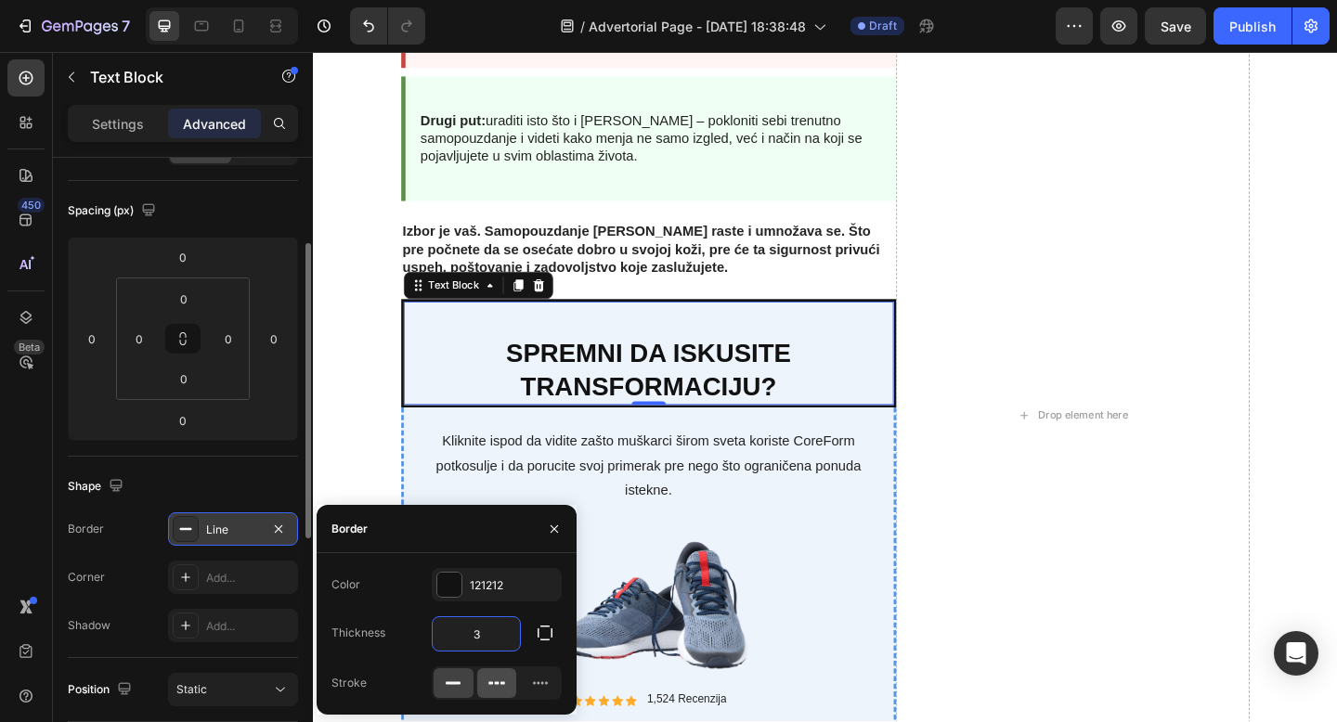
type input "3"
click at [504, 685] on icon at bounding box center [496, 683] width 19 height 19
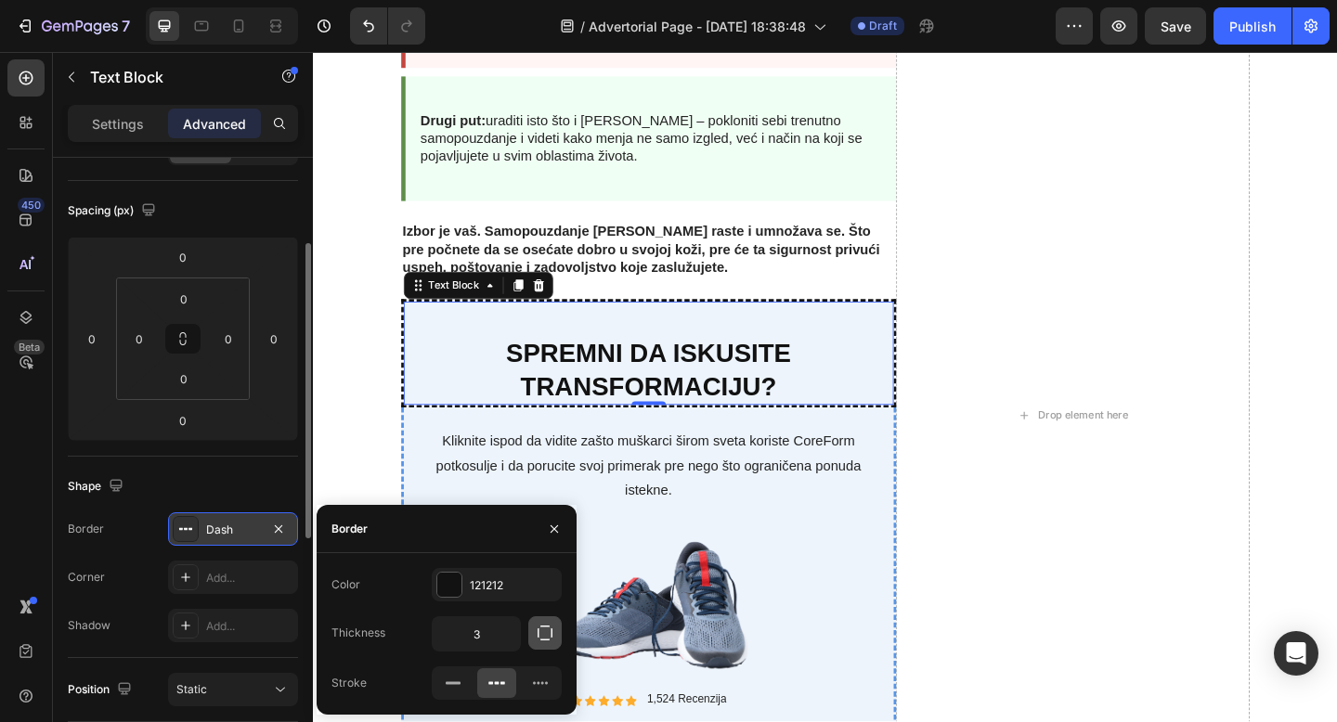
click at [544, 633] on icon "button" at bounding box center [545, 633] width 19 height 19
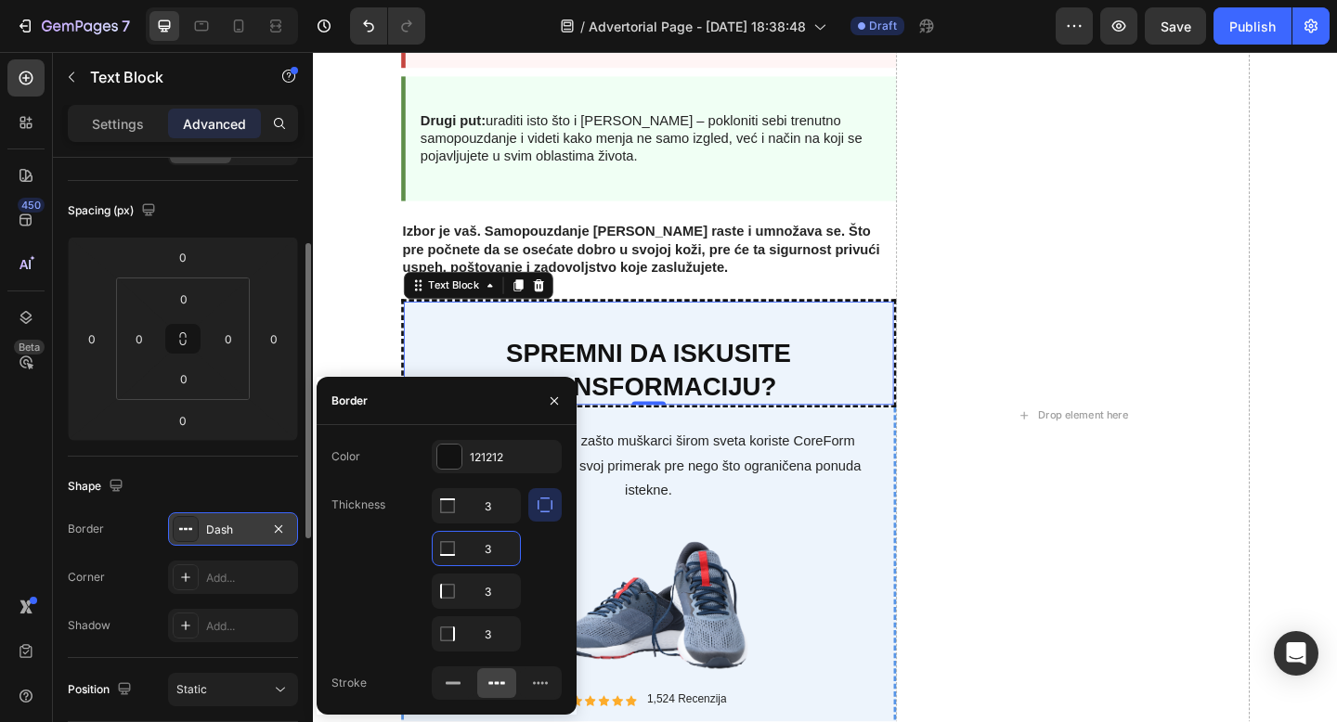
click at [499, 551] on input "3" at bounding box center [476, 548] width 87 height 33
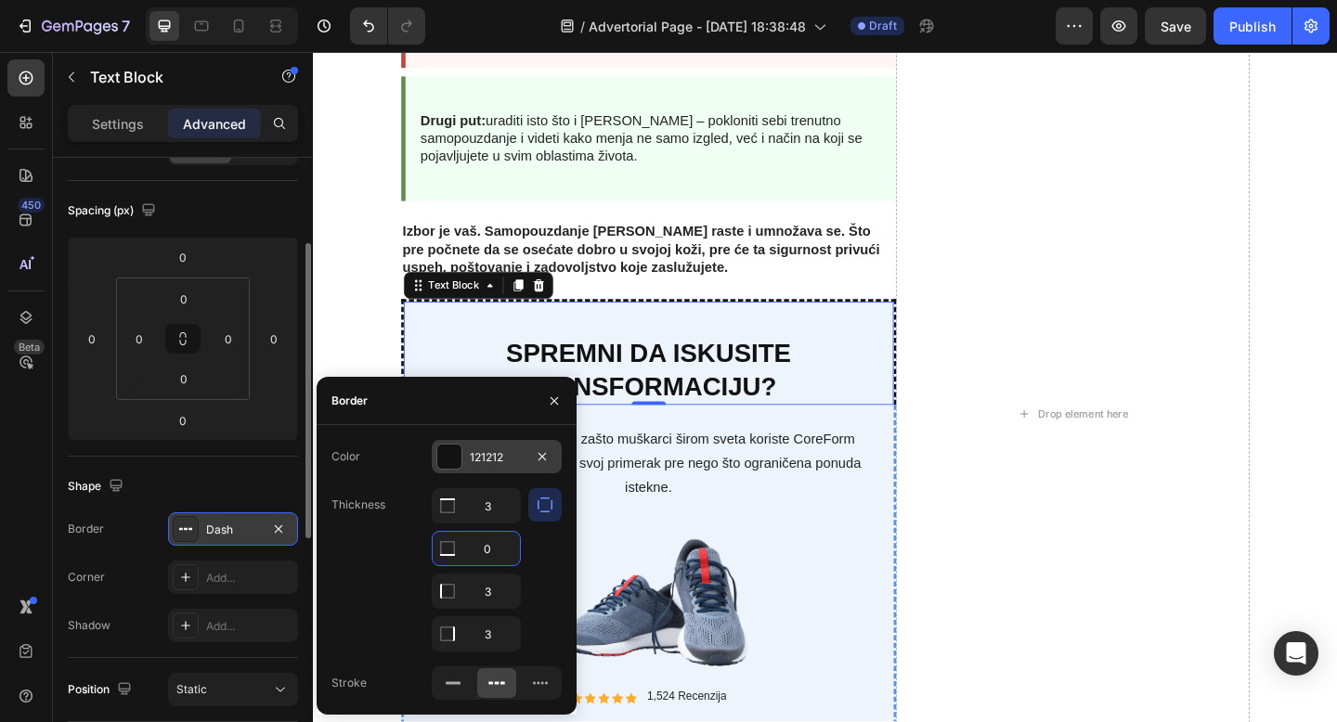
type input "0"
click at [472, 449] on div "121212" at bounding box center [497, 457] width 54 height 17
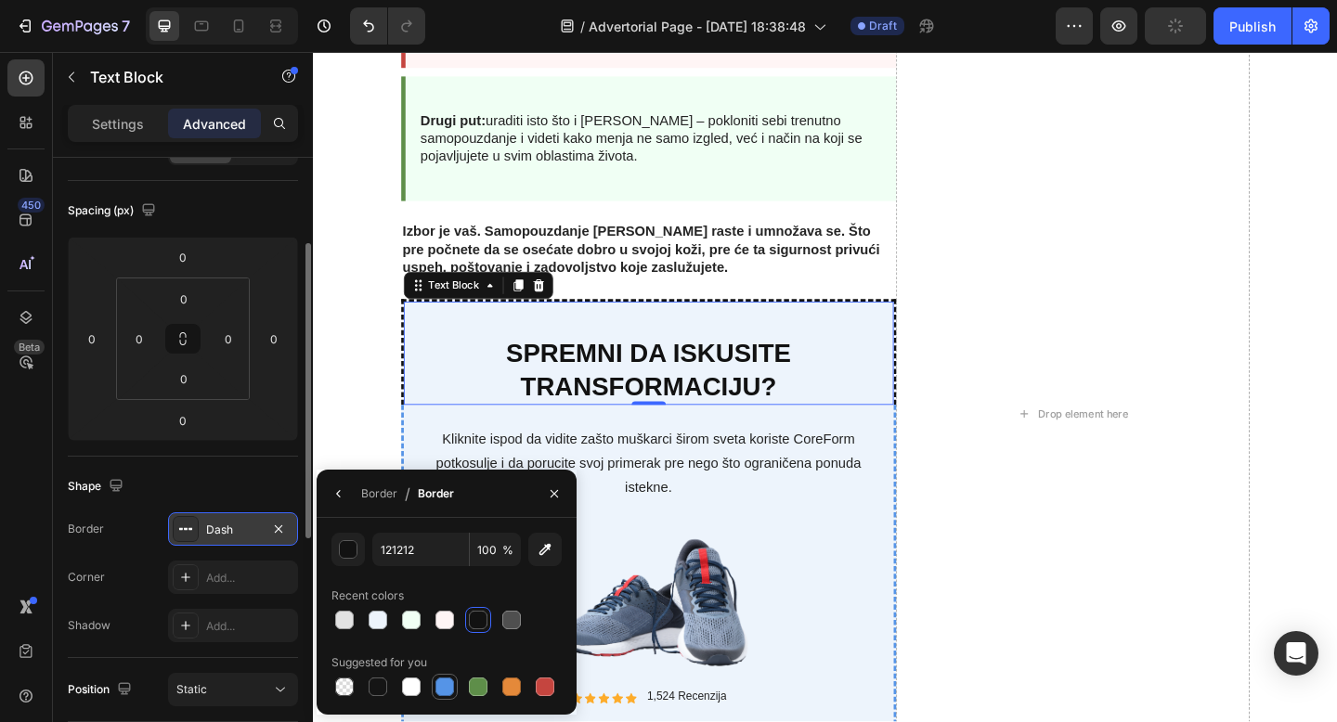
click at [443, 692] on div at bounding box center [444, 687] width 19 height 19
type input "5594E7"
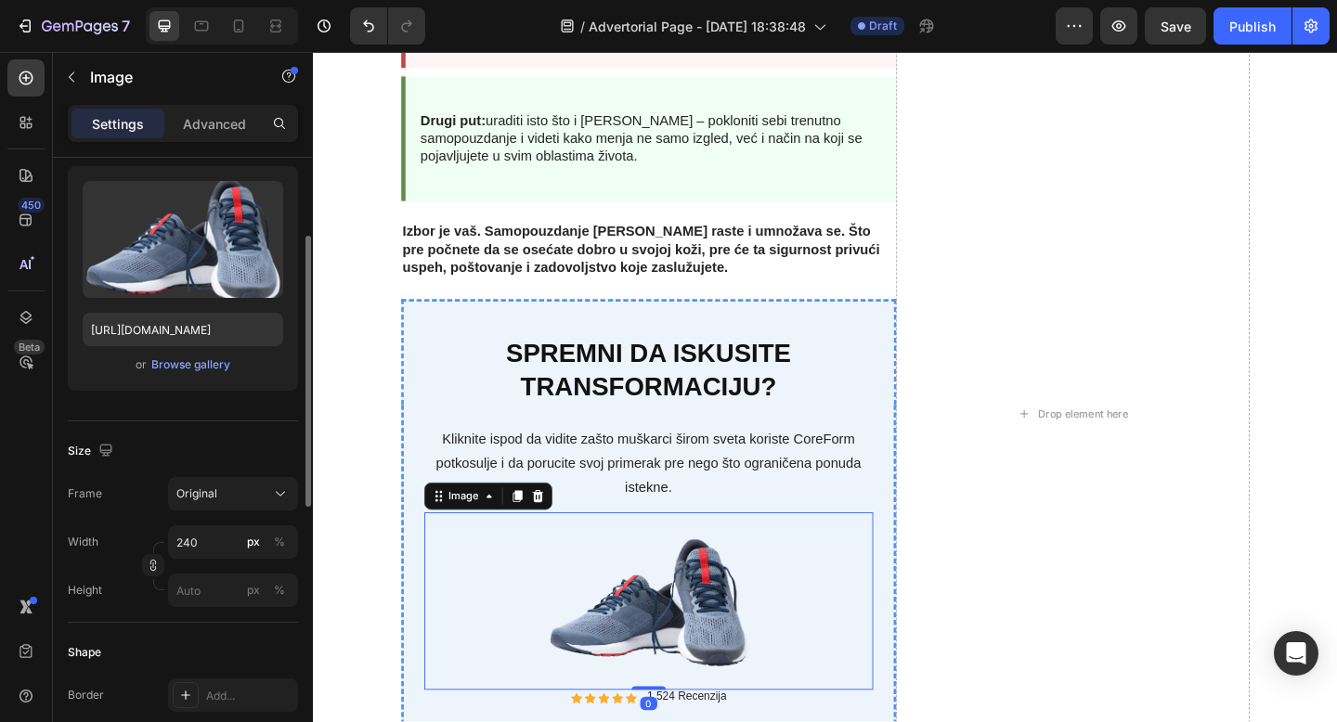
click at [841, 614] on div at bounding box center [678, 649] width 488 height 193
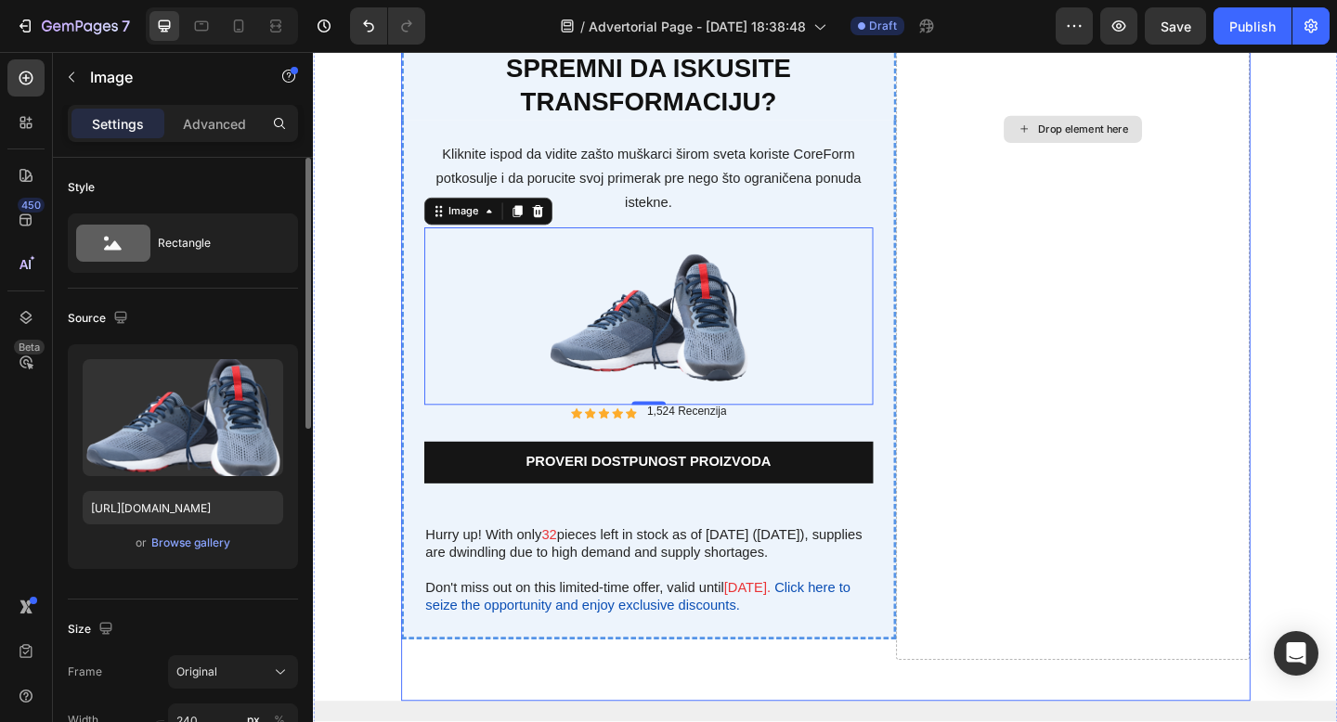
scroll to position [6178, 0]
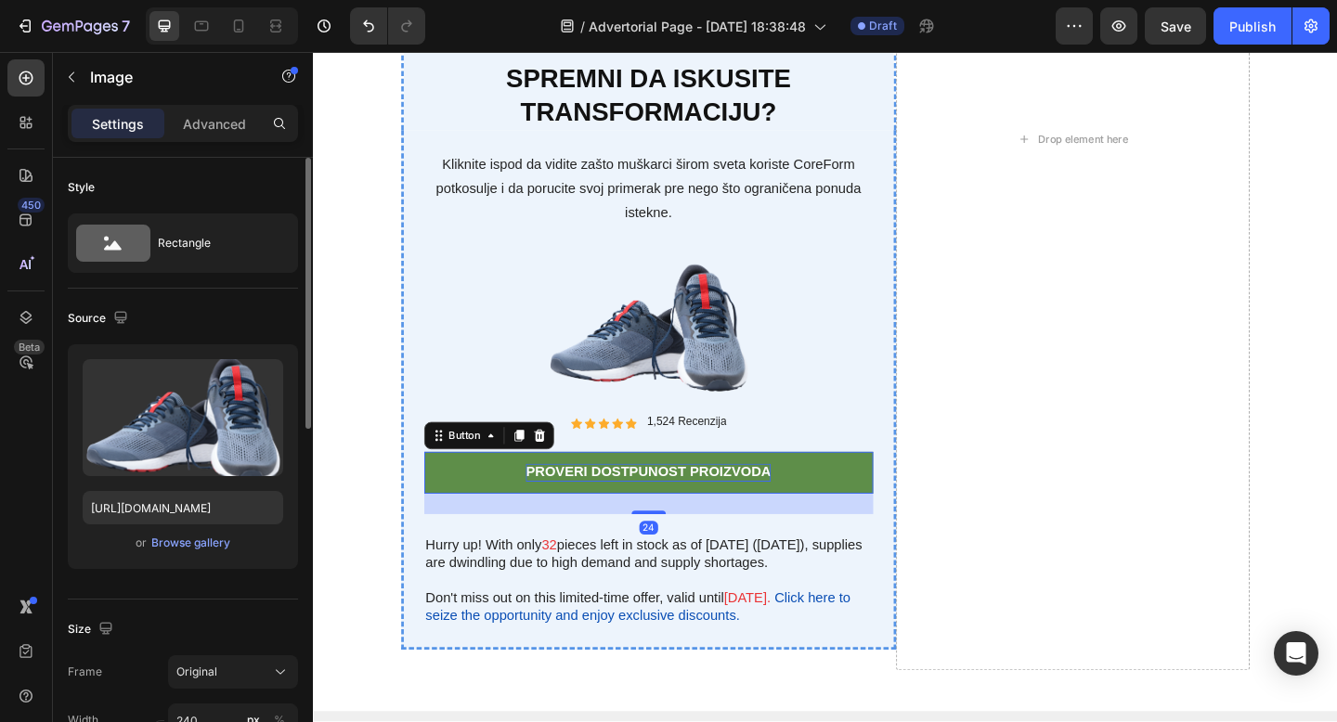
click at [680, 516] on p "Proveri dostpunost proizvoda" at bounding box center [677, 509] width 266 height 19
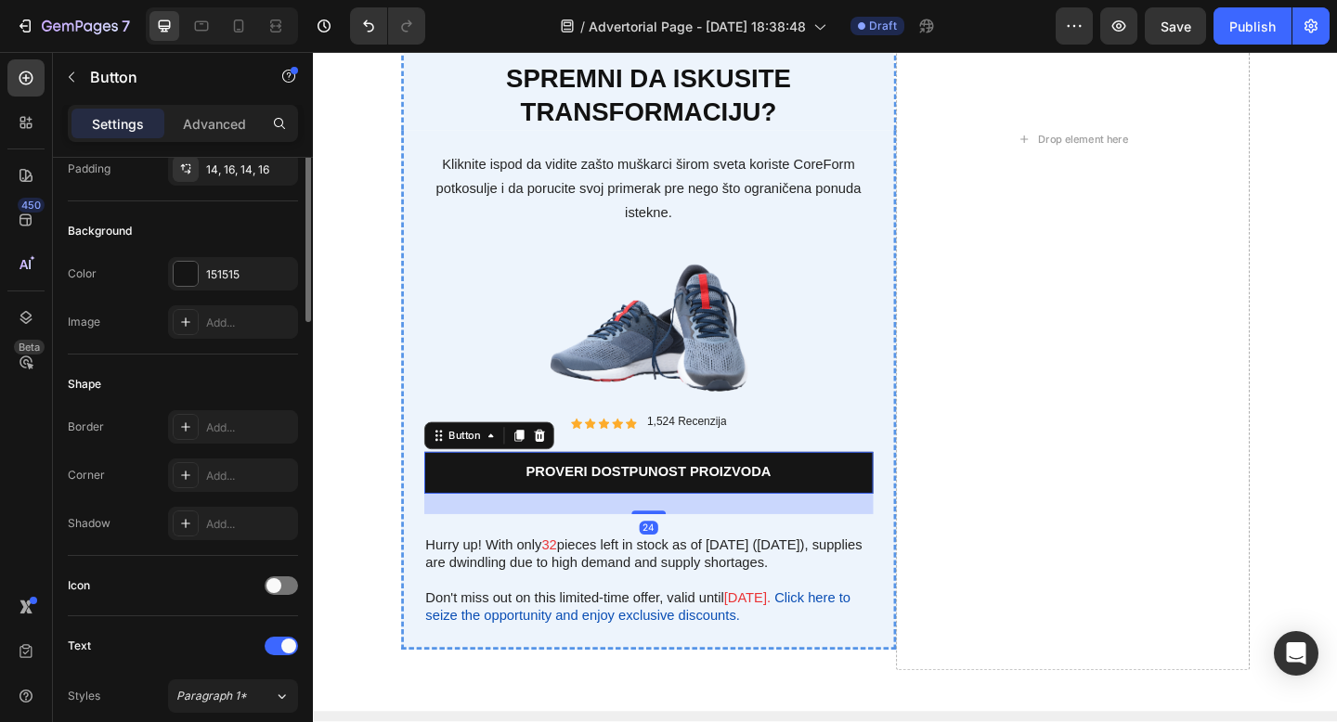
scroll to position [205, 0]
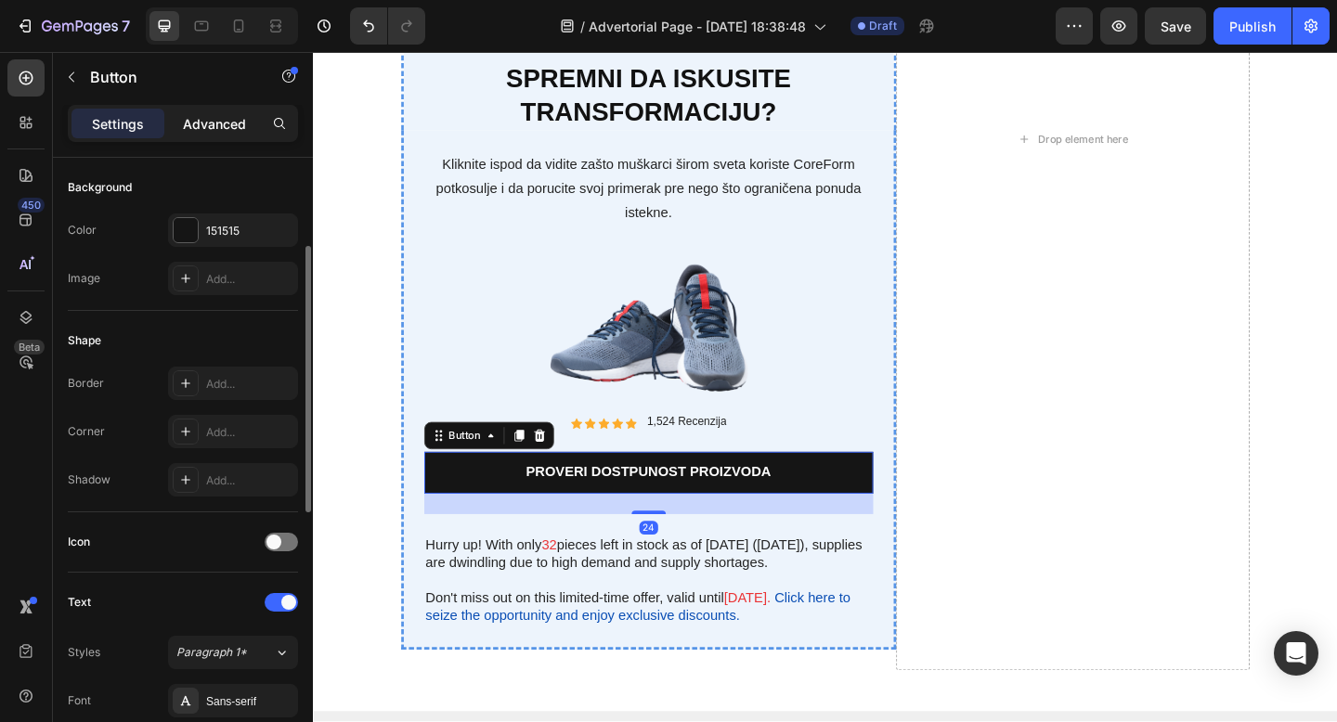
click at [195, 124] on p "Advanced" at bounding box center [214, 123] width 63 height 19
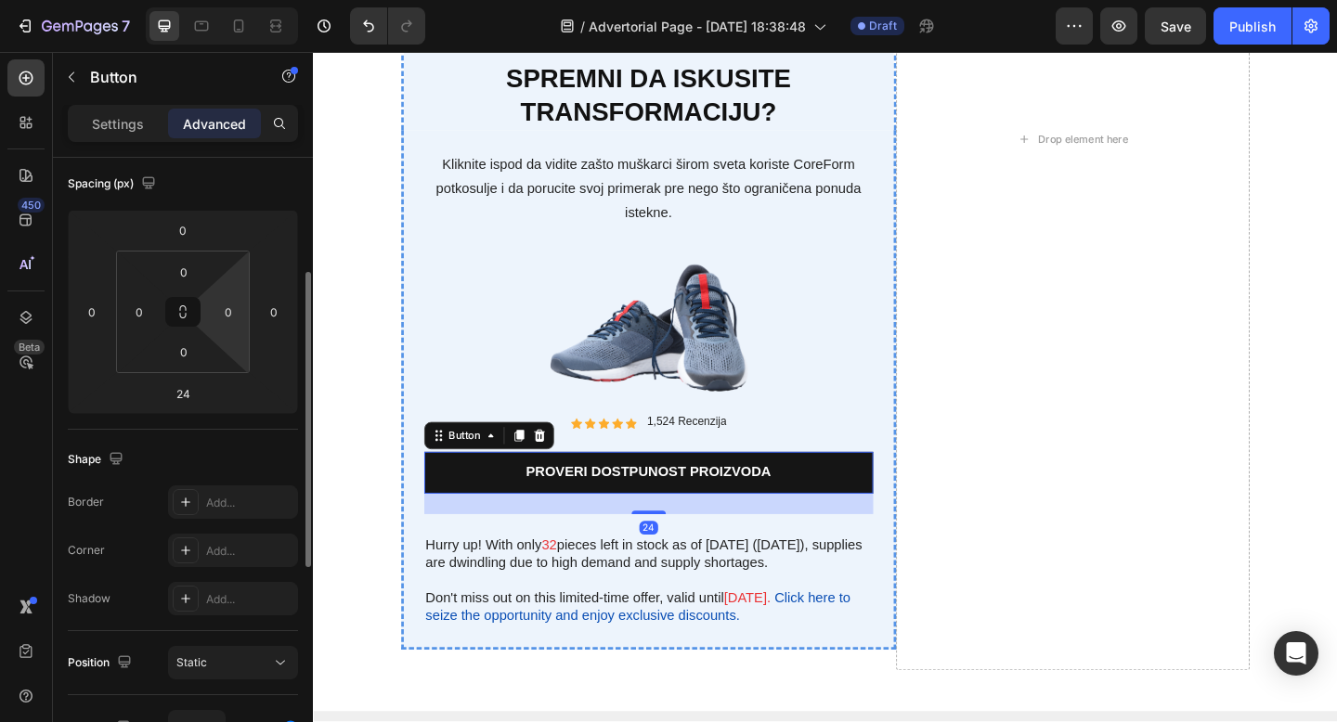
scroll to position [238, 0]
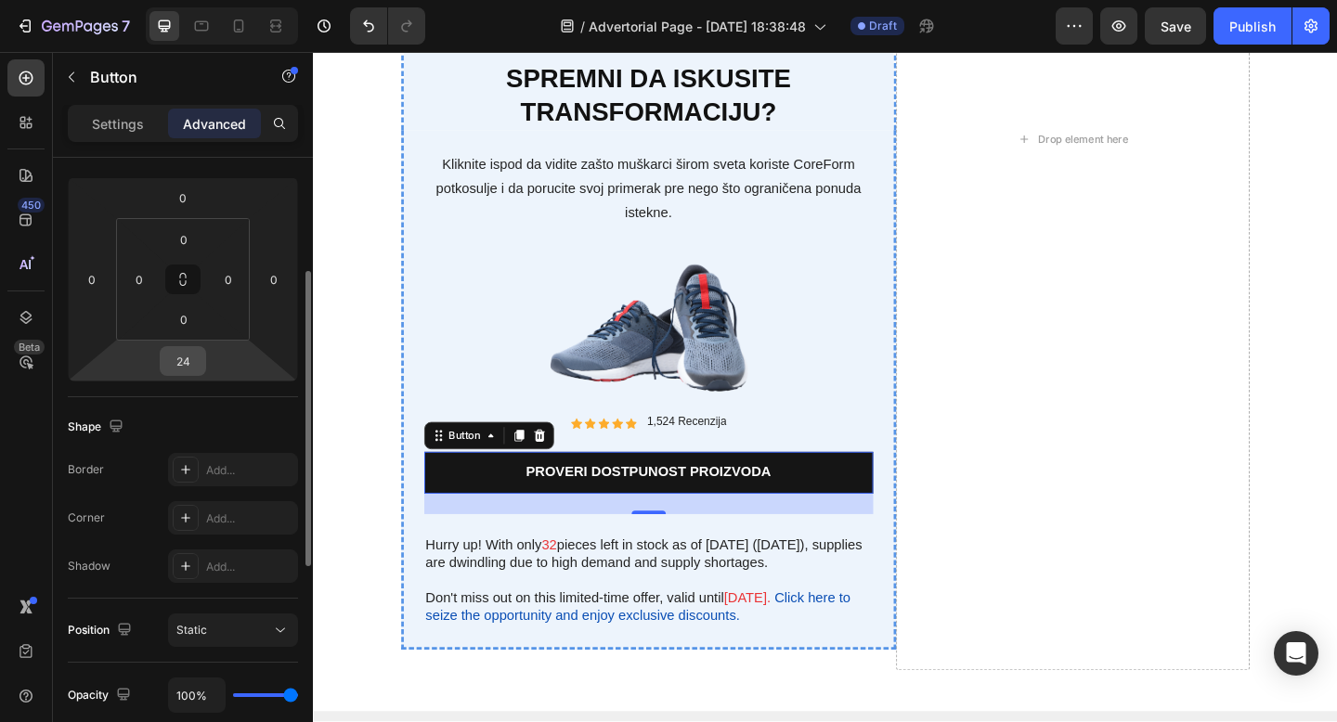
click at [187, 366] on input "24" at bounding box center [182, 361] width 37 height 28
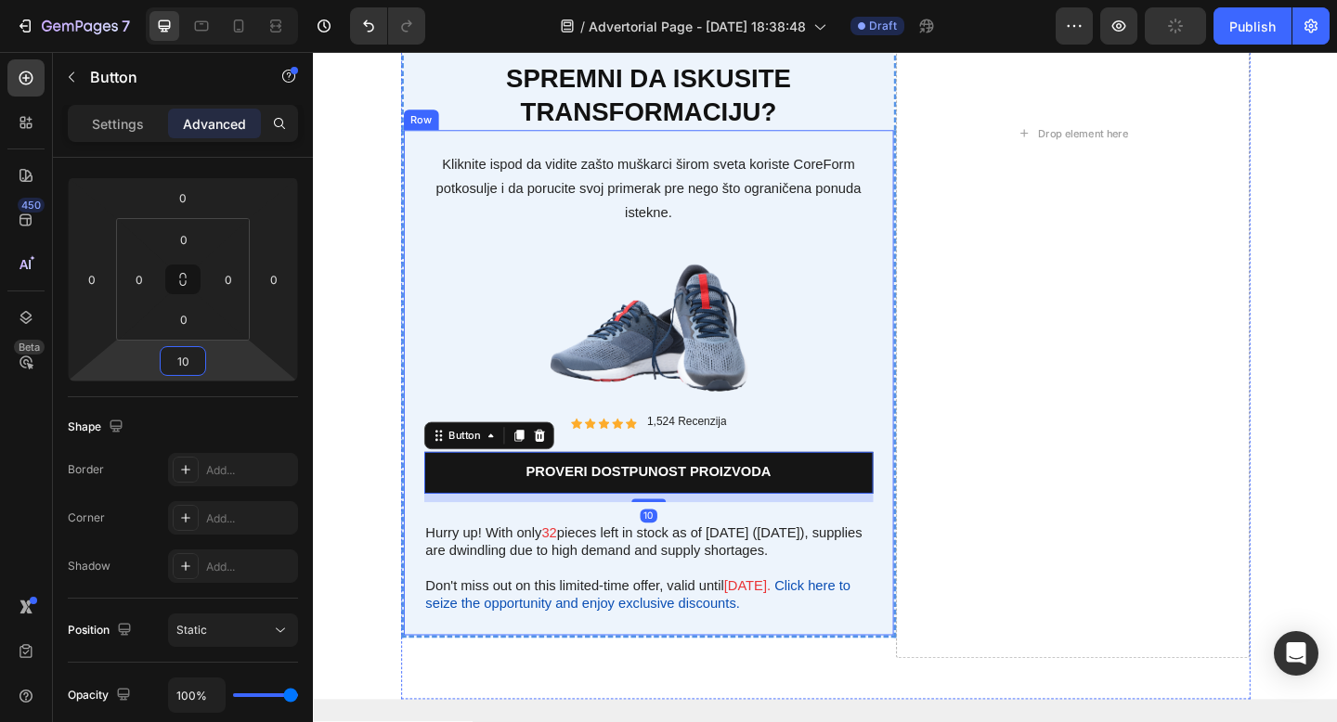
type input "1"
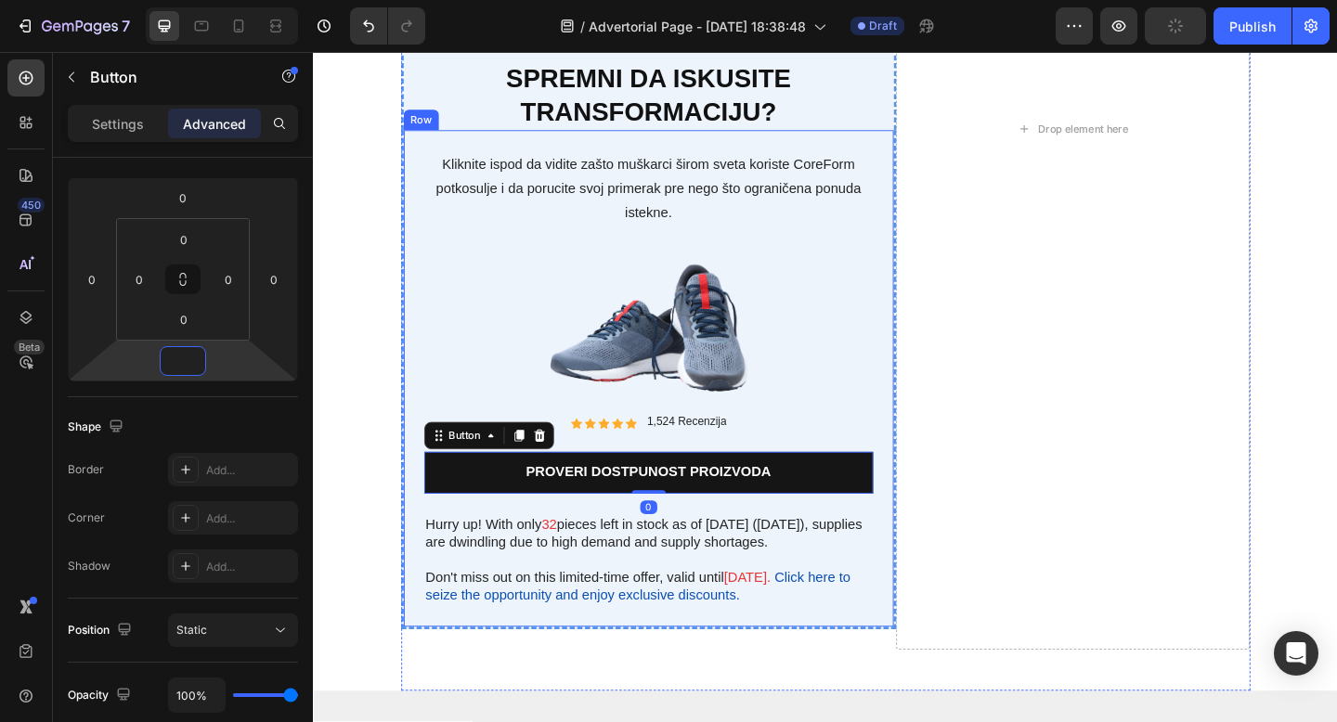
type input "0"
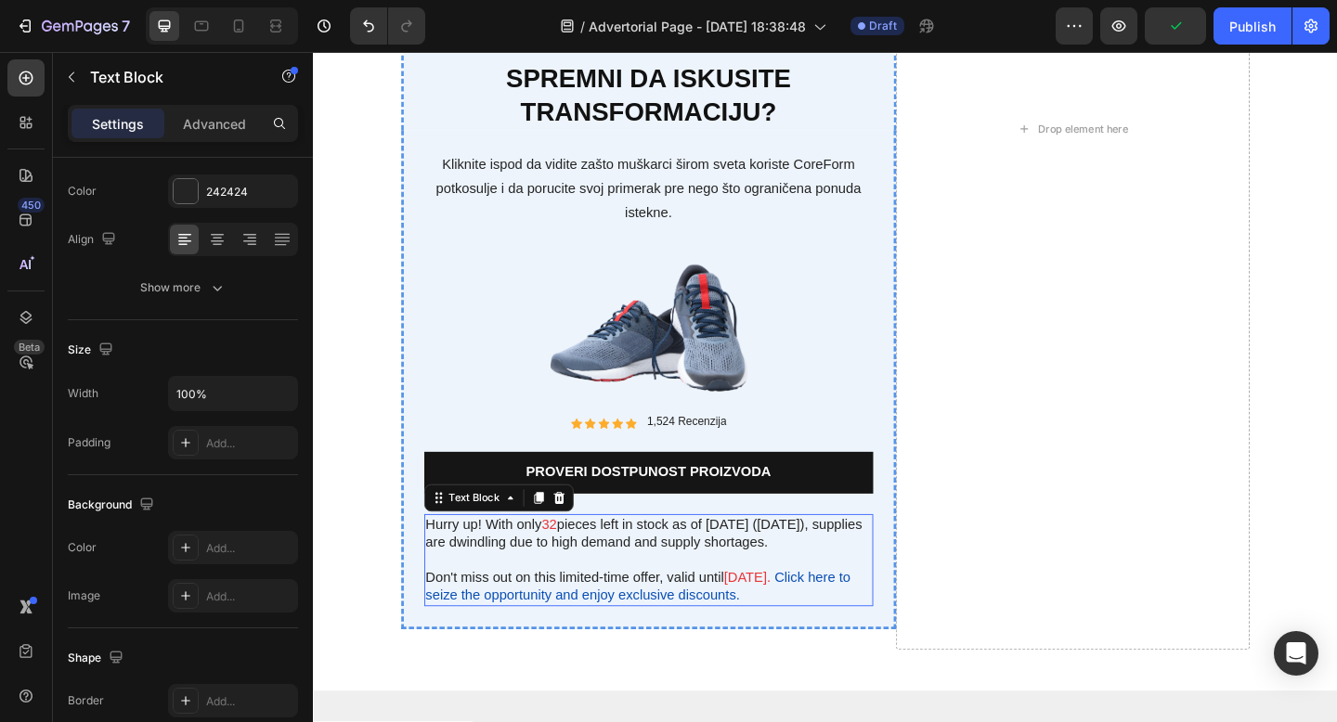
click at [710, 587] on p "Hurry up! With only 32 pieces left in stock as of today (5/23/2024), supplies a…" at bounding box center [677, 576] width 485 height 39
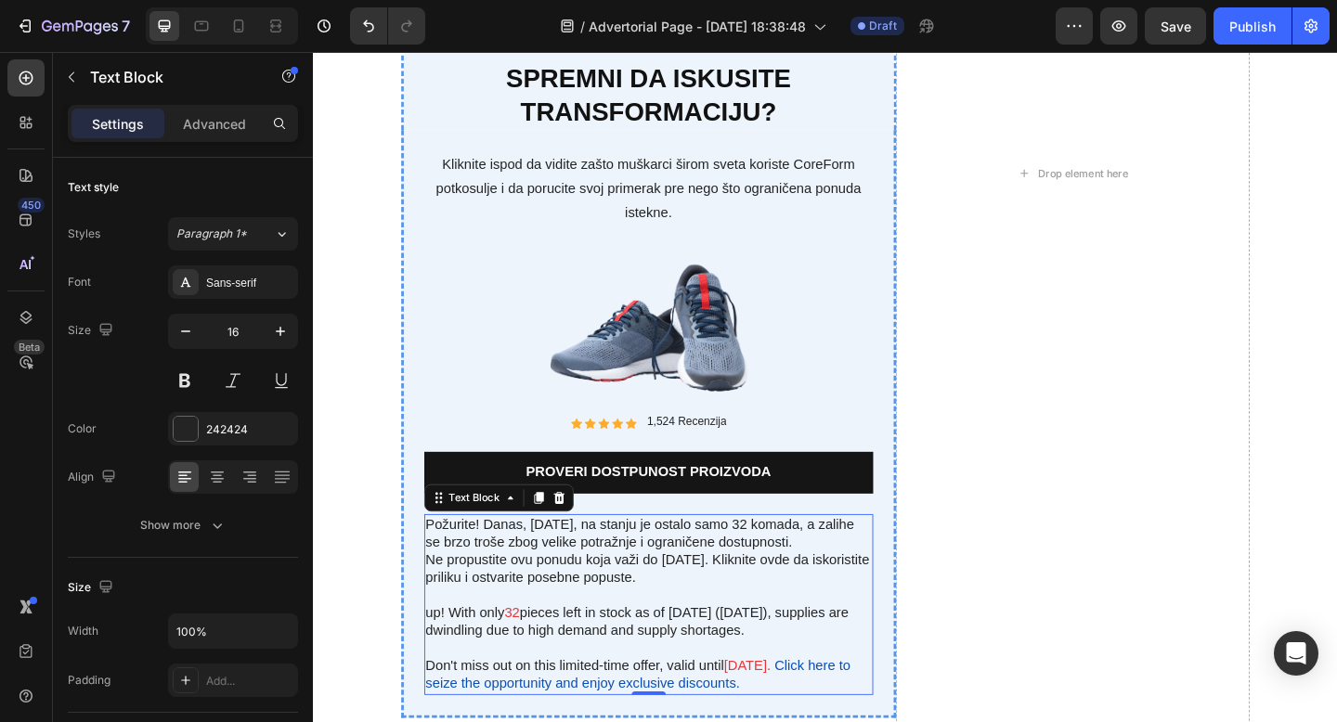
click at [558, 567] on p "Požurite! Danas, 23.5.2024, na stanju je ostalo samo 32 komada, a zalihe se brz…" at bounding box center [677, 576] width 485 height 39
click at [562, 567] on p "Požurite! Danas, 23.5.2024, na stanju je ostalo samo 32 komada, a zalihe se brz…" at bounding box center [677, 576] width 485 height 39
click at [575, 561] on p "Požurite! Danas, 30.5.2024, na stanju je ostalo samo 32 komada, a zalihe se brz…" at bounding box center [677, 576] width 485 height 39
click at [613, 566] on p "Požurite! Danas, 30.8.2024, na stanju je ostalo samo 32 komada, a zalihe se brz…" at bounding box center [677, 576] width 485 height 39
click at [562, 565] on p "Požurite! Danas, 30.8.2025, na stanju je ostalo samo 32 komada, a zalihe se brz…" at bounding box center [677, 576] width 485 height 39
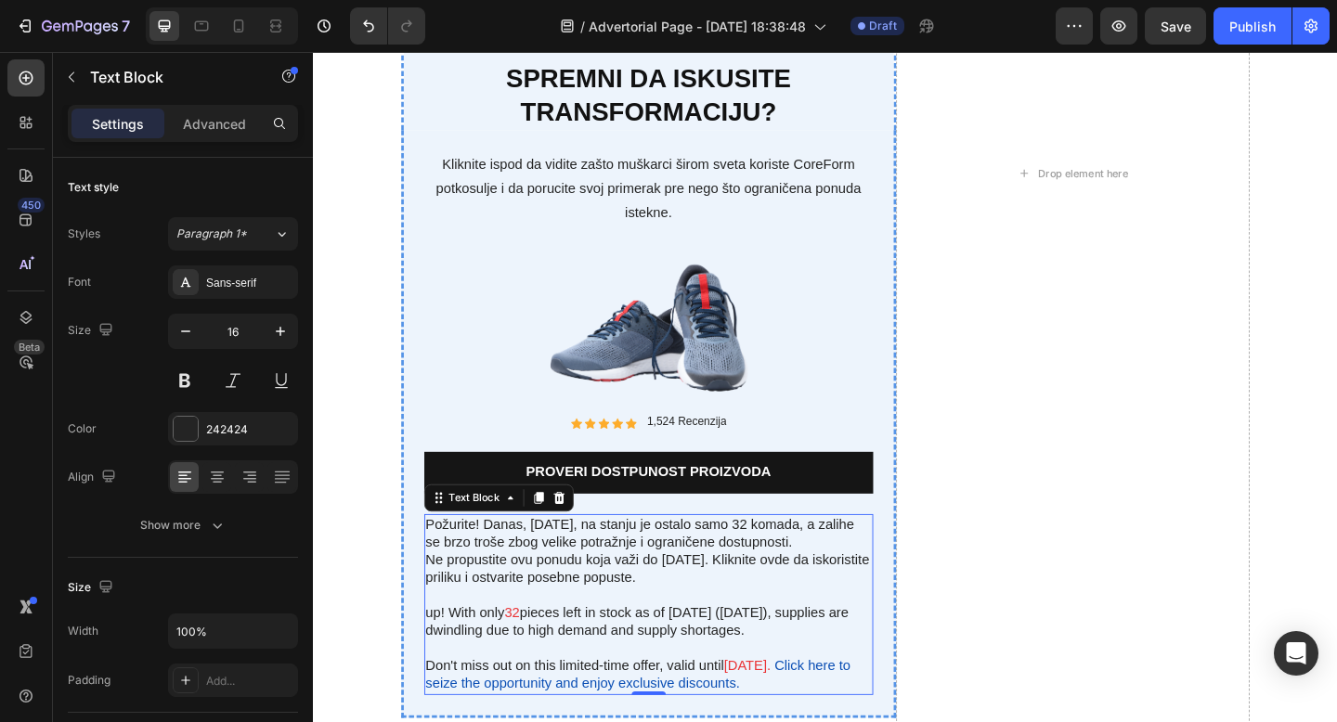
scroll to position [6205, 0]
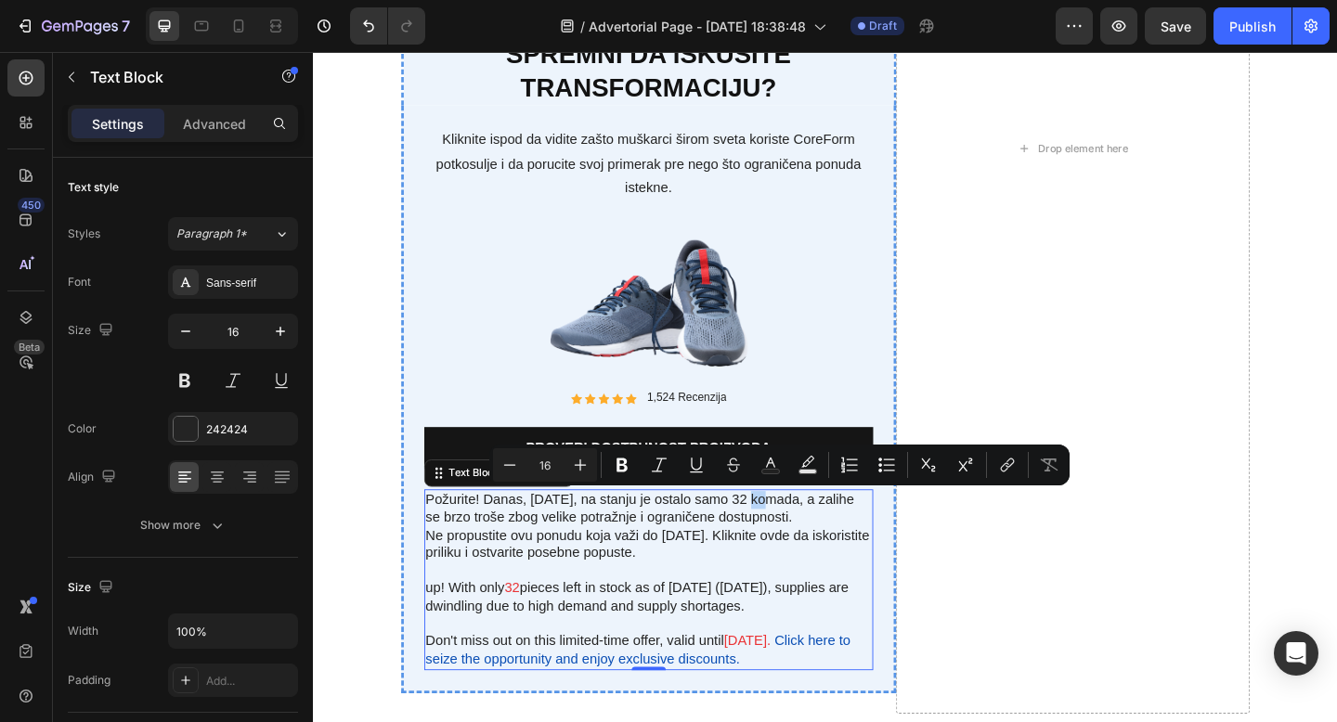
drag, startPoint x: 788, startPoint y: 540, endPoint x: 1109, endPoint y: 509, distance: 322.7
click at [803, 540] on p "Požurite! Danas, 28.8.2025, na stanju je ostalo samo 32 komada, a zalihe se brz…" at bounding box center [677, 549] width 485 height 39
click at [813, 460] on icon "Editor contextual toolbar" at bounding box center [807, 465] width 19 height 19
type input "000000"
type input "77"
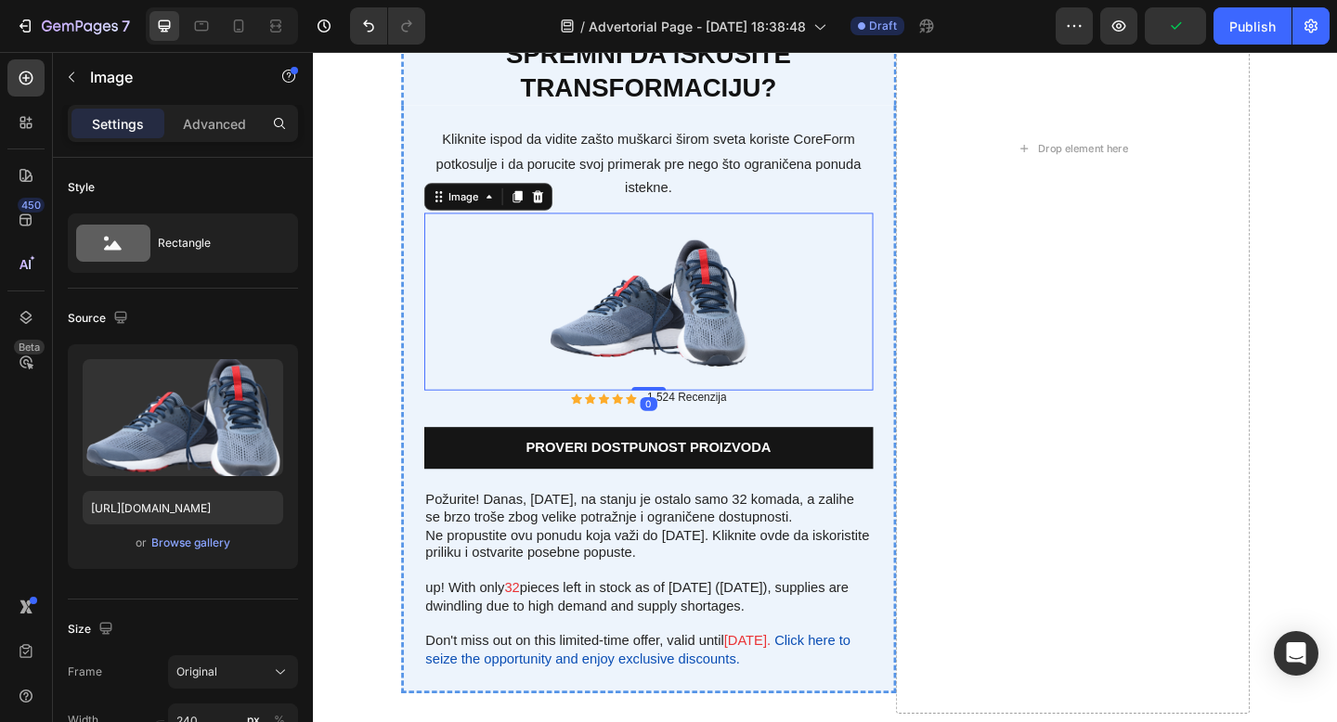
click at [884, 409] on div at bounding box center [678, 323] width 488 height 193
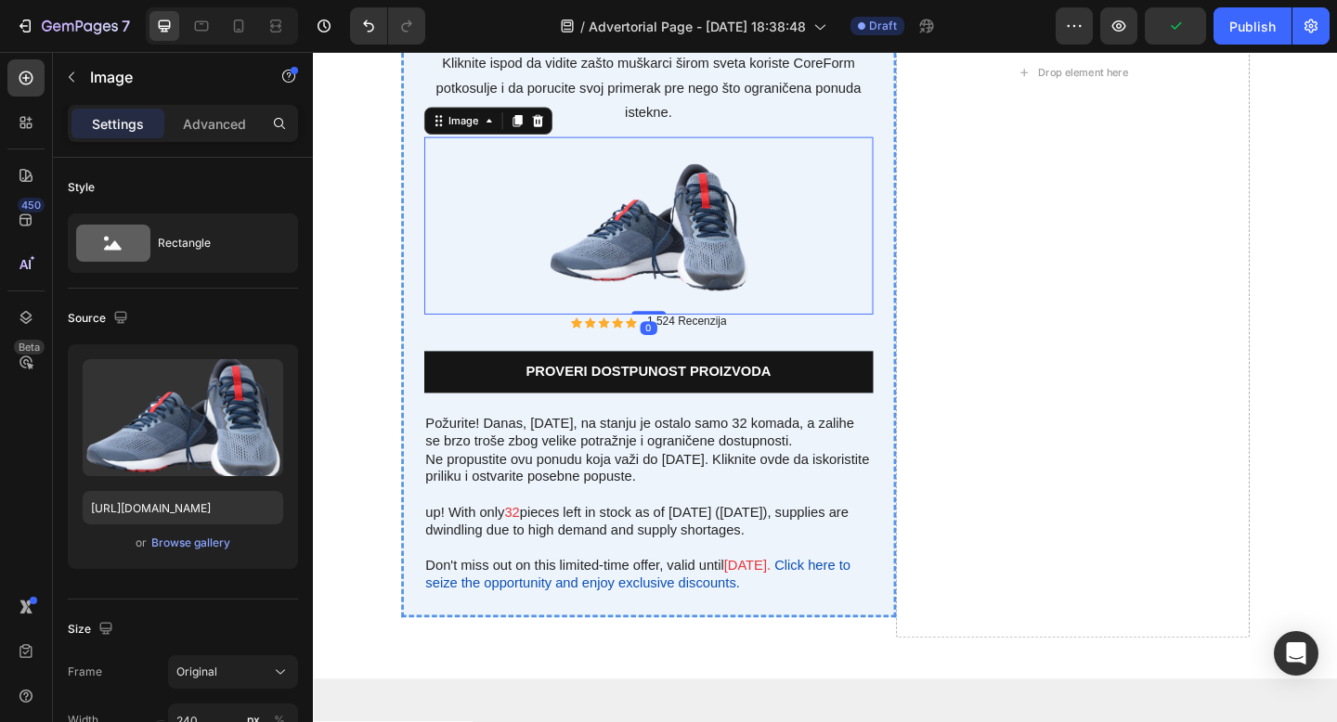
scroll to position [6477, 0]
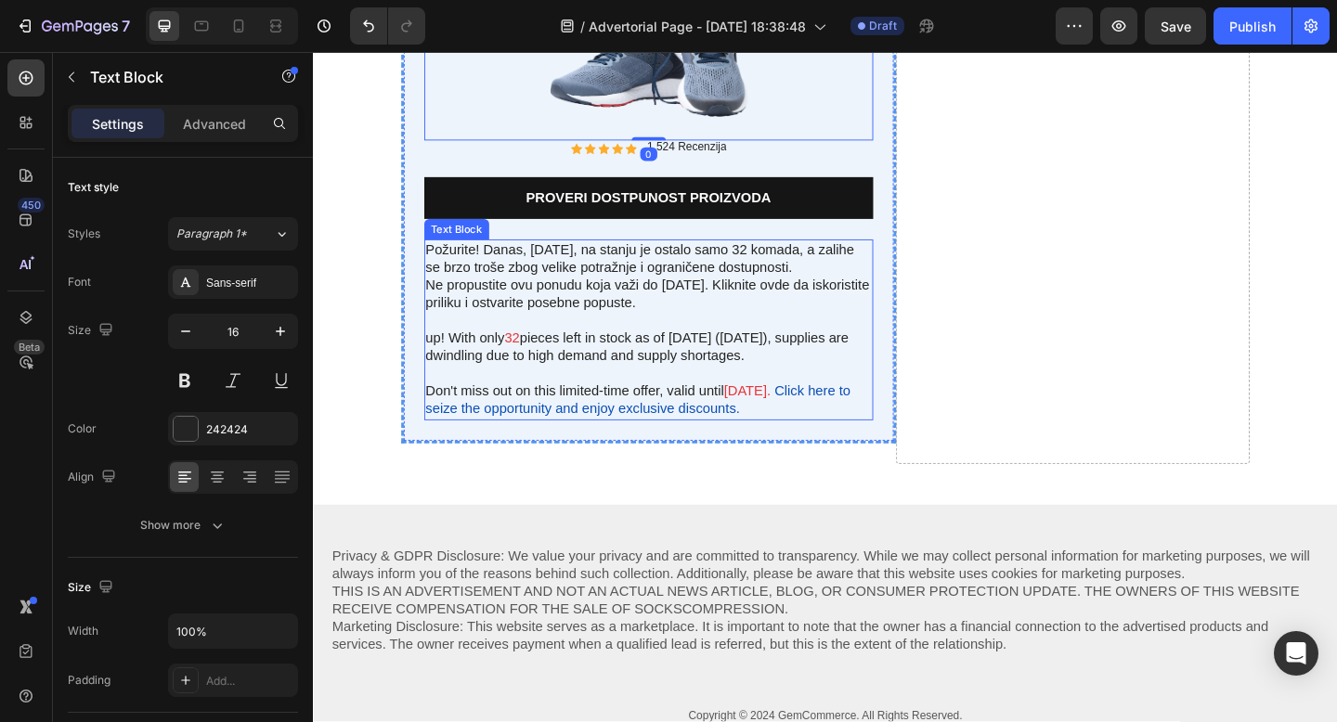
click at [799, 269] on p "Požurite! Danas, 28.8.2025, na stanju je ostalo samo 32 komada, a zalihe se brz…" at bounding box center [677, 277] width 485 height 39
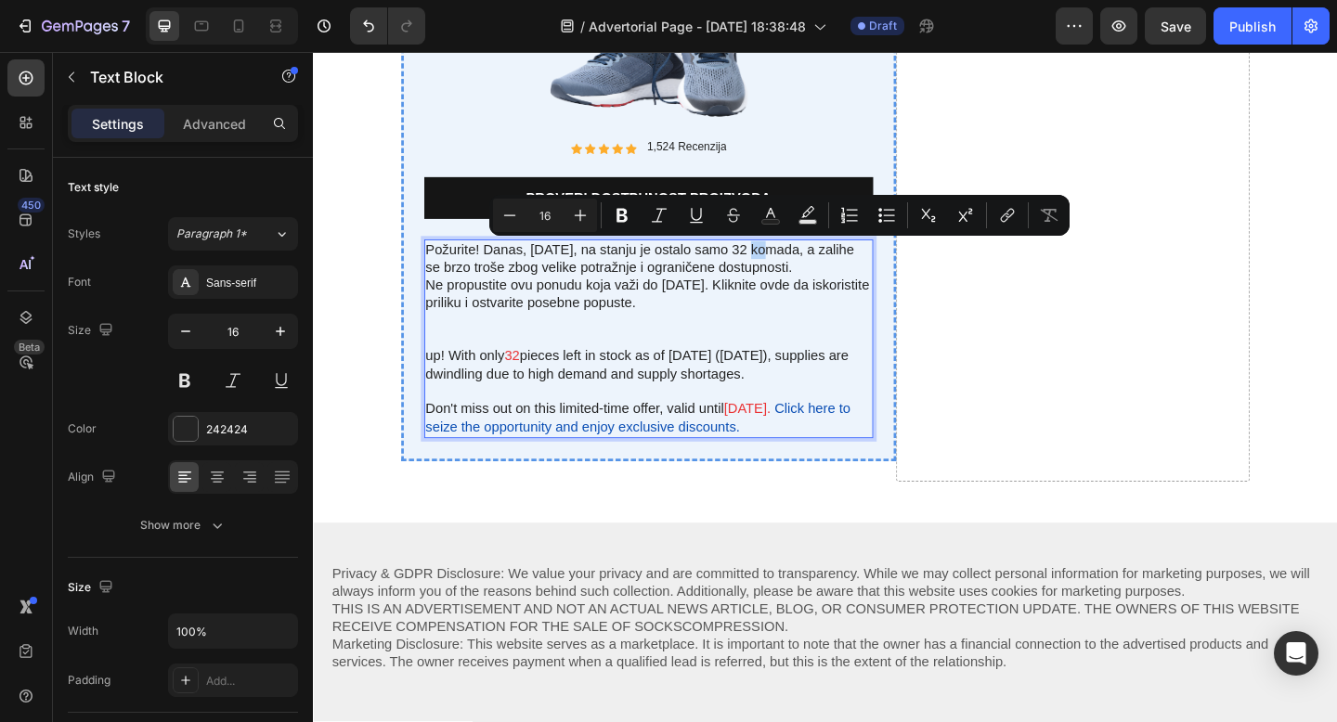
drag, startPoint x: 788, startPoint y: 272, endPoint x: 802, endPoint y: 273, distance: 14.0
click at [802, 273] on p "Požurite! Danas, 28.8.2025, na stanju je ostalo samo 32 komada, a zalihe se brz…" at bounding box center [677, 277] width 485 height 39
click at [815, 220] on rect "Editor contextual toolbar" at bounding box center [808, 222] width 18 height 5
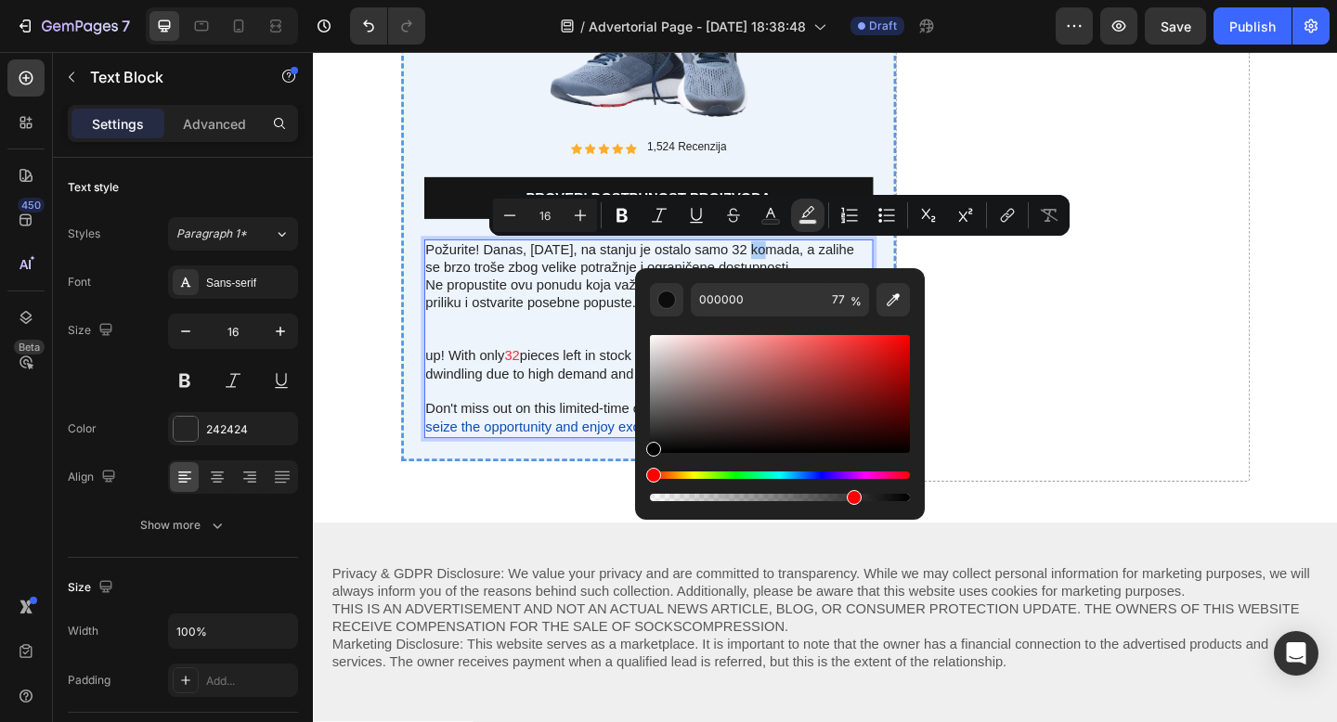
click at [895, 343] on div "Editor contextual toolbar" at bounding box center [780, 394] width 260 height 118
type input "EA0E0E"
click at [561, 338] on p "Ne propustite ovu ponudu koja važi do 23.5.2024. Kliknite ovde da iskoristite p…" at bounding box center [677, 335] width 485 height 77
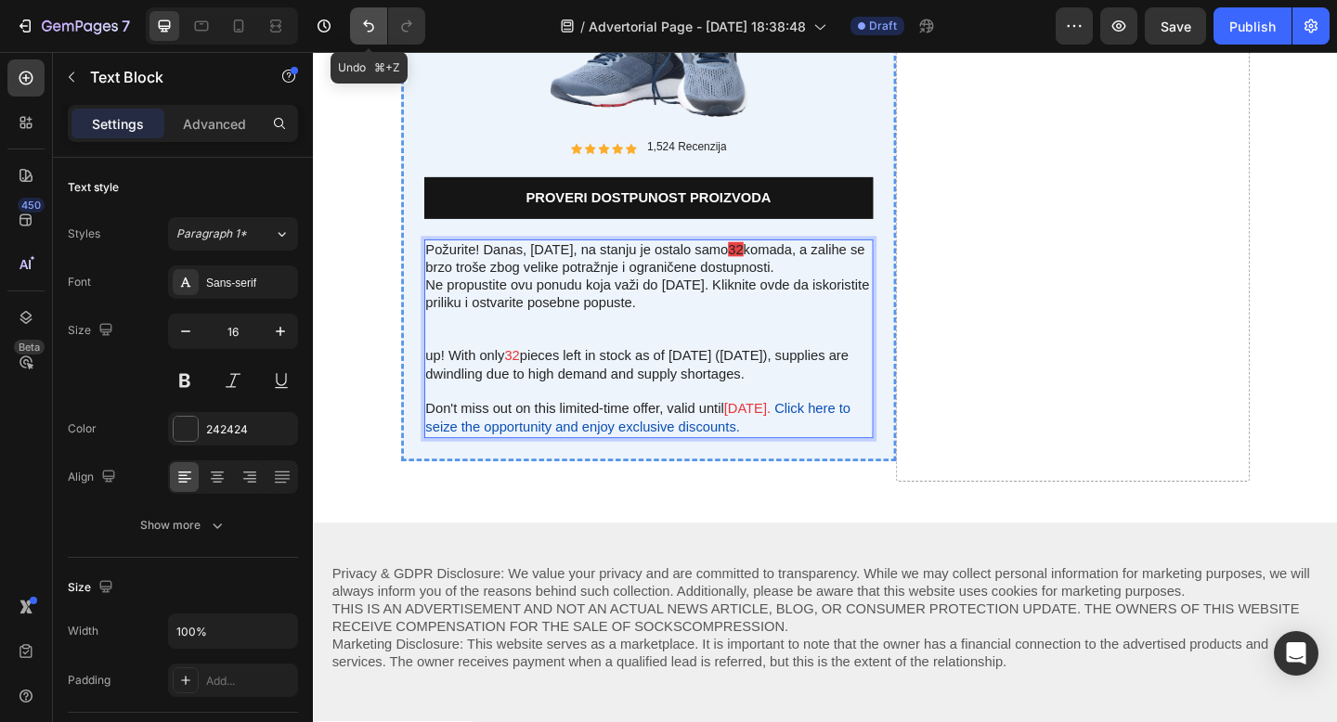
click at [359, 20] on icon "Undo/Redo" at bounding box center [368, 26] width 19 height 19
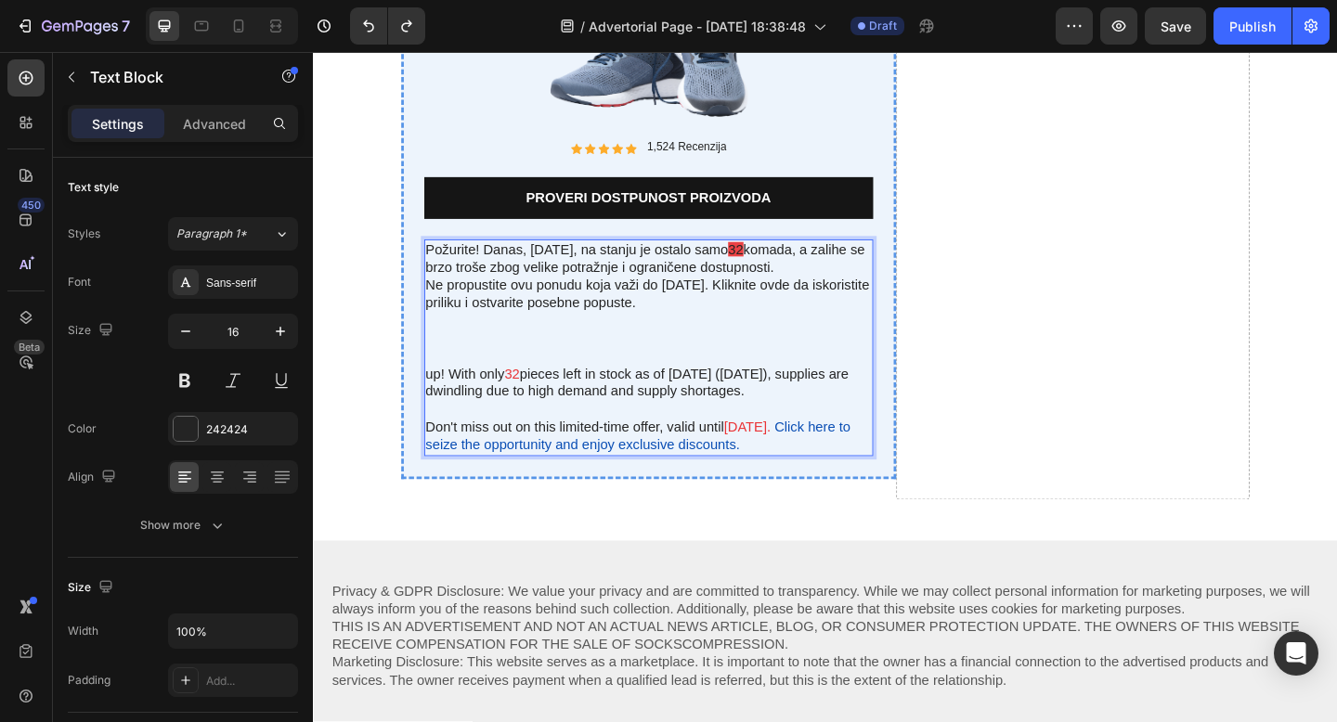
click at [786, 269] on p "Požurite! Danas, 28.8.2025, na stanju je ostalo samo 32 komada, a zalihe se brz…" at bounding box center [677, 277] width 485 height 39
click at [781, 271] on p "Požurite! Danas, 28.8.2025, na stanju je ostalo samo 32 komada, a zalihe se brz…" at bounding box center [677, 277] width 485 height 39
click at [785, 273] on p "Požurite! Danas, 28.8.2025, na stanju je ostalo samo32 32 komada, a zalihe se b…" at bounding box center [677, 277] width 485 height 39
click at [801, 268] on span "32" at bounding box center [792, 267] width 17 height 16
click at [791, 272] on p "Požurite! Danas, 28.8.2025, na stanju je ostalo samo 32 komada, a zalihe se brz…" at bounding box center [677, 277] width 485 height 39
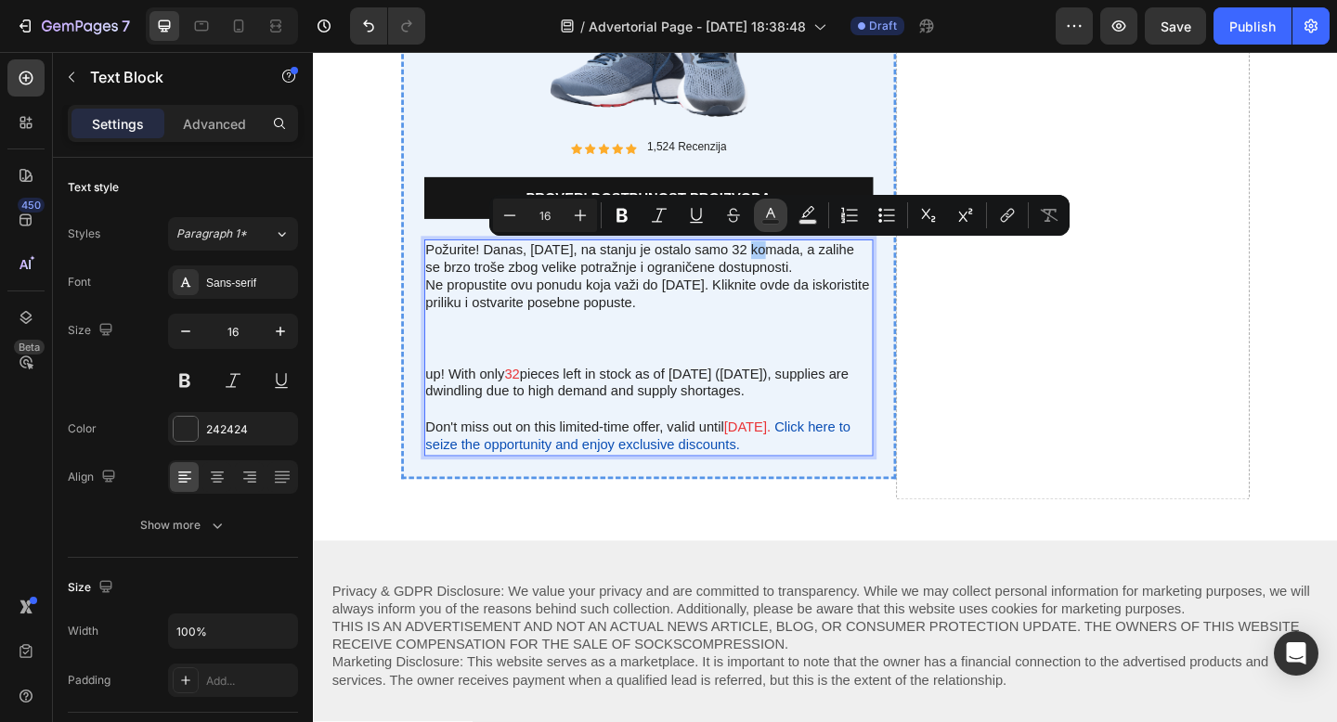
click at [774, 224] on rect "Editor contextual toolbar" at bounding box center [771, 222] width 18 height 5
type input "242424"
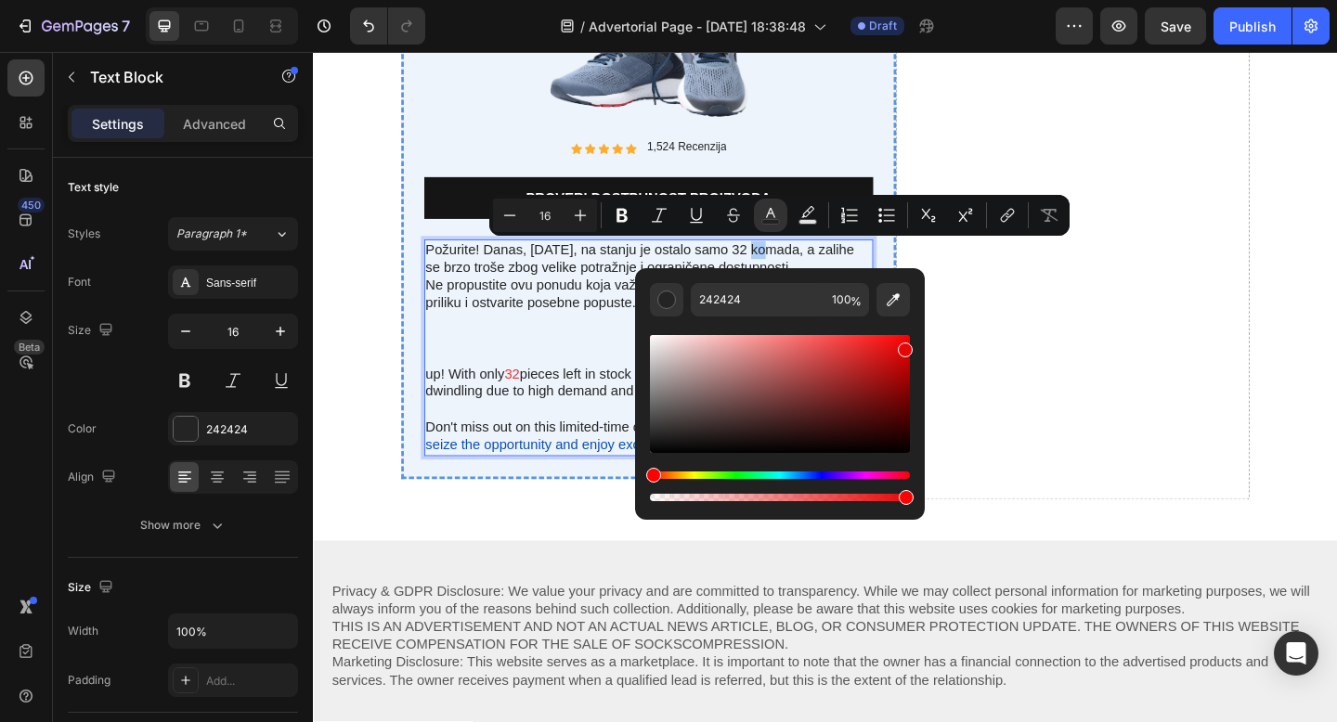
drag, startPoint x: 902, startPoint y: 345, endPoint x: 924, endPoint y: 333, distance: 24.5
click at [924, 333] on div "242424 100 %" at bounding box center [780, 386] width 290 height 237
type input "FF0000"
click at [639, 319] on p "Ne propustite ovu ponudu koja važi do 23.5.2024. Kliknite ovde da iskoristite p…" at bounding box center [677, 345] width 485 height 97
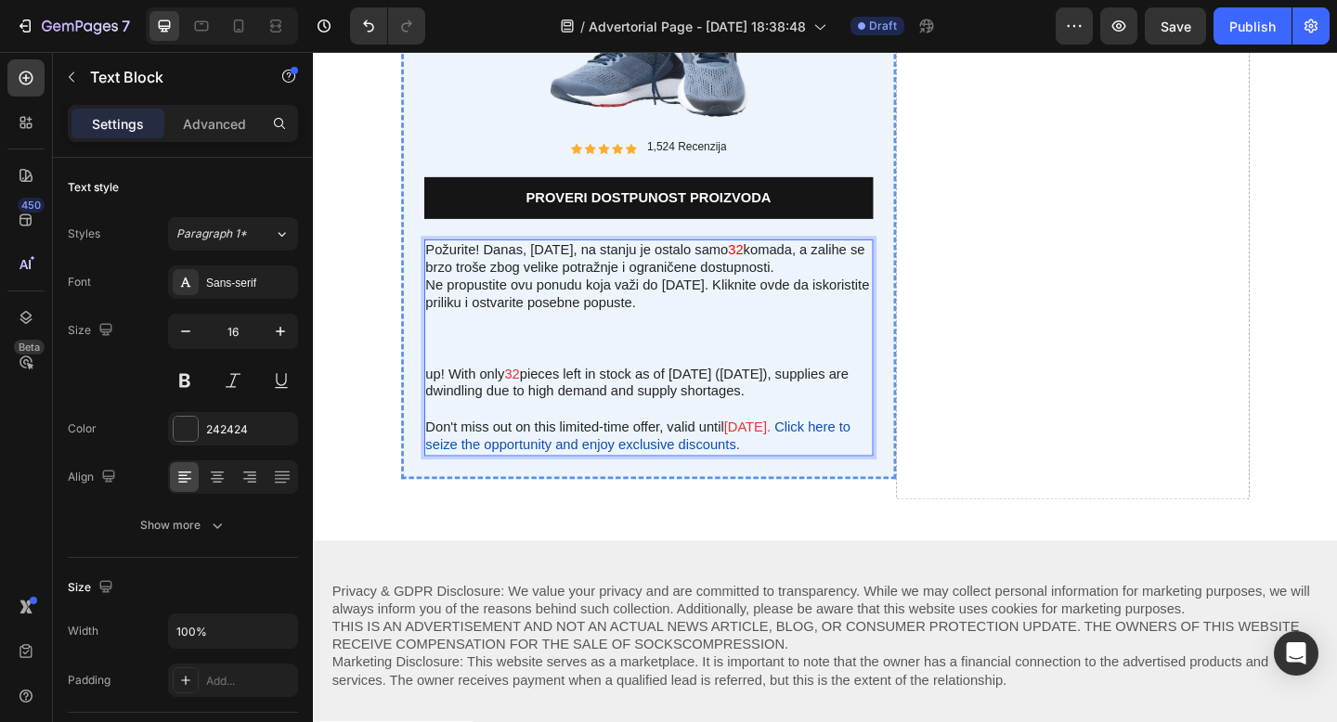
click at [555, 289] on p "Požurite! Danas, 28.8.2025, na stanju je ostalo samo 32 komada, a zalihe se brz…" at bounding box center [677, 277] width 485 height 39
click at [913, 291] on p "Požurite! Danas, 28.8.2025, na stanju je ostalo samo 32 komada, a zalihe se brz…" at bounding box center [677, 277] width 485 height 39
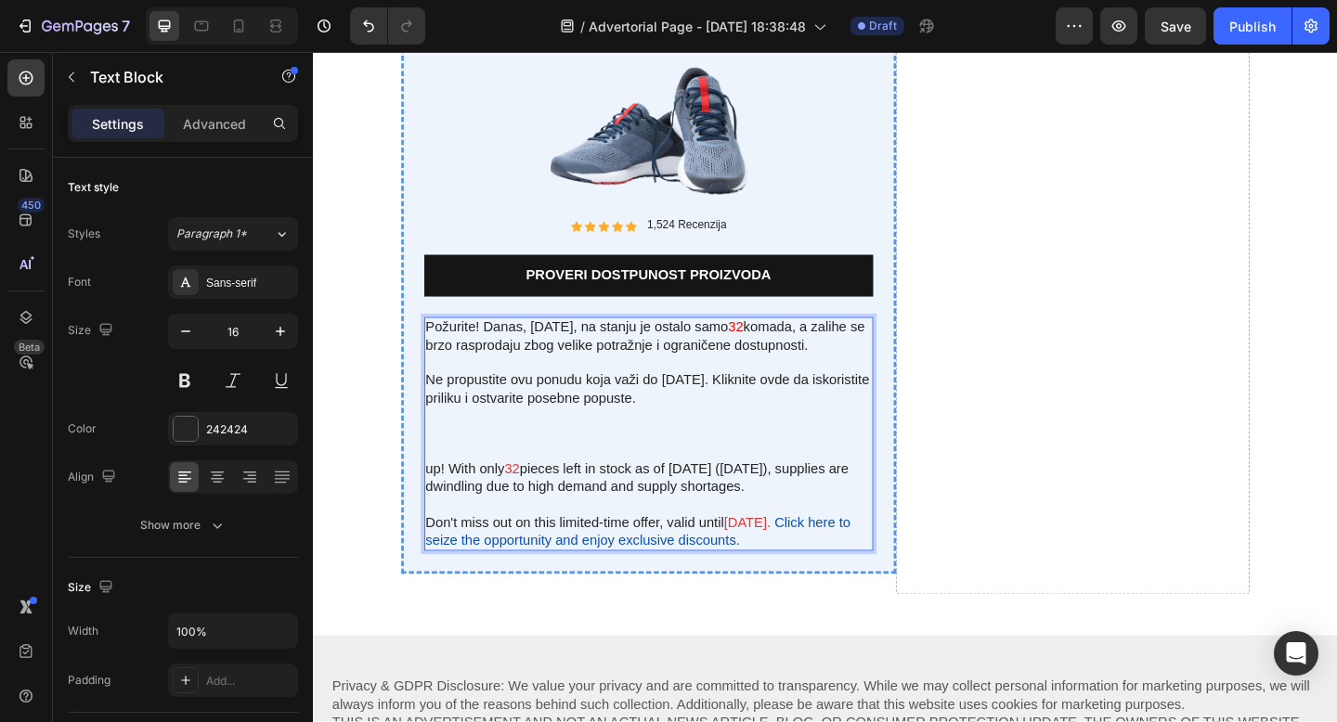
scroll to position [6382, 0]
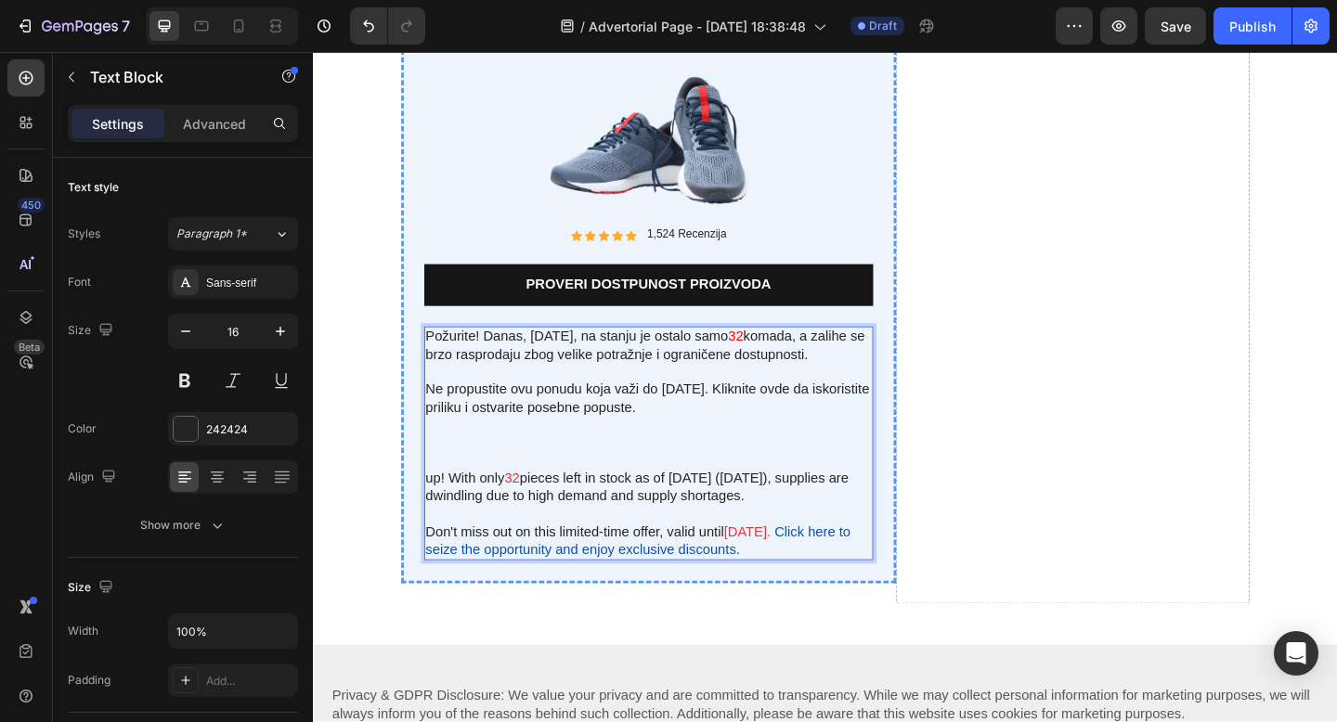
click at [709, 425] on p "Ne propustite ovu ponudu koja važi do 23.5.2024. Kliknite ovde da iskoristite p…" at bounding box center [677, 458] width 485 height 97
click at [712, 423] on p "Ne propustite ovu ponudu koja važi do 3.5.2024. Kliknite ovde da iskoristite pr…" at bounding box center [677, 458] width 485 height 97
click at [708, 425] on p "Ne propustite ovu ponudu koja važi do 3.5.2024. Kliknite ovde da iskoristite pr…" at bounding box center [677, 458] width 485 height 97
click at [747, 420] on p "Ne propustite ovu ponudu koja važi do 3.9.2024. Kliknite ovde da iskoristite pr…" at bounding box center [677, 458] width 485 height 97
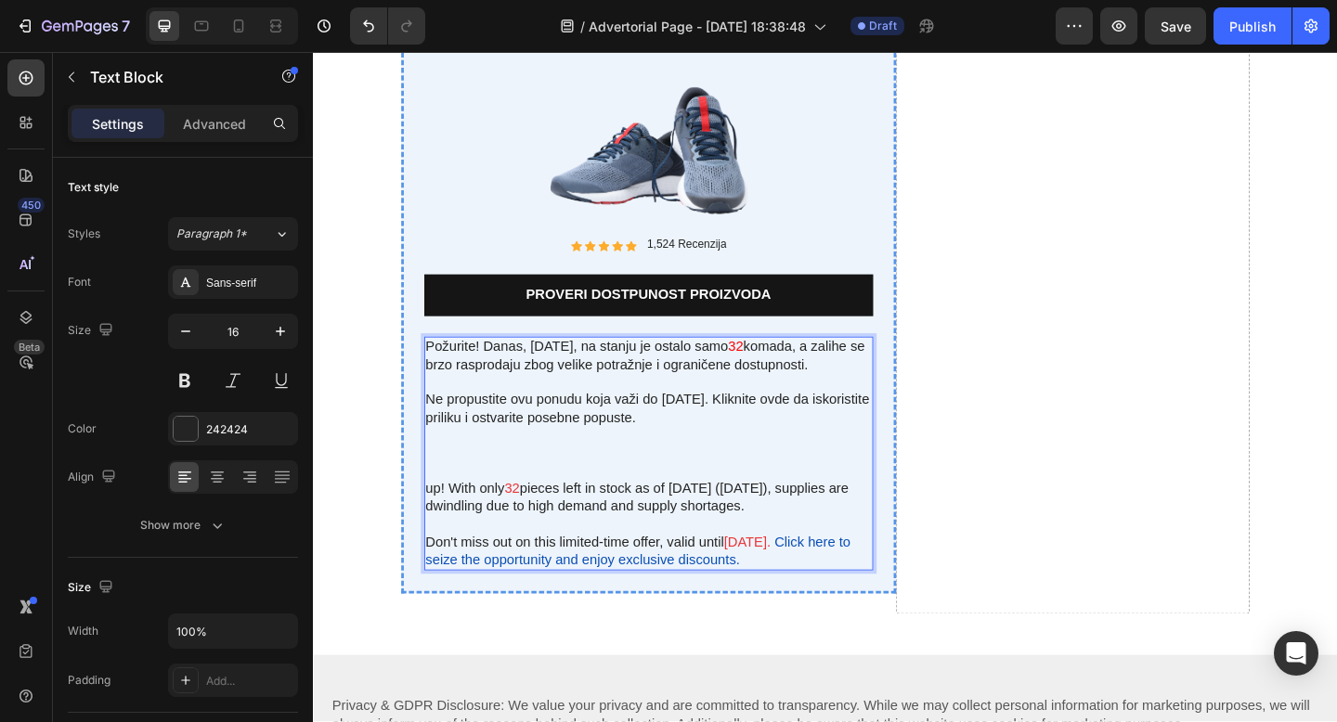
click at [828, 435] on p "Ne propustite ovu ponudu koja važi do 3.9.2025. Kliknite ovde da iskoristite pr…" at bounding box center [677, 469] width 485 height 97
click at [783, 440] on p "Ne propustite ovu ponudu koja važi do 3.9.2025. Kliknite ovde da iskoristite pr…" at bounding box center [677, 469] width 485 height 97
click at [728, 447] on p "Ne propustite ovu ponudu koja važi do 3.9.2025. Kliknite ovde da iskoristite pr…" at bounding box center [677, 469] width 485 height 97
click at [759, 434] on p "Ne propustite ovu ponudu koja važi do 3.9.2025. Kliknite ovde da iskoristite pr…" at bounding box center [677, 469] width 485 height 97
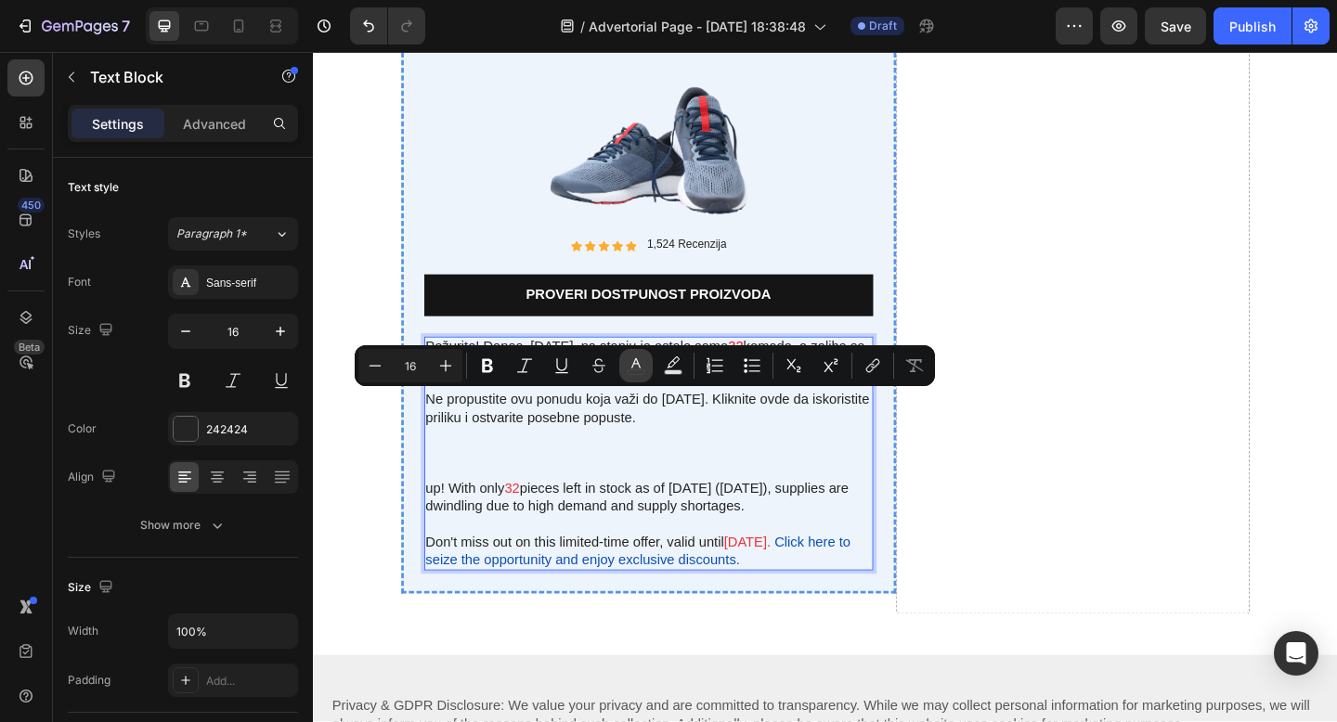
click at [629, 366] on icon "Editor contextual toolbar" at bounding box center [636, 365] width 19 height 19
type input "242424"
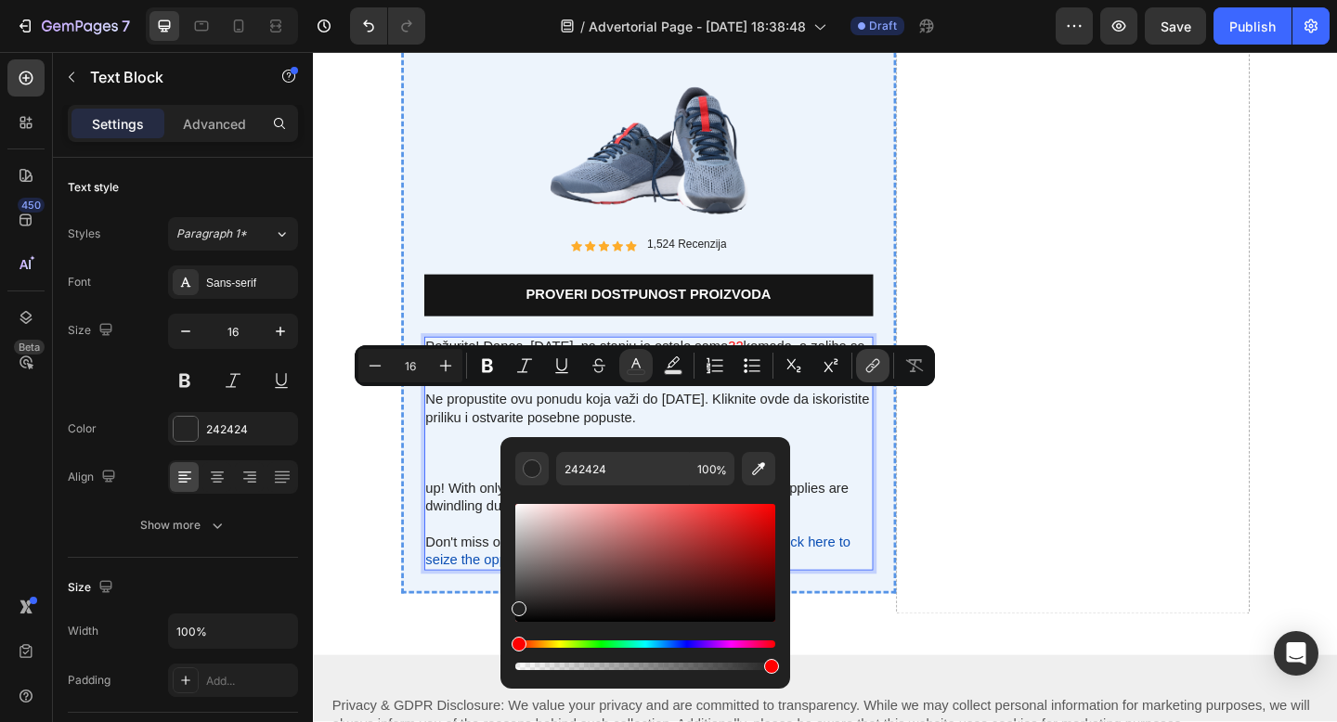
click at [880, 368] on icon "Editor contextual toolbar" at bounding box center [872, 365] width 19 height 19
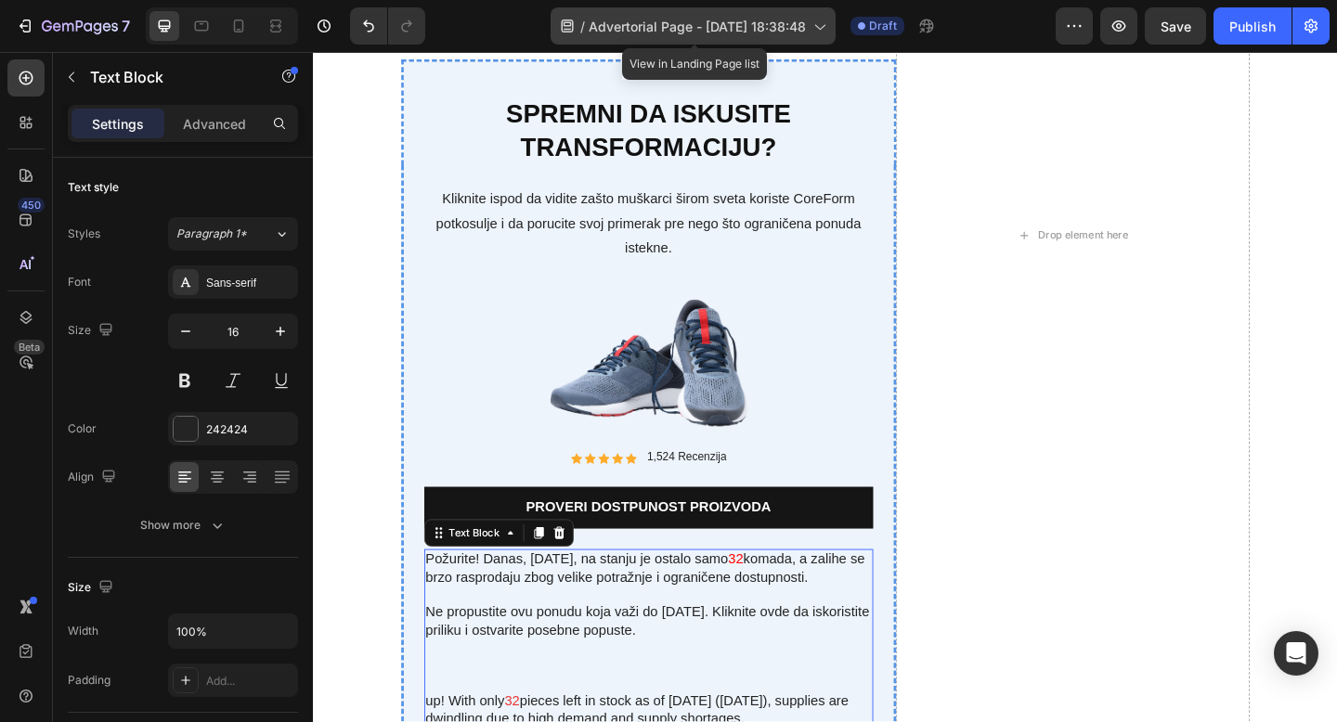
scroll to position [6325, 0]
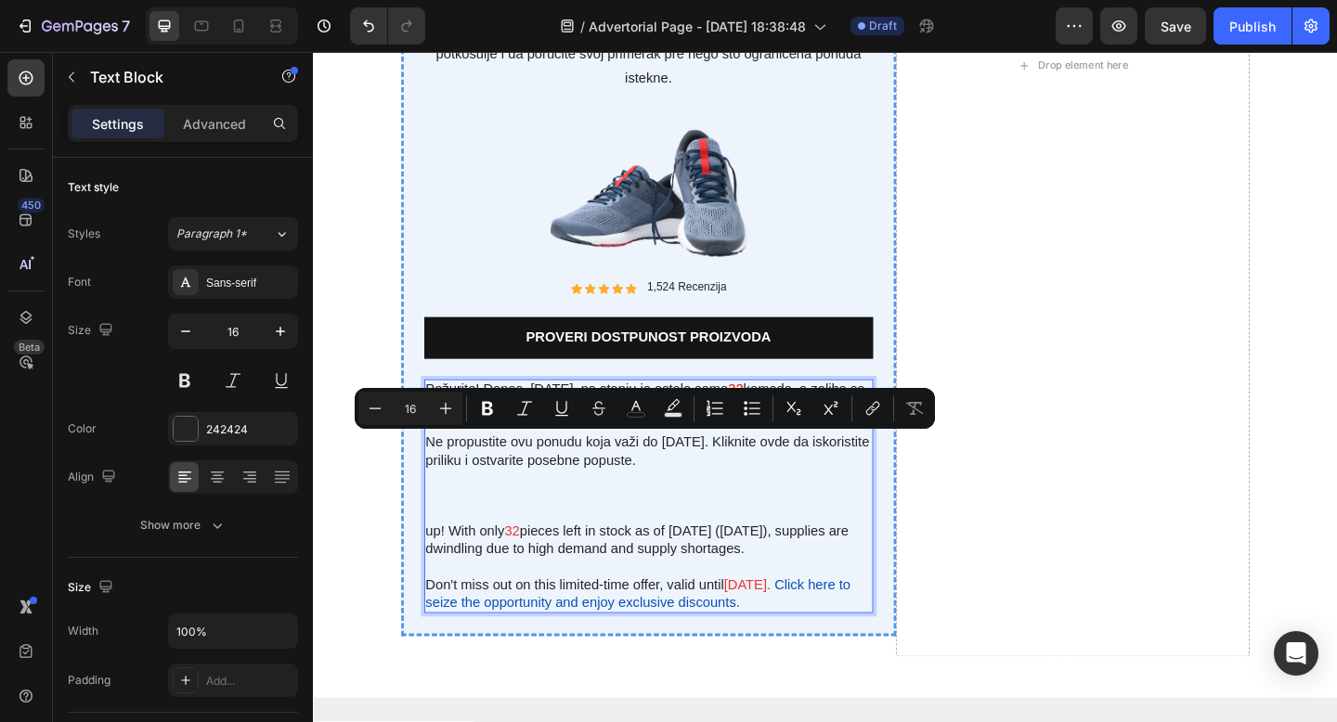
click at [729, 499] on p "Ne propustite ovu ponudu koja važi do 3.9.2025. Kliknite ovde da iskoristite pr…" at bounding box center [677, 516] width 485 height 97
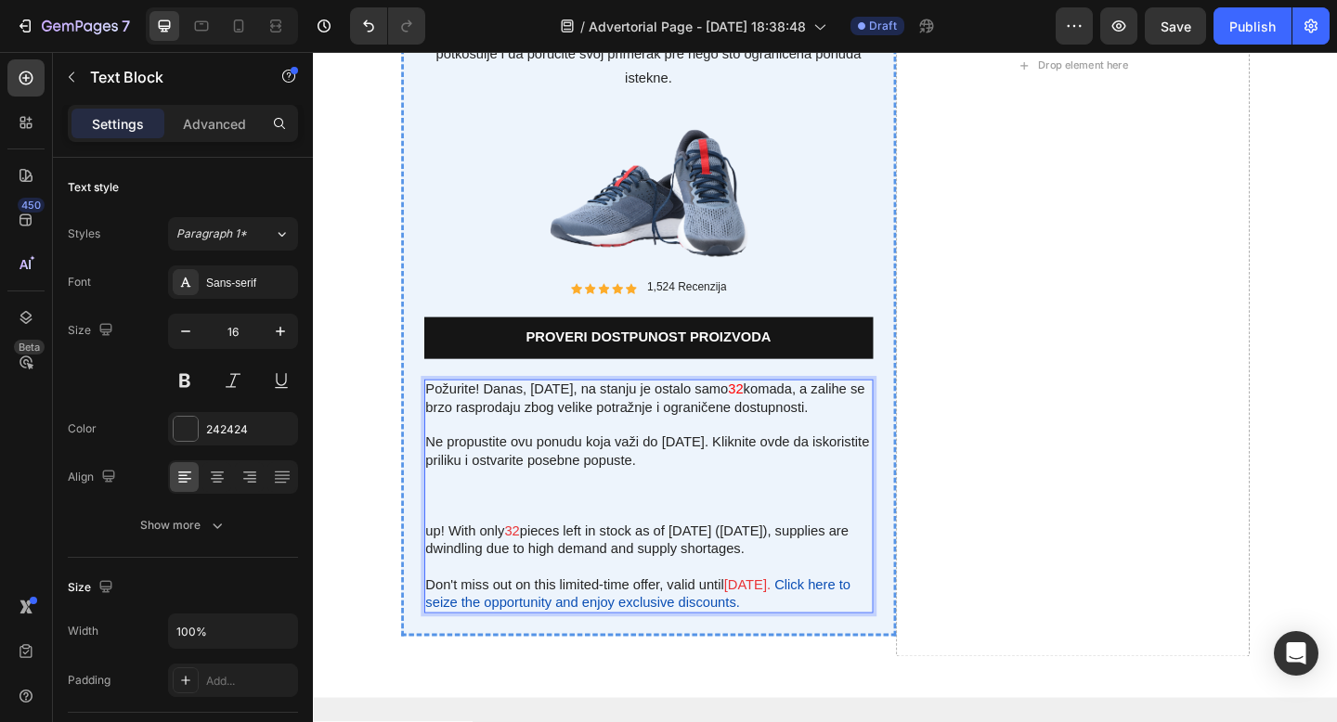
click at [760, 480] on p "Ne propustite ovu ponudu koja važi do 3.9.2025. Kliknite ovde da iskoristite pr…" at bounding box center [677, 516] width 485 height 97
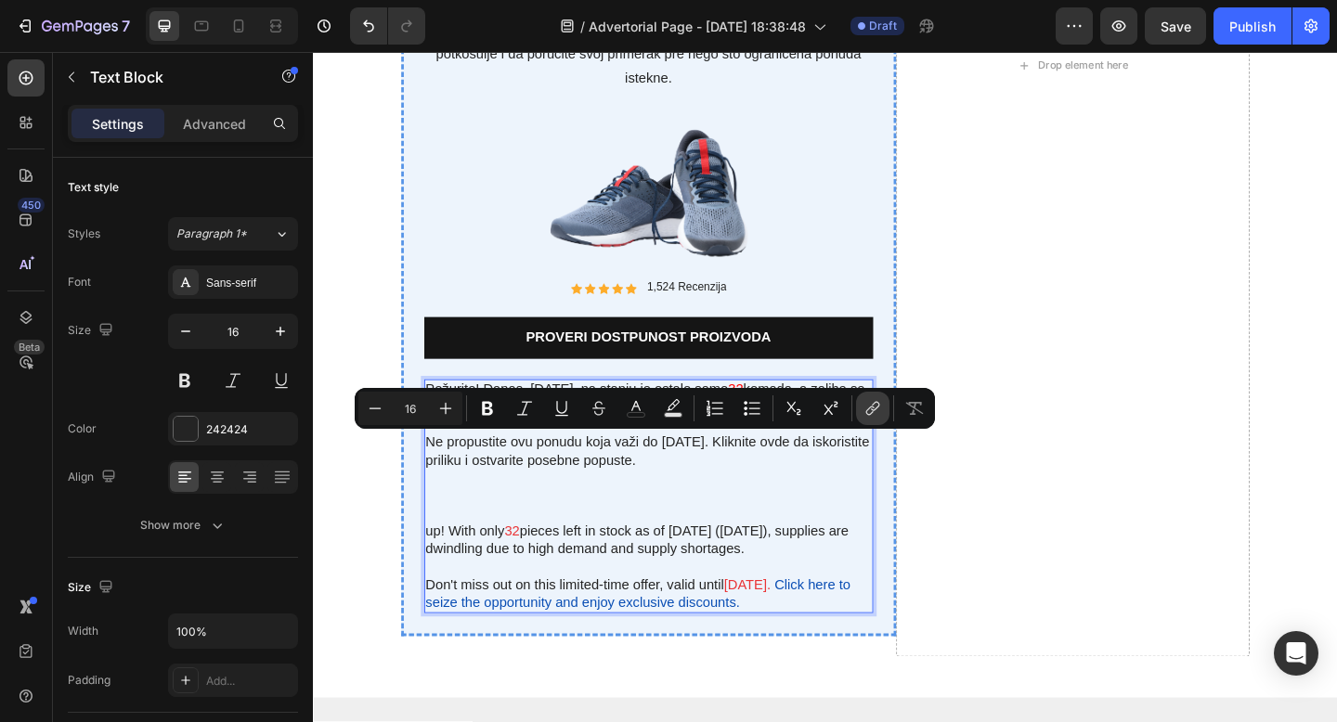
click at [874, 410] on icon "Editor contextual toolbar" at bounding box center [872, 408] width 19 height 19
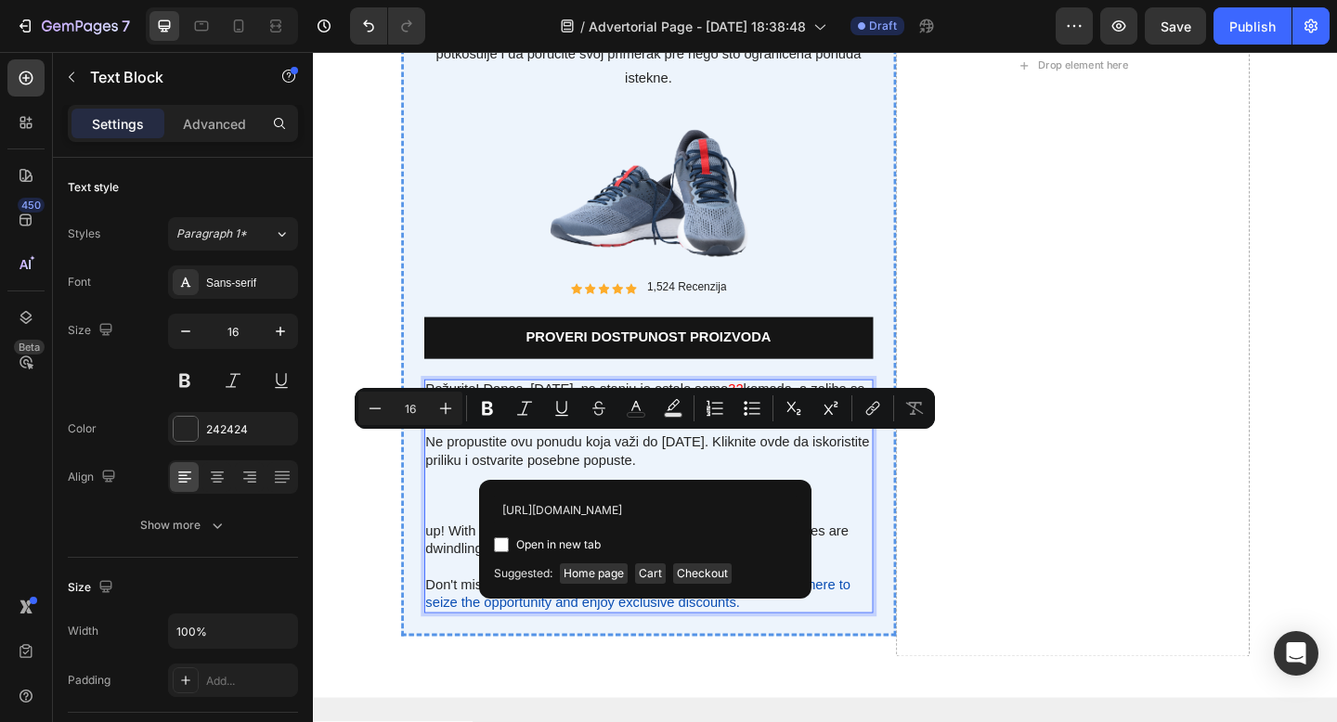
scroll to position [0, 17]
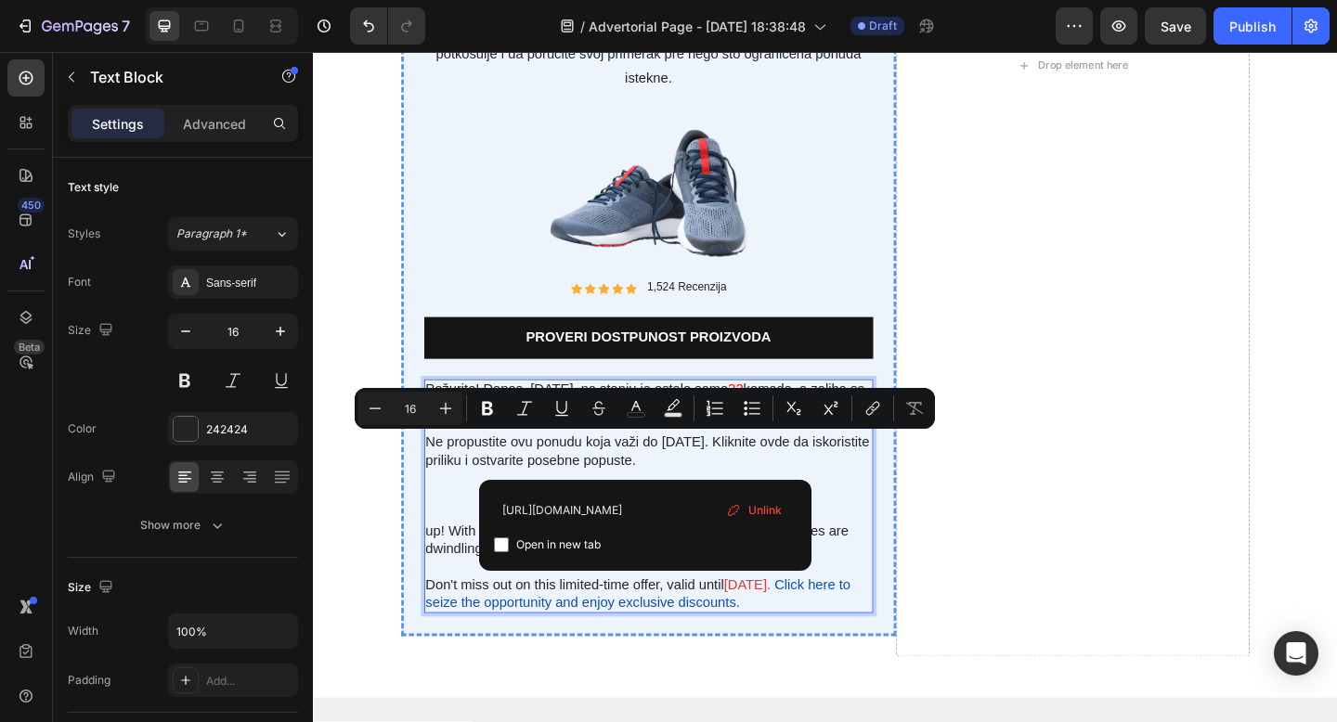
type input "https://svetskipoznat.com/products/majica"
click at [591, 546] on span "Open in new tab" at bounding box center [558, 545] width 84 height 22
checkbox input "true"
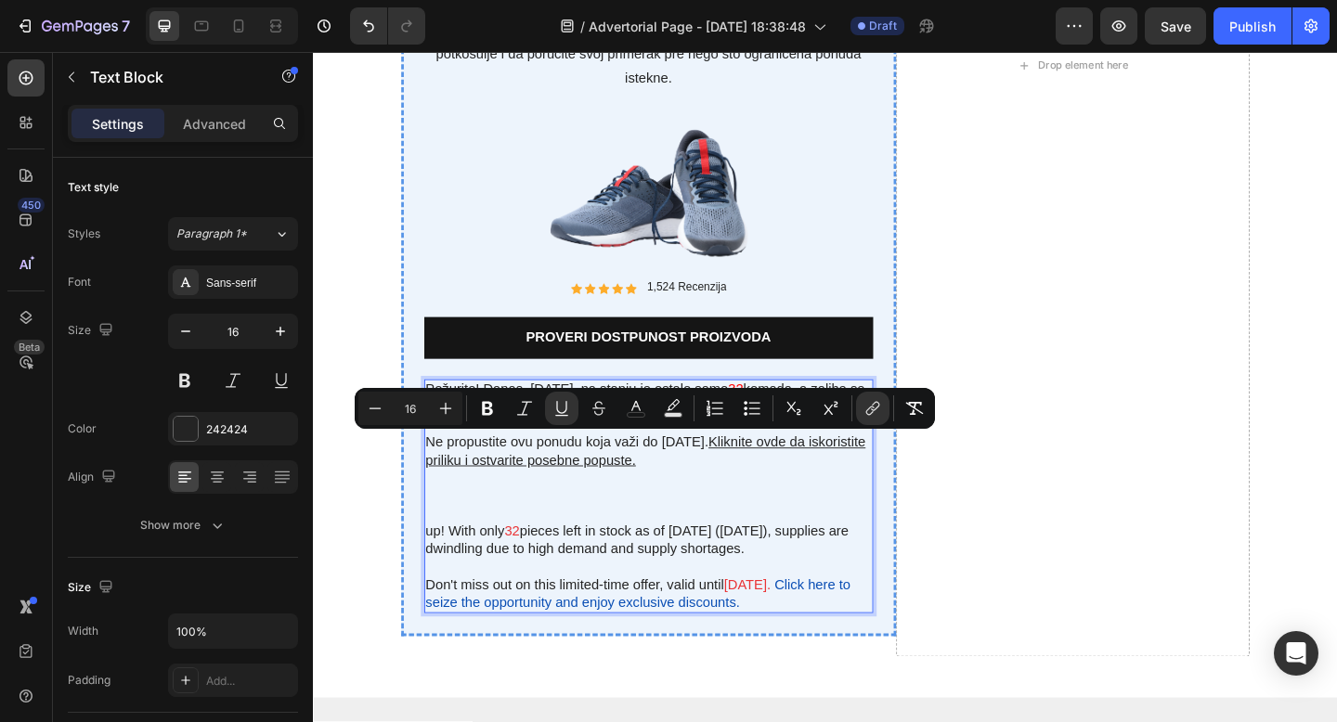
click at [866, 506] on p "Ne propustite ovu ponudu koja važi do 3.9.2025. Kliknite ovde da iskoristite pr…" at bounding box center [677, 516] width 485 height 97
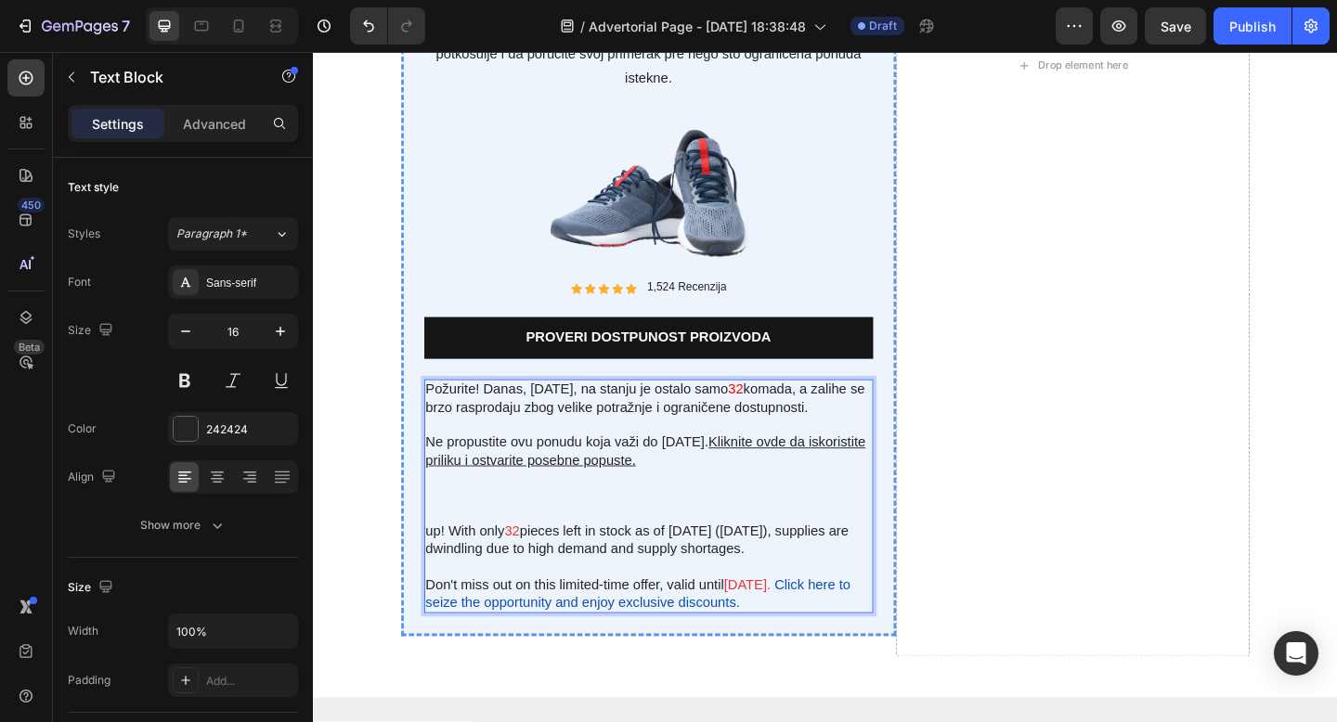
click at [774, 556] on p "Ne propustite ovu ponudu koja važi do 3.9.2025. Kliknite ovde da iskoristite pr…" at bounding box center [677, 516] width 485 height 97
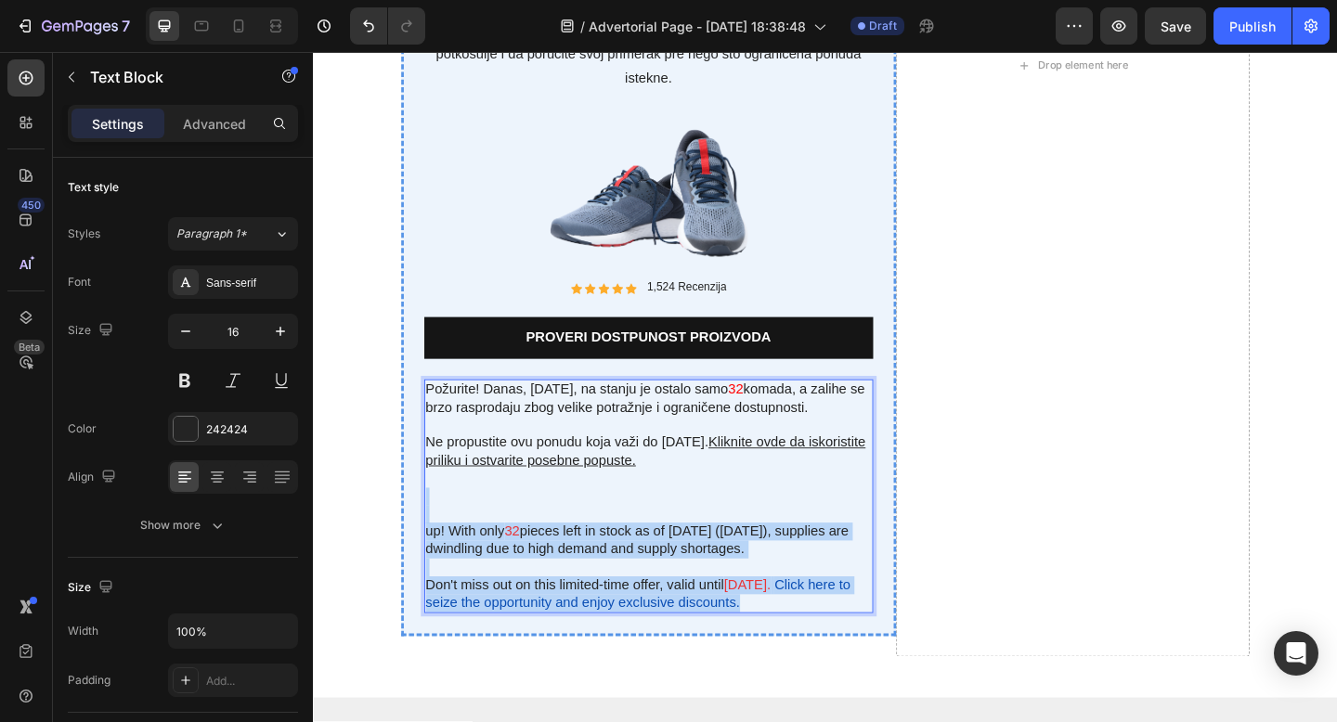
click at [796, 649] on p "Don't miss out on this limited-time offer, valid until 5/23/2024. Click here to…" at bounding box center [677, 642] width 485 height 39
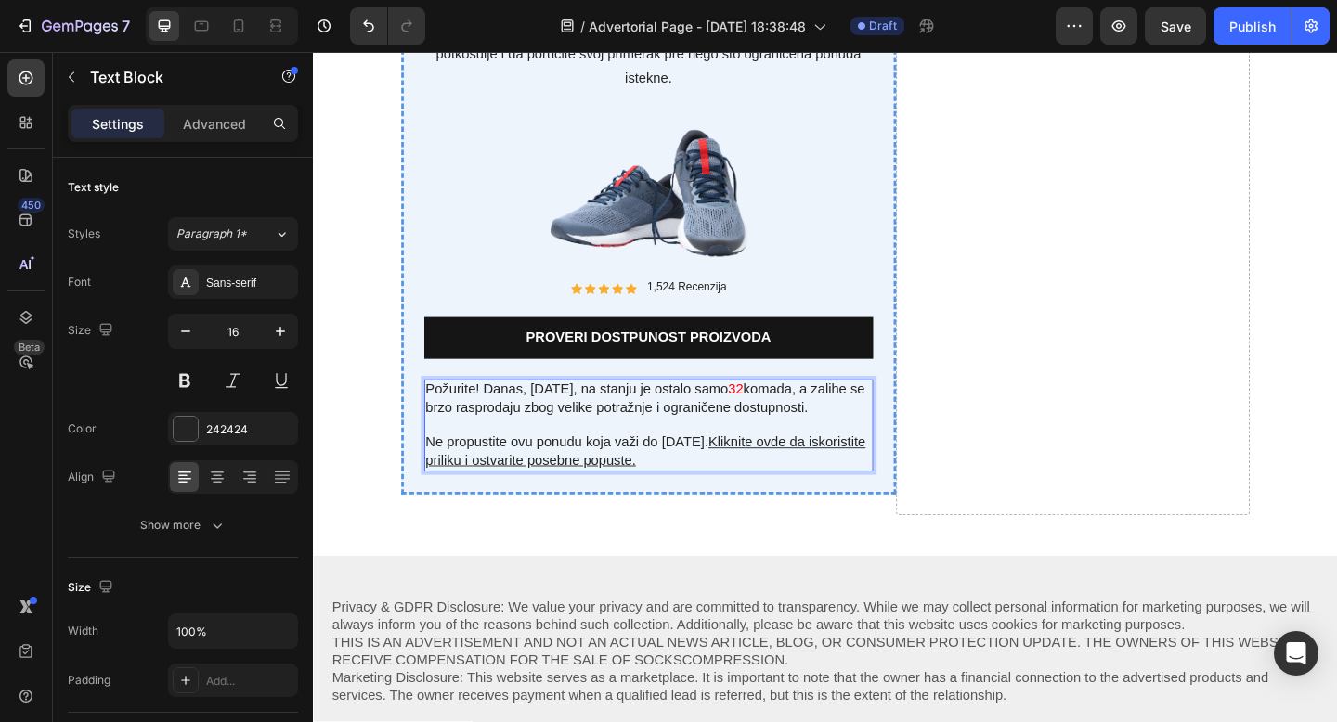
click at [758, 477] on u "Kliknite ovde da iskoristite priliku i ostvarite posebne popuste." at bounding box center [674, 486] width 479 height 35
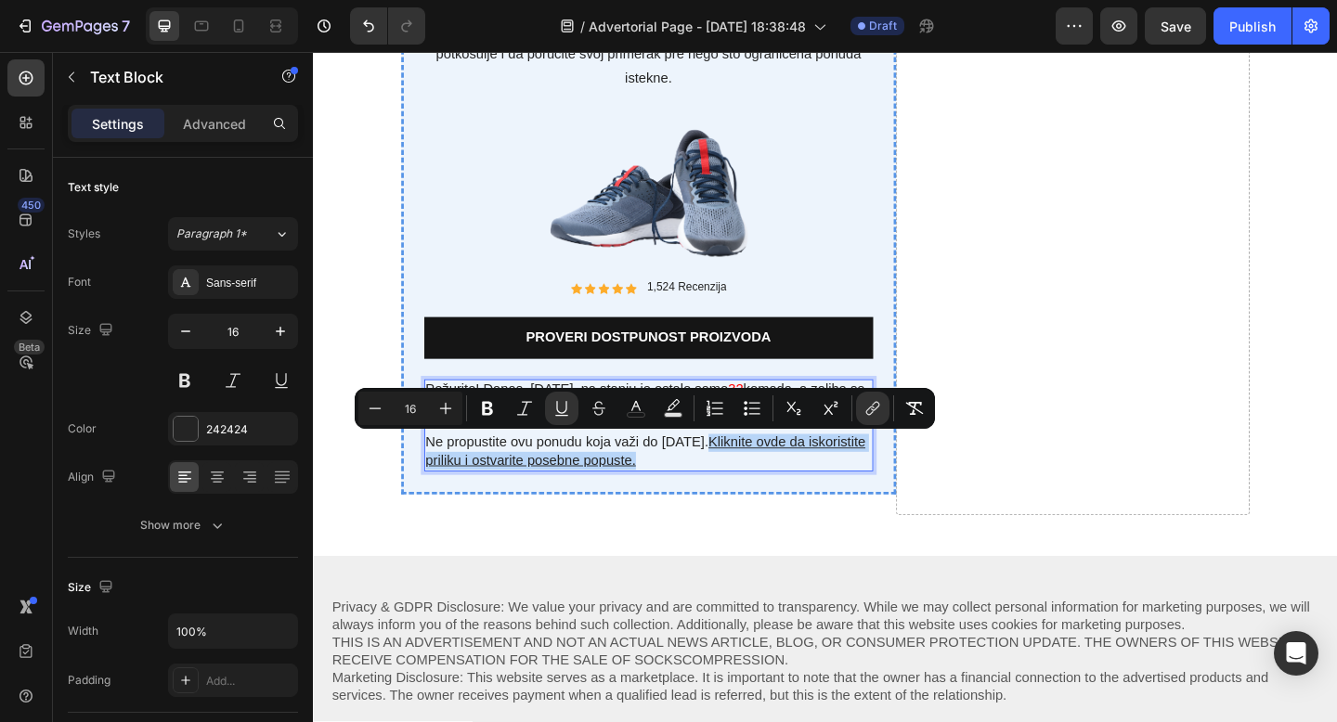
drag, startPoint x: 758, startPoint y: 477, endPoint x: 768, endPoint y: 502, distance: 27.1
click at [768, 502] on p "Ne propustite ovu ponudu koja važi do 3.9.2025. Kliknite ovde da iskoristite pr…" at bounding box center [677, 487] width 485 height 39
click at [641, 411] on icon "Editor contextual toolbar" at bounding box center [636, 408] width 19 height 19
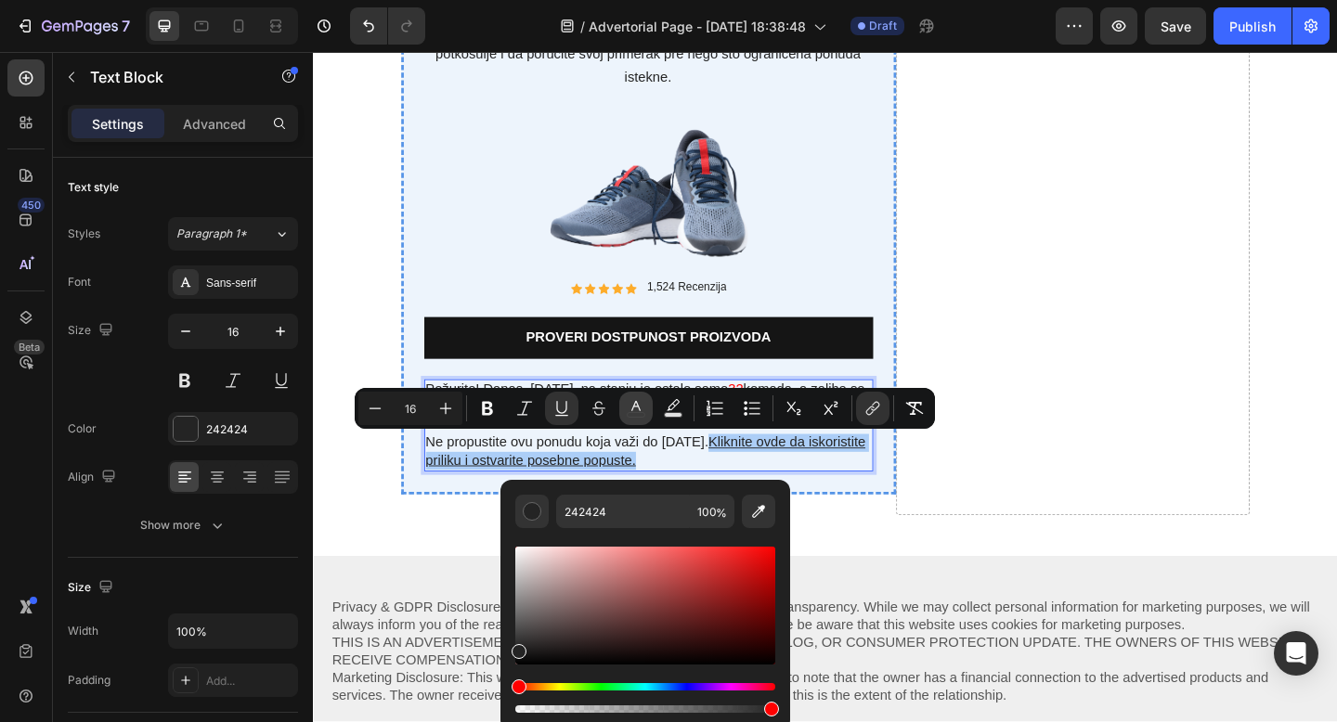
click at [636, 415] on icon "Editor contextual toolbar" at bounding box center [636, 408] width 19 height 19
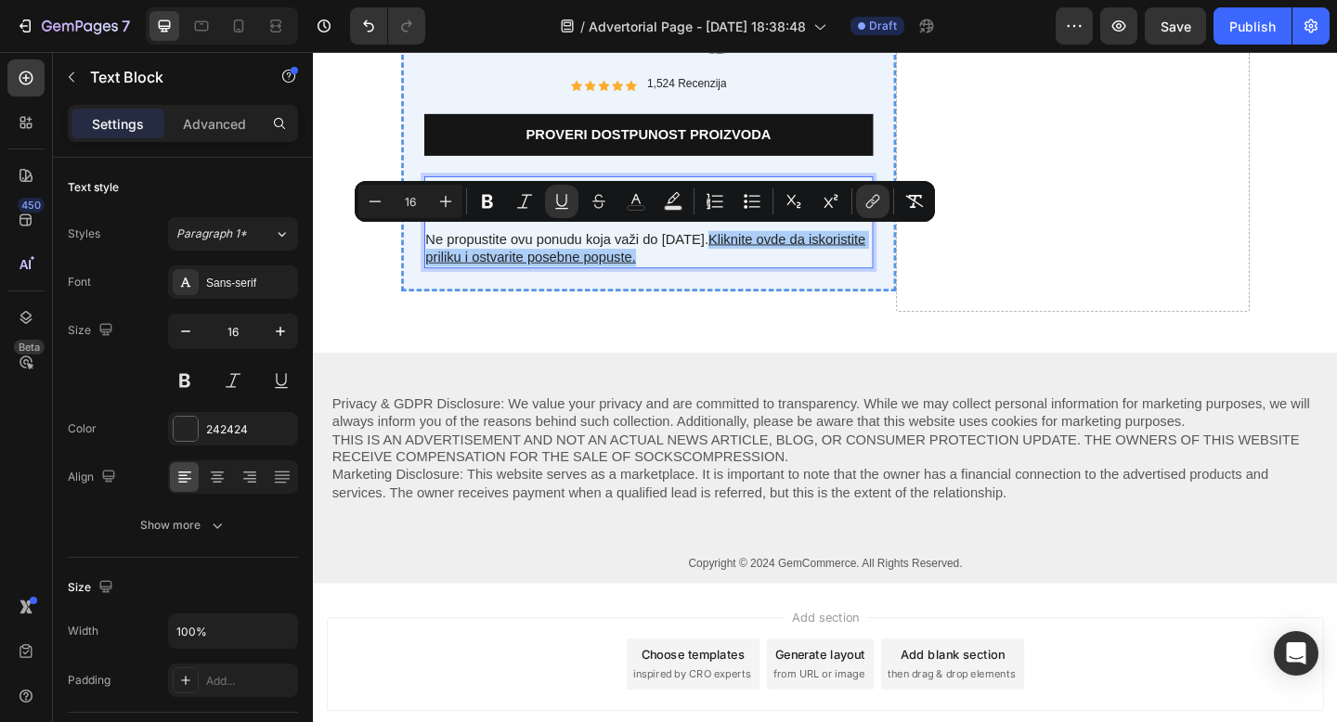
scroll to position [6549, 0]
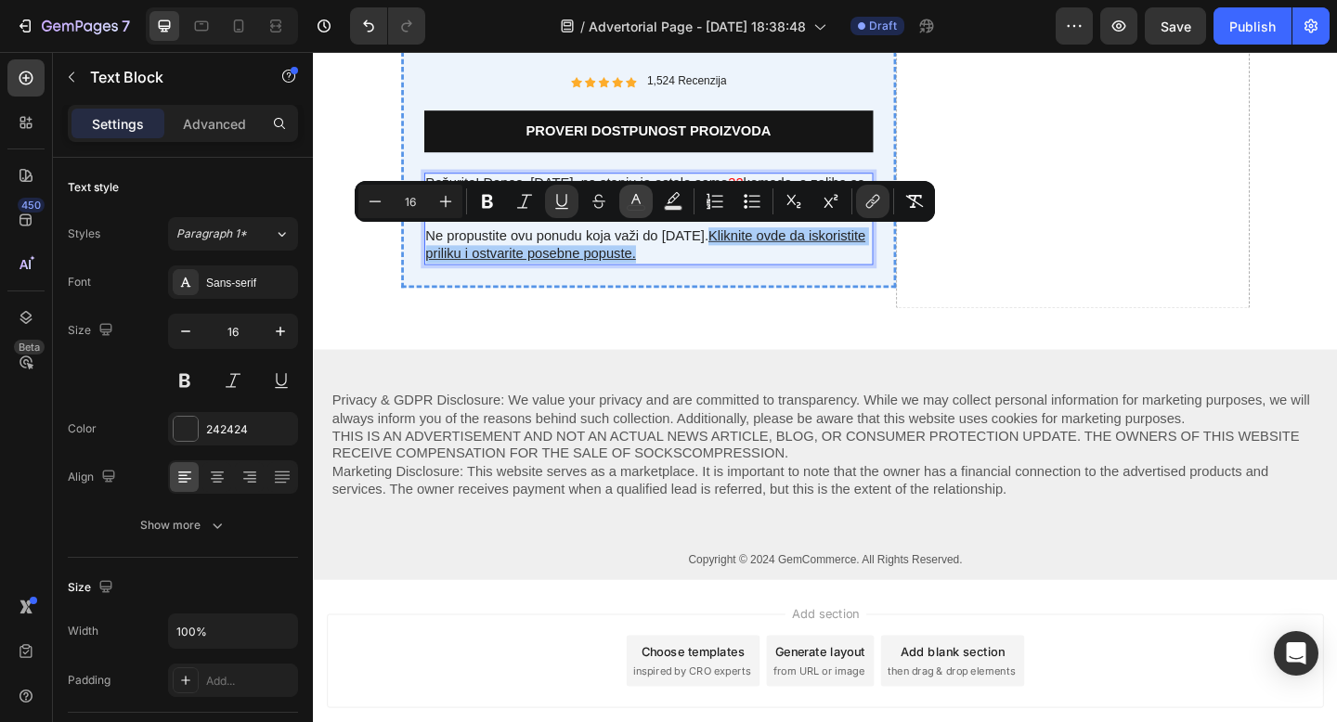
click at [635, 203] on icon "Editor contextual toolbar" at bounding box center [636, 201] width 19 height 19
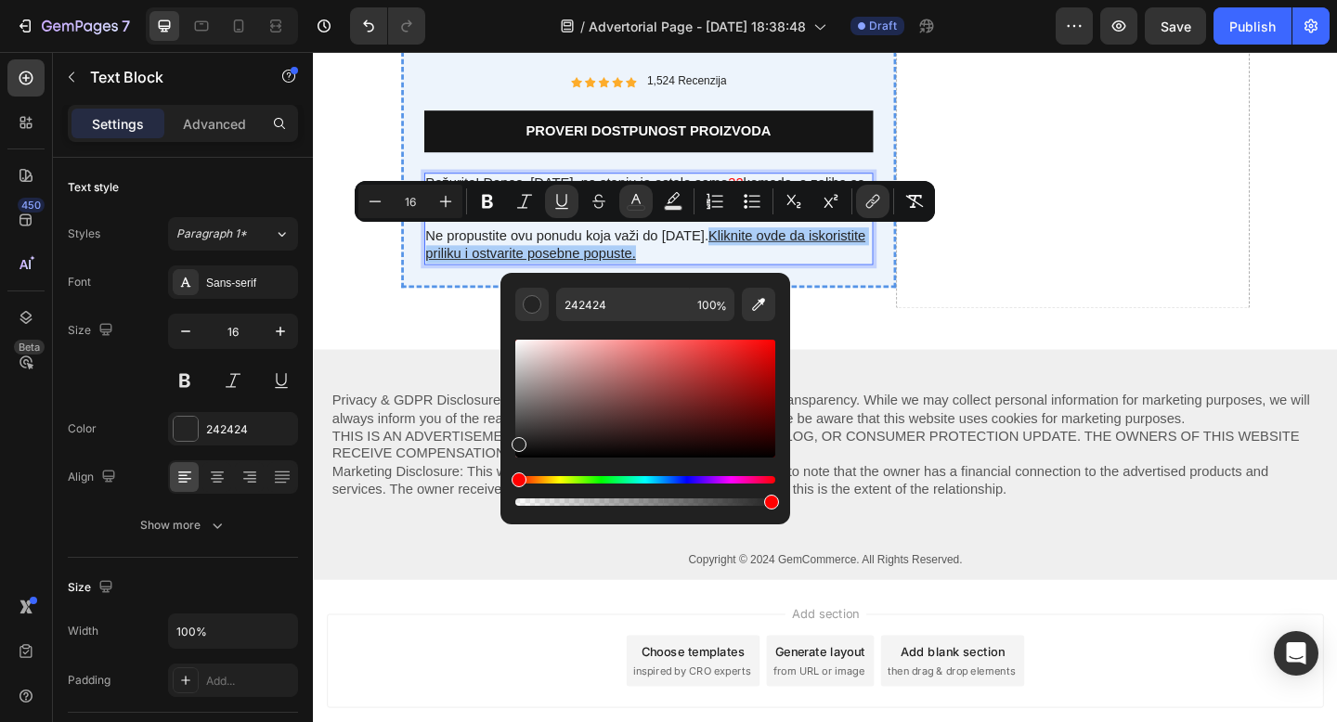
click at [599, 479] on div "Hue" at bounding box center [645, 479] width 260 height 7
click at [602, 480] on div "Hue" at bounding box center [645, 479] width 260 height 7
click at [612, 481] on div "Hue" at bounding box center [645, 479] width 260 height 7
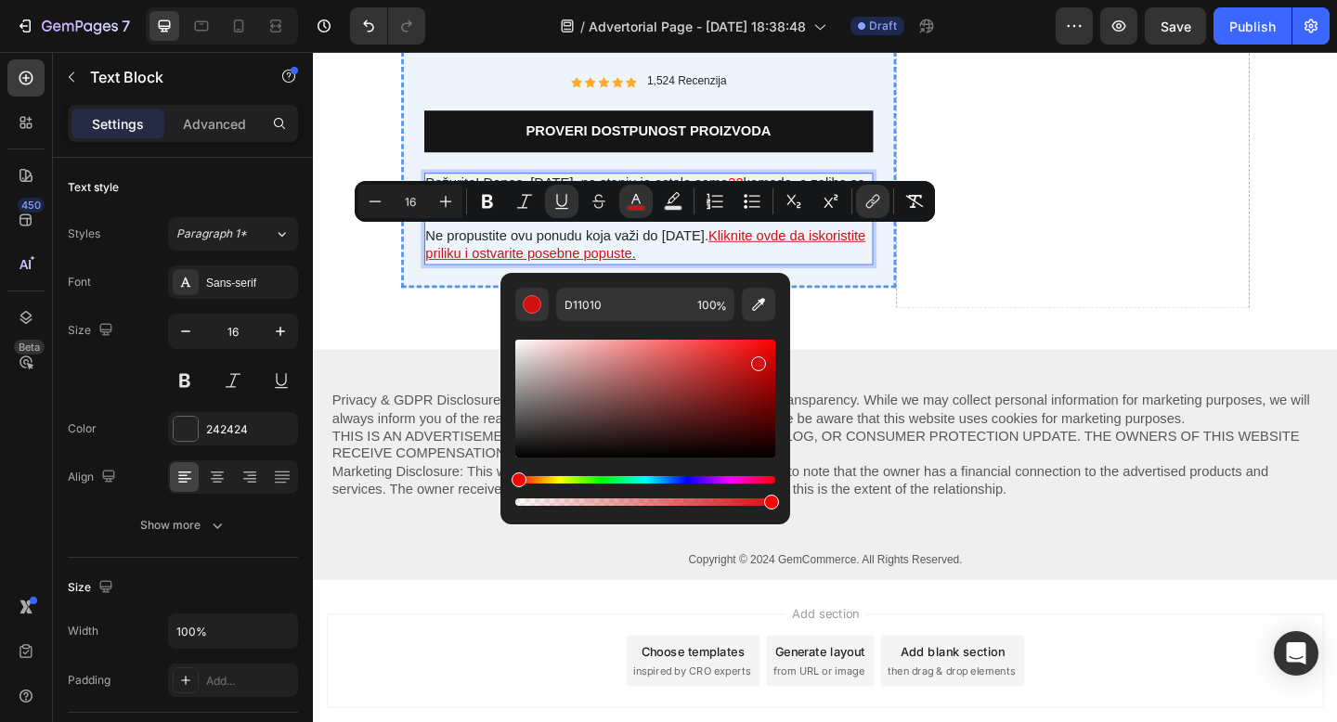
drag, startPoint x: 706, startPoint y: 389, endPoint x: 756, endPoint y: 360, distance: 57.8
click at [756, 360] on div "Editor contextual toolbar" at bounding box center [645, 399] width 260 height 118
click at [612, 482] on div "Hue" at bounding box center [645, 479] width 260 height 7
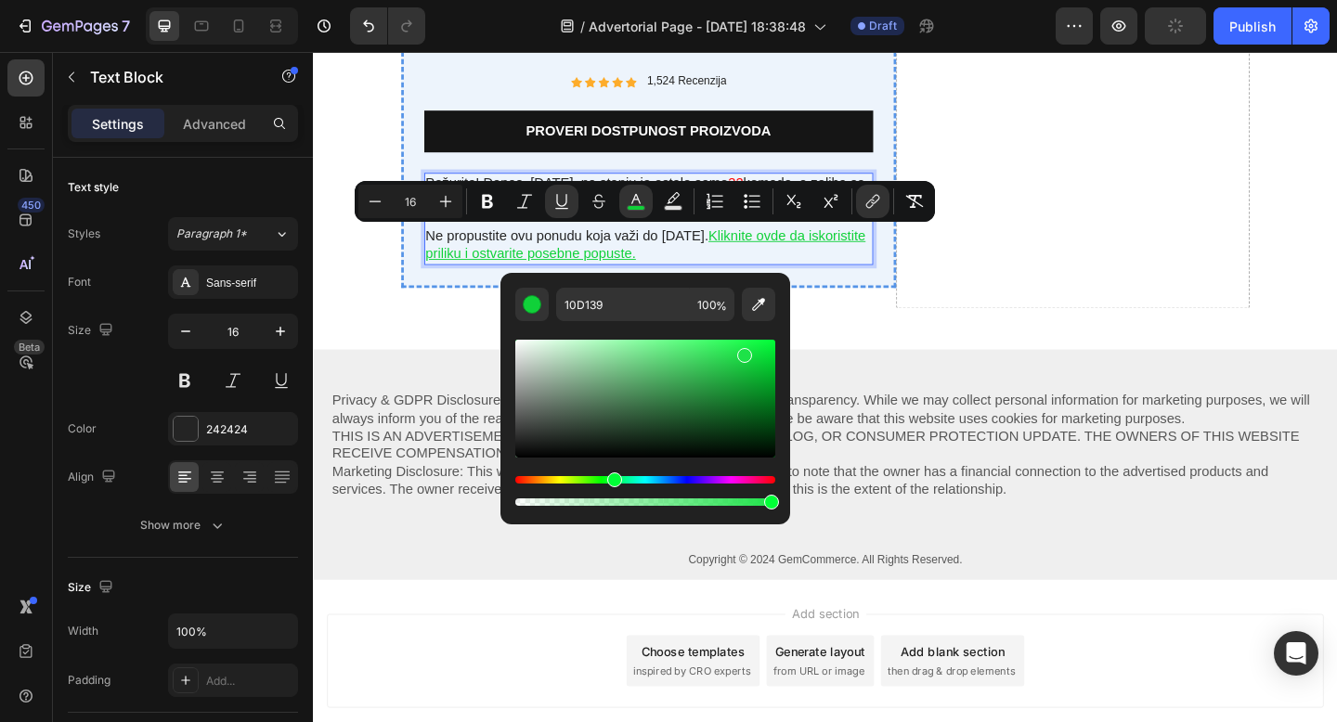
click at [742, 353] on div "Editor contextual toolbar" at bounding box center [645, 399] width 260 height 118
click at [771, 389] on div "Editor contextual toolbar" at bounding box center [645, 399] width 260 height 118
type input "029322"
click at [887, 272] on p "Ne propustite ovu ponudu koja važi do 3.9.2025. Kliknite ovde da iskoristite pr…" at bounding box center [677, 262] width 485 height 39
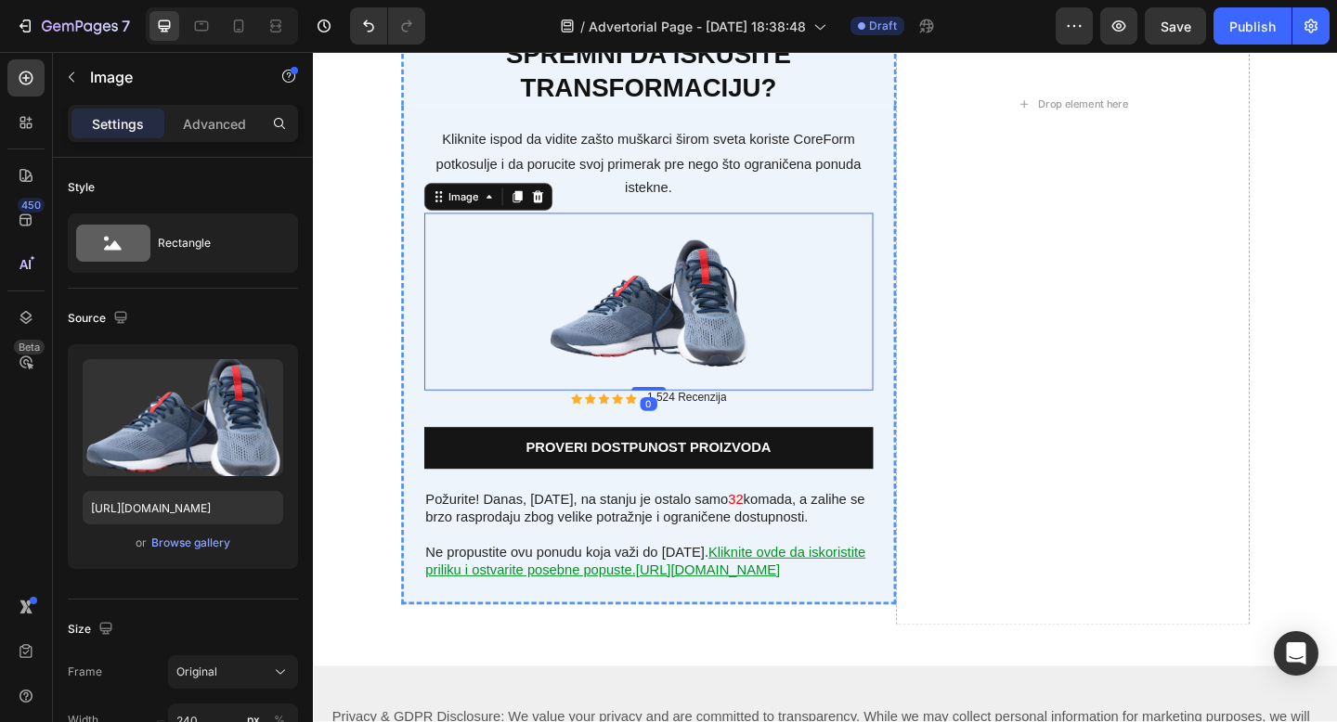
scroll to position [6199, 0]
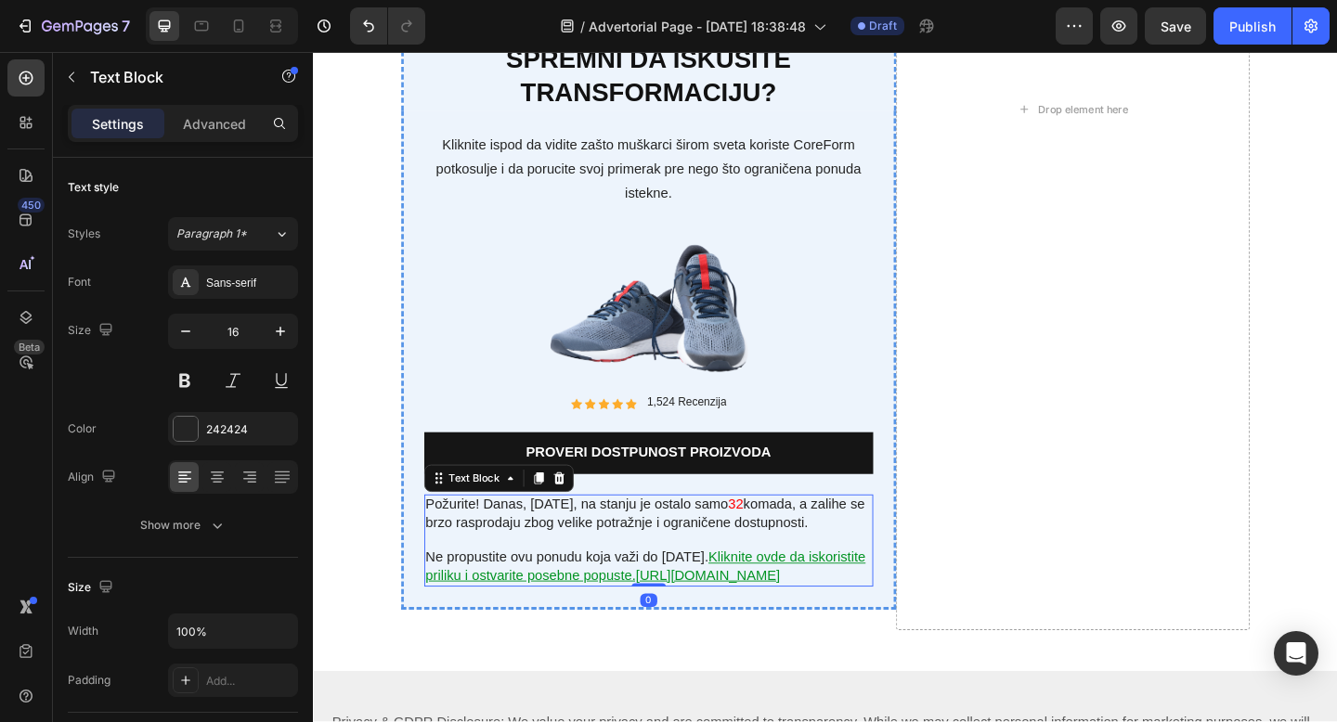
click at [639, 629] on u "Kliknite ovde da iskoristite priliku i ostvarite posebne popuste.https://svetsk…" at bounding box center [674, 611] width 479 height 35
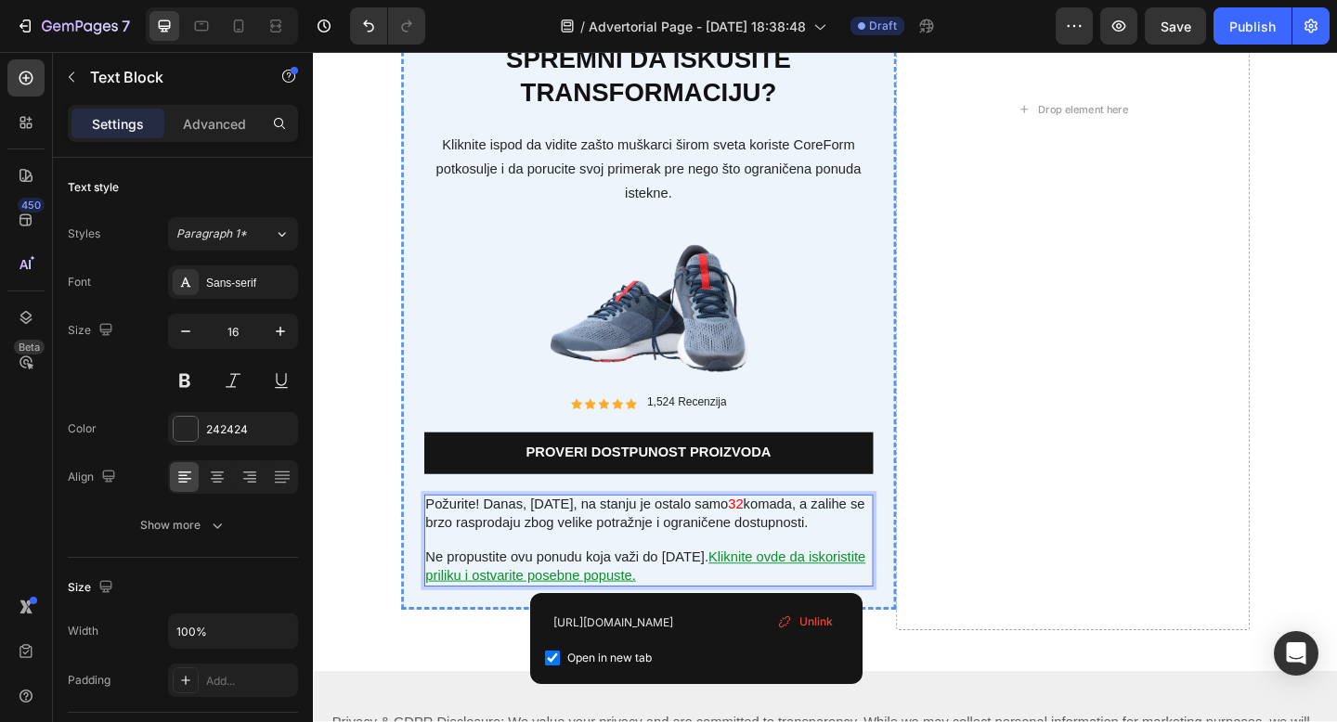
click at [781, 551] on p "Požurite! Danas, 28.8.2025, na stanju je ostalo samo 32 komada, a zalihe se brz…" at bounding box center [677, 555] width 485 height 39
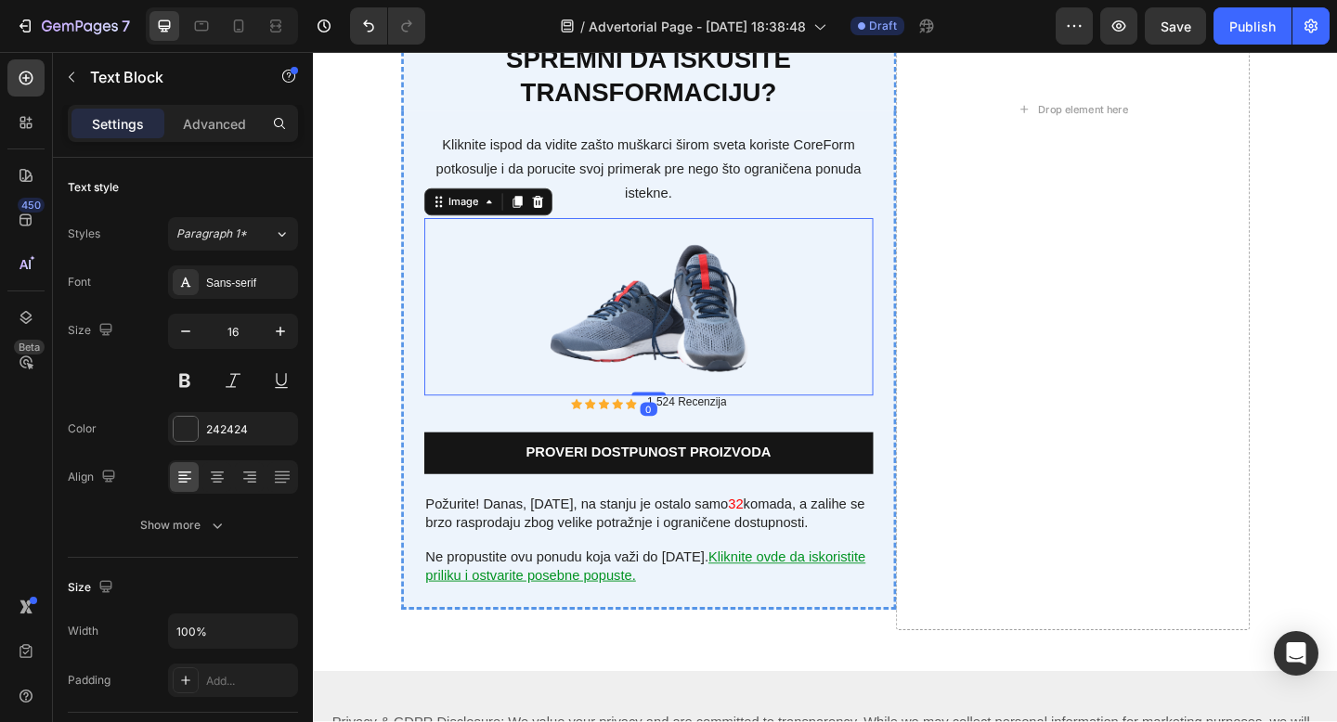
click at [816, 359] on div at bounding box center [678, 329] width 488 height 193
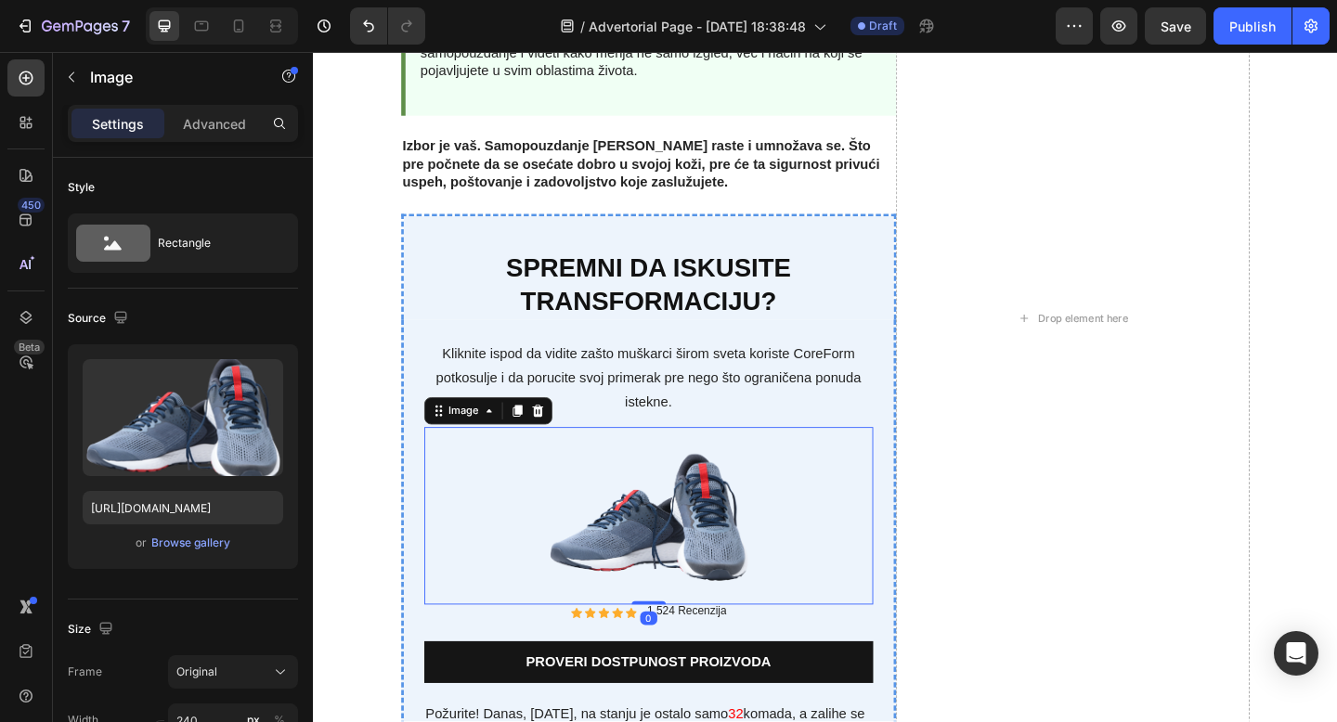
scroll to position [5944, 0]
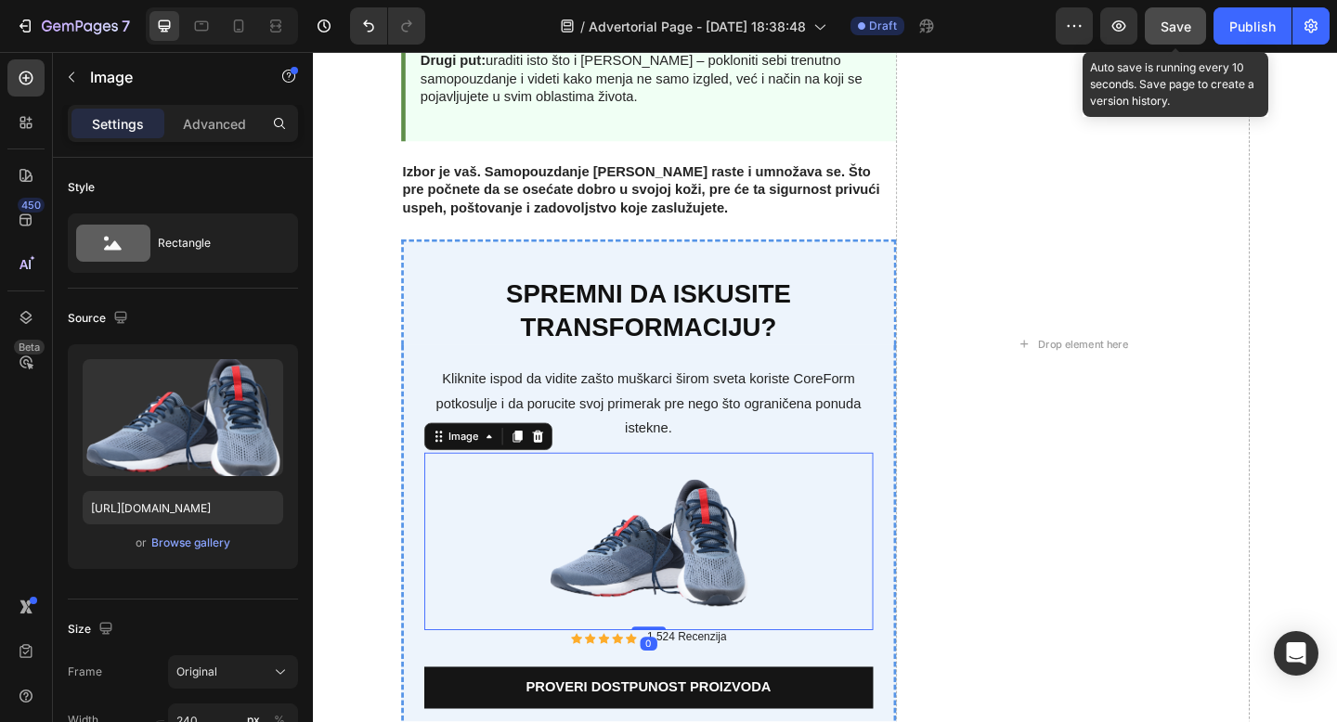
click at [1173, 22] on span "Save" at bounding box center [1175, 27] width 31 height 16
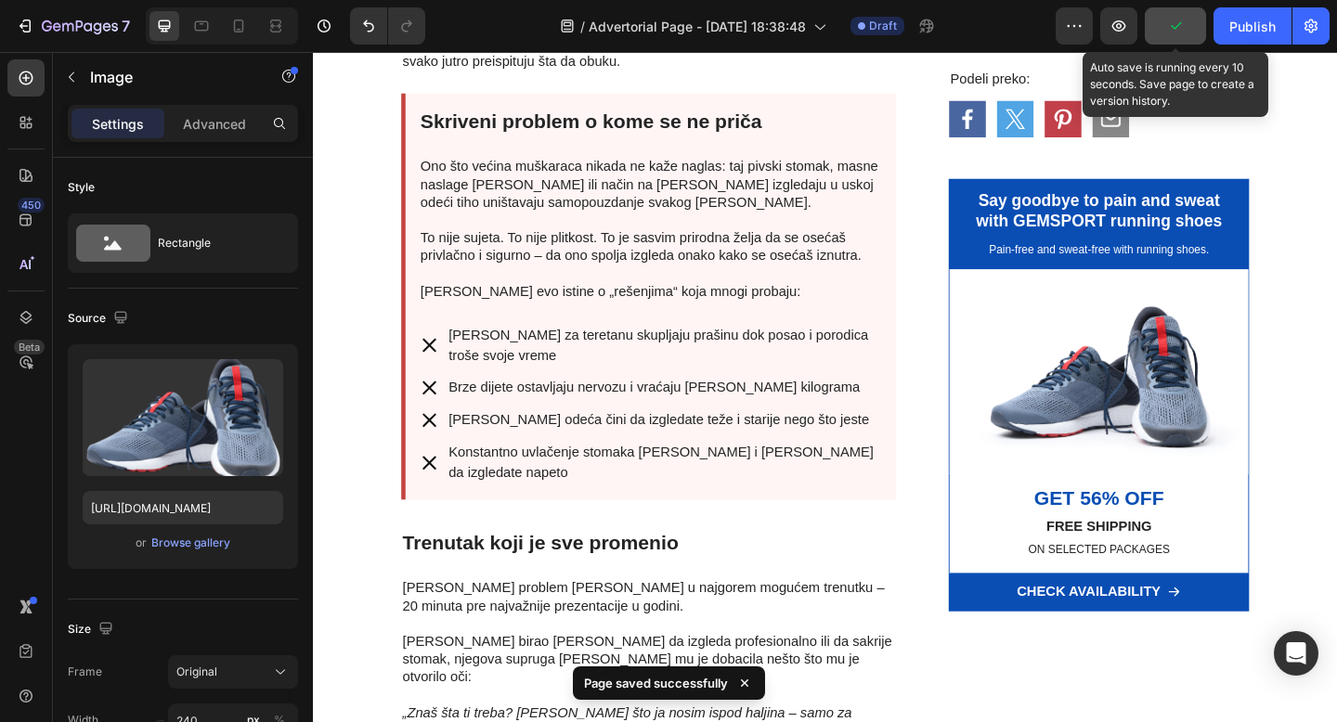
scroll to position [0, 0]
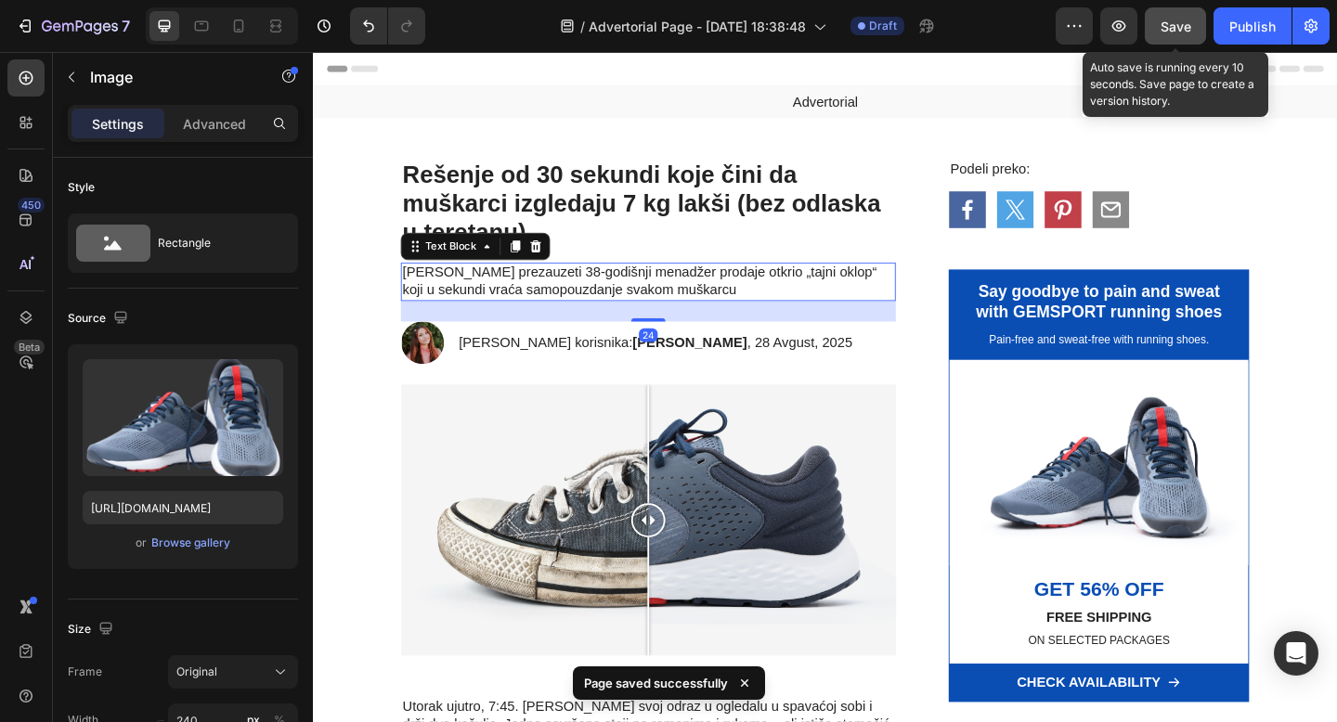
click at [812, 294] on p "[PERSON_NAME] prezauzeti 38-godišnji menadžer prodaje otkrio „tajni oklop“ koji…" at bounding box center [677, 302] width 535 height 39
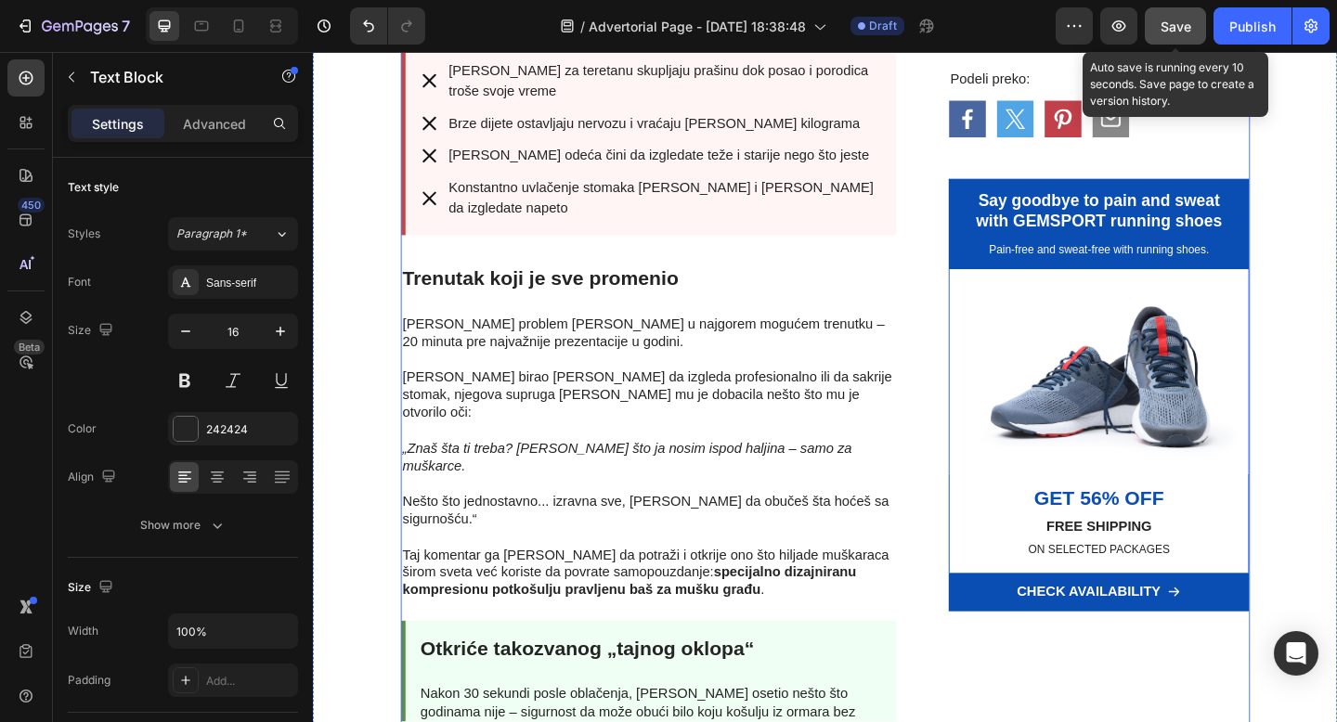
scroll to position [1220, 0]
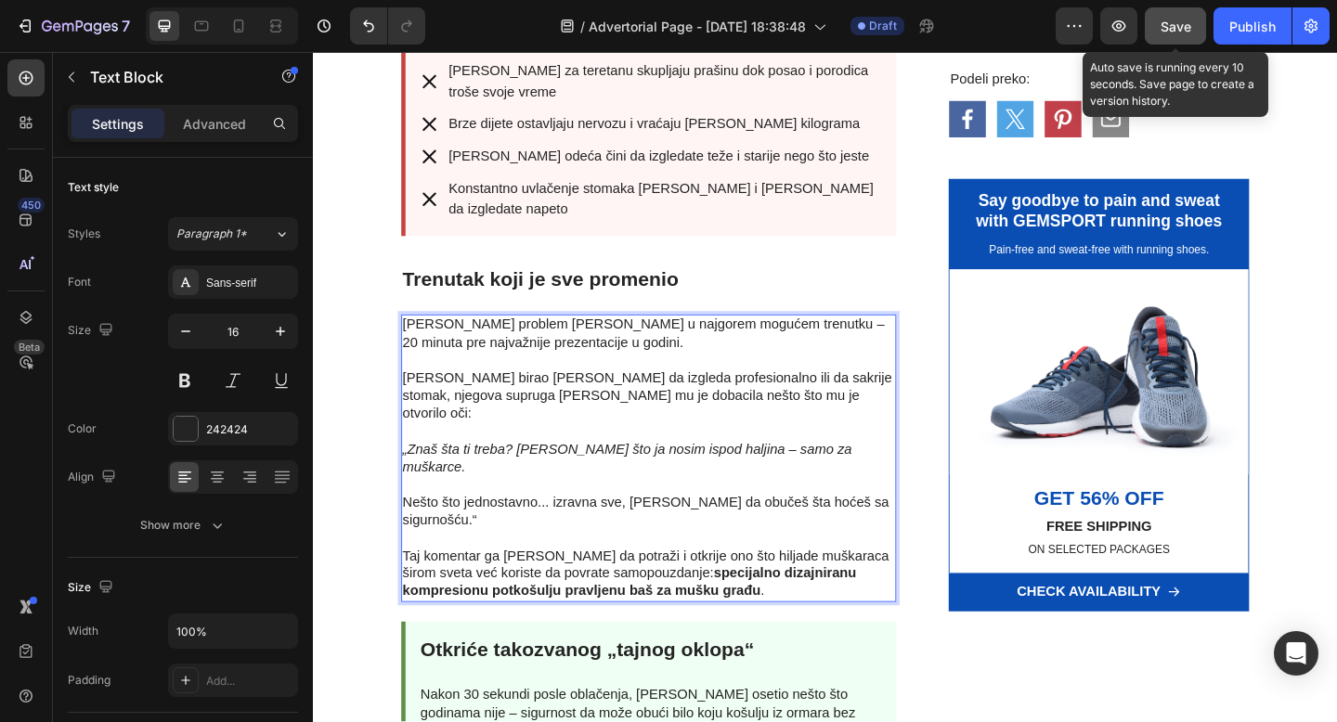
click at [712, 611] on strong "specijalno dizajniranu kompresionu potkošulju pravljenu baš za mušku građu" at bounding box center [657, 628] width 494 height 35
click at [572, 611] on strong "specijalno dizajniranu kompresionu potkošulju pravljenu baš za mušku građu" at bounding box center [651, 628] width 482 height 35
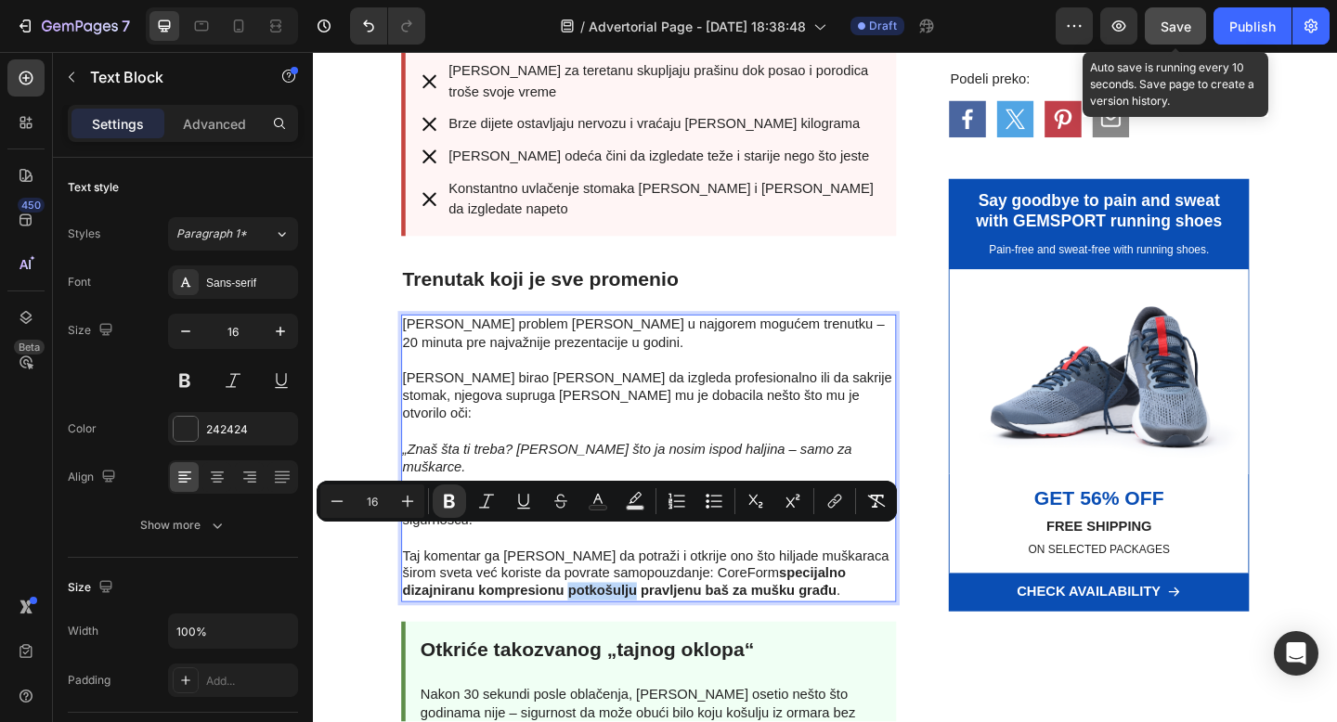
copy strong "potkošulju"
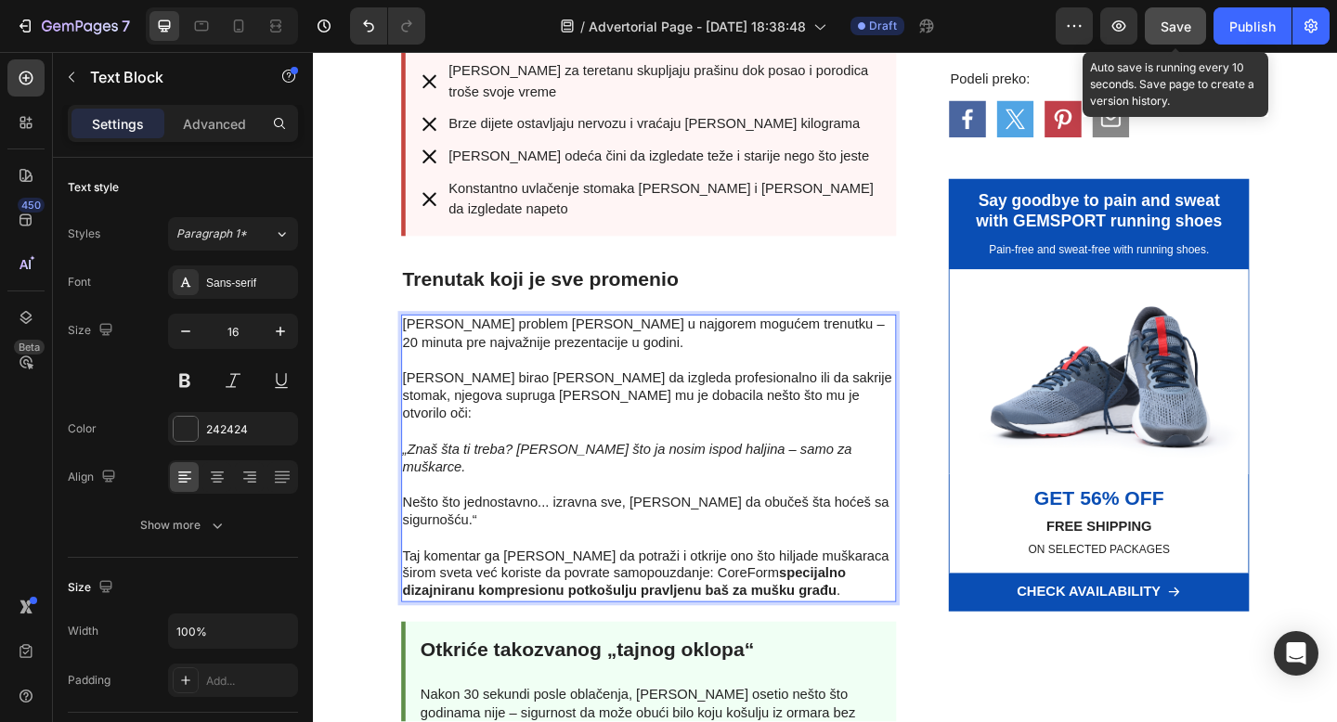
click at [787, 572] on p "Taj komentar ga je naveo da potraži i otkrije ono što hiljade muškaraca širom s…" at bounding box center [677, 610] width 535 height 77
click at [786, 611] on strong "specijalno dizajniranu kompresionu potkošulju pravljenu baš za mušku građu" at bounding box center [651, 628] width 482 height 35
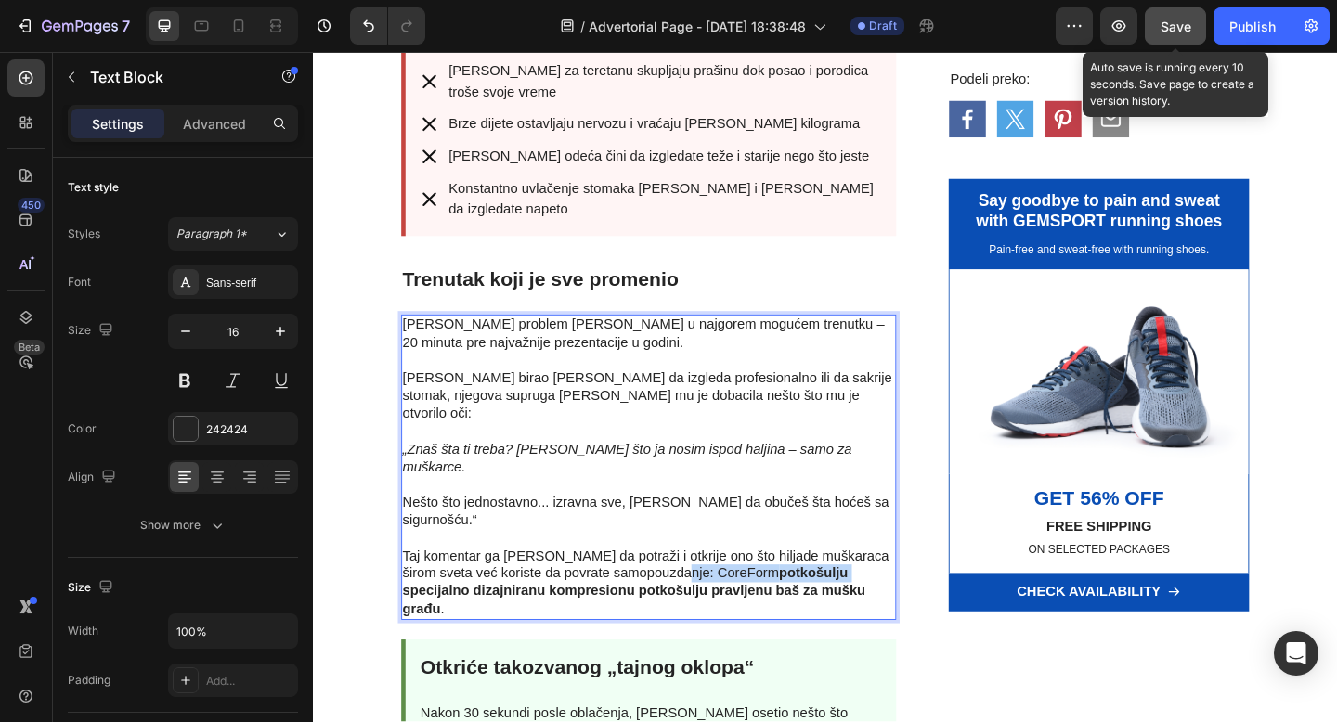
click at [711, 572] on p "Taj komentar ga je naveo da potraži i otkrije ono što hiljade muškaraca širom s…" at bounding box center [677, 620] width 535 height 97
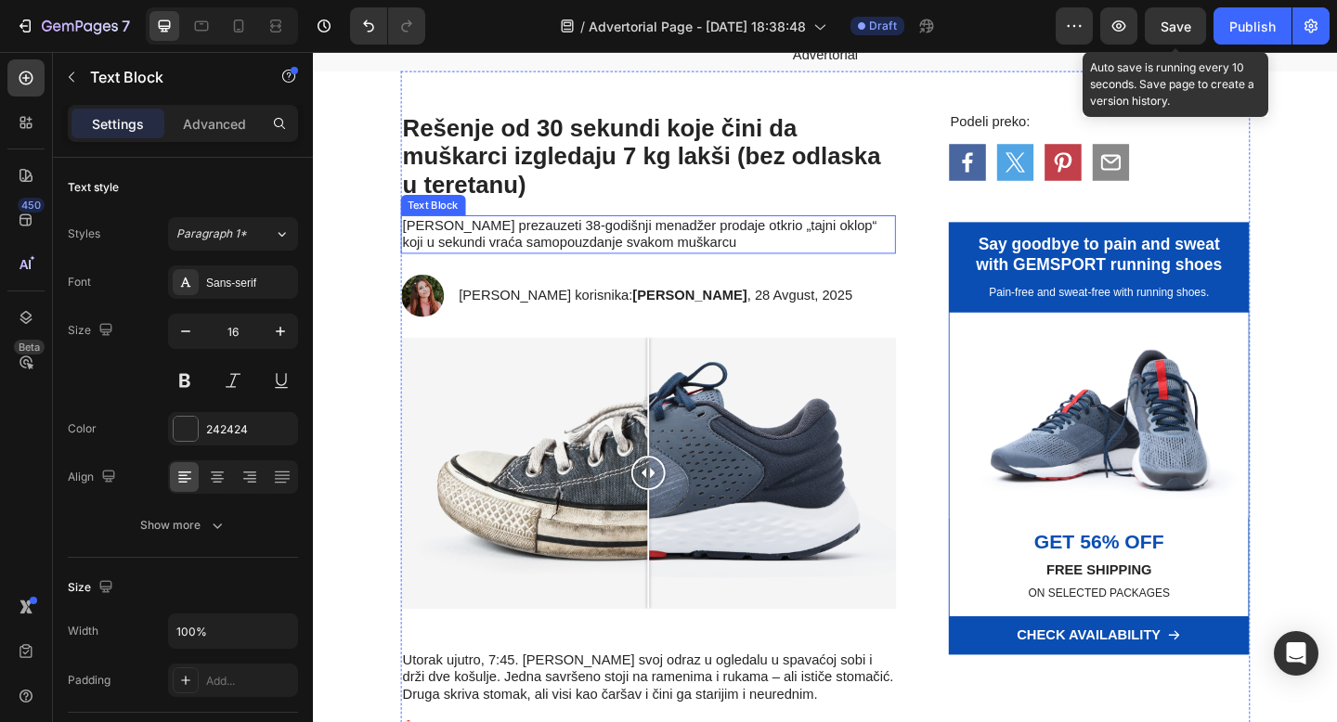
scroll to position [52, 0]
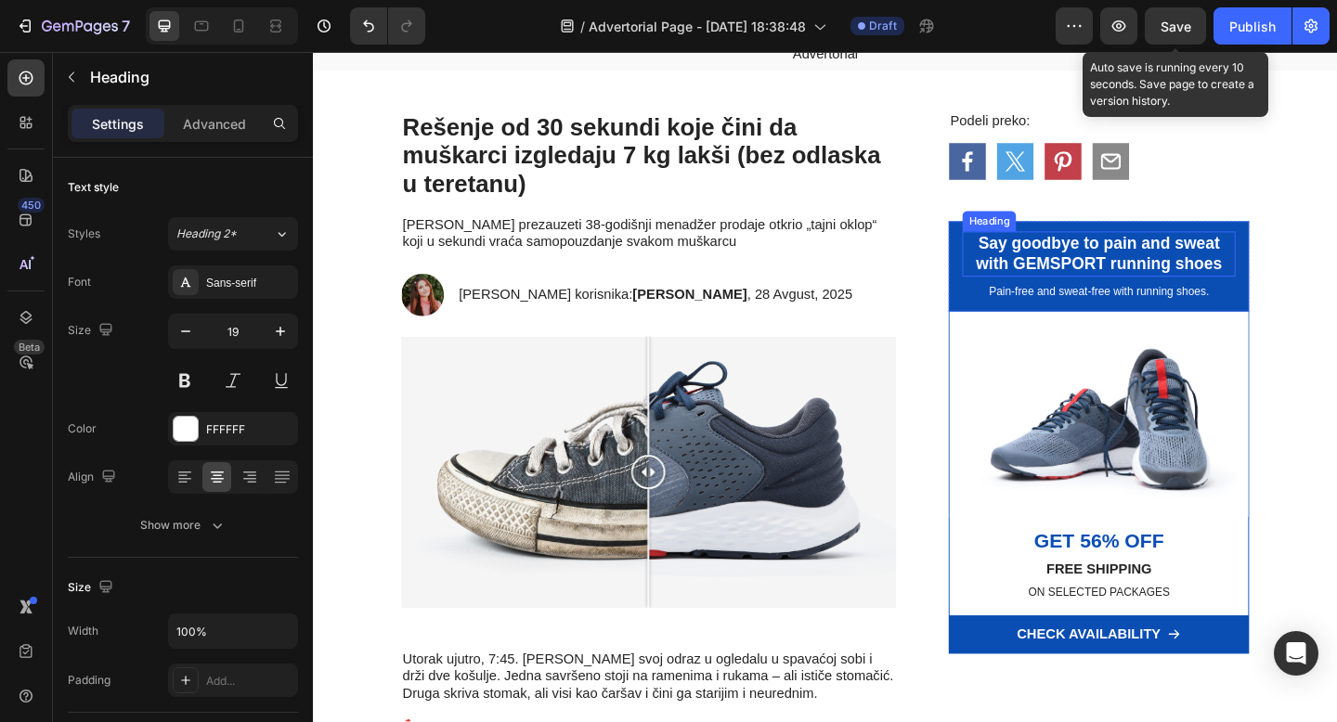
click at [1171, 264] on h2 "Say goodbye to pain and sweat with GEMSPORT running shoes" at bounding box center [1168, 272] width 298 height 49
click at [1110, 266] on p "Say goodbye to pain and sweat with GEMSPORT running shoes" at bounding box center [1168, 272] width 294 height 45
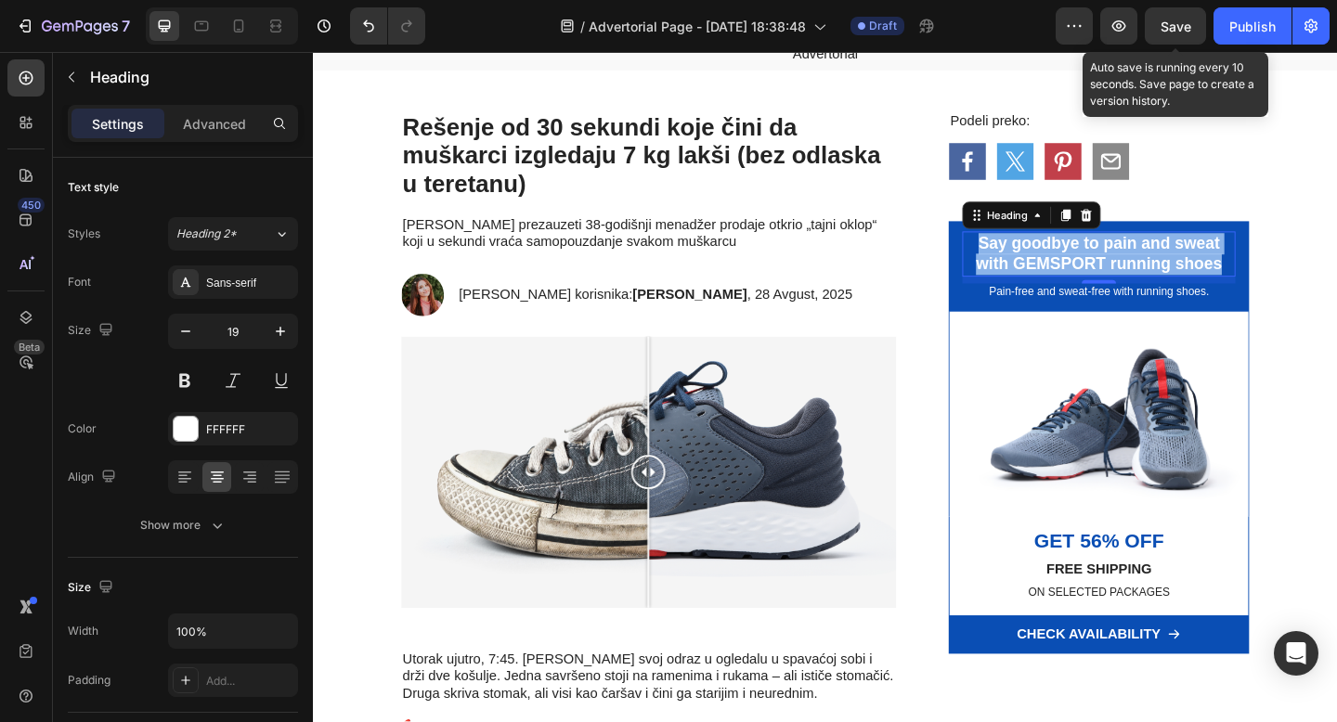
click at [1110, 266] on p "Say goodbye to pain and sweat with GEMSPORT running shoes" at bounding box center [1168, 272] width 294 height 45
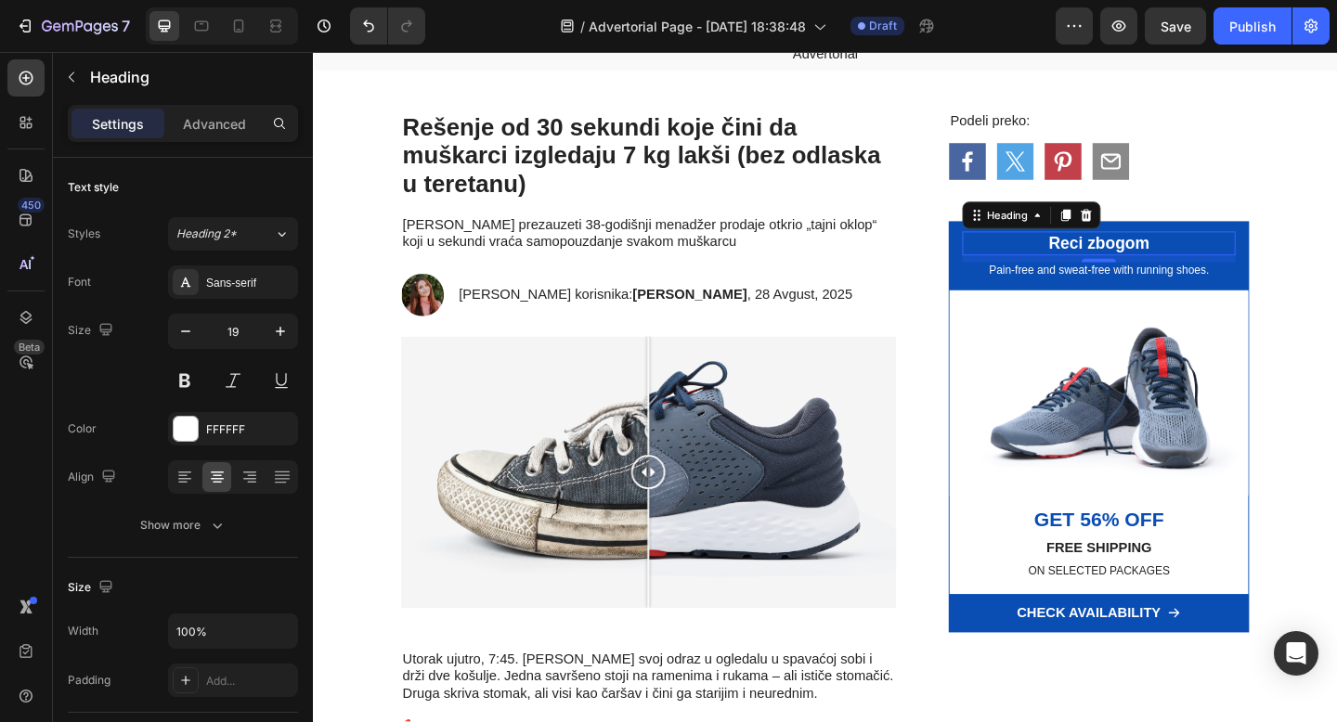
click at [1151, 261] on p "Reci zbogom" at bounding box center [1168, 261] width 294 height 23
click at [1150, 261] on p "Reci zbogom" at bounding box center [1168, 261] width 294 height 23
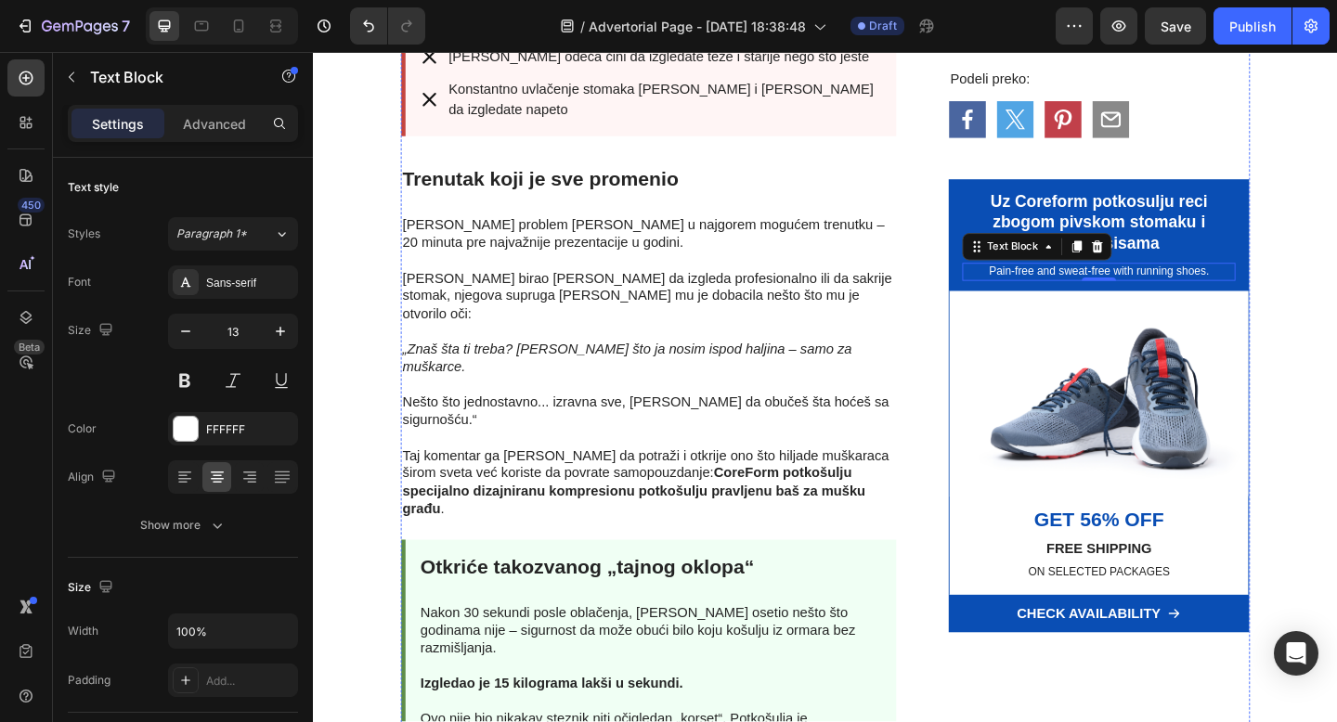
scroll to position [1325, 0]
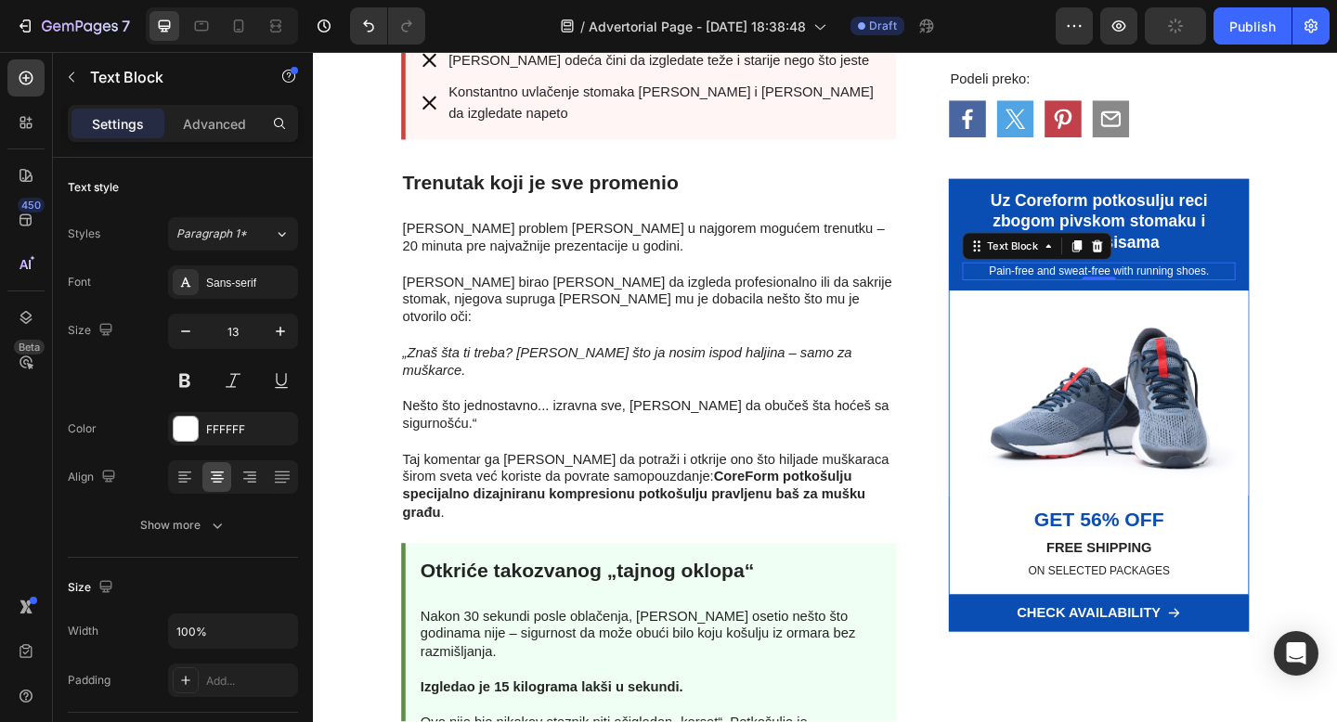
click at [1089, 286] on p "Pain-free and sweat-free with running shoes." at bounding box center [1168, 291] width 294 height 16
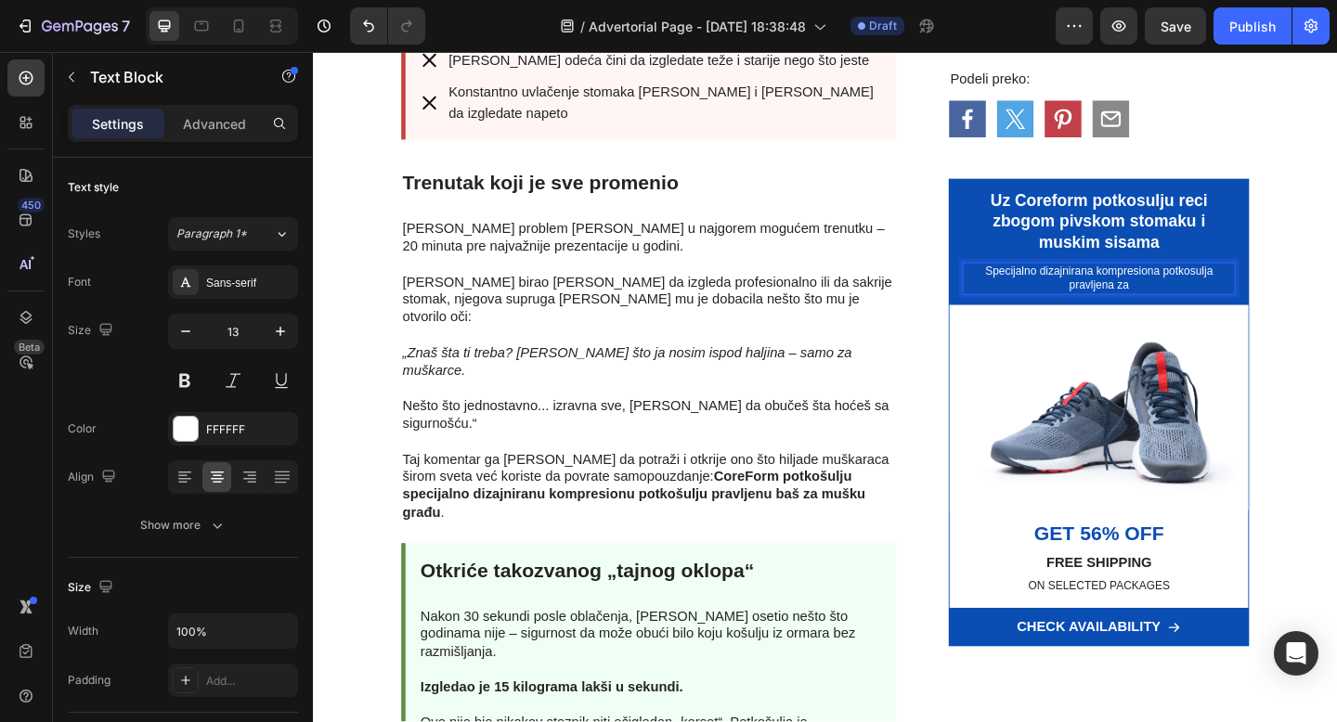
click at [1236, 293] on p "Specijalno dizajnirana kompresiona potkosulja pravljena za" at bounding box center [1168, 299] width 294 height 32
click at [1228, 312] on p "Specijalno dizajnirana kompresiona muska potkosulja pravljena za" at bounding box center [1168, 299] width 294 height 32
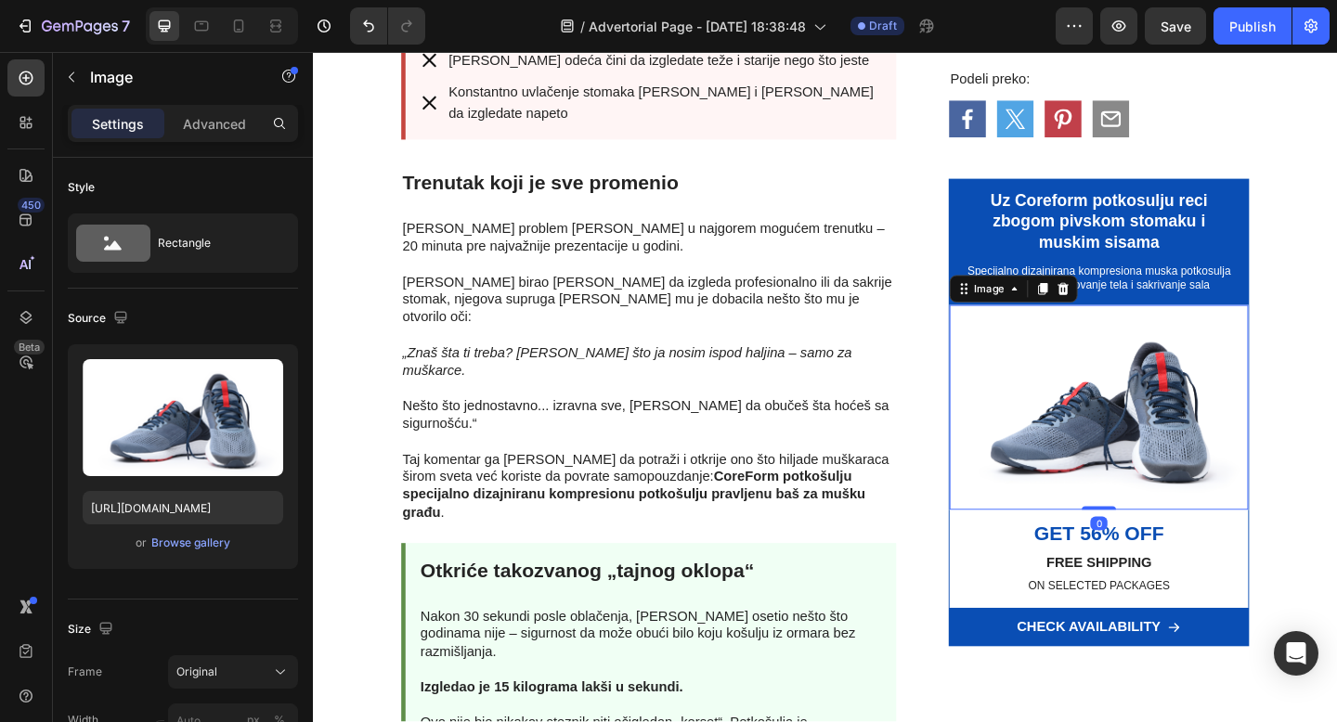
click at [1200, 395] on img at bounding box center [1168, 439] width 326 height 223
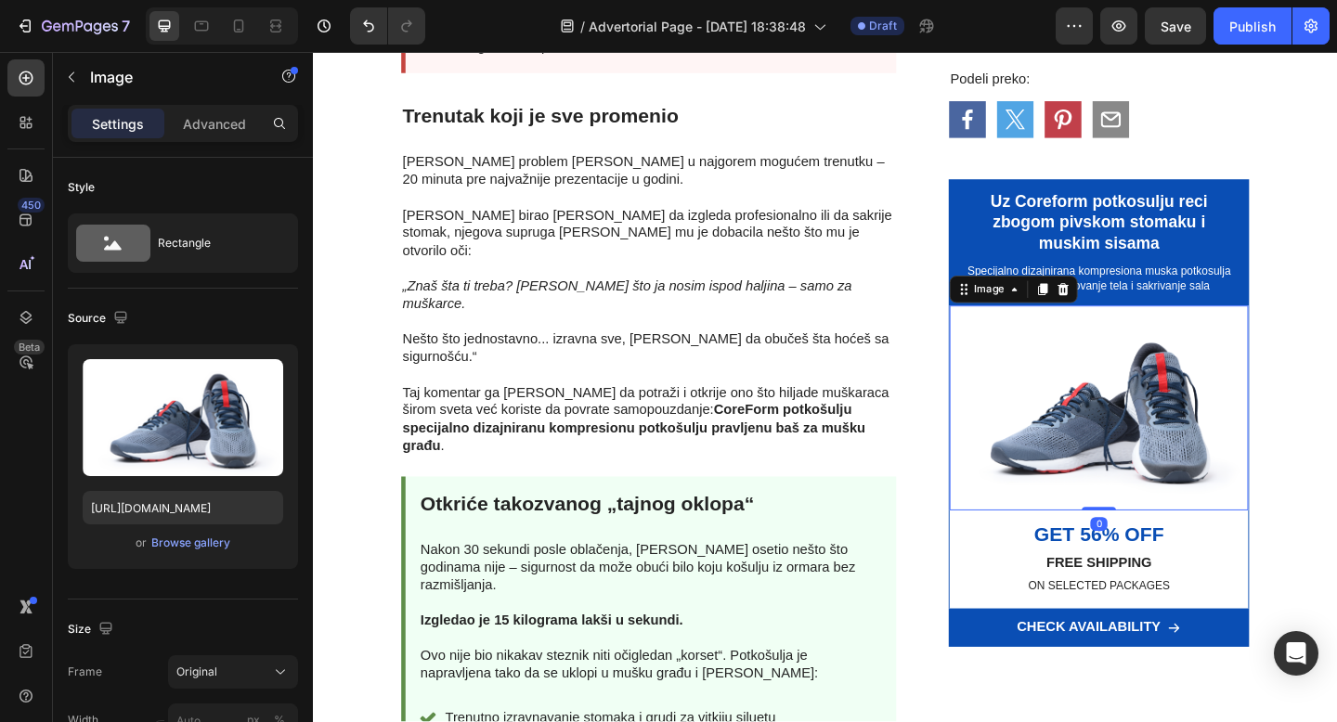
scroll to position [1436, 0]
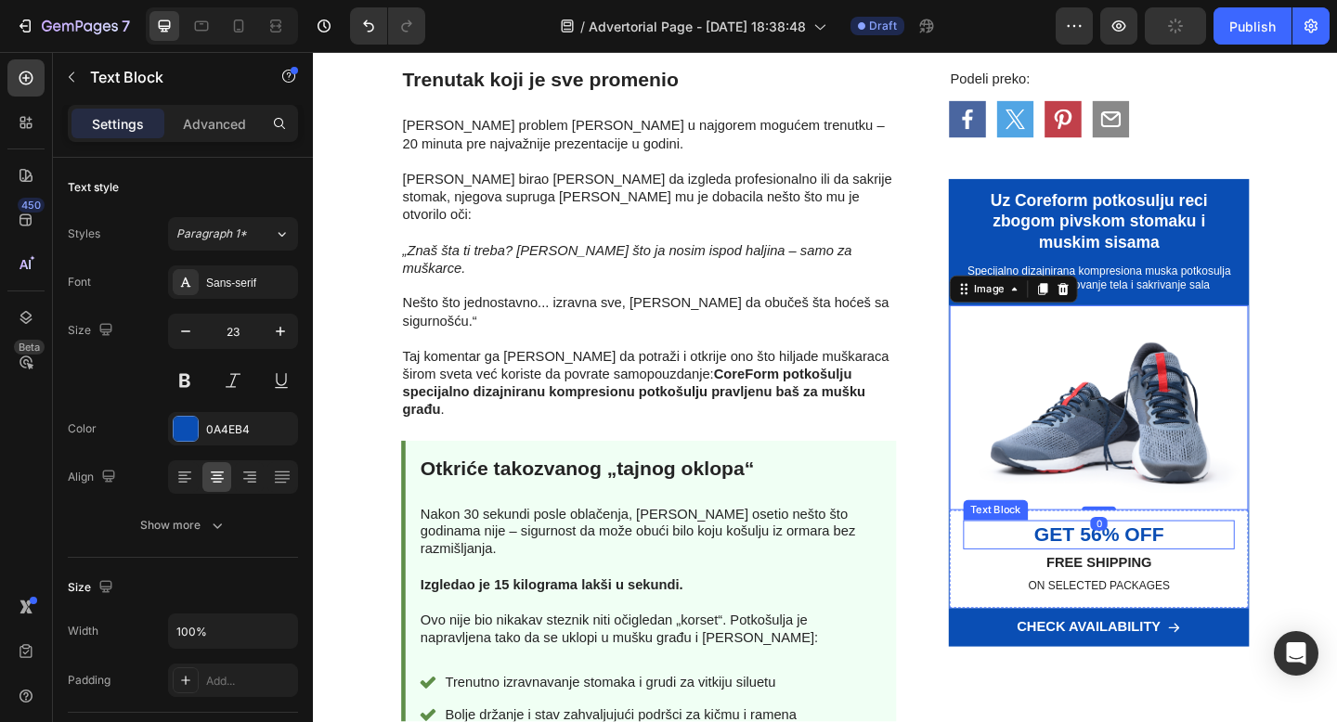
click at [1225, 579] on p "GET 56% OFF" at bounding box center [1168, 577] width 292 height 28
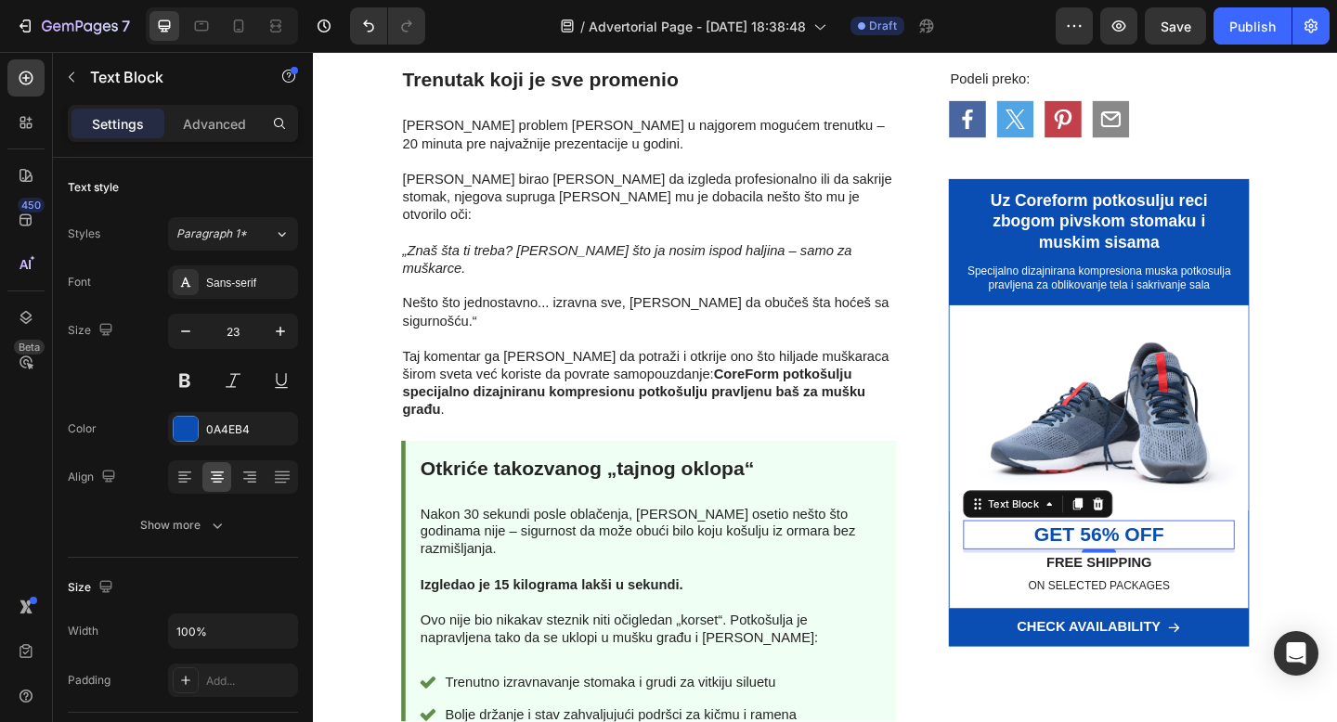
click at [1154, 576] on p "GET 56% OFF" at bounding box center [1168, 577] width 292 height 28
click at [1115, 580] on p "GET 56% OFF" at bounding box center [1168, 577] width 292 height 28
click at [1188, 574] on p "Cak do 56% OFF" at bounding box center [1168, 577] width 292 height 28
click at [1234, 577] on p "Cak do 75% OFF" at bounding box center [1168, 577] width 292 height 28
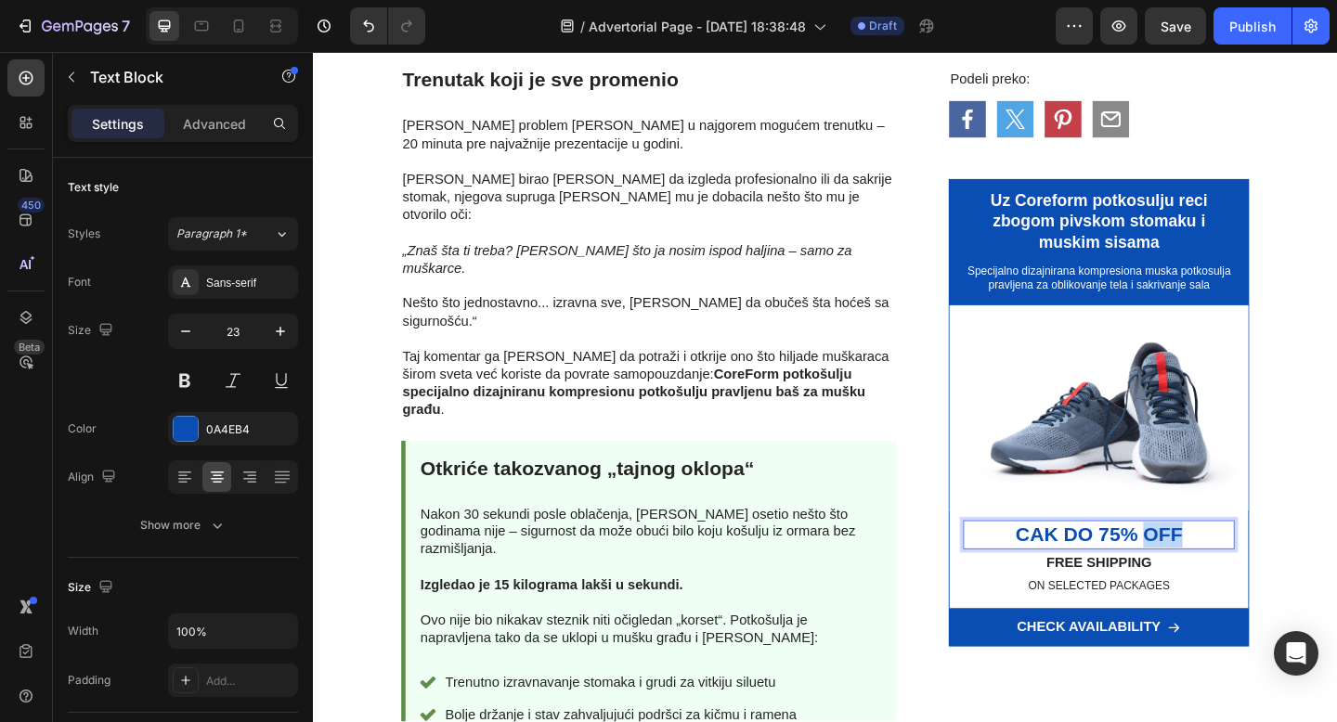
click at [1234, 577] on p "Cak do 75% OFF" at bounding box center [1168, 577] width 292 height 28
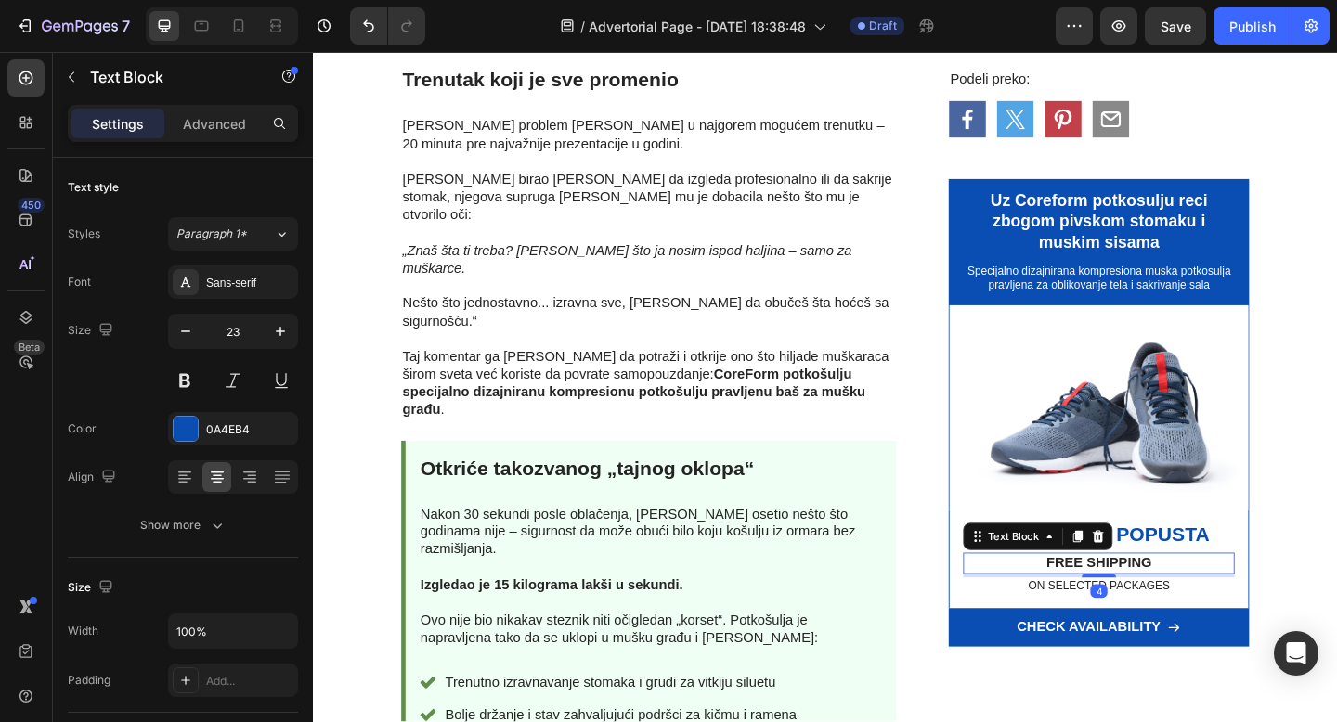
click at [1135, 611] on p "FREE SHIPPING" at bounding box center [1168, 608] width 292 height 19
click at [1144, 607] on p "FREE SHIPPING" at bounding box center [1168, 608] width 292 height 19
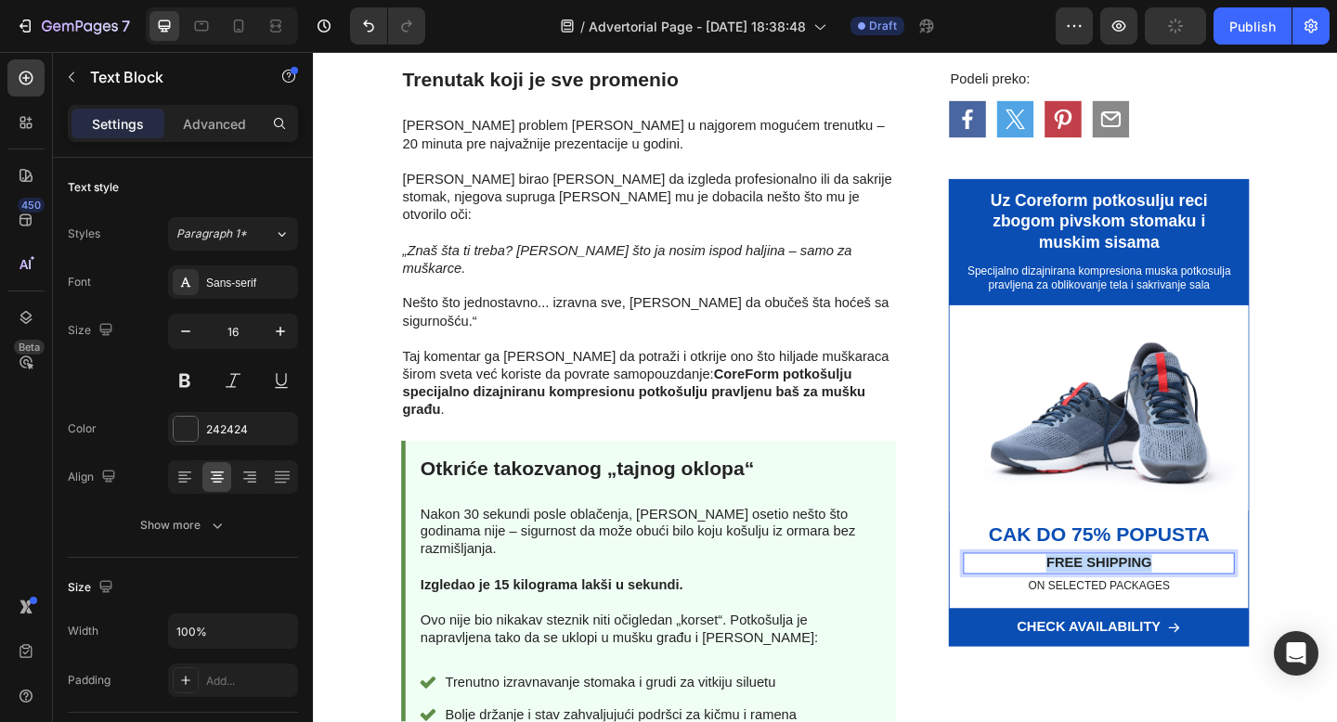
click at [1144, 607] on p "FREE SHIPPING" at bounding box center [1168, 608] width 292 height 19
click at [1159, 608] on p "brza sigurna dostava" at bounding box center [1168, 608] width 292 height 19
click at [1201, 630] on p "ON SELECTED PACKAGES" at bounding box center [1168, 634] width 292 height 16
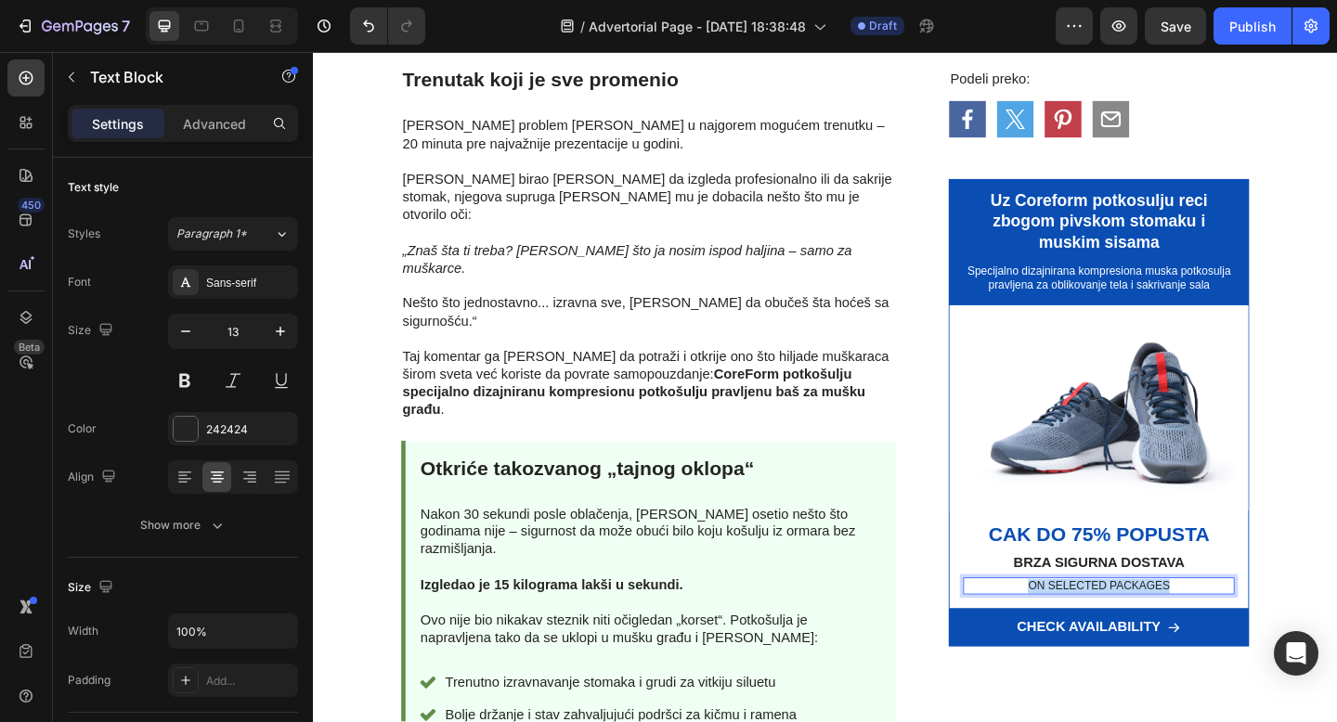
click at [1201, 630] on p "ON SELECTED PACKAGES" at bounding box center [1168, 634] width 292 height 16
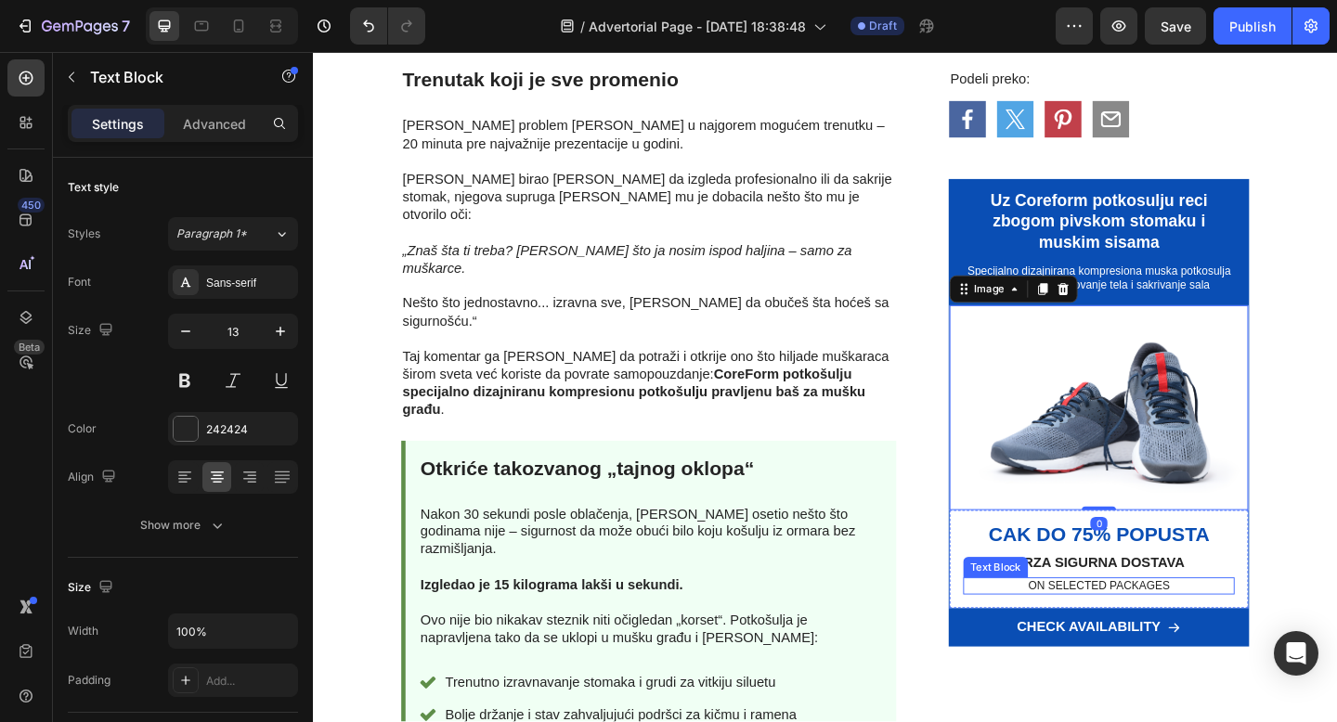
click at [1113, 634] on p "ON SELECTED PACKAGES" at bounding box center [1168, 634] width 292 height 16
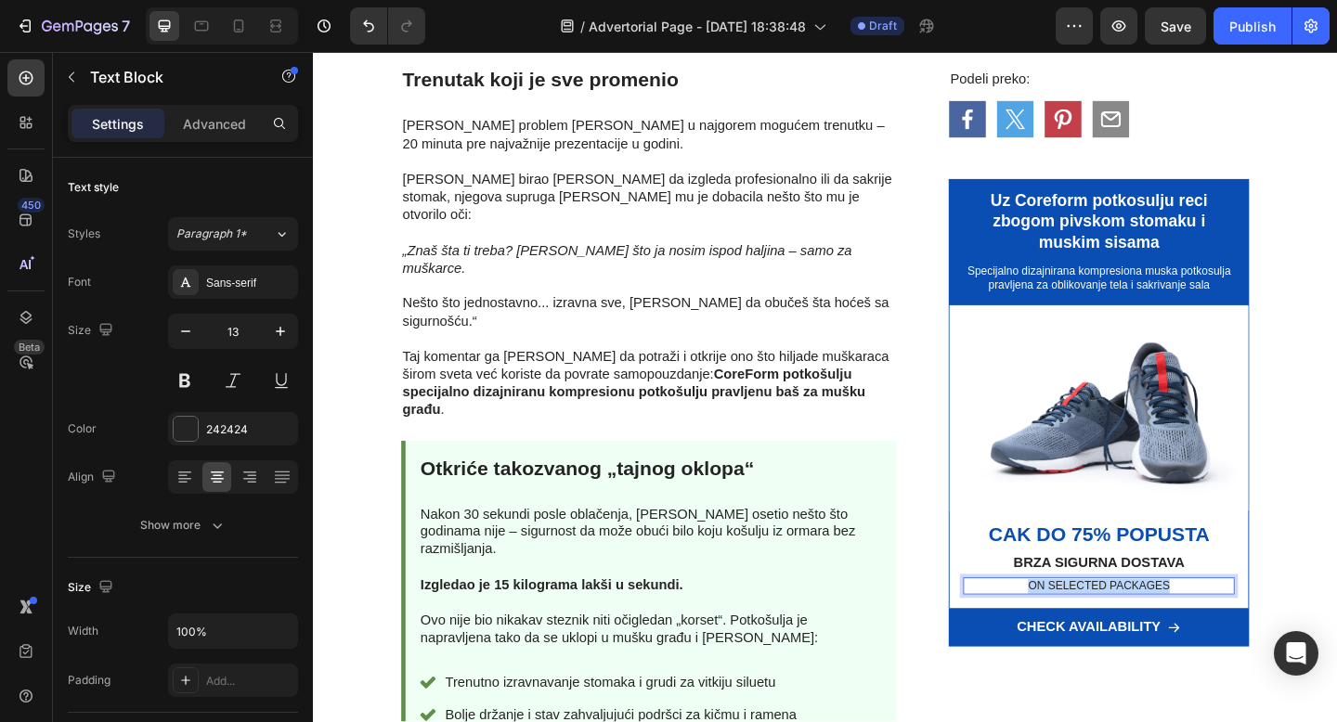
click at [1113, 634] on p "ON SELECTED PACKAGES" at bounding box center [1168, 634] width 292 height 16
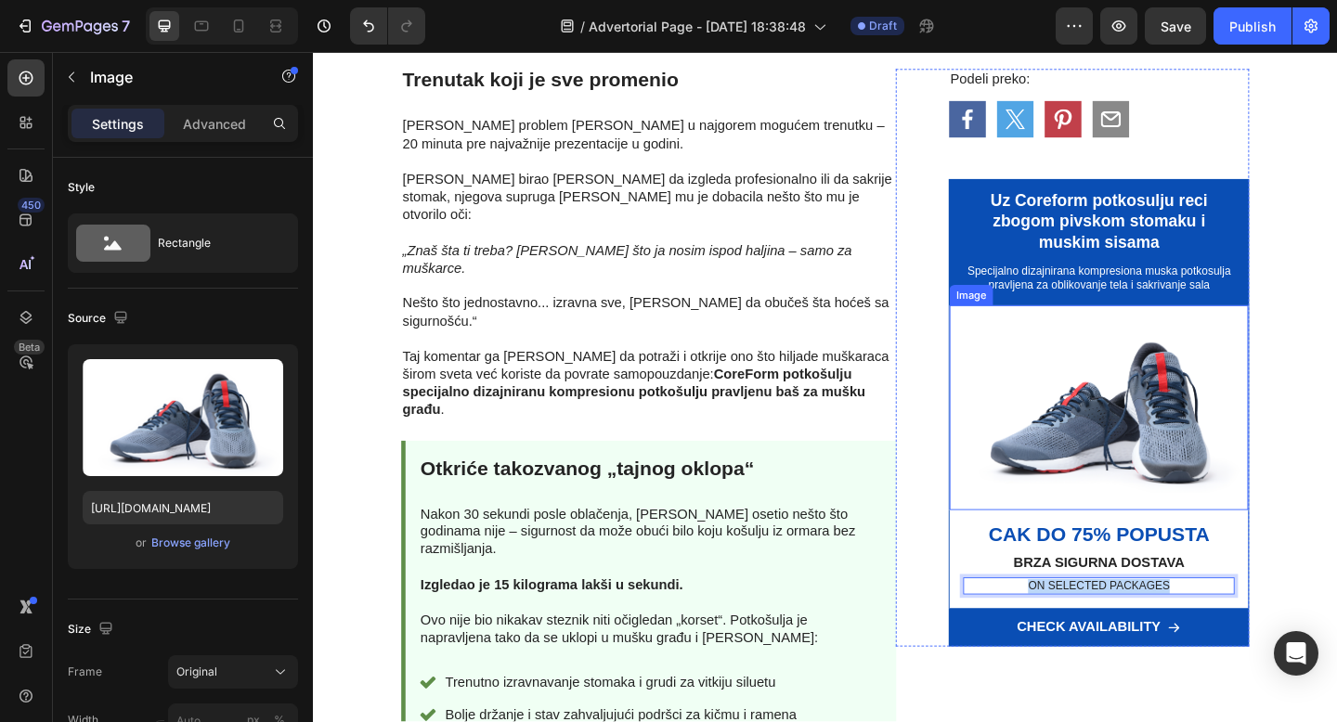
click at [1161, 512] on img at bounding box center [1168, 439] width 326 height 223
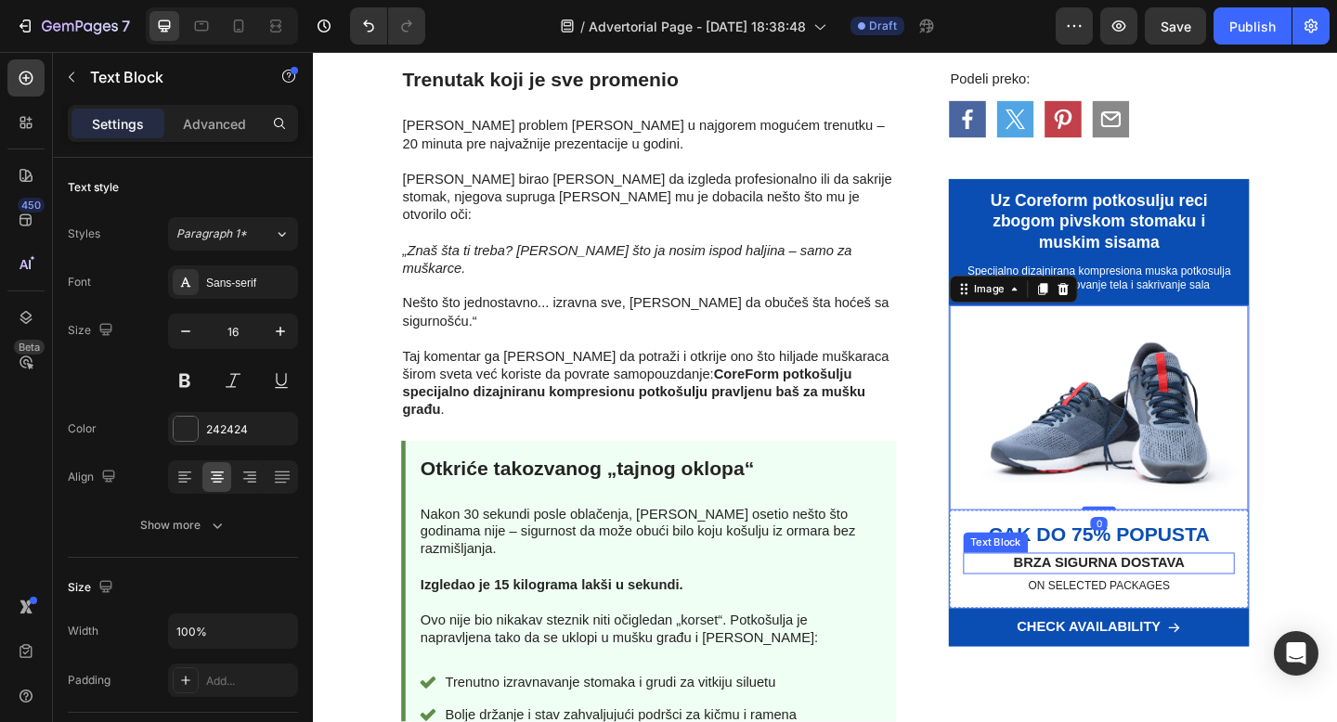
click at [1169, 608] on p "brza sigurna dostava" at bounding box center [1168, 608] width 292 height 19
click at [1214, 470] on img at bounding box center [1168, 439] width 326 height 223
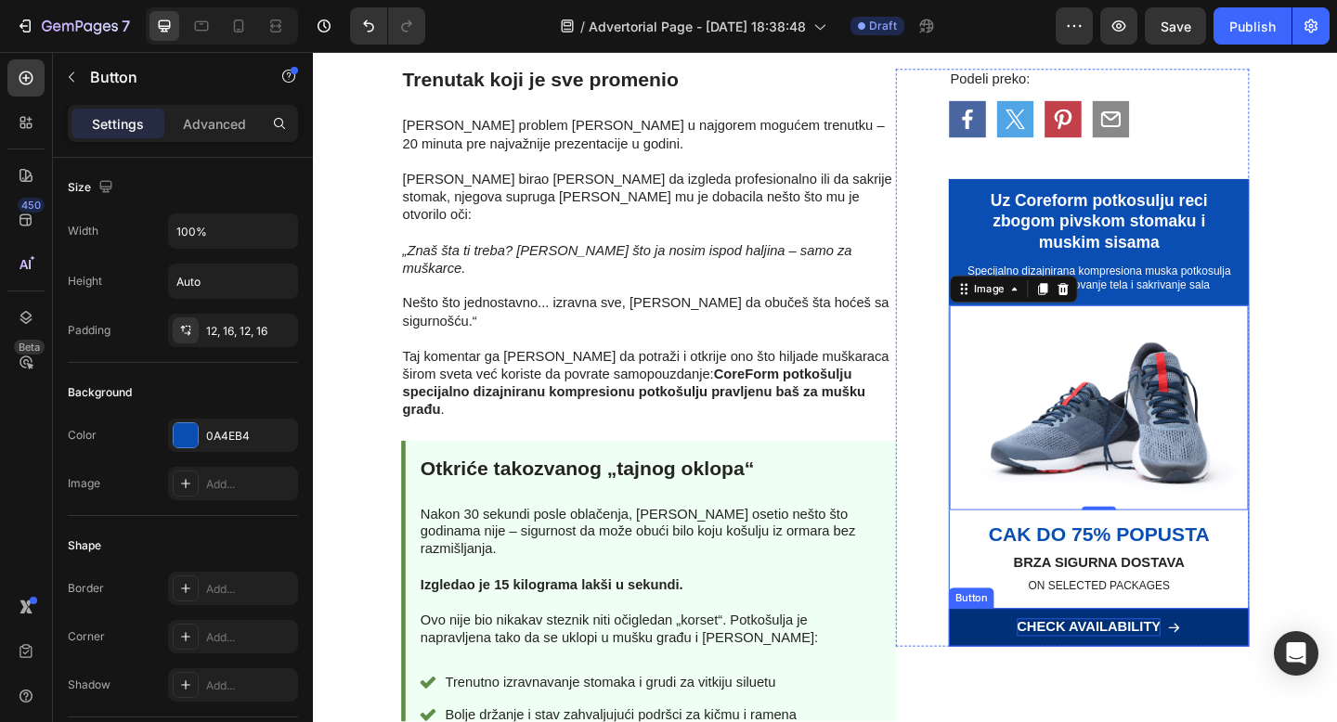
click at [1192, 681] on div "CHECK AVAILABILITY" at bounding box center [1157, 678] width 157 height 19
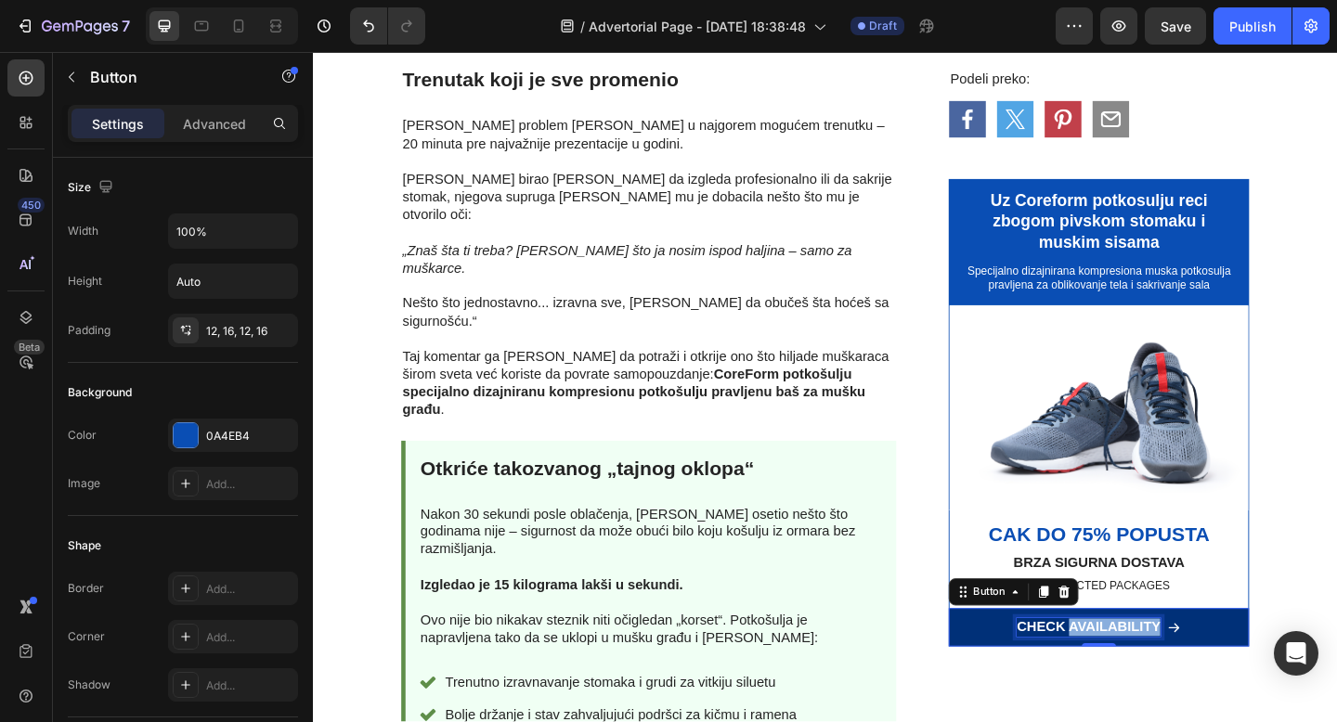
click at [1152, 678] on p "CHECK AVAILABILITY" at bounding box center [1157, 678] width 157 height 19
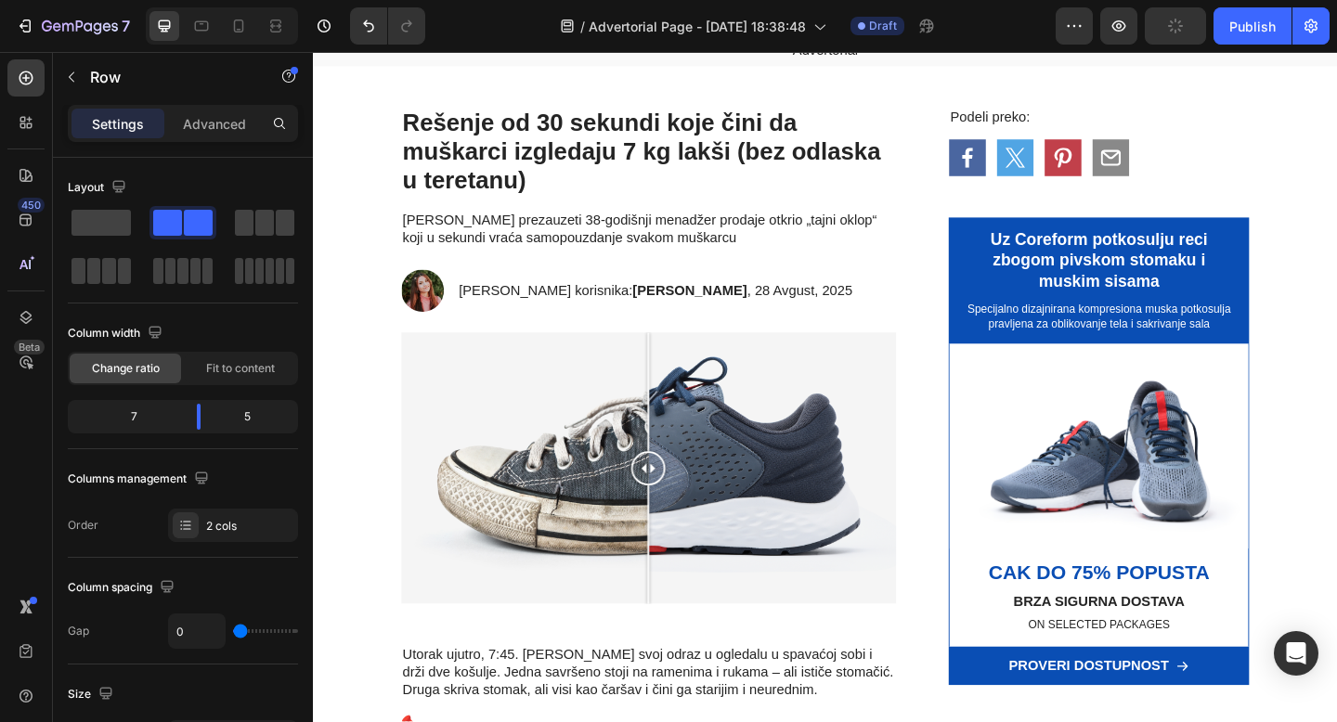
scroll to position [76, 0]
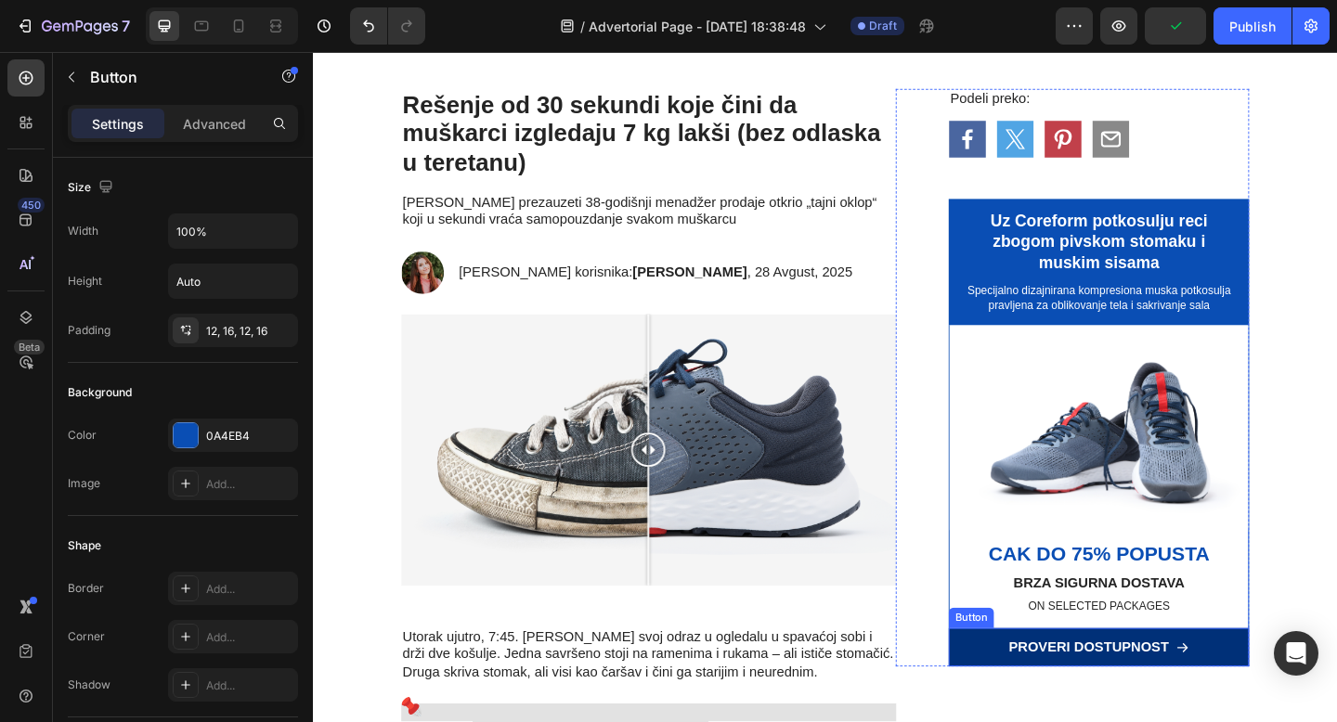
click at [1276, 700] on link "Proveri dostupnost" at bounding box center [1168, 701] width 328 height 42
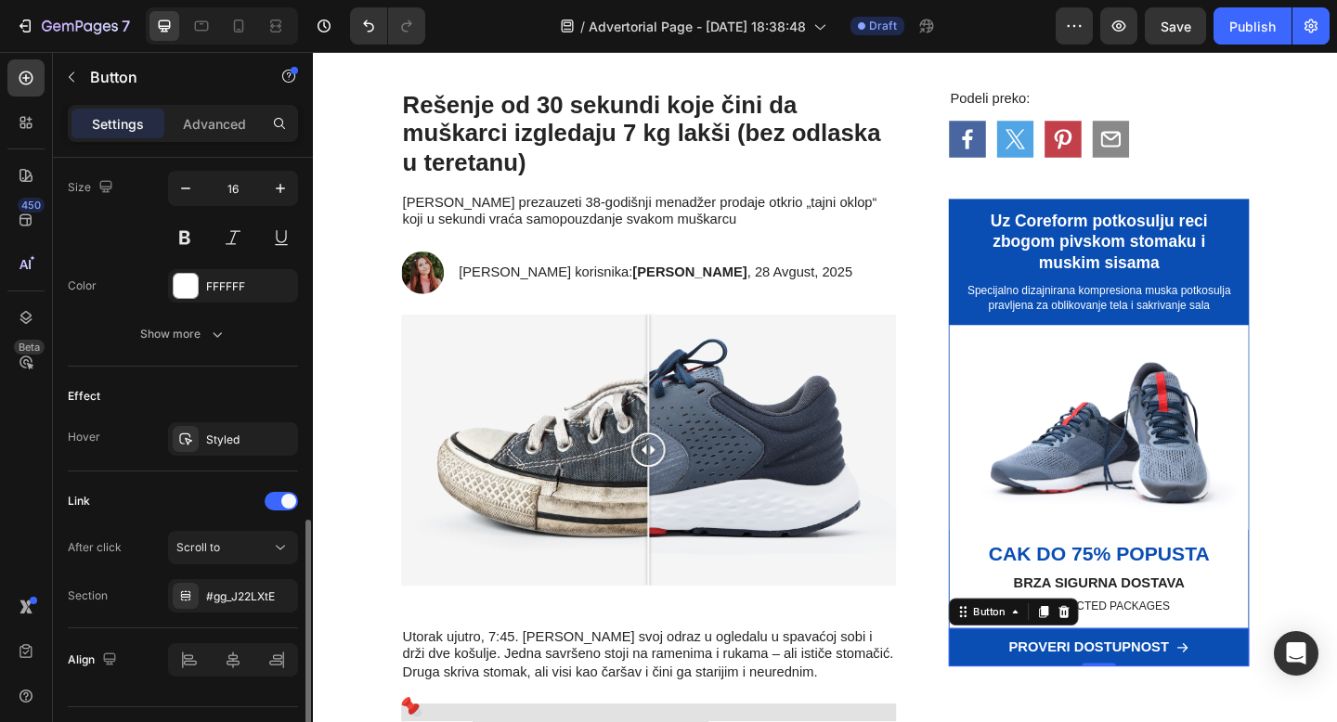
scroll to position [940, 0]
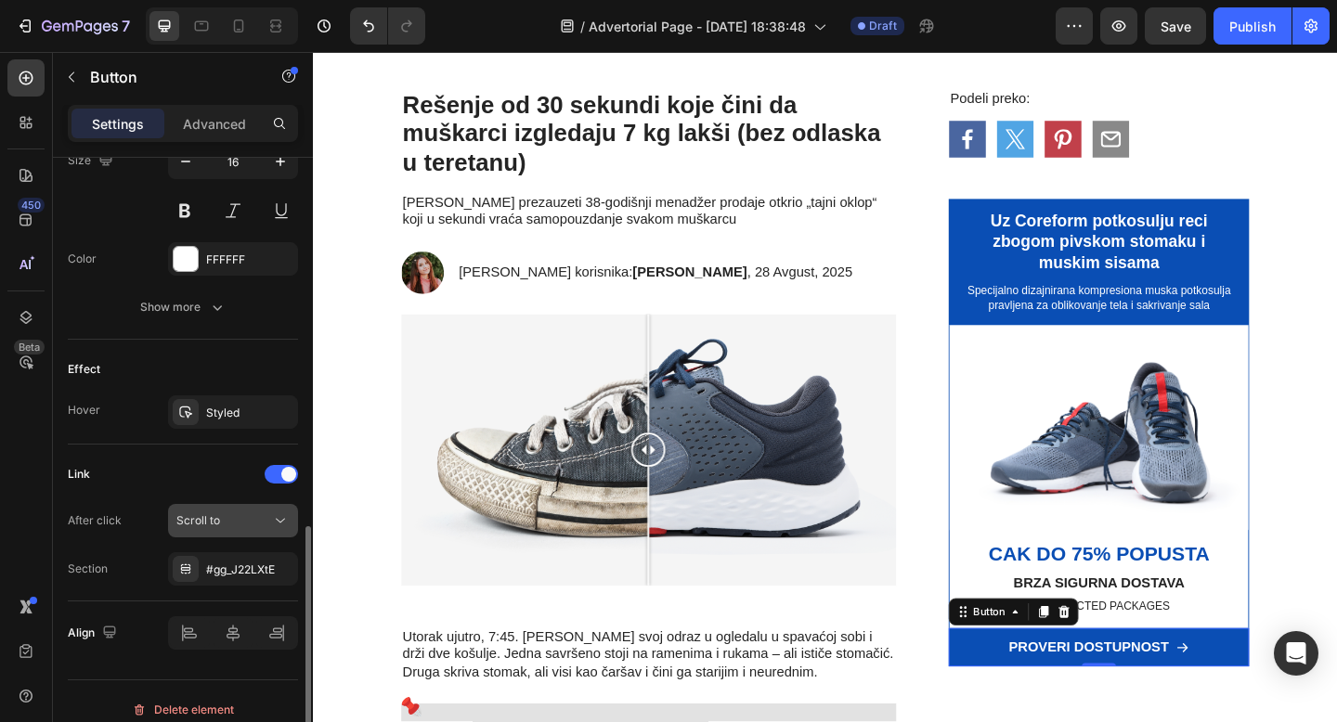
click at [268, 511] on button "Scroll to" at bounding box center [233, 520] width 130 height 33
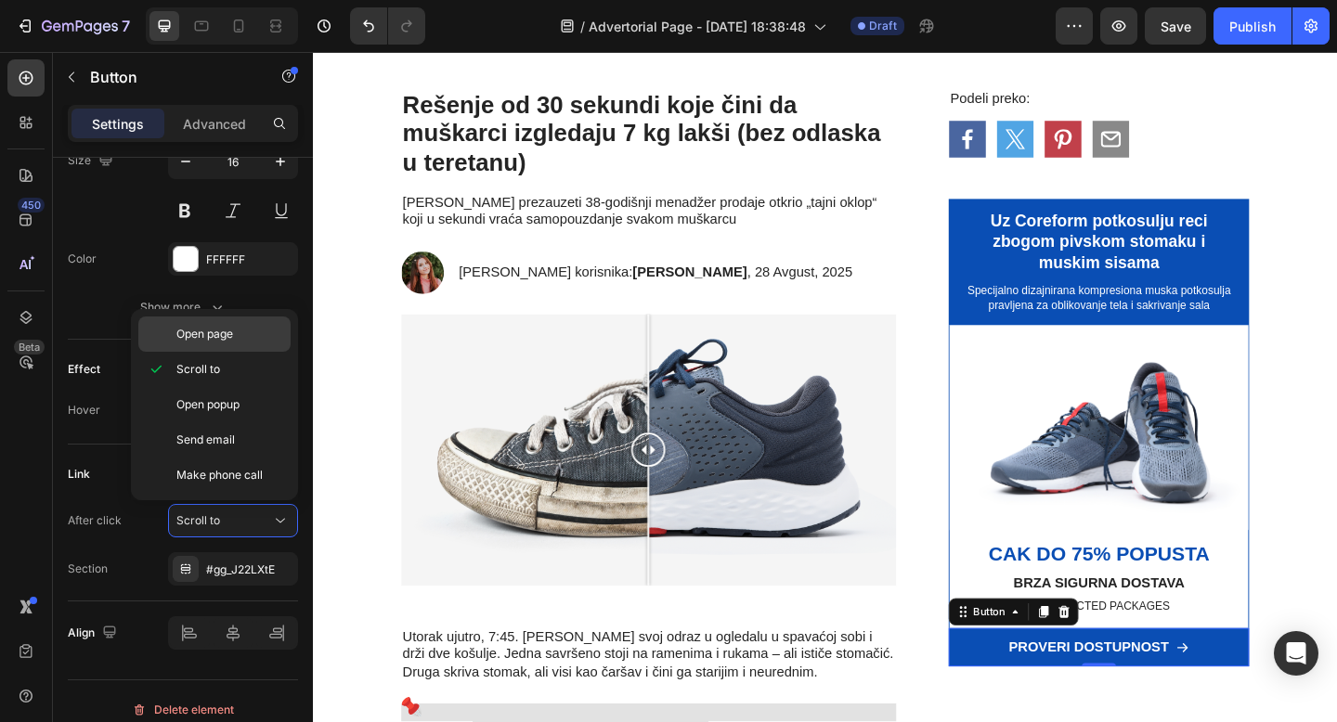
click at [235, 326] on p "Open page" at bounding box center [229, 334] width 106 height 17
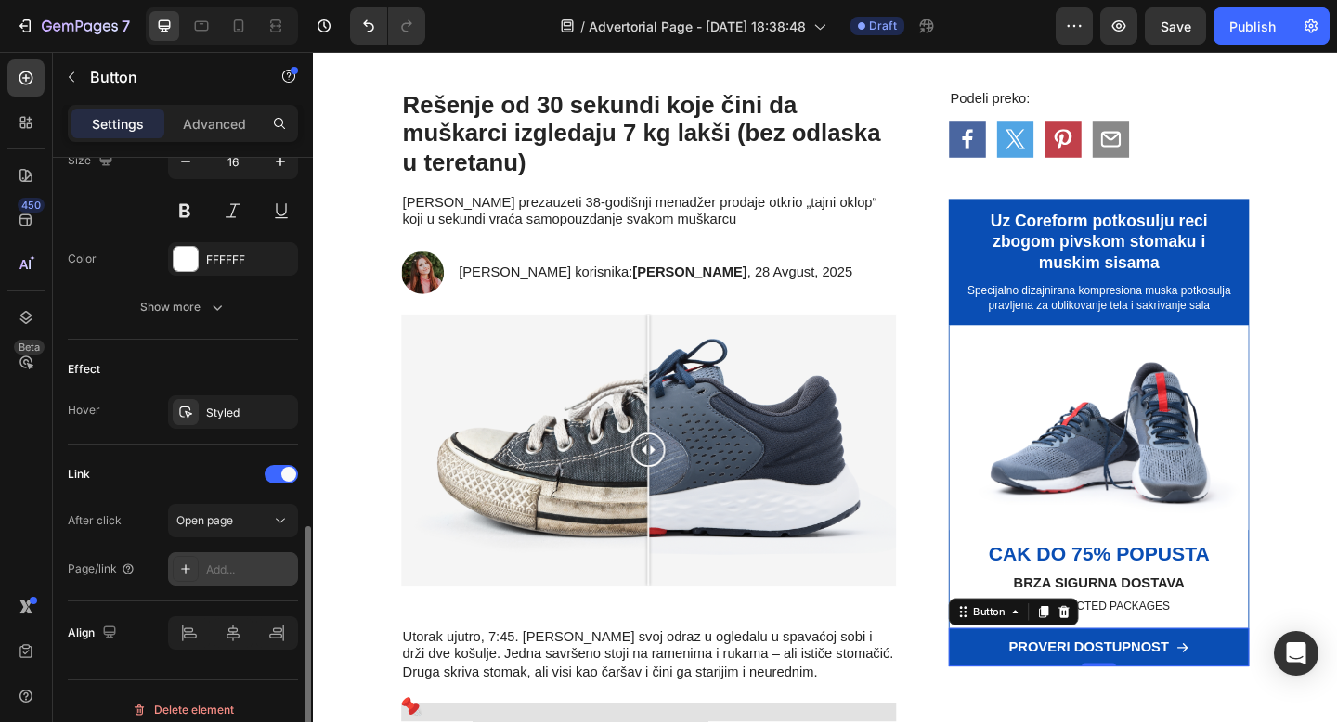
click at [241, 569] on div "Add..." at bounding box center [249, 570] width 87 height 17
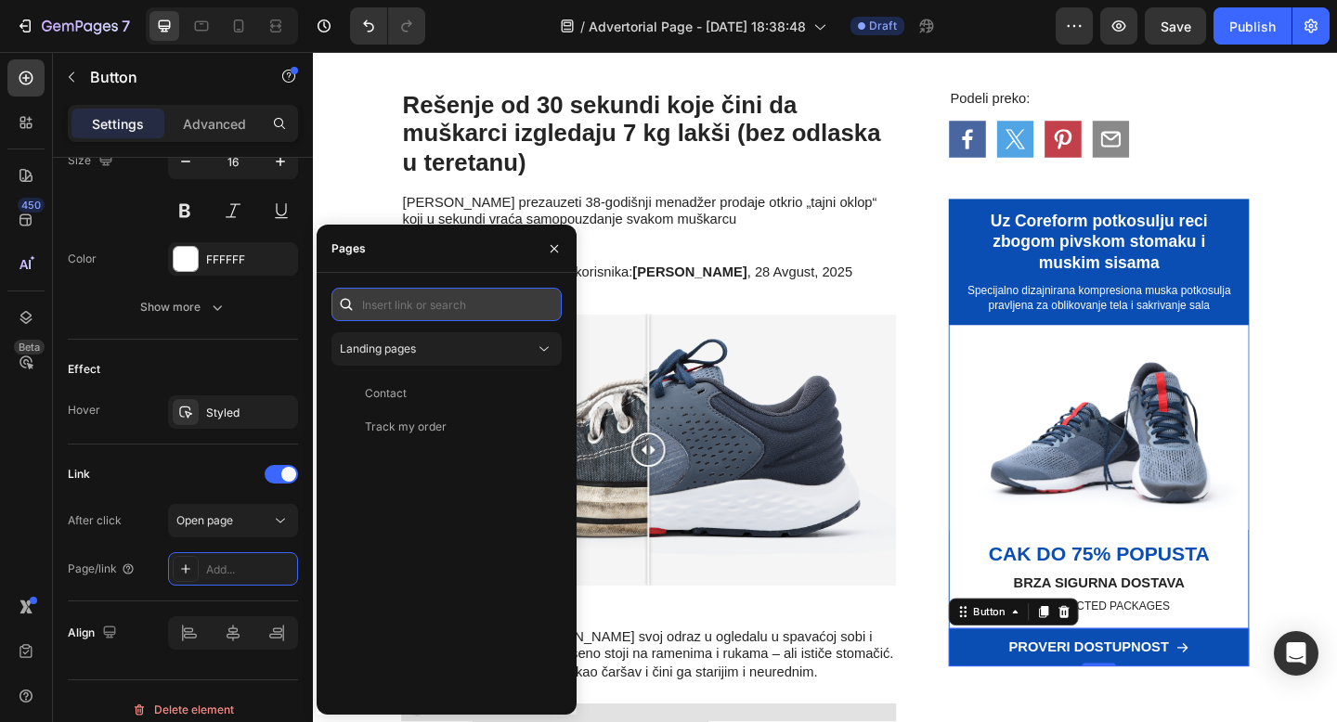
click at [491, 311] on input "text" at bounding box center [446, 304] width 230 height 33
paste input "potkošulju"
type input "potkošulju"
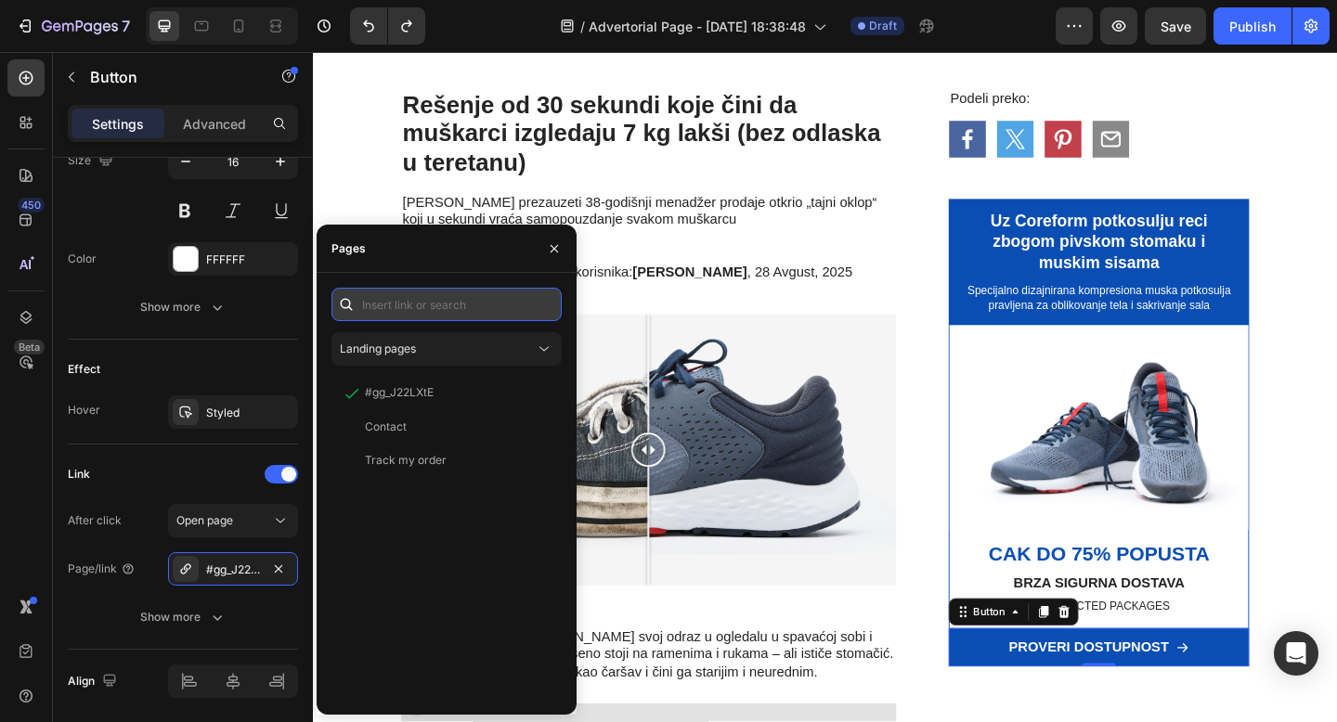
paste input "potkošulju"
type input "potkošulju"
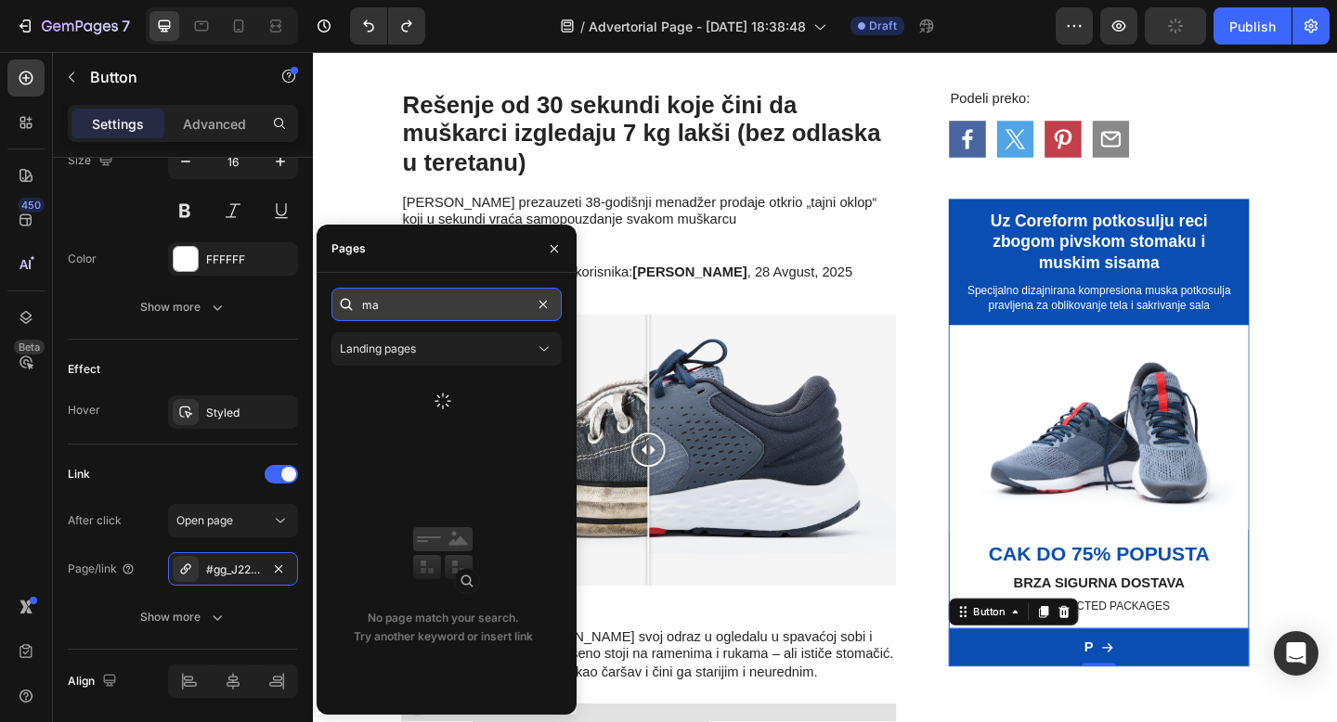
type input "m"
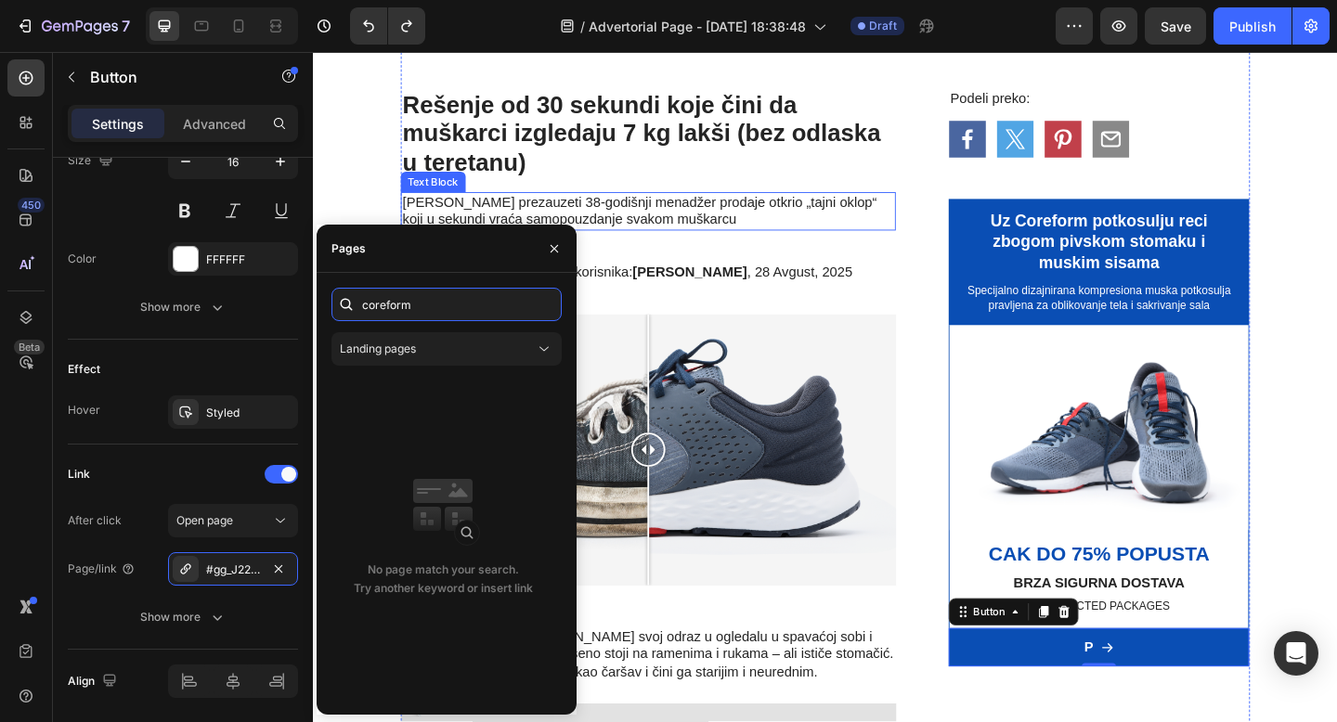
paste input "[URL][DOMAIN_NAME]"
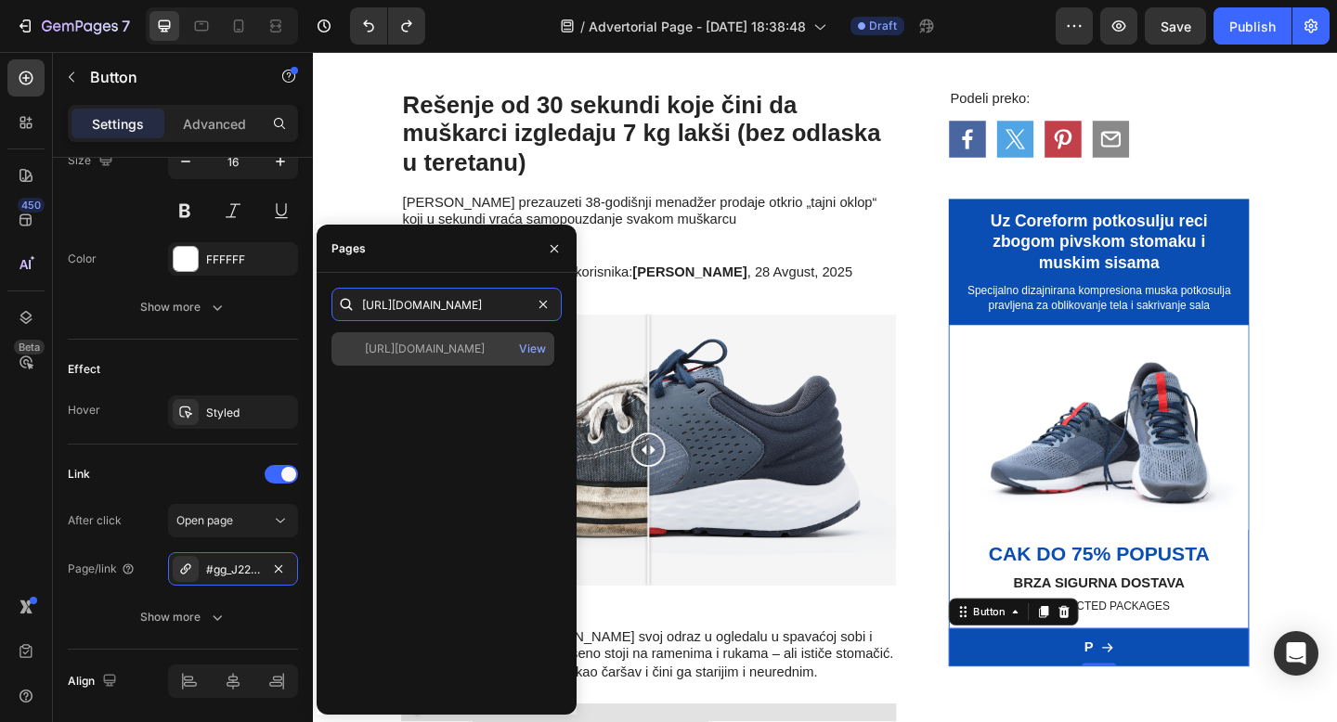
type input "[URL][DOMAIN_NAME]"
click at [465, 351] on div "[URL][DOMAIN_NAME]" at bounding box center [425, 349] width 120 height 17
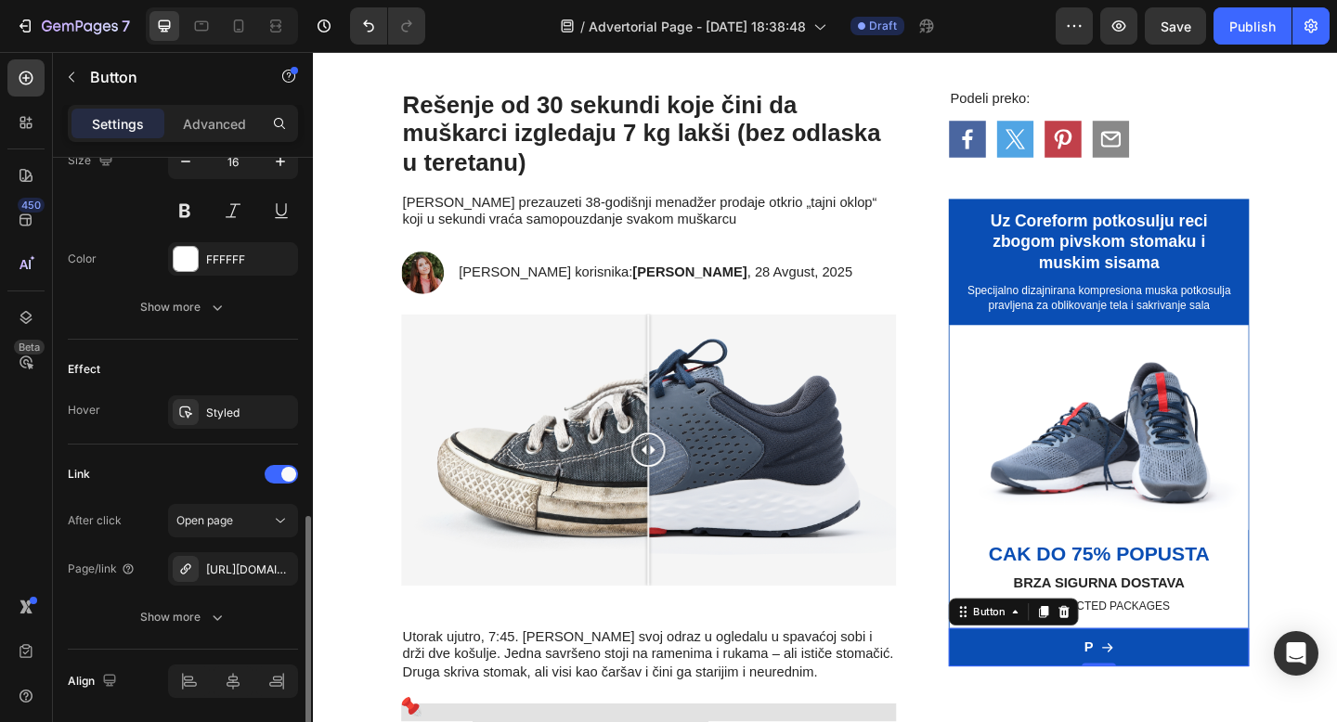
click at [227, 477] on div "Link" at bounding box center [183, 475] width 230 height 30
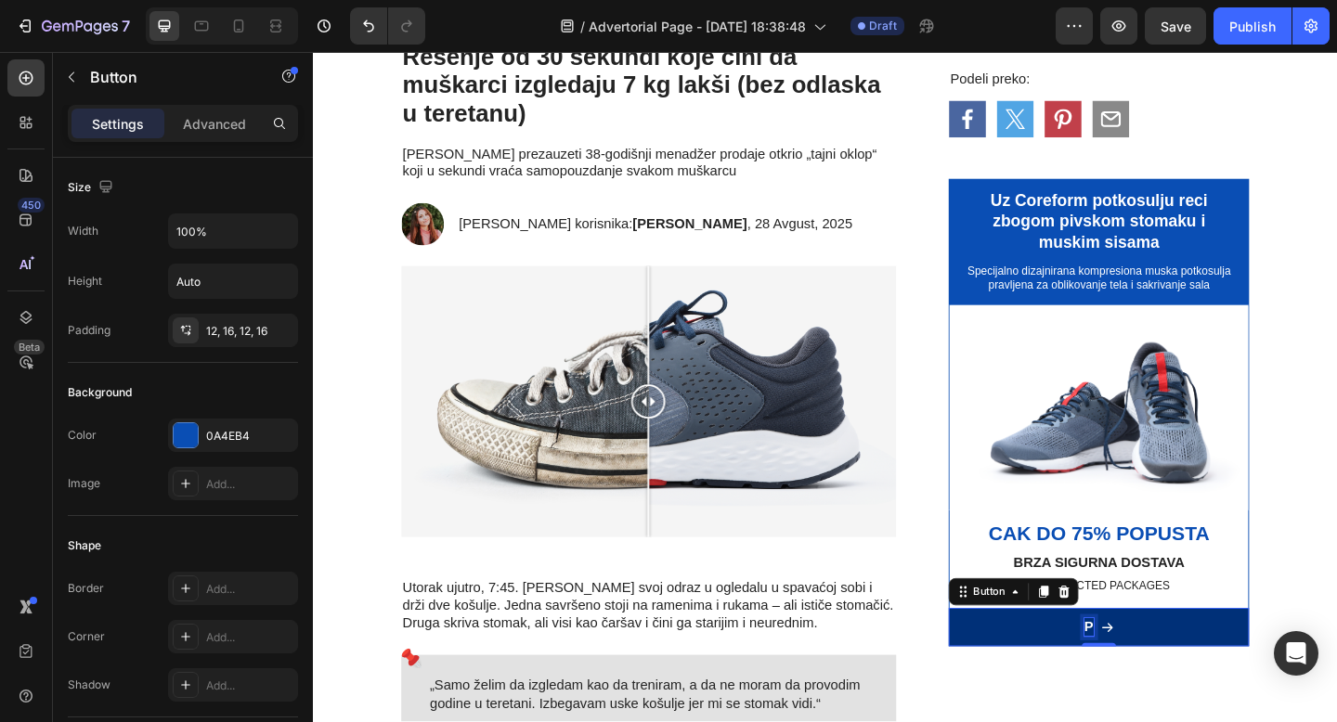
click at [1160, 680] on p "P" at bounding box center [1157, 678] width 10 height 19
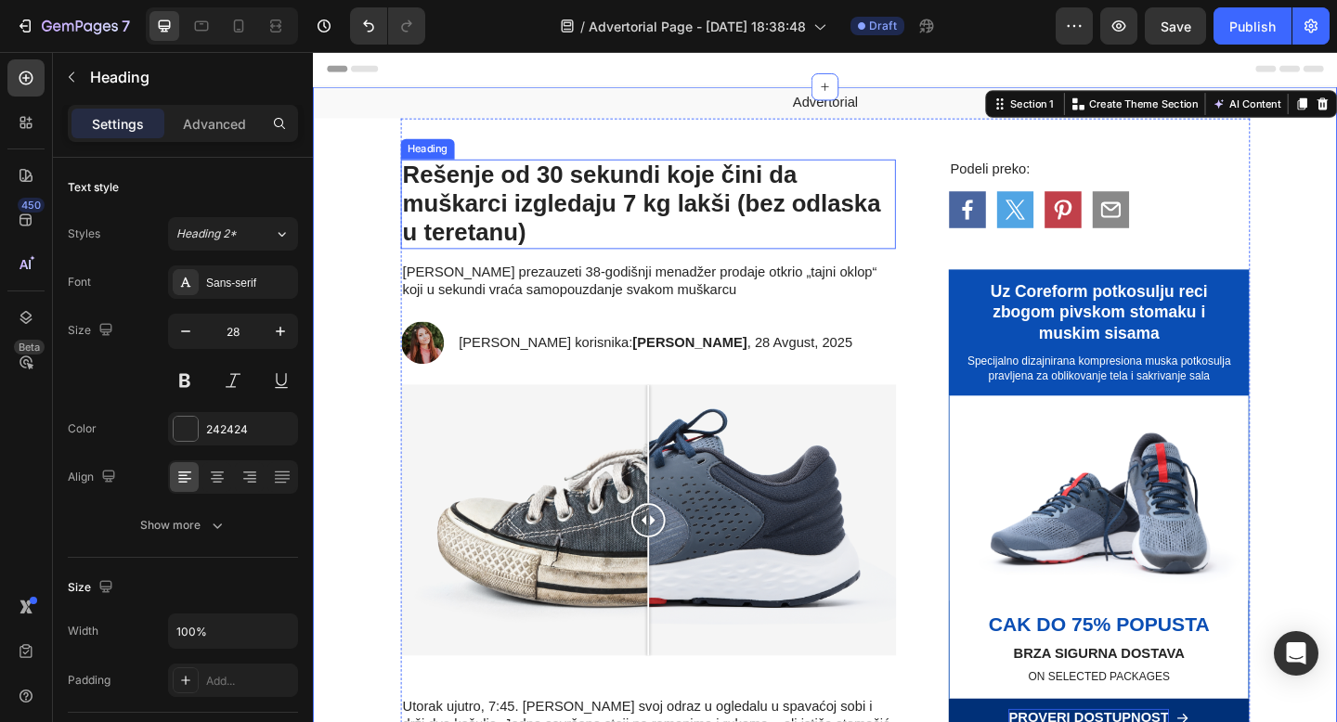
click at [895, 169] on h1 "Rešenje od 30 sekundi koje čini da muškarci izgledaju 7 kg lakši (bez odlaska u…" at bounding box center [677, 217] width 538 height 97
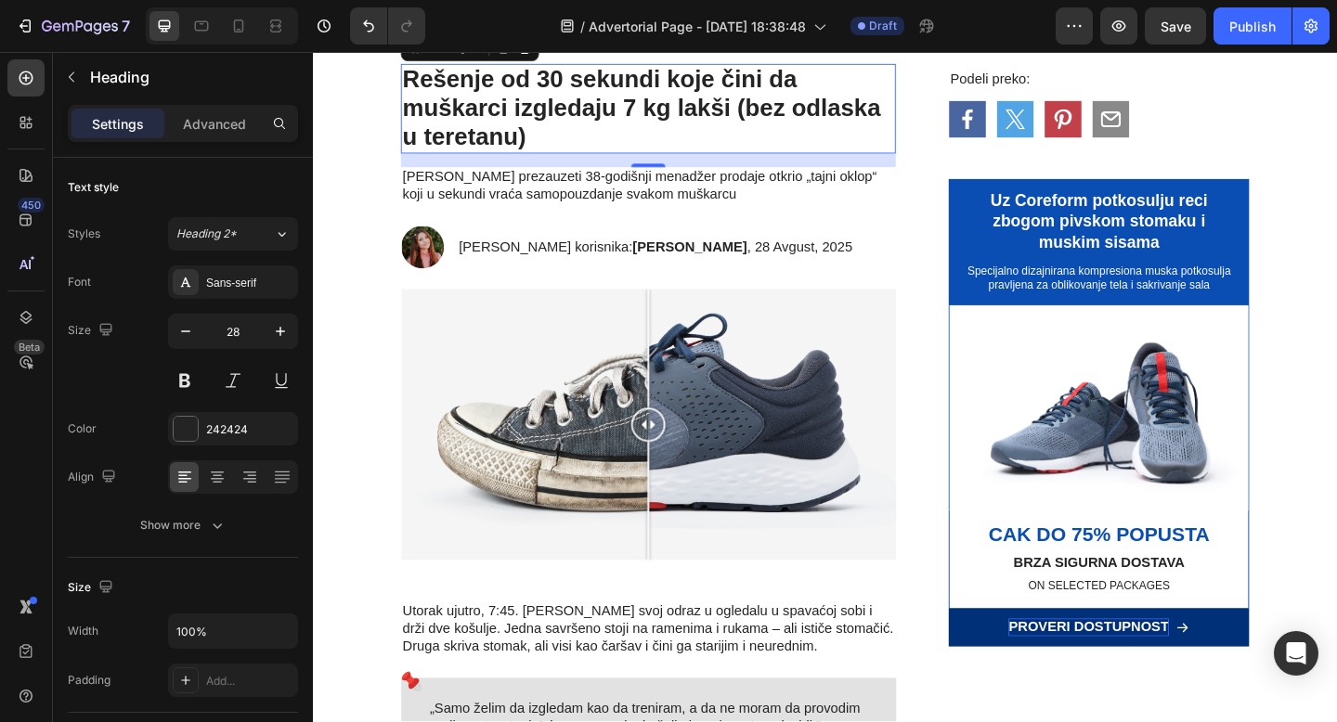
scroll to position [110, 0]
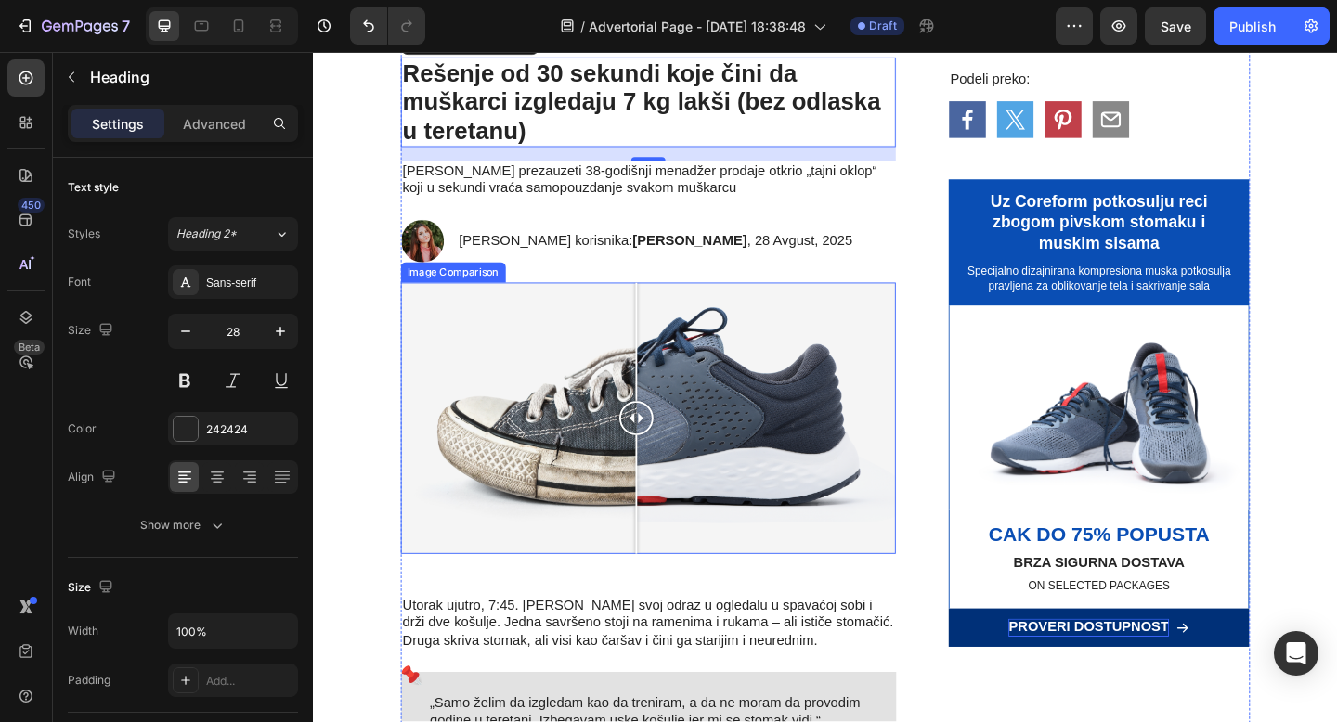
drag, startPoint x: 679, startPoint y: 446, endPoint x: 665, endPoint y: 449, distance: 14.4
click at [665, 449] on div at bounding box center [664, 451] width 37 height 37
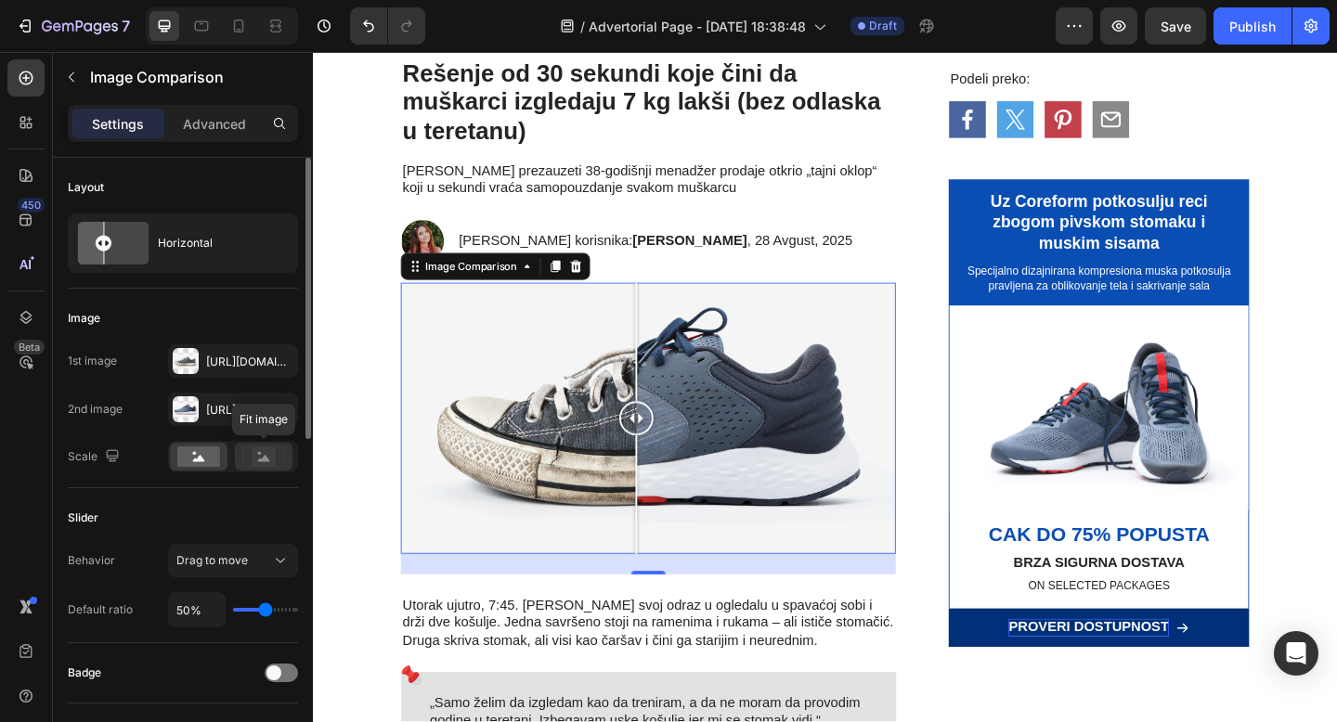
click at [256, 456] on rect at bounding box center [264, 456] width 24 height 19
click at [278, 356] on icon "button" at bounding box center [278, 361] width 15 height 15
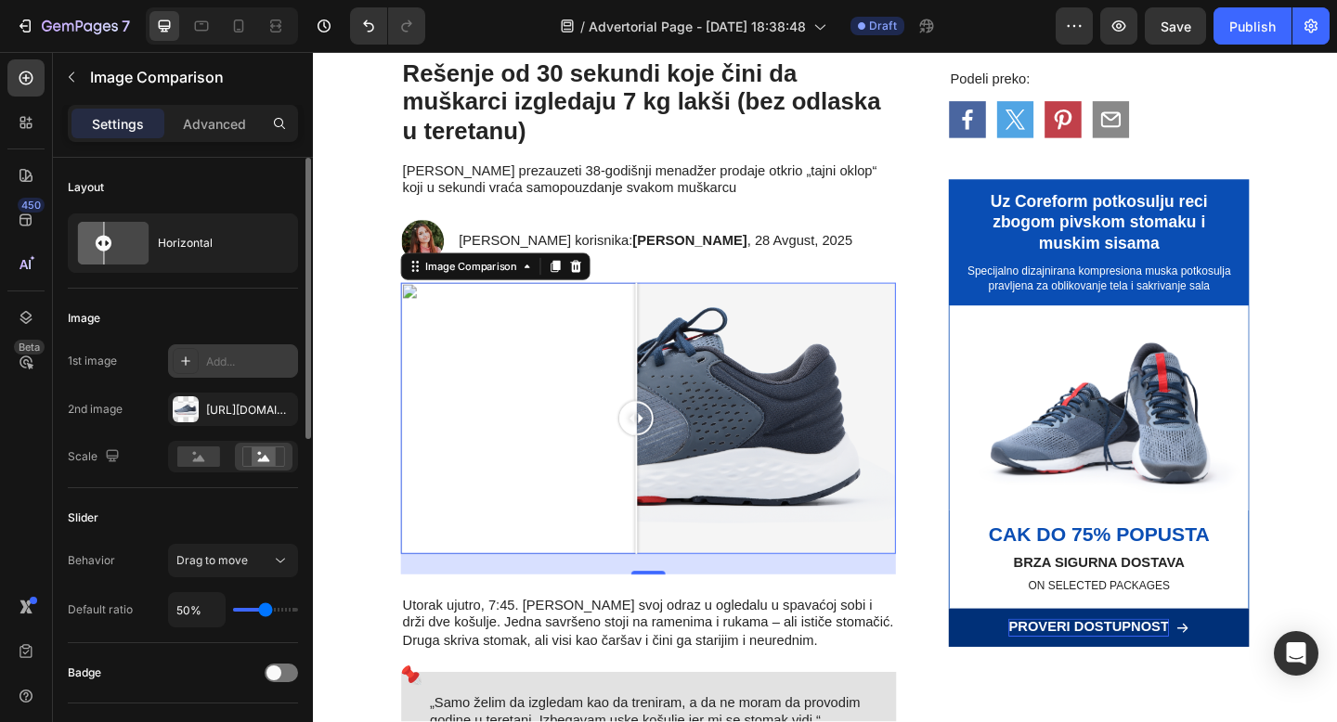
click at [201, 359] on div "Add..." at bounding box center [233, 360] width 130 height 33
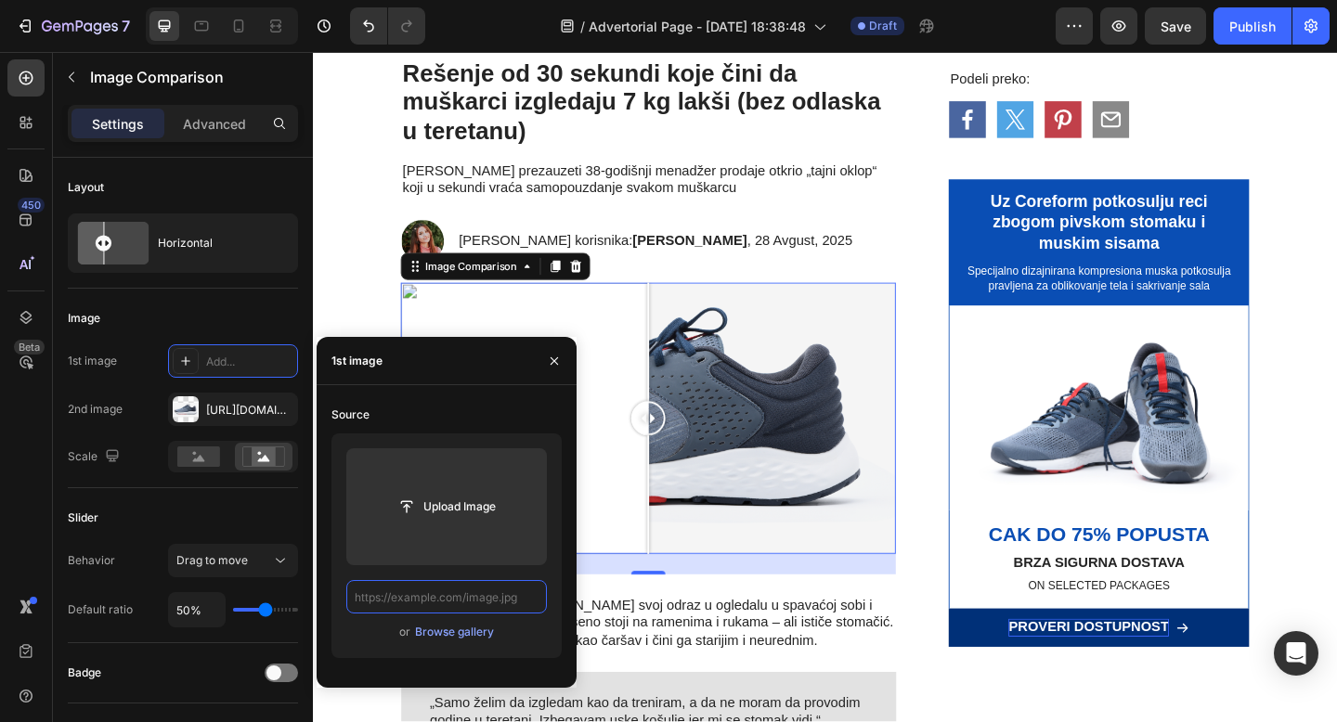
scroll to position [0, 0]
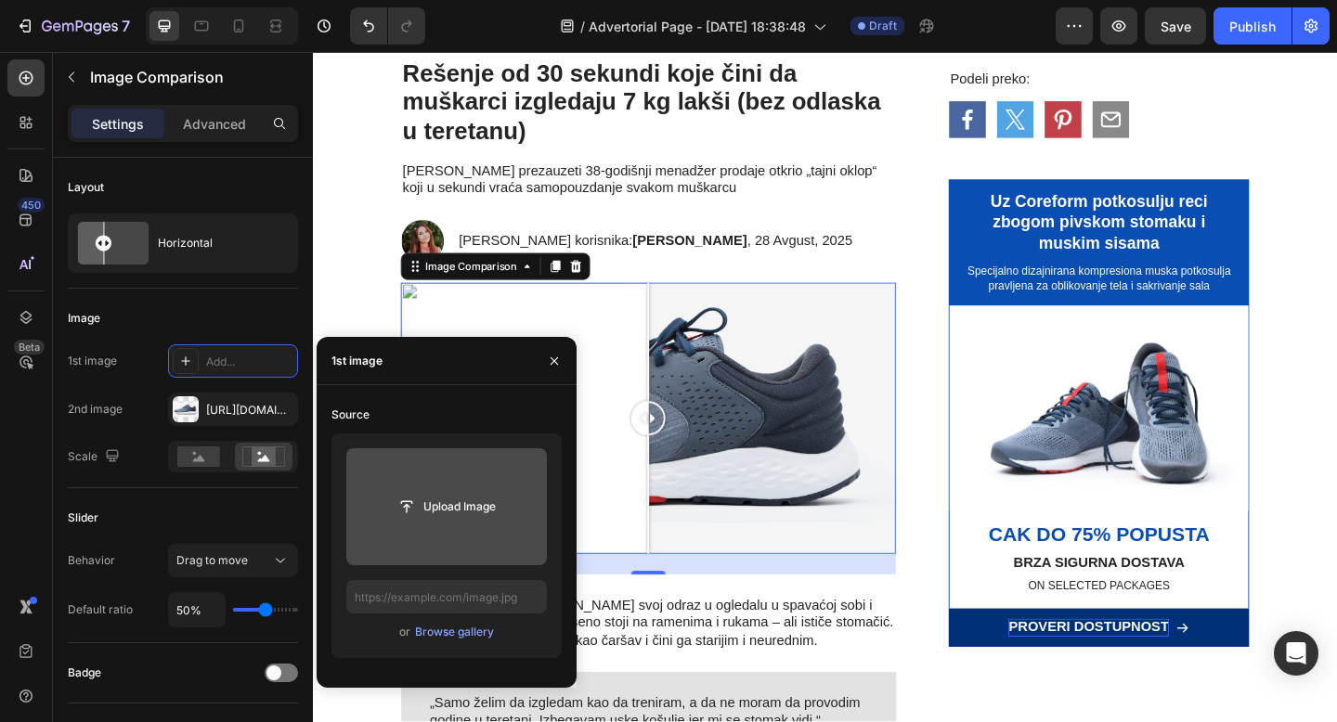
click at [432, 503] on input "file" at bounding box center [446, 507] width 128 height 32
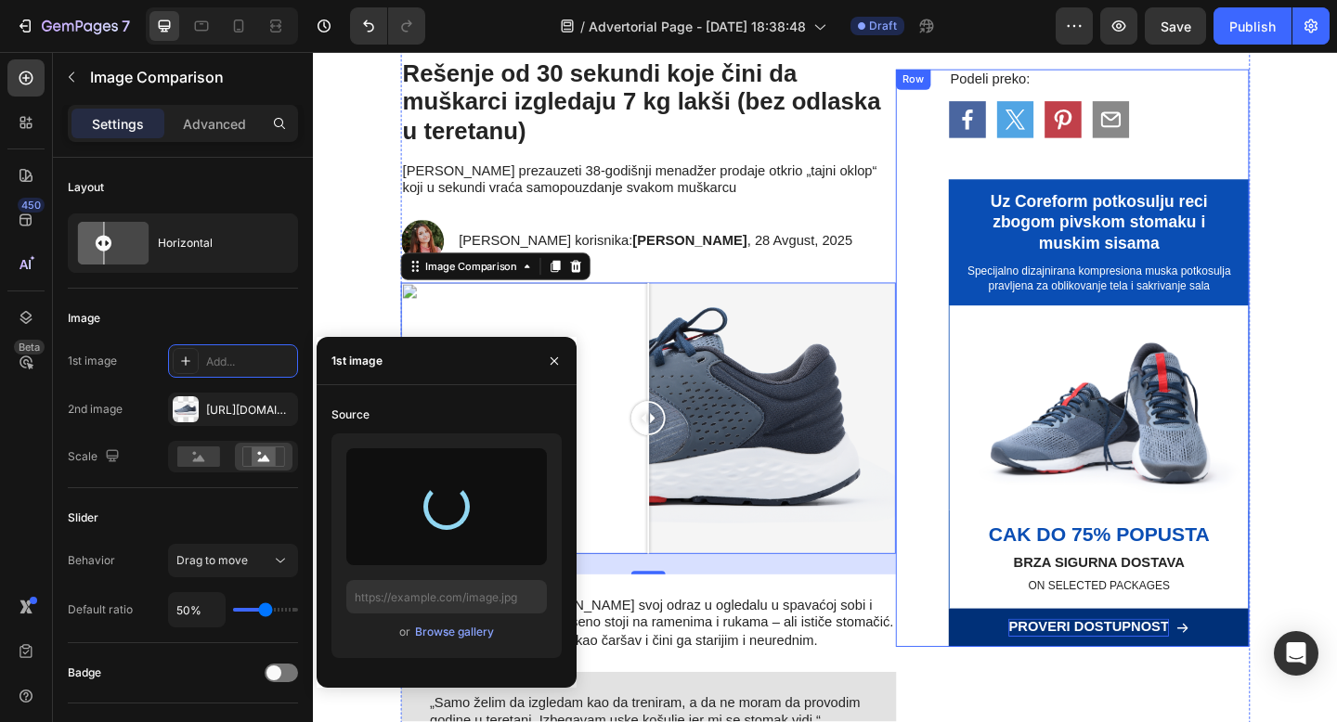
type input "https://cdn.shopify.com/s/files/1/0868/7245/7463/files/gempages_581799026949620…"
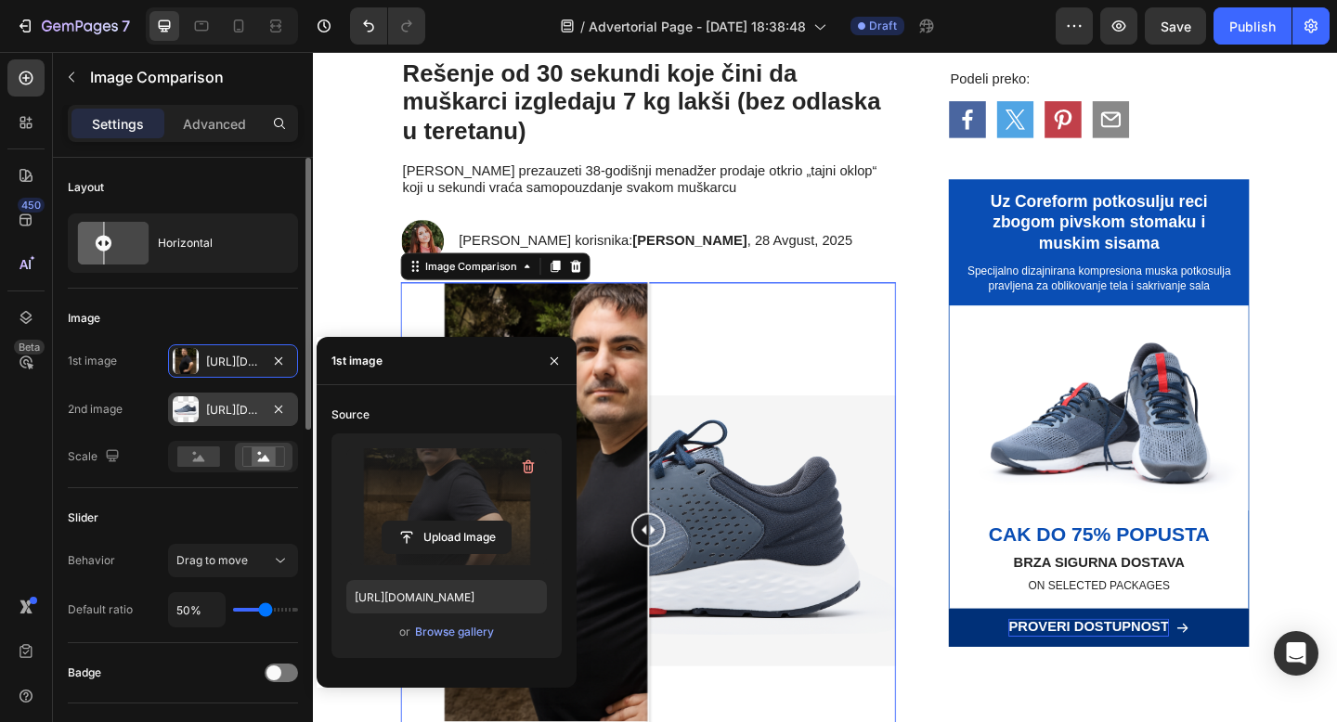
click at [207, 410] on div "Https://cdn.Shopify.Com/s/files/1/0868/7245/7463/files/gempages_581799026949620…" at bounding box center [233, 410] width 54 height 17
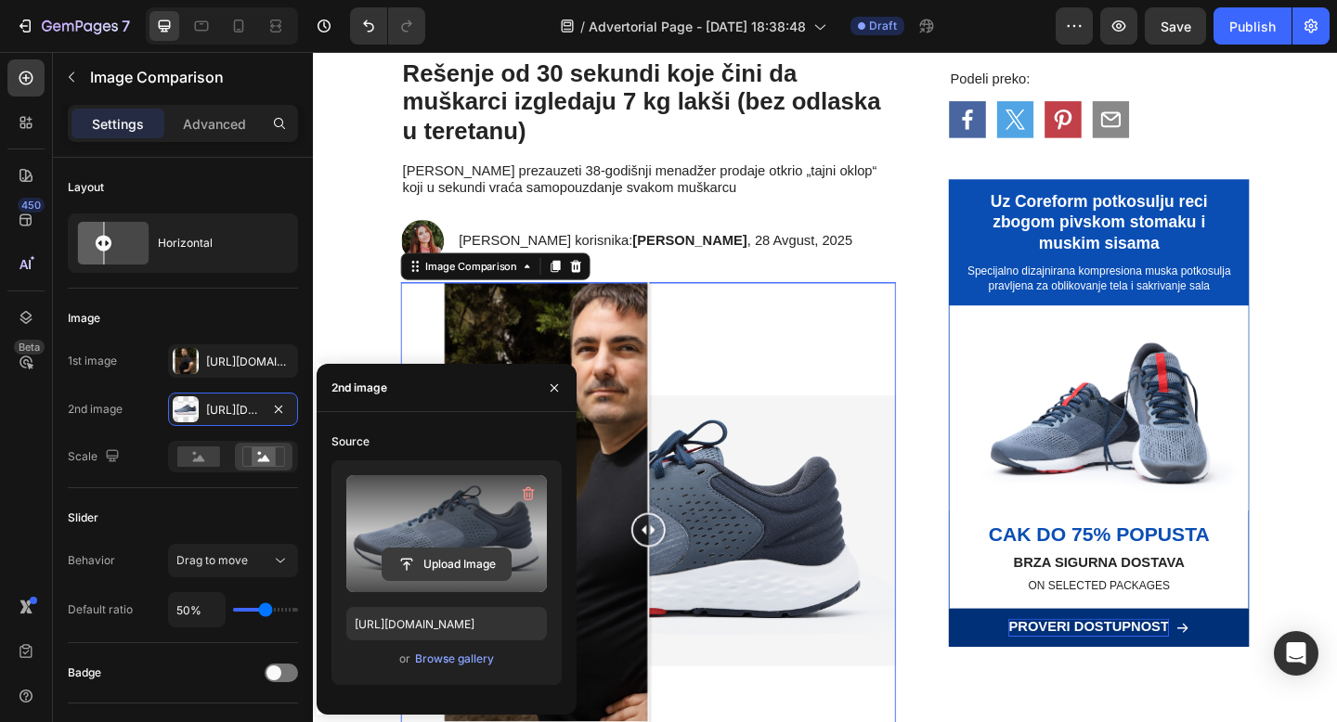
click at [436, 550] on input "file" at bounding box center [446, 565] width 128 height 32
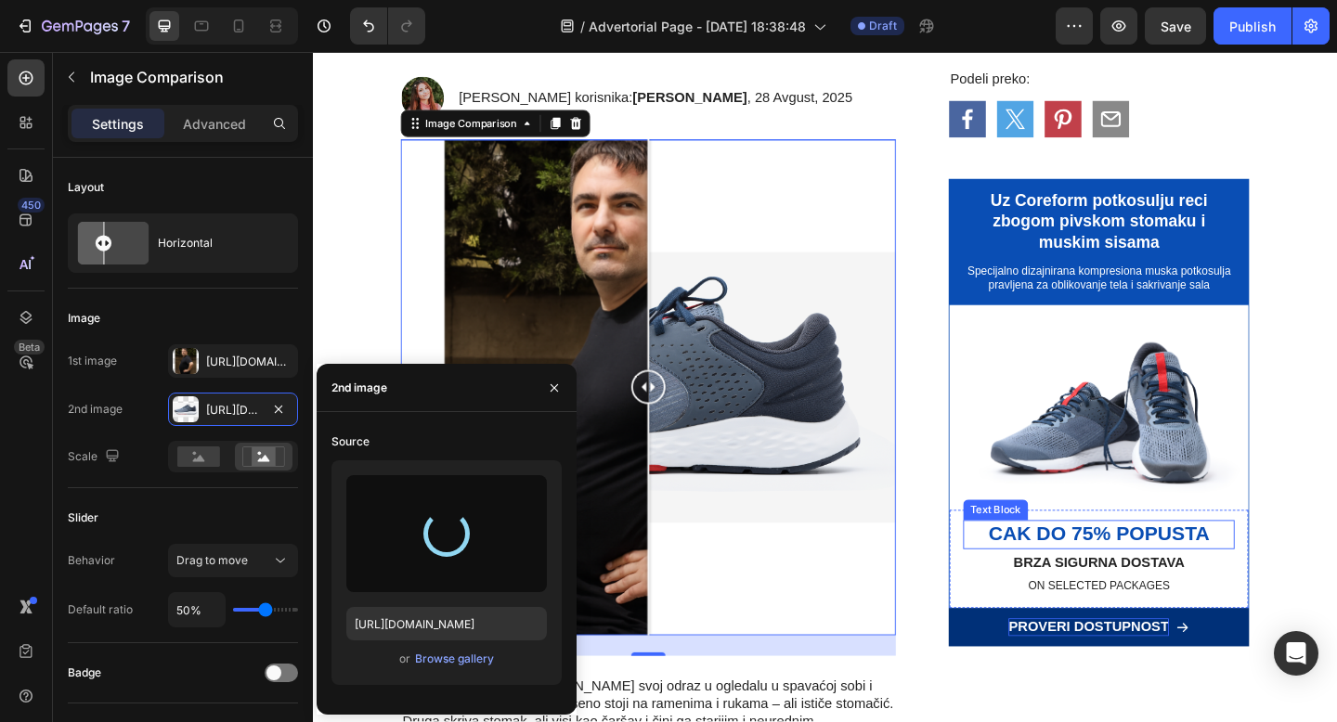
scroll to position [267, 0]
type input "https://cdn.shopify.com/s/files/1/0868/7245/7463/files/gempages_581799026949620…"
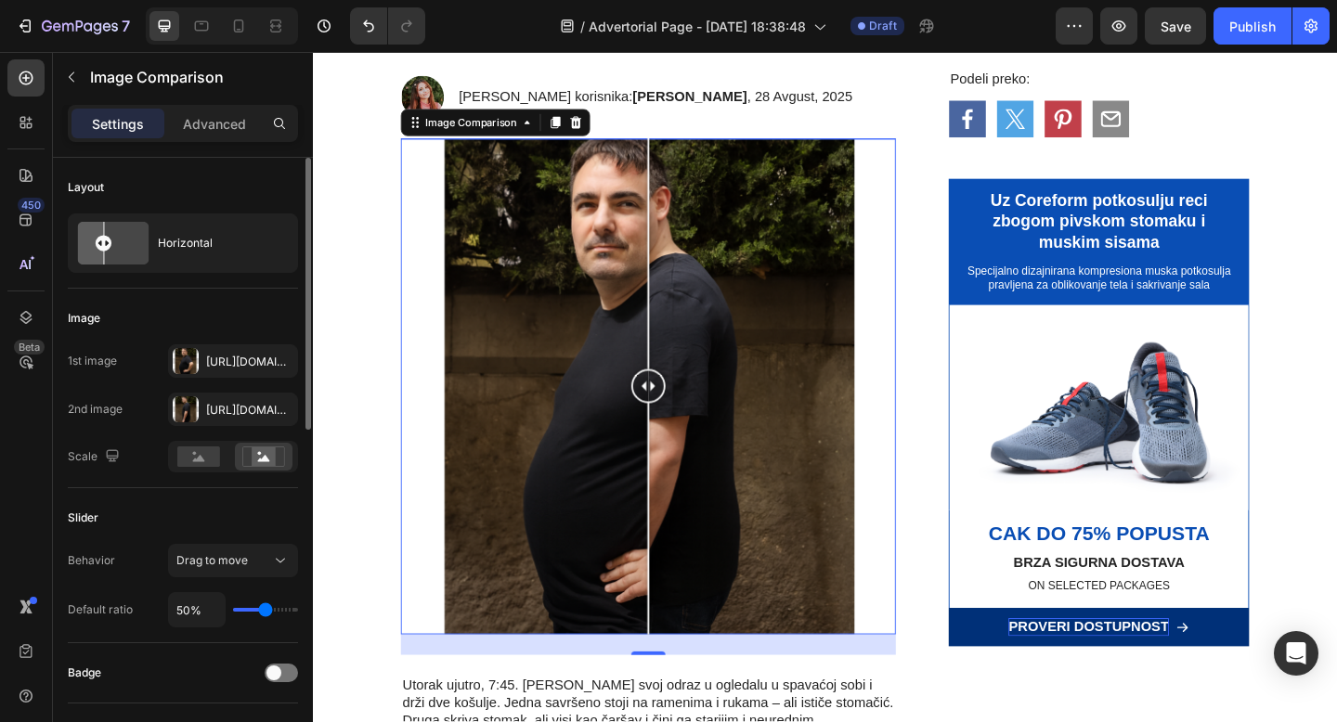
click at [246, 317] on div "Image" at bounding box center [183, 319] width 230 height 30
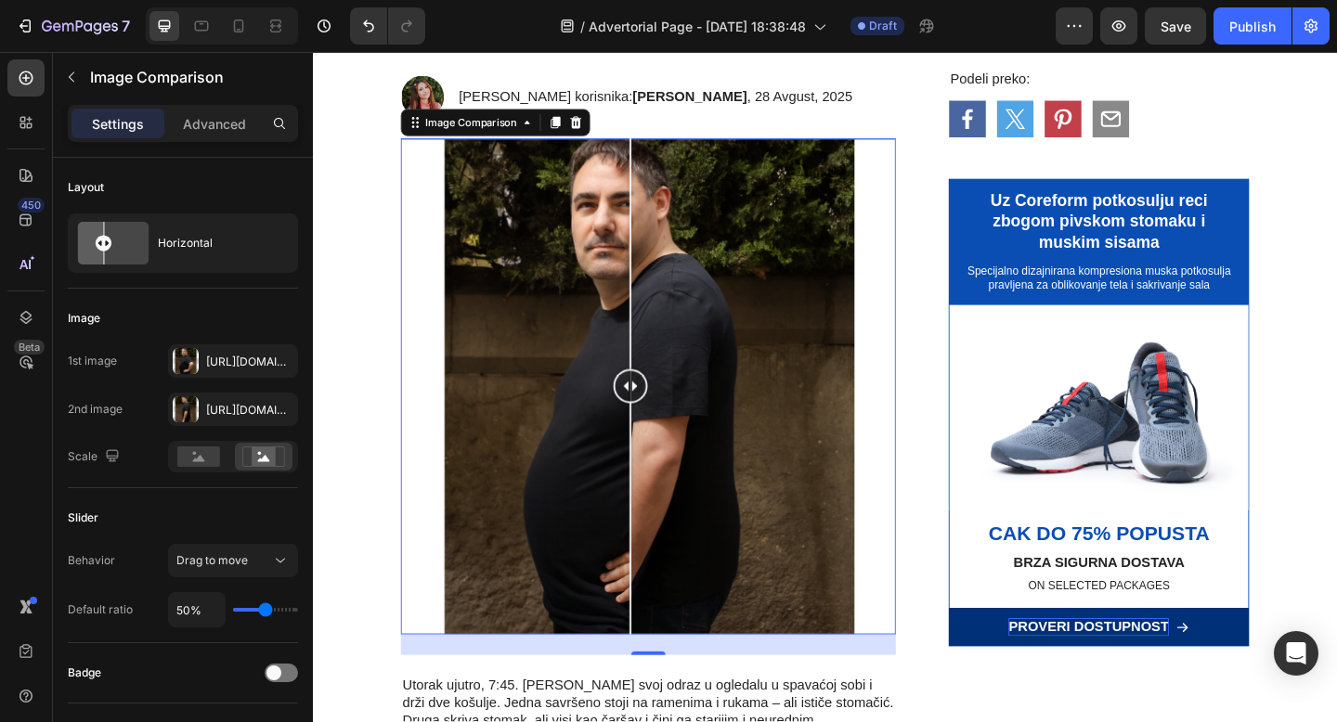
drag, startPoint x: 676, startPoint y: 418, endPoint x: 813, endPoint y: 445, distance: 140.0
click at [659, 456] on div at bounding box center [658, 416] width 37 height 538
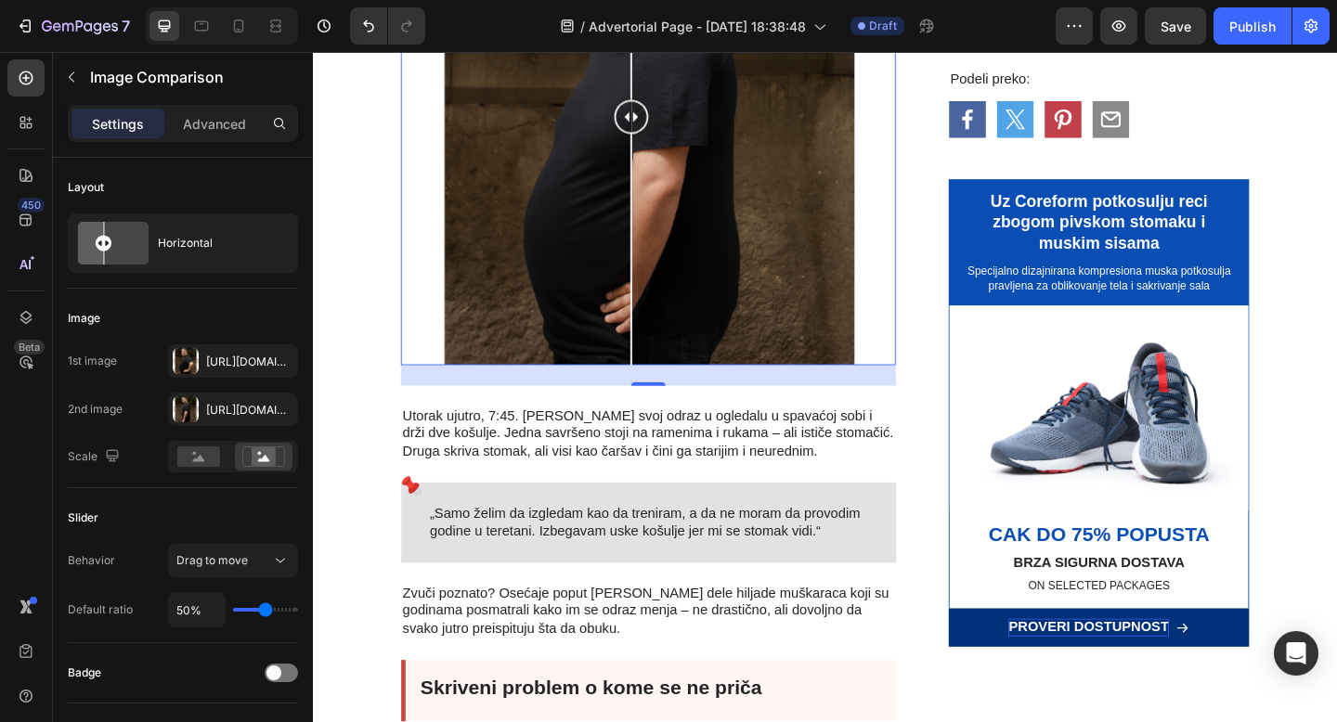
scroll to position [576, 0]
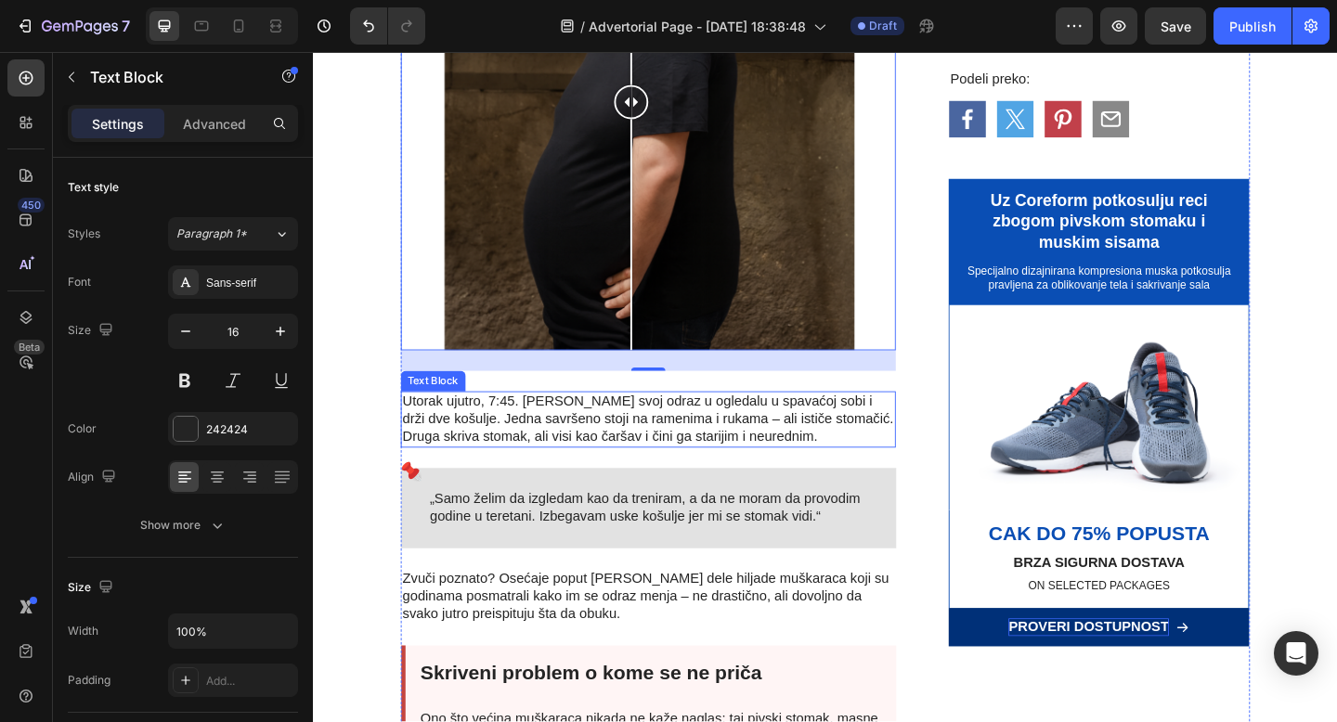
click at [811, 447] on p "Utorak ujutro, 7:45. [PERSON_NAME] svoj odraz u ogledalu u spavaćoj sobi i drži…" at bounding box center [677, 452] width 535 height 58
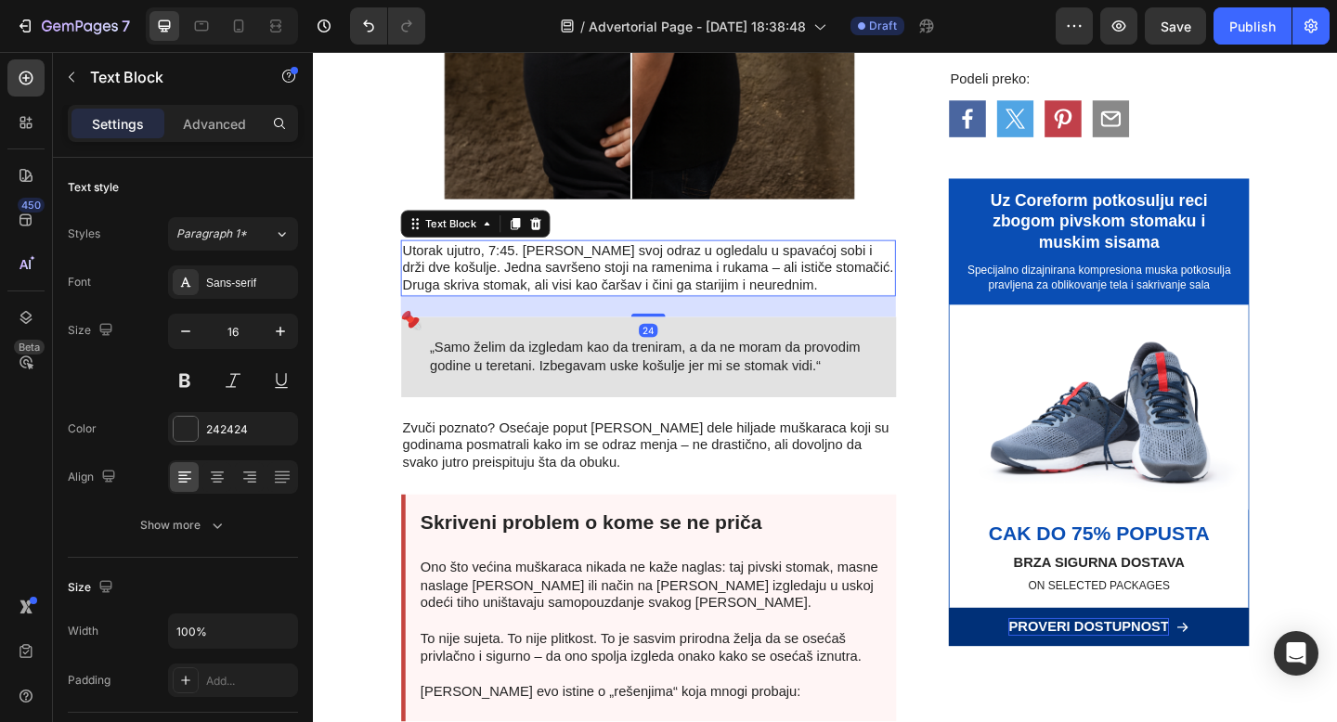
scroll to position [784, 0]
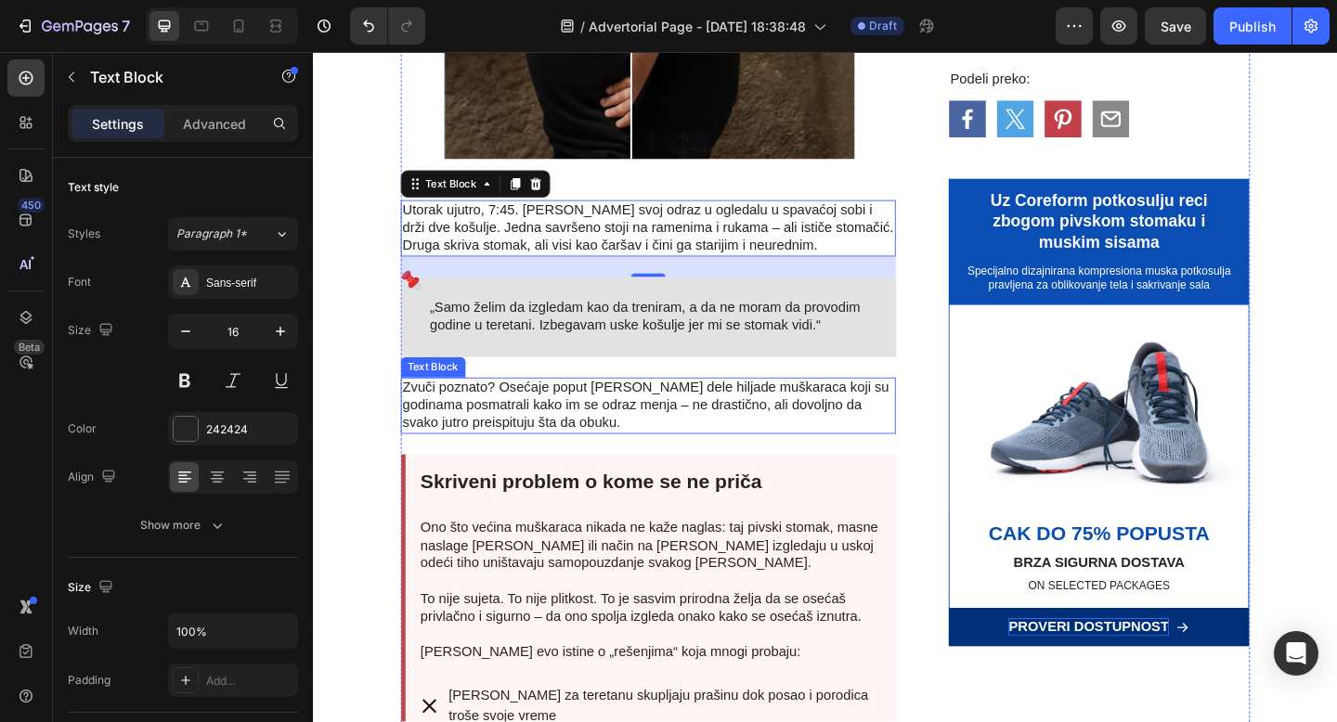
click at [823, 427] on p "Zvuči poznato? Osećaje poput [PERSON_NAME] dele hiljade muškaraca koji su godin…" at bounding box center [677, 437] width 535 height 58
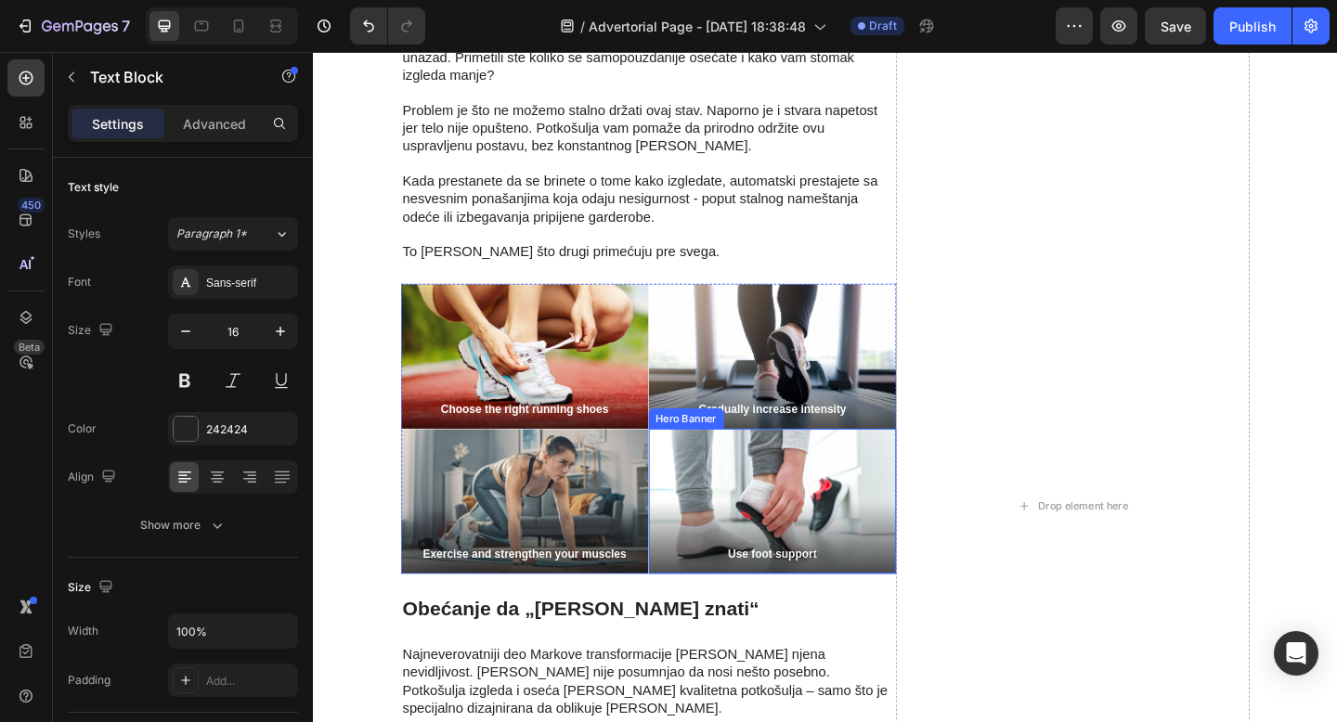
scroll to position [3652, 0]
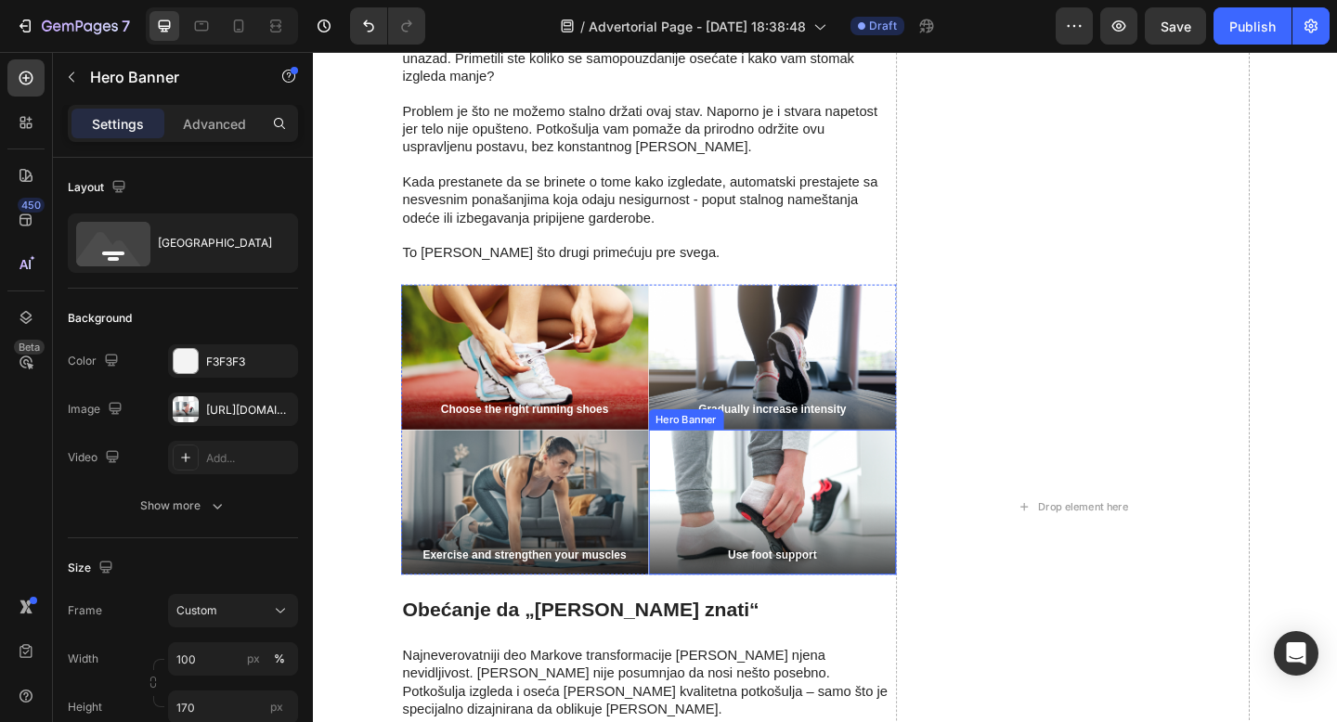
click at [715, 463] on div "Background Image" at bounding box center [812, 542] width 269 height 158
click at [835, 439] on icon at bounding box center [835, 445] width 12 height 13
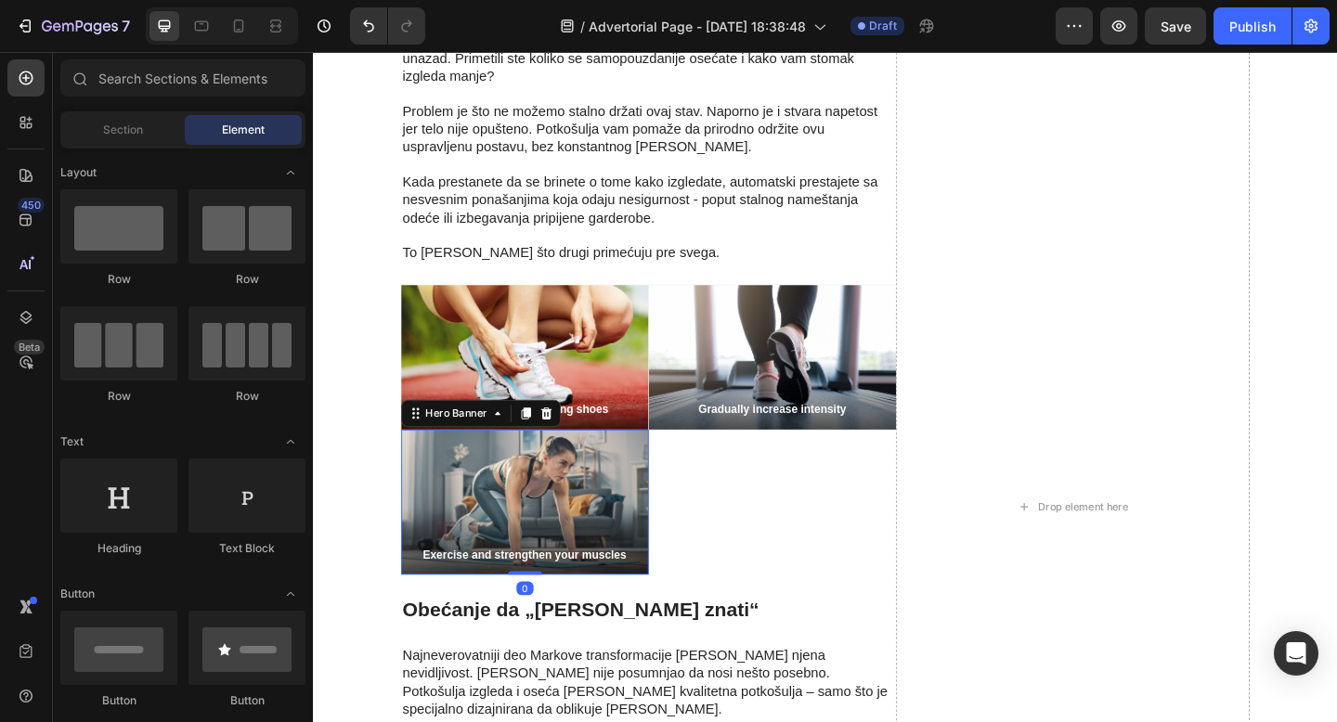
click at [628, 463] on div "Background Image" at bounding box center [542, 542] width 269 height 158
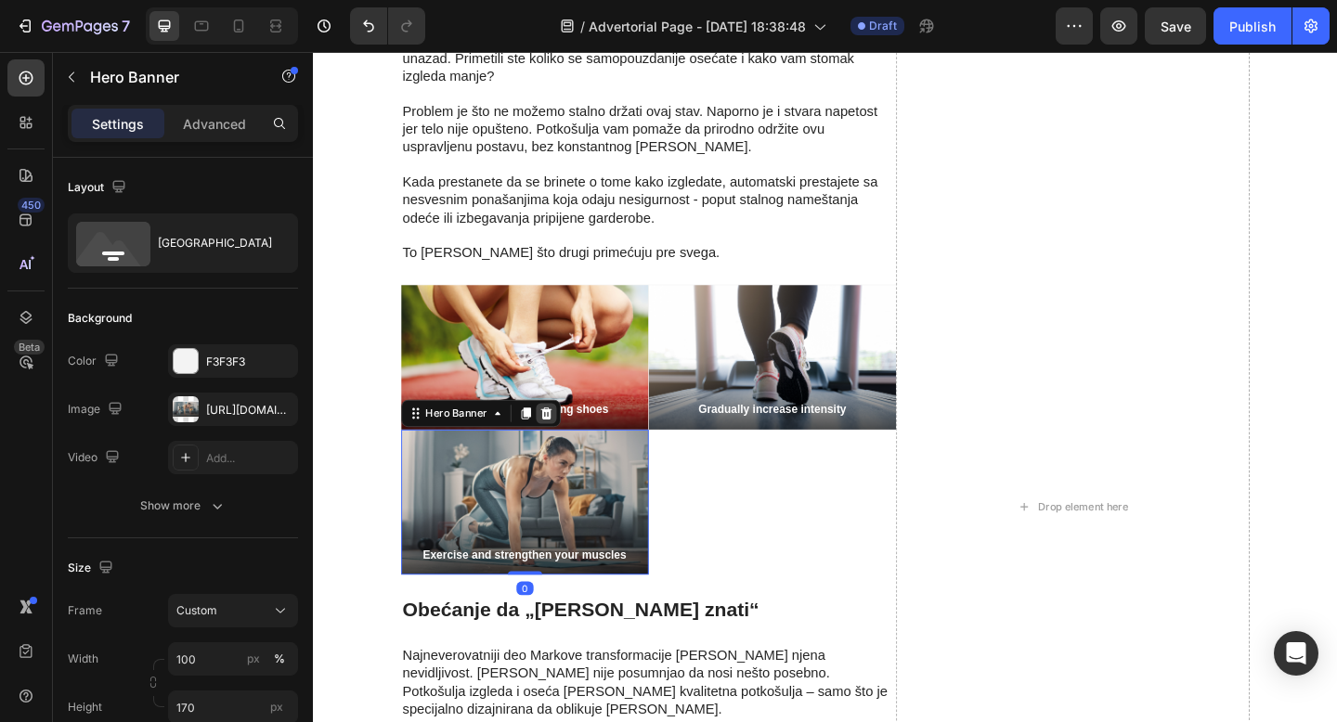
click at [571, 438] on icon at bounding box center [566, 445] width 15 height 15
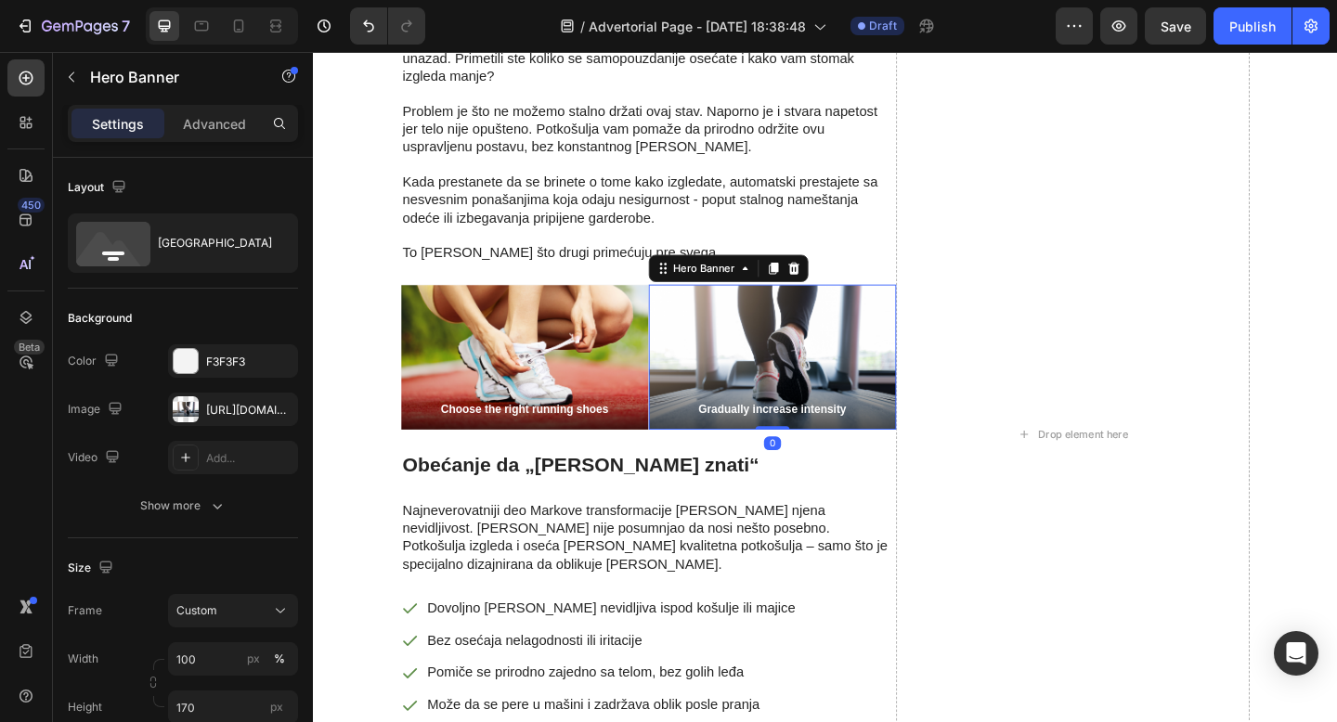
click at [778, 403] on div "Gradually increase intensity Text Block" at bounding box center [812, 433] width 269 height 60
click at [832, 281] on icon at bounding box center [835, 287] width 12 height 13
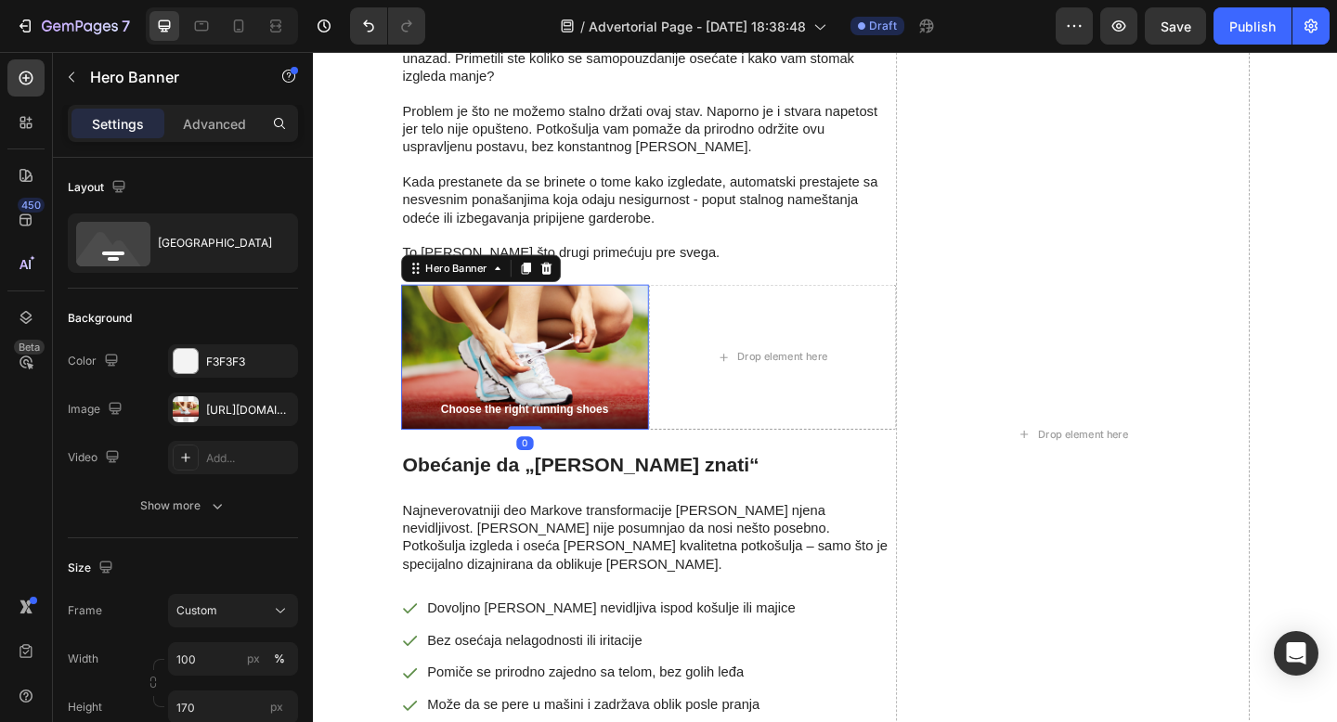
click at [621, 305] on div "Background Image" at bounding box center [542, 384] width 269 height 158
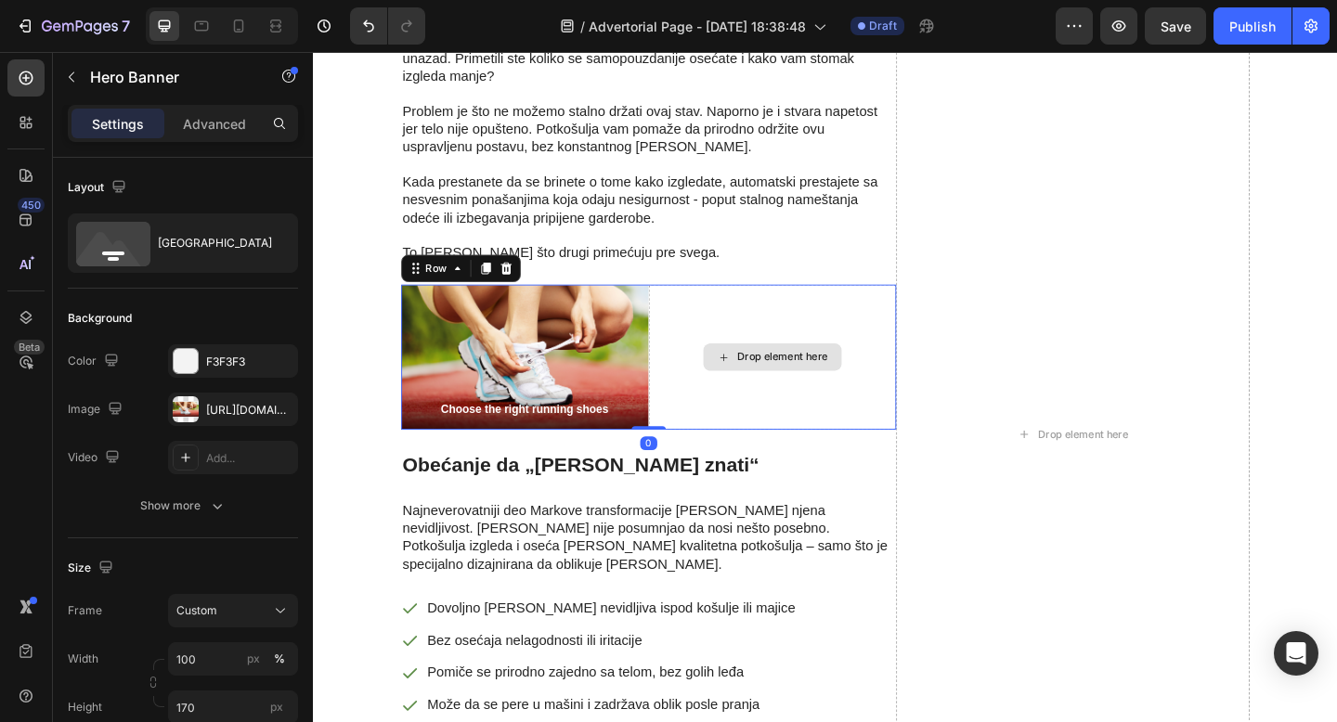
click at [742, 305] on div "Drop element here" at bounding box center [812, 384] width 269 height 158
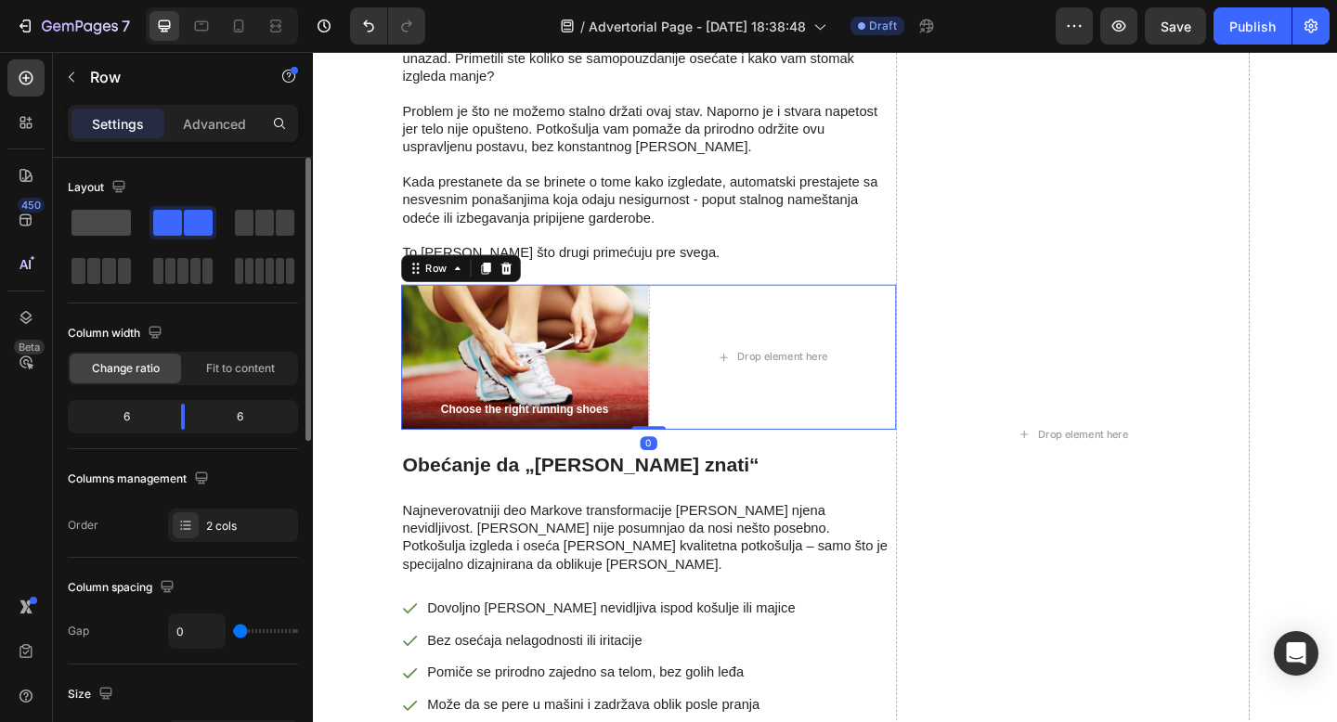
click at [107, 218] on span at bounding box center [100, 223] width 59 height 26
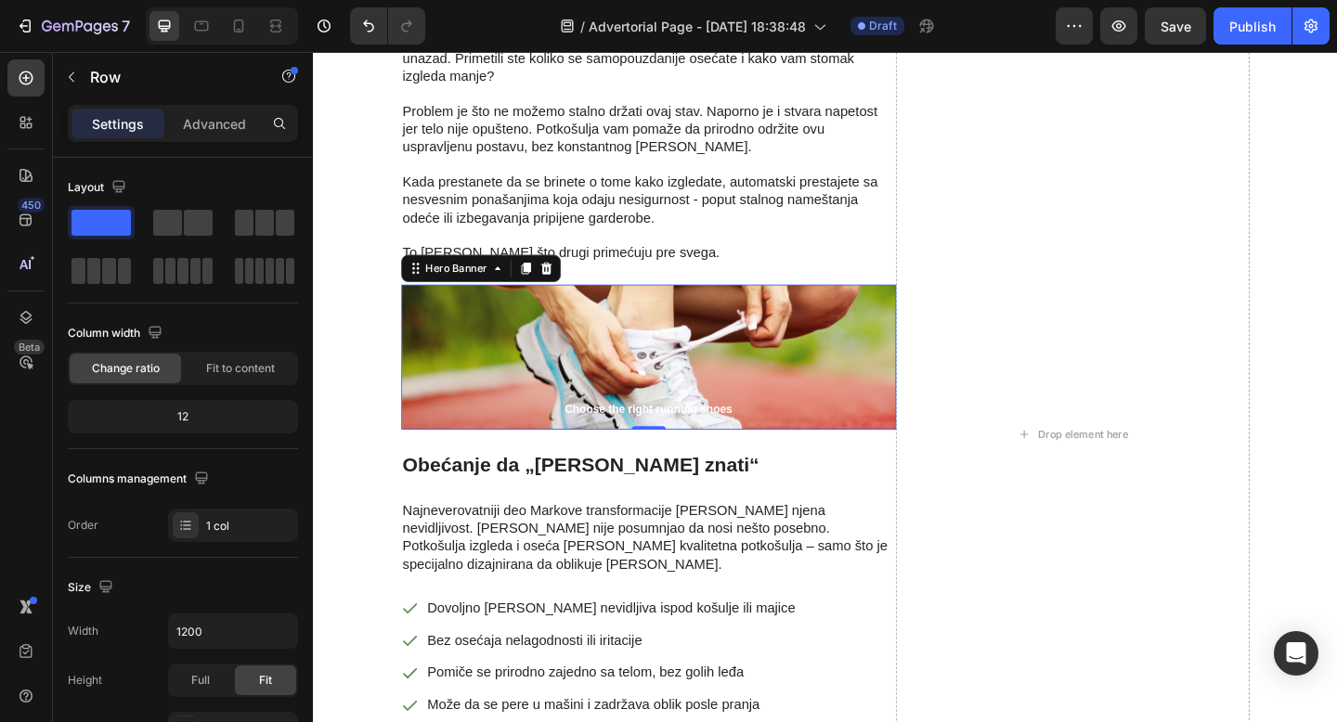
click at [470, 305] on div "Background Image" at bounding box center [677, 384] width 538 height 158
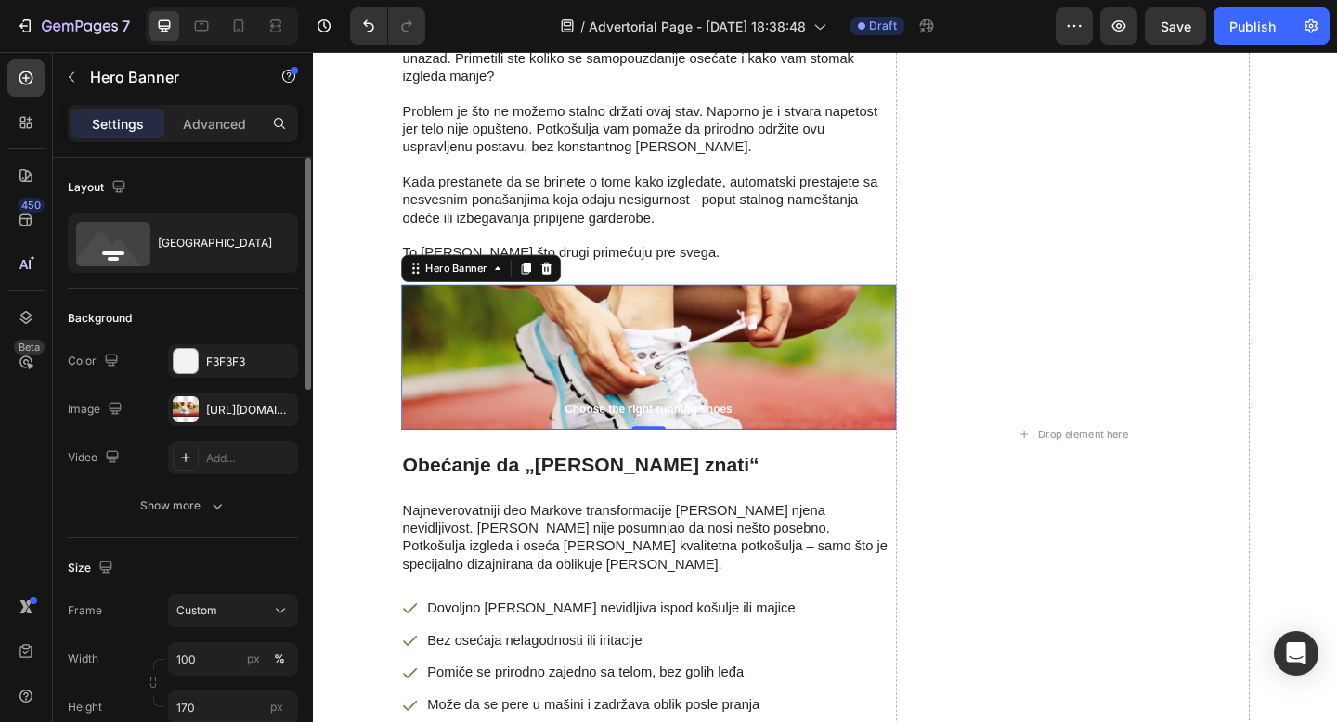
click at [281, 356] on div "F3F3F3" at bounding box center [233, 360] width 130 height 33
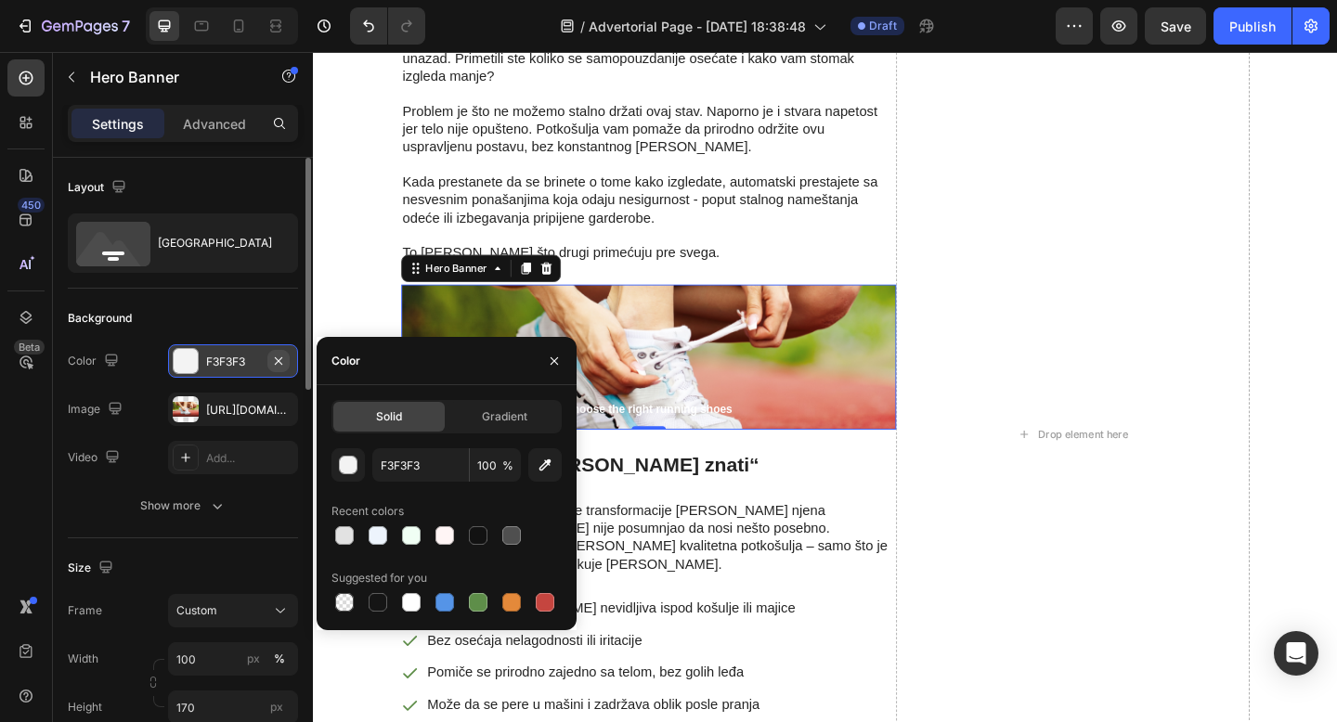
click at [278, 364] on icon "button" at bounding box center [278, 361] width 15 height 15
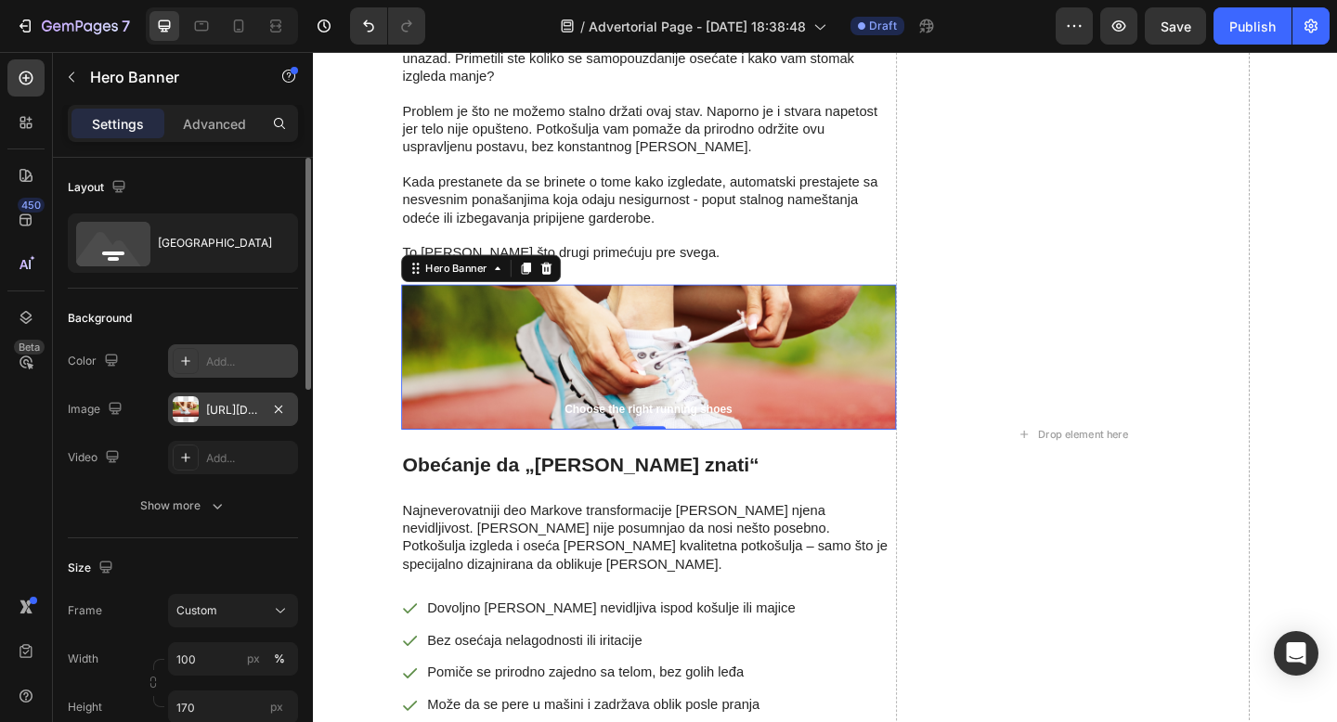
click at [211, 400] on div "https://cdn.shopify.com/s/files/1/0868/7245/7463/files/gempages_581799026949620…" at bounding box center [233, 409] width 130 height 33
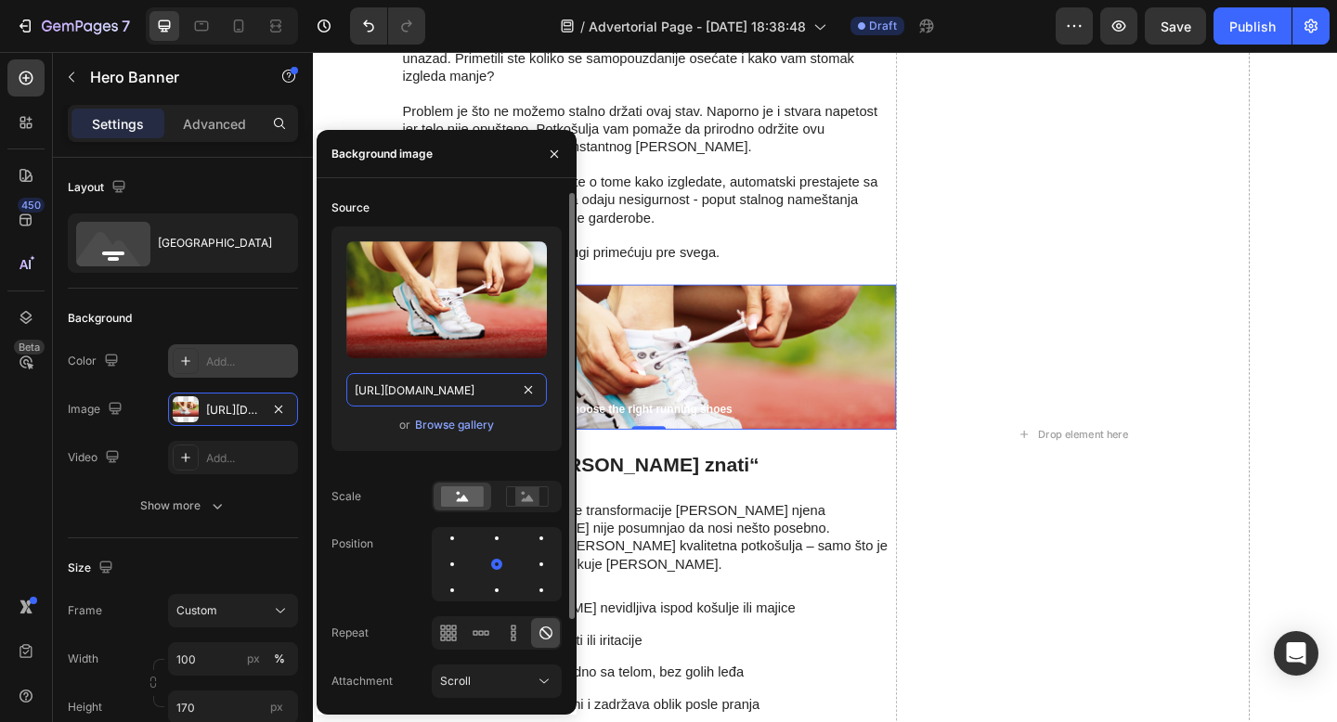
click at [458, 391] on input "https://cdn.shopify.com/s/files/1/0868/7245/7463/files/gempages_581799026949620…" at bounding box center [446, 389] width 201 height 33
paste input "ezgif.com-optimize_48"
paste input "ezgif.com-optimize_48_1.webp?v=1744387874"
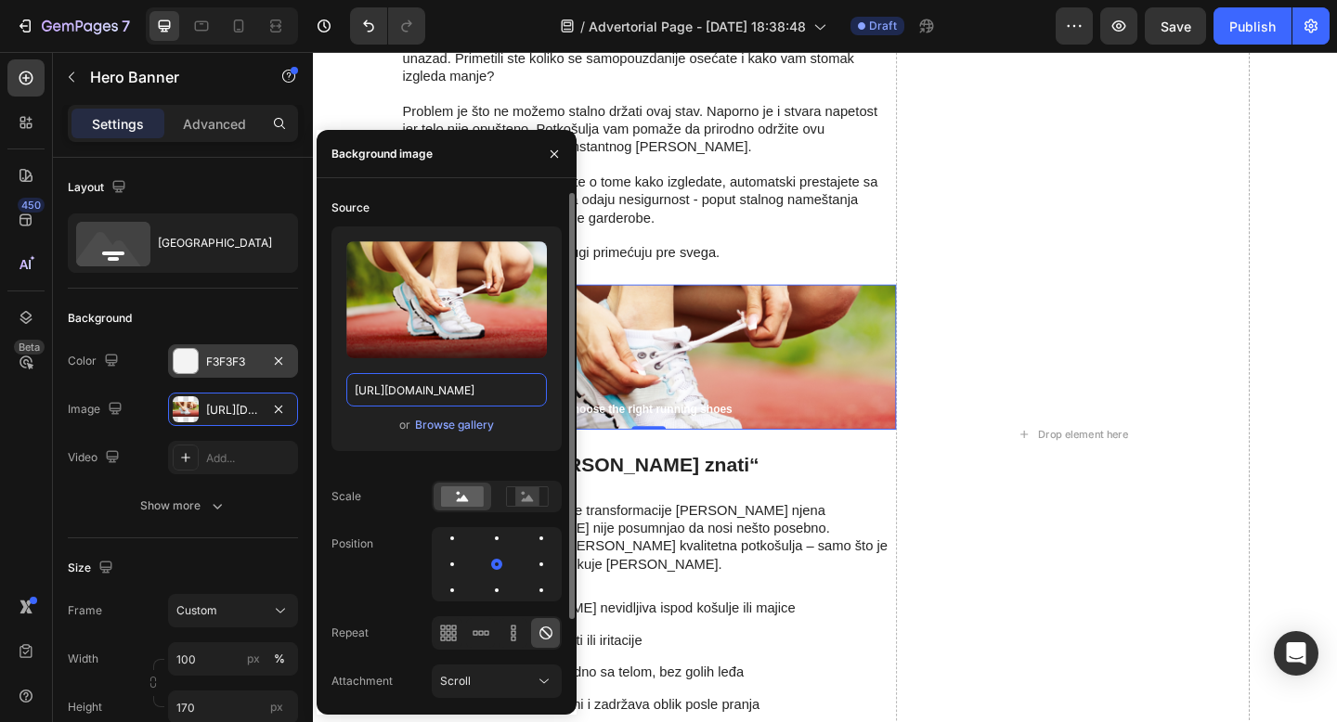
scroll to position [0, 382]
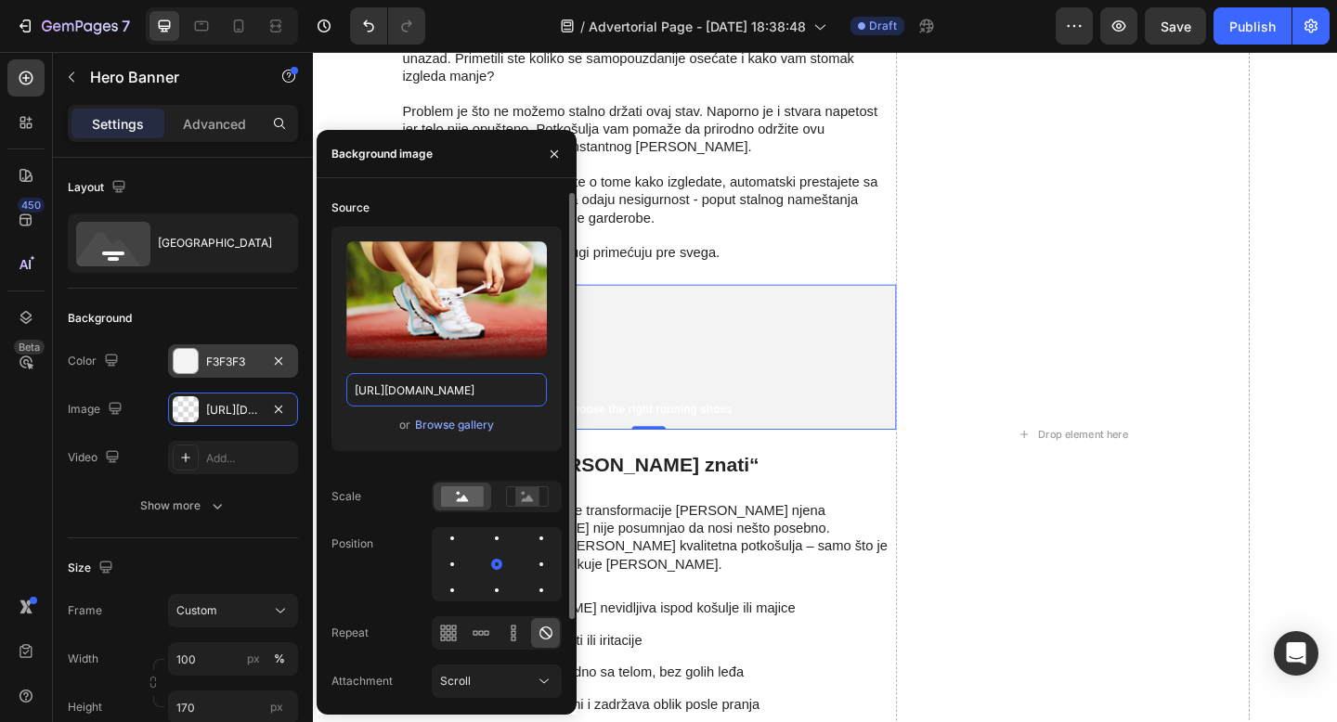
type input "https://cdn.shopify.com/s/files/1/0868/7245/7463/files/ezgif.com-optimize_48_1.…"
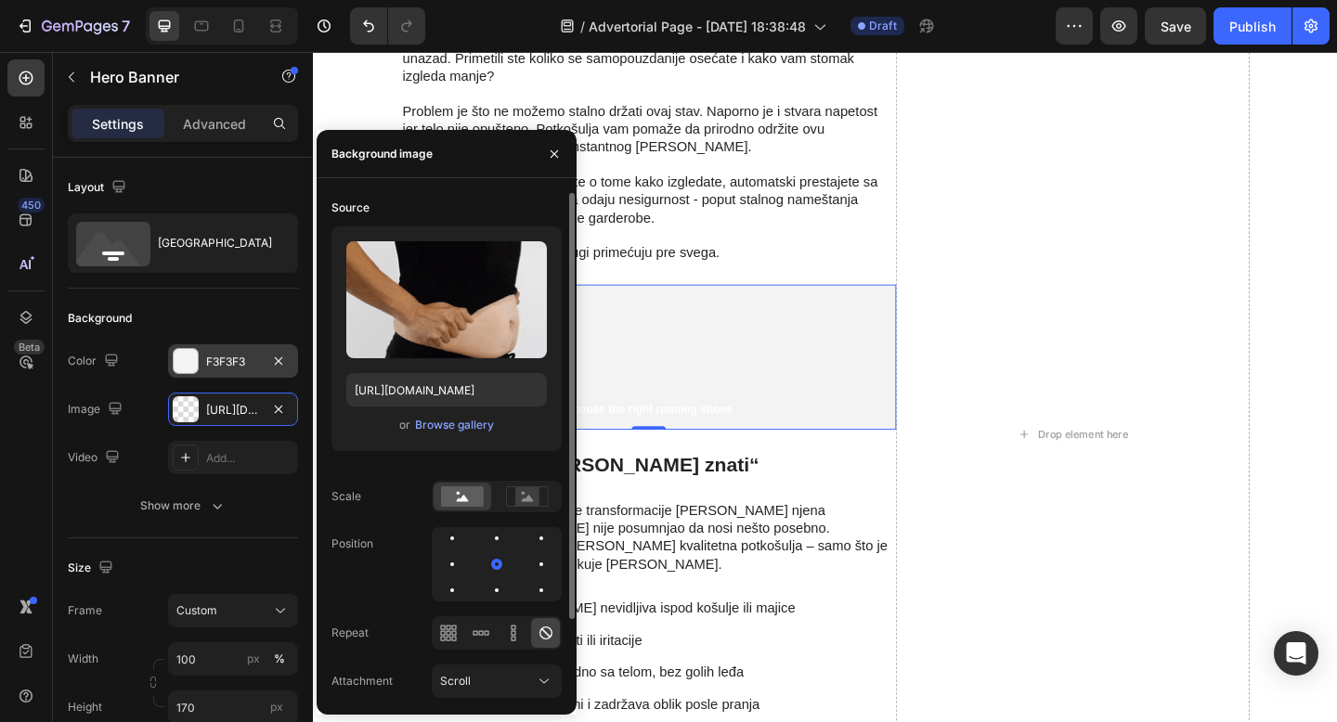
click at [537, 436] on div "Upload Image https://cdn.shopify.com/s/files/1/0868/7245/7463/files/ezgif.com-o…" at bounding box center [446, 339] width 230 height 225
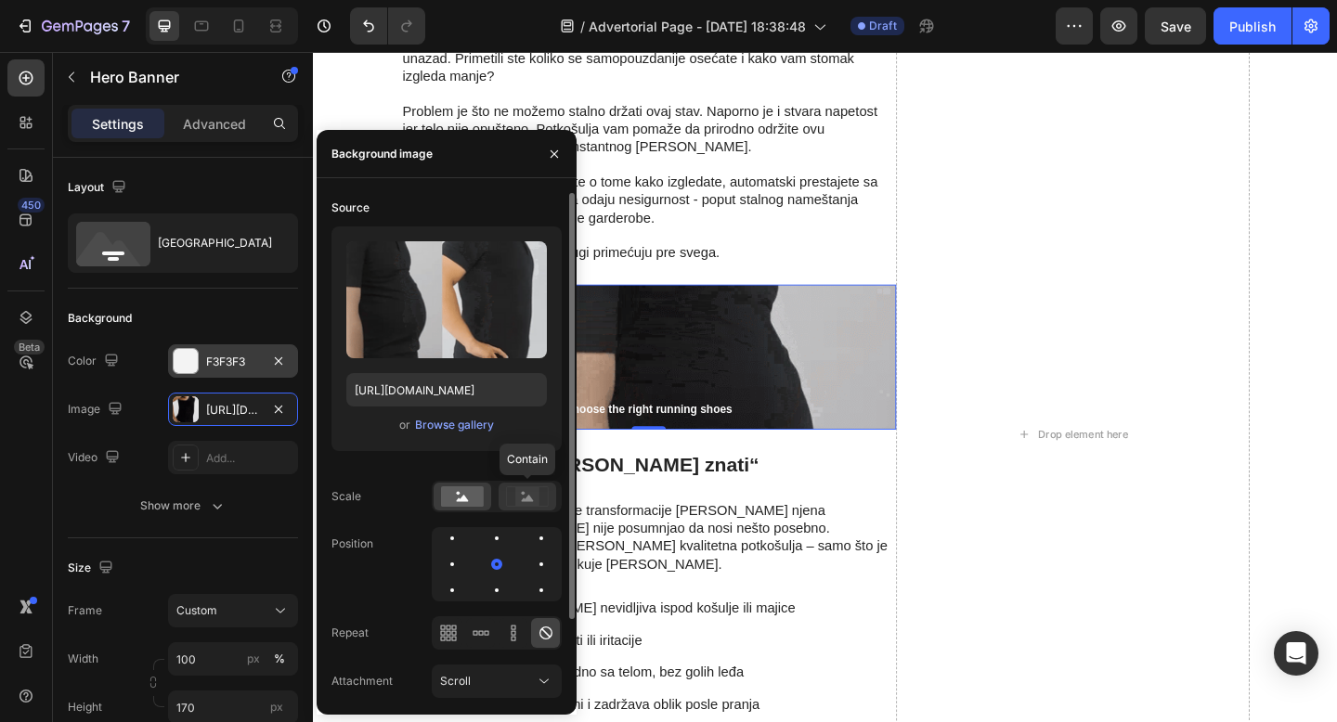
click at [524, 499] on rect at bounding box center [527, 496] width 24 height 19
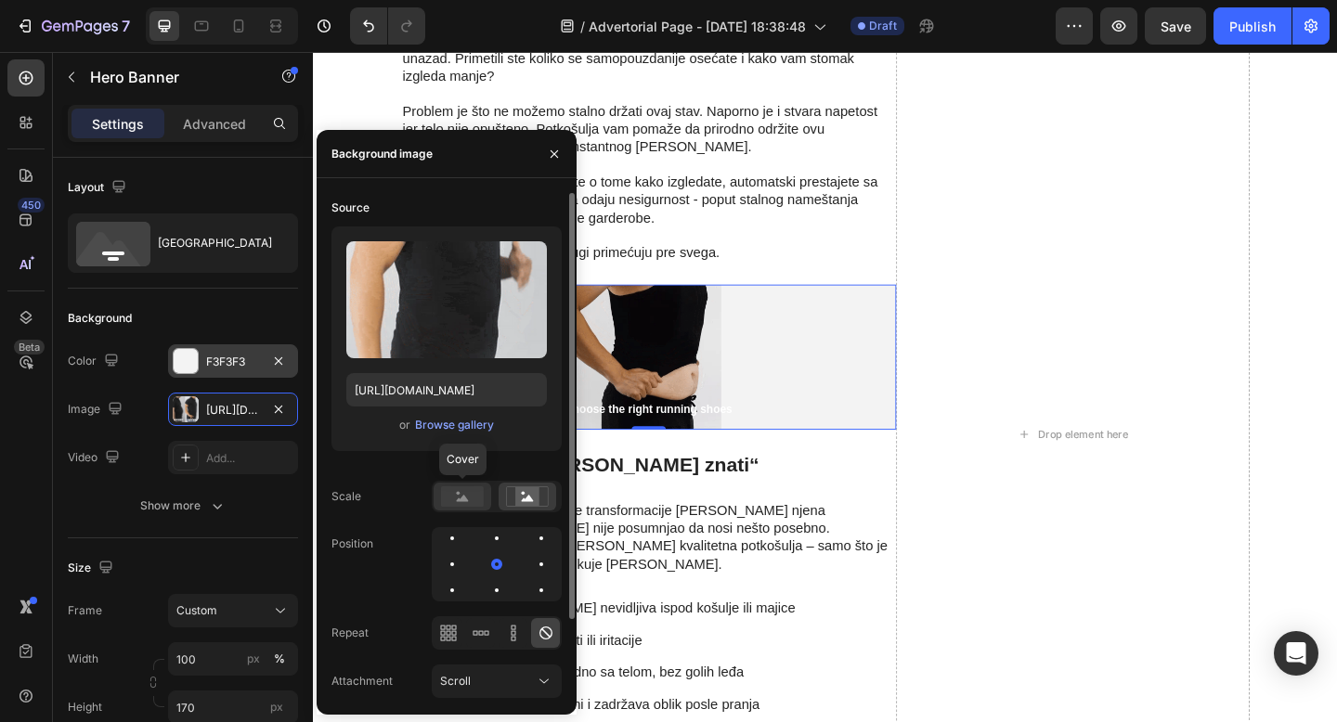
click at [459, 498] on rect at bounding box center [462, 496] width 43 height 20
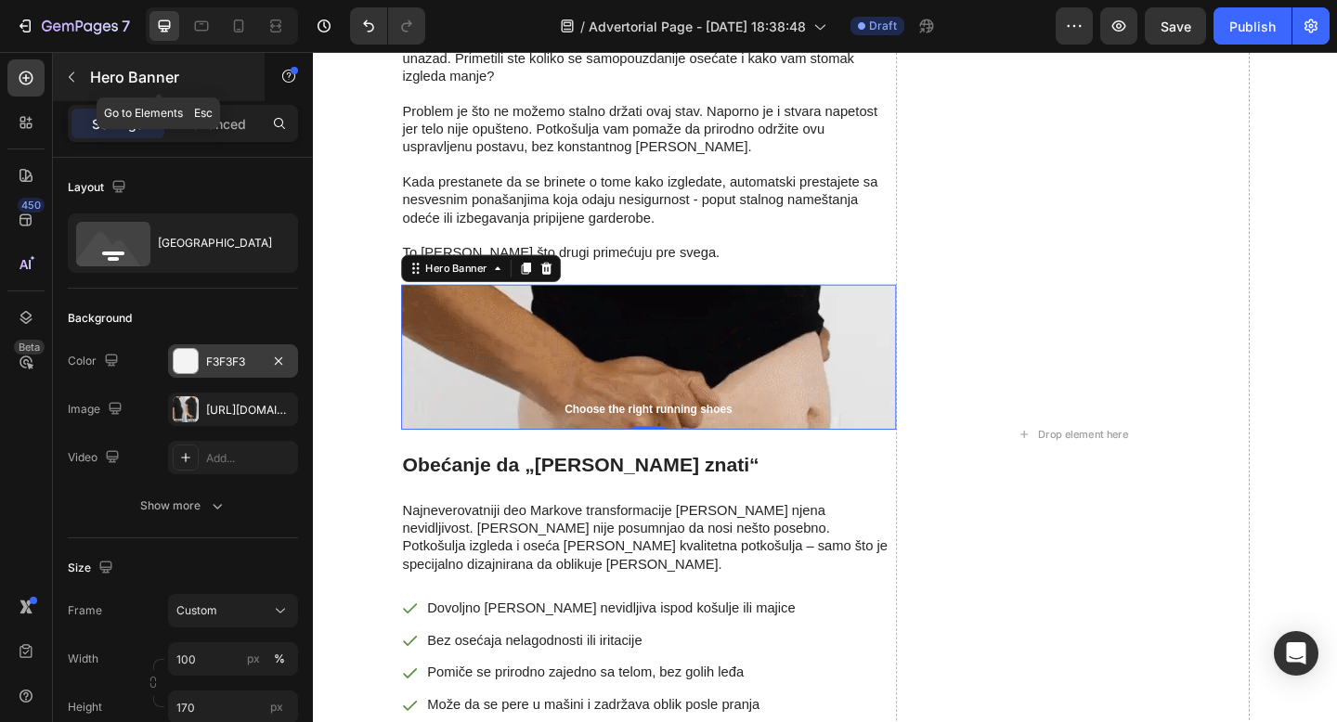
click at [74, 78] on icon "button" at bounding box center [71, 77] width 15 height 15
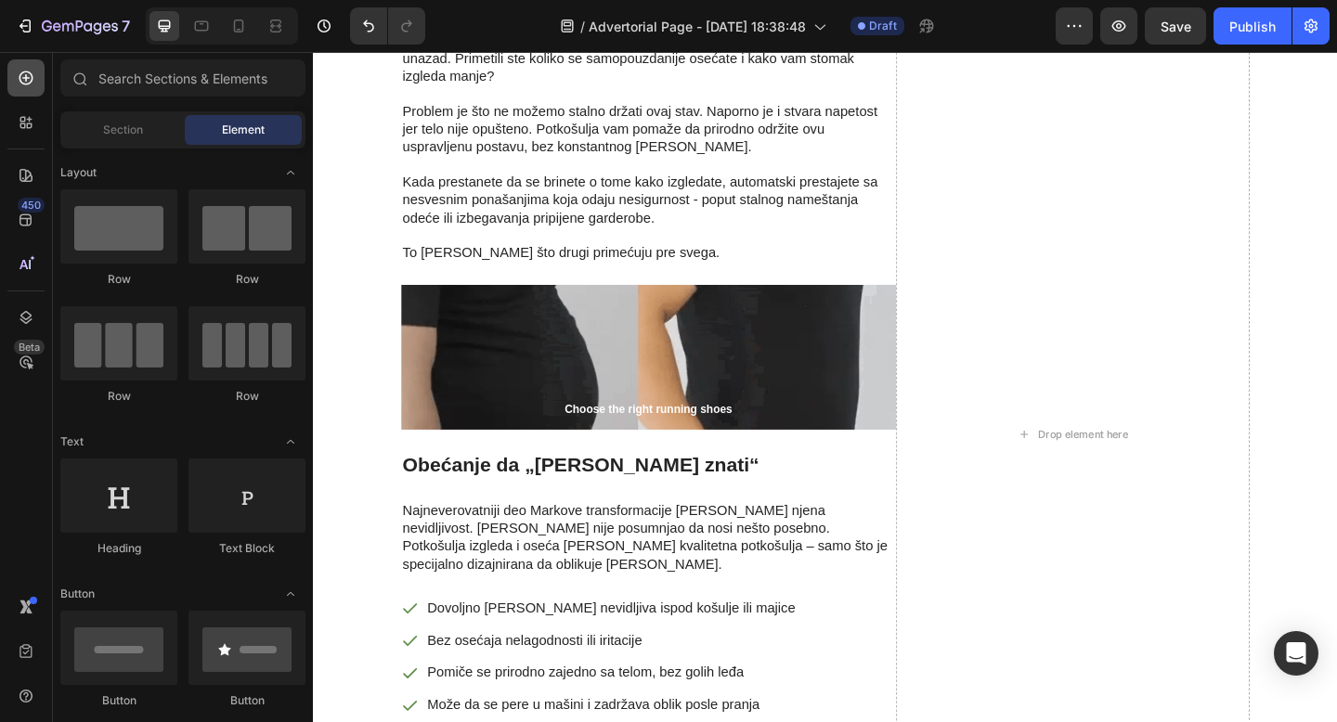
click at [30, 84] on icon at bounding box center [26, 78] width 19 height 19
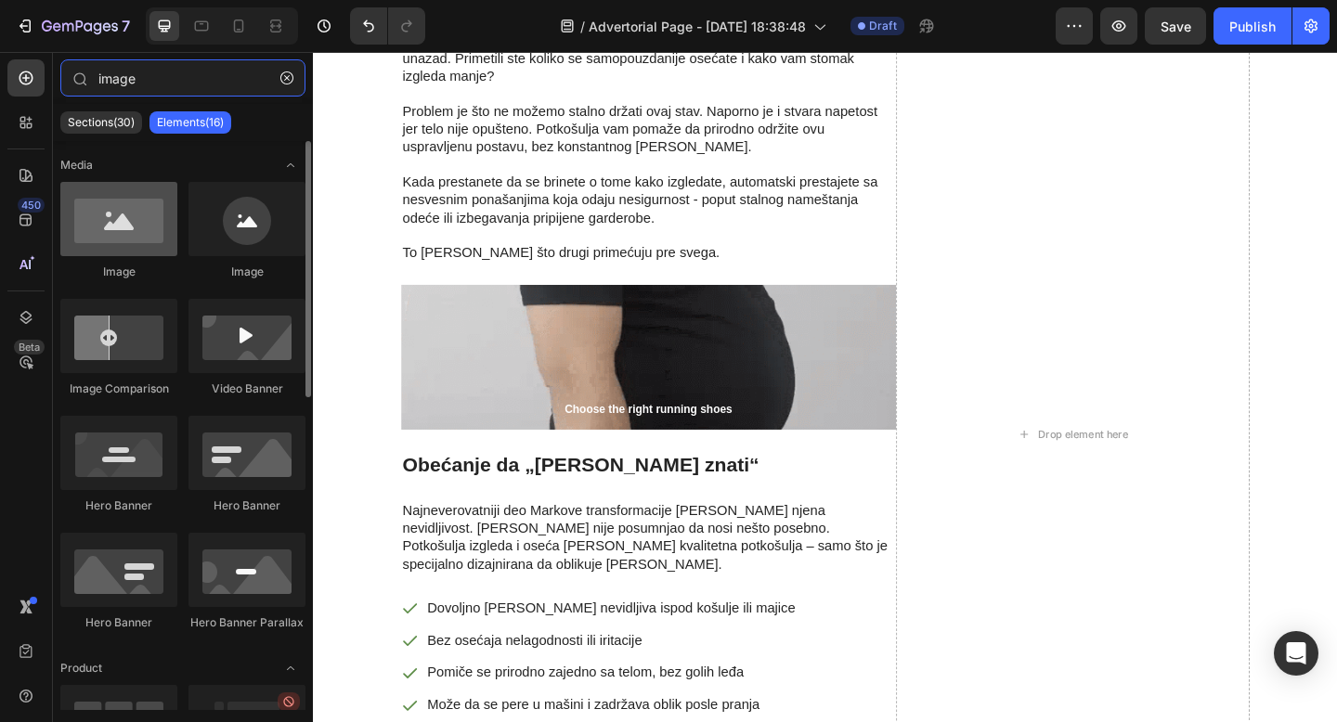
type input "image"
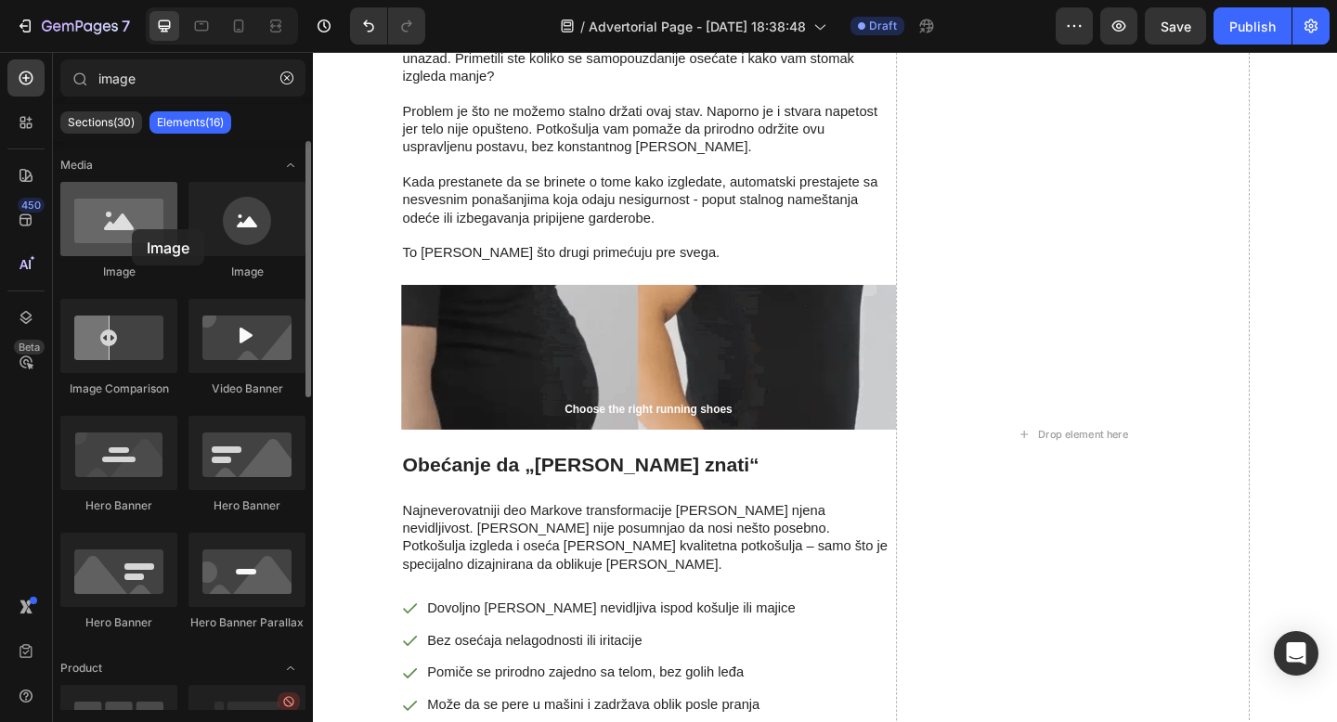
click at [132, 229] on div at bounding box center [118, 219] width 117 height 74
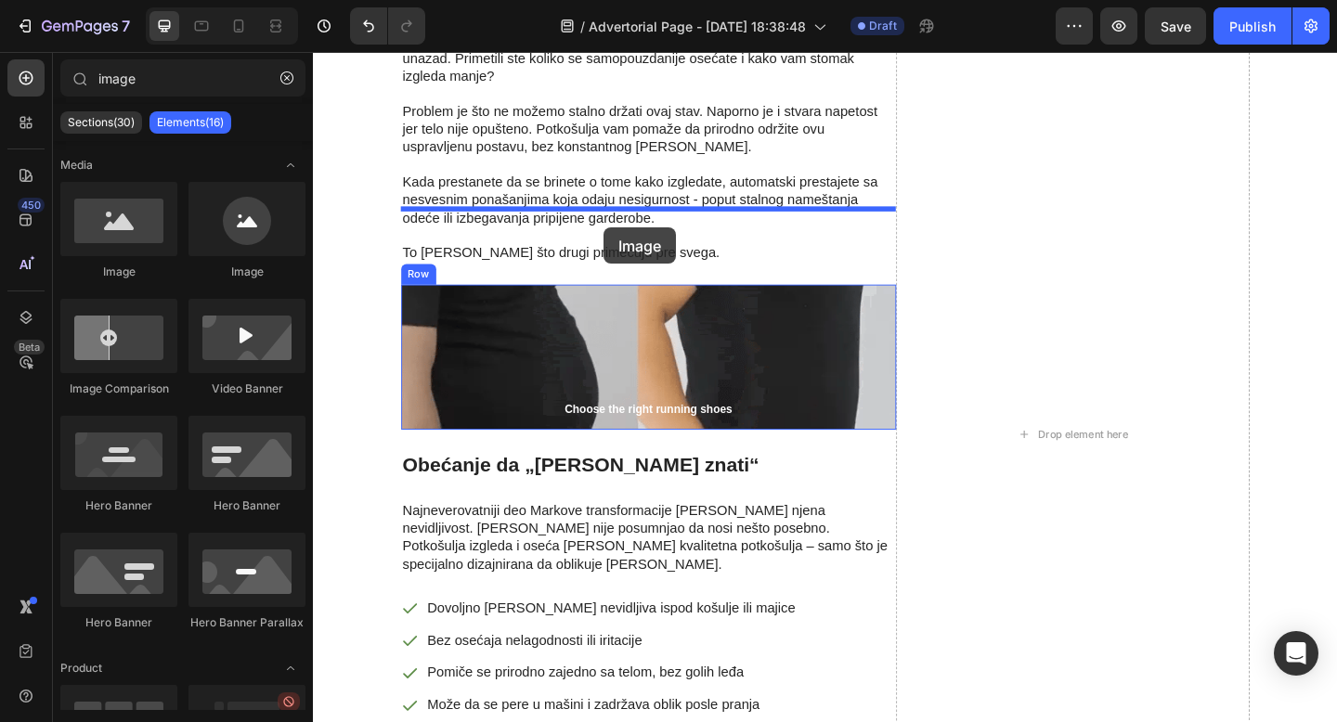
drag, startPoint x: 445, startPoint y: 281, endPoint x: 624, endPoint y: 243, distance: 183.2
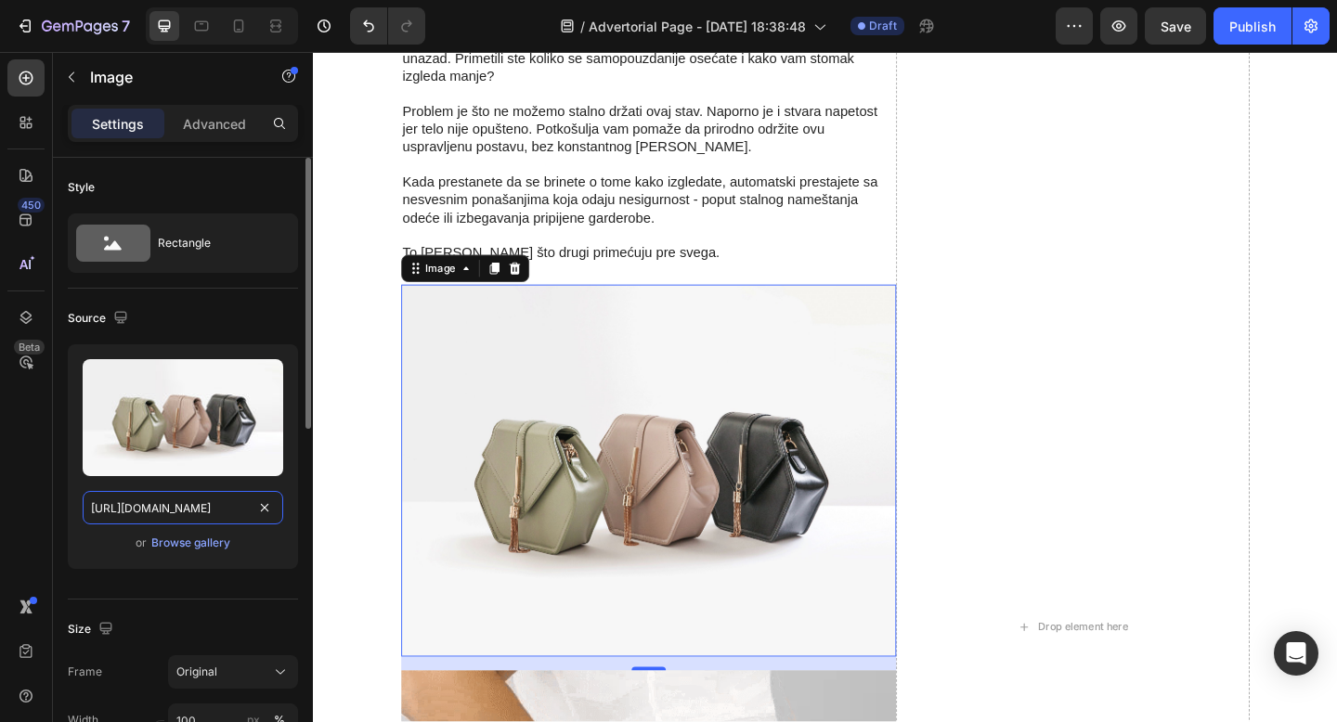
click at [181, 511] on input "https://cdn.shopify.com/s/files/1/2005/9307/files/image_demo.jpg" at bounding box center [183, 507] width 201 height 33
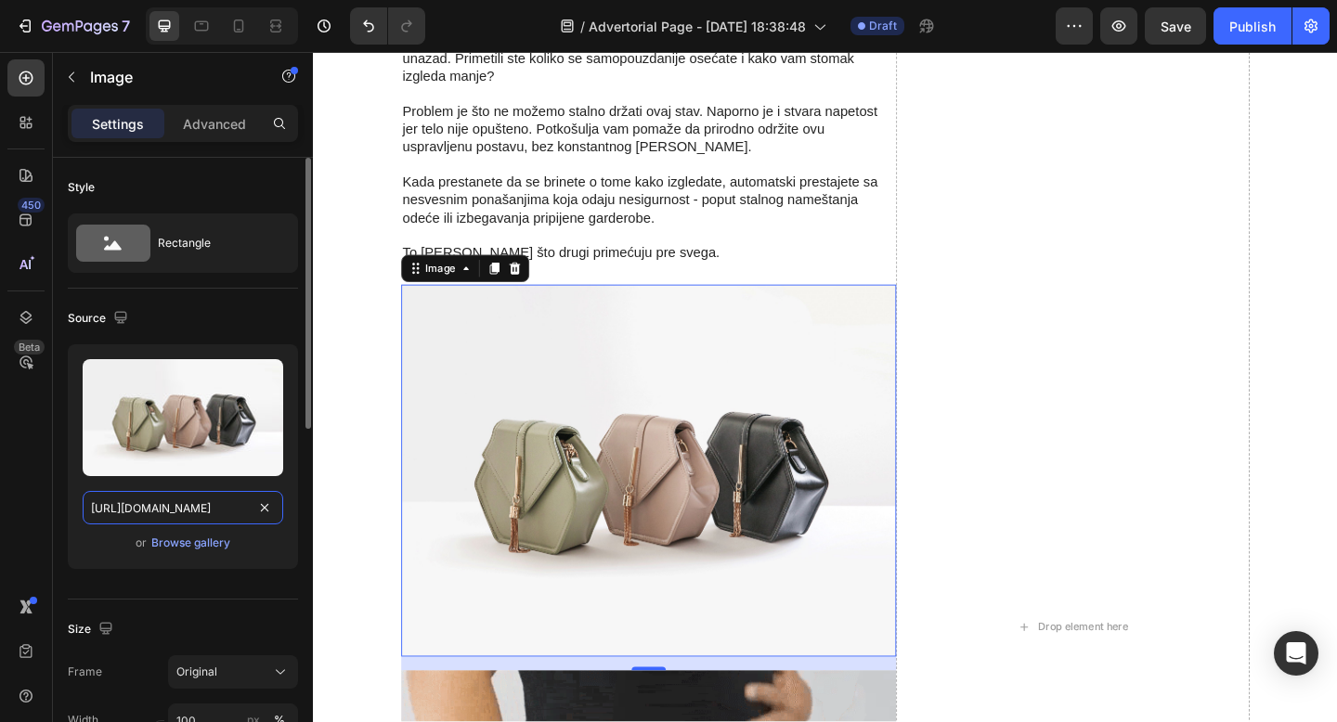
click at [181, 511] on input "https://cdn.shopify.com/s/files/1/2005/9307/files/image_demo.jpg" at bounding box center [183, 507] width 201 height 33
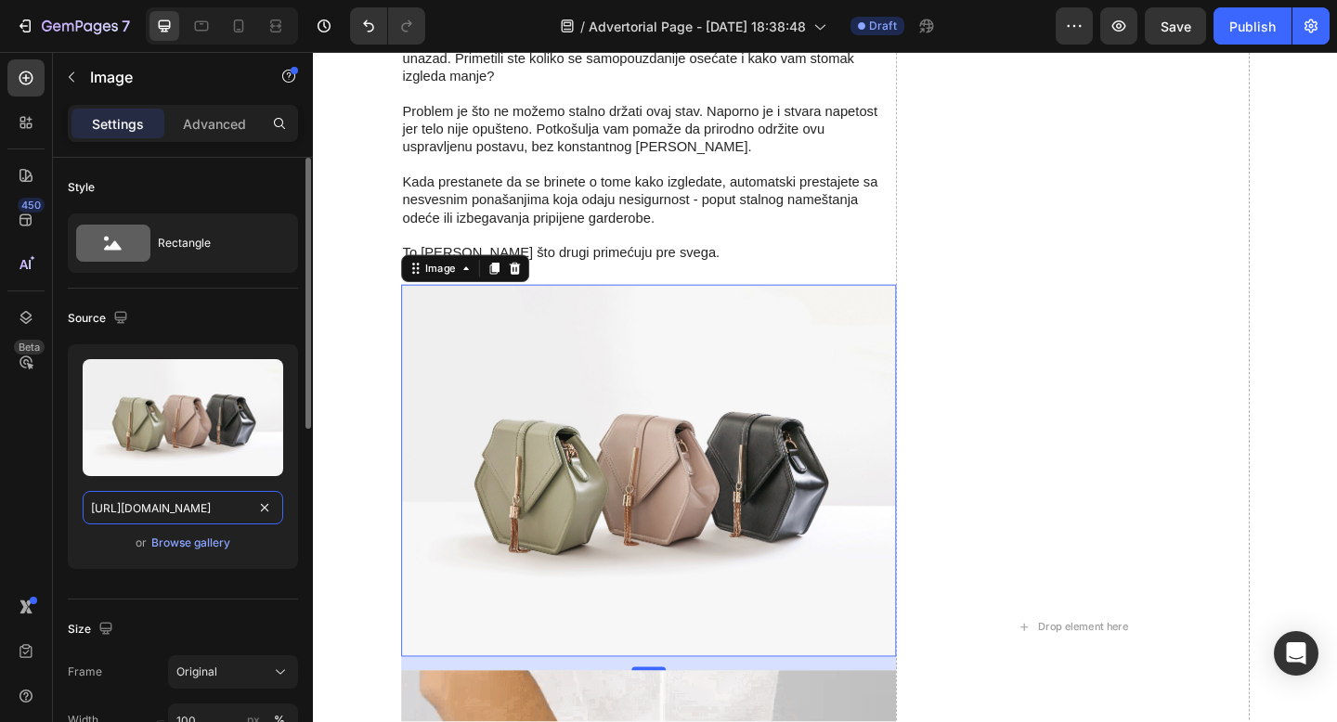
click at [181, 511] on input "https://cdn.shopify.com/s/files/1/2005/9307/files/image_demo.jpg" at bounding box center [183, 507] width 201 height 33
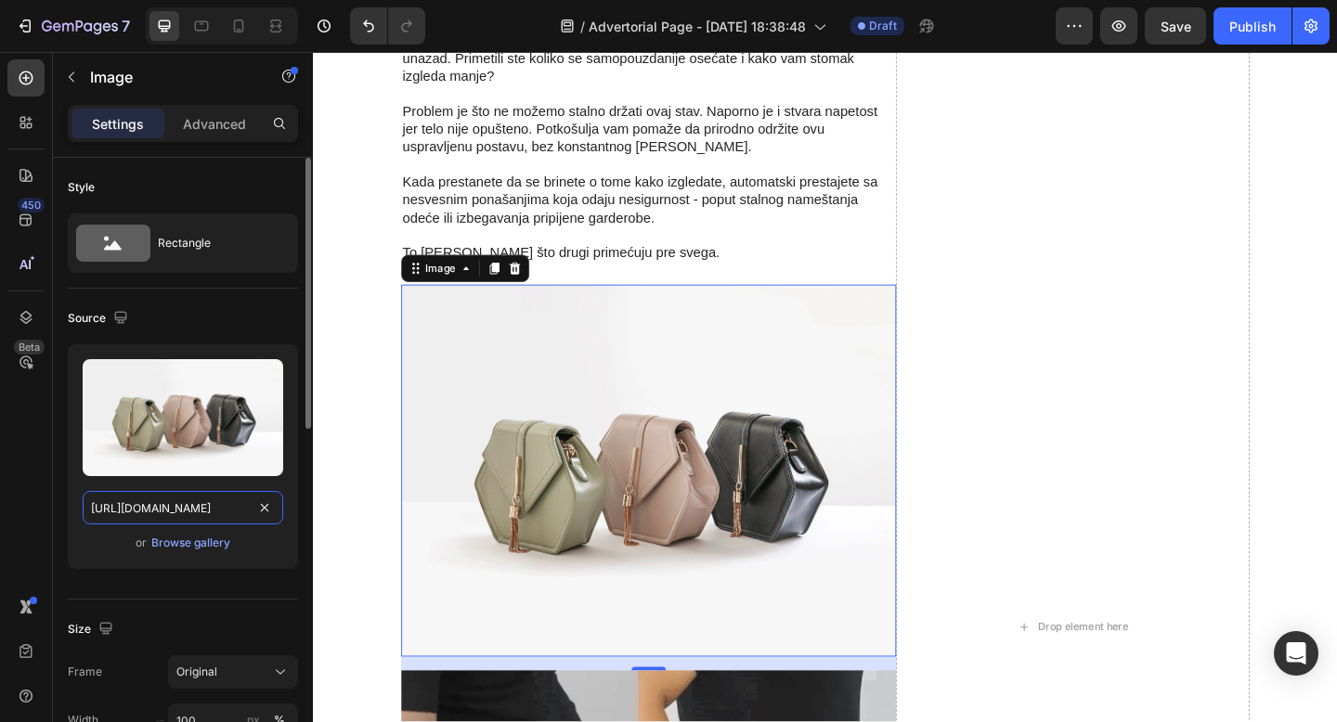
click at [181, 511] on input "https://cdn.shopify.com/s/files/1/2005/9307/files/image_demo.jpg" at bounding box center [183, 507] width 201 height 33
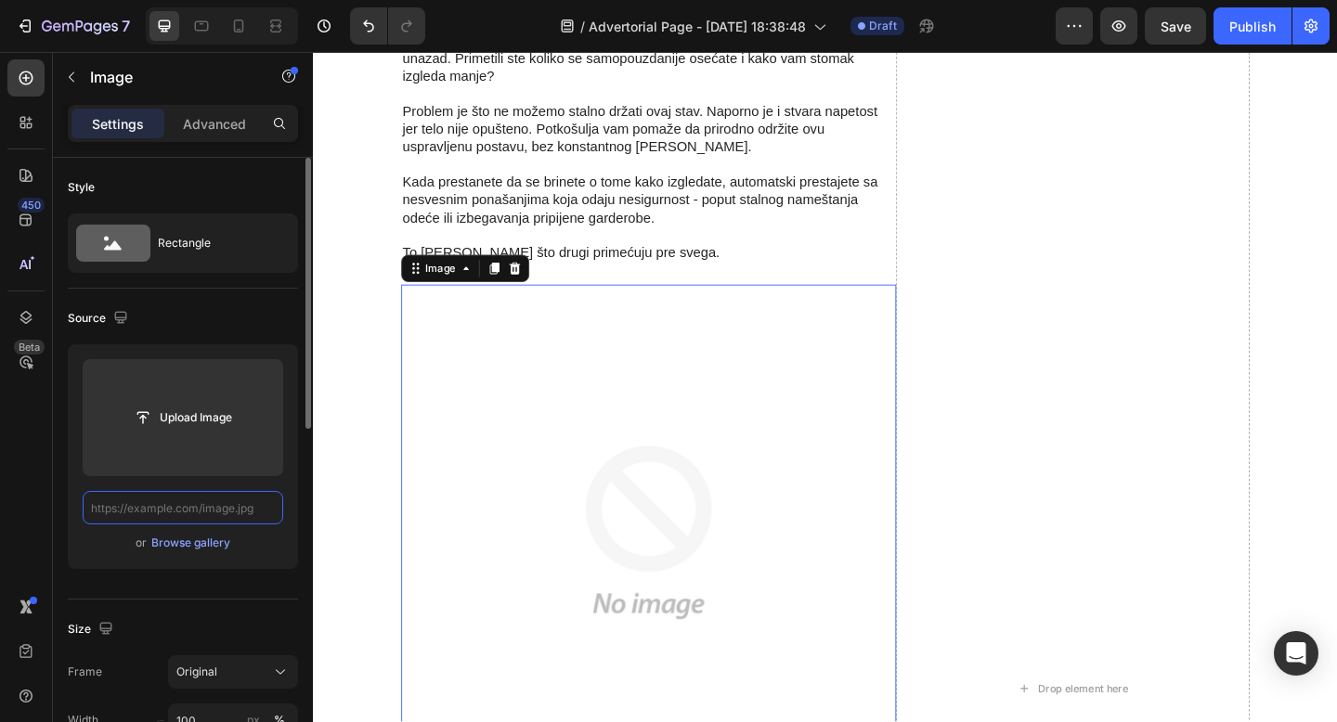
click at [195, 510] on input "text" at bounding box center [183, 507] width 201 height 33
paste input "https://cdn.shopify.com/s/files/1/0868/7245/7463/files/ezgif.com-optimize_48_1.…"
type input "https://cdn.shopify.com/s/files/1/0868/7245/7463/files/ezgif.com-optimize_48_1.…"
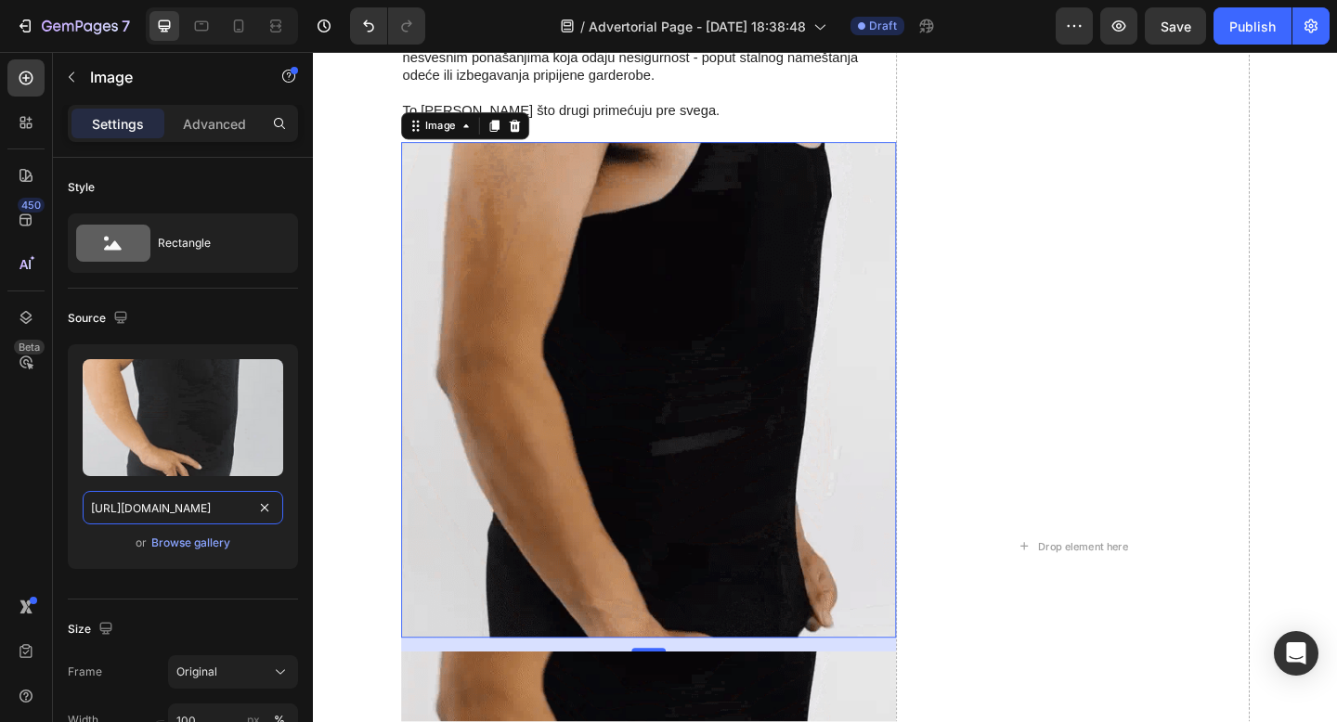
scroll to position [3936, 0]
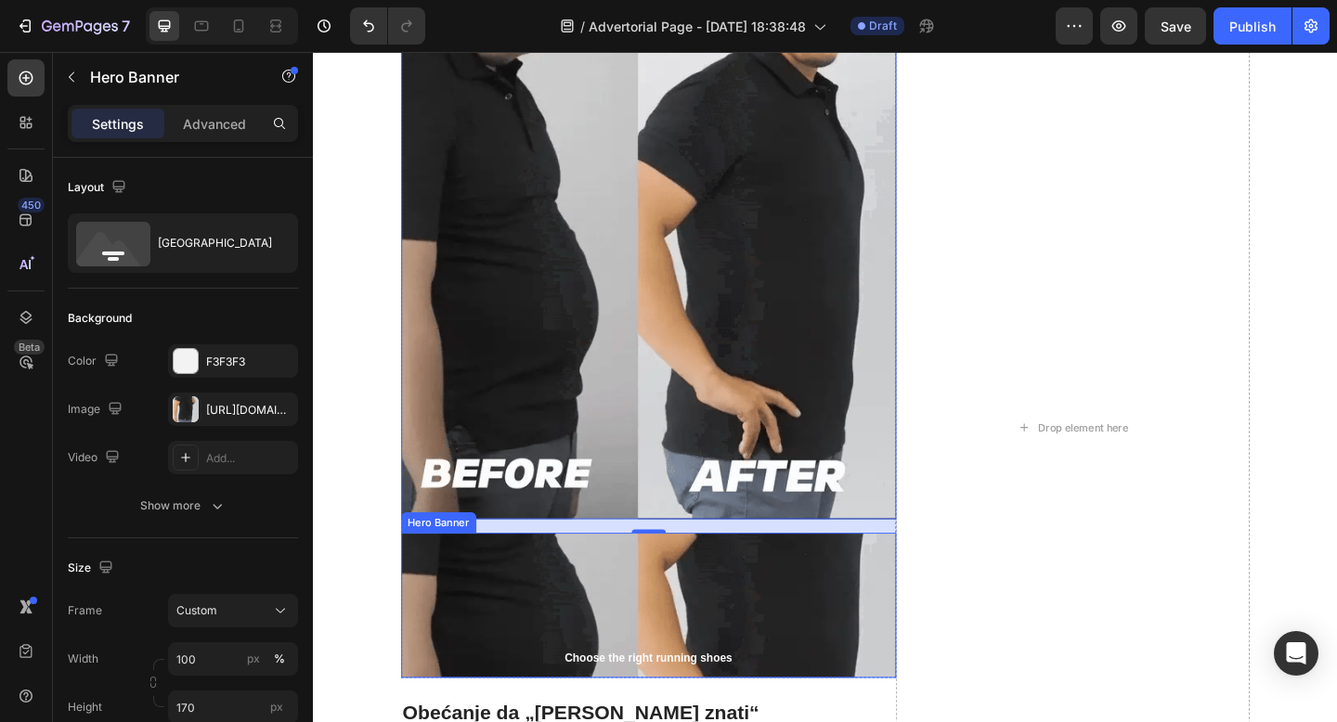
click at [666, 576] on div "Background Image" at bounding box center [677, 655] width 538 height 158
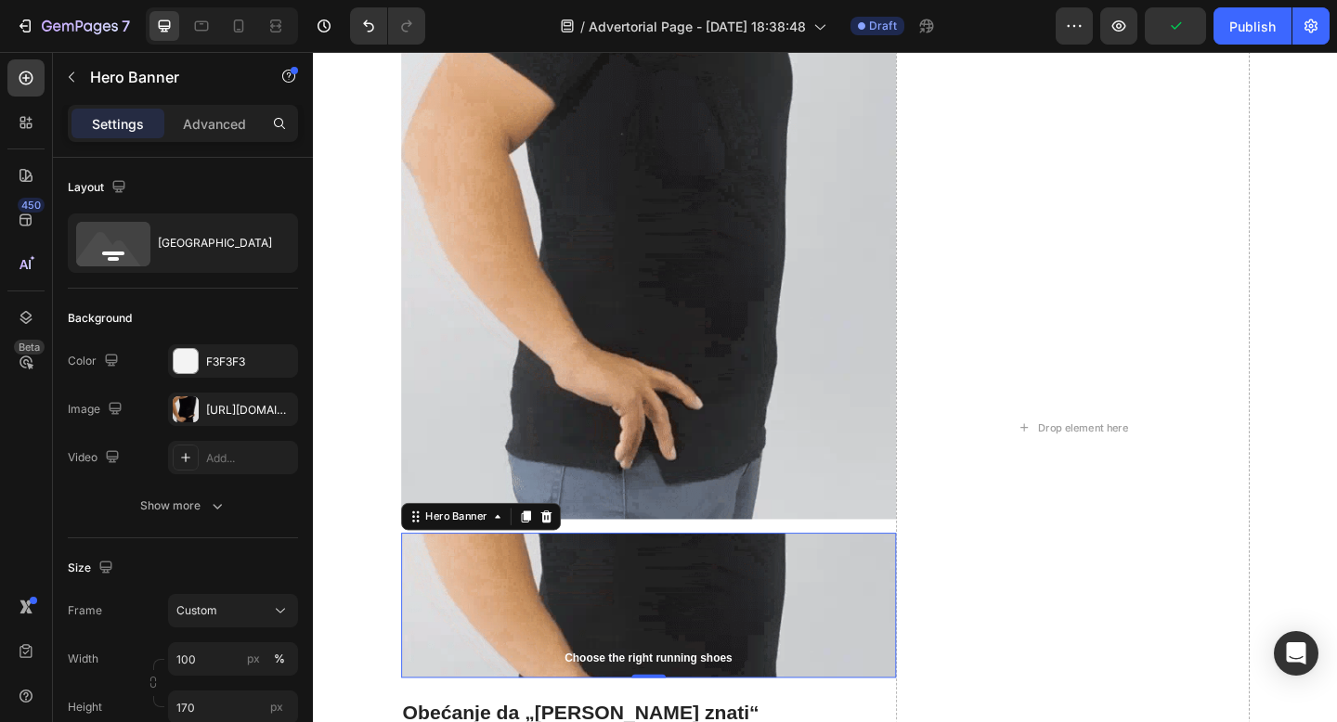
click at [569, 551] on icon at bounding box center [566, 557] width 12 height 13
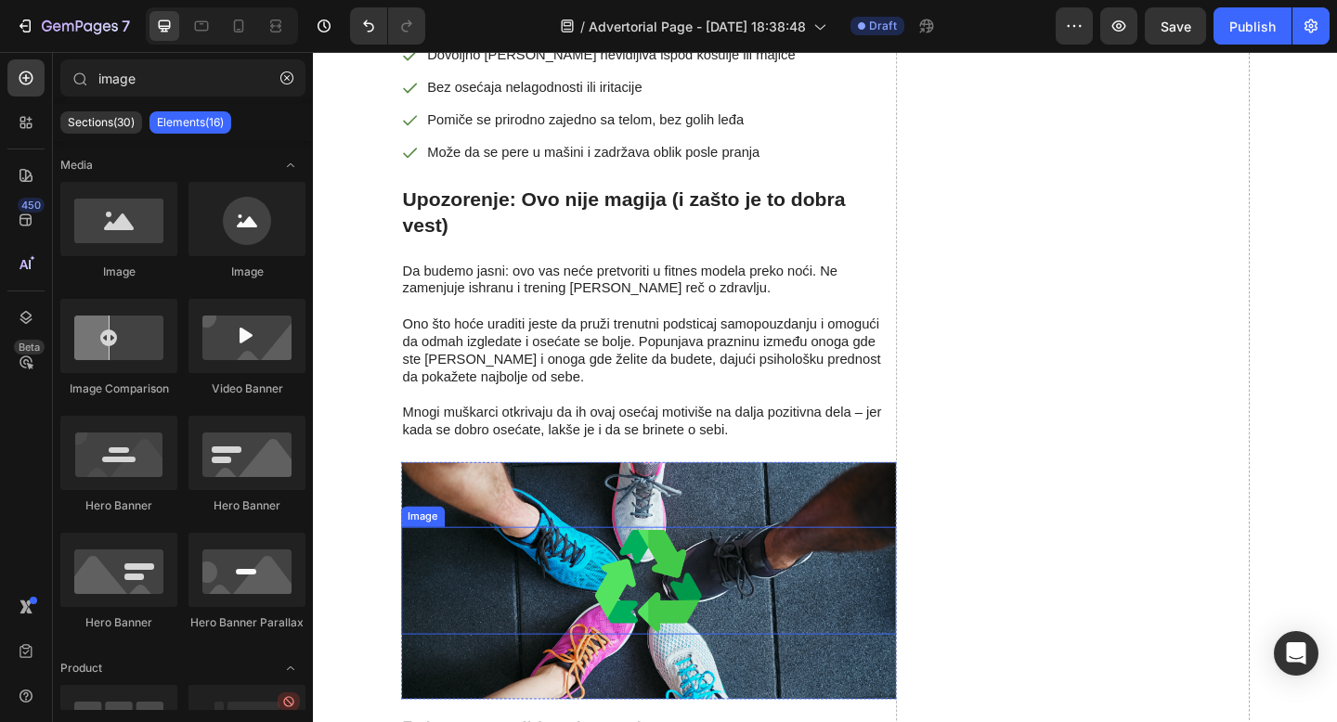
scroll to position [4636, 0]
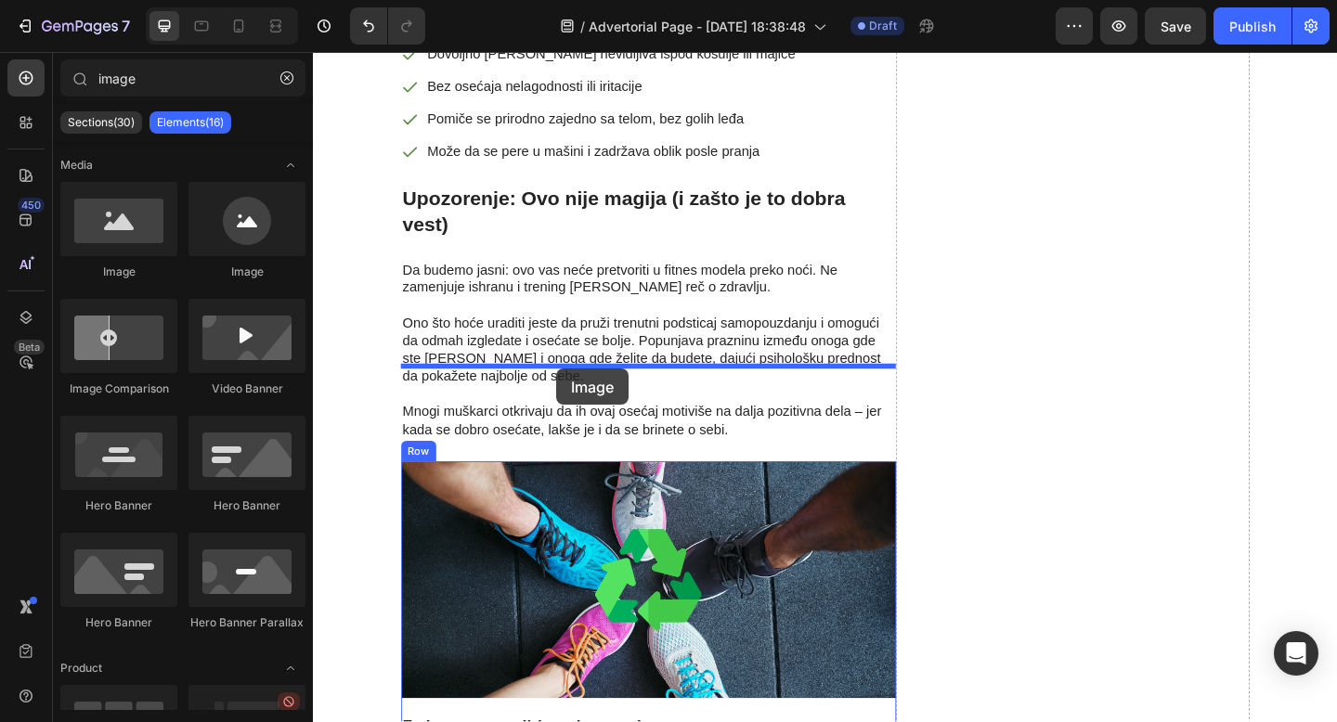
drag, startPoint x: 435, startPoint y: 294, endPoint x: 577, endPoint y: 396, distance: 174.9
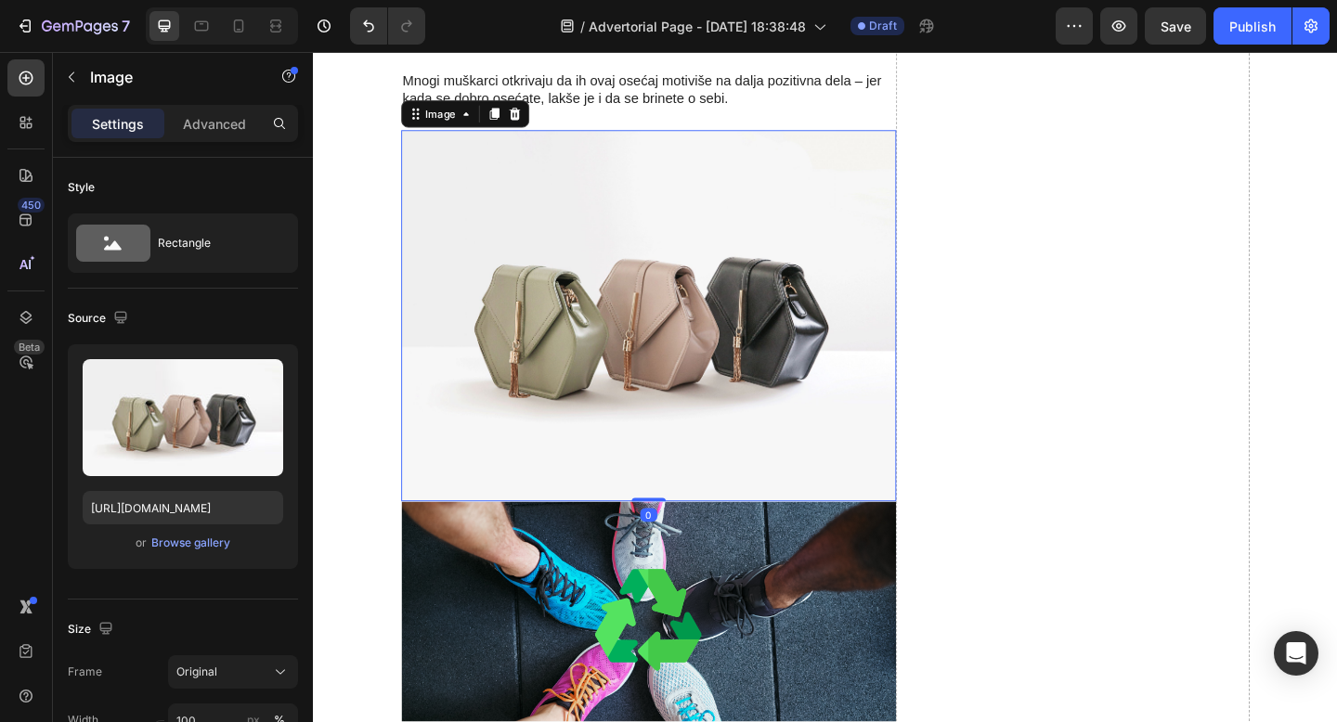
scroll to position [5035, 0]
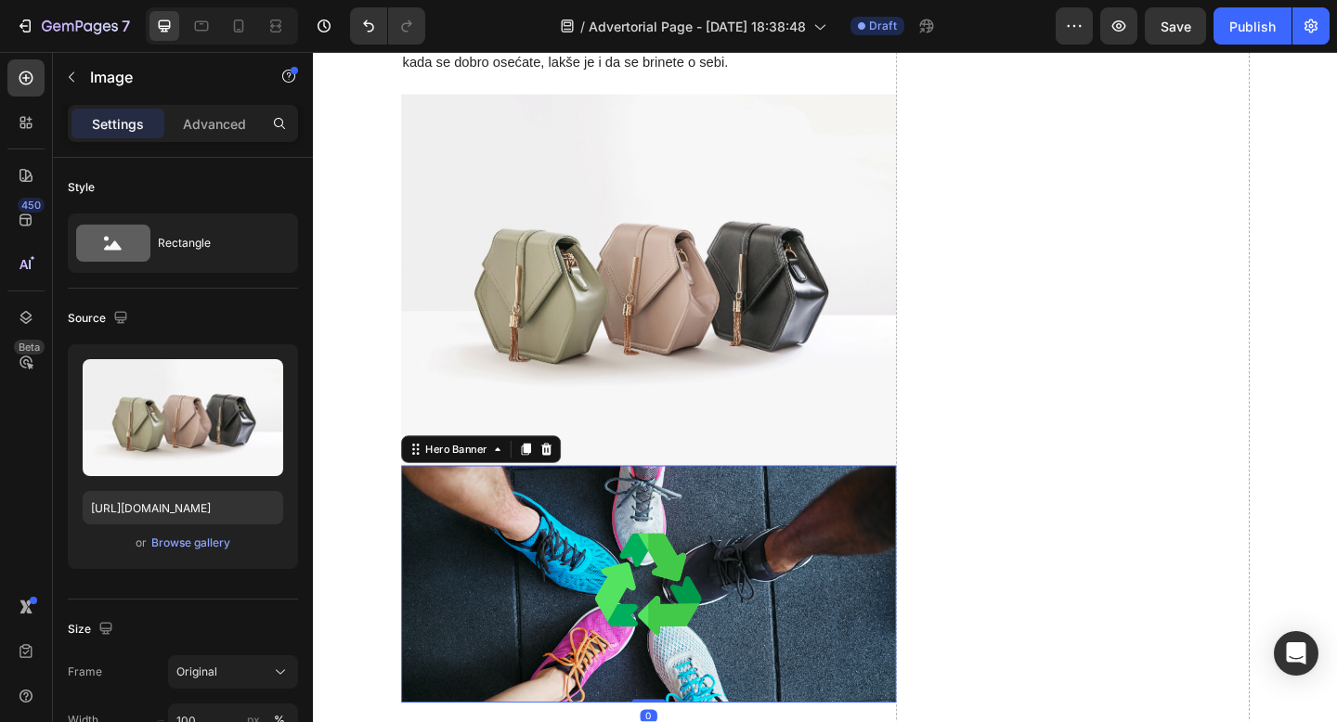
click at [430, 502] on div "Background Image" at bounding box center [677, 631] width 538 height 258
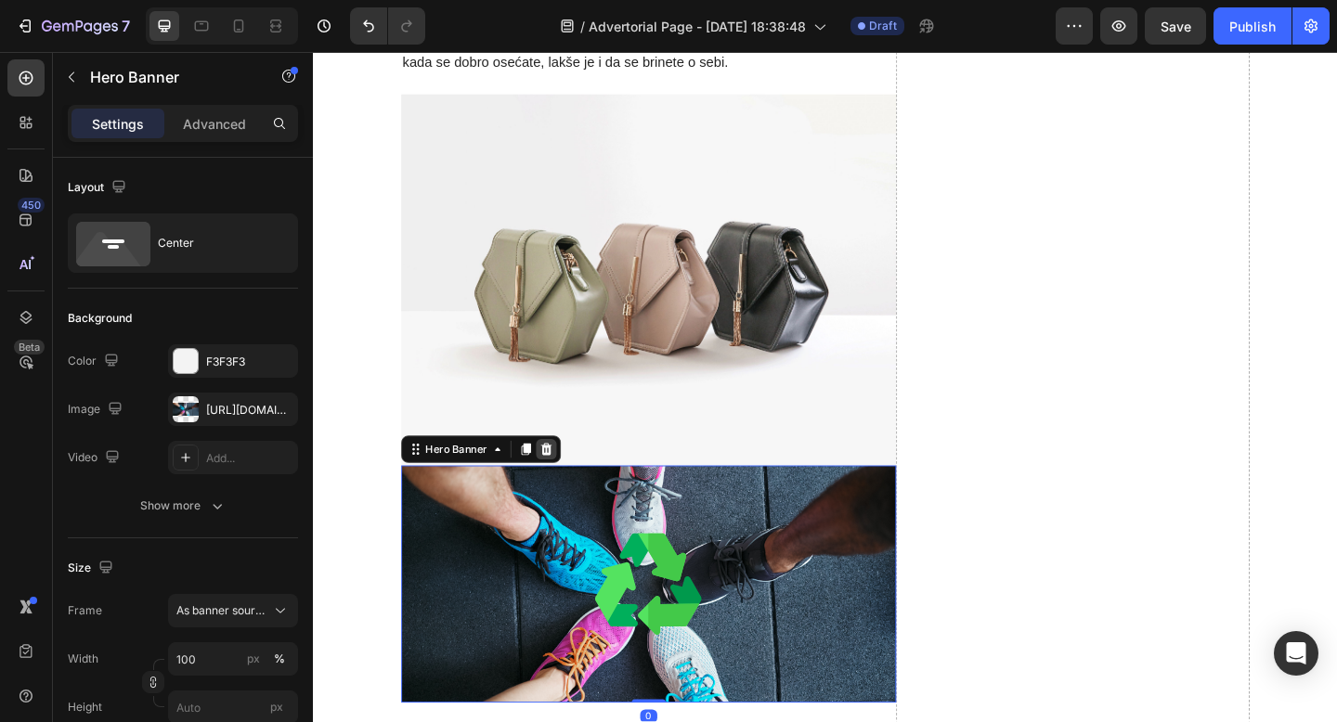
click at [567, 473] on div at bounding box center [566, 484] width 22 height 22
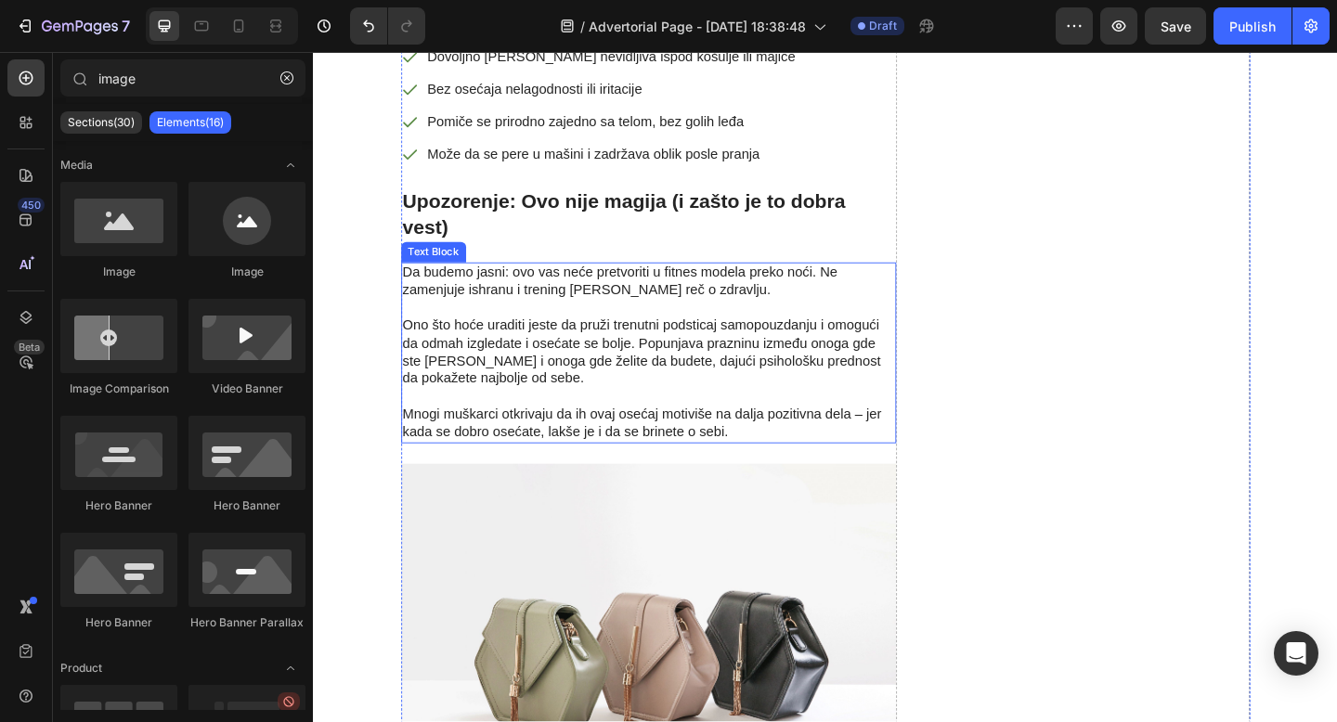
scroll to position [4629, 0]
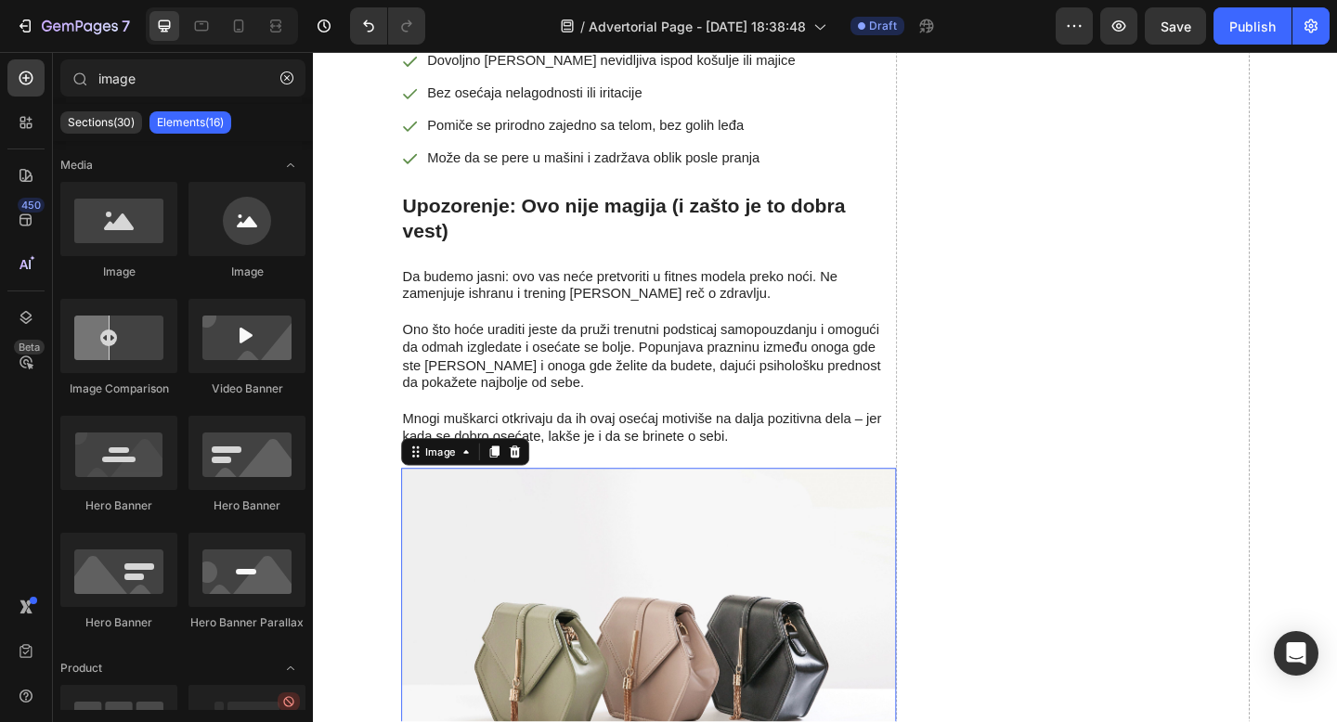
click at [600, 569] on img at bounding box center [677, 707] width 538 height 404
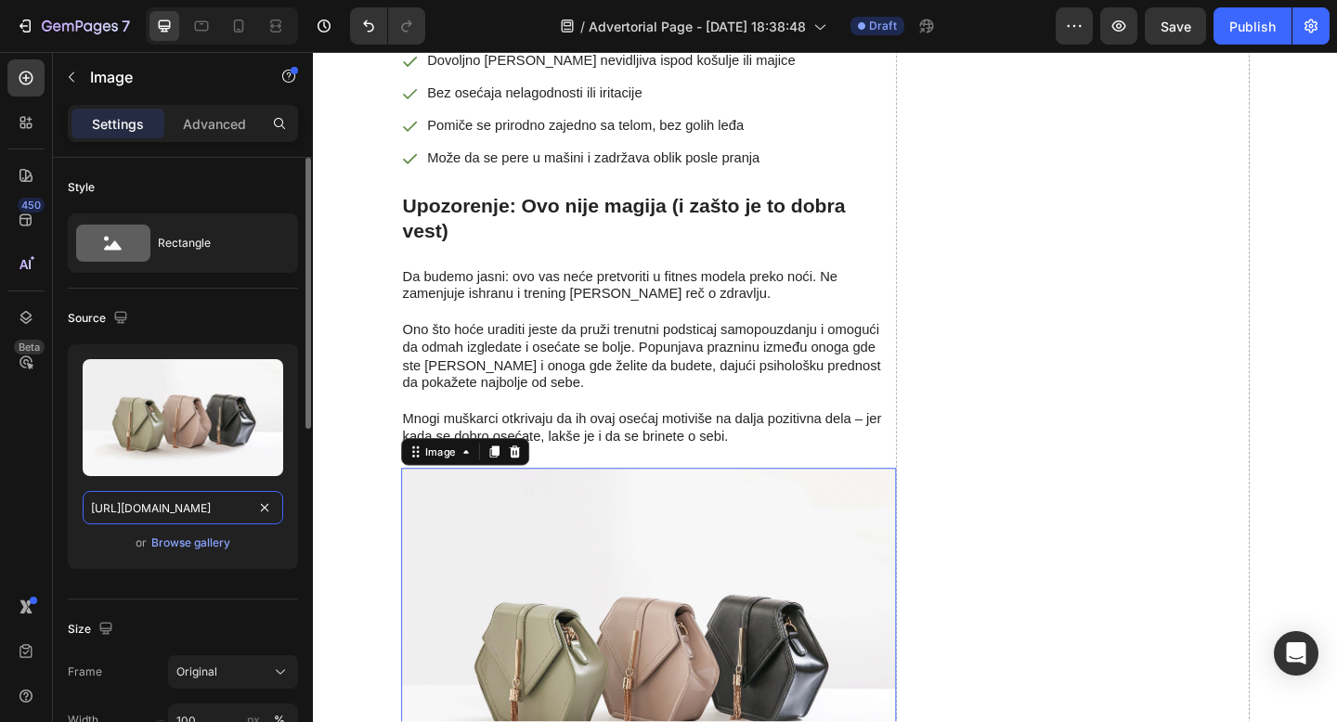
click at [177, 514] on input "https://cdn.shopify.com/s/files/1/2005/9307/files/image_demo.jpg" at bounding box center [183, 507] width 201 height 33
paste input "0868/7245/7463/files/Bezkoriscenja_c5f02b91-39eb-4559-9f50-72613df89b41.png?v=1…"
type input "https://cdn.shopify.com/s/files/1/0868/7245/7463/files/Bezkoriscenja_c5f02b91-3…"
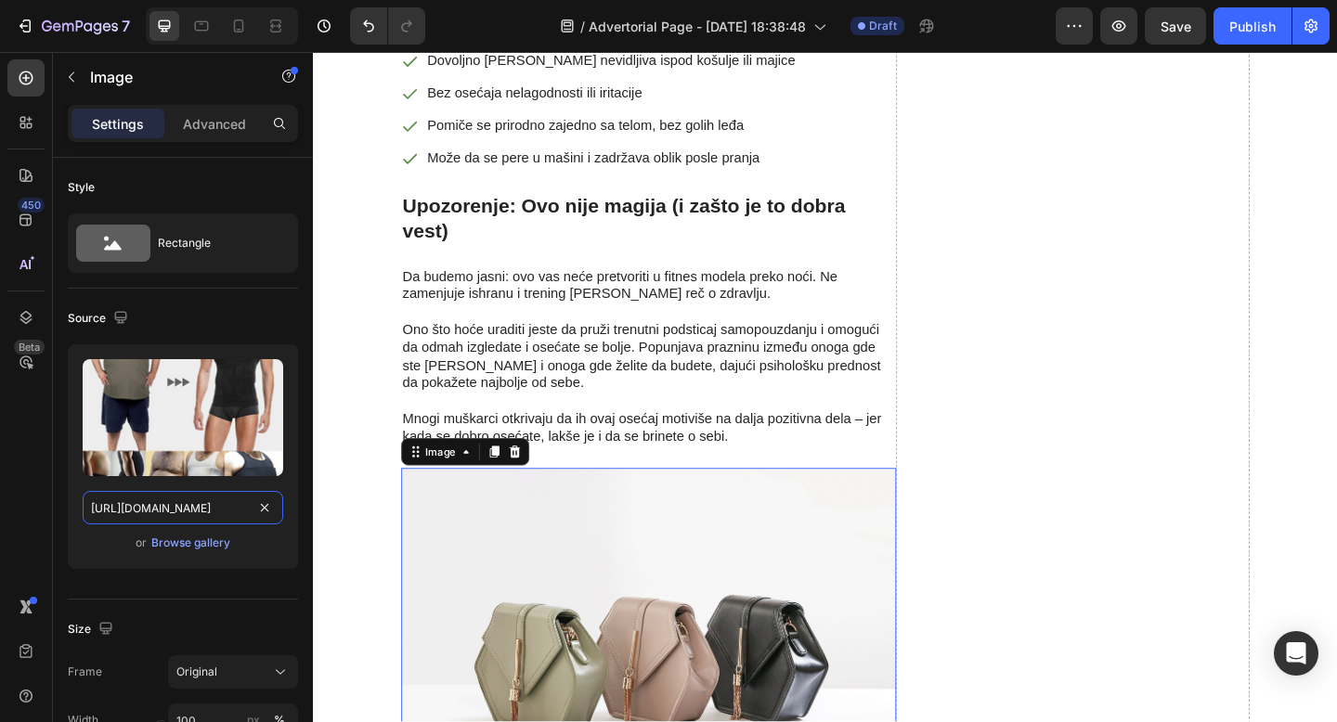
scroll to position [0, 546]
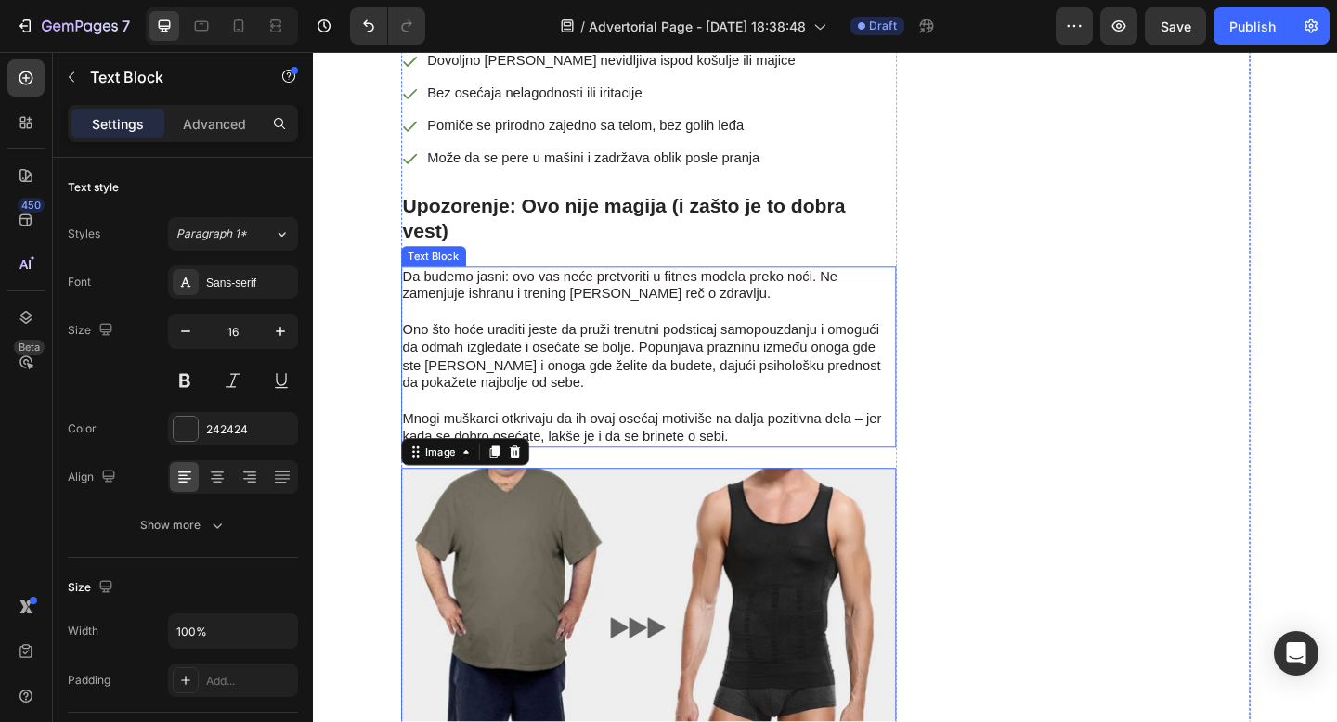
click at [659, 326] on p "Ono što hoće uraditi jeste da pruži trenutni podsticaj samopouzdanju i omogući …" at bounding box center [677, 374] width 535 height 97
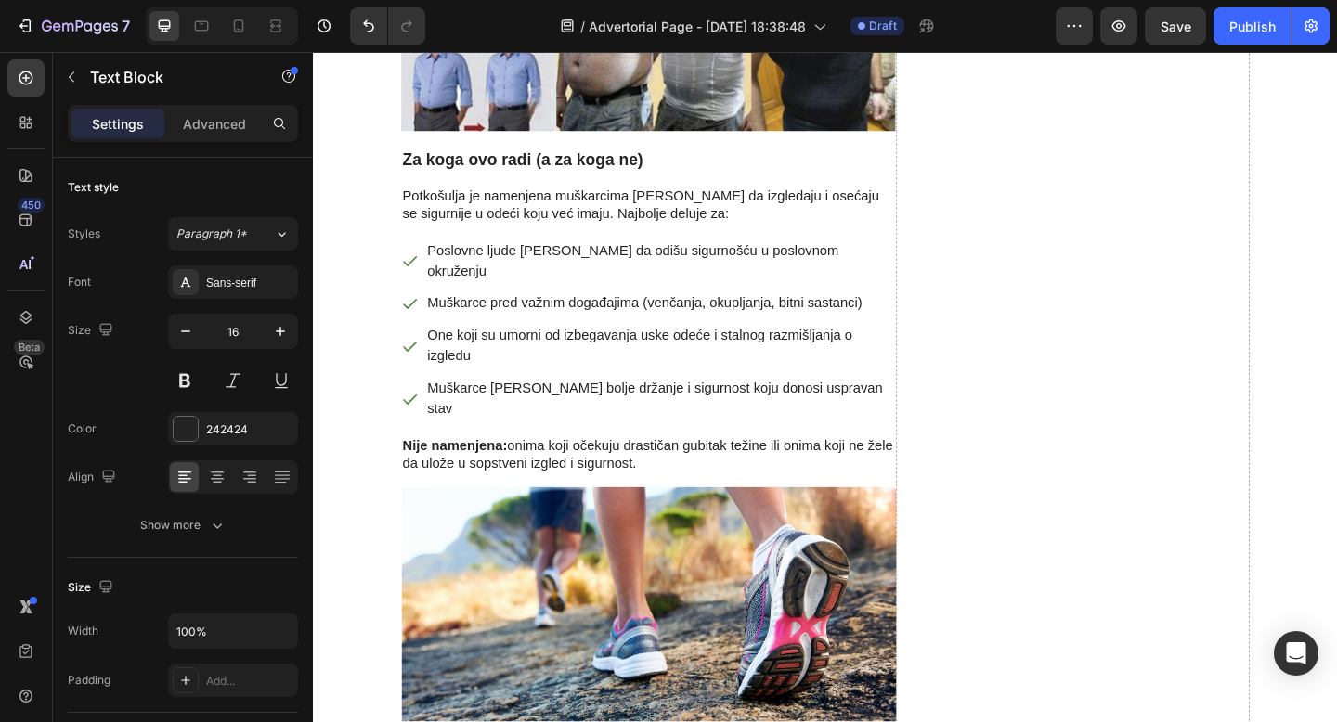
scroll to position [4983, 0]
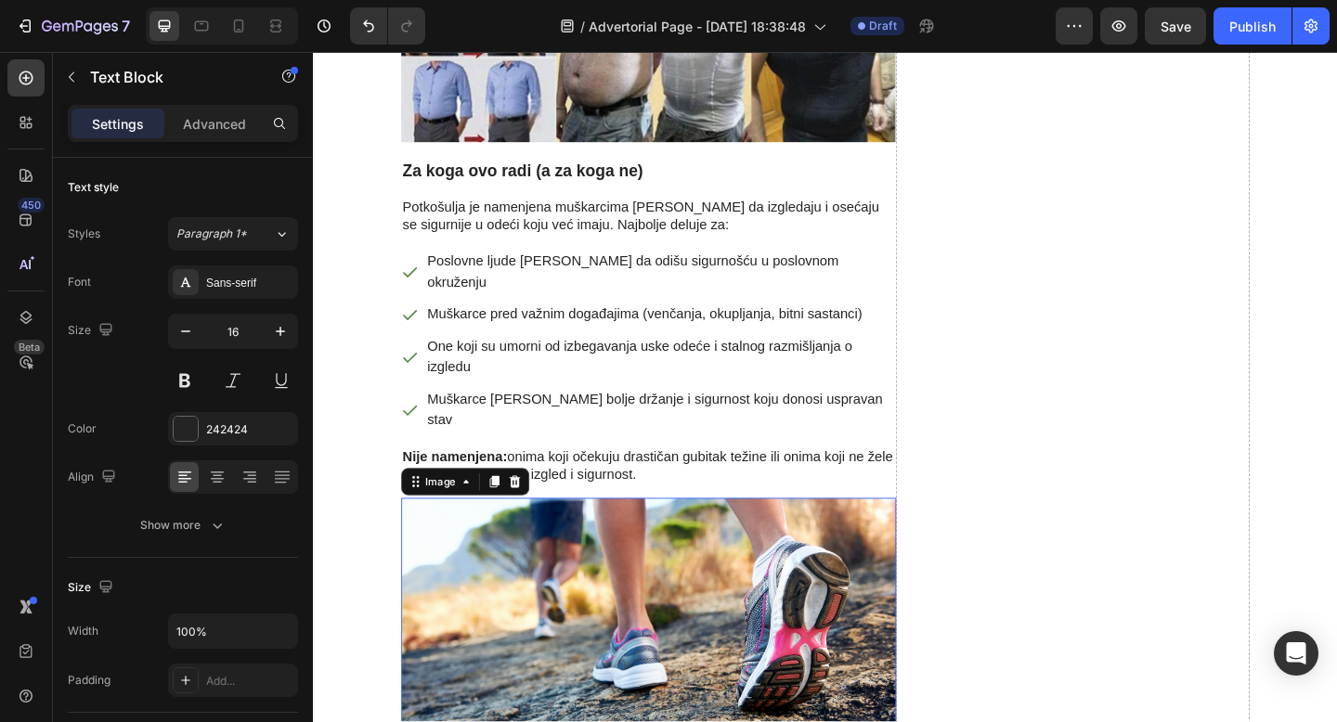
click at [679, 537] on img at bounding box center [677, 666] width 538 height 258
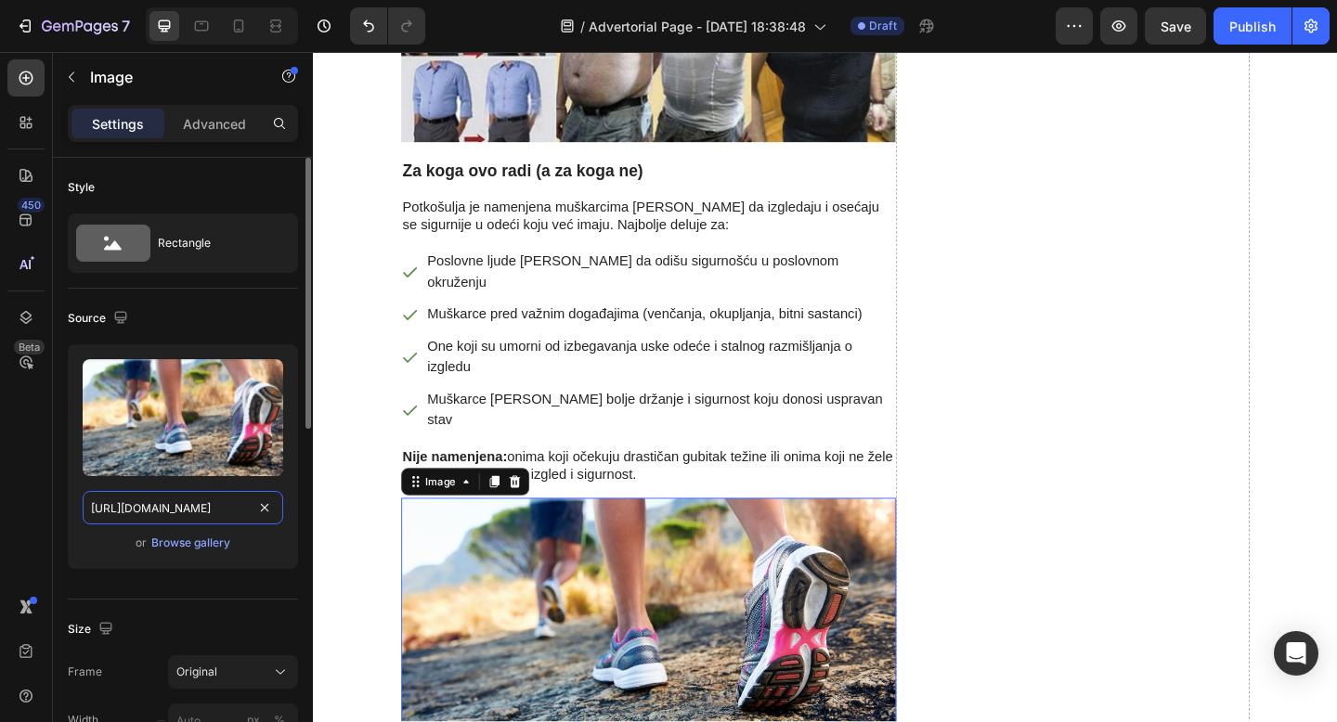
click at [177, 506] on input "https://cdn.shopify.com/s/files/1/0868/7245/7463/files/gempages_581799026949620…" at bounding box center [183, 507] width 201 height 33
paste input "Bezkoriscenja_2186dd79-e59f-4ebd-80b5-0aecc34b4df4.png?v=1744819530"
type input "https://cdn.shopify.com/s/files/1/0868/7245/7463/files/Bezkoriscenja_2186dd79-e…"
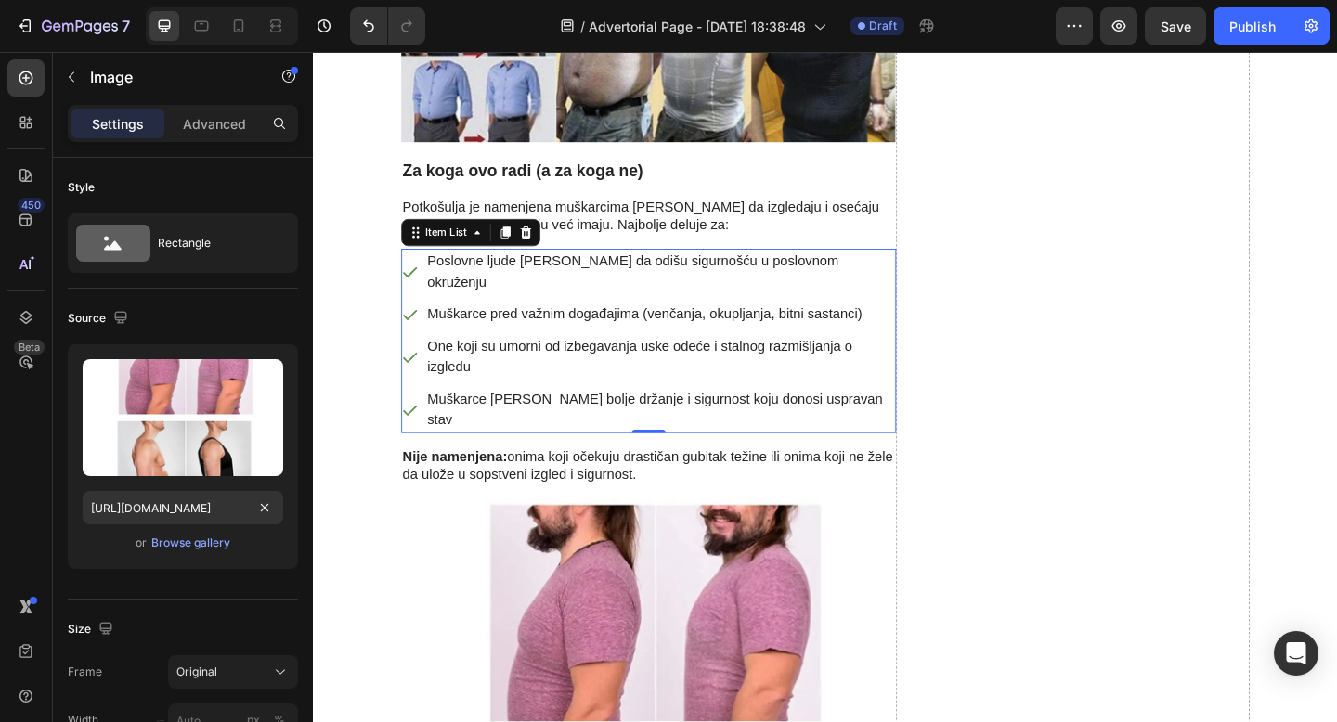
click at [626, 362] on p "One koji su umorni od izbegavanja uske odeće i stalnog razmišljanja o izgledu" at bounding box center [690, 384] width 507 height 45
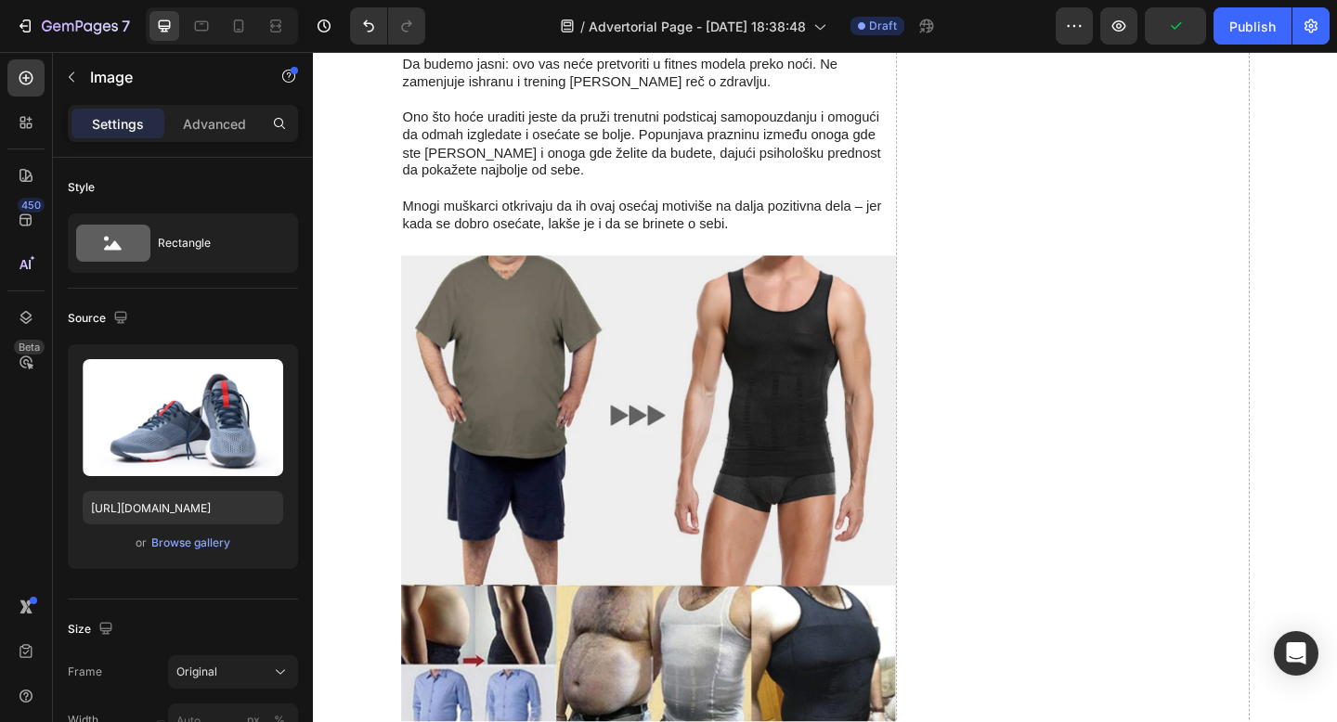
scroll to position [4930, 0]
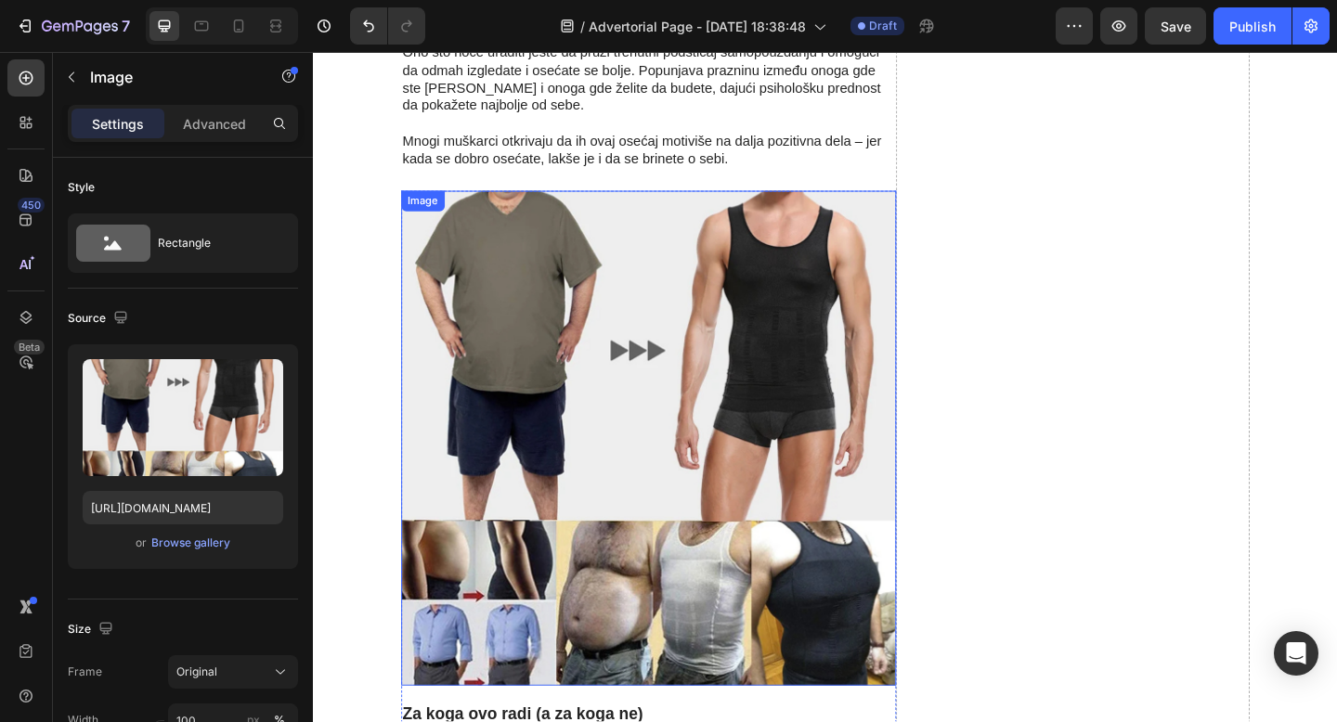
click at [623, 373] on img at bounding box center [677, 472] width 538 height 538
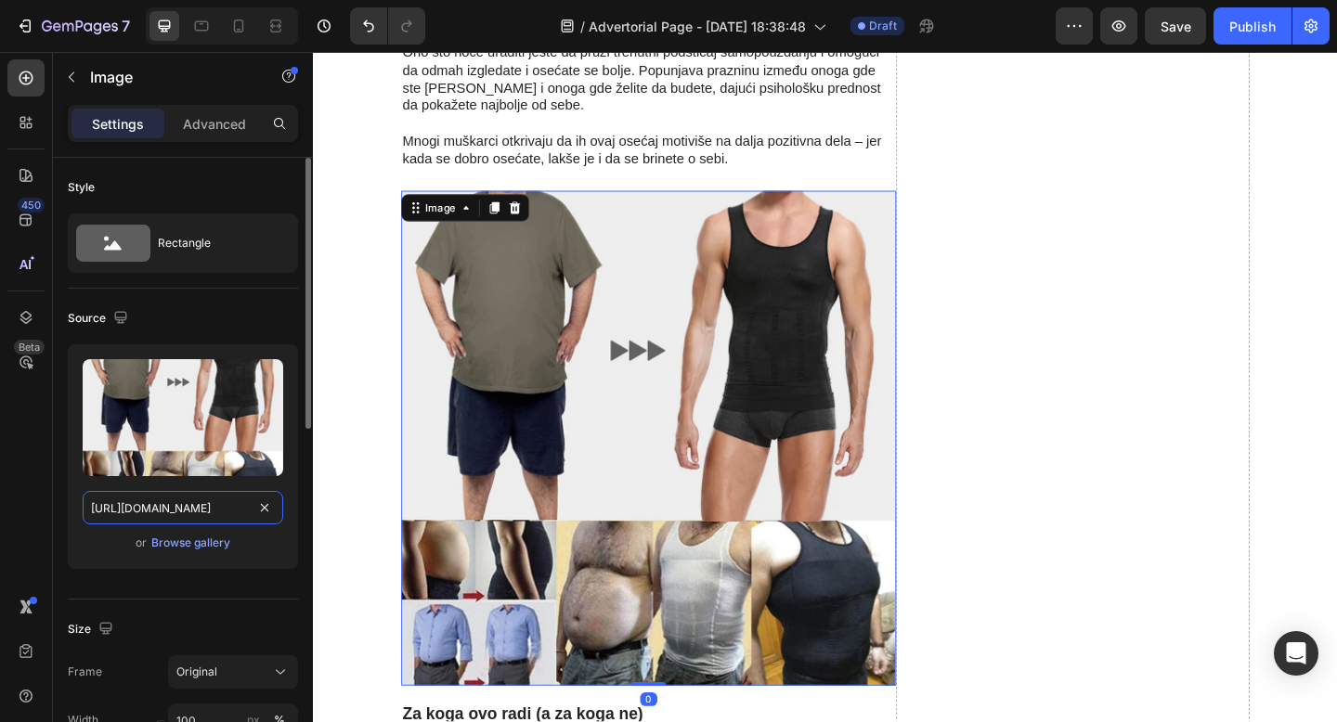
click at [219, 509] on input "https://cdn.shopify.com/s/files/1/0868/7245/7463/files/Bezkoriscenja_c5f02b91-3…" at bounding box center [183, 507] width 201 height 33
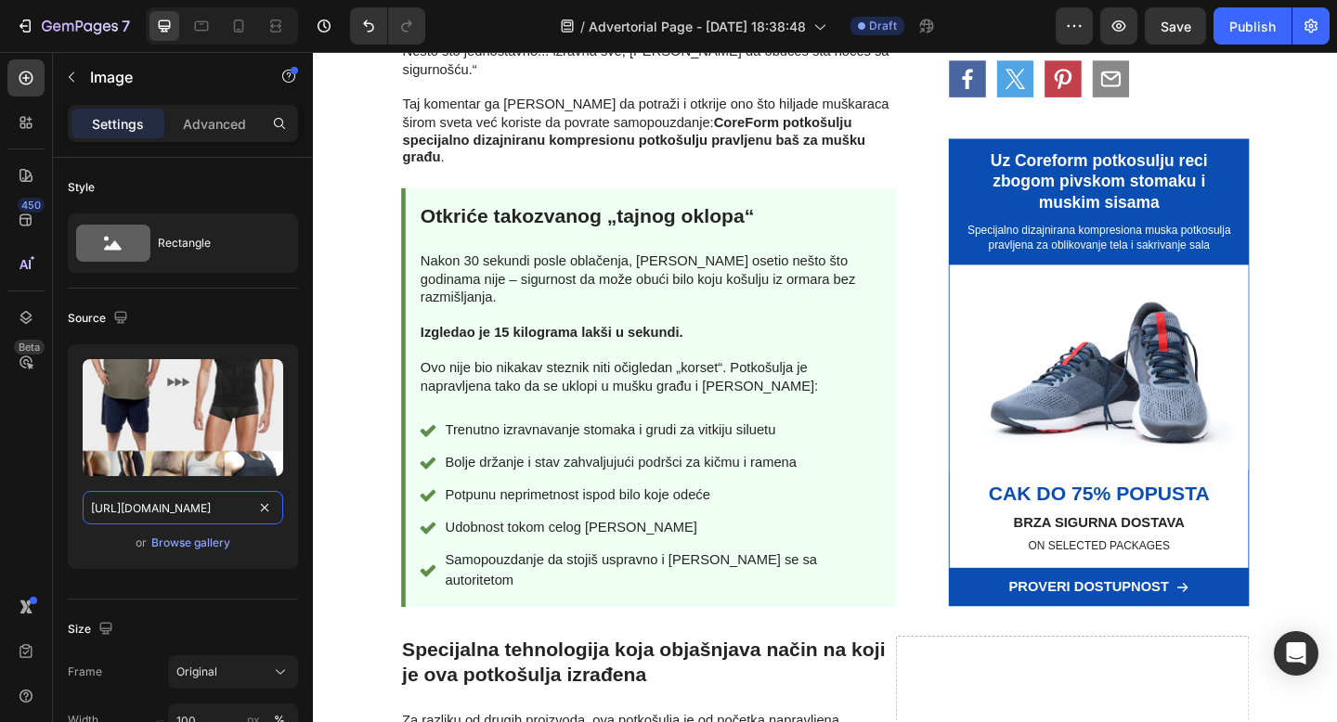
scroll to position [1528, 0]
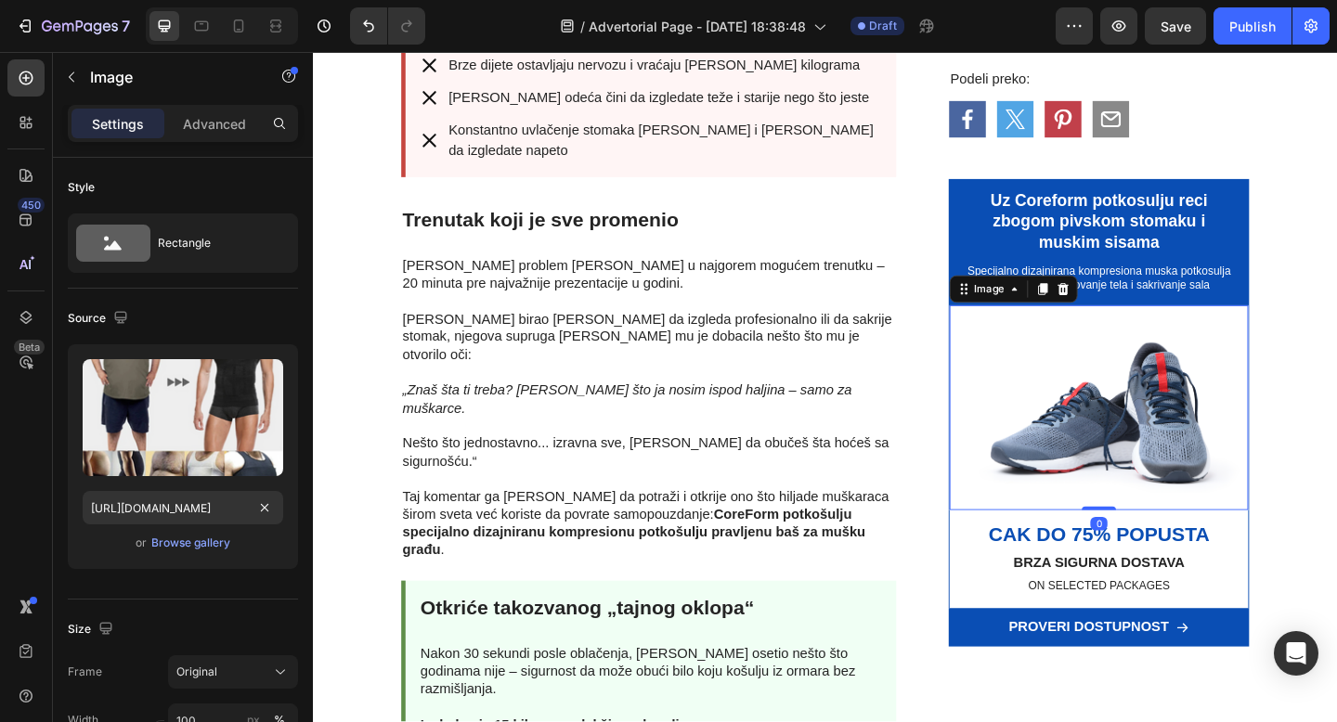
click at [1178, 449] on img at bounding box center [1168, 439] width 326 height 223
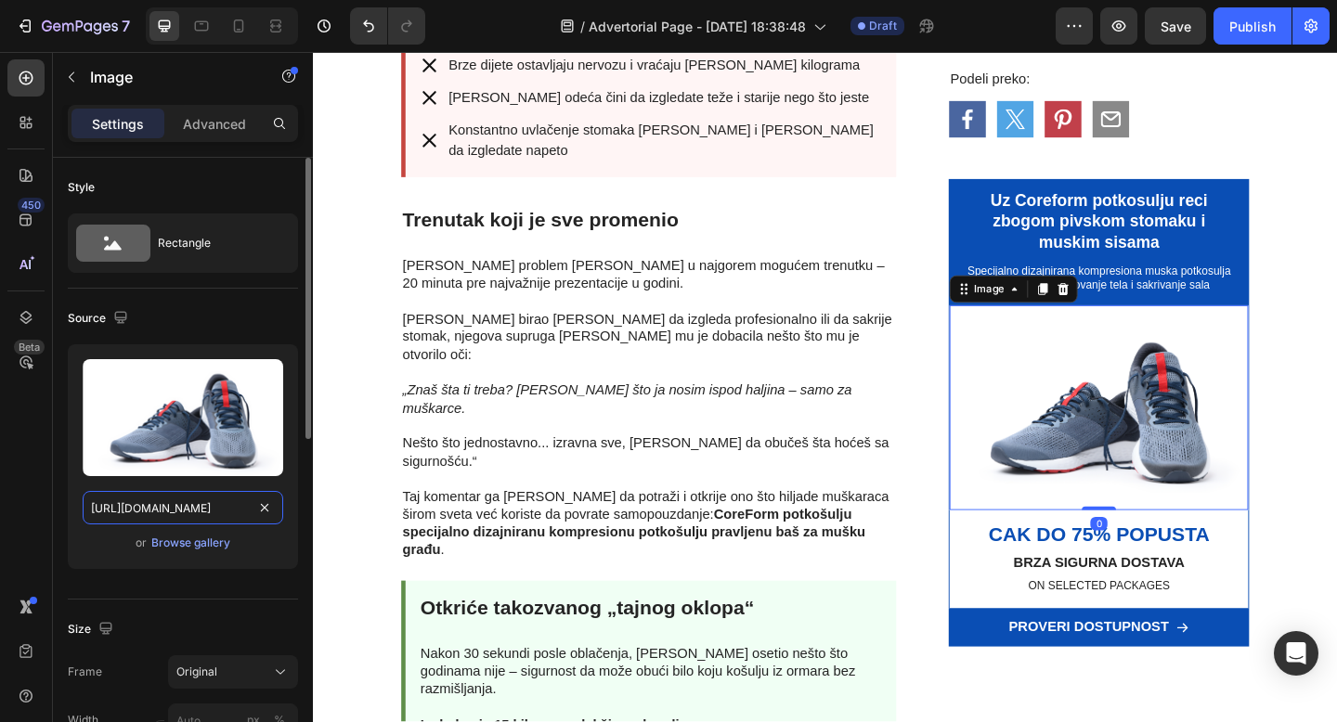
click at [188, 509] on input "https://cdn.shopify.com/s/files/1/0868/7245/7463/files/gempages_581799026949620…" at bounding box center [183, 507] width 201 height 33
paste input "Bezkoriscenja_c5f02b91-39eb-4559-9f50-72613df89b41.png?v=1744819530"
type input "https://cdn.shopify.com/s/files/1/0868/7245/7463/files/Bezkoriscenja_c5f02b91-3…"
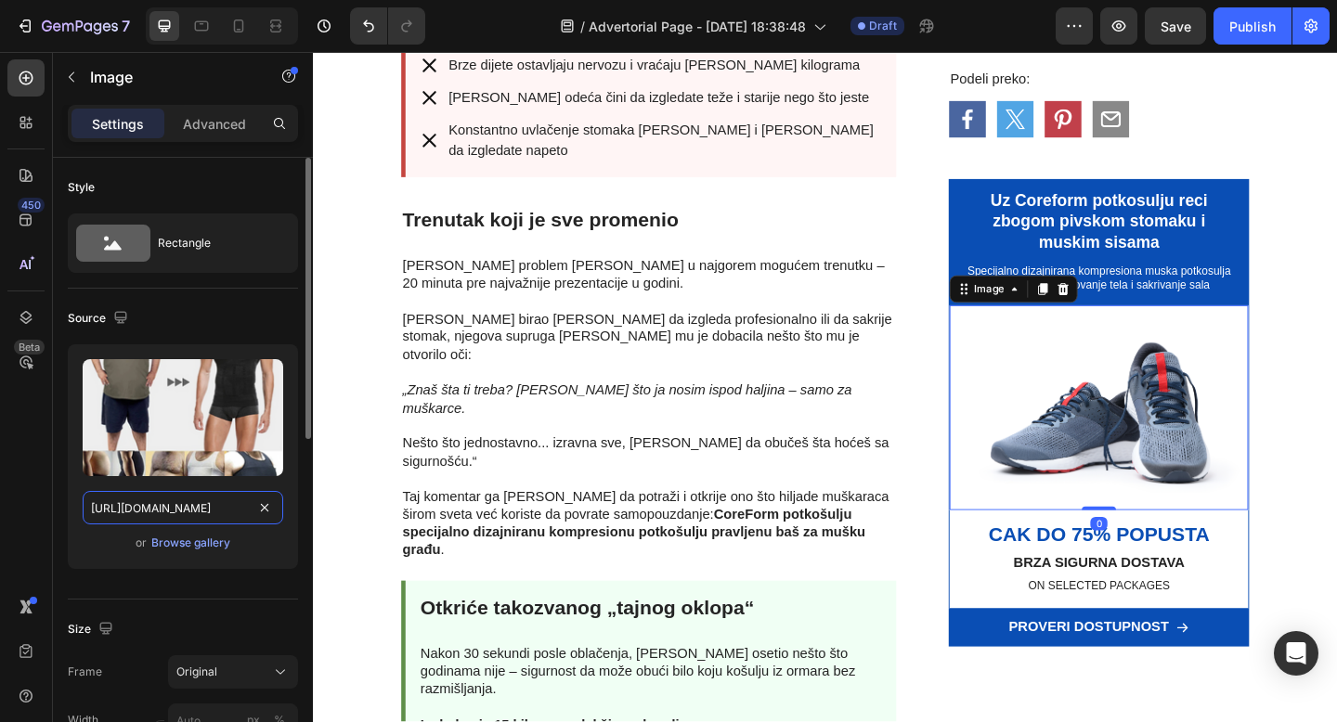
scroll to position [0, 546]
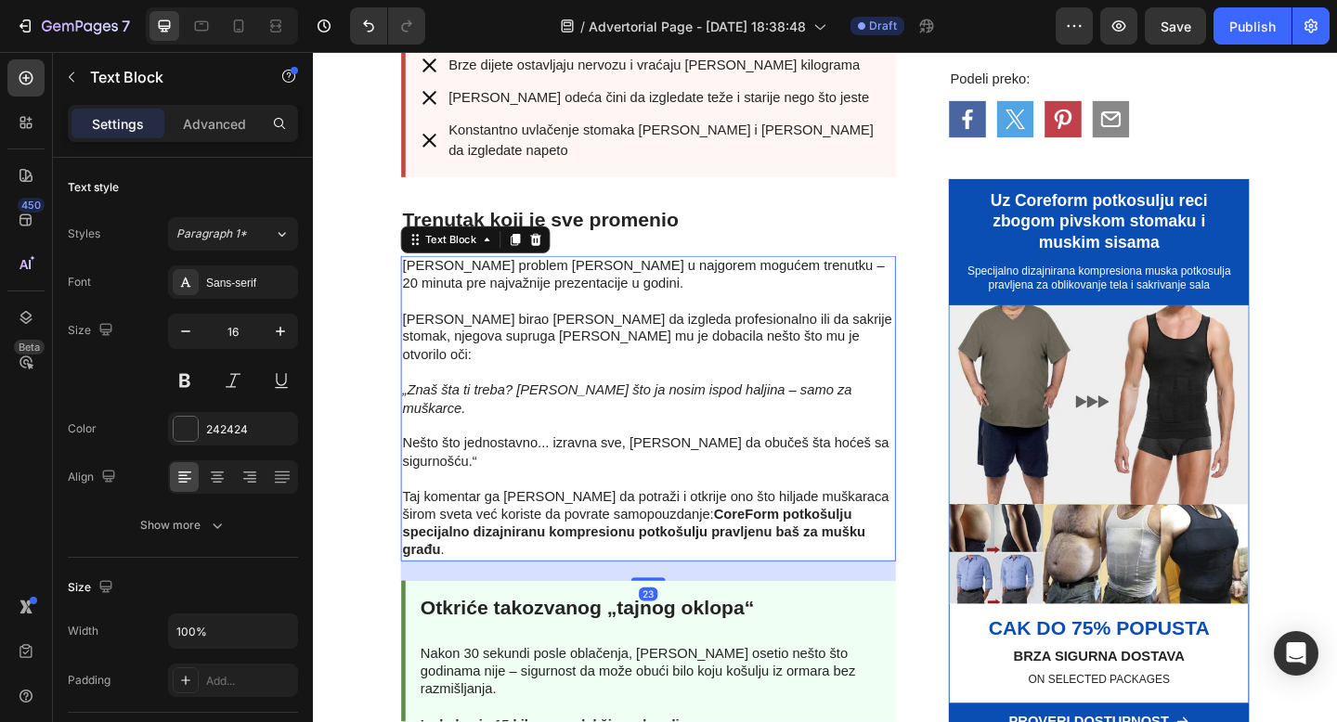
click at [725, 547] on strong "CoreForm potkošulju specijalno dizajniranu kompresionu potkošulju pravljenu baš…" at bounding box center [661, 574] width 503 height 55
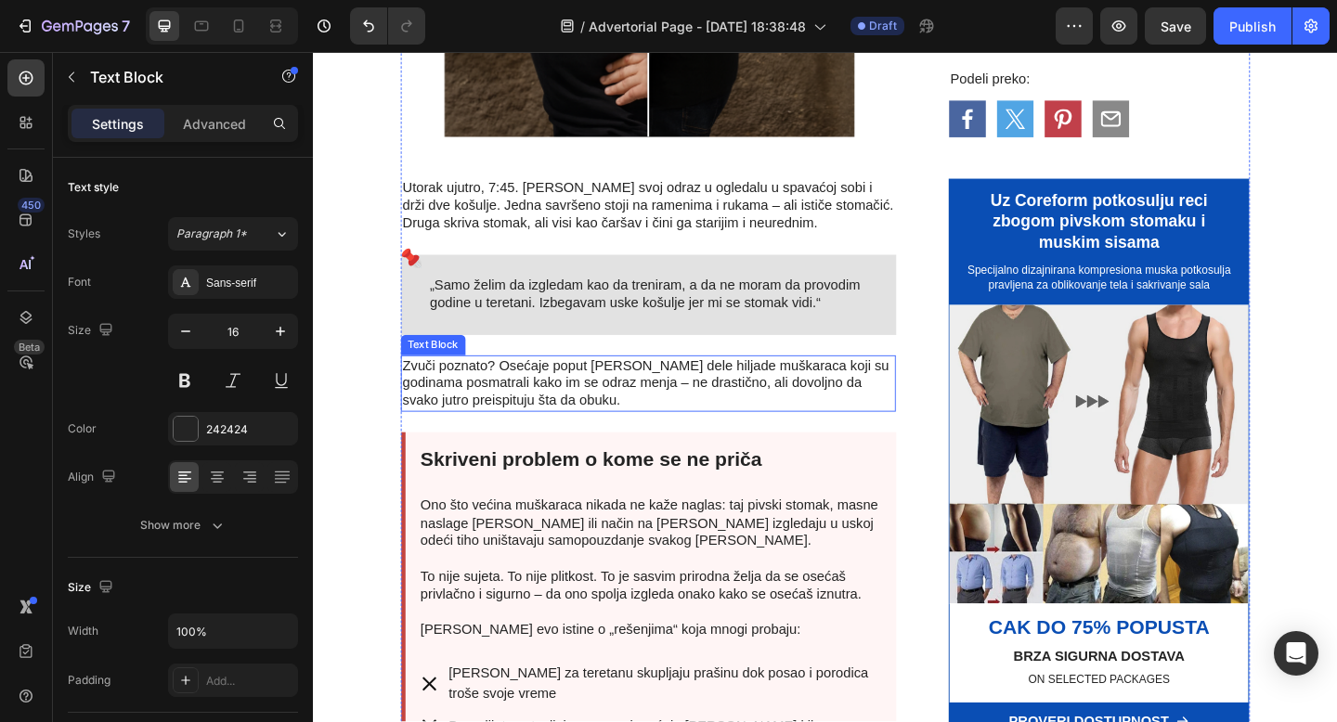
scroll to position [798, 0]
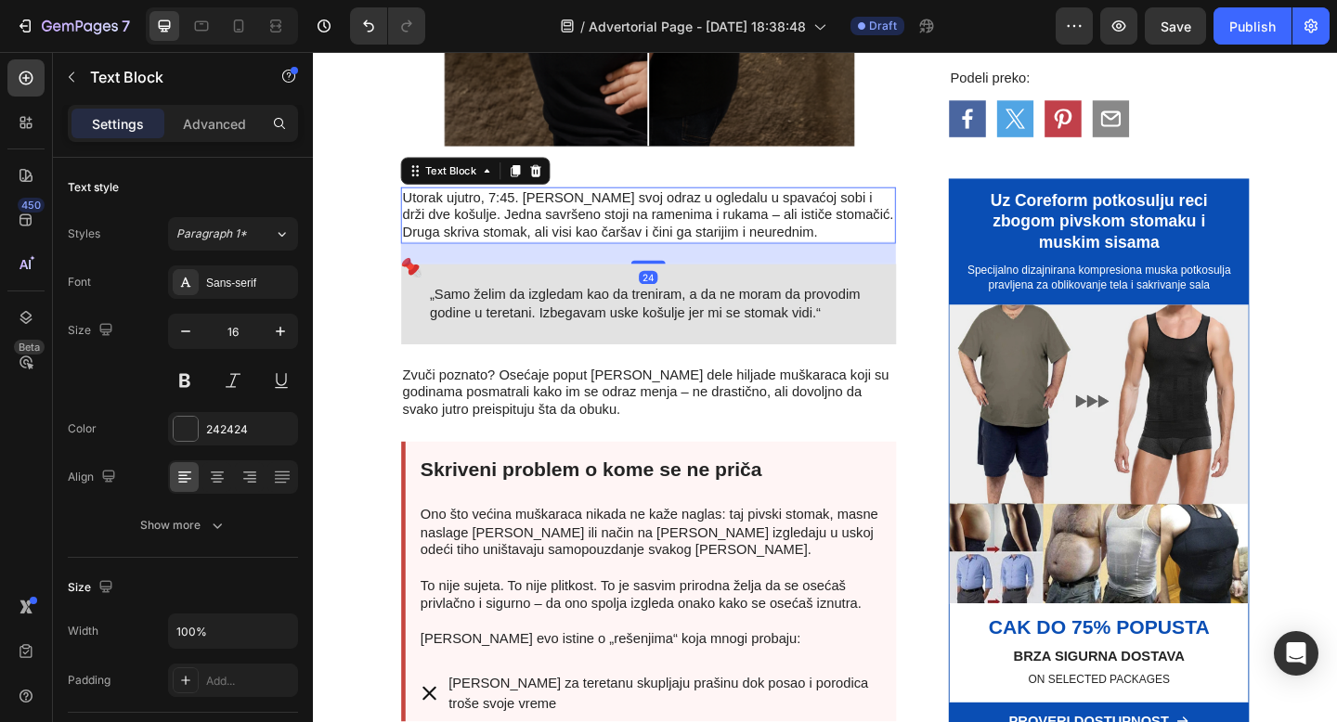
click at [743, 252] on p "Utorak ujutro, 7:45. [PERSON_NAME] svoj odraz u ogledalu u spavaćoj sobi i drži…" at bounding box center [677, 230] width 535 height 58
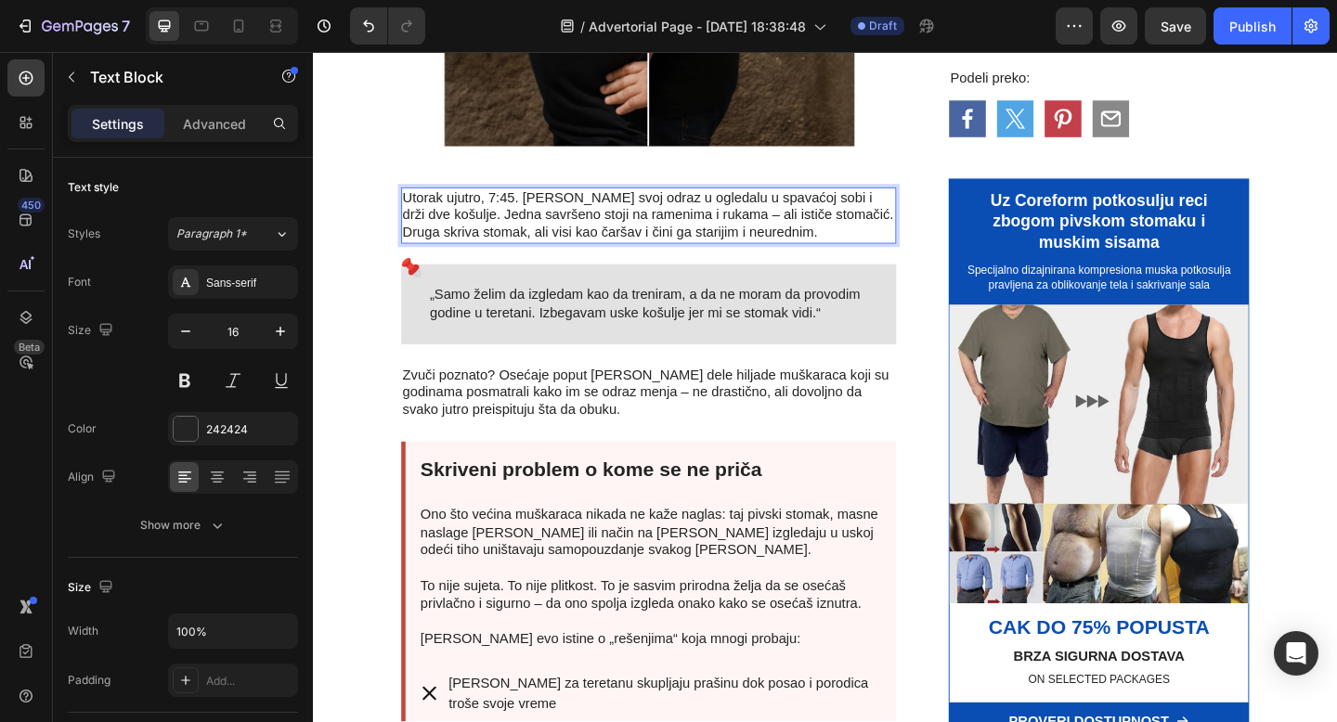
click at [427, 227] on p "Utorak ujutro, 7:45. [PERSON_NAME] svoj odraz u ogledalu u spavaćoj sobi i drži…" at bounding box center [677, 230] width 535 height 58
click at [432, 233] on p "Utorak ujutro, 7:45. [PERSON_NAME] svoj odraz u ogledalu u spavaćoj sobi i drži…" at bounding box center [677, 230] width 535 height 58
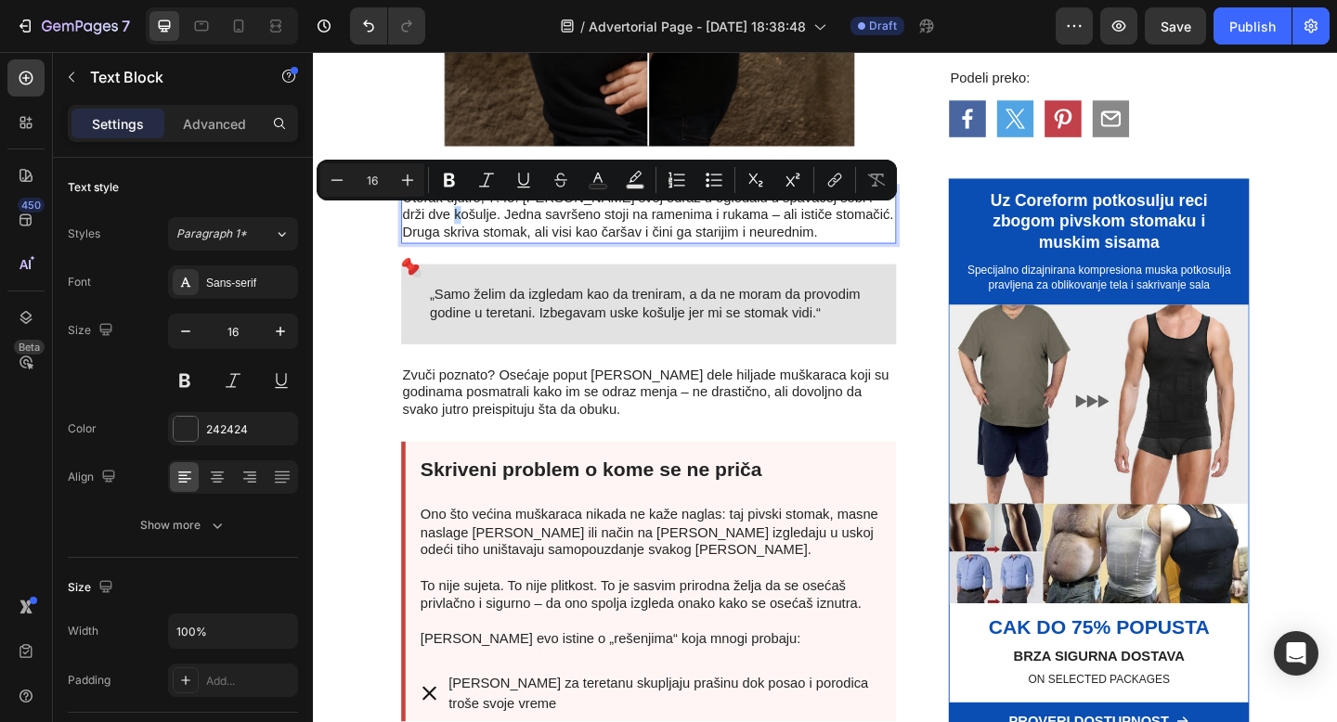
copy p "š"
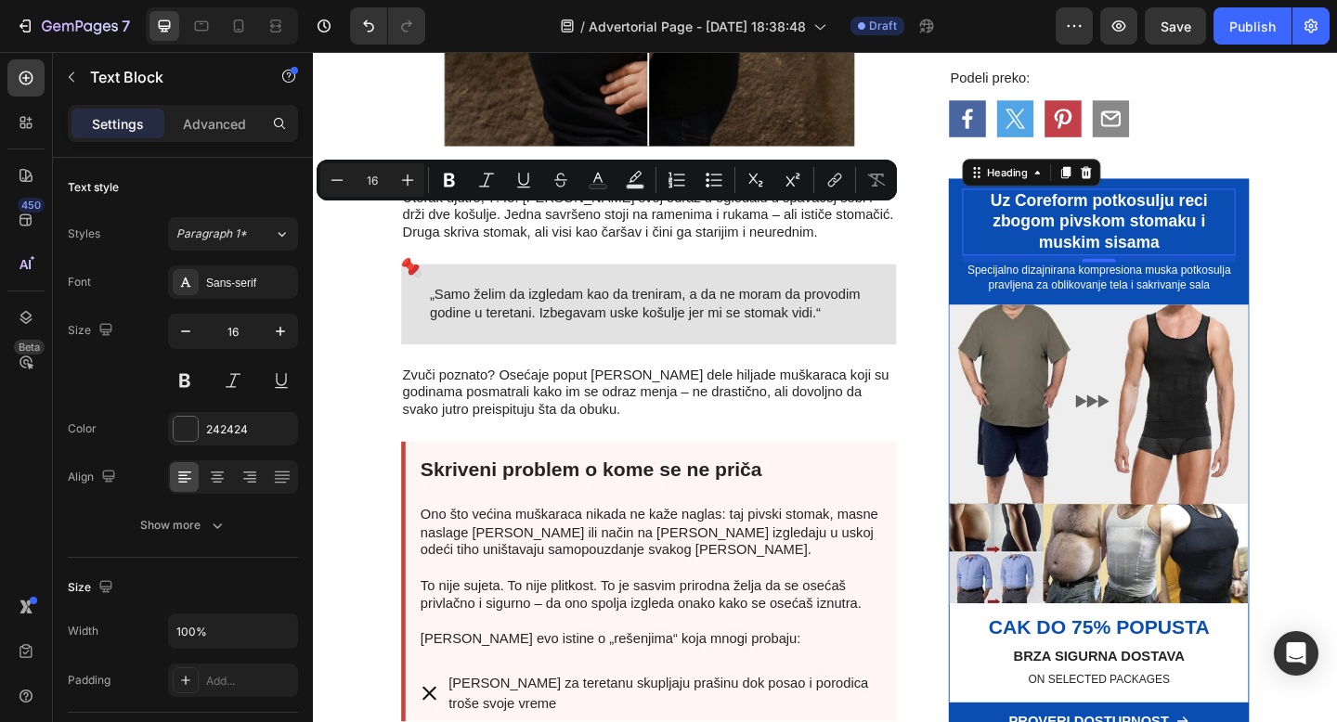
click at [1196, 246] on h2 "Uz Coreform potkosulju reci zbogom pivskom stomaku i muskim sisama" at bounding box center [1168, 237] width 298 height 72
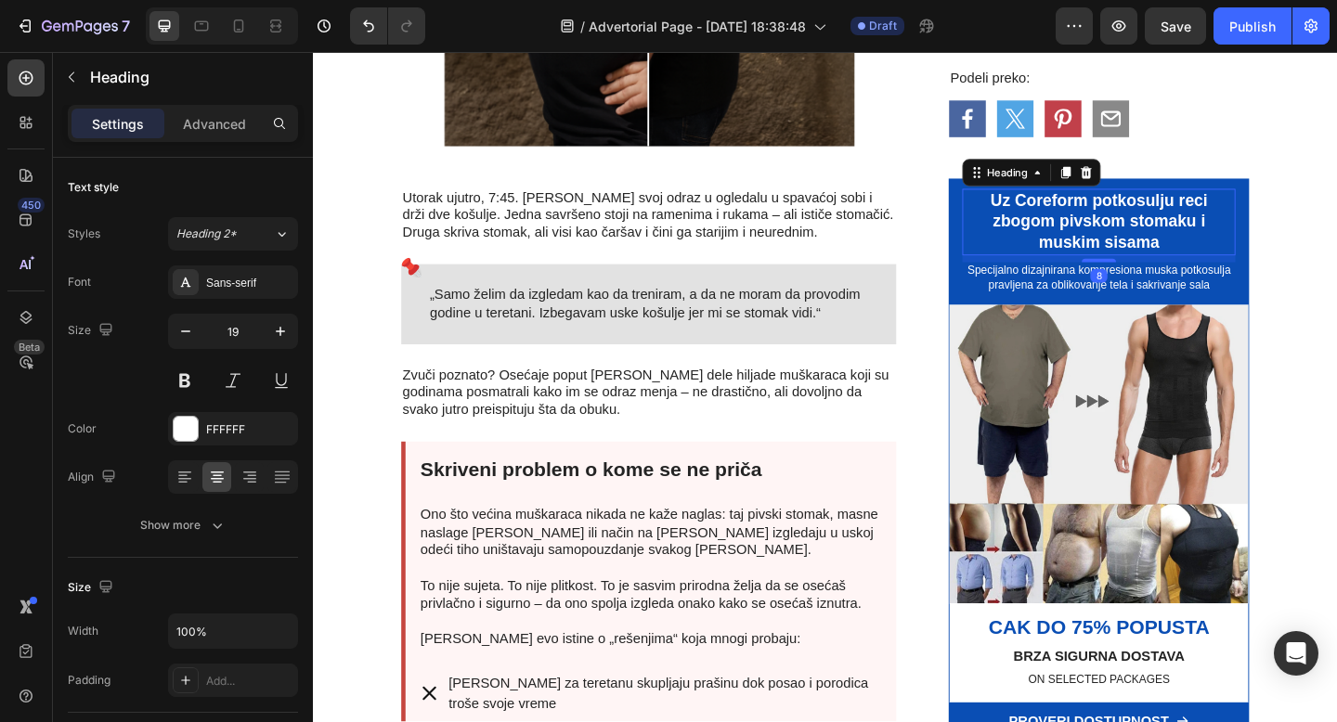
click at [1218, 217] on h2 "Uz Coreform potkosulju reci zbogom pivskom stomaku i muskim sisama" at bounding box center [1168, 237] width 298 height 72
click at [1208, 219] on p "Uz Coreform potkosulju reci zbogom pivskom stomaku i muskim sisama" at bounding box center [1168, 237] width 294 height 69
click at [1260, 228] on p "Uz Coreform potkošulju reci zbogom pivskom stomaku i muskim sisama" at bounding box center [1168, 237] width 294 height 69
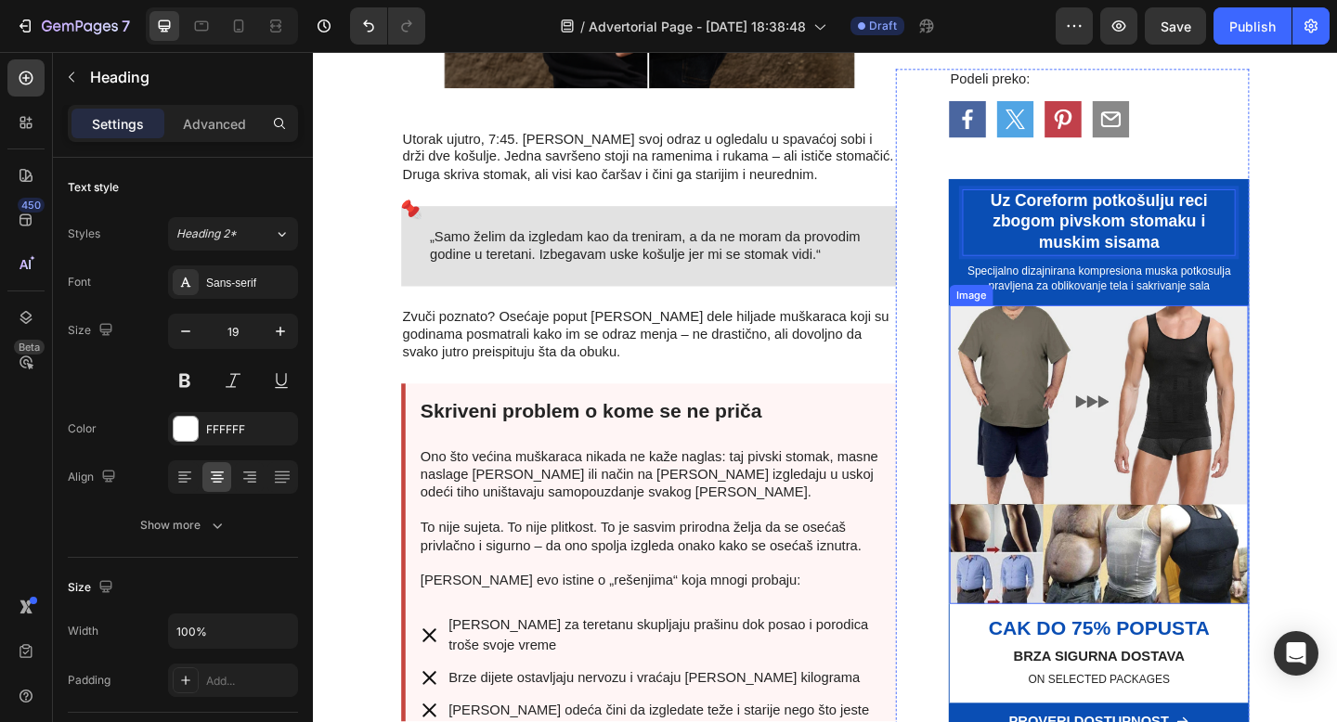
scroll to position [881, 0]
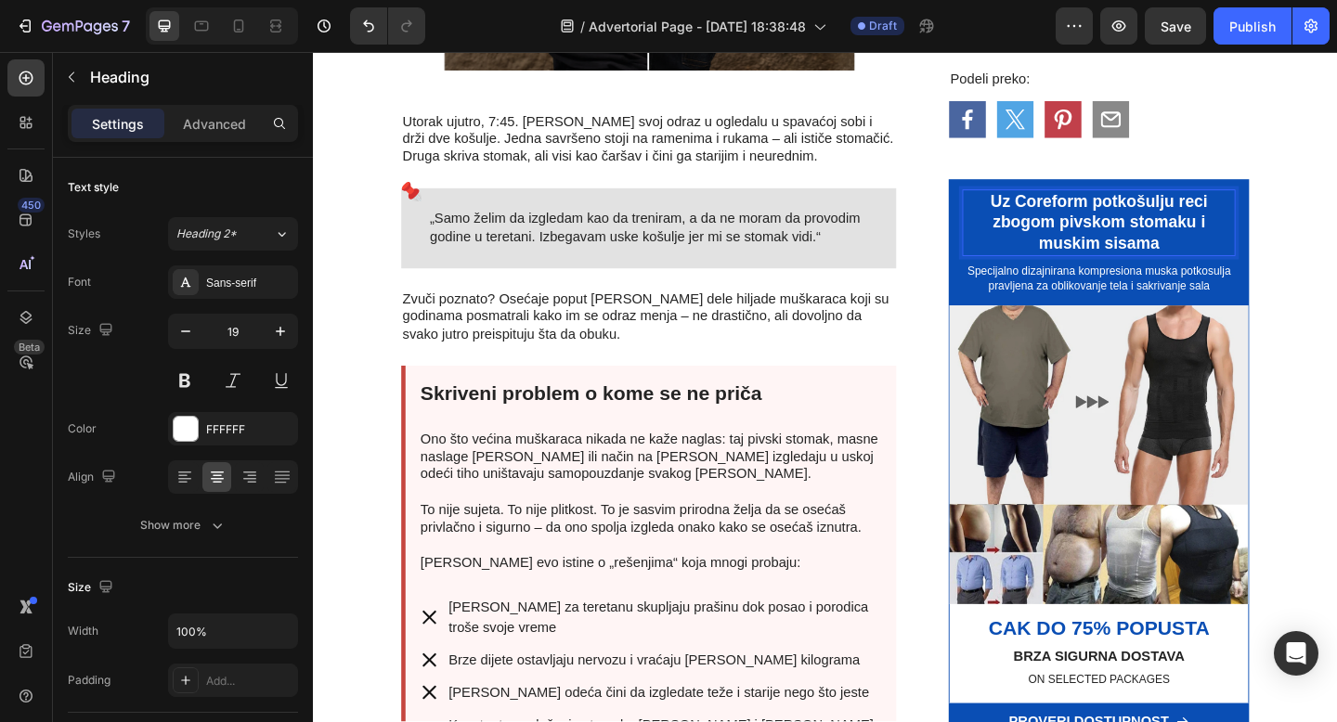
click at [1138, 259] on p "Uz Coreform potkošulju reci zbogom pivskom stomaku i muskim sisama" at bounding box center [1168, 237] width 294 height 69
click at [1131, 263] on p "Uz Coreform potkošulju reci zbogom pivskom stomaku i muskim sisama" at bounding box center [1168, 237] width 294 height 69
click at [1241, 252] on p "Uz Coreform potkošulju reci zbogom pivskom stomaku i muškim sisama" at bounding box center [1168, 237] width 294 height 69
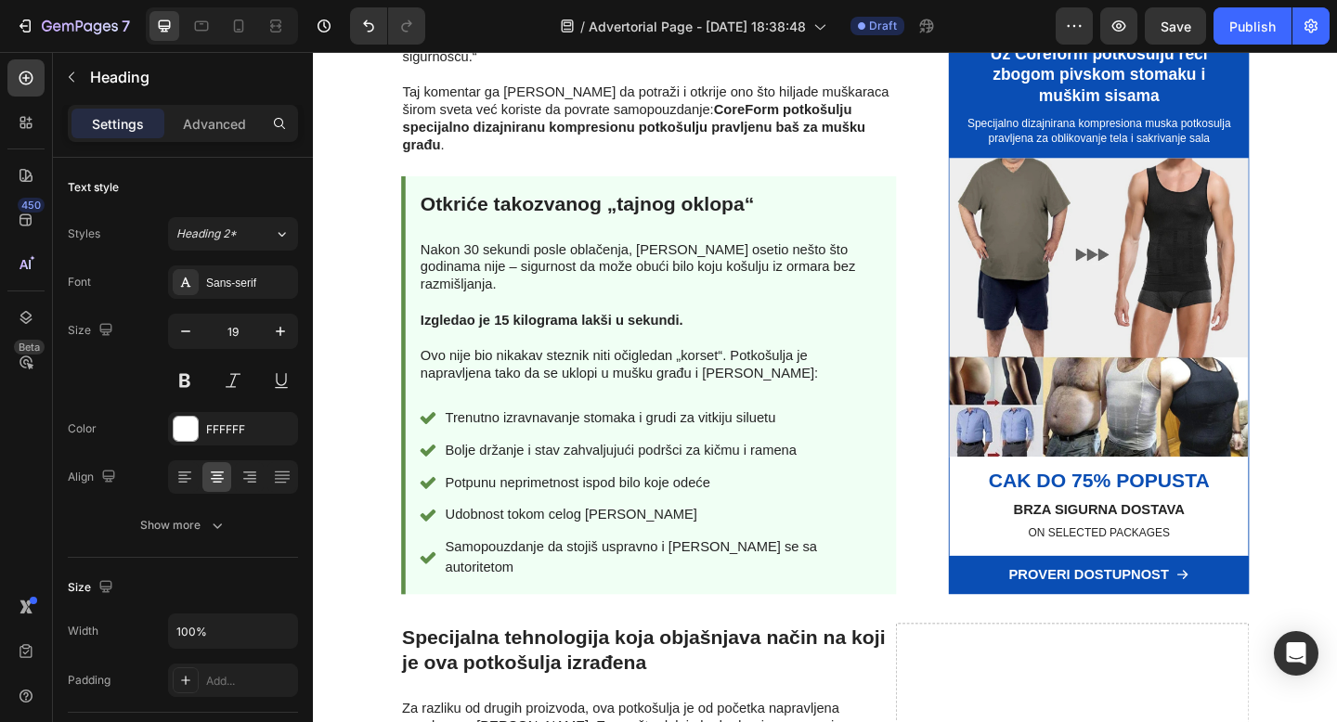
scroll to position [1986, 0]
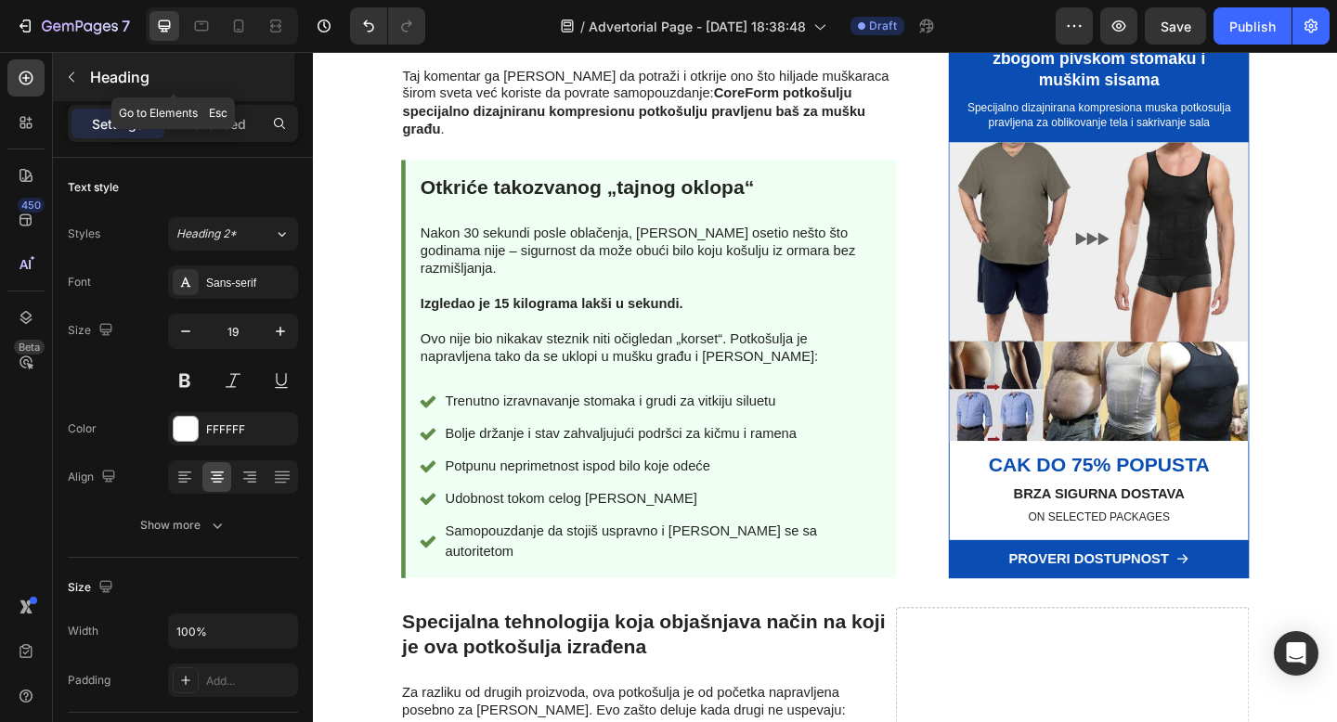
click at [68, 70] on icon "button" at bounding box center [71, 77] width 15 height 15
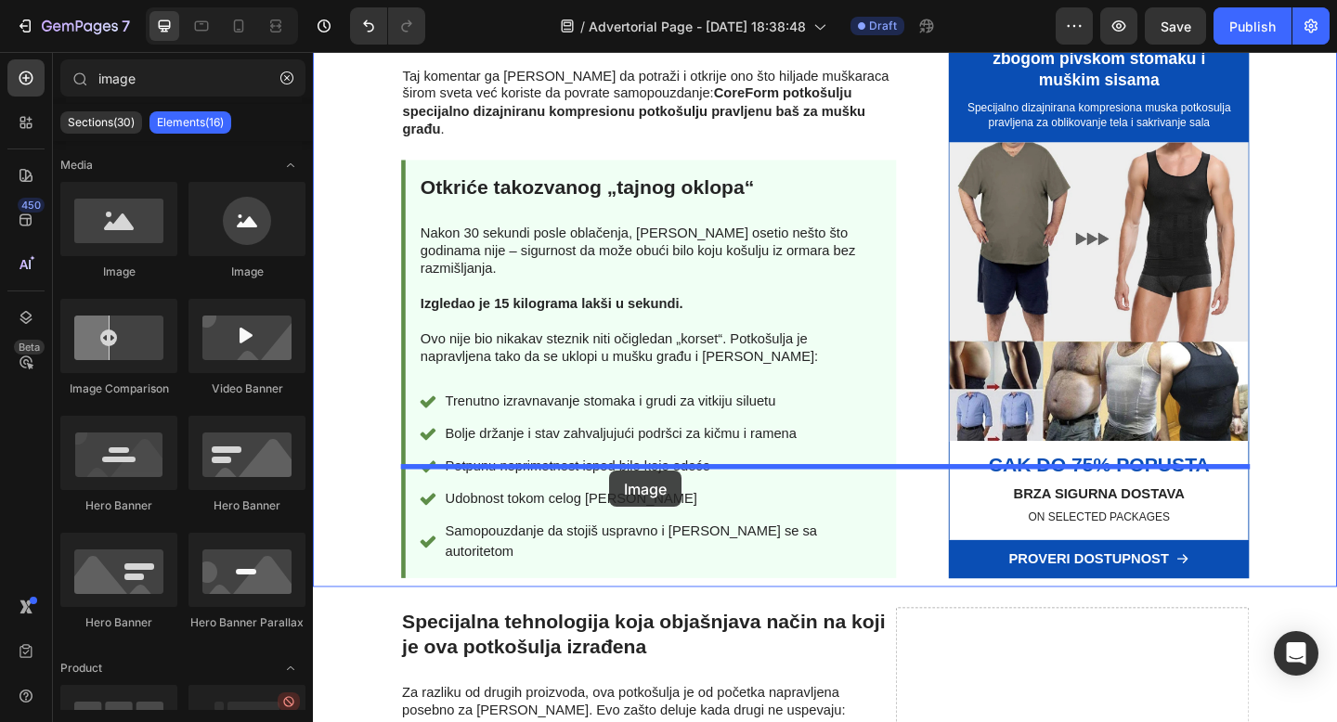
drag, startPoint x: 436, startPoint y: 264, endPoint x: 635, endPoint y: 508, distance: 314.8
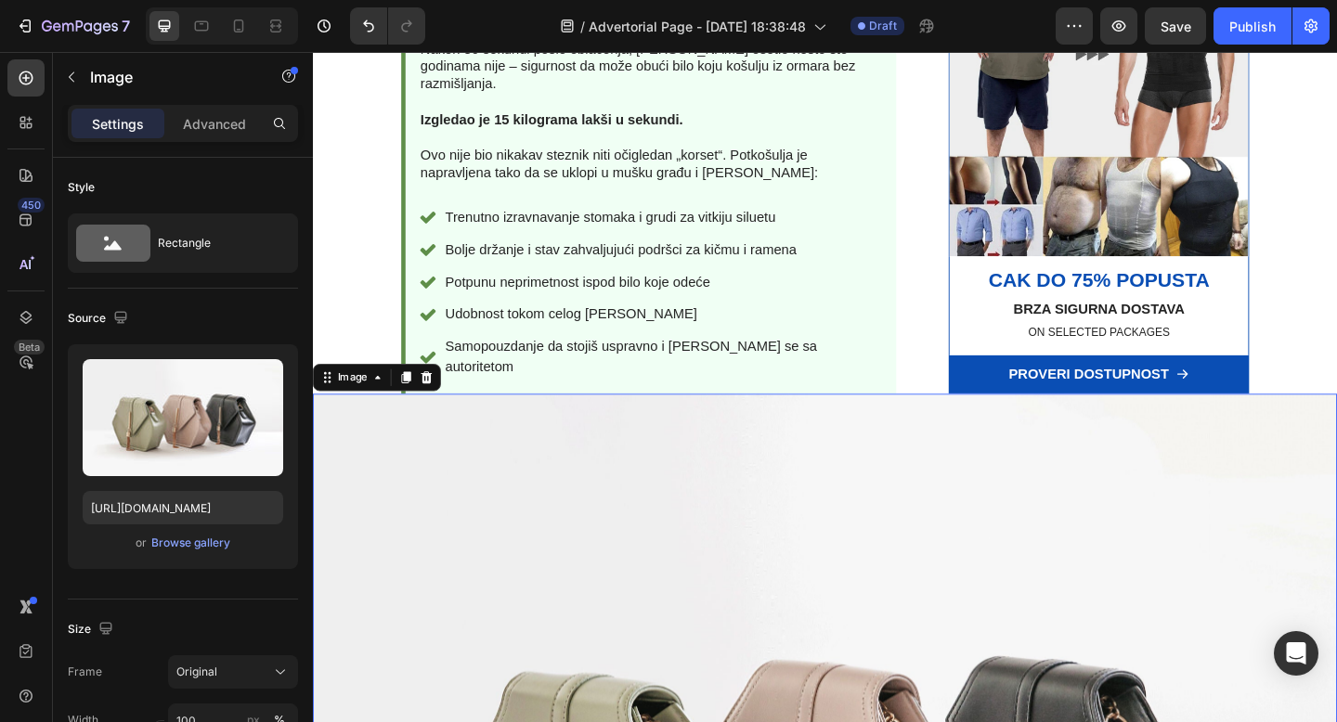
scroll to position [2179, 0]
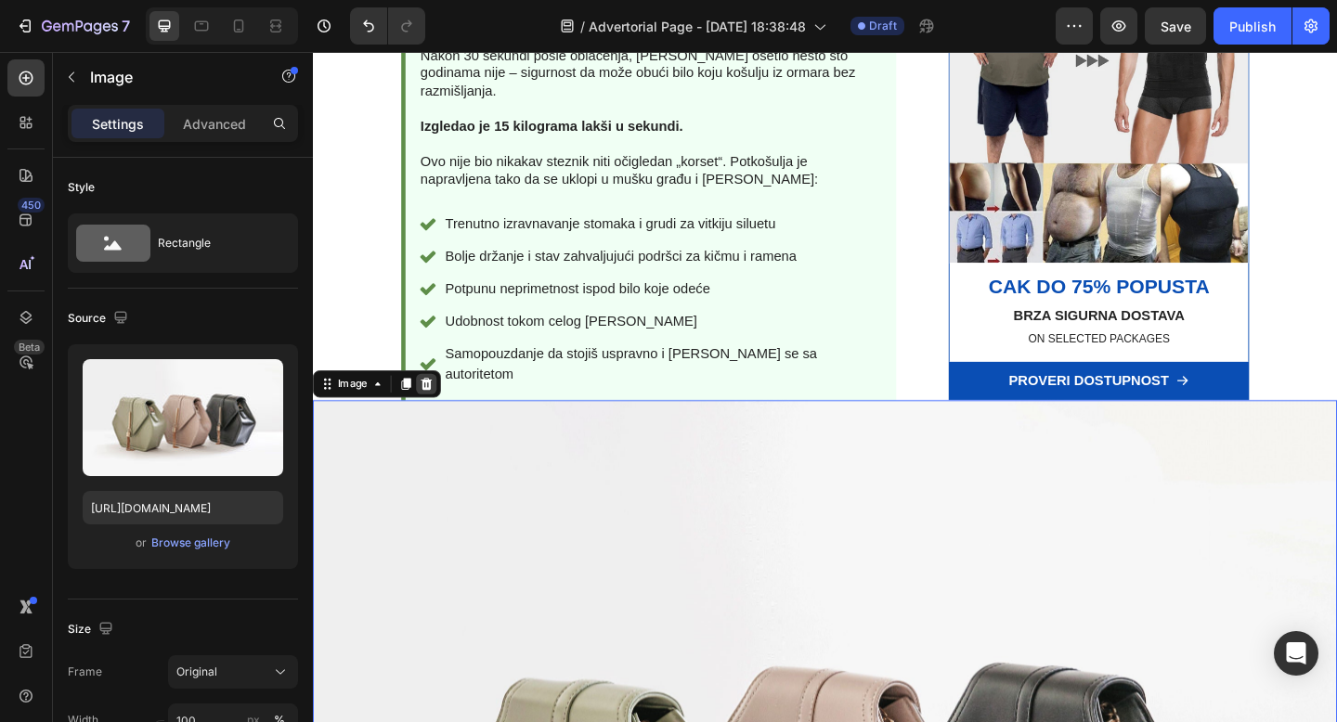
click at [435, 407] on icon at bounding box center [436, 414] width 15 height 15
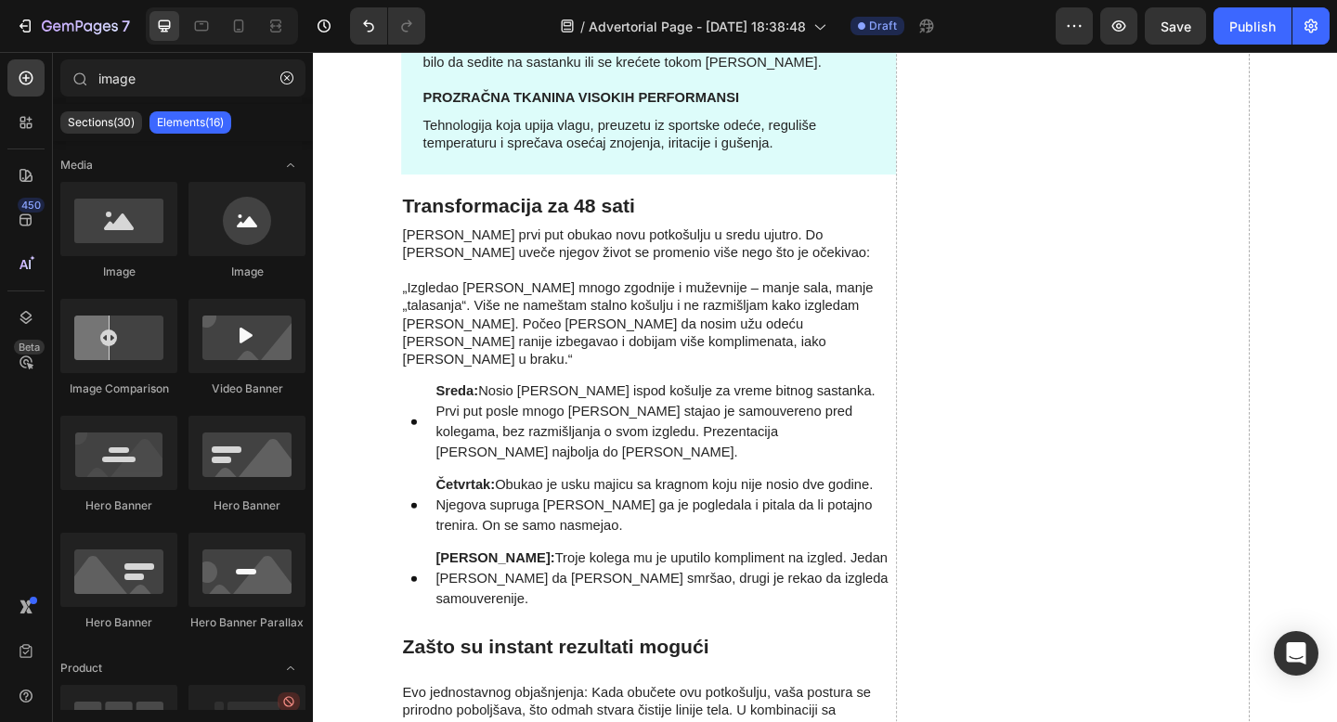
scroll to position [2103, 0]
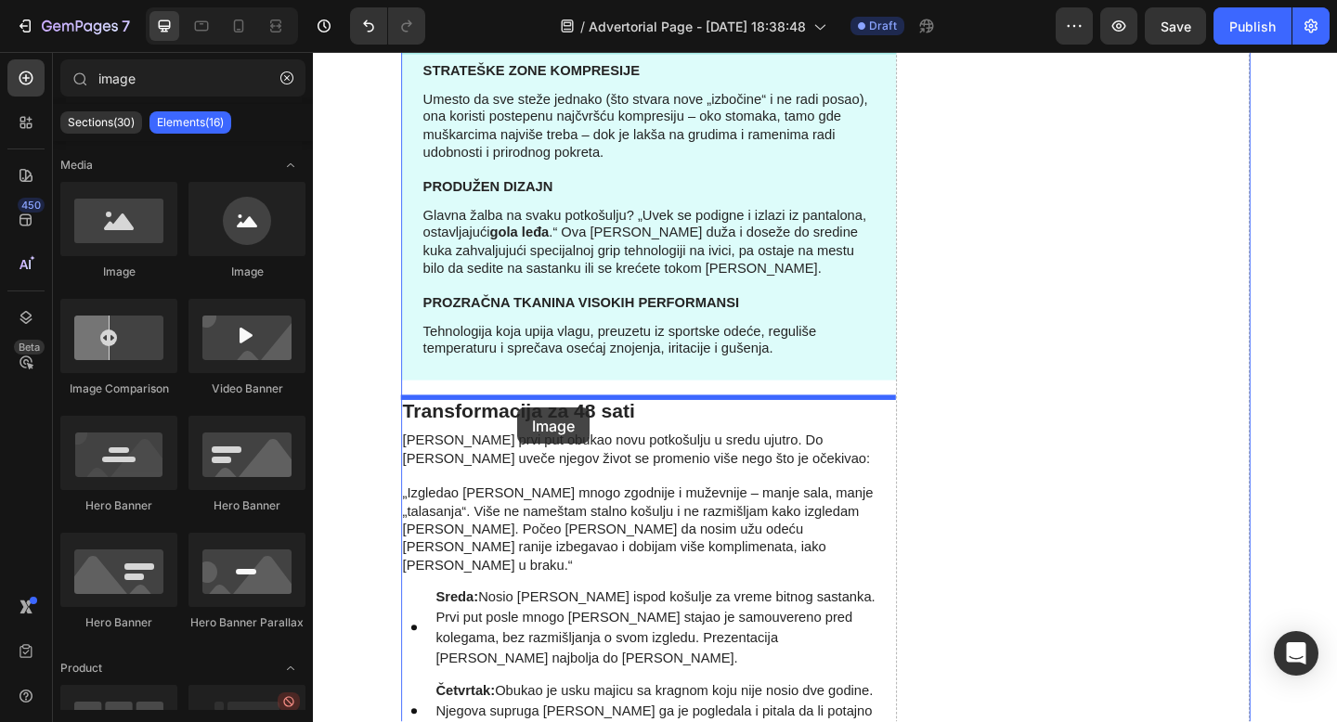
drag, startPoint x: 437, startPoint y: 262, endPoint x: 534, endPoint y: 439, distance: 201.9
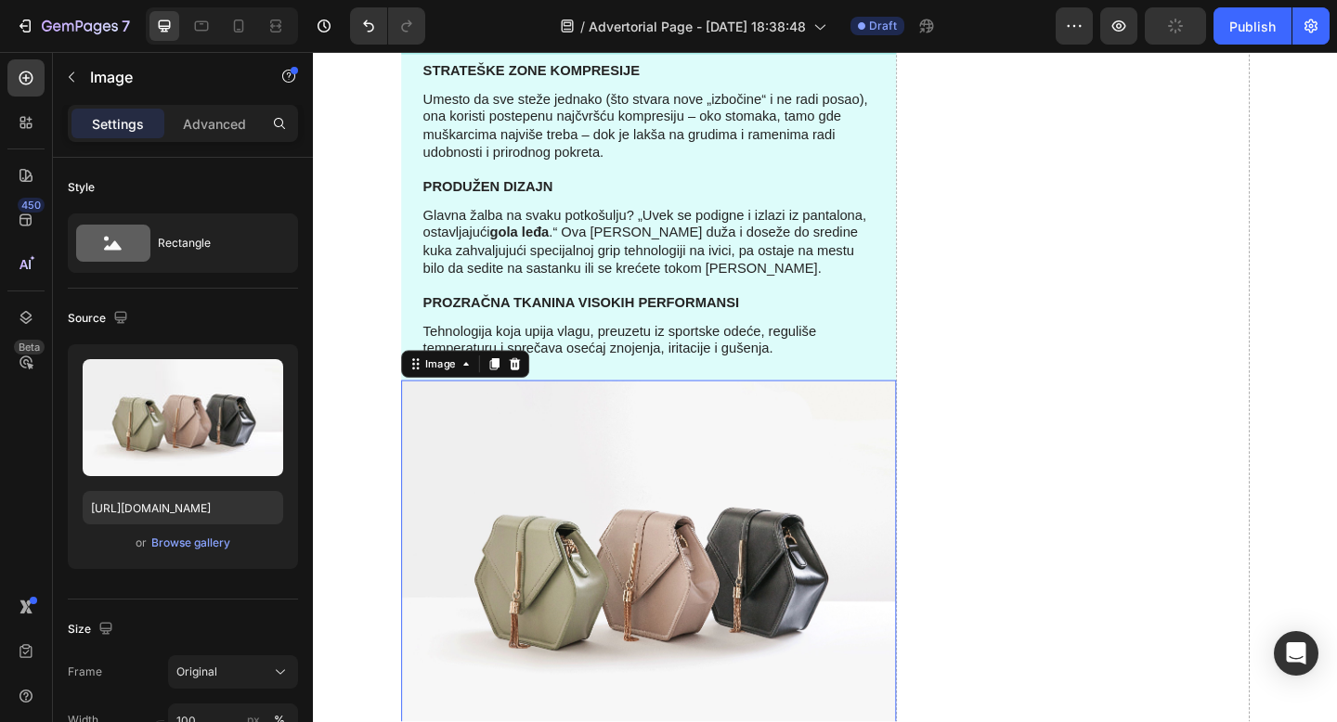
click at [613, 543] on img at bounding box center [677, 611] width 538 height 404
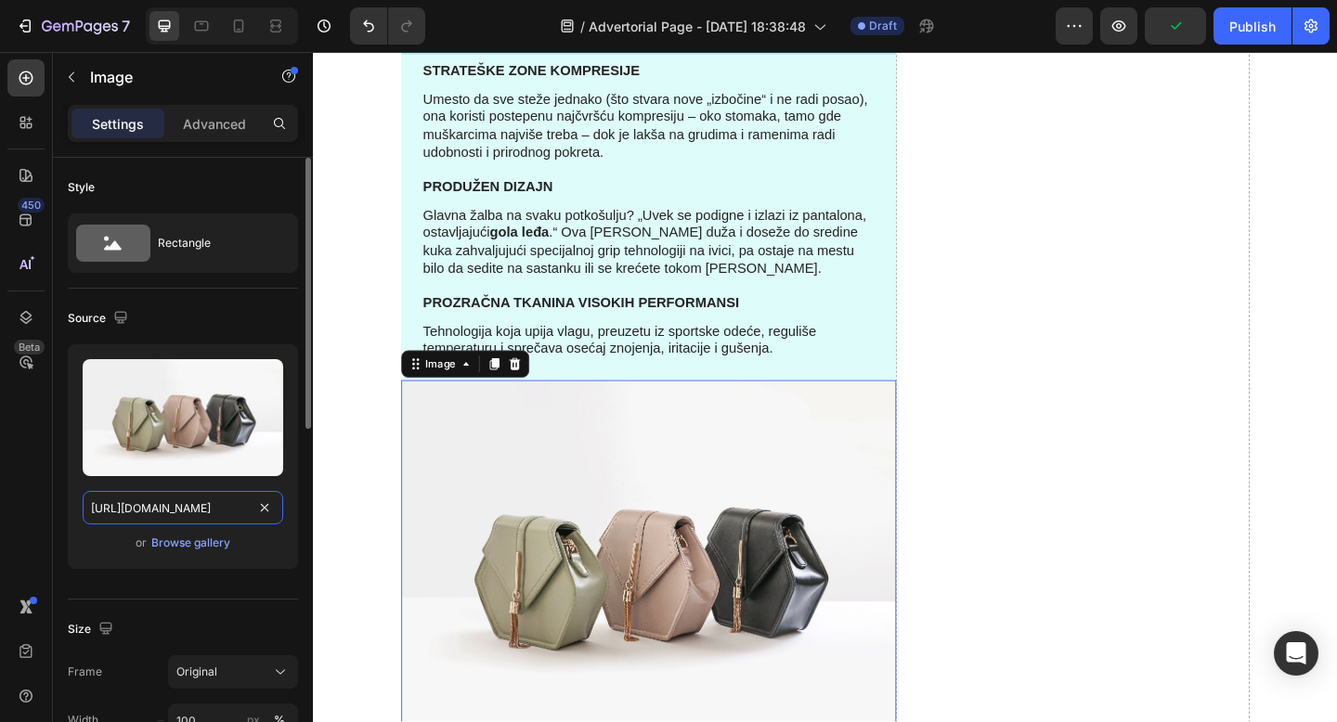
click at [165, 505] on input "https://cdn.shopify.com/s/files/1/2005/9307/files/image_demo.jpg" at bounding box center [183, 507] width 201 height 33
paste input "snaptik_7475605684927810834-ezgif.com-optimize"
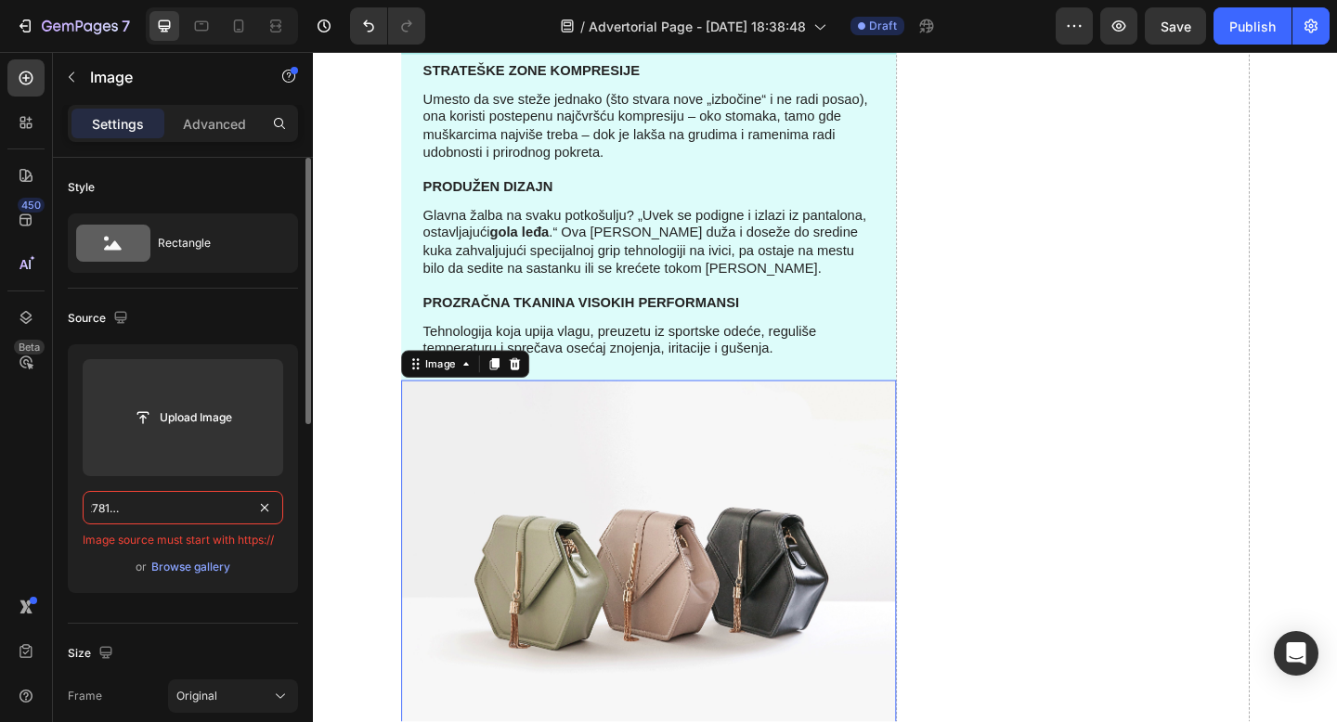
scroll to position [0, 0]
paste input "https://cdn.shopify.com/s/files/1/0868/7245/7463/files/snaptik_7475605684927810…"
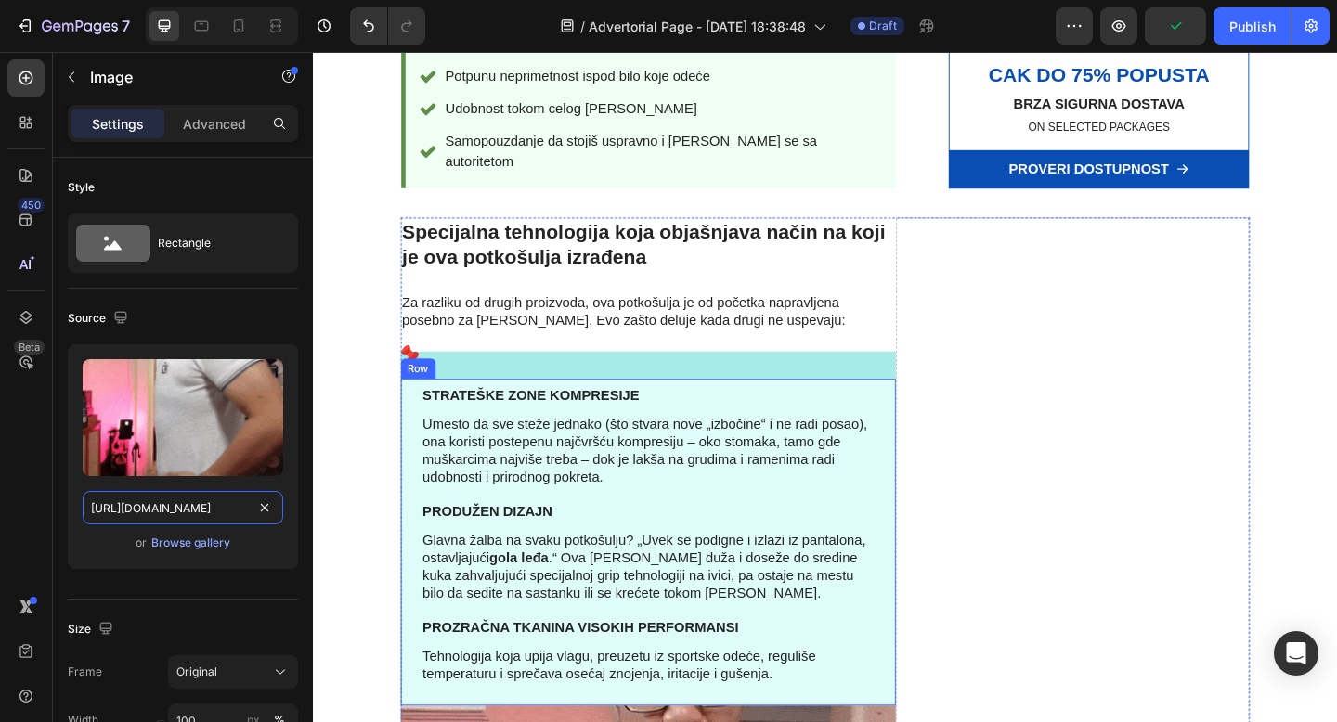
scroll to position [2496, 0]
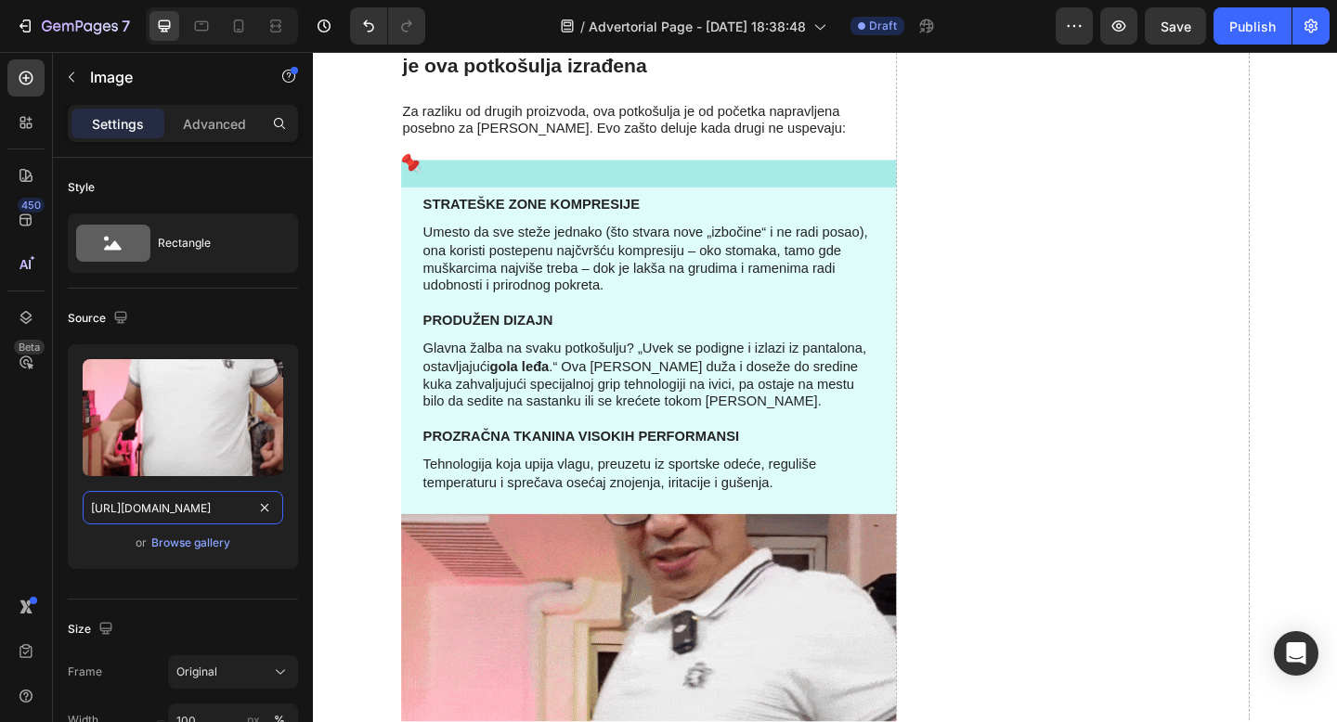
type input "https://cdn.shopify.com/s/files/1/0868/7245/7463/files/snaptik_7475605684927810…"
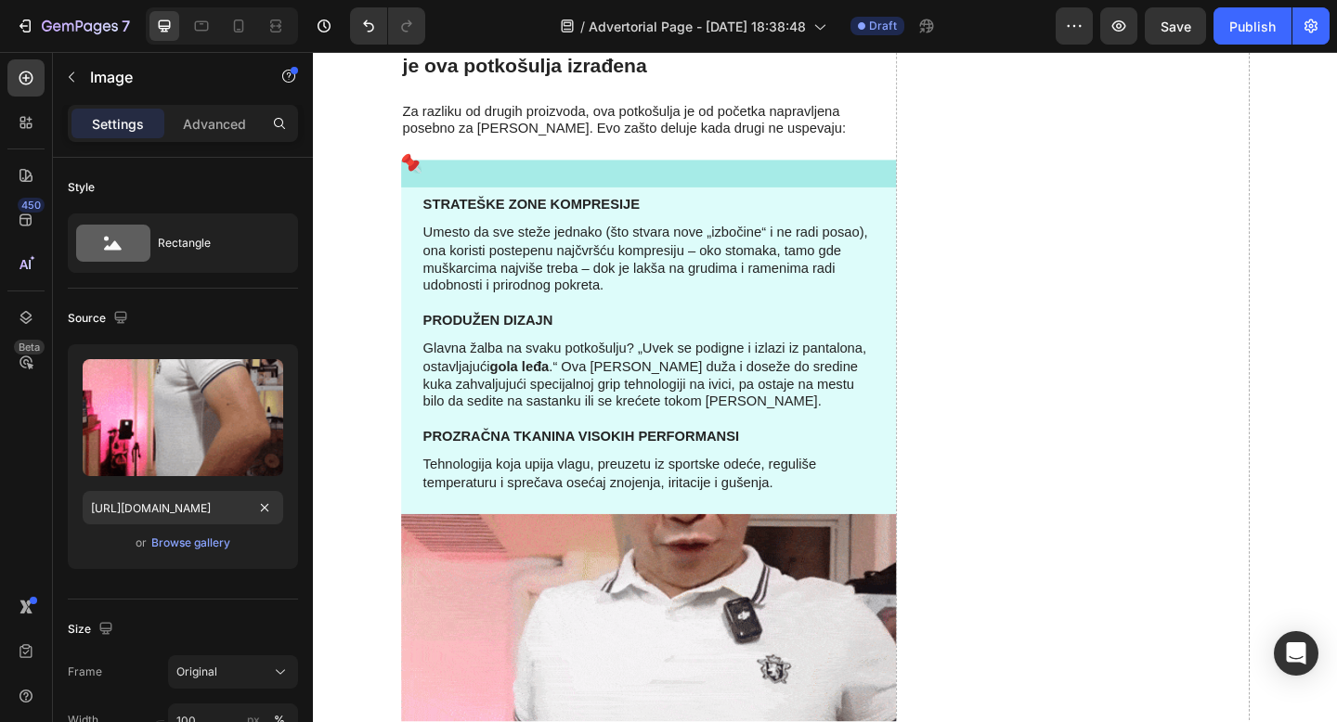
scroll to position [0, 0]
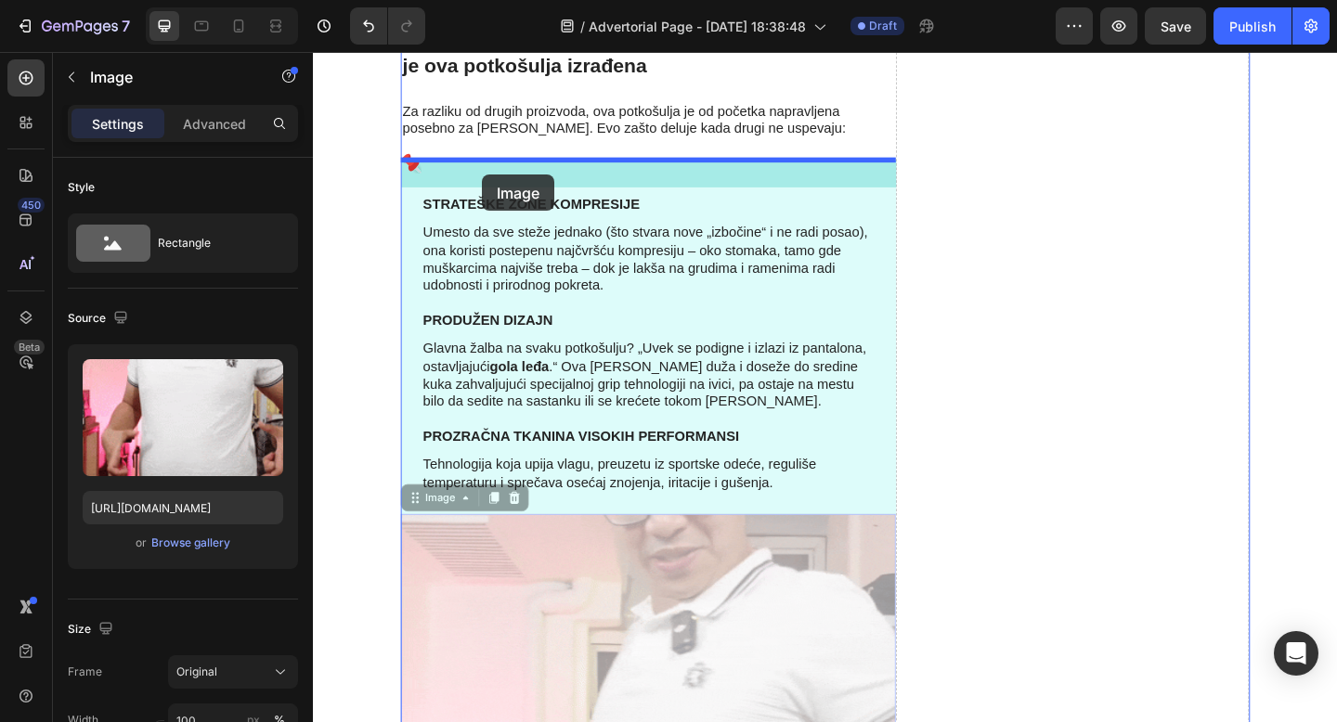
drag, startPoint x: 419, startPoint y: 537, endPoint x: 497, endPoint y: 187, distance: 358.6
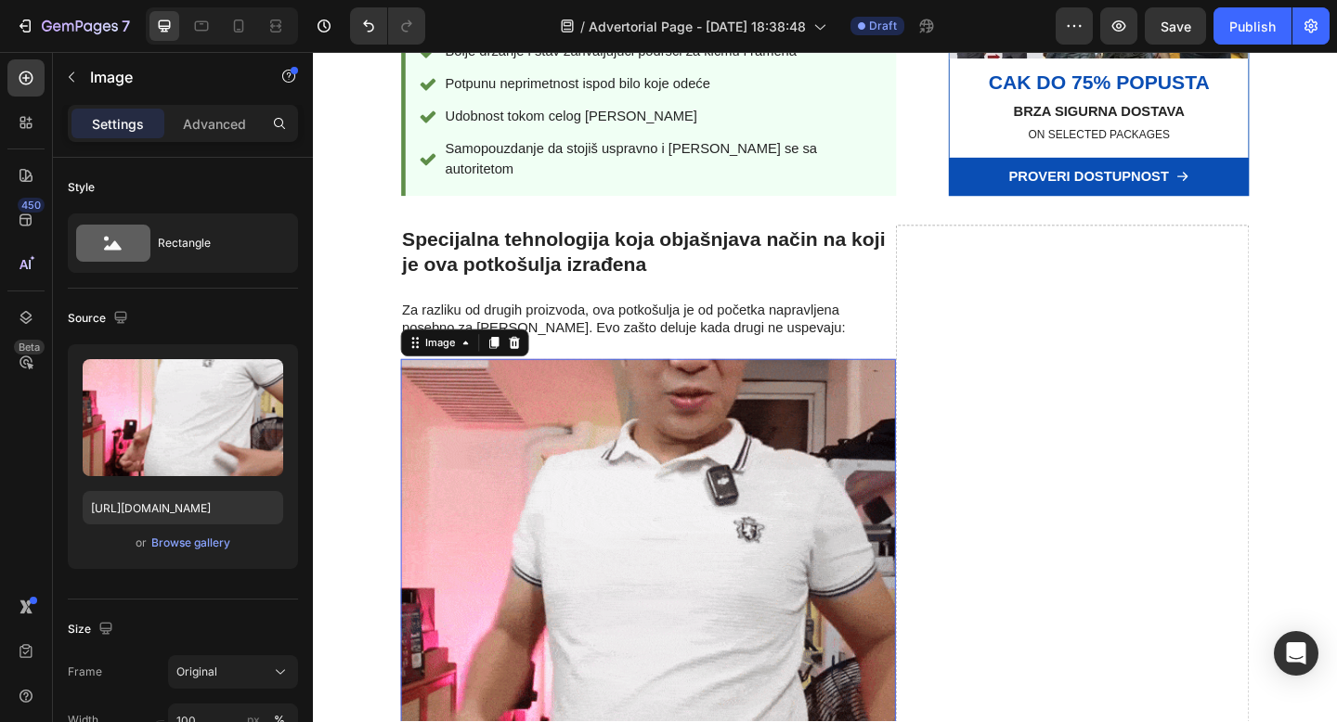
scroll to position [2274, 0]
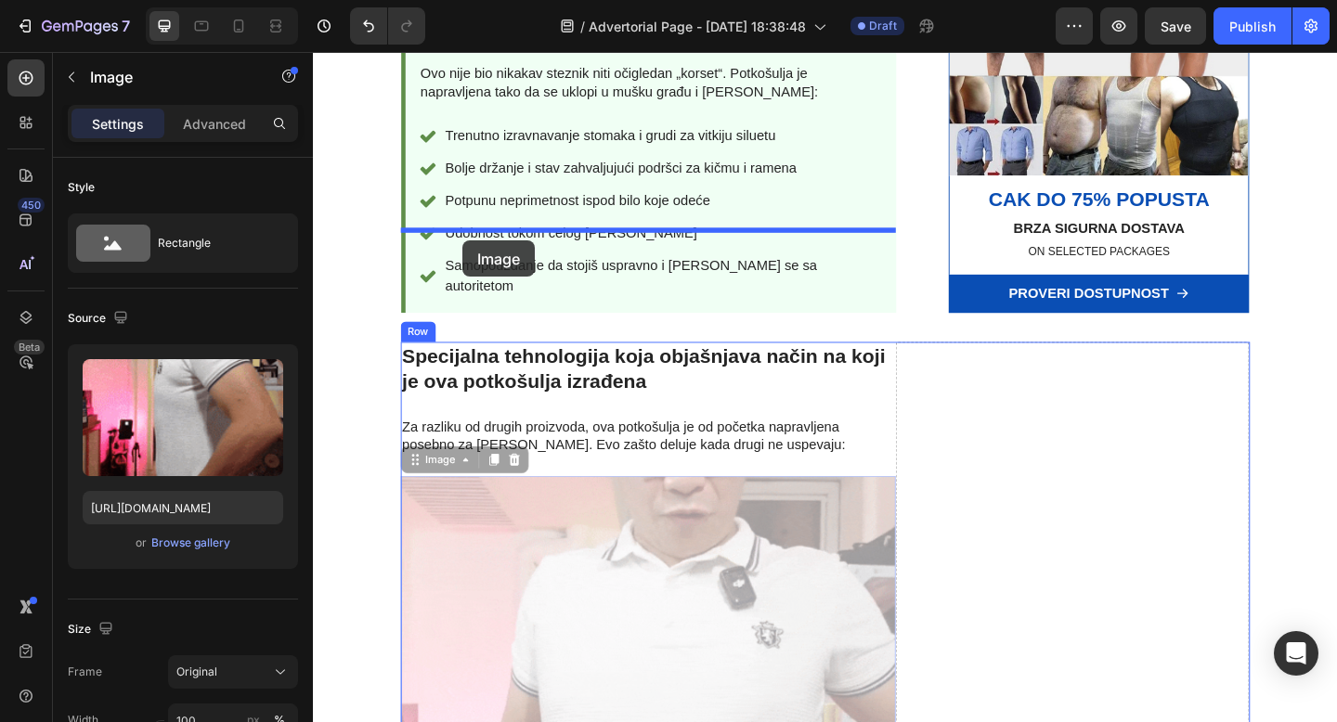
drag, startPoint x: 419, startPoint y: 367, endPoint x: 475, endPoint y: 257, distance: 123.3
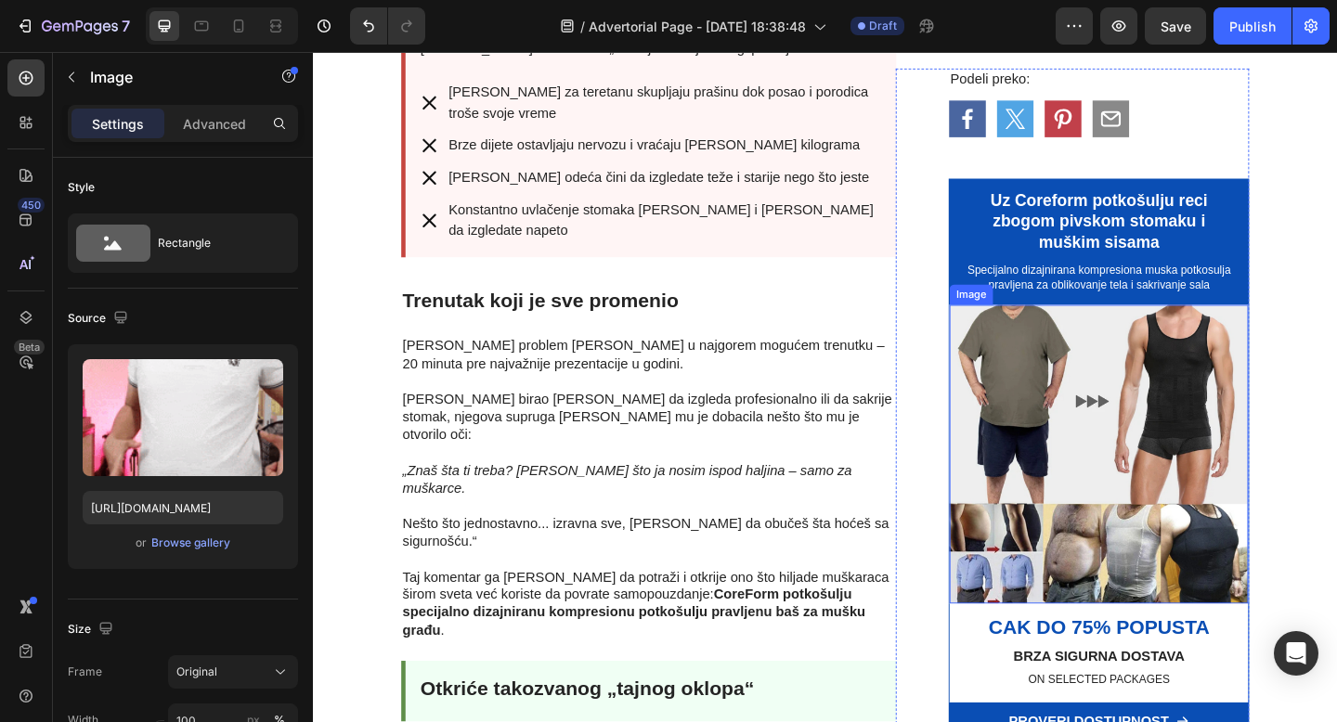
scroll to position [1453, 0]
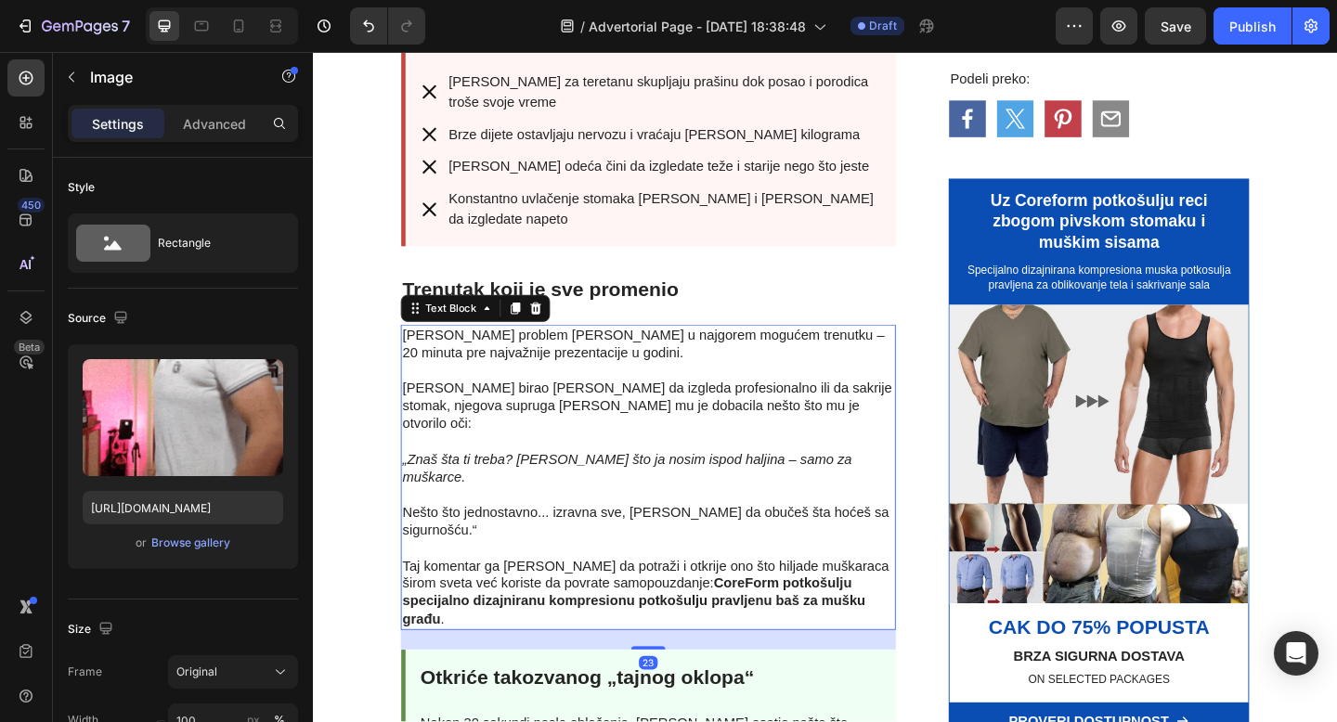
click at [856, 467] on p "„Znaš šta ti treba? [PERSON_NAME] što ja nosim ispod haljina – samo za muškarce." at bounding box center [677, 496] width 535 height 58
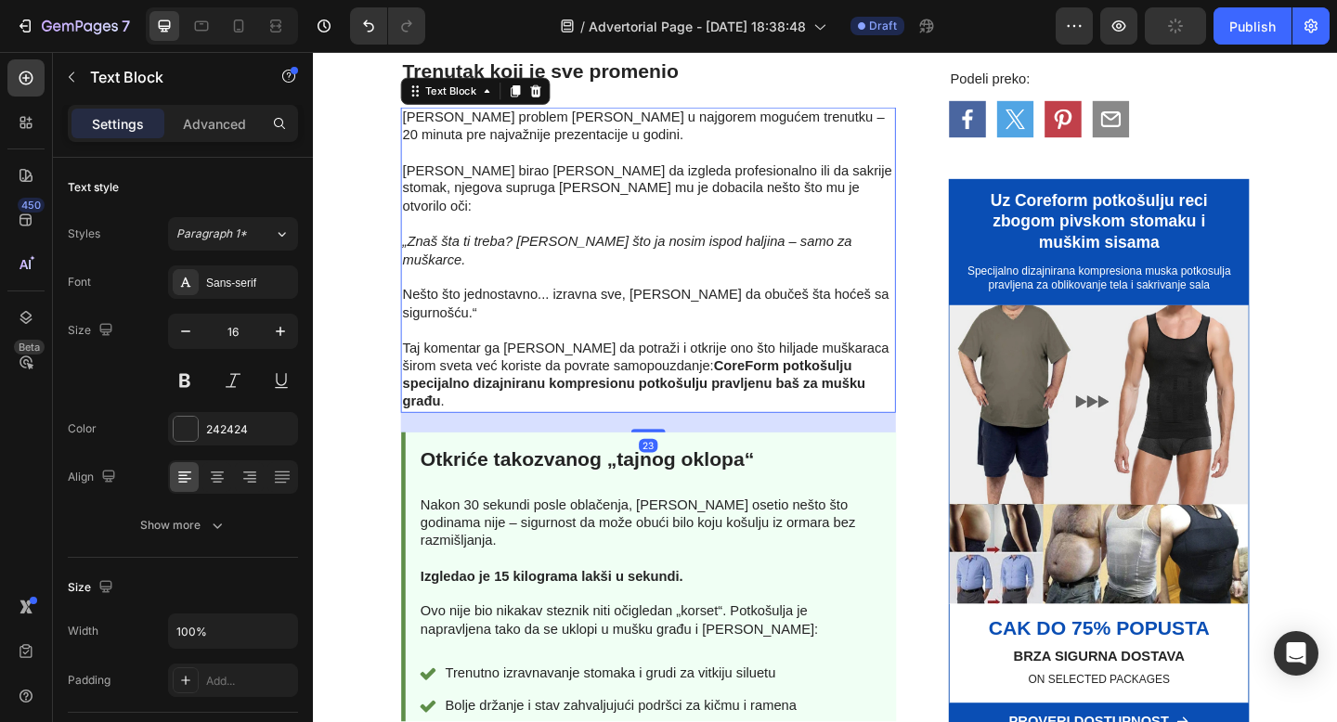
scroll to position [1698, 0]
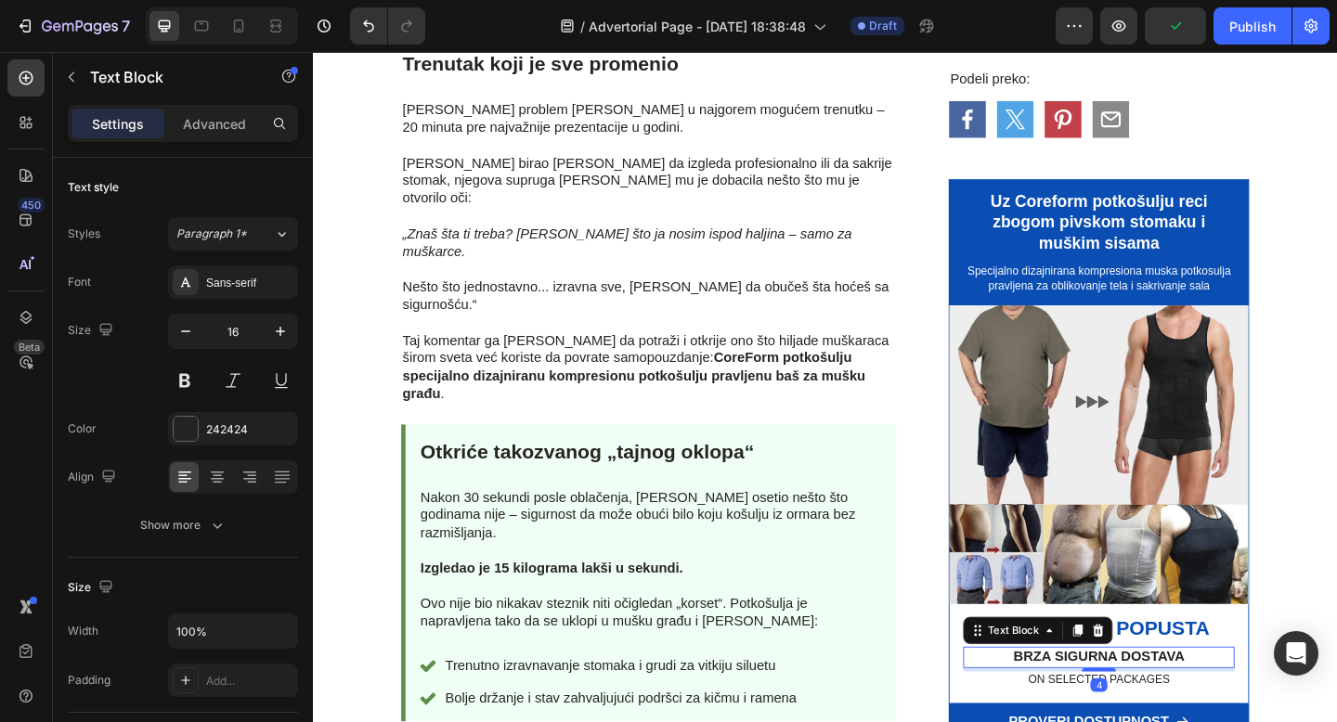
click at [1263, 701] on p "brza sigurna dostava" at bounding box center [1168, 710] width 292 height 19
click at [1259, 701] on p "brza sigurna dostava" at bounding box center [1168, 710] width 292 height 19
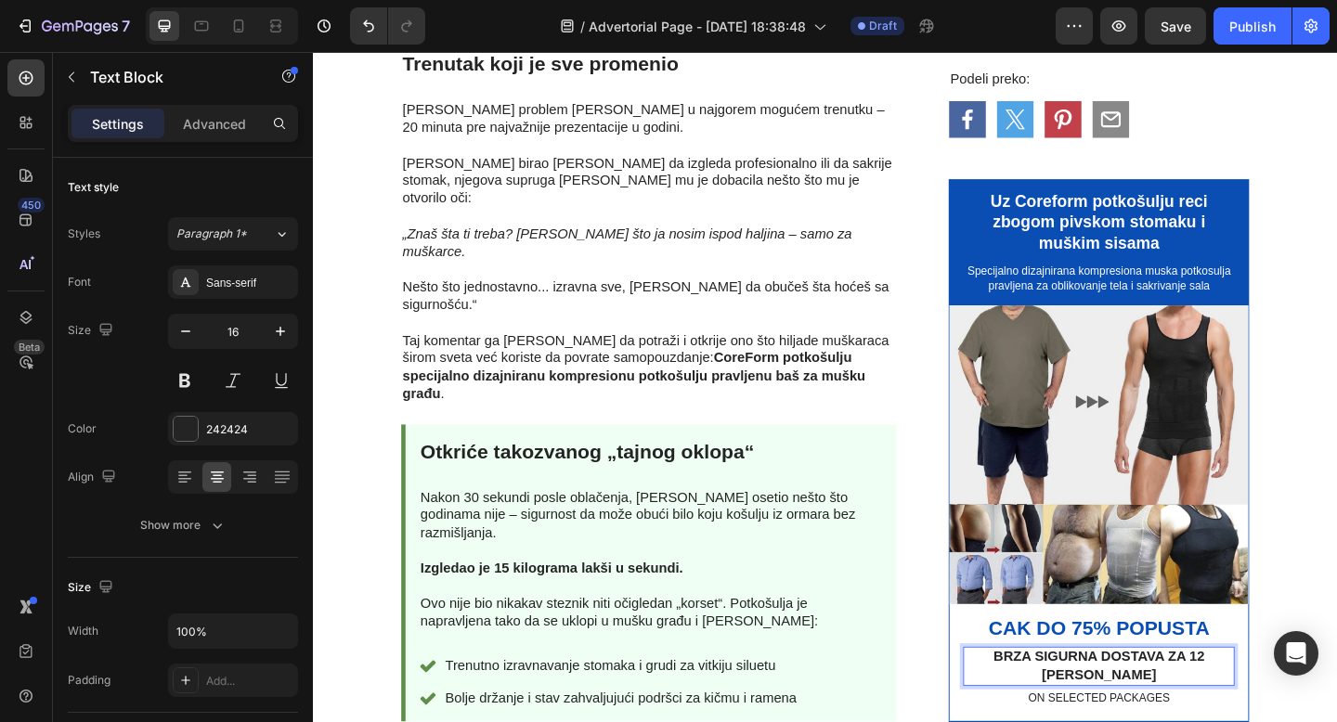
click at [1247, 701] on p "brza sigurna dostava za 12 radna dana" at bounding box center [1168, 720] width 292 height 39
click at [1243, 701] on p "brza sigurna dostava za 1-2 radna dana" at bounding box center [1168, 720] width 292 height 39
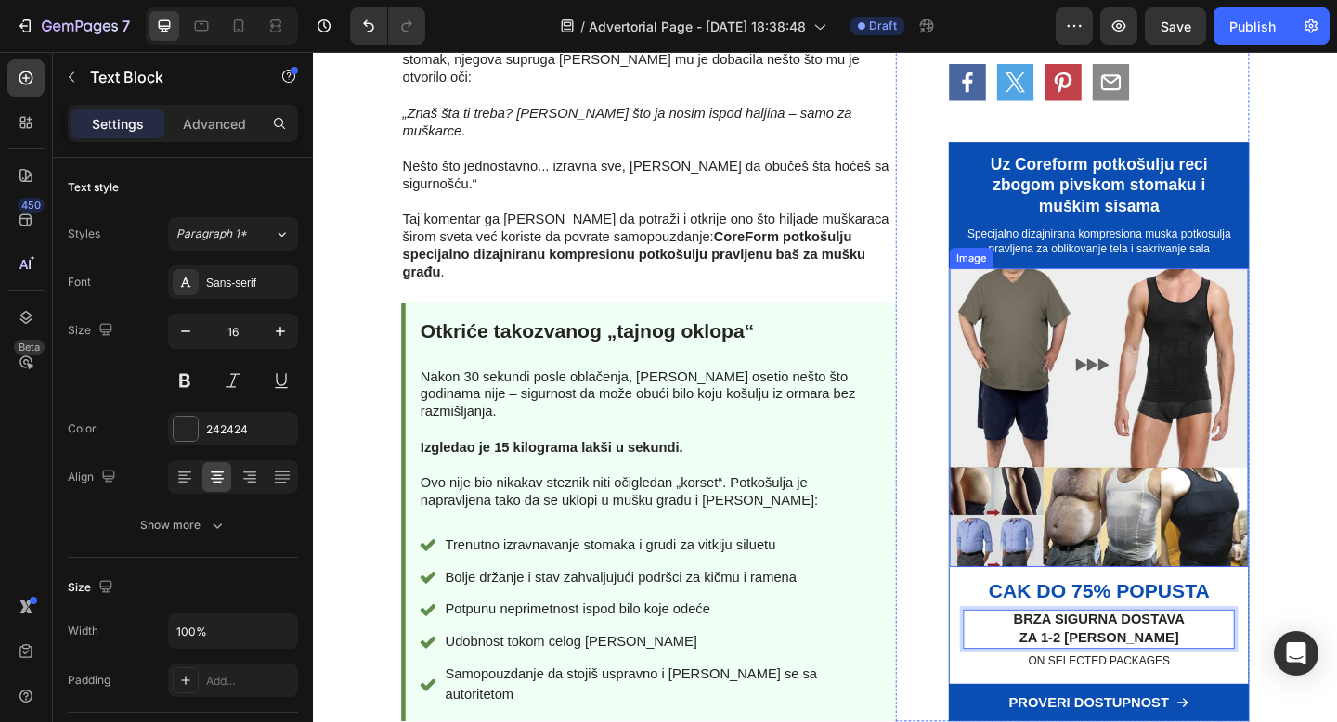
scroll to position [1831, 0]
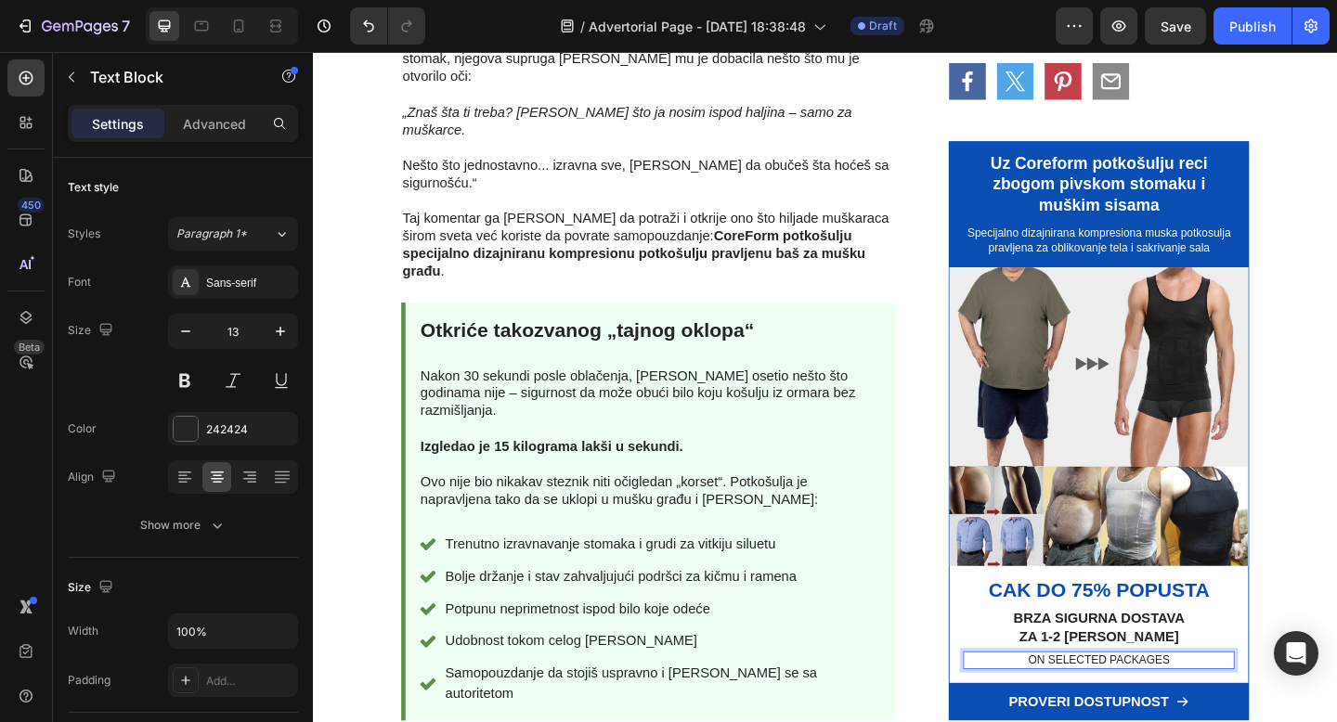
click at [1192, 706] on p "ON SELECTED PACKAGES" at bounding box center [1168, 714] width 292 height 16
click at [1216, 706] on p "na odredjene pakete" at bounding box center [1168, 714] width 292 height 16
click at [1069, 706] on p "na odredjene pakete" at bounding box center [1168, 714] width 292 height 16
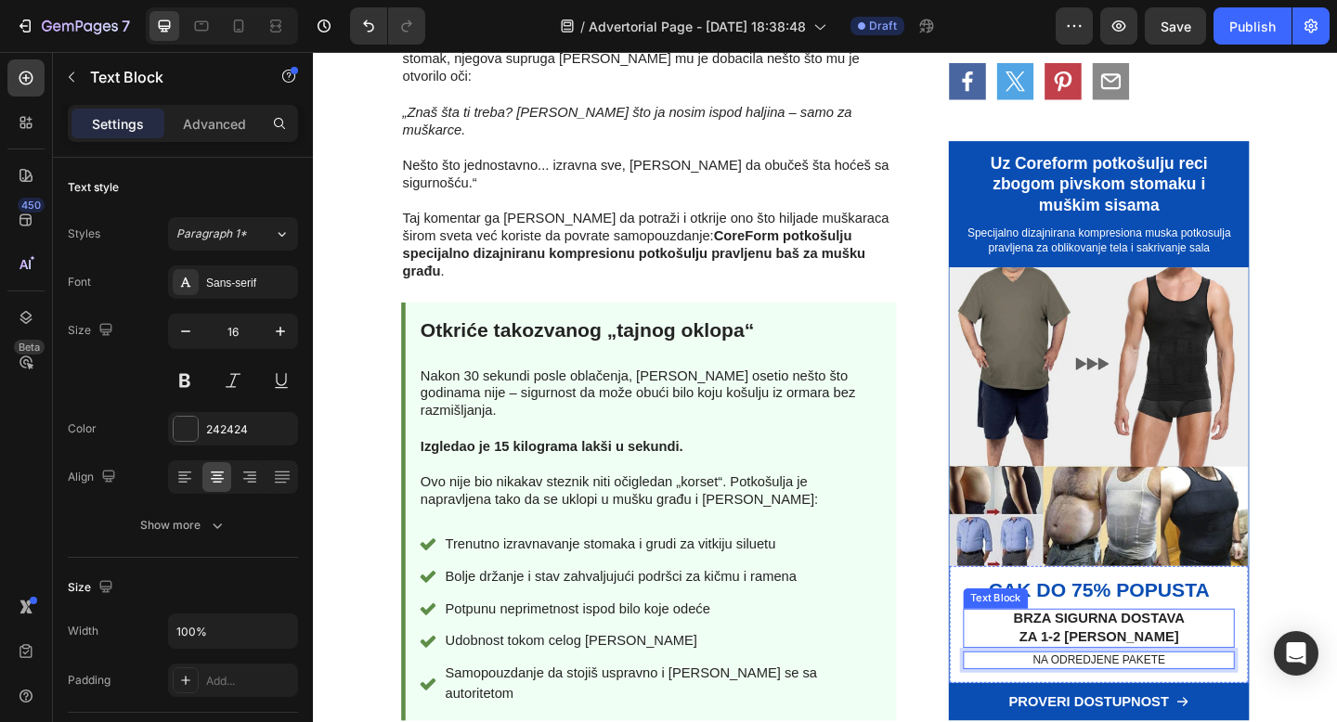
click at [1075, 658] on div "brza sigurna dostava za 1-2 radna dana" at bounding box center [1168, 679] width 296 height 43
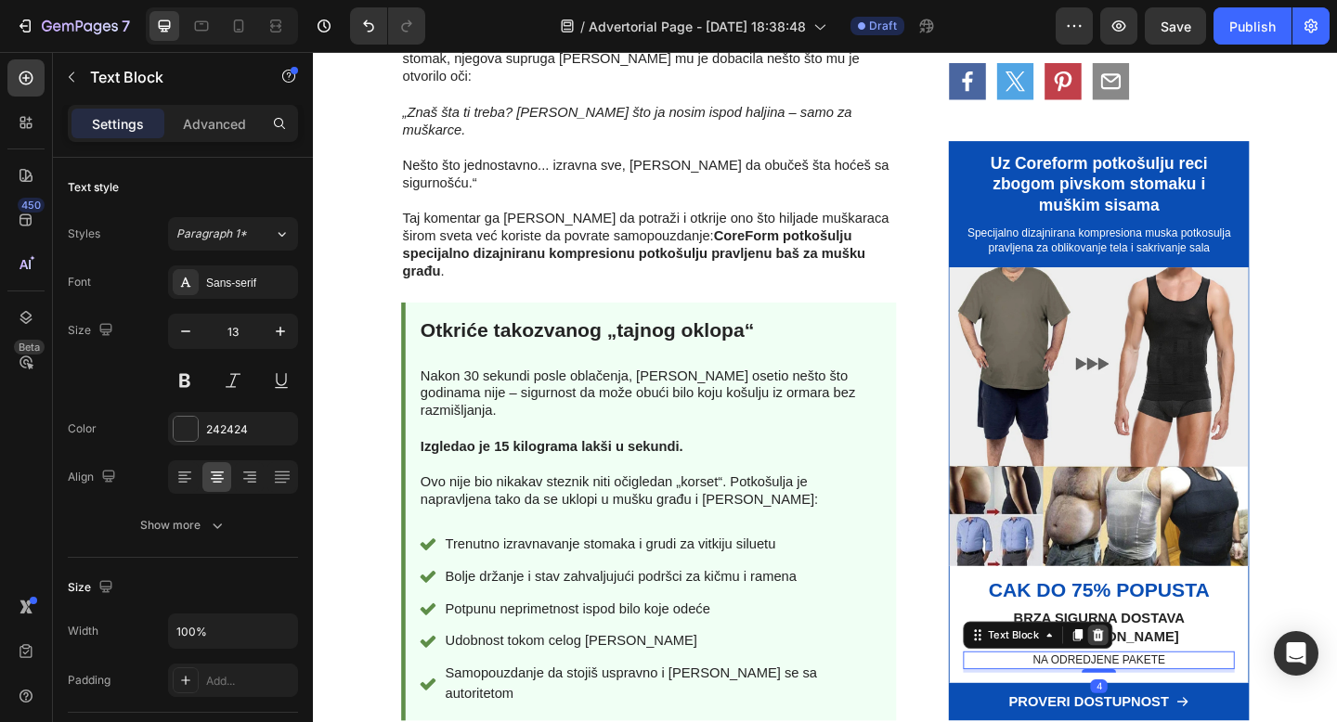
click at [1160, 679] on icon at bounding box center [1166, 686] width 15 height 15
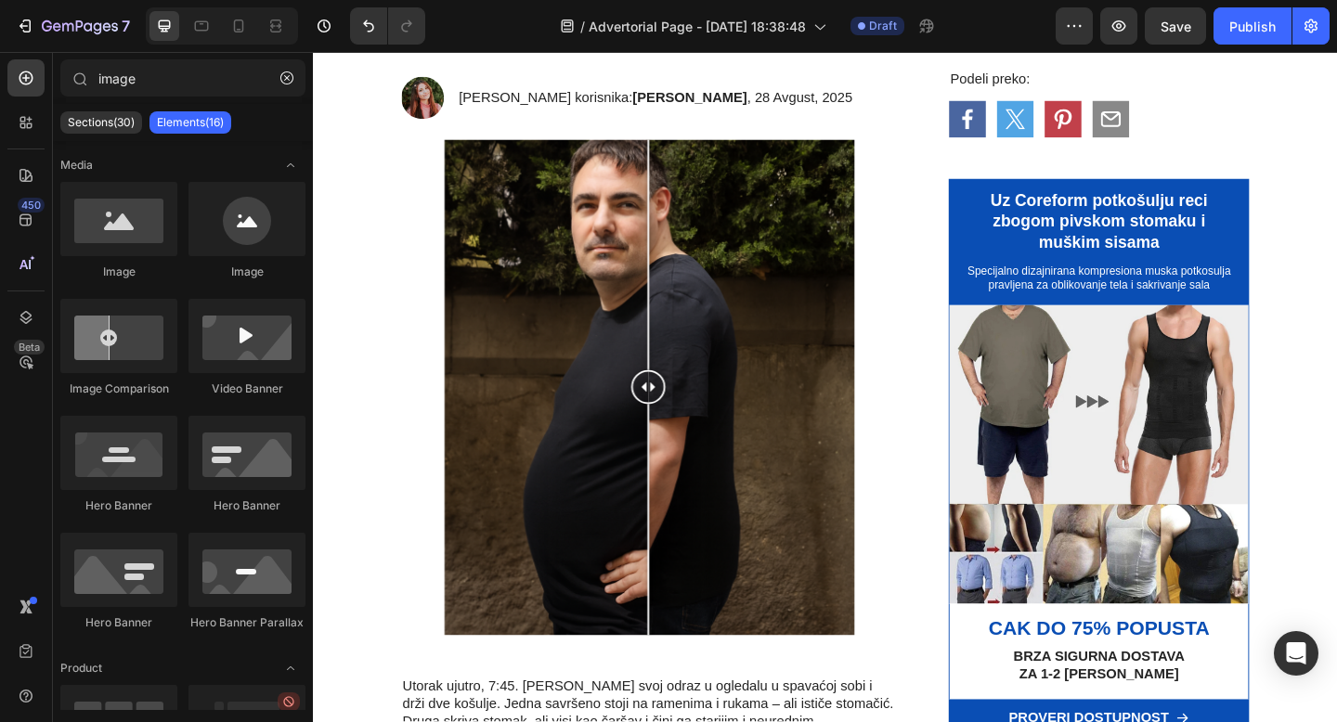
scroll to position [269, 0]
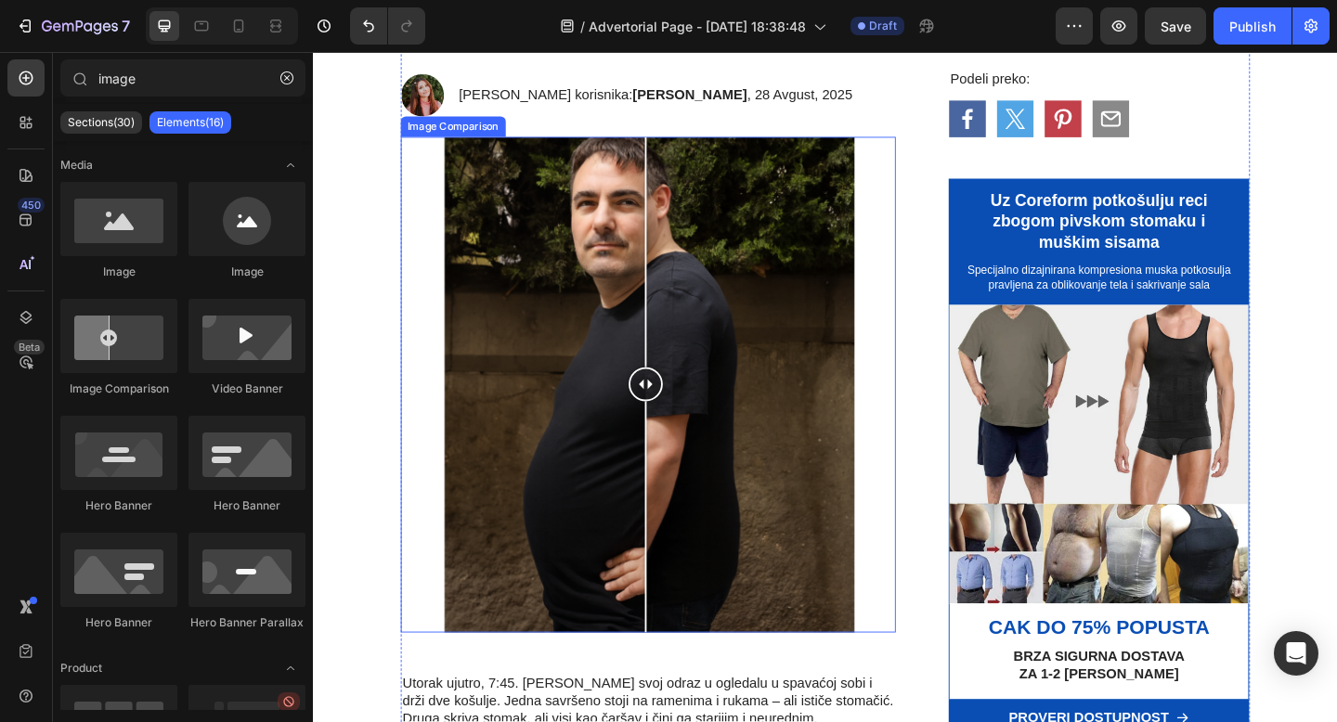
drag, startPoint x: 675, startPoint y: 402, endPoint x: 673, endPoint y: 450, distance: 48.3
click at [674, 450] on div at bounding box center [674, 414] width 37 height 538
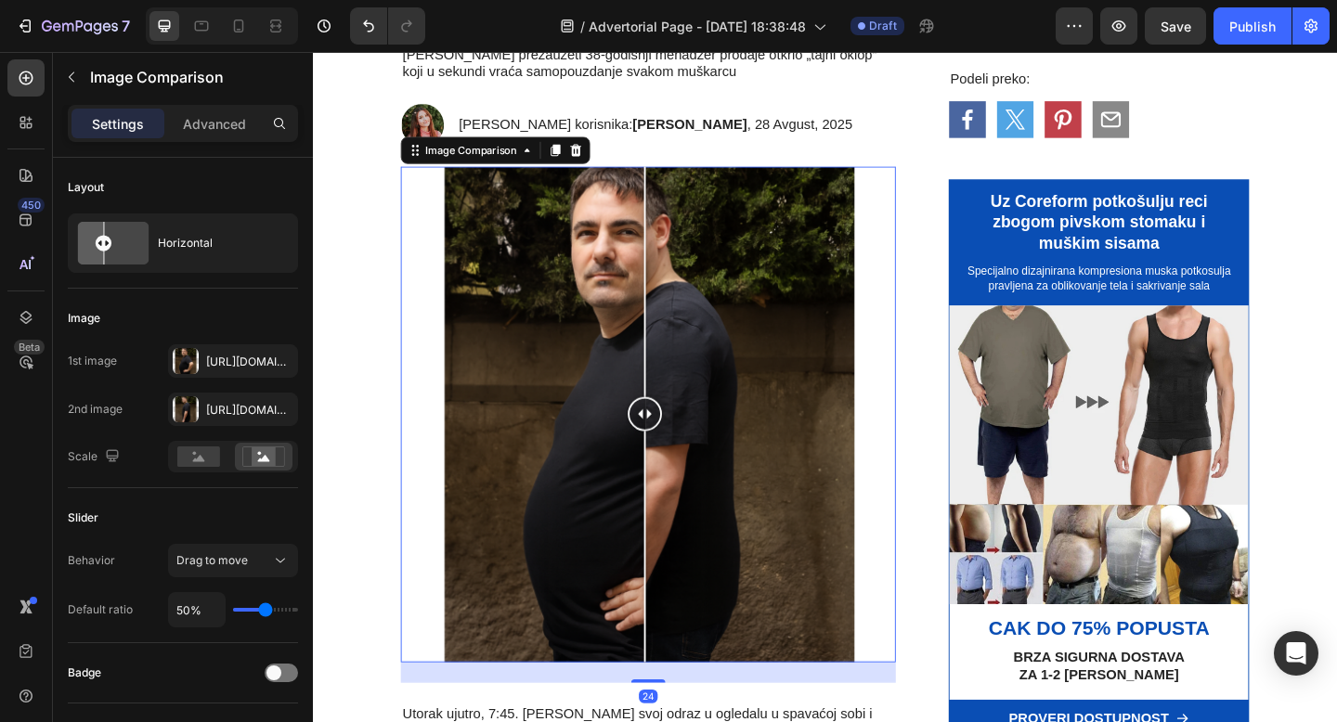
scroll to position [93, 0]
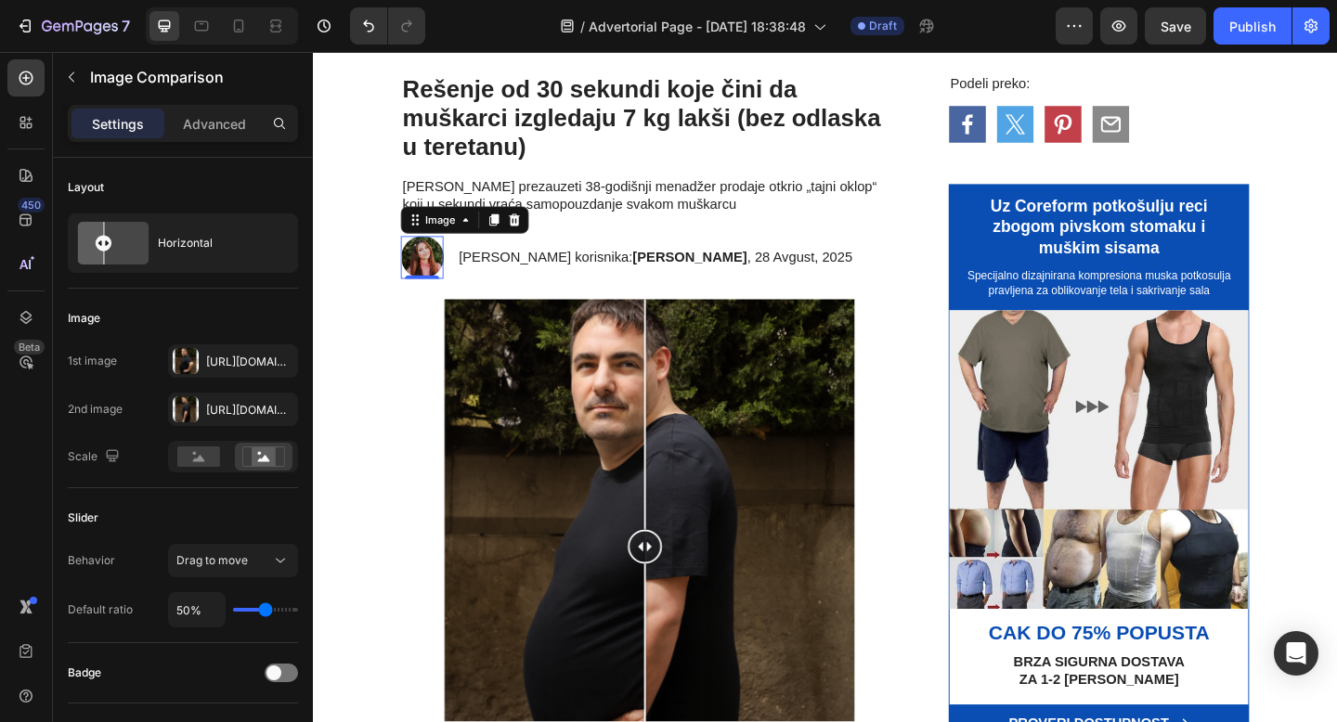
click at [436, 266] on img at bounding box center [431, 276] width 46 height 46
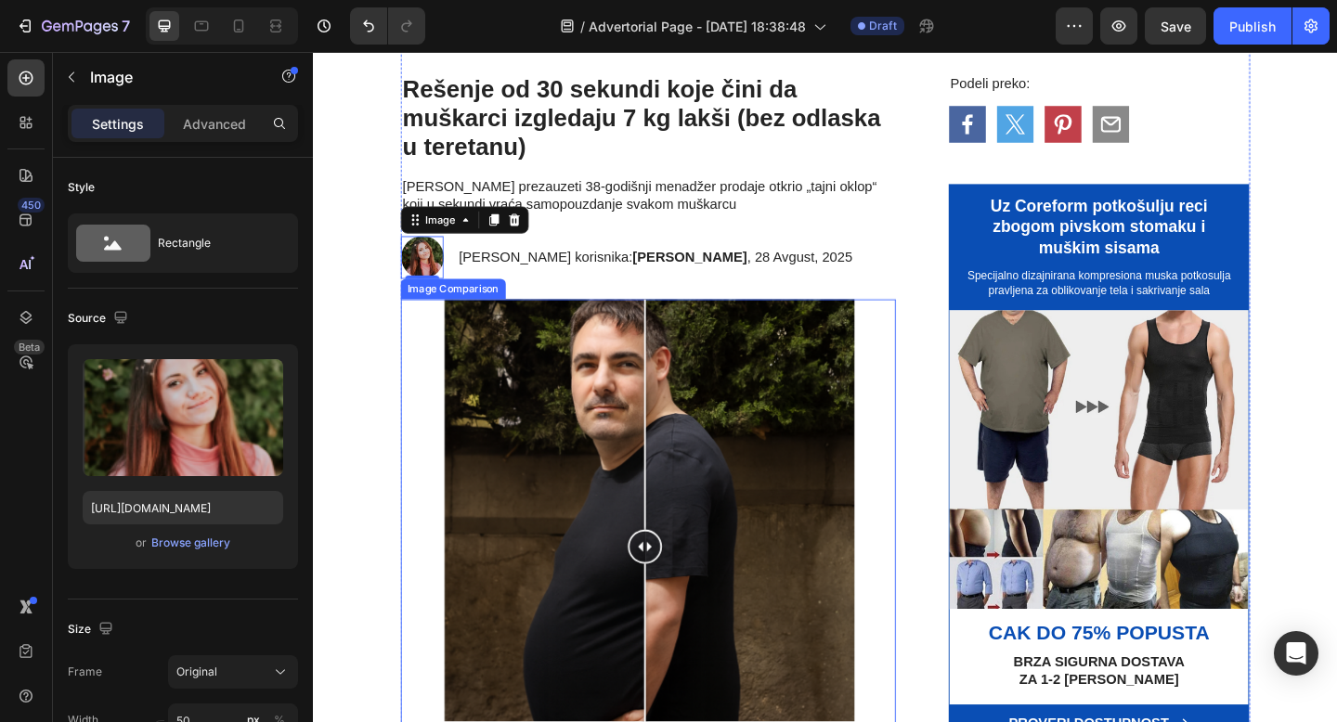
click at [769, 451] on div at bounding box center [677, 590] width 538 height 538
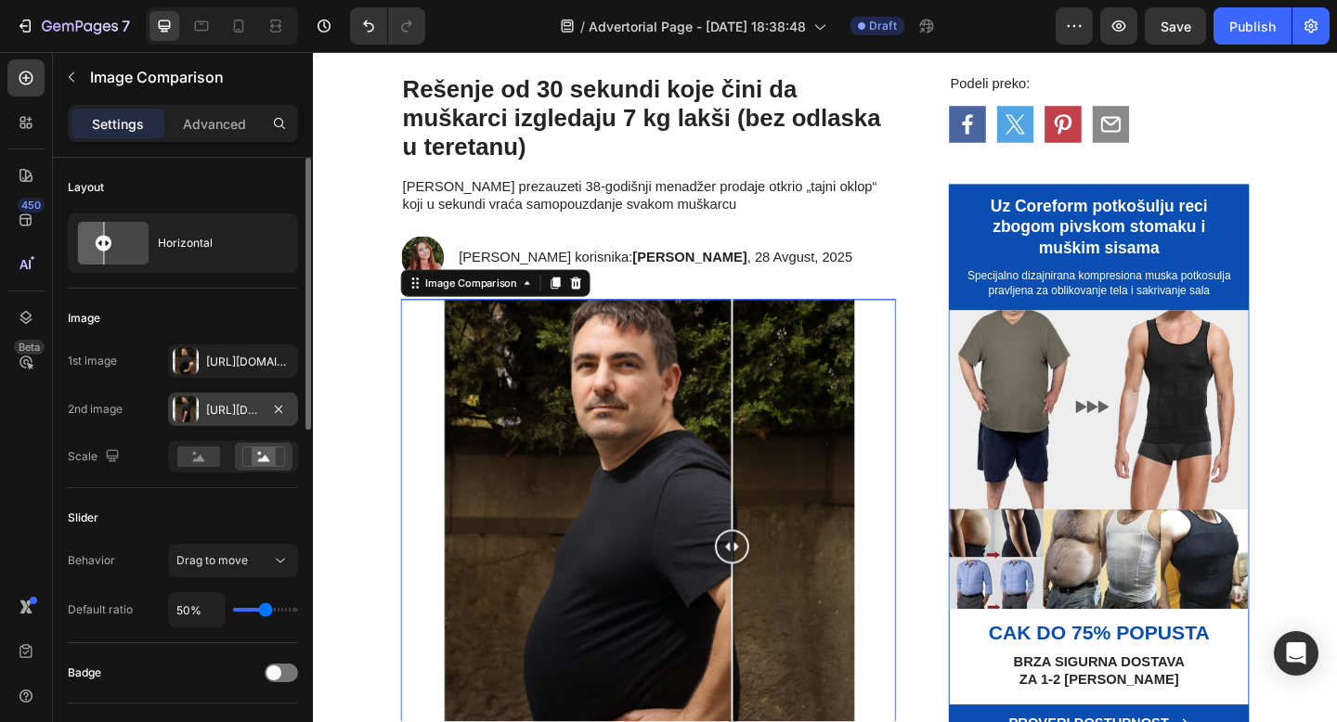
click at [229, 407] on div "Https://cdn.Shopify.Com/s/files/1/0868/7245/7463/files/gempages_581799026949620…" at bounding box center [233, 410] width 54 height 17
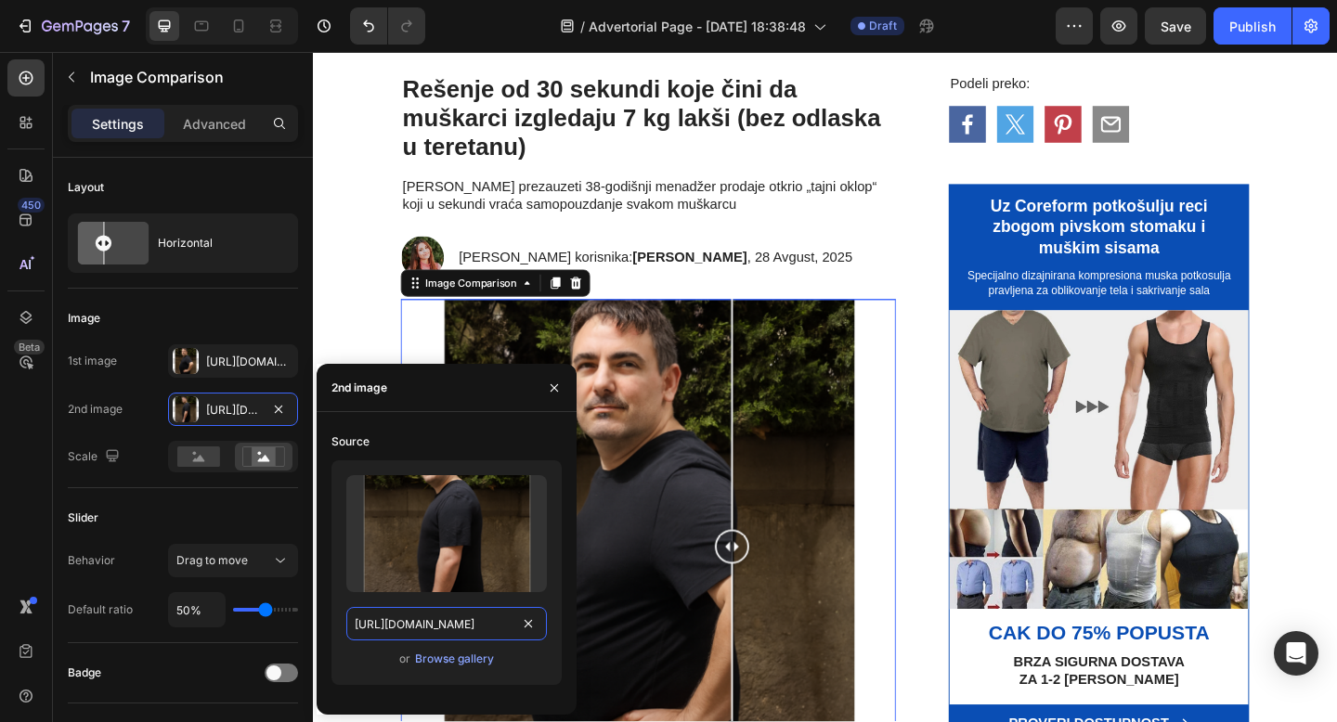
click at [447, 622] on input "https://cdn.shopify.com/s/files/1/0868/7245/7463/files/gempages_581799026949620…" at bounding box center [446, 623] width 201 height 33
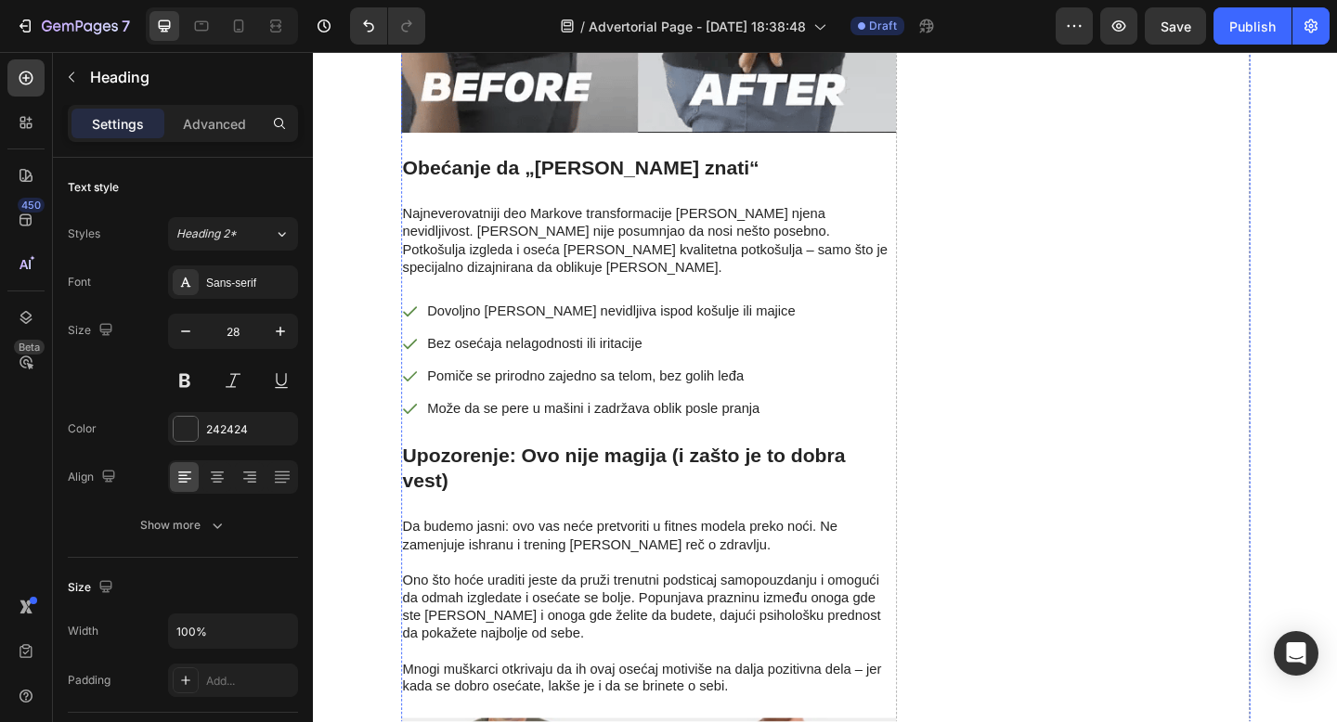
scroll to position [4987, 0]
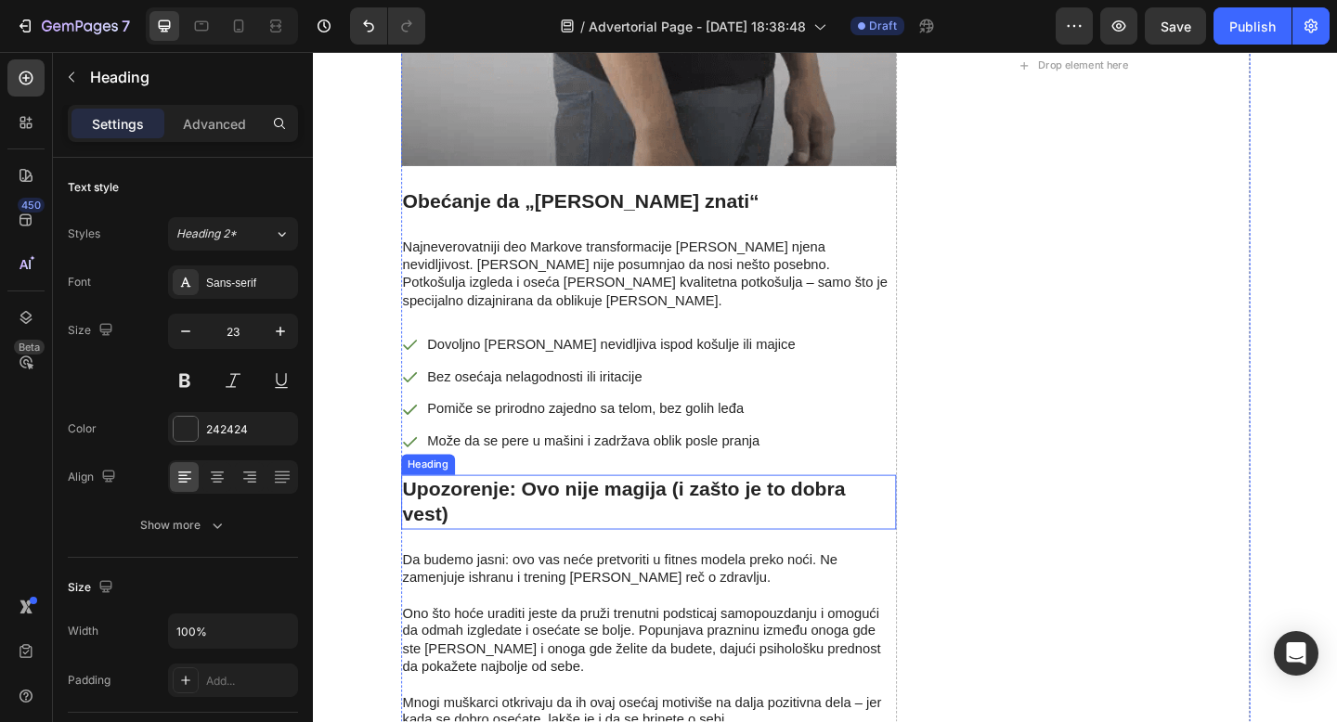
click at [691, 512] on h2 "Upozorenje: Ovo nije magija (i zašto je to dobra vest)" at bounding box center [677, 541] width 538 height 59
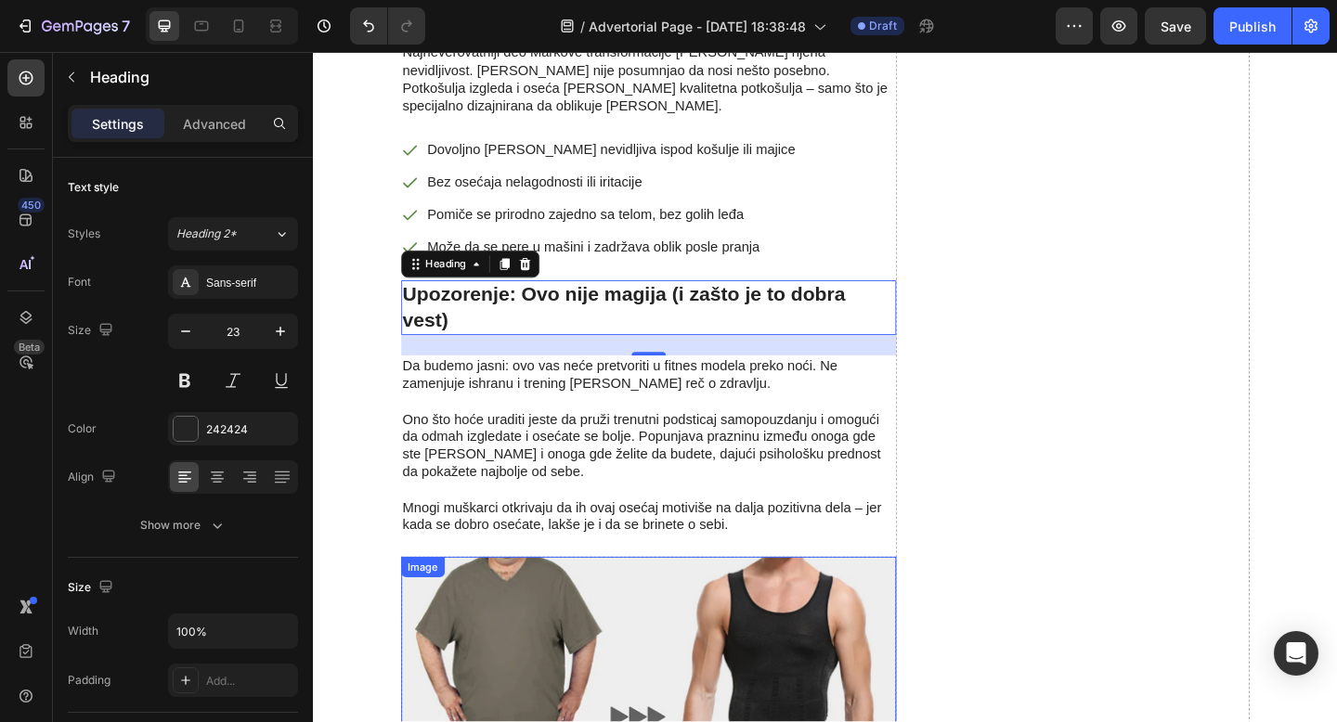
scroll to position [5187, 0]
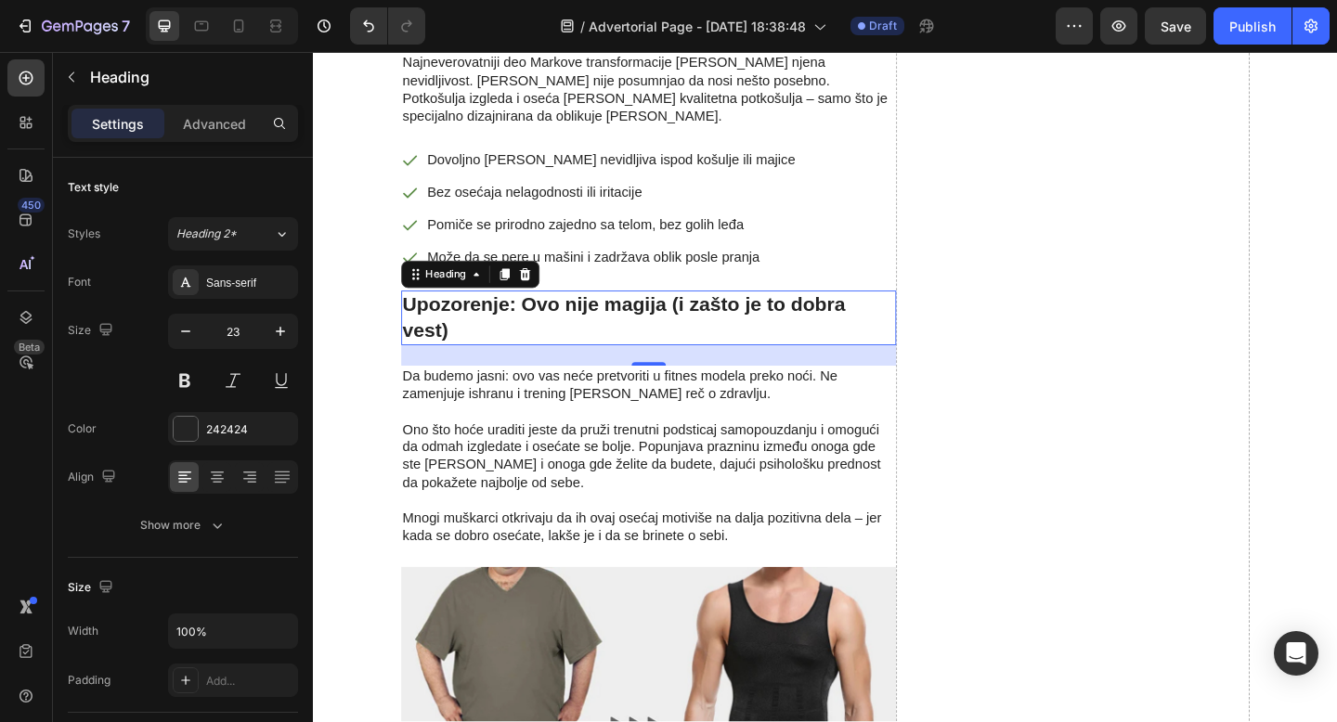
click at [693, 314] on p "Upozorenje: Ovo nije magija (i zašto je to dobra vest)" at bounding box center [677, 342] width 535 height 56
click at [706, 314] on p "Upozorenje: Ovo nije magija niti prodavanje magle (i zašto je to dobra vest)" at bounding box center [677, 342] width 535 height 56
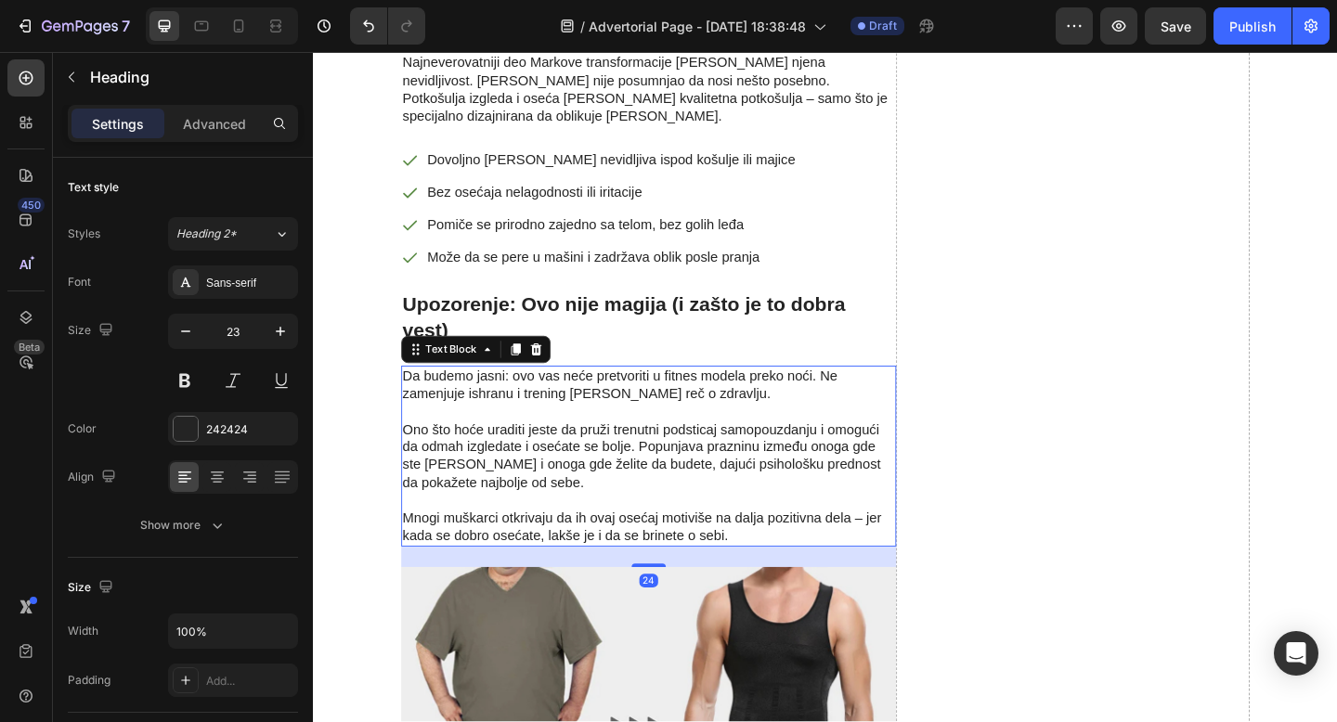
click at [778, 434] on p "Ono što hoće uraditi jeste da pruži trenutni podsticaj samopouzdanju i omogući …" at bounding box center [677, 482] width 535 height 97
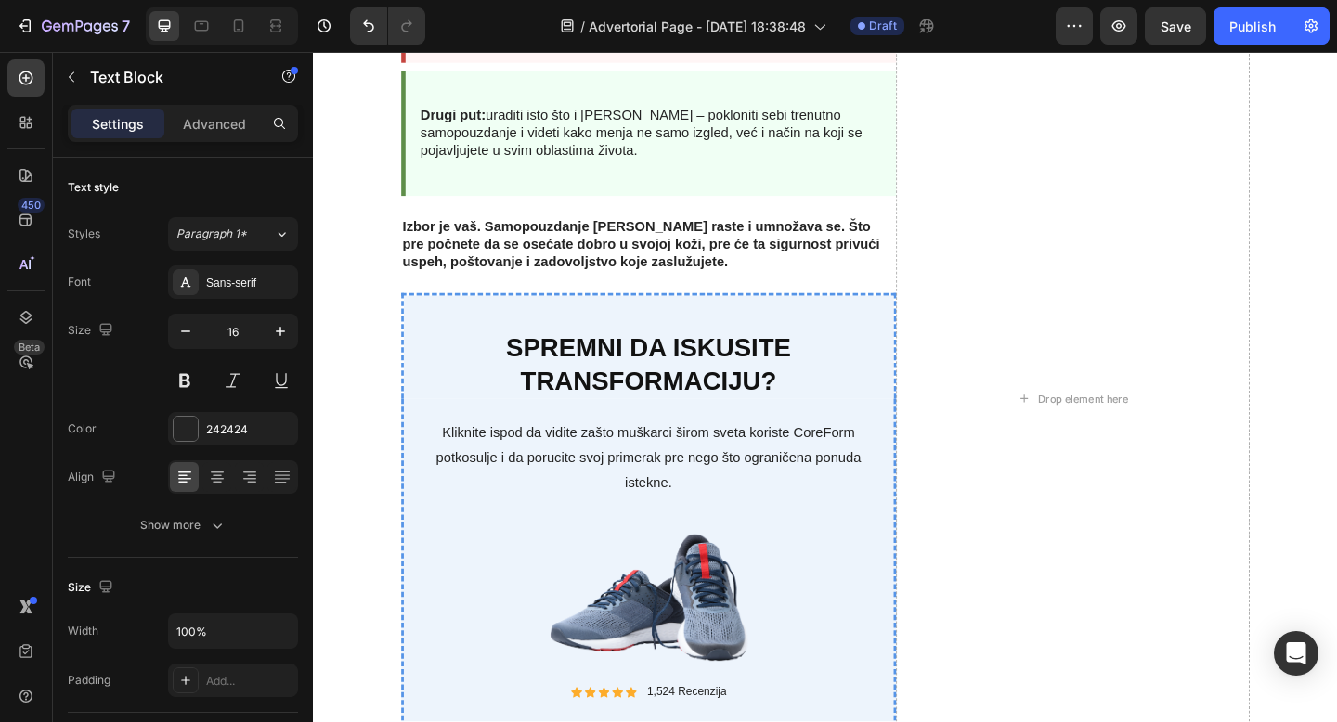
scroll to position [7748, 0]
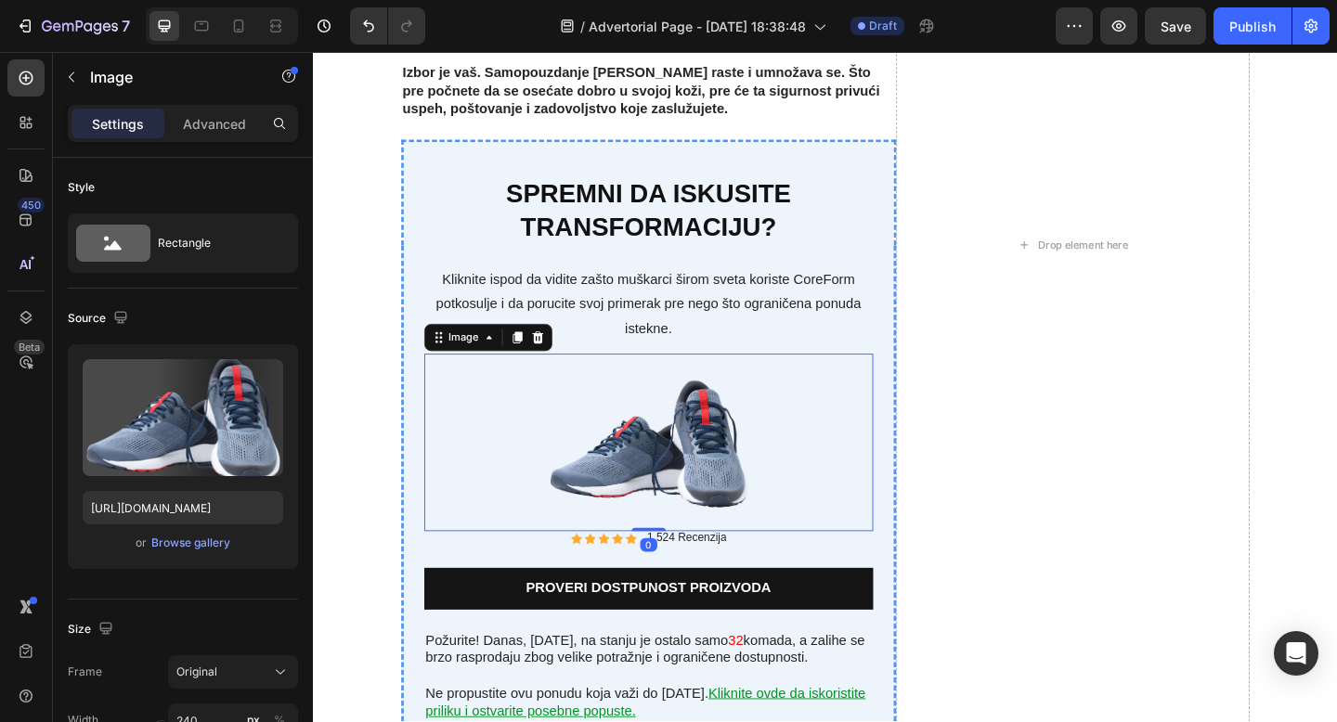
click at [704, 470] on img at bounding box center [677, 477] width 223 height 193
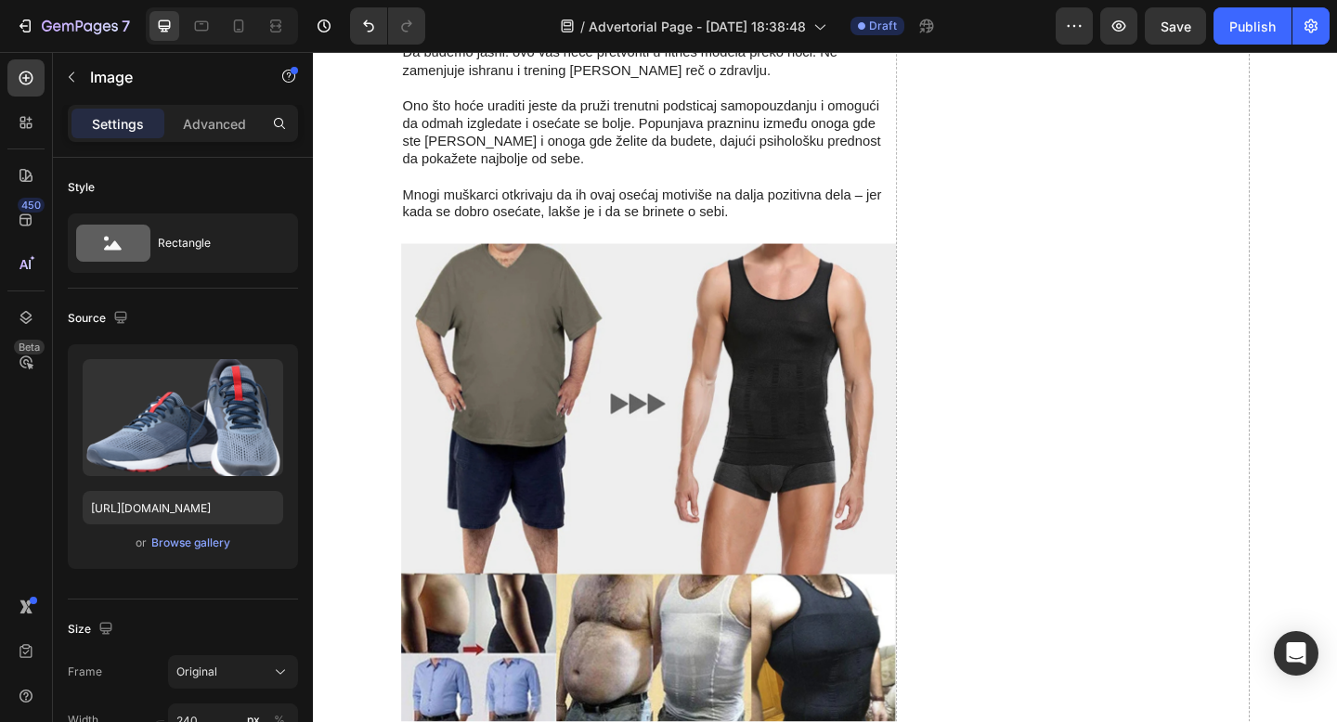
scroll to position [5540, 0]
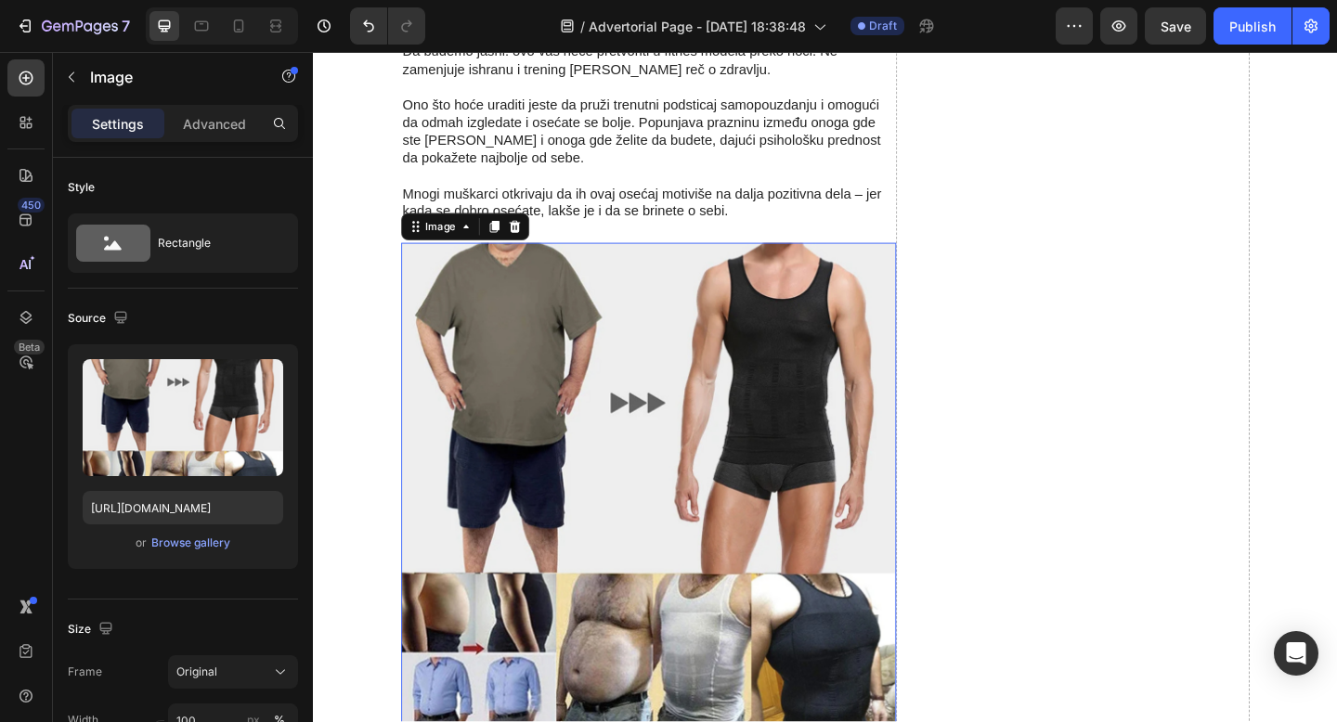
click at [558, 481] on img at bounding box center [677, 529] width 538 height 538
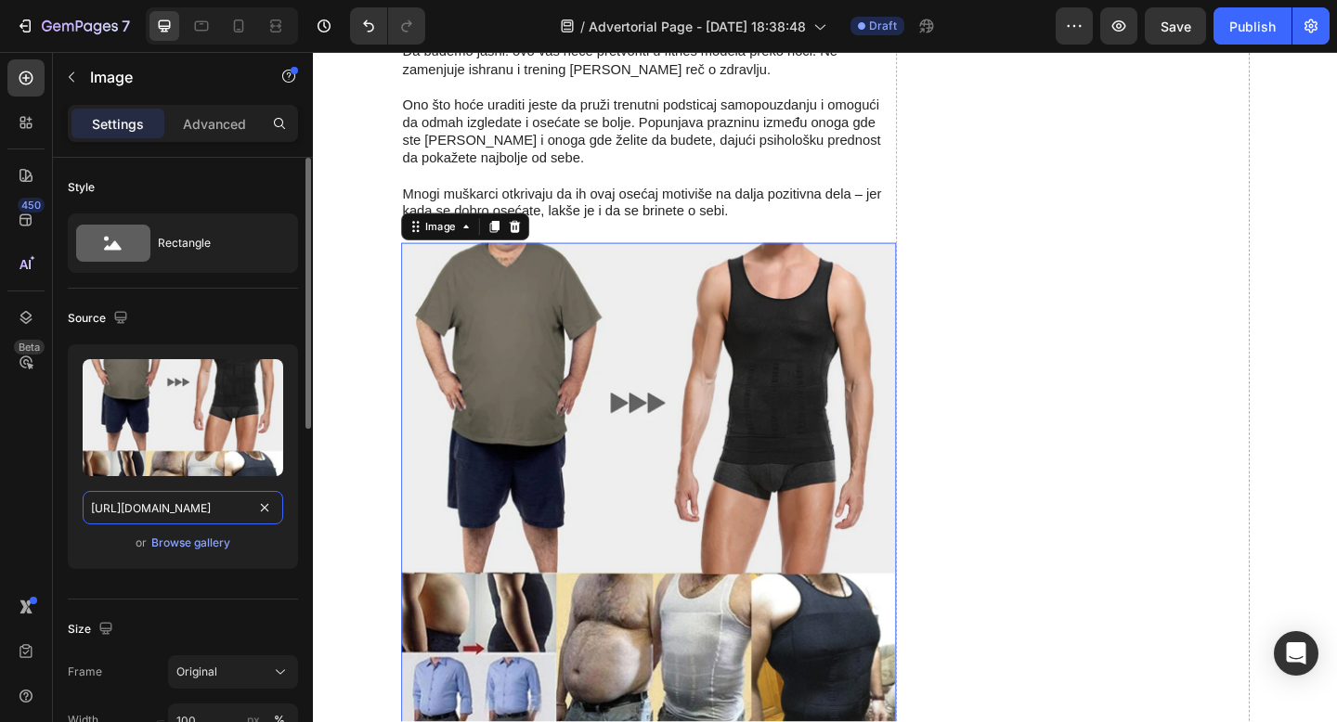
click at [209, 506] on input "[URL][DOMAIN_NAME]" at bounding box center [183, 507] width 201 height 33
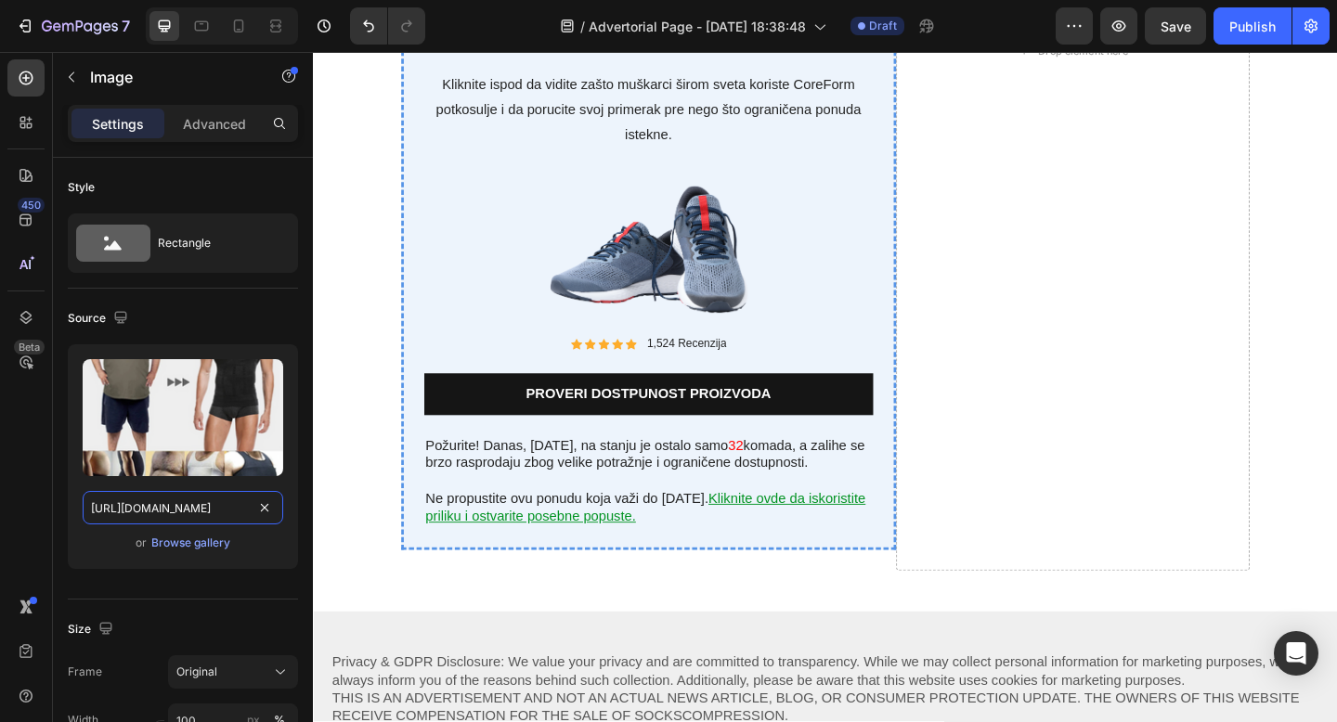
scroll to position [7919, 0]
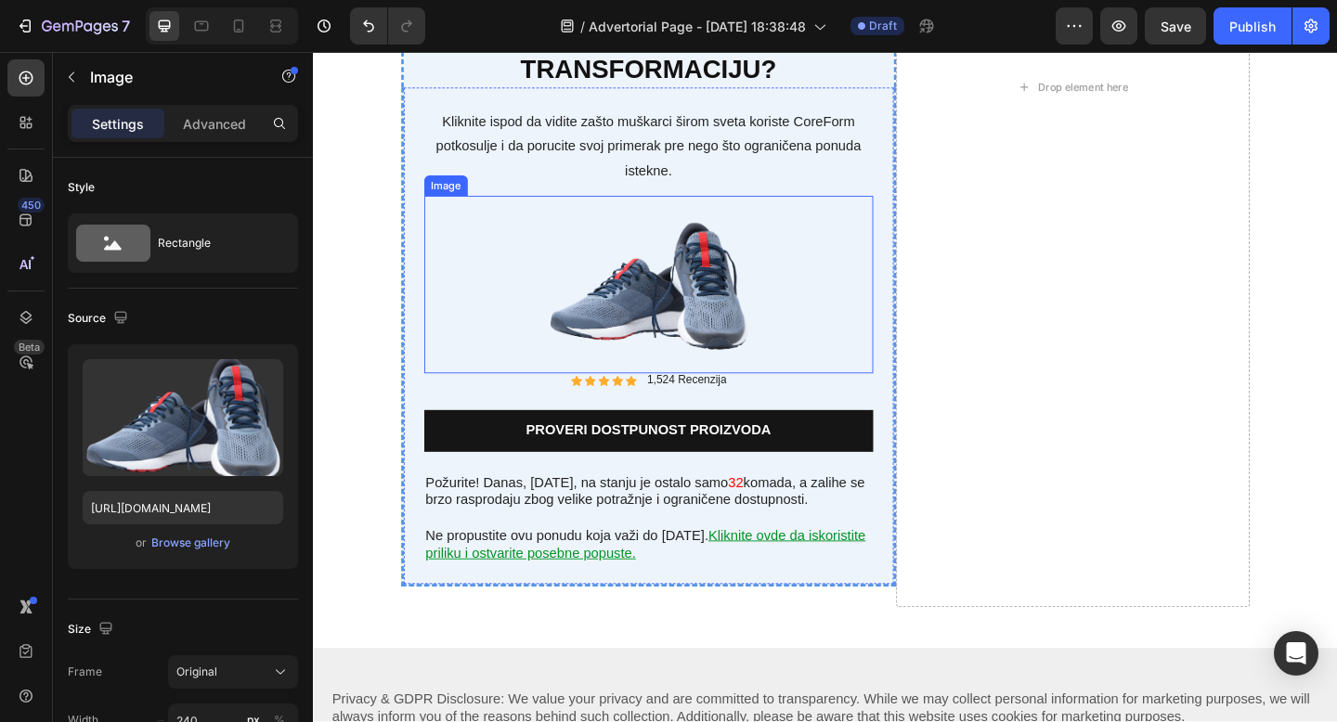
click at [653, 293] on img at bounding box center [677, 305] width 223 height 193
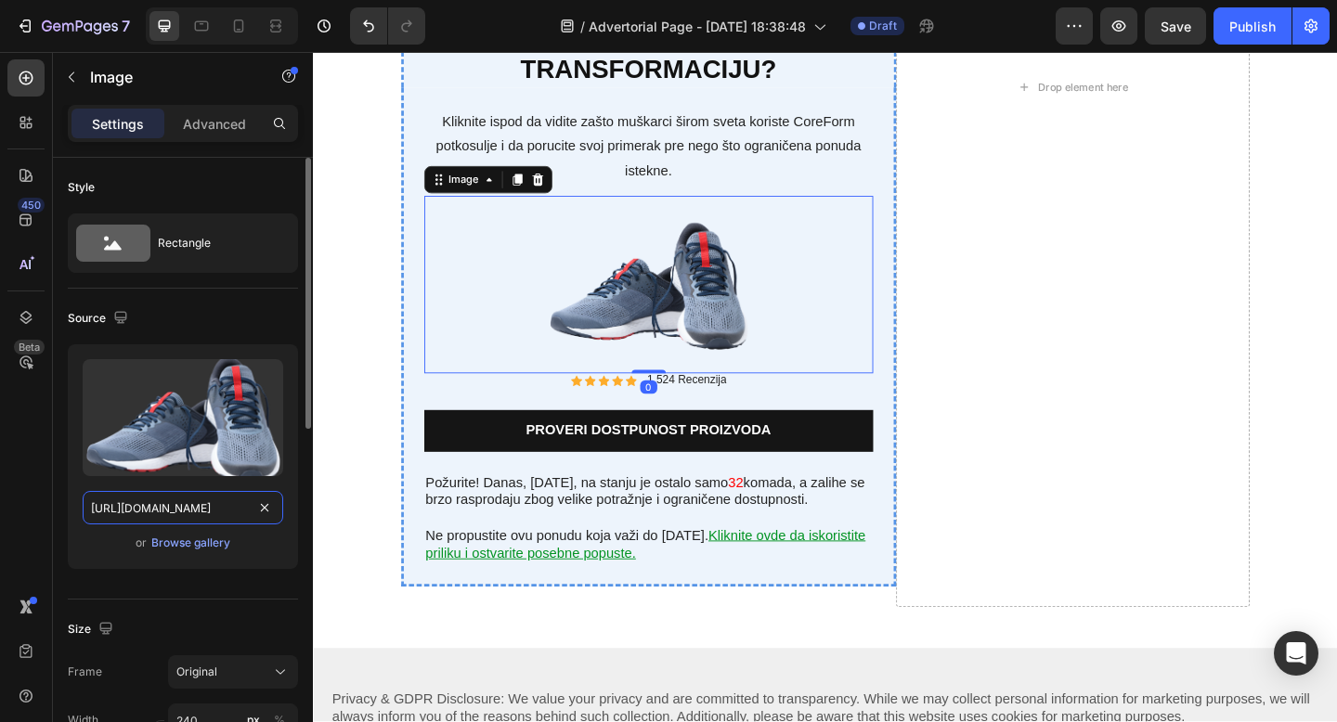
click at [181, 507] on input "https://cdn.shopify.com/s/files/1/0868/7245/7463/files/gempages_581799026949620…" at bounding box center [183, 507] width 201 height 33
paste input "Bezkoriscenja_c5f02b91-39eb-4559-9f50-72613df89b41.png?v=1744819530"
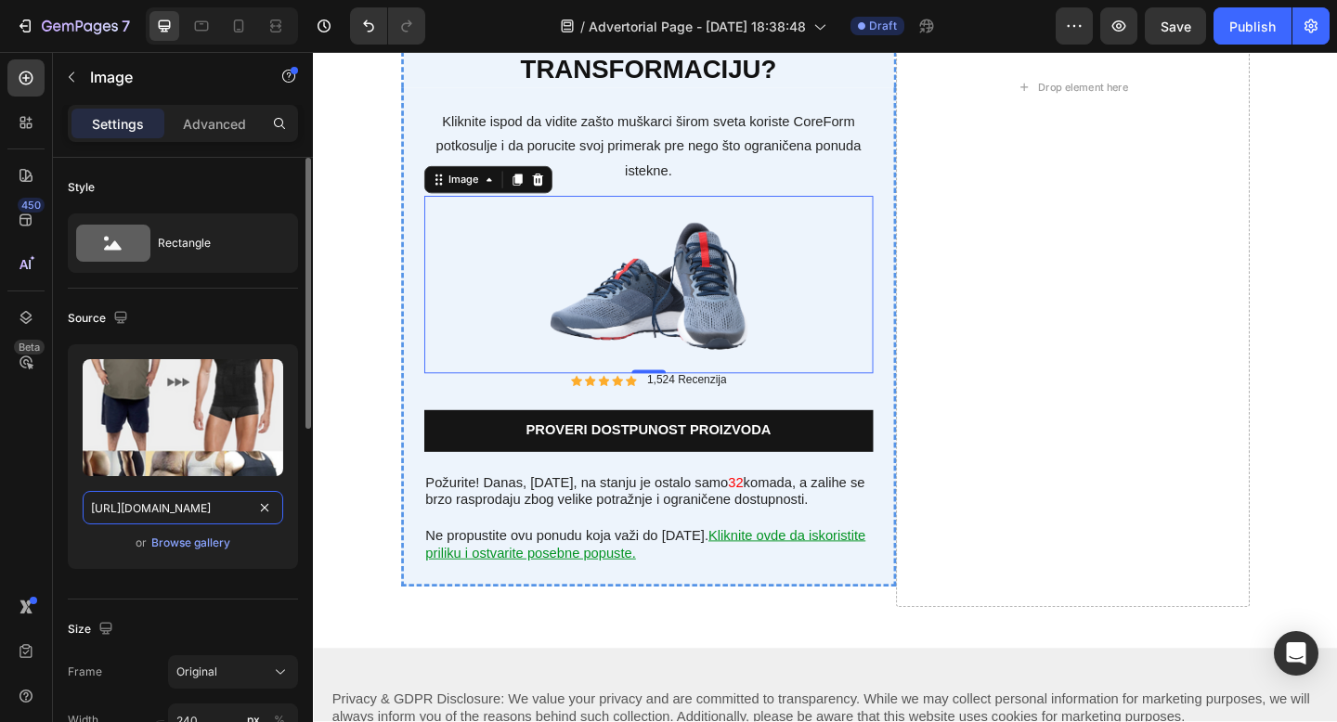
scroll to position [0, 546]
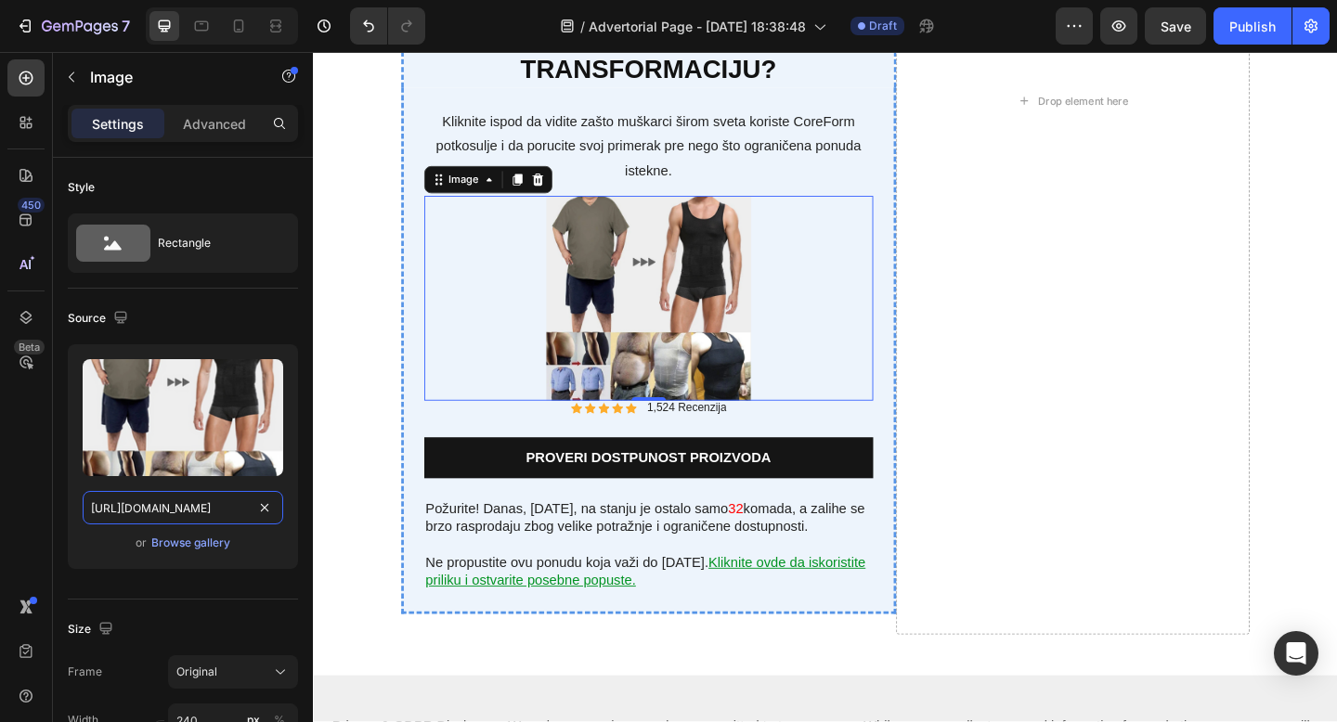
type input "[URL][DOMAIN_NAME]"
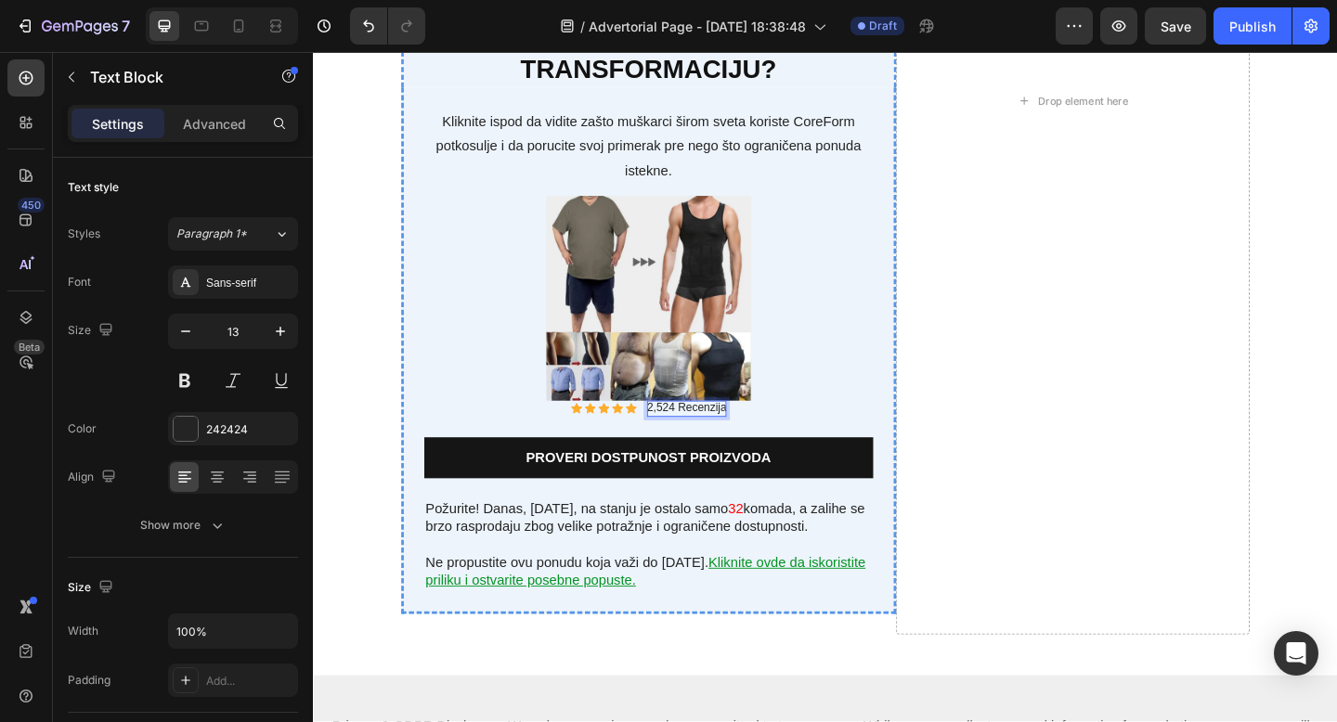
click at [729, 439] on p "2,524 Recenzija" at bounding box center [719, 440] width 86 height 16
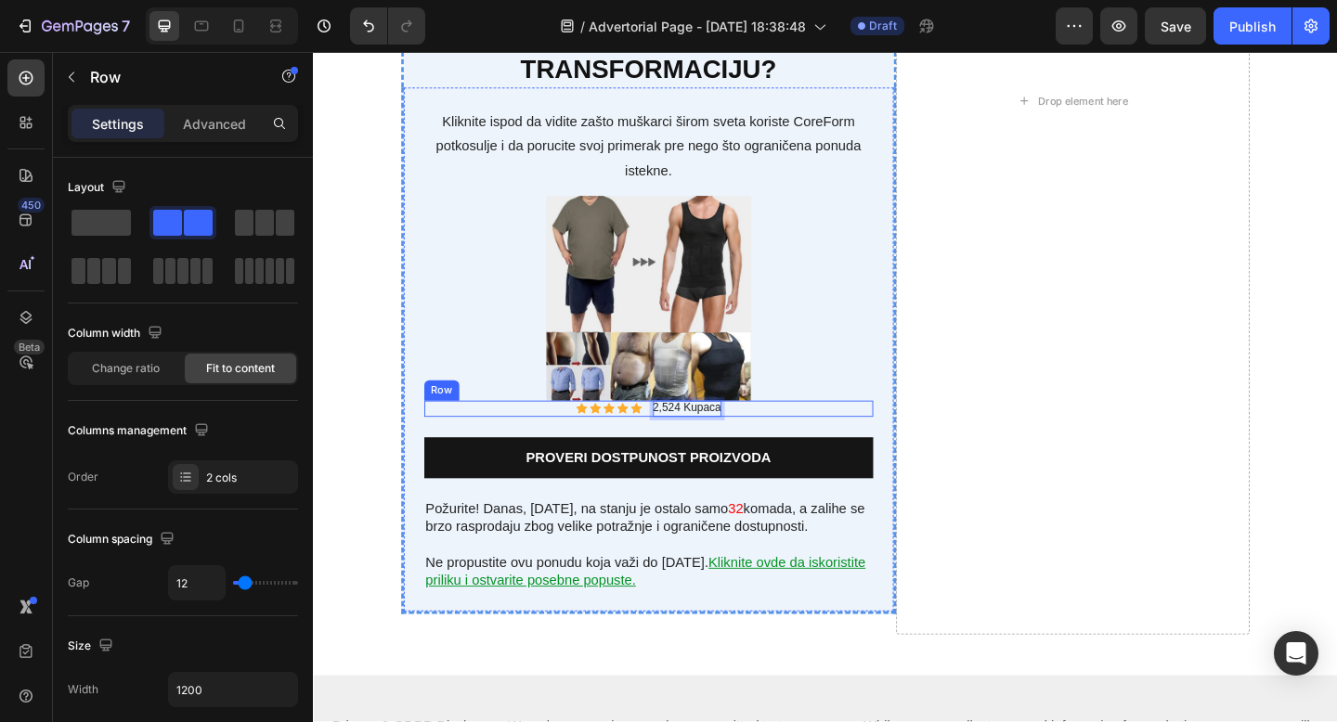
click at [815, 434] on div "Icon Icon Icon Icon Icon Icon List 2,524 Kupaca Text Block 0 Row" at bounding box center [678, 441] width 488 height 18
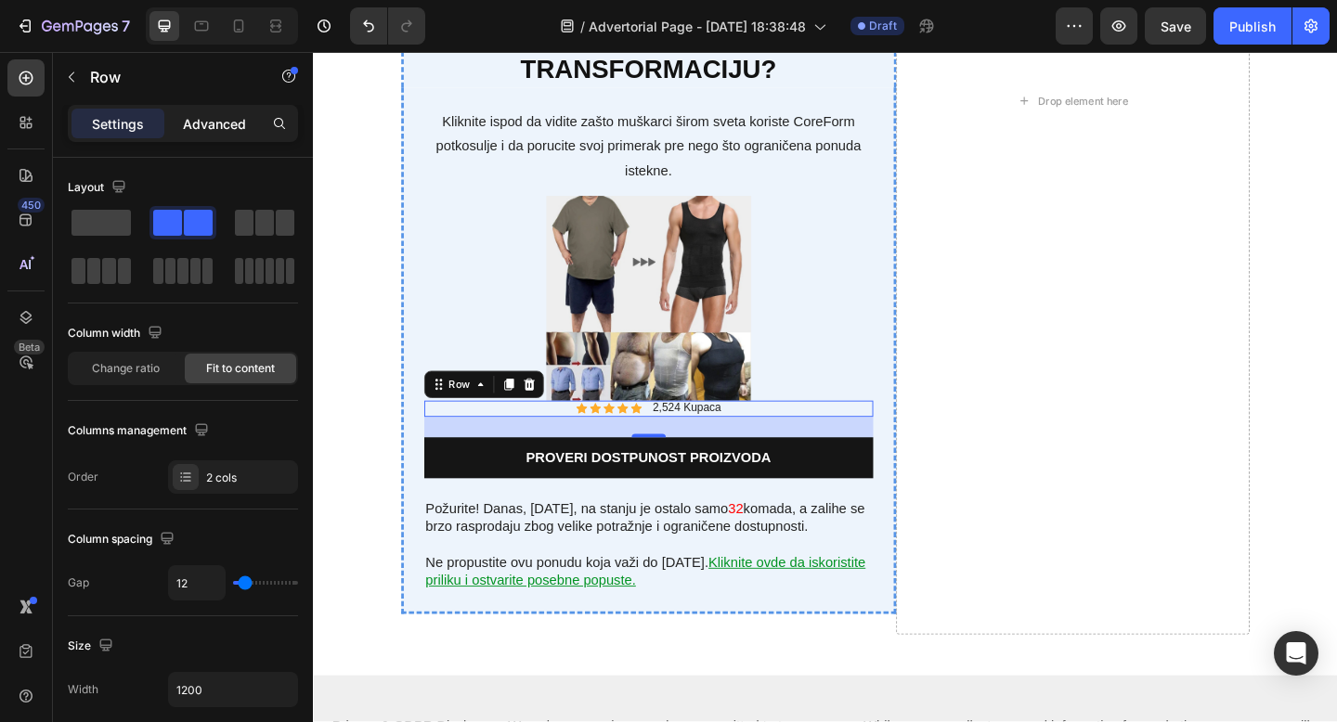
click at [211, 133] on div "Advanced" at bounding box center [214, 124] width 93 height 30
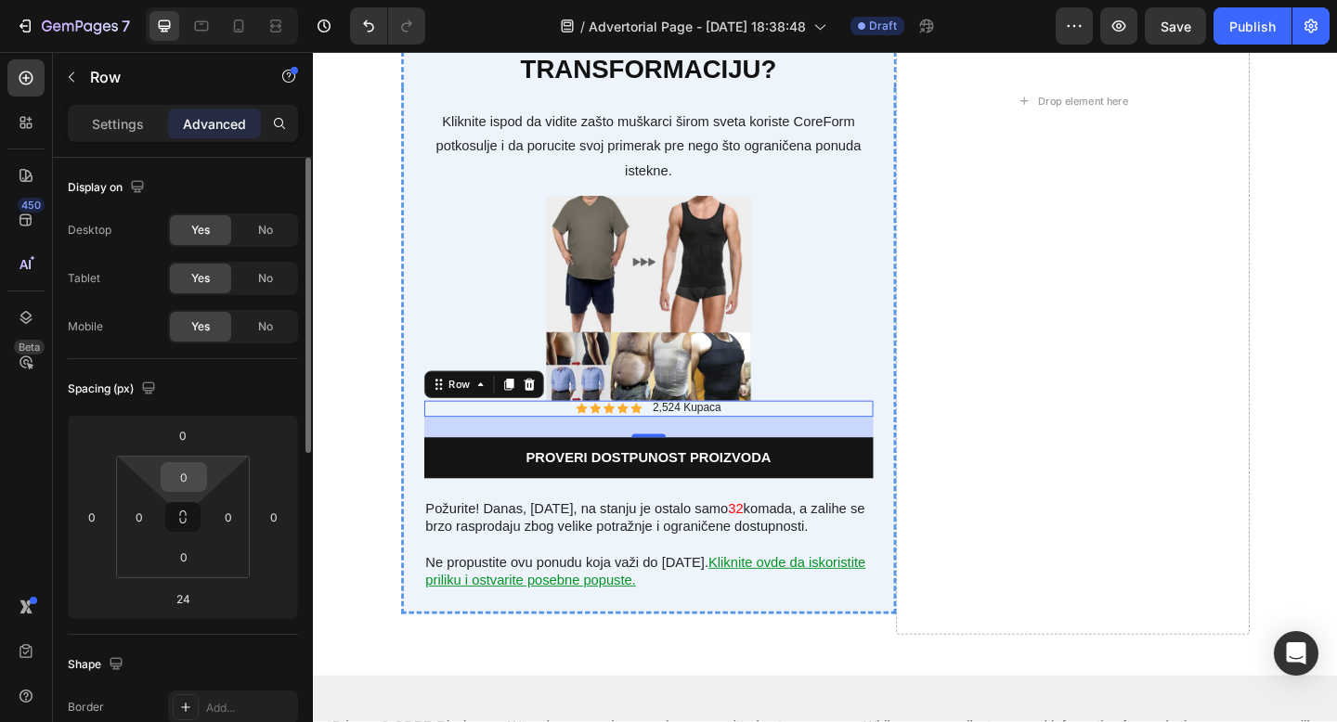
click at [183, 471] on input "0" at bounding box center [183, 477] width 37 height 28
click at [178, 436] on input "0" at bounding box center [182, 435] width 37 height 28
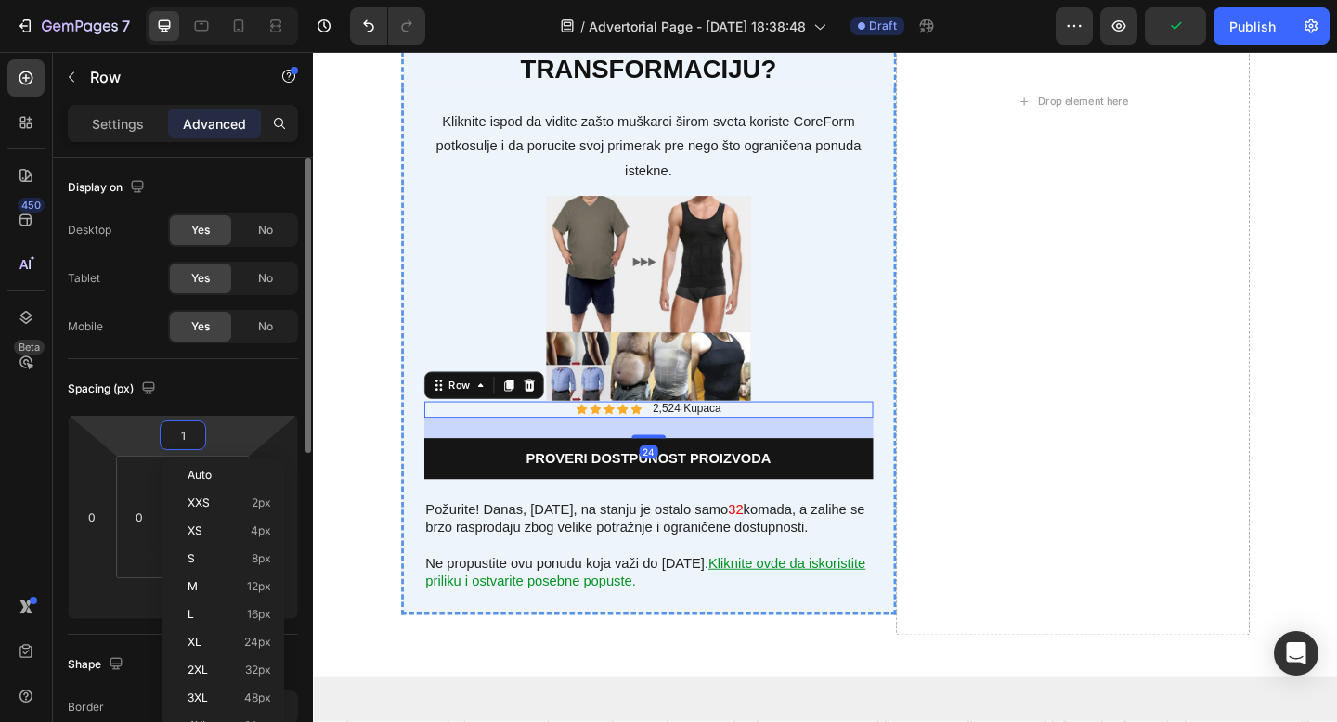
type input "10"
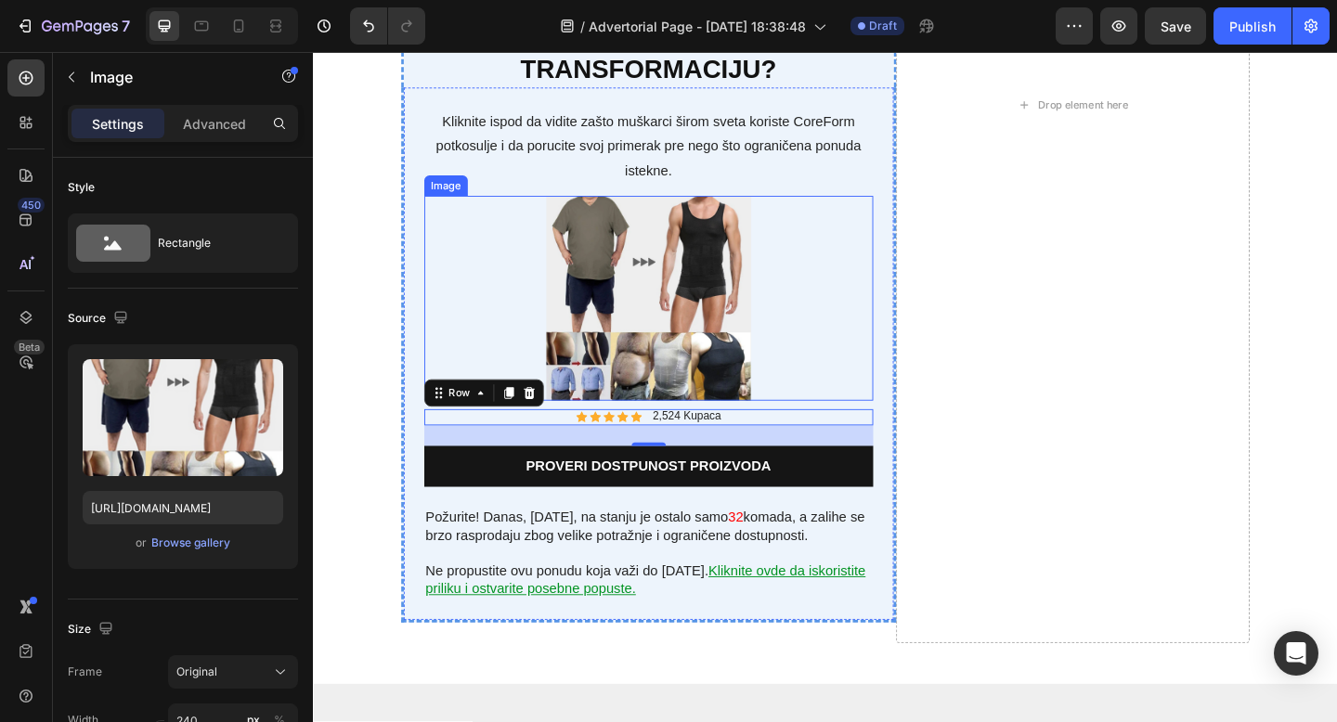
click at [905, 283] on div at bounding box center [678, 320] width 488 height 223
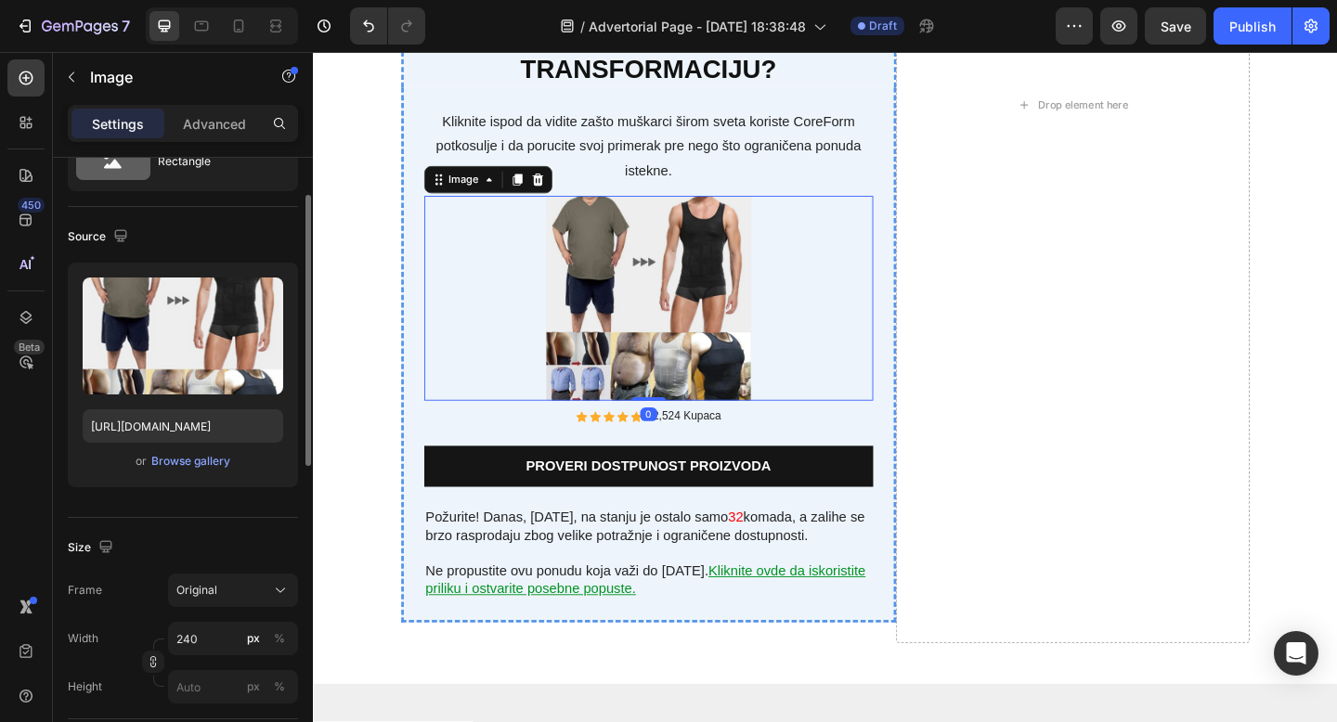
scroll to position [83, 0]
click at [270, 597] on div "Original" at bounding box center [232, 589] width 113 height 19
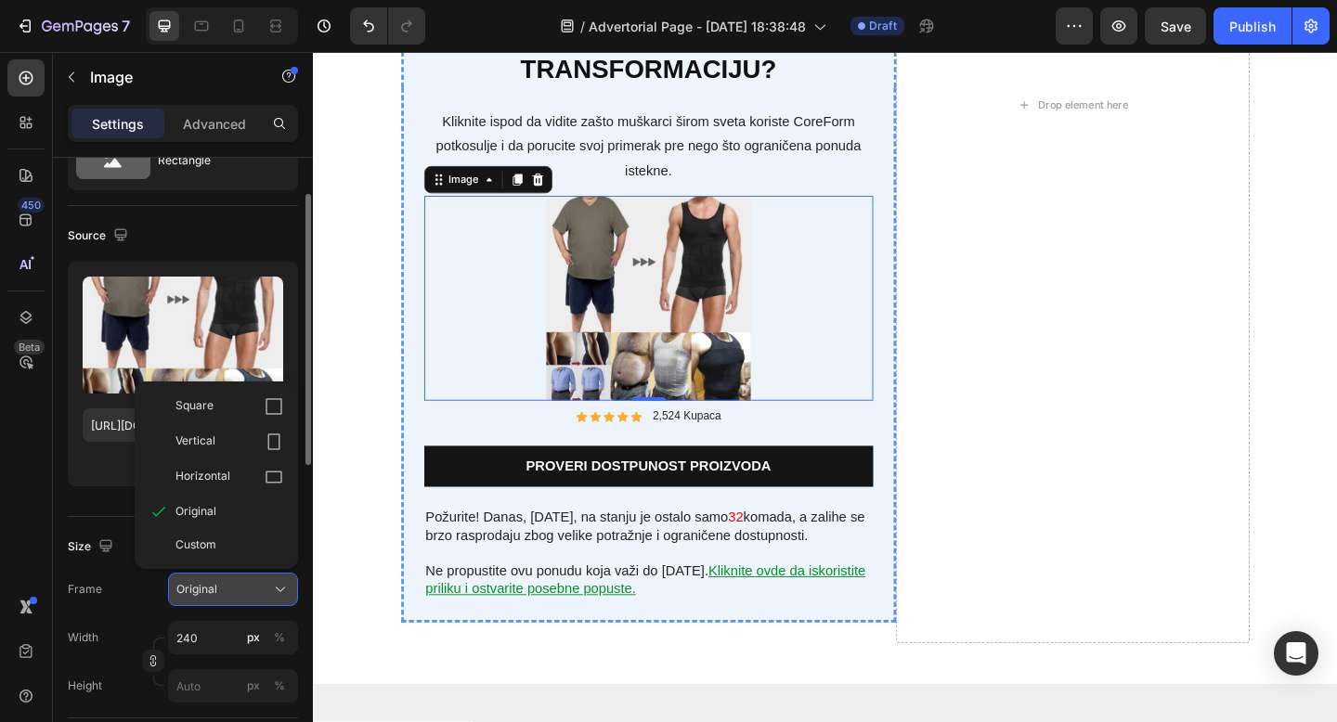
click at [271, 597] on icon at bounding box center [280, 589] width 19 height 19
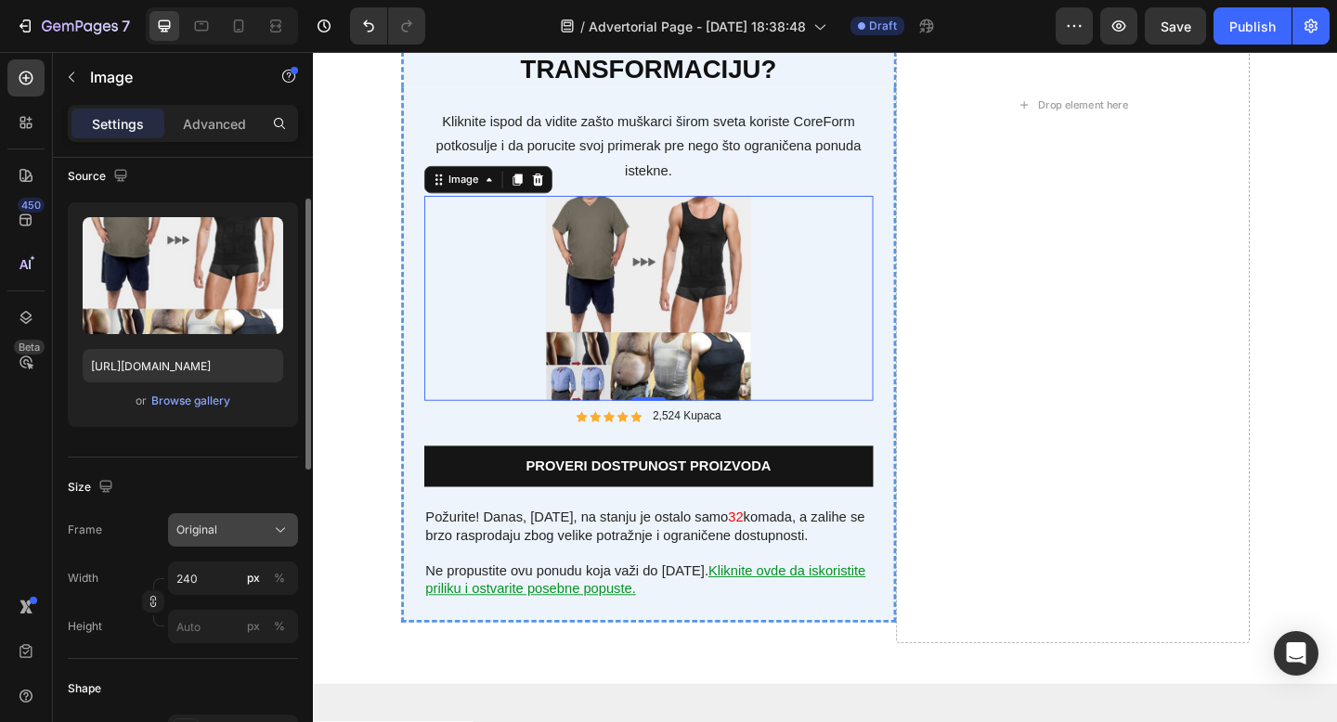
scroll to position [145, 0]
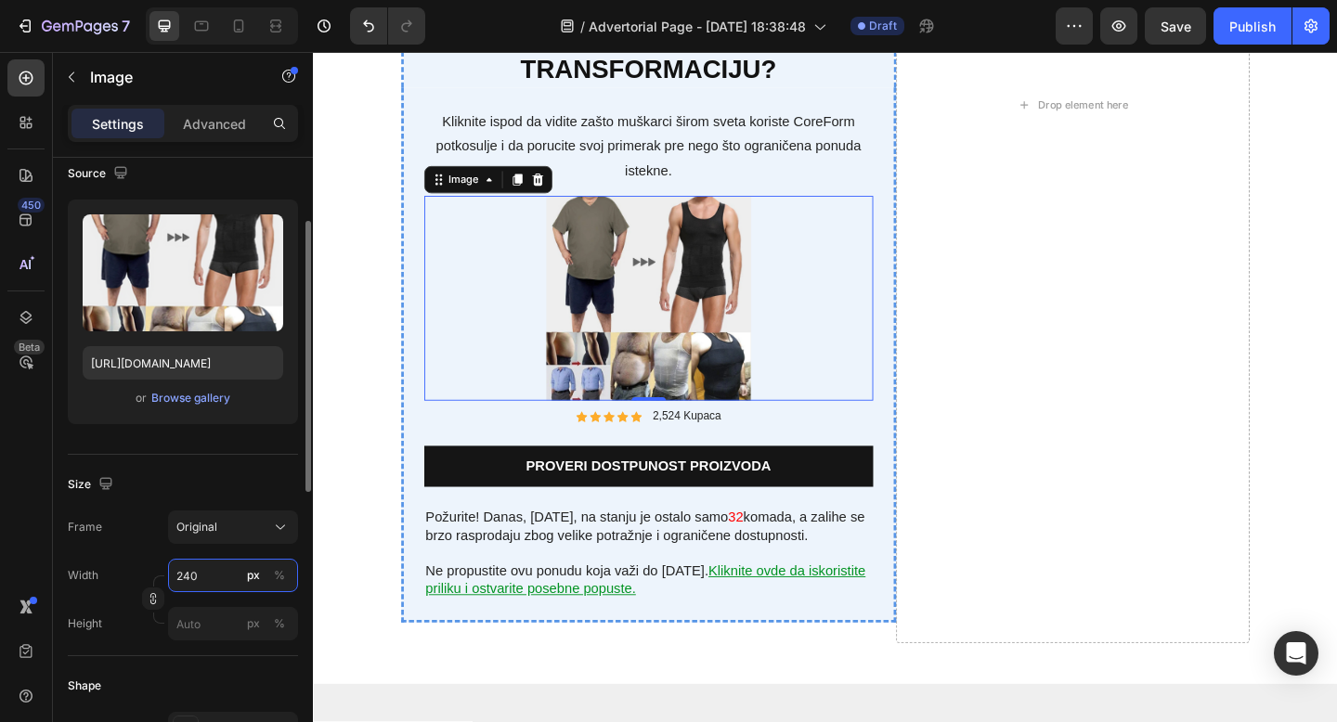
click at [197, 576] on input "240" at bounding box center [233, 575] width 130 height 33
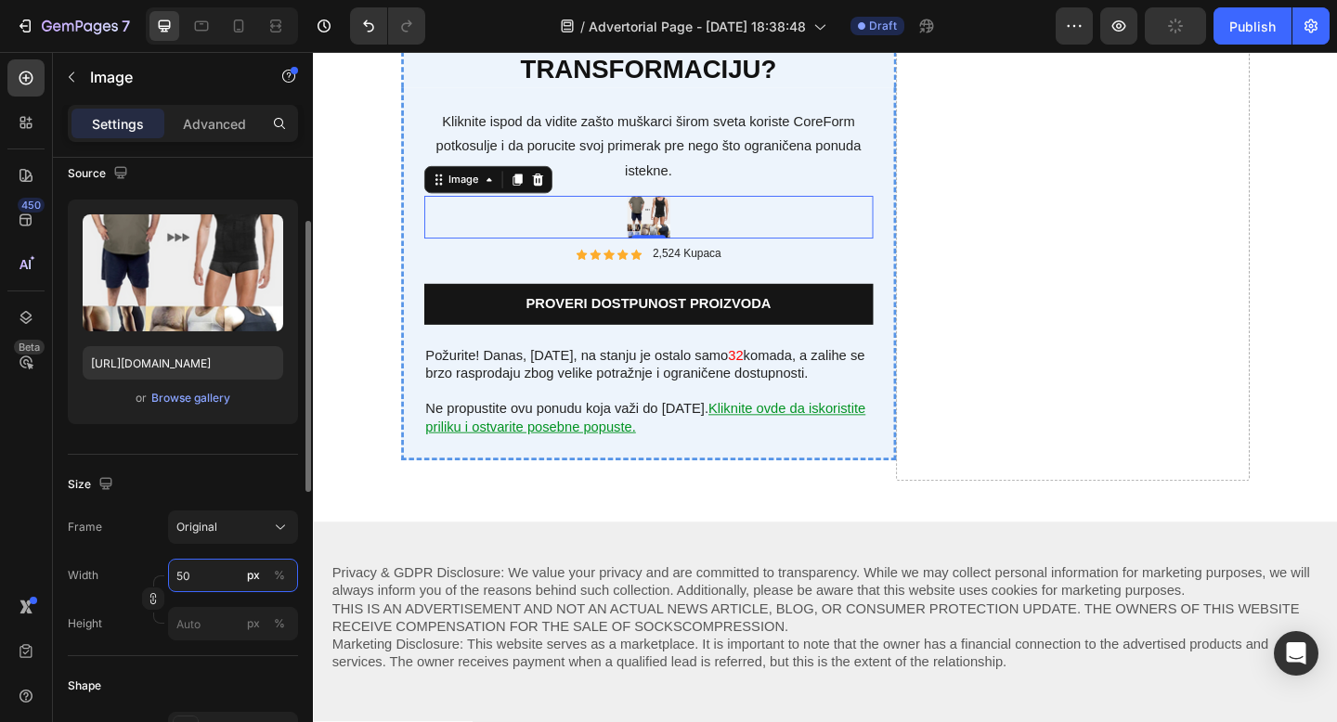
type input "500"
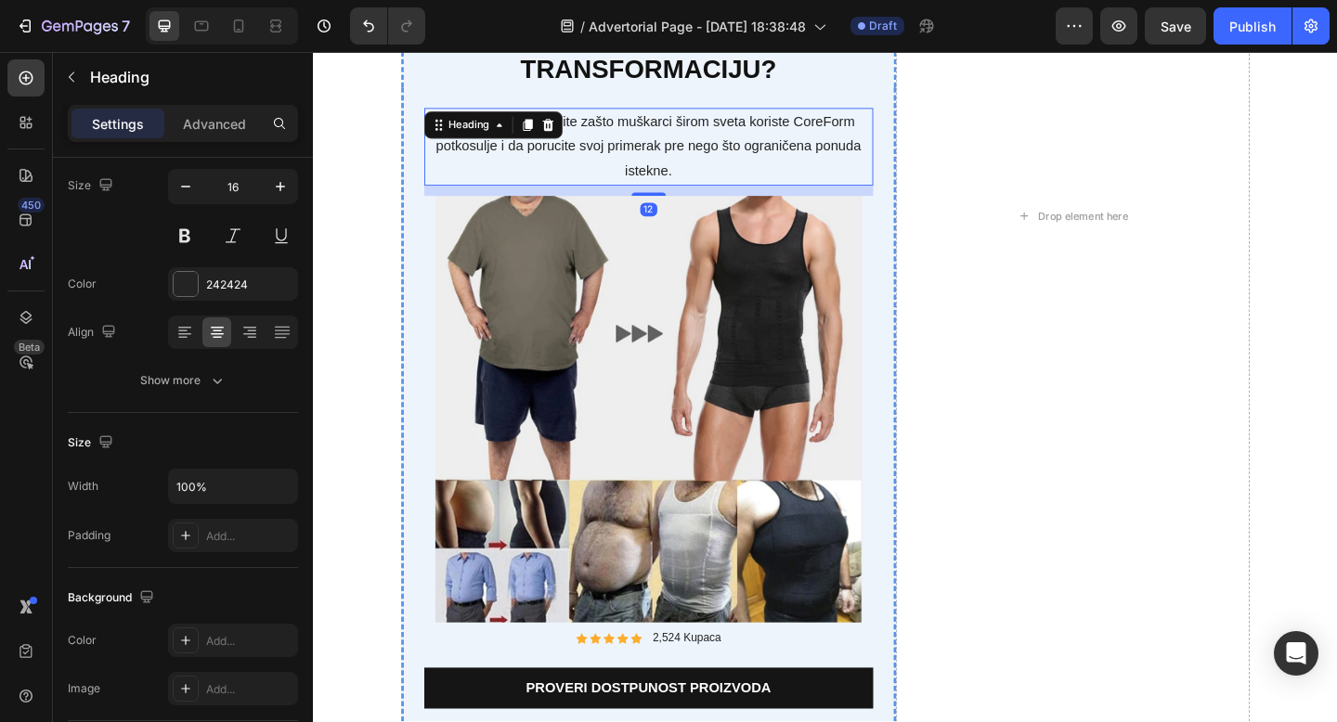
click at [799, 181] on h3 "Kliknite ispod da vidite zašto muškarci širom sveta koriste CoreForm potkosulje…" at bounding box center [678, 155] width 488 height 84
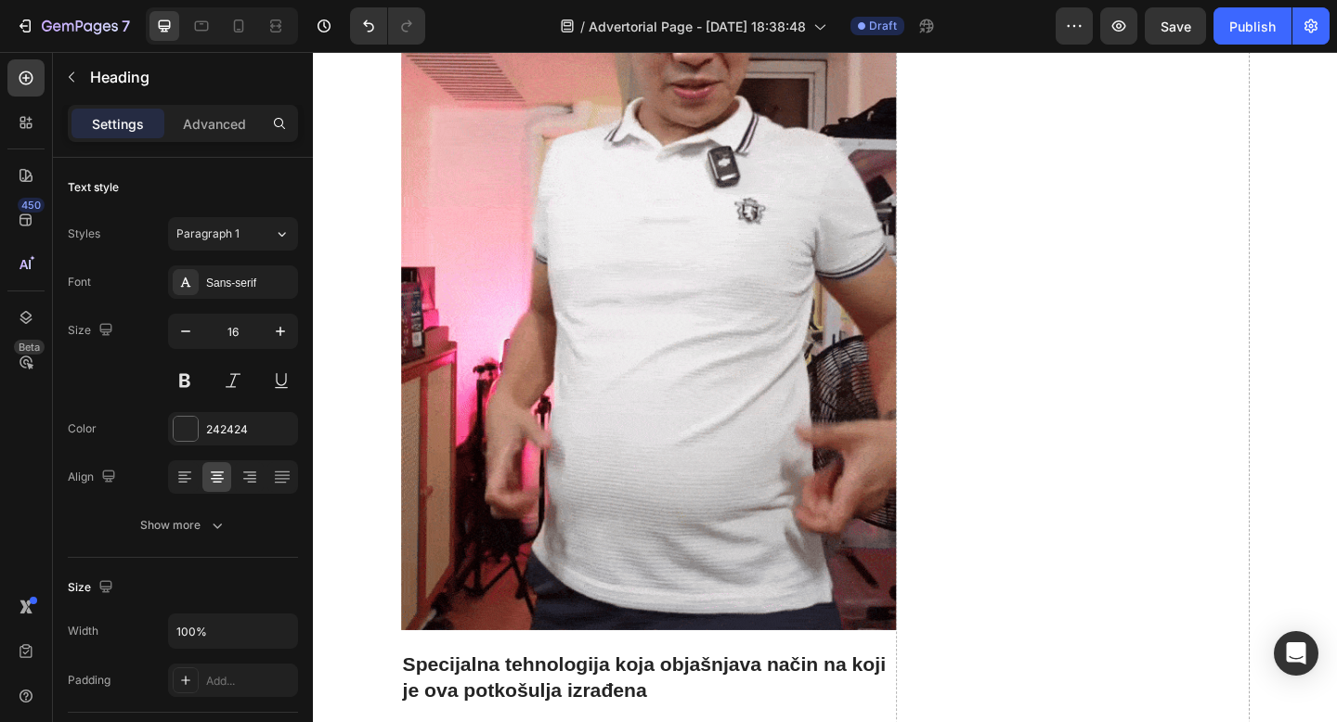
scroll to position [2456, 0]
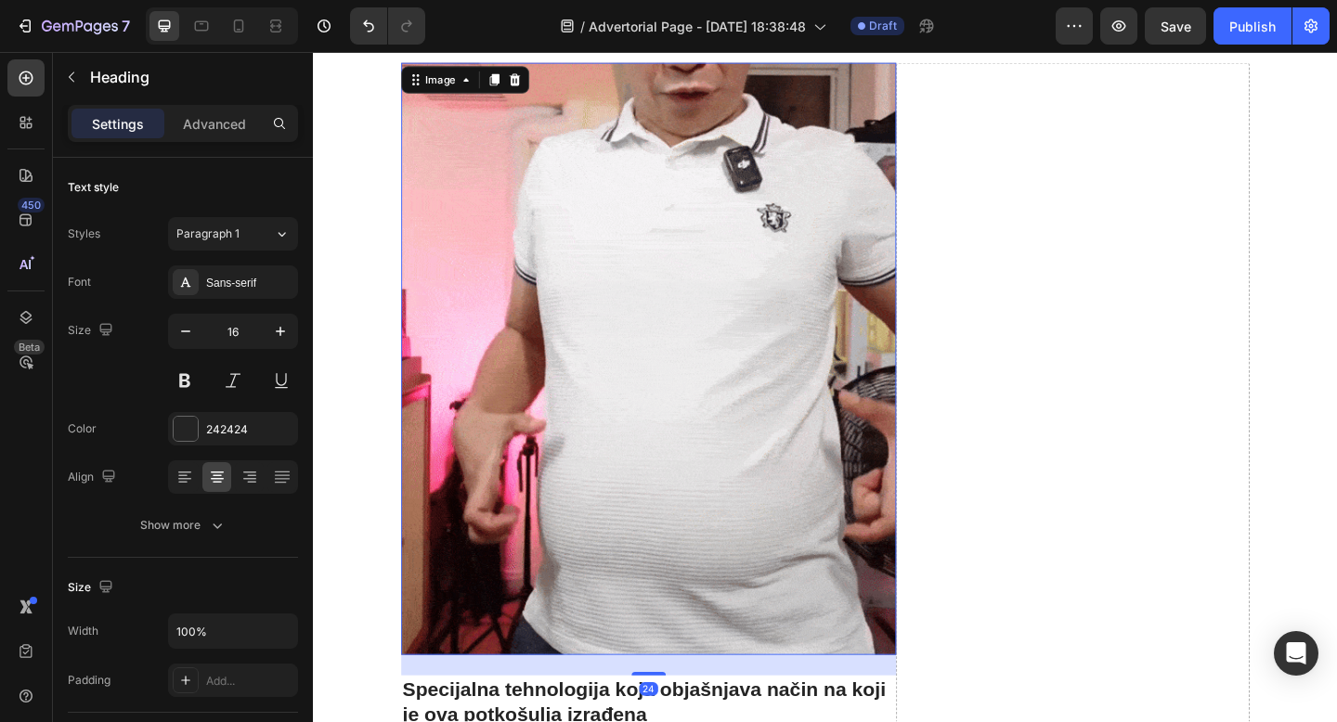
click at [739, 304] on img at bounding box center [677, 386] width 538 height 645
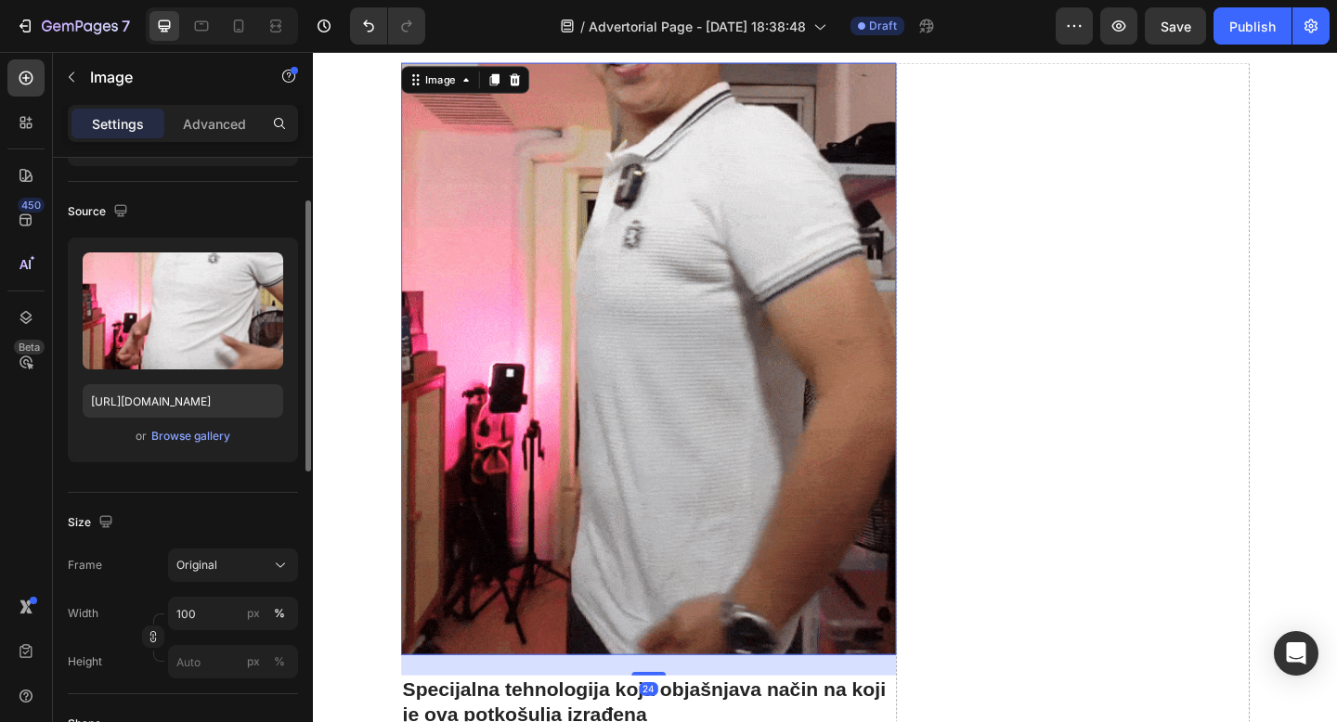
scroll to position [109, 0]
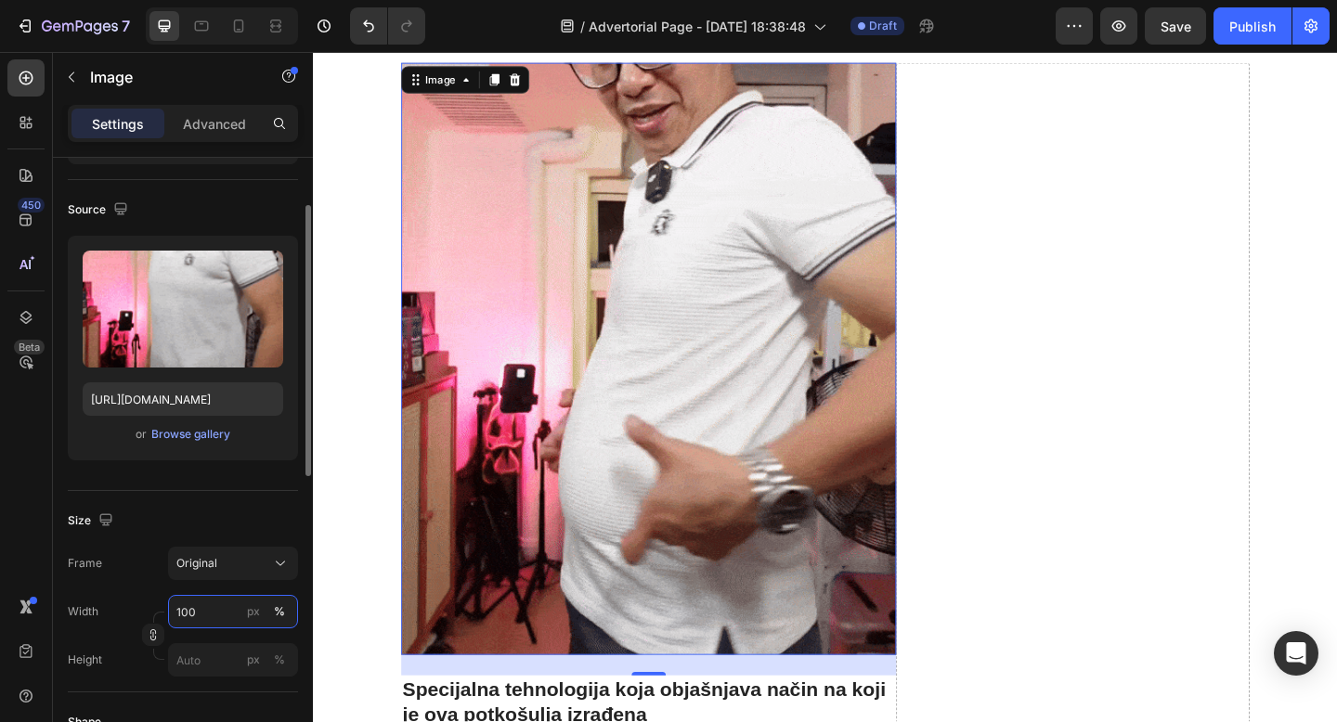
click at [216, 615] on input "100" at bounding box center [233, 611] width 130 height 33
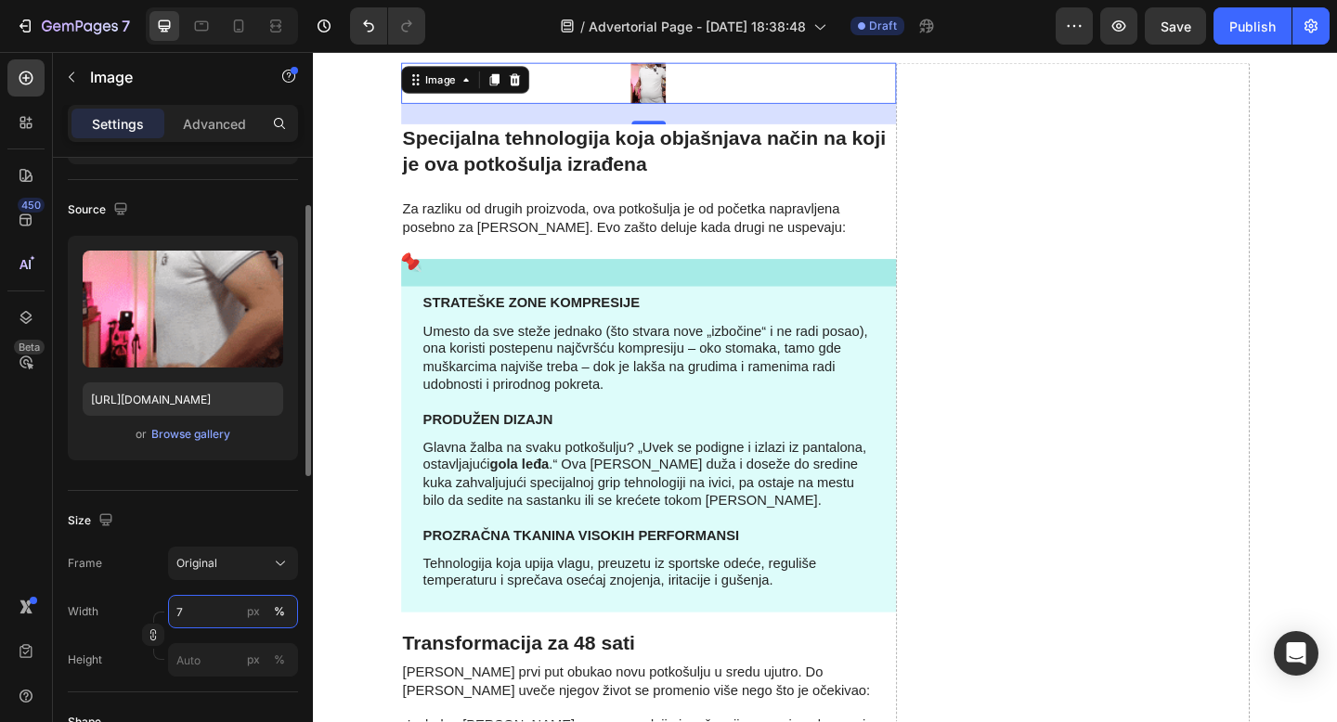
type input "70"
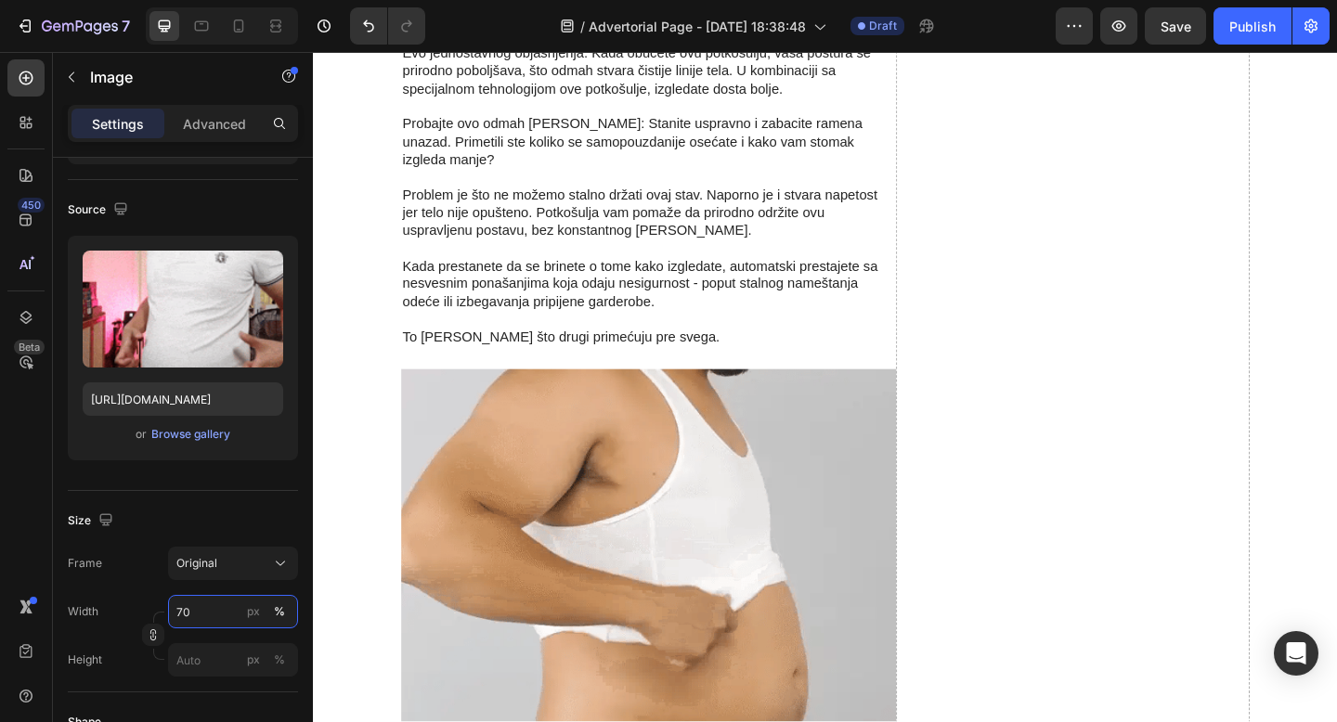
scroll to position [4059, 0]
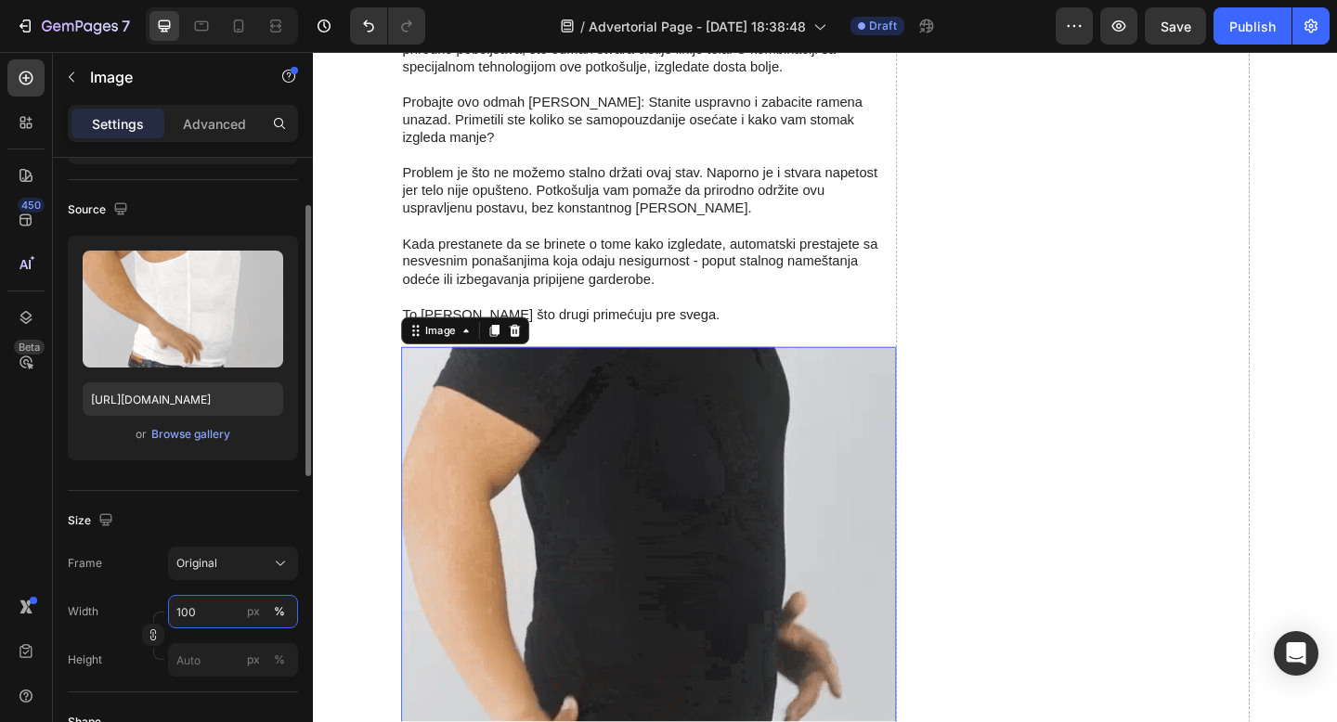
click at [197, 611] on input "100" at bounding box center [233, 611] width 130 height 33
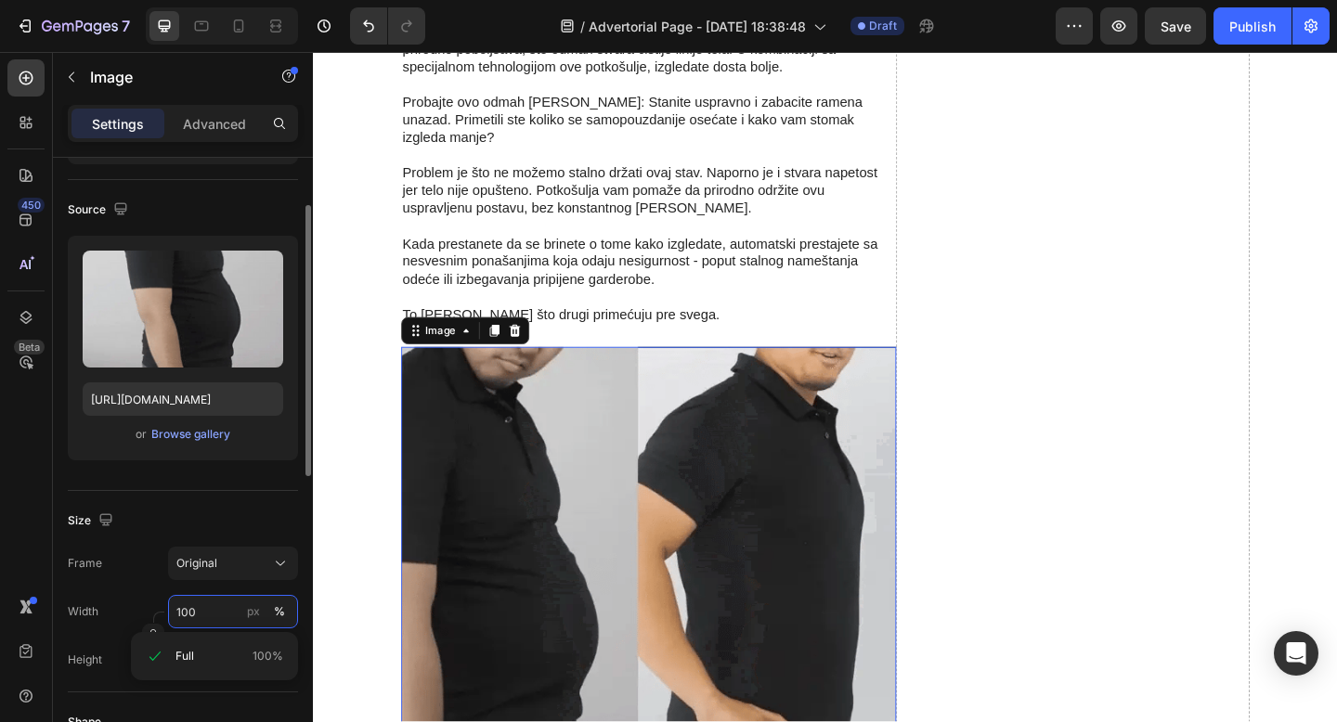
click at [192, 612] on input "100" at bounding box center [233, 611] width 130 height 33
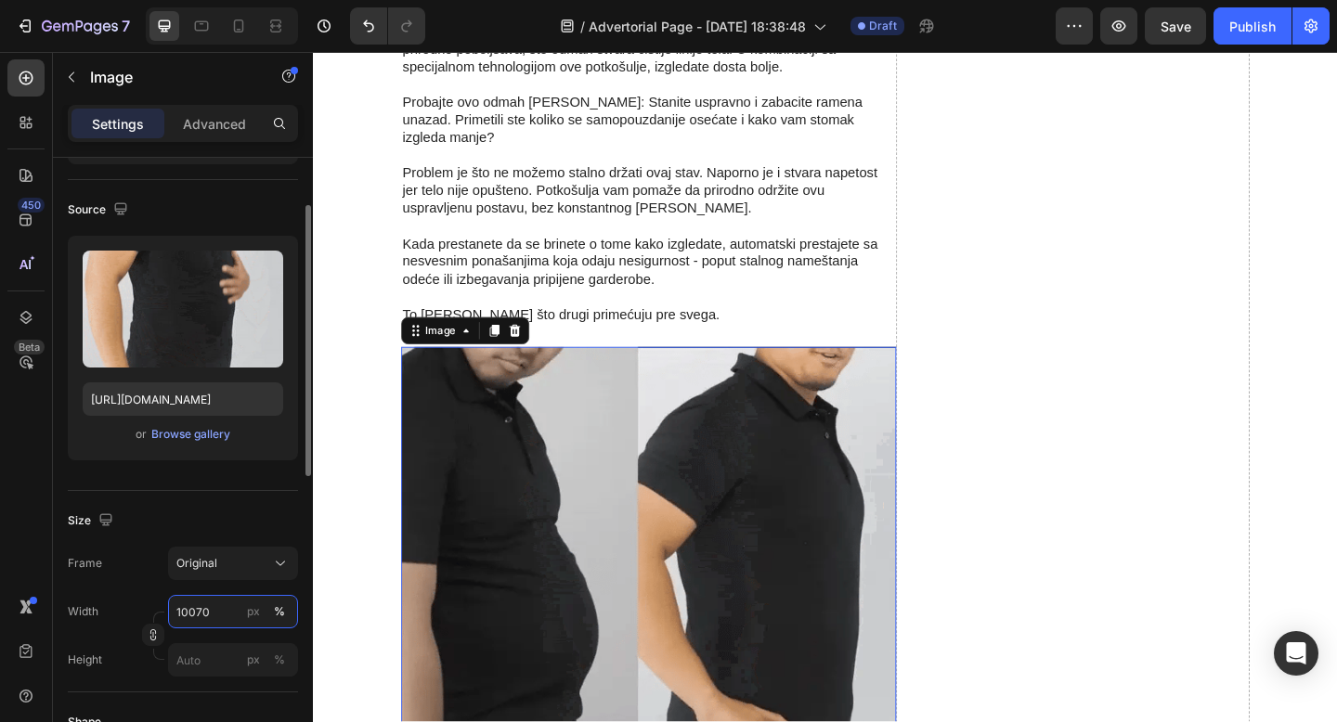
click at [200, 609] on input "10070" at bounding box center [233, 611] width 130 height 33
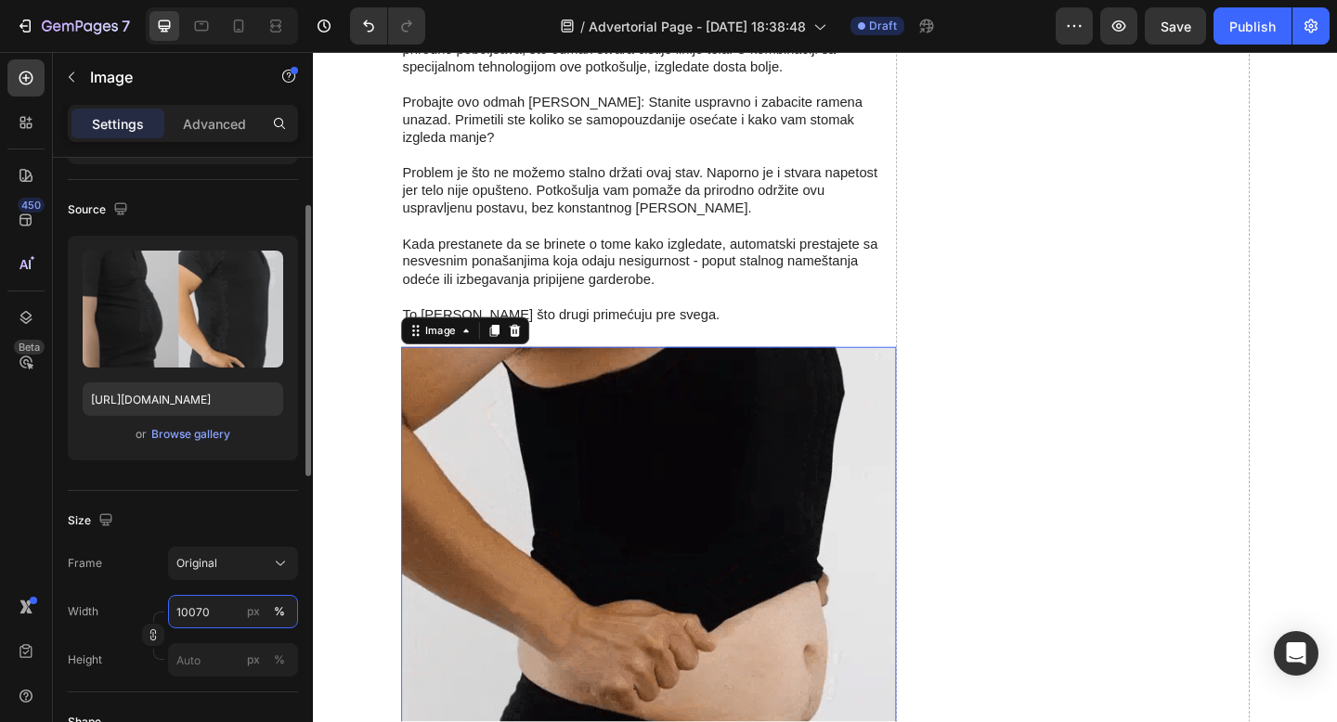
click at [200, 609] on input "10070" at bounding box center [233, 611] width 130 height 33
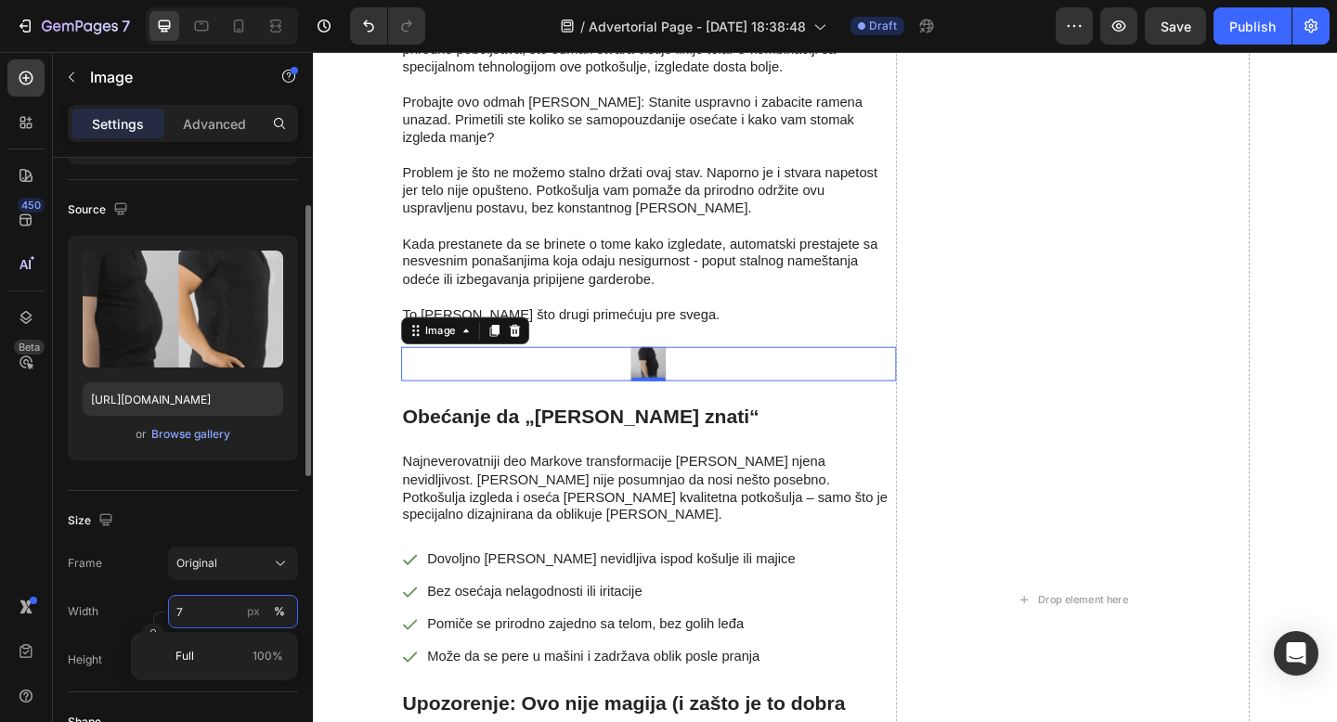
type input "70"
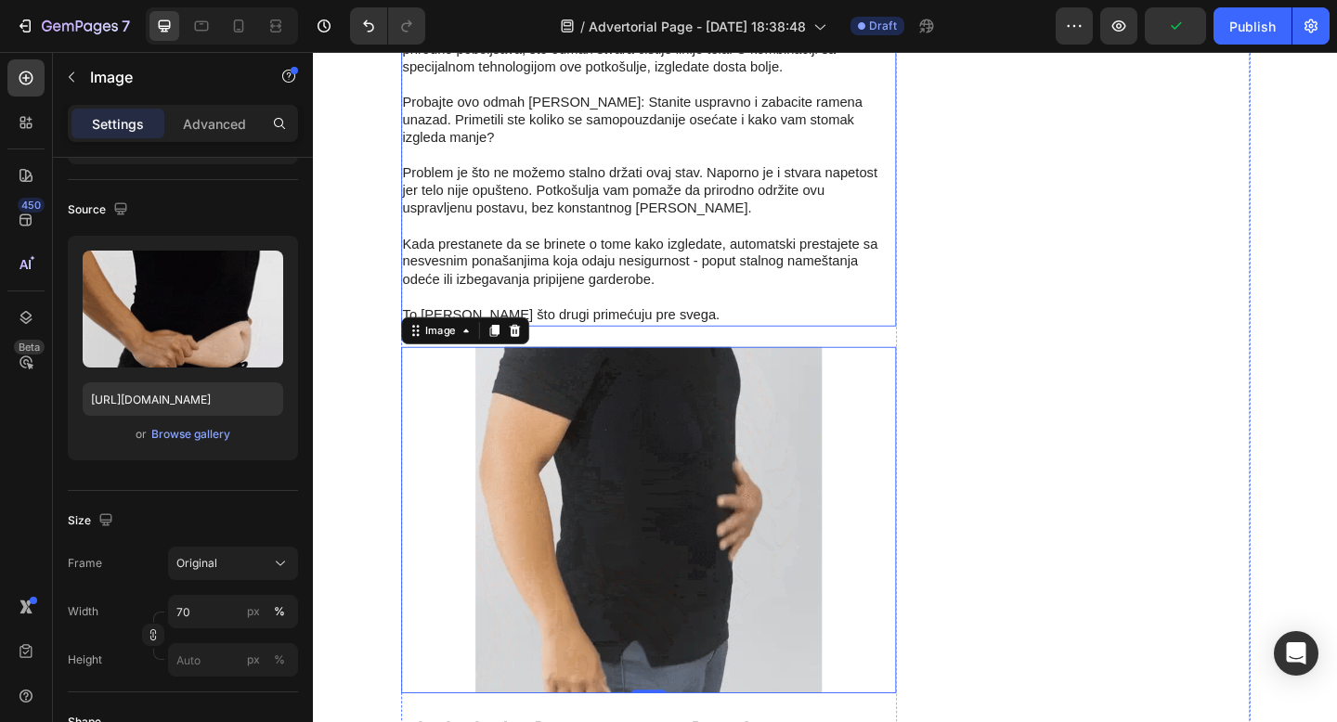
click at [668, 233] on p "Kada prestanete da se brinete o tome kako izgledate, automatski prestajete sa n…" at bounding box center [677, 271] width 535 height 77
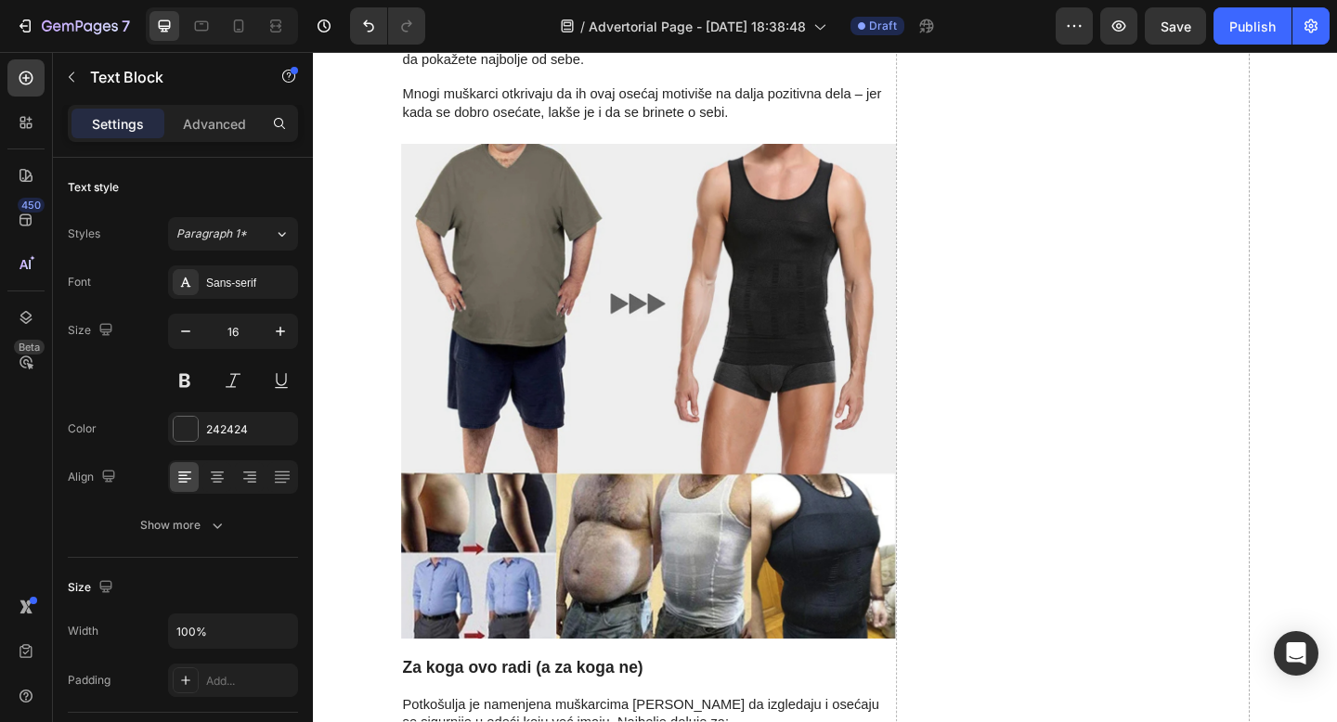
scroll to position [5294, 0]
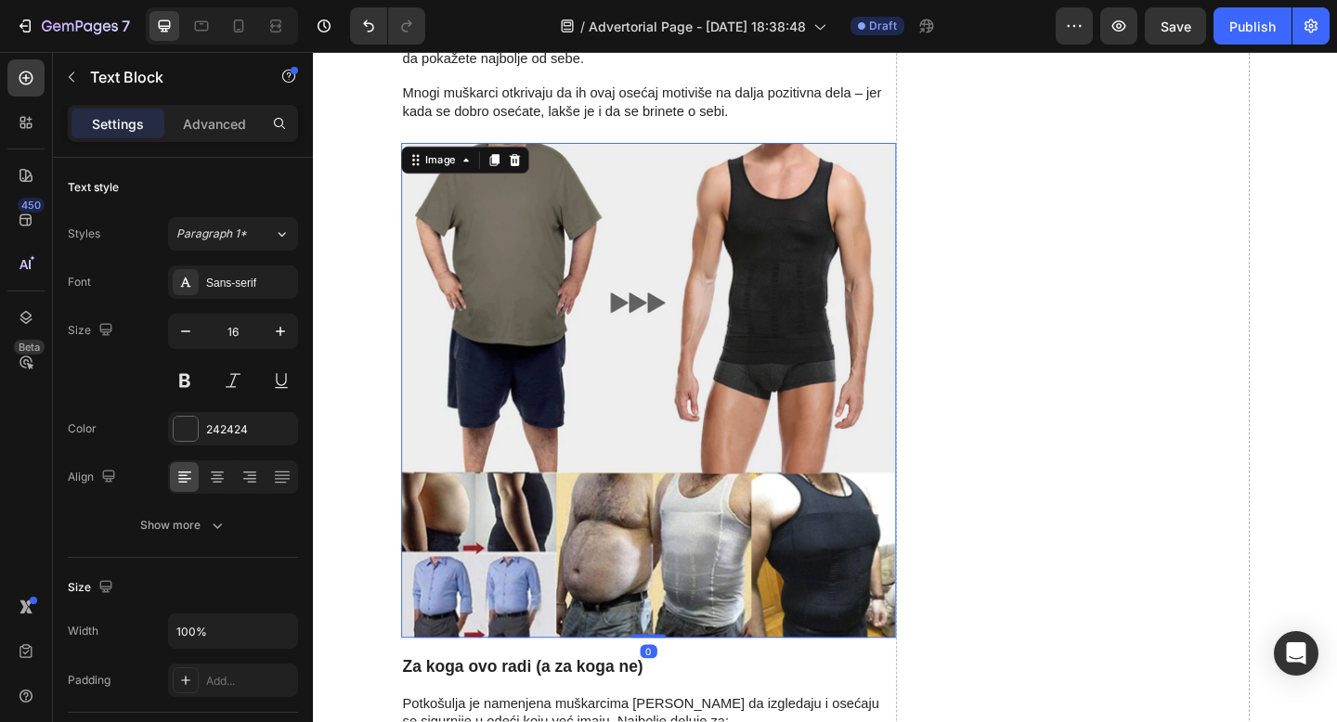
click at [668, 223] on img at bounding box center [677, 420] width 538 height 538
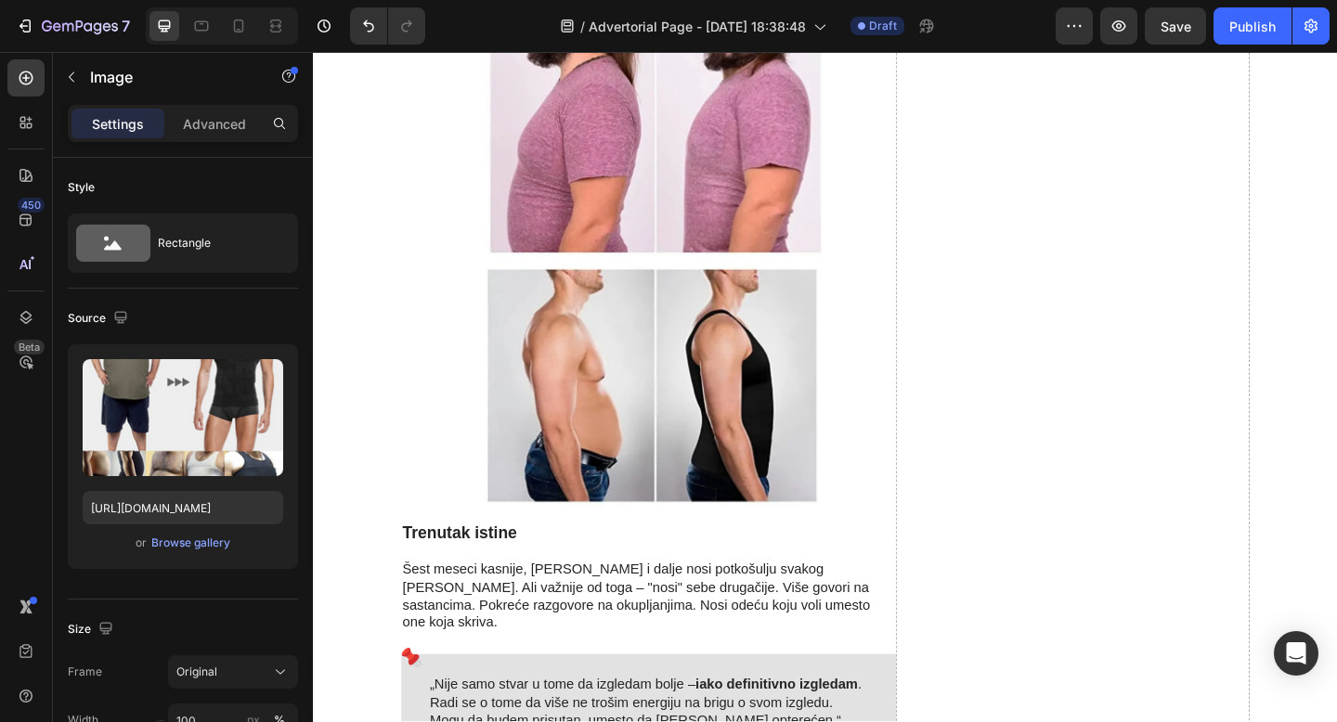
scroll to position [6288, 0]
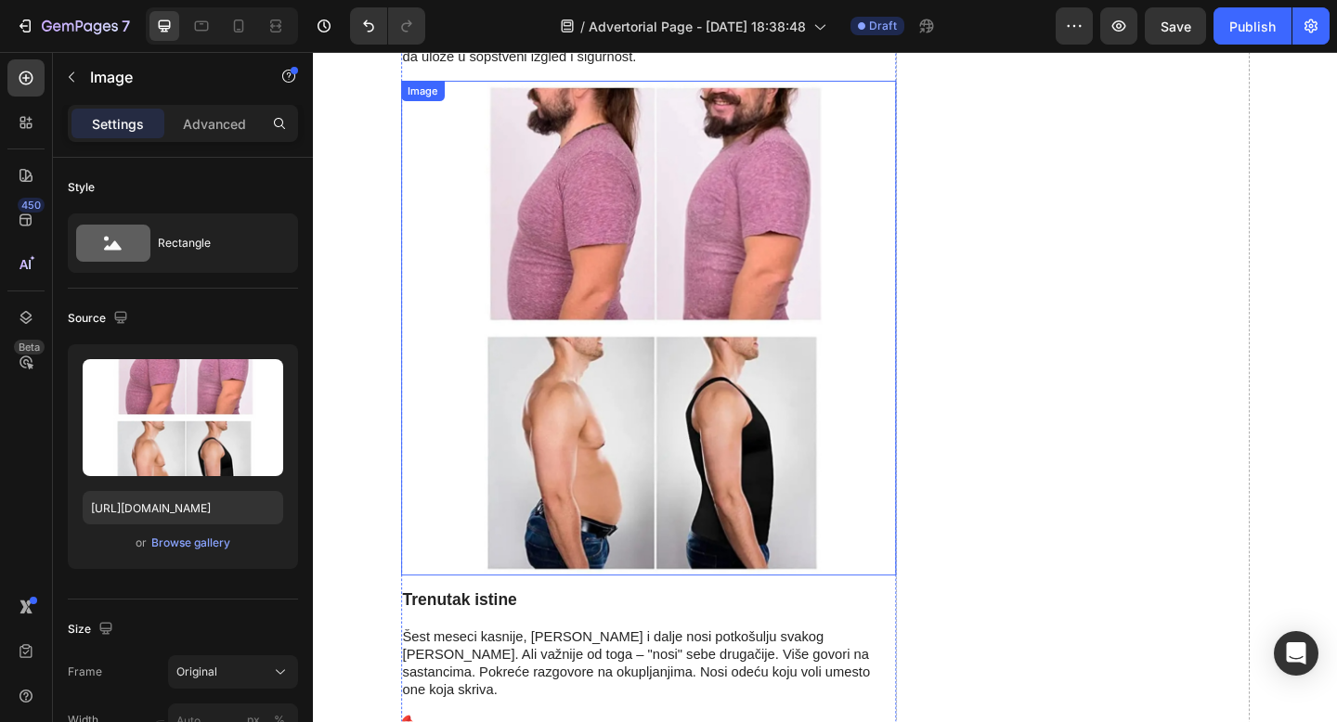
click at [722, 328] on img at bounding box center [677, 353] width 538 height 538
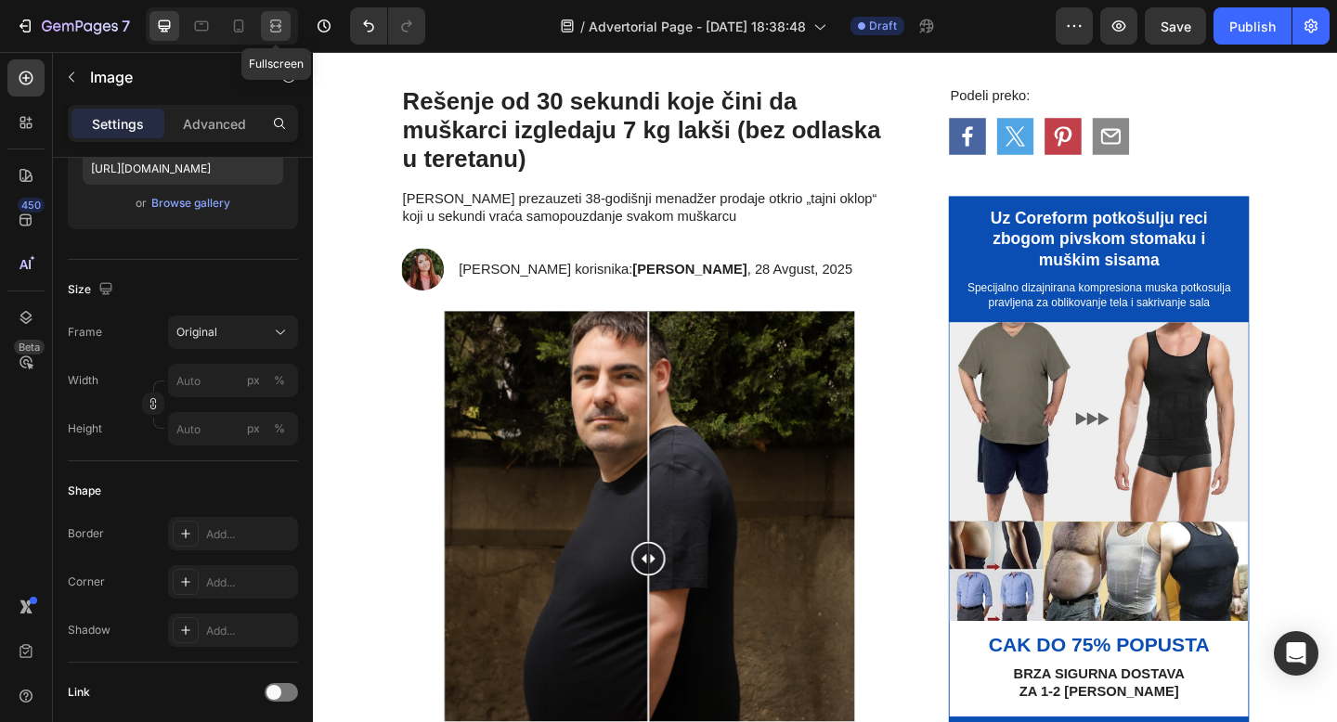
scroll to position [0, 0]
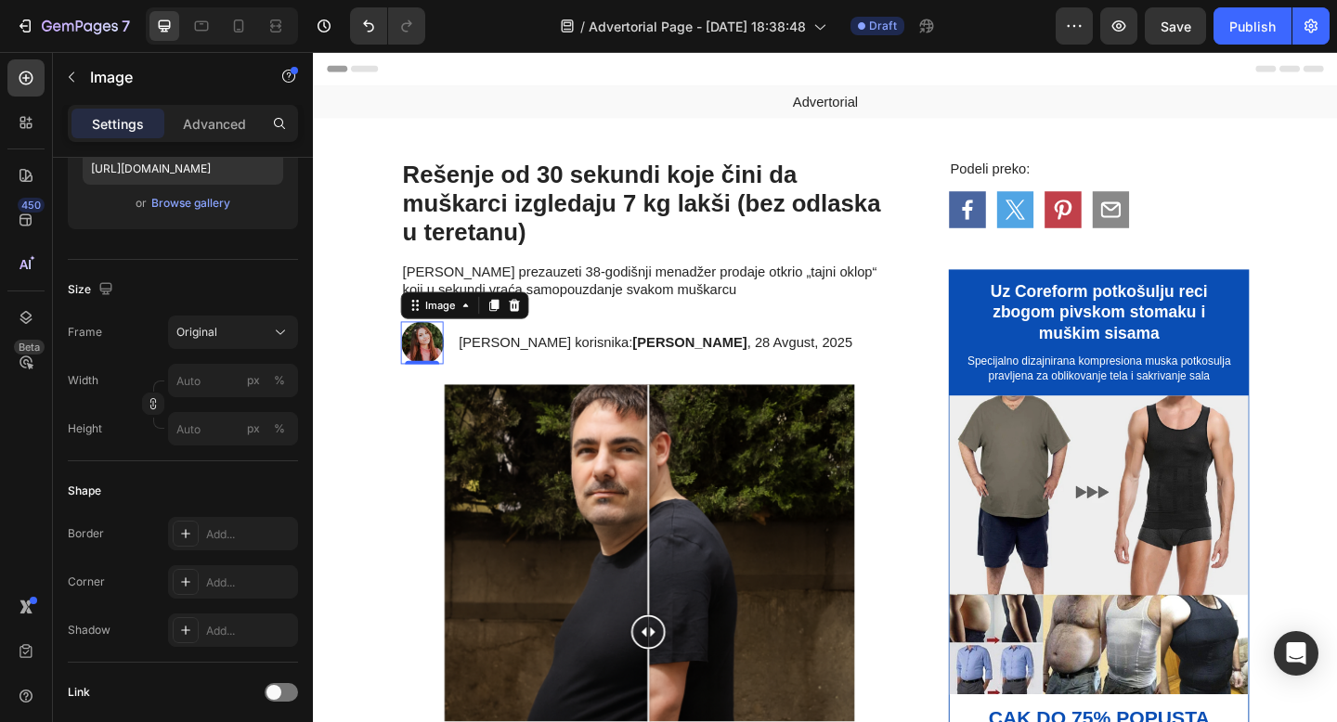
click at [436, 357] on img at bounding box center [431, 368] width 46 height 46
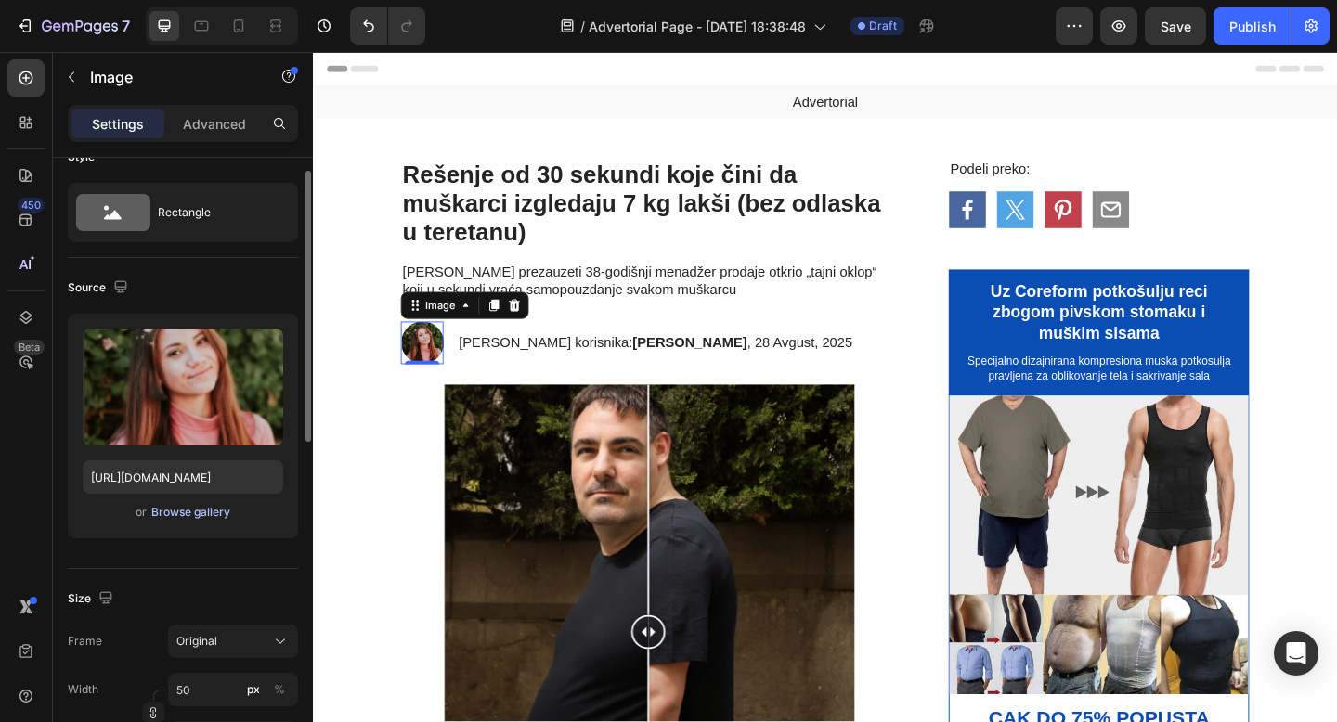
scroll to position [26, 0]
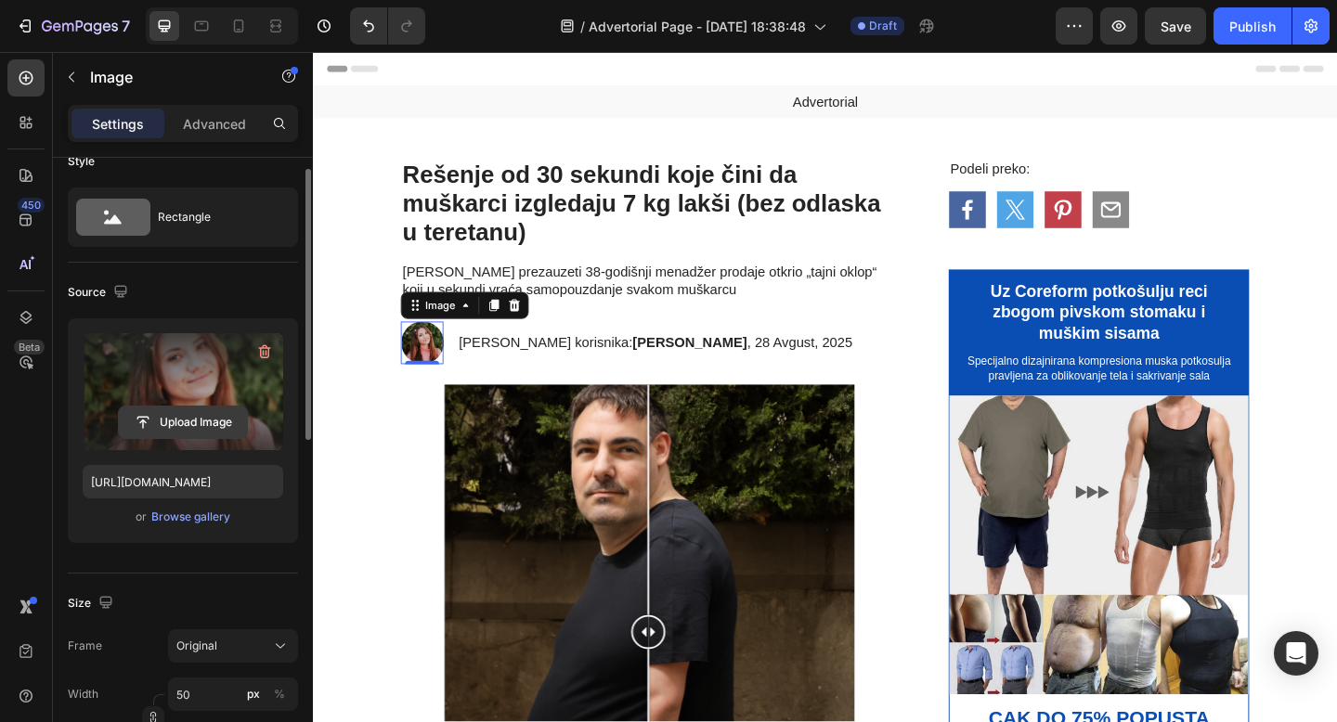
click at [209, 418] on input "file" at bounding box center [183, 423] width 128 height 32
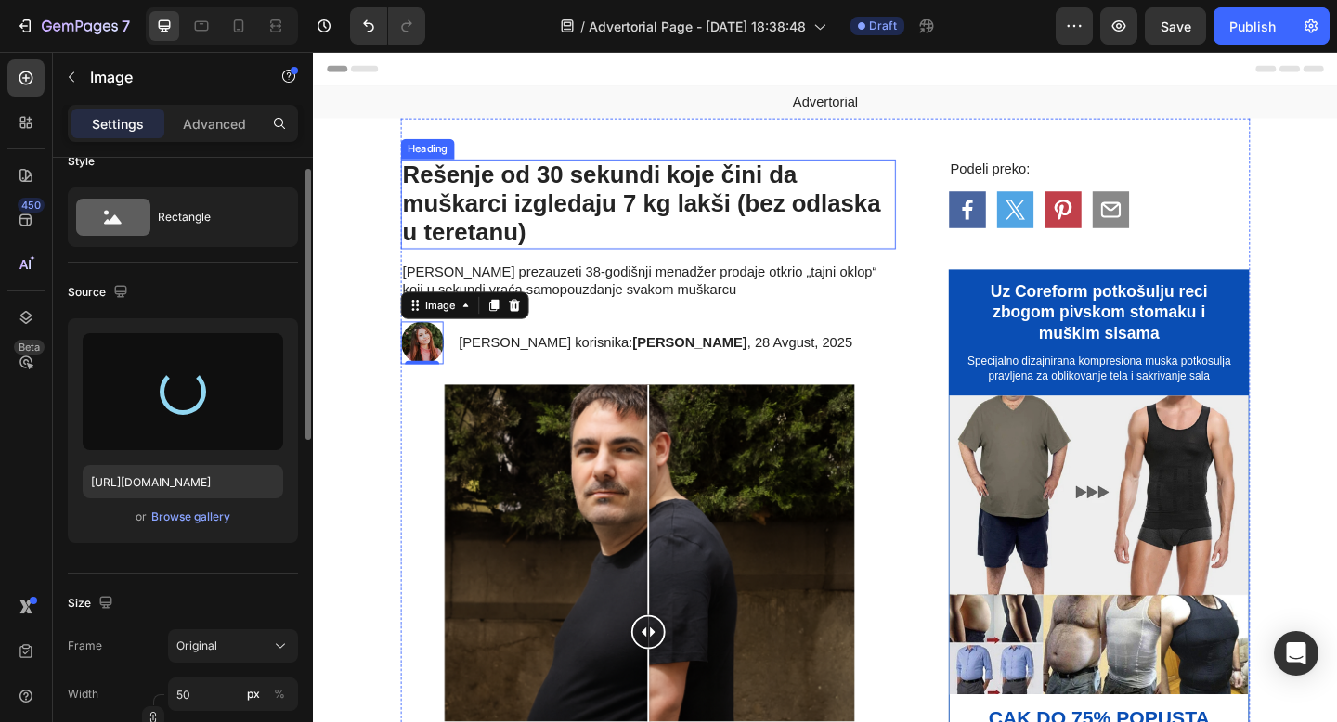
type input "https://cdn.shopify.com/s/files/1/0868/7245/7463/files/gempages_581799026949620…"
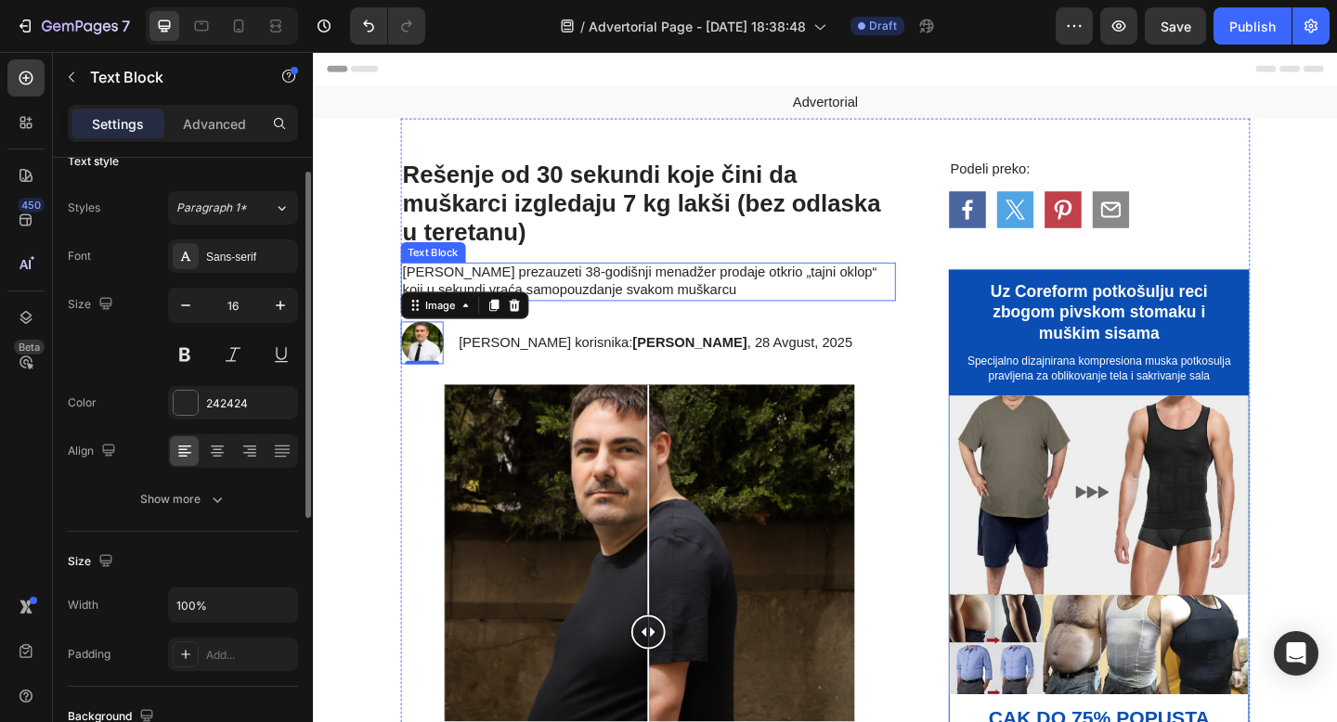
click at [809, 294] on p "[PERSON_NAME] prezauzeti 38-godišnji menadžer prodaje otkrio „tajni oklop“ koji…" at bounding box center [677, 302] width 535 height 39
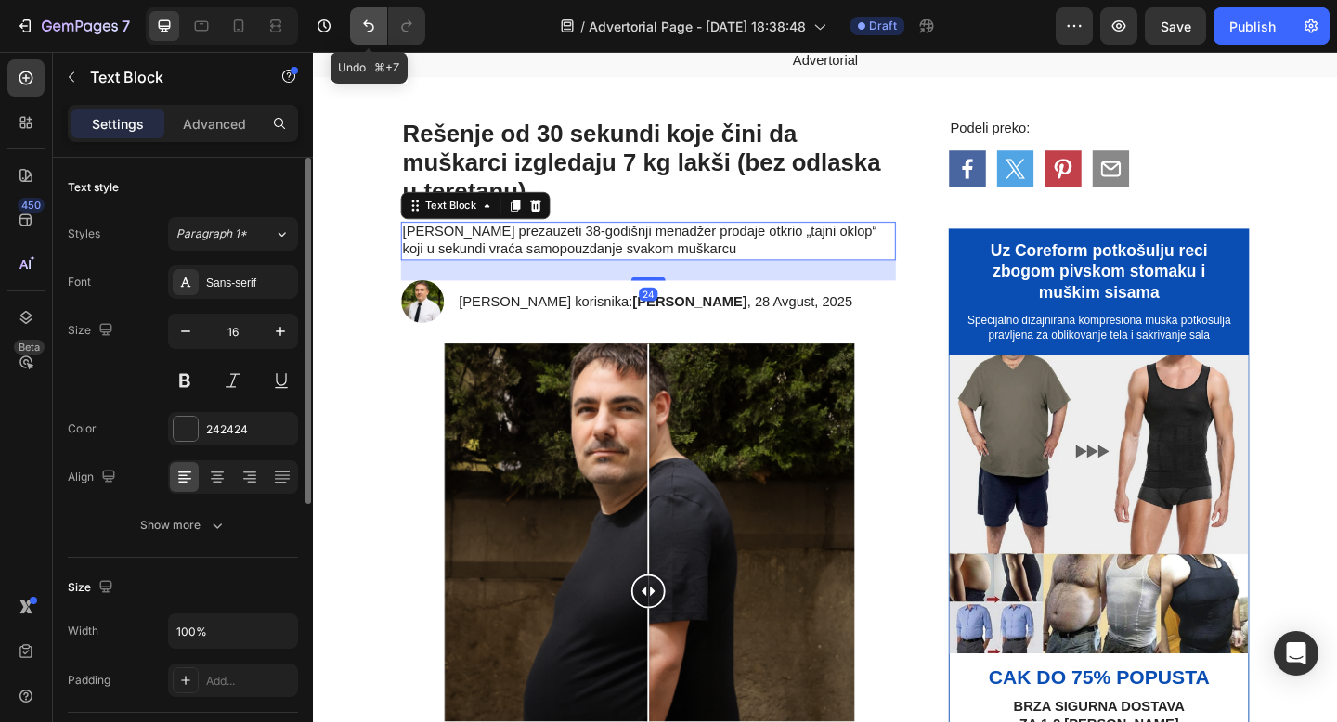
scroll to position [44, 0]
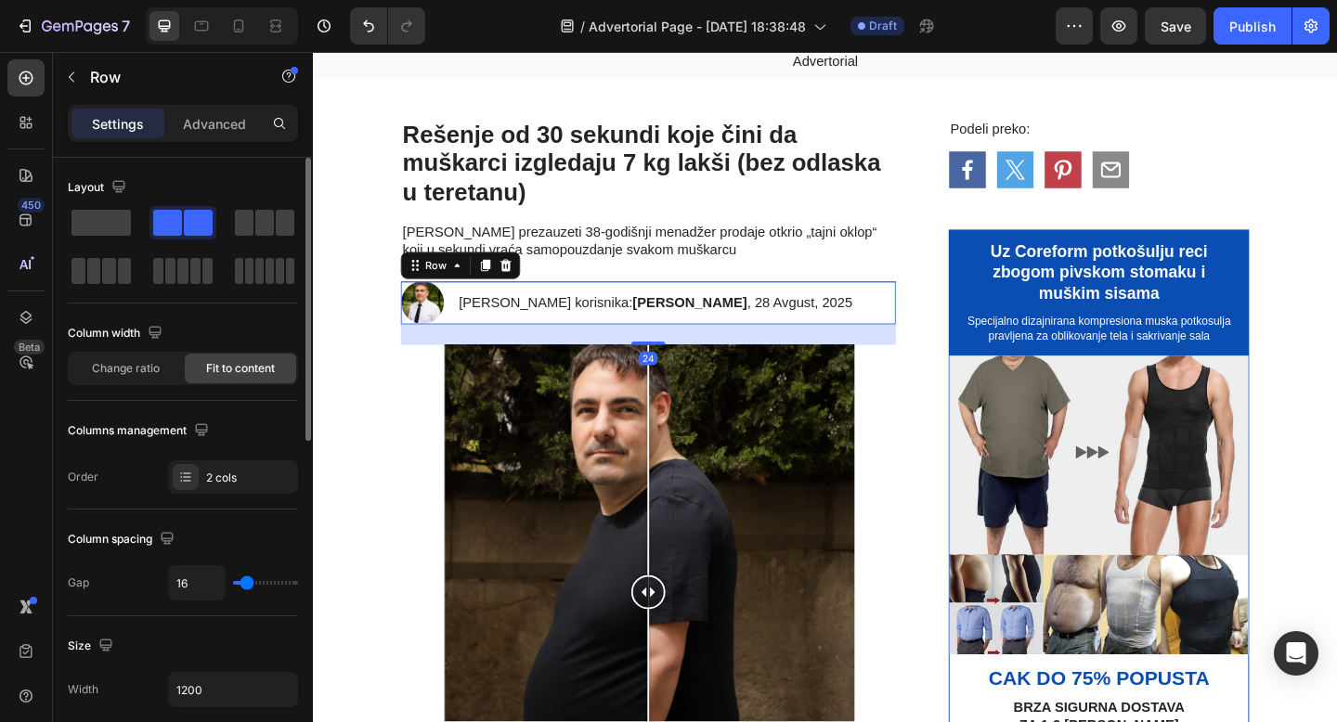
click at [849, 333] on div "Image Od strane korisnika: Marko K. , 28 Avgust, 2025 Text Block Row 24" at bounding box center [677, 325] width 538 height 46
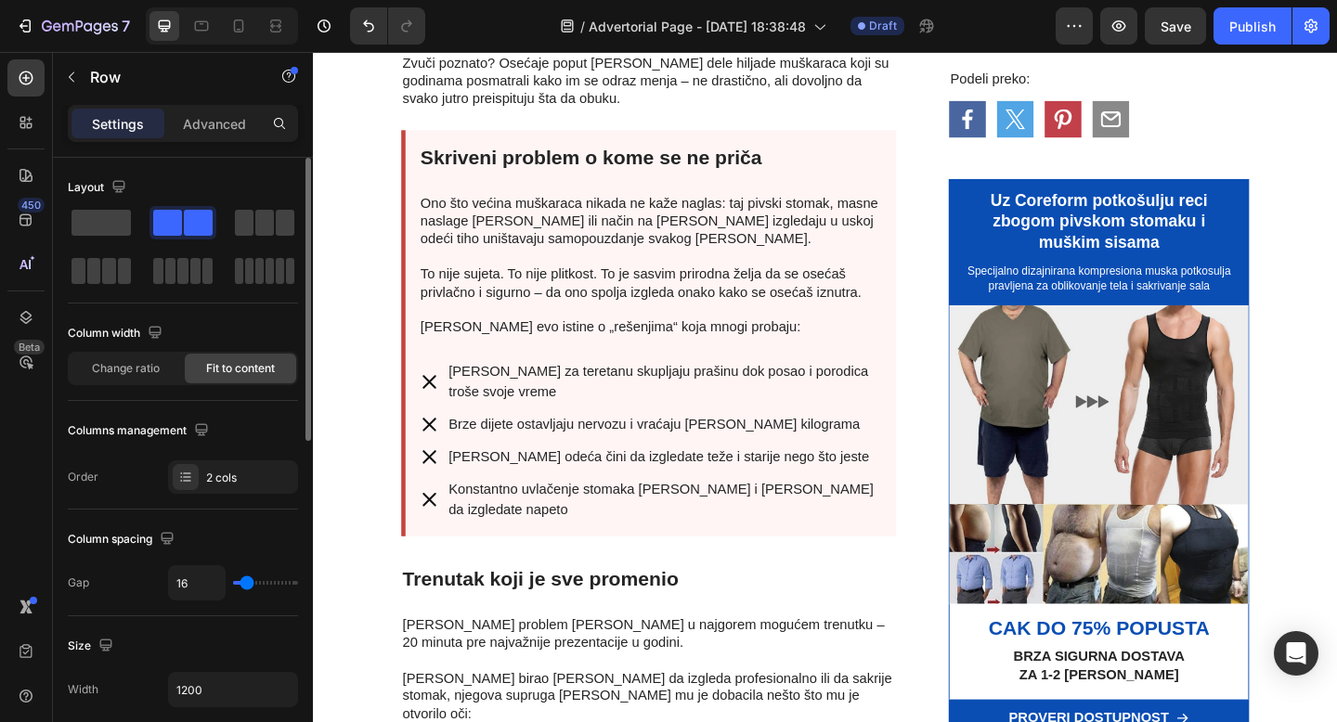
scroll to position [1142, 0]
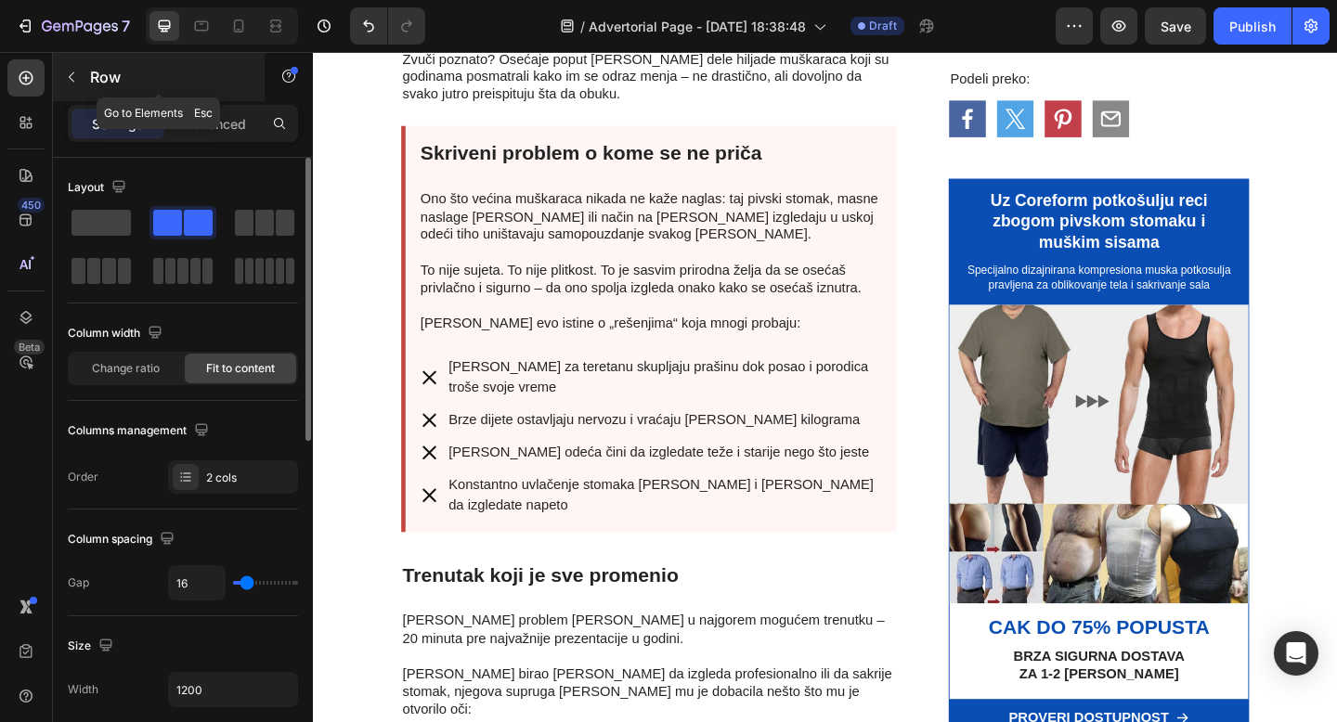
click at [67, 80] on icon "button" at bounding box center [71, 77] width 15 height 15
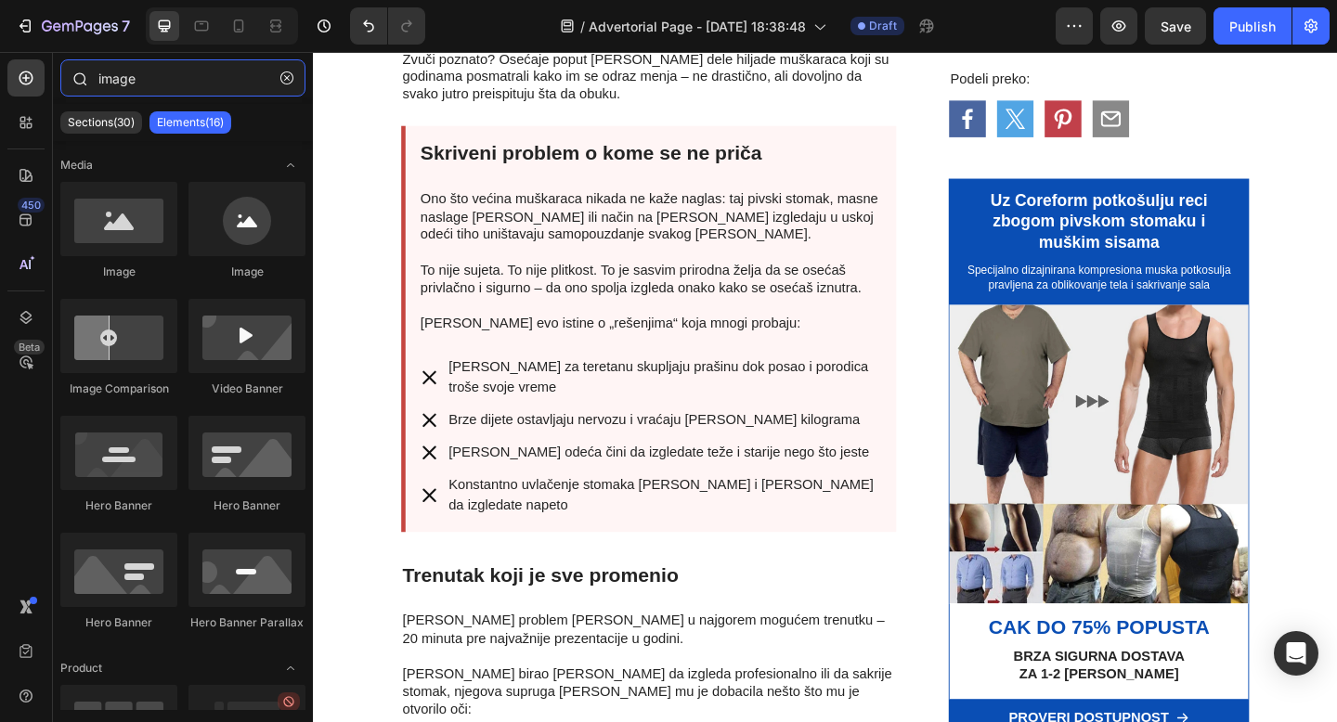
click at [140, 84] on input "image" at bounding box center [182, 77] width 245 height 37
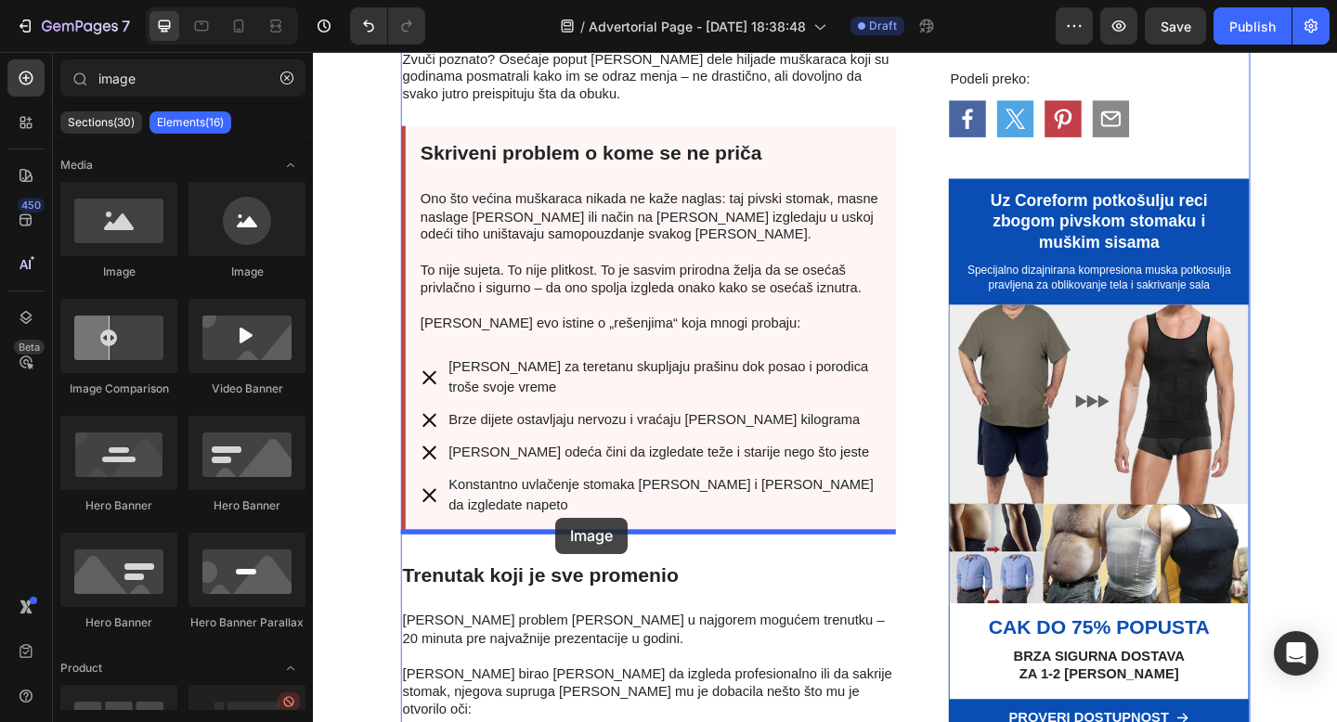
drag, startPoint x: 416, startPoint y: 261, endPoint x: 576, endPoint y: 559, distance: 338.5
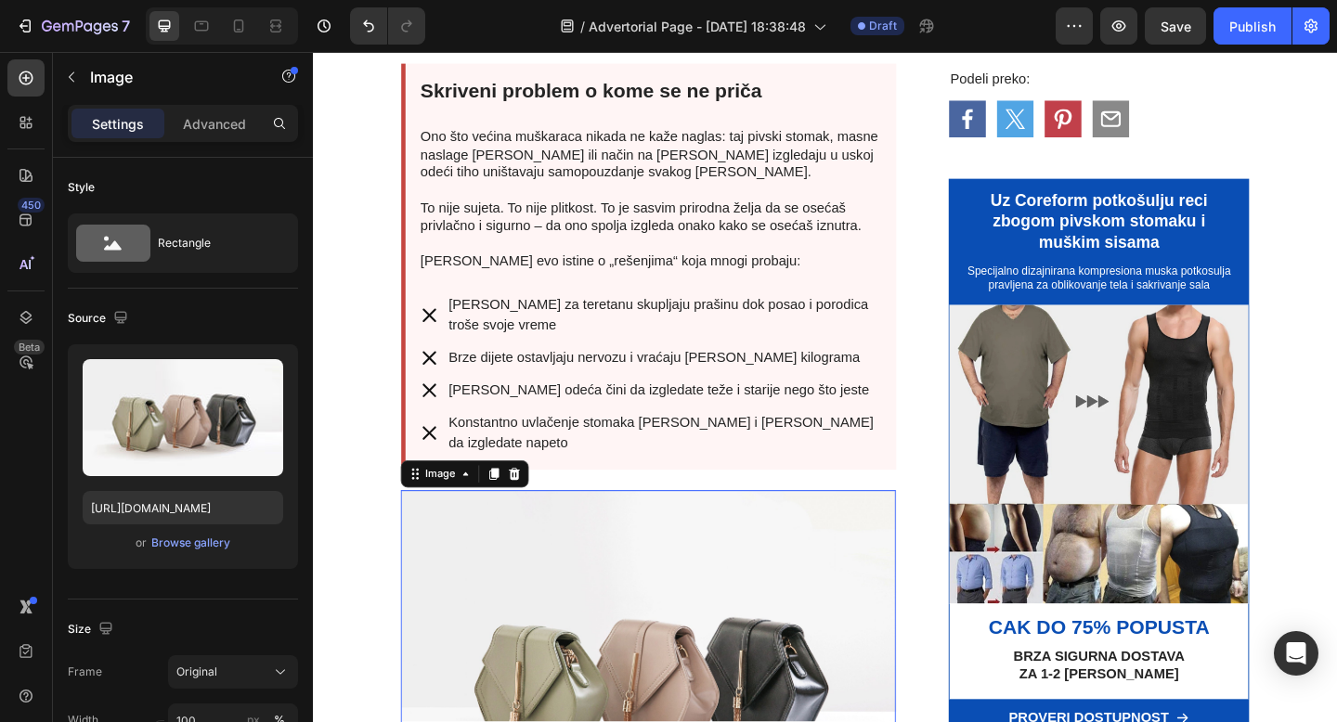
scroll to position [1459, 0]
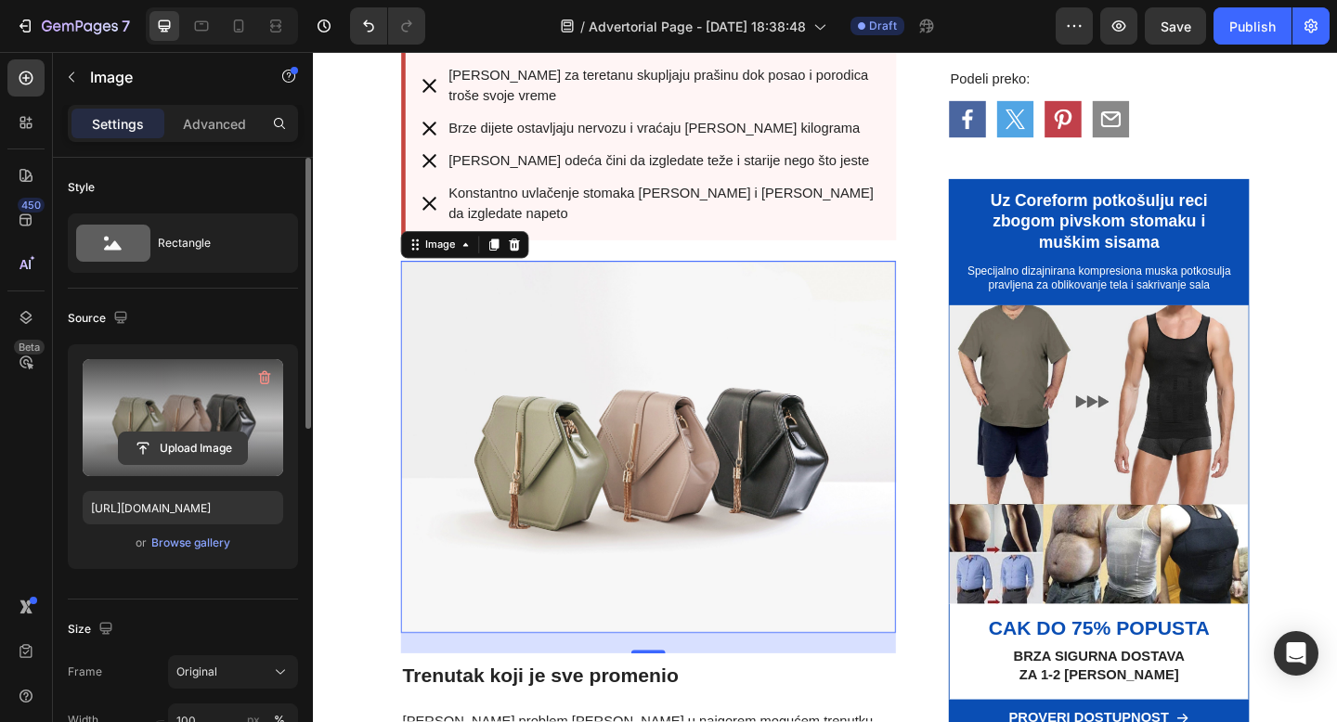
click at [170, 456] on input "file" at bounding box center [183, 449] width 128 height 32
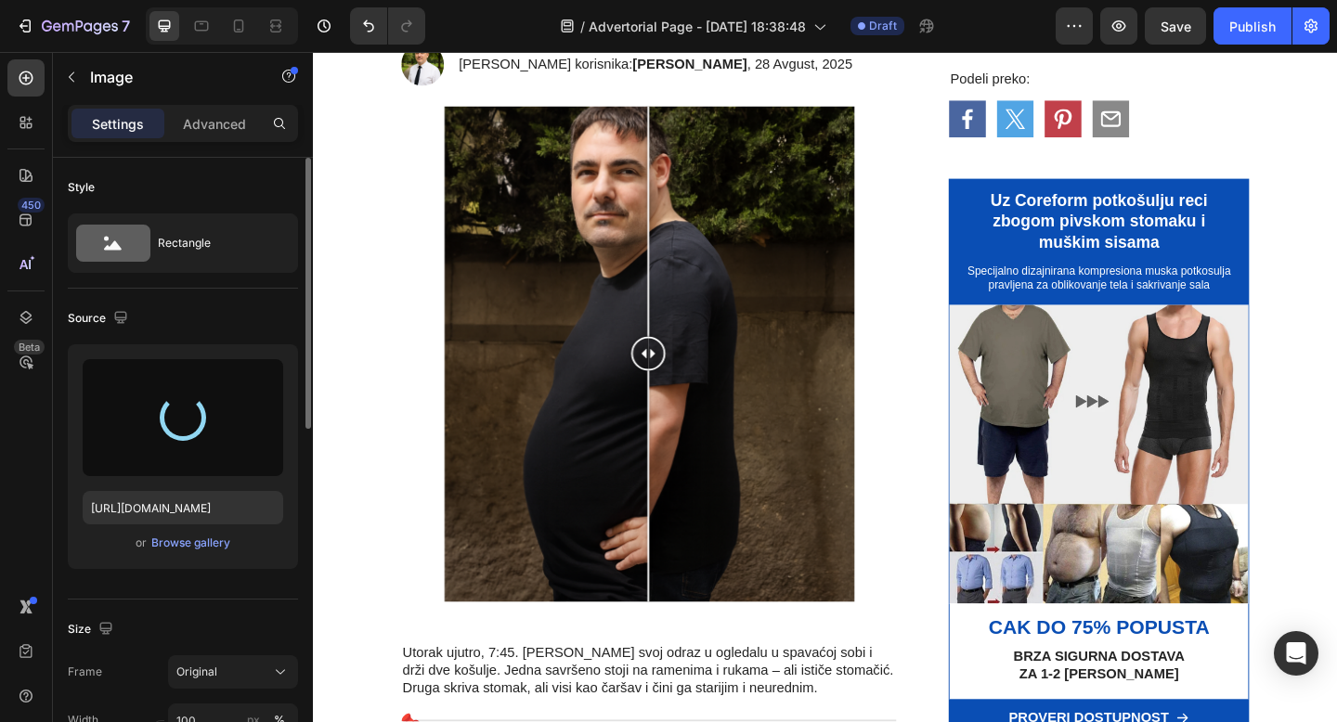
type input "https://cdn.shopify.com/s/files/1/0868/7245/7463/files/gempages_581799026949620…"
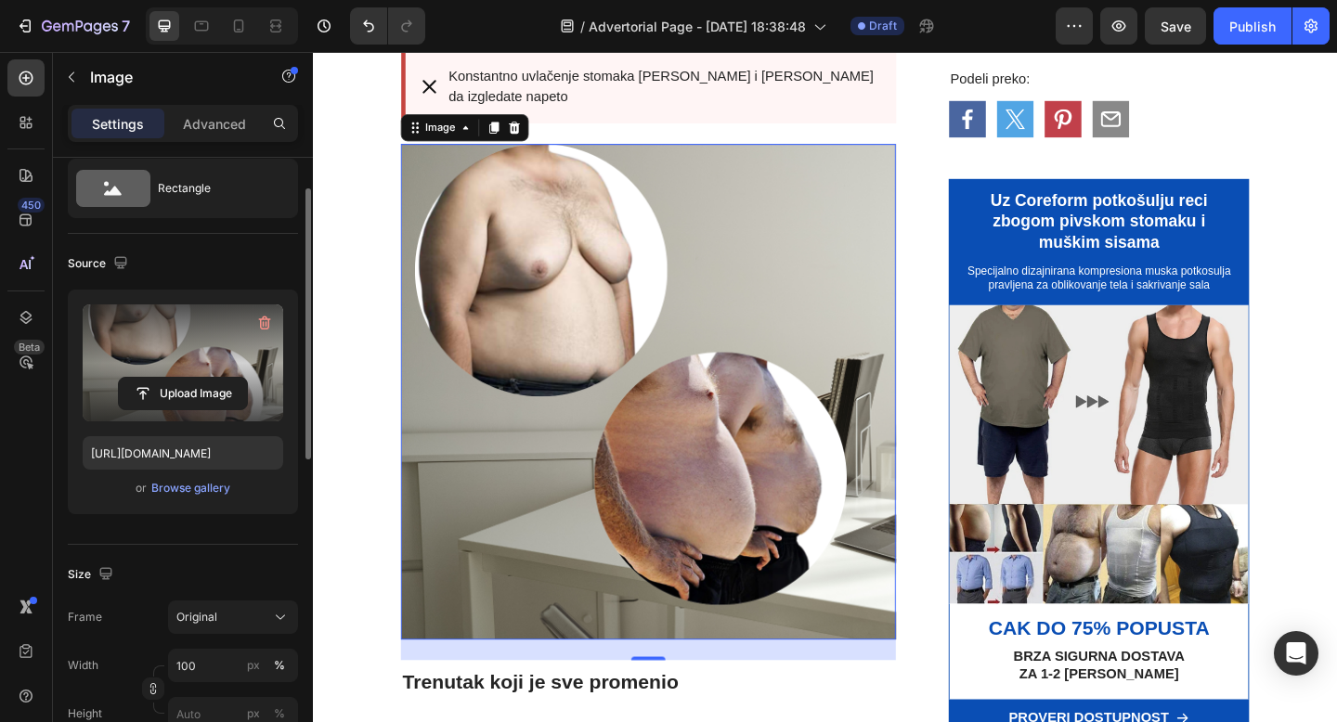
scroll to position [63, 0]
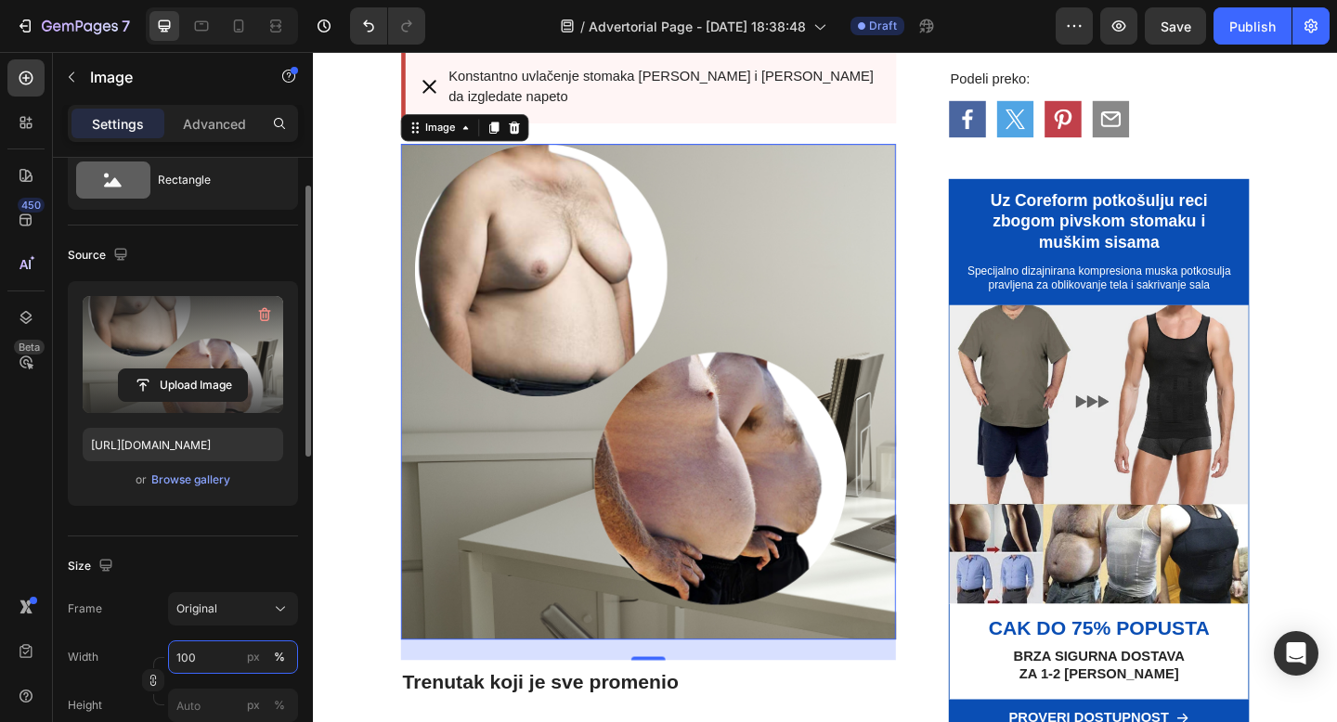
click at [192, 654] on input "100" at bounding box center [233, 657] width 130 height 33
type input "70"
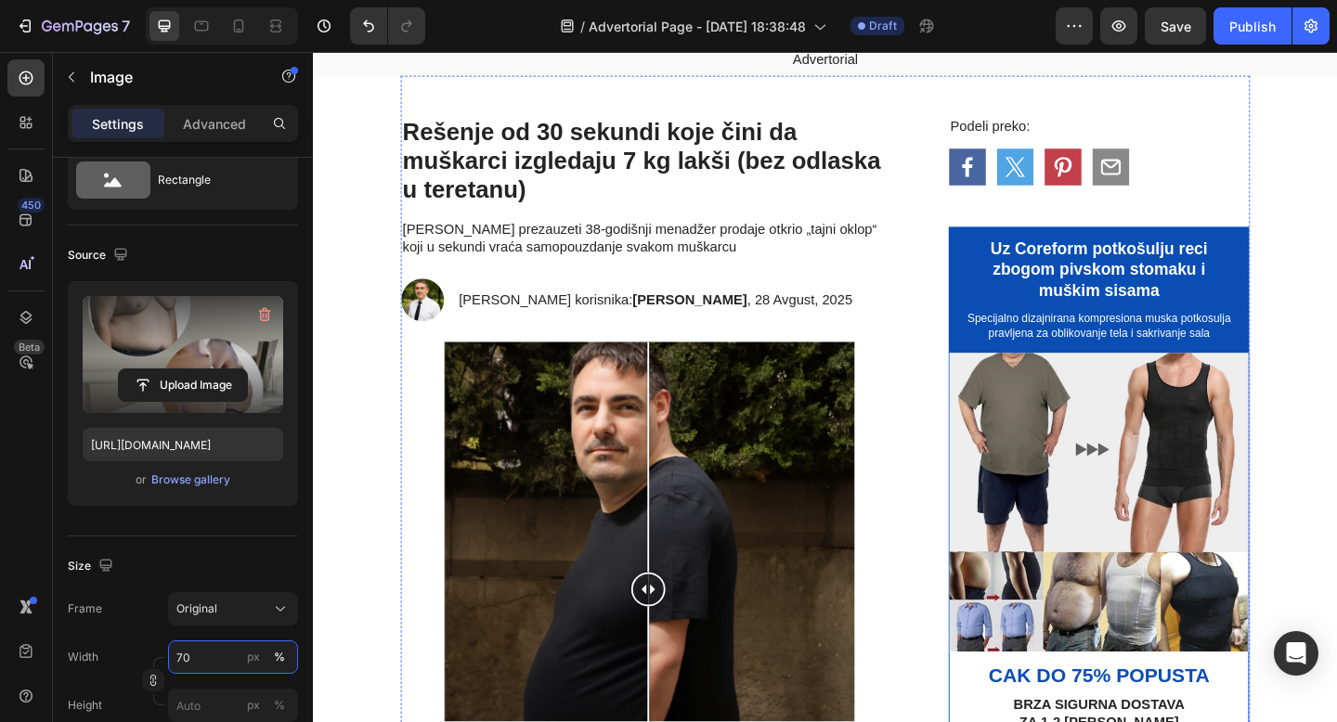
scroll to position [0, 0]
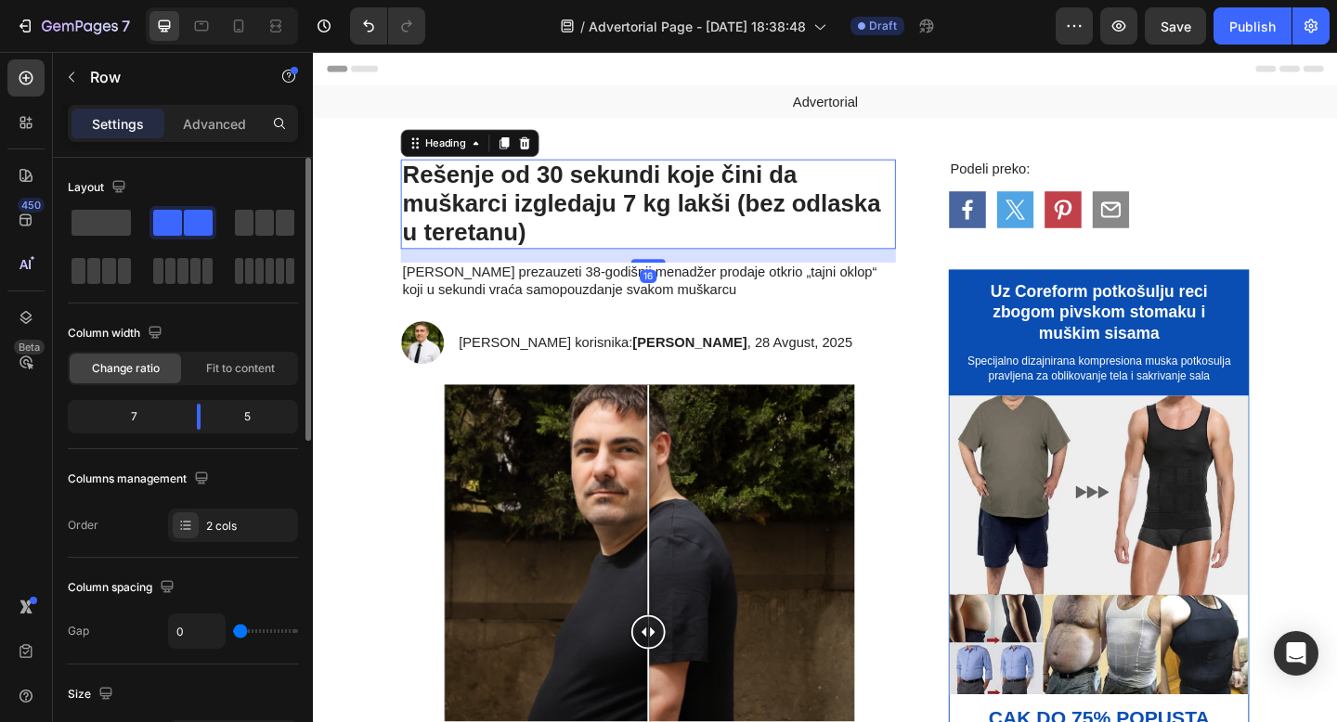
click at [730, 224] on h1 "Rešenje od 30 sekundi koje čini da muškarci izgledaju 7 kg lakši (bez odlaska u…" at bounding box center [677, 217] width 538 height 97
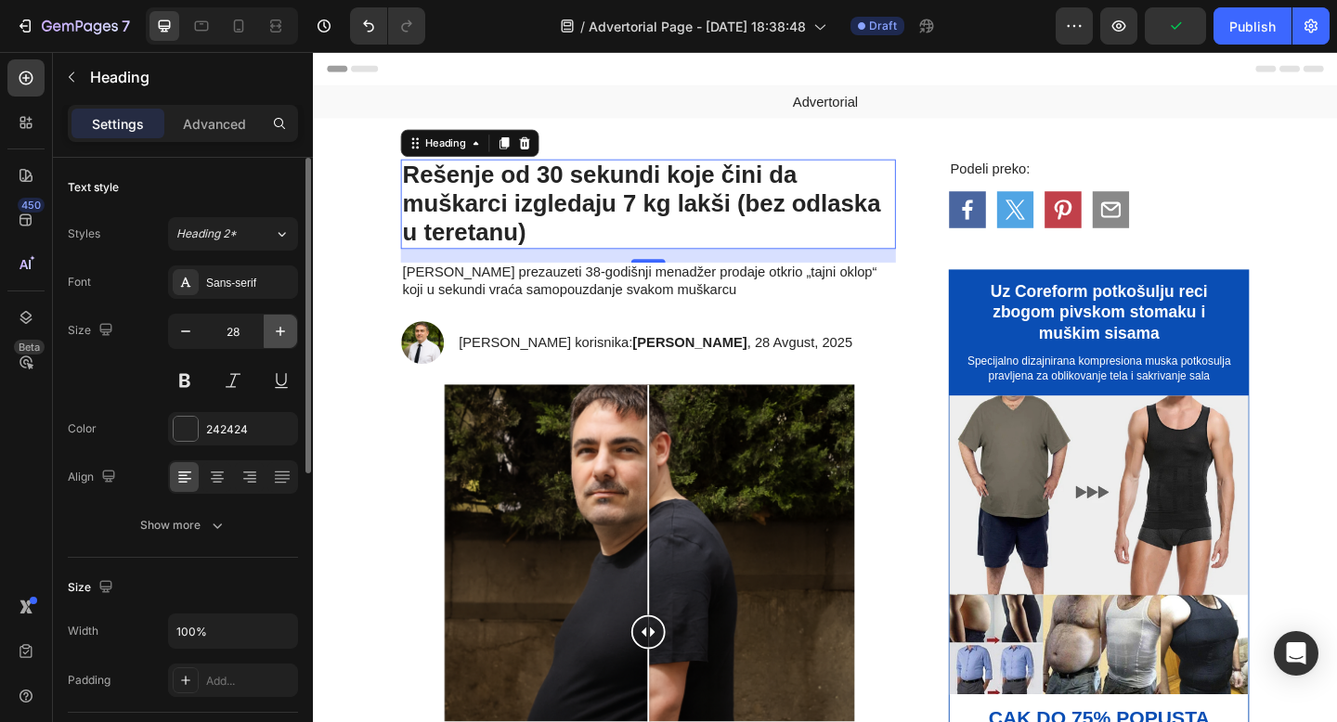
click at [278, 330] on icon "button" at bounding box center [280, 331] width 19 height 19
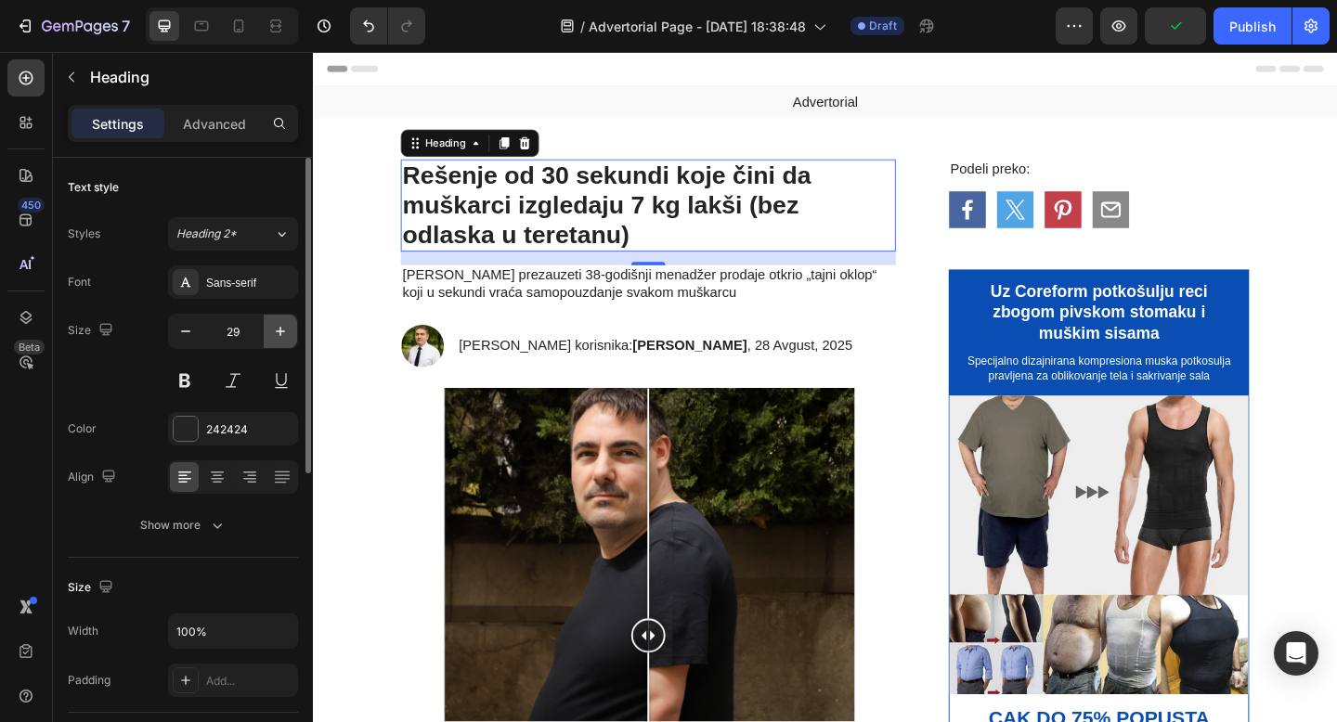
click at [278, 330] on icon "button" at bounding box center [280, 331] width 19 height 19
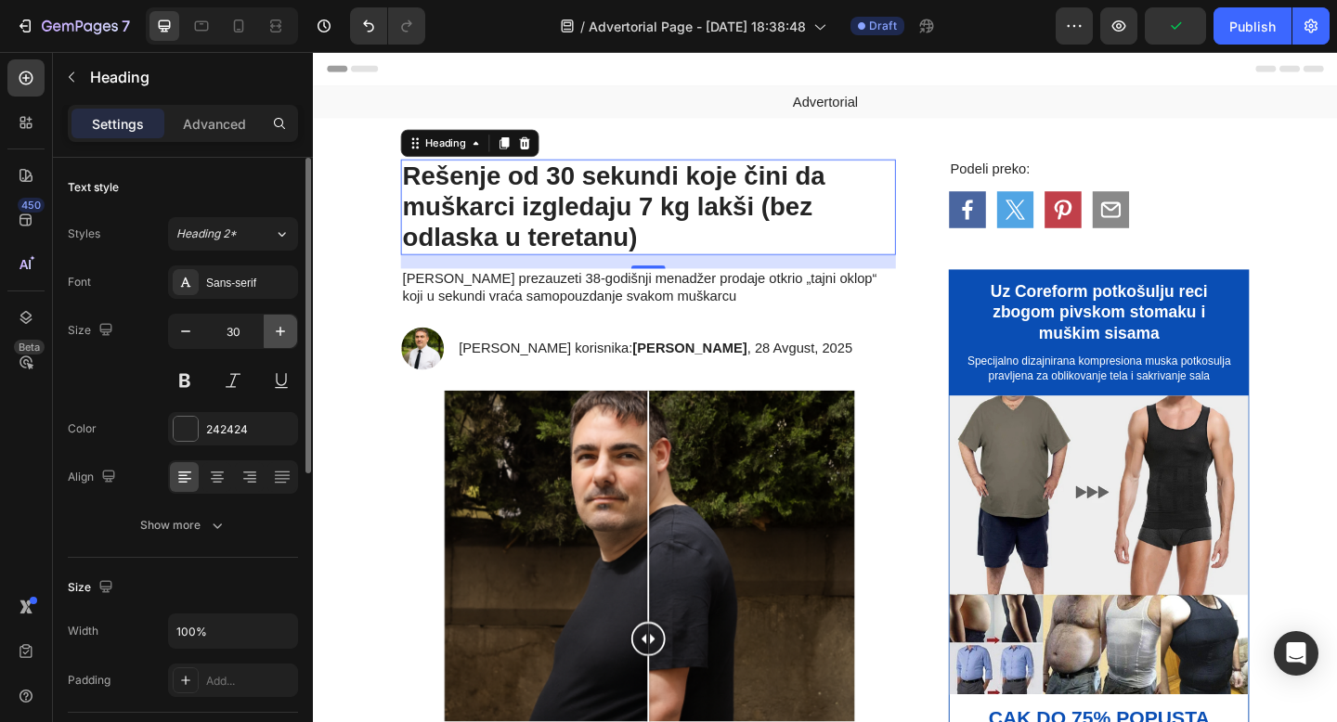
click at [278, 330] on icon "button" at bounding box center [280, 331] width 19 height 19
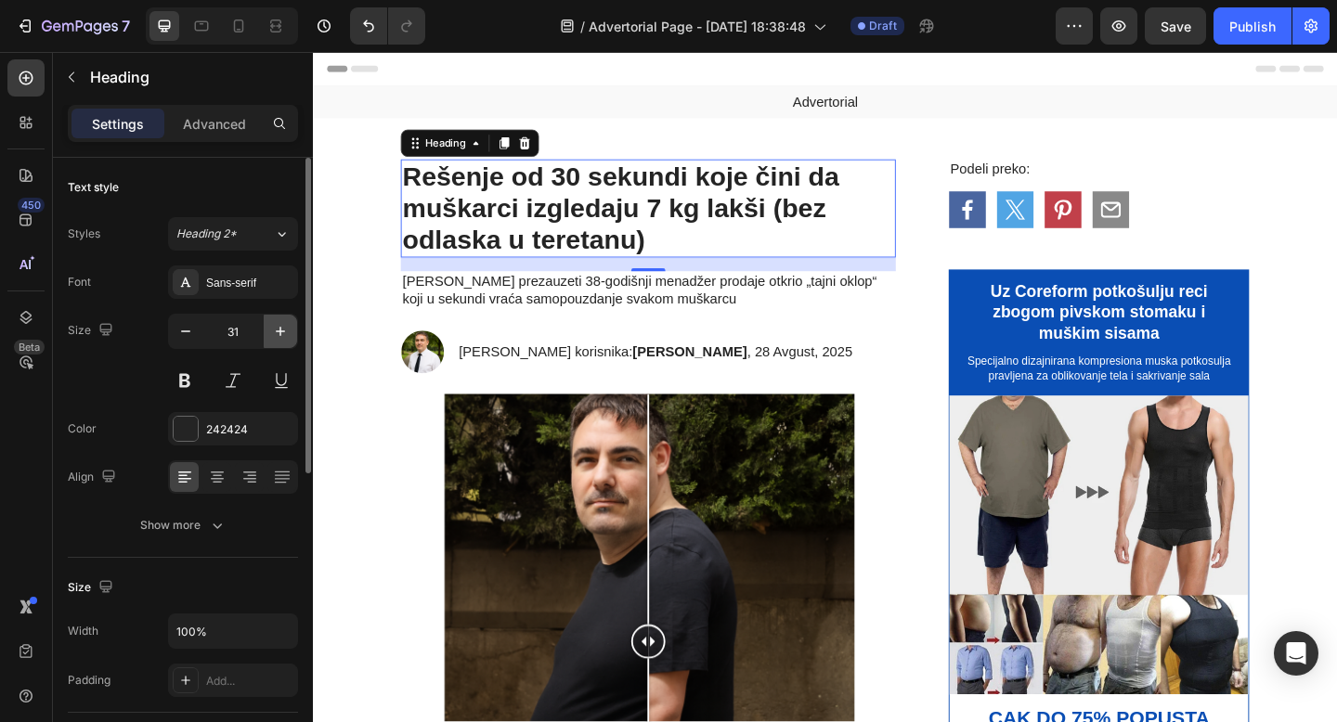
click at [278, 331] on icon "button" at bounding box center [280, 331] width 9 height 9
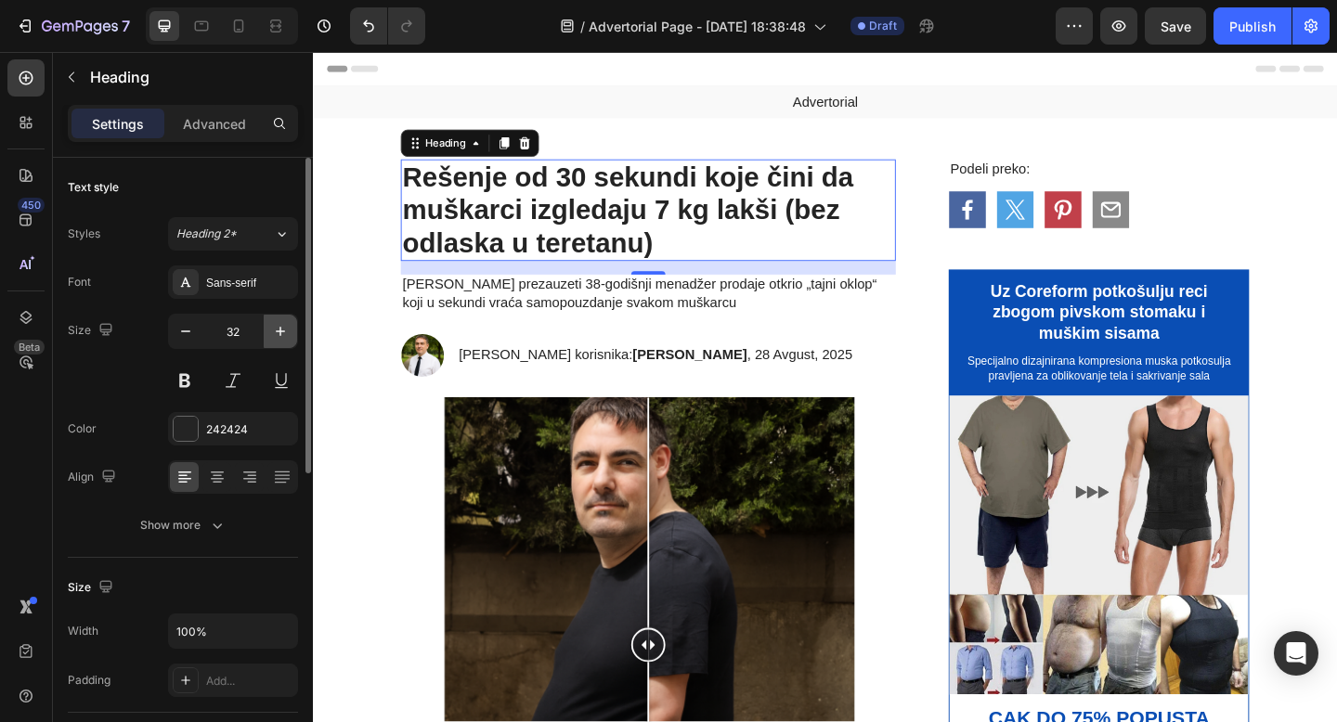
click at [278, 331] on icon "button" at bounding box center [280, 331] width 9 height 9
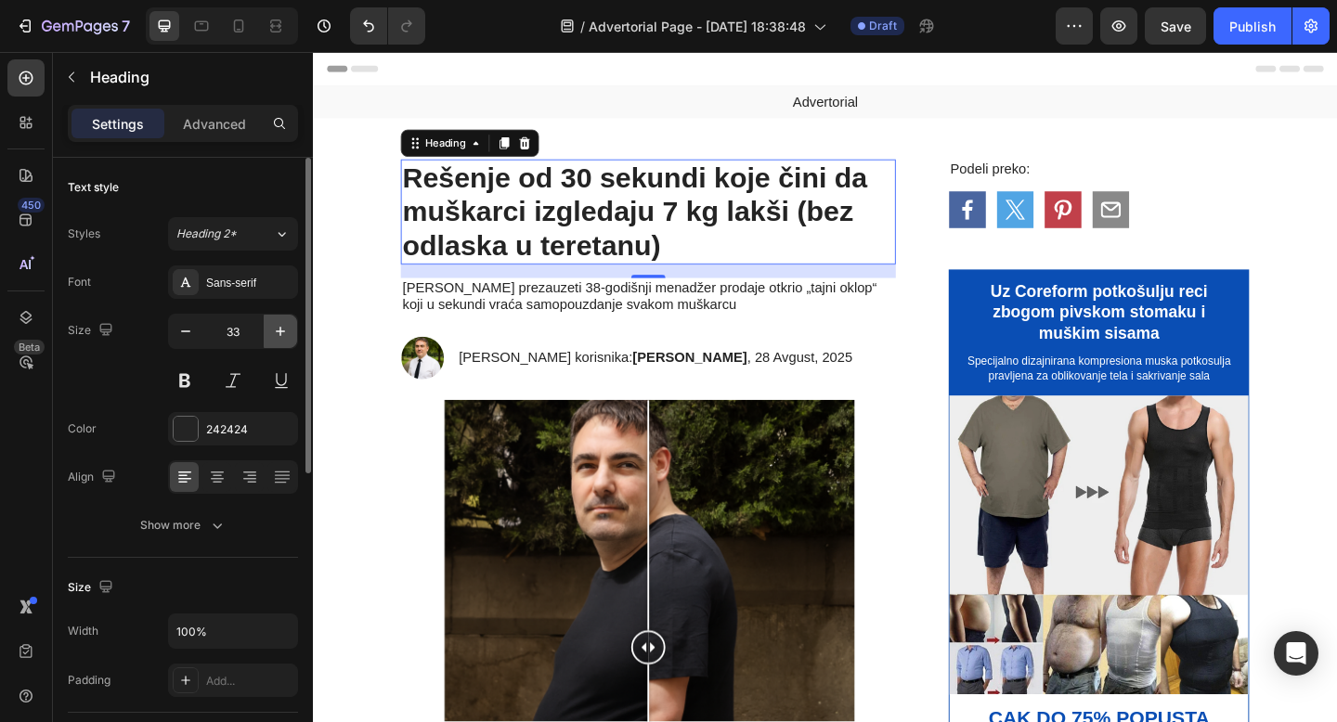
click at [278, 331] on icon "button" at bounding box center [280, 331] width 9 height 9
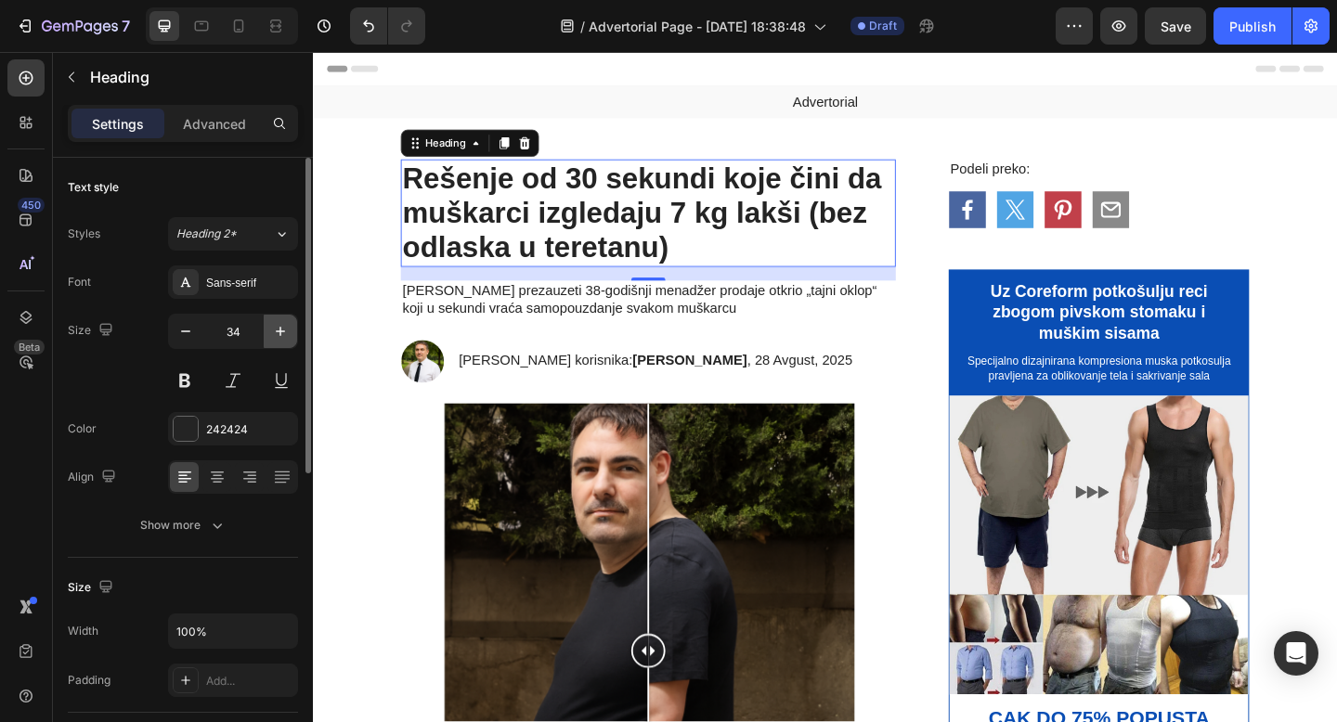
click at [278, 331] on icon "button" at bounding box center [280, 331] width 9 height 9
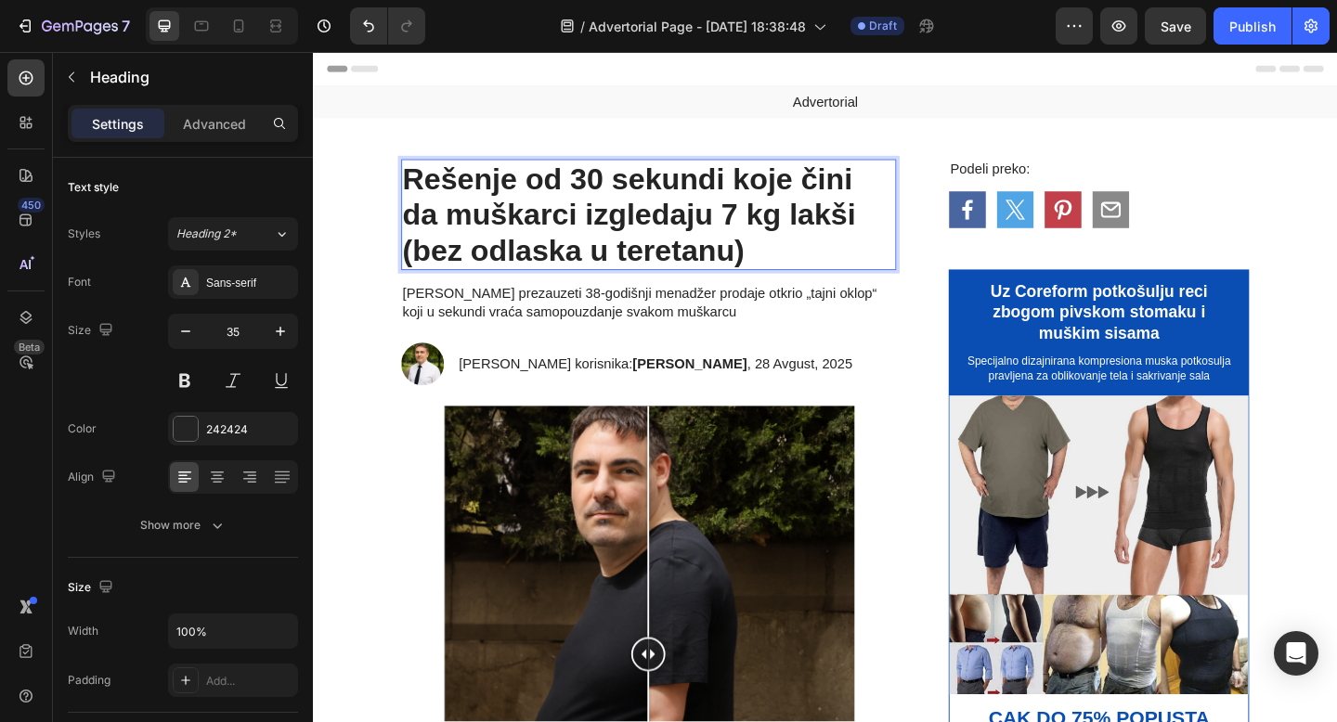
click at [774, 227] on h1 "Rešenje od 30 sekundi koje čini da muškarci izgledaju 7 kg lakši (bez odlaska u…" at bounding box center [677, 229] width 538 height 121
click at [282, 322] on icon "button" at bounding box center [280, 331] width 19 height 19
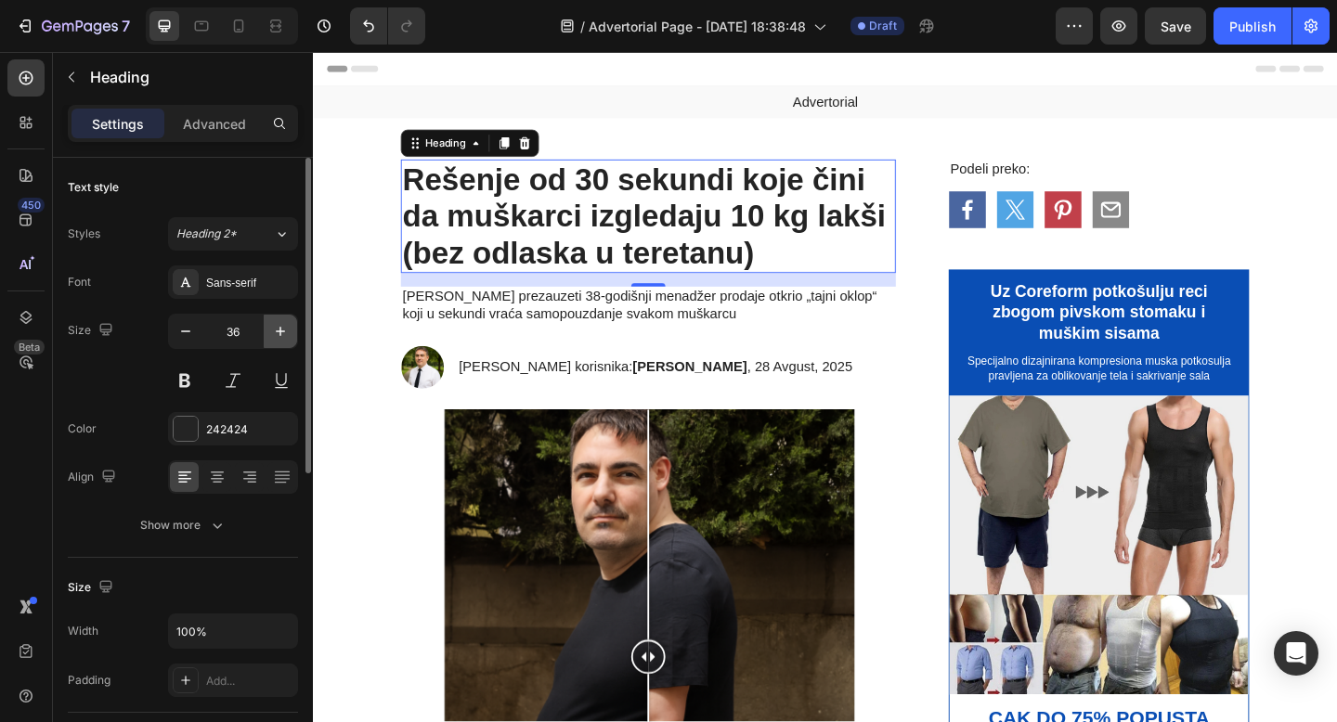
click at [282, 322] on icon "button" at bounding box center [280, 331] width 19 height 19
type input "37"
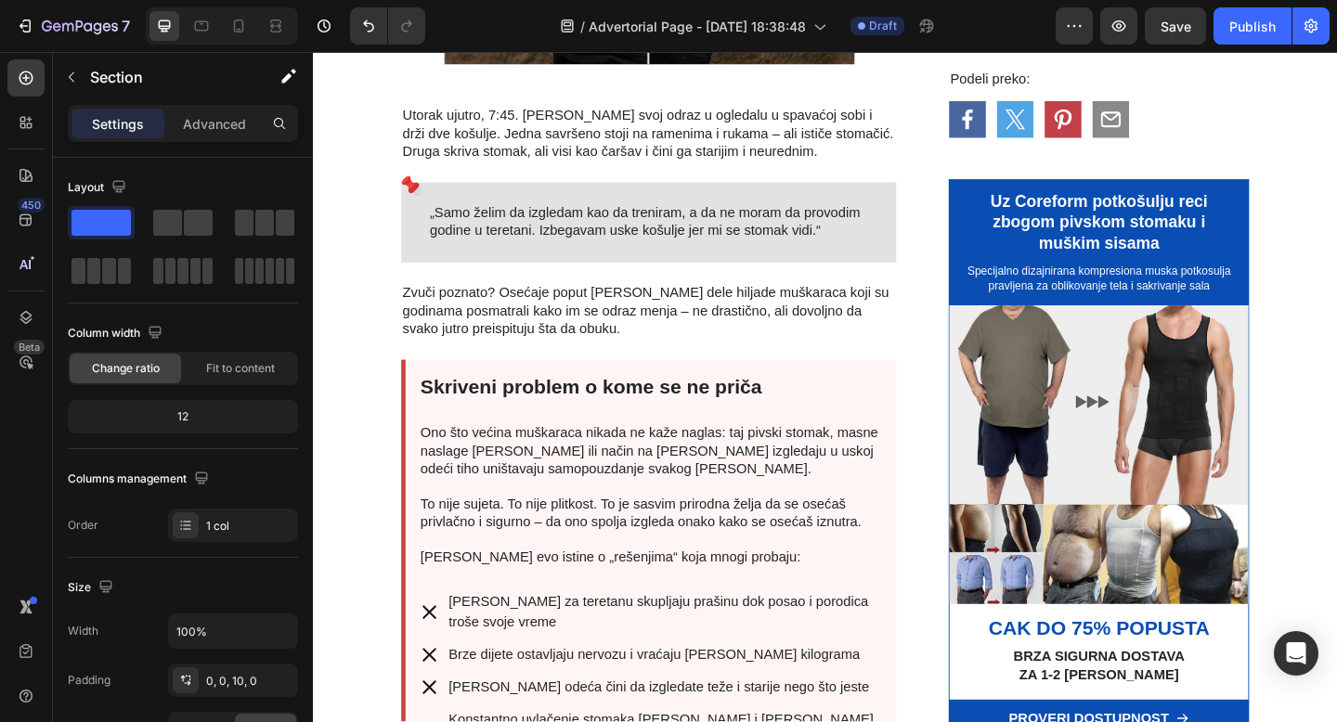
scroll to position [707, 0]
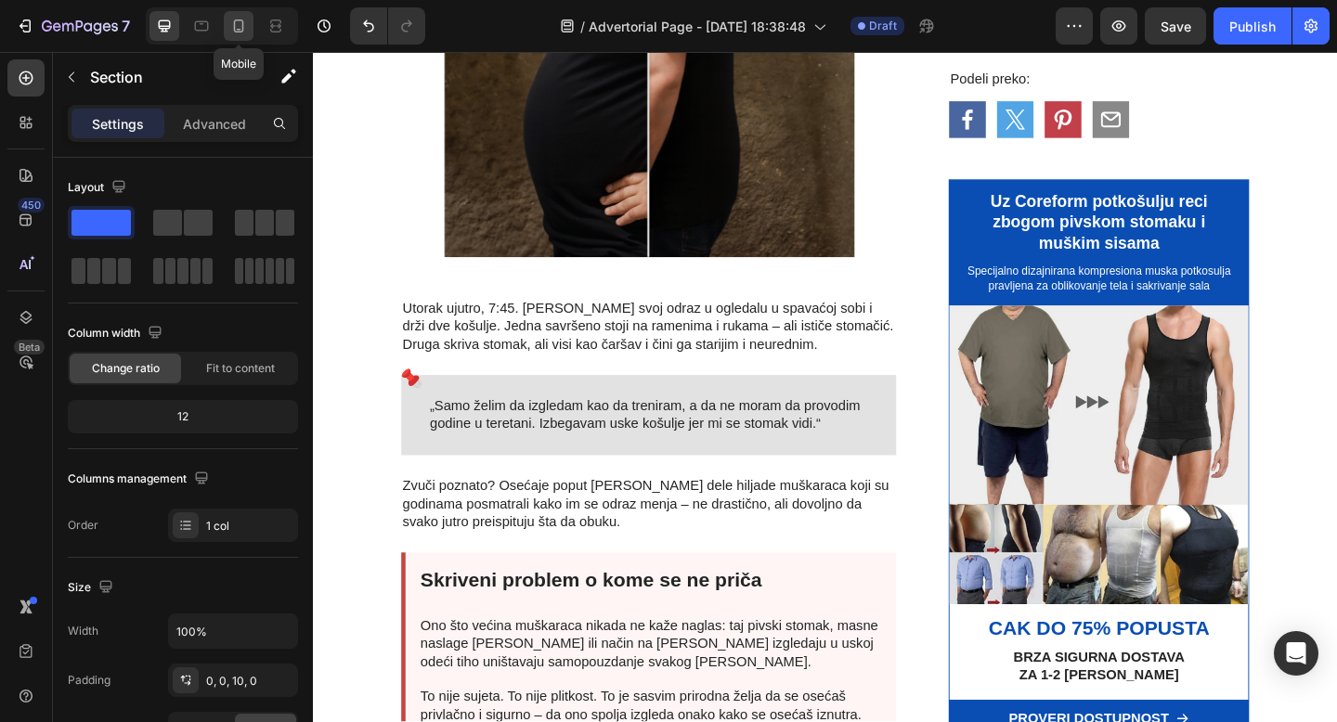
click at [232, 25] on icon at bounding box center [238, 26] width 19 height 19
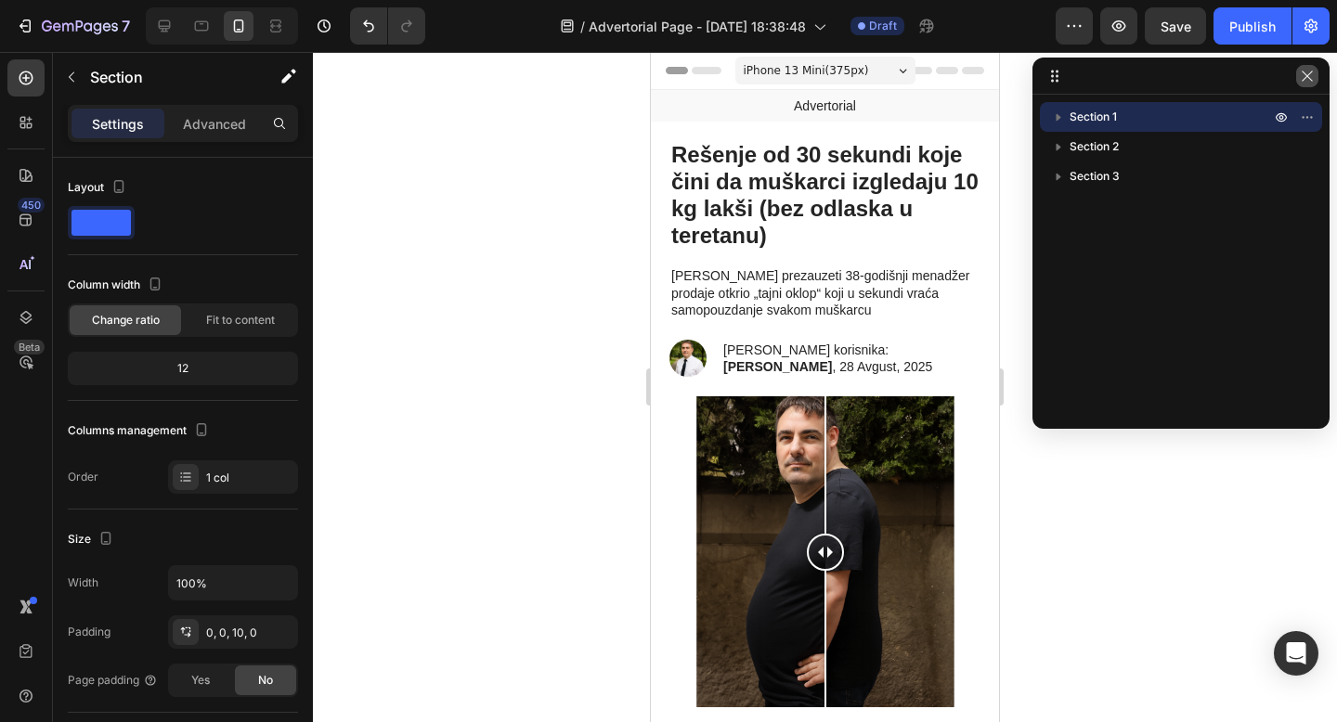
click at [1301, 79] on icon "button" at bounding box center [1307, 76] width 15 height 15
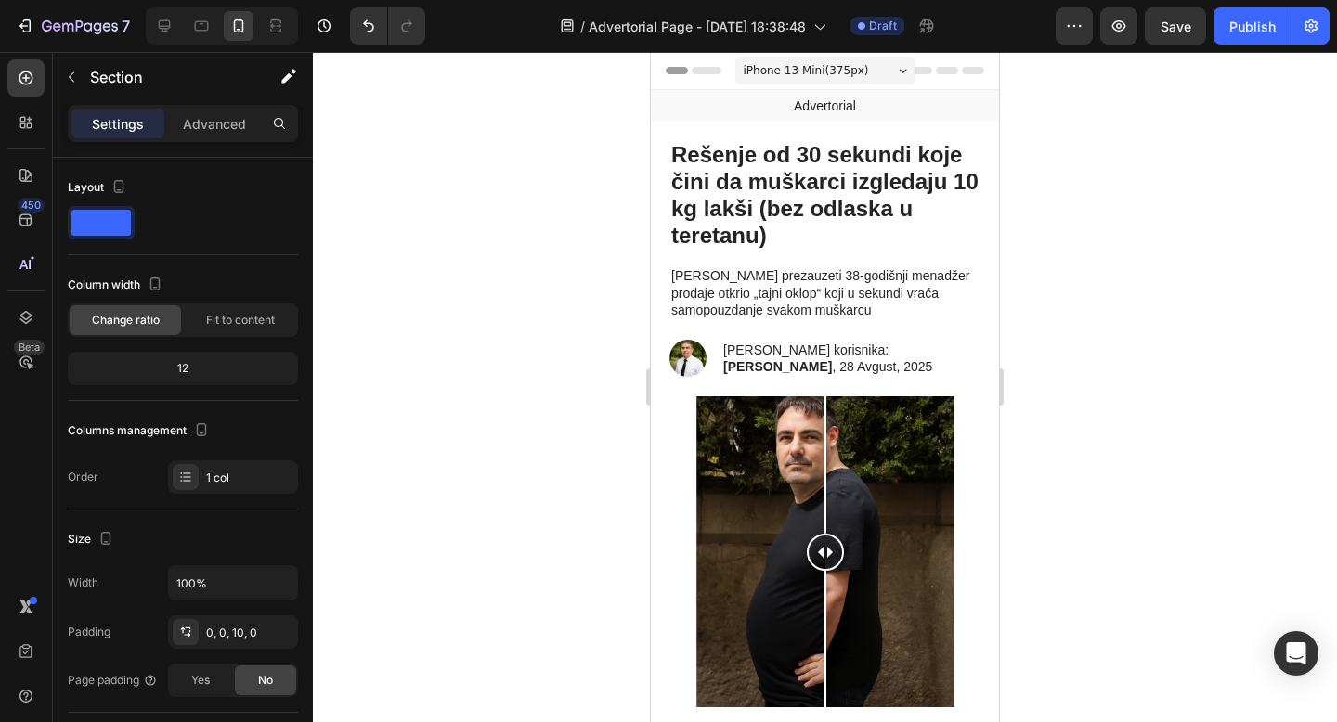
click at [870, 70] on div "iPhone 13 Mini ( 375 px)" at bounding box center [825, 71] width 180 height 28
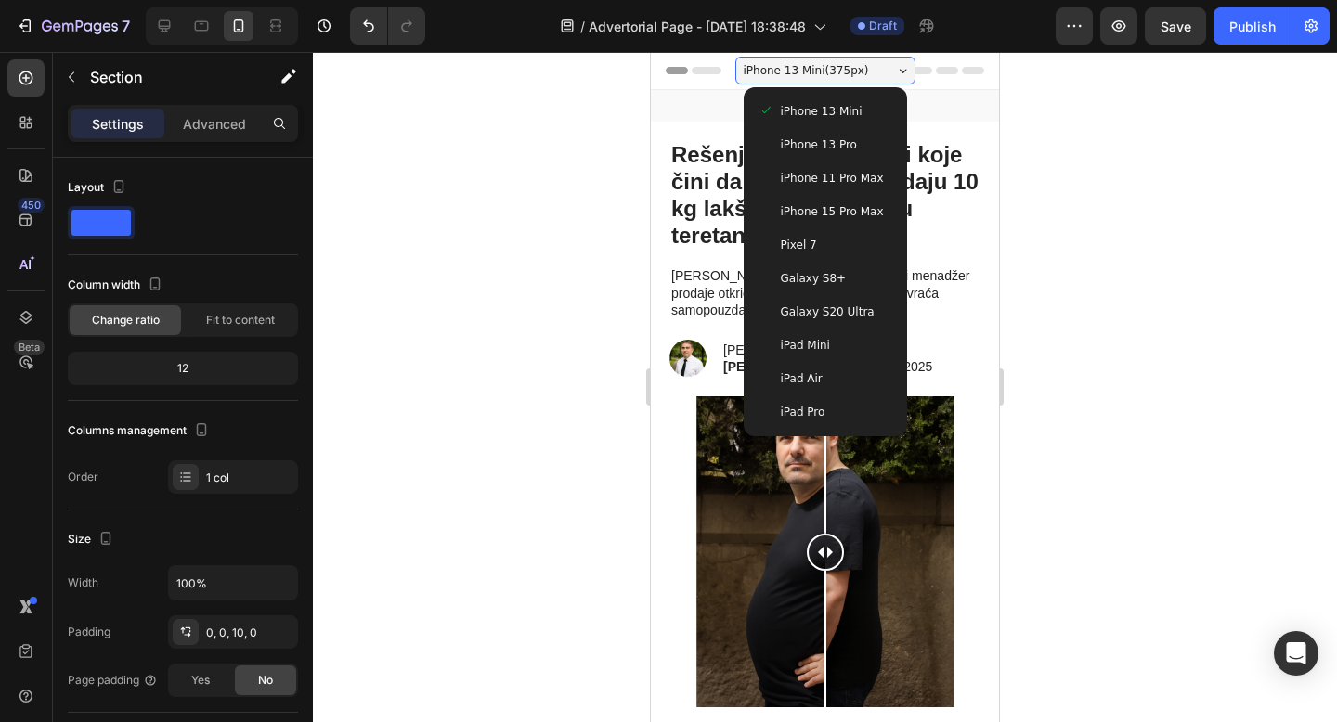
click at [867, 136] on div "iPhone 13 Pro" at bounding box center [825, 145] width 134 height 19
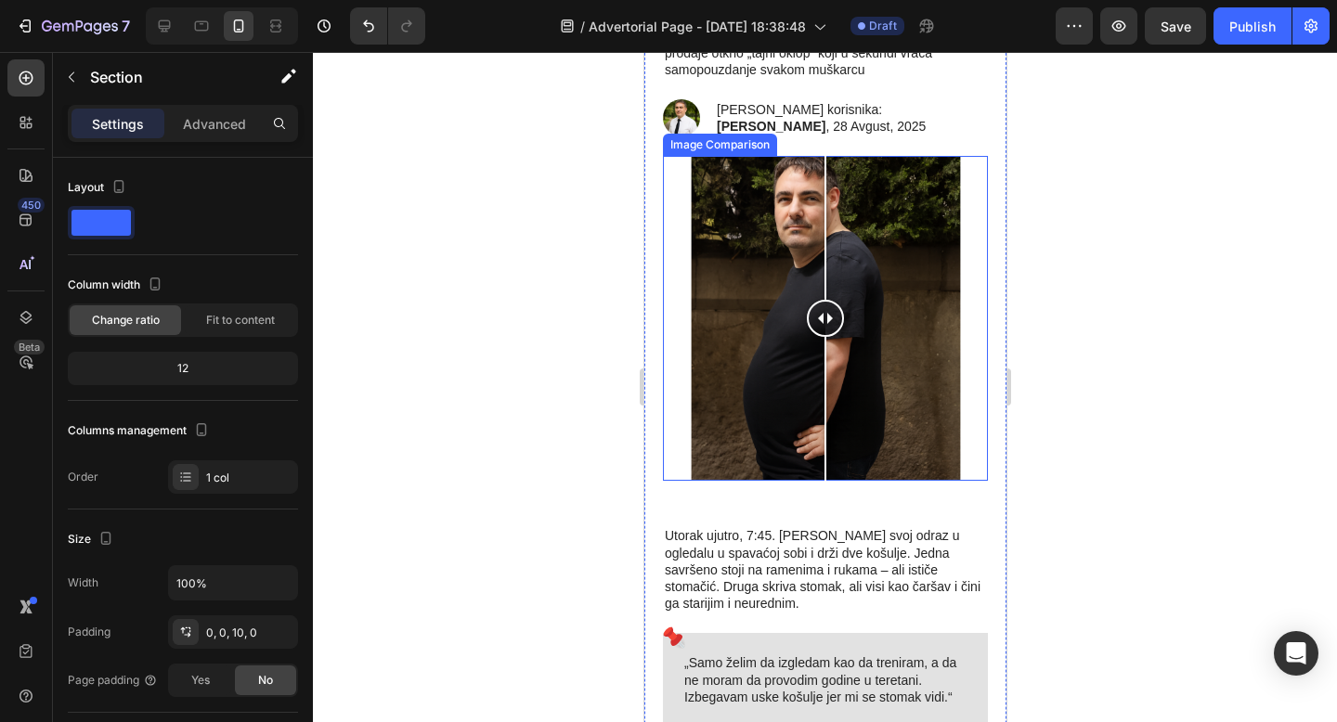
scroll to position [584, 0]
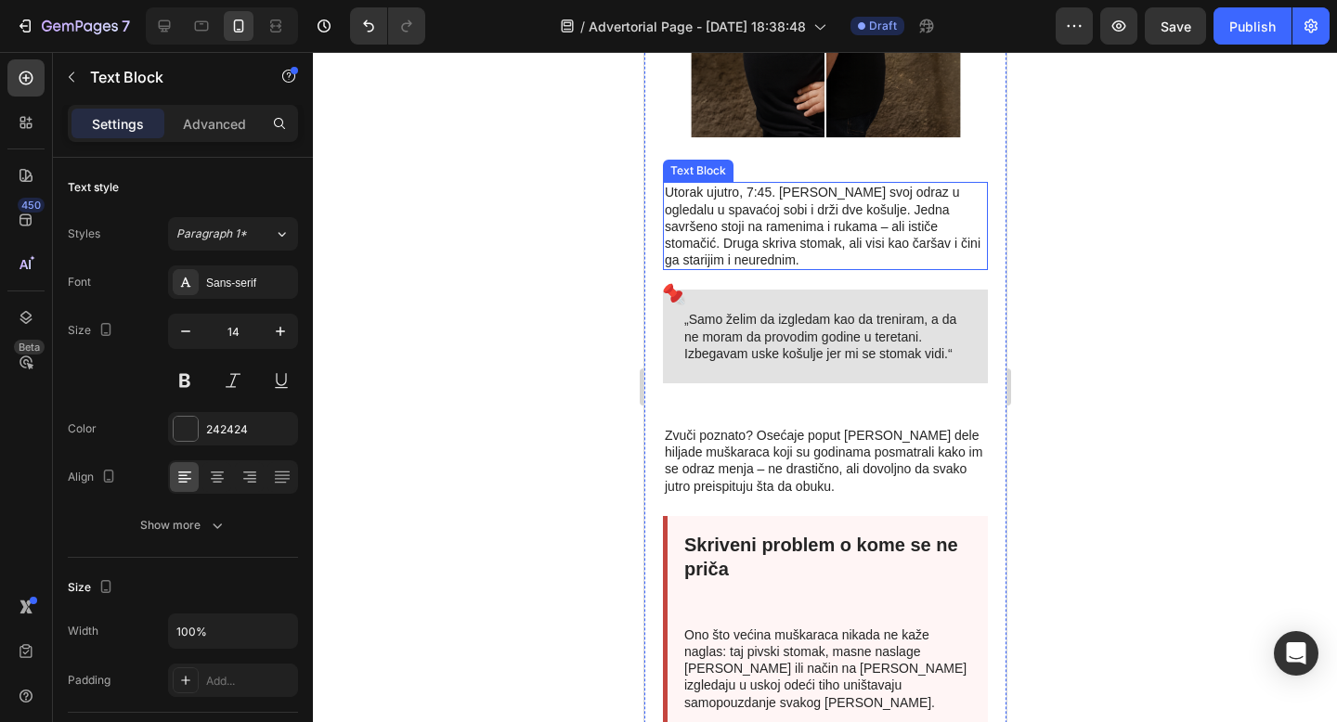
click at [739, 198] on p "Utorak ujutro, 7:45. Marko gleda svoj odraz u ogledalu u spavaćoj sobi i drži d…" at bounding box center [824, 226] width 321 height 84
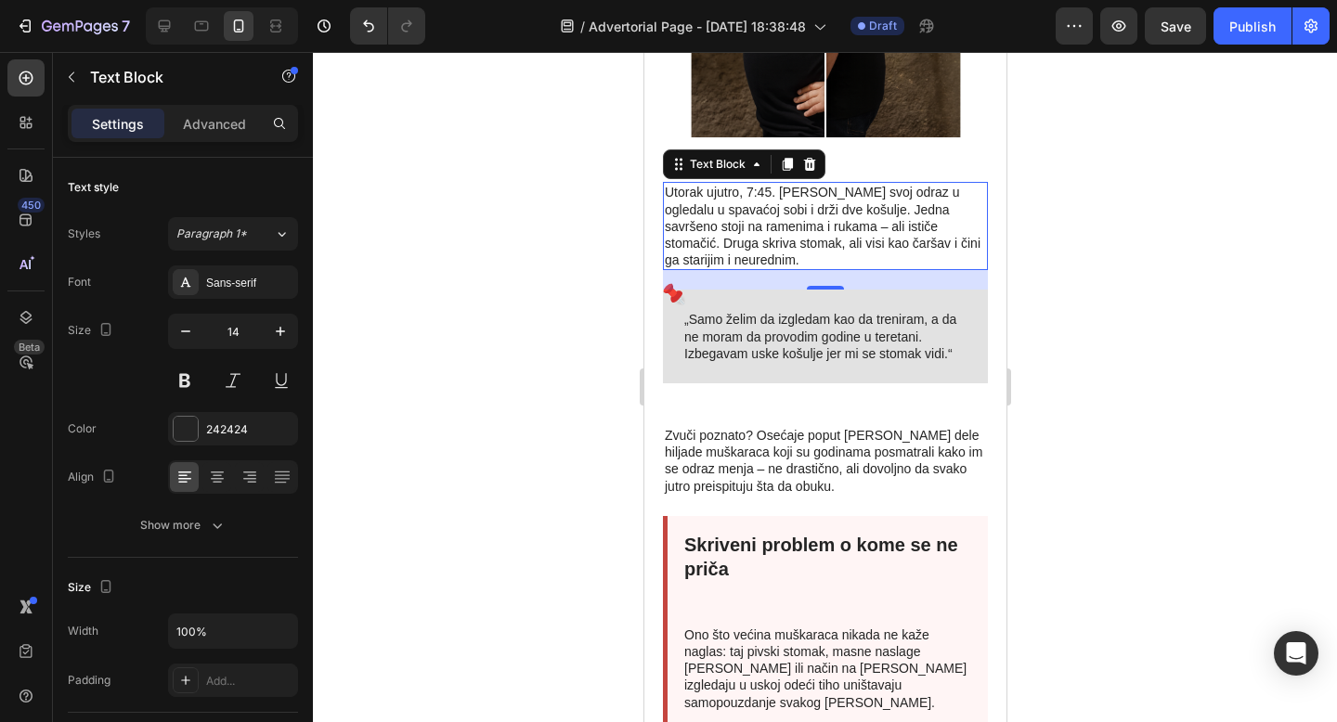
click at [734, 197] on p "Utorak ujutro, 7:45. Marko gleda svoj odraz u ogledalu u spavaćoj sobi i drži d…" at bounding box center [824, 226] width 321 height 84
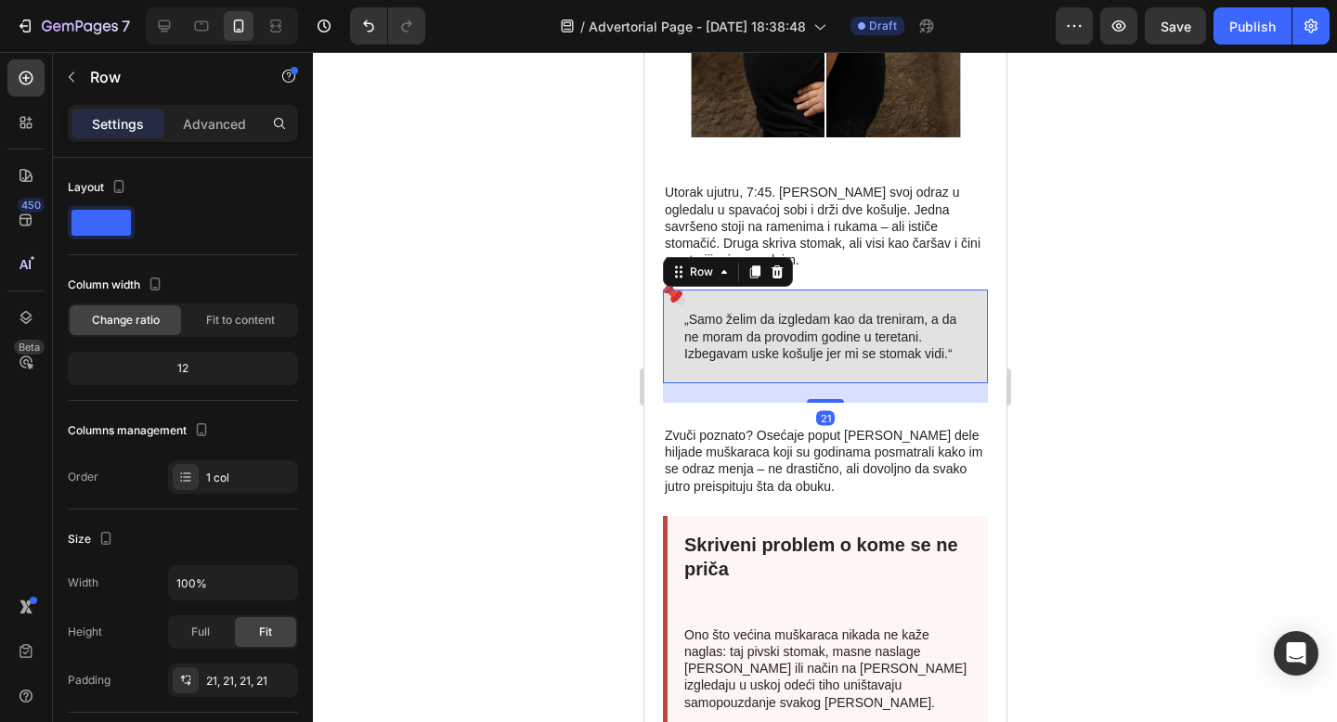
click at [824, 369] on div "„Samo želim da izgledam kao da treniram, a da ne moram da provodim godine u ter…" at bounding box center [824, 337] width 325 height 94
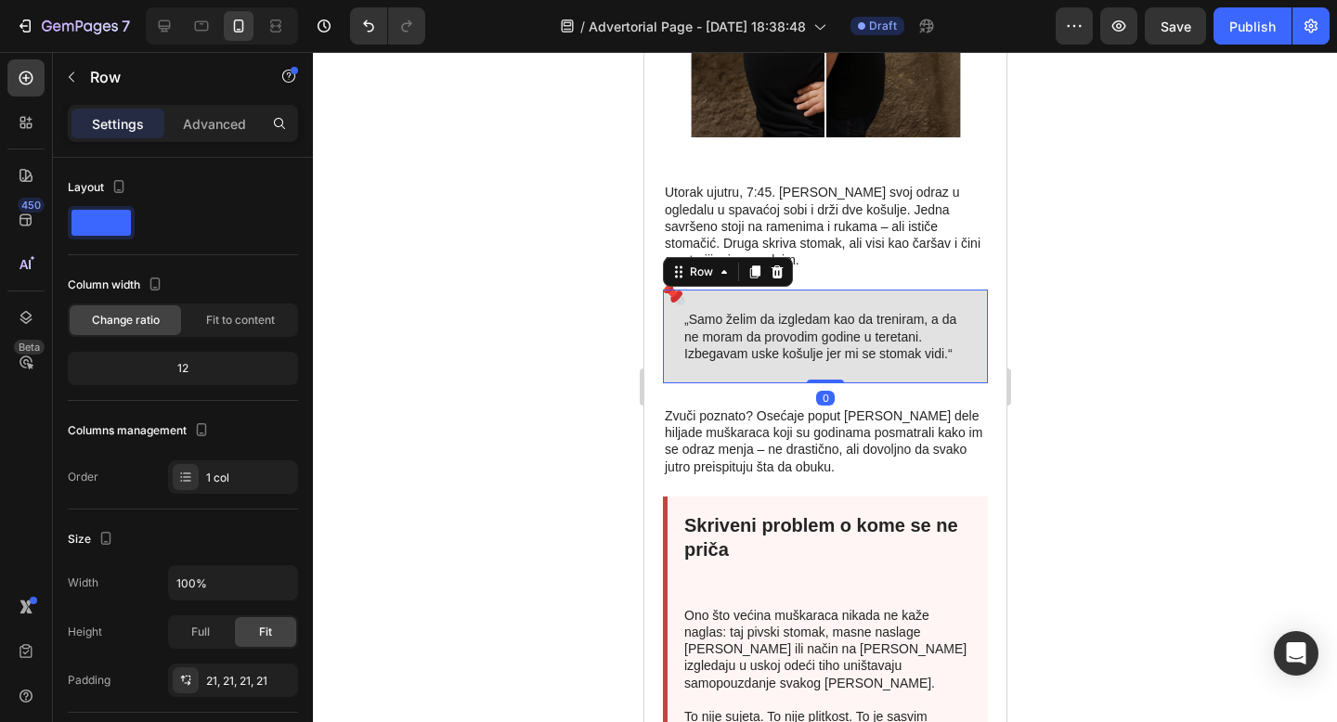
drag, startPoint x: 824, startPoint y: 399, endPoint x: 825, endPoint y: 369, distance: 29.7
click at [825, 369] on div "„Samo želim da izgledam kao da treniram, a da ne moram da provodim godine u ter…" at bounding box center [824, 337] width 325 height 94
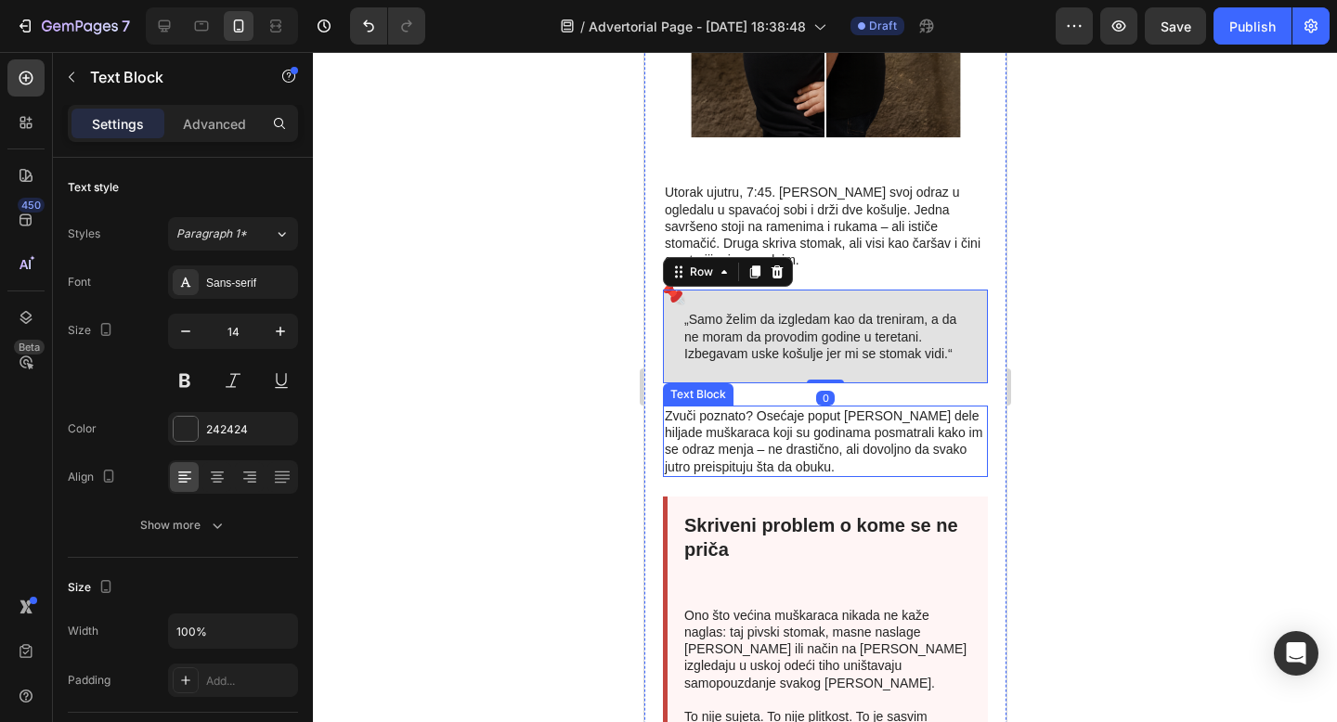
click at [888, 445] on p "Zvuči poznato? Osećaje poput [PERSON_NAME] dele hiljade muškaraca koji su godin…" at bounding box center [824, 442] width 321 height 68
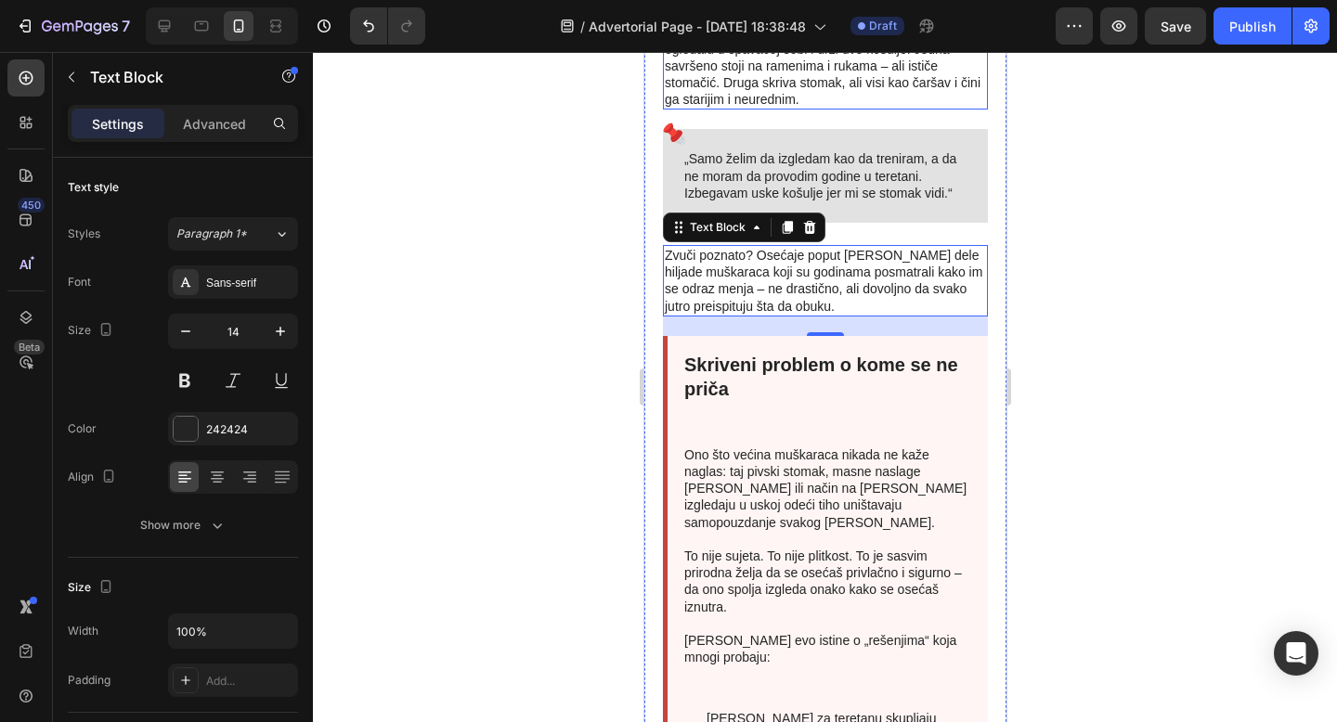
scroll to position [814, 0]
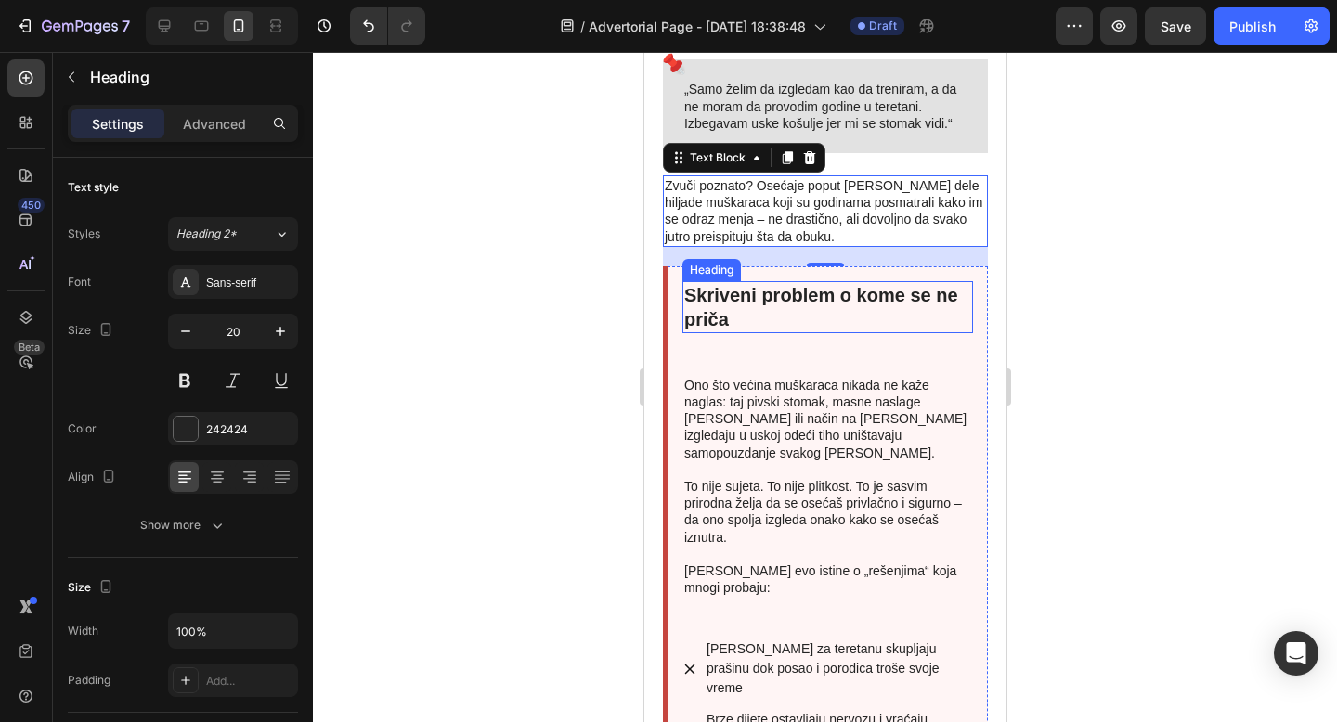
click at [725, 326] on h2 "Skriveni problem o kome se ne priča" at bounding box center [826, 307] width 291 height 52
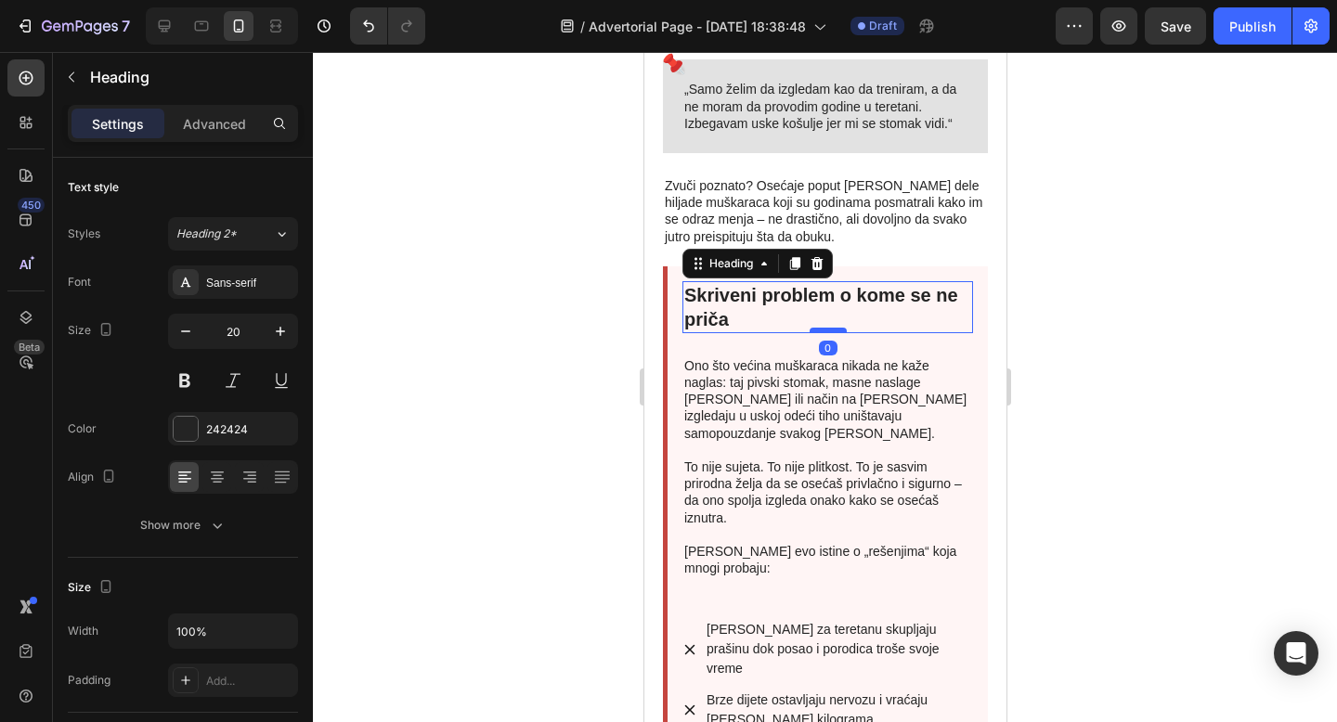
drag, startPoint x: 832, startPoint y: 350, endPoint x: 834, endPoint y: 328, distance: 22.4
click at [834, 328] on div at bounding box center [827, 331] width 37 height 6
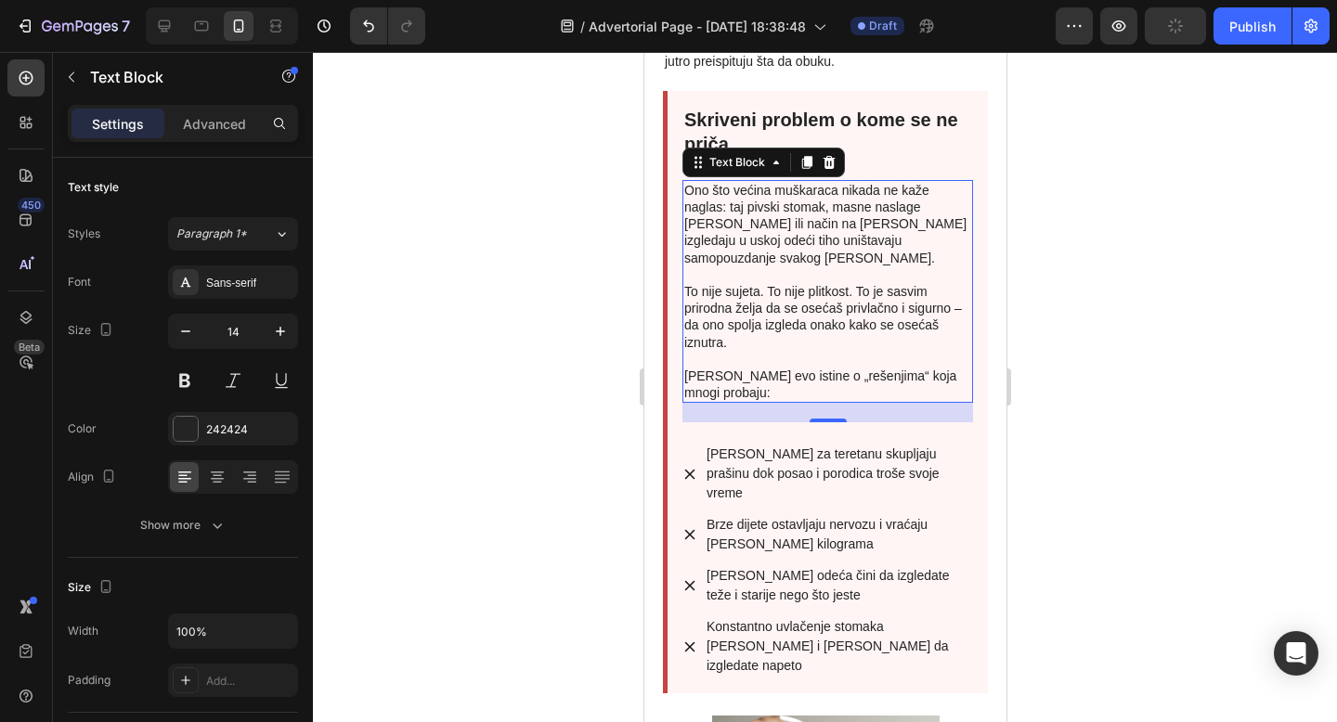
scroll to position [995, 0]
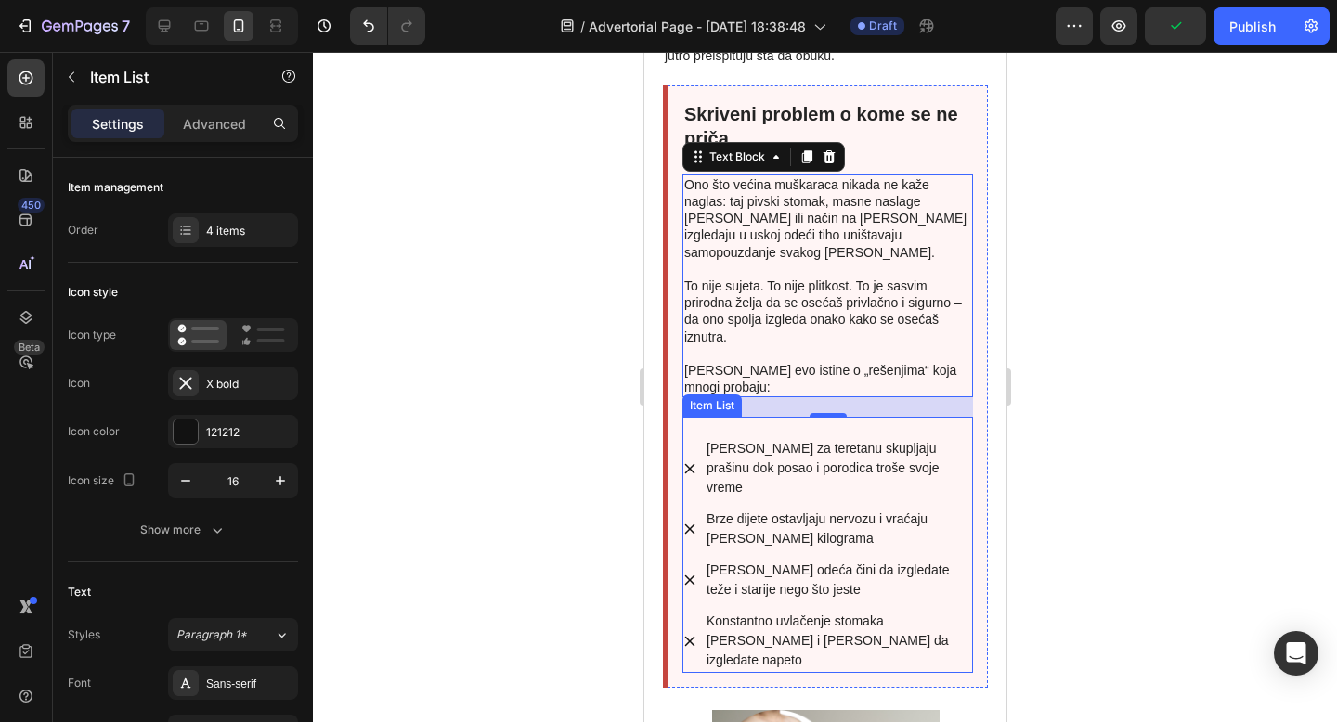
click at [686, 461] on icon at bounding box center [688, 468] width 15 height 15
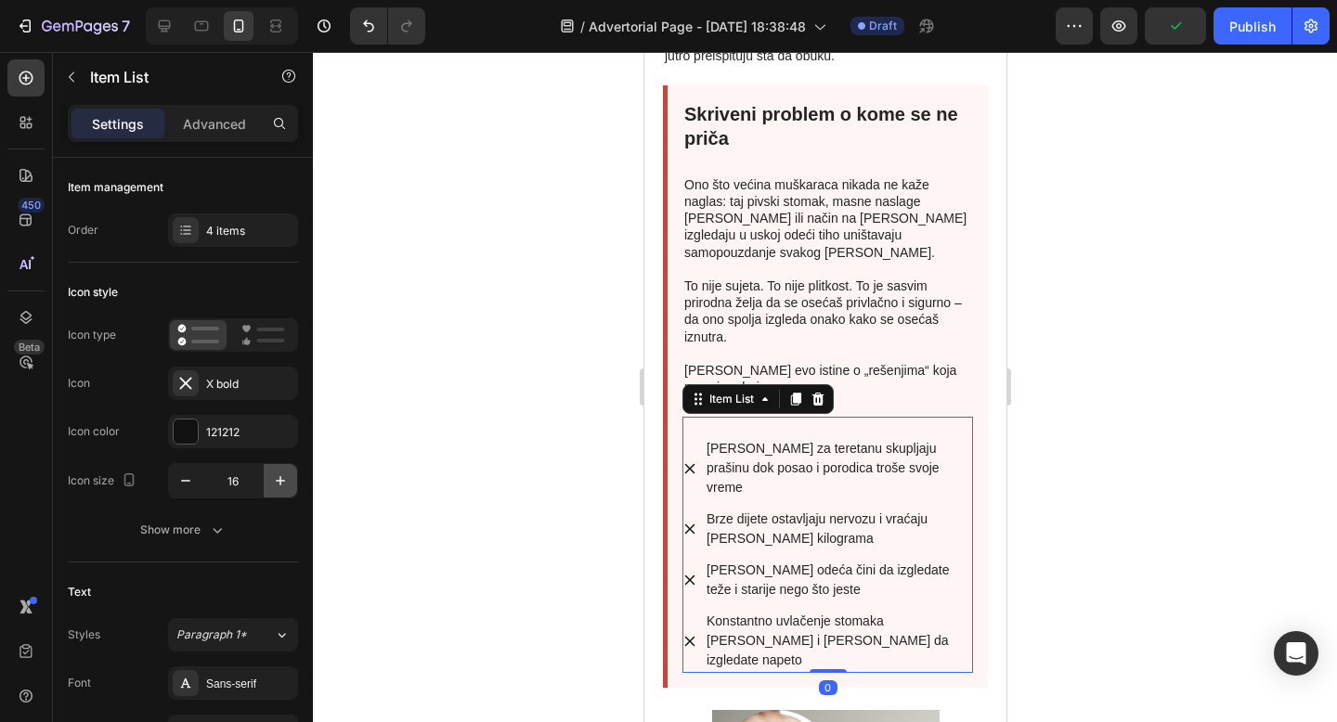
click at [275, 473] on icon "button" at bounding box center [280, 481] width 19 height 19
click at [278, 486] on icon "button" at bounding box center [280, 481] width 19 height 19
type input "20"
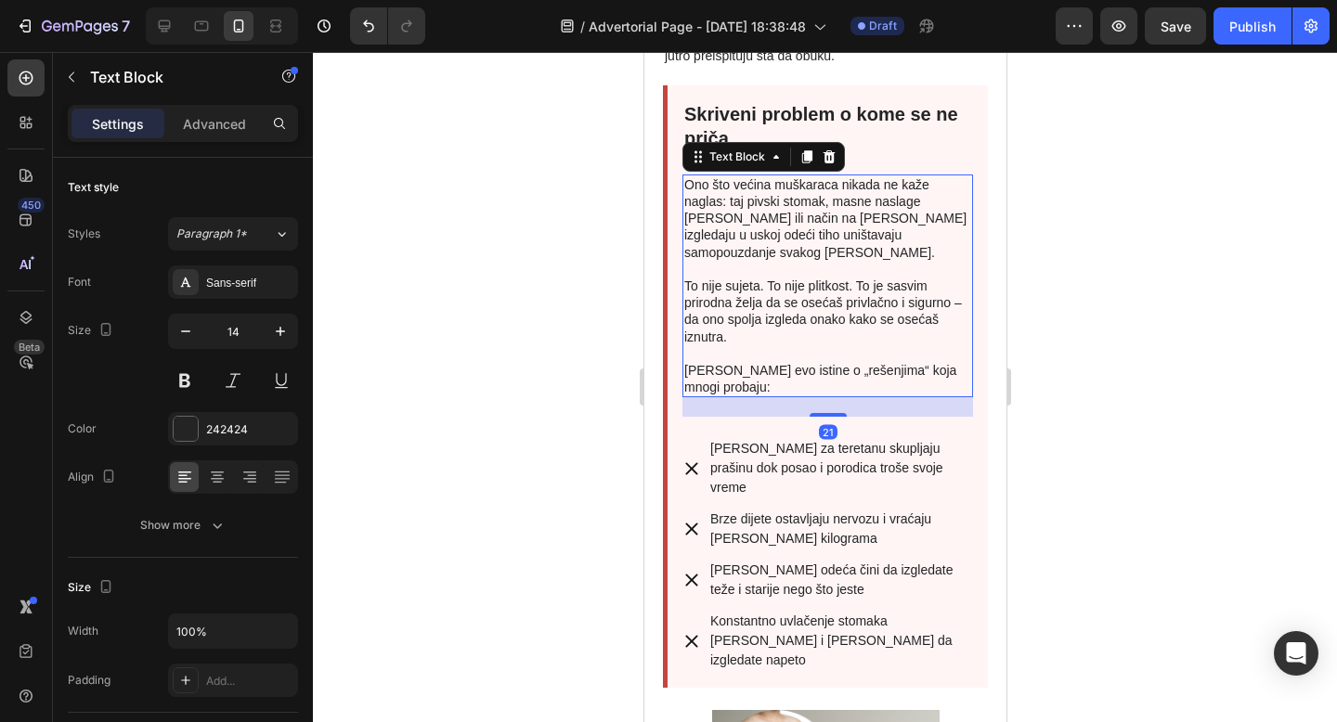
click at [921, 313] on p "To nije sujeta. To nije plitkost. To je sasvim prirodna želja da se osećaš priv…" at bounding box center [826, 312] width 287 height 68
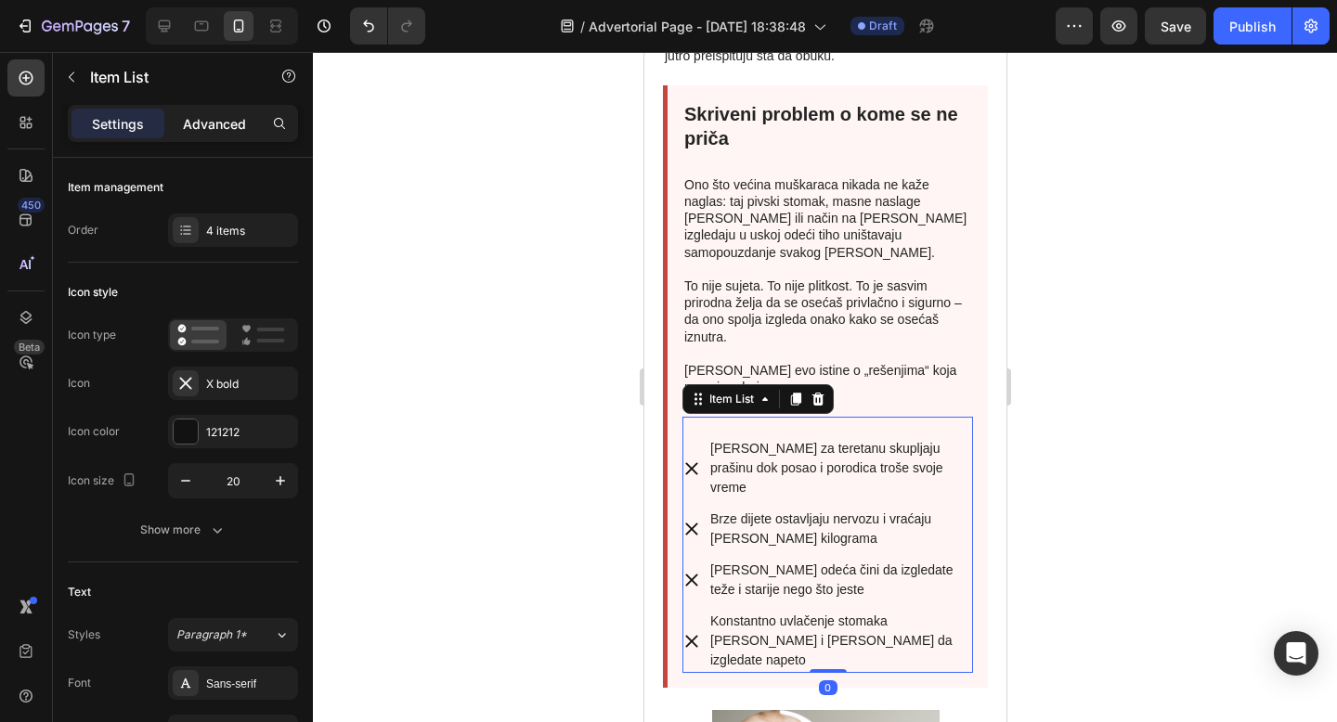
click at [201, 128] on p "Advanced" at bounding box center [214, 123] width 63 height 19
type input "100%"
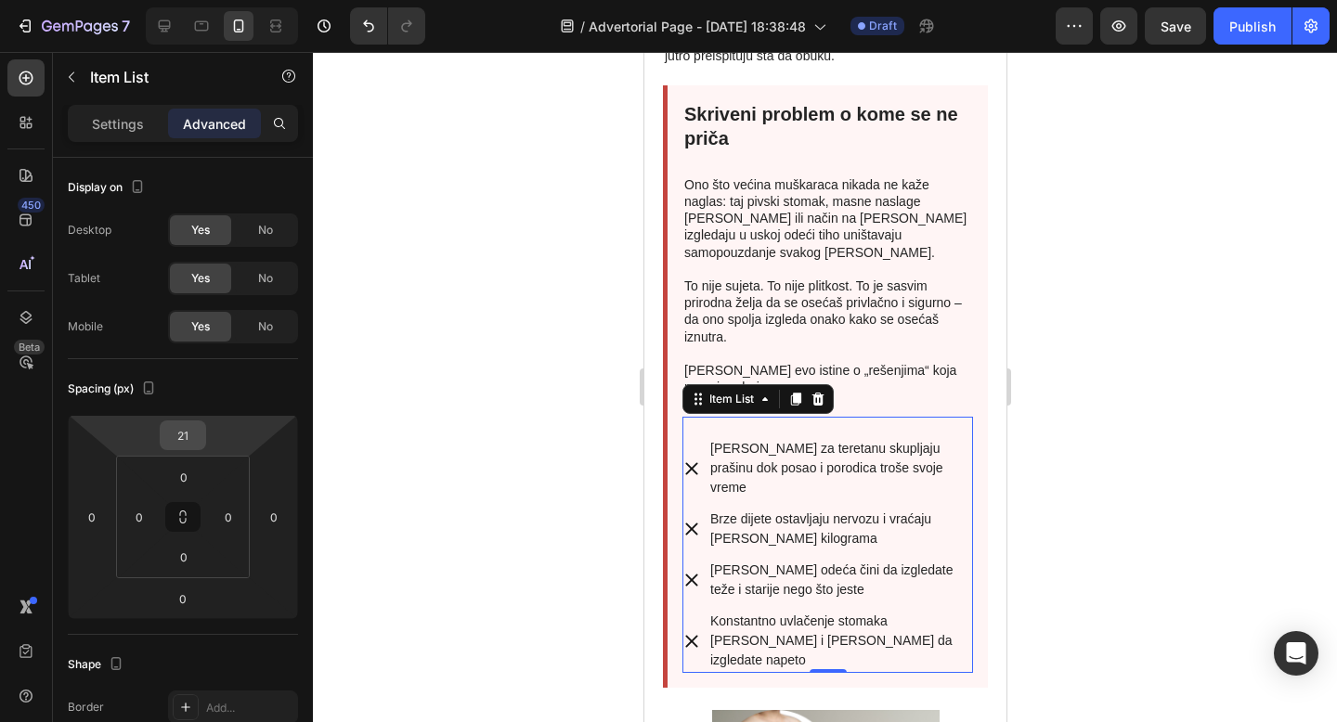
click at [179, 445] on input "21" at bounding box center [182, 435] width 37 height 28
type input "0"
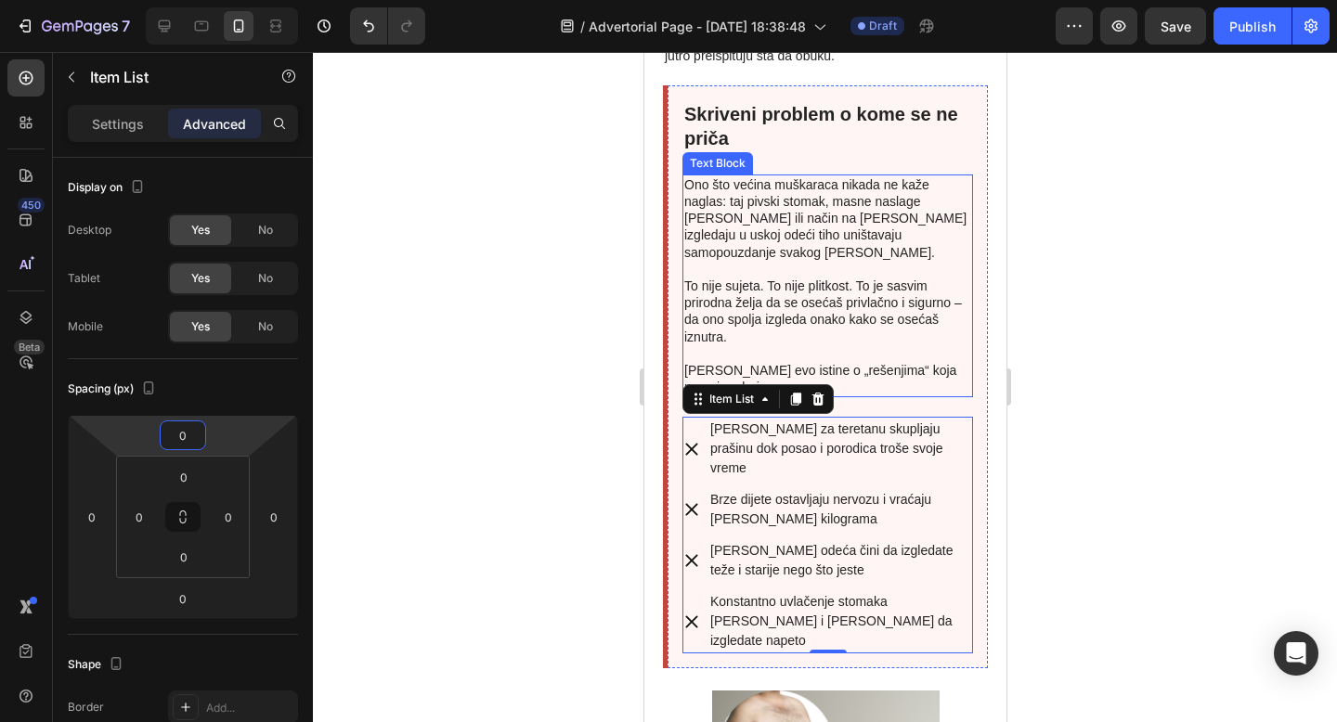
click at [740, 214] on p "Ono što većina muškaraca nikada ne kaže naglas: taj pivski stomak, masne naslag…" at bounding box center [826, 226] width 287 height 101
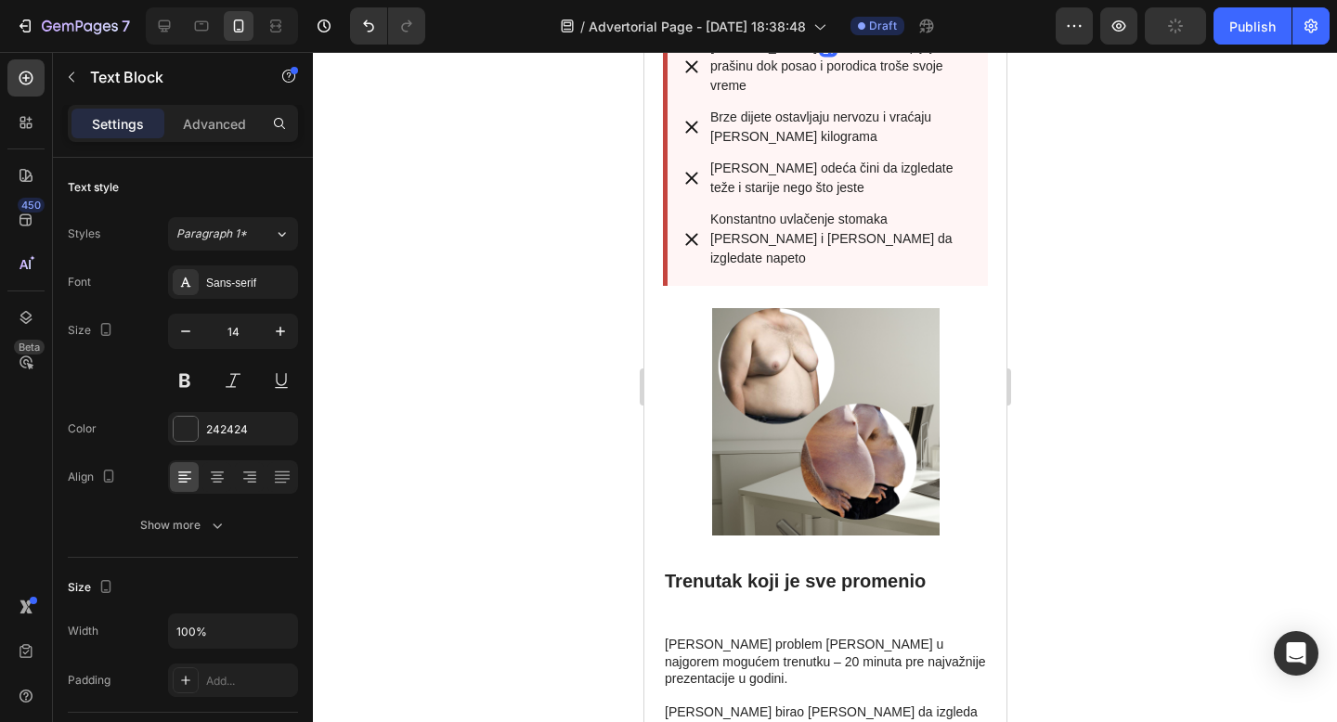
scroll to position [1402, 0]
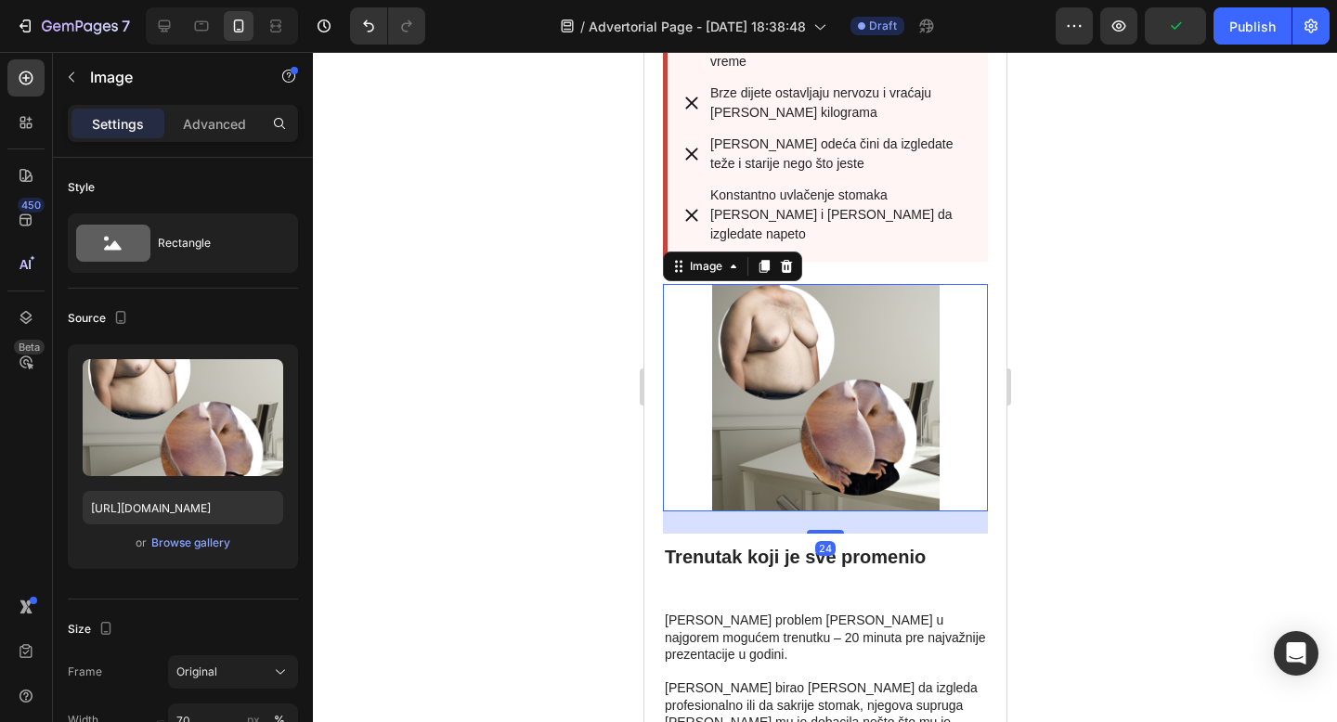
click at [789, 345] on img at bounding box center [824, 397] width 227 height 227
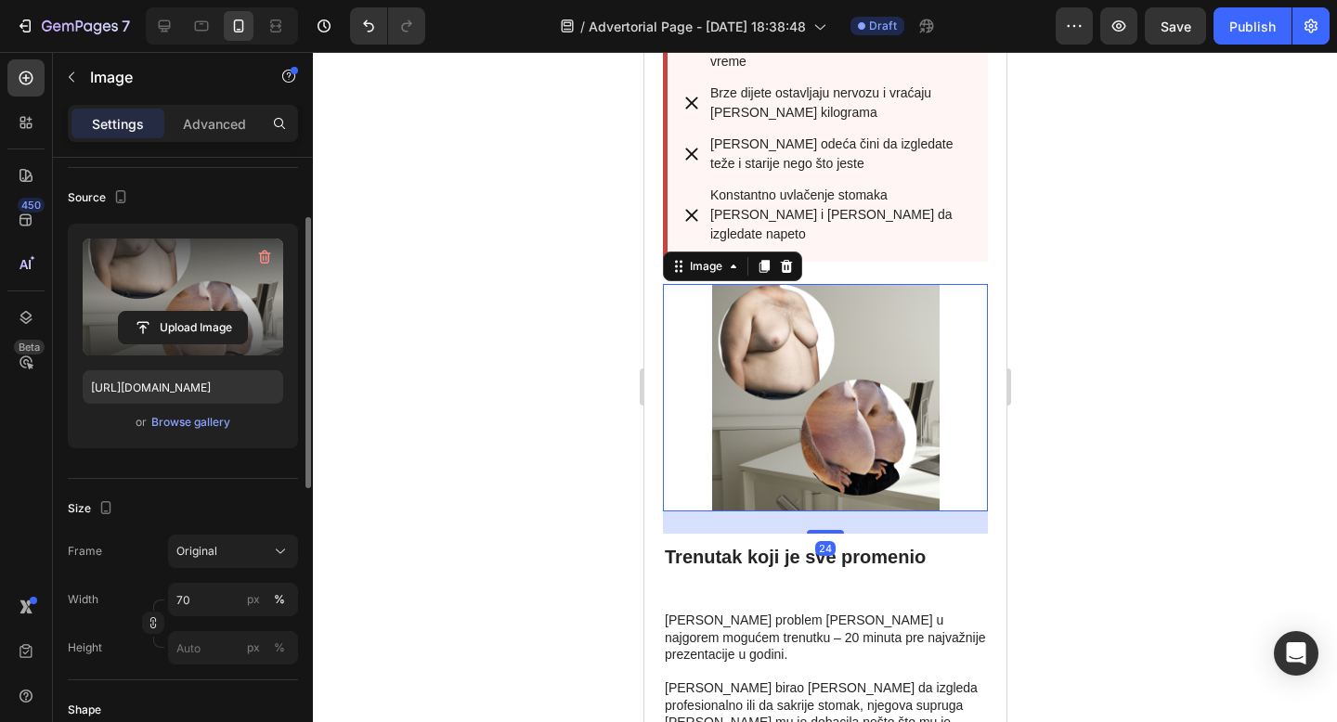
scroll to position [126, 0]
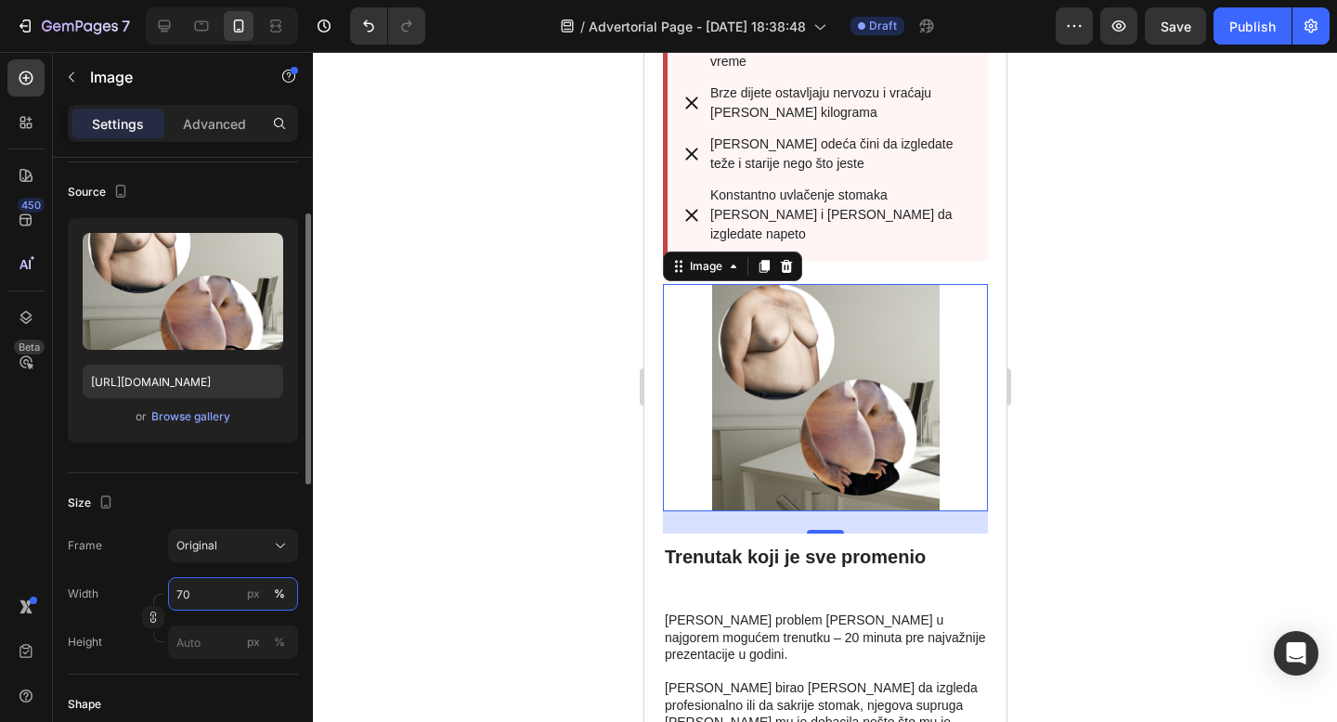
click at [181, 594] on input "70" at bounding box center [233, 593] width 130 height 33
type input "80"
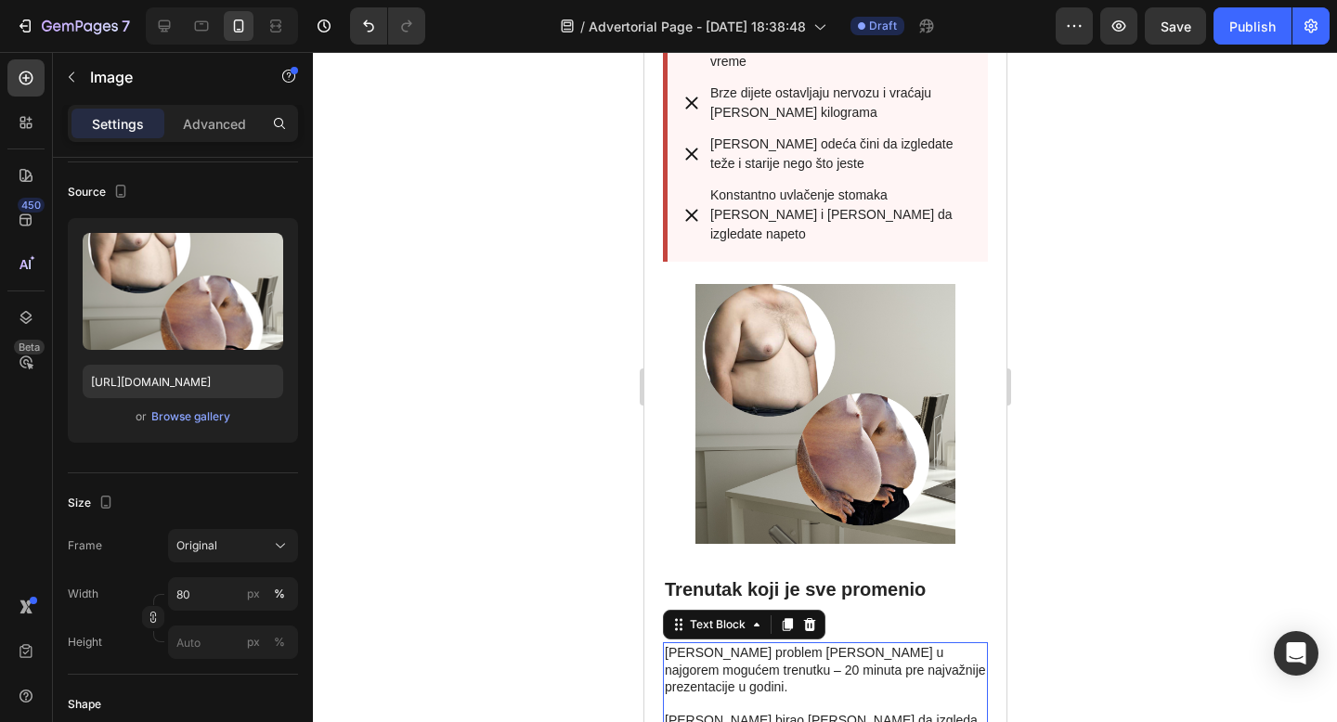
click at [813, 695] on p at bounding box center [824, 703] width 321 height 17
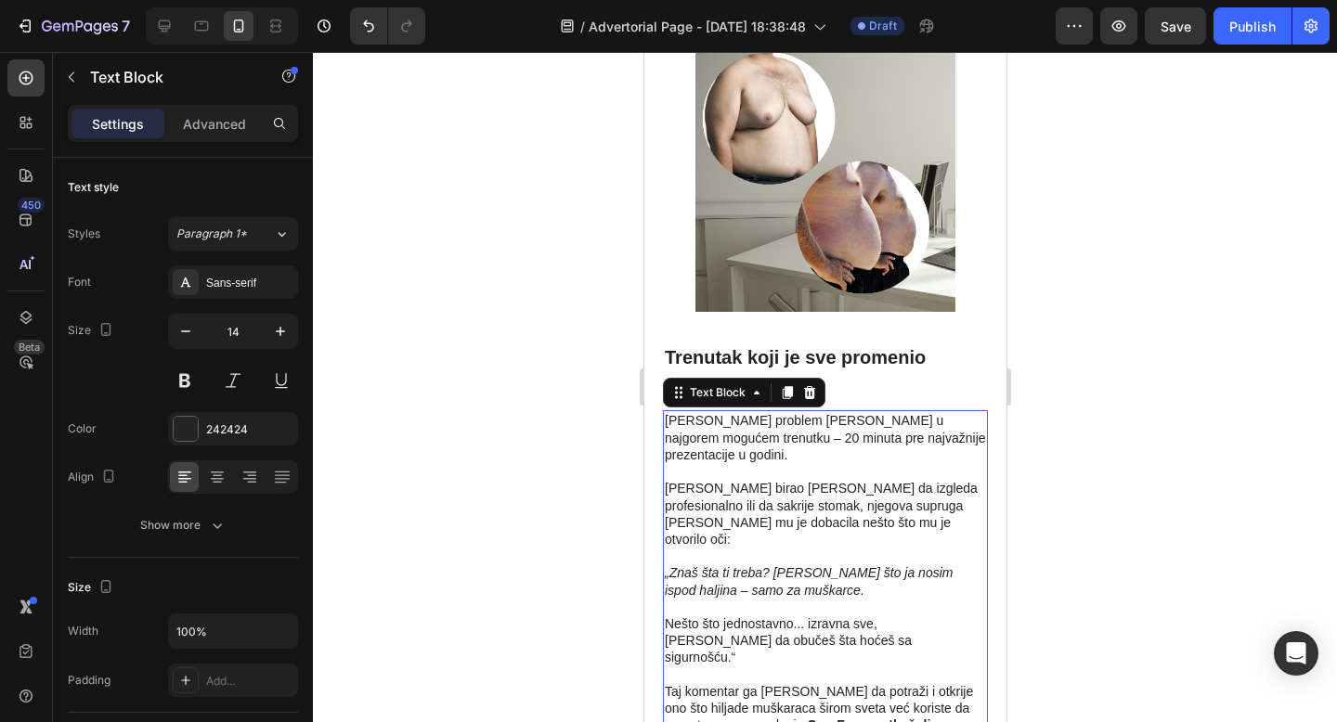
scroll to position [1654, 0]
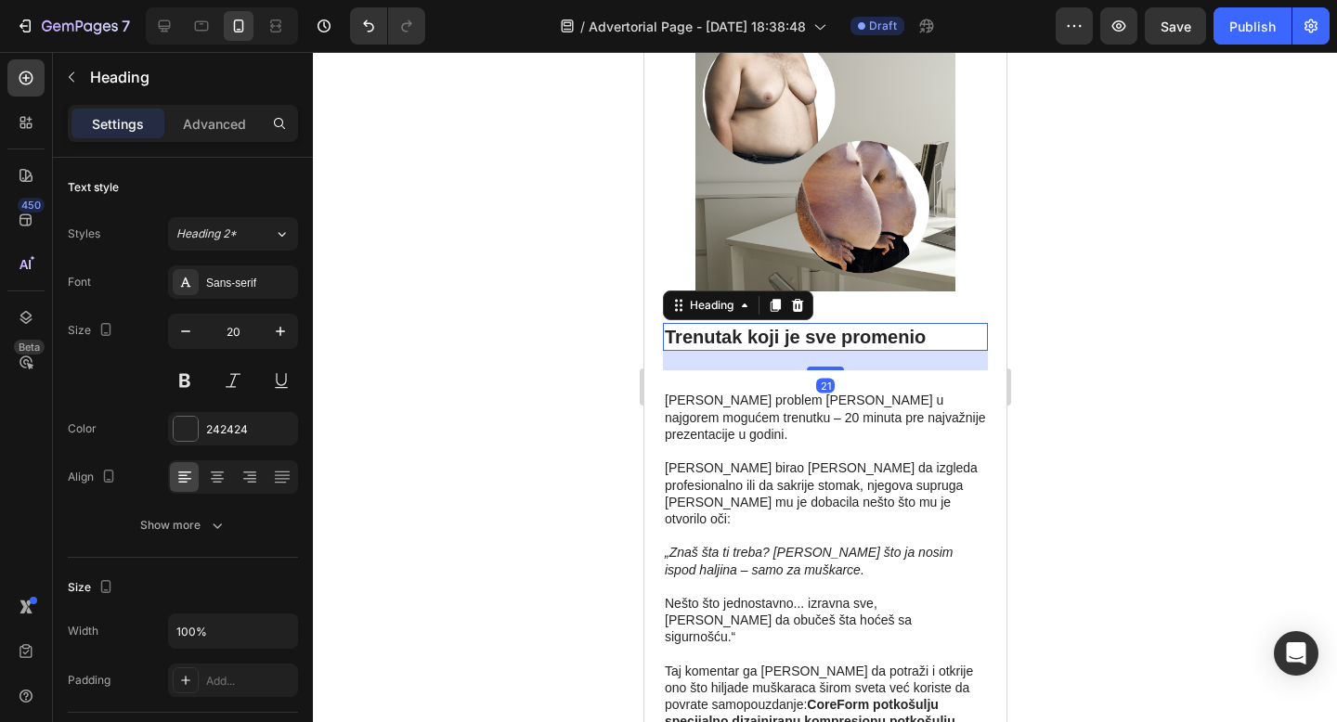
click at [837, 323] on h2 "Trenutak koji je sve promenio" at bounding box center [824, 337] width 325 height 28
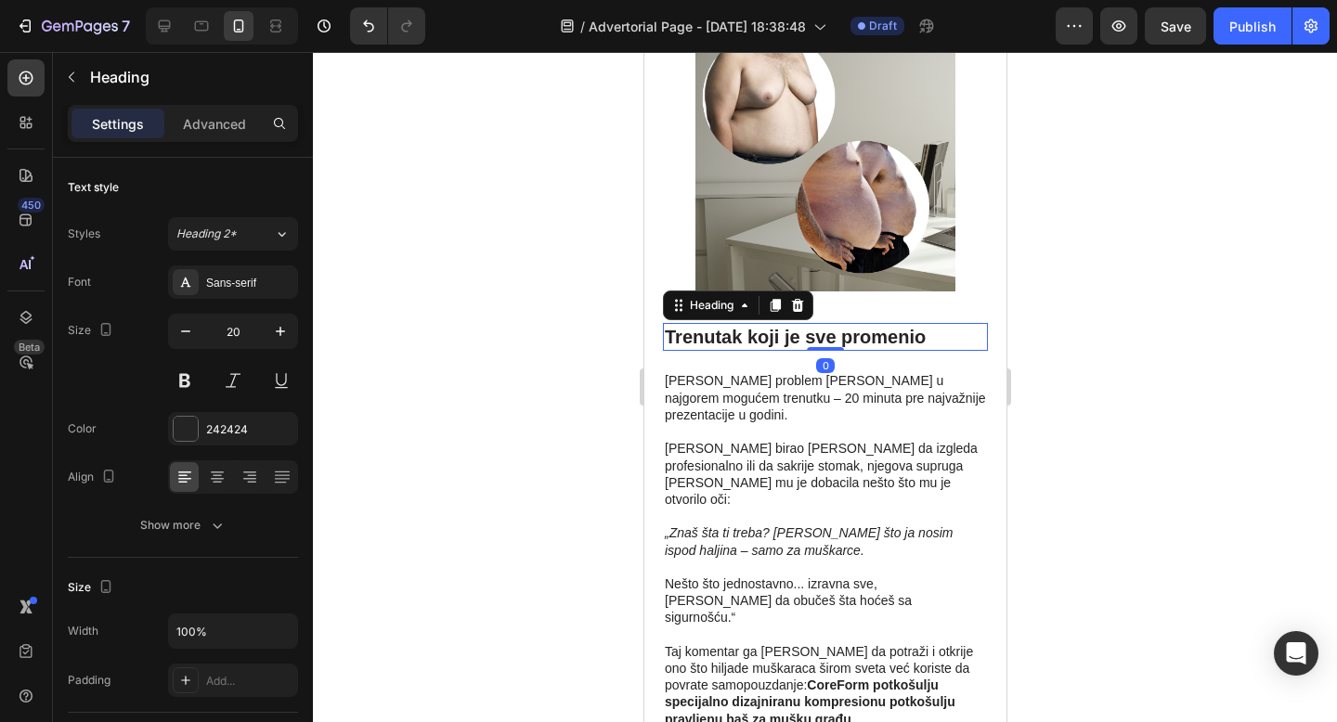
drag, startPoint x: 821, startPoint y: 313, endPoint x: 823, endPoint y: 289, distance: 24.3
click at [823, 323] on div "Trenutak koji je sve promenio Heading 0" at bounding box center [824, 337] width 325 height 28
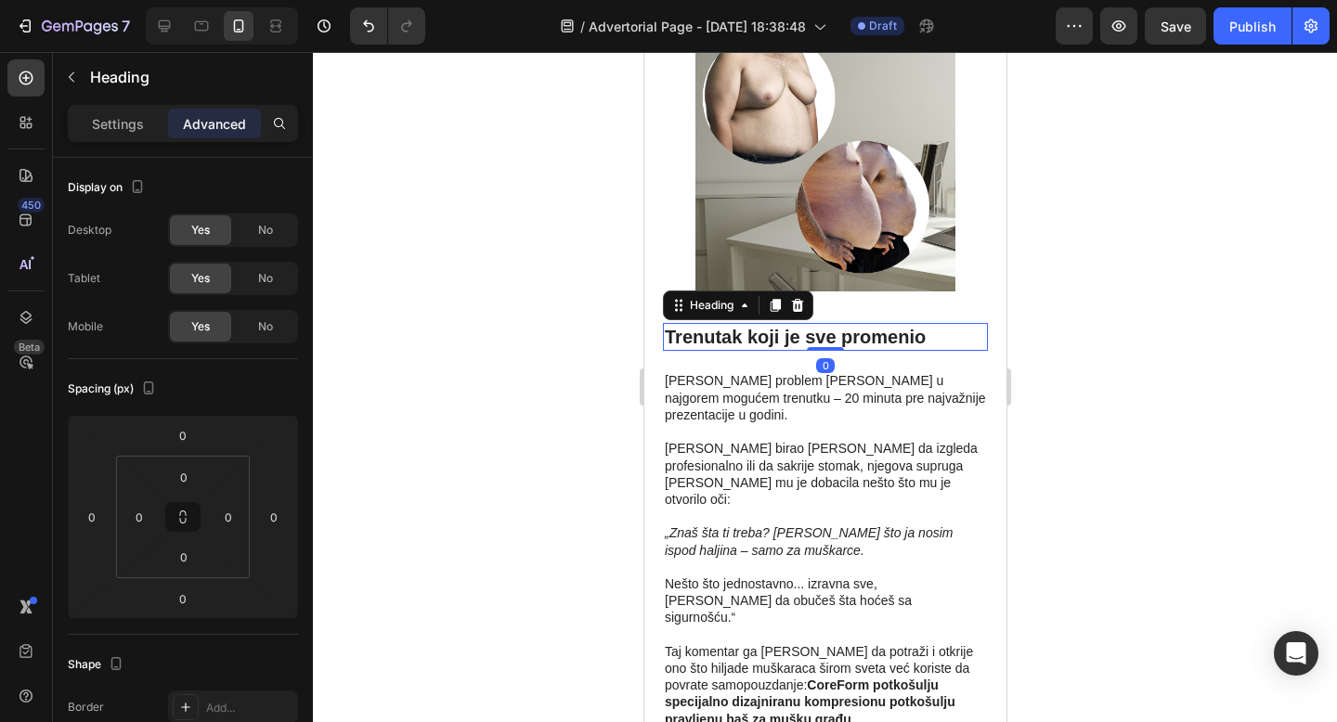
click at [868, 323] on h2 "Trenutak koji je sve promenio" at bounding box center [824, 337] width 325 height 28
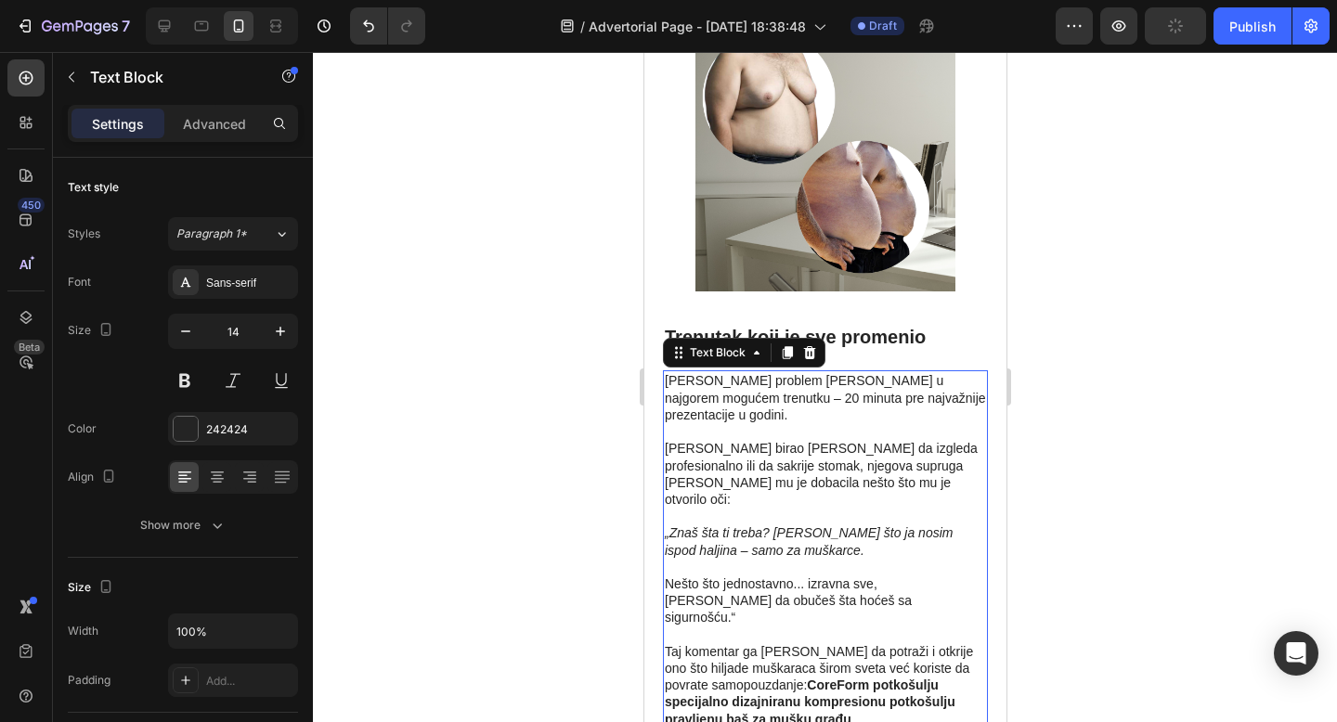
click at [898, 372] on p "[PERSON_NAME] problem [PERSON_NAME] u najgorem mogućem trenutku – 20 minuta pre…" at bounding box center [824, 397] width 321 height 51
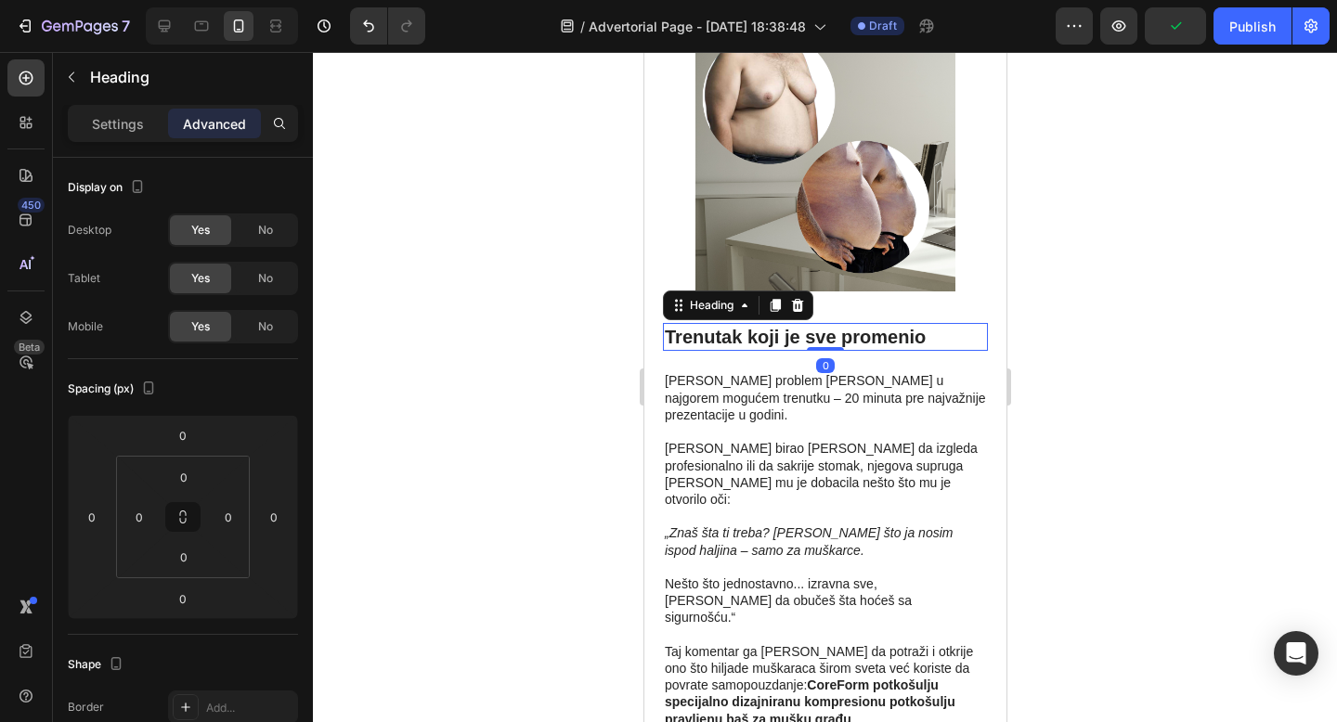
click at [898, 325] on p "Trenutak koji je sve promenio" at bounding box center [824, 337] width 321 height 24
click at [110, 126] on p "Settings" at bounding box center [118, 123] width 52 height 19
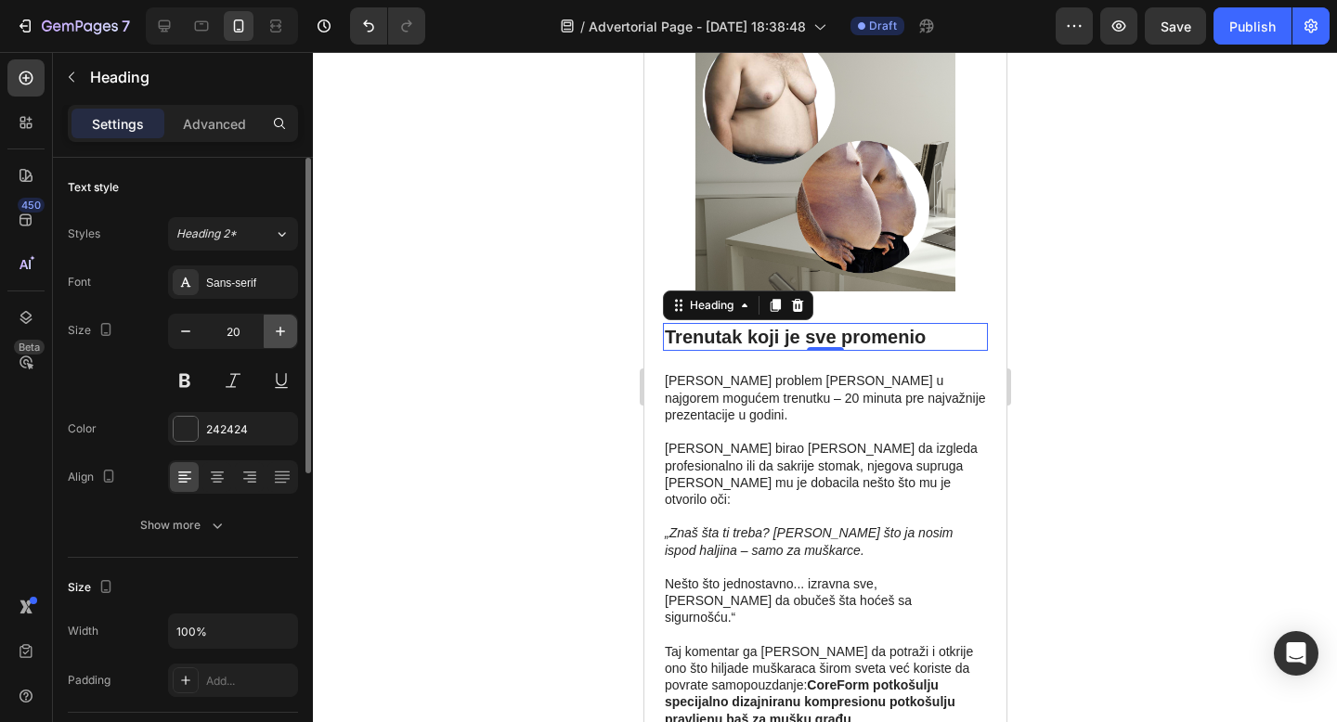
click at [278, 330] on icon "button" at bounding box center [280, 331] width 19 height 19
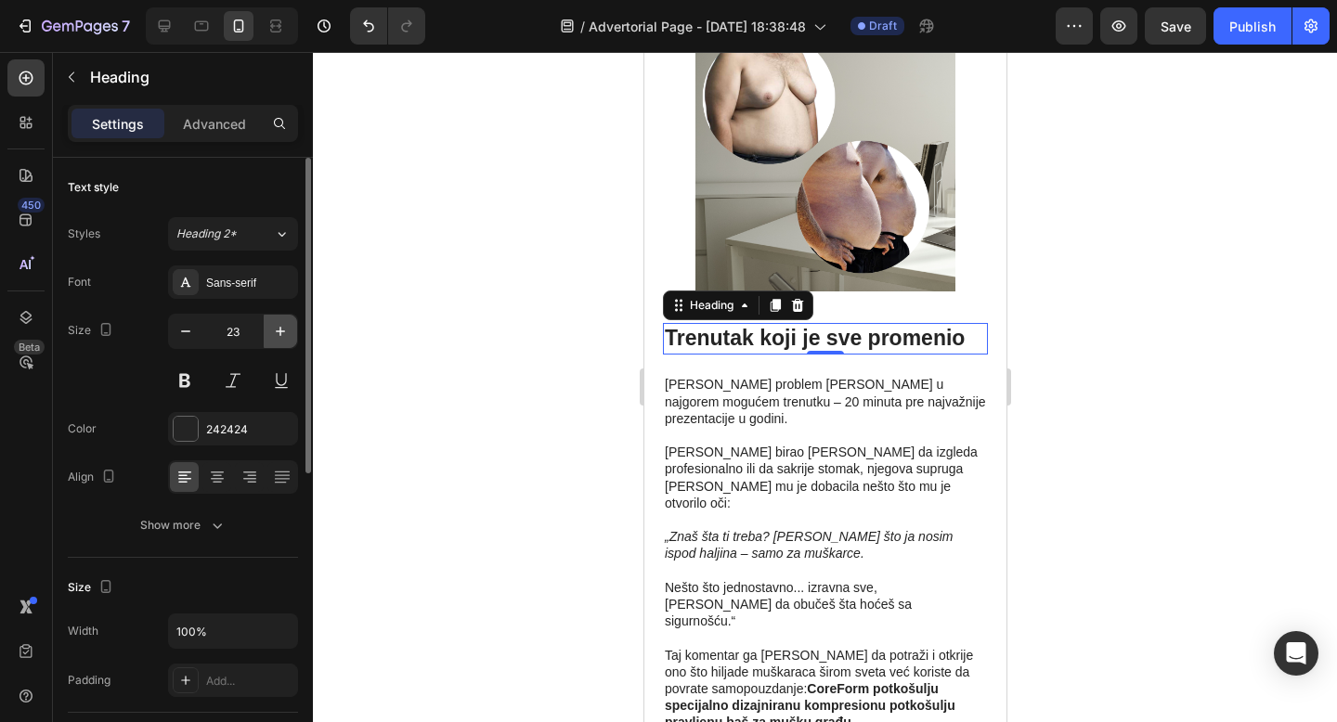
click at [278, 330] on icon "button" at bounding box center [280, 331] width 19 height 19
click at [277, 330] on icon "button" at bounding box center [280, 331] width 19 height 19
type input "25"
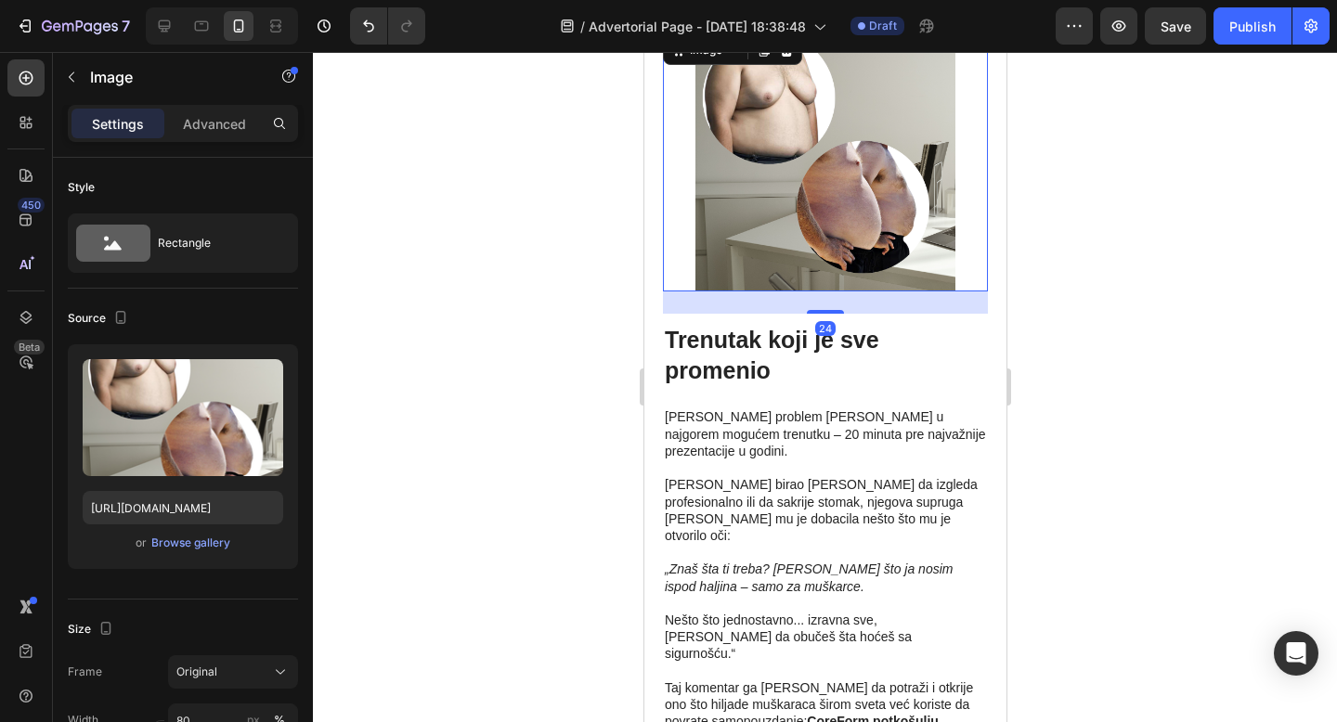
click at [858, 228] on img at bounding box center [824, 162] width 260 height 260
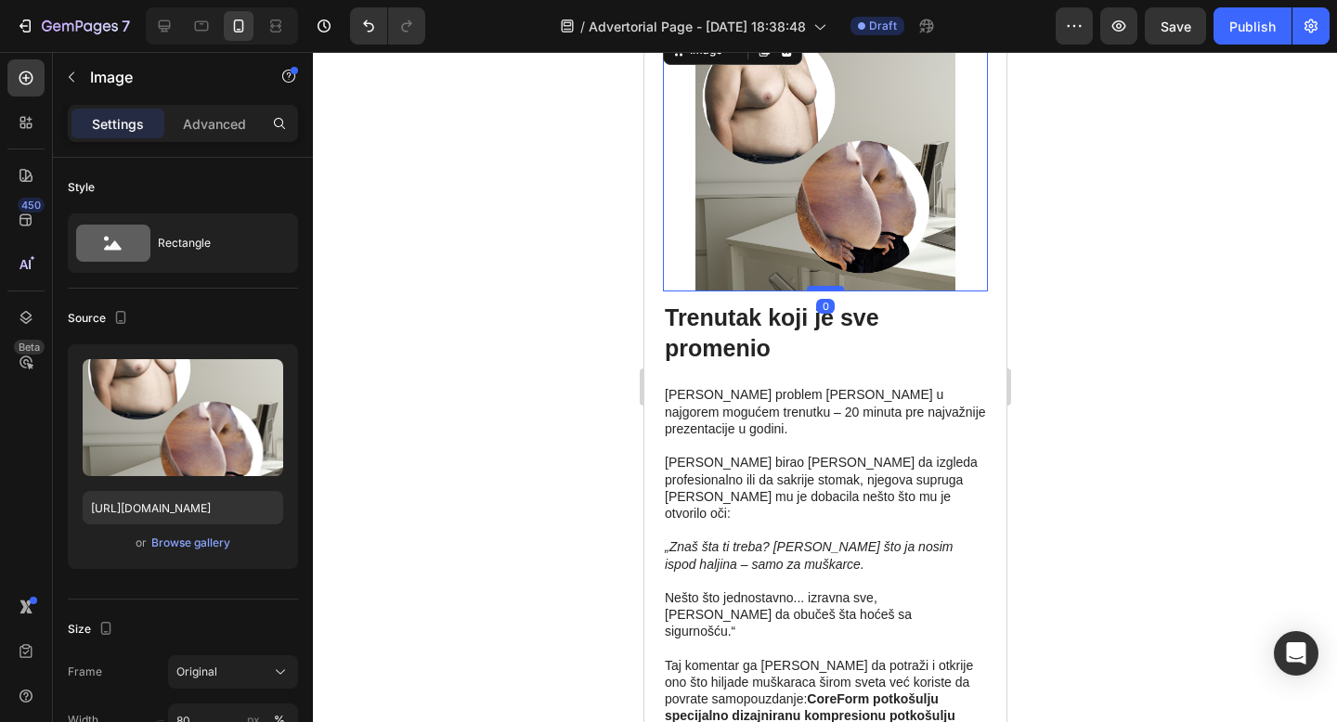
drag, startPoint x: 831, startPoint y: 257, endPoint x: 832, endPoint y: 234, distance: 23.2
click at [832, 286] on div at bounding box center [824, 289] width 37 height 6
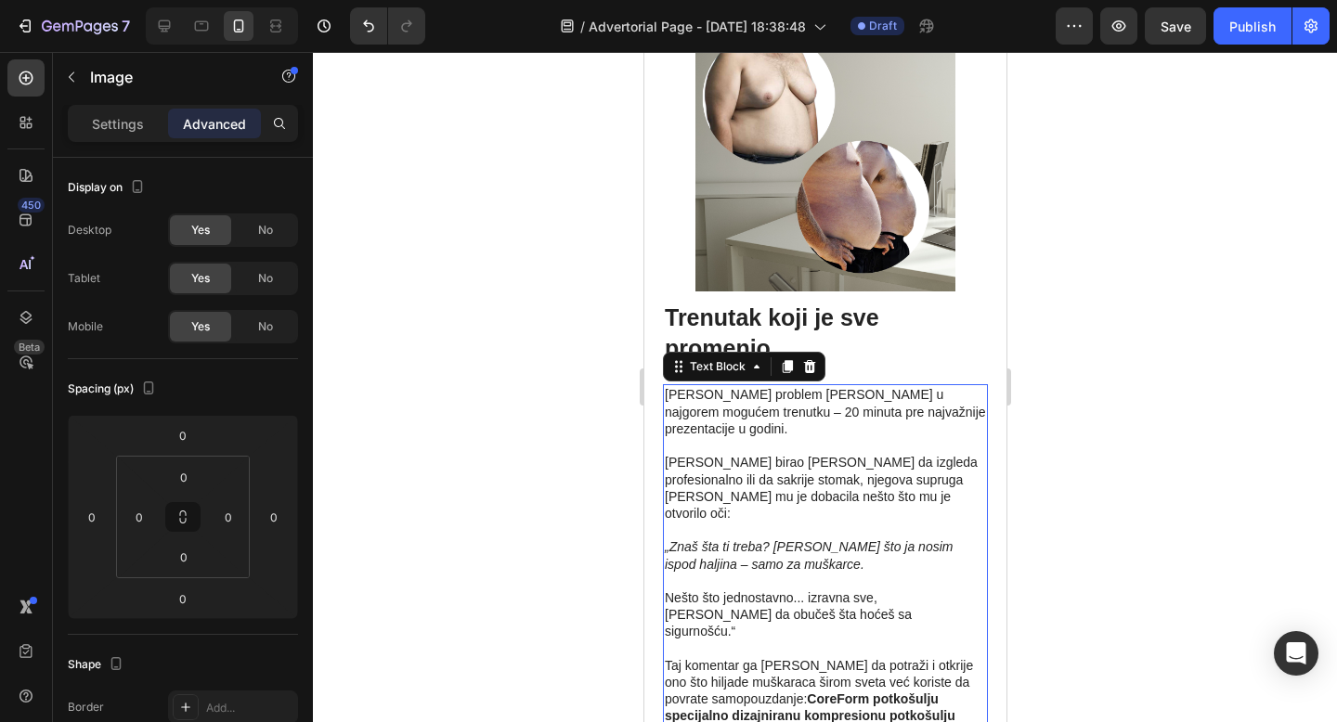
click at [876, 454] on p "[PERSON_NAME] birao [PERSON_NAME] da izgleda profesionalno ili da sakrije stoma…" at bounding box center [824, 488] width 321 height 68
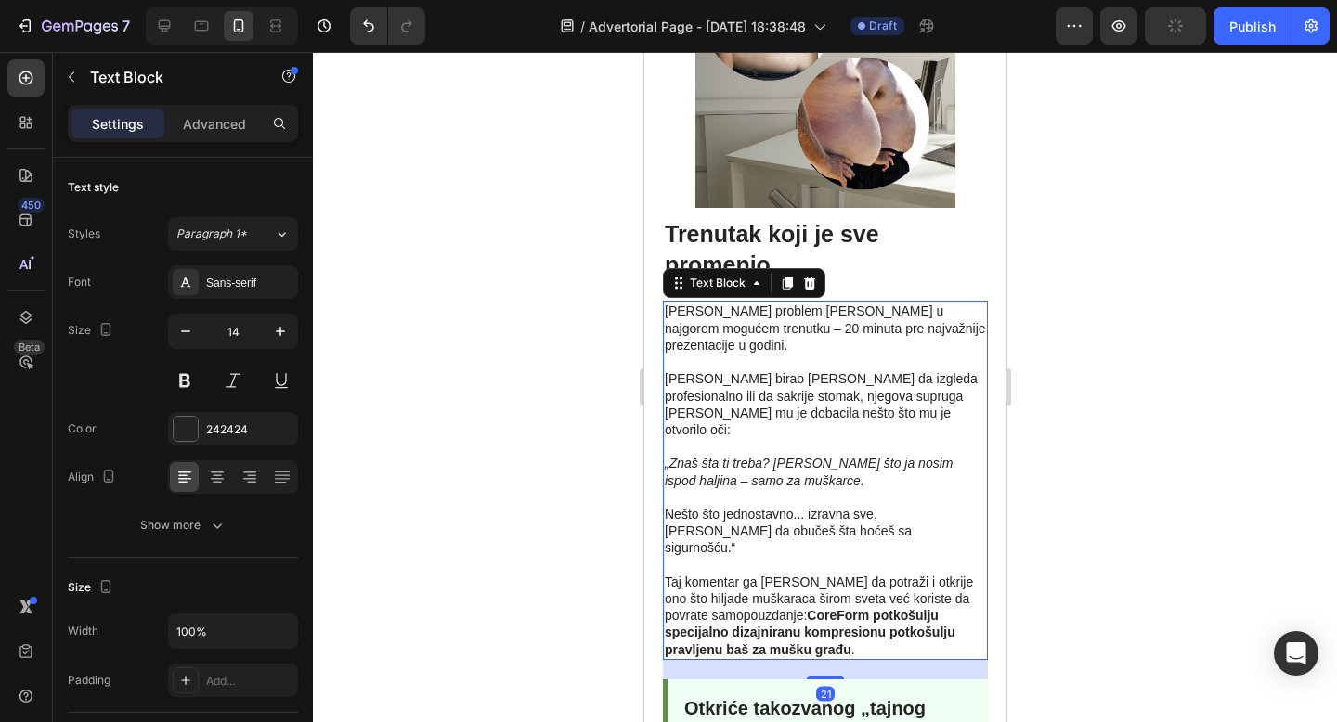
scroll to position [1755, 0]
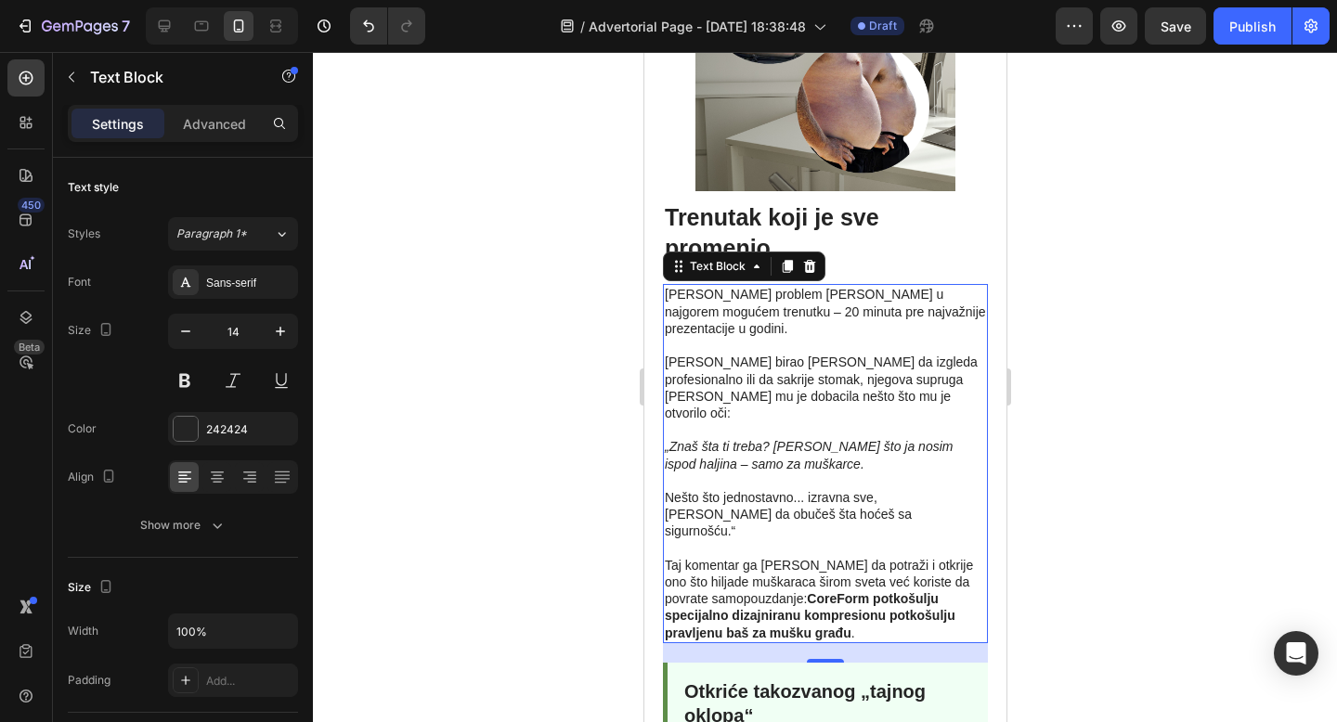
click at [952, 439] on icon "„Znaš šta ti treba? Nešto kao što ja nosim ispod haljina – samo za muškarce." at bounding box center [808, 455] width 288 height 32
click at [882, 540] on p "Taj komentar ga je naveo da potraži i otkrije ono što hiljade muškaraca širom s…" at bounding box center [824, 590] width 321 height 101
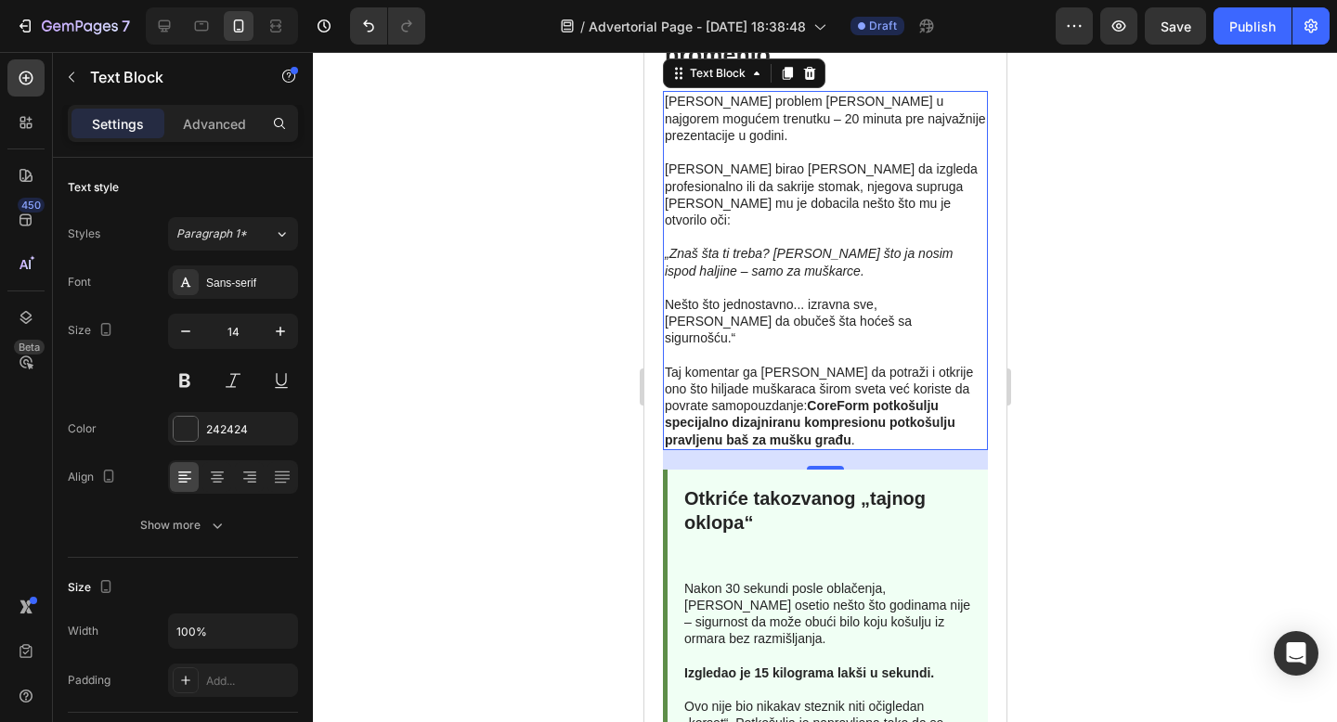
scroll to position [1954, 0]
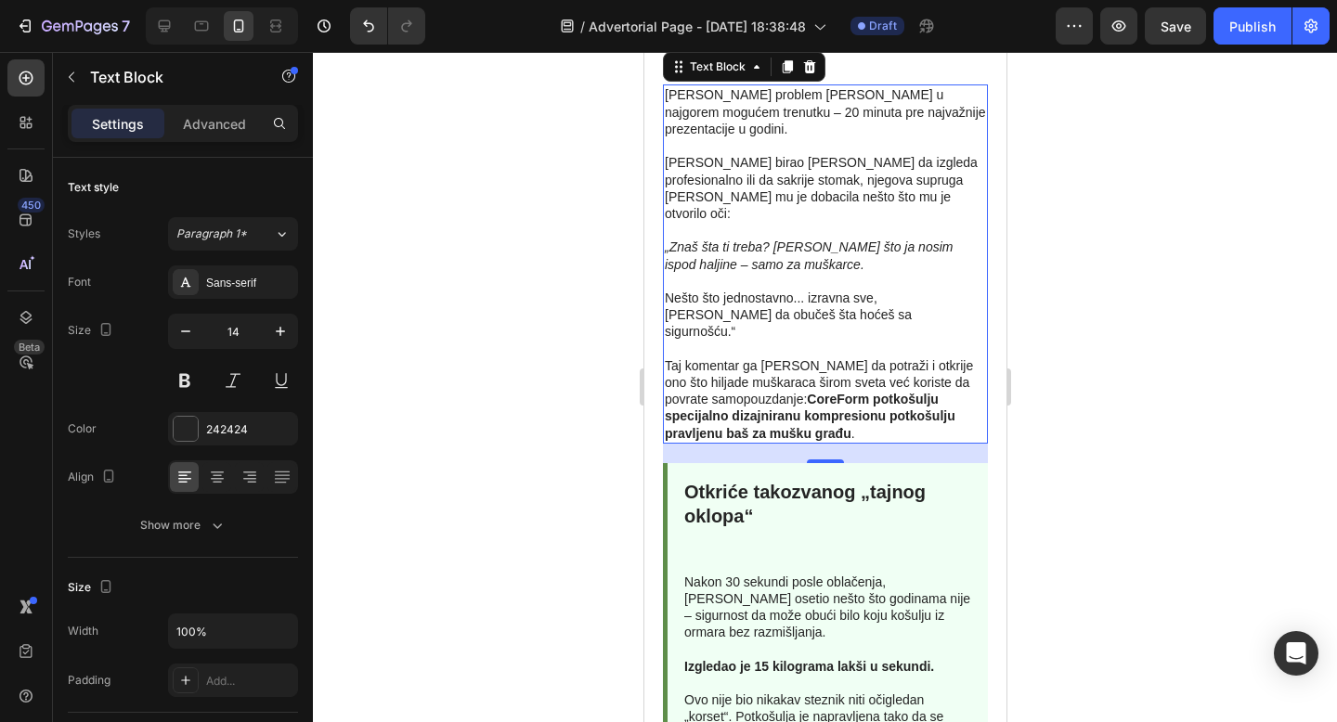
click at [769, 392] on strong "CoreForm potkošulju specijalno dizajniranu kompresionu potkošulju pravljenu baš…" at bounding box center [809, 416] width 291 height 48
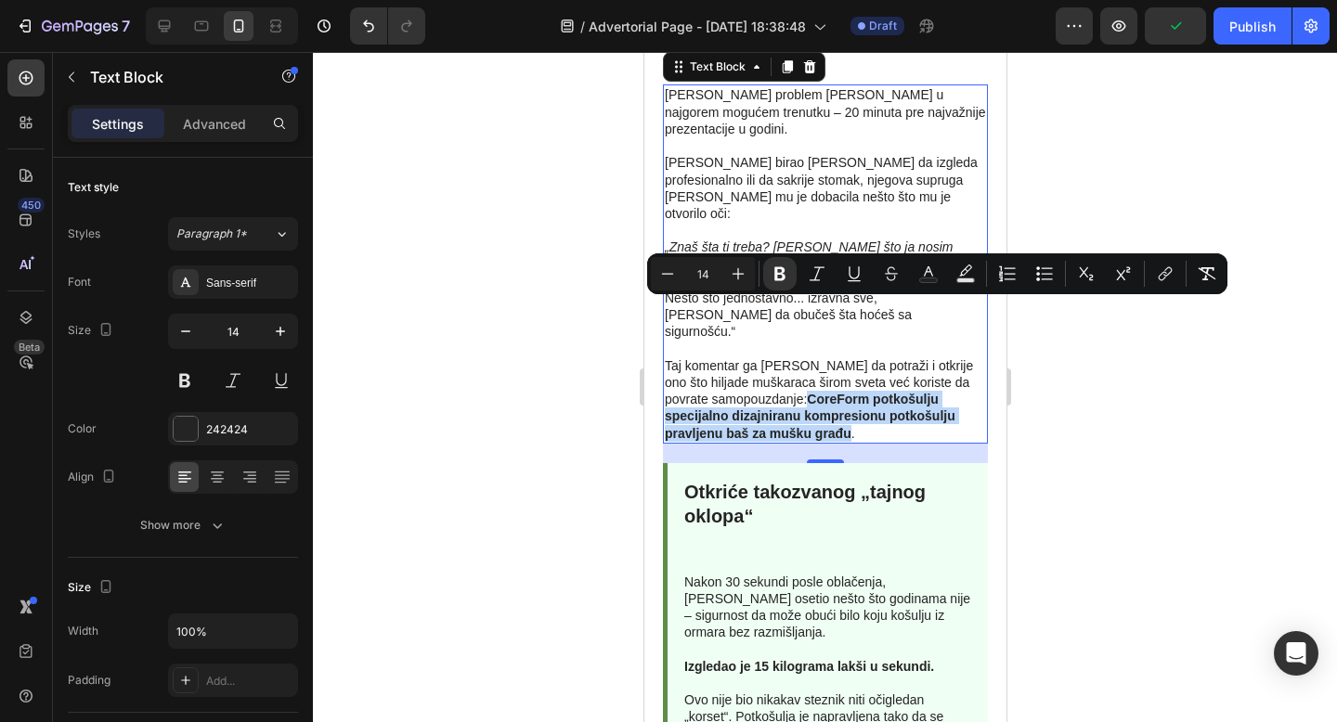
drag, startPoint x: 763, startPoint y: 311, endPoint x: 760, endPoint y: 343, distance: 32.6
click at [760, 392] on strong "CoreForm potkošulju specijalno dizajniranu kompresionu potkošulju pravljenu baš…" at bounding box center [809, 416] width 291 height 48
click at [1172, 278] on icon "Editor contextual toolbar" at bounding box center [1165, 274] width 19 height 19
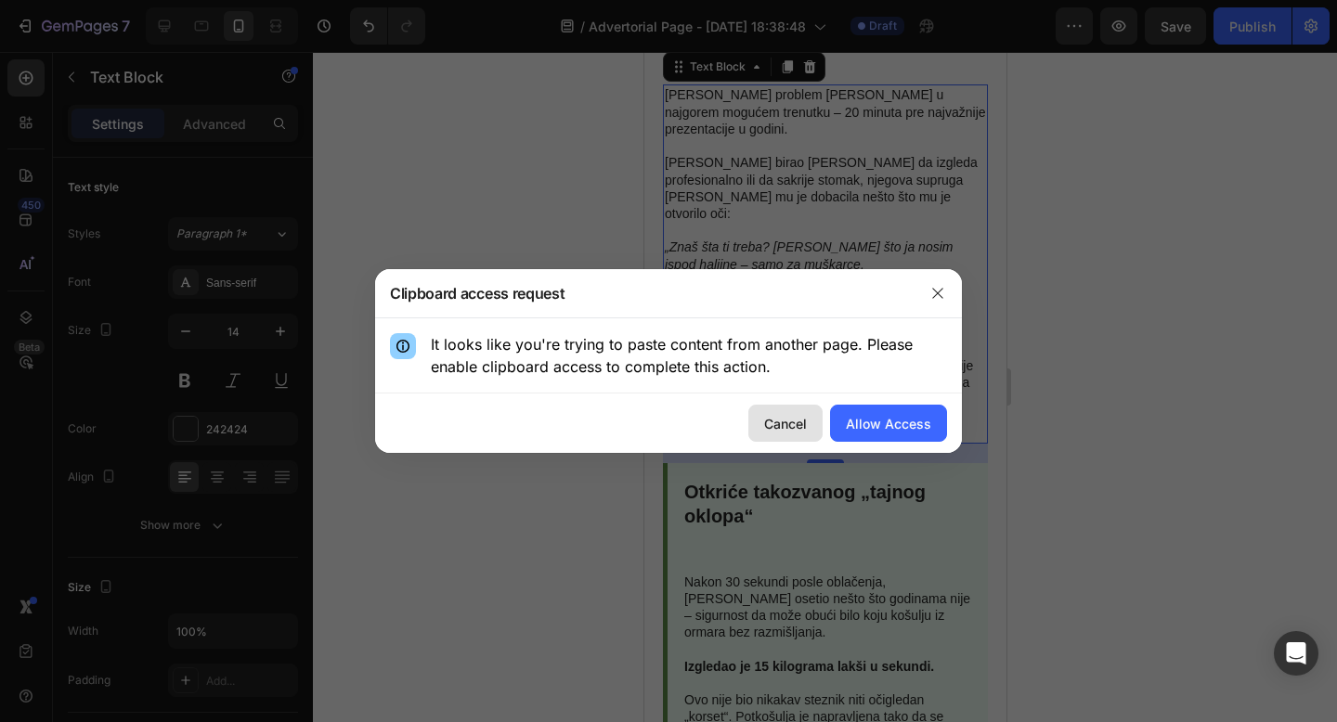
click at [794, 423] on div "Cancel" at bounding box center [785, 423] width 43 height 19
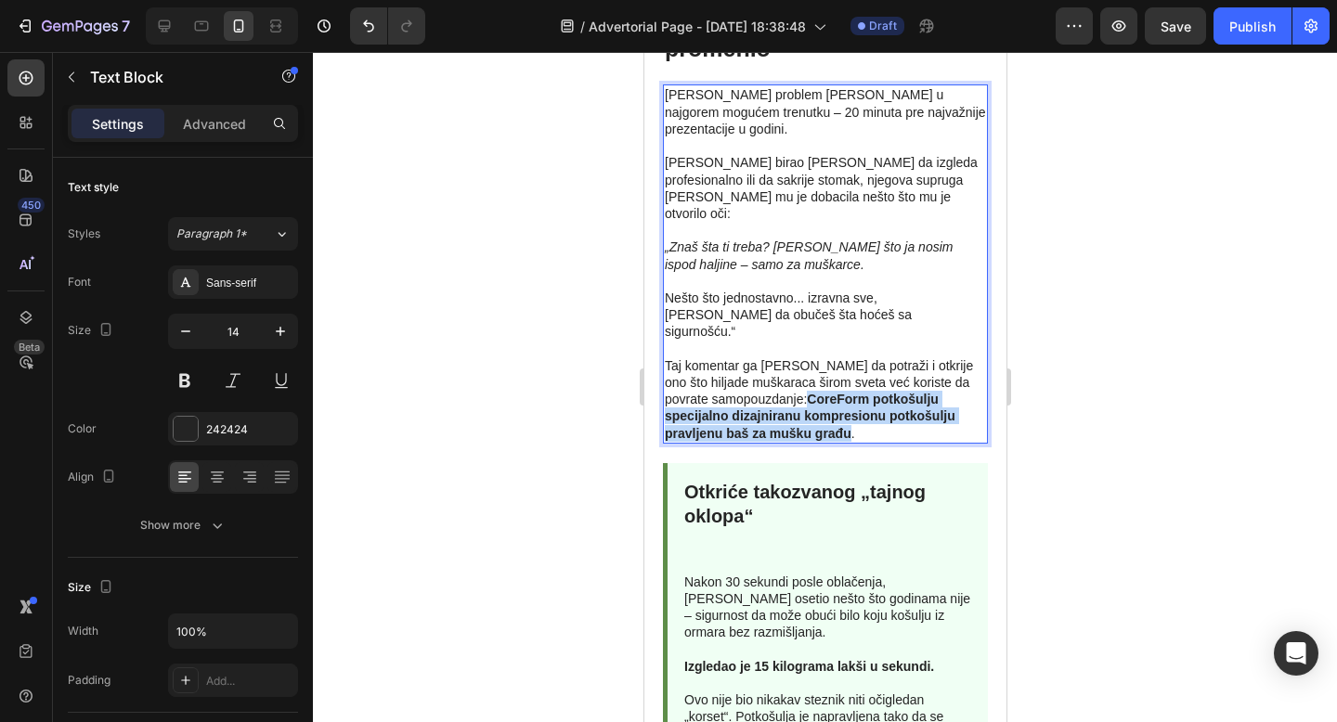
click at [882, 392] on strong "CoreForm potkošulju specijalno dizajniranu kompresionu potkošulju pravljenu baš…" at bounding box center [809, 416] width 291 height 48
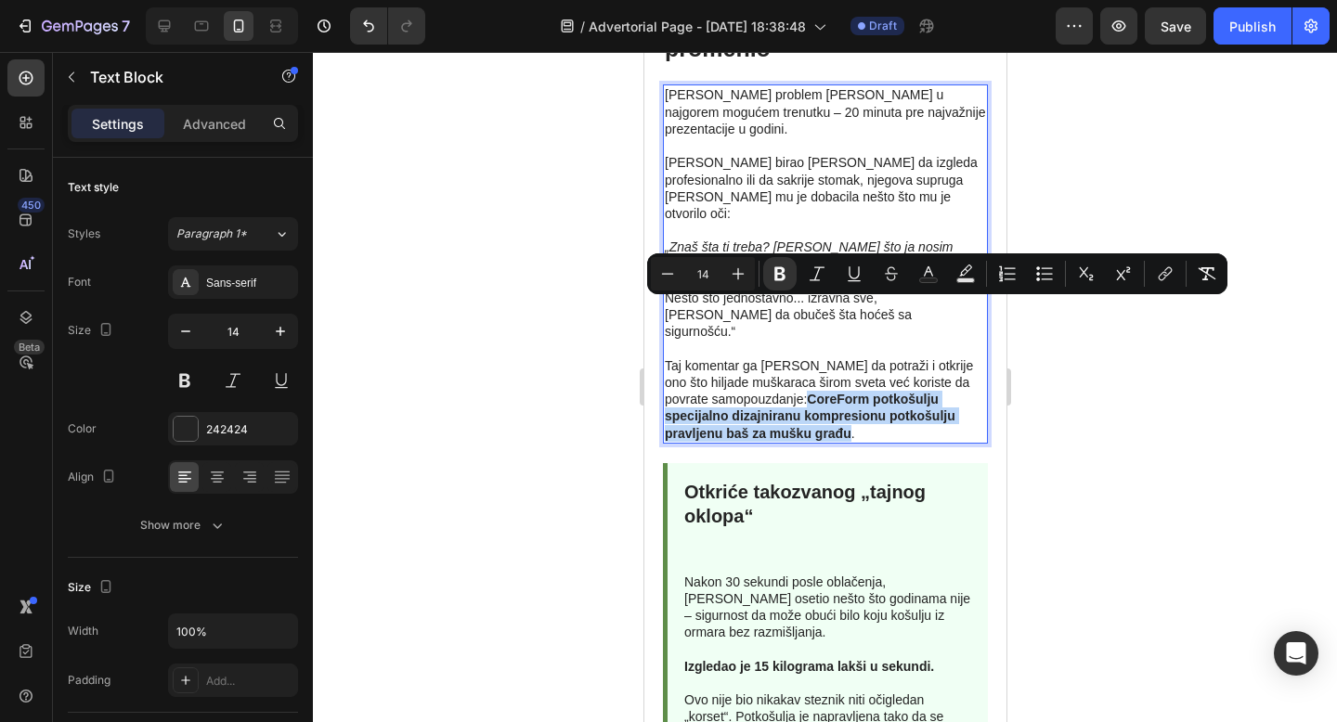
drag, startPoint x: 762, startPoint y: 306, endPoint x: 1738, endPoint y: 349, distance: 976.6
click at [764, 341] on p "Taj komentar ga je naveo da potraži i otkrije ono što hiljade muškaraca širom s…" at bounding box center [824, 391] width 321 height 101
click at [1171, 274] on icon "Editor contextual toolbar" at bounding box center [1165, 274] width 19 height 19
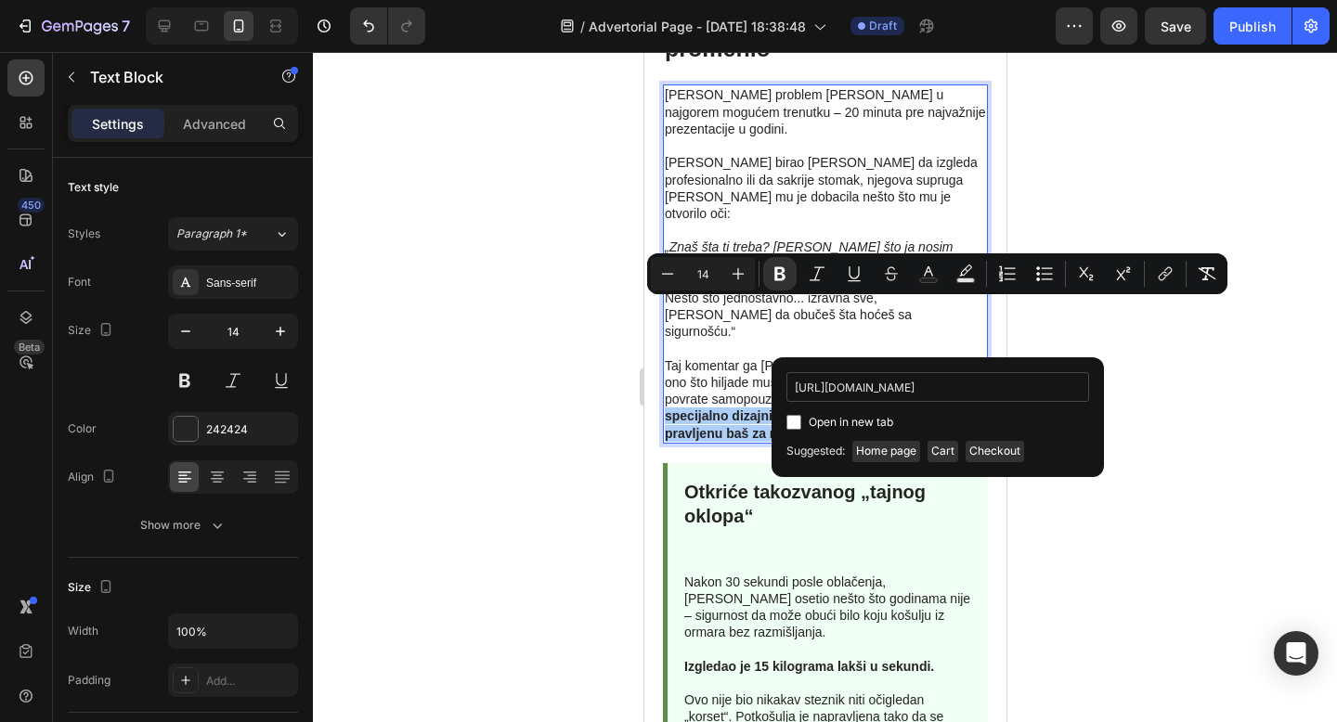
scroll to position [0, 17]
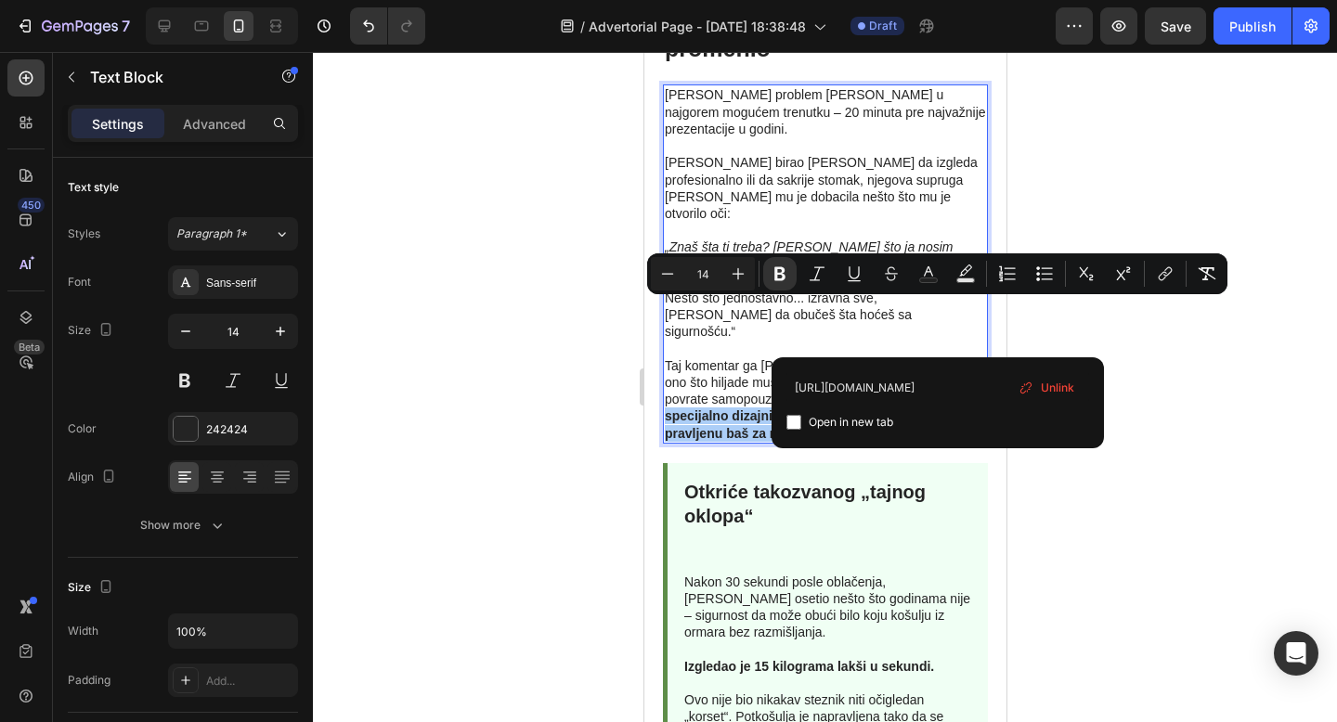
type input "https://svetskipoznat.com/products/majica"
click at [842, 427] on span "Open in new tab" at bounding box center [851, 422] width 84 height 22
checkbox input "true"
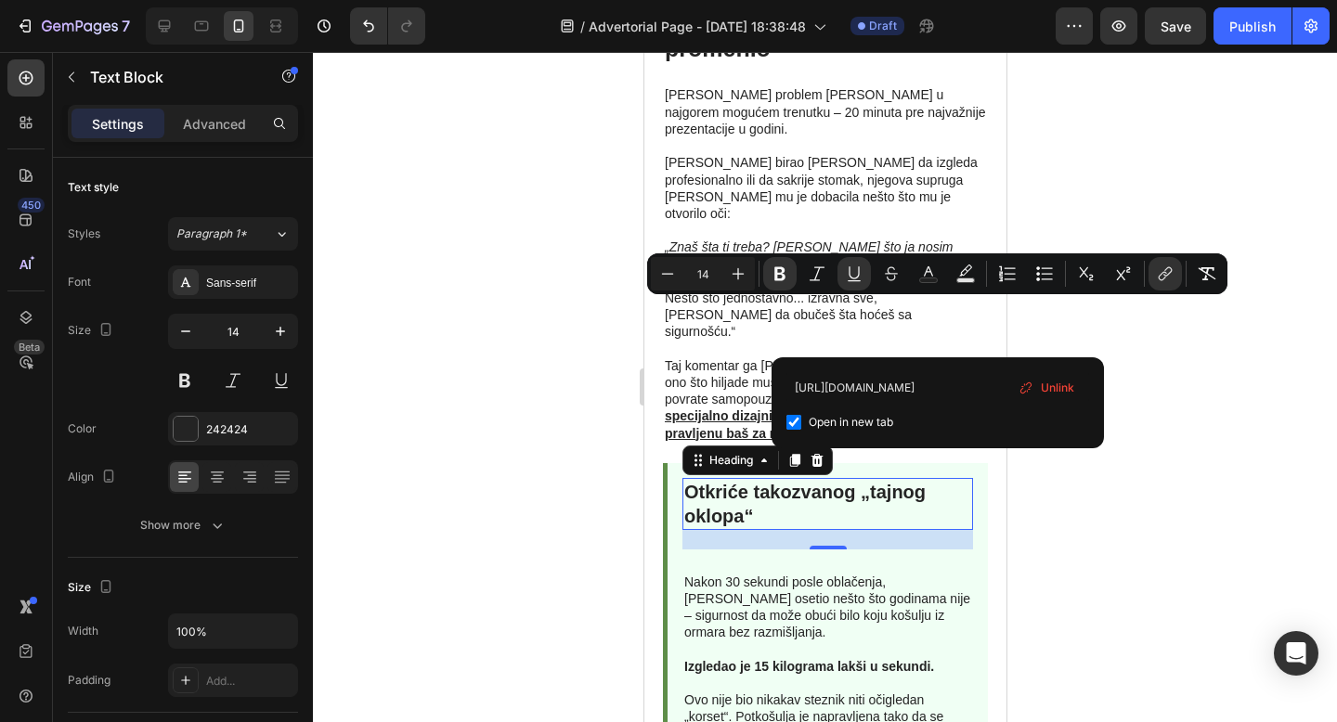
click at [716, 478] on h2 "Otkriće takozvanog „tajnog oklopa“" at bounding box center [826, 504] width 291 height 52
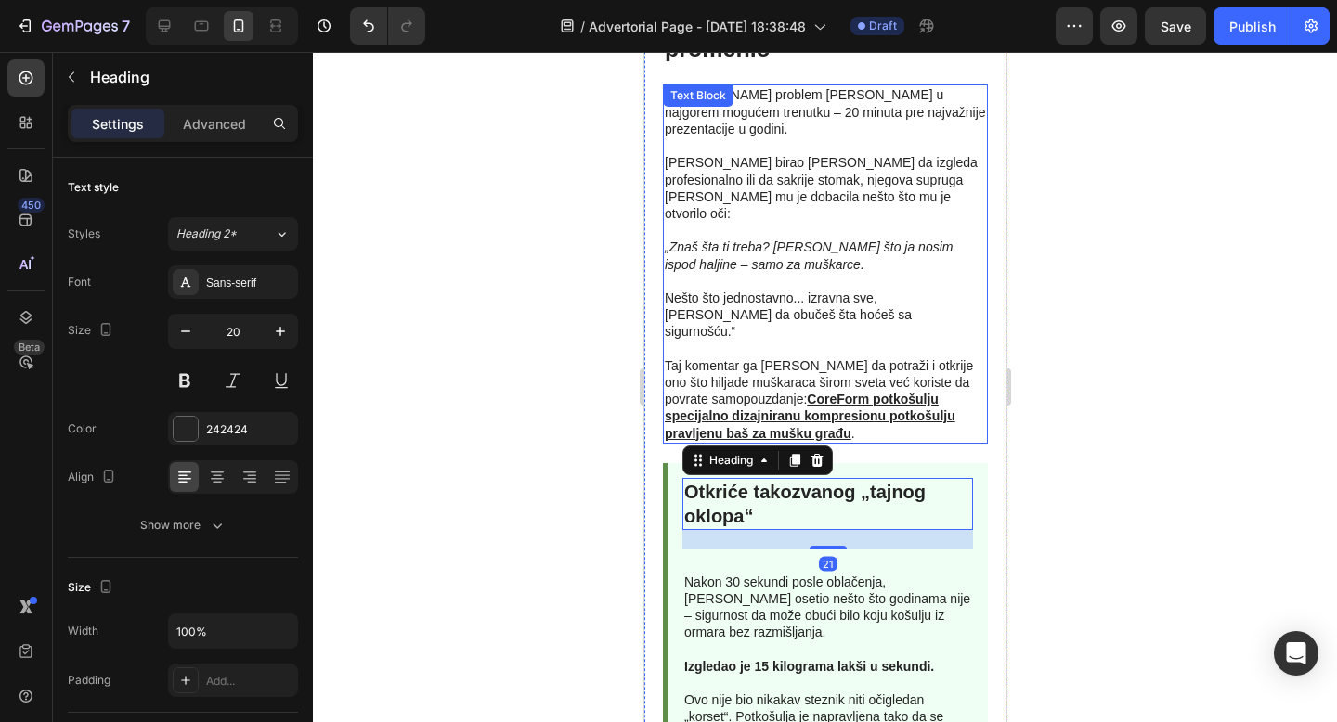
click at [843, 290] on p "Nešto što jednostavno... izravna sve, [PERSON_NAME] da obučeš šta hoćeš sa sigu…" at bounding box center [824, 315] width 321 height 51
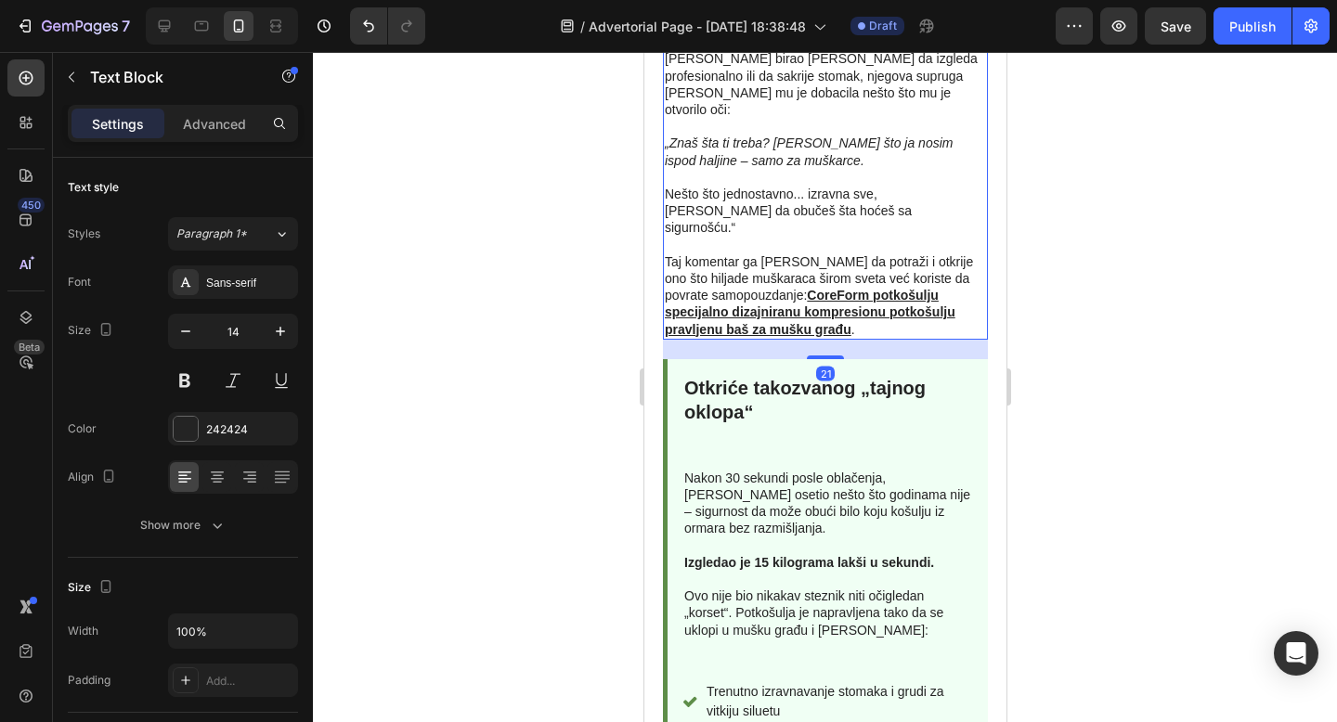
scroll to position [2066, 0]
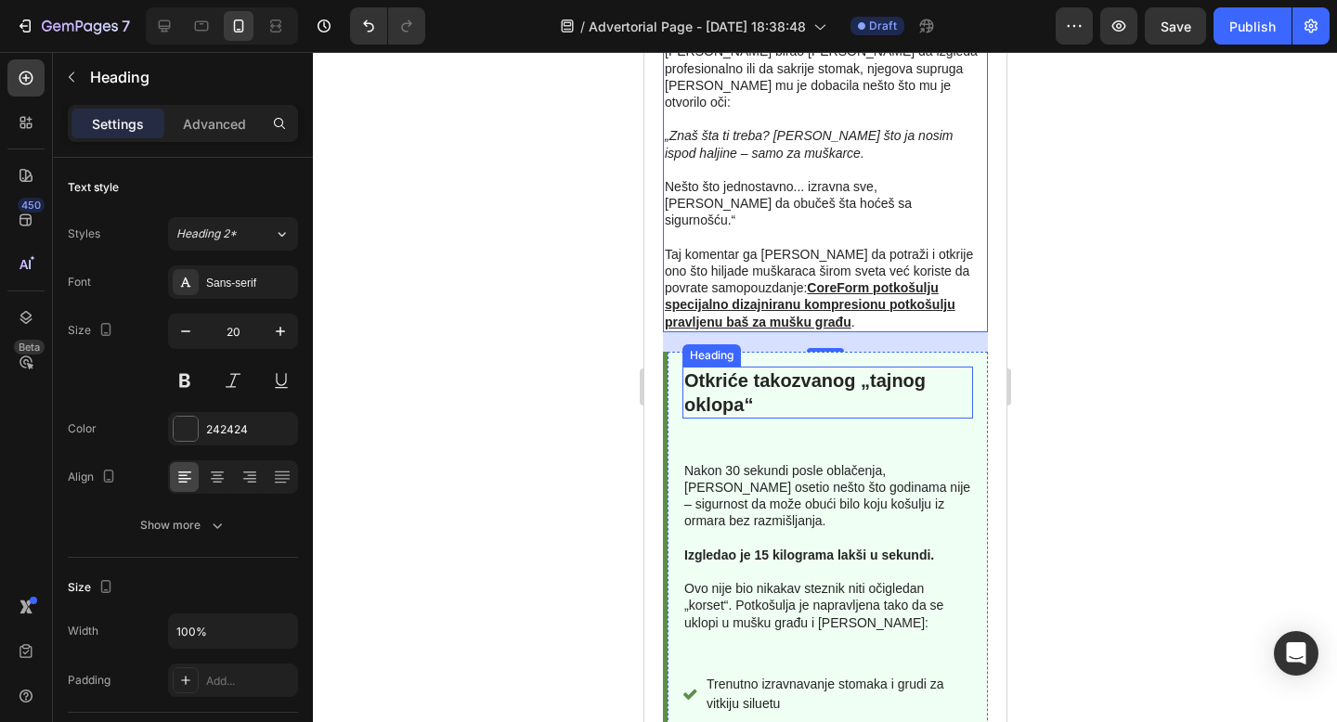
click at [859, 367] on h2 "Otkriće takozvanog „tajnog oklopa“" at bounding box center [826, 393] width 291 height 52
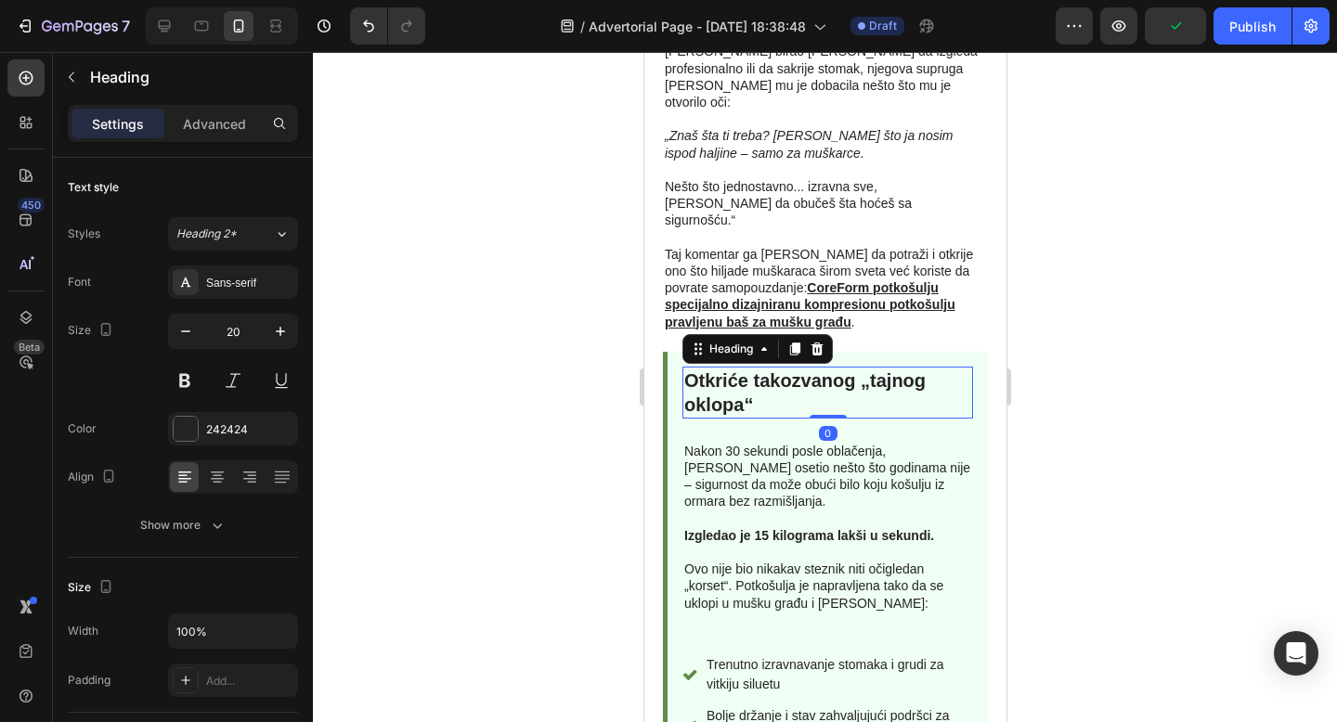
drag, startPoint x: 827, startPoint y: 343, endPoint x: 833, endPoint y: 323, distance: 21.2
click at [833, 415] on div at bounding box center [827, 417] width 37 height 4
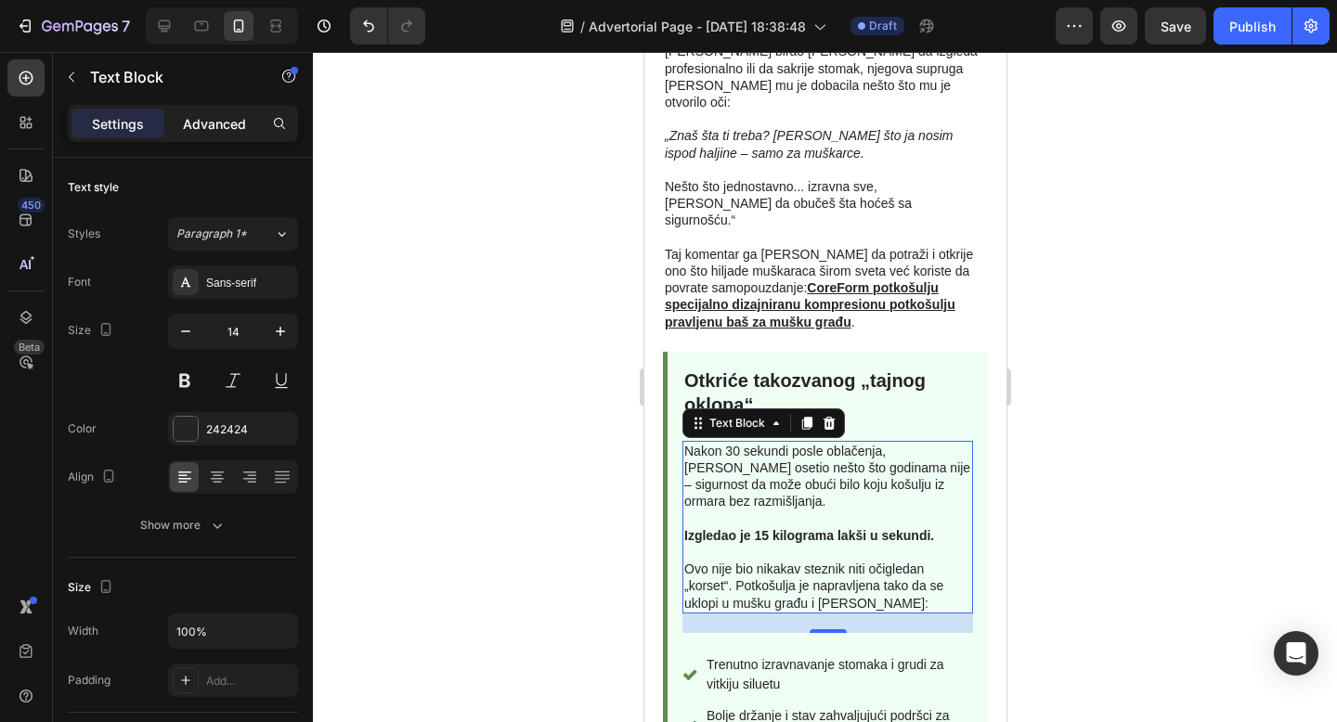
click at [227, 119] on p "Advanced" at bounding box center [214, 123] width 63 height 19
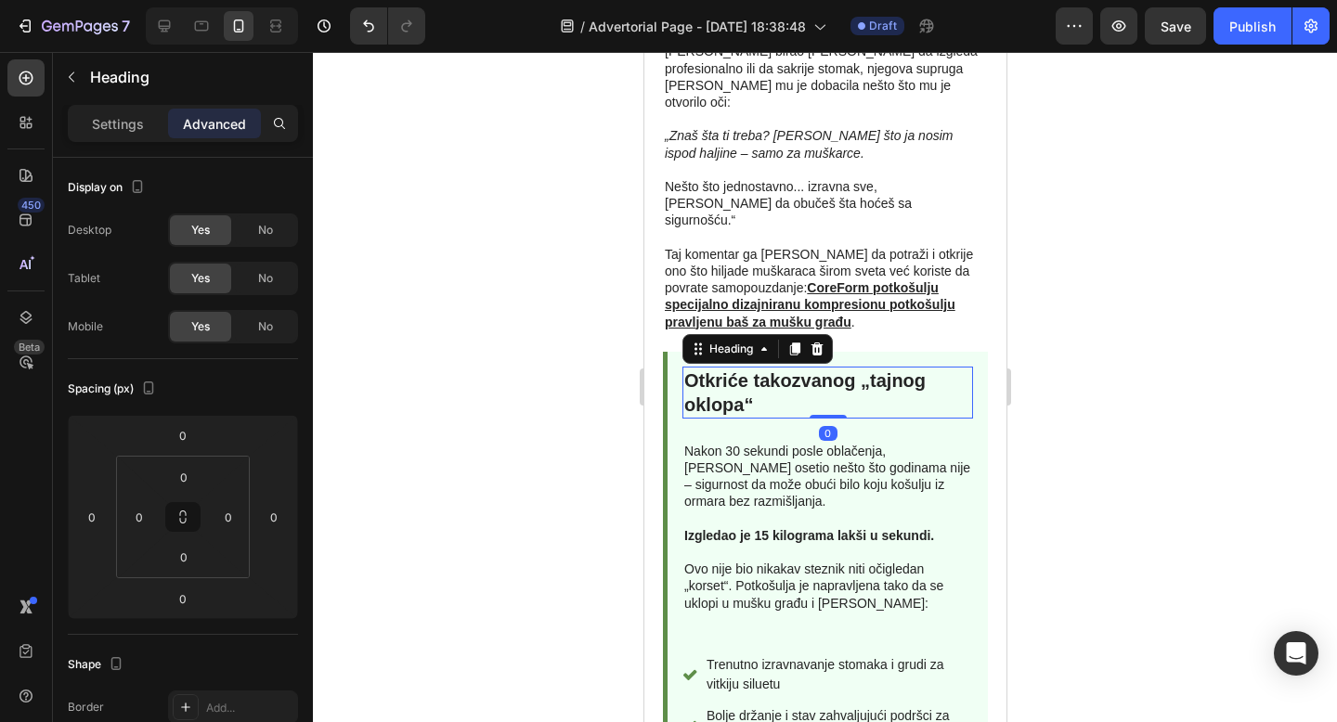
click at [857, 367] on h2 "Otkriće takozvanog „tajnog oklopa“" at bounding box center [826, 393] width 291 height 52
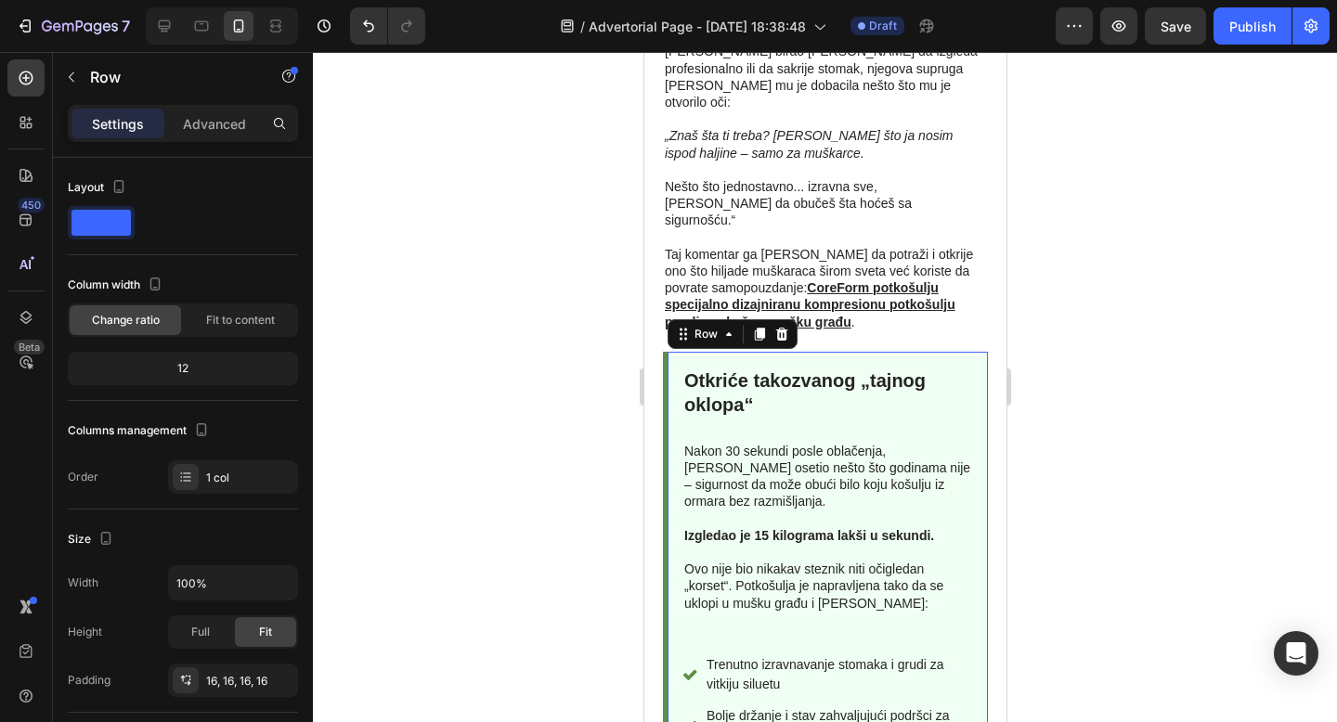
scroll to position [2186, 0]
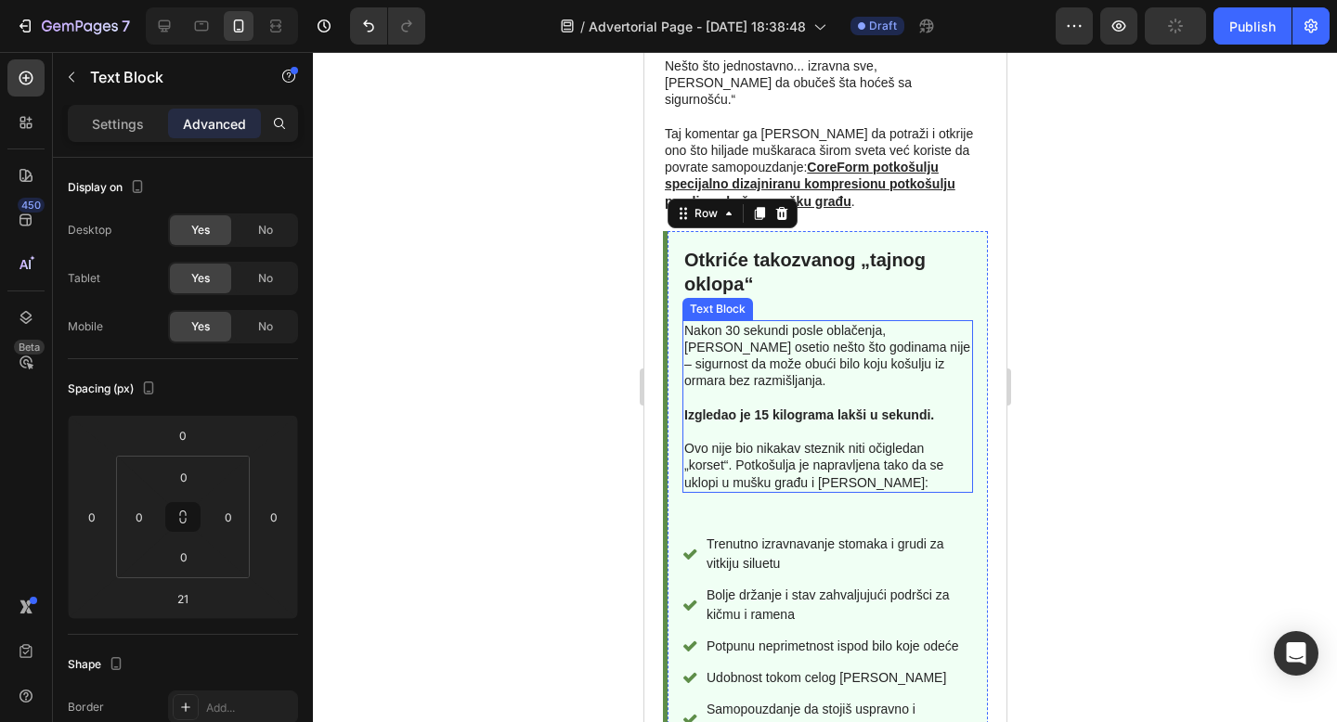
click at [809, 440] on p "Ovo nije bio nikakav steznik niti očigledan „korset“. Potkošulja je napravljena…" at bounding box center [826, 465] width 287 height 51
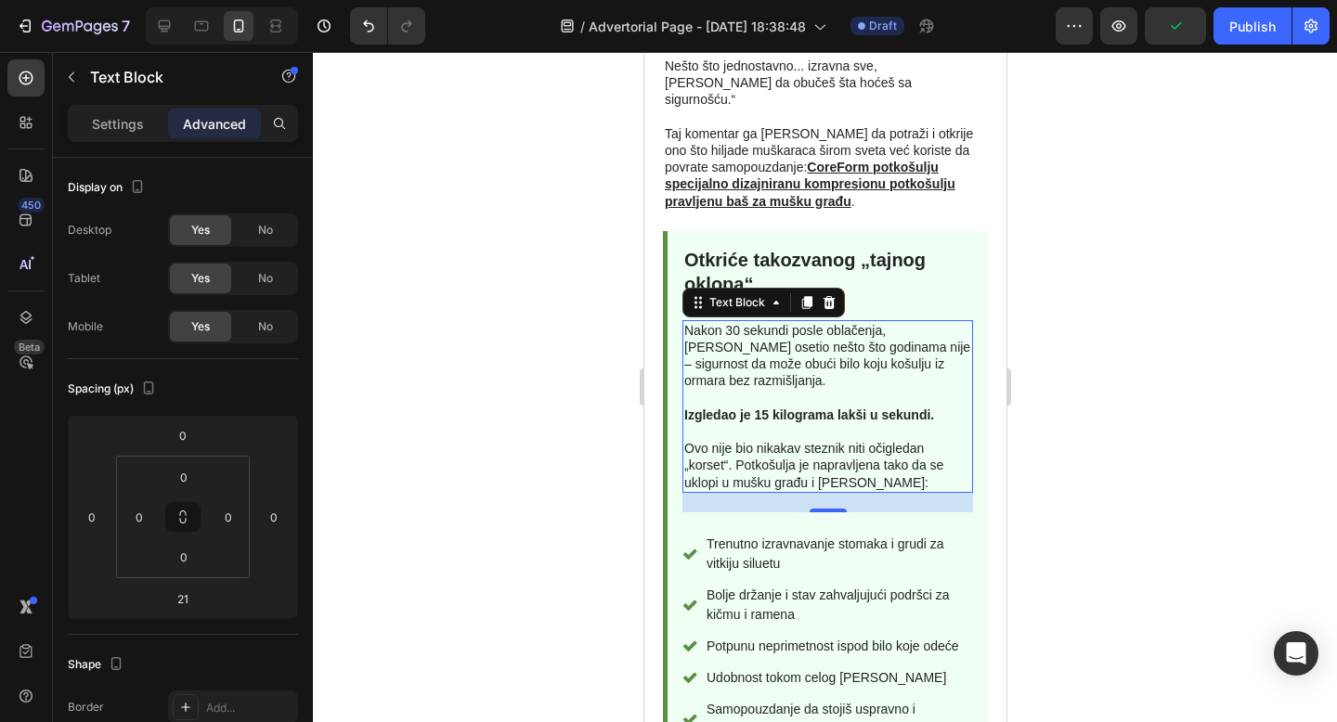
drag, startPoint x: 822, startPoint y: 417, endPoint x: 827, endPoint y: 385, distance: 31.9
click at [827, 385] on div "Nakon 30 sekundi posle oblačenja, Marko je osetio nešto što godinama nije – sig…" at bounding box center [826, 406] width 291 height 173
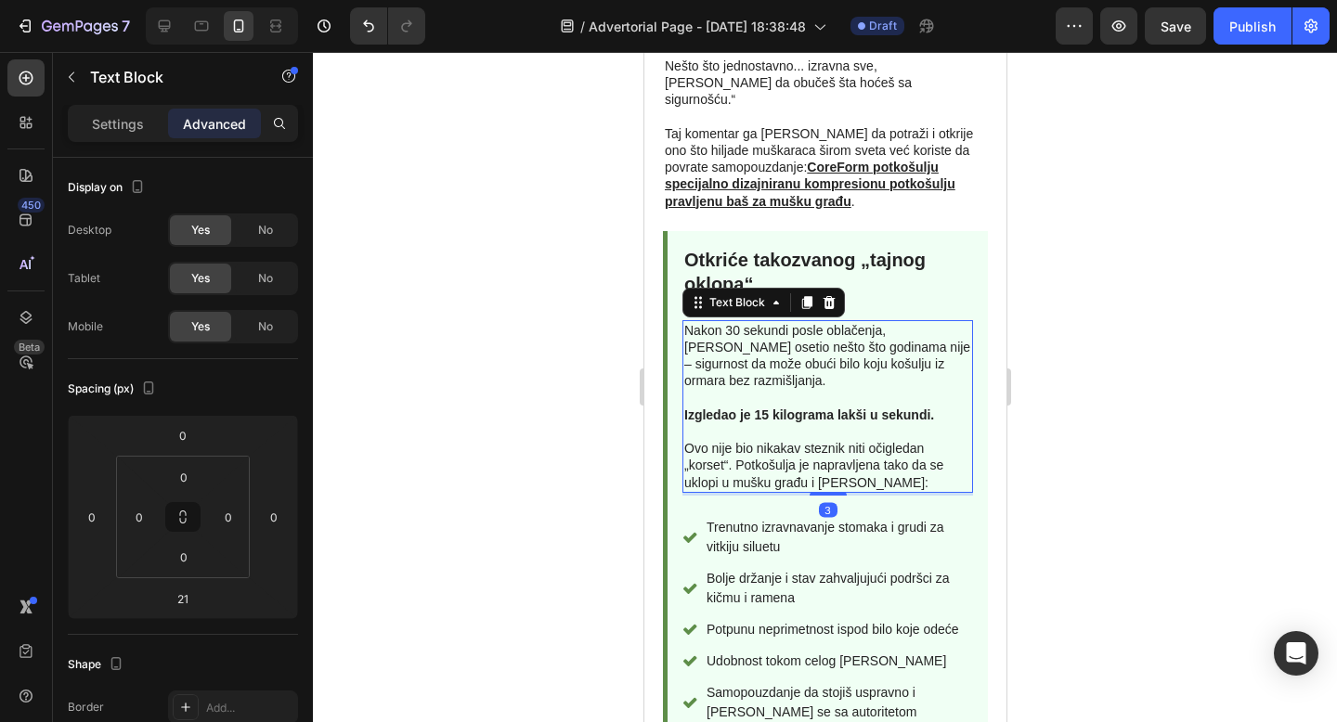
drag, startPoint x: 828, startPoint y: 418, endPoint x: 828, endPoint y: 401, distance: 16.7
click at [828, 492] on div at bounding box center [827, 494] width 37 height 4
type input "3"
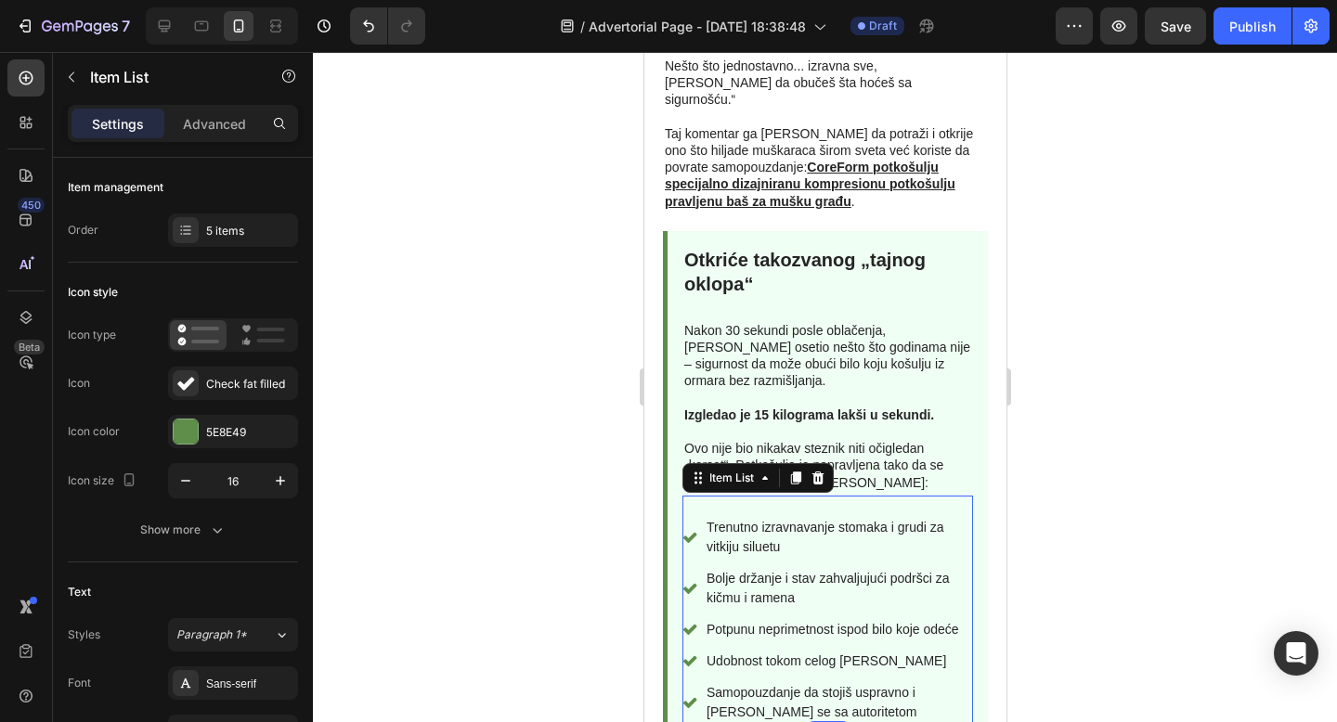
click at [776, 496] on div "Trenutno izravnavanje stomaka i grudi za vitkiju siluetu Bolje držanje i stav z…" at bounding box center [826, 610] width 291 height 229
click at [194, 119] on p "Advanced" at bounding box center [214, 123] width 63 height 19
type input "100%"
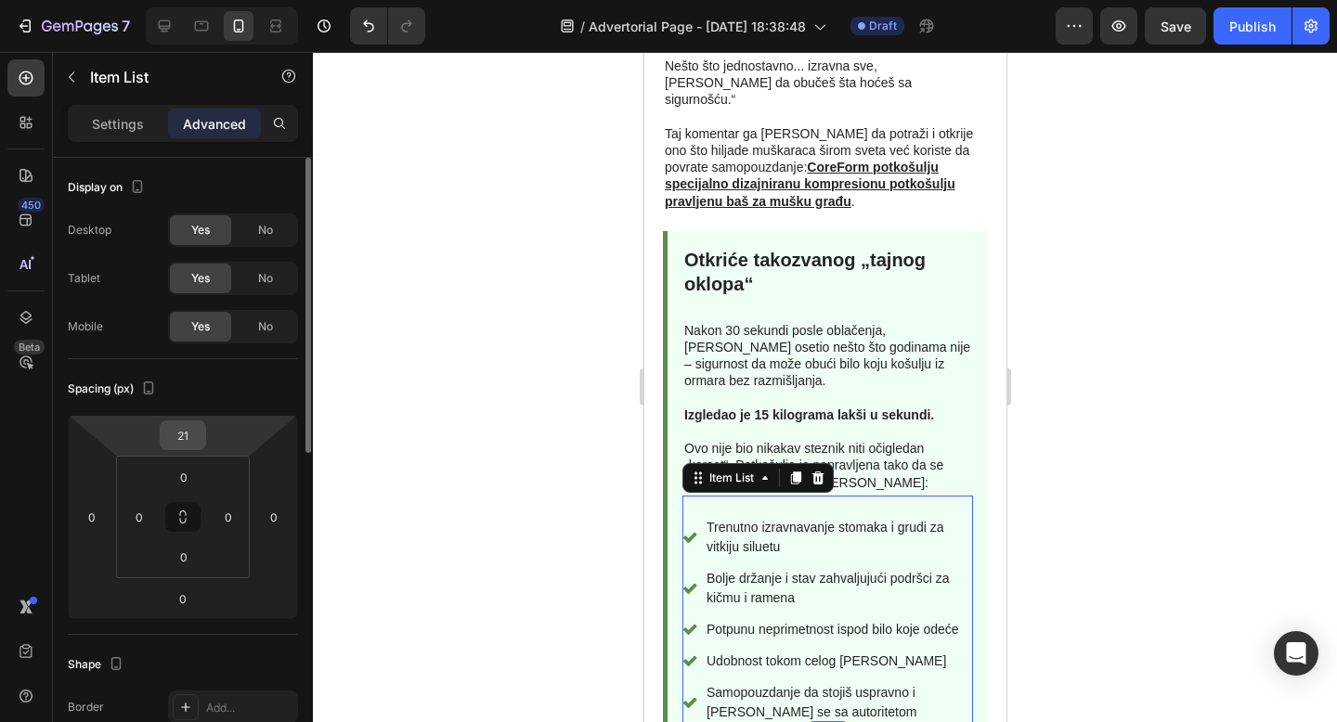
click at [184, 433] on input "21" at bounding box center [182, 435] width 37 height 28
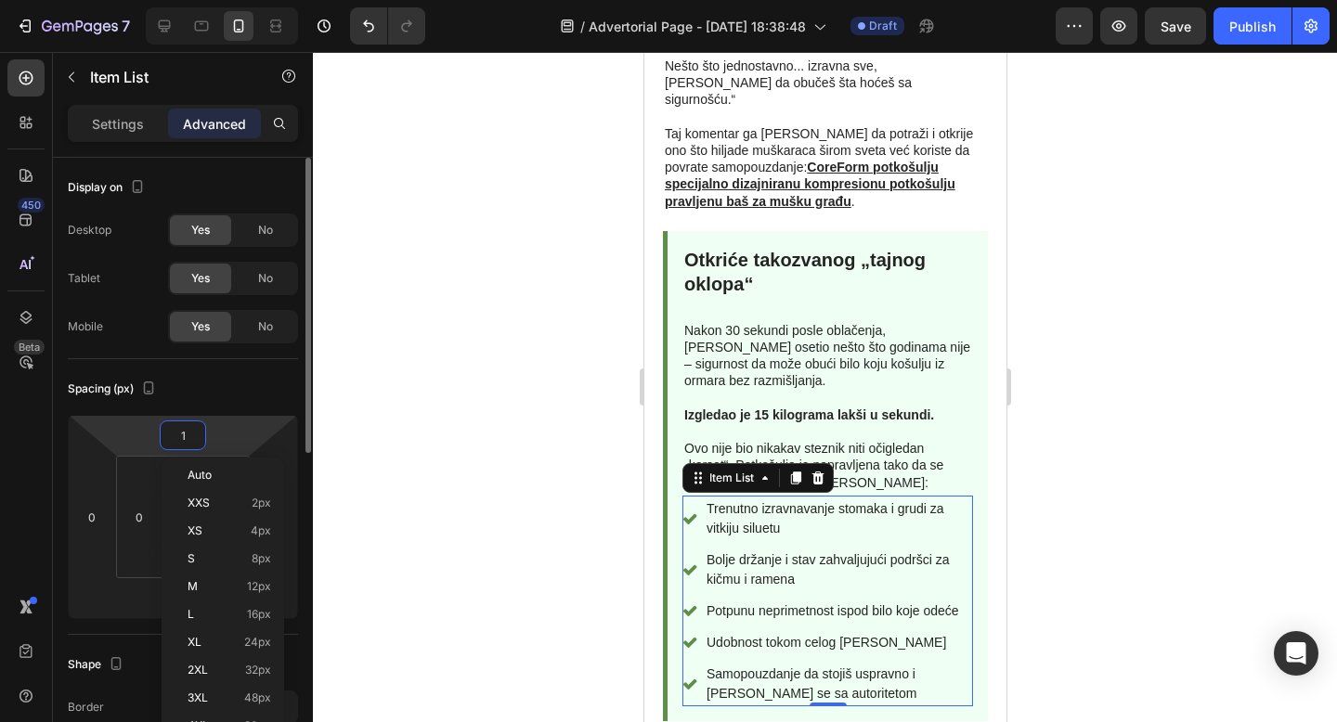
type input "10"
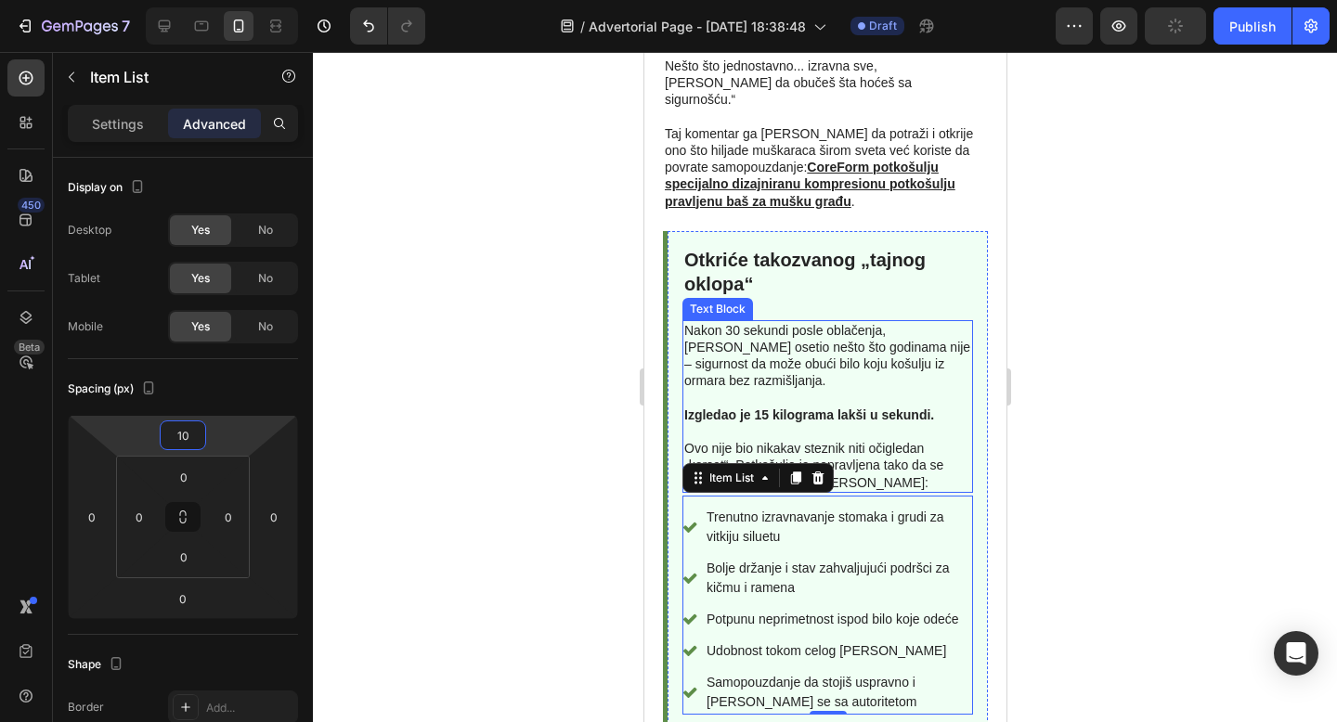
click at [800, 322] on p "Nakon 30 sekundi posle oblačenja, [PERSON_NAME] osetio nešto što godinama nije …" at bounding box center [826, 356] width 287 height 68
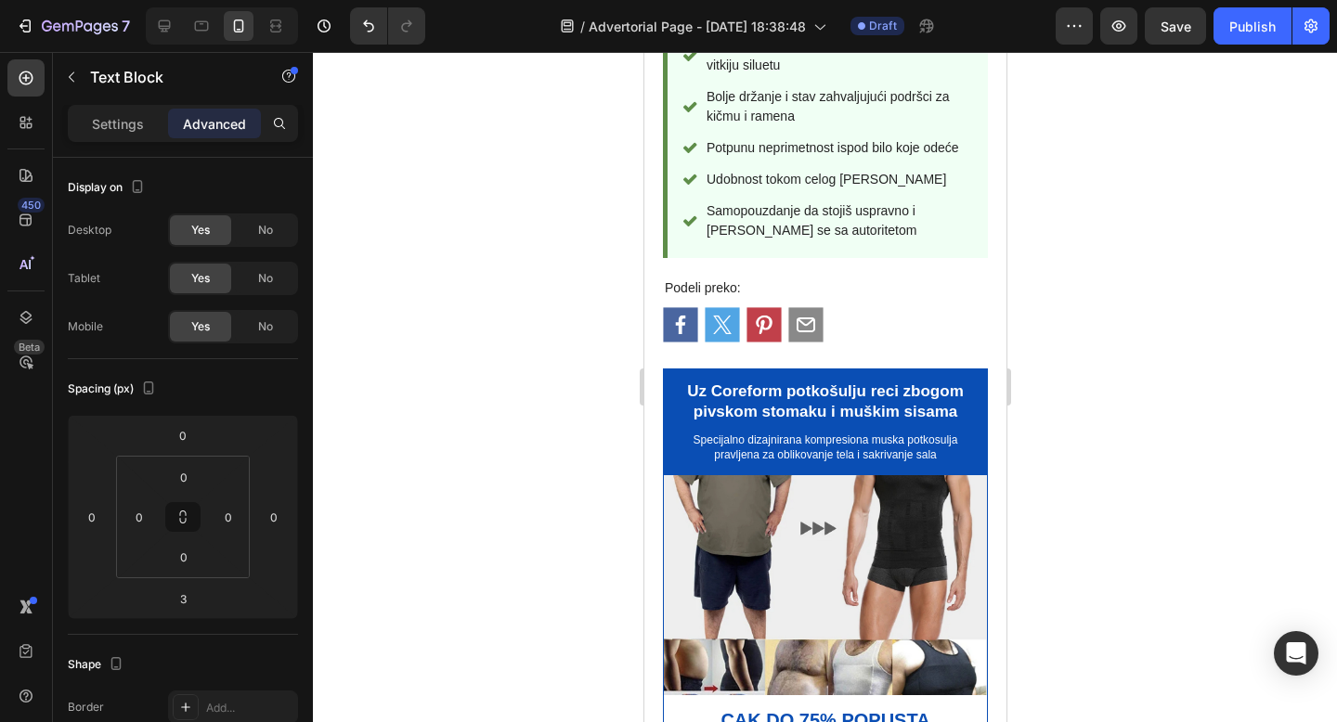
scroll to position [2630, 0]
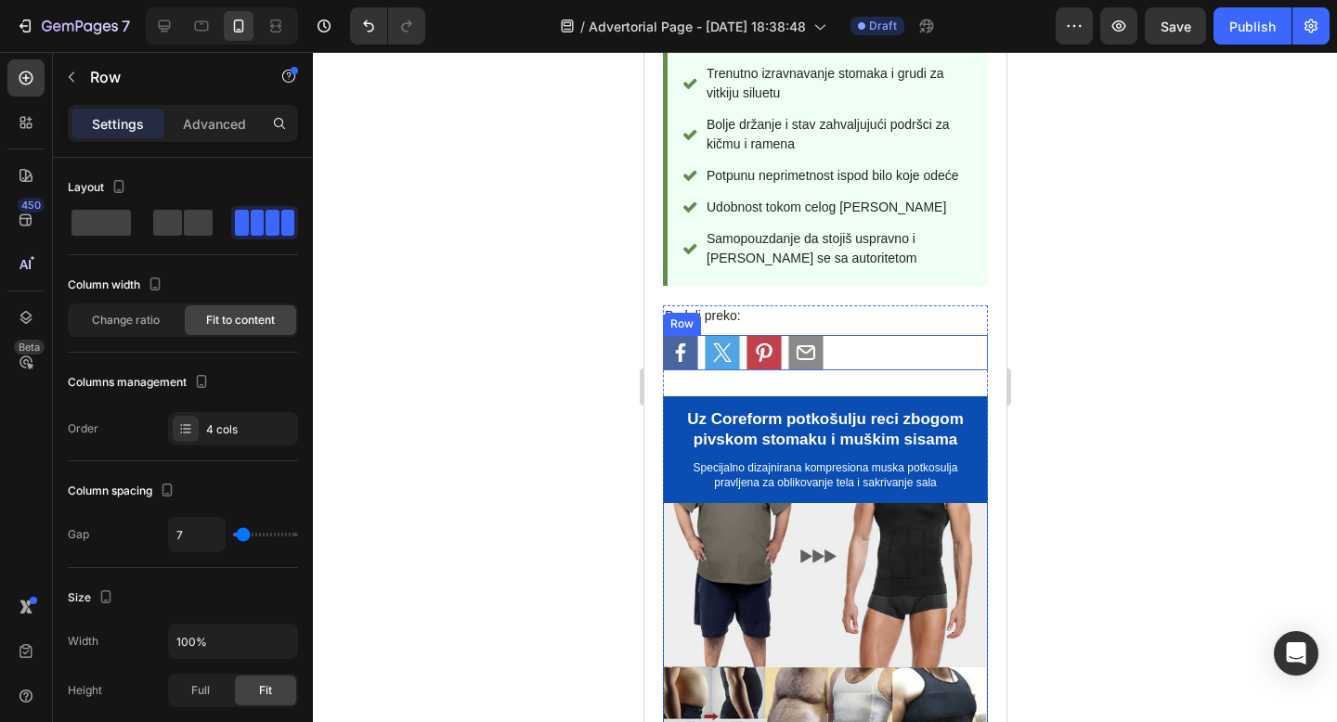
click at [879, 335] on div "Icon Icon Icon Icon Row" at bounding box center [824, 352] width 325 height 35
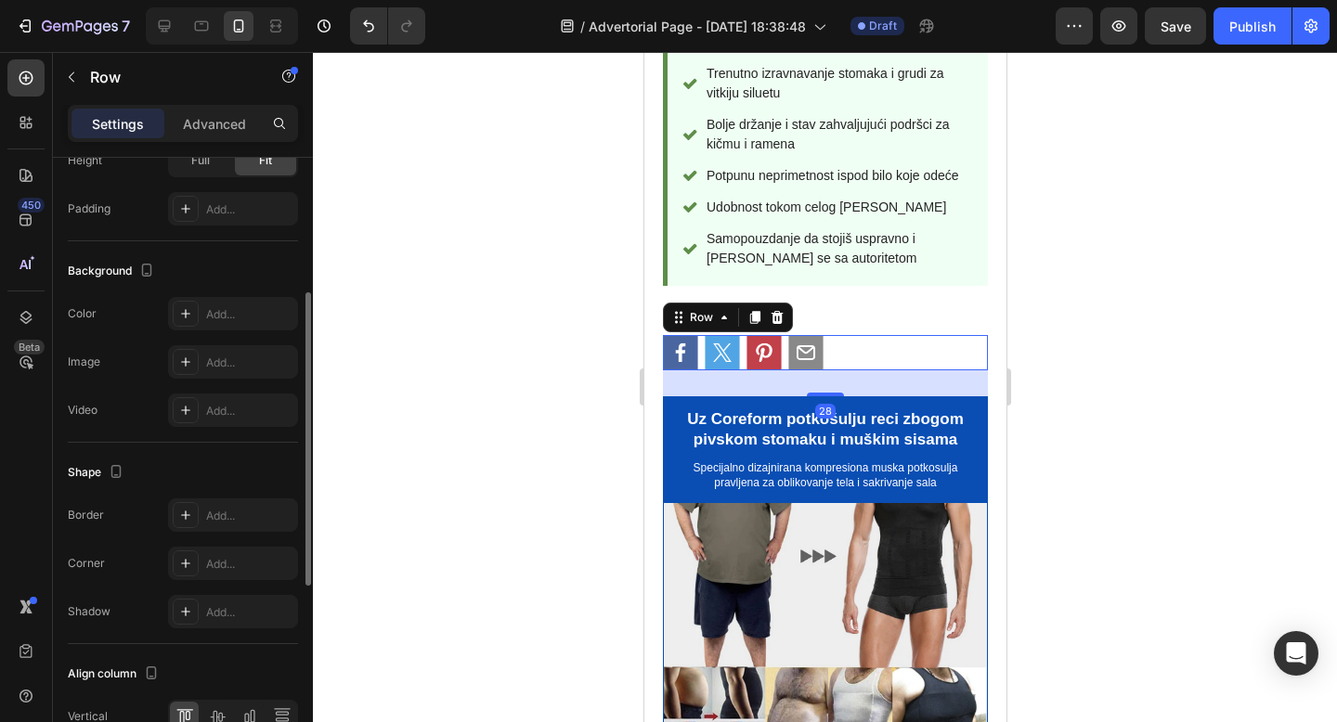
scroll to position [679, 0]
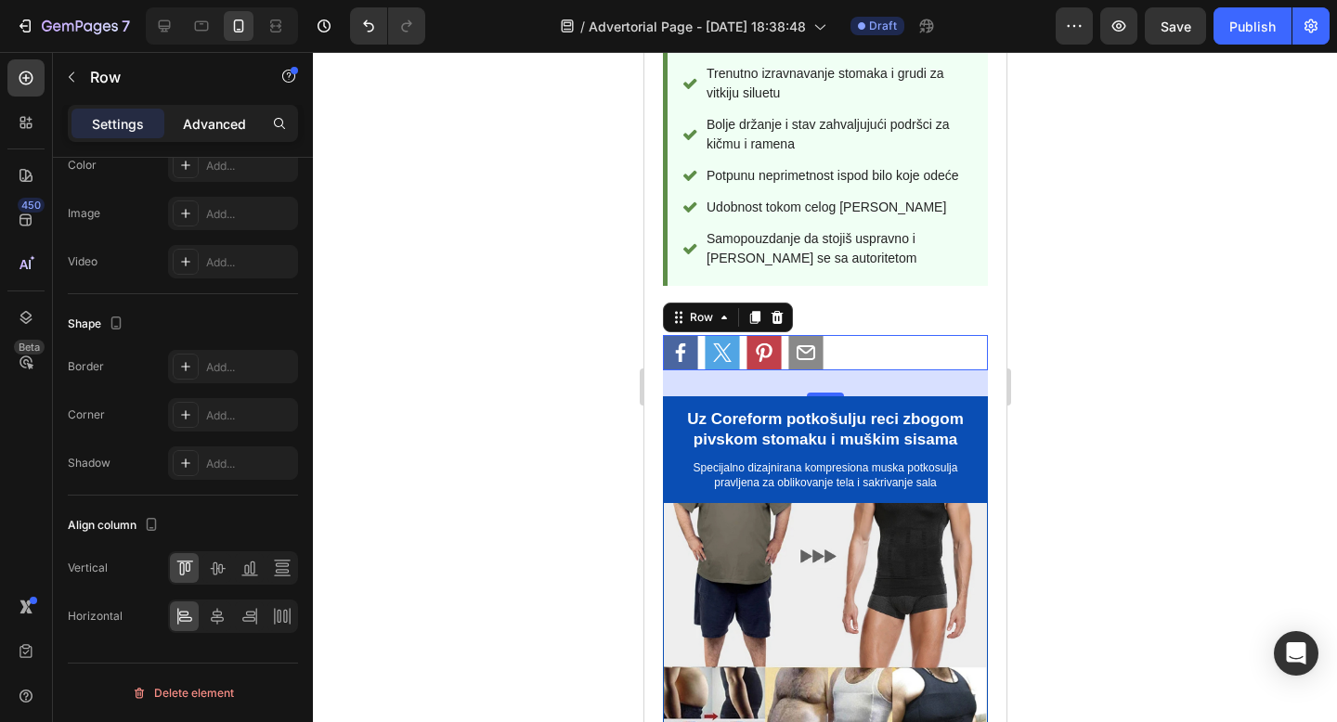
click at [213, 129] on p "Advanced" at bounding box center [214, 123] width 63 height 19
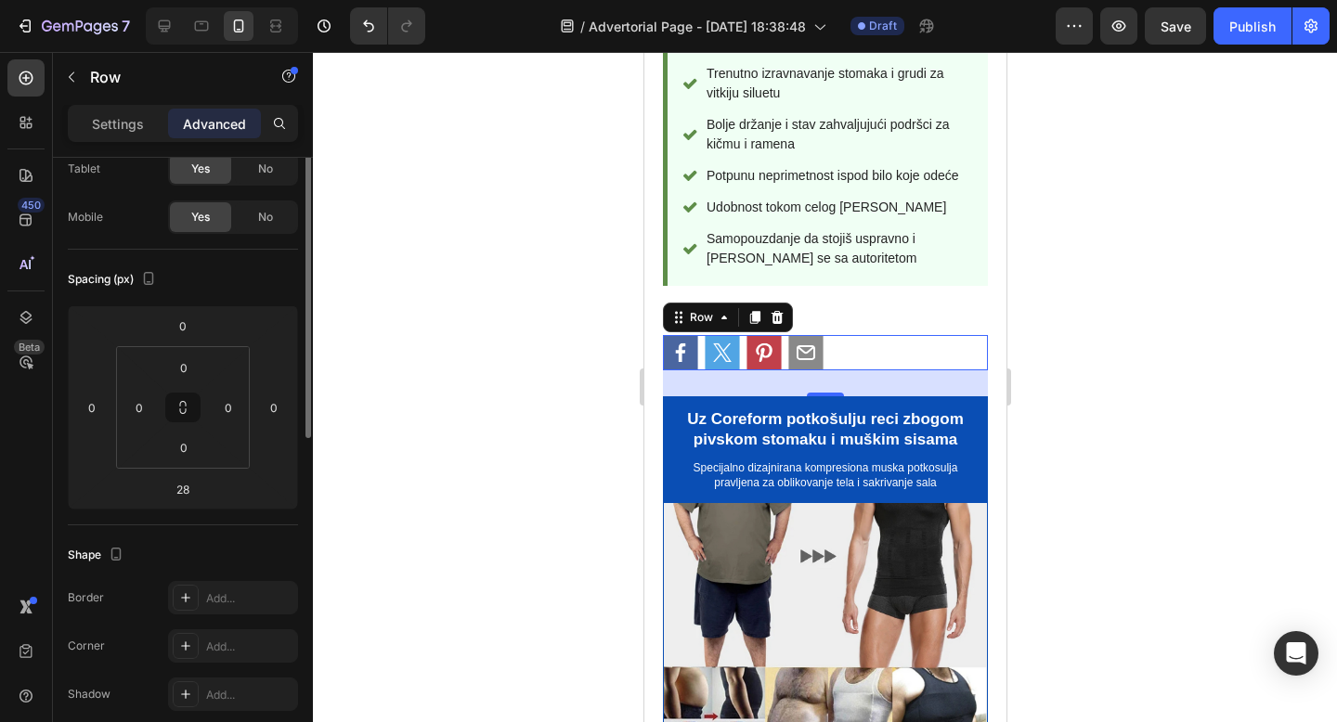
scroll to position [0, 0]
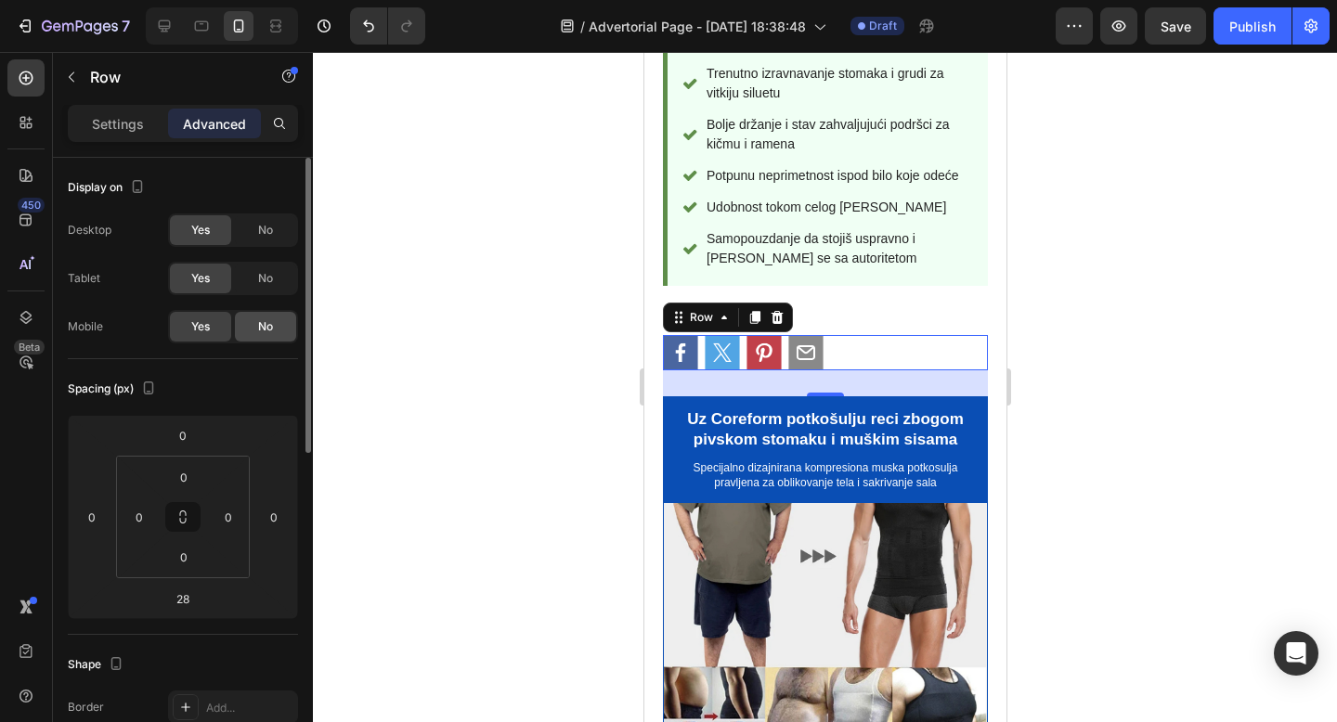
click at [252, 329] on div "No" at bounding box center [265, 327] width 61 height 30
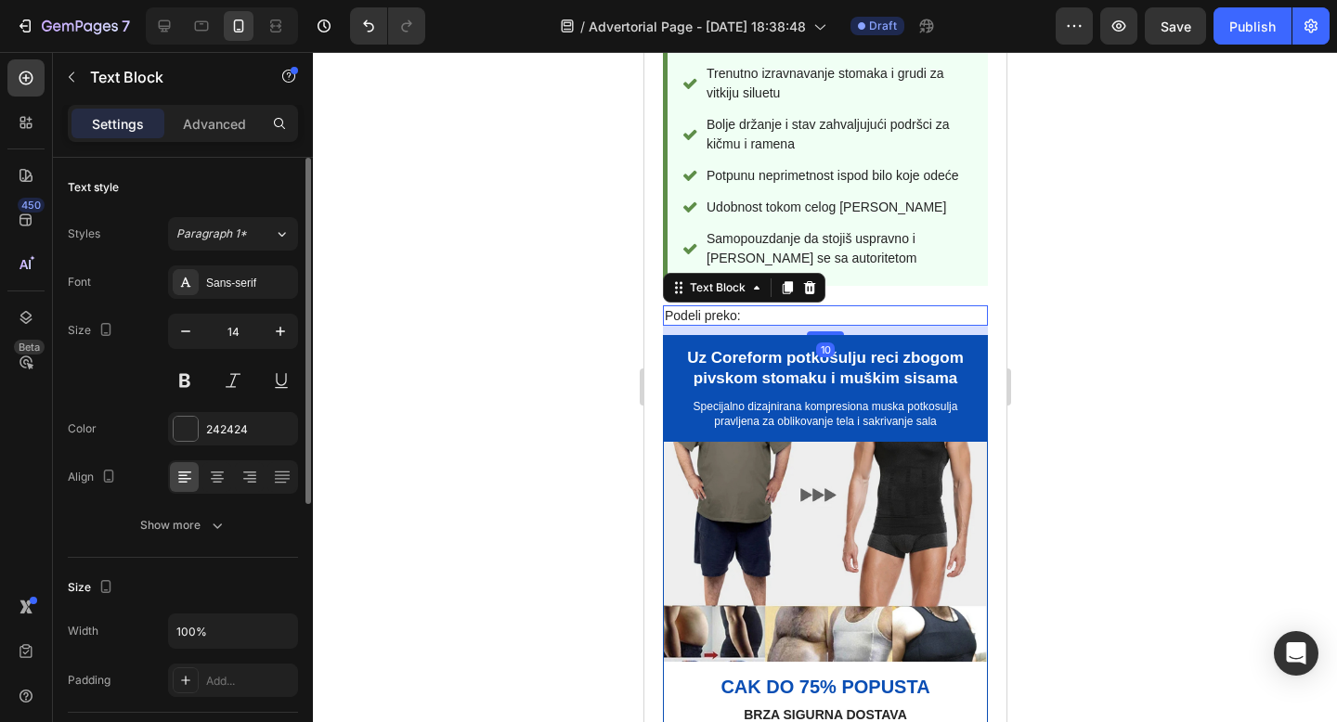
click at [803, 307] on p "Podeli preko:" at bounding box center [824, 315] width 321 height 17
click at [246, 128] on div "Advanced" at bounding box center [214, 124] width 93 height 30
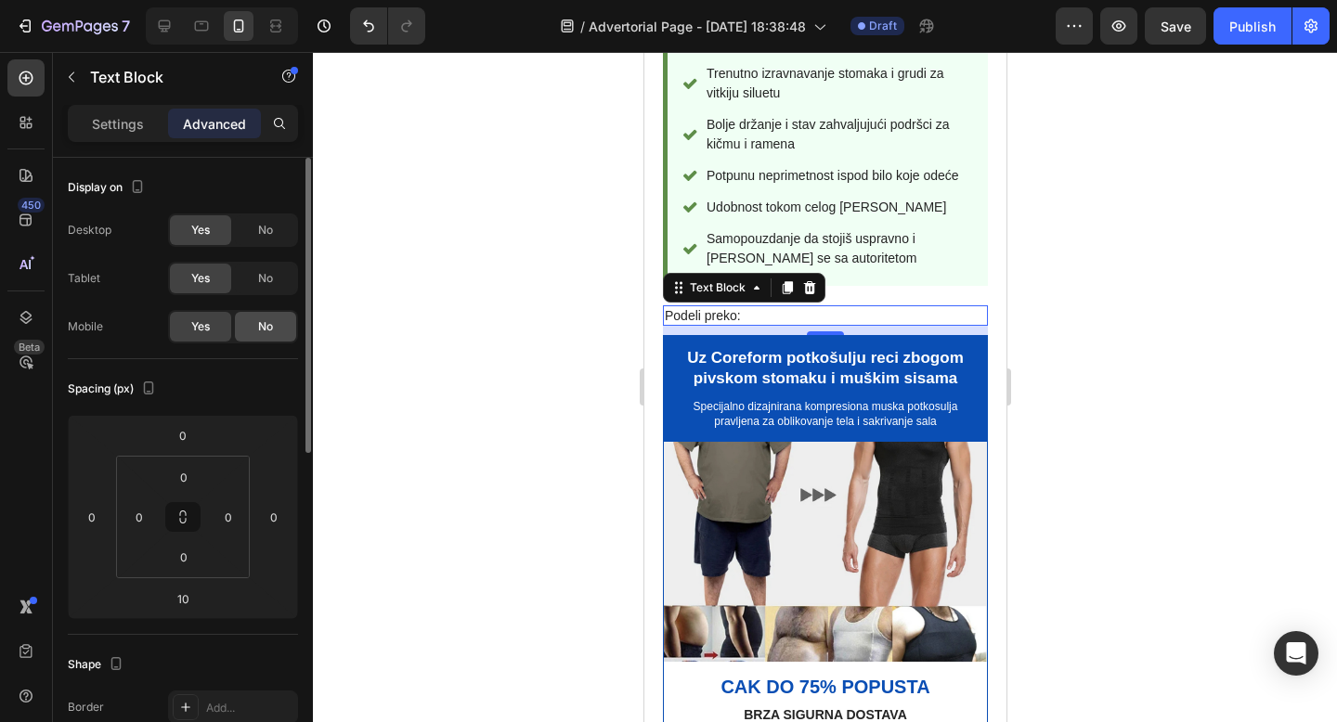
click at [258, 322] on span "No" at bounding box center [265, 326] width 15 height 17
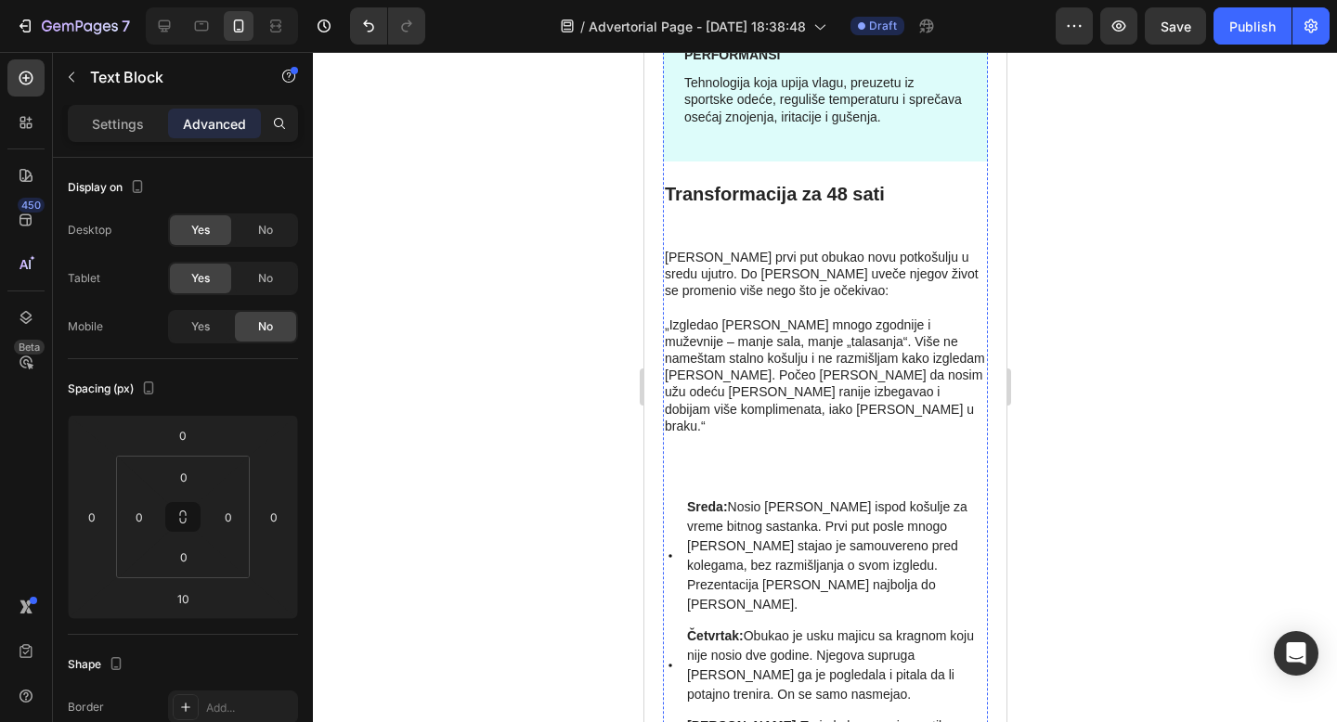
scroll to position [3869, 0]
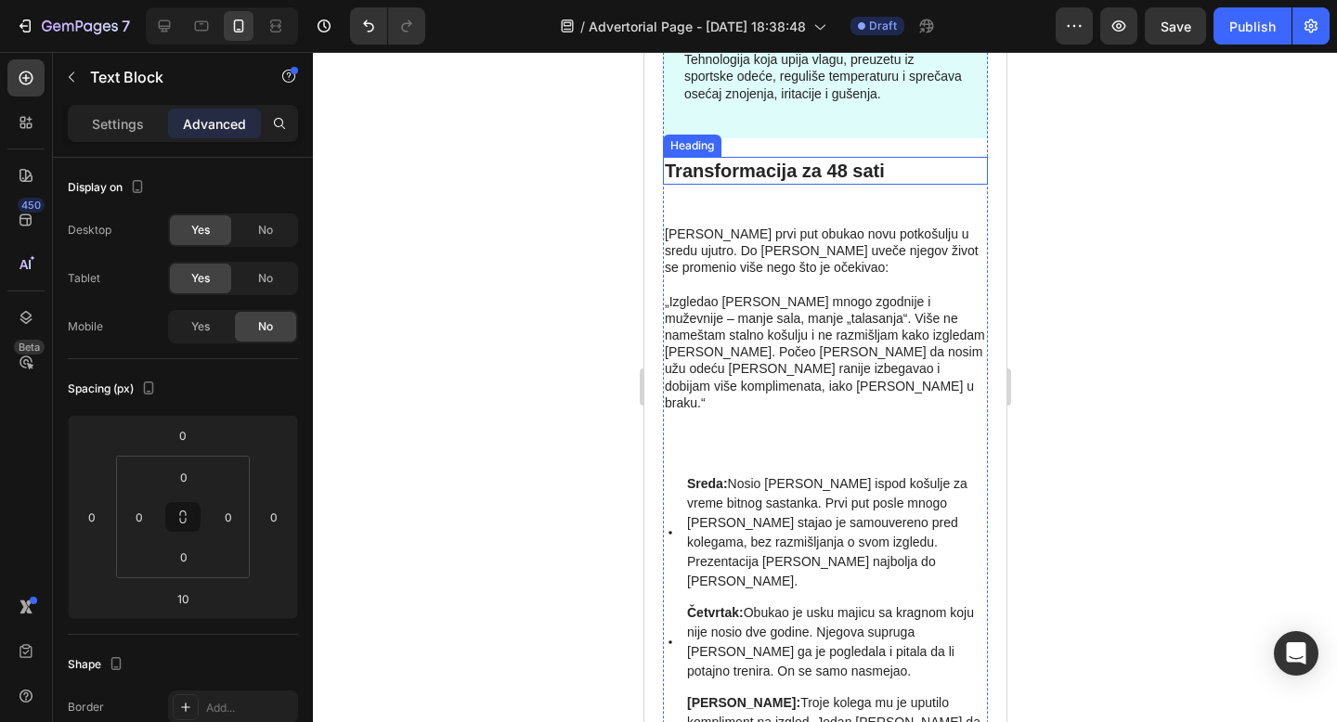
click at [809, 185] on h2 "Transformacija za 48 sati" at bounding box center [824, 171] width 325 height 28
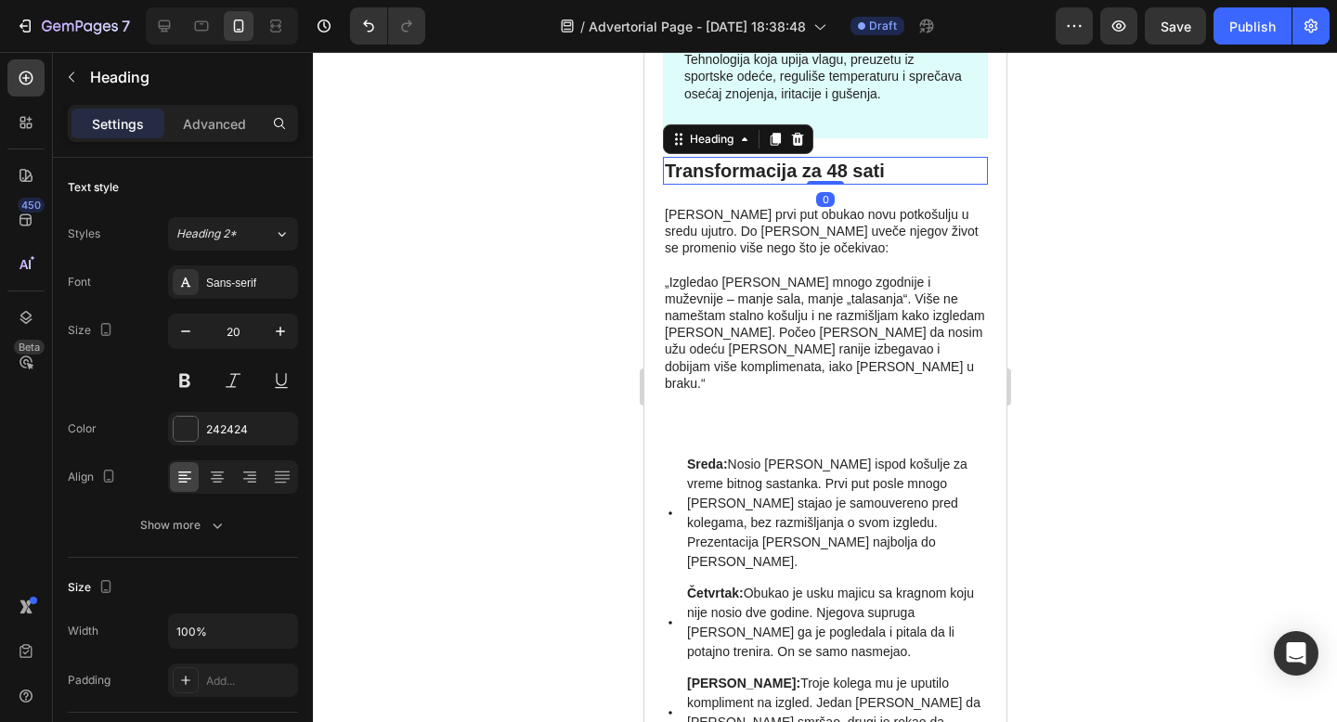
drag, startPoint x: 822, startPoint y: 458, endPoint x: 829, endPoint y: 433, distance: 25.9
click at [829, 185] on div "Transformacija za 48 sati Heading 0" at bounding box center [824, 171] width 325 height 28
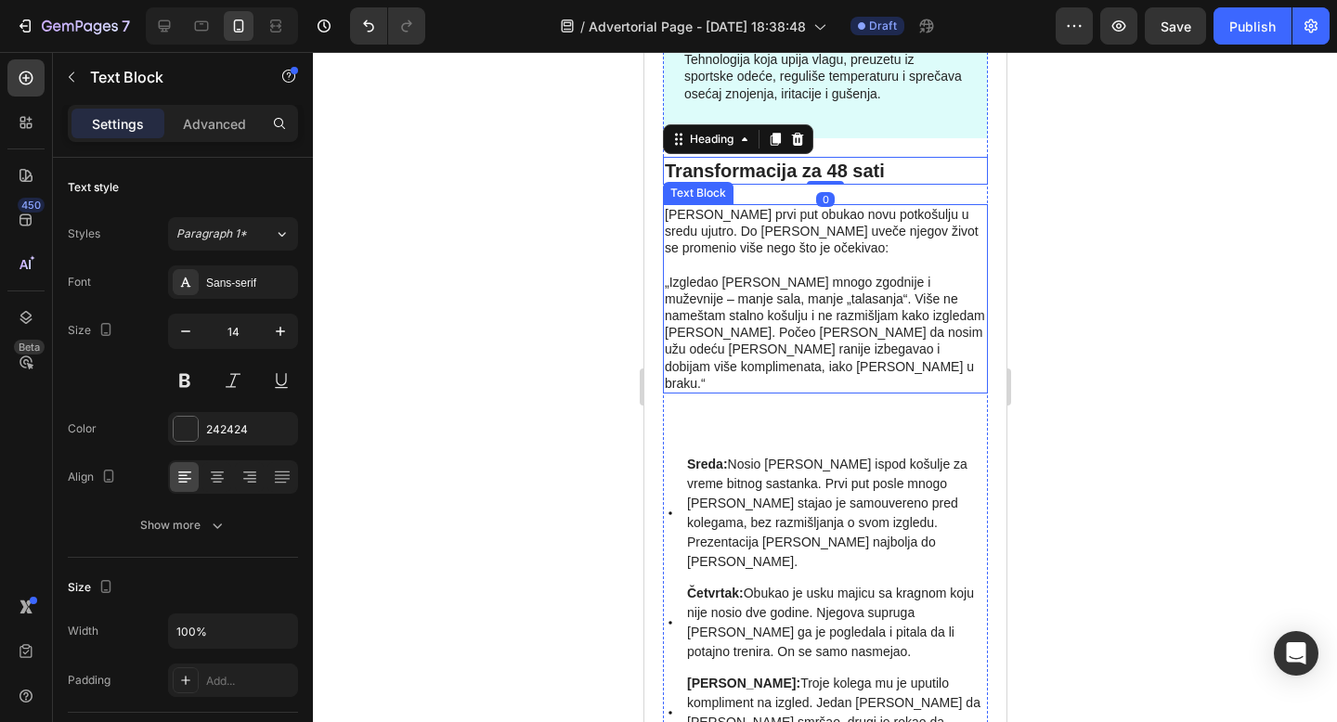
click at [758, 257] on p "[PERSON_NAME] prvi put obukao novu potkošulju u sredu ujutro. Do [PERSON_NAME] …" at bounding box center [824, 231] width 321 height 51
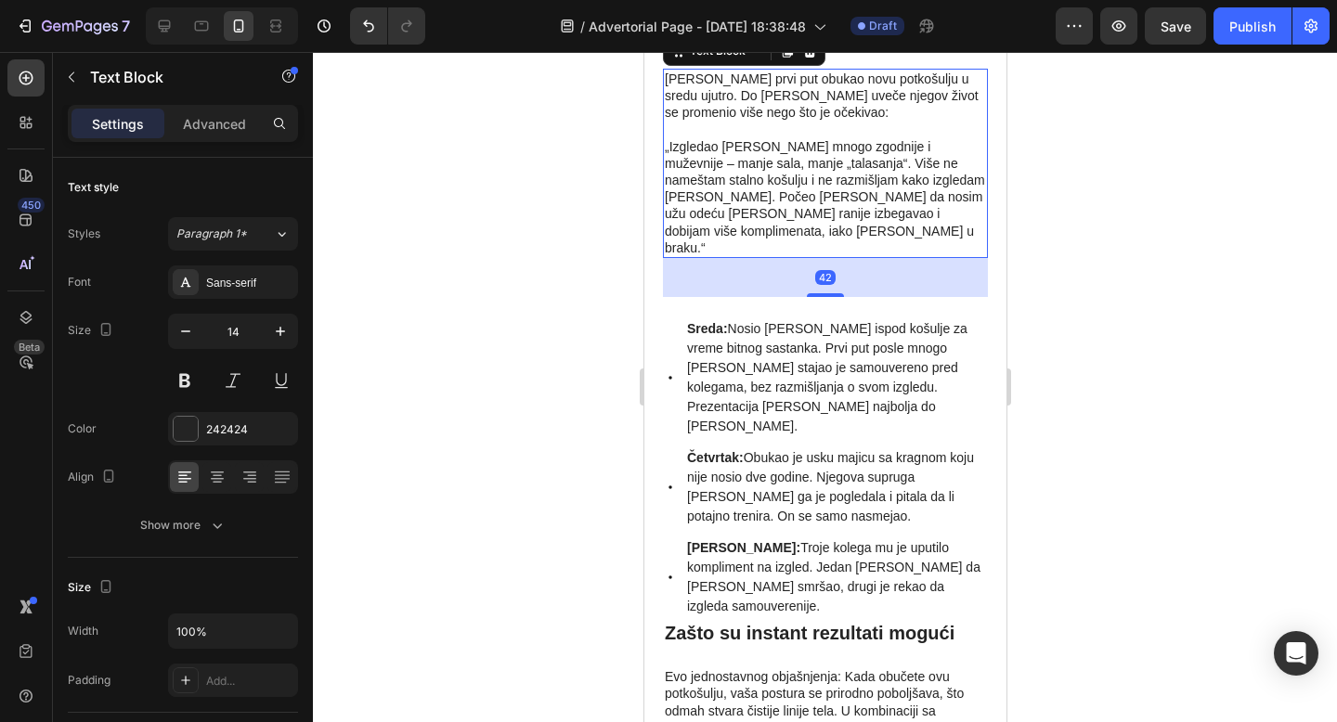
scroll to position [4007, 0]
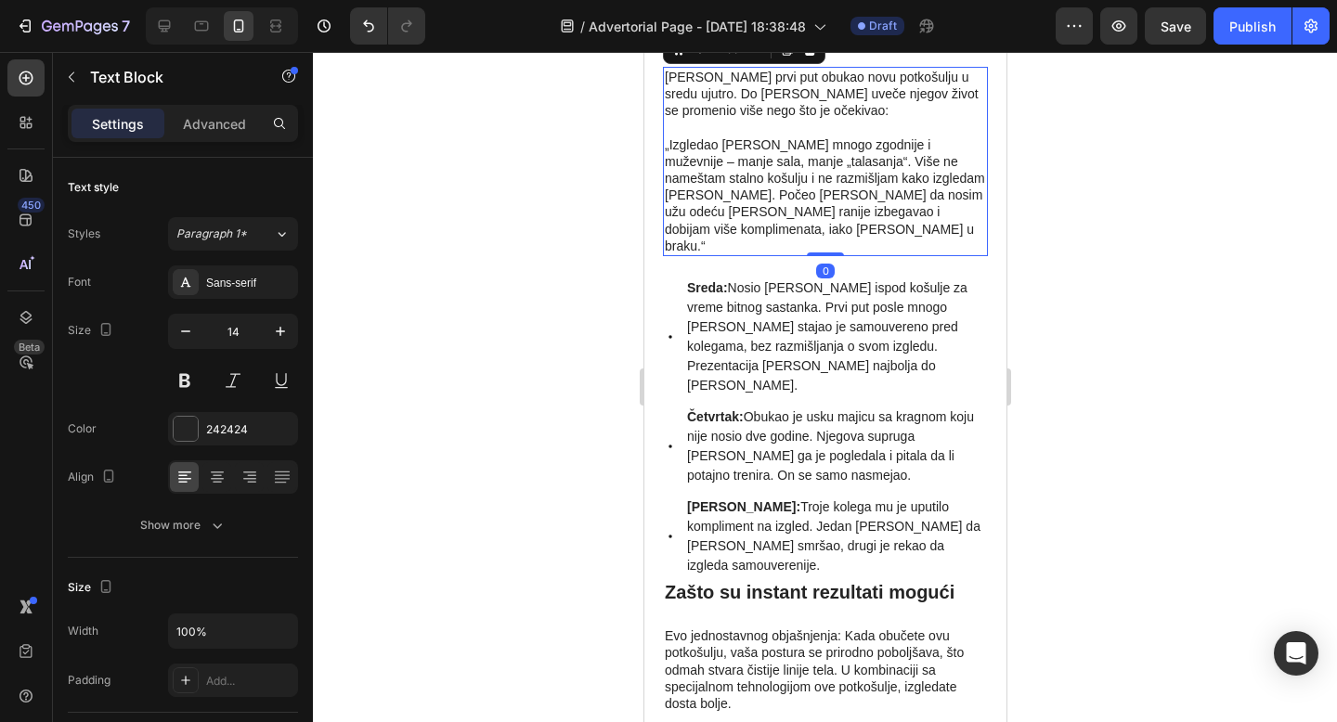
drag, startPoint x: 817, startPoint y: 513, endPoint x: 822, endPoint y: 457, distance: 56.8
click at [822, 256] on div "Marko je prvi put obukao novu potkošulju u sredu ujutro. Do petka uveče njegov …" at bounding box center [824, 161] width 325 height 189
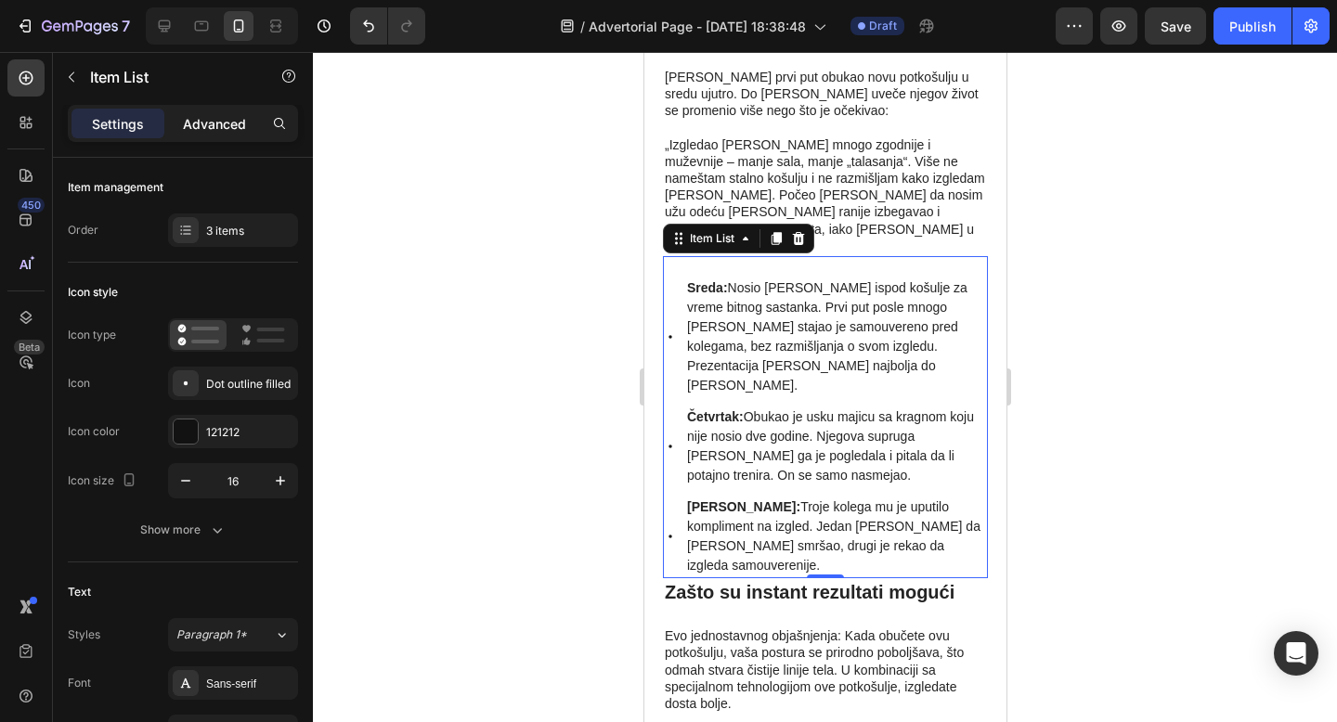
click at [230, 131] on p "Advanced" at bounding box center [214, 123] width 63 height 19
type input "100%"
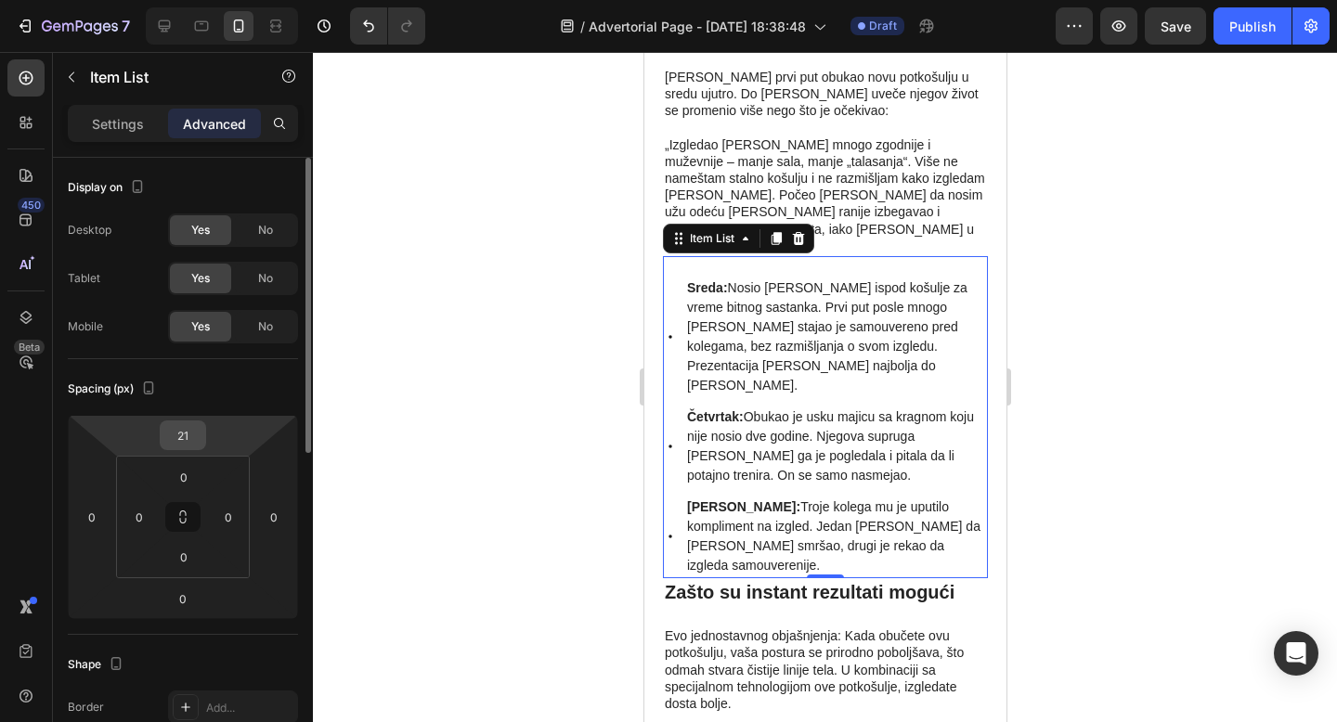
click at [194, 441] on input "21" at bounding box center [182, 435] width 37 height 28
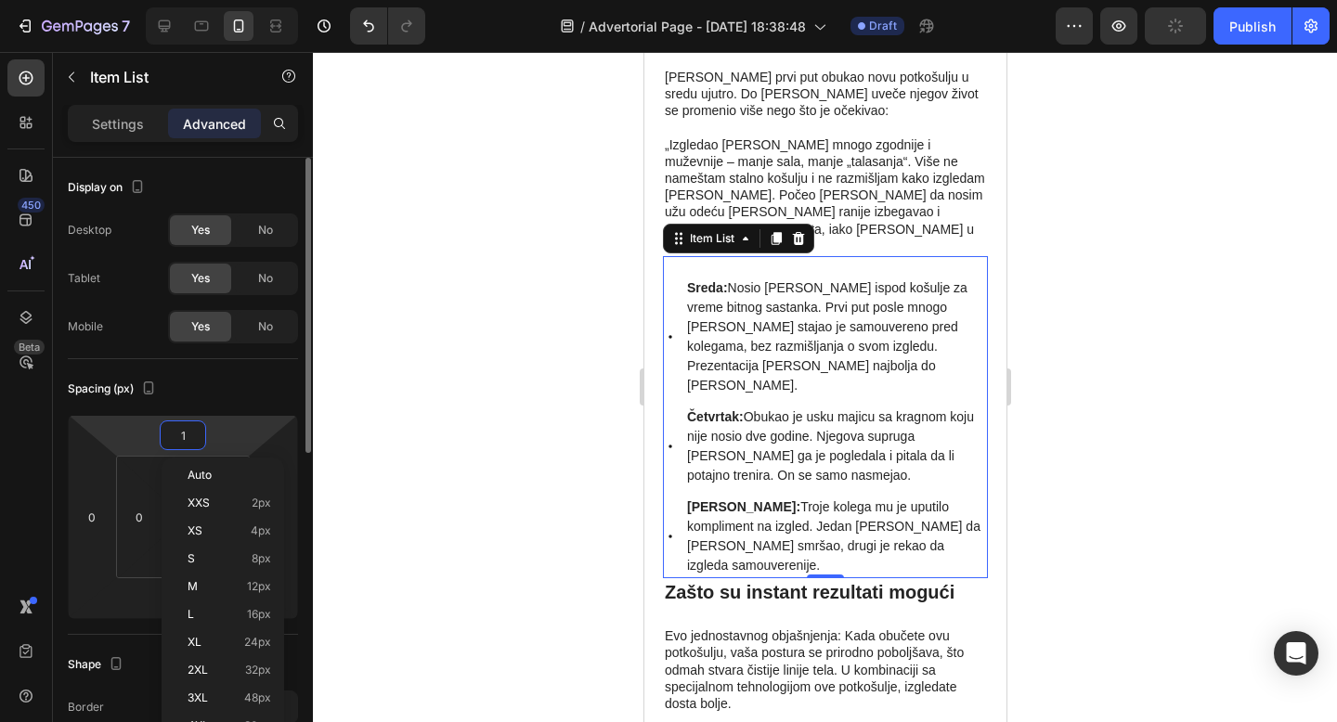
type input "10"
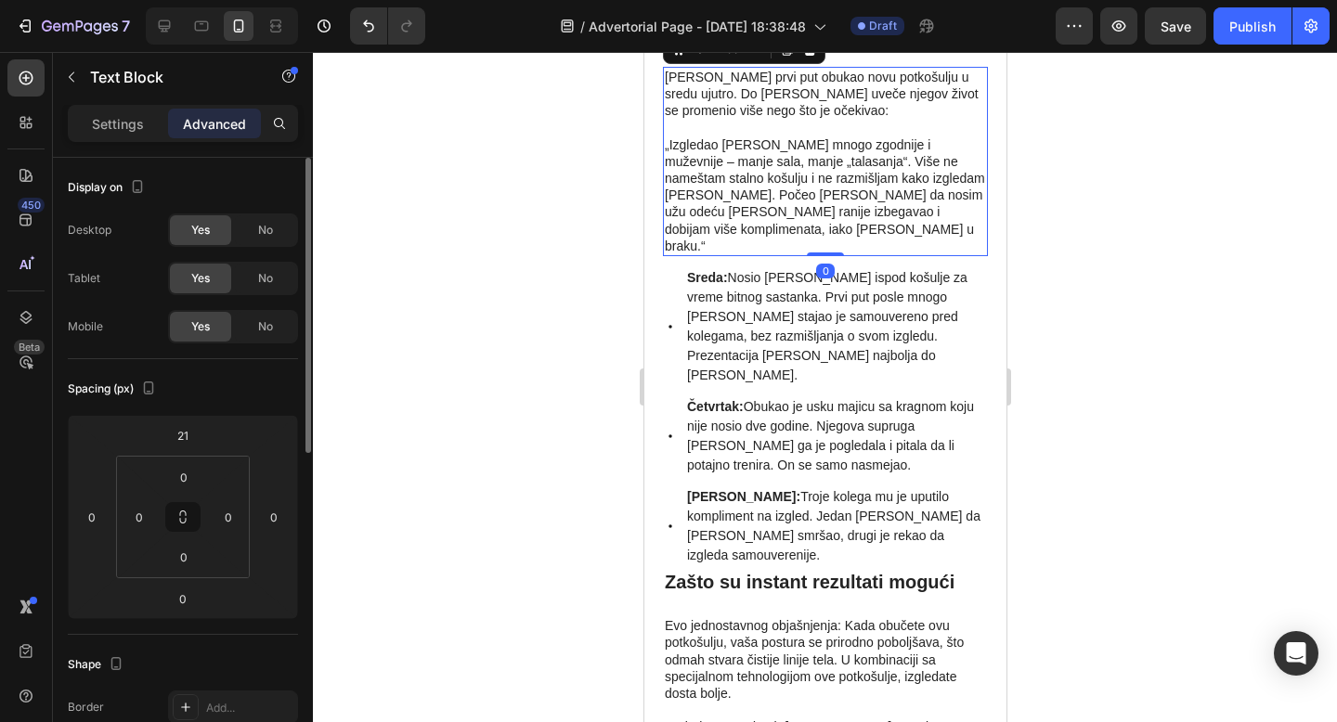
click at [755, 120] on p "[PERSON_NAME] prvi put obukao novu potkošulju u sredu ujutro. Do [PERSON_NAME] …" at bounding box center [824, 94] width 321 height 51
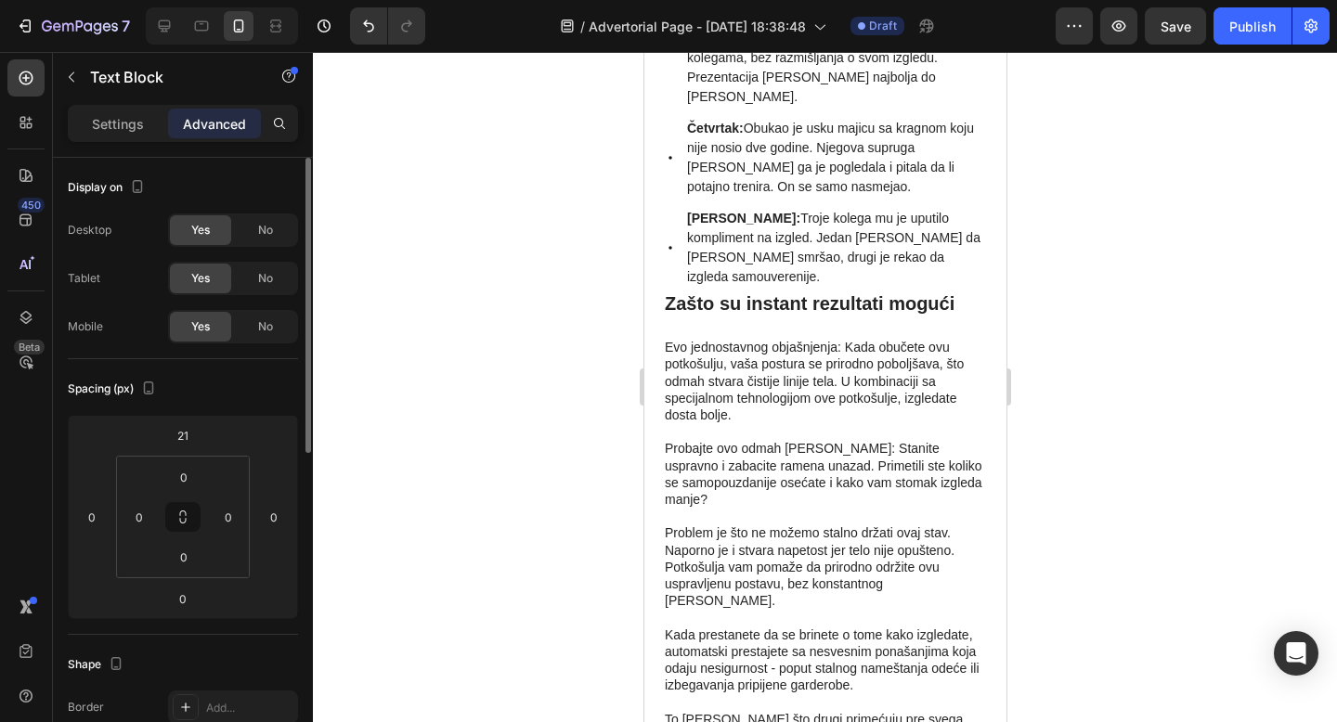
scroll to position [4346, 0]
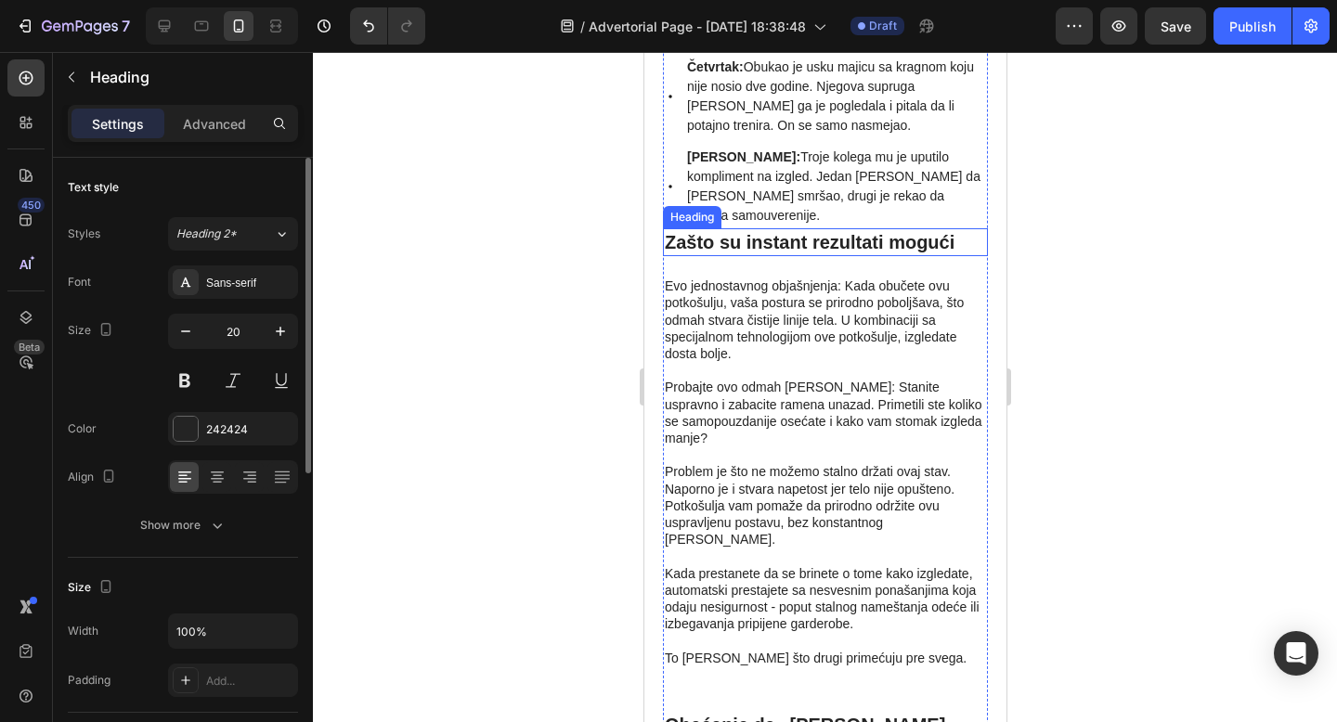
click at [770, 256] on h2 "Zašto su instant rezultati mogući" at bounding box center [824, 242] width 325 height 28
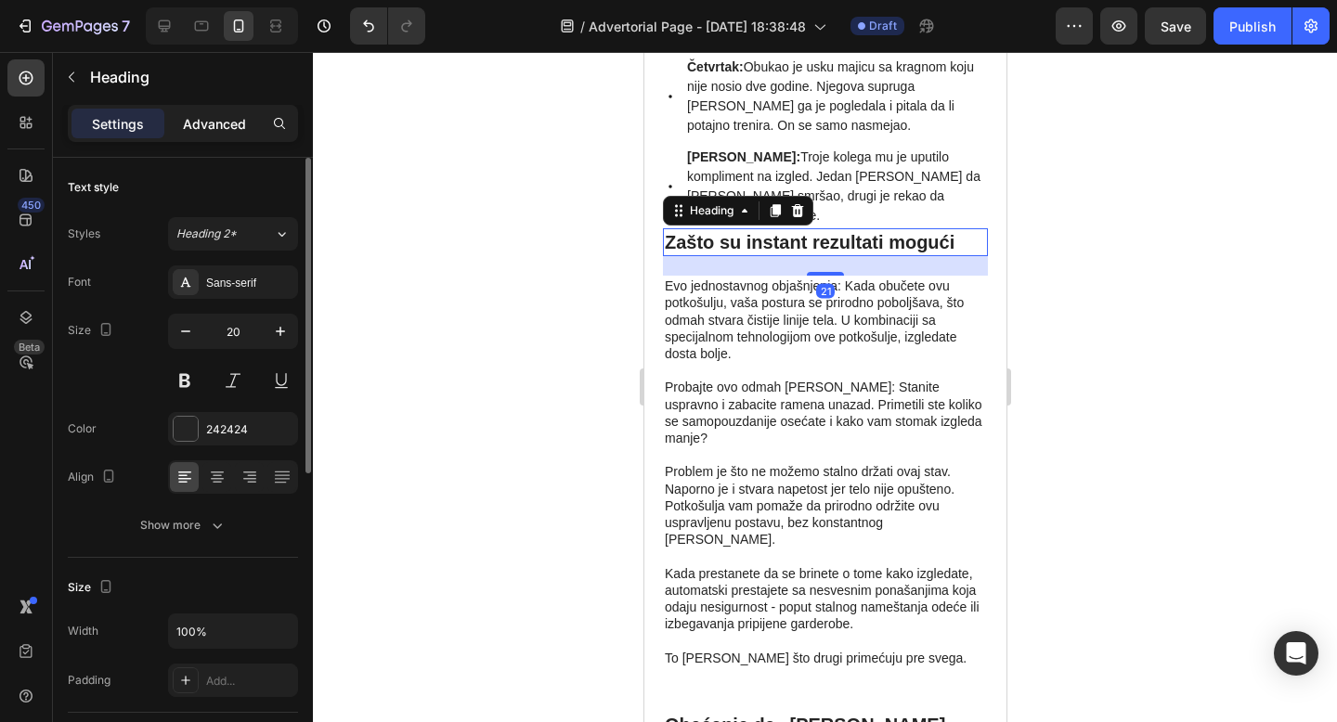
click at [211, 120] on p "Advanced" at bounding box center [214, 123] width 63 height 19
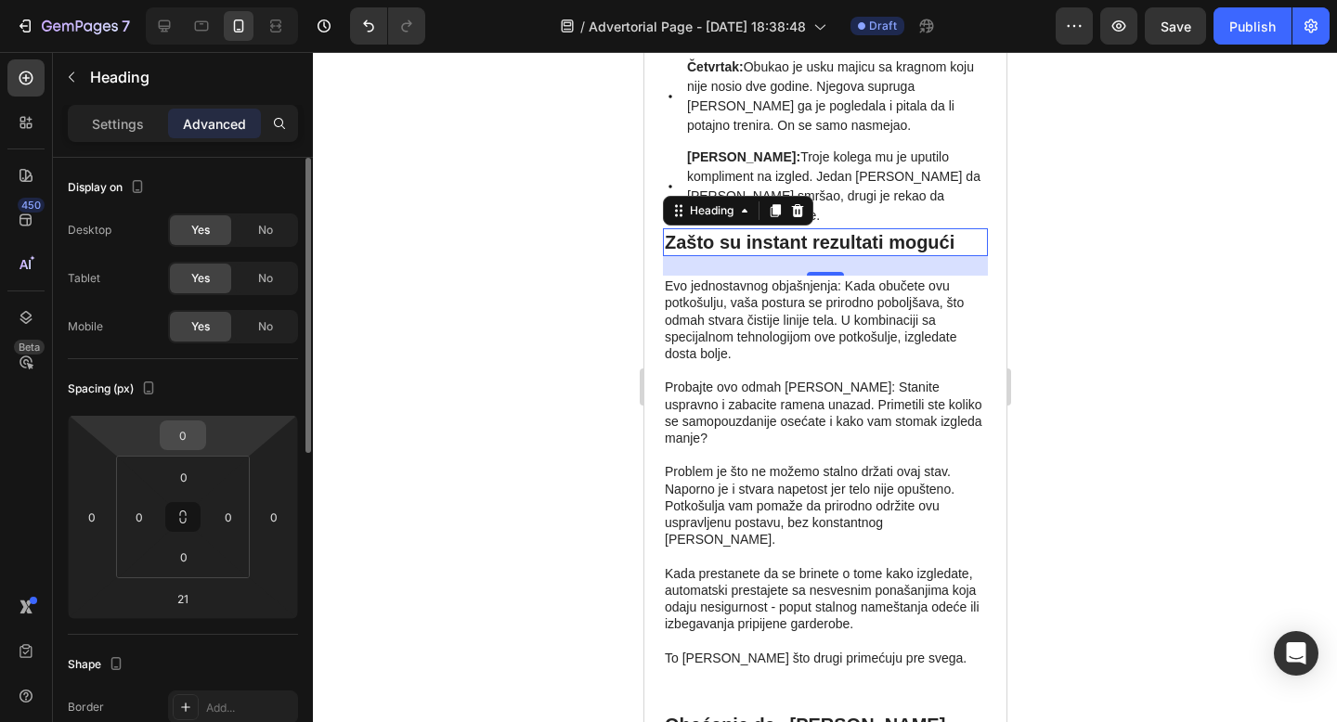
click at [178, 436] on input "0" at bounding box center [182, 435] width 37 height 28
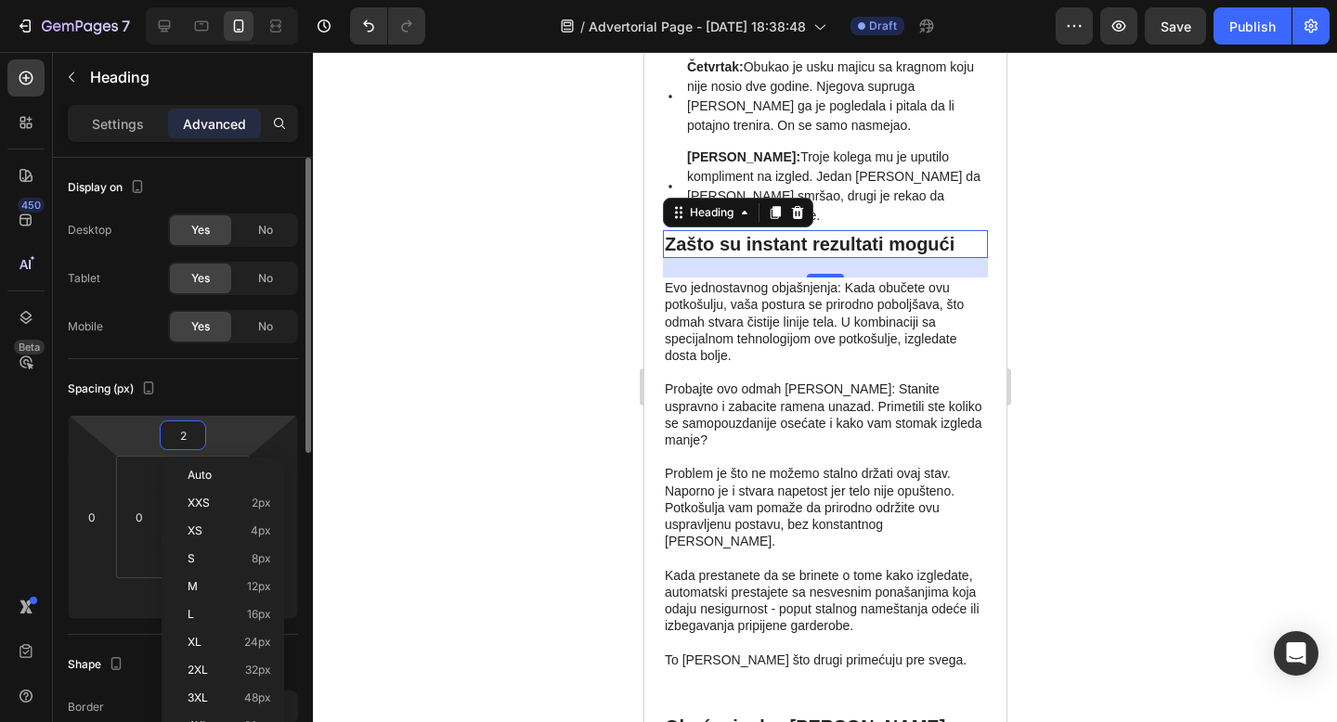
type input "20"
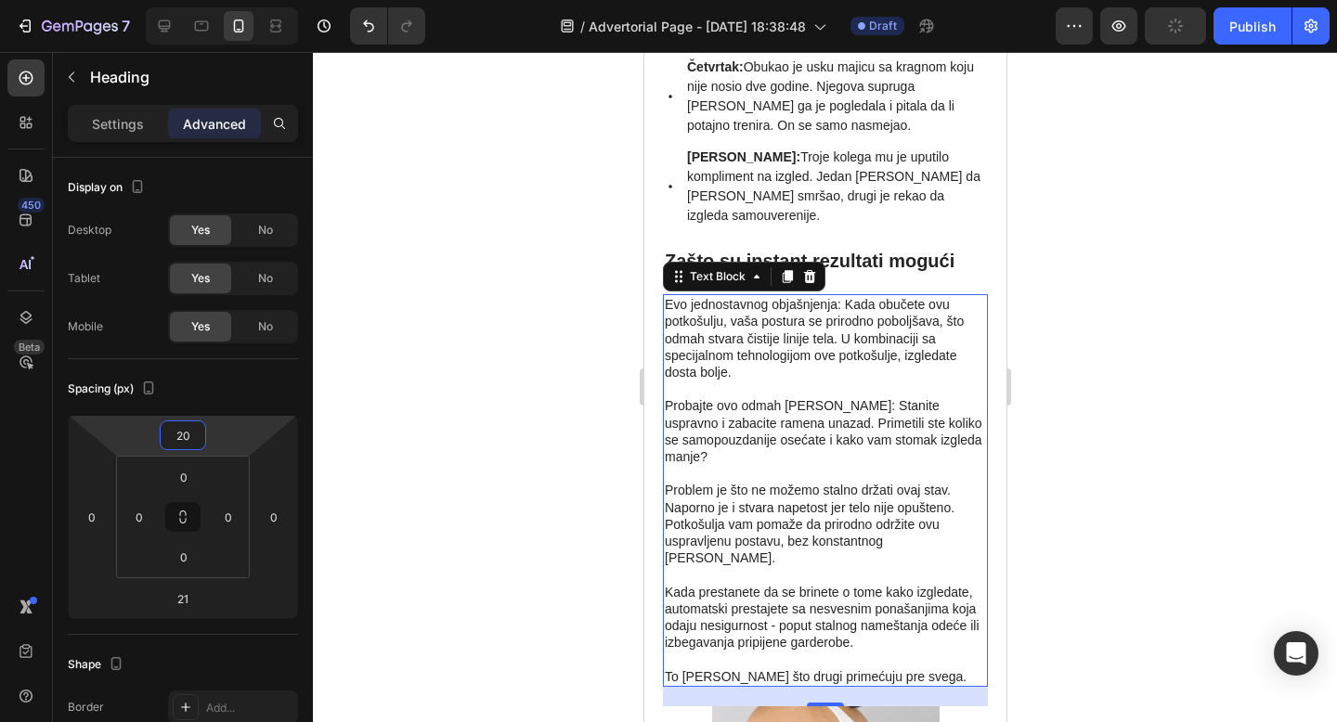
click at [881, 465] on p "Probajte ovo odmah [PERSON_NAME]: Stanite uspravno i zabacite ramena unazad. Pr…" at bounding box center [824, 423] width 321 height 84
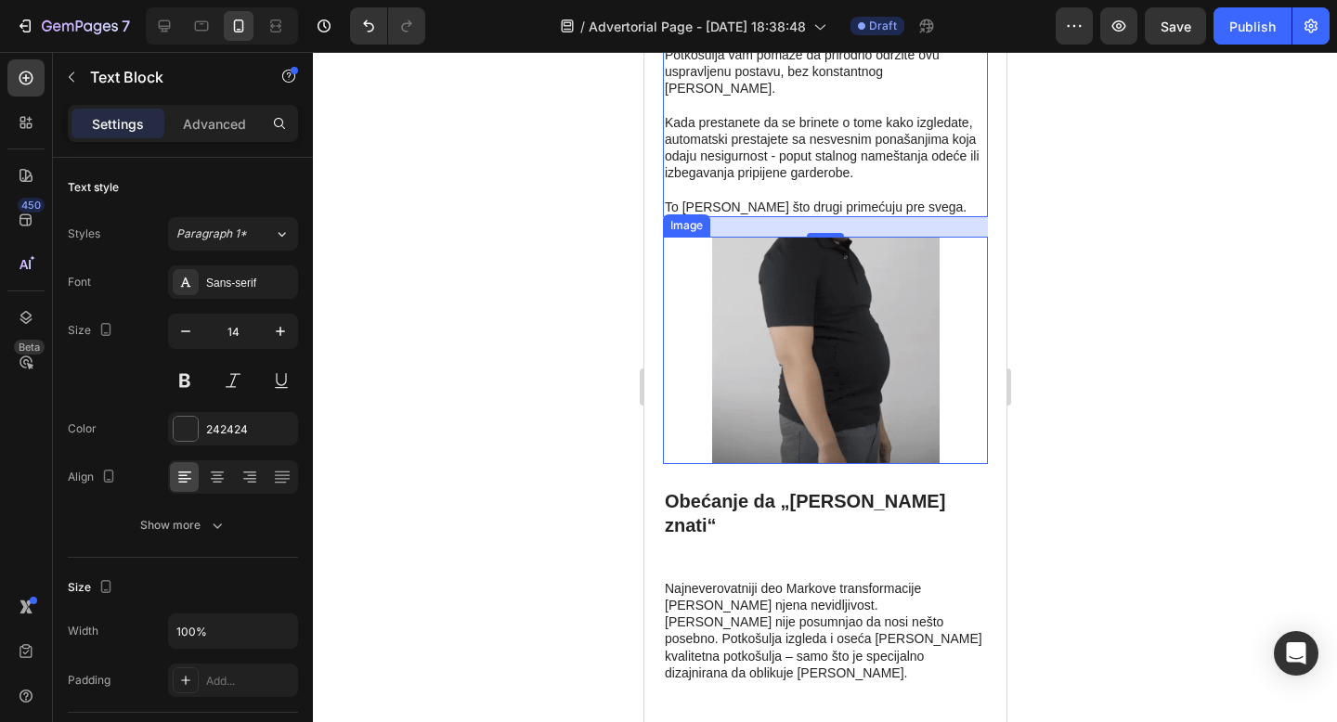
scroll to position [5029, 0]
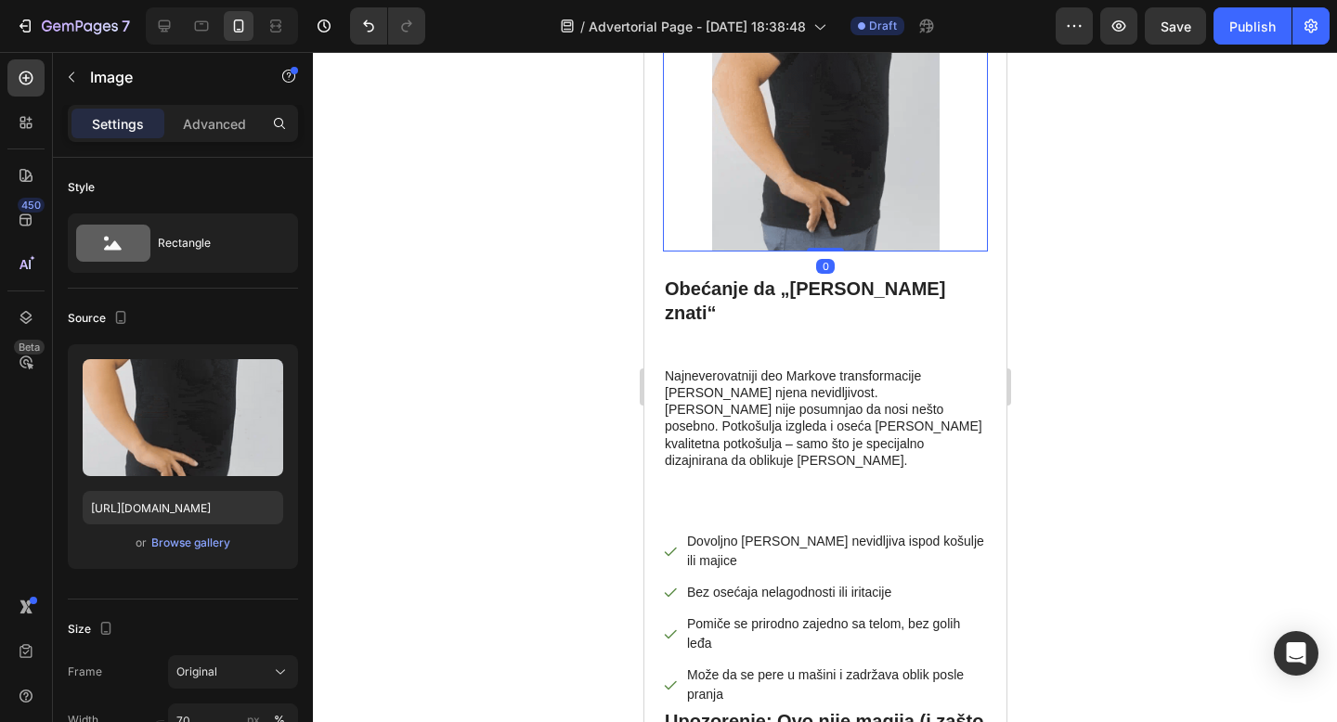
click at [816, 252] on img at bounding box center [824, 137] width 227 height 227
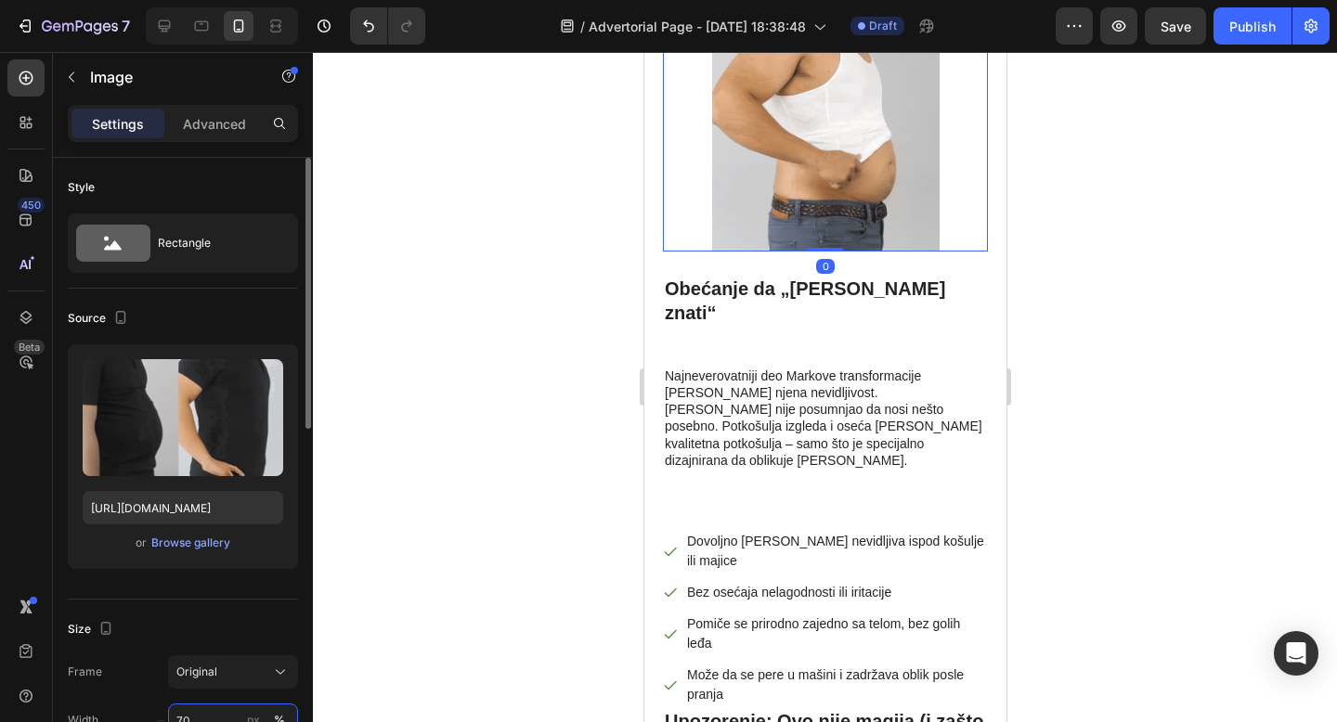
click at [187, 716] on input "70" at bounding box center [233, 720] width 130 height 33
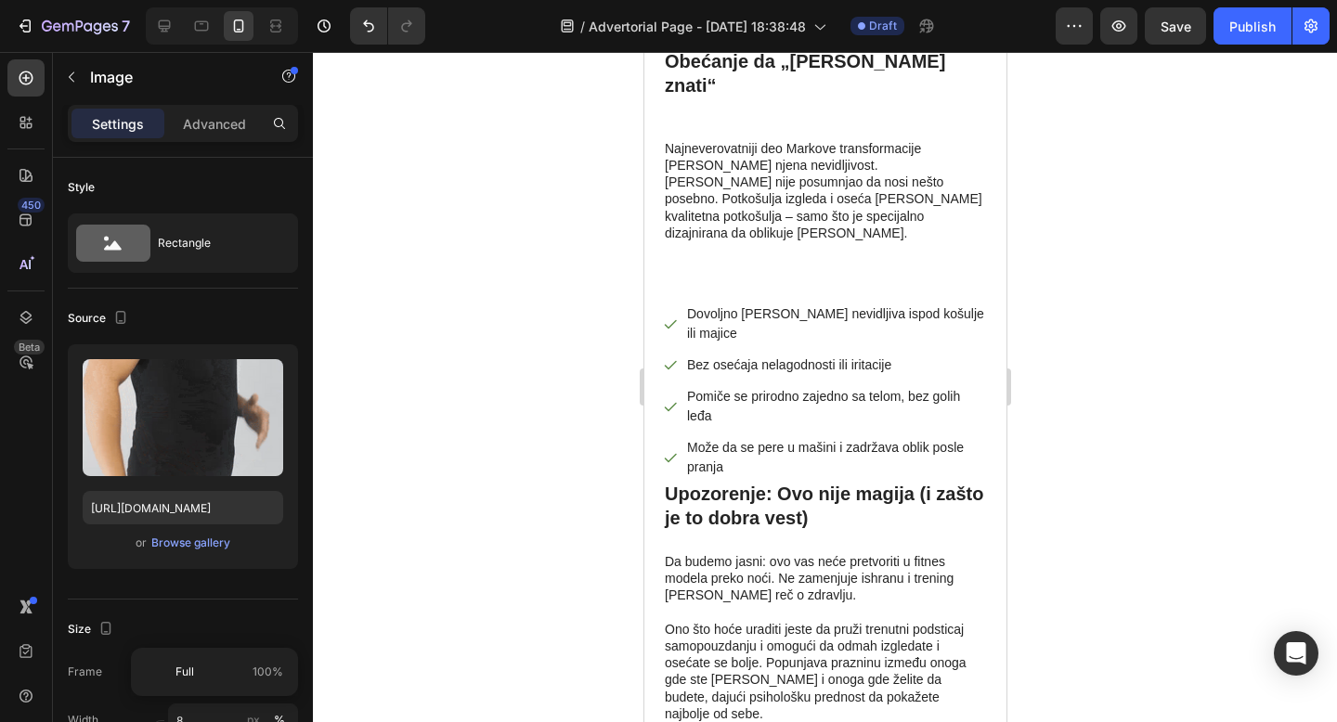
scroll to position [5, 0]
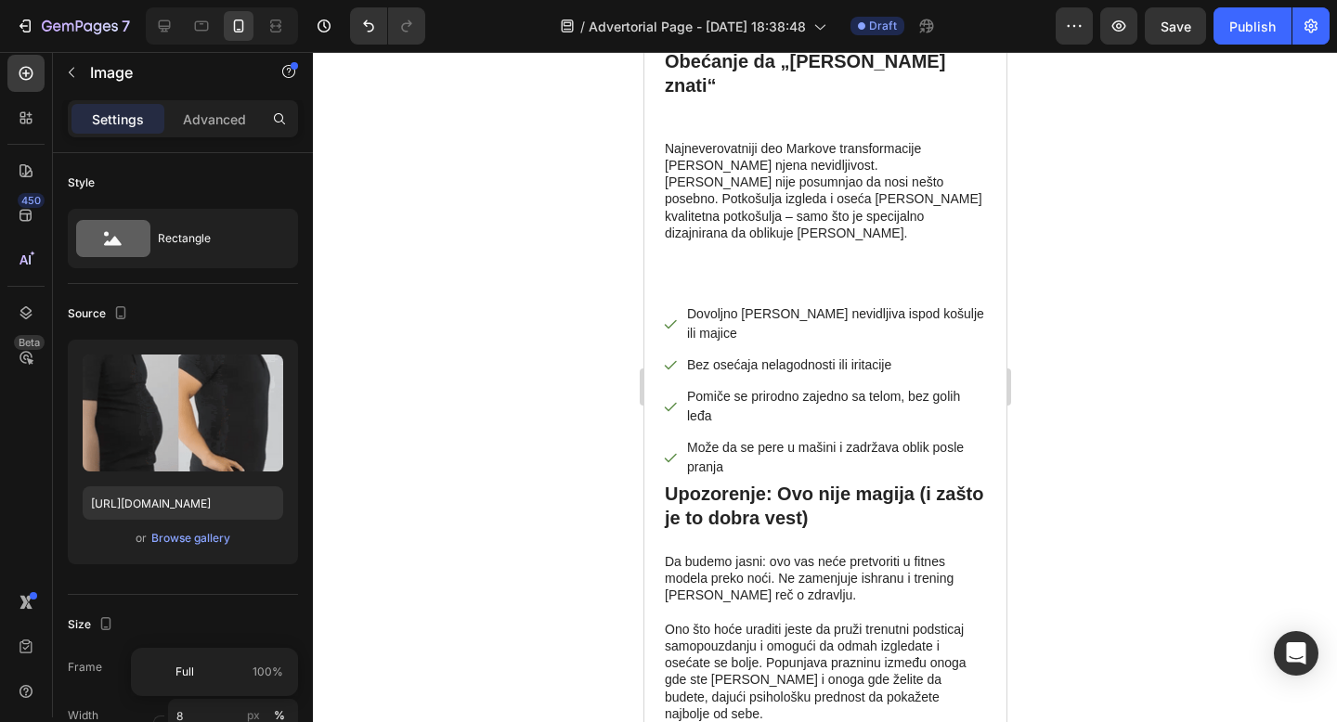
type input "80"
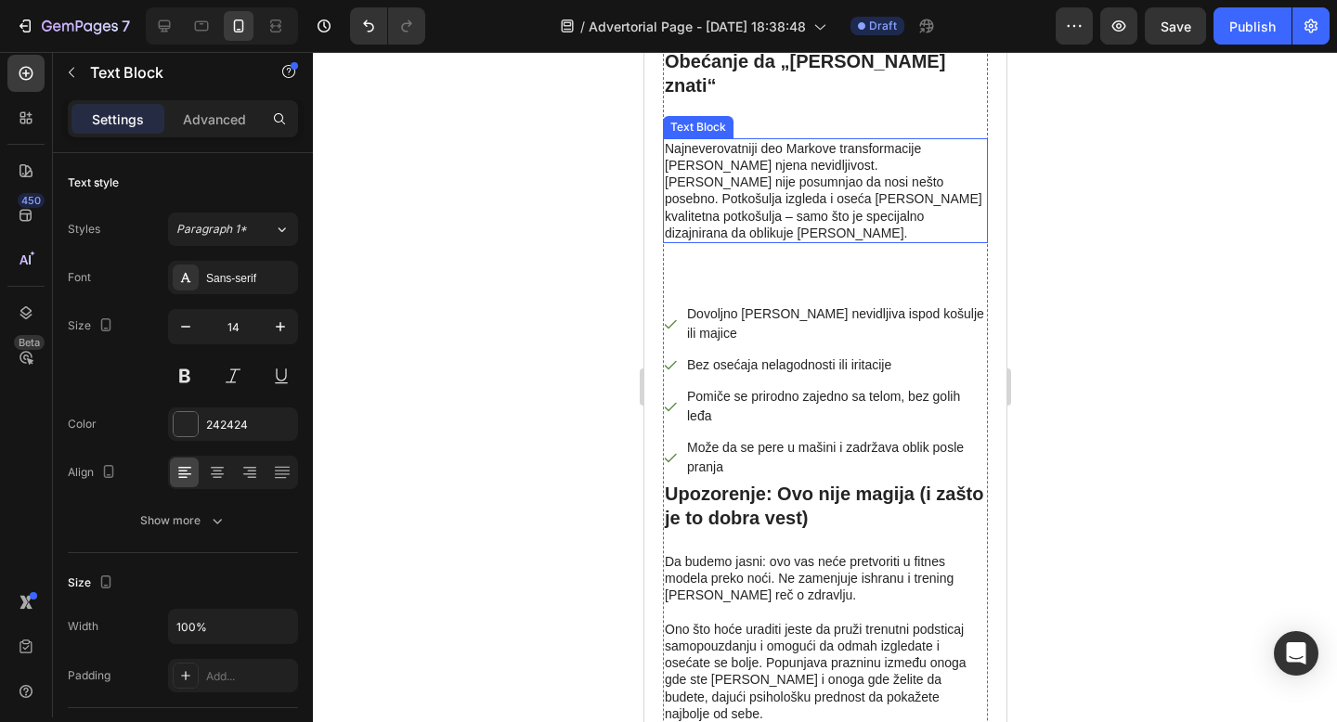
click at [755, 241] on p "Najneverovatniji deo Markove transformacije [PERSON_NAME] njena nevidljivost. […" at bounding box center [824, 190] width 321 height 101
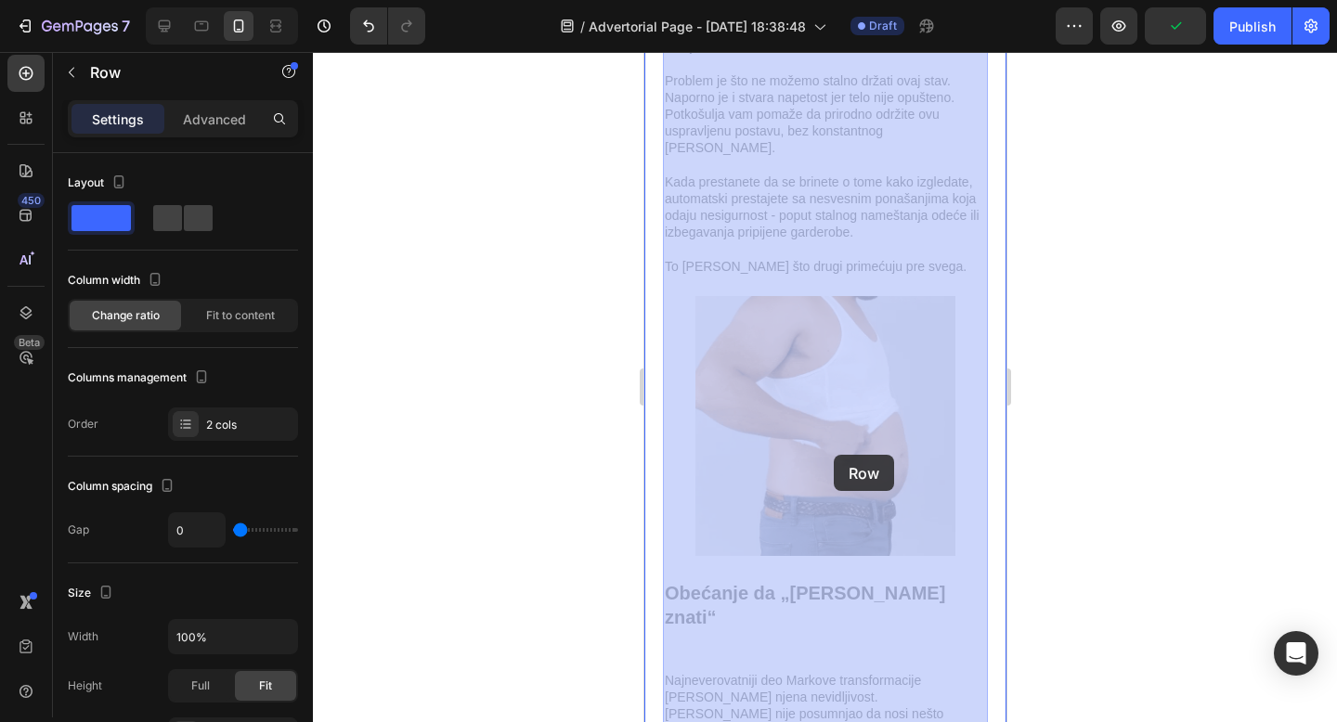
drag, startPoint x: 830, startPoint y: 485, endPoint x: 833, endPoint y: 455, distance: 29.8
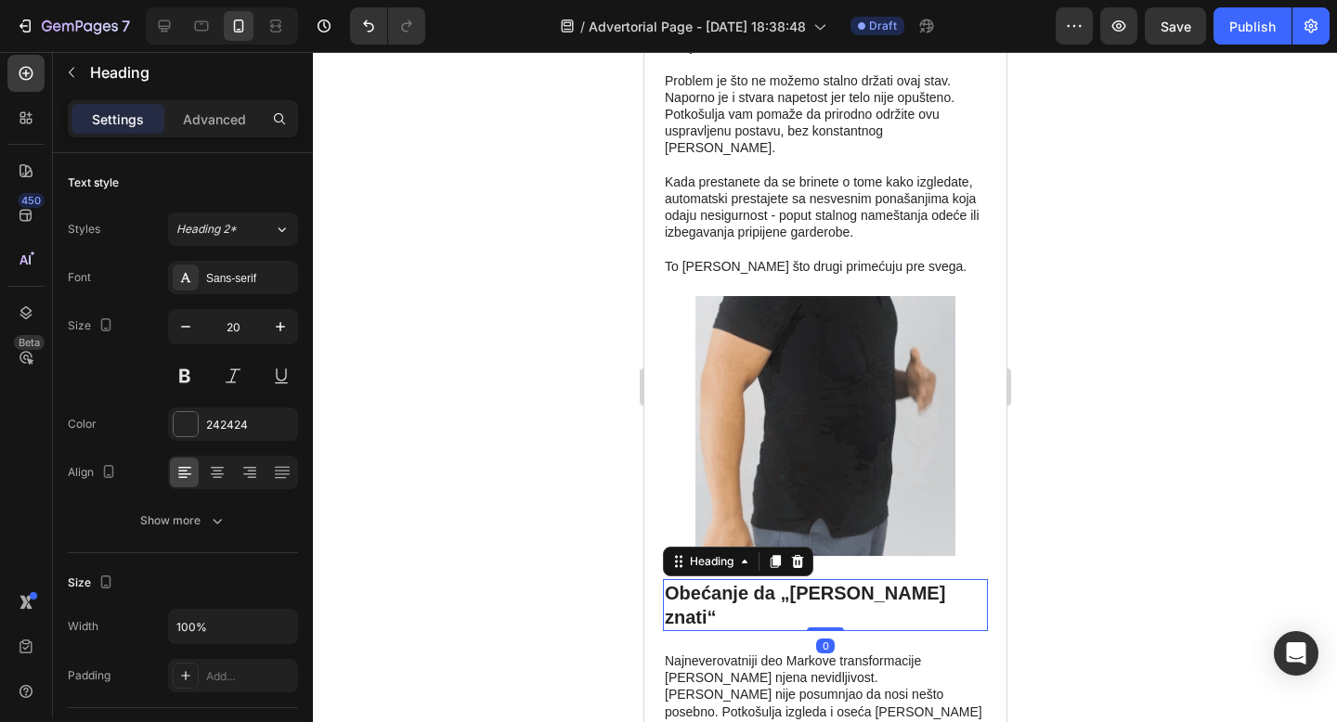
drag, startPoint x: 825, startPoint y: 481, endPoint x: 849, endPoint y: 500, distance: 31.0
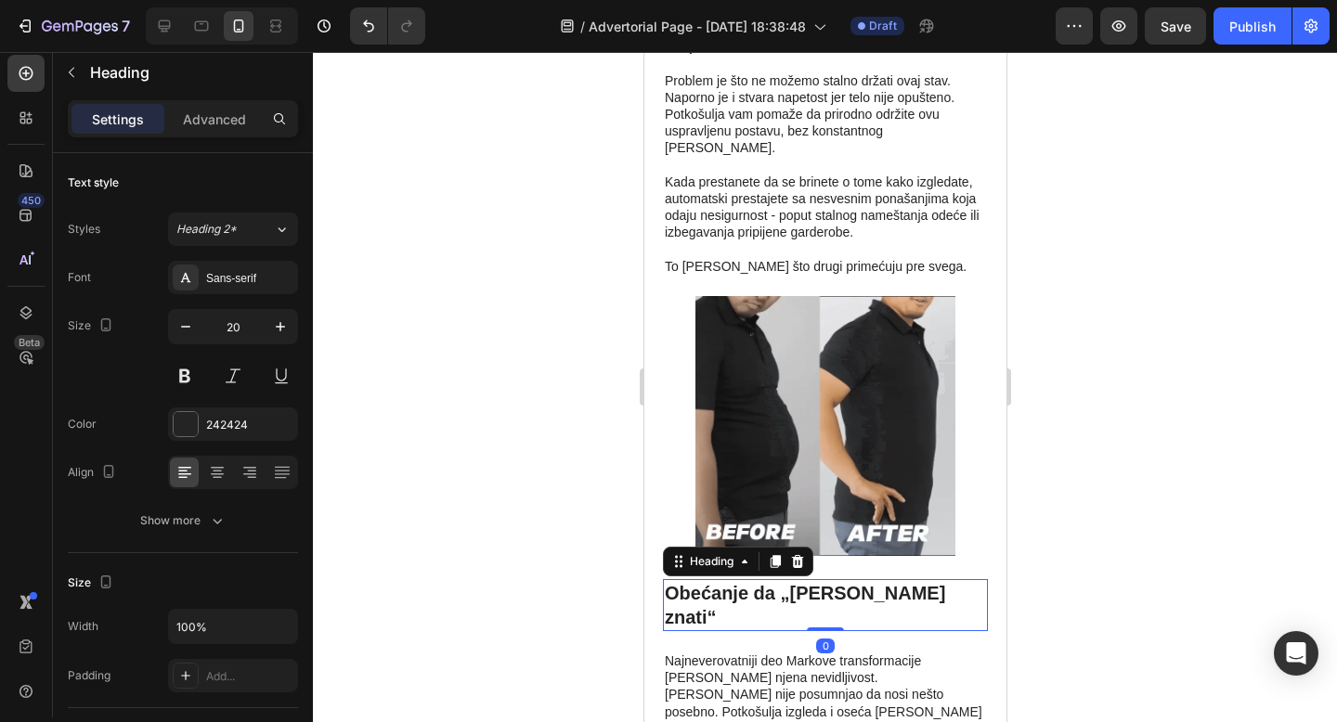
click at [824, 425] on div "Image Specijalna tehnologija koja objašnjava način na koji je ova potkošulja iz…" at bounding box center [824, 564] width 325 height 4523
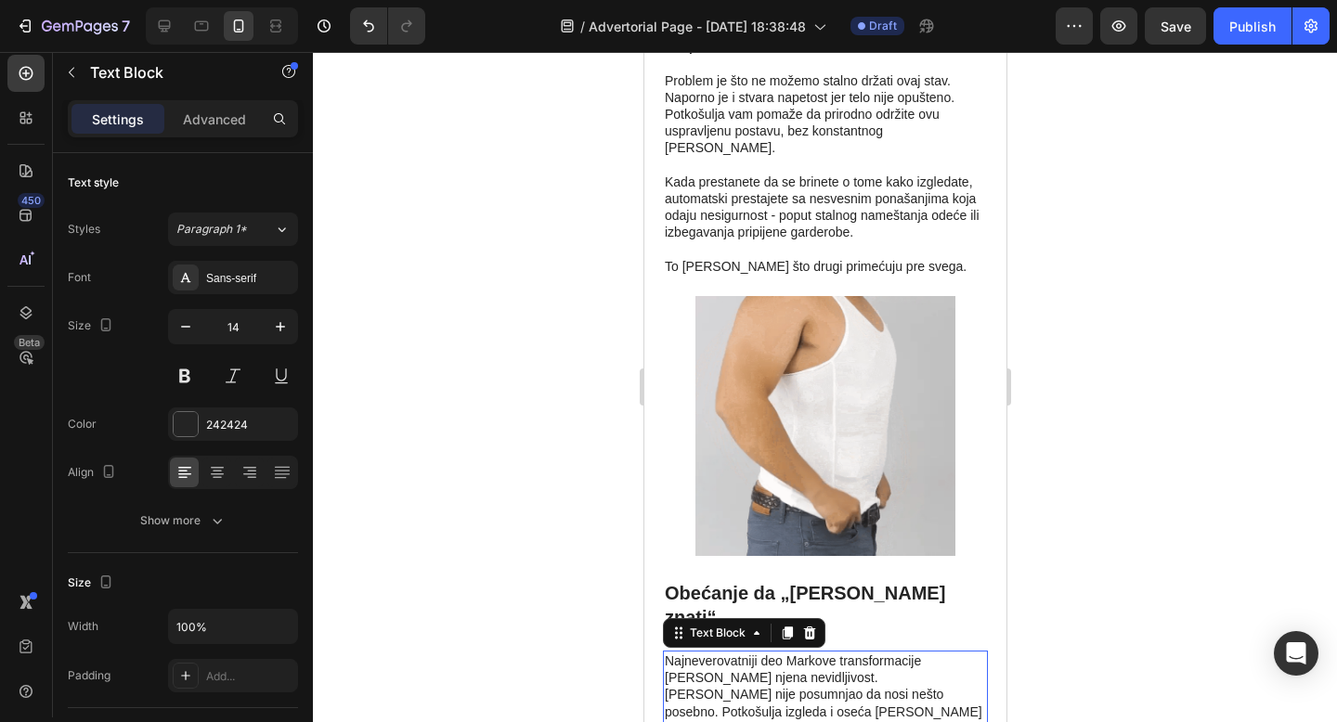
click at [849, 653] on p "Najneverovatniji deo Markove transformacije [PERSON_NAME] njena nevidljivost. […" at bounding box center [824, 703] width 321 height 101
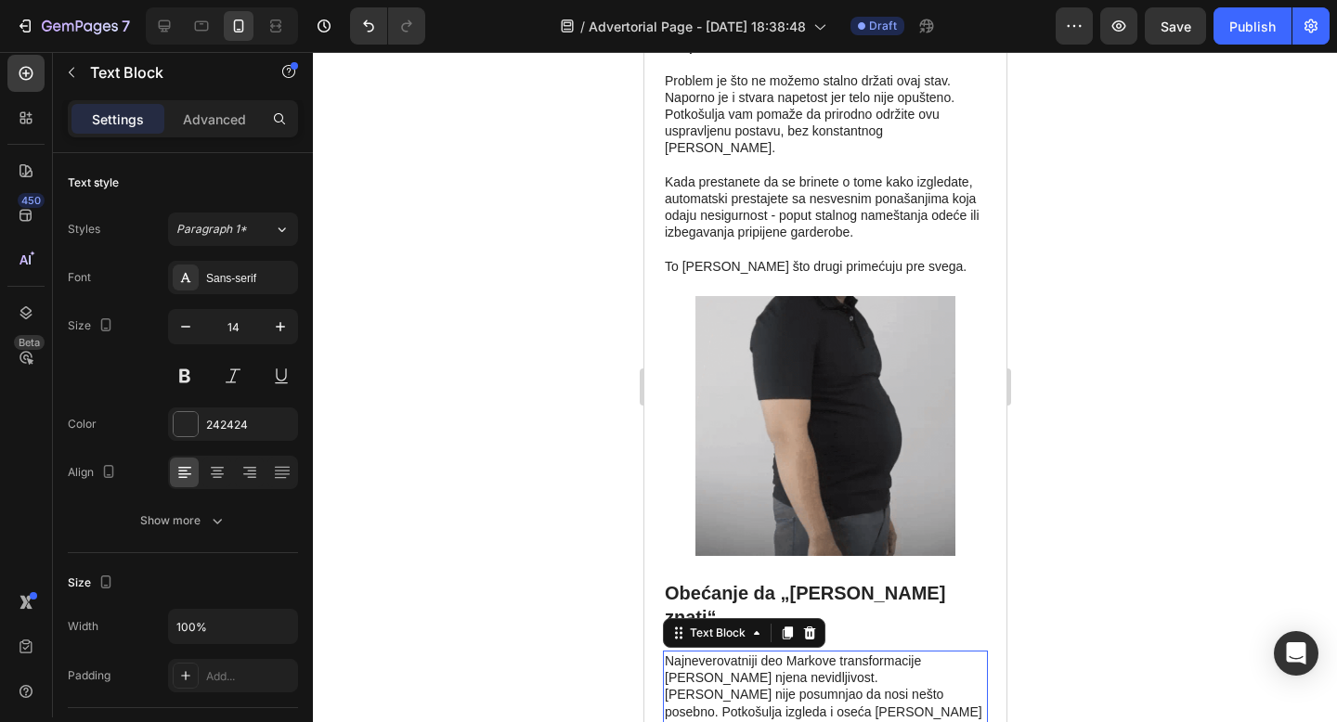
drag, startPoint x: 824, startPoint y: 607, endPoint x: 828, endPoint y: 552, distance: 54.9
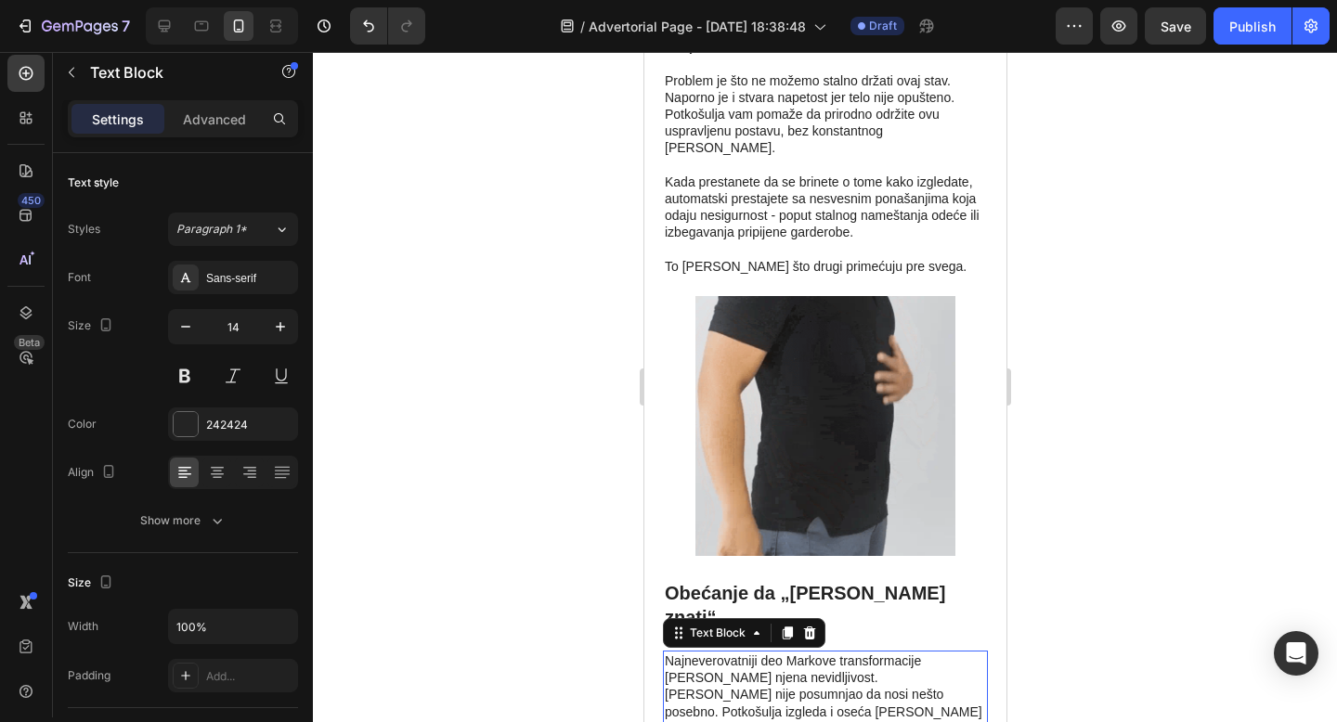
click at [828, 651] on div "Najneverovatniji deo Markove transformacije [PERSON_NAME] njena nevidljivost. […" at bounding box center [824, 703] width 325 height 105
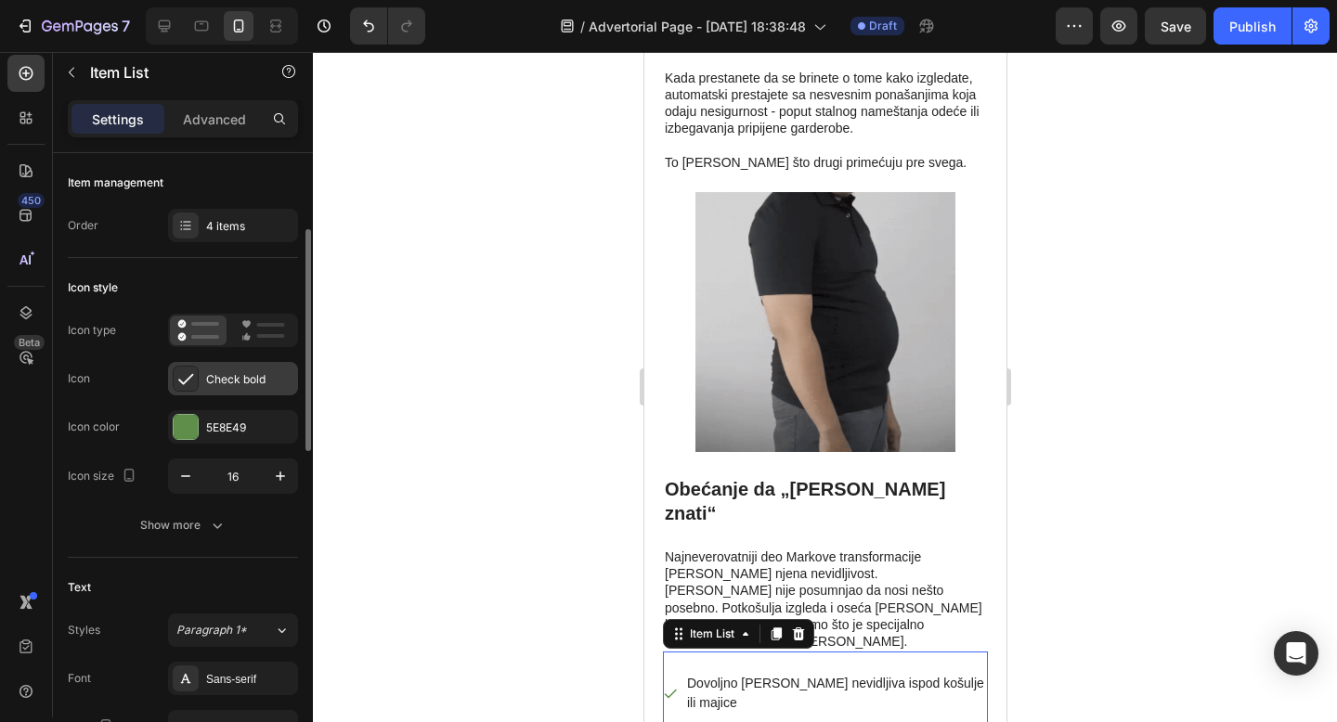
scroll to position [291, 0]
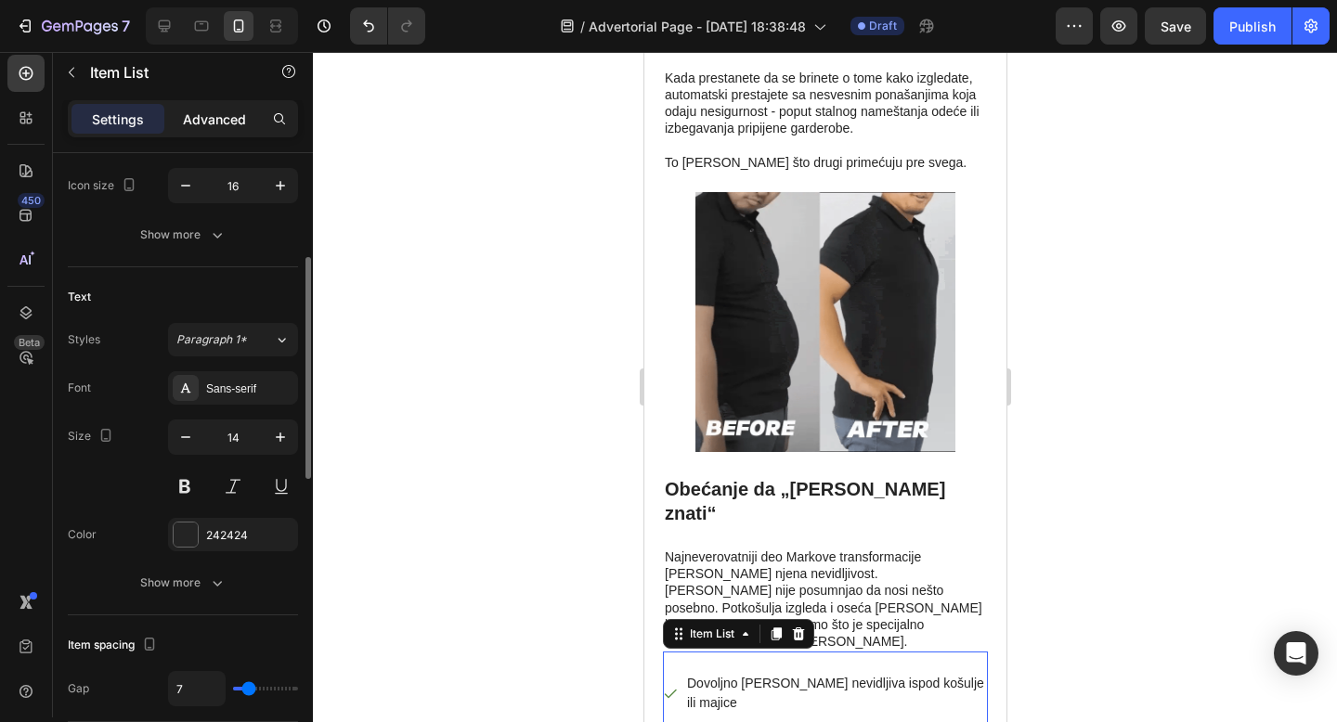
click at [207, 118] on p "Advanced" at bounding box center [214, 119] width 63 height 19
type input "100%"
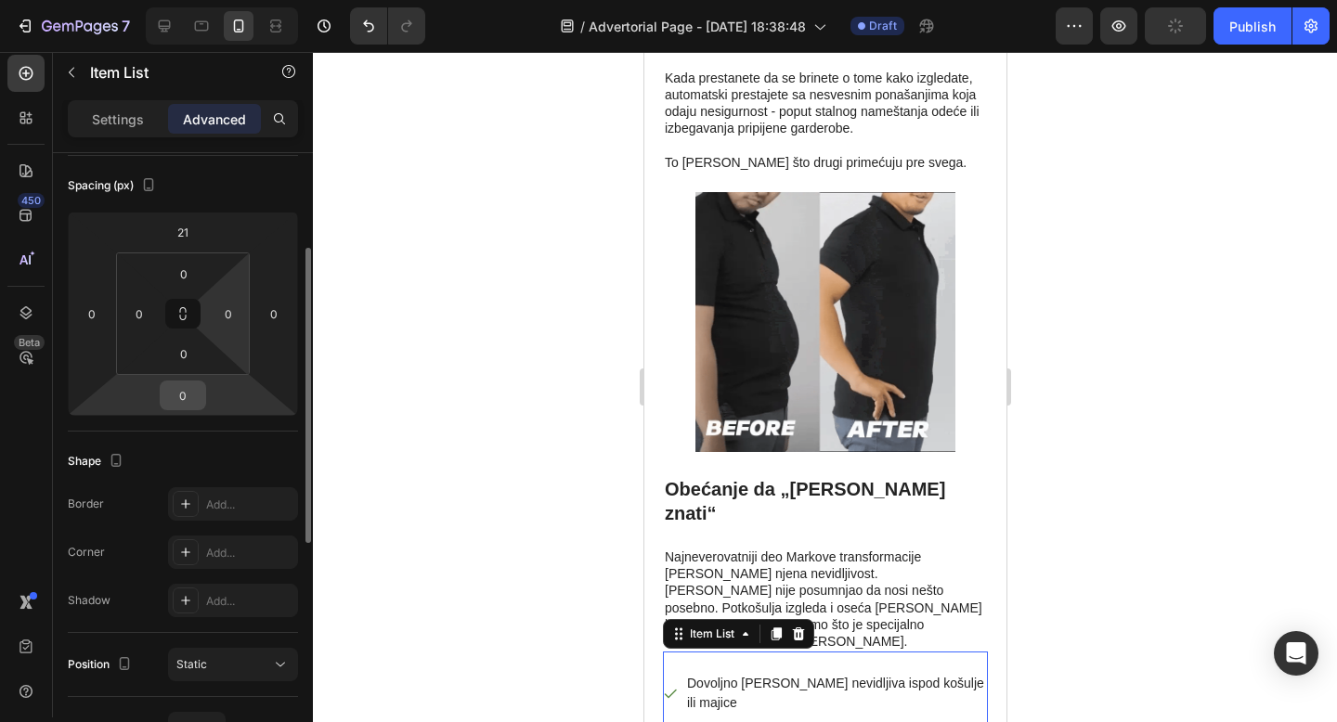
scroll to position [194, 0]
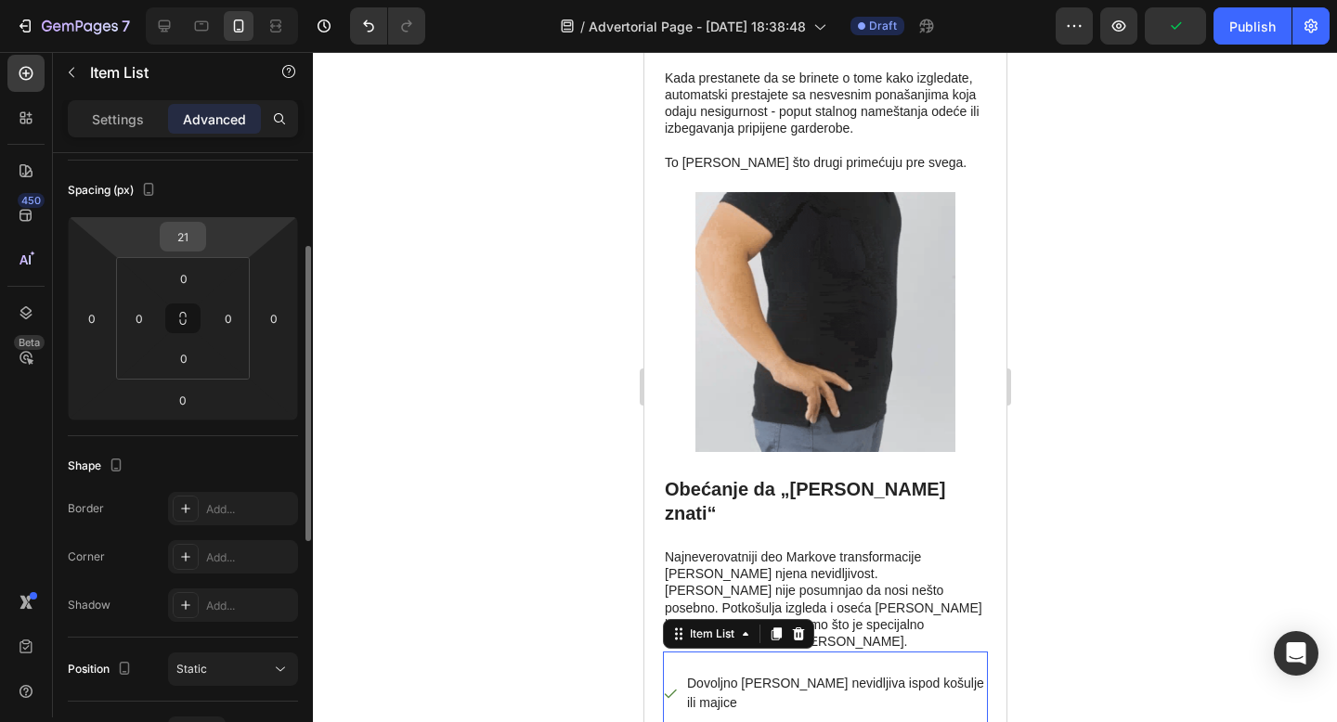
click at [187, 240] on input "21" at bounding box center [182, 237] width 37 height 28
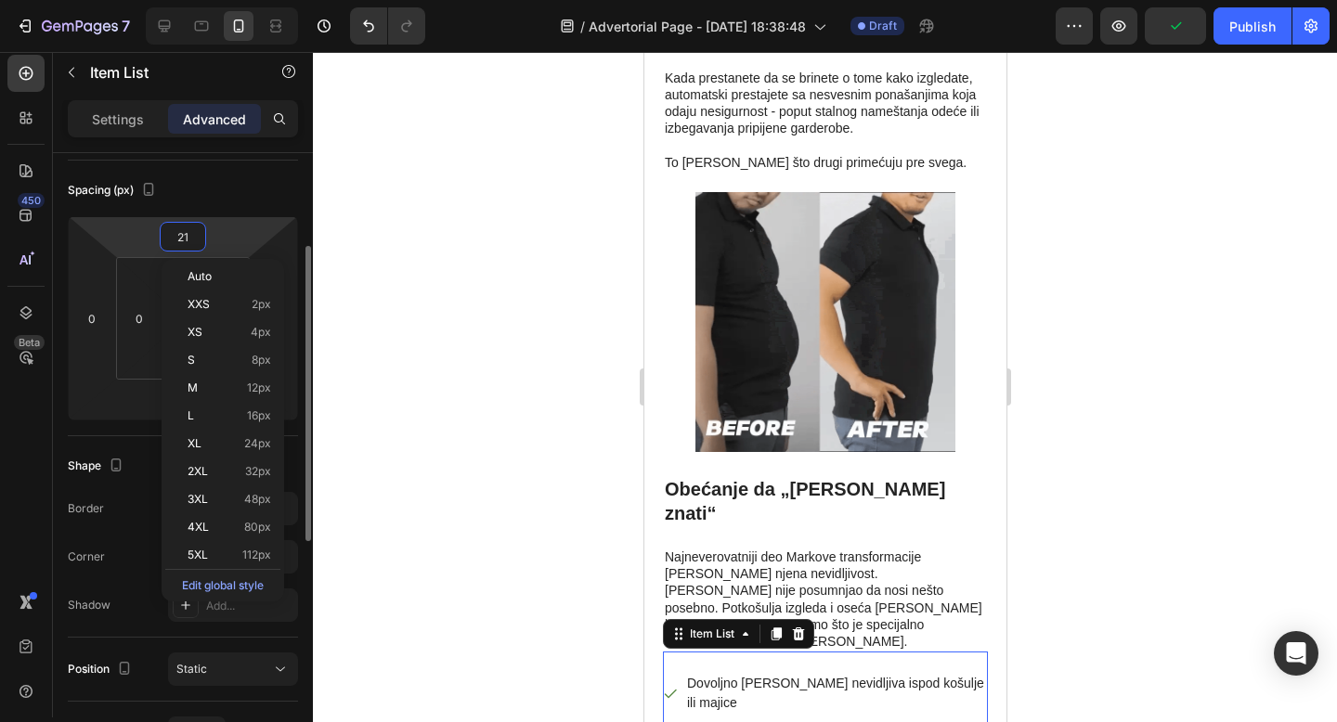
type input "0"
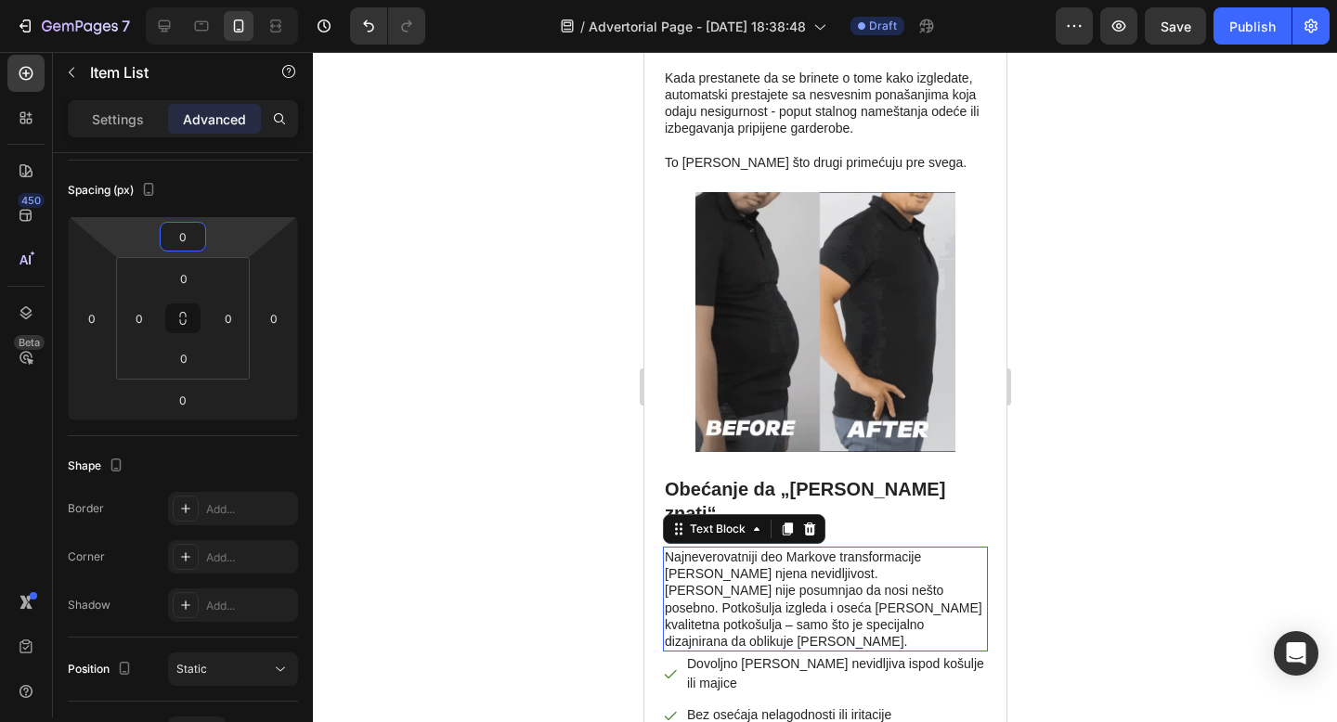
click at [866, 549] on p "Najneverovatniji deo Markove transformacije [PERSON_NAME] njena nevidljivost. […" at bounding box center [824, 599] width 321 height 101
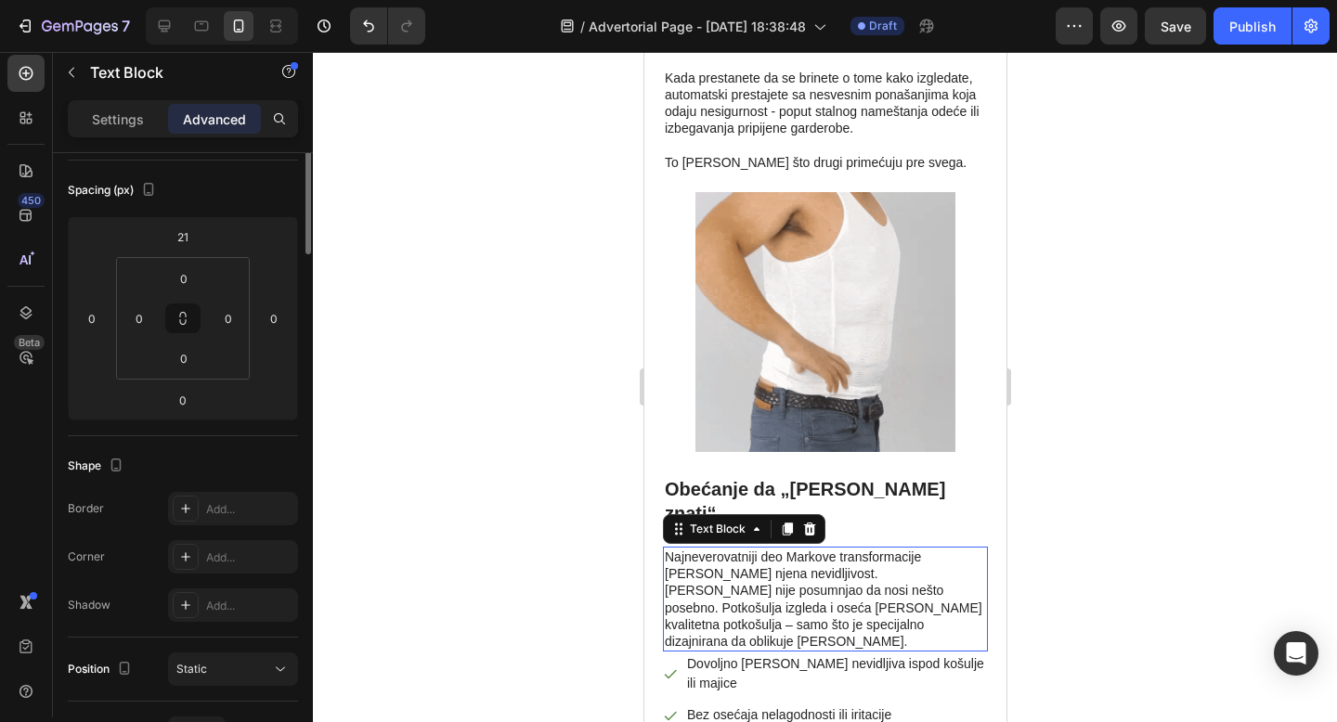
scroll to position [0, 0]
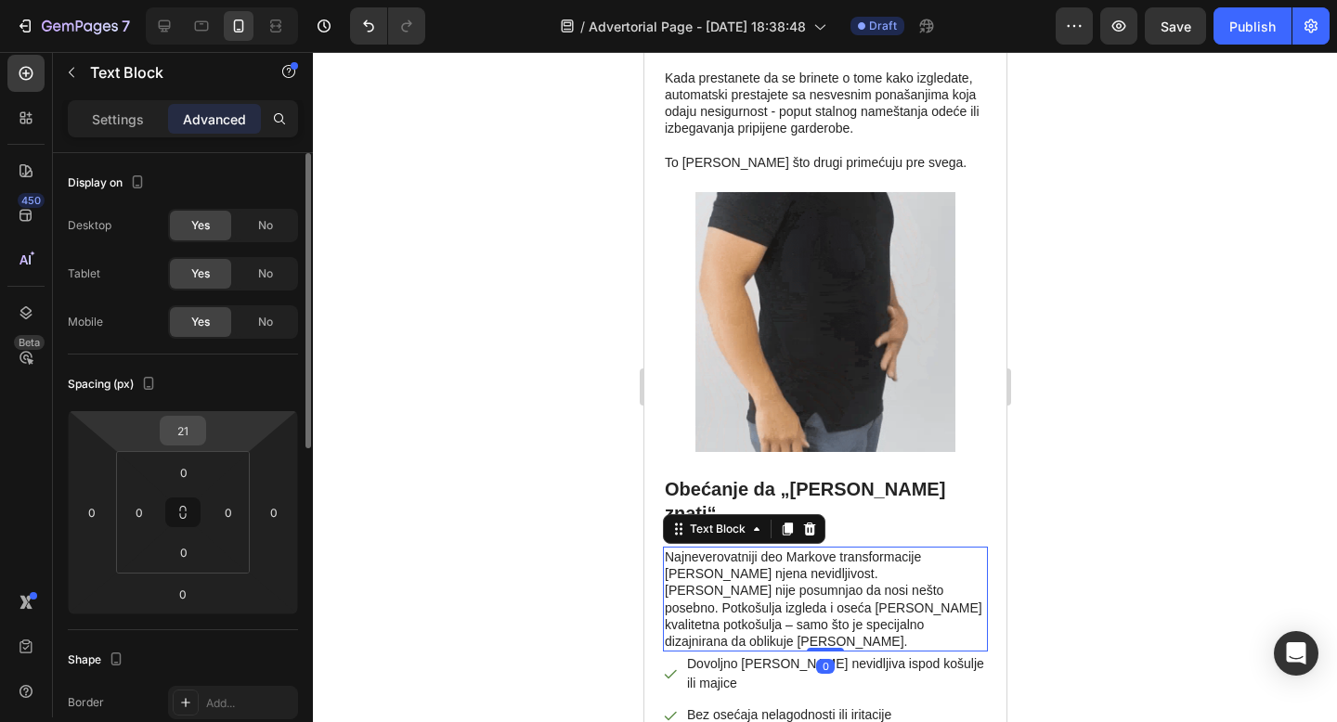
click at [189, 428] on input "21" at bounding box center [182, 431] width 37 height 28
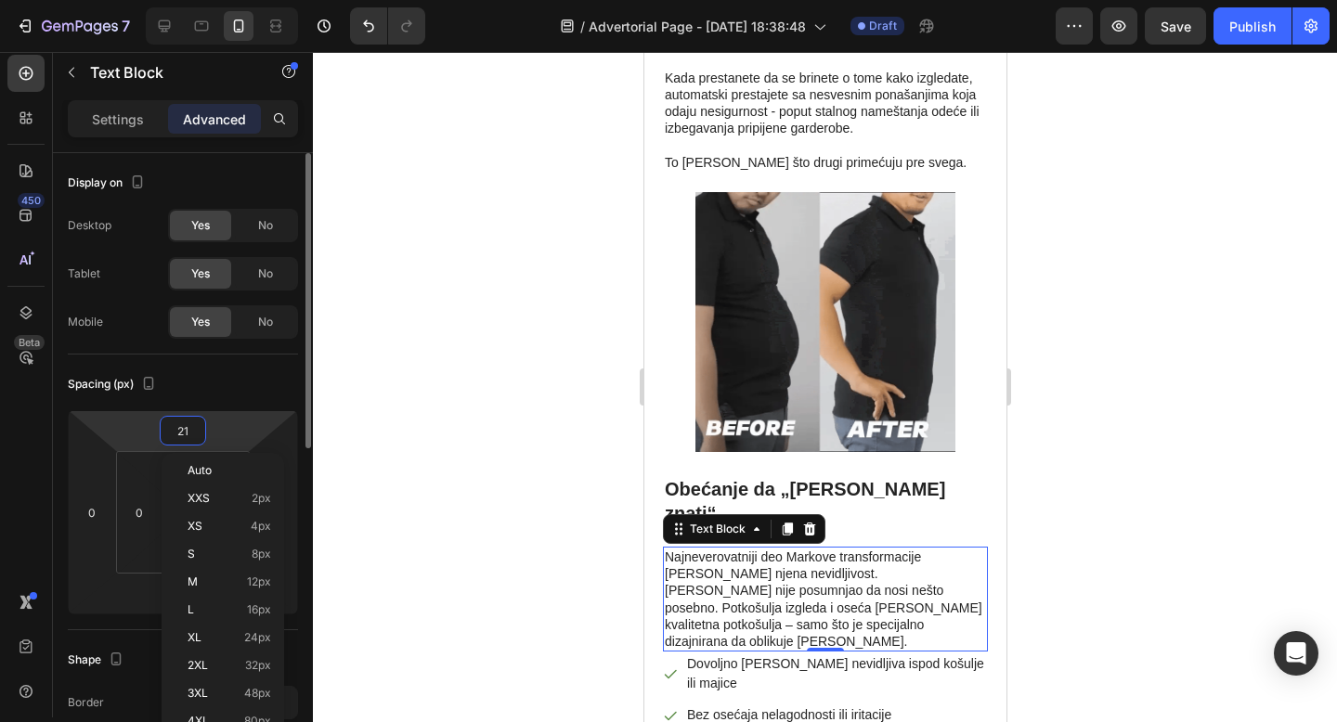
type input "0"
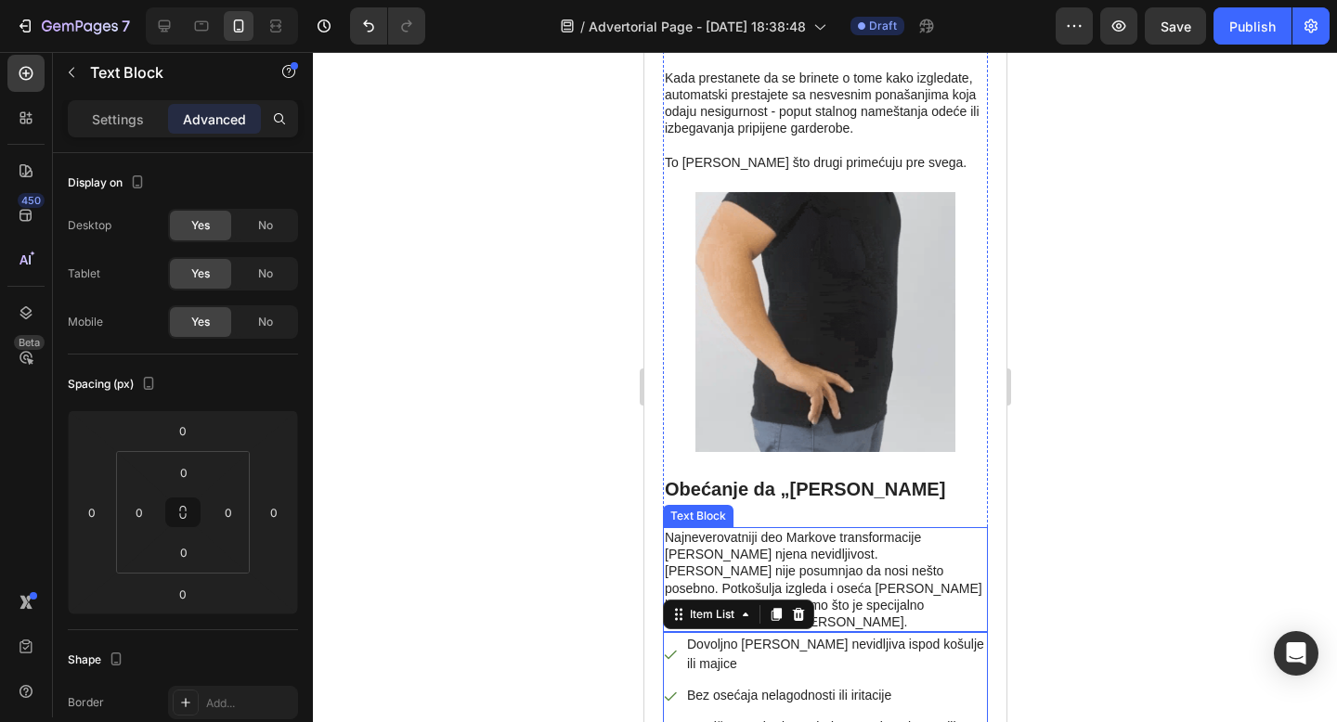
click at [869, 529] on p "Najneverovatniji deo Markove transformacije [PERSON_NAME] njena nevidljivost. […" at bounding box center [824, 579] width 321 height 101
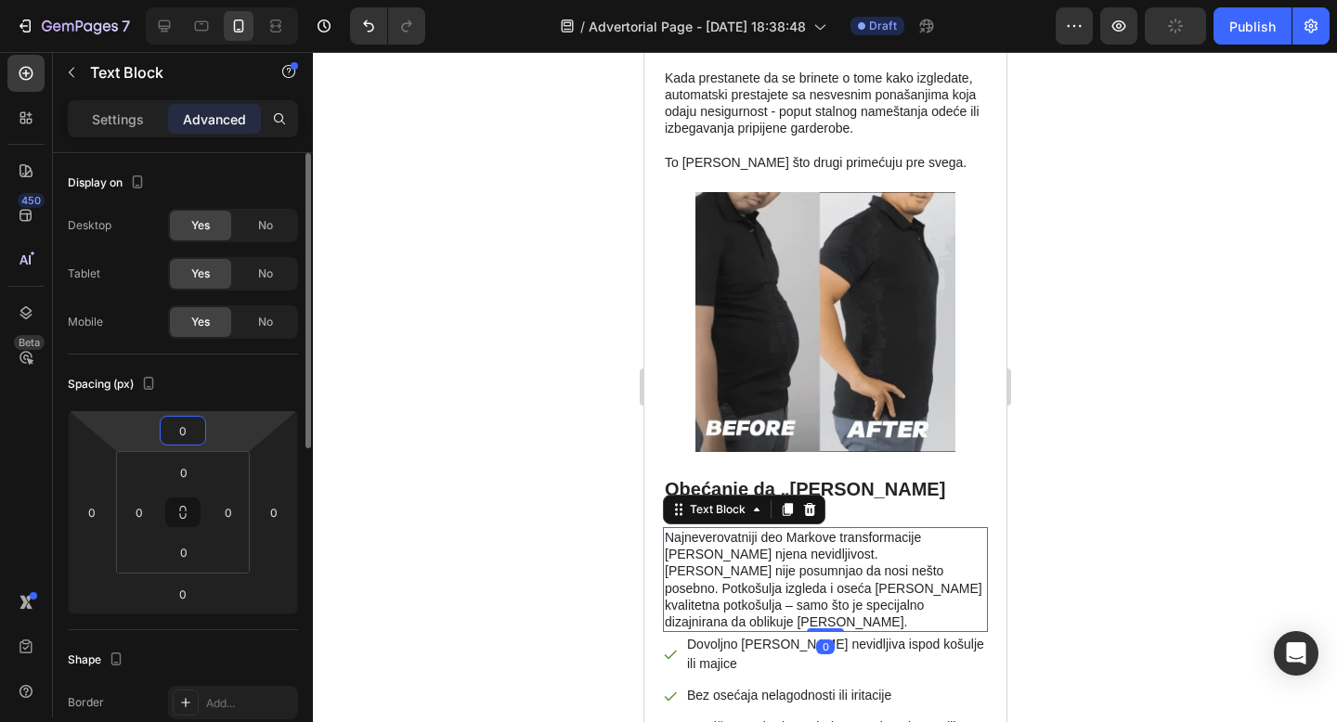
click at [190, 434] on input "0" at bounding box center [182, 431] width 37 height 28
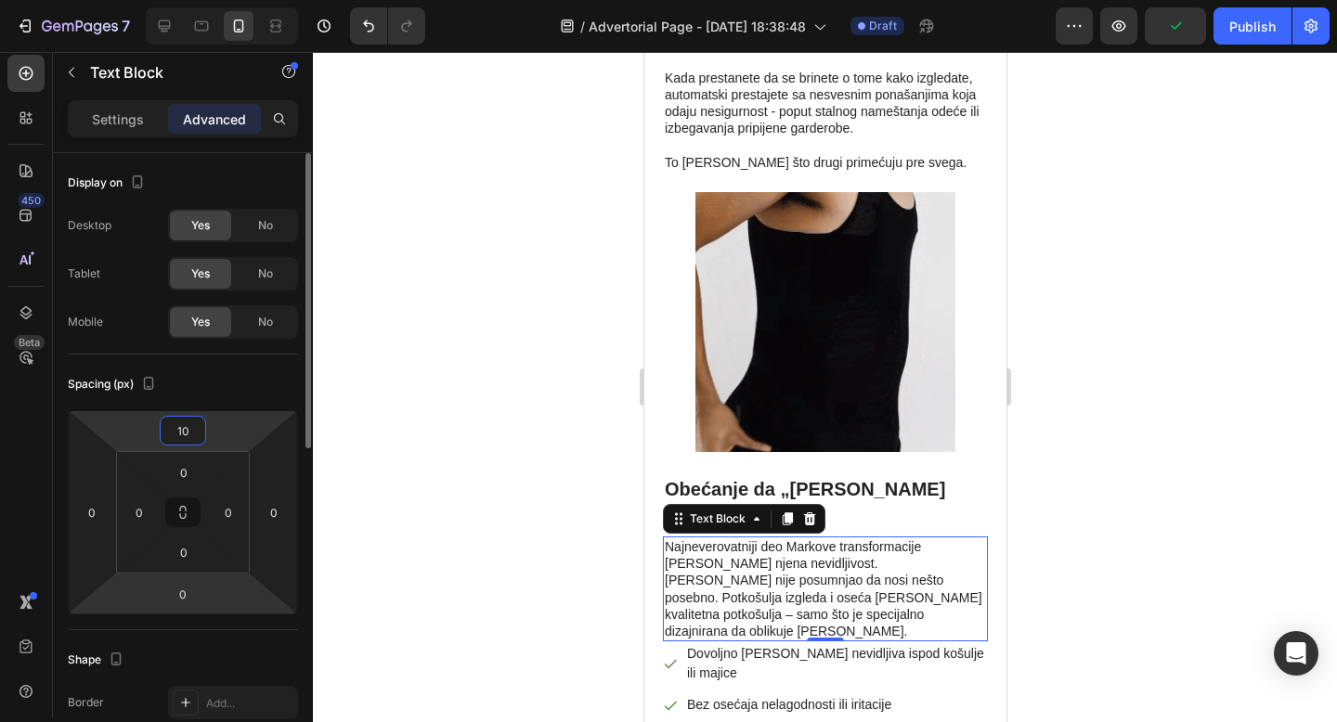
type input "10"
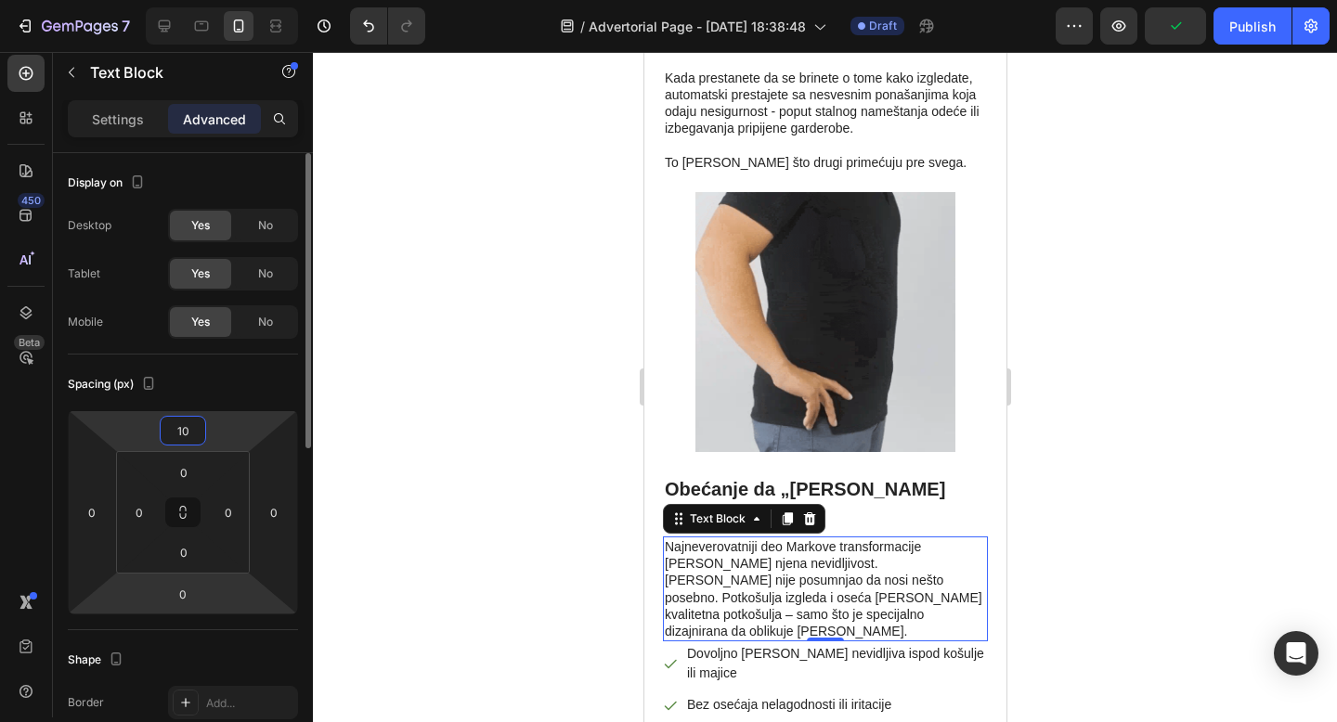
click at [182, 0] on html "7 / Advertorial Page - [DATE] 18:38:48 Draft Preview Publish 450 Beta image Sec…" at bounding box center [668, 0] width 1337 height 0
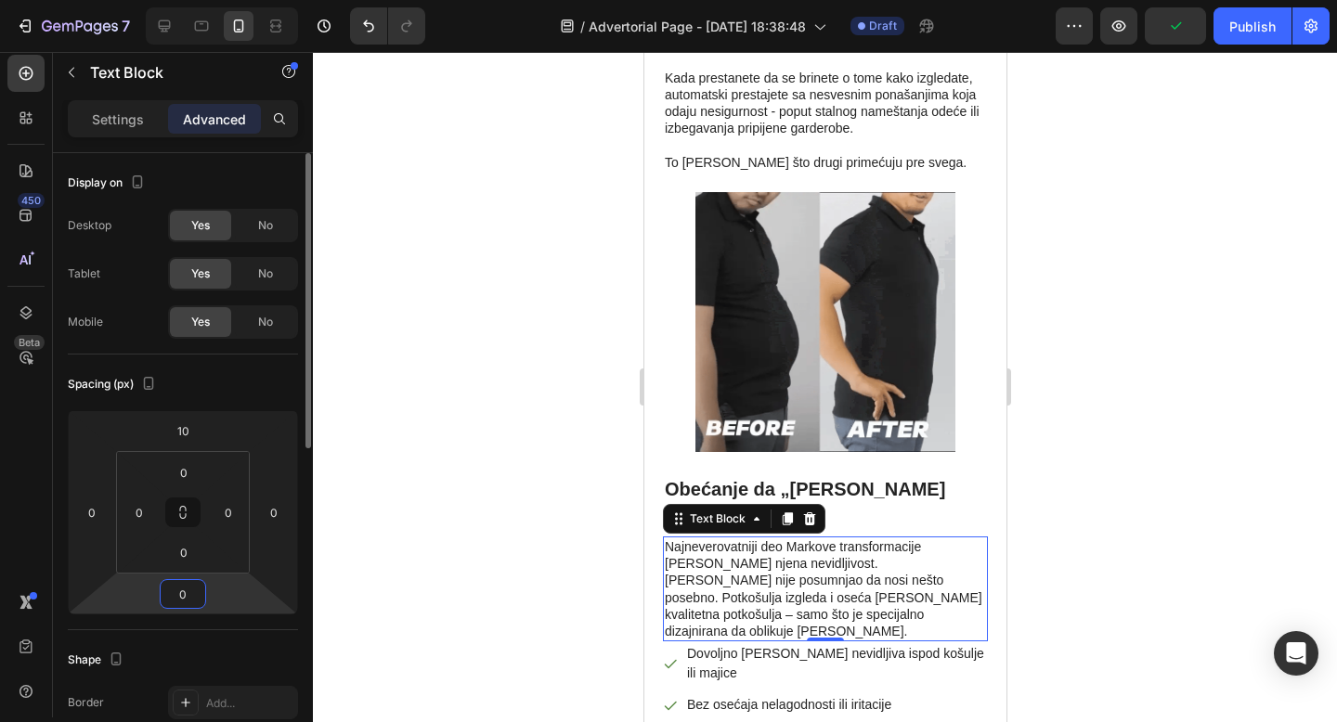
click at [185, 601] on input "0" at bounding box center [182, 594] width 37 height 28
type input "010"
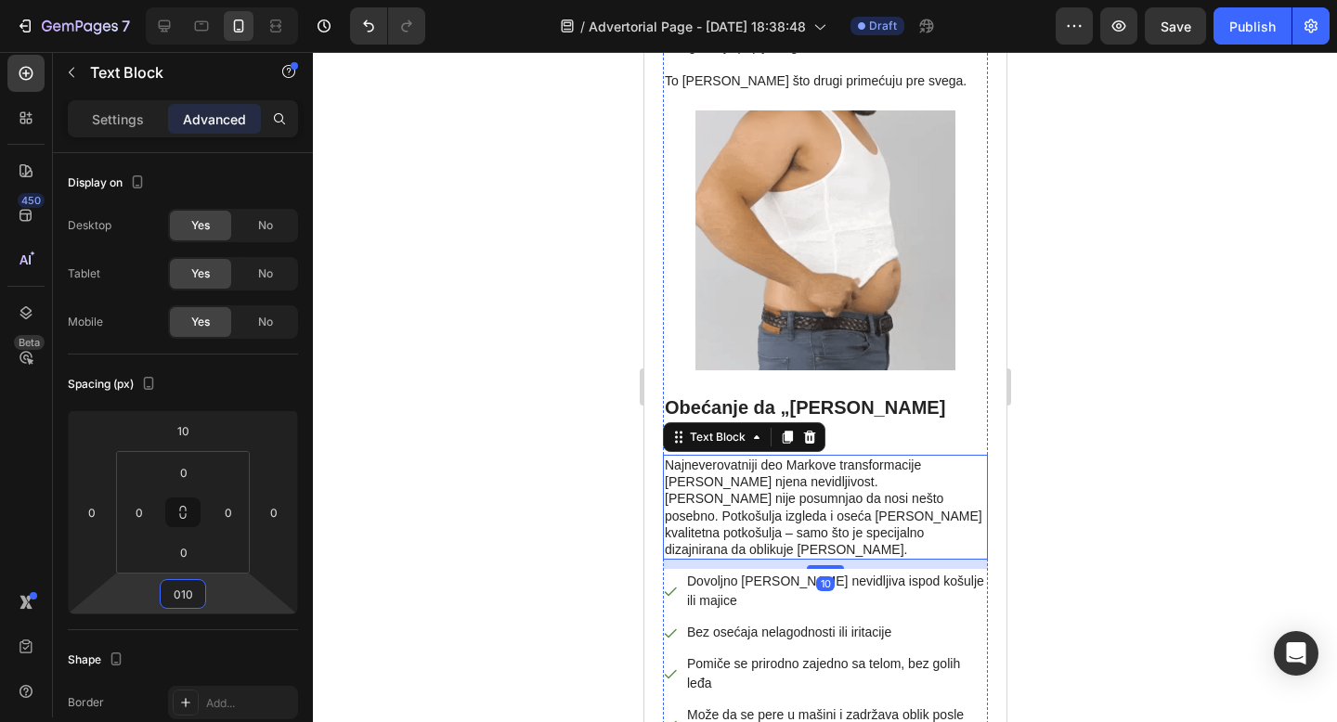
scroll to position [5215, 0]
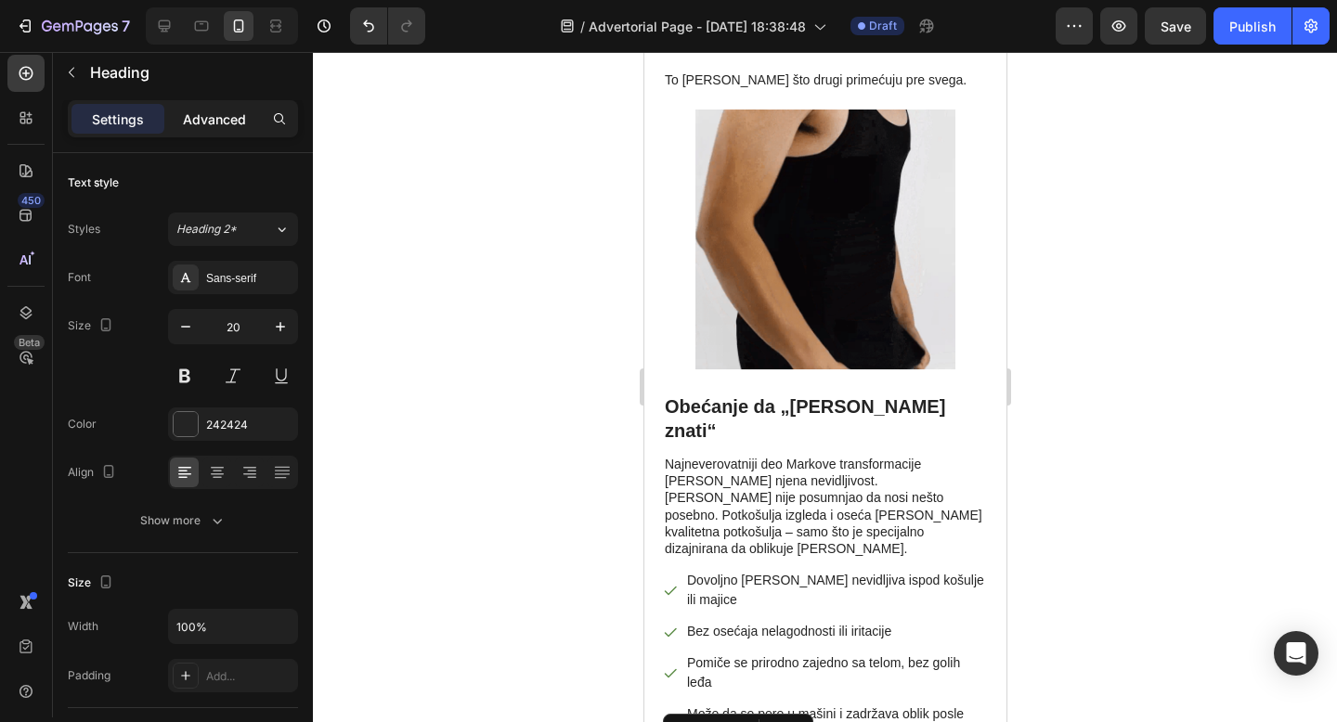
click at [207, 123] on p "Advanced" at bounding box center [214, 119] width 63 height 19
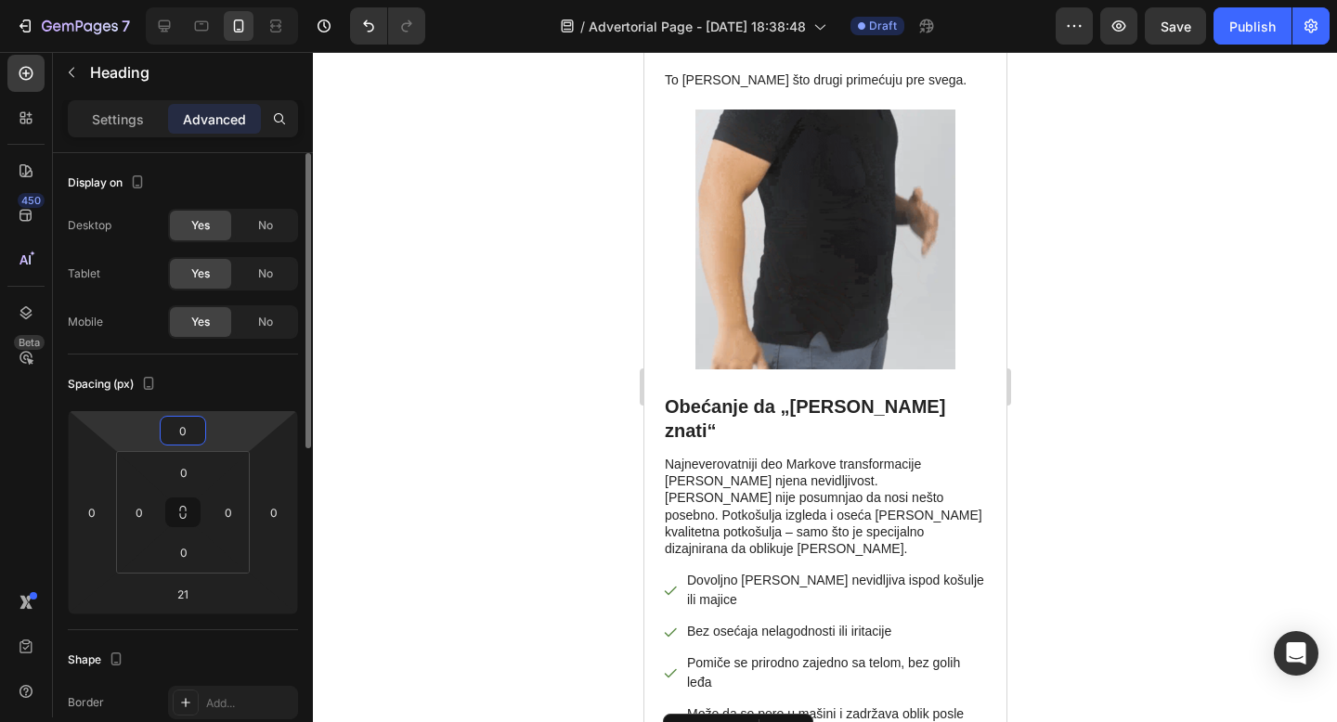
click at [186, 435] on input "0" at bounding box center [182, 431] width 37 height 28
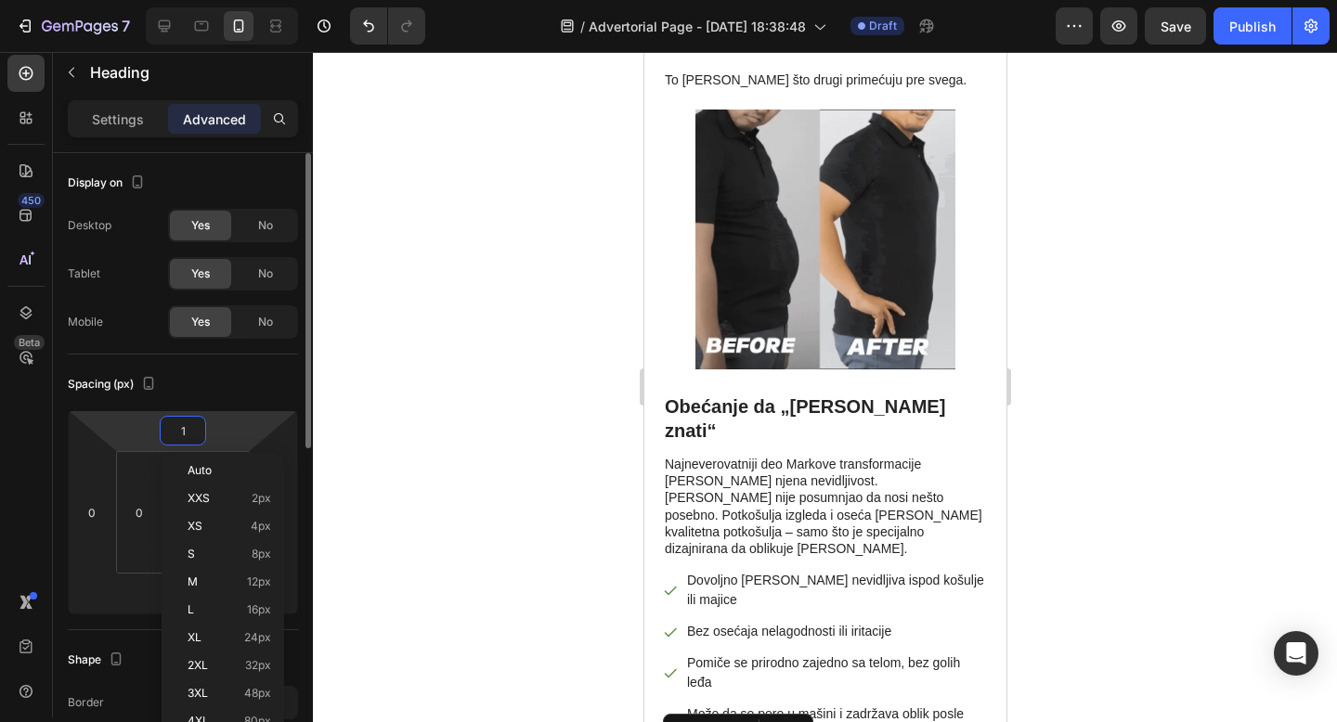
type input "10"
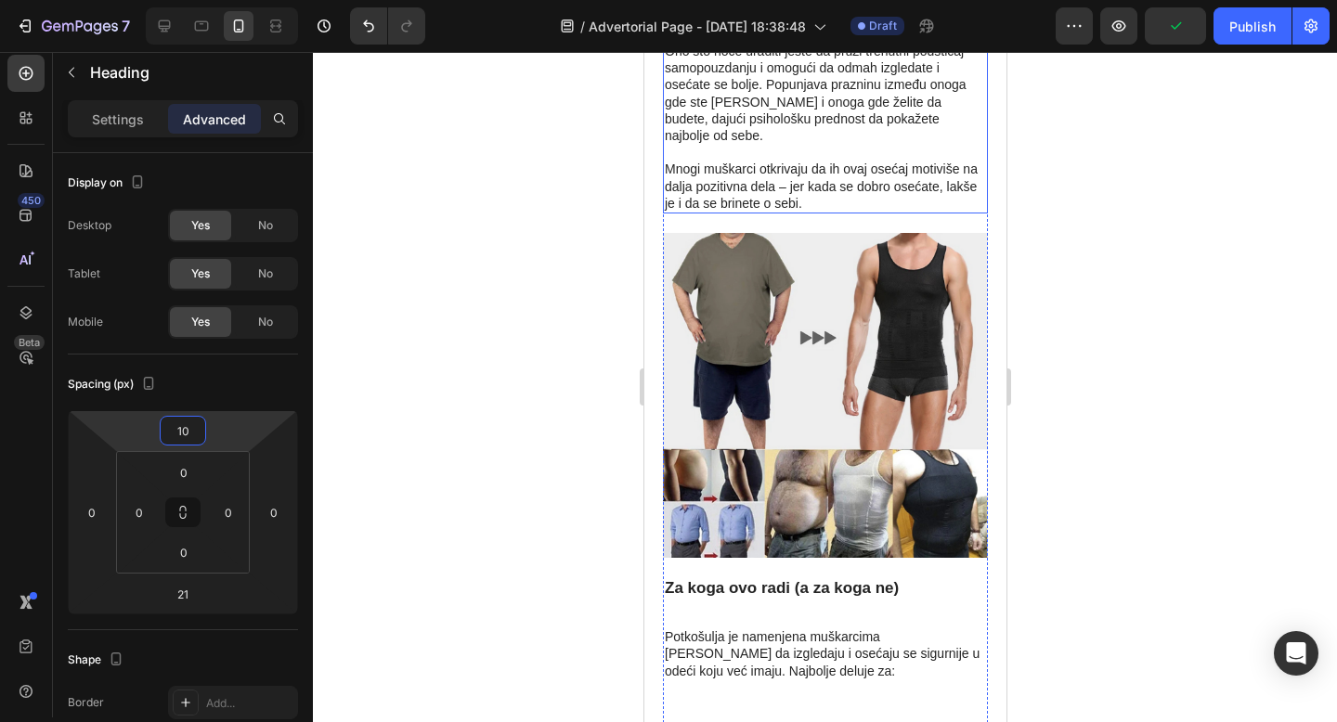
scroll to position [6085, 0]
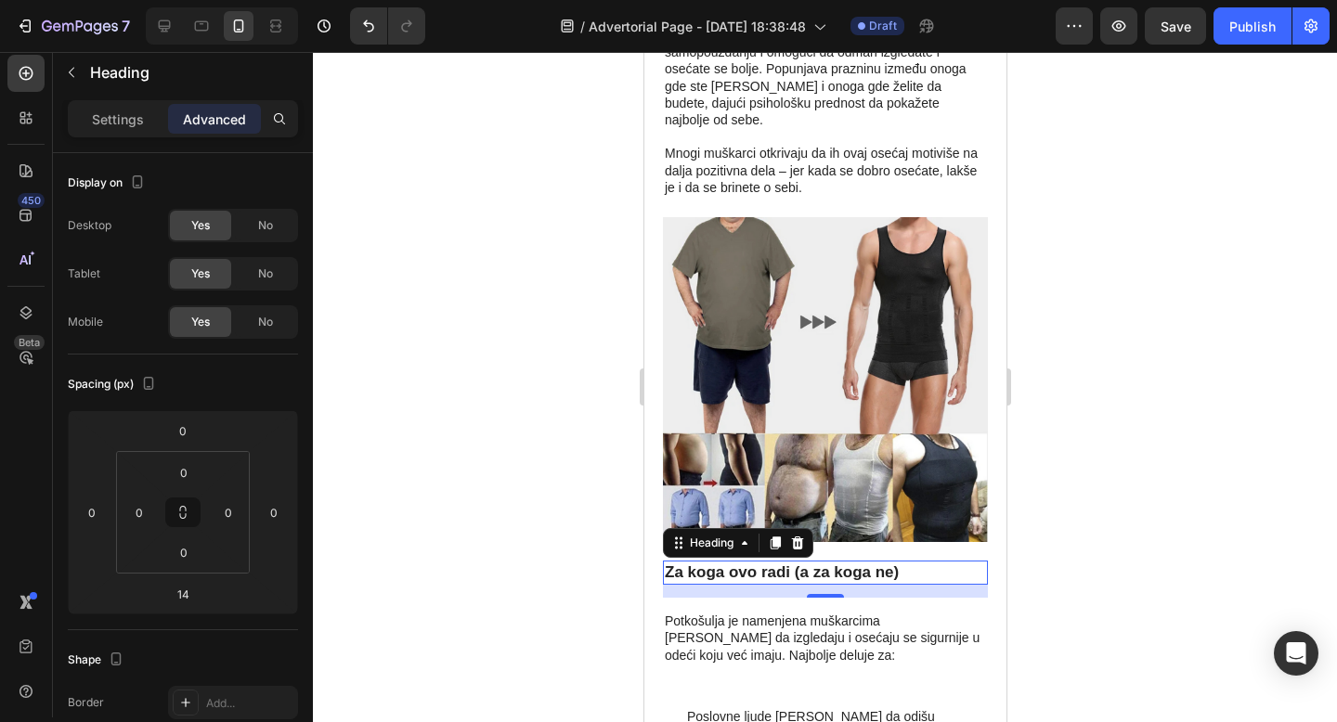
click at [819, 561] on h3 "Za koga ovo radi (a za koga ne)" at bounding box center [824, 573] width 325 height 24
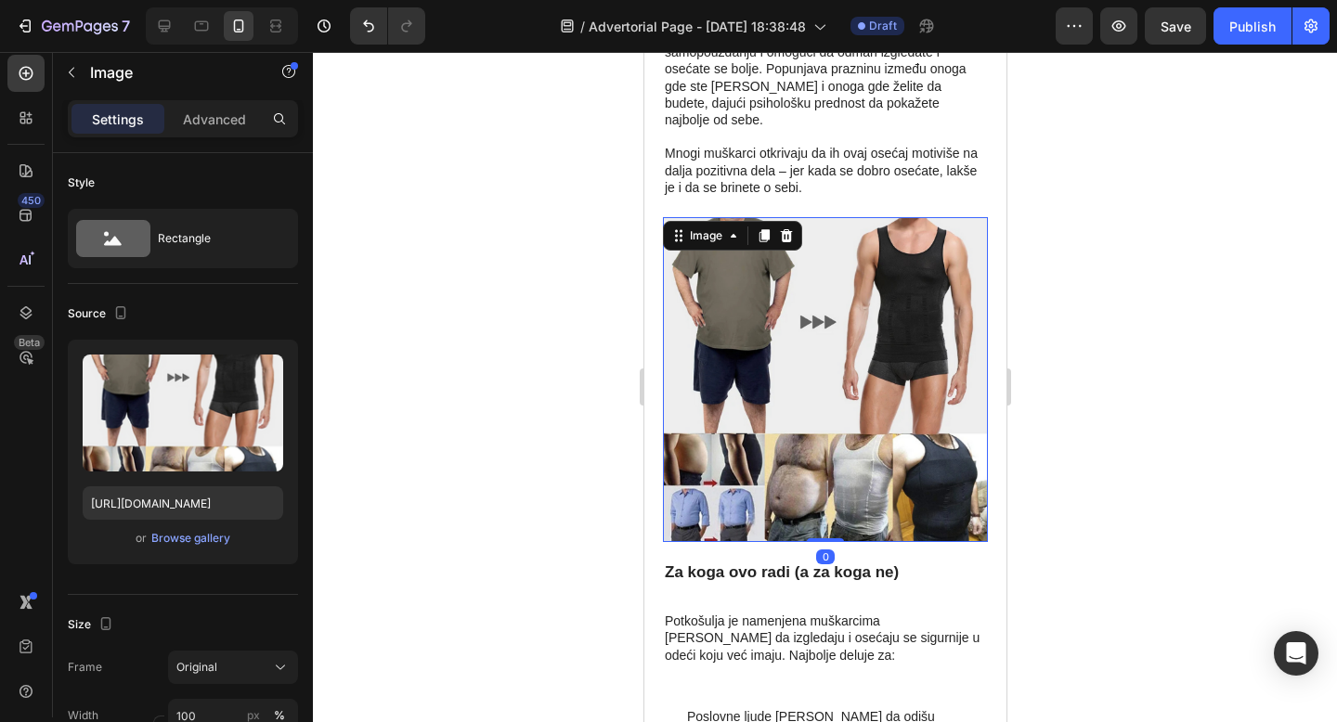
click at [897, 262] on img at bounding box center [824, 379] width 325 height 325
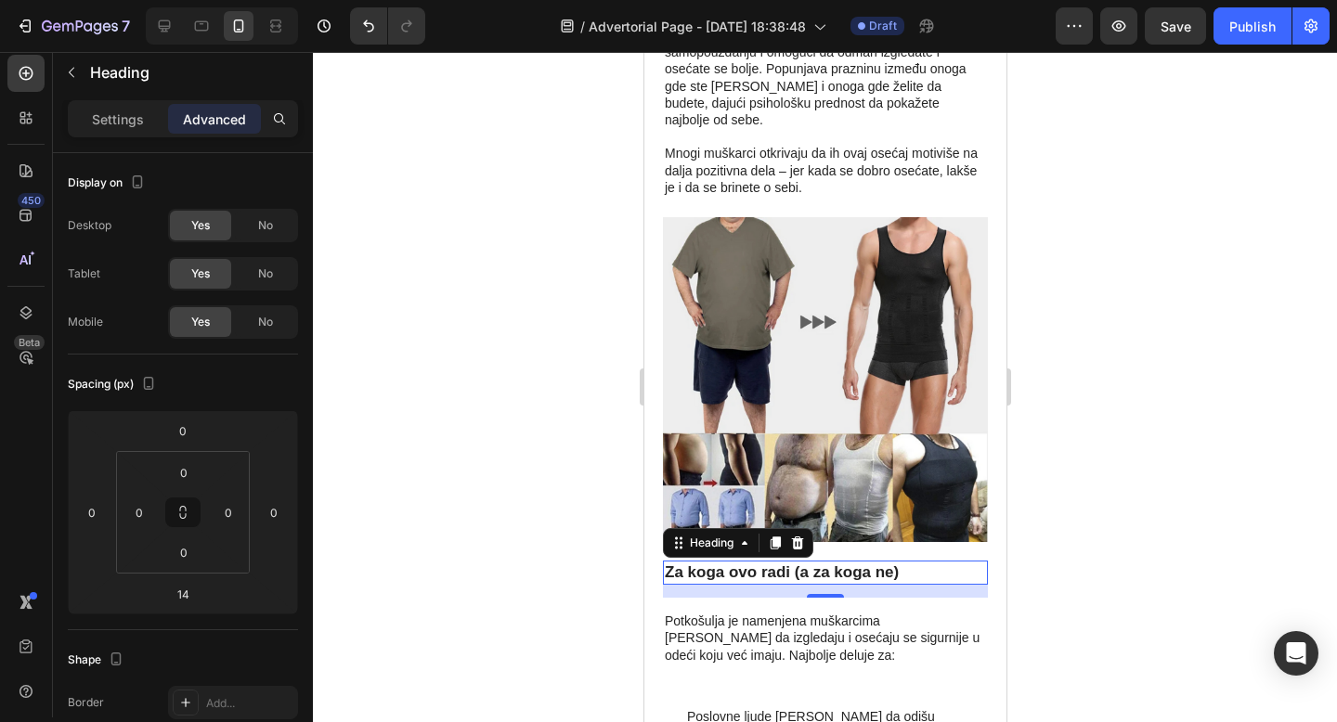
drag, startPoint x: 827, startPoint y: 393, endPoint x: 828, endPoint y: 380, distance: 13.0
click at [828, 561] on div "Za koga ovo radi (a za koga ne) Heading 14" at bounding box center [824, 573] width 325 height 24
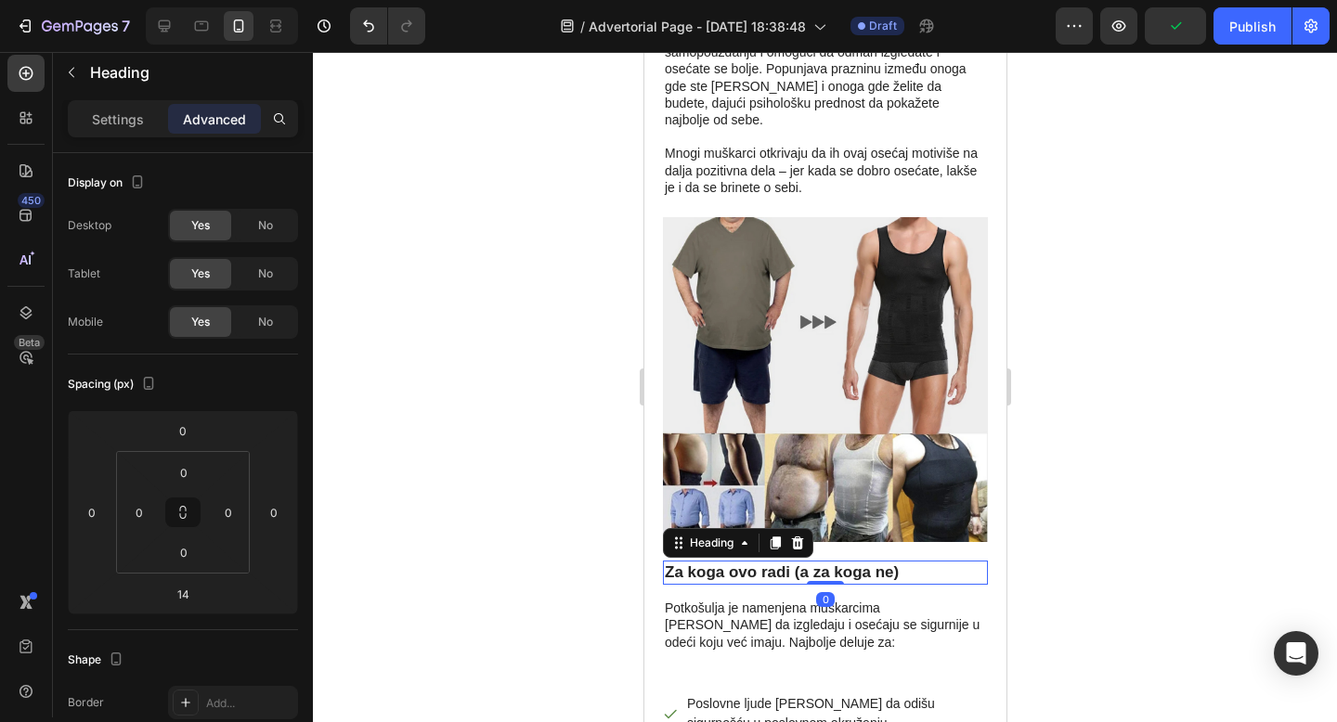
drag, startPoint x: 823, startPoint y: 393, endPoint x: 824, endPoint y: 377, distance: 15.8
click at [824, 561] on div "Za koga ovo radi (a za koga ne) Heading 0" at bounding box center [824, 573] width 325 height 24
type input "0"
click at [832, 600] on p "Potkošulja je namenjena muškarcima [PERSON_NAME] da izgledaju i osećaju se sigu…" at bounding box center [824, 625] width 321 height 51
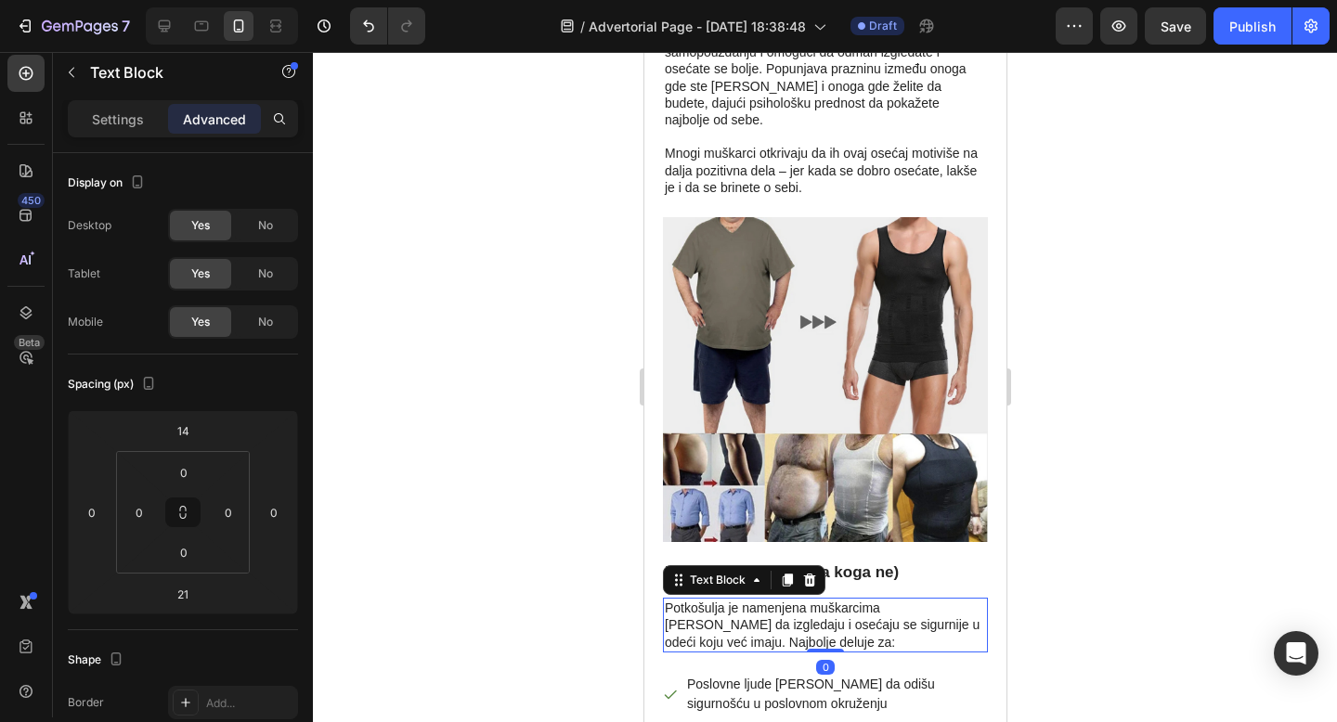
drag, startPoint x: 820, startPoint y: 469, endPoint x: 783, endPoint y: 473, distance: 36.4
click at [824, 598] on div "Potkošulja je namenjena muškarcima [PERSON_NAME] da izgledaju i osećaju se sigu…" at bounding box center [824, 625] width 325 height 55
type input "0"
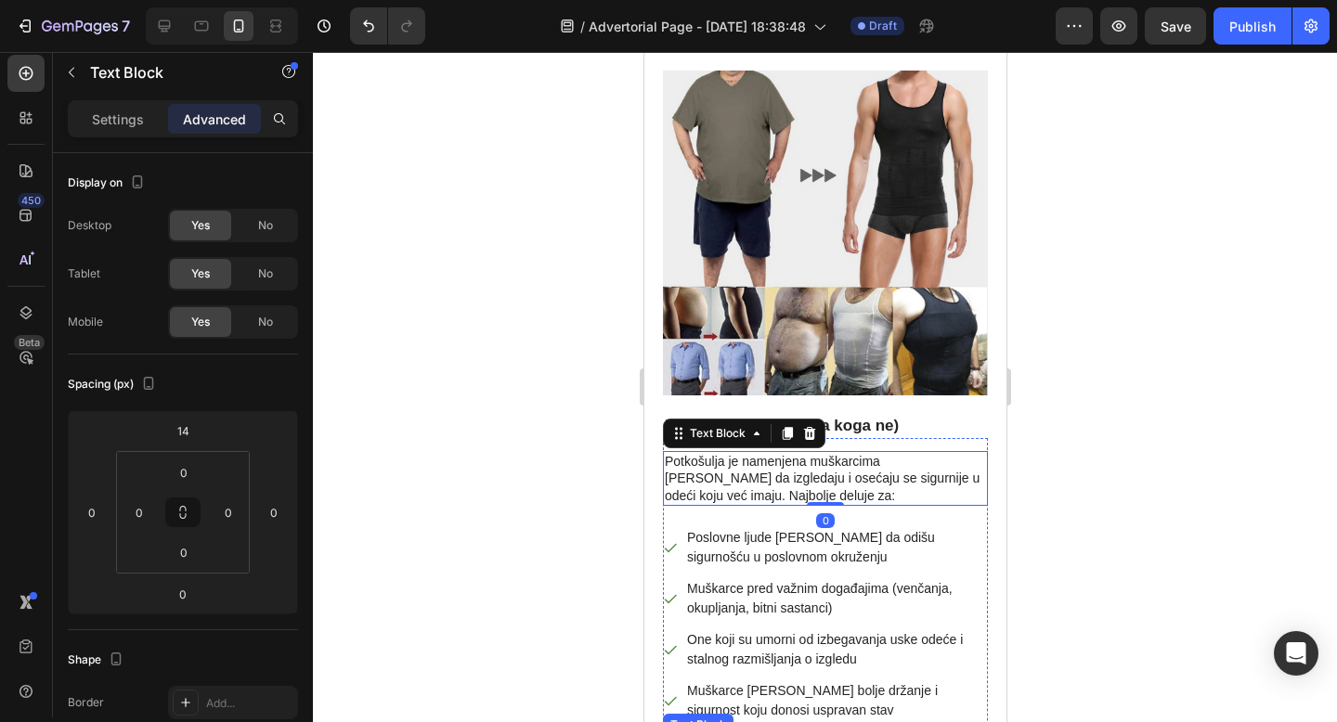
scroll to position [6234, 0]
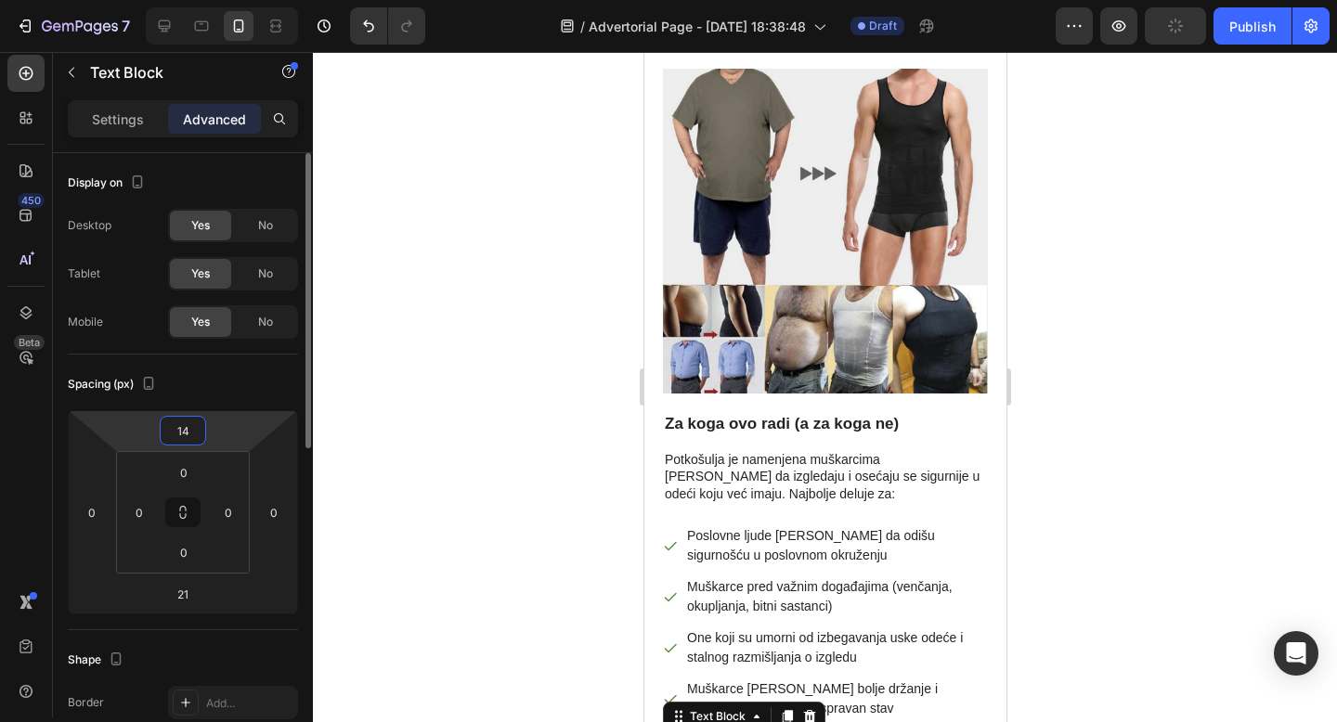
click at [188, 433] on input "14" at bounding box center [182, 431] width 37 height 28
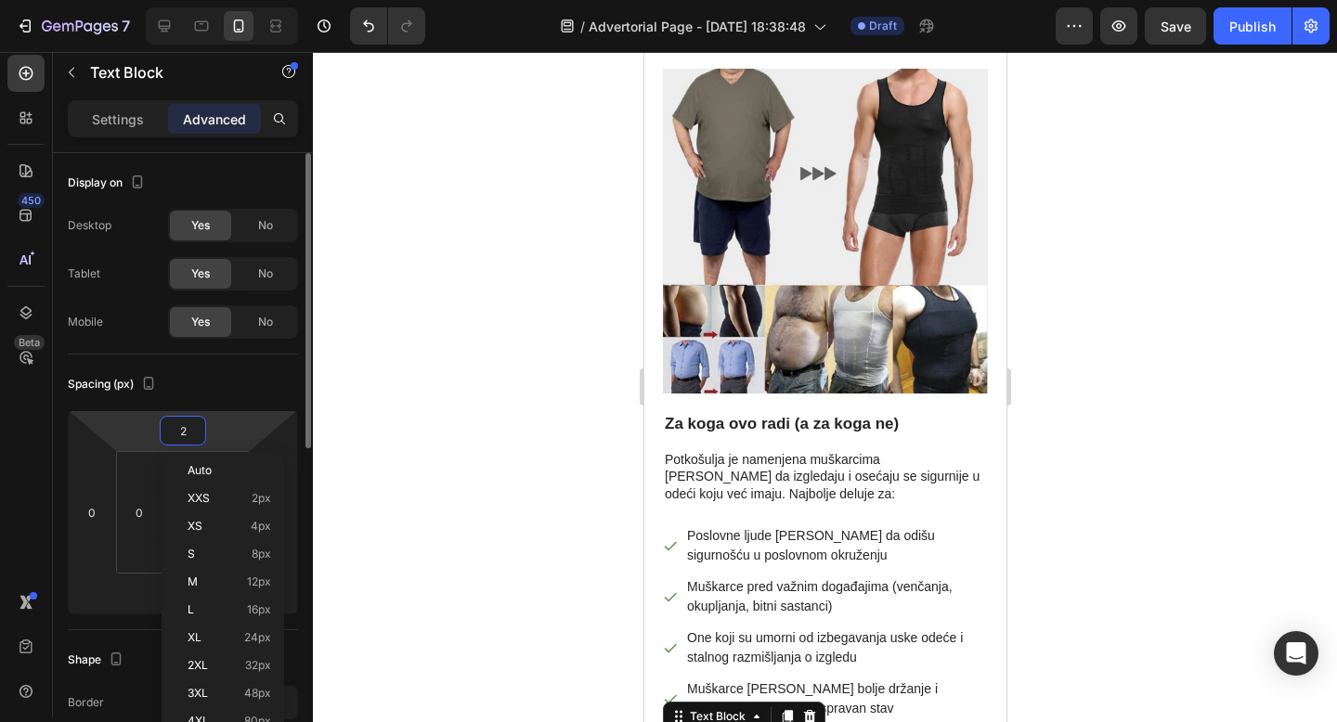
type input "20"
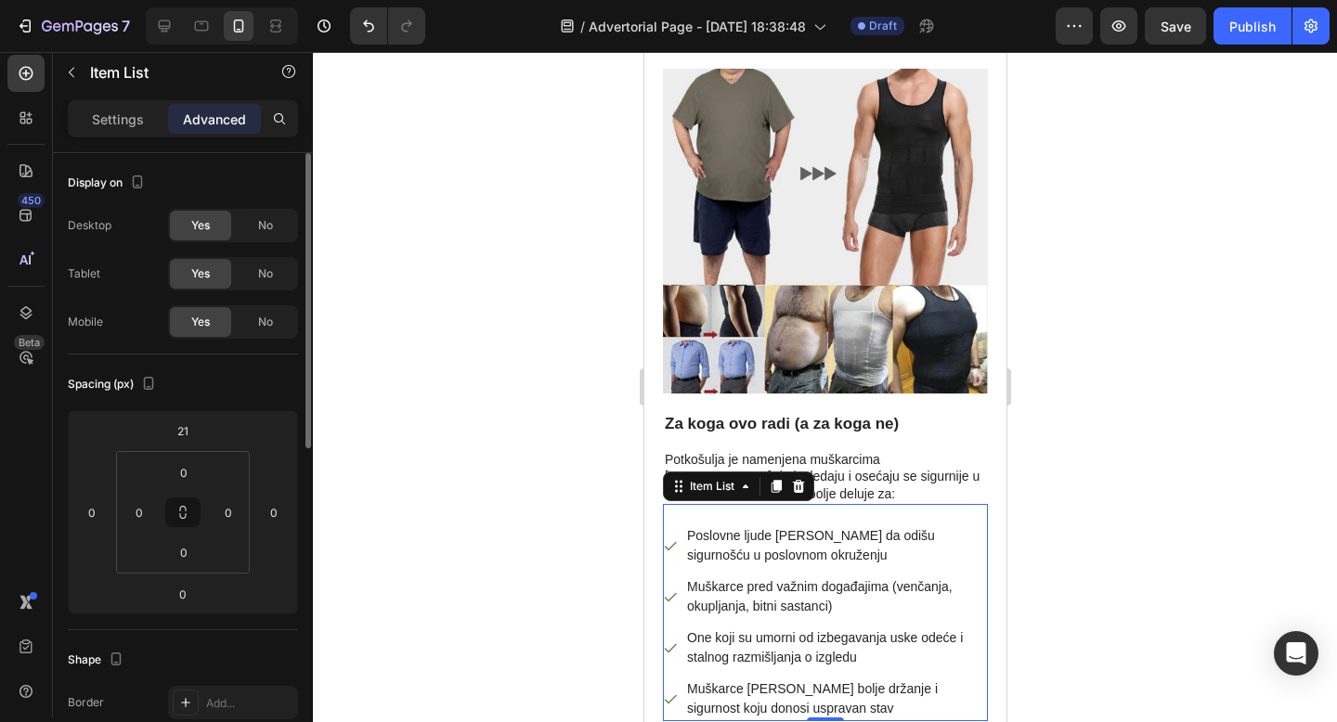
click at [832, 680] on p "Muškarce [PERSON_NAME] bolje držanje i sigurnost koju donosi uspravan stav" at bounding box center [835, 699] width 298 height 39
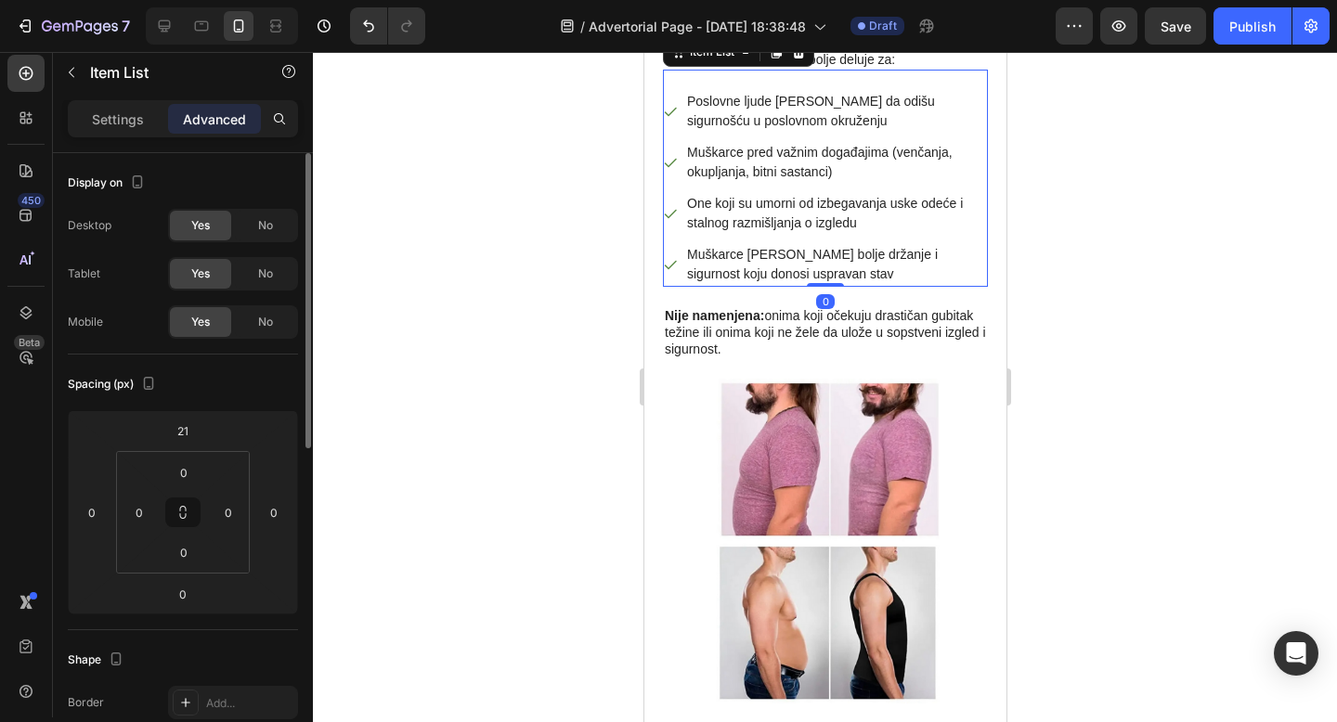
scroll to position [6765, 0]
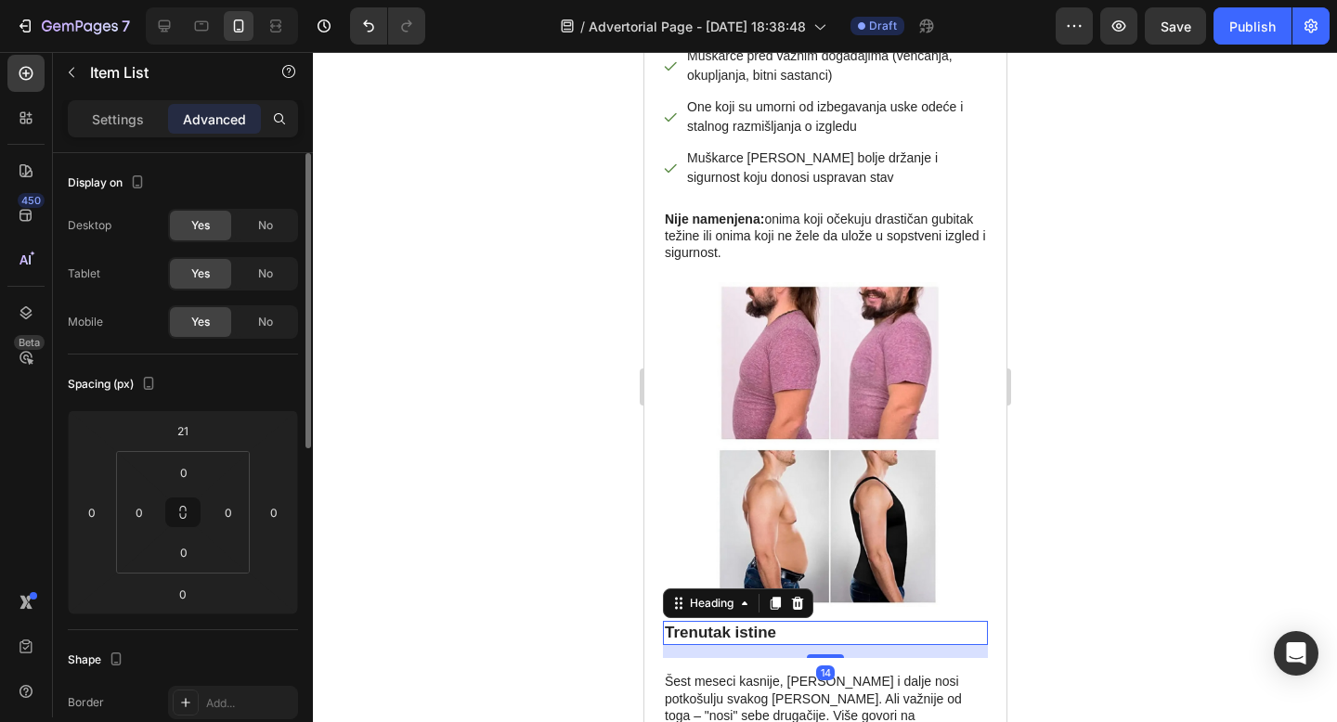
click at [753, 621] on h3 "Trenutak istine" at bounding box center [824, 633] width 325 height 24
click at [188, 595] on input "14" at bounding box center [182, 594] width 37 height 28
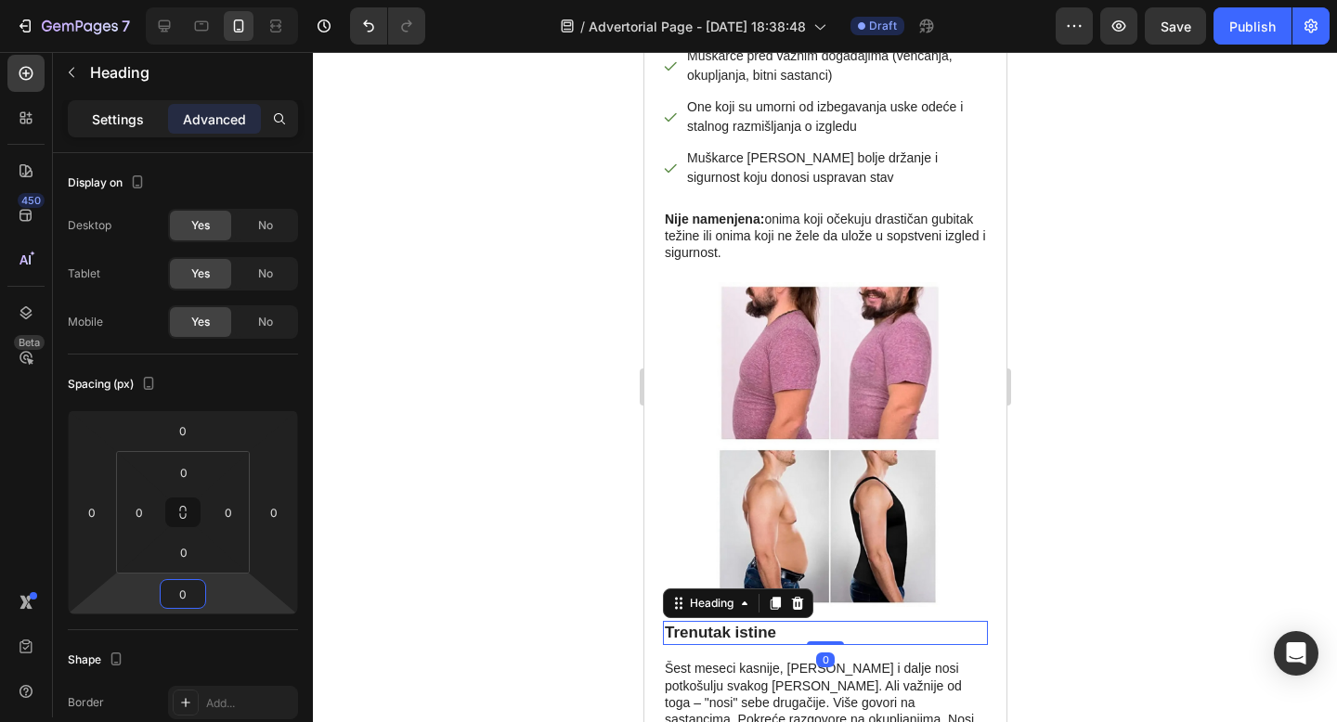
type input "0"
click at [125, 112] on p "Settings" at bounding box center [118, 119] width 52 height 19
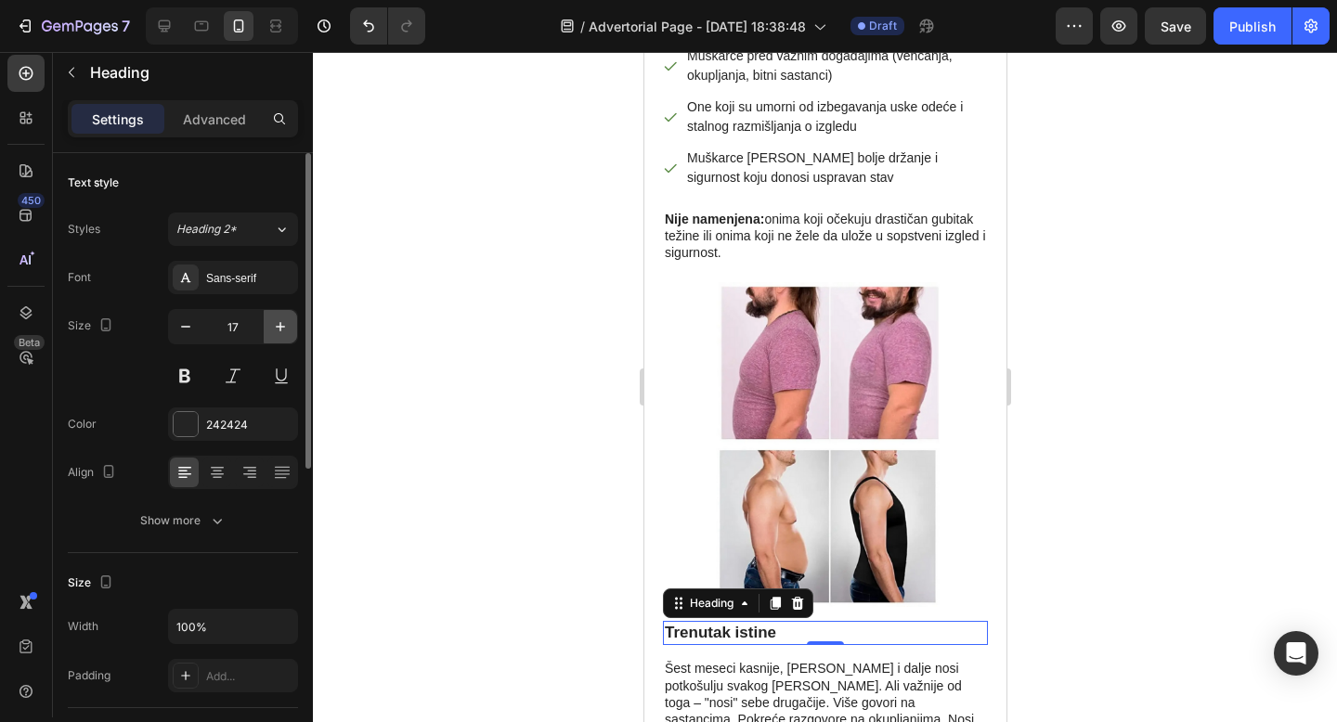
click at [280, 324] on icon "button" at bounding box center [280, 326] width 9 height 9
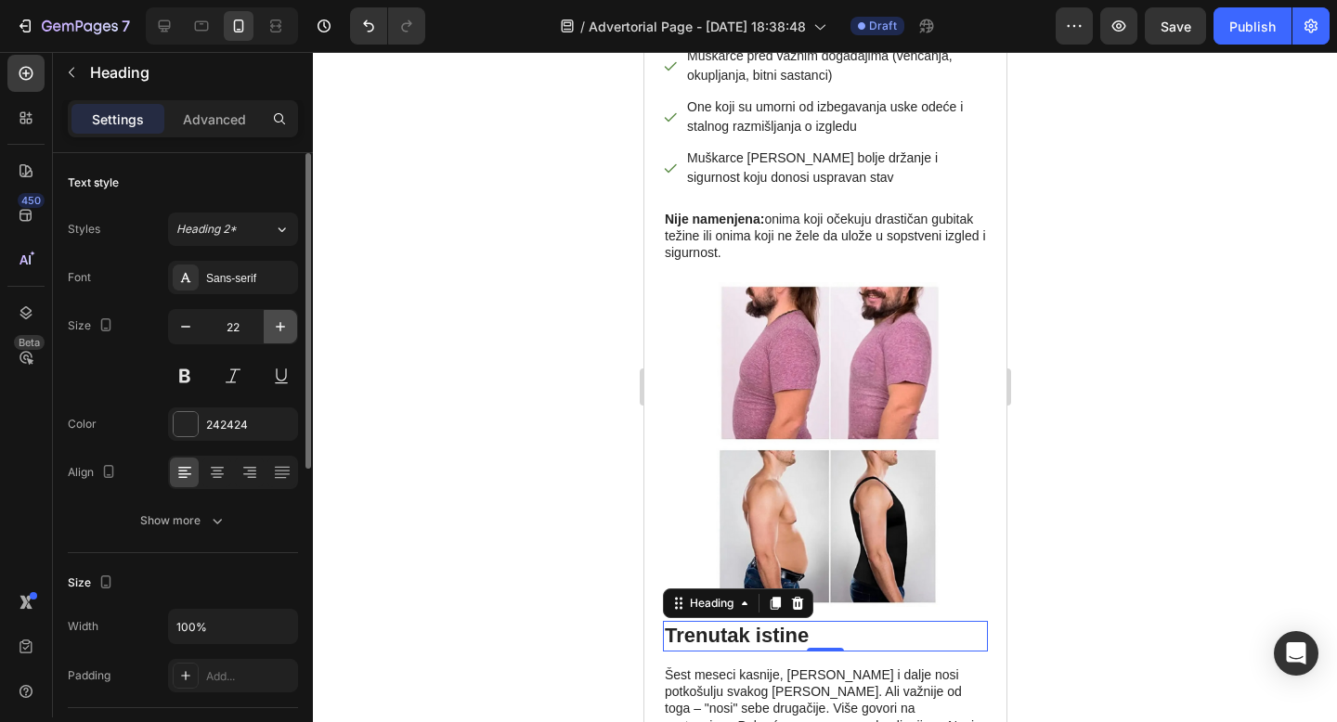
click at [280, 324] on icon "button" at bounding box center [280, 326] width 9 height 9
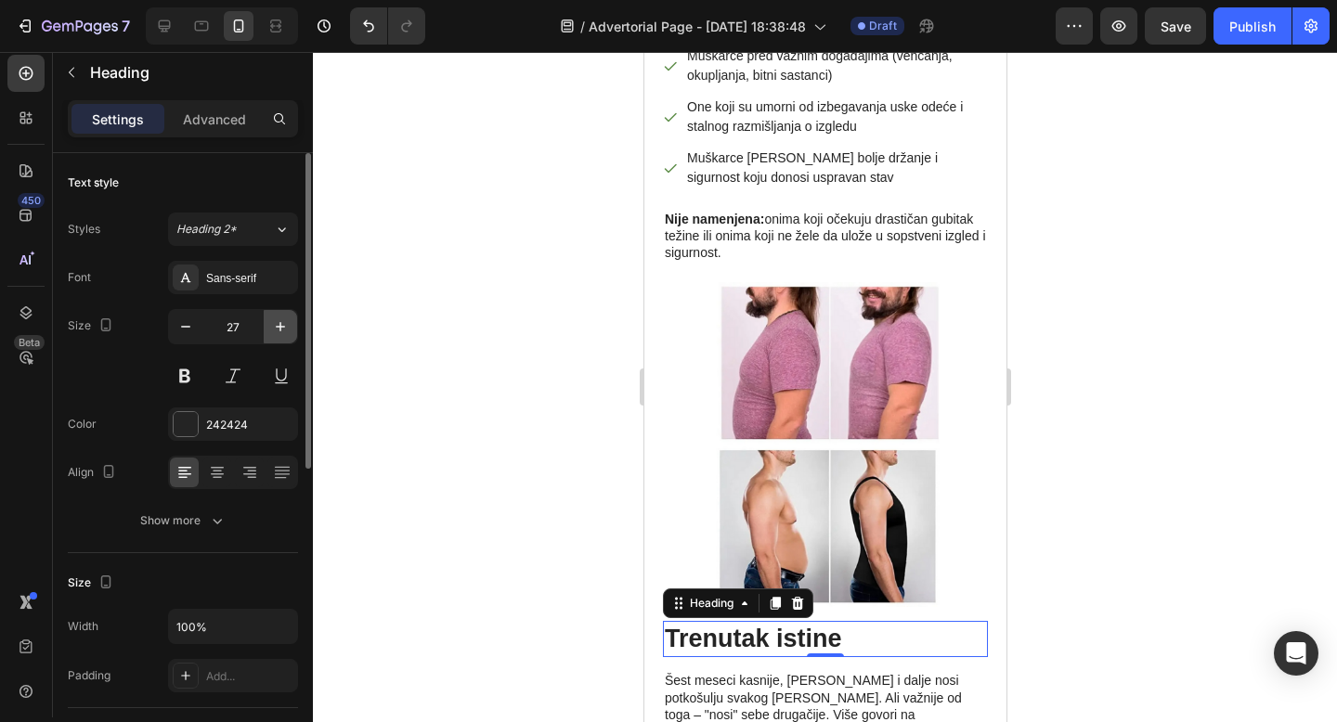
click at [280, 324] on icon "button" at bounding box center [280, 326] width 9 height 9
click at [188, 326] on icon "button" at bounding box center [185, 327] width 9 height 2
type input "27"
click at [771, 672] on p "Šest meseci kasnije, [PERSON_NAME] i dalje nosi potkošulju svakog [PERSON_NAME]…" at bounding box center [824, 714] width 321 height 84
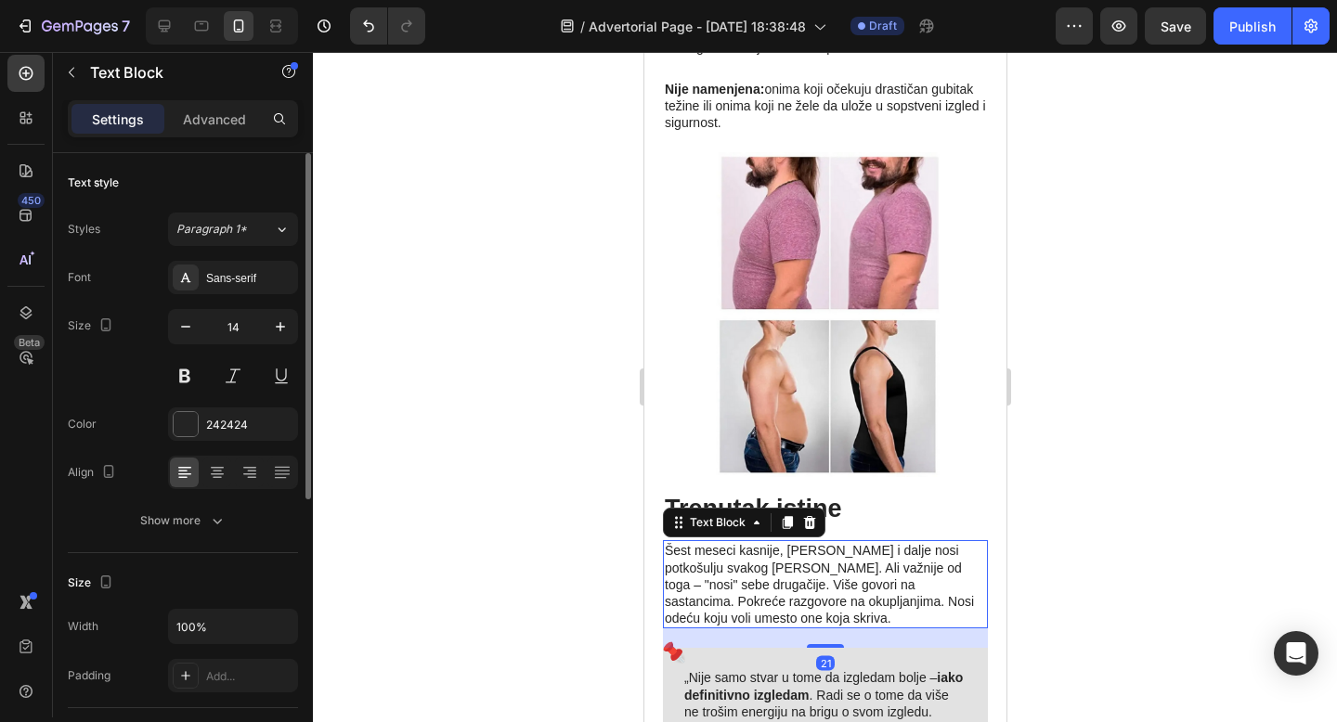
scroll to position [7027, 0]
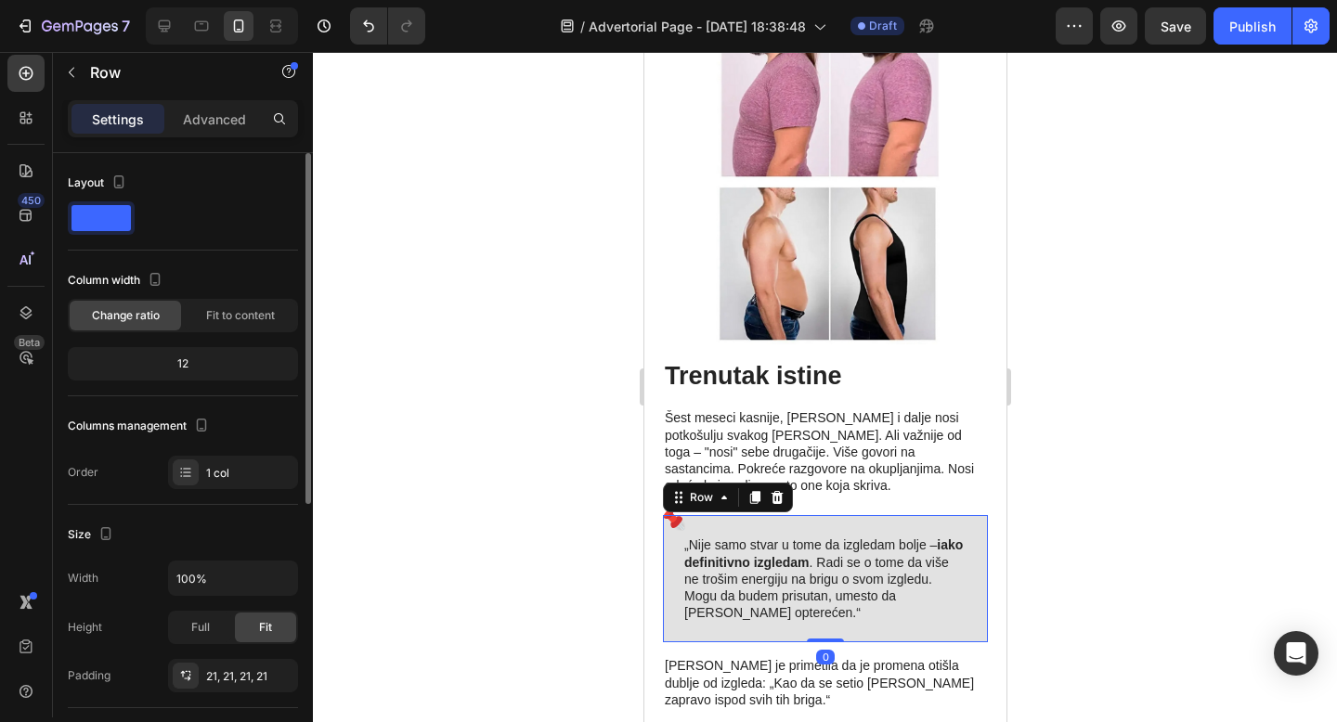
drag, startPoint x: 832, startPoint y: 458, endPoint x: 835, endPoint y: 432, distance: 26.1
click at [835, 515] on div "„Nije samo stvar u tome da izgledam bolje – iako definitivno izgledam . Radi se…" at bounding box center [824, 578] width 325 height 127
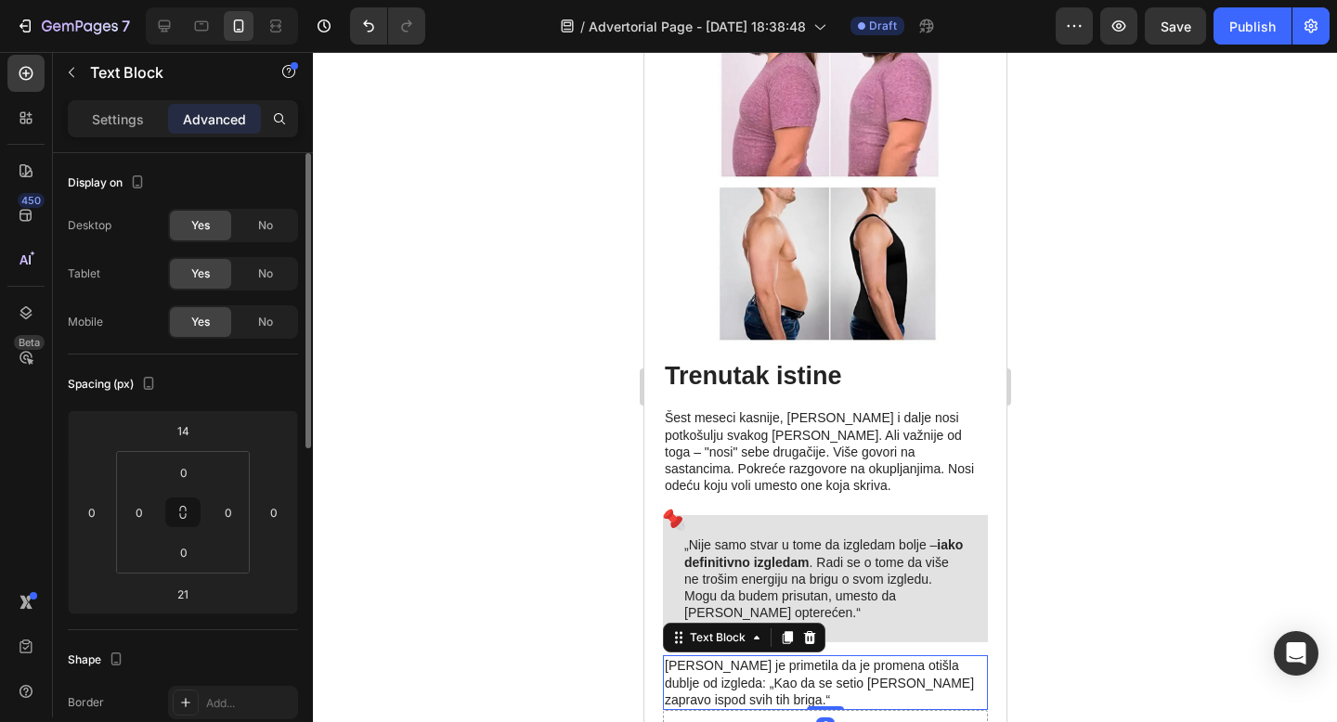
drag, startPoint x: 834, startPoint y: 506, endPoint x: 859, endPoint y: 537, distance: 40.3
click at [839, 655] on div "[PERSON_NAME] je primetila da je promena otišla dublje od izgleda: „Kao da se s…" at bounding box center [824, 682] width 325 height 55
type input "0"
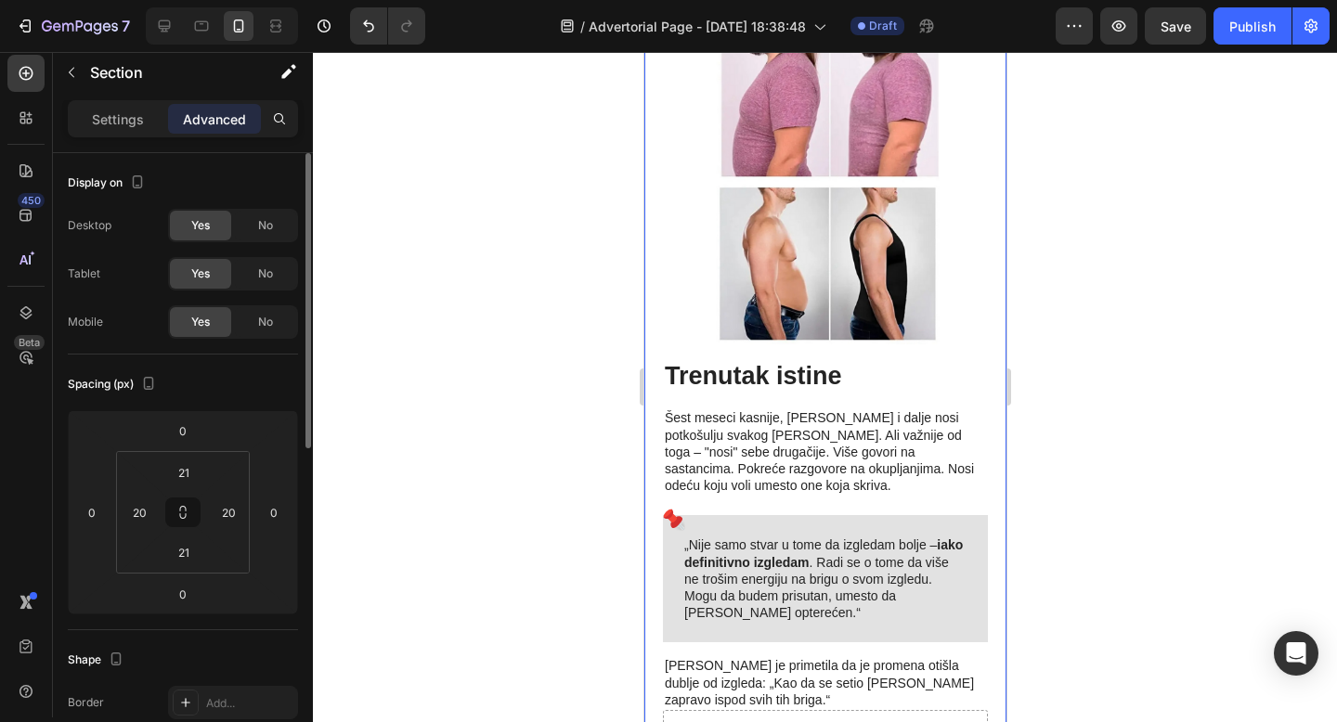
click at [182, 542] on input "21" at bounding box center [183, 552] width 37 height 28
type input "0"
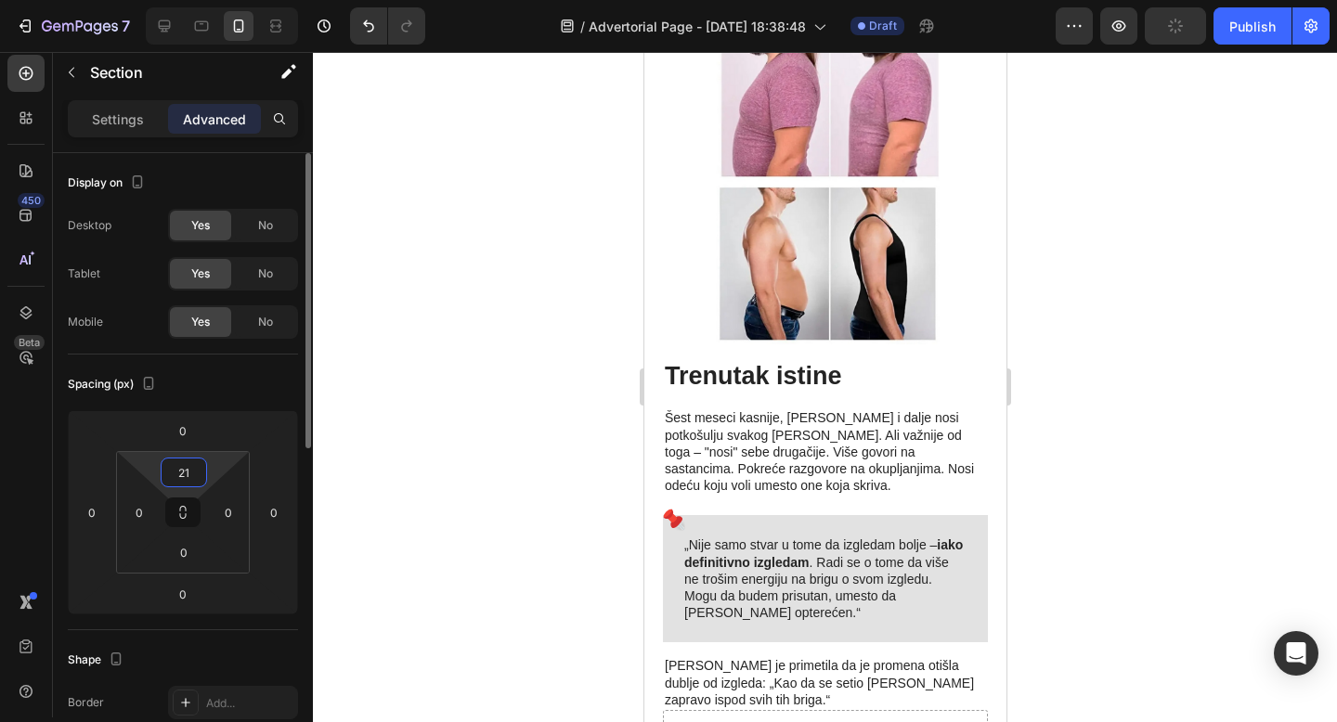
click at [191, 473] on input "21" at bounding box center [183, 473] width 37 height 28
type input "0"
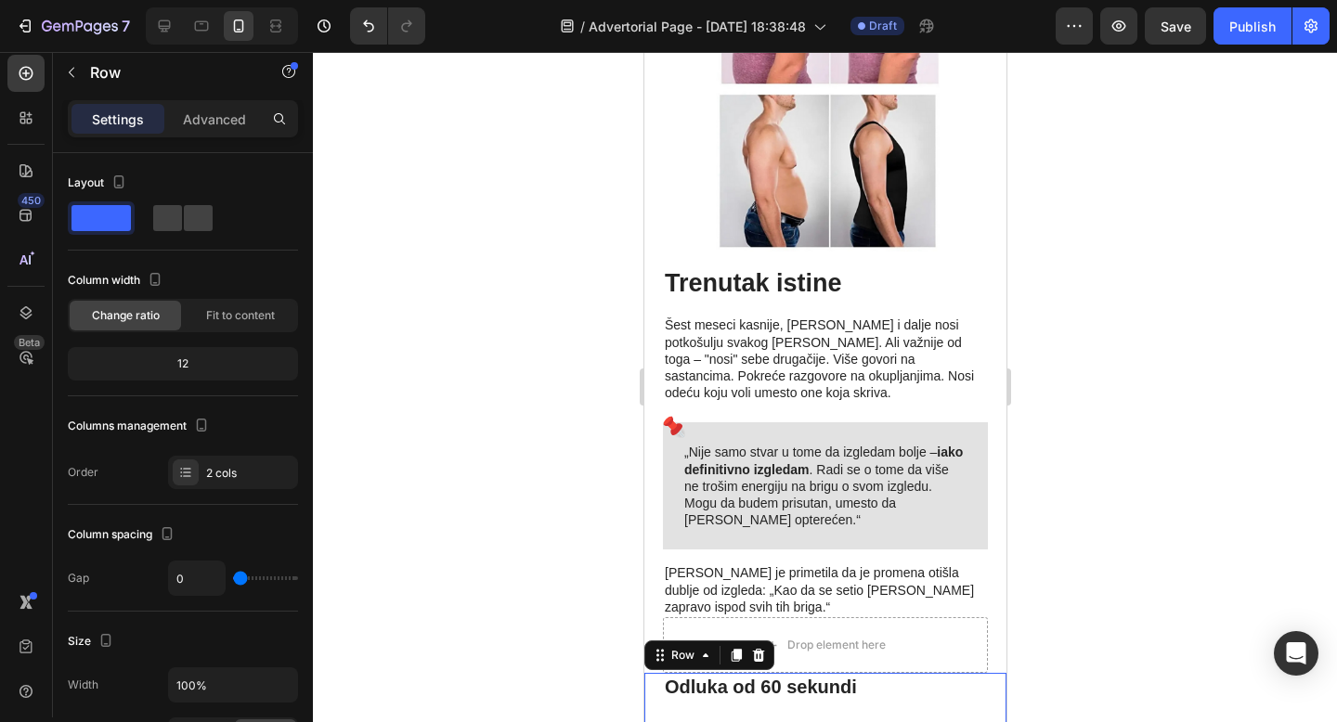
scroll to position [7122, 0]
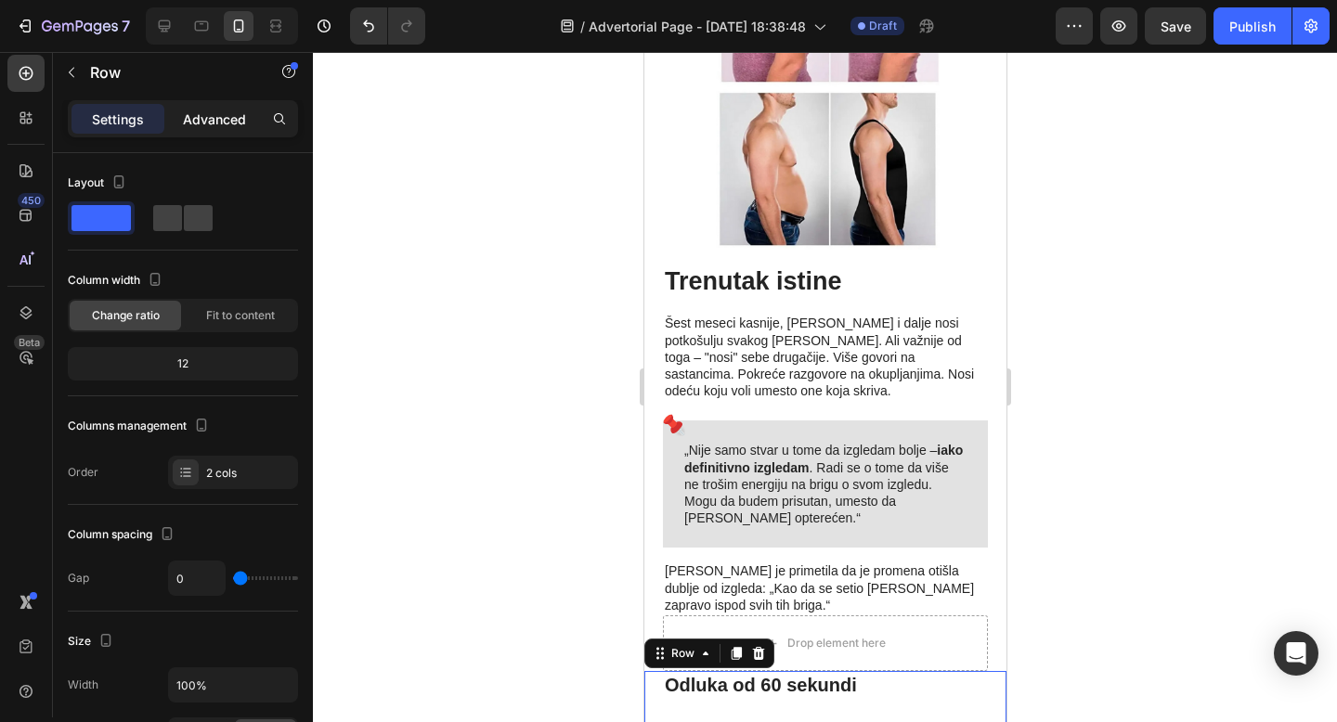
click at [212, 112] on p "Advanced" at bounding box center [214, 119] width 63 height 19
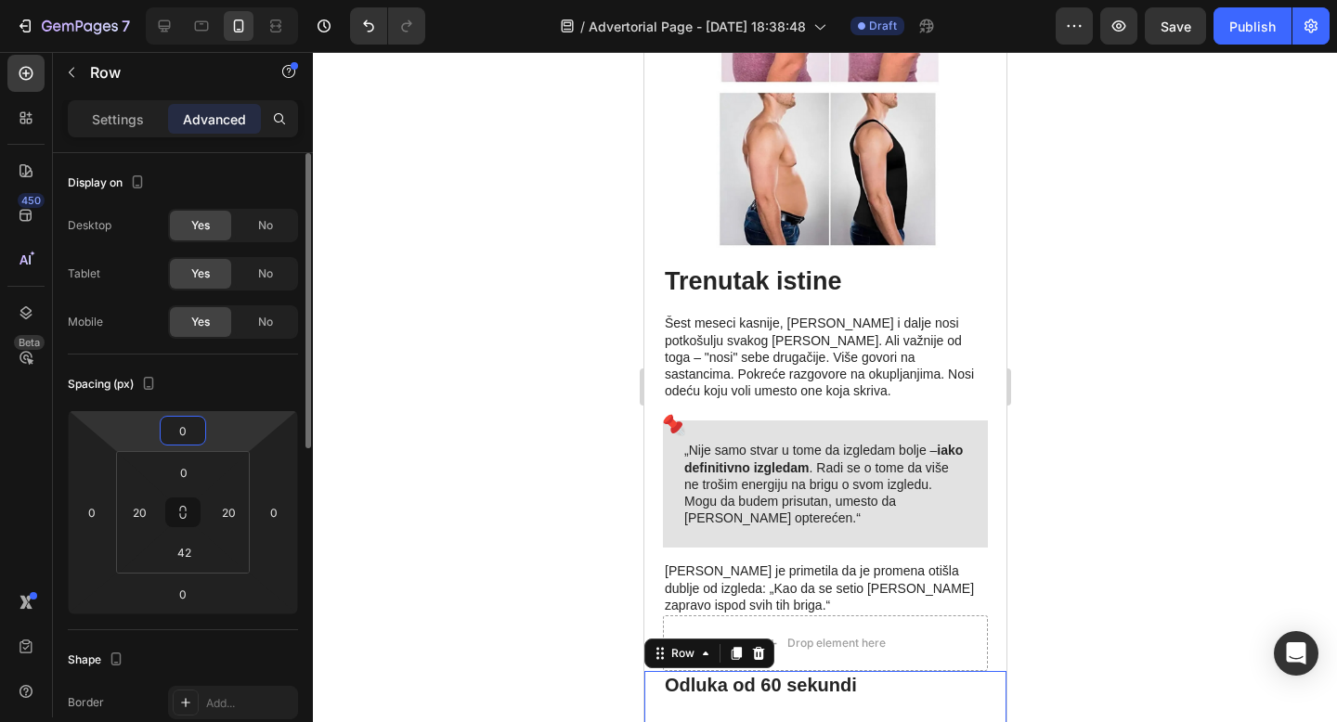
click at [186, 429] on input "0" at bounding box center [182, 431] width 37 height 28
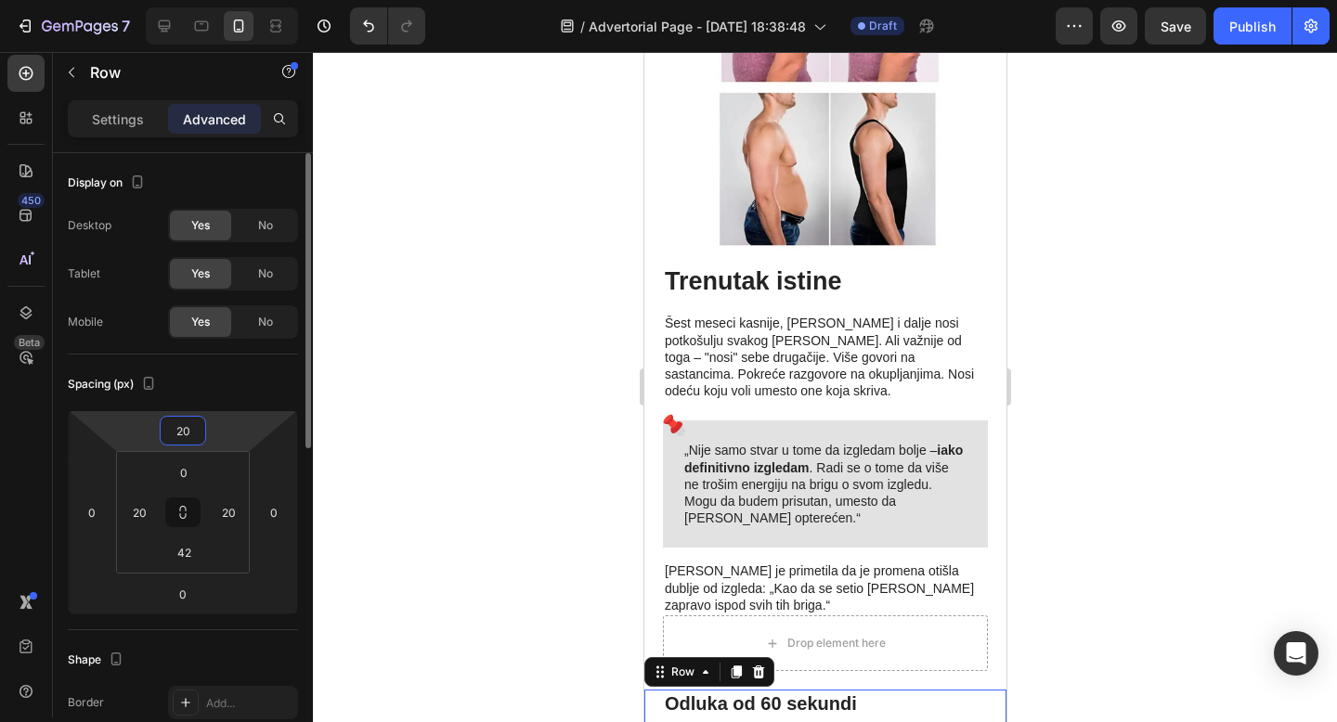
type input "2"
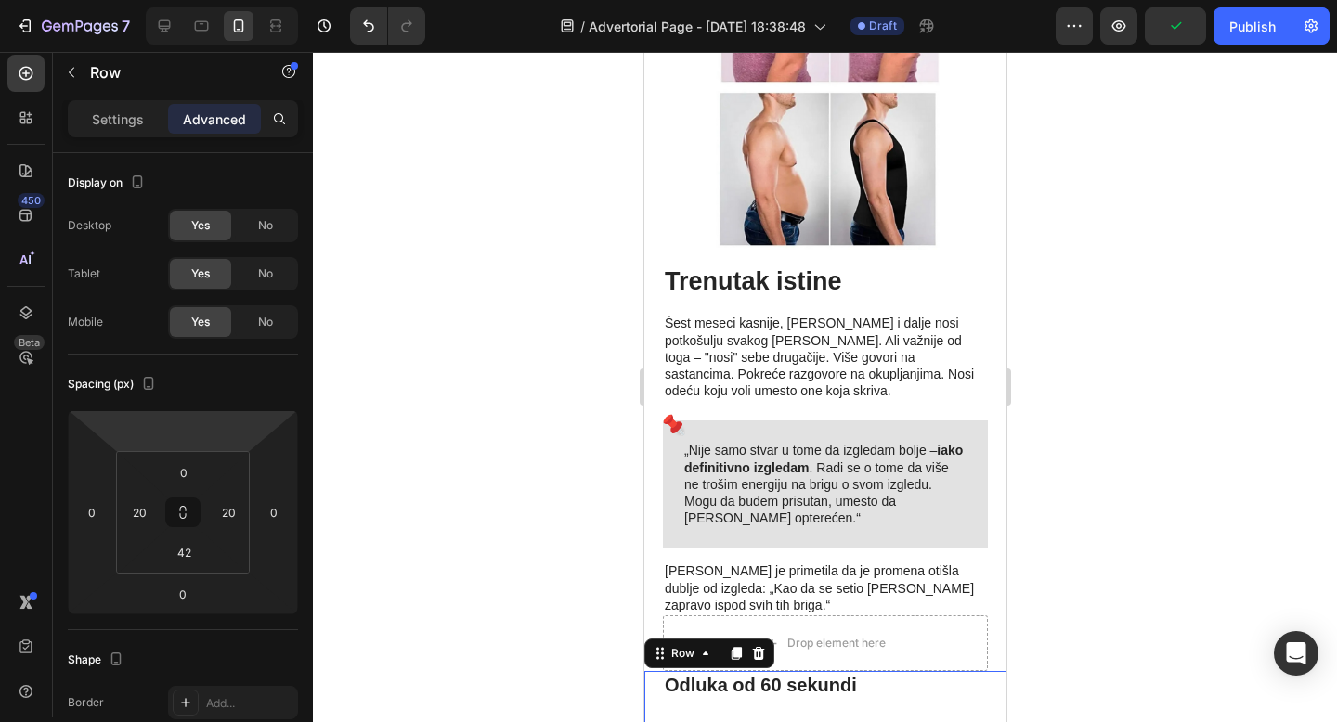
type input "0"
paste input "-2"
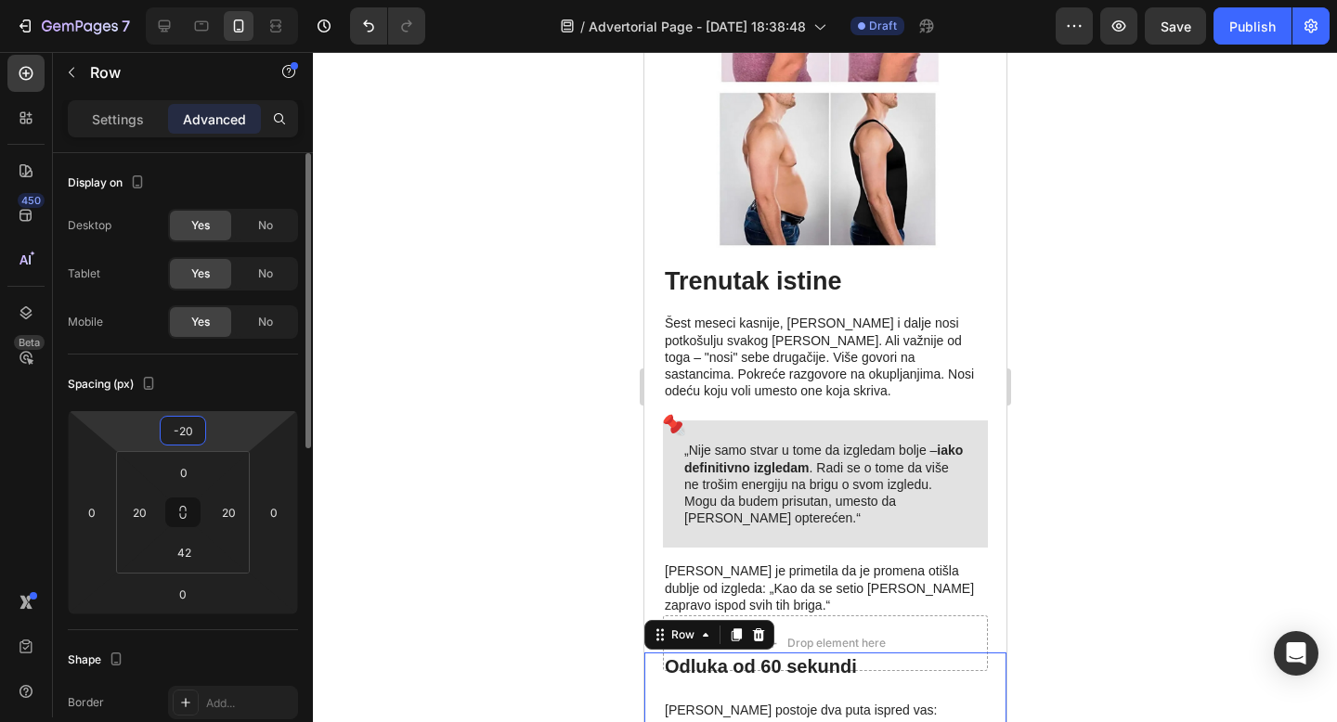
type input "-2"
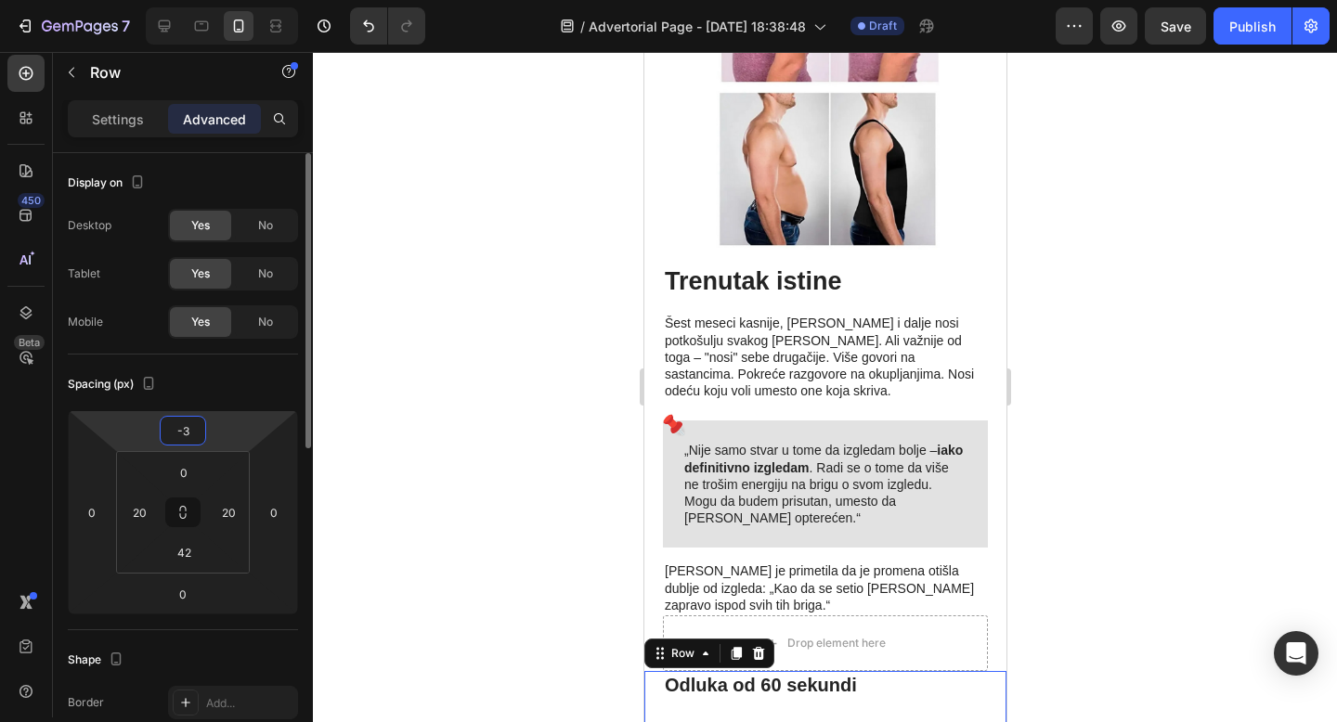
type input "-30"
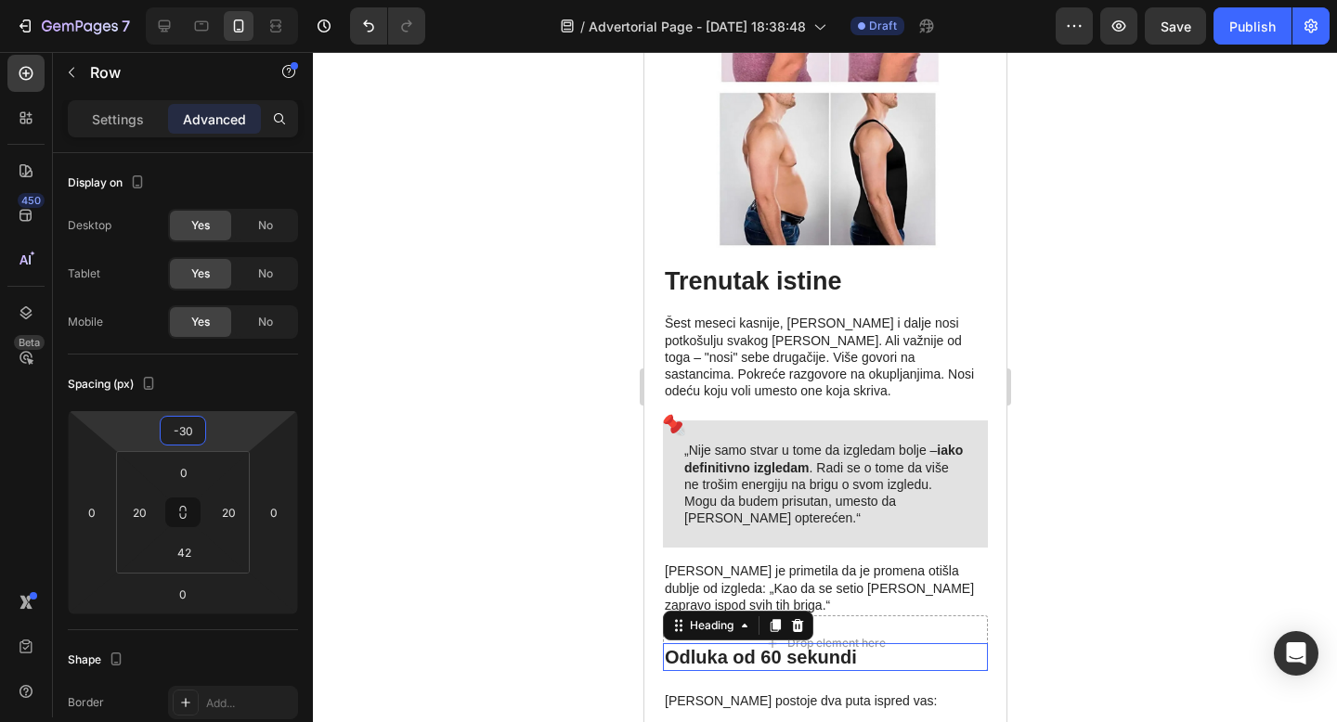
click at [831, 643] on h2 "Odluka od 60 sekundi" at bounding box center [824, 657] width 325 height 28
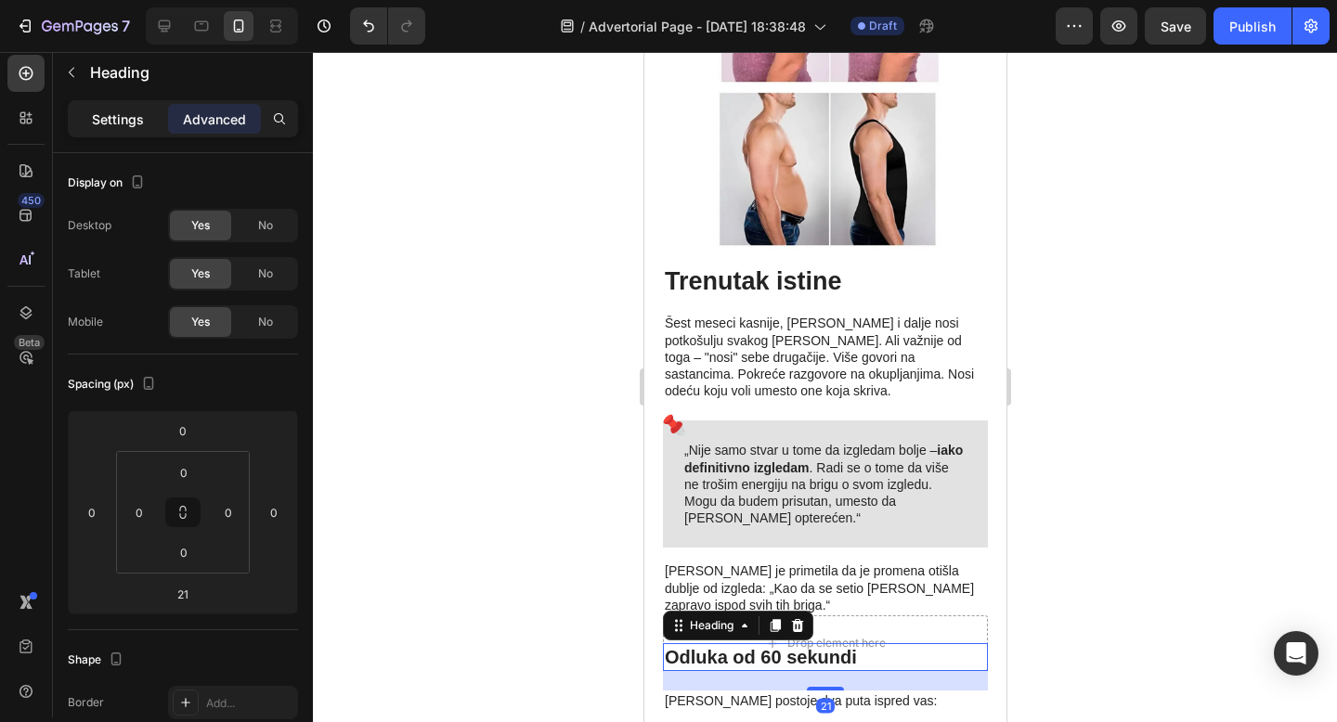
click at [113, 119] on p "Settings" at bounding box center [118, 119] width 52 height 19
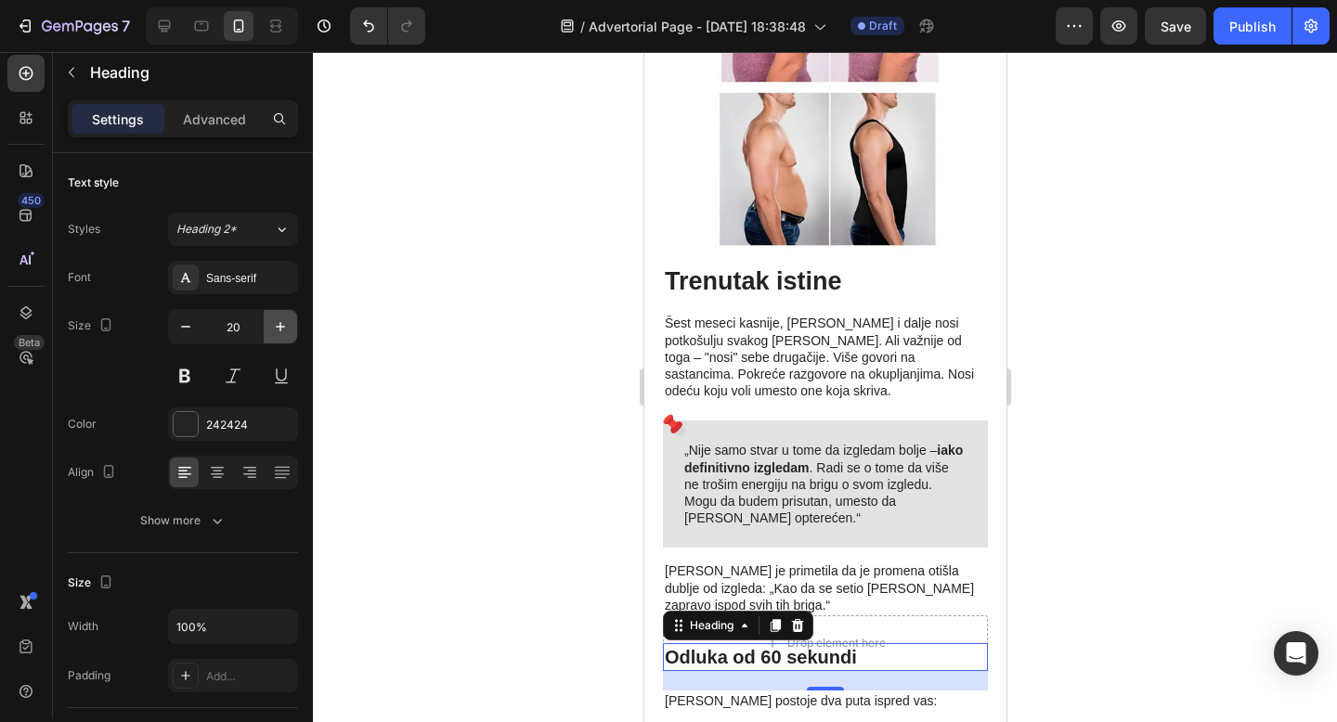
click at [285, 329] on icon "button" at bounding box center [280, 326] width 19 height 19
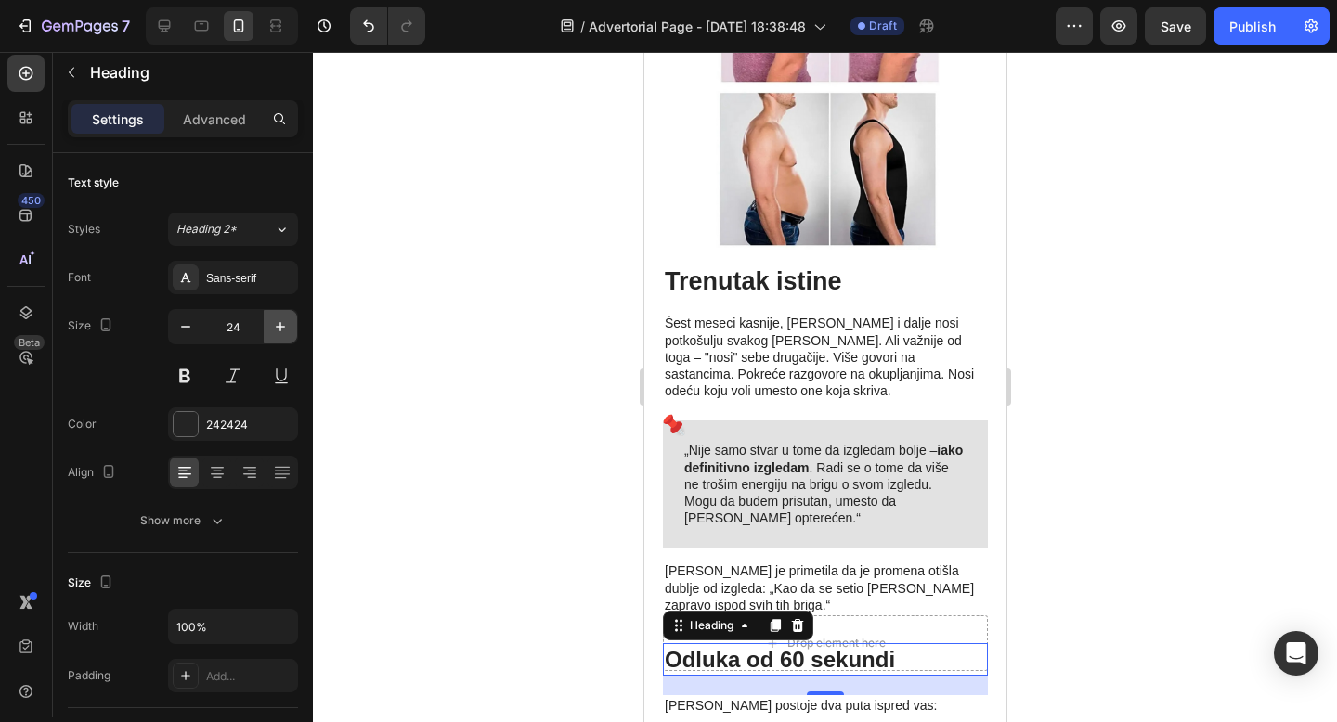
type input "25"
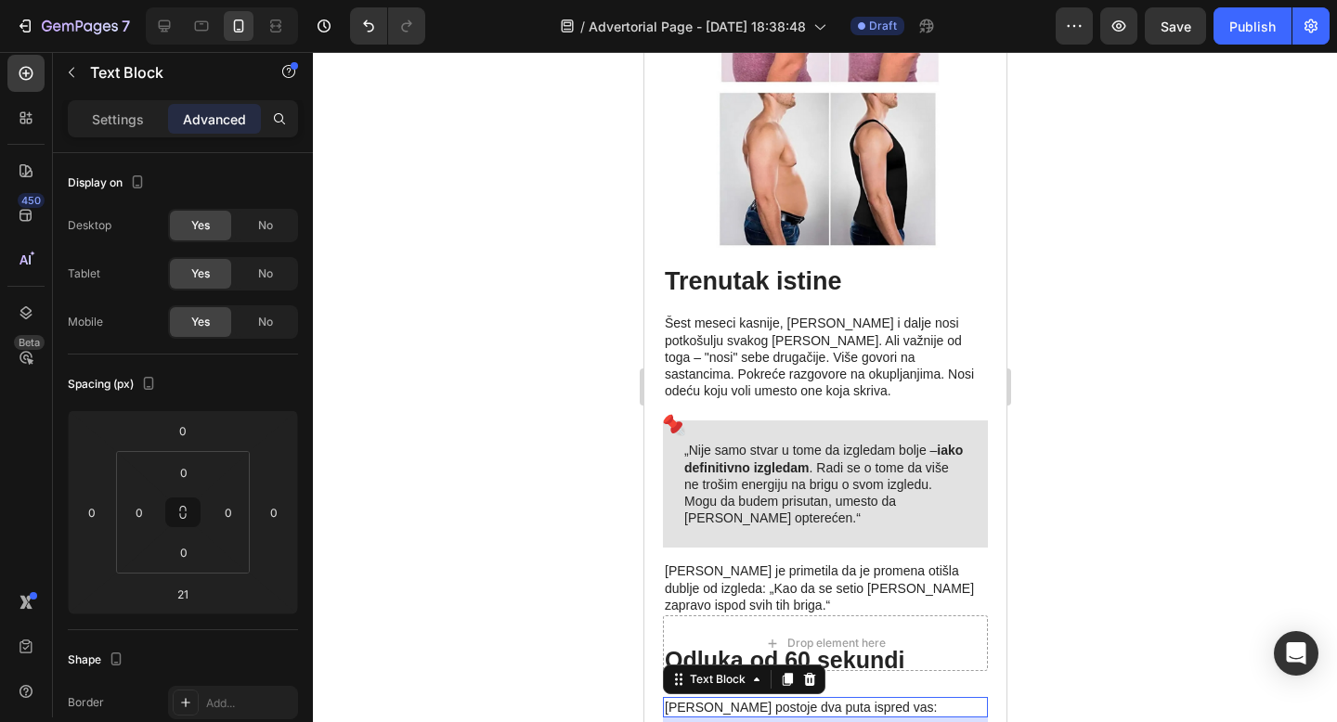
click at [805, 699] on p "[PERSON_NAME] postoje dva puta ispred vas:" at bounding box center [824, 707] width 321 height 17
click at [867, 643] on h2 "Odluka od 60 sekundi" at bounding box center [824, 660] width 325 height 34
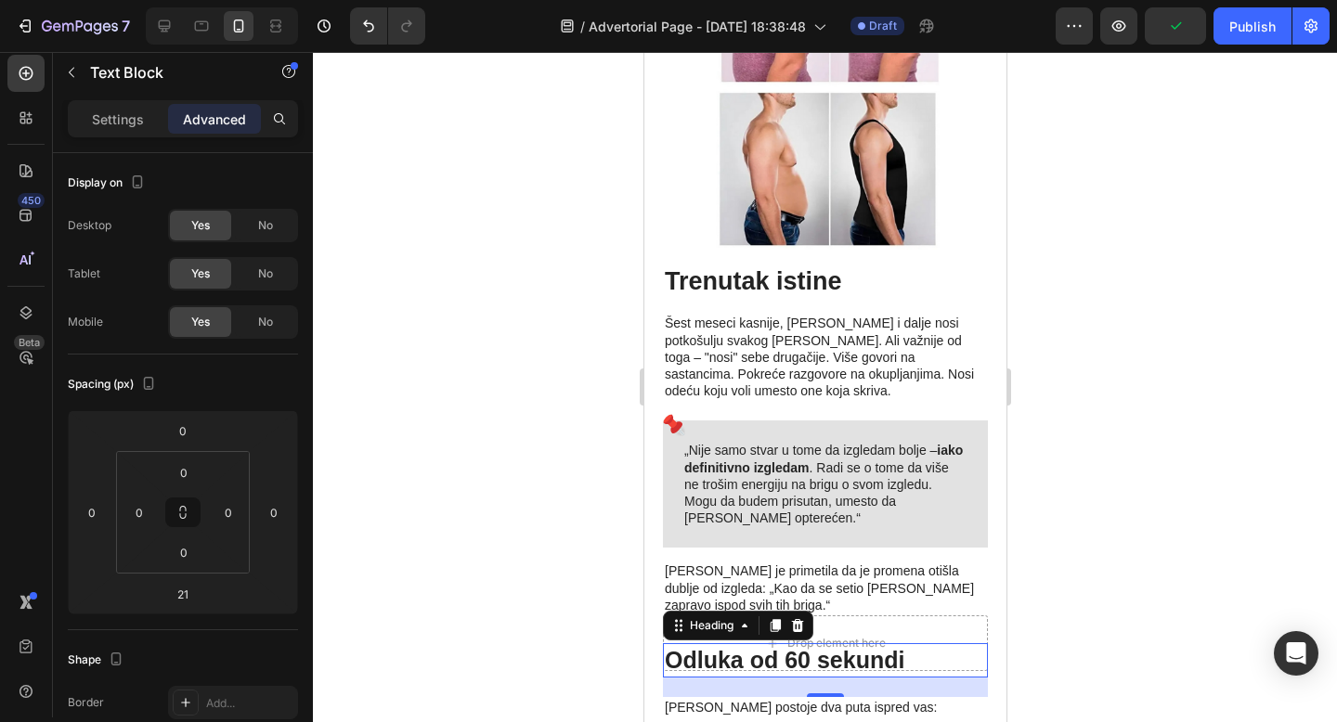
click at [861, 643] on h2 "Odluka od 60 sekundi" at bounding box center [824, 660] width 325 height 34
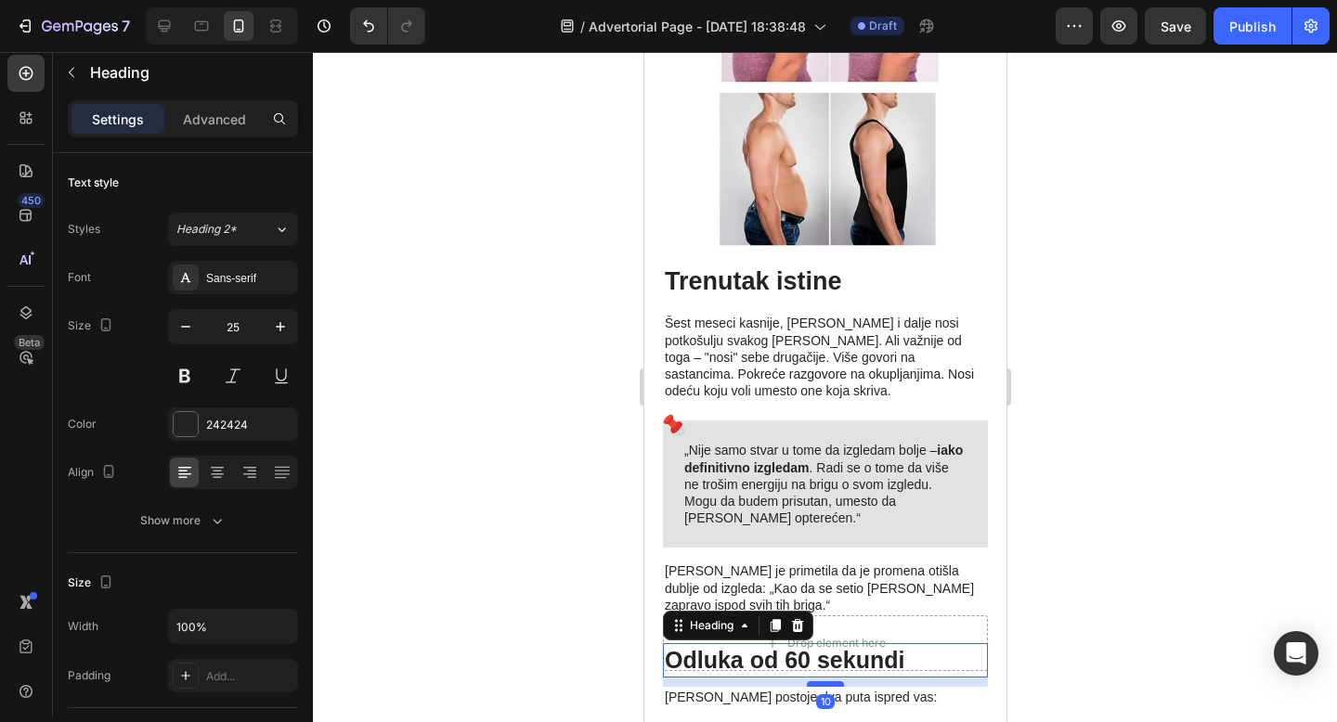
drag, startPoint x: 828, startPoint y: 476, endPoint x: 830, endPoint y: 466, distance: 10.4
click at [830, 681] on div at bounding box center [824, 684] width 37 height 6
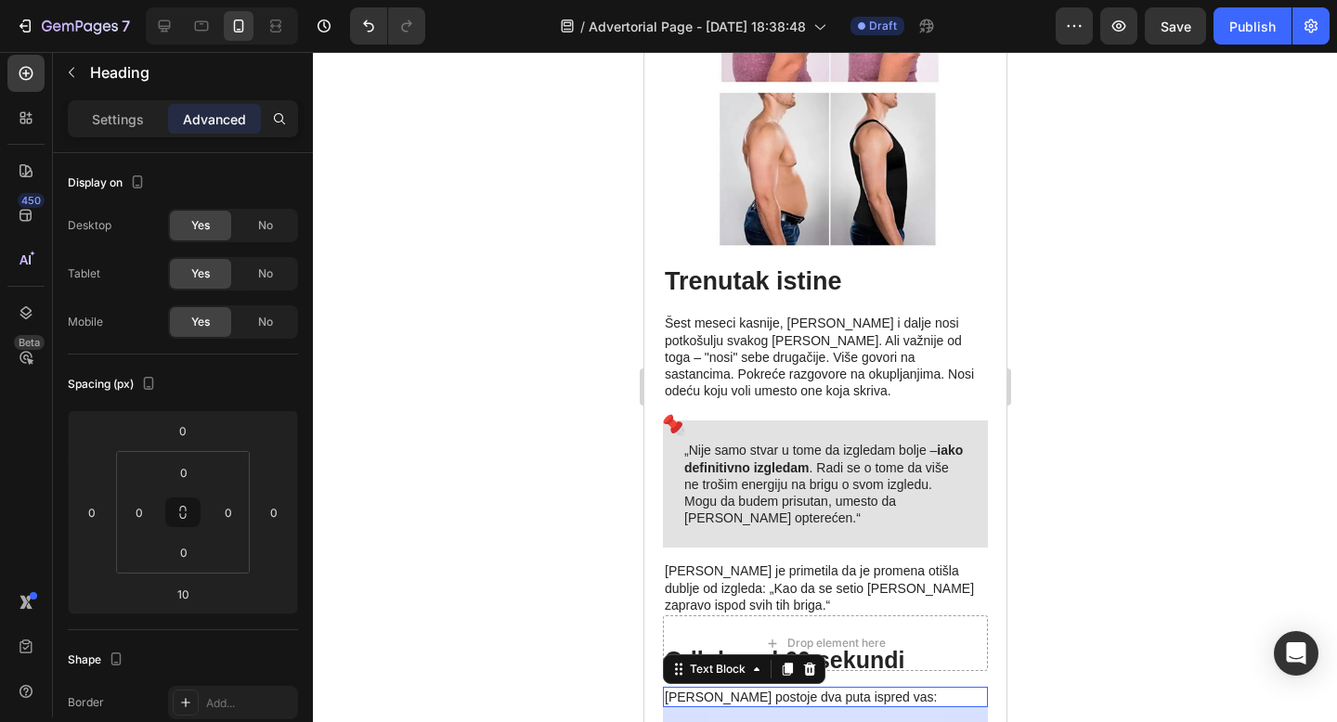
click at [859, 689] on p "[PERSON_NAME] postoje dva puta ispred vas:" at bounding box center [824, 697] width 321 height 17
drag, startPoint x: 830, startPoint y: 508, endPoint x: 831, endPoint y: 498, distance: 10.3
click at [831, 711] on div at bounding box center [824, 714] width 37 height 6
type input "10"
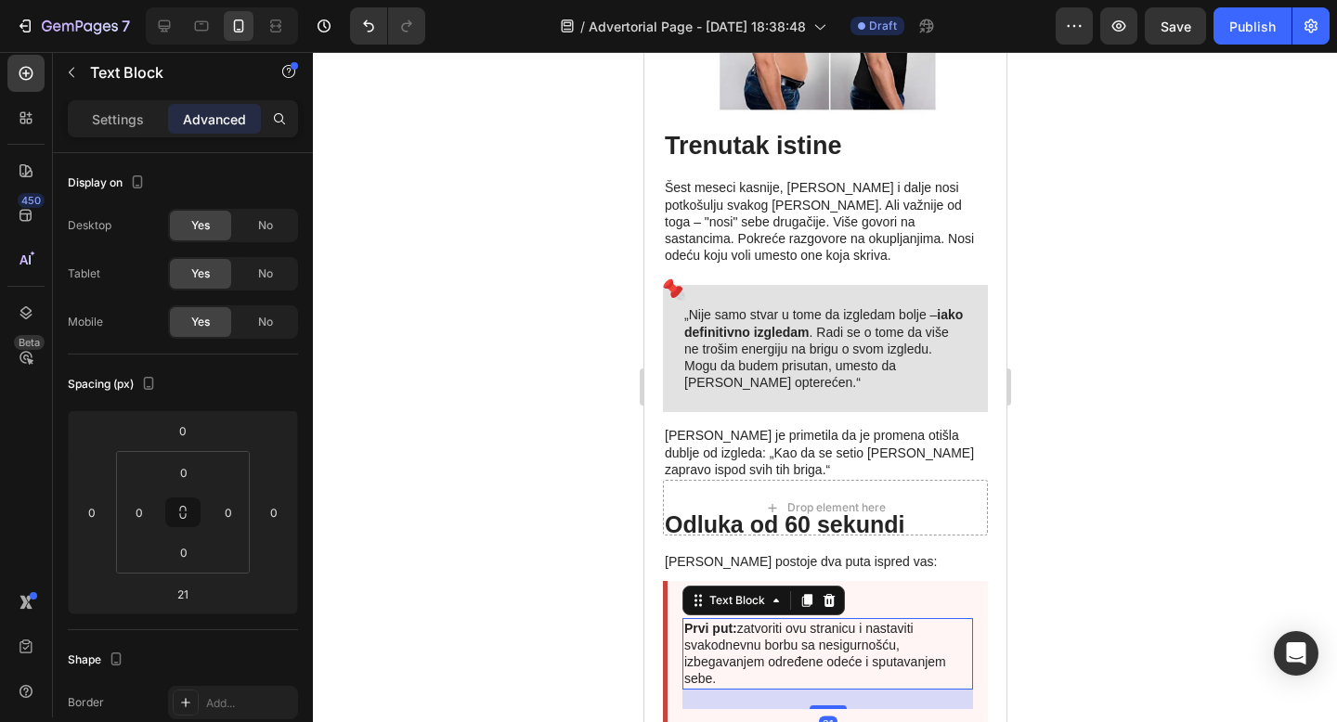
scroll to position [7261, 0]
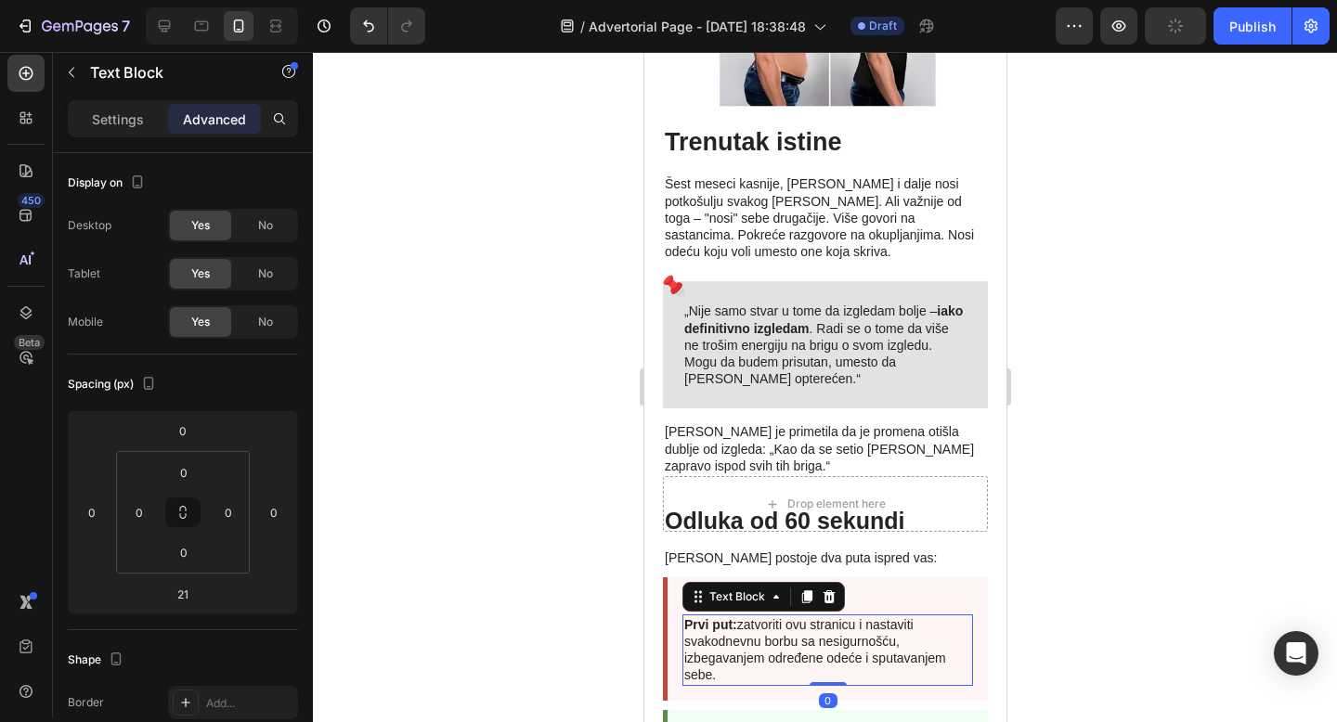
drag, startPoint x: 833, startPoint y: 485, endPoint x: 836, endPoint y: 450, distance: 34.5
click at [836, 615] on div "Prvi put: zatvoriti ovu stranicu i nastaviti svakodnevnu borbu sa nesigurnošću,…" at bounding box center [826, 650] width 291 height 71
type input "0"
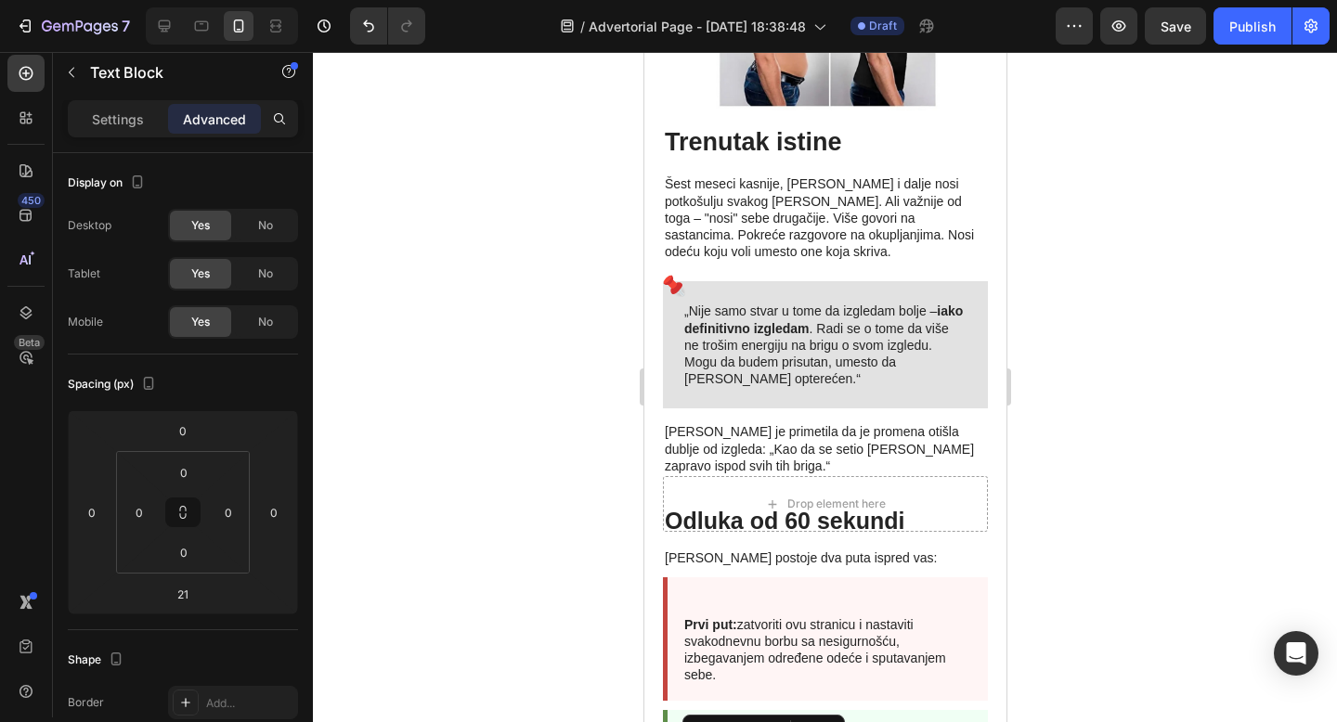
drag, startPoint x: 834, startPoint y: 619, endPoint x: 840, endPoint y: 577, distance: 42.3
type input "0"
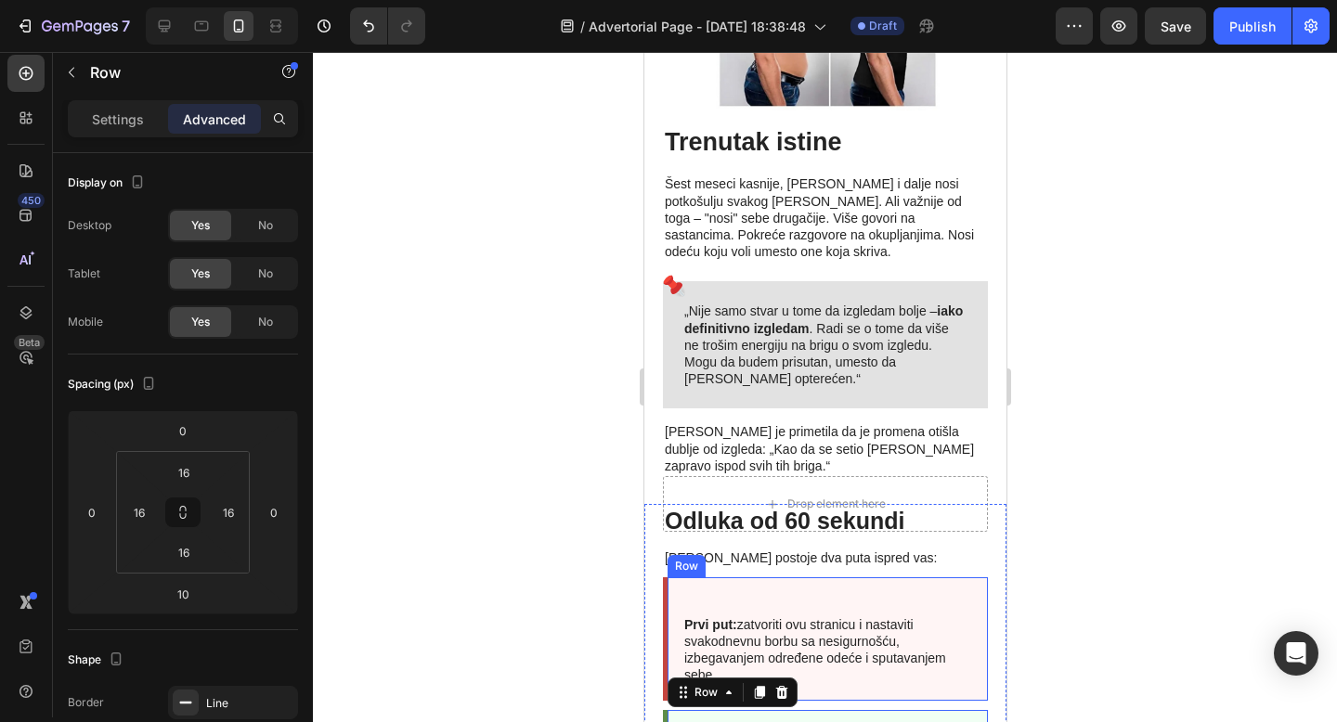
click at [835, 592] on div "Prvi put: zatvoriti ovu stranicu i nastaviti svakodnevnu borbu sa nesigurnošću,…" at bounding box center [826, 639] width 291 height 94
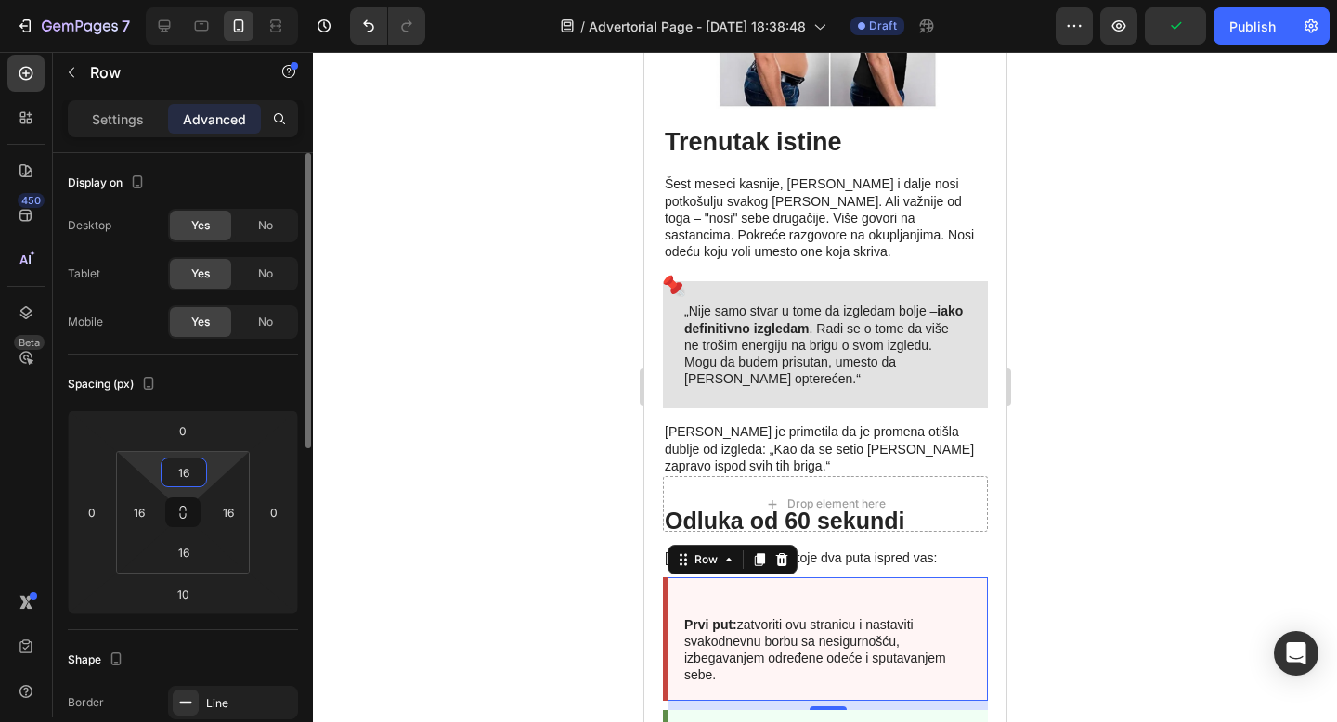
click at [176, 476] on input "16" at bounding box center [183, 473] width 37 height 28
type input "0"
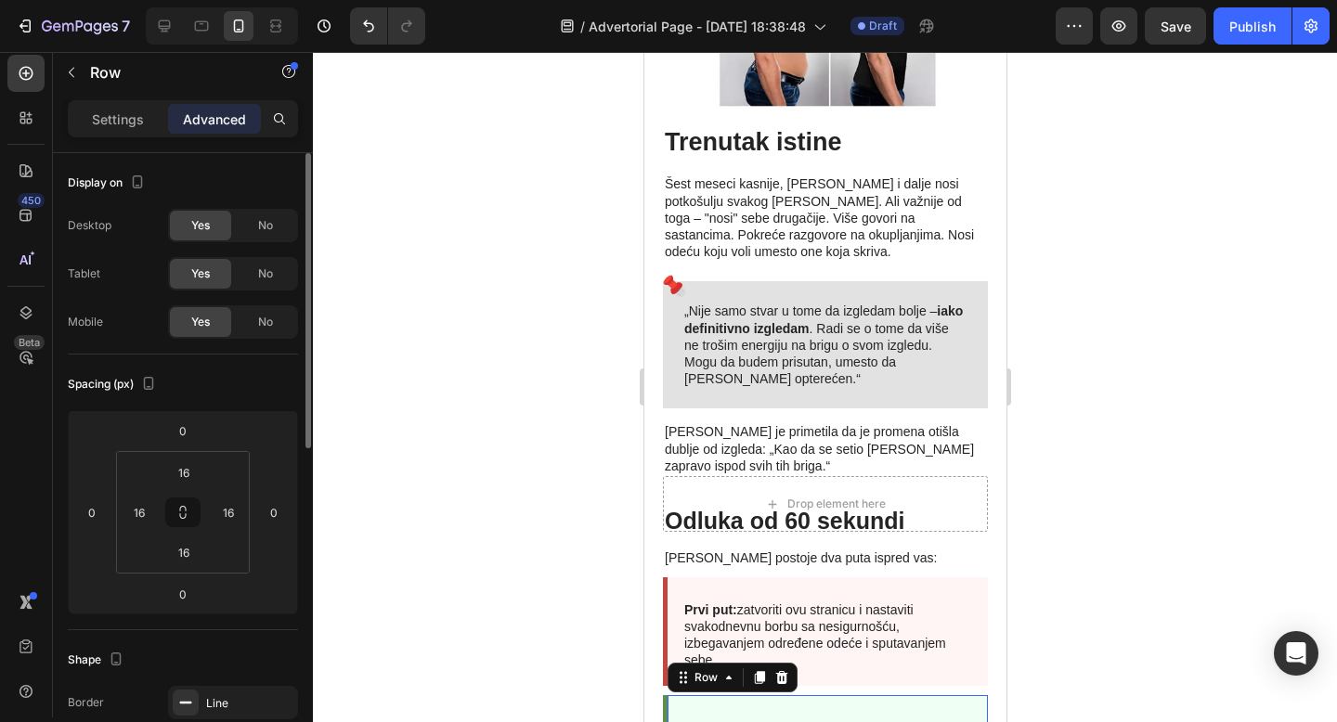
click at [188, 475] on input "16" at bounding box center [183, 473] width 37 height 28
type input "0"
click at [186, 589] on input "0" at bounding box center [182, 594] width 37 height 28
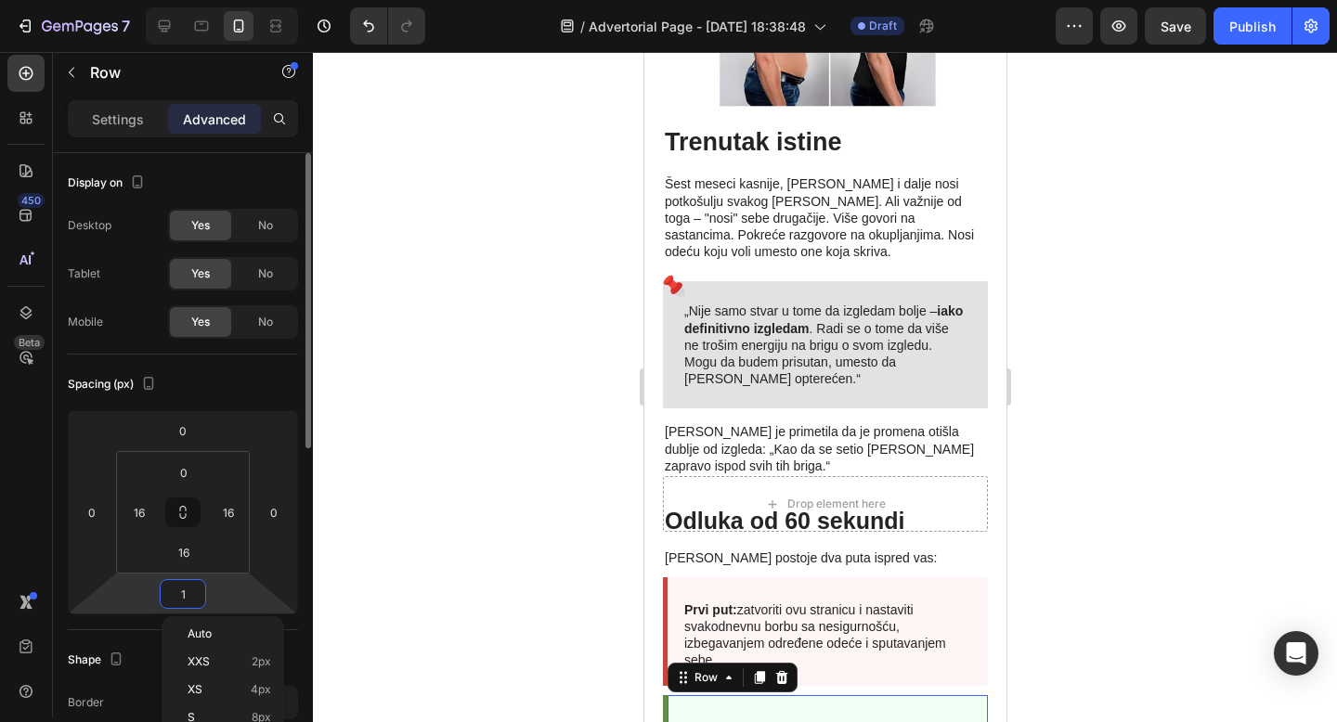
type input "10"
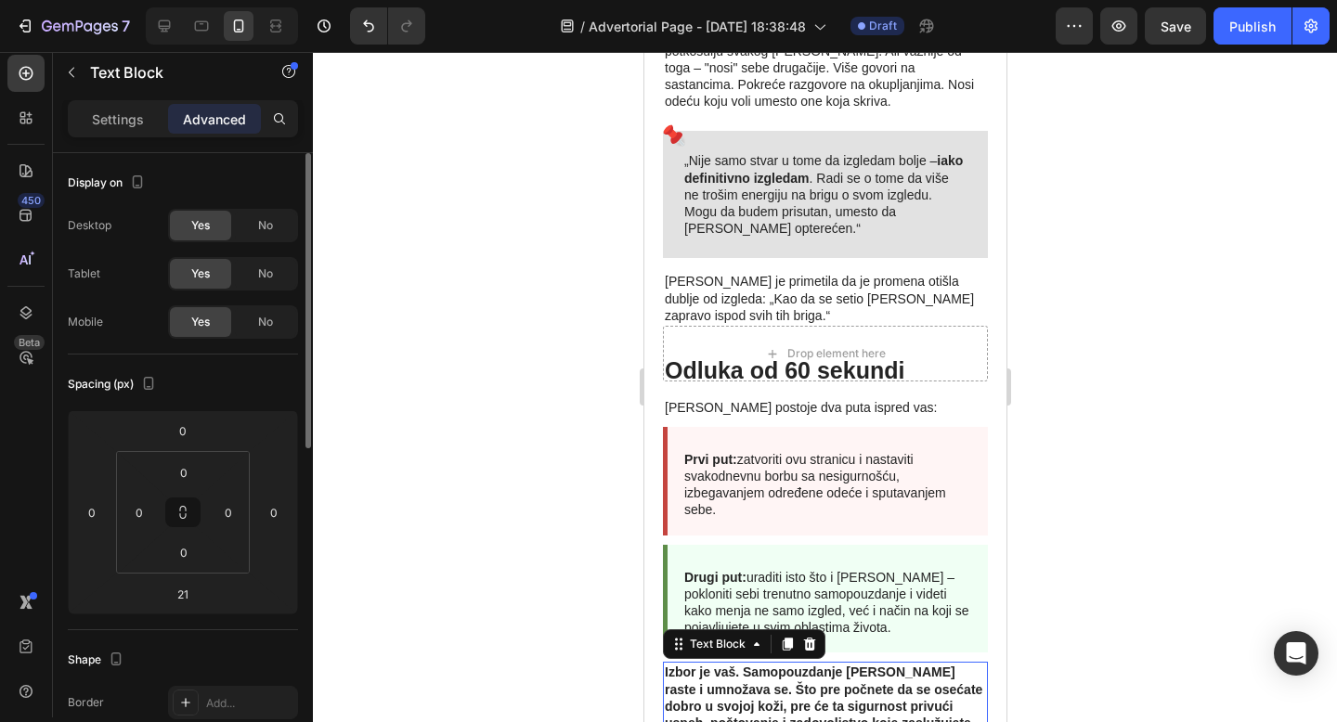
scroll to position [7411, 0]
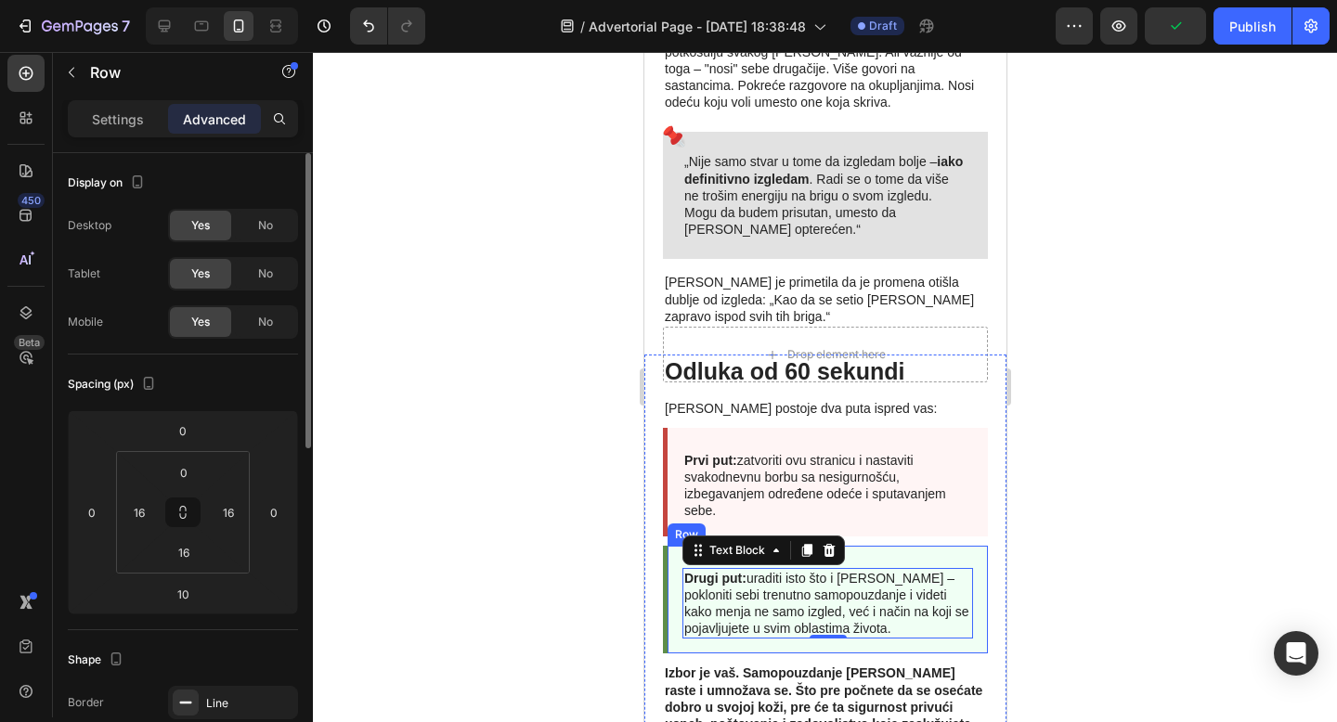
click at [739, 546] on div "Drugi put: uraditi isto što i [PERSON_NAME] – pokloniti sebi trenutno samopouzd…" at bounding box center [824, 600] width 325 height 109
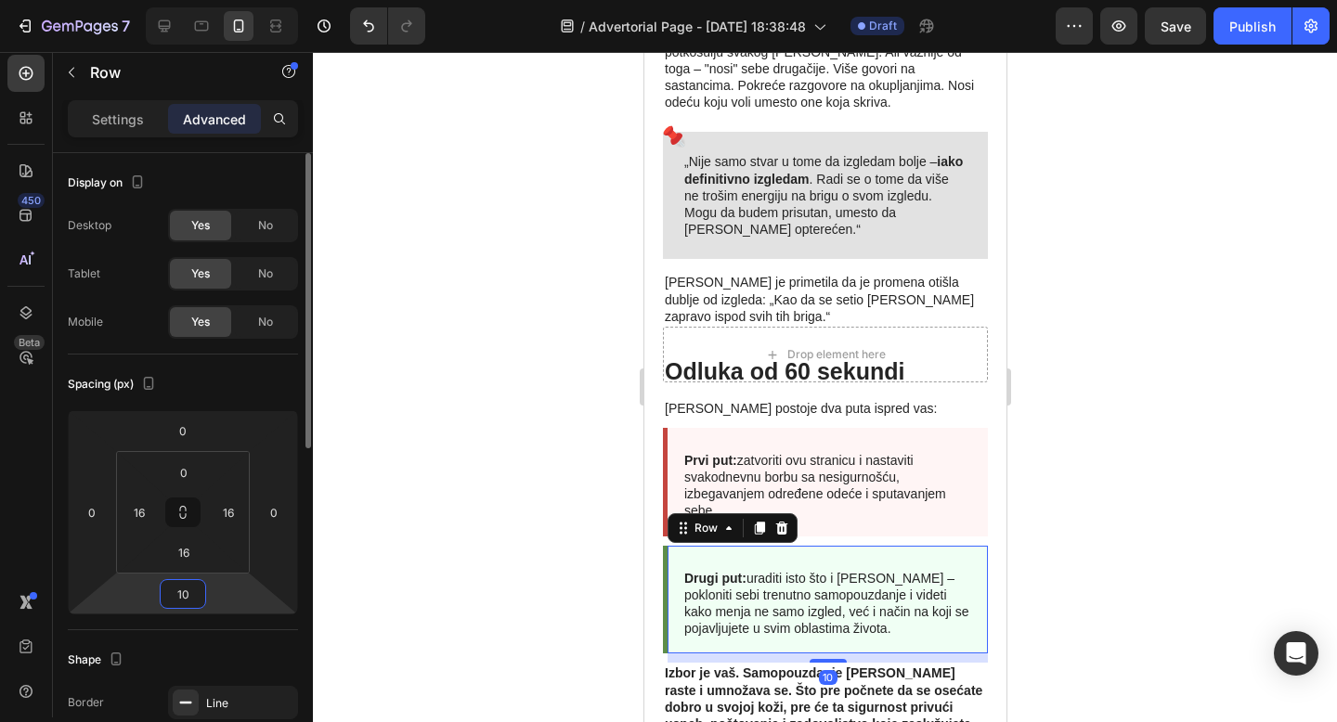
click at [182, 593] on input "10" at bounding box center [182, 594] width 37 height 28
type input "20"
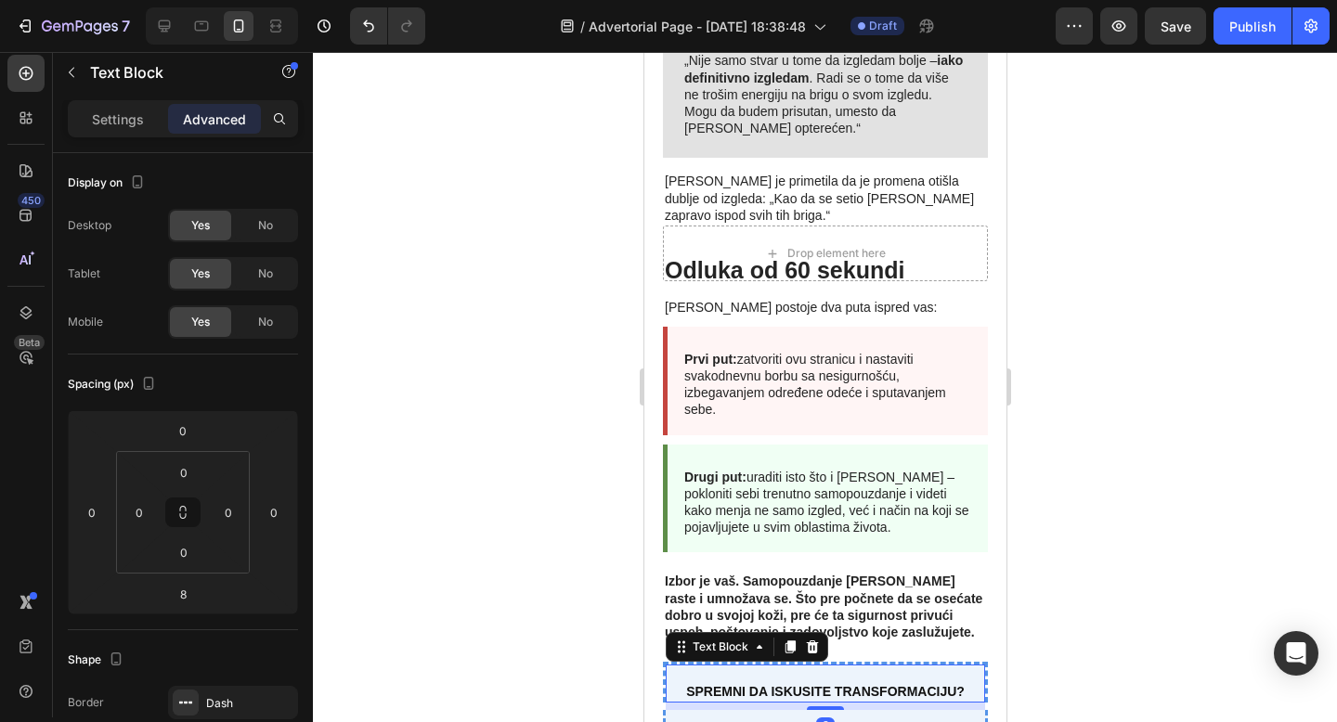
scroll to position [7660, 0]
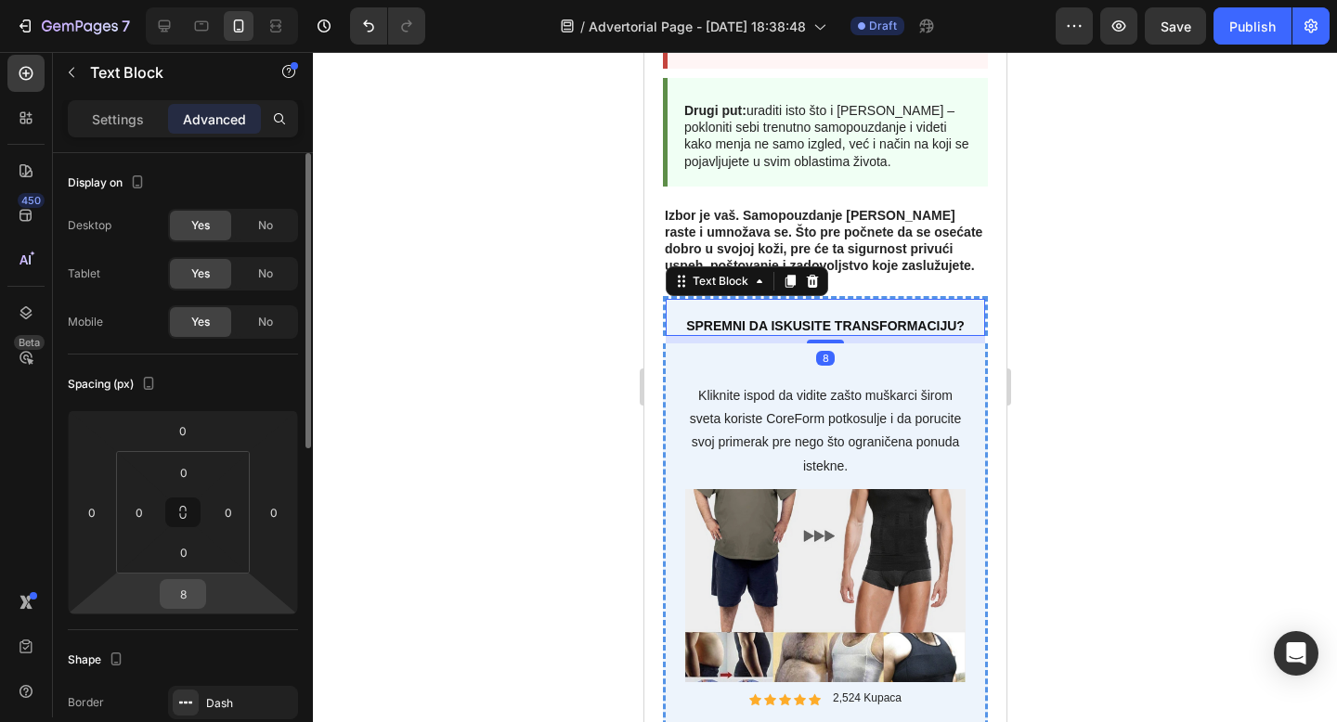
click at [171, 601] on input "8" at bounding box center [182, 594] width 37 height 28
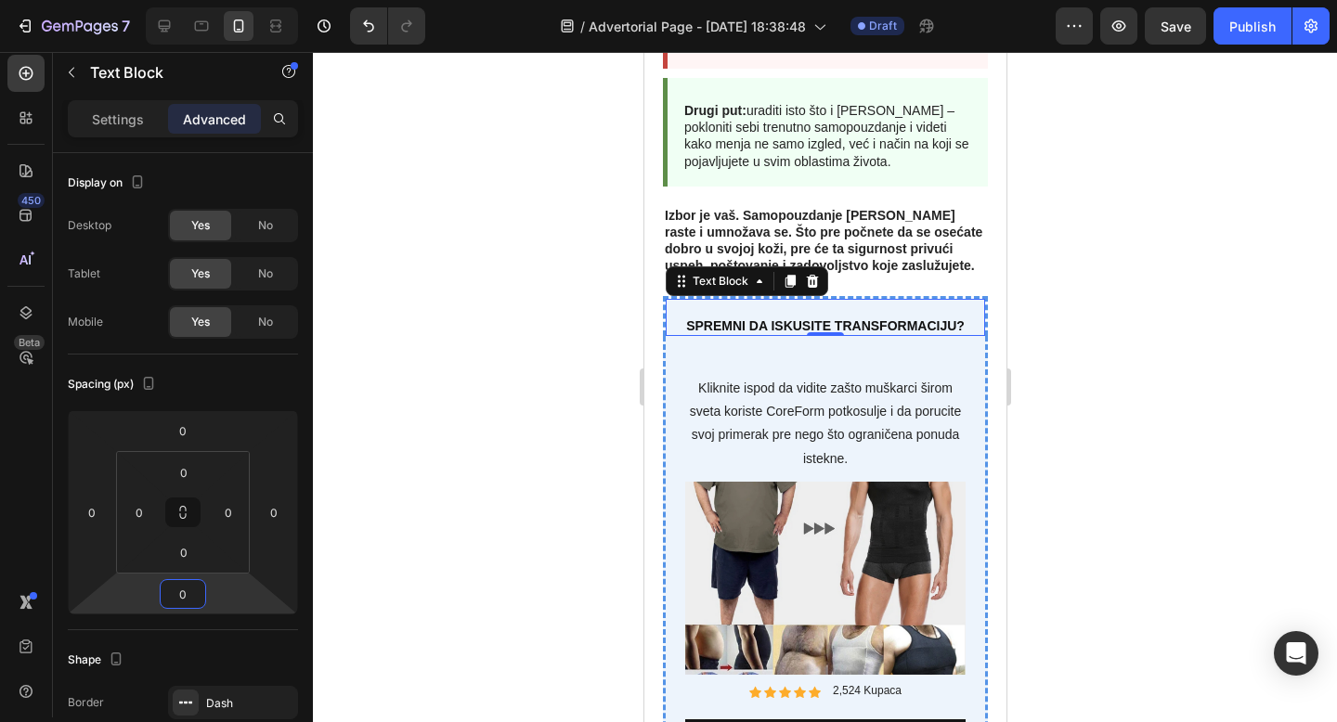
type input "0"
click at [743, 329] on p "Spremni da iskusite transformaciju?" at bounding box center [825, 325] width 316 height 17
click at [124, 118] on p "Settings" at bounding box center [118, 119] width 52 height 19
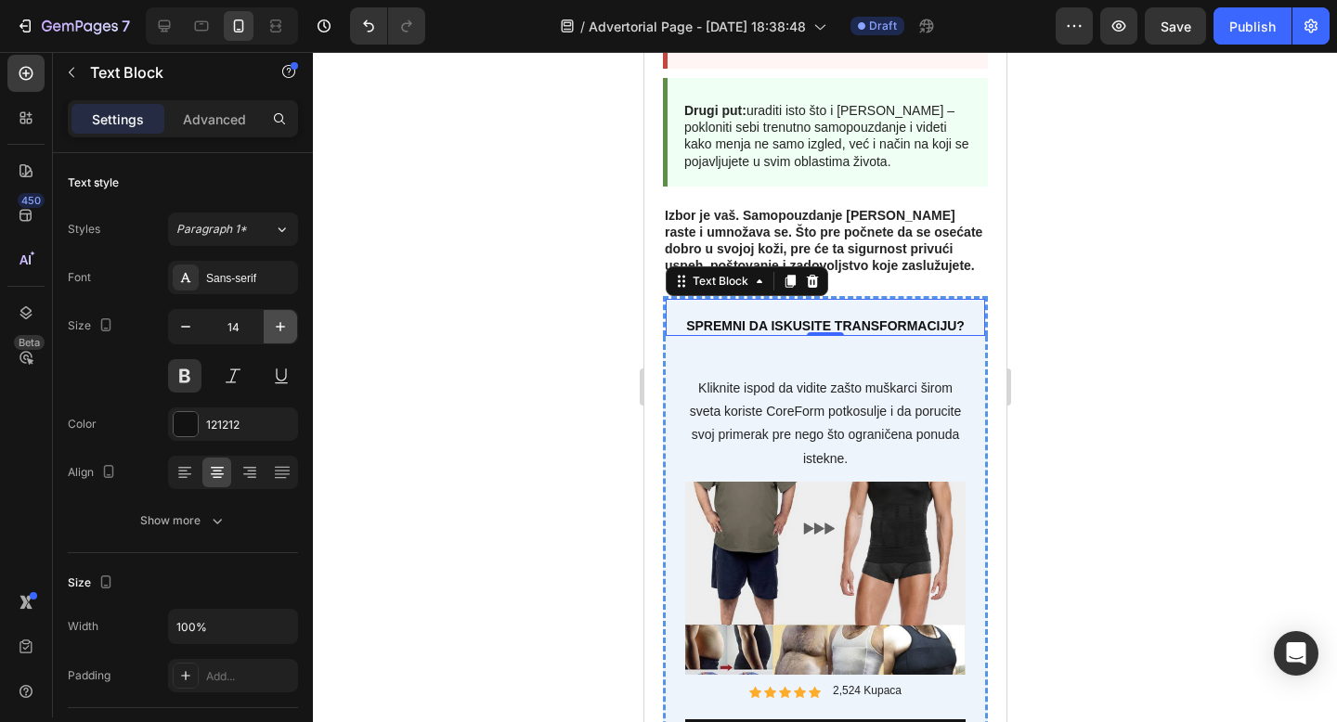
click at [282, 326] on icon "button" at bounding box center [280, 326] width 9 height 9
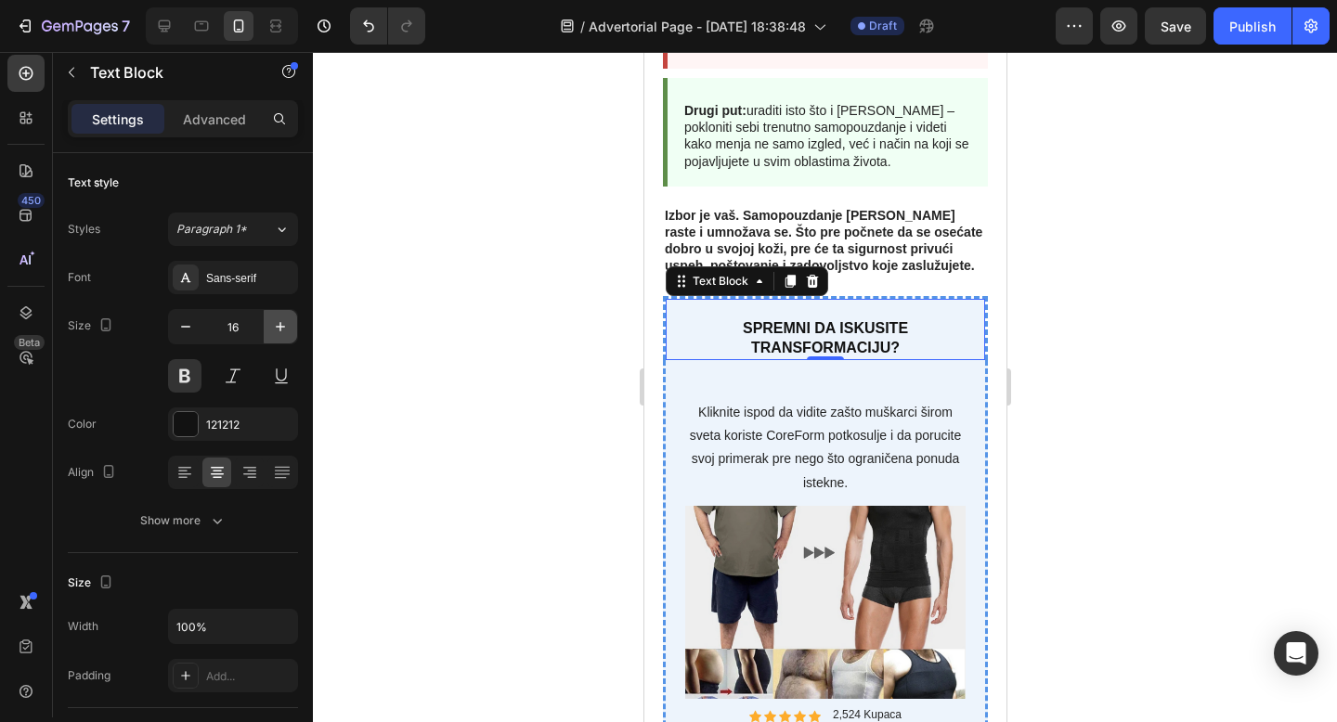
click at [282, 326] on icon "button" at bounding box center [280, 326] width 9 height 9
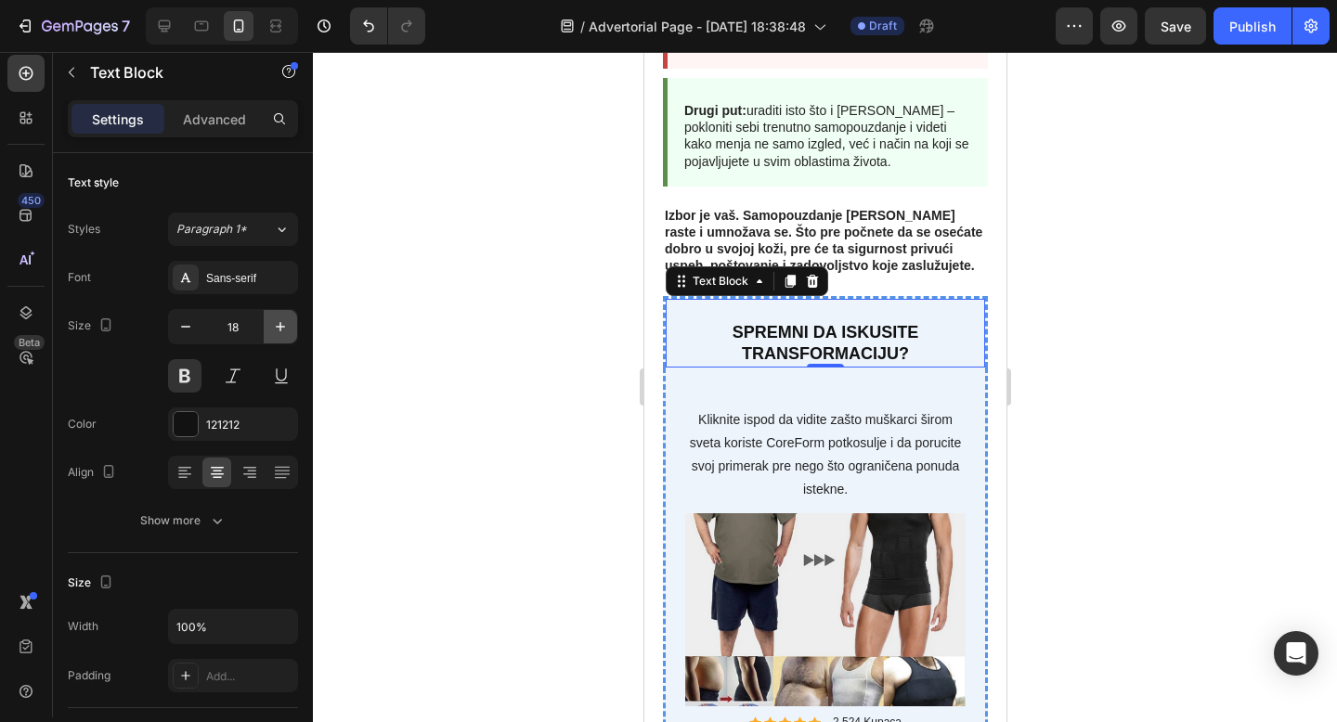
click at [282, 326] on icon "button" at bounding box center [280, 326] width 9 height 9
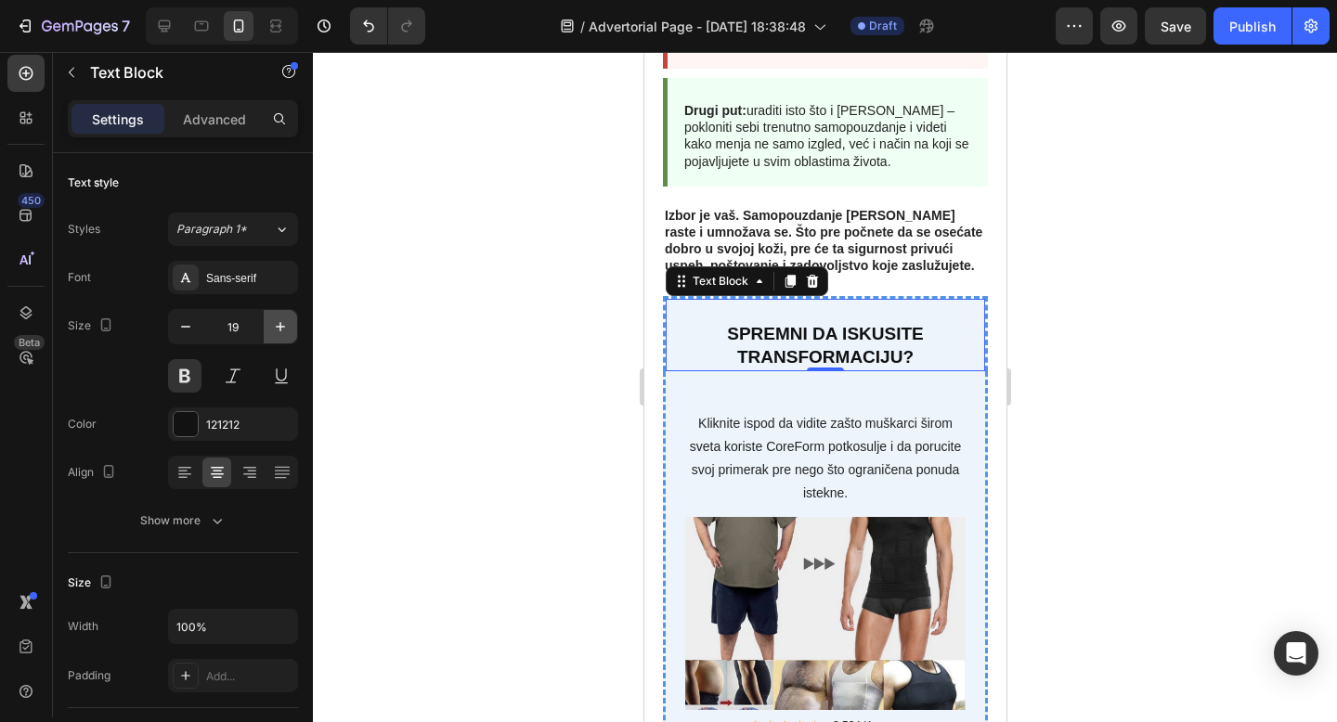
click at [282, 326] on icon "button" at bounding box center [280, 326] width 9 height 9
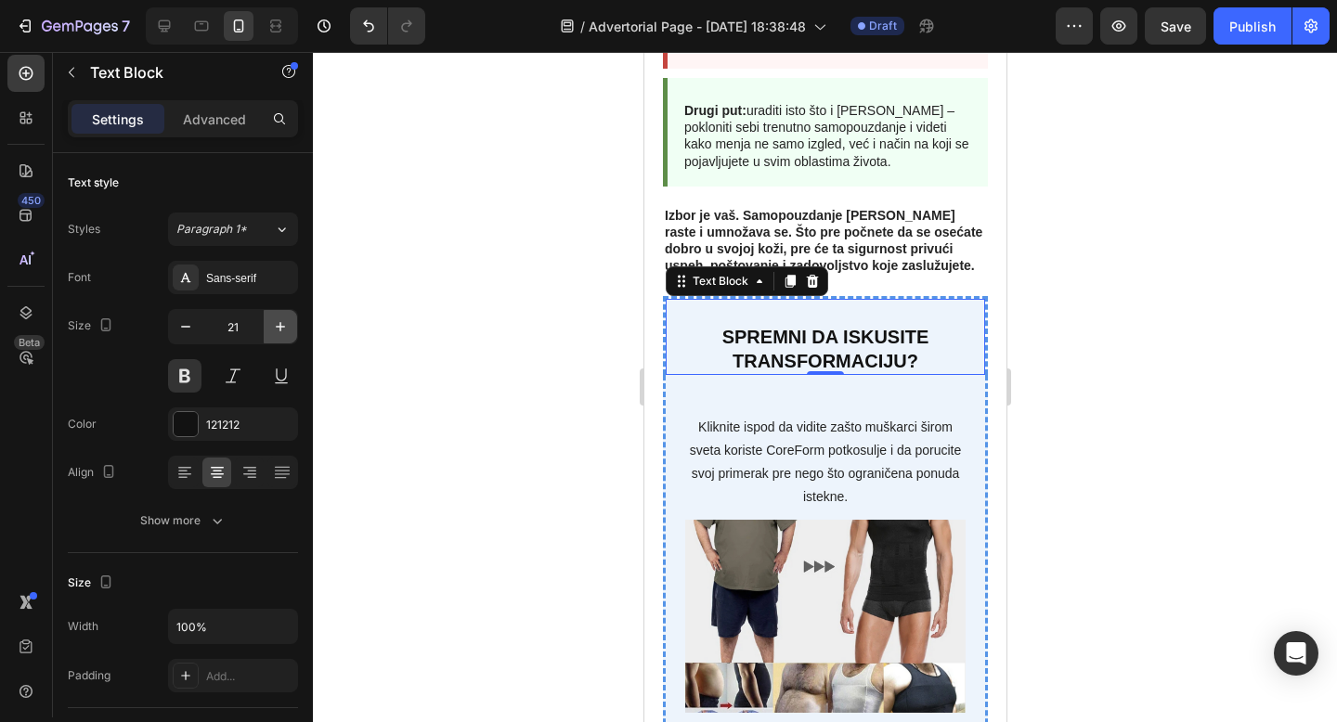
click at [282, 326] on icon "button" at bounding box center [280, 326] width 9 height 9
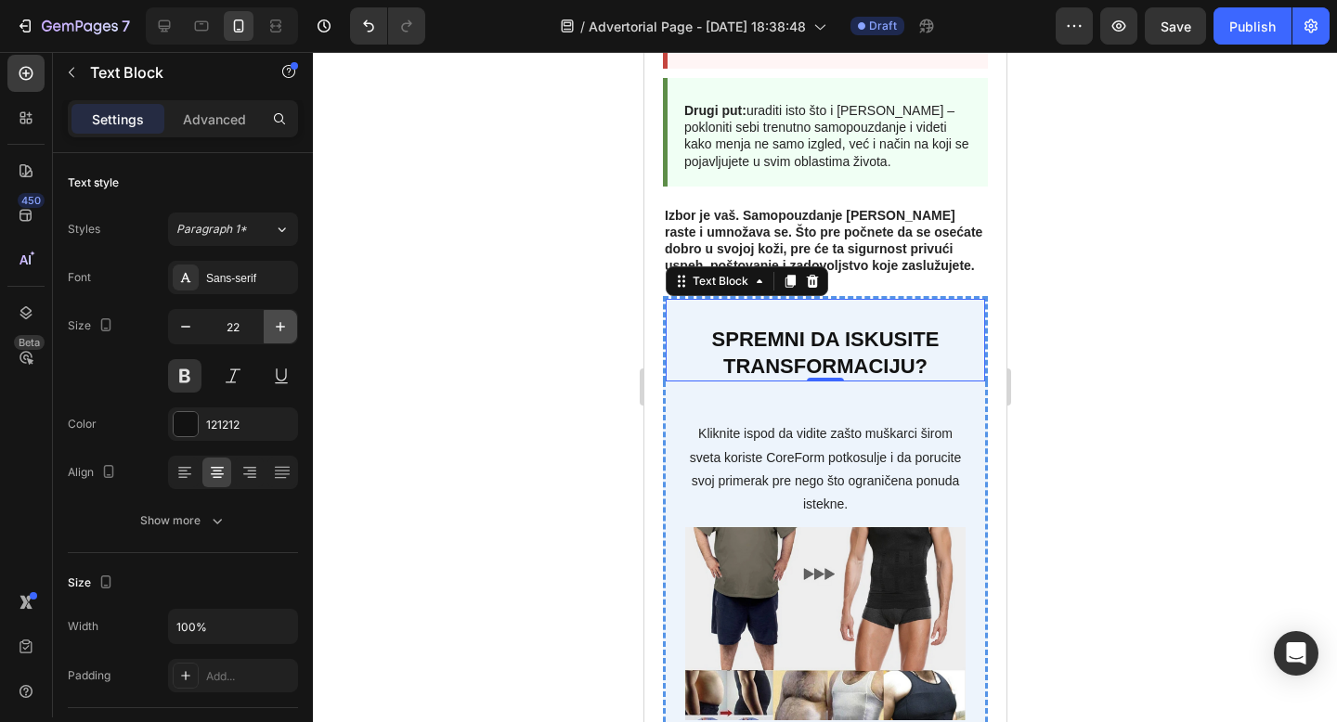
click at [284, 329] on icon "button" at bounding box center [280, 326] width 19 height 19
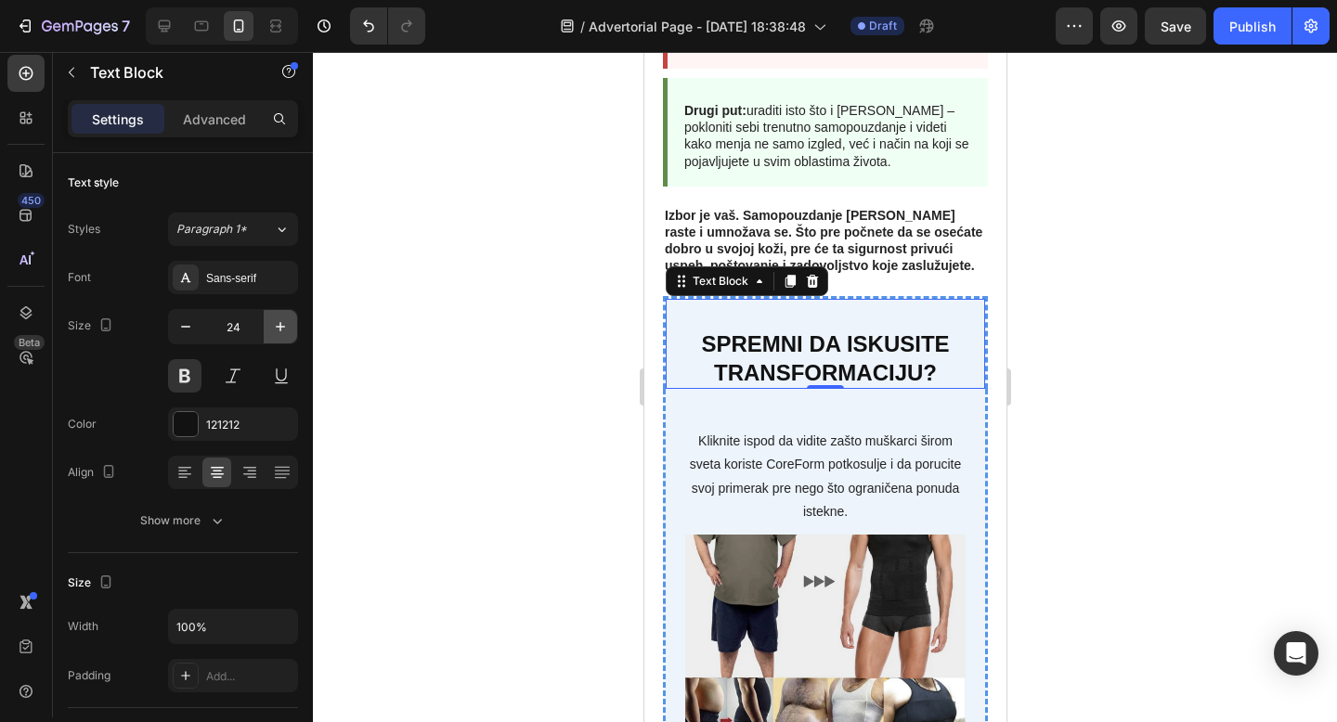
click at [284, 329] on icon "button" at bounding box center [280, 326] width 19 height 19
type input "25"
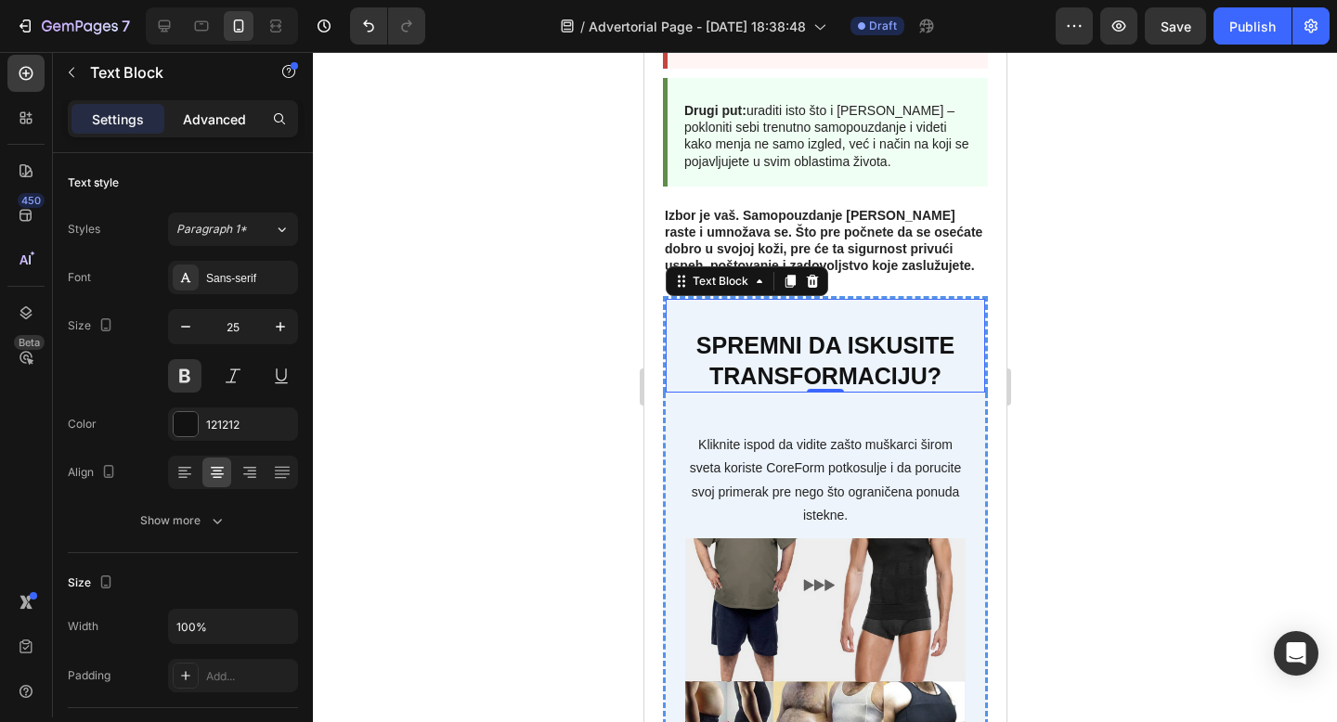
click at [224, 130] on div "Advanced" at bounding box center [214, 119] width 93 height 30
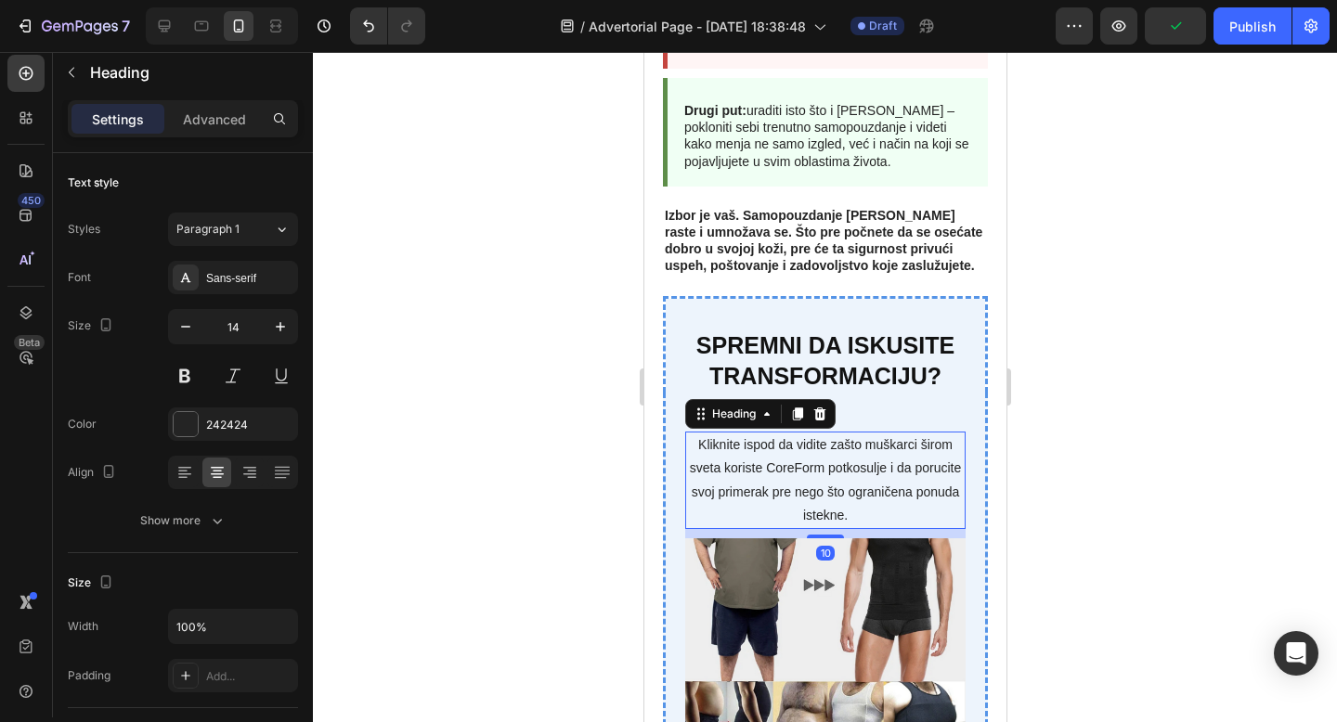
click at [768, 449] on h3 "Kliknite ispod da vidite zašto muškarci širom sveta koriste CoreForm potkosulje…" at bounding box center [824, 480] width 280 height 97
click at [207, 126] on p "Advanced" at bounding box center [214, 119] width 63 height 19
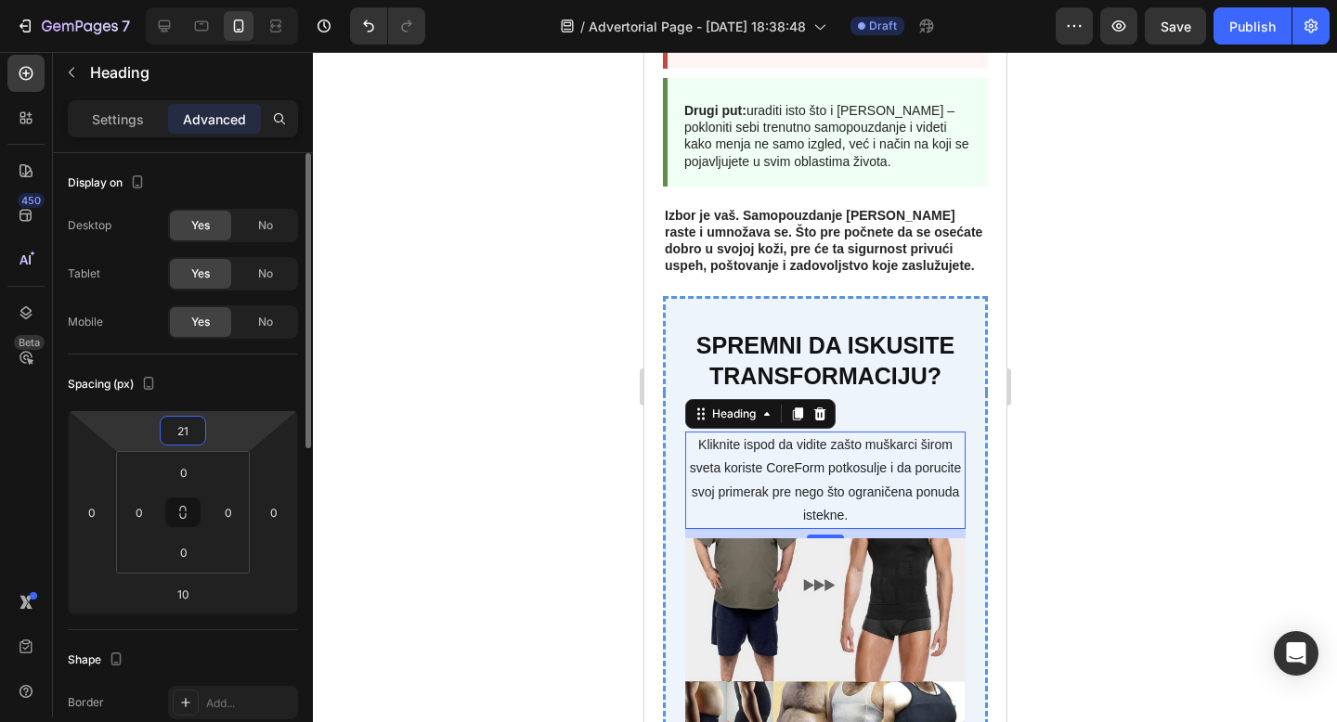
click at [181, 433] on input "21" at bounding box center [182, 431] width 37 height 28
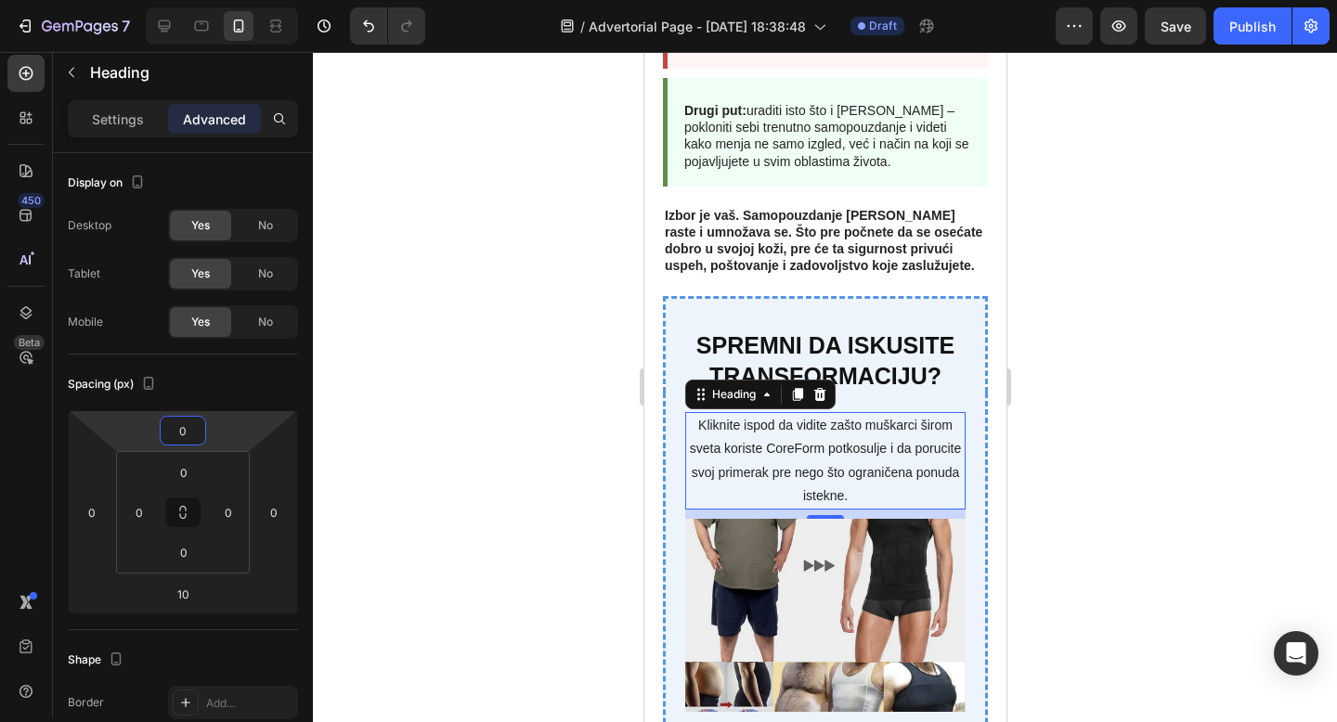
type input "0"
click at [913, 459] on h3 "Kliknite ispod da vidite zašto muškarci širom sveta koriste CoreForm potkosulje…" at bounding box center [824, 460] width 280 height 97
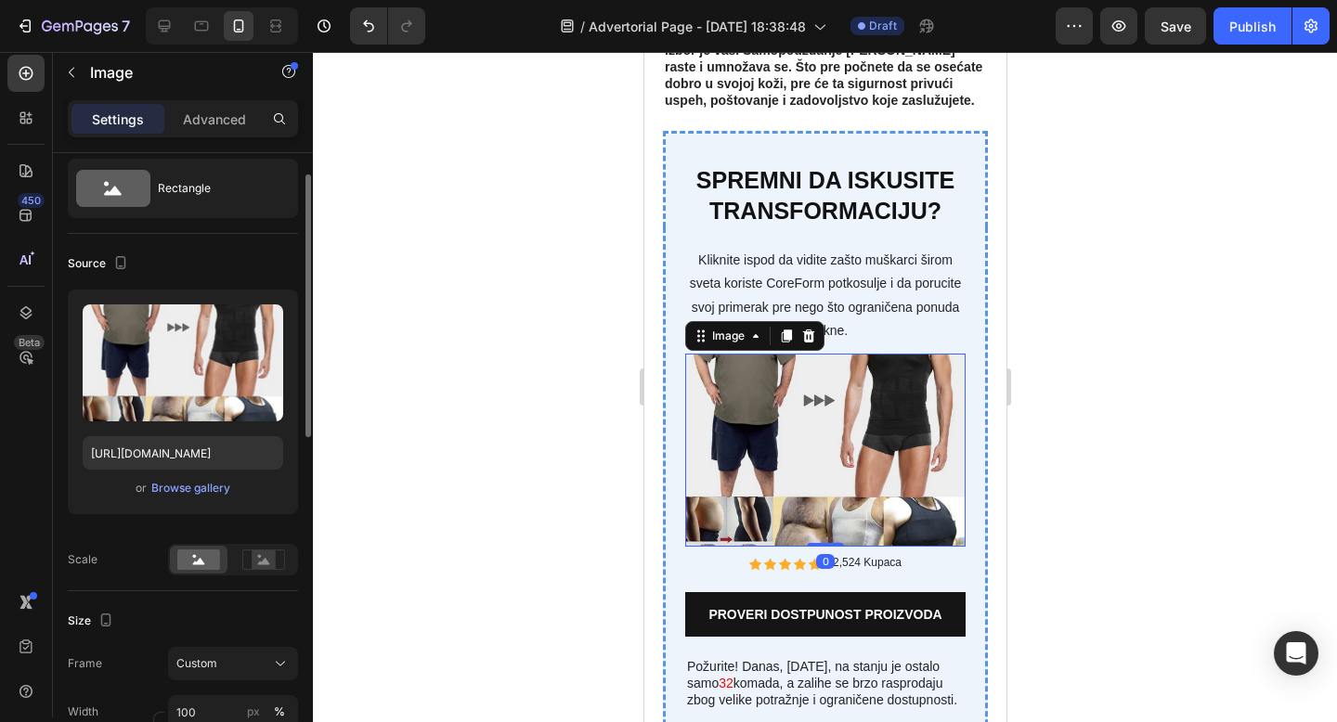
scroll to position [52, 0]
click at [253, 556] on rect at bounding box center [264, 558] width 24 height 19
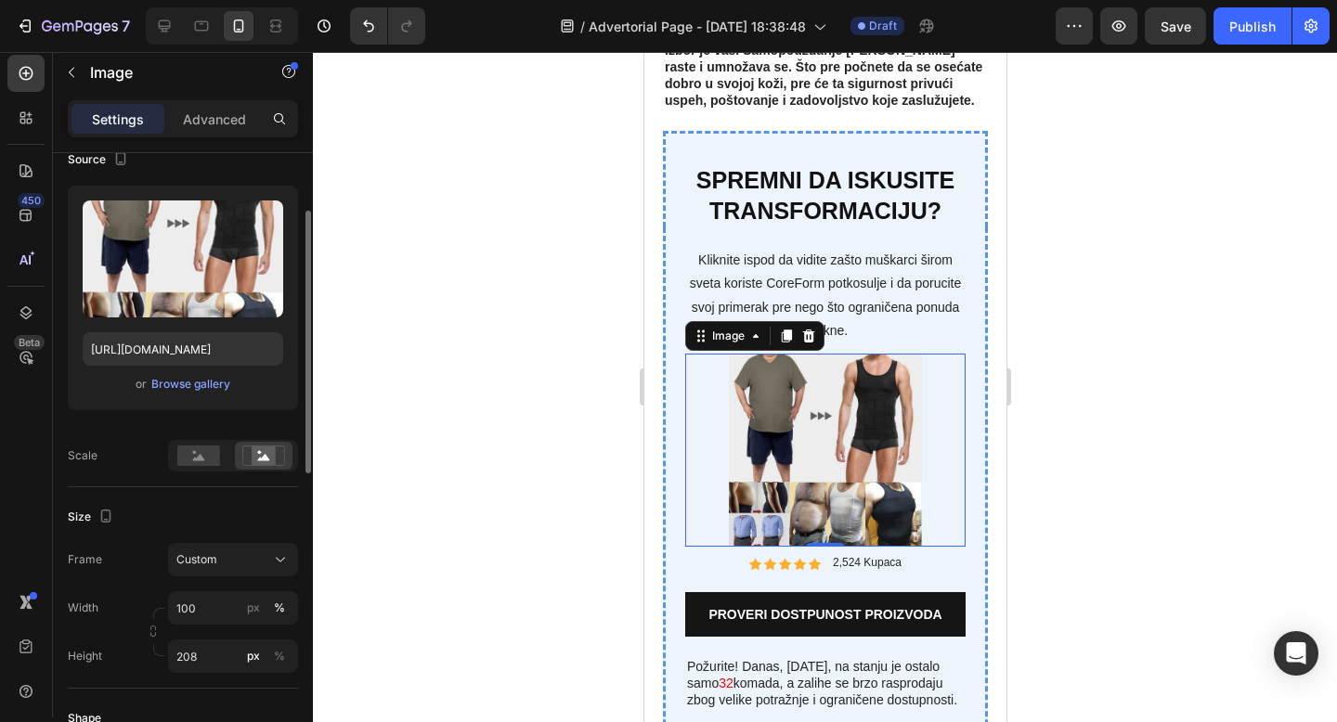
scroll to position [141, 0]
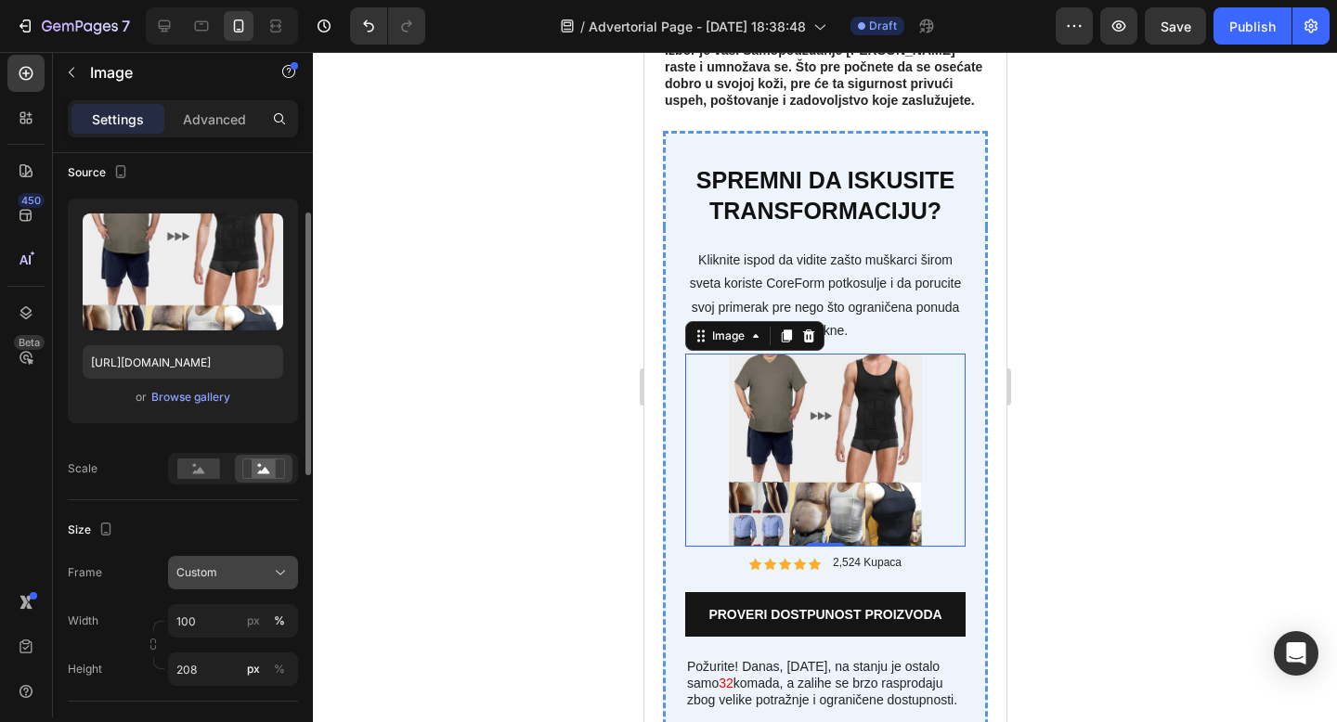
click at [219, 570] on div "Custom" at bounding box center [221, 572] width 91 height 17
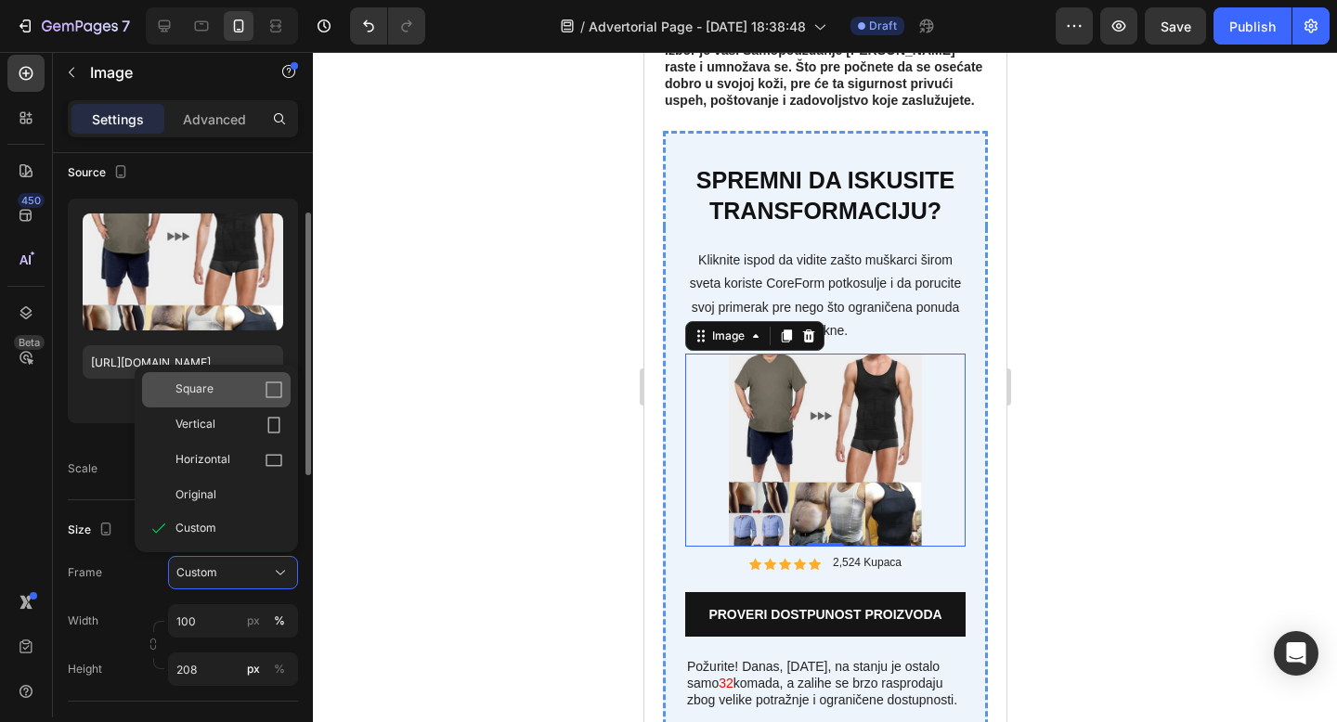
click at [227, 386] on div "Square" at bounding box center [229, 390] width 108 height 19
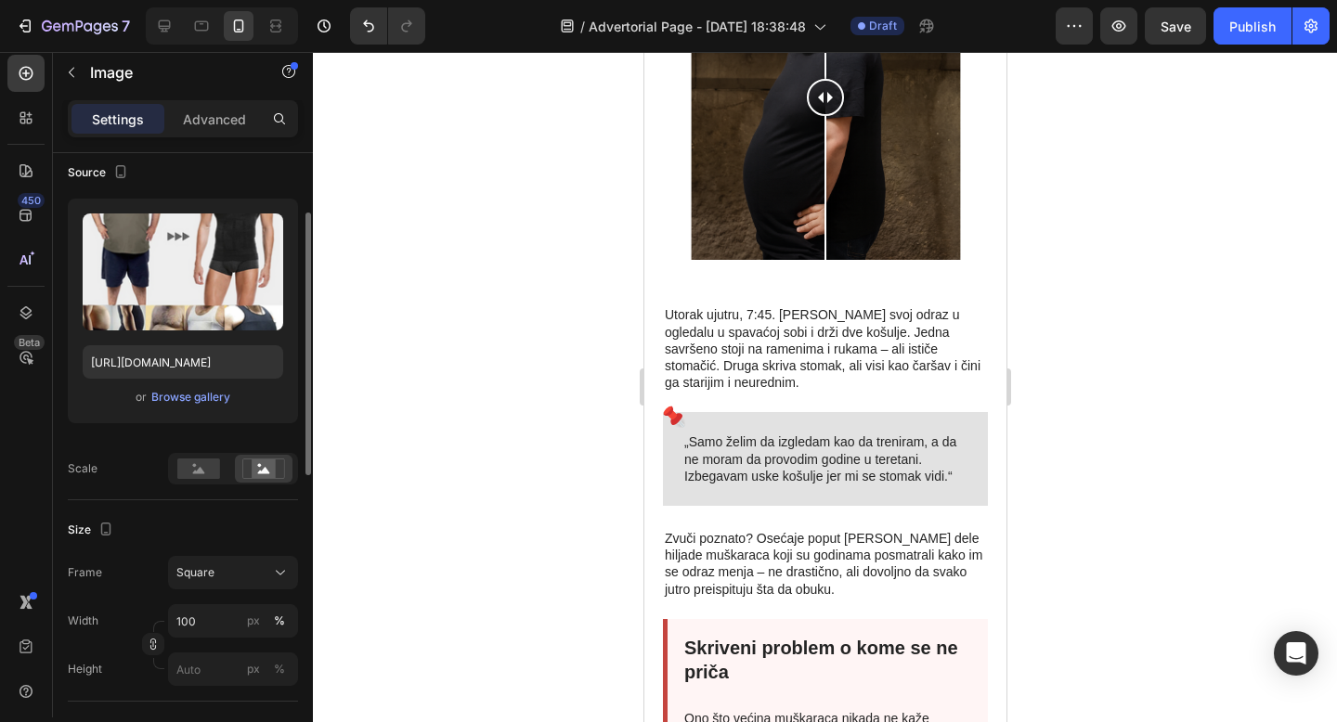
scroll to position [0, 0]
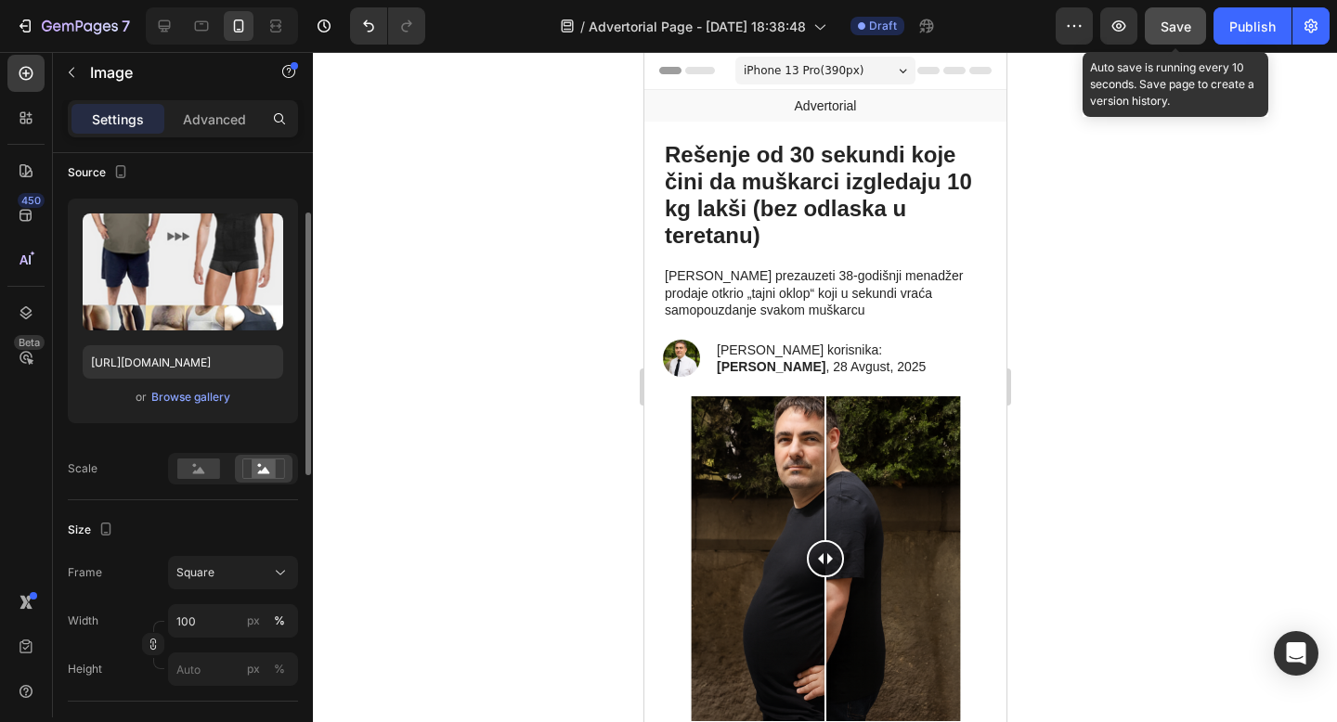
click at [1172, 19] on span "Save" at bounding box center [1175, 27] width 31 height 16
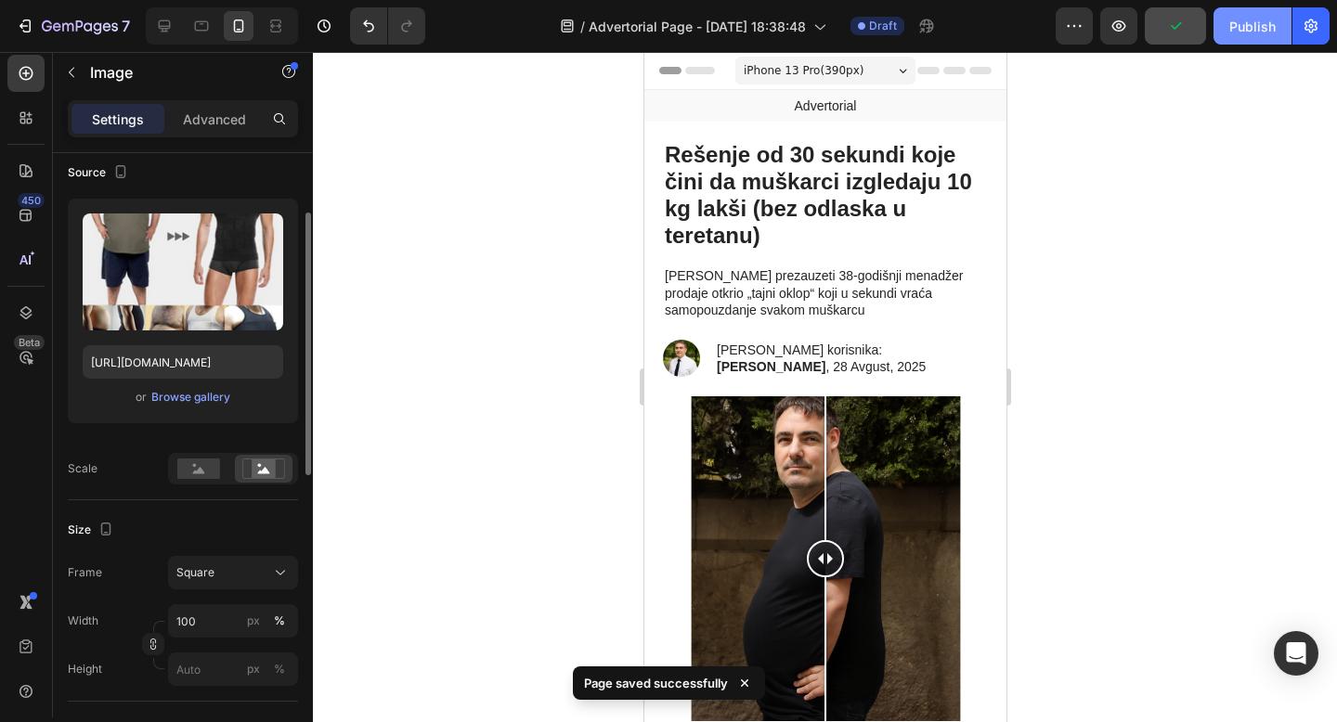
click at [1253, 25] on div "Publish" at bounding box center [1252, 26] width 46 height 19
